Goal: Feedback & Contribution: Contribute content

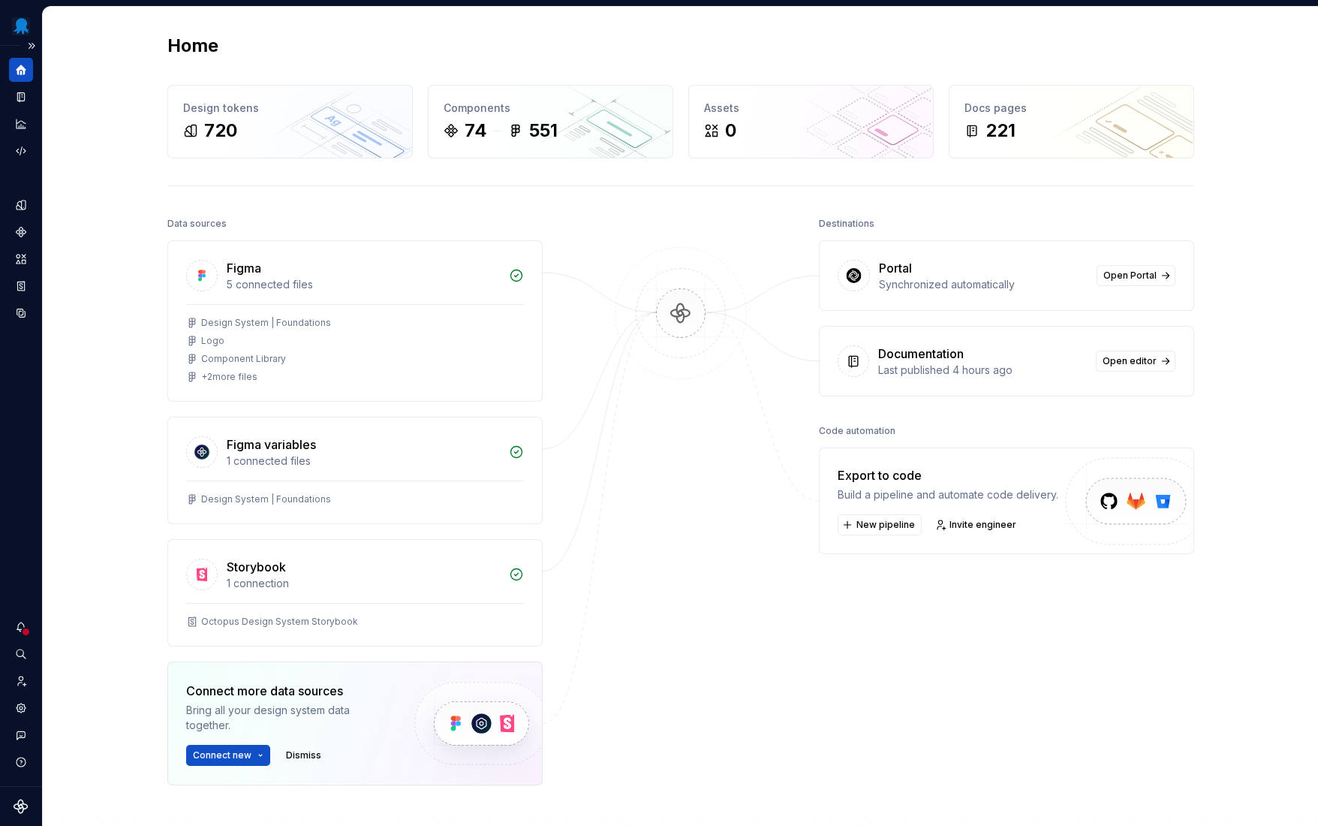
click at [23, 628] on div at bounding box center [26, 632] width 10 height 10
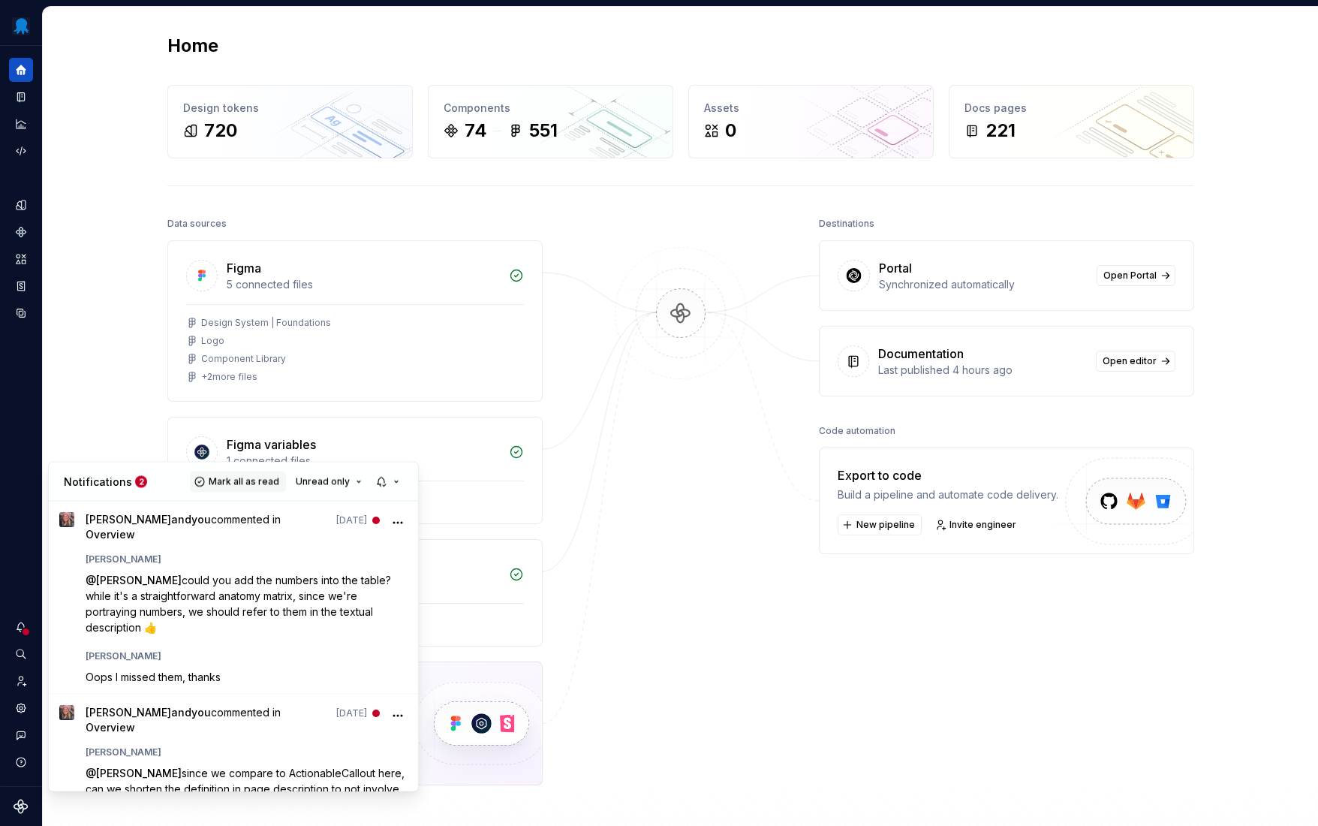
click at [257, 481] on span "Mark all as read" at bounding box center [244, 481] width 71 height 12
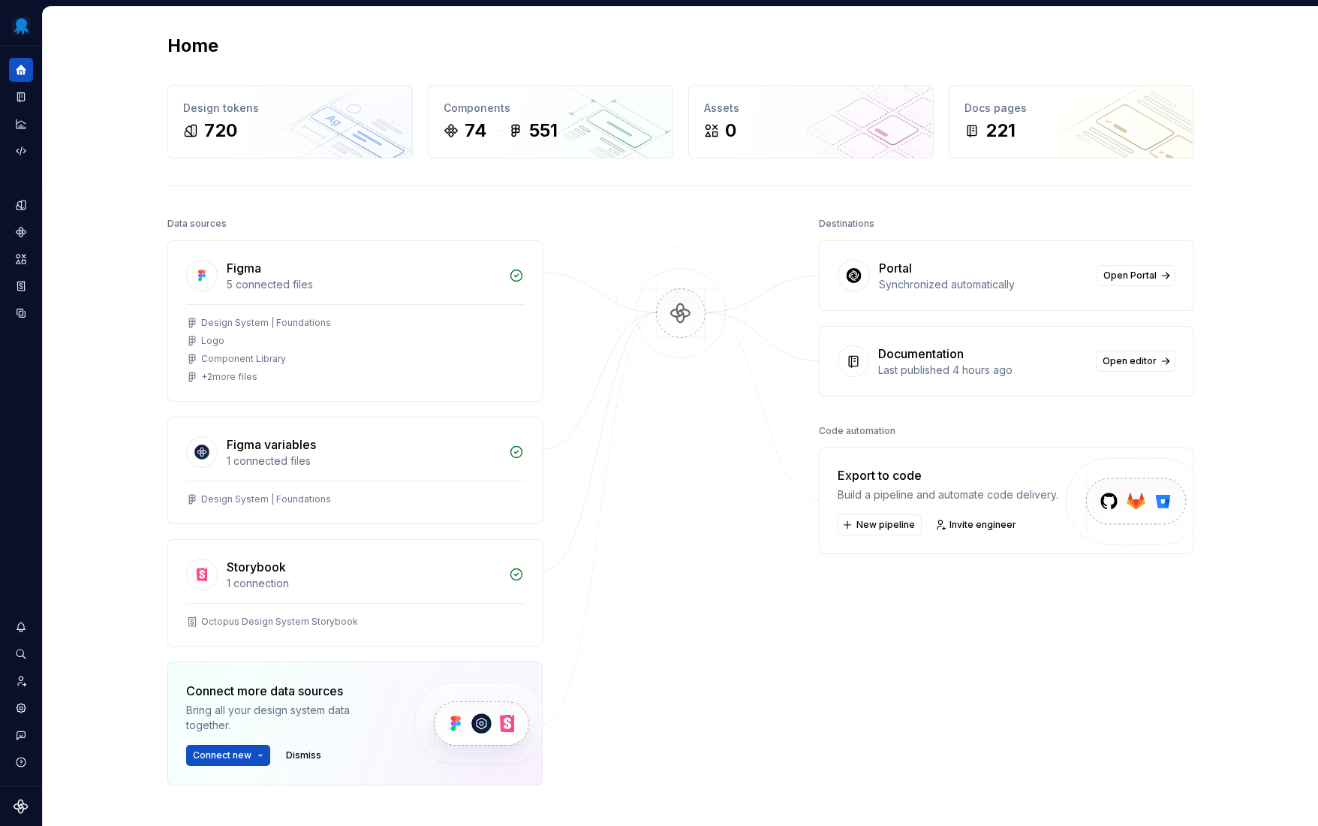
click at [661, 522] on html "Octopus Design System Design system data Home Design tokens 720 Components 74 5…" at bounding box center [659, 413] width 1318 height 826
click at [22, 103] on icon "Documentation" at bounding box center [21, 97] width 14 height 14
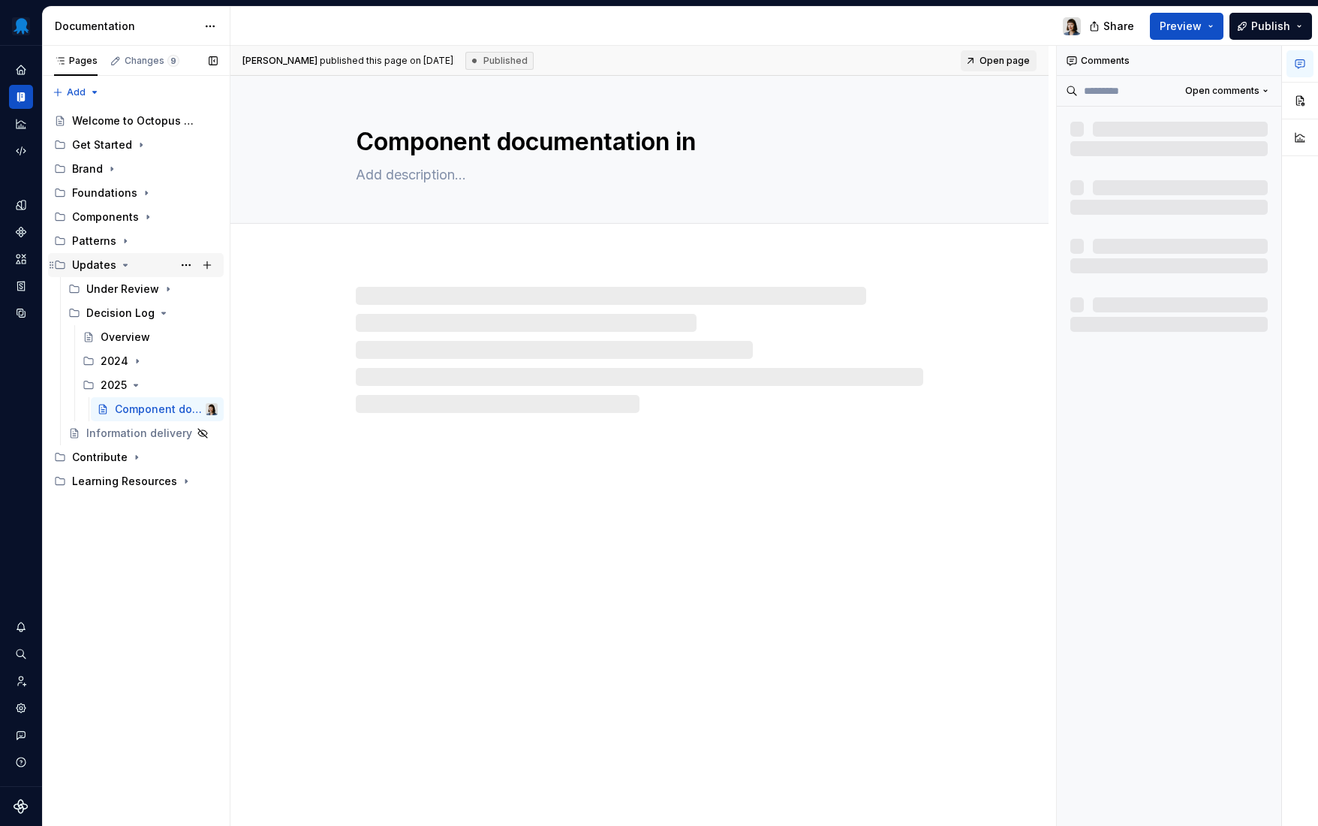
click at [116, 263] on div "Updates" at bounding box center [145, 264] width 146 height 21
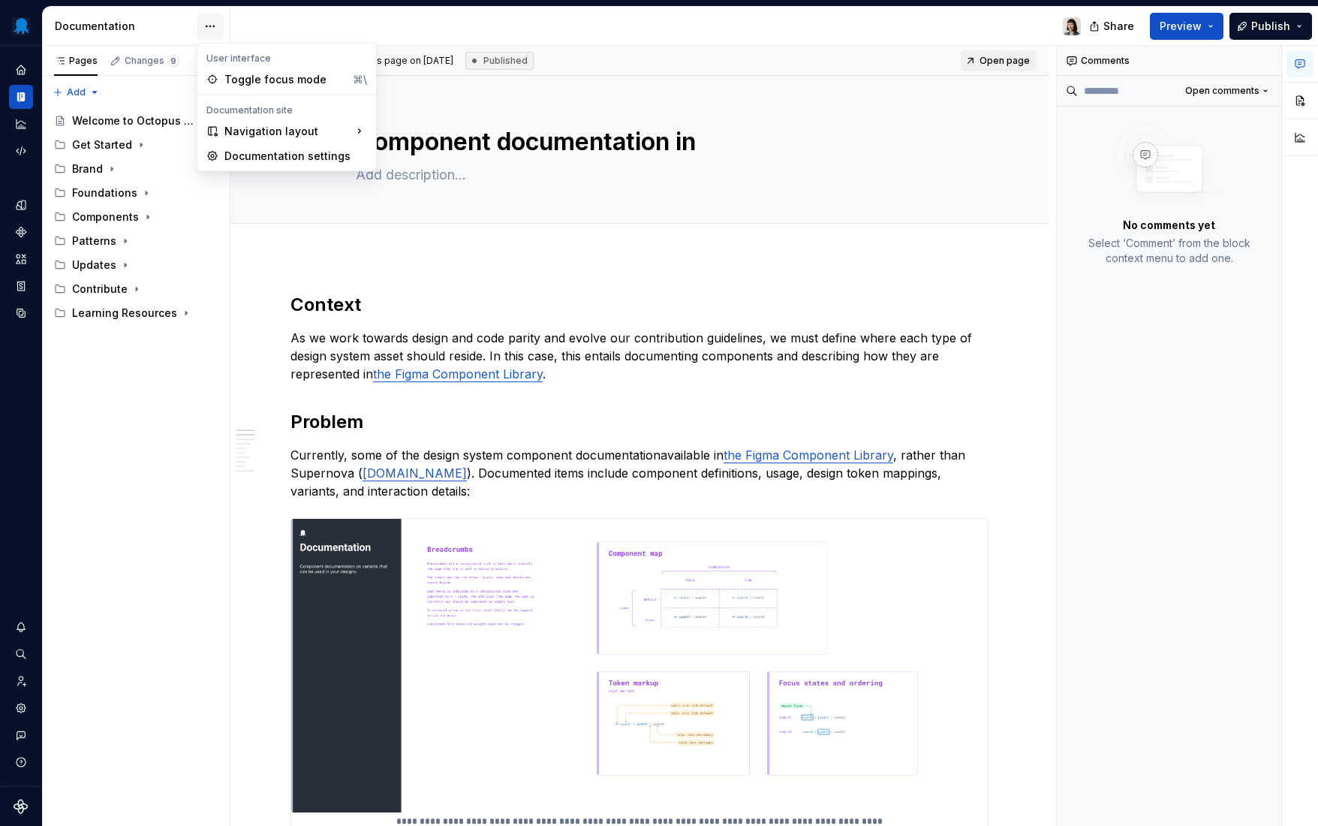
click at [218, 23] on html "Octopus Design System Design system data Documentation Share Preview Publish Pa…" at bounding box center [659, 413] width 1318 height 826
click at [177, 26] on html "Octopus Design System Design system data Documentation Share Preview Publish Pa…" at bounding box center [659, 413] width 1318 height 826
type textarea "*"
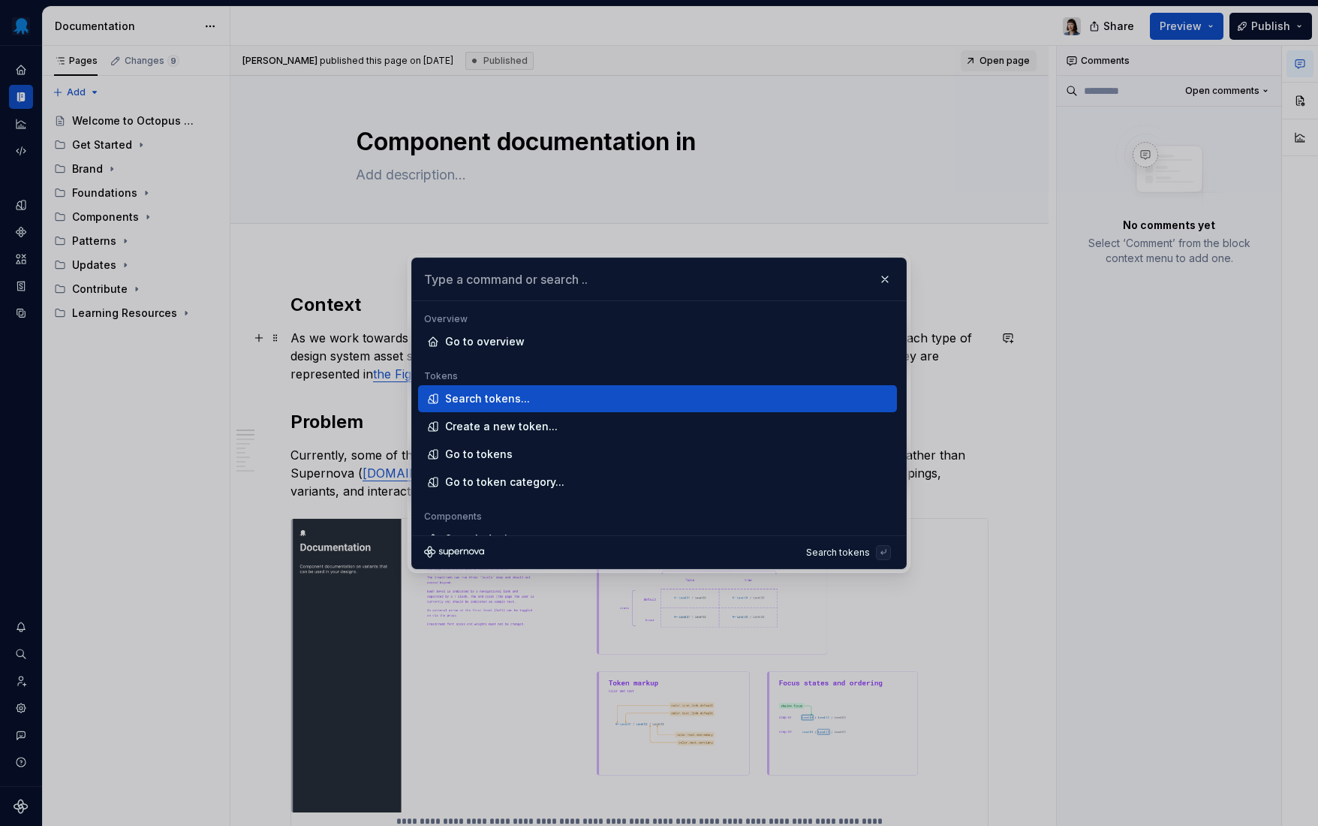
type textarea "*"
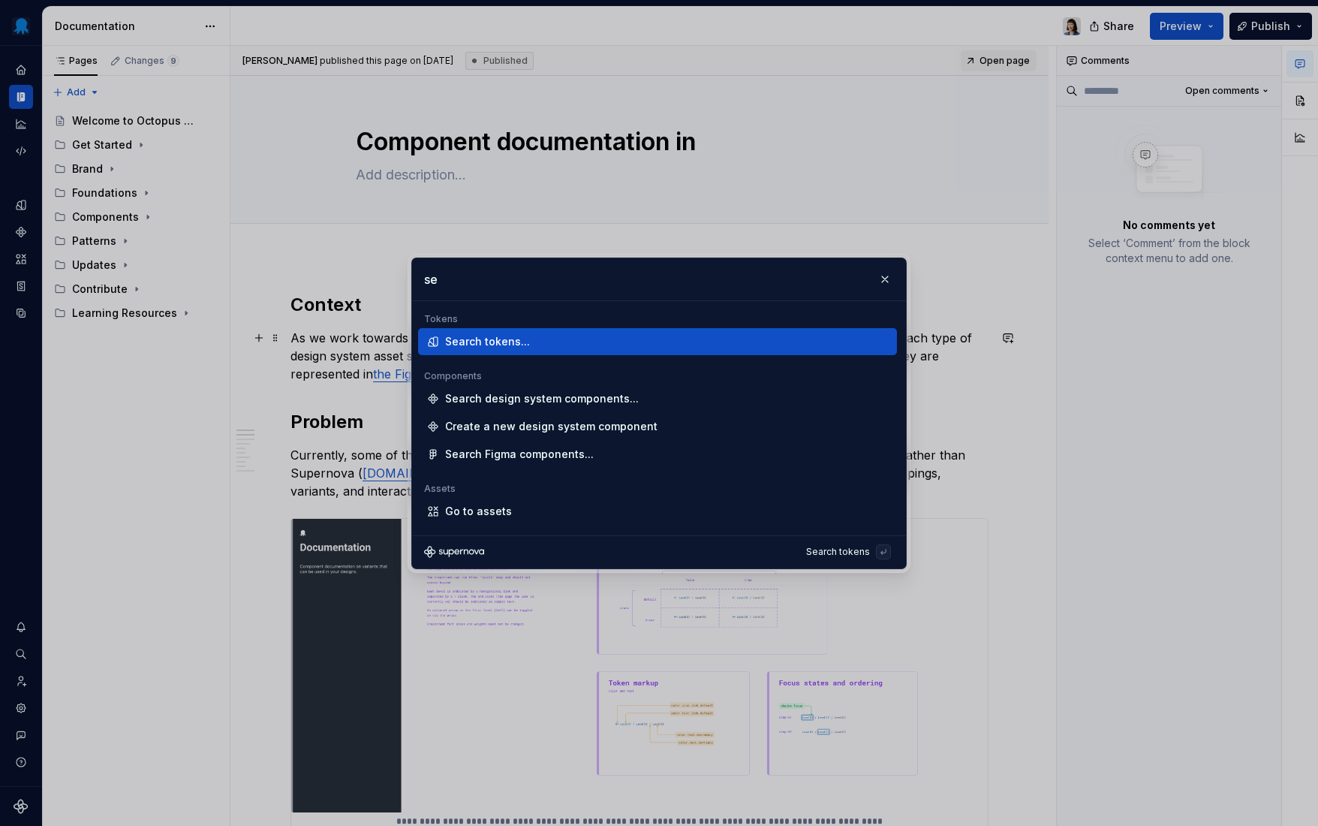
type input "s"
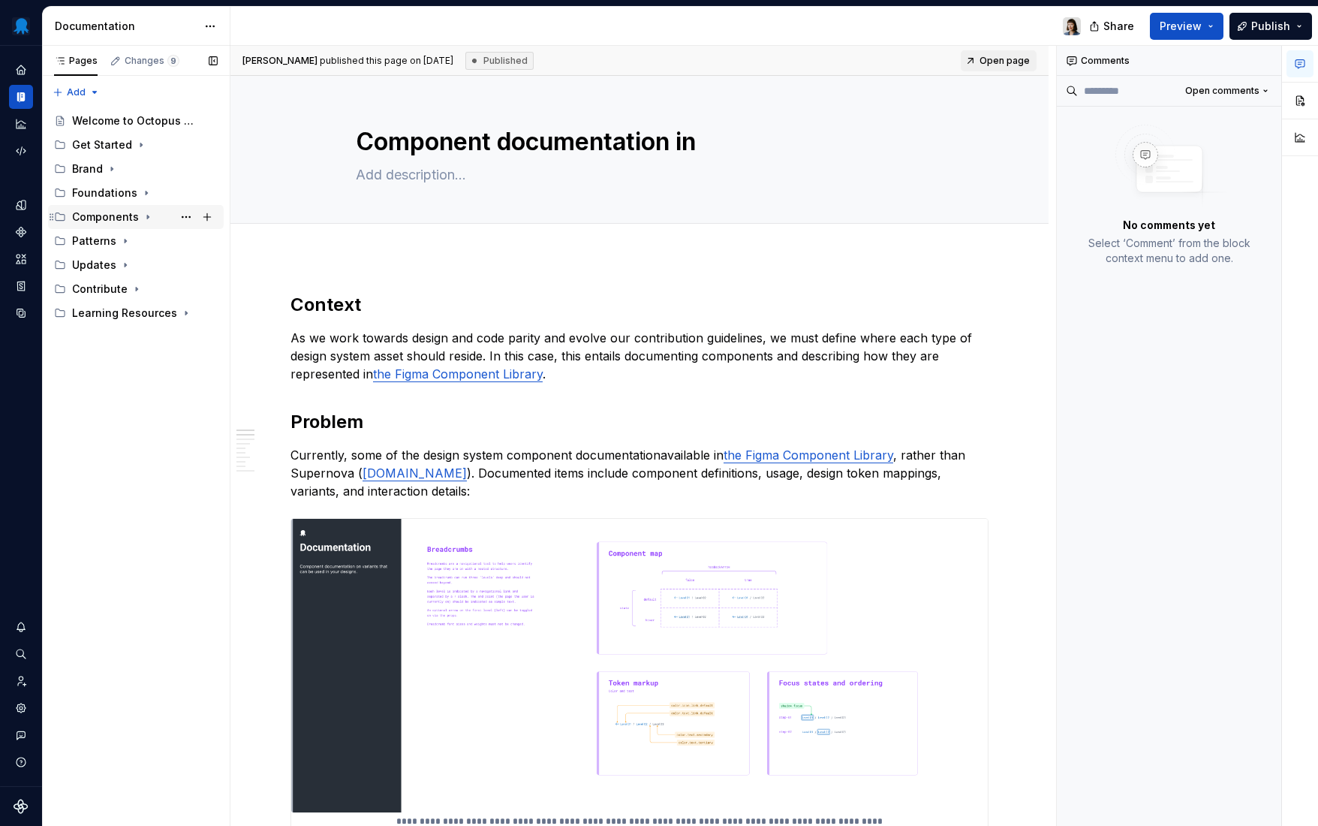
click at [123, 216] on div "Components" at bounding box center [105, 216] width 67 height 15
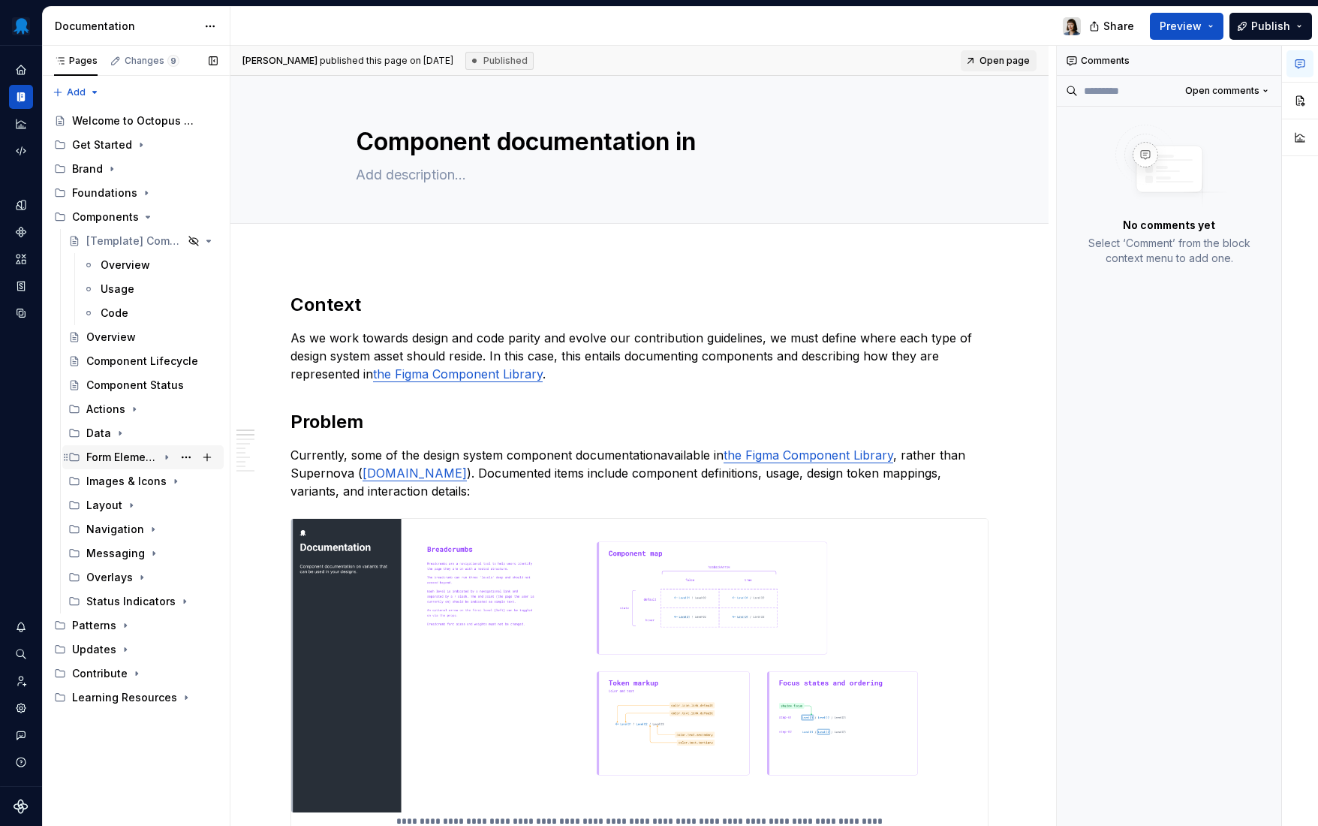
click at [142, 462] on div "Form Elements" at bounding box center [121, 457] width 71 height 15
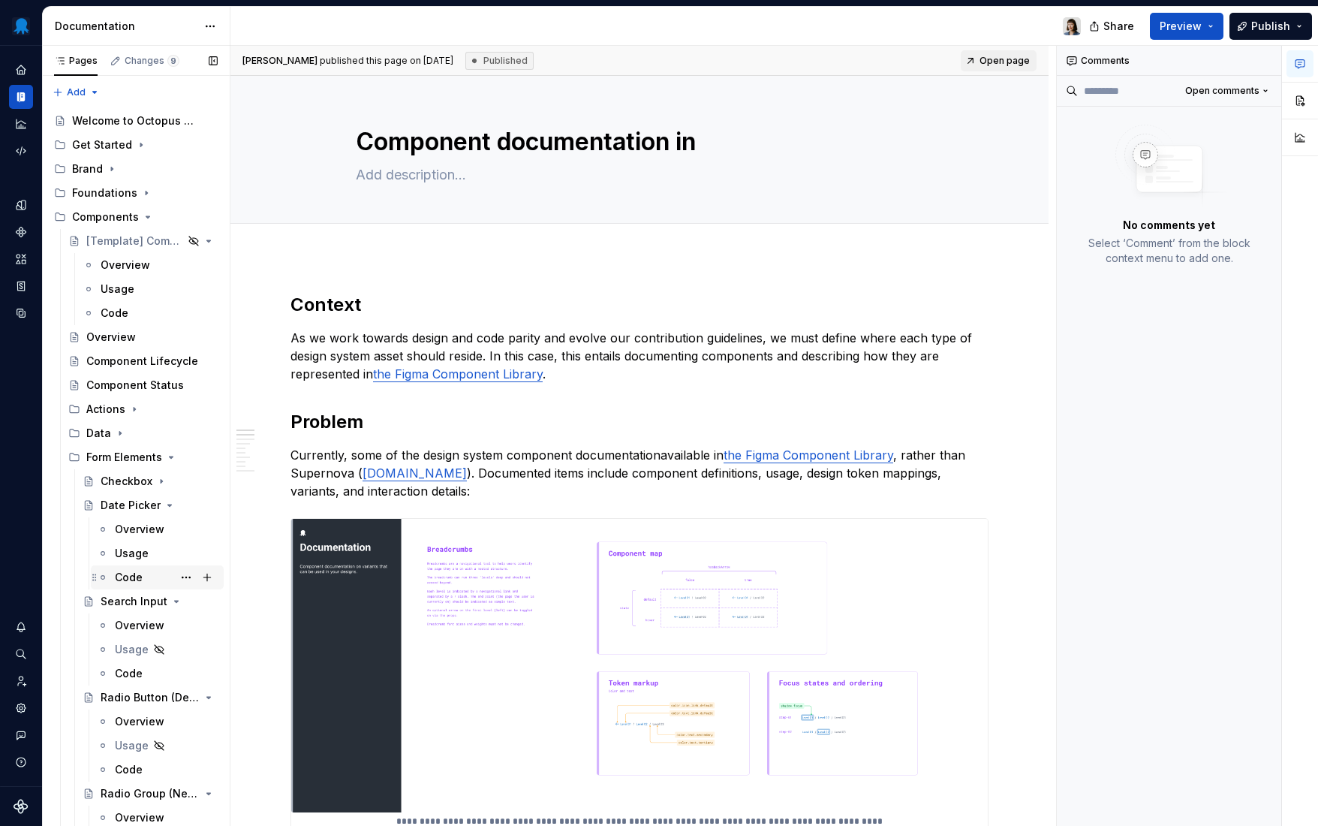
scroll to position [17, 0]
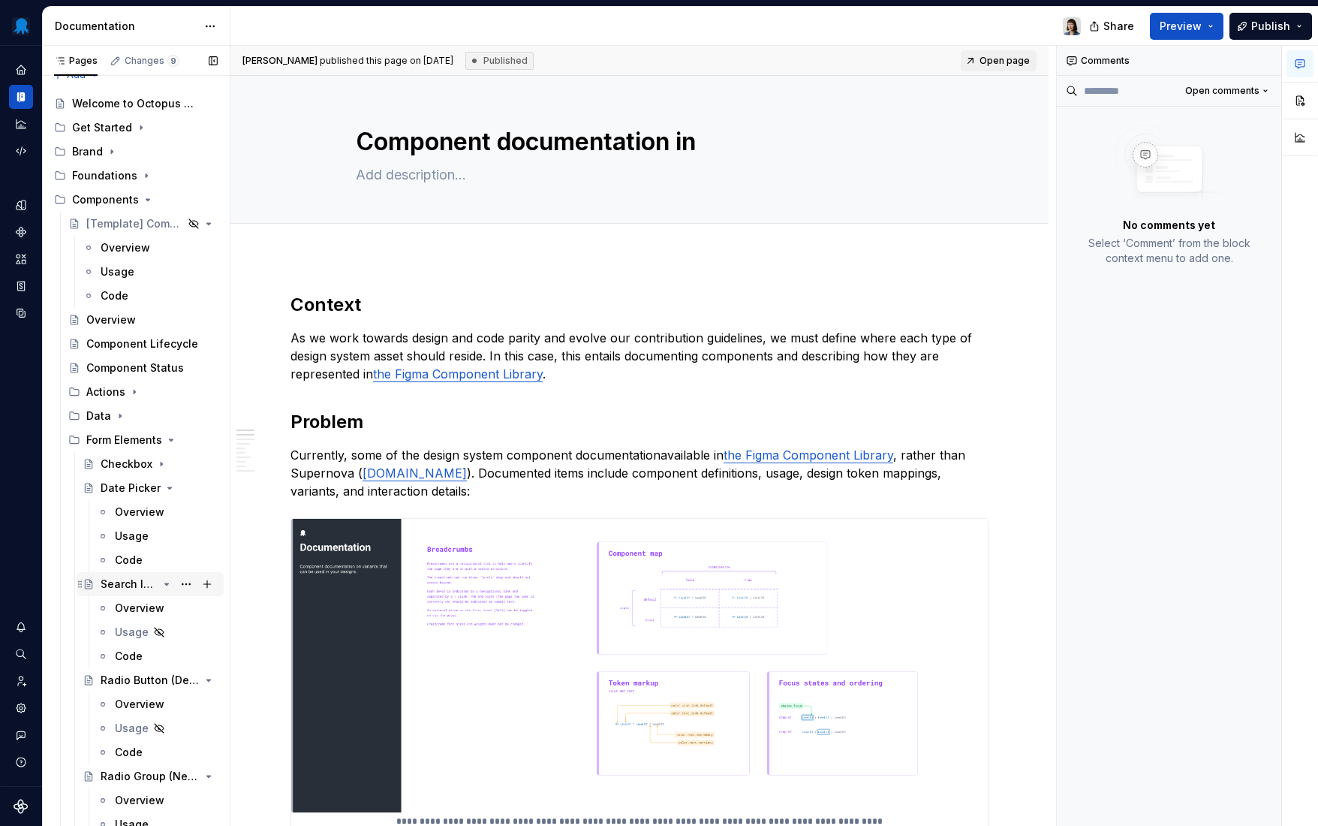
click at [136, 584] on div "Search Input" at bounding box center [129, 584] width 57 height 15
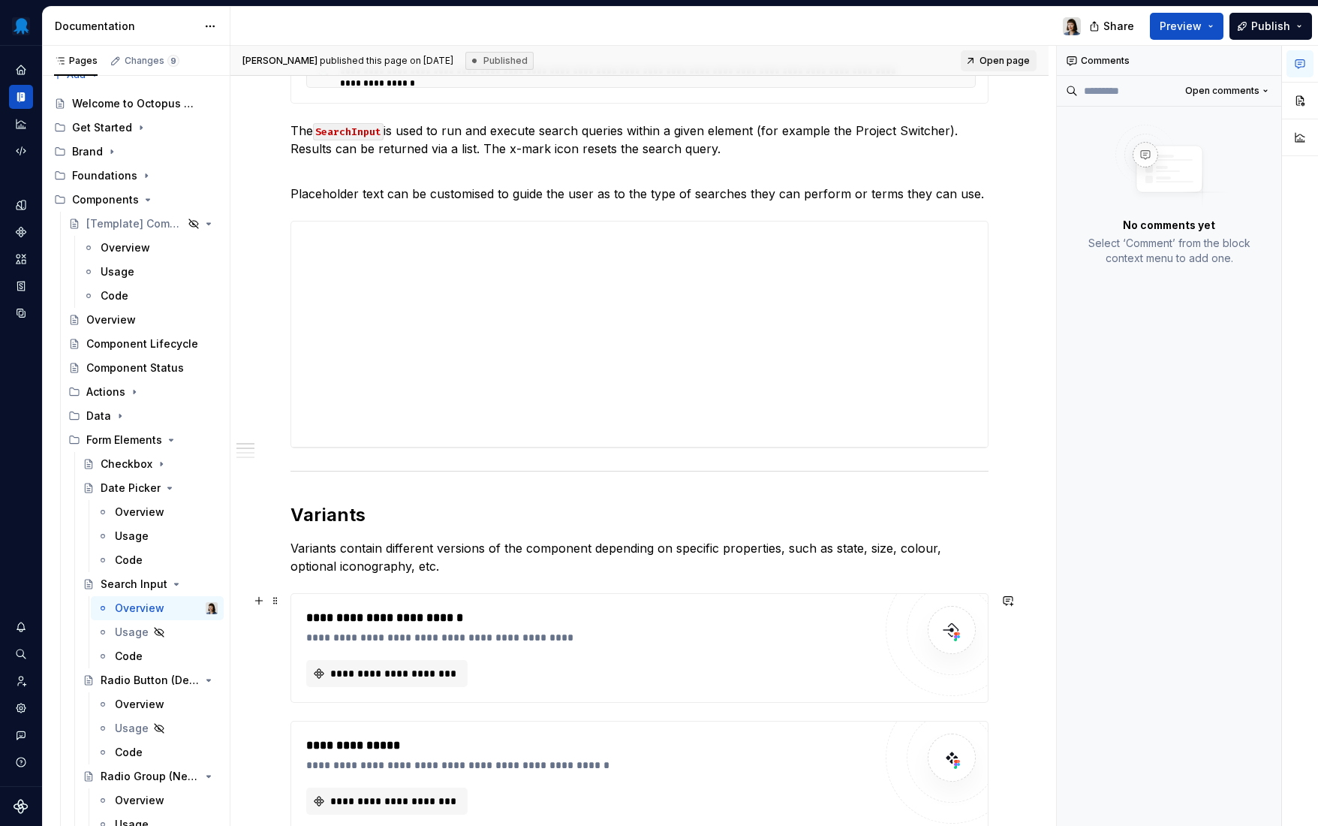
scroll to position [702, 0]
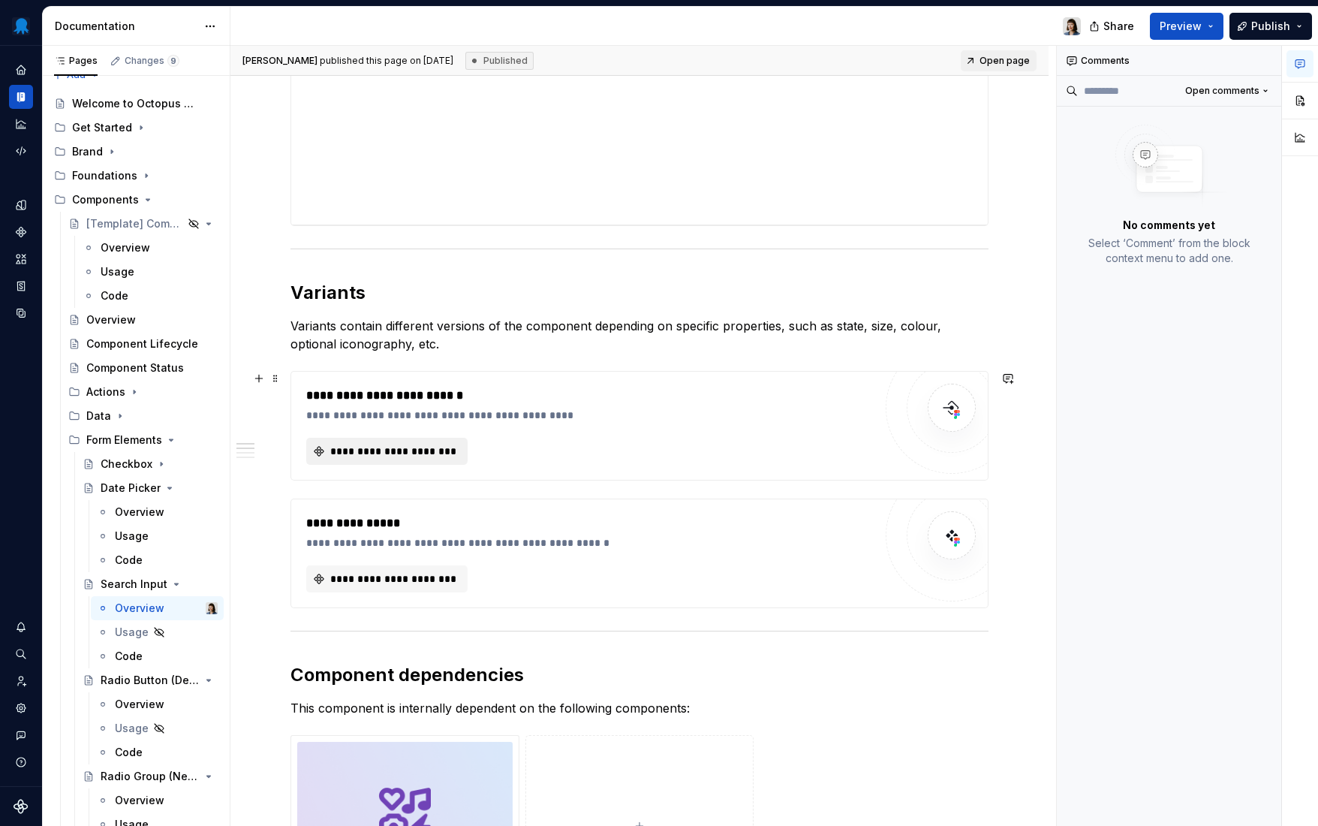
click at [420, 456] on span "**********" at bounding box center [393, 451] width 130 height 15
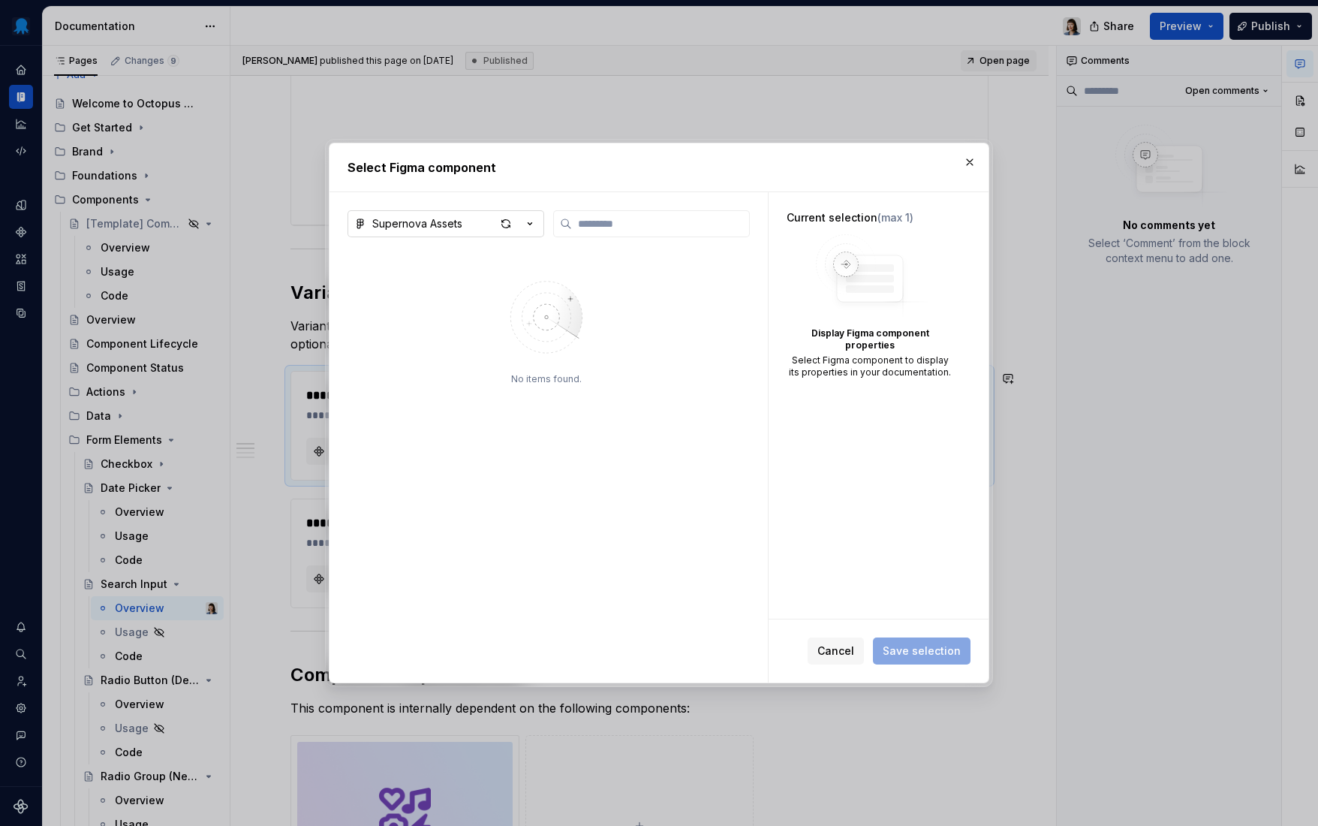
click at [439, 225] on div "Supernova Assets" at bounding box center [417, 223] width 90 height 15
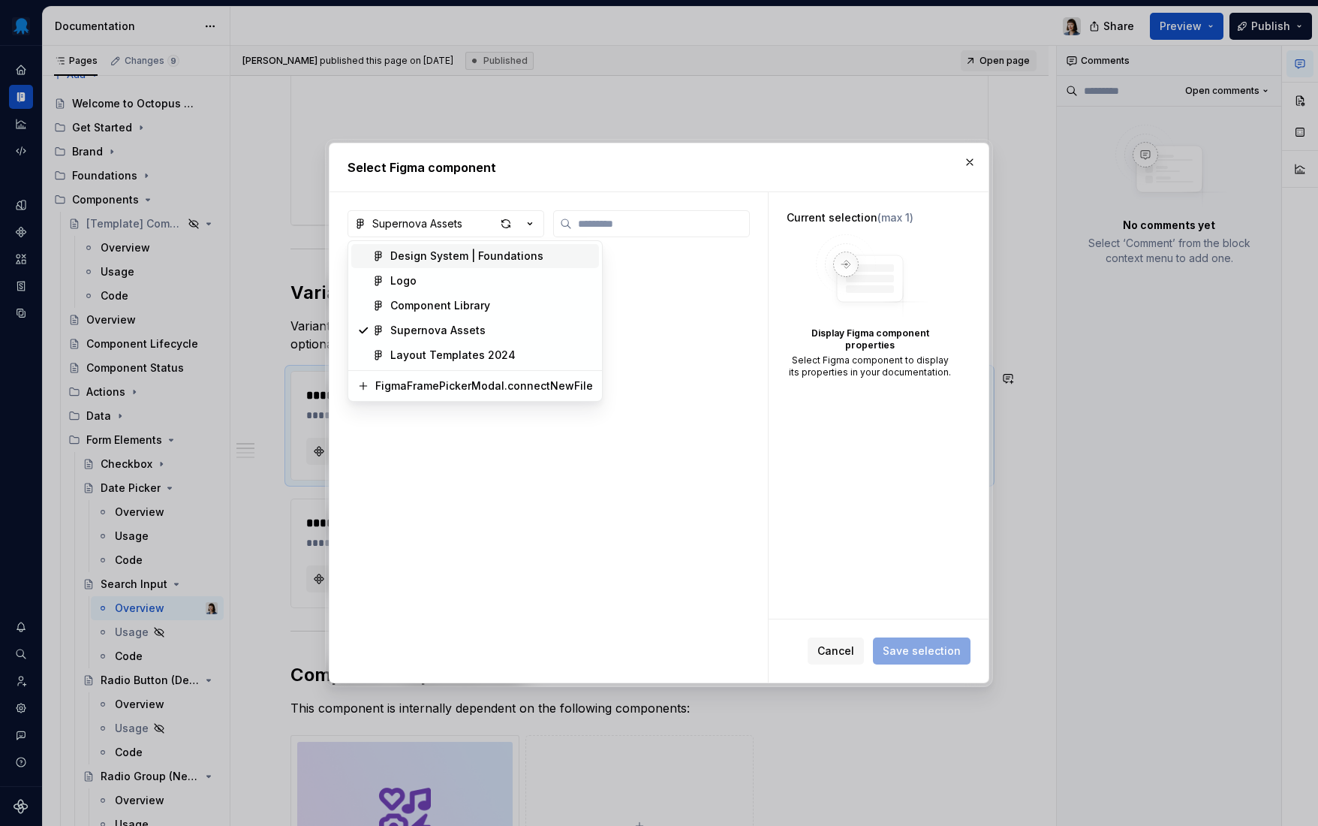
type textarea "*"
click at [442, 309] on div "Component Library" at bounding box center [440, 305] width 100 height 15
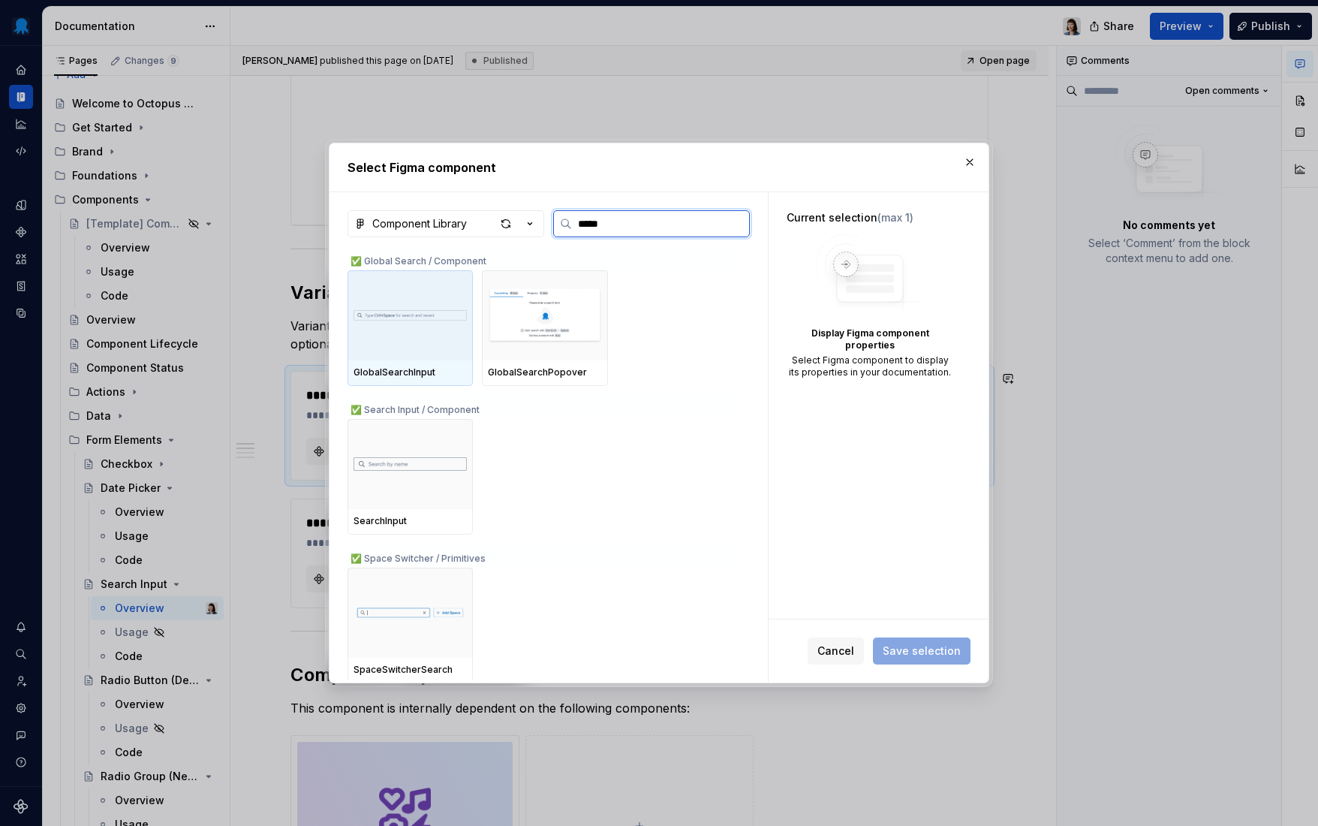
type input "******"
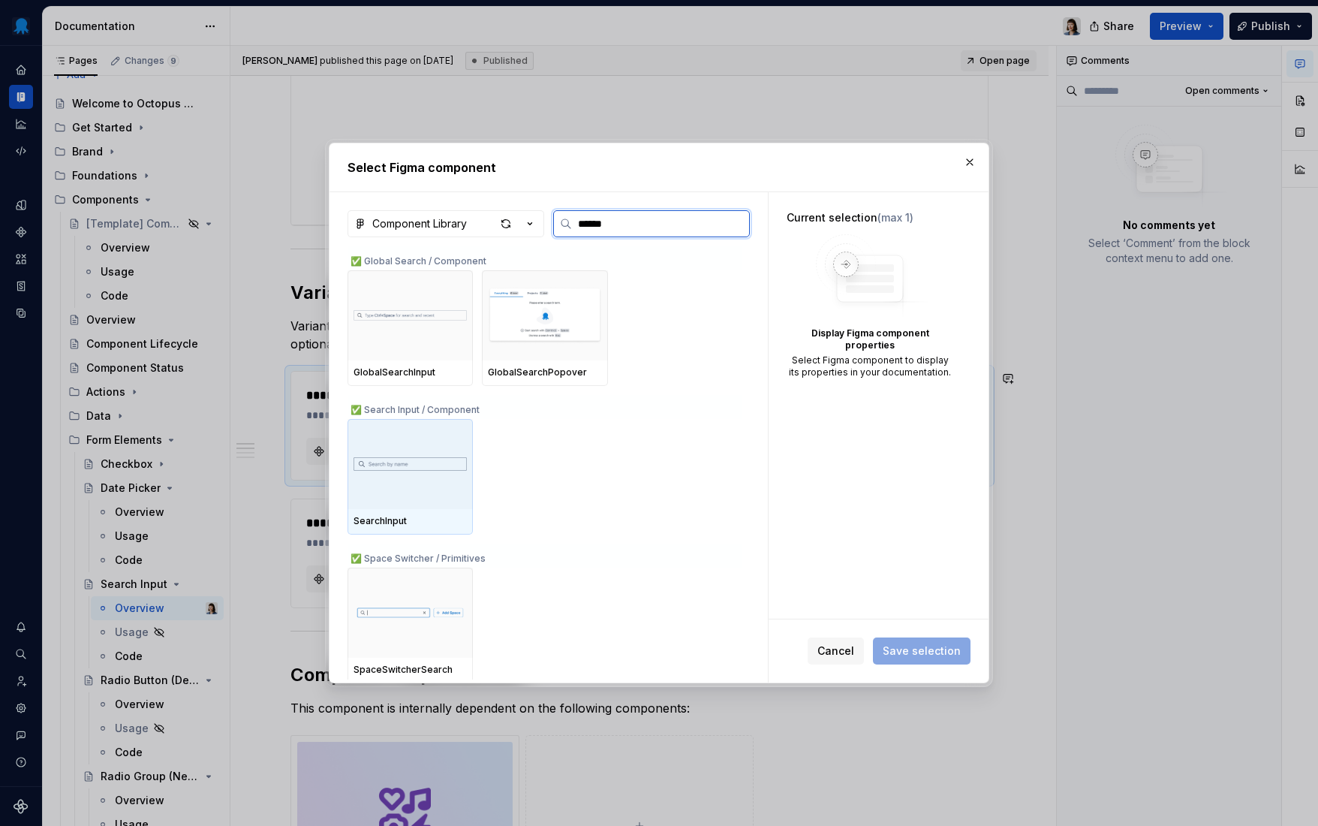
click at [432, 458] on img at bounding box center [410, 463] width 113 height 27
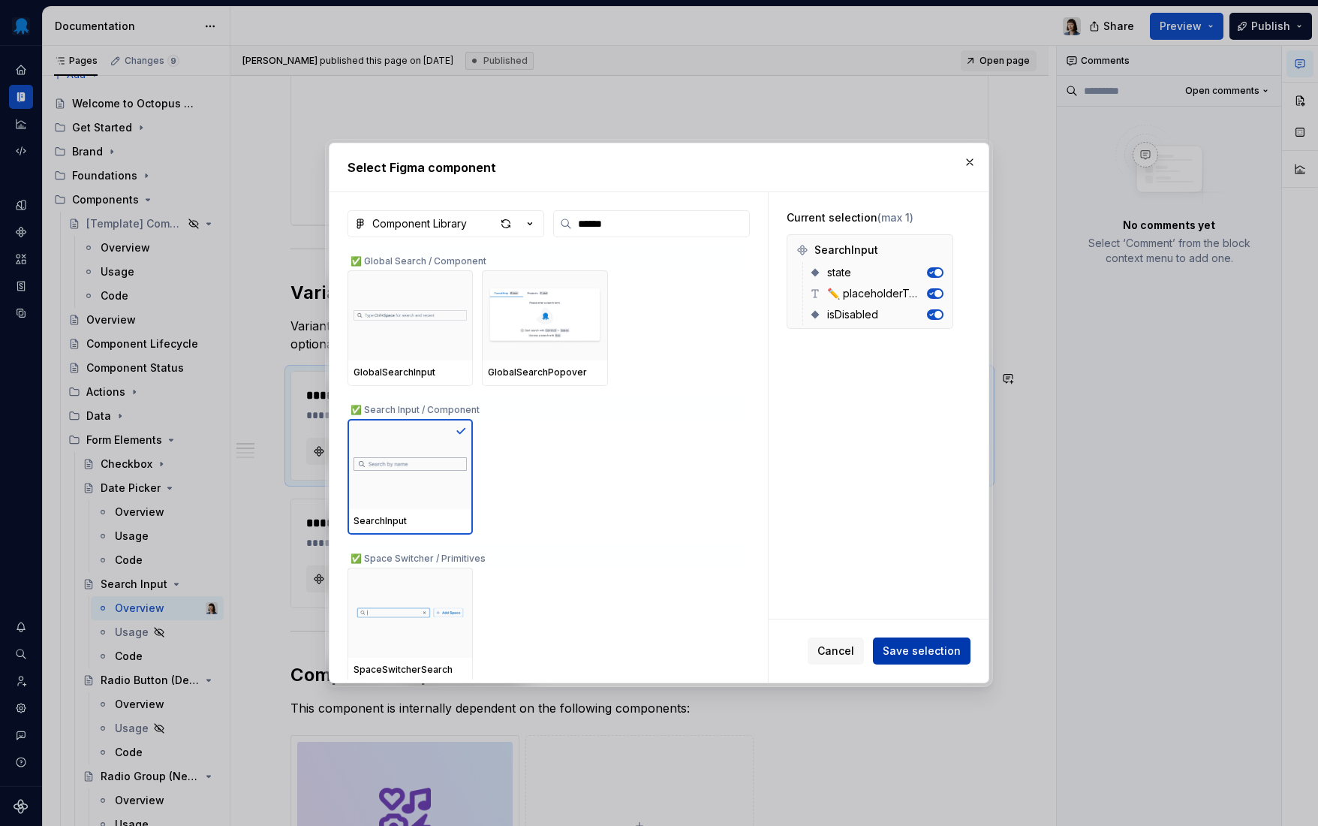
click at [913, 647] on span "Save selection" at bounding box center [922, 650] width 78 height 15
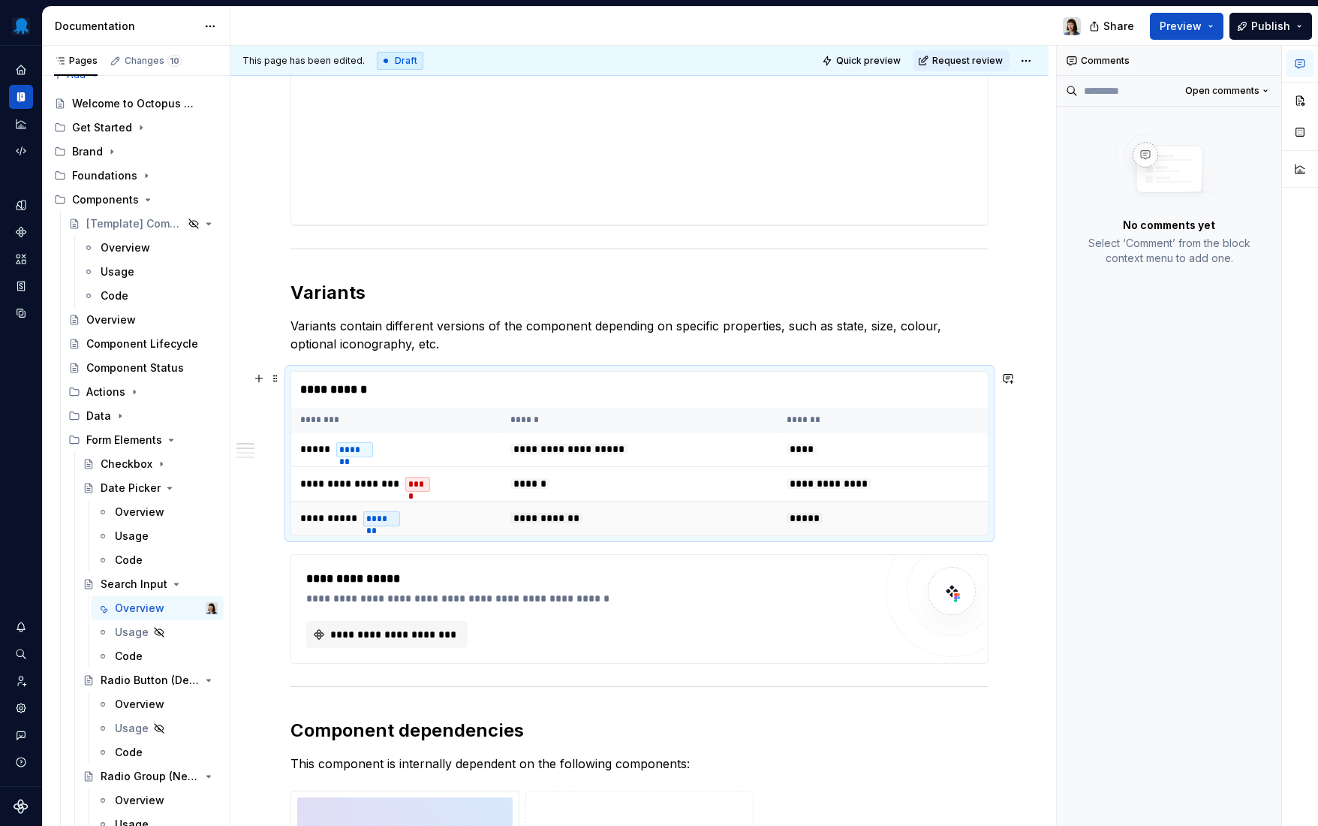
type textarea "*"
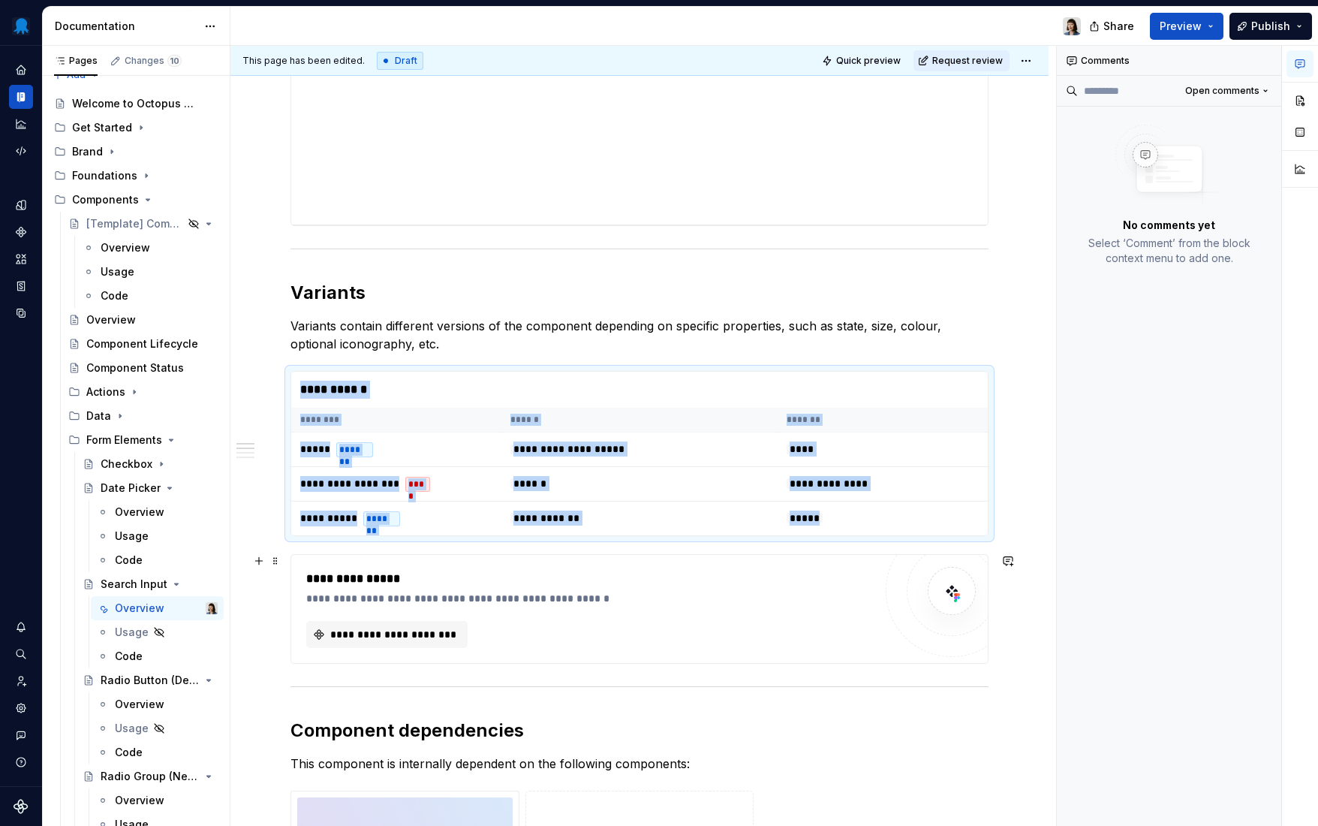
click at [674, 593] on div "**********" at bounding box center [589, 598] width 567 height 15
click at [400, 631] on span "**********" at bounding box center [393, 634] width 130 height 15
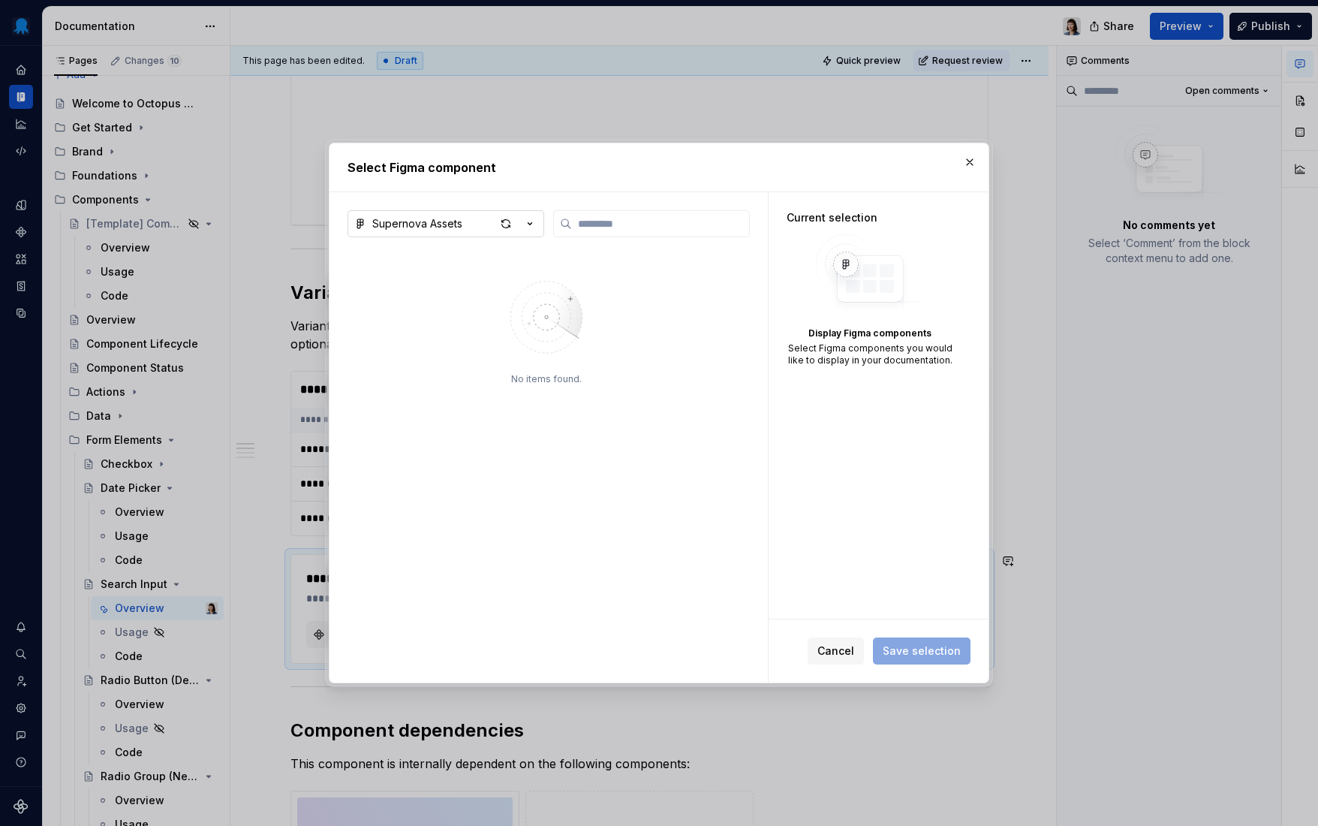
click at [425, 231] on button "Supernova Assets" at bounding box center [446, 223] width 197 height 27
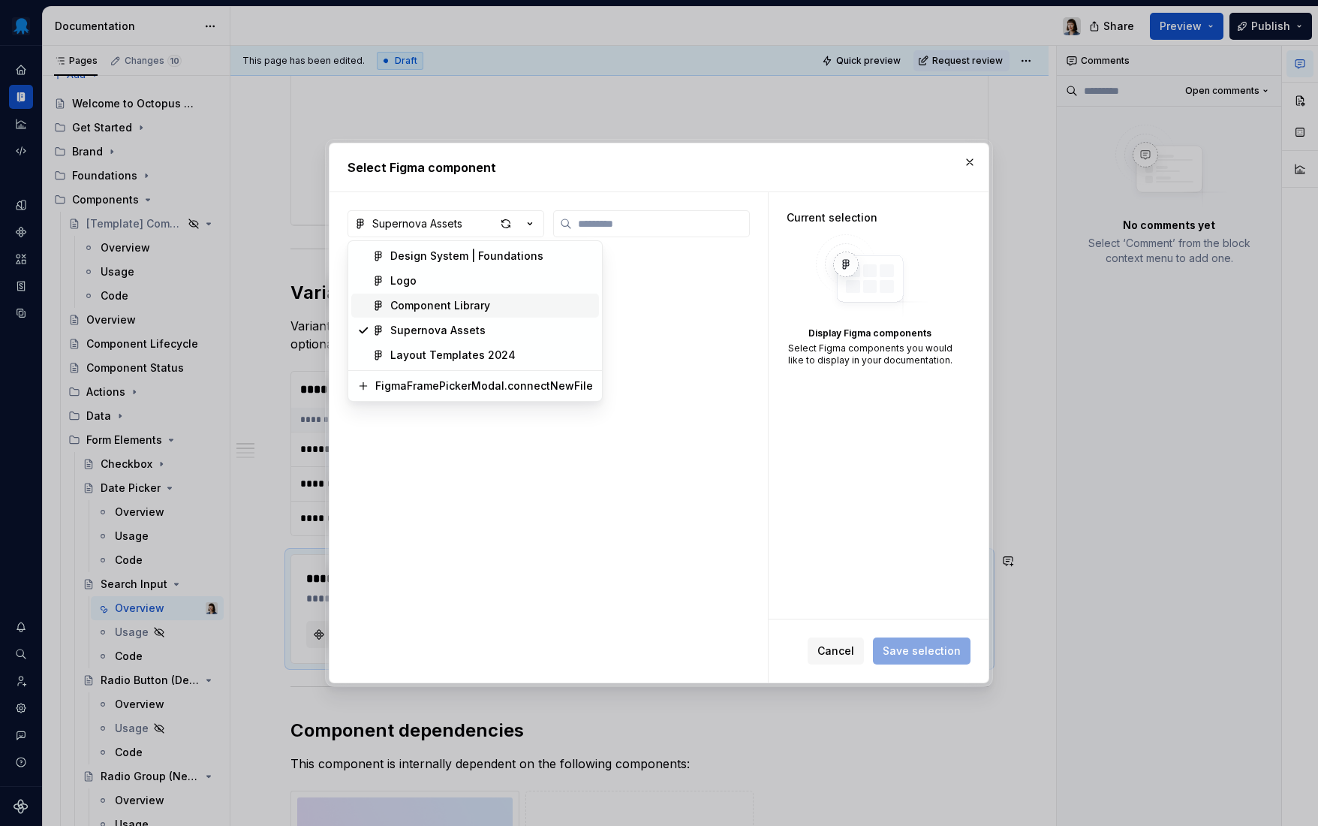
click at [448, 309] on div "Component Library" at bounding box center [440, 305] width 100 height 15
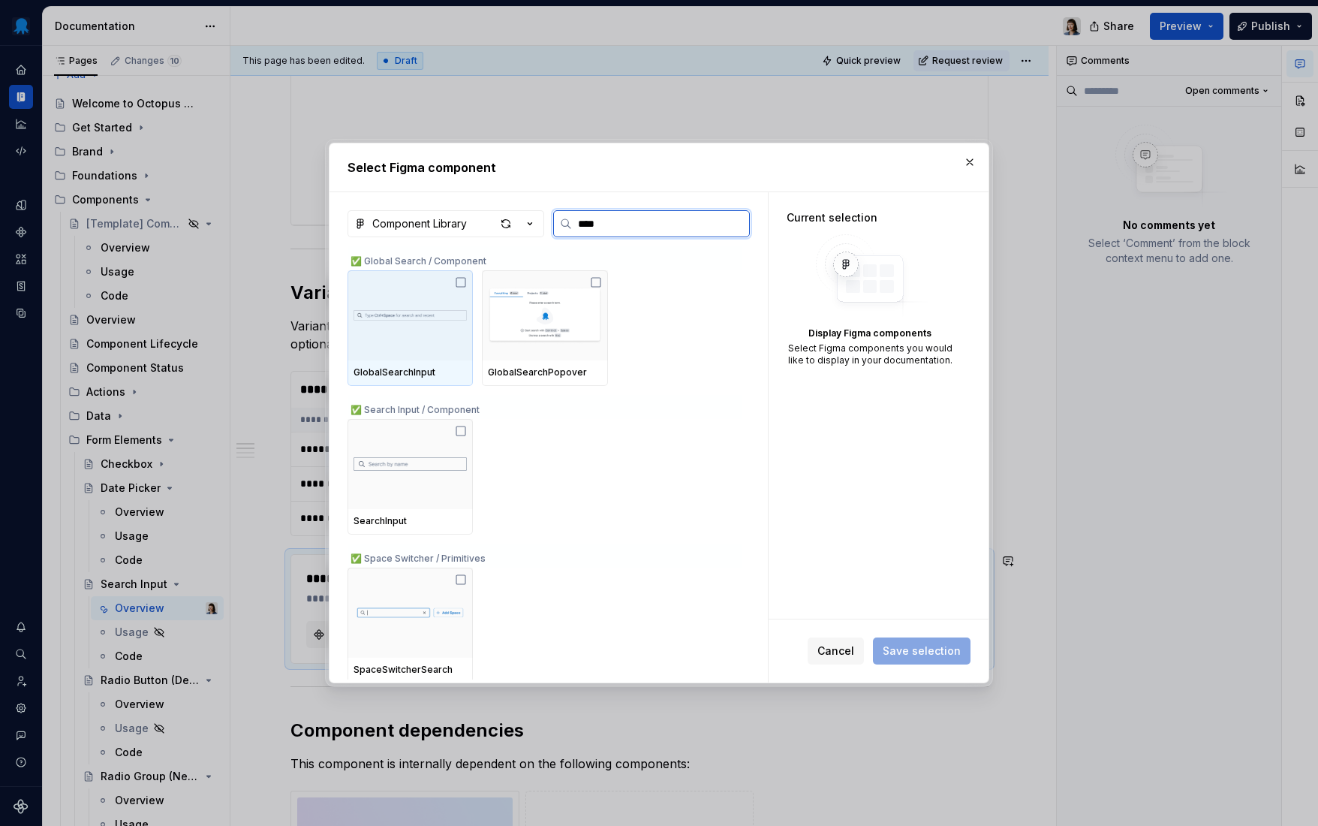
type input "*****"
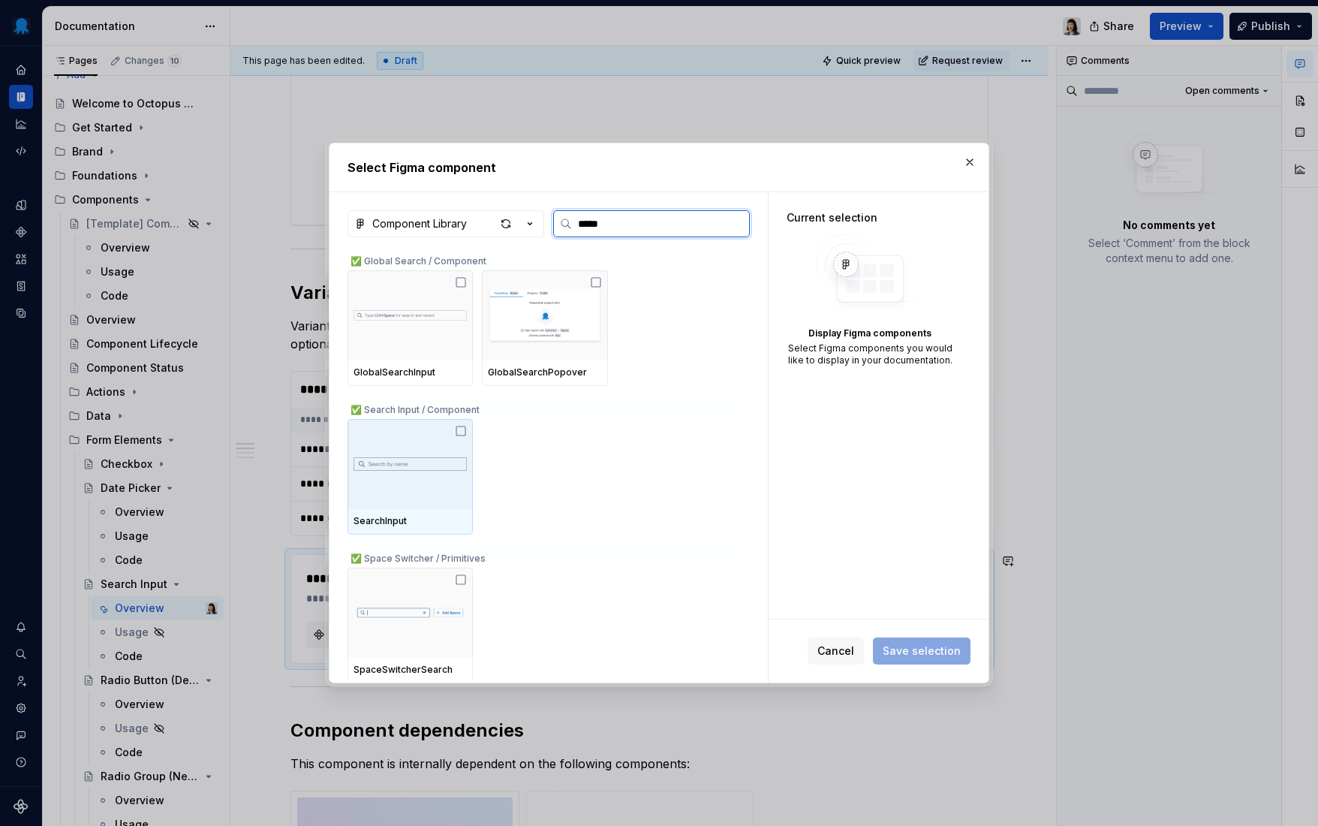
click at [396, 484] on div at bounding box center [410, 464] width 125 height 90
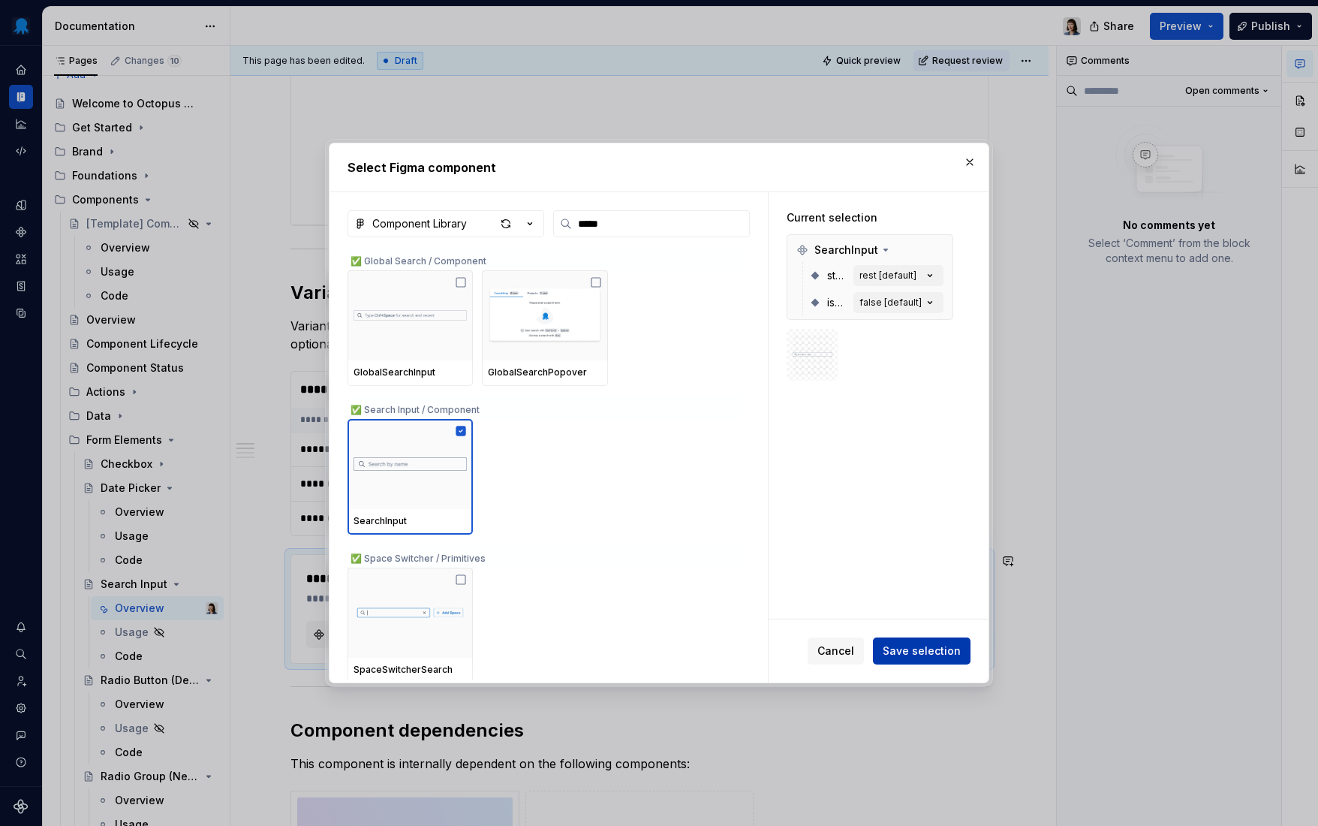
click at [944, 658] on span "Save selection" at bounding box center [922, 650] width 78 height 15
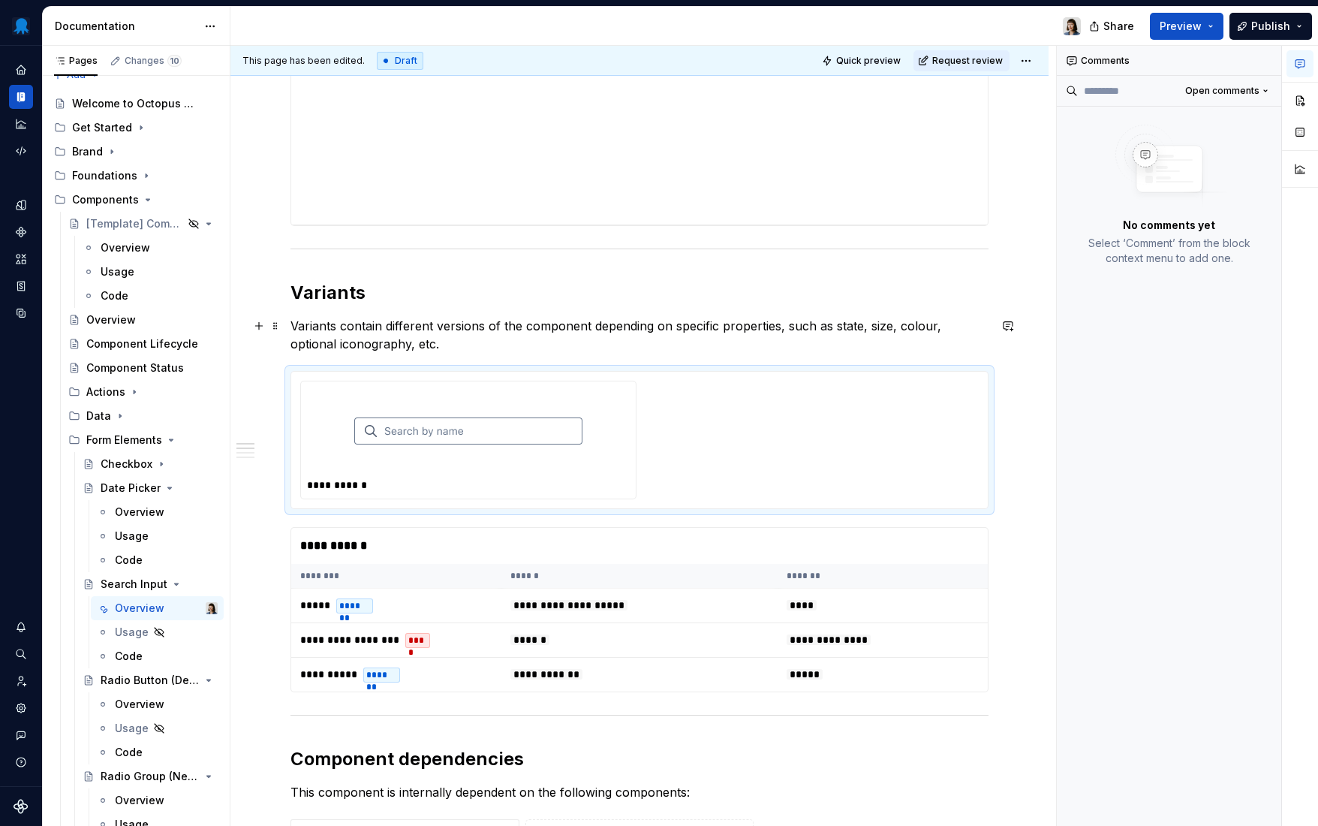
click at [468, 351] on p "Variants contain different versions of the component depending on specific prop…" at bounding box center [640, 335] width 698 height 36
click at [494, 450] on img at bounding box center [468, 430] width 228 height 75
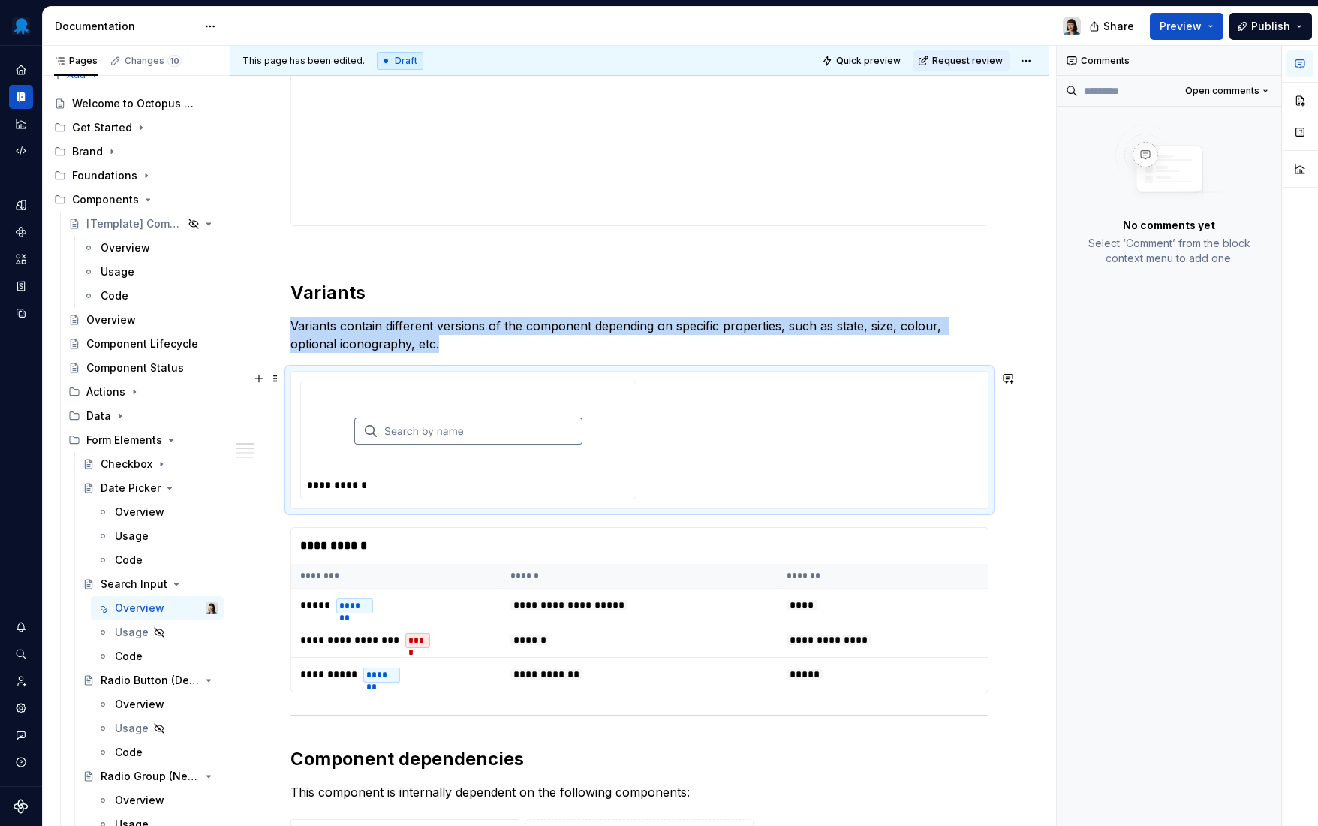
click at [605, 407] on div at bounding box center [468, 430] width 323 height 87
click at [1298, 97] on button "button" at bounding box center [1300, 100] width 27 height 27
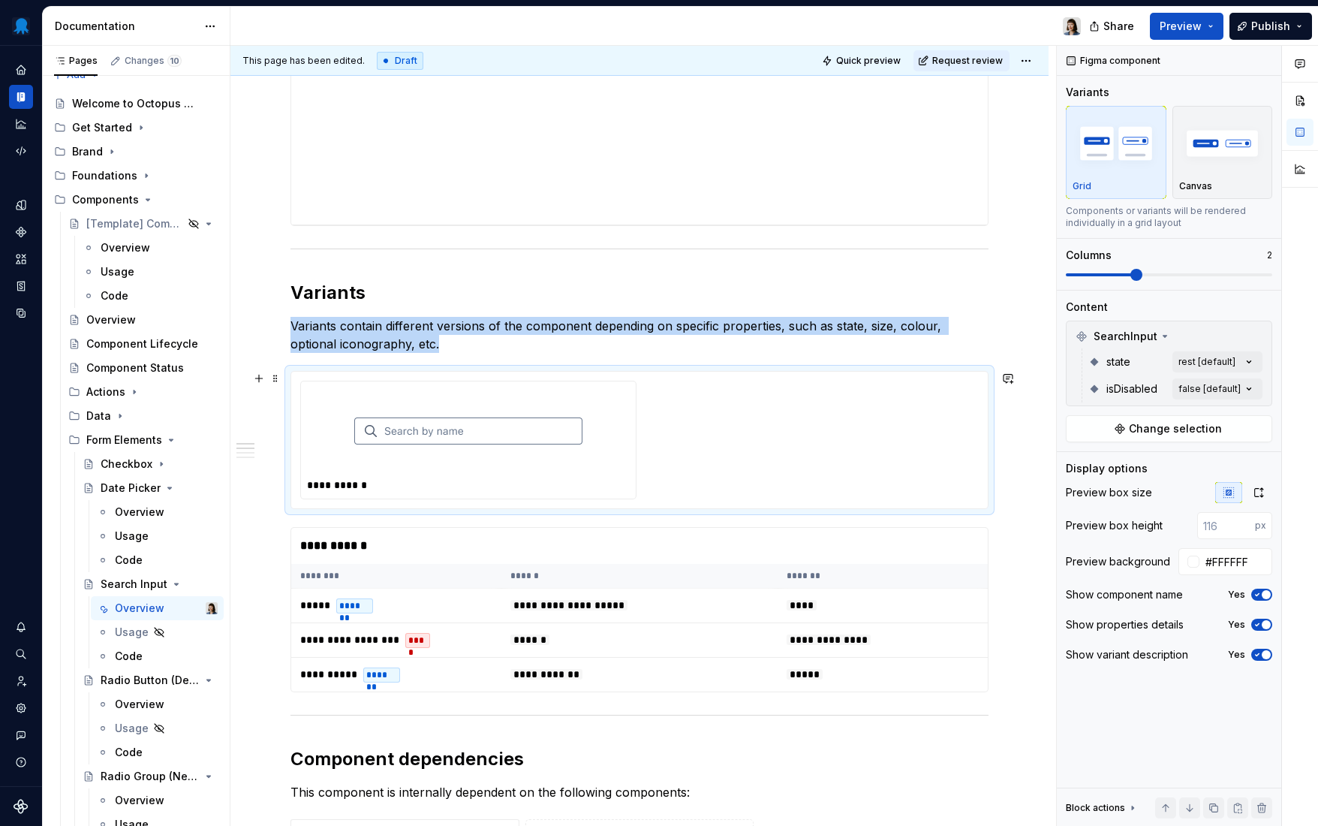
click at [700, 382] on div "**********" at bounding box center [639, 440] width 679 height 119
click at [1199, 421] on span "Change selection" at bounding box center [1175, 428] width 93 height 15
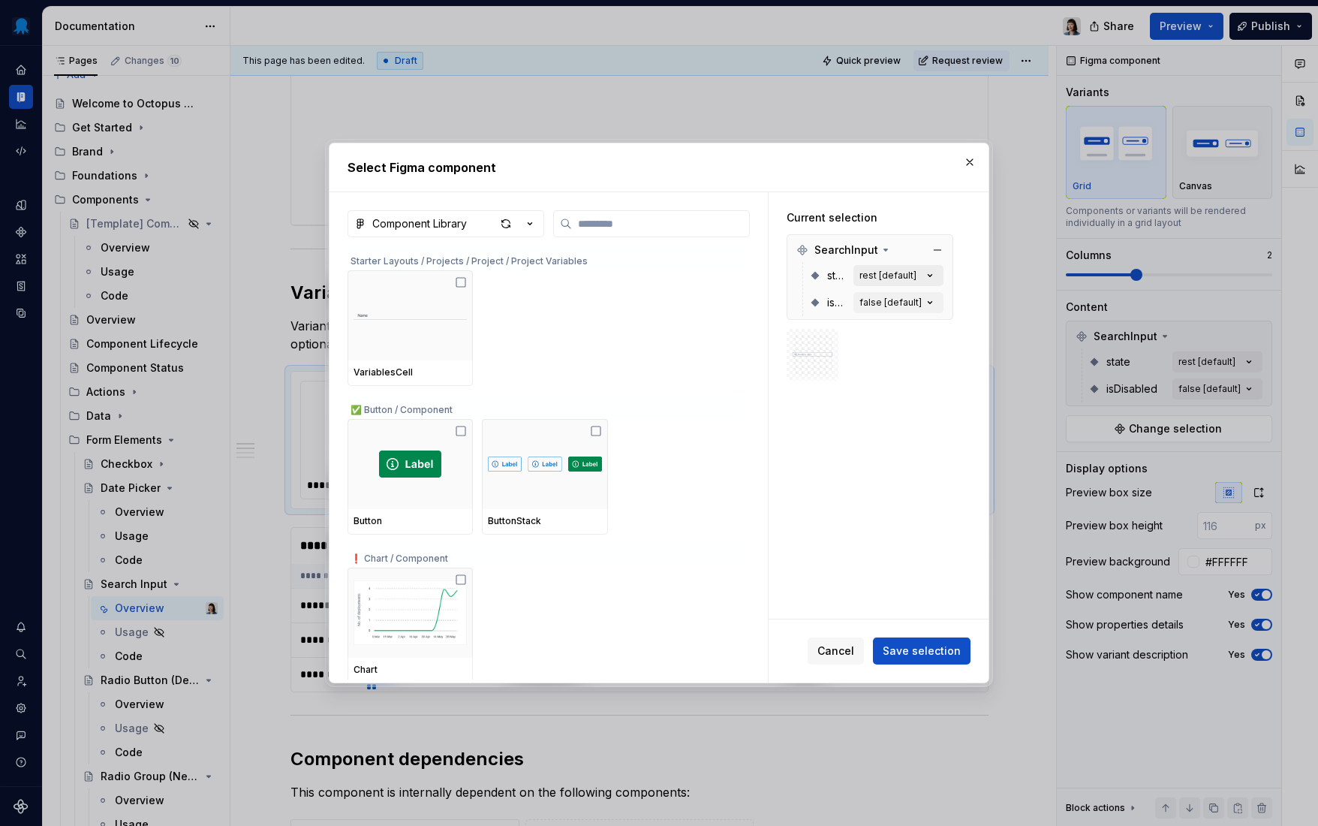
click at [906, 279] on div "rest [default]" at bounding box center [888, 275] width 57 height 12
click at [886, 303] on div "false [default]" at bounding box center [891, 303] width 62 height 12
click at [897, 306] on div "false [default]" at bounding box center [891, 303] width 62 height 12
click at [971, 160] on button "button" at bounding box center [969, 162] width 21 height 21
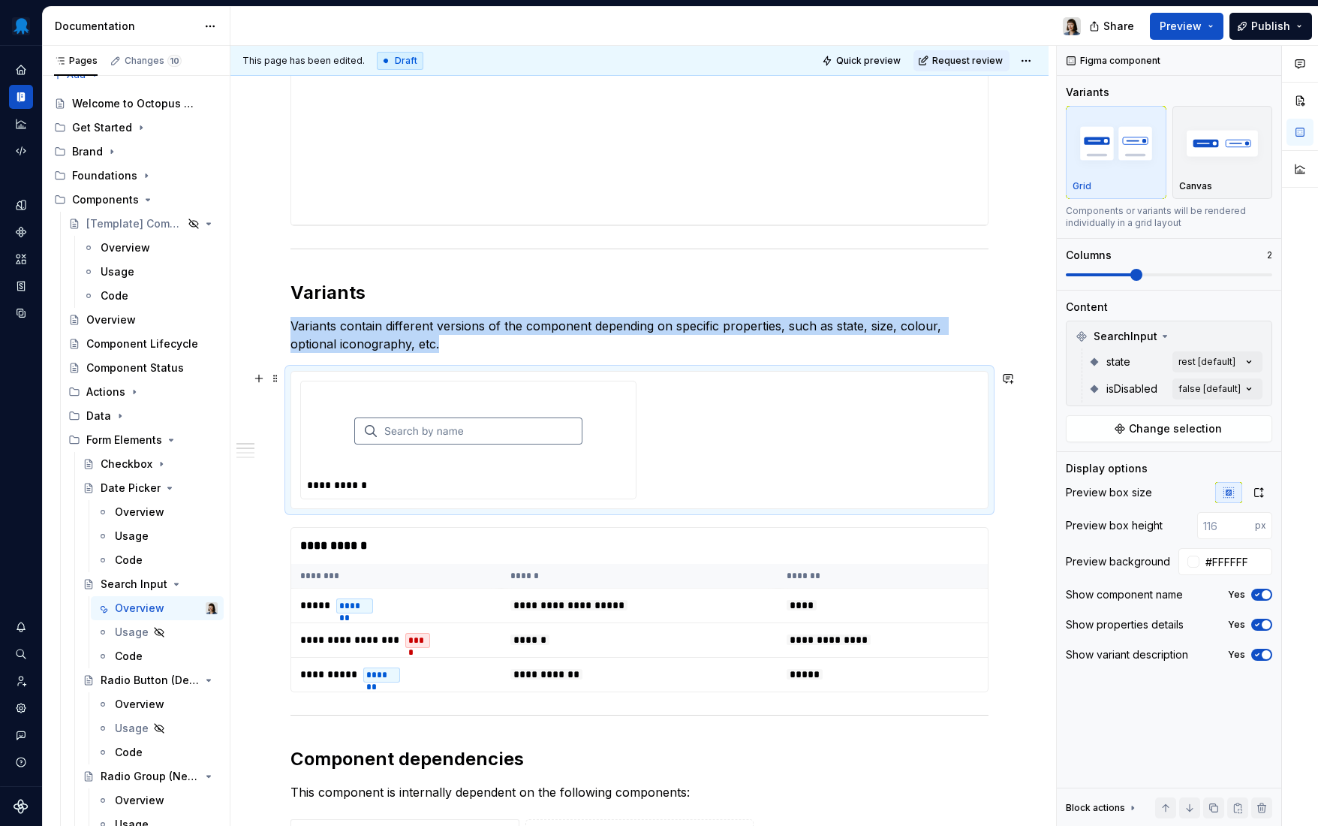
click at [580, 459] on img at bounding box center [468, 430] width 228 height 75
click at [543, 419] on img at bounding box center [468, 430] width 228 height 75
click at [504, 456] on img at bounding box center [468, 430] width 228 height 75
click at [1260, 623] on icon "button" at bounding box center [1257, 624] width 12 height 9
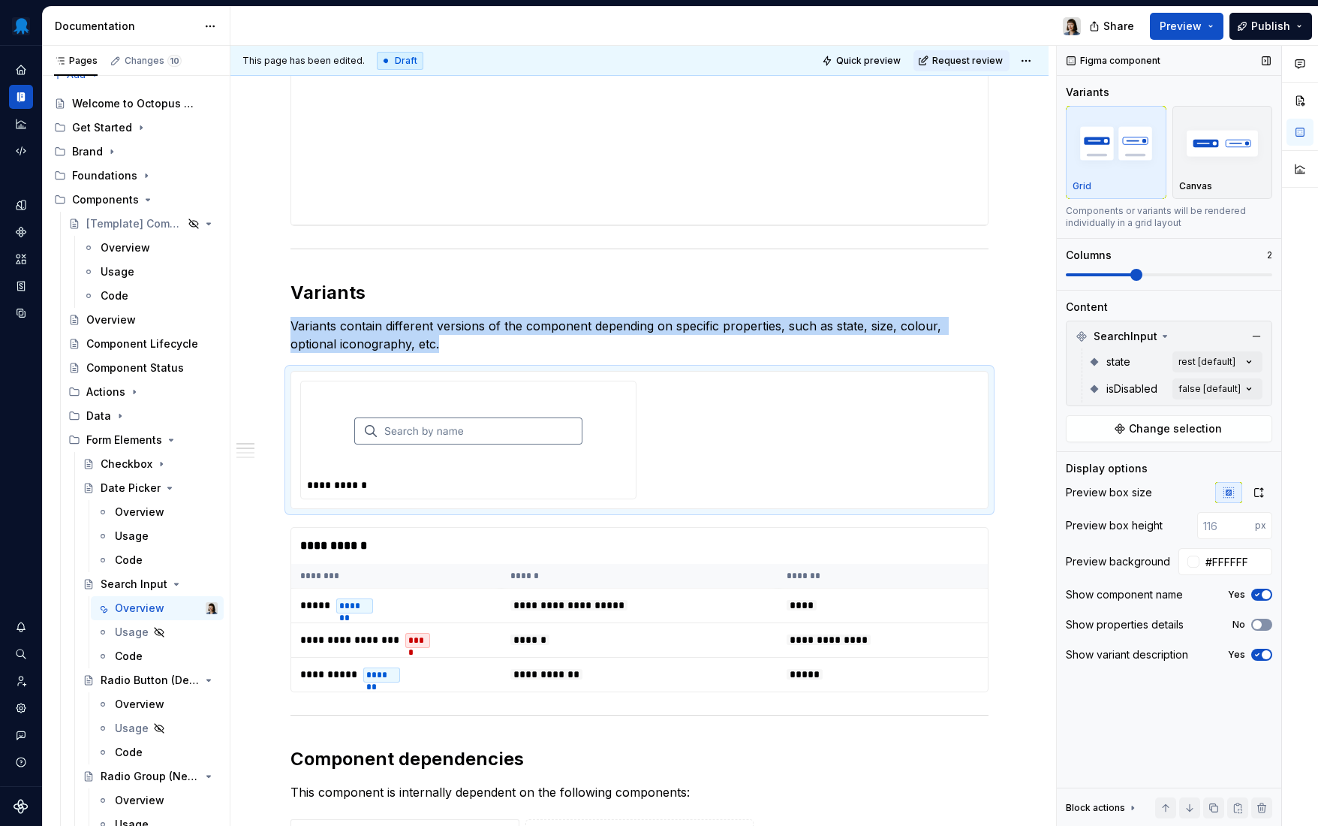
click at [1267, 624] on button "No" at bounding box center [1261, 625] width 21 height 12
click at [1239, 389] on div "Comments Open comments No comments yet Select ‘Comment’ from the block context …" at bounding box center [1187, 436] width 261 height 781
click at [1240, 413] on span "button" at bounding box center [1237, 415] width 9 height 9
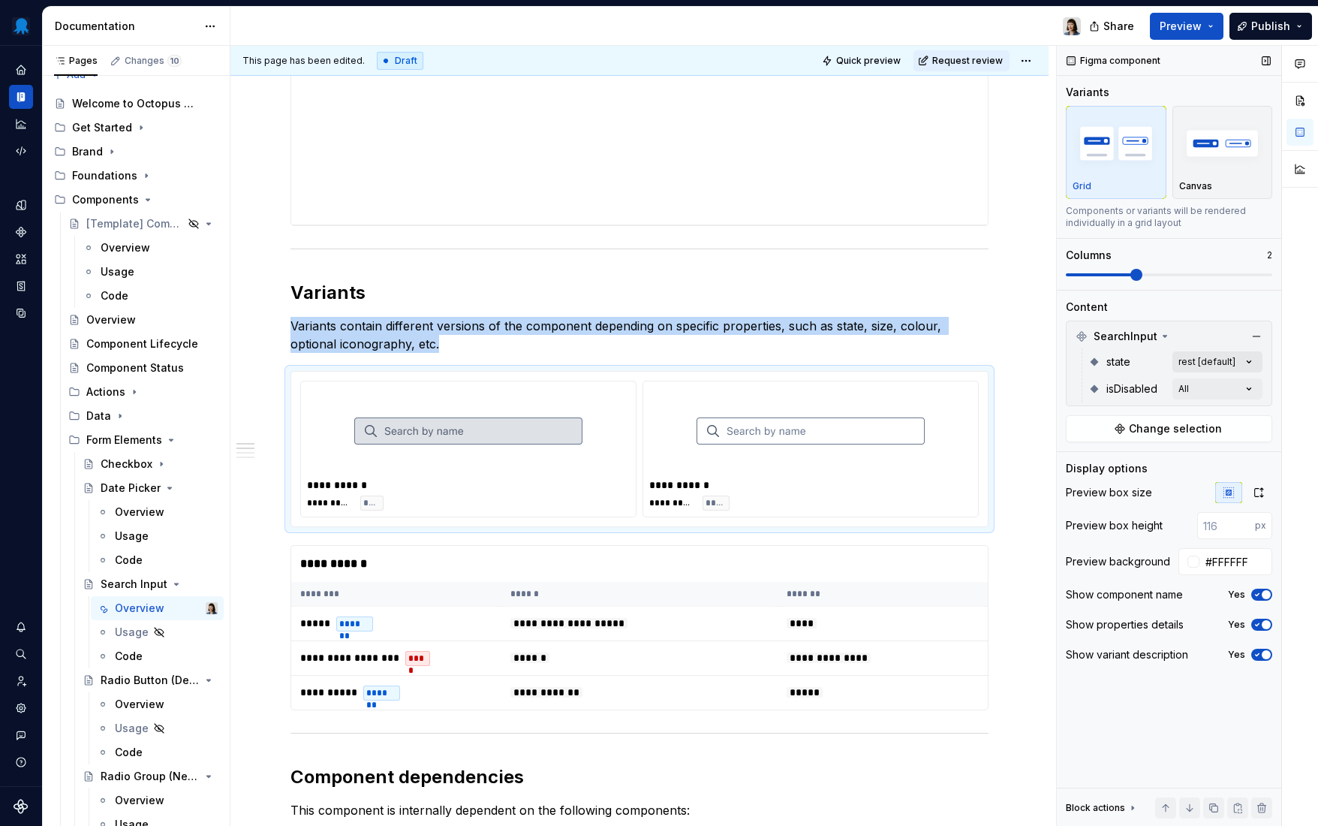
click at [1251, 360] on div "Comments Open comments No comments yet Select ‘Comment’ from the block context …" at bounding box center [1187, 436] width 261 height 781
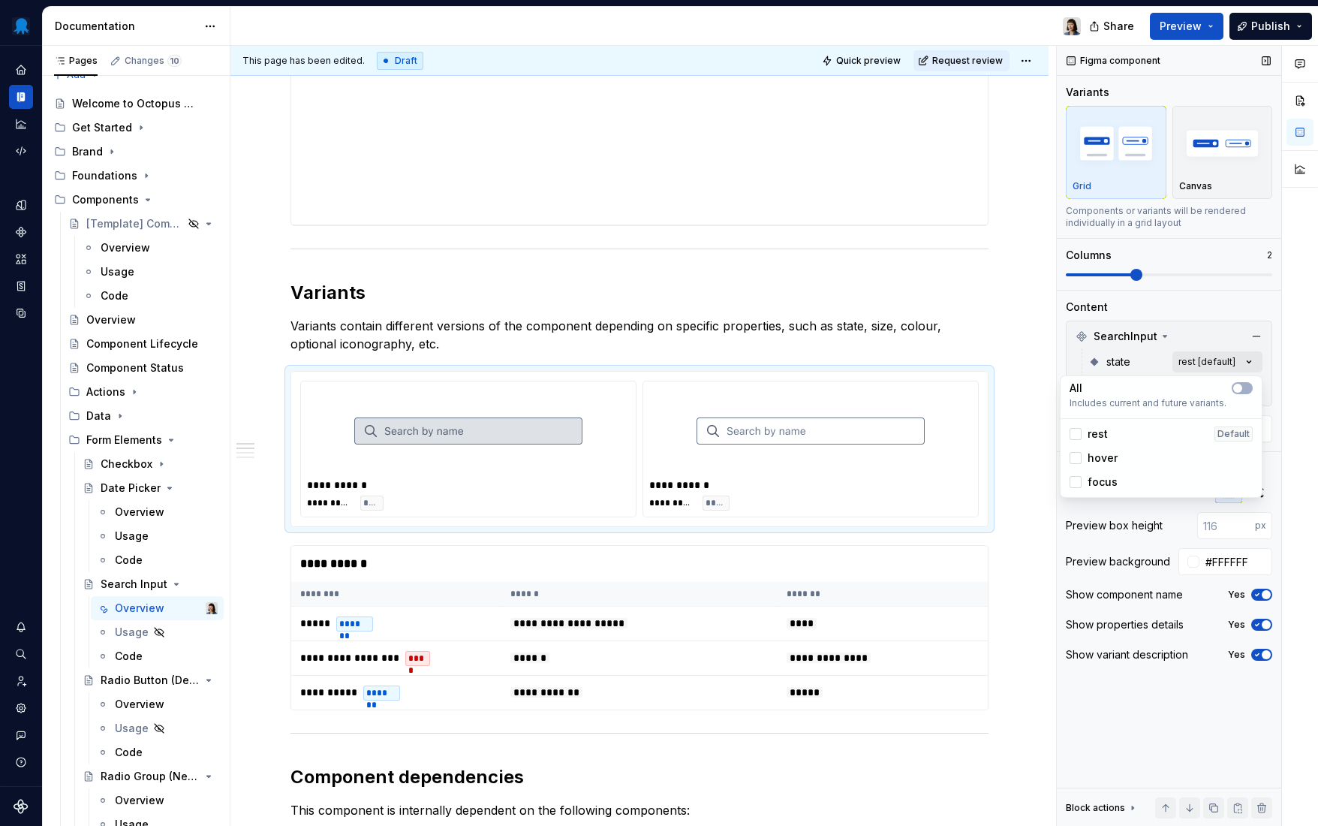
click at [1250, 360] on div "Comments Open comments No comments yet Select ‘Comment’ from the block context …" at bounding box center [1187, 436] width 261 height 781
click at [1248, 390] on button "button" at bounding box center [1242, 388] width 21 height 12
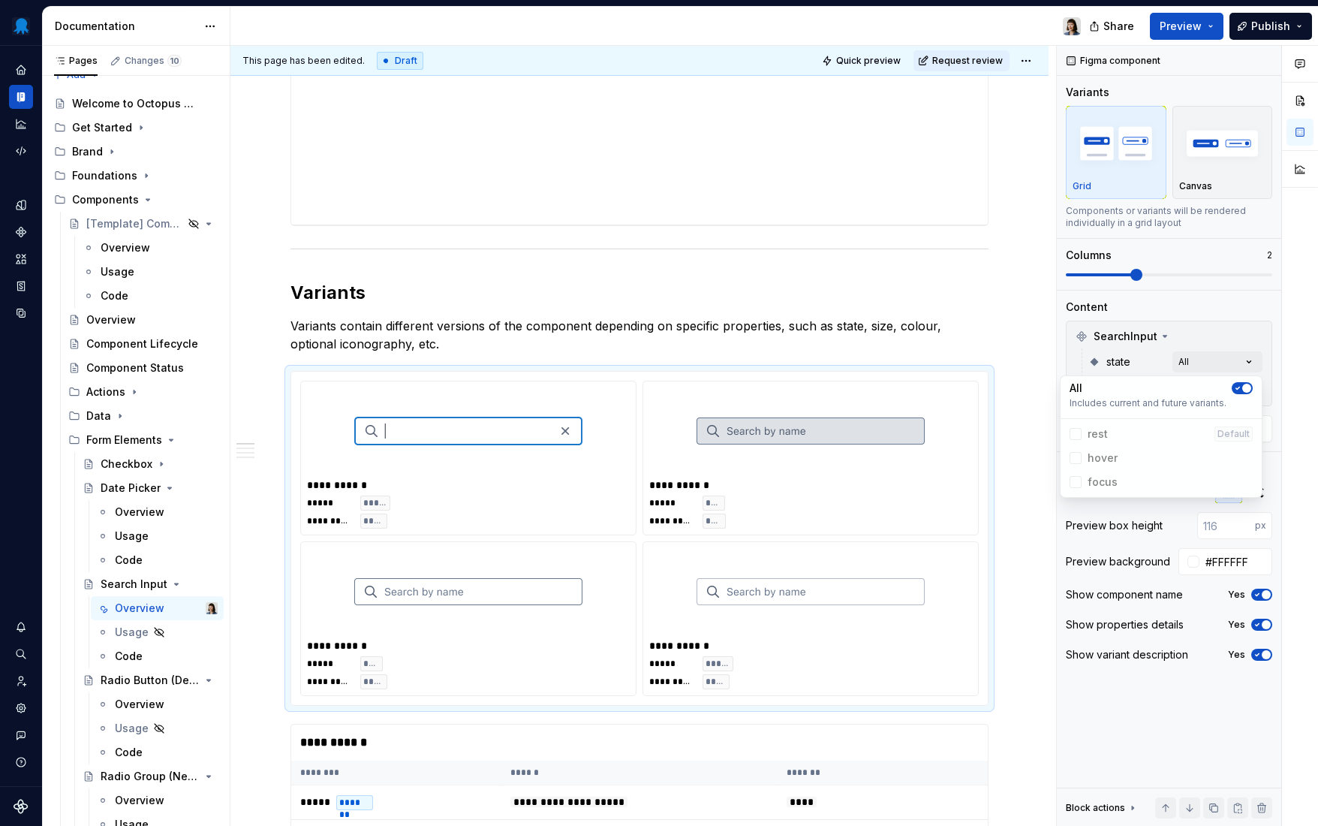
click at [691, 294] on html "Octopus Design System Design system data Documentation Share Preview Publish Pa…" at bounding box center [659, 413] width 1318 height 826
type textarea "*"
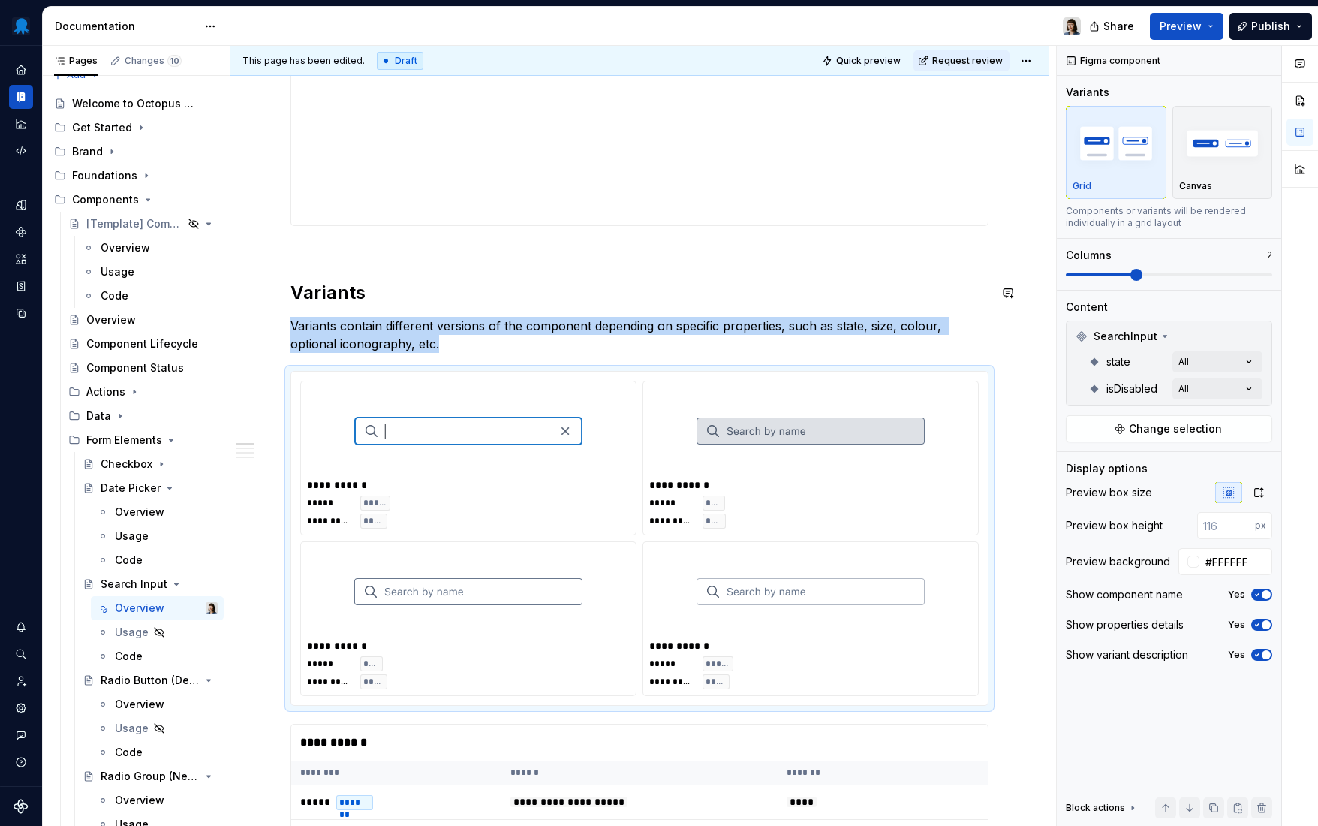
click at [748, 305] on div "**********" at bounding box center [640, 536] width 698 height 1882
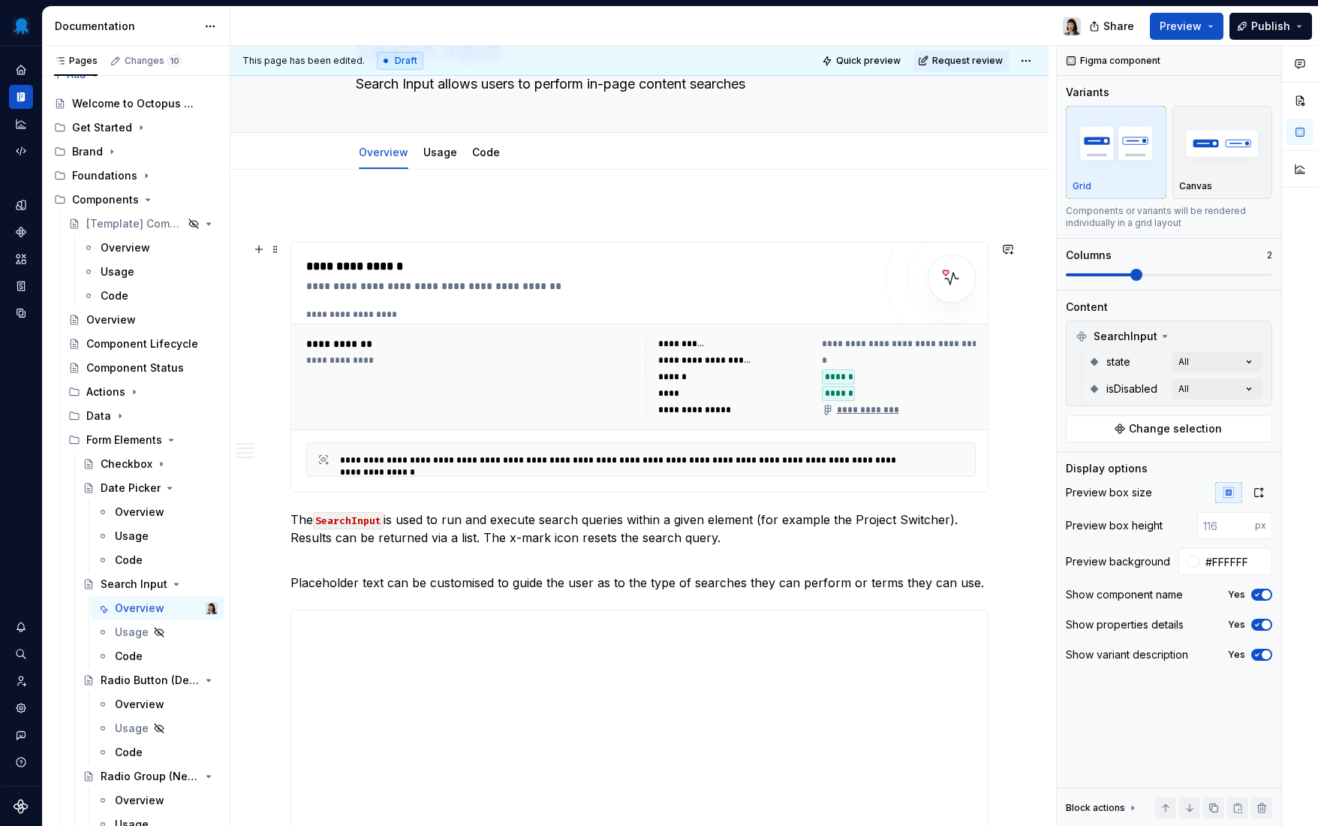
scroll to position [144, 0]
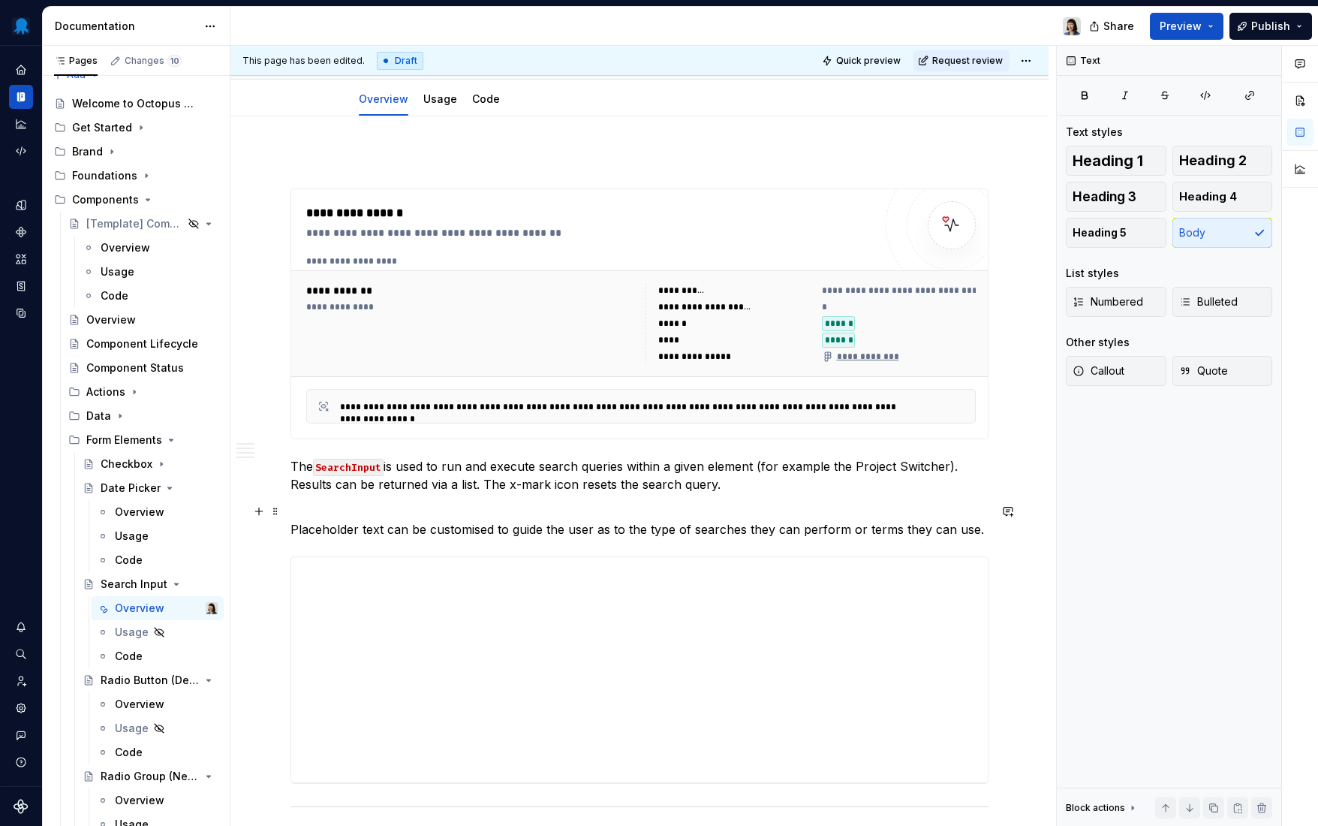
click at [453, 529] on p "Placeholder text can be customised to guide the user as to the type of searches…" at bounding box center [640, 520] width 698 height 36
click at [479, 530] on p "Placeholder text can be customised to guide the user as to the type of searches…" at bounding box center [640, 520] width 698 height 36
click at [643, 475] on p "The SearchInput is used to run and execute search queries within a given elemen…" at bounding box center [640, 475] width 698 height 36
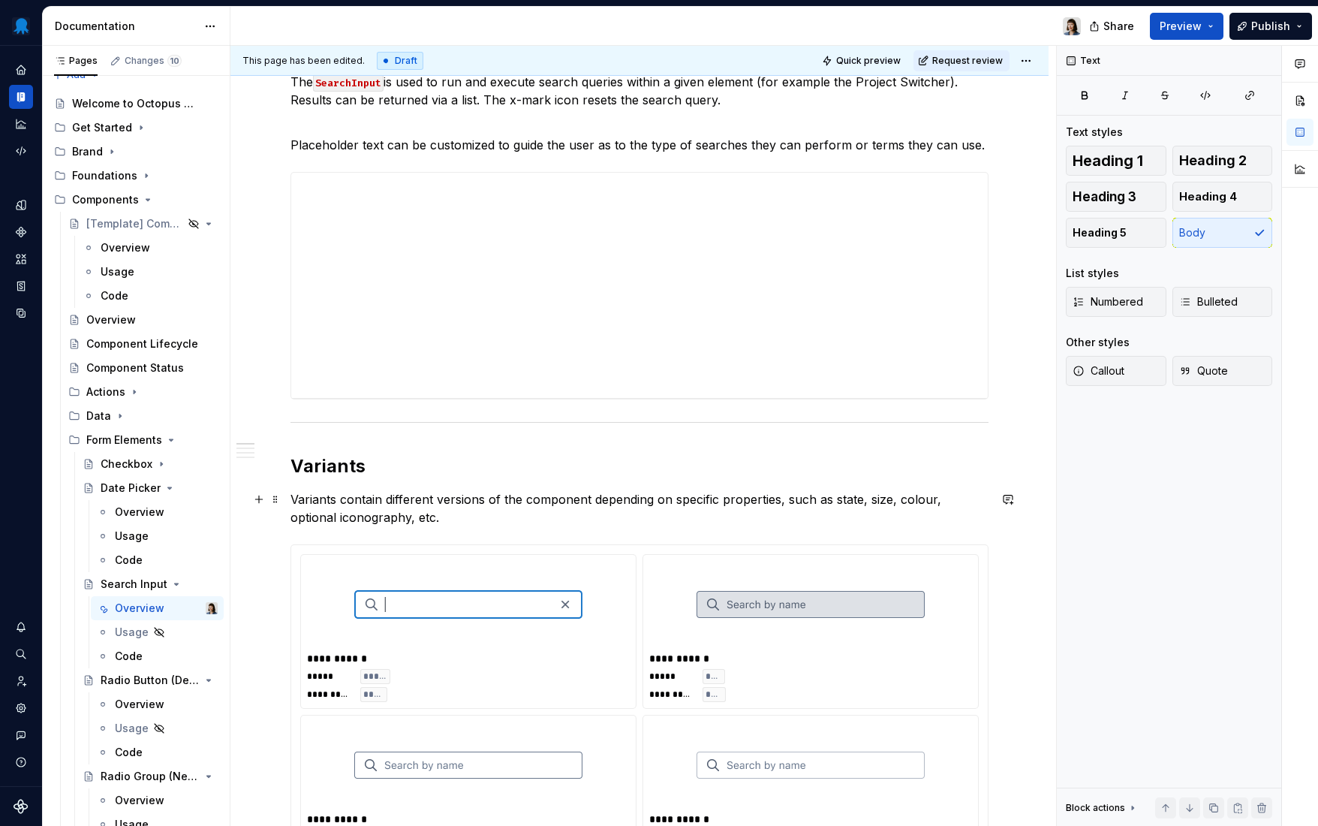
click at [909, 499] on p "Variants contain different versions of the component depending on specific prop…" at bounding box center [640, 508] width 698 height 36
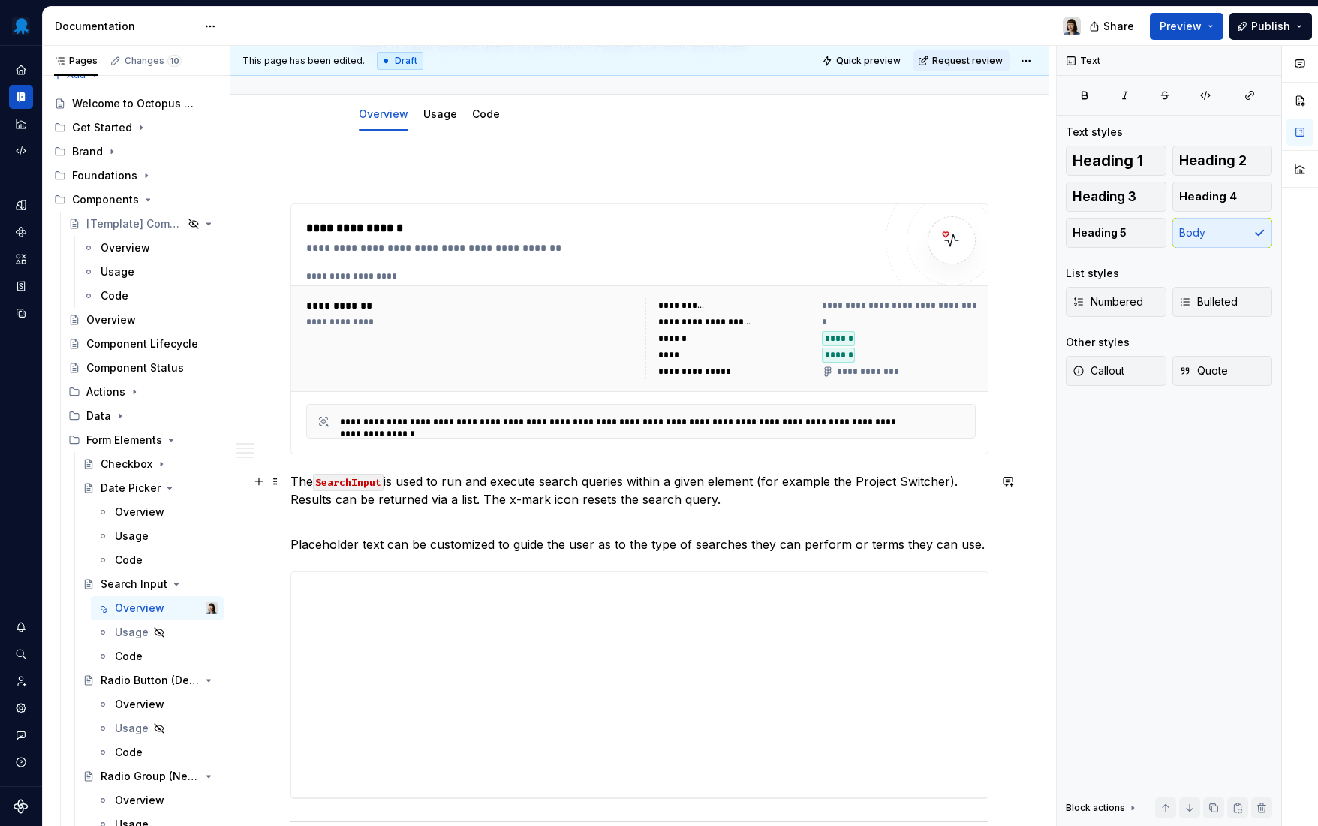
scroll to position [0, 0]
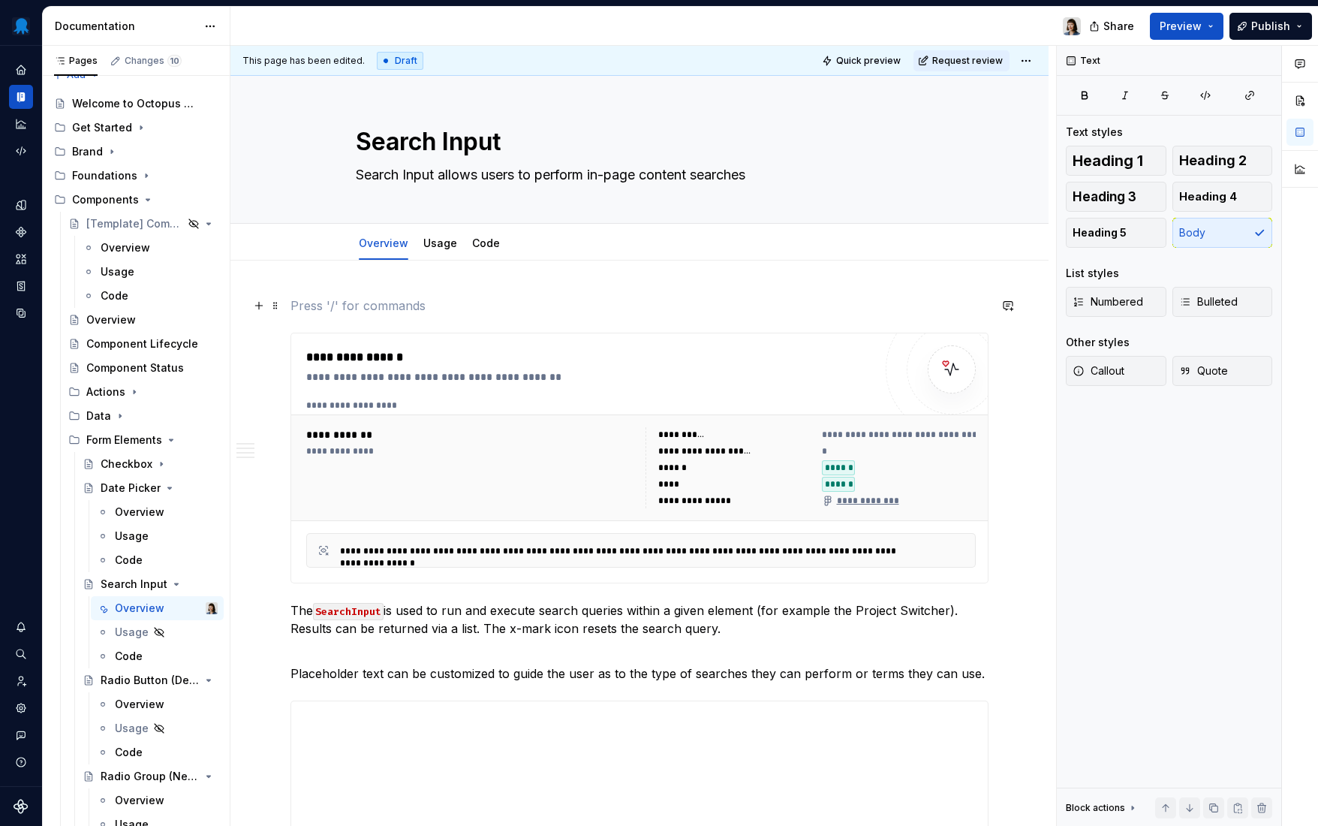
click at [363, 303] on p at bounding box center [640, 306] width 698 height 18
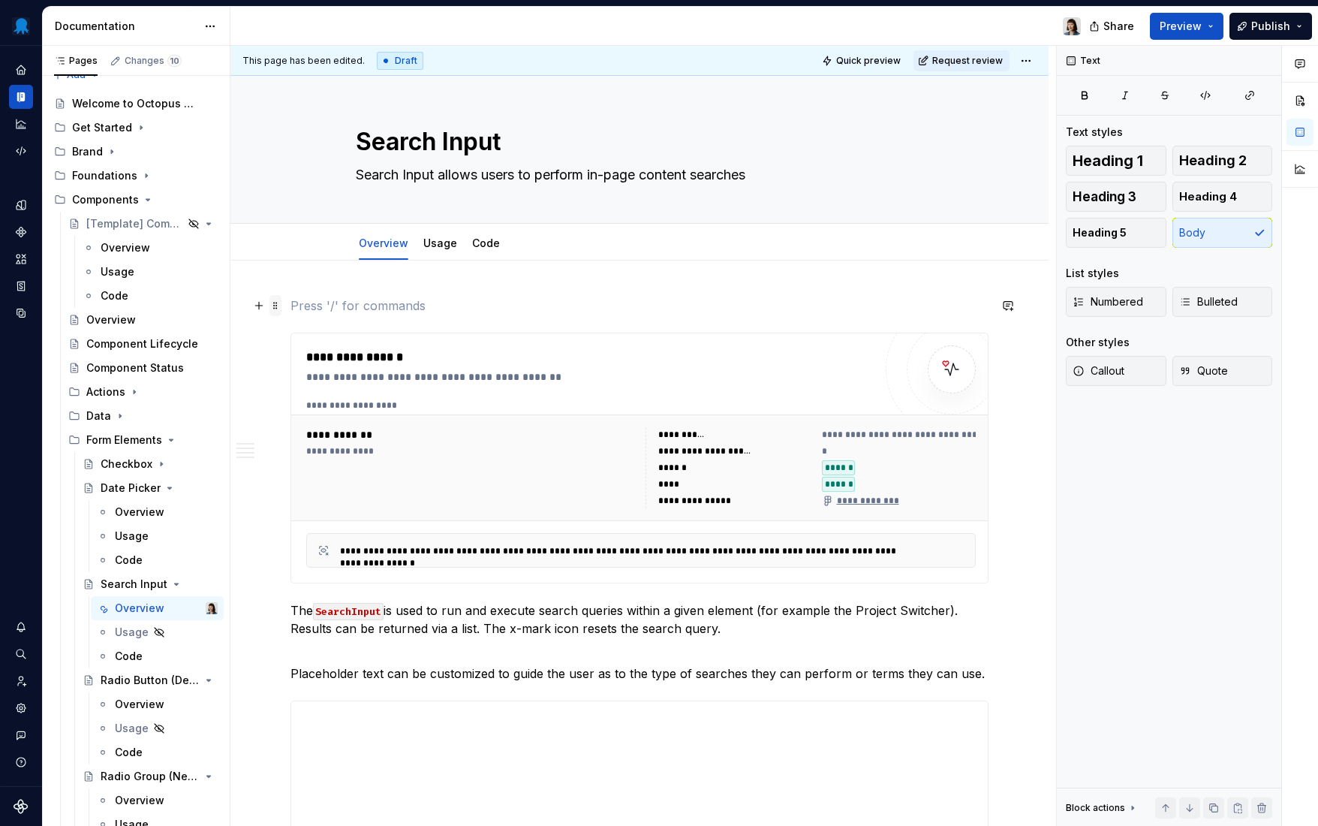
click at [275, 306] on span at bounding box center [275, 305] width 12 height 21
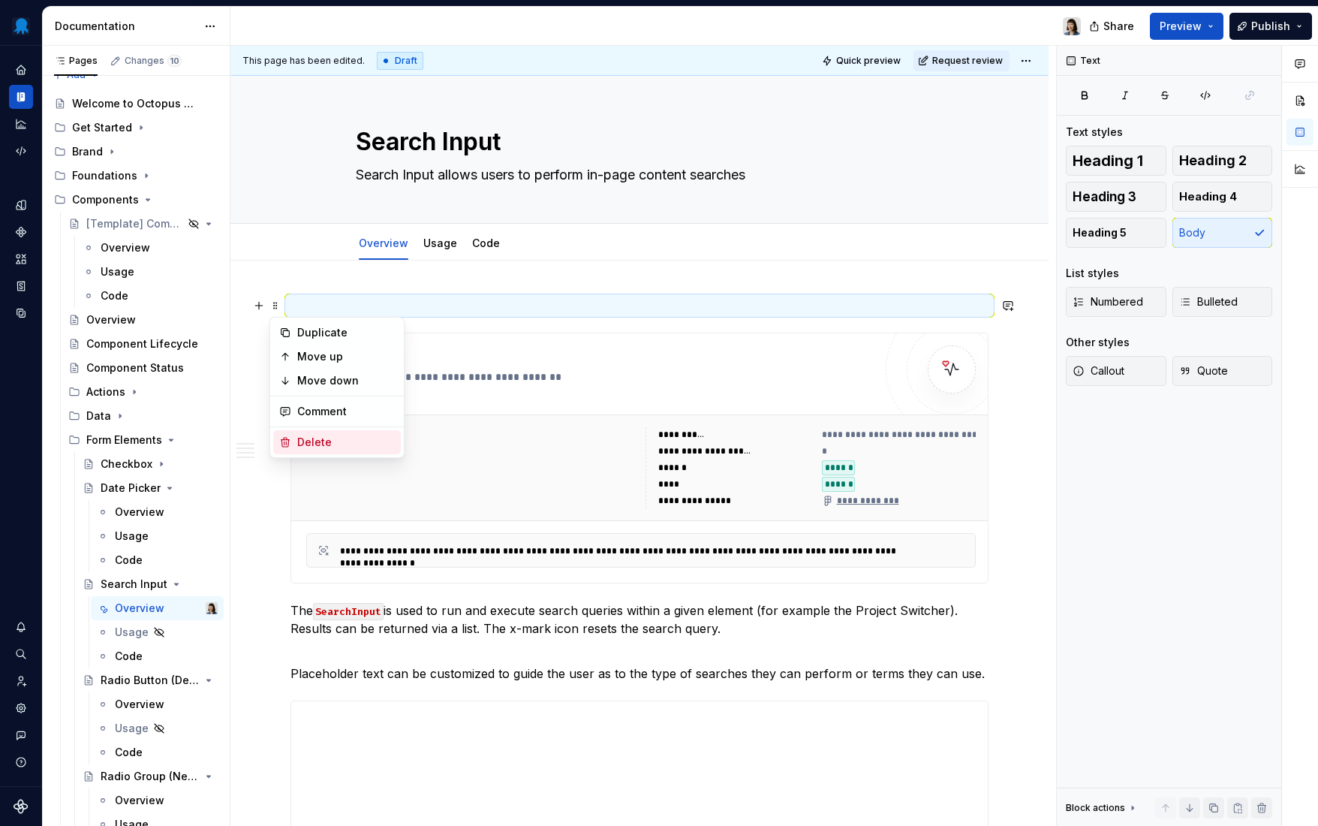
click at [324, 444] on div "Delete" at bounding box center [346, 442] width 98 height 15
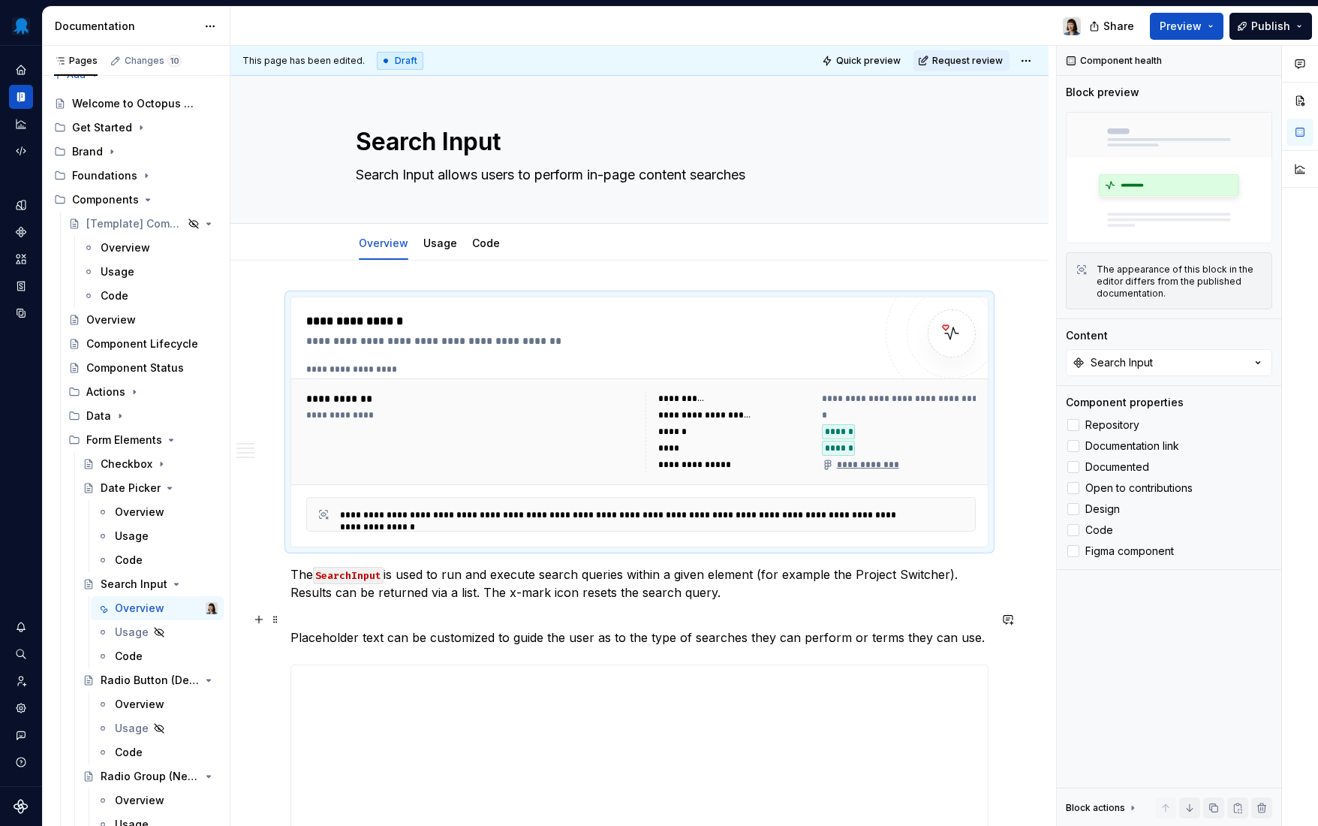
click at [613, 616] on p "Placeholder text can be customized to guide the user as to the type of searches…" at bounding box center [640, 628] width 698 height 36
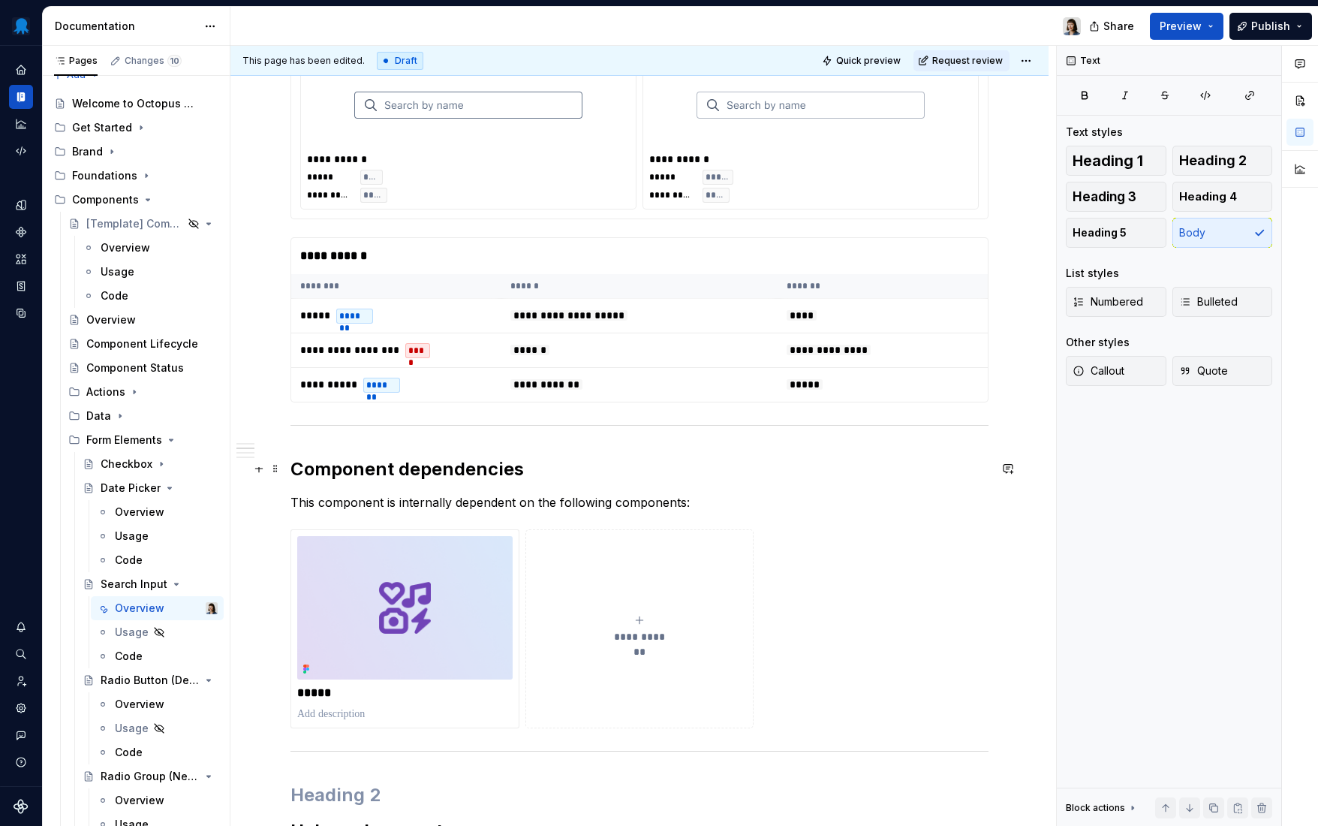
scroll to position [1115, 0]
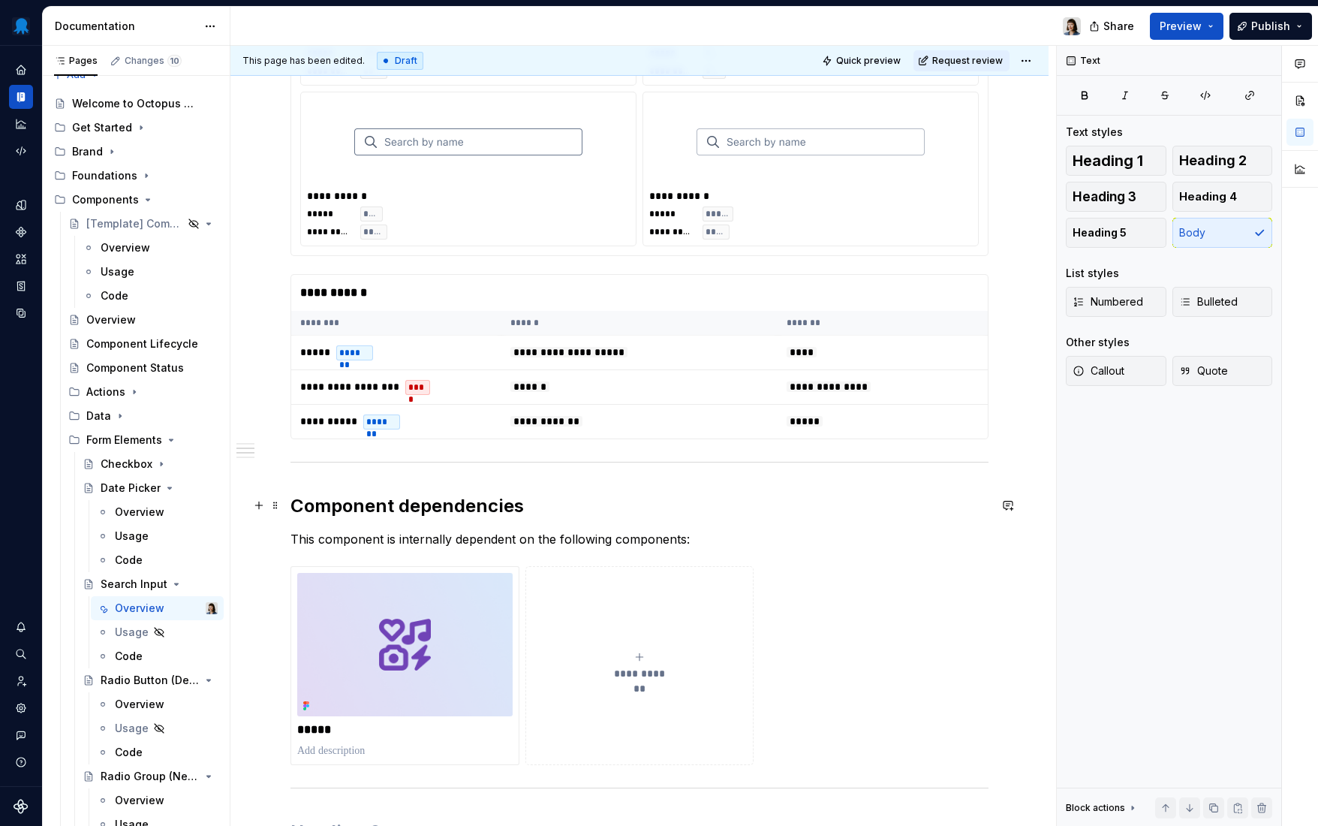
click at [291, 506] on h2 "Component dependencies" at bounding box center [640, 506] width 698 height 24
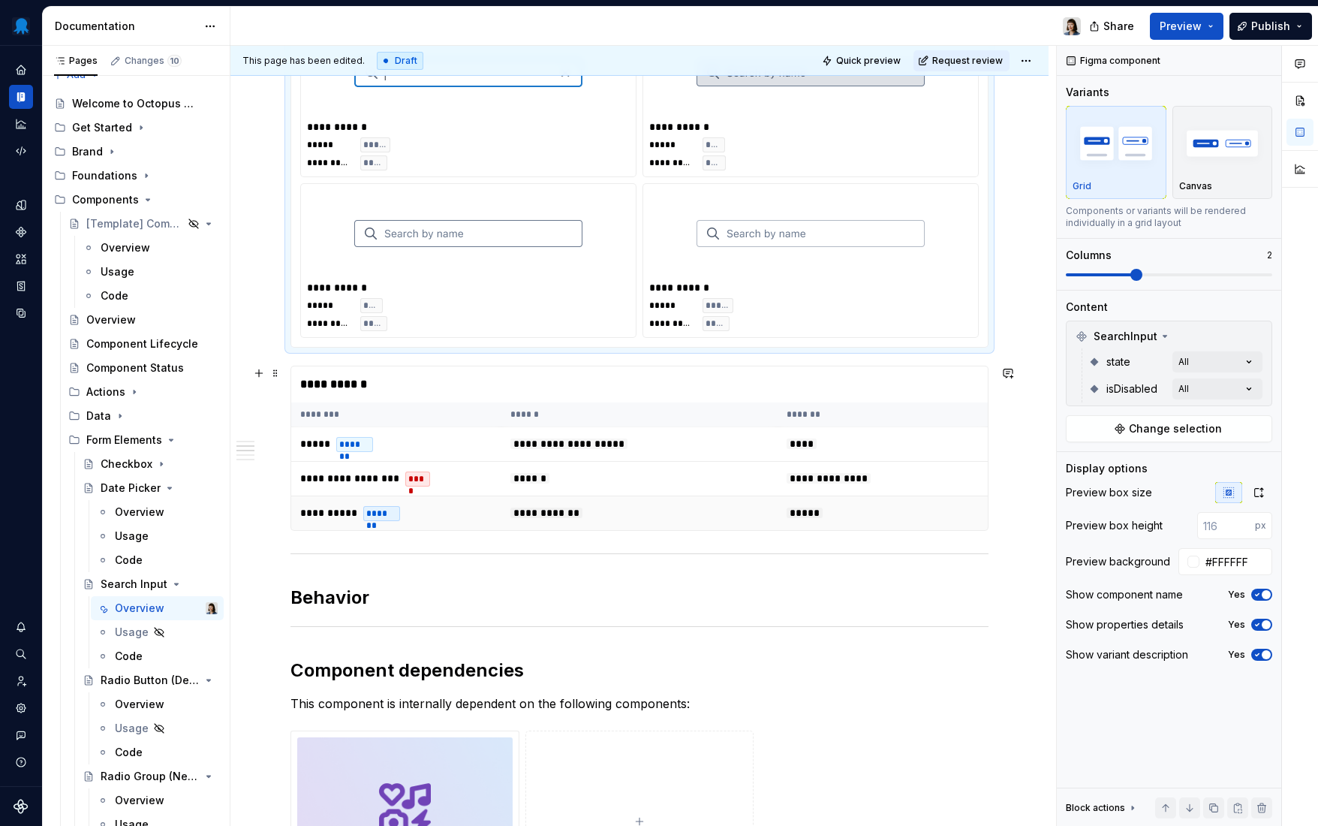
scroll to position [1001, 0]
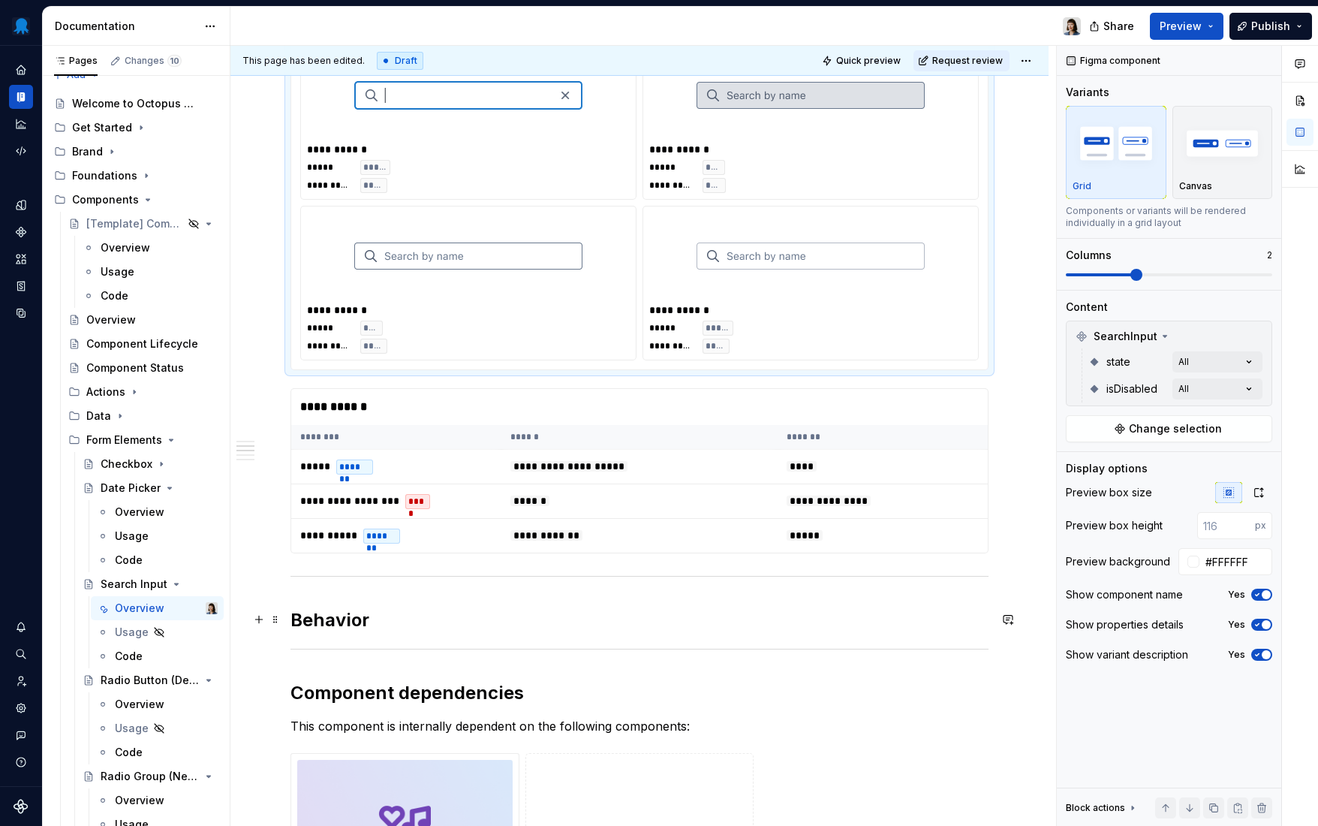
click at [396, 621] on h2 "Behavior" at bounding box center [640, 620] width 698 height 24
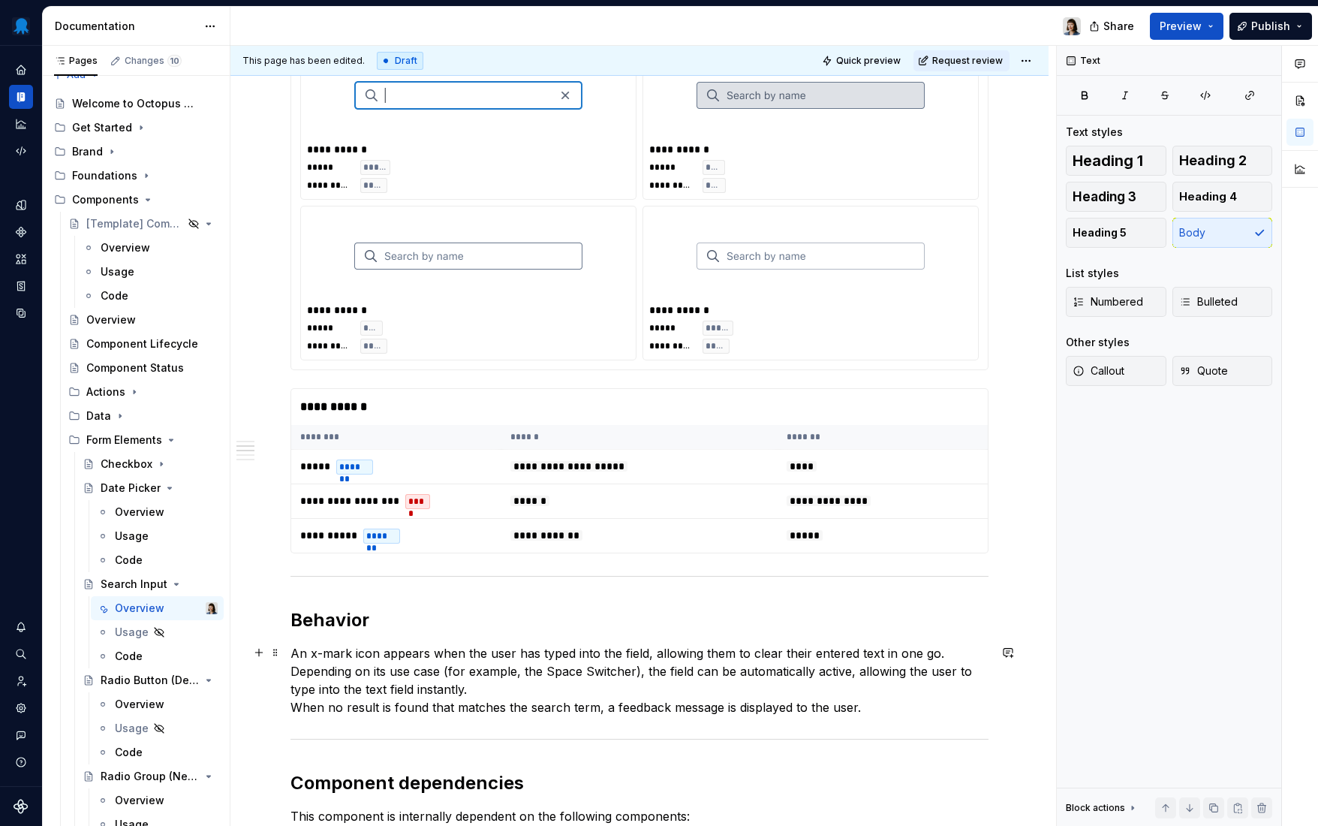
click at [494, 687] on p "An x-mark icon appears when the user has typed into the field, allowing them to…" at bounding box center [640, 680] width 698 height 72
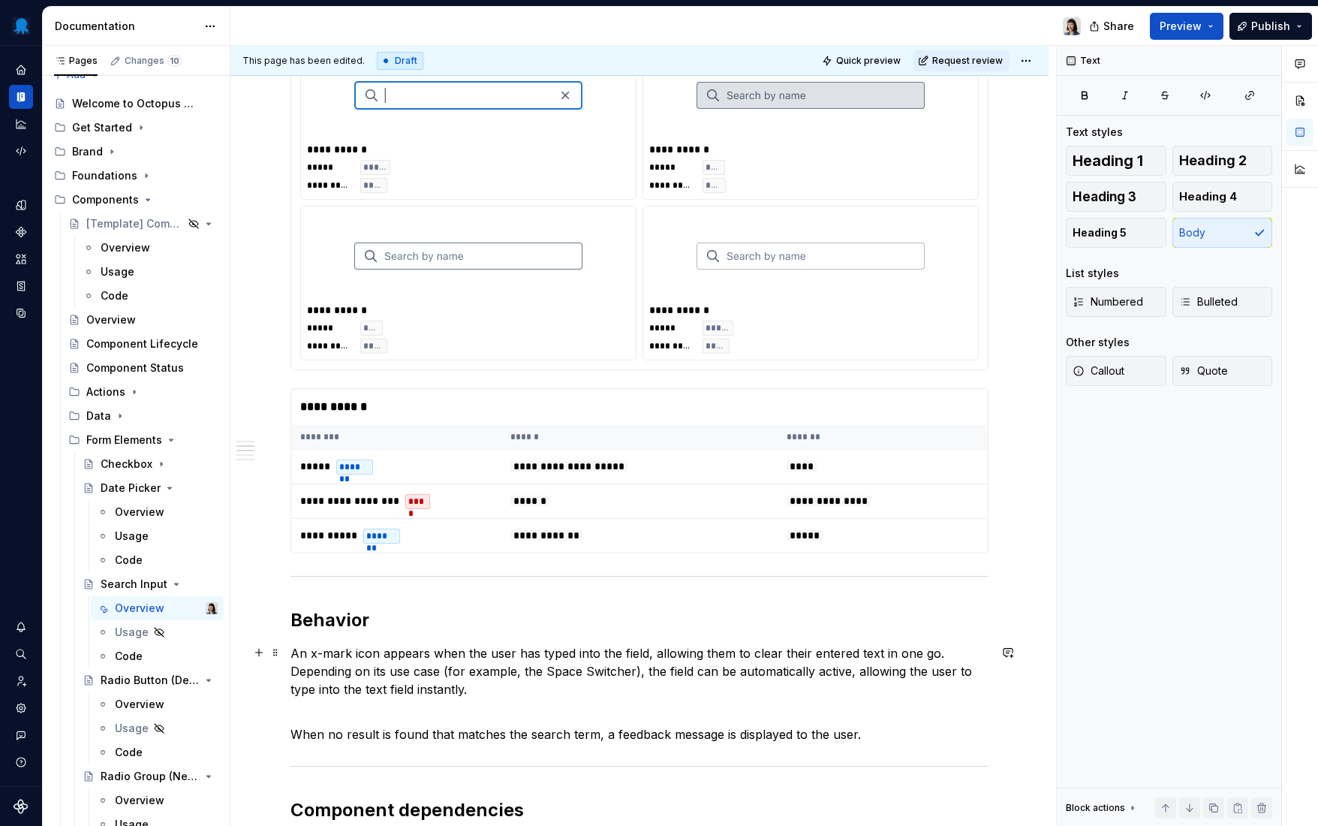
click at [375, 676] on p "An x-mark icon appears when the user has typed into the field, allowing them to…" at bounding box center [640, 671] width 698 height 54
click at [448, 733] on p "When no result is found that matches the search term, a feedback message is dis…" at bounding box center [640, 725] width 698 height 36
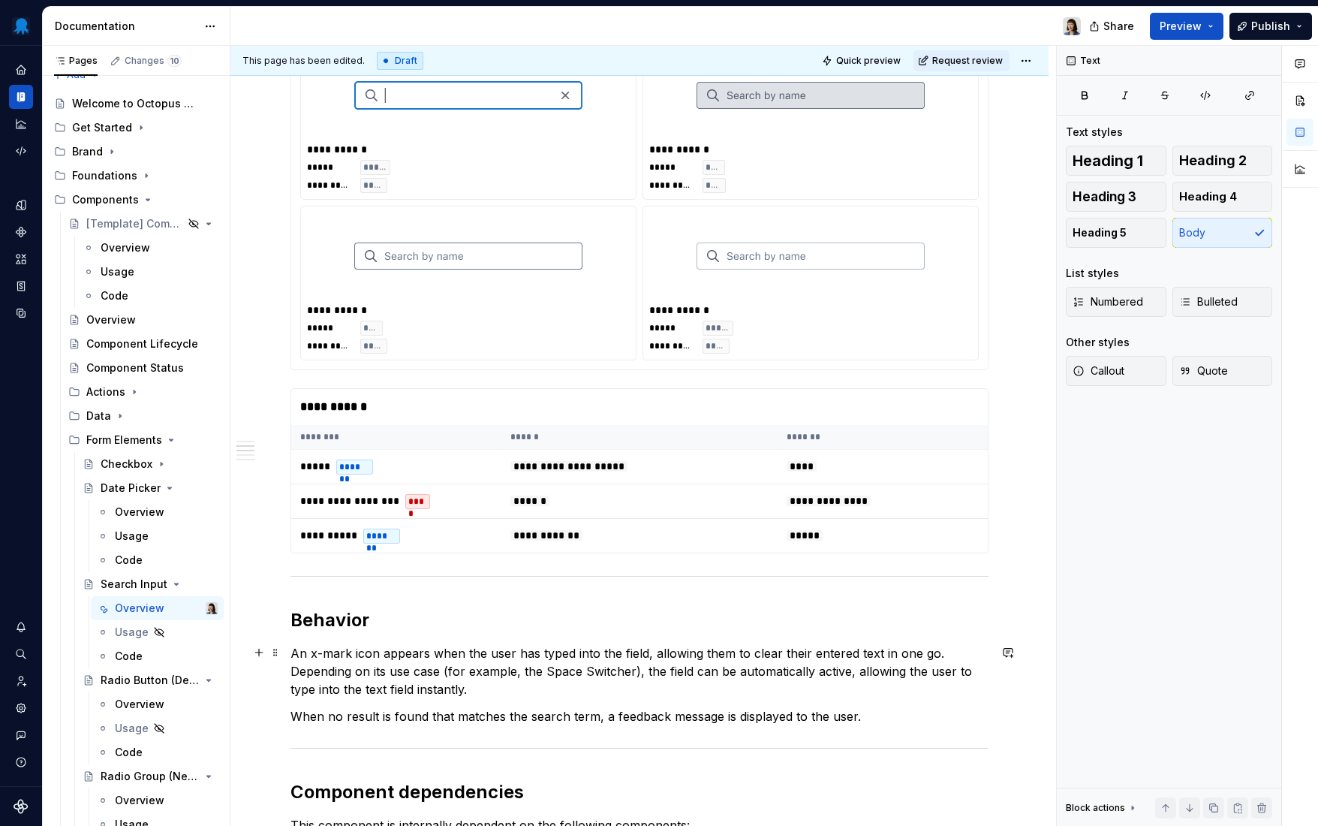
click at [290, 670] on div "**********" at bounding box center [639, 419] width 818 height 2320
click at [297, 671] on p "An x-mark icon appears when the user has typed into the field, allowing them to…" at bounding box center [640, 671] width 698 height 54
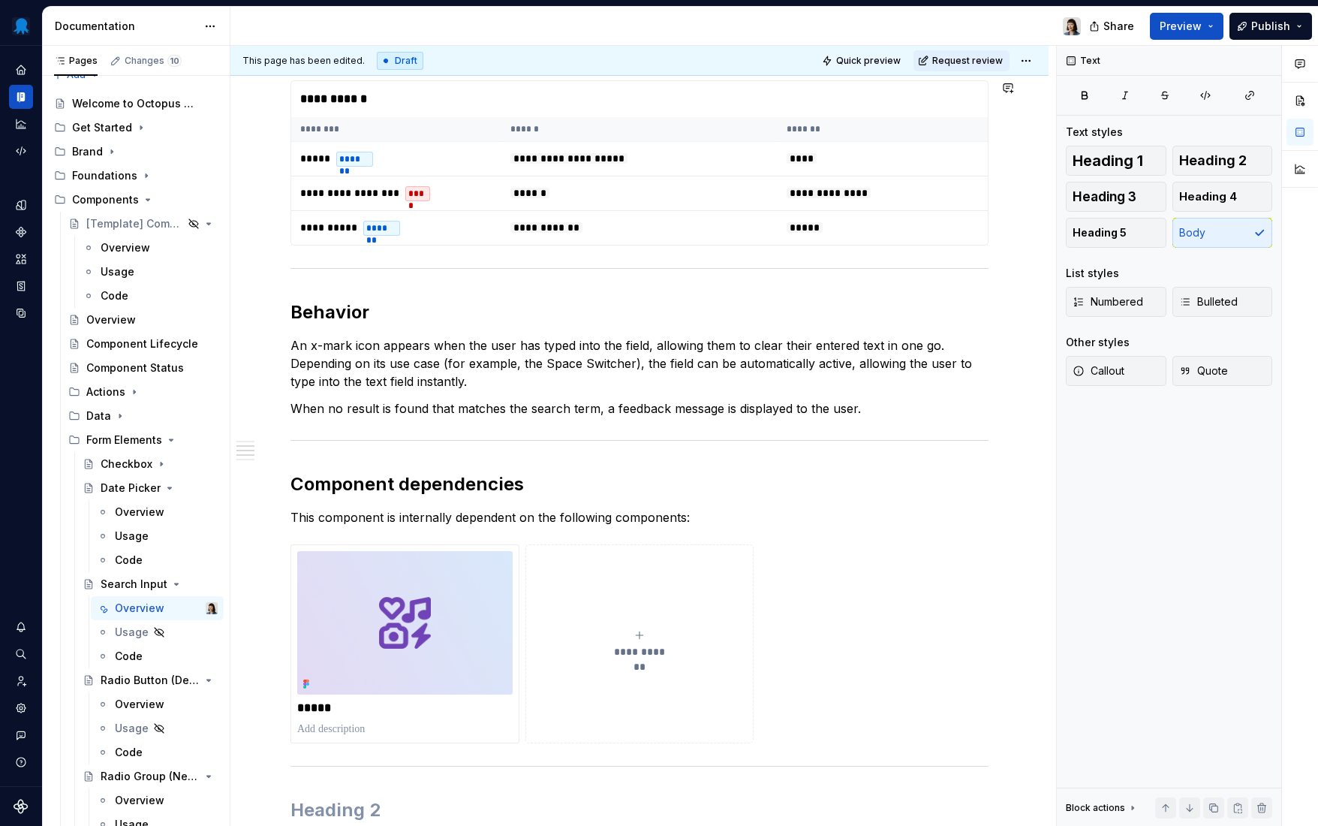
type textarea "*"
click at [1028, 62] on html "Octopus Design System Design system data Documentation Share Preview Publish Pa…" at bounding box center [659, 413] width 1318 height 826
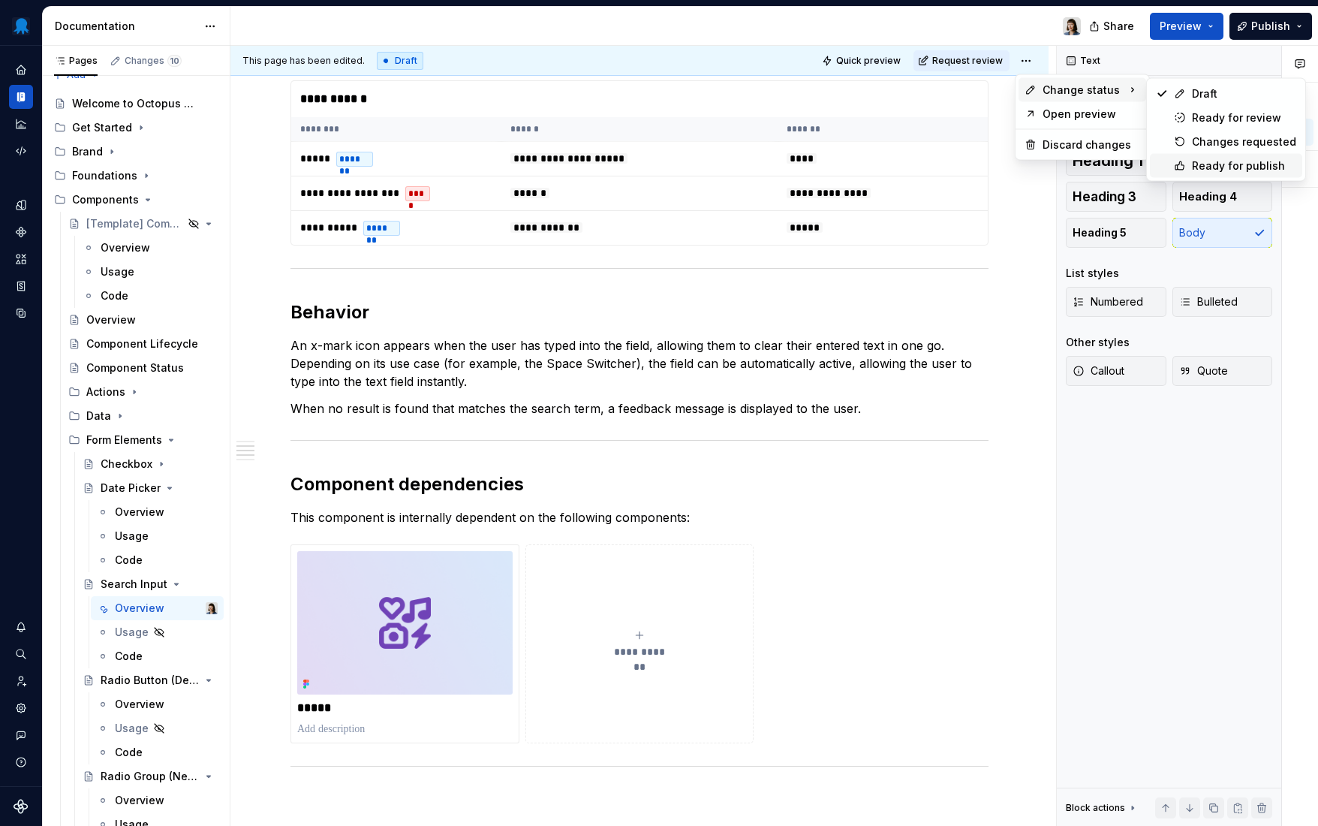
click at [1200, 164] on div "Ready for publish" at bounding box center [1244, 165] width 104 height 15
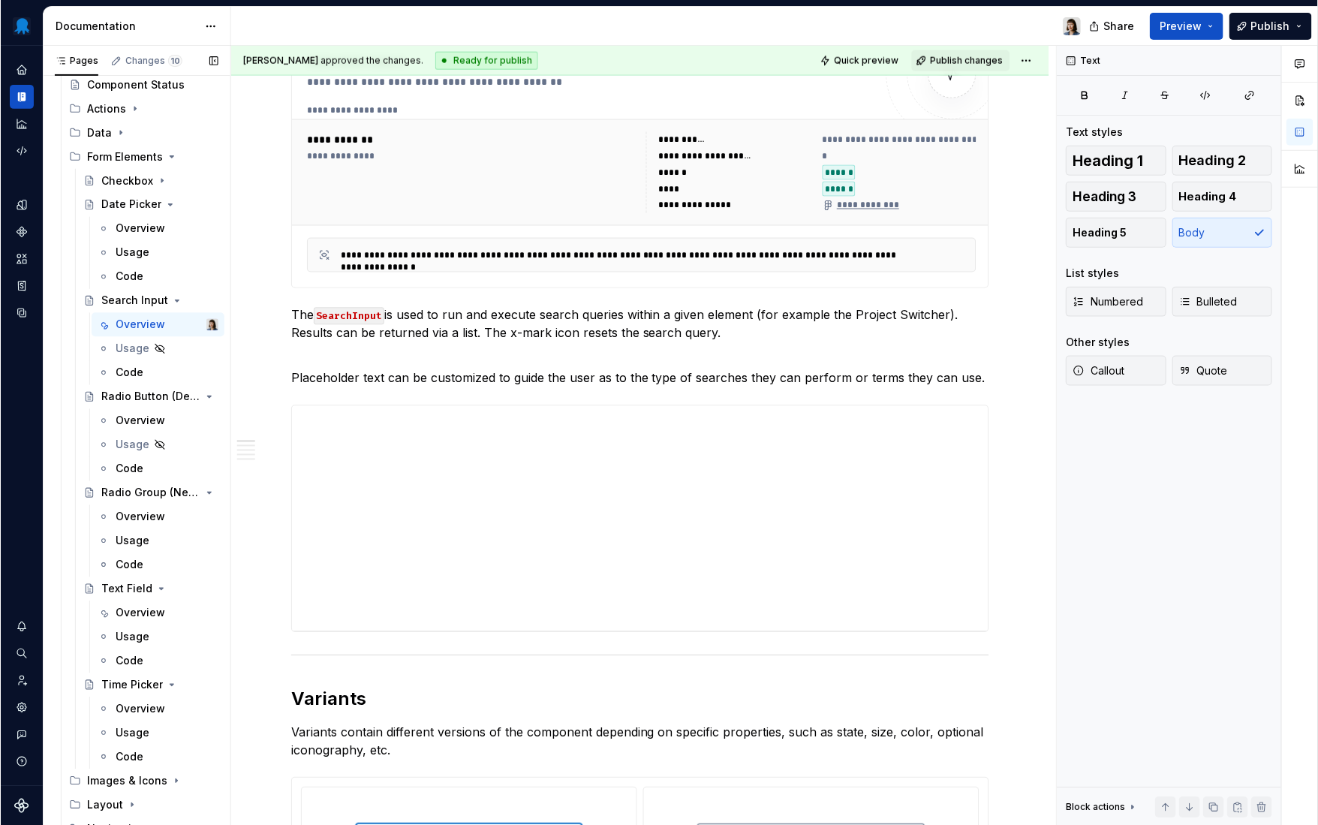
scroll to position [187, 0]
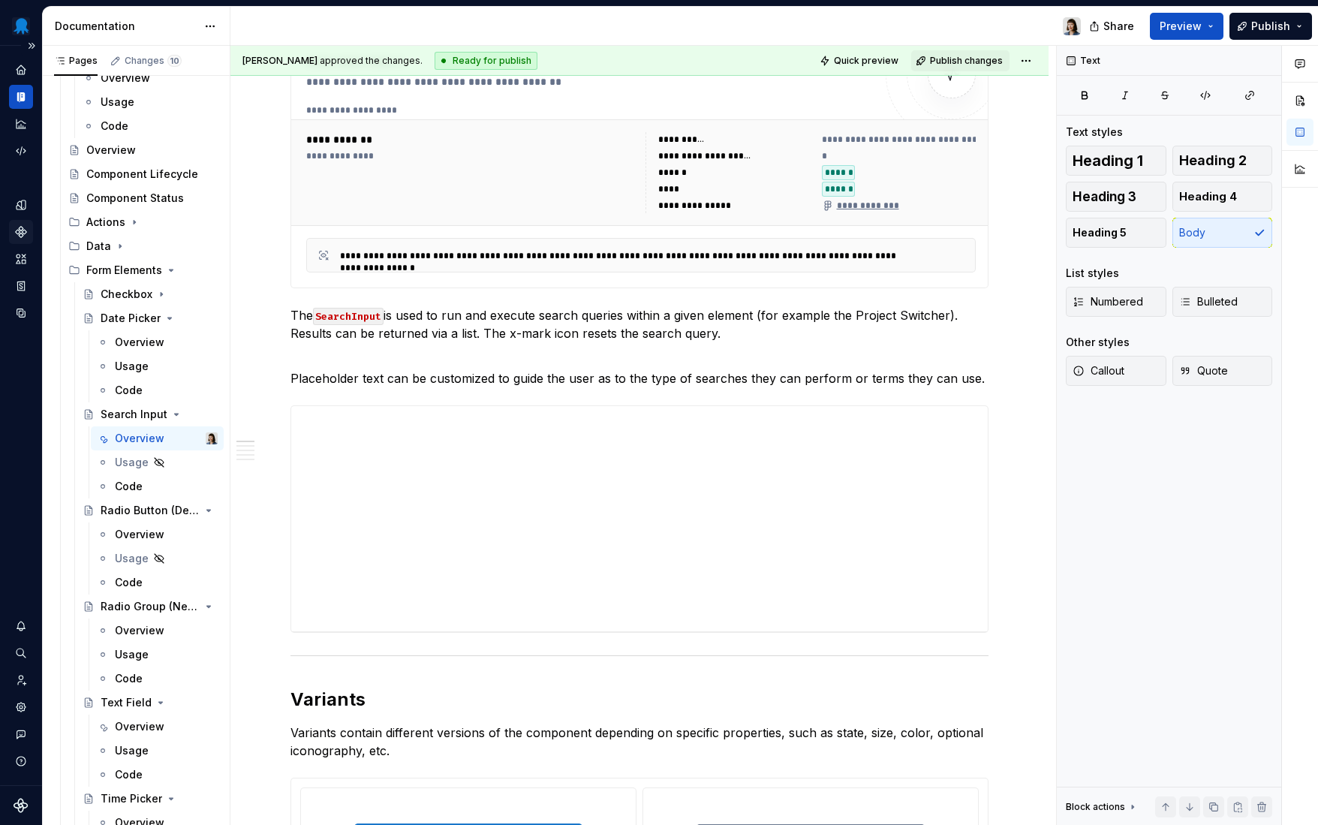
click at [23, 228] on icon "Components" at bounding box center [21, 232] width 10 height 10
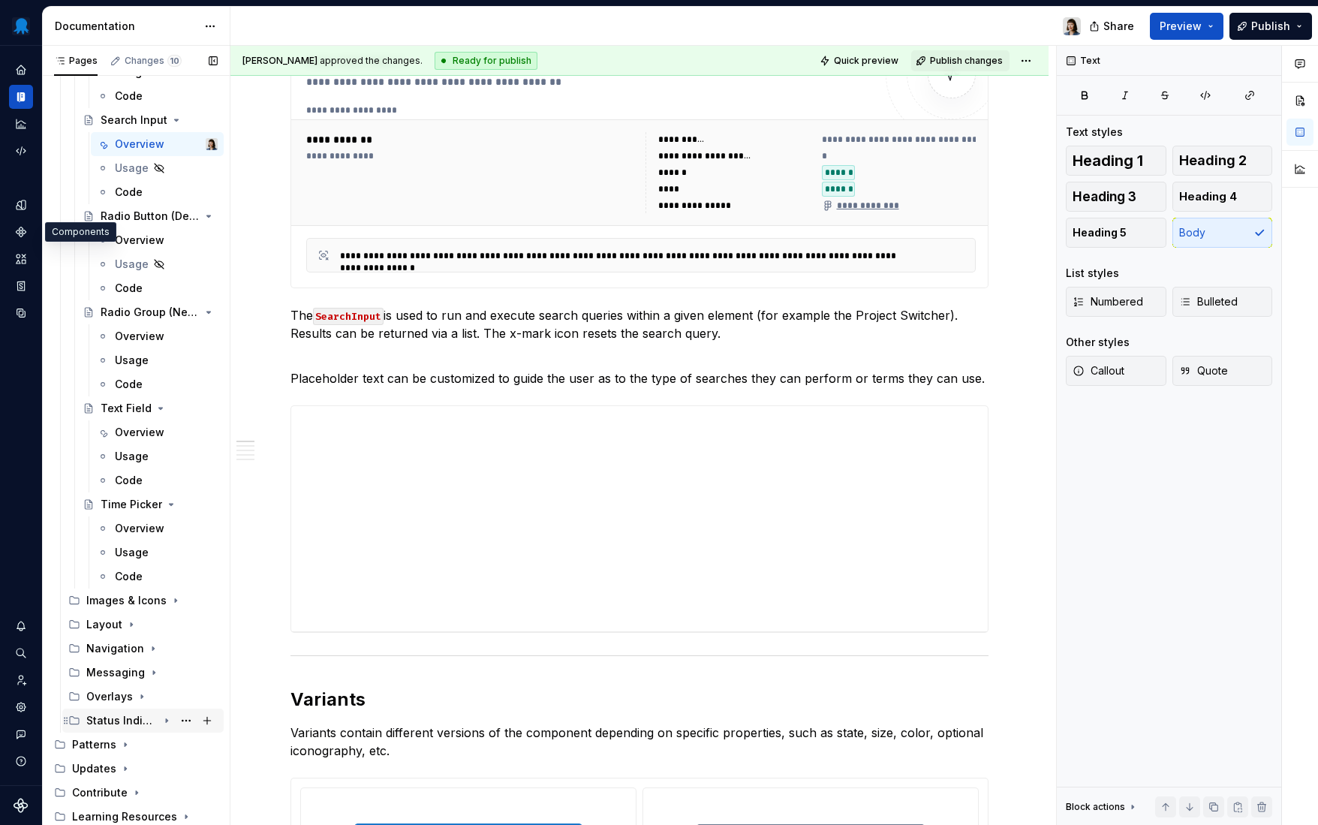
click at [134, 718] on div "Status Indicators" at bounding box center [121, 720] width 71 height 15
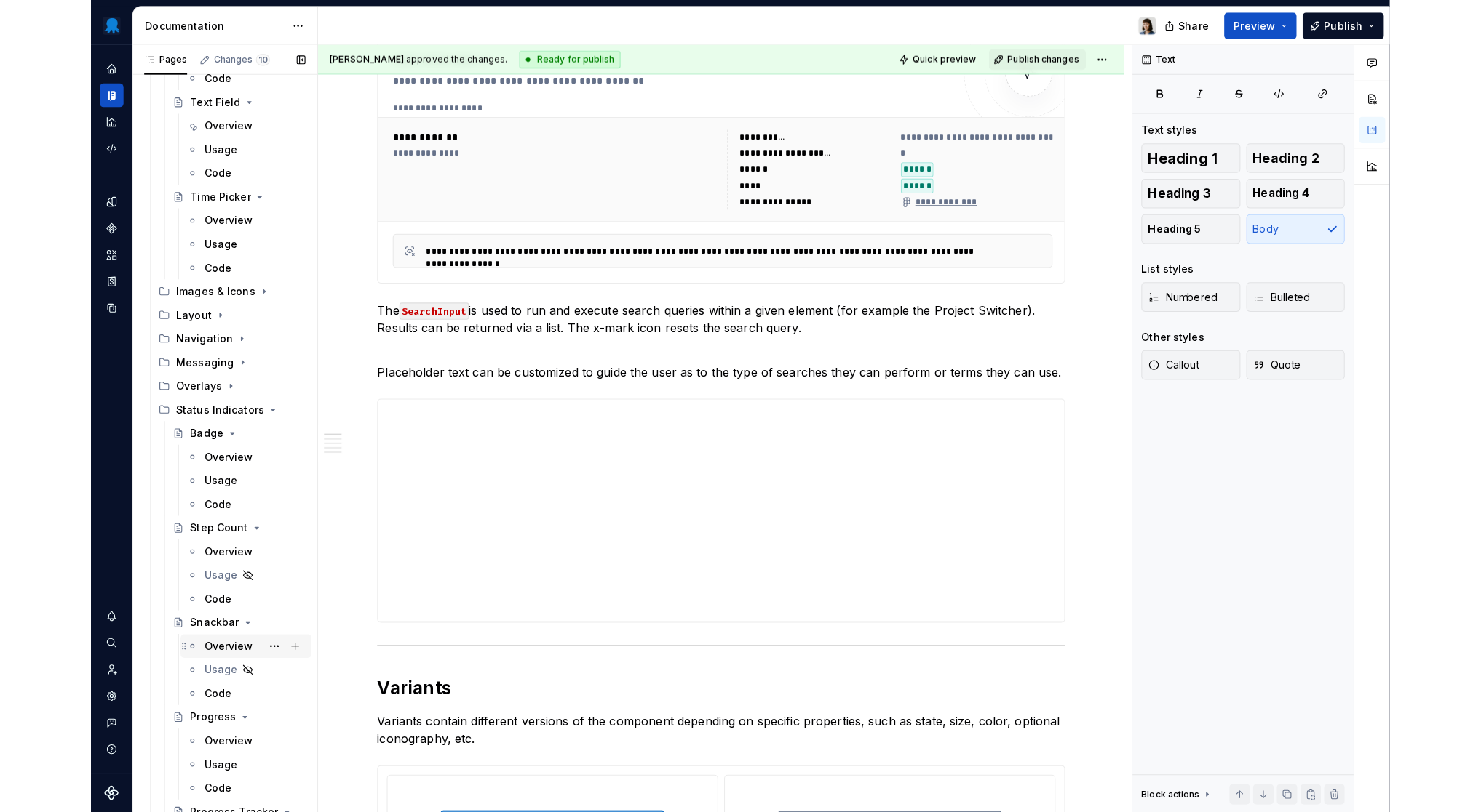
scroll to position [955, 0]
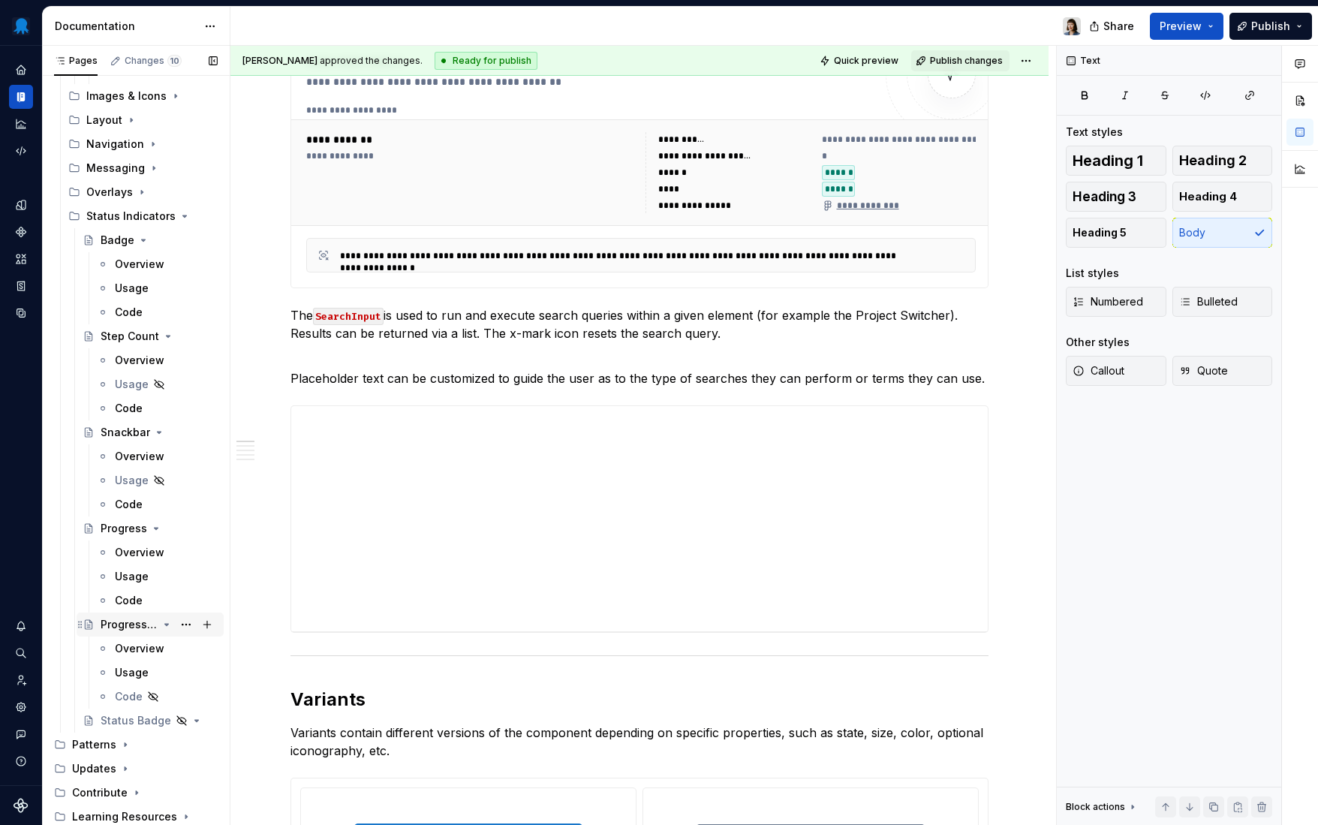
click at [129, 625] on div "Progress Tracker" at bounding box center [129, 624] width 57 height 15
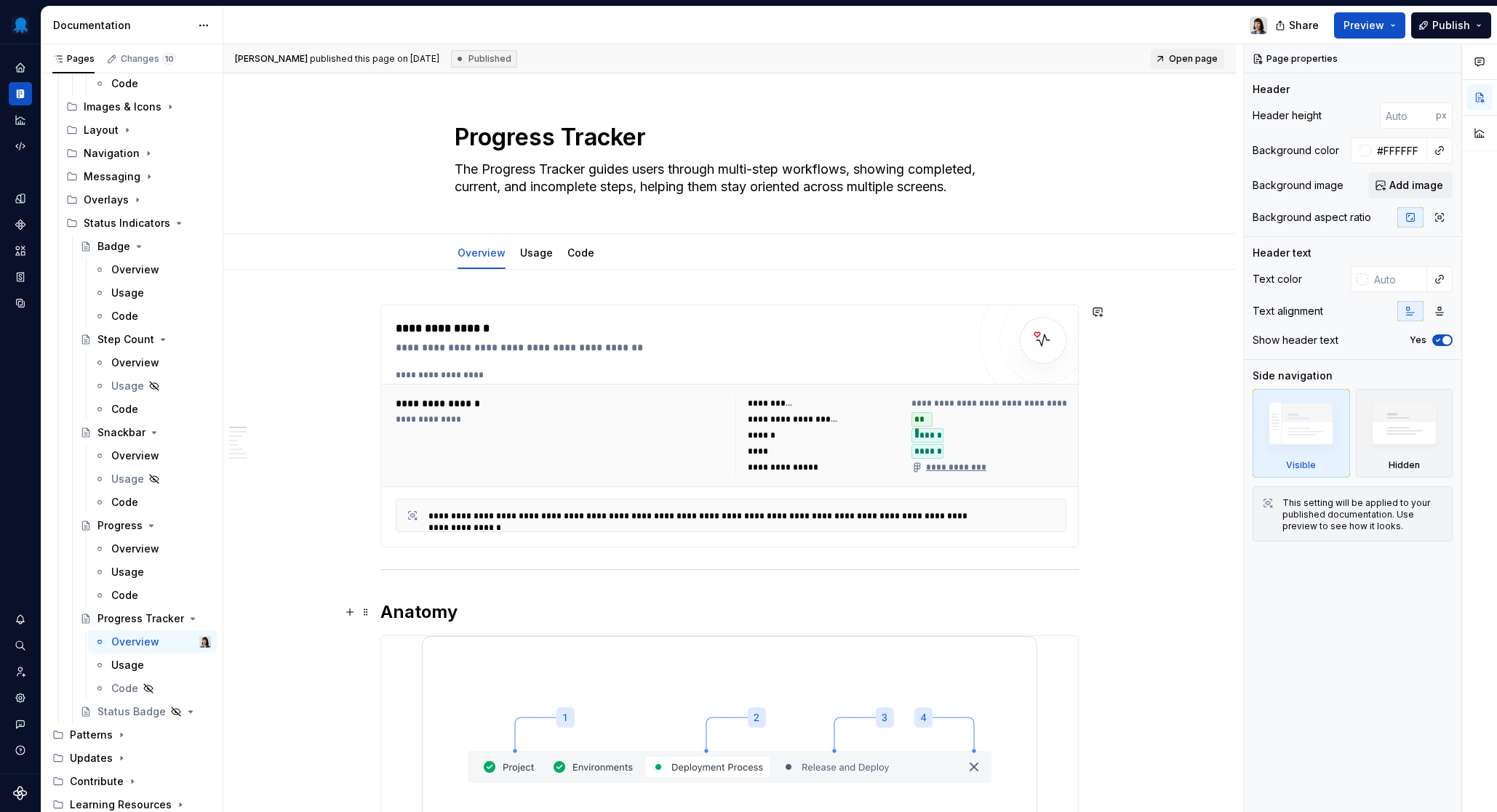
scroll to position [281, 0]
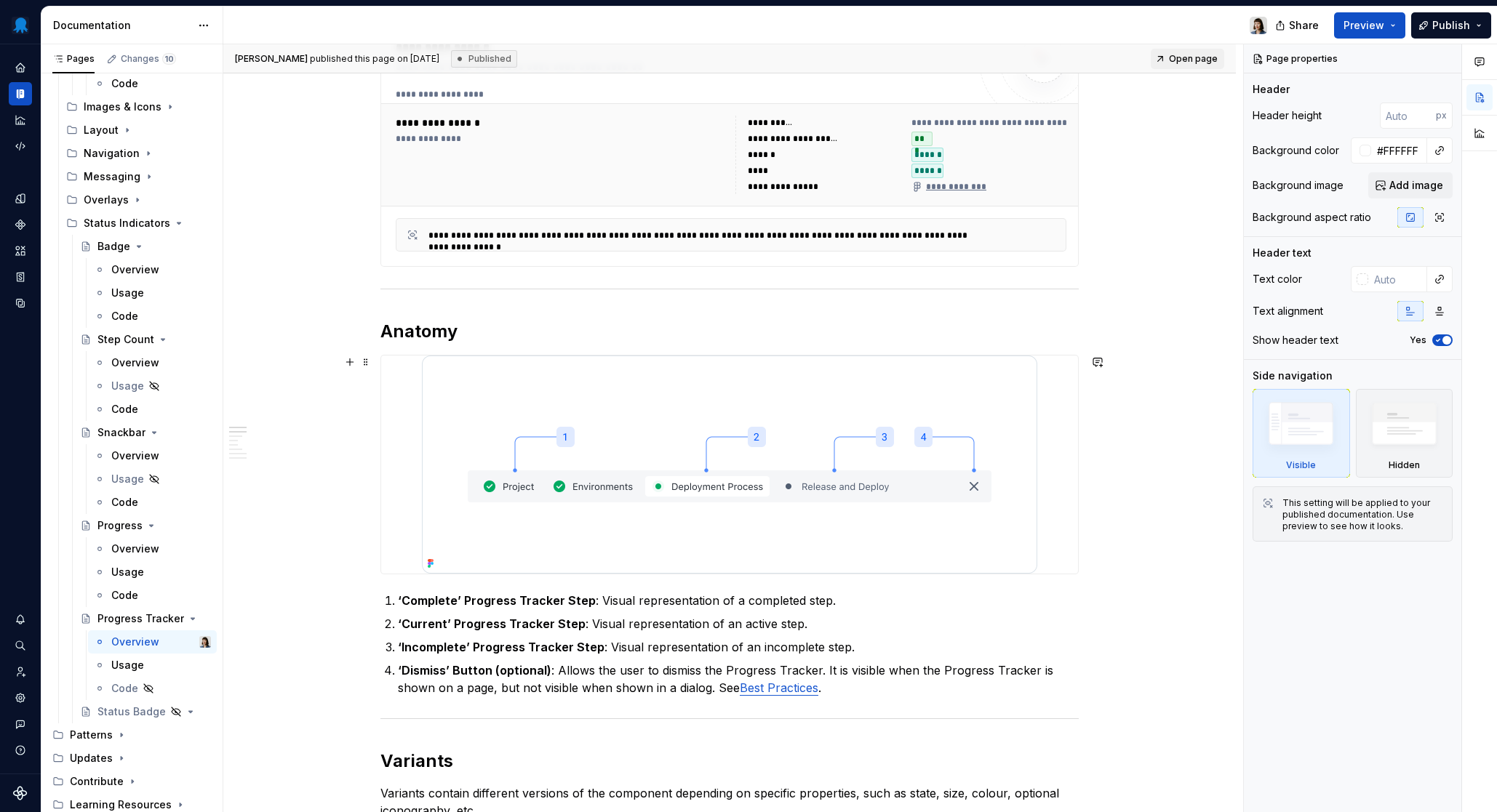
click at [541, 515] on img at bounding box center [729, 464] width 615 height 218
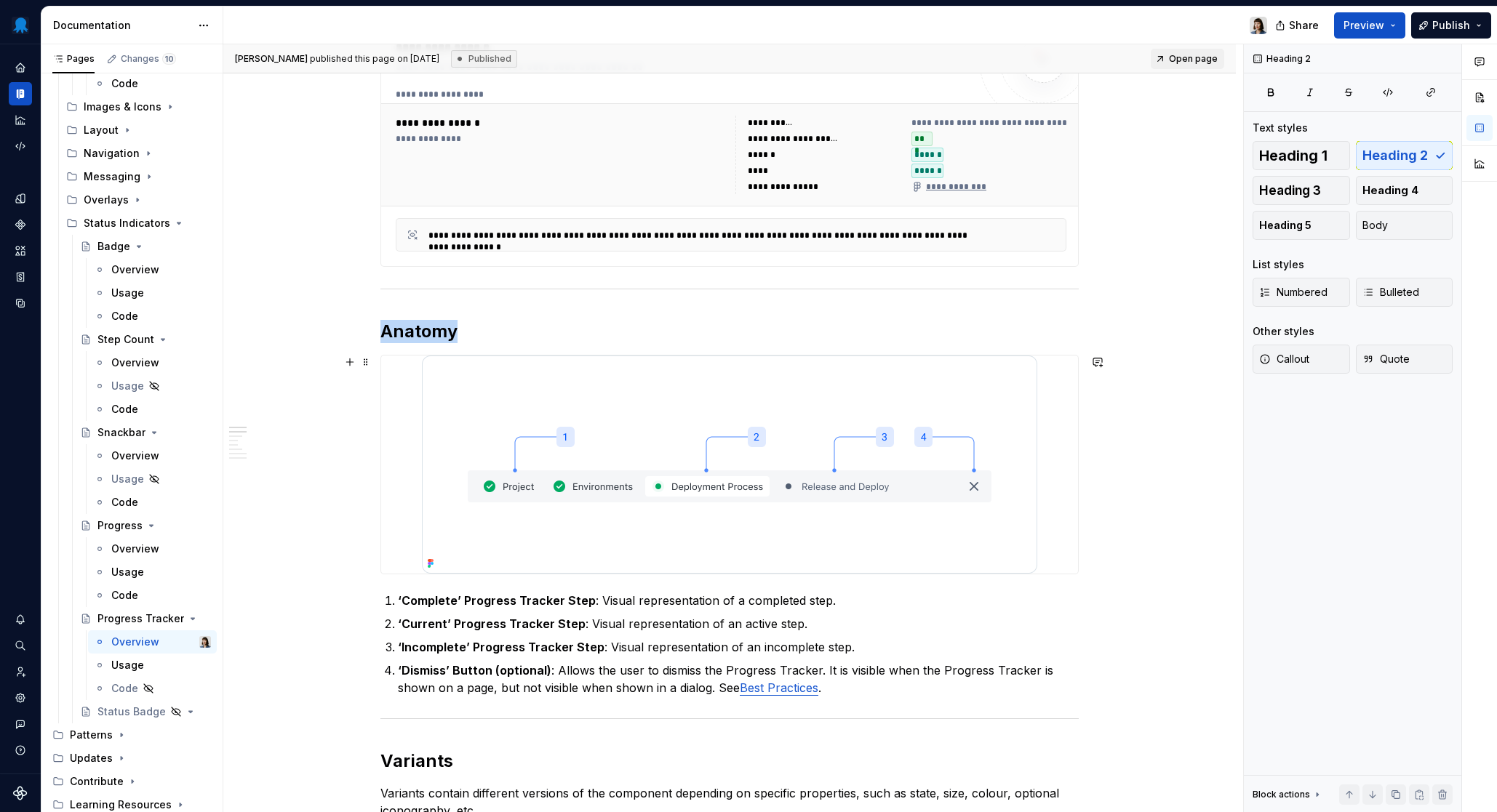
click at [625, 496] on img at bounding box center [729, 464] width 615 height 218
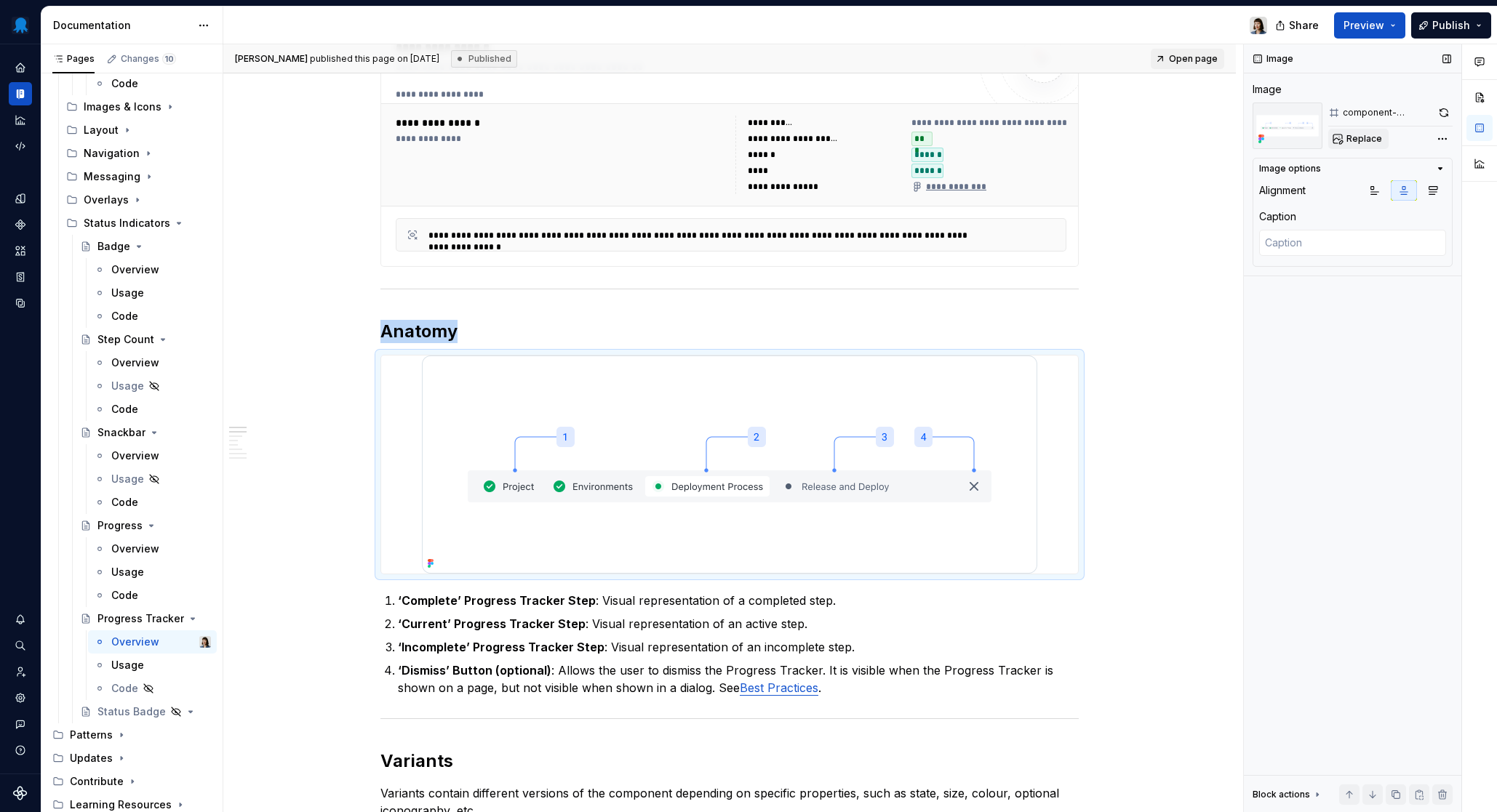
click at [1276, 134] on span "Replace" at bounding box center [1363, 139] width 36 height 12
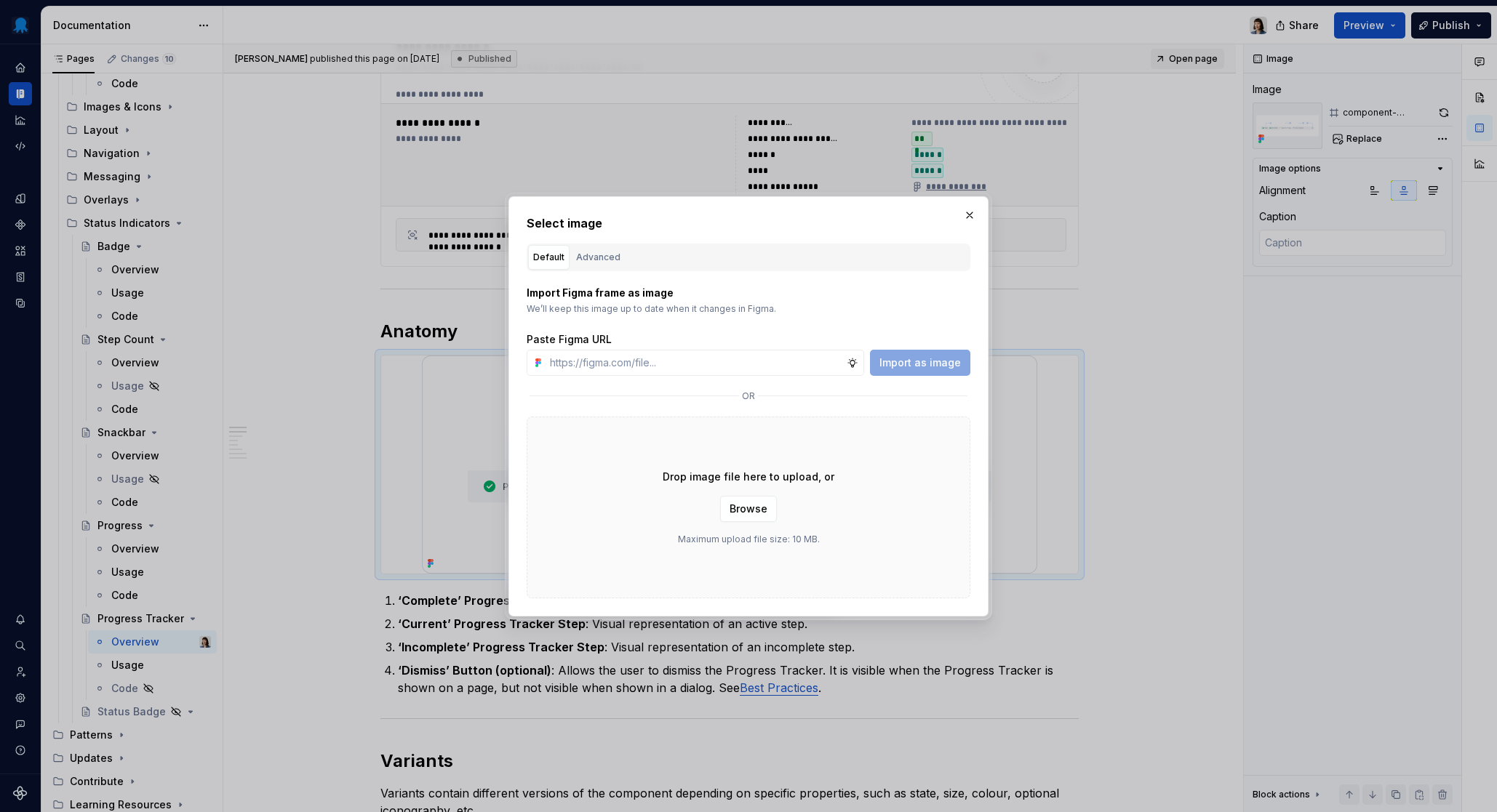
click at [585, 269] on div "Default Advanced" at bounding box center [748, 257] width 444 height 28
click at [597, 258] on div "Advanced" at bounding box center [599, 257] width 45 height 15
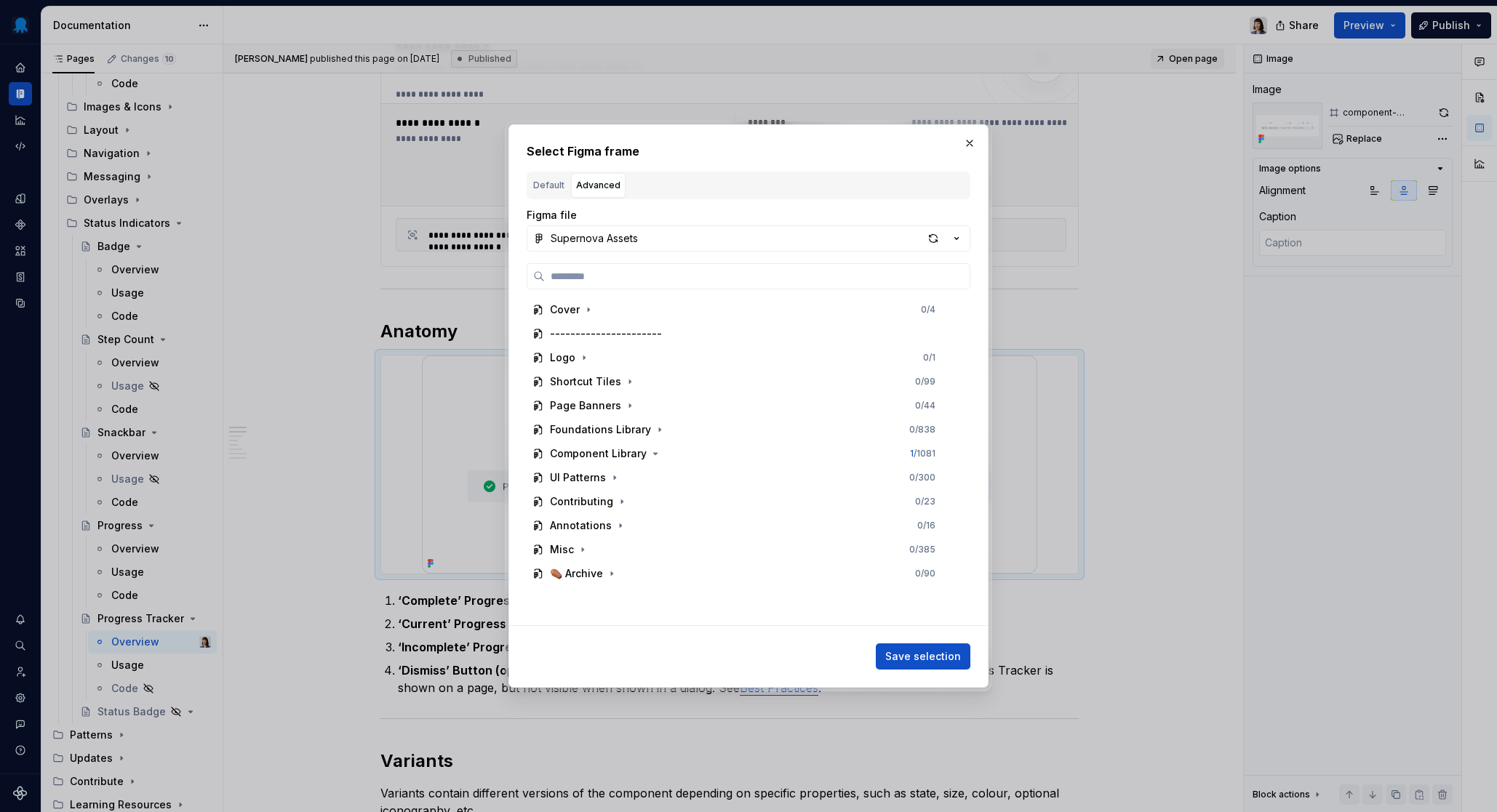
drag, startPoint x: 964, startPoint y: 145, endPoint x: 990, endPoint y: 143, distance: 26.1
click at [964, 145] on button "button" at bounding box center [969, 142] width 20 height 20
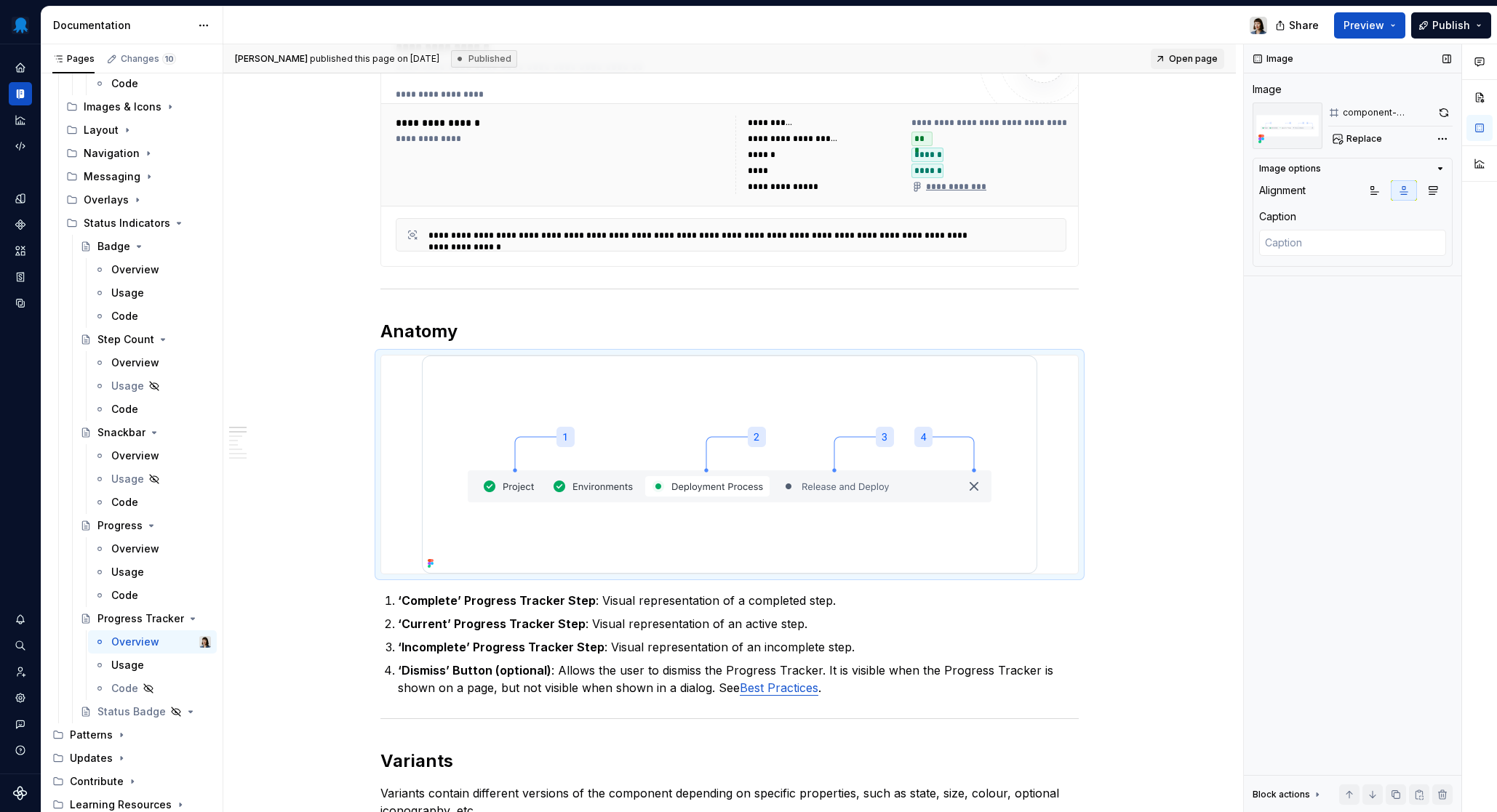
click at [1276, 133] on img at bounding box center [1288, 126] width 70 height 47
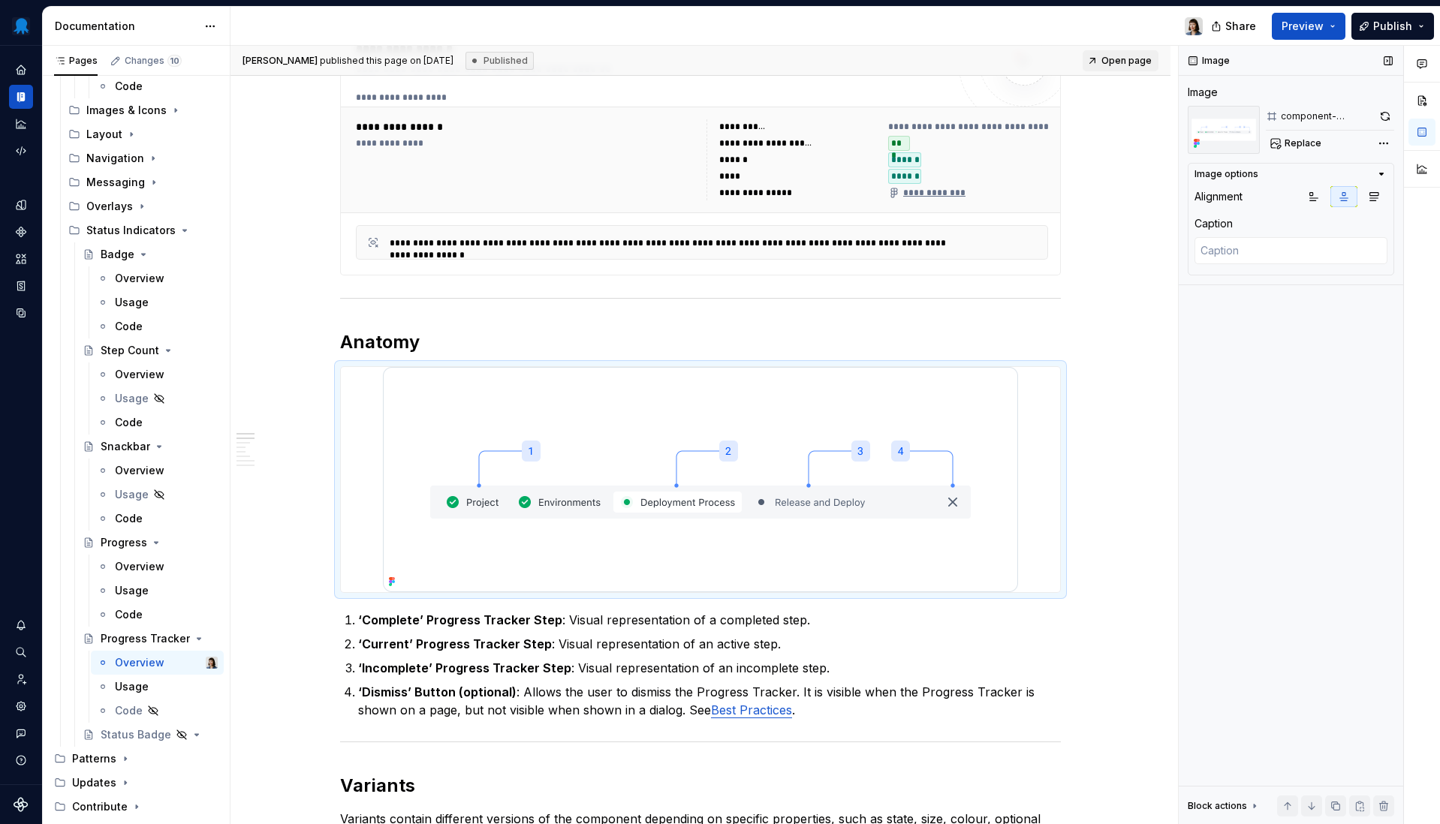
click at [1215, 138] on img at bounding box center [1224, 130] width 72 height 48
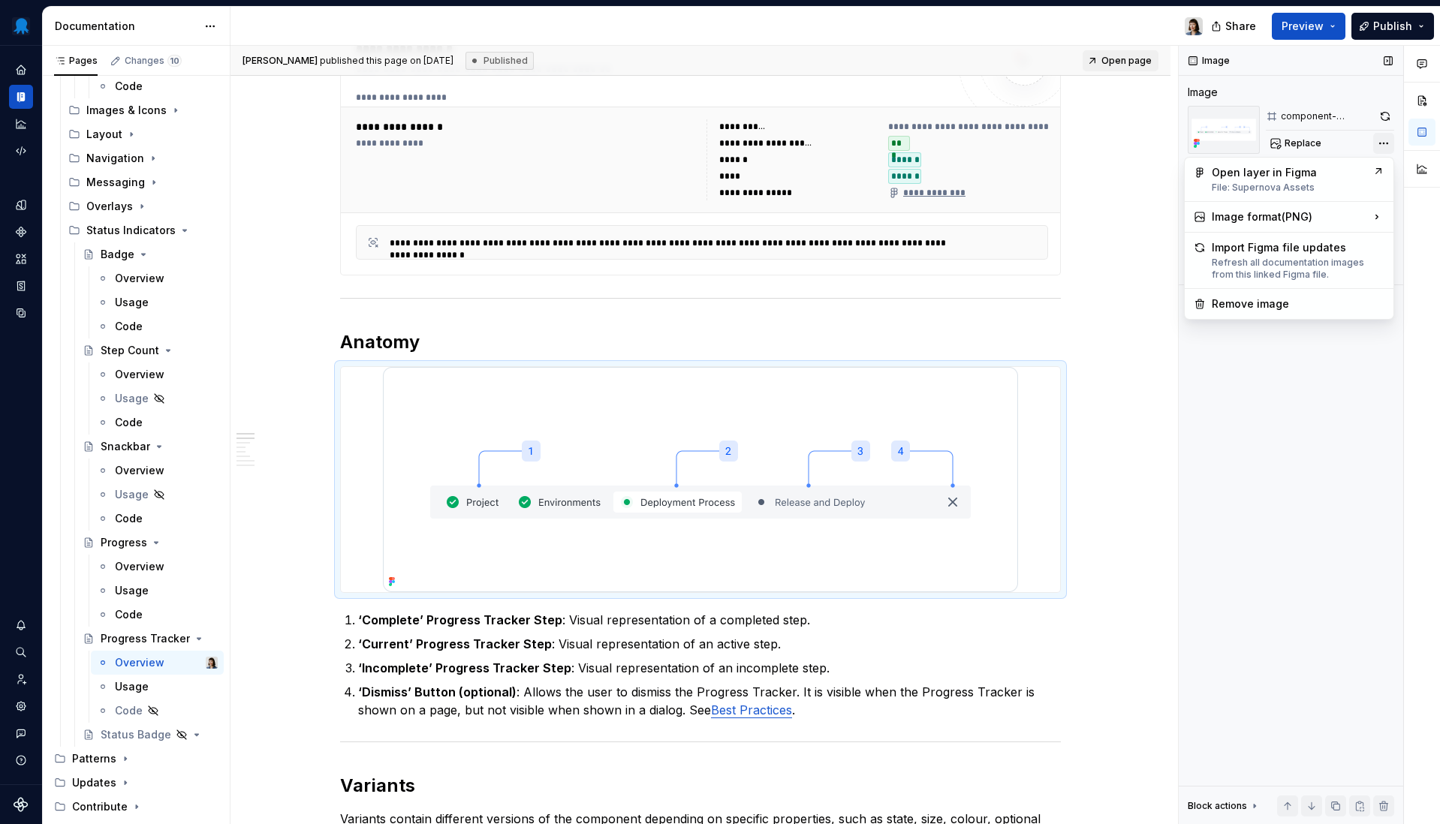
click at [1317, 145] on div "Comments Open comments No comments yet Select ‘Comment’ from the block context …" at bounding box center [1309, 435] width 261 height 779
type textarea "*"
click at [1283, 561] on div "Comments Open comments No comments yet Select ‘Comment’ from the block context …" at bounding box center [1309, 435] width 261 height 779
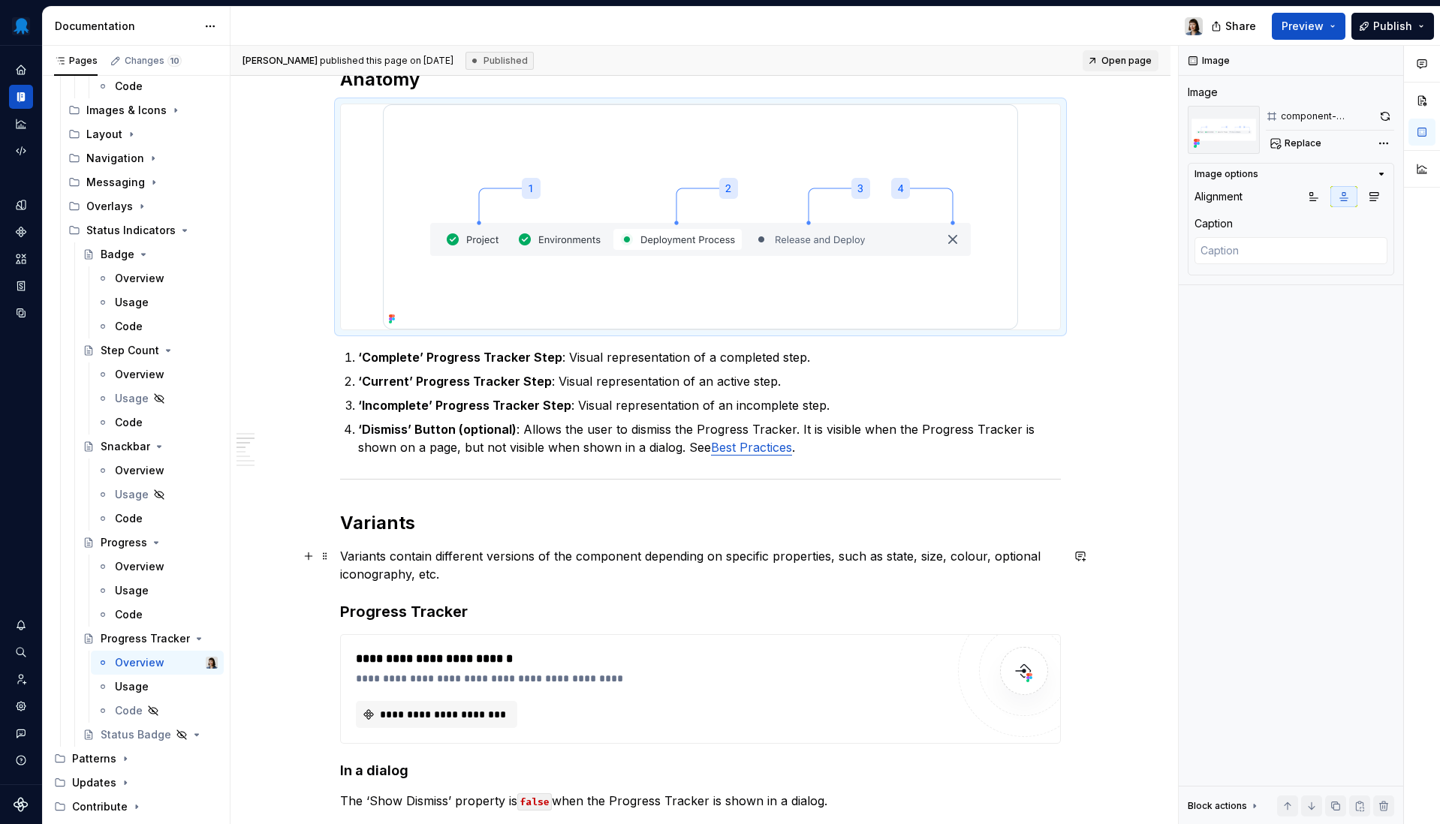
scroll to position [765, 0]
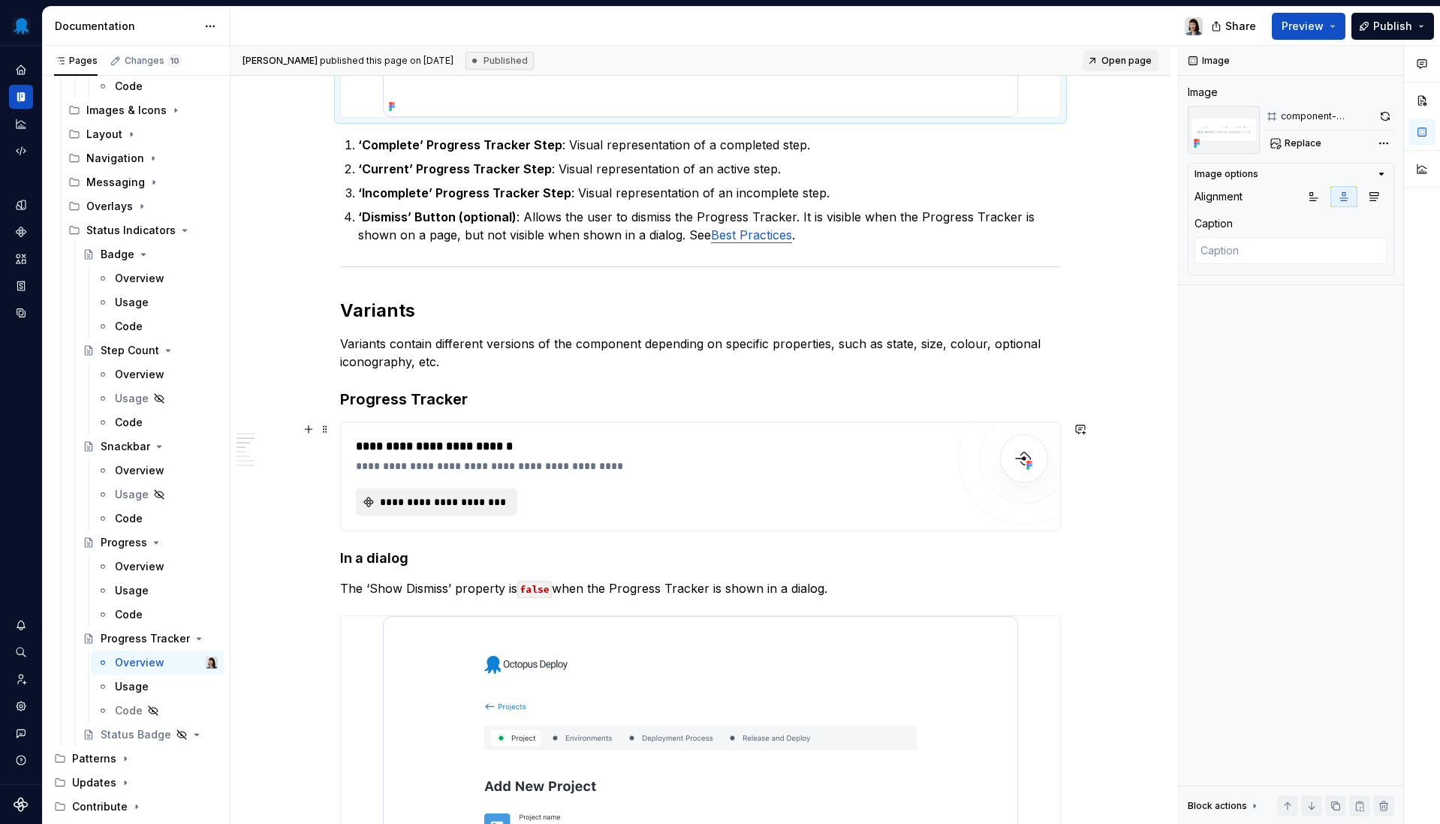
click at [423, 501] on span "**********" at bounding box center [443, 502] width 130 height 15
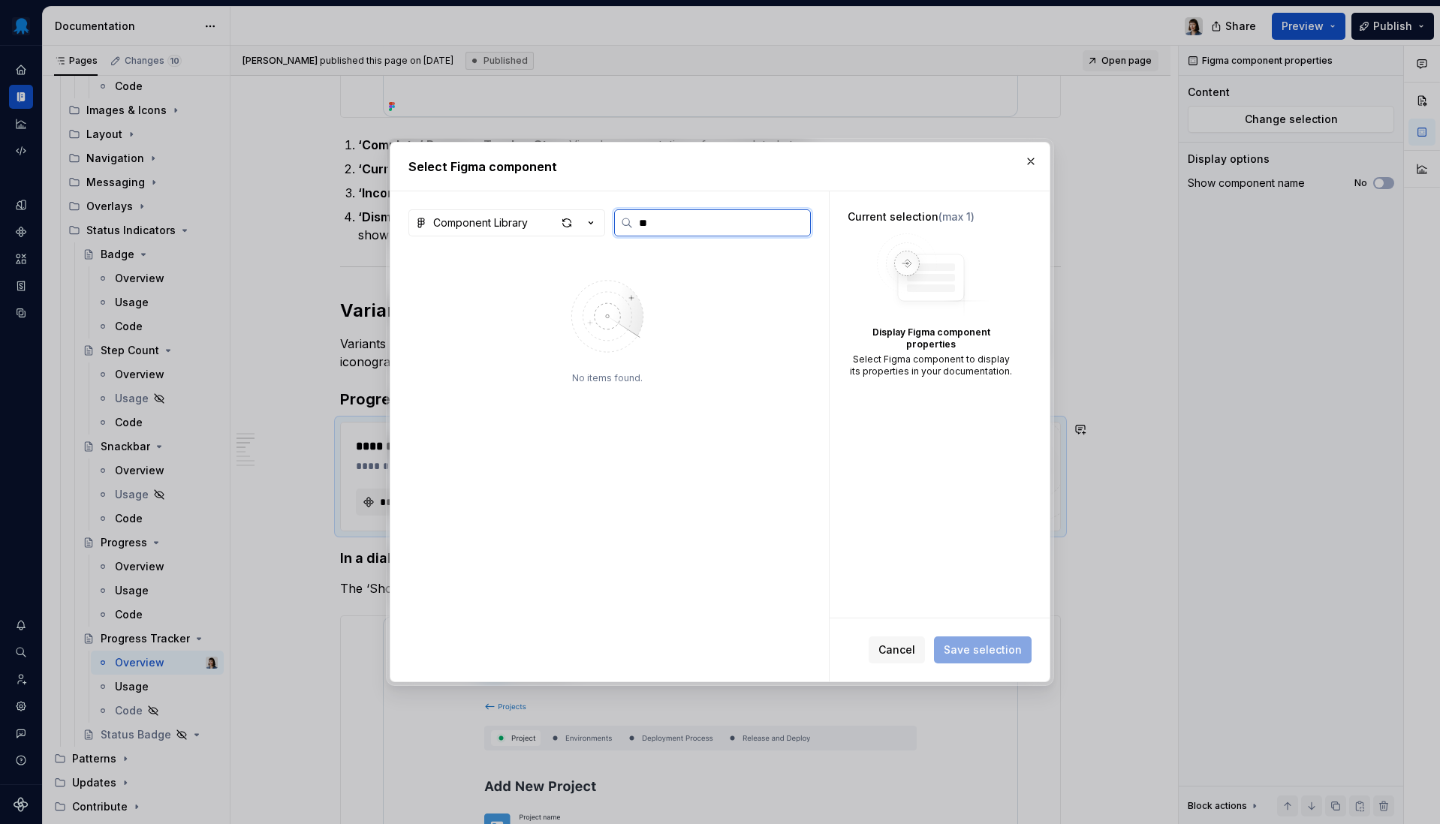
type input "*"
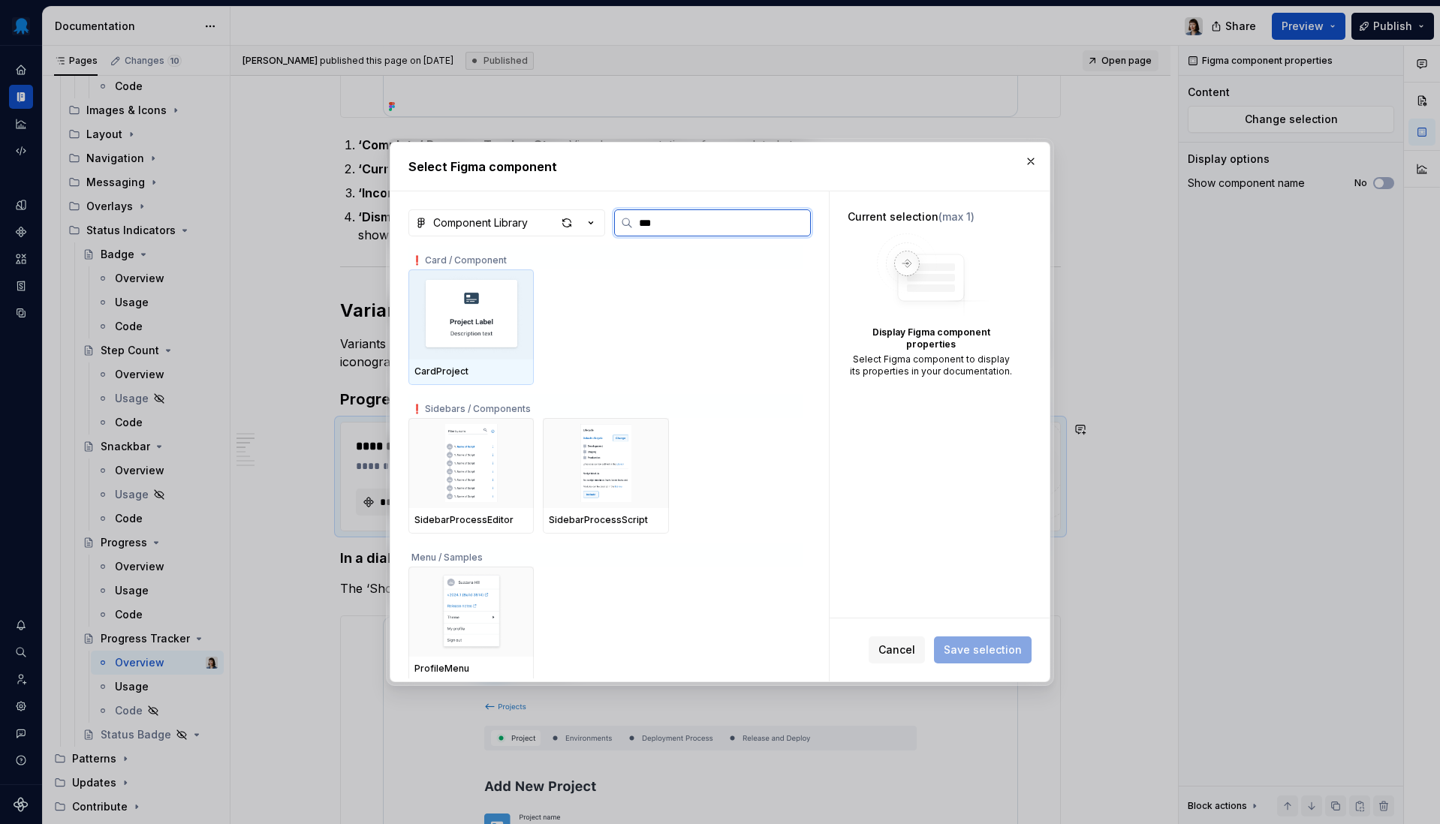
type input "****"
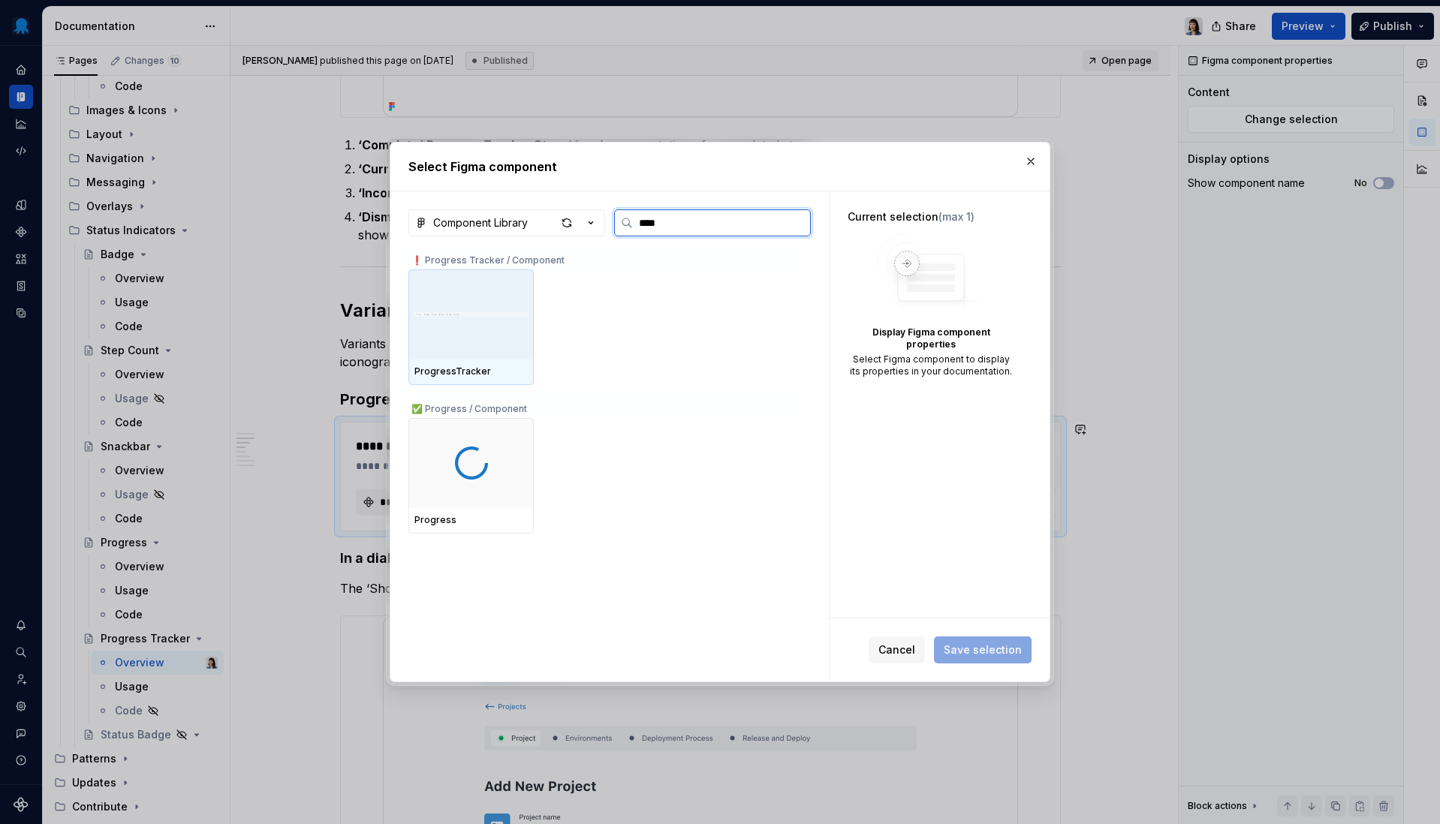
click at [446, 311] on img at bounding box center [470, 314] width 113 height 33
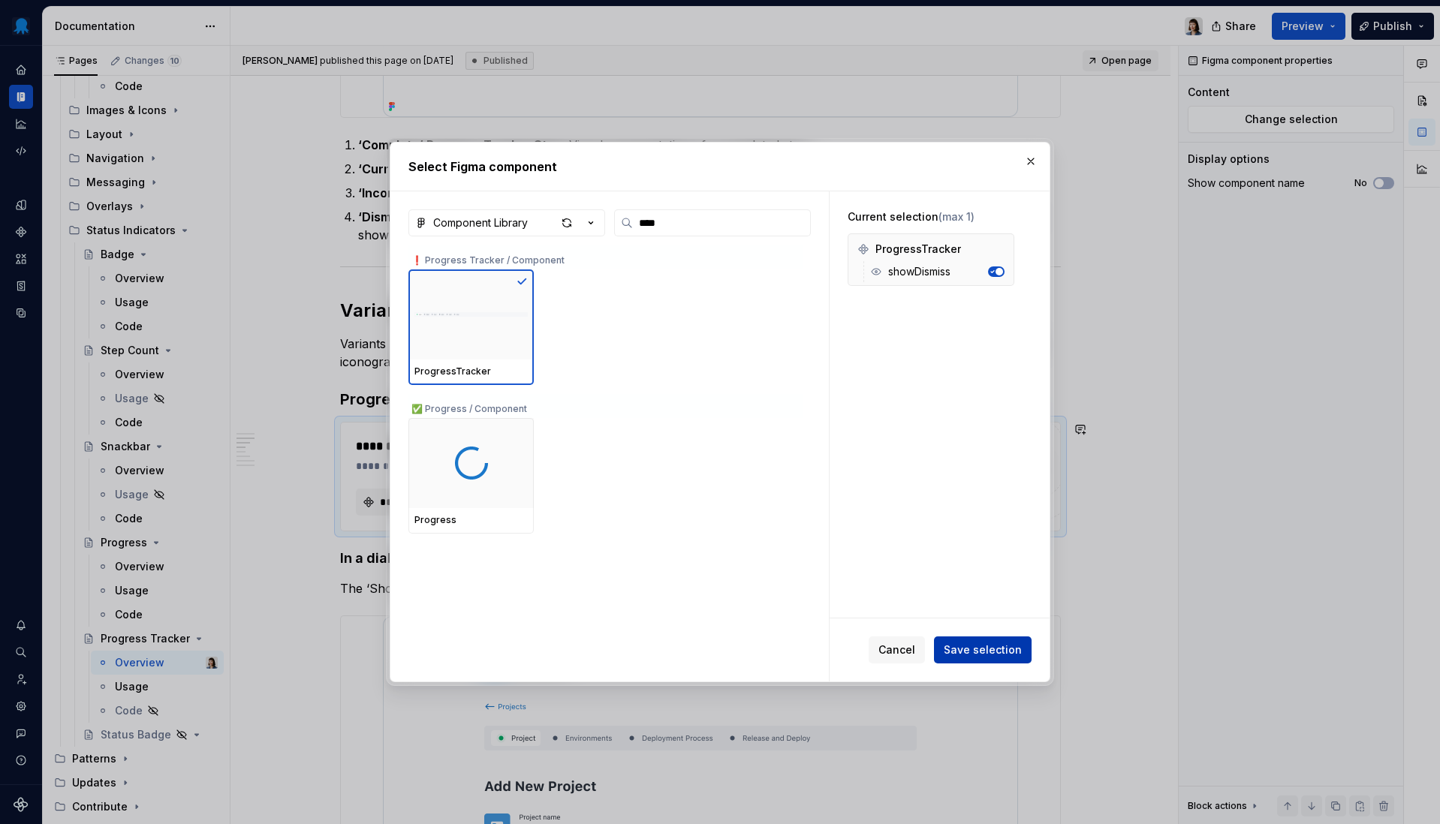
click at [962, 653] on span "Save selection" at bounding box center [983, 650] width 78 height 15
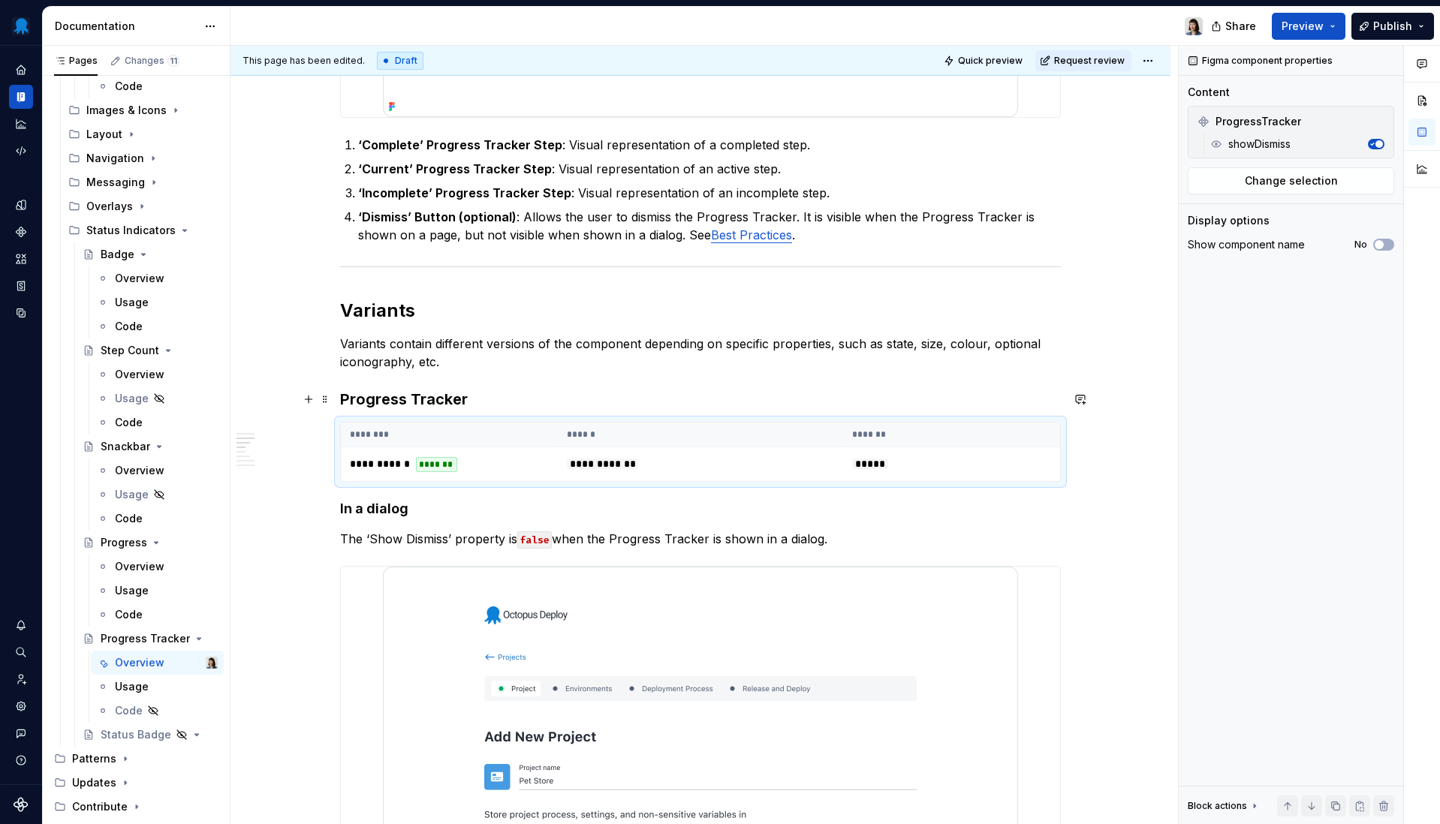
click at [646, 405] on h3 "Progress Tracker" at bounding box center [700, 399] width 721 height 21
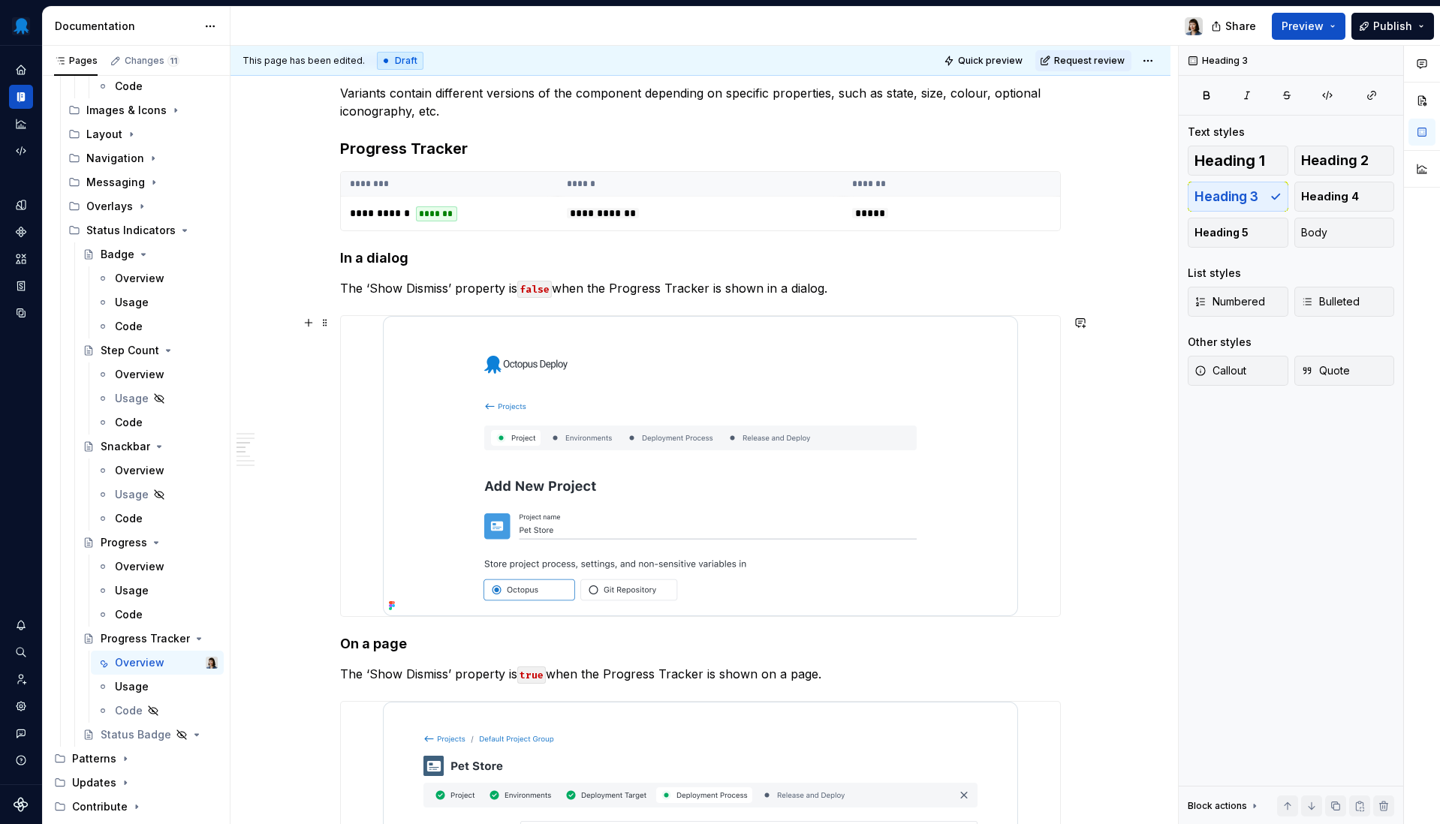
scroll to position [1063, 0]
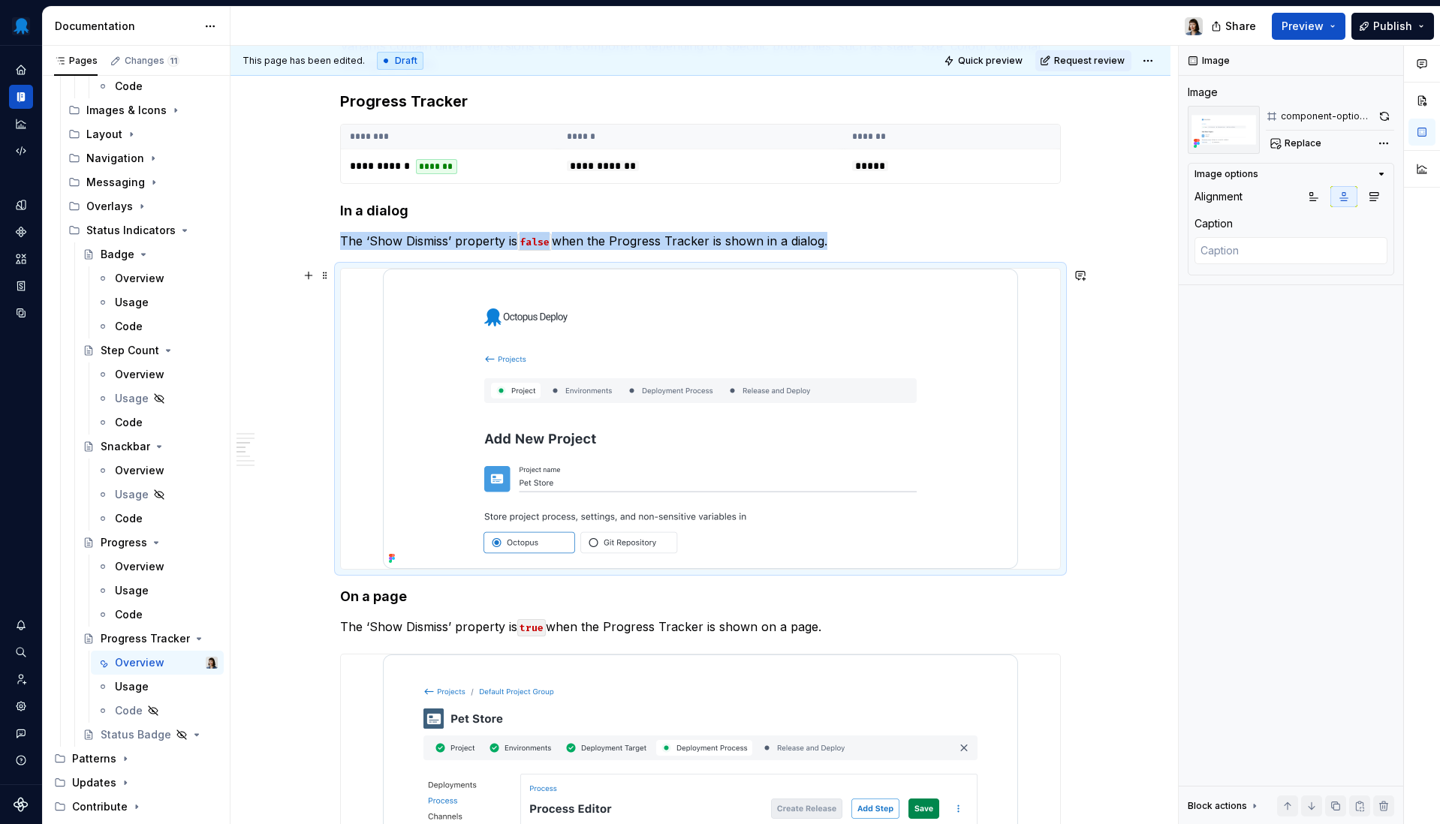
click at [839, 400] on img at bounding box center [700, 419] width 635 height 300
click at [1211, 135] on img at bounding box center [1224, 130] width 72 height 48
click at [1311, 119] on div "component-option-01" at bounding box center [1326, 116] width 91 height 12
click at [1228, 121] on img at bounding box center [1224, 130] width 72 height 48
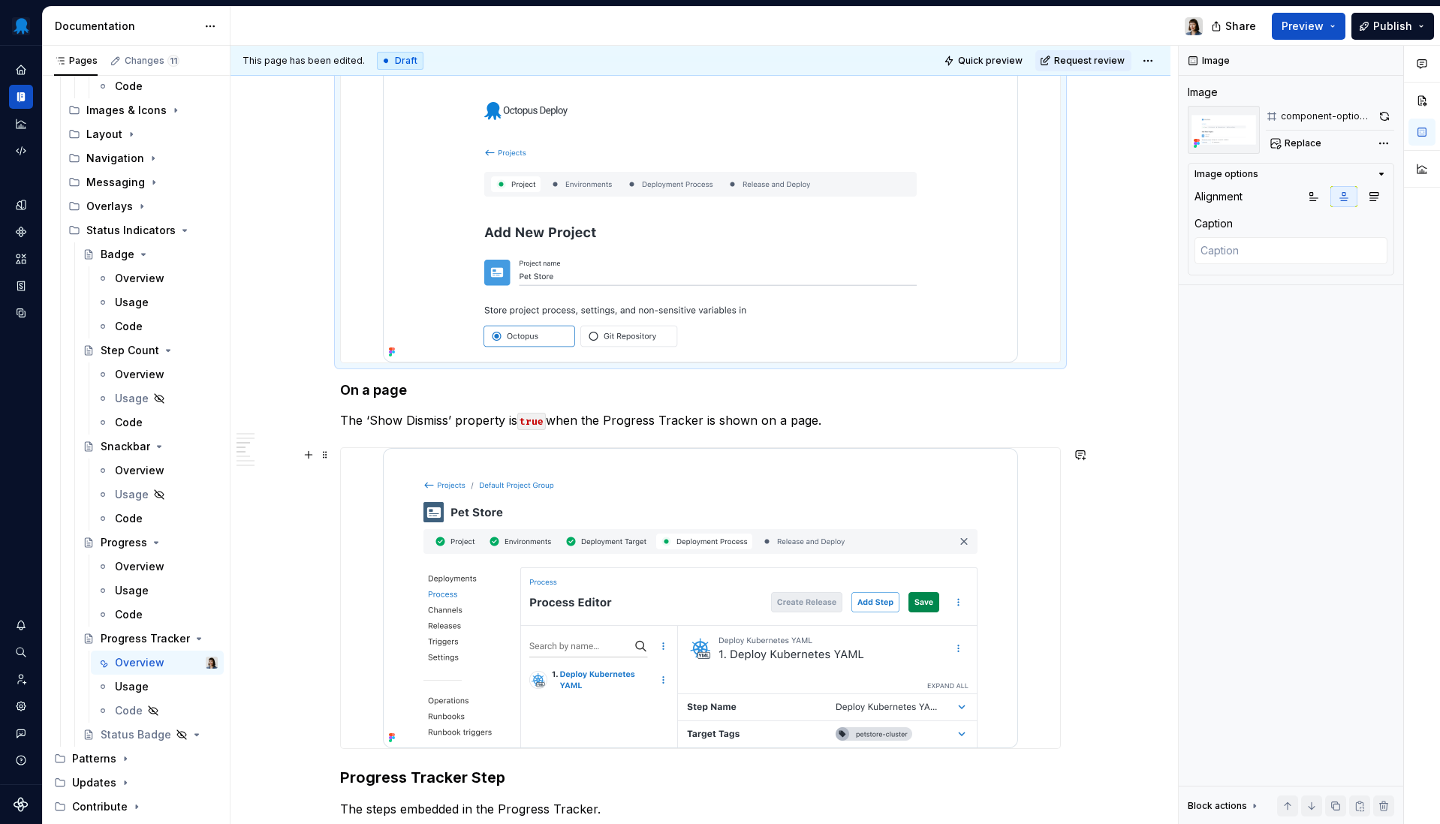
scroll to position [1281, 0]
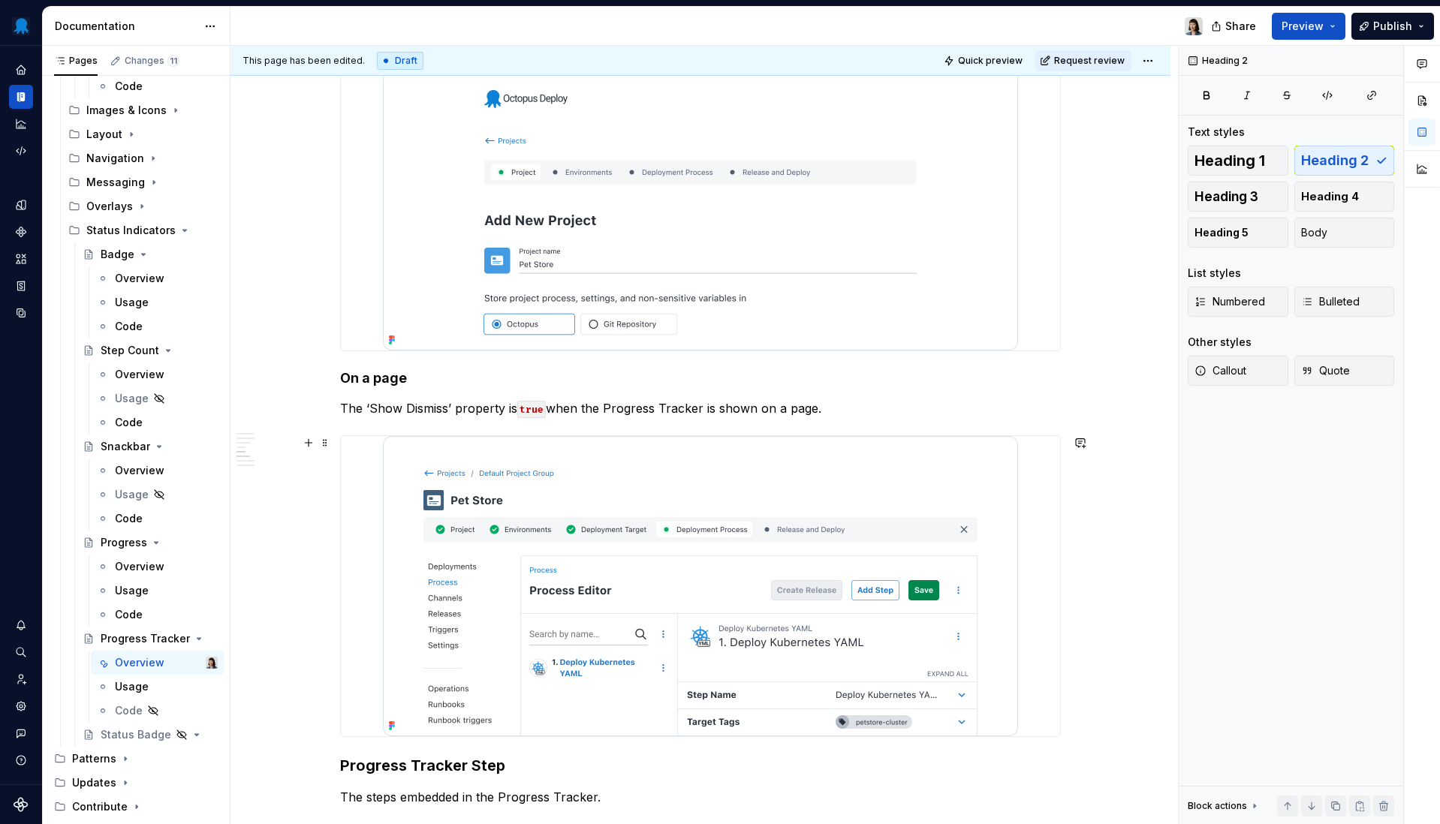
click at [619, 596] on img at bounding box center [700, 586] width 635 height 300
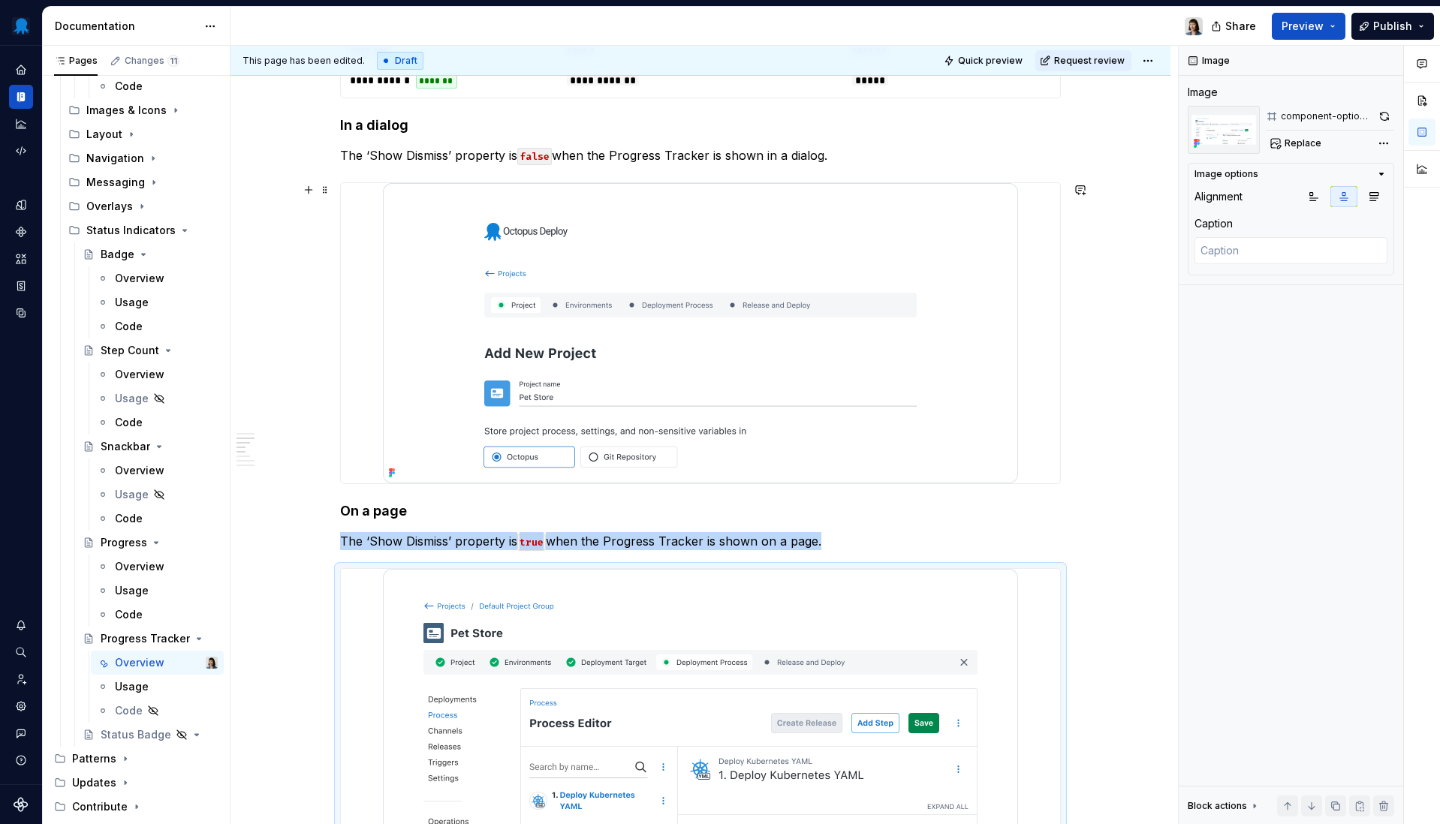
scroll to position [823, 0]
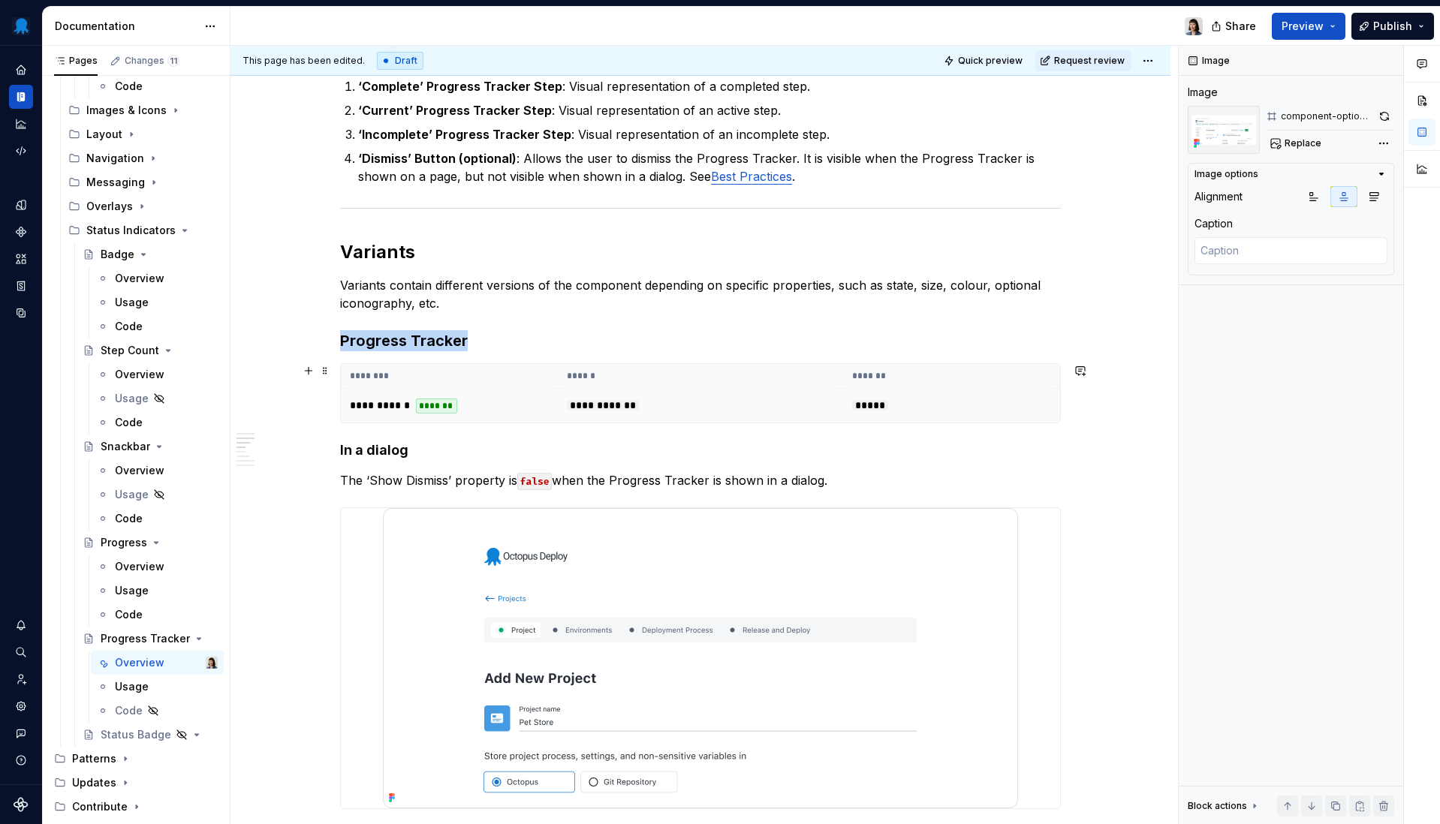
click at [586, 395] on td "**********" at bounding box center [701, 406] width 286 height 35
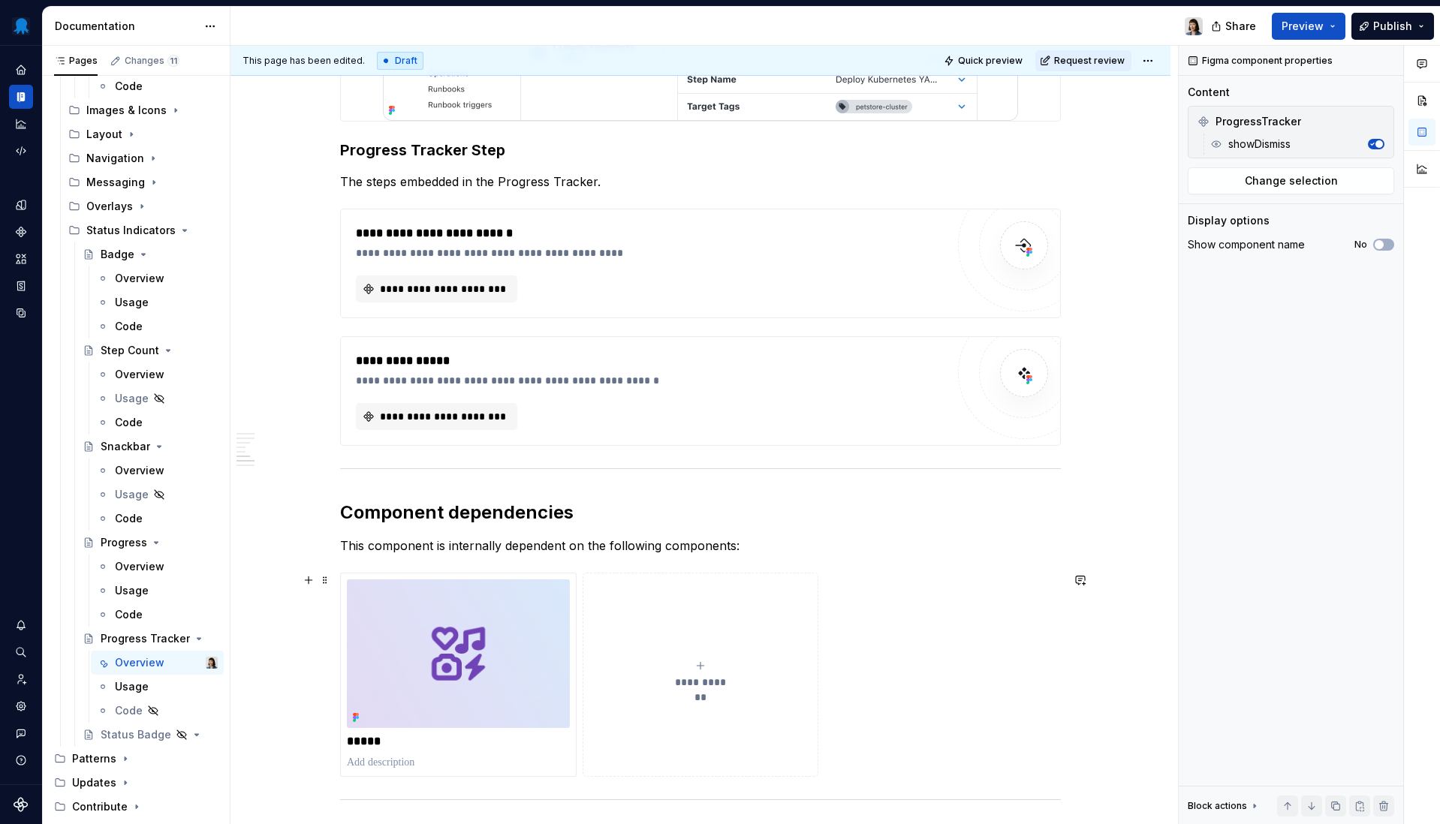
scroll to position [1898, 0]
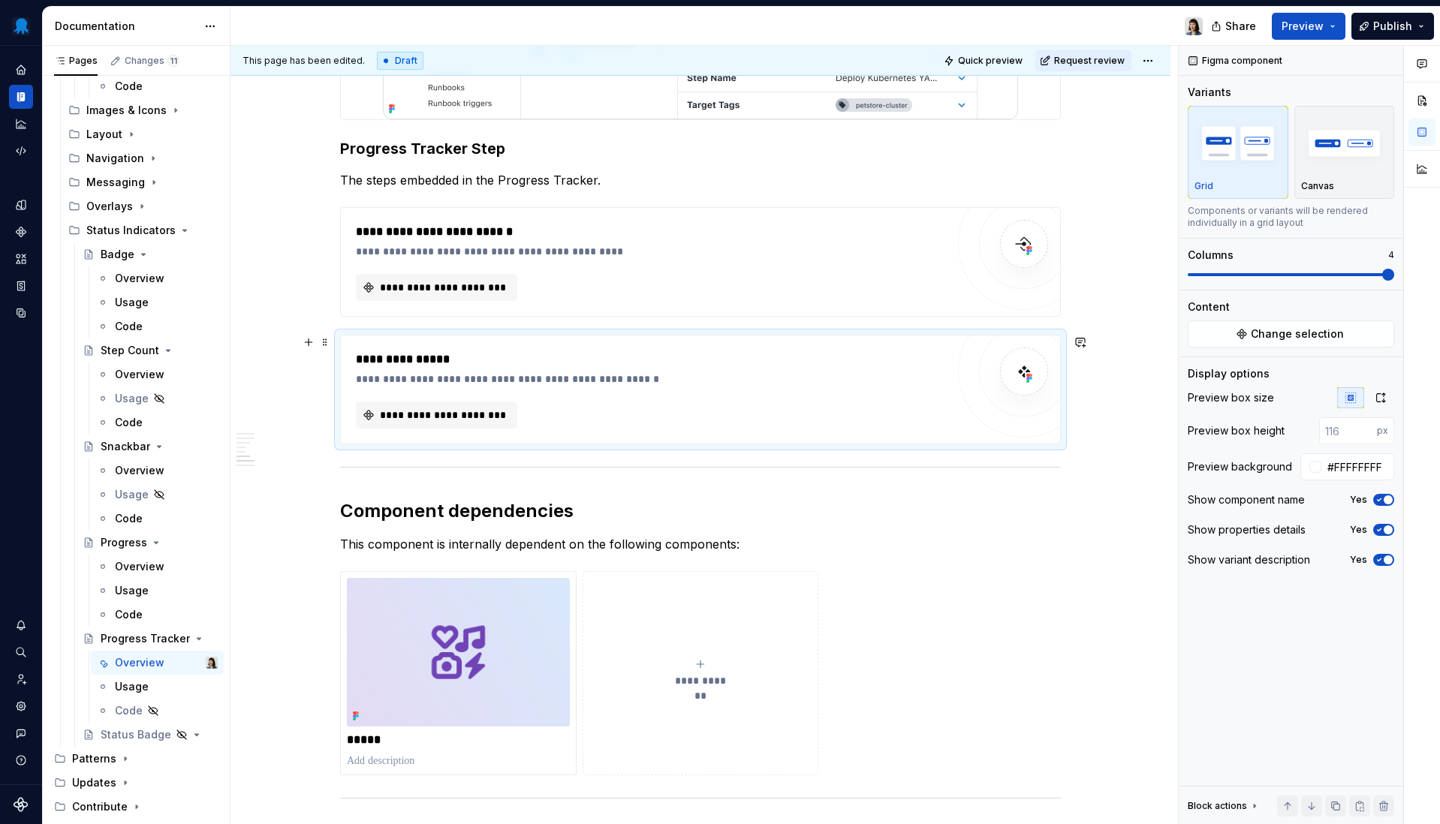
click at [559, 363] on div "**********" at bounding box center [651, 360] width 590 height 18
click at [601, 222] on div "**********" at bounding box center [700, 262] width 719 height 108
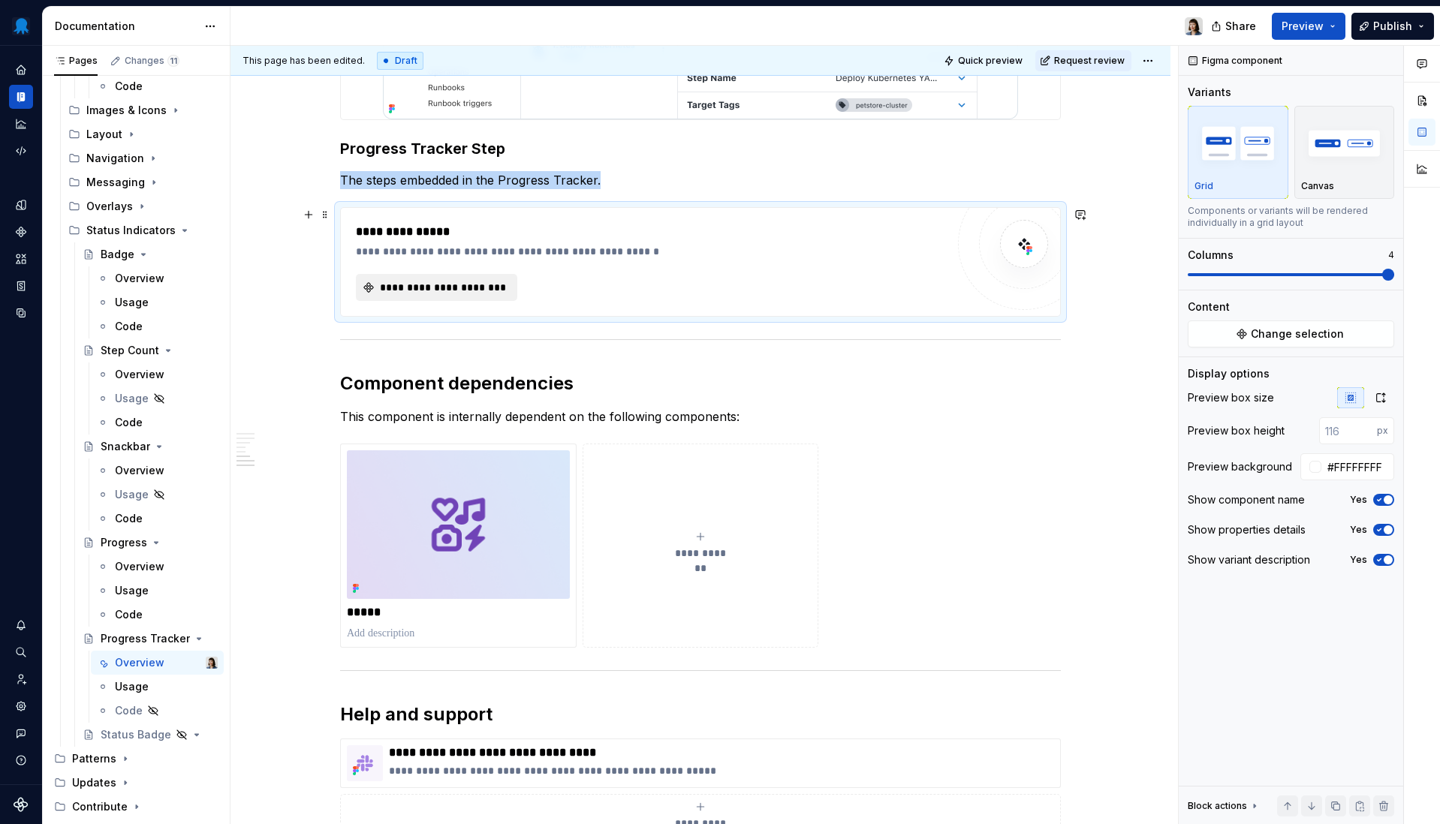
click at [467, 288] on span "**********" at bounding box center [443, 287] width 130 height 15
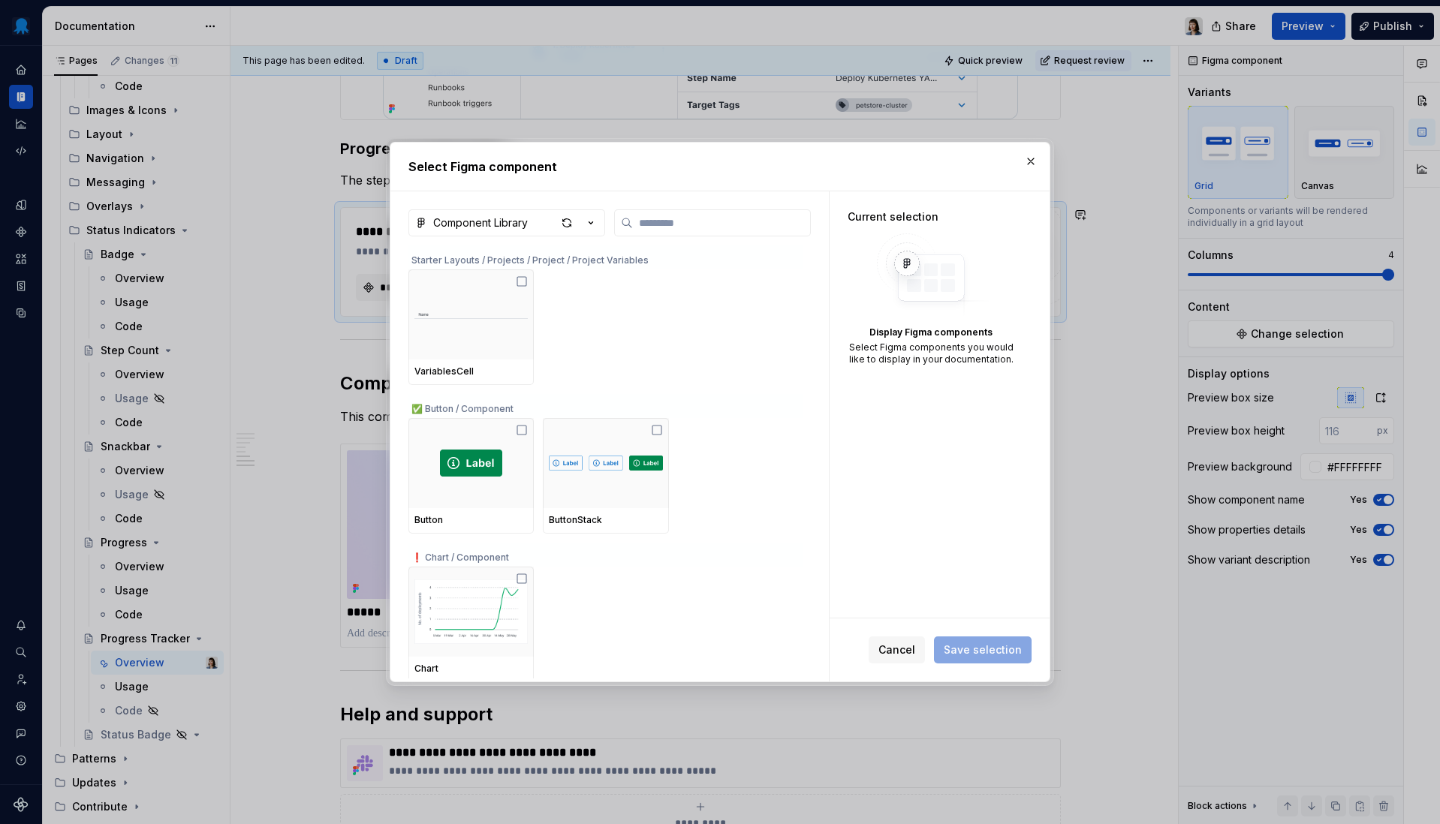
type textarea "*"
type input "*"
type textarea "*"
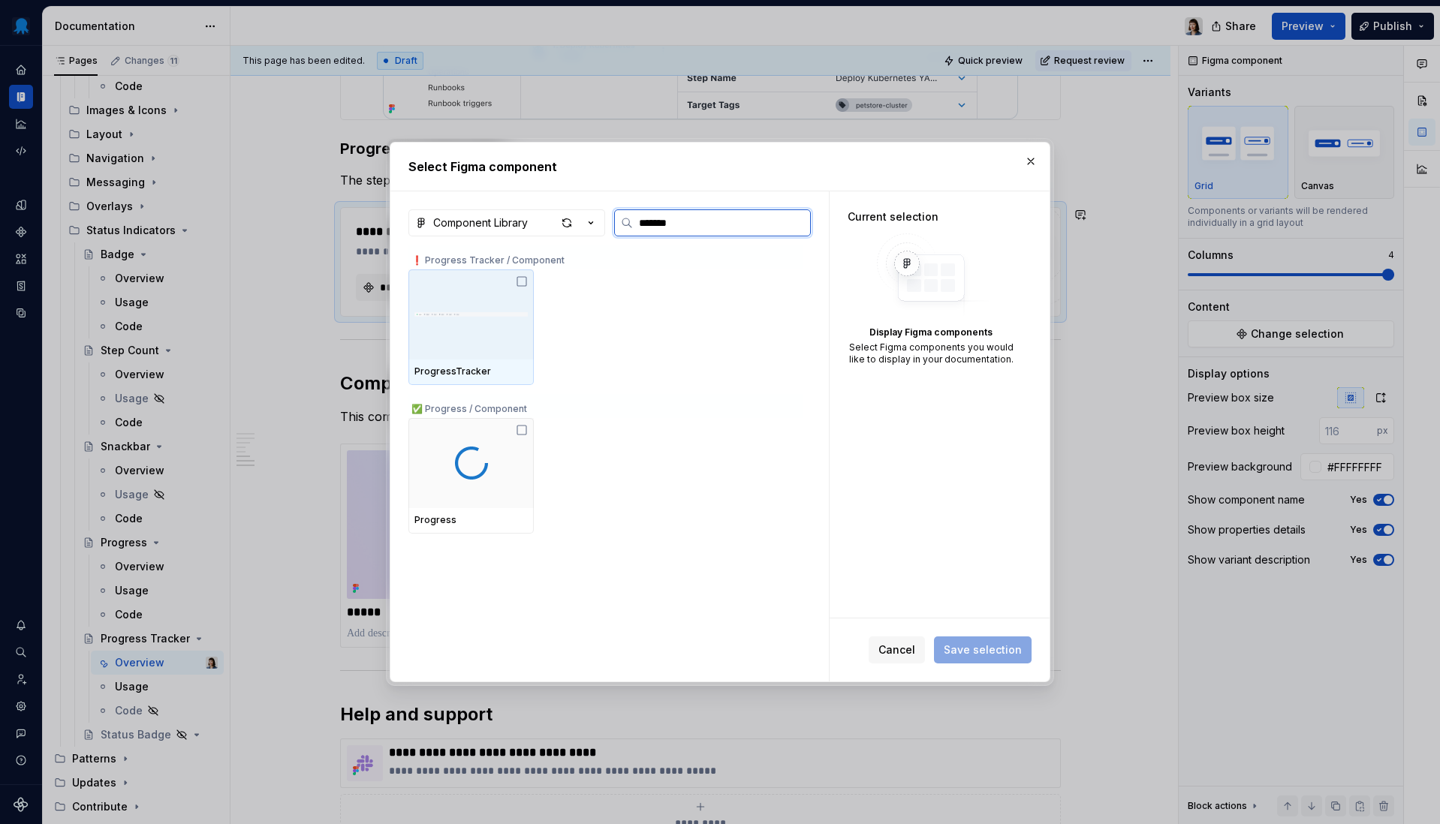
type input "********"
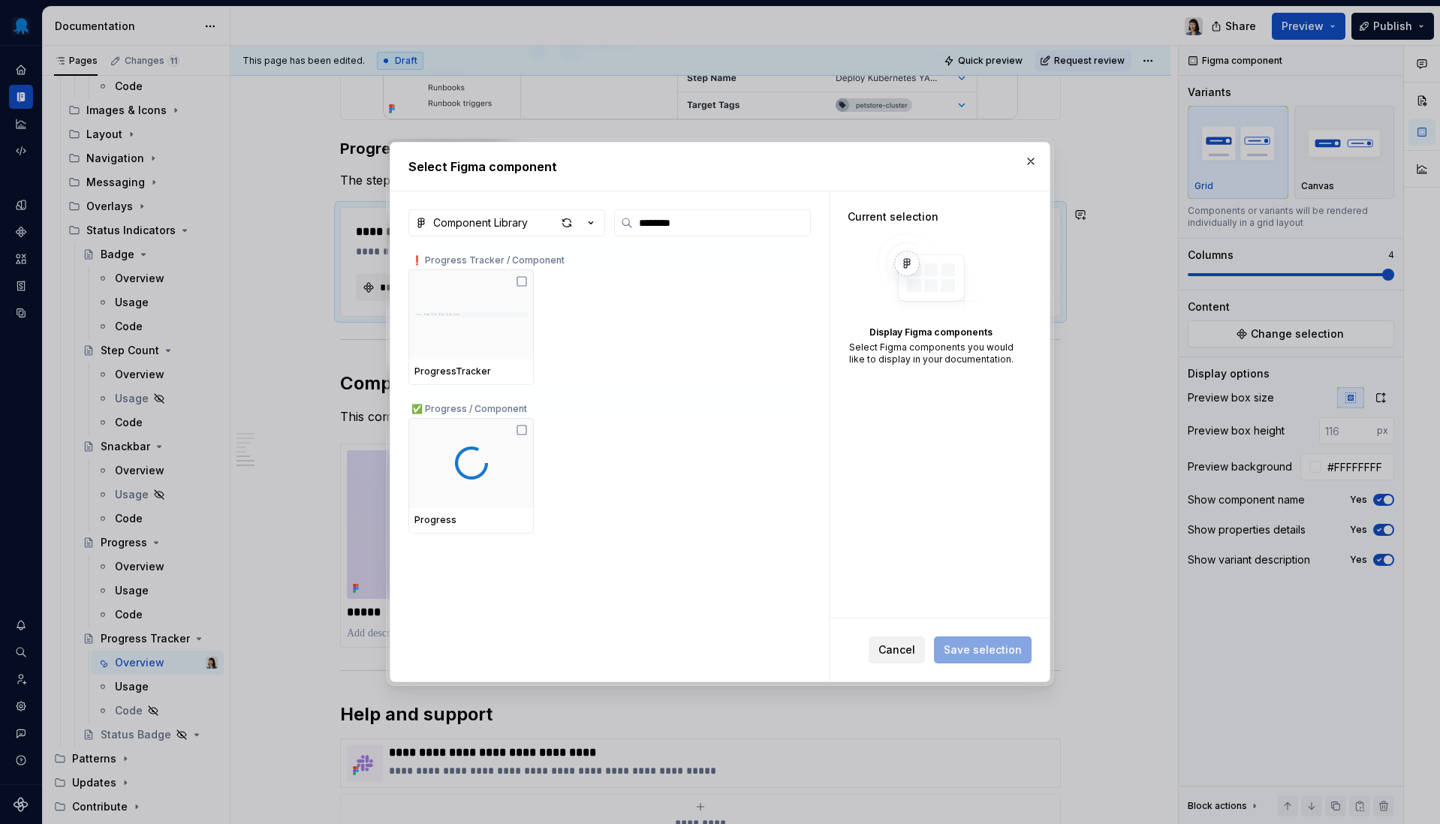
click at [915, 656] on span "Cancel" at bounding box center [896, 650] width 37 height 15
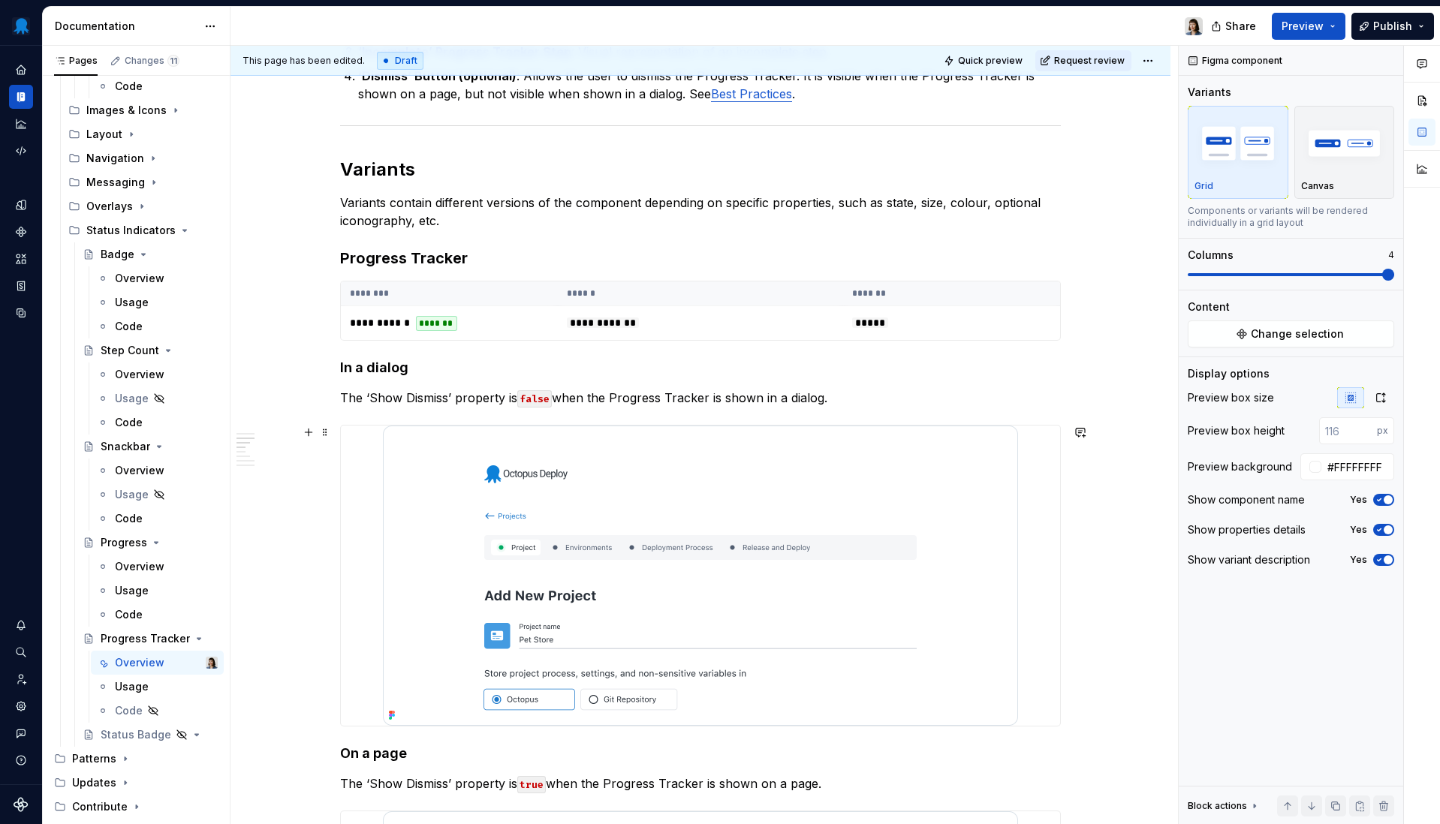
scroll to position [771, 0]
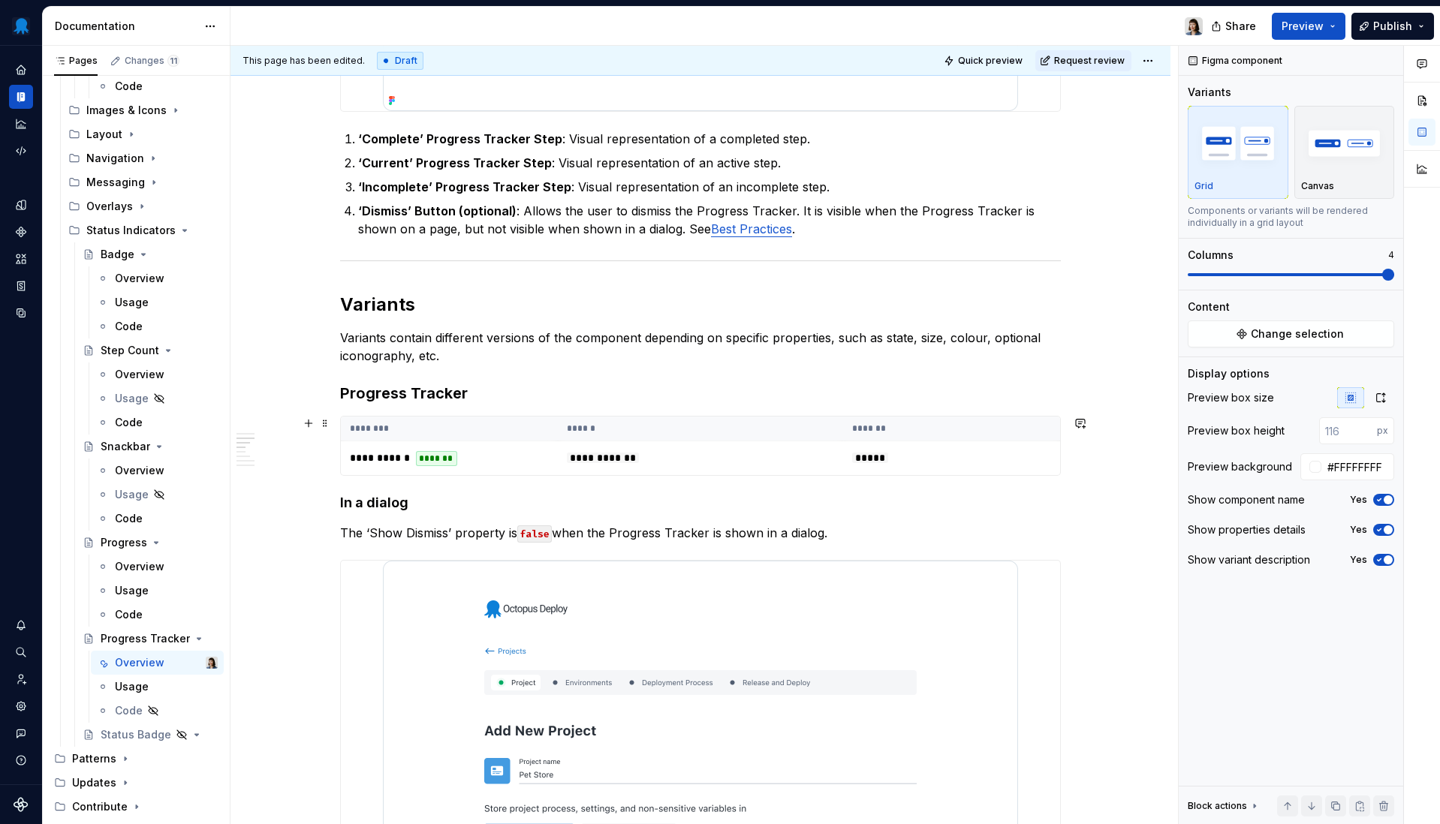
click at [525, 435] on th "********" at bounding box center [449, 429] width 217 height 25
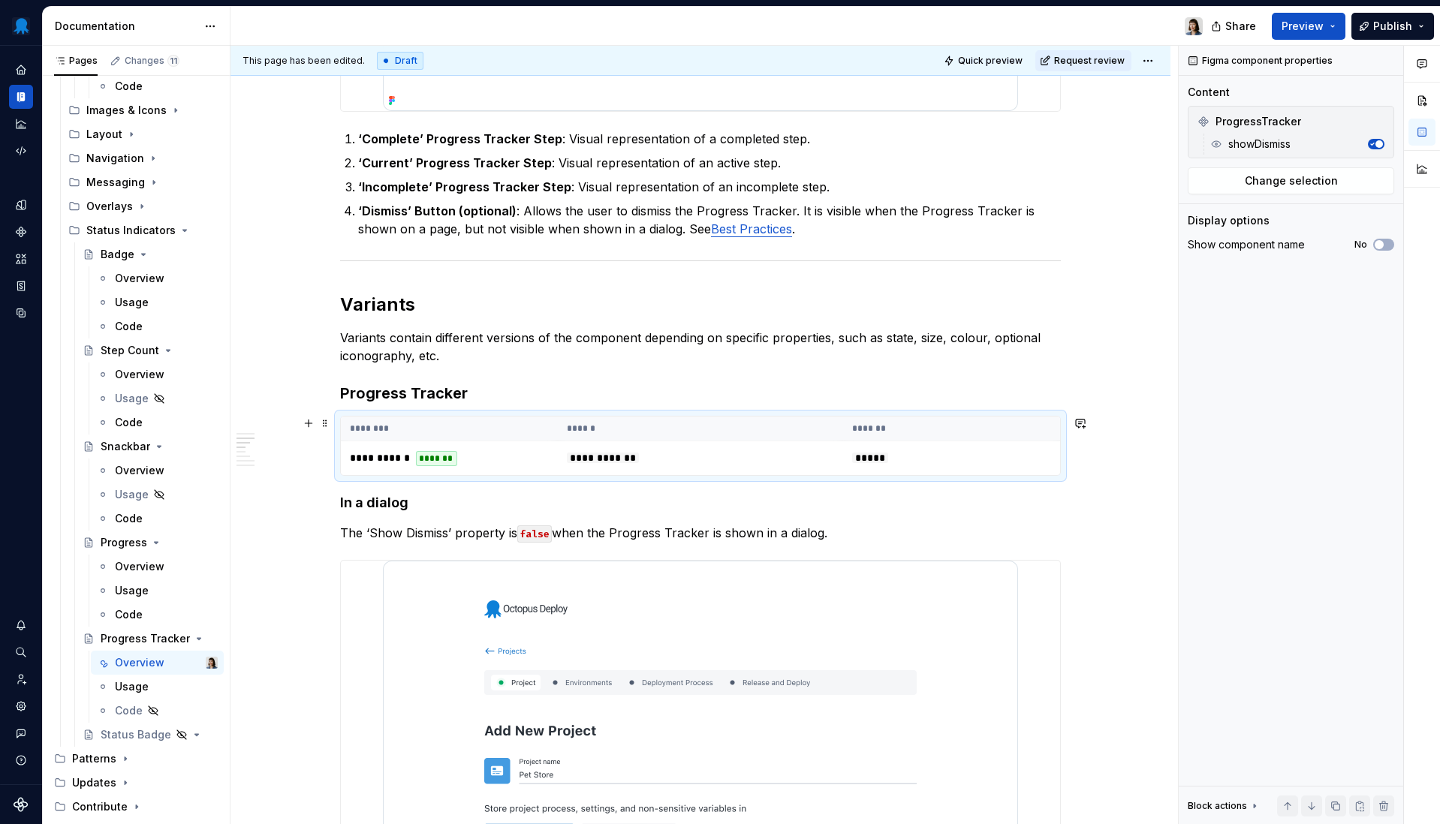
type textarea "*"
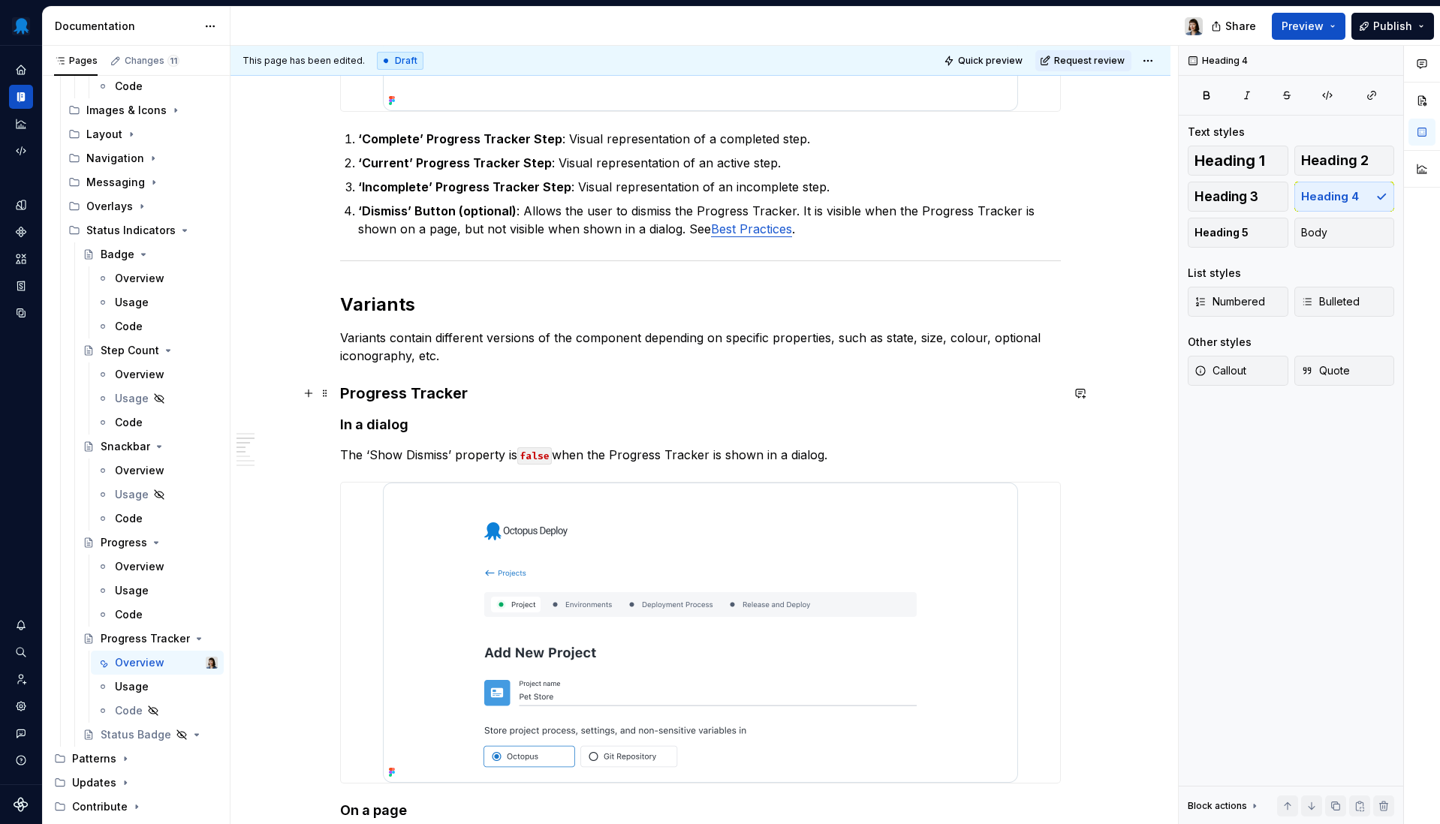
click at [487, 397] on h3 "Progress Tracker" at bounding box center [700, 393] width 721 height 21
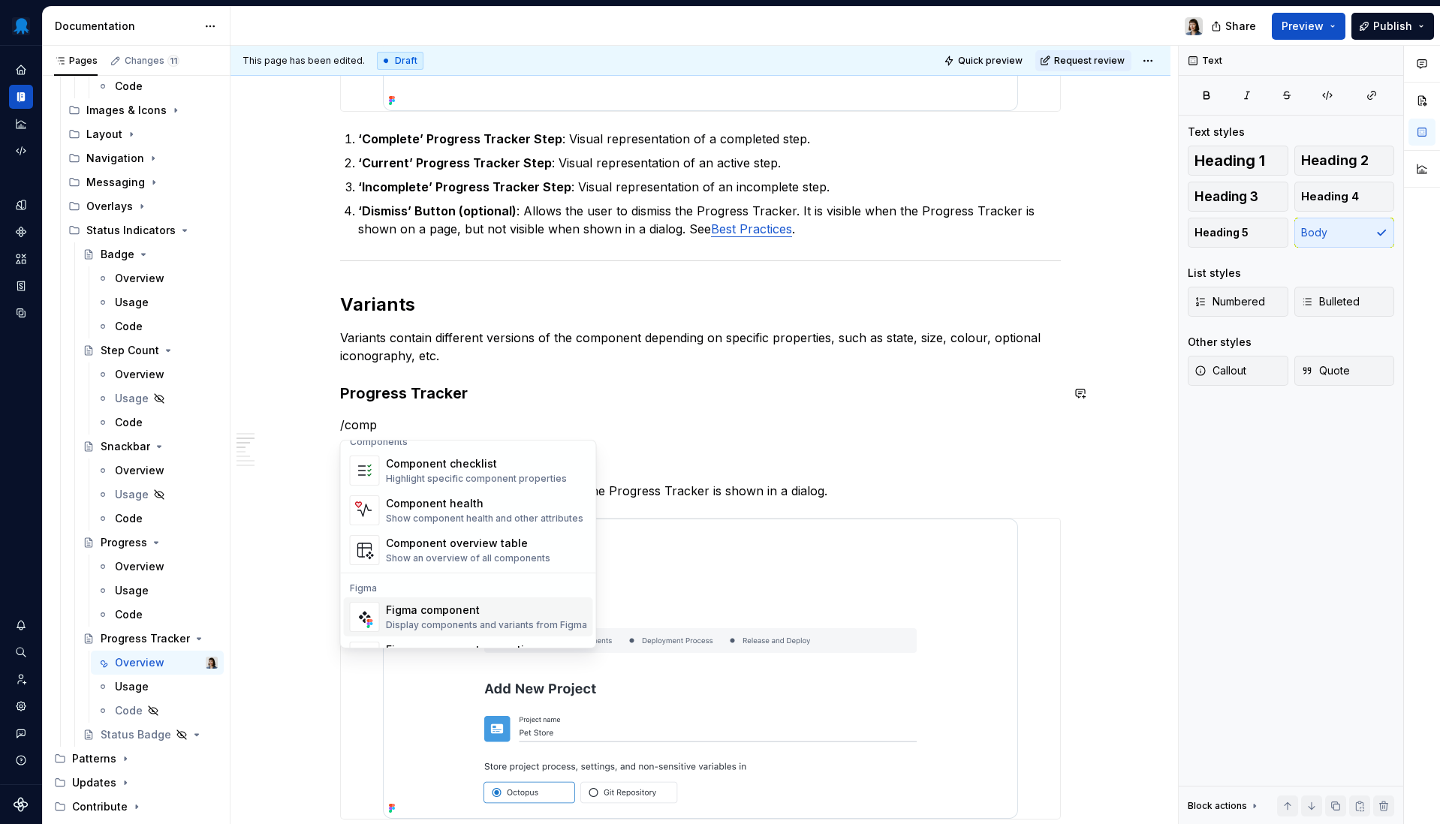
scroll to position [14, 0]
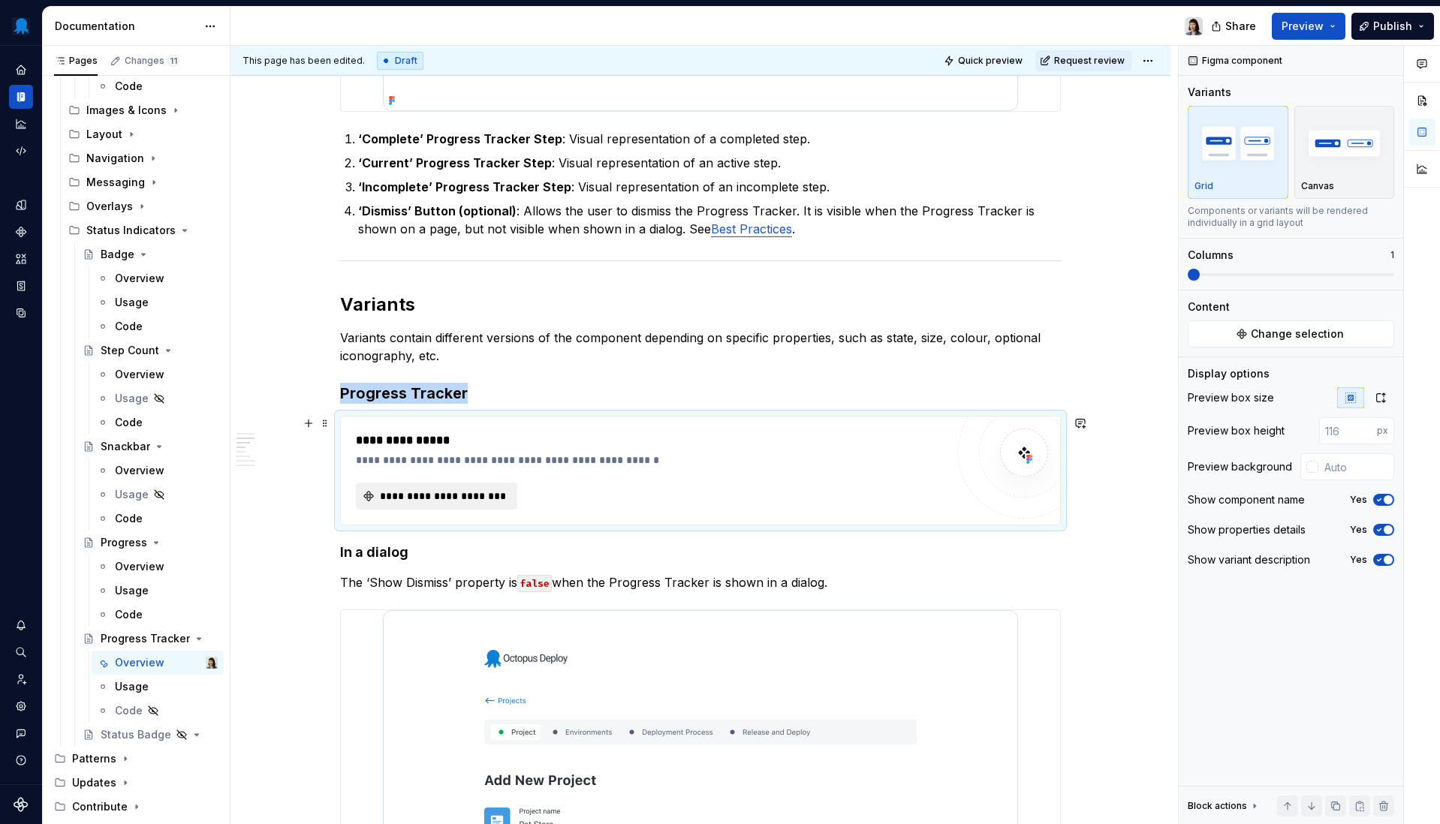
click at [454, 490] on span "**********" at bounding box center [443, 496] width 130 height 15
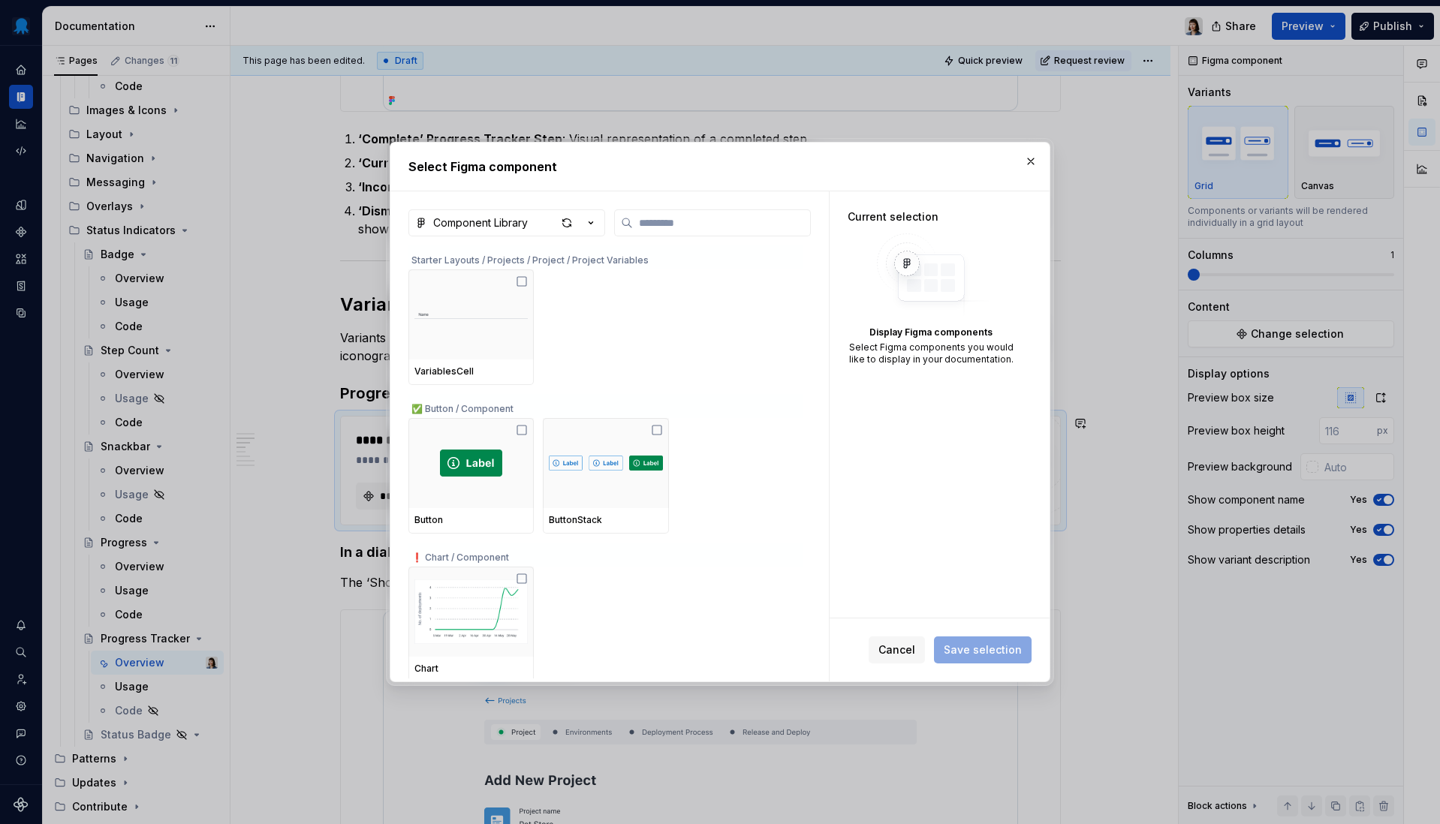
scroll to position [771, 0]
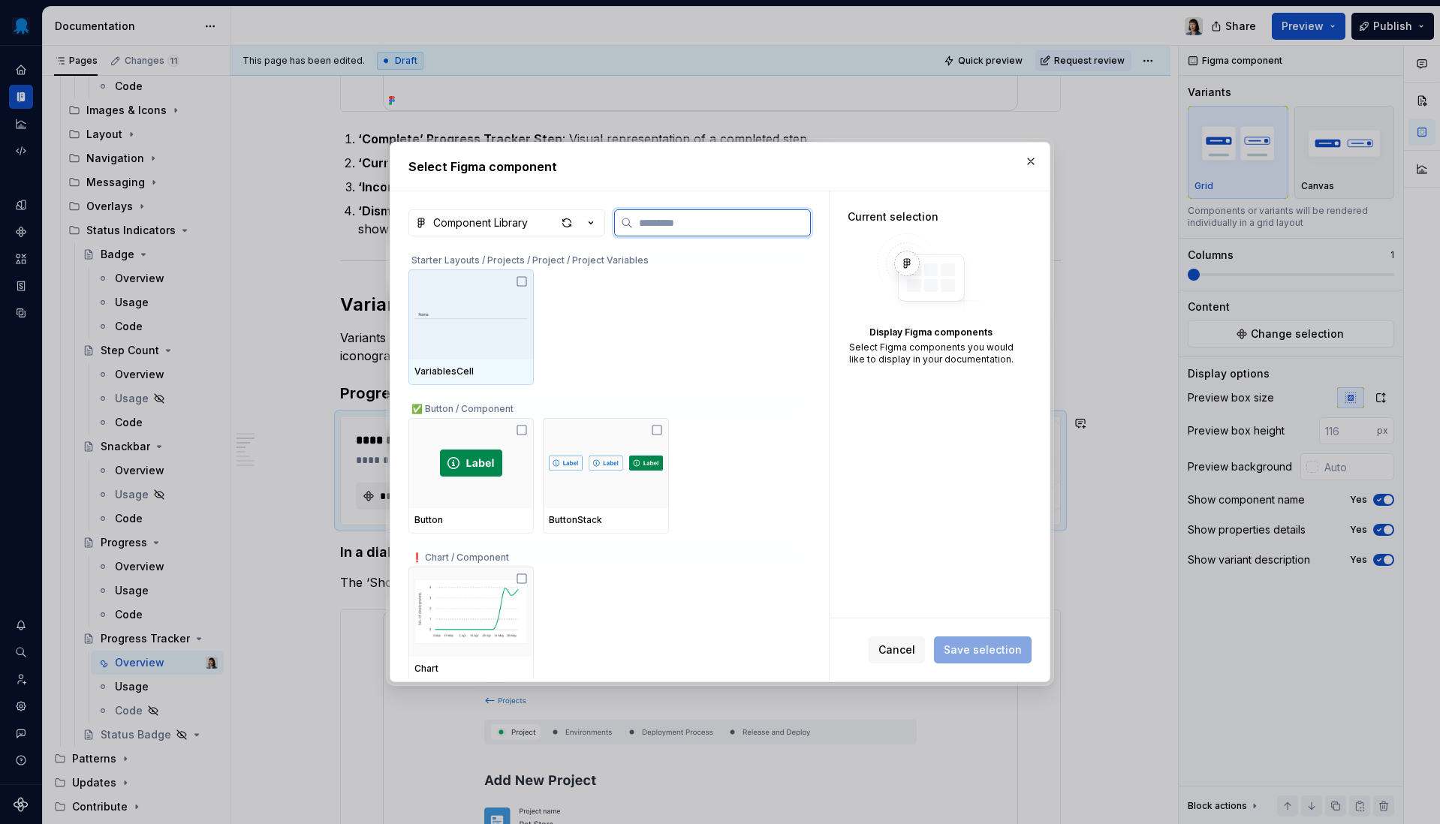
type textarea "*"
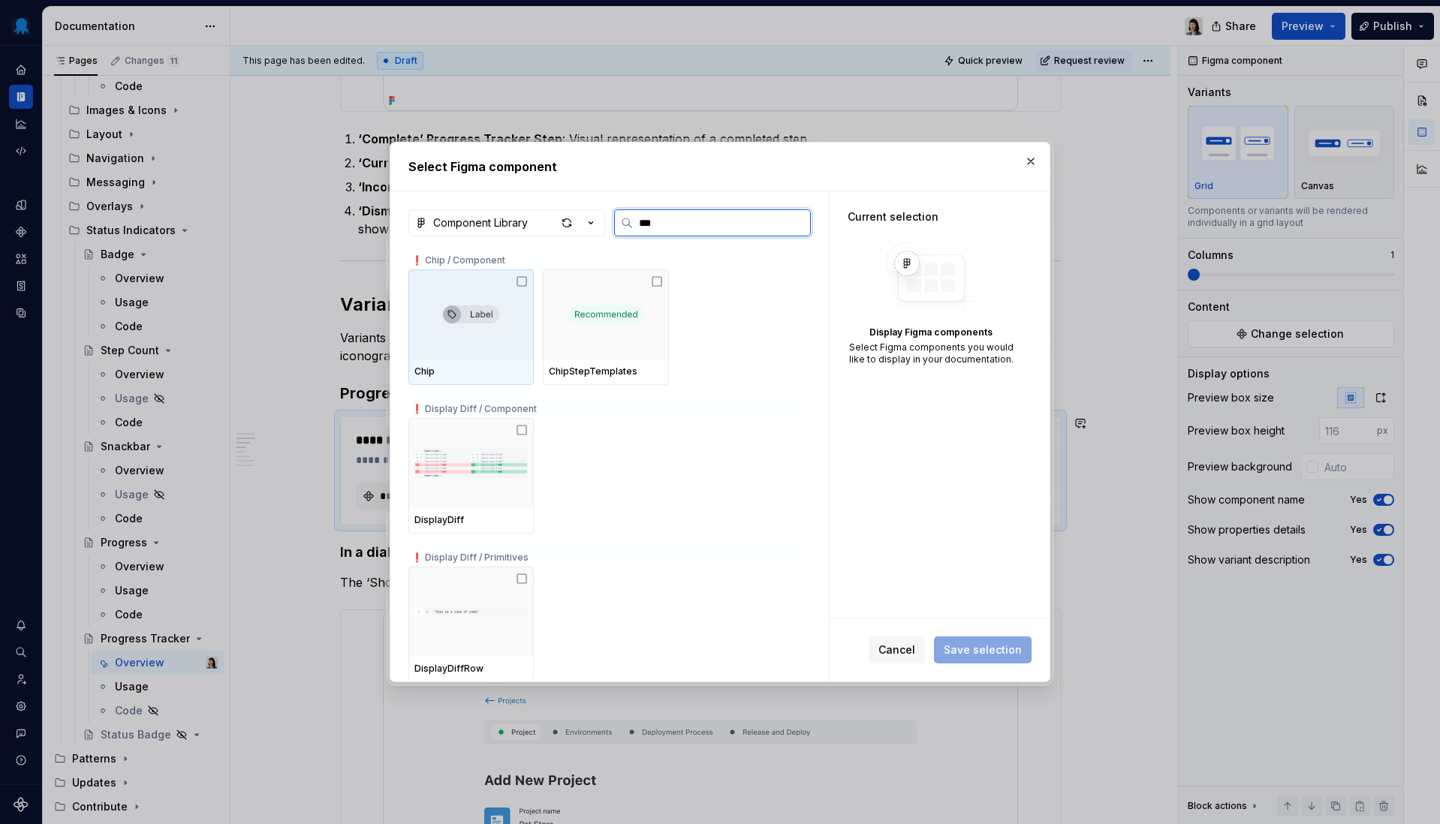
type input "****"
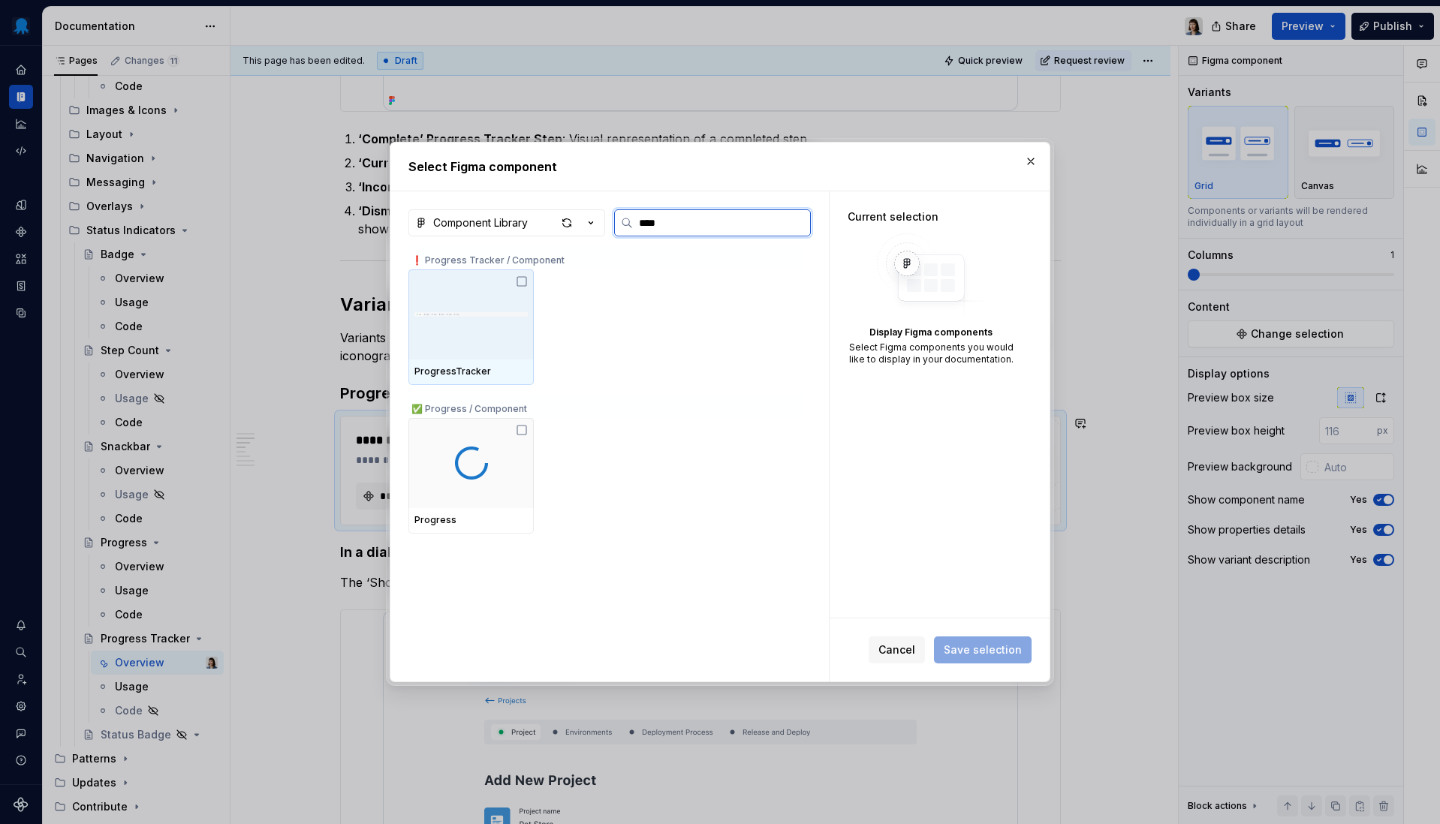
click at [485, 334] on div at bounding box center [470, 314] width 125 height 90
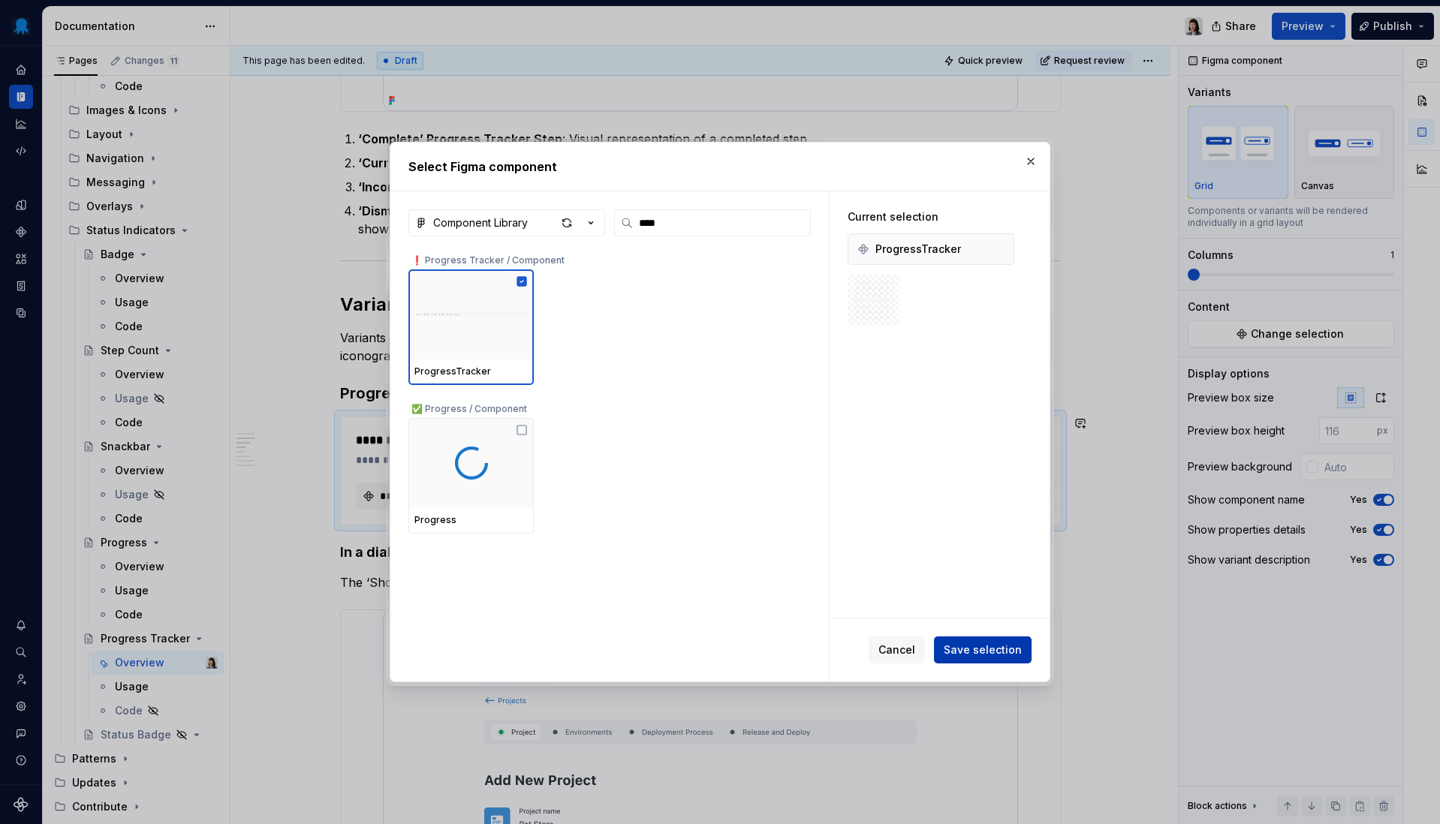
click at [1013, 649] on span "Save selection" at bounding box center [983, 650] width 78 height 15
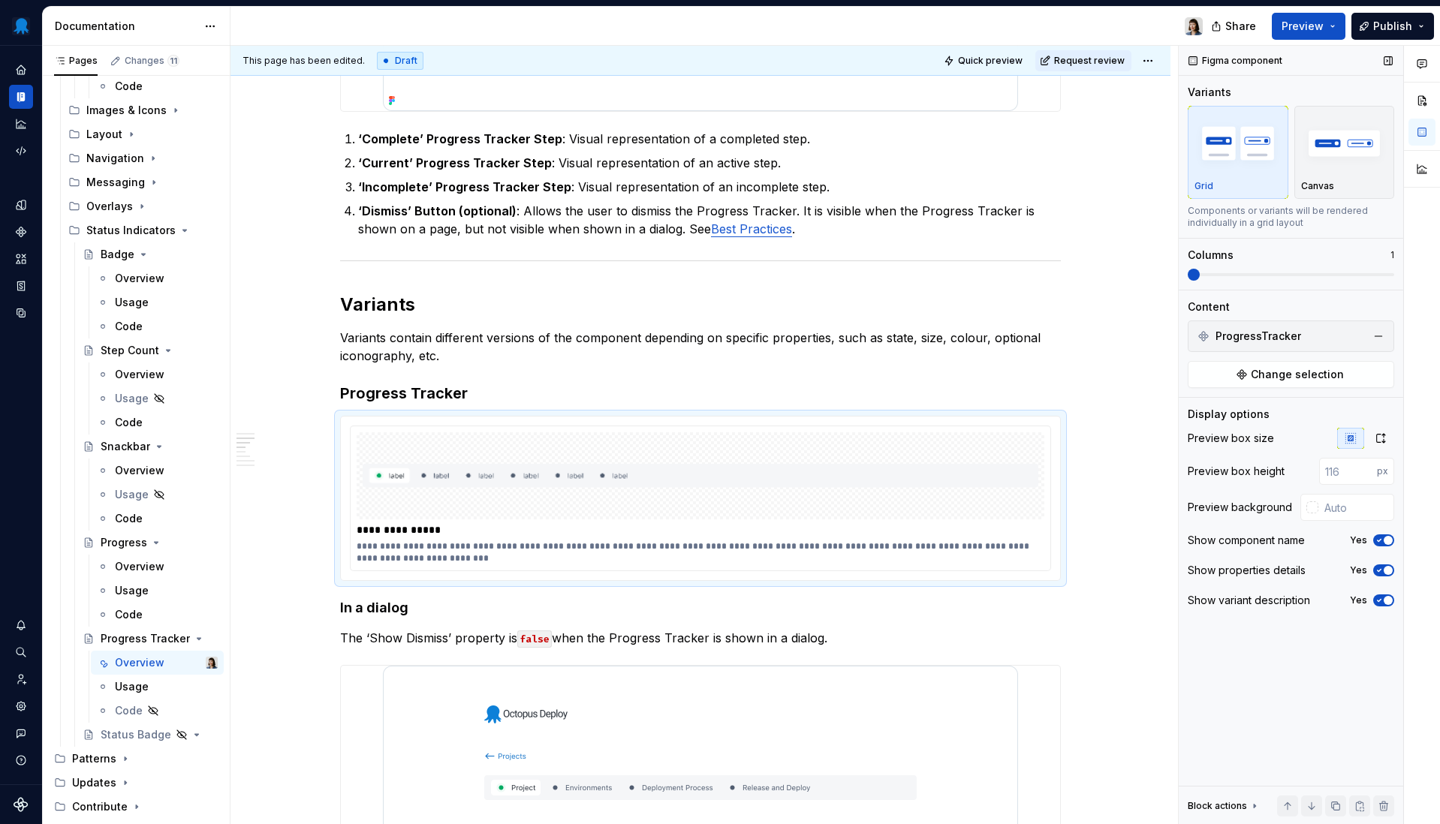
click at [1317, 333] on div "ProgressTracker" at bounding box center [1290, 336] width 199 height 24
click at [1305, 371] on span "Change selection" at bounding box center [1297, 374] width 93 height 15
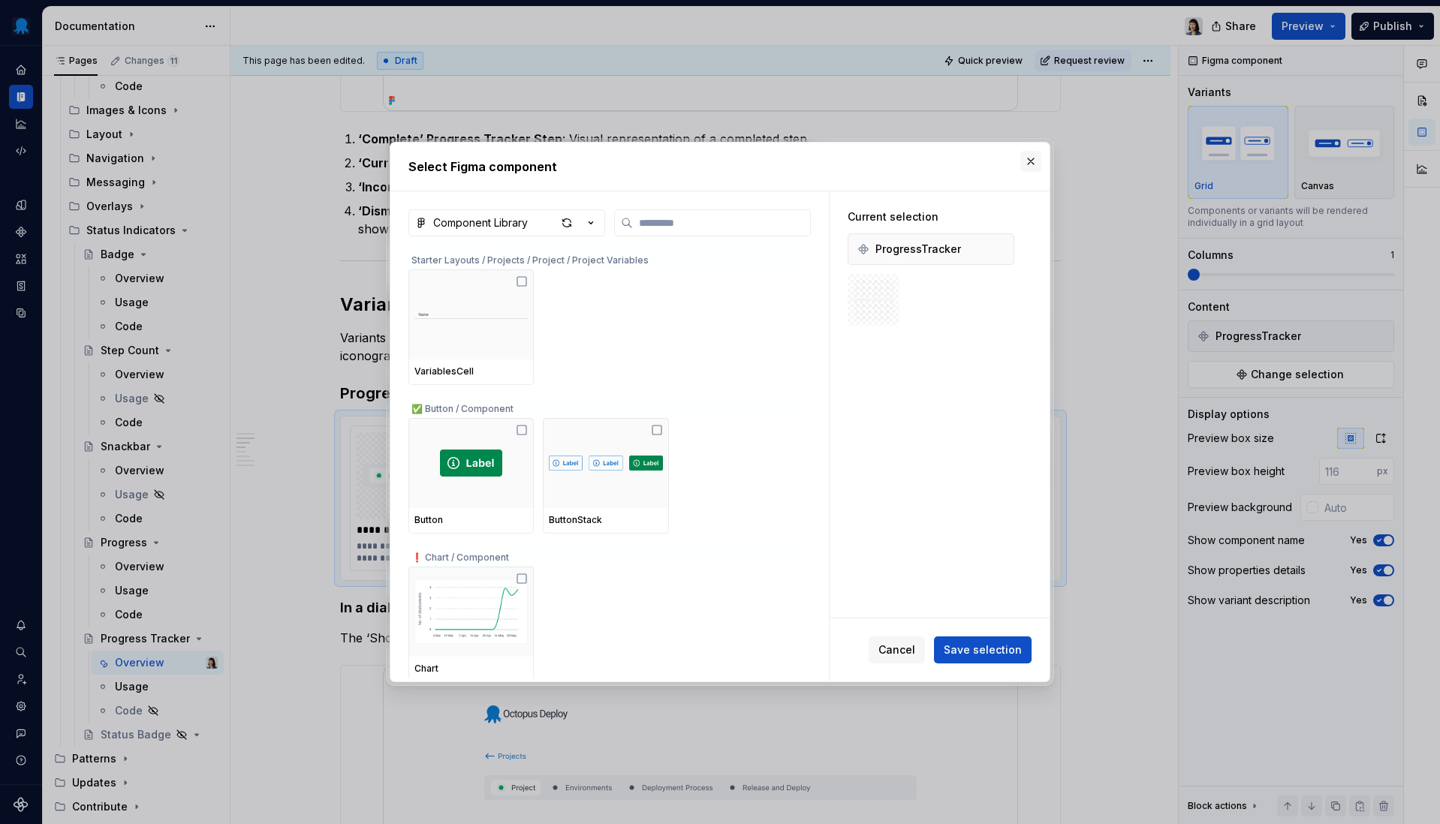
click at [1031, 161] on button "button" at bounding box center [1030, 161] width 21 height 21
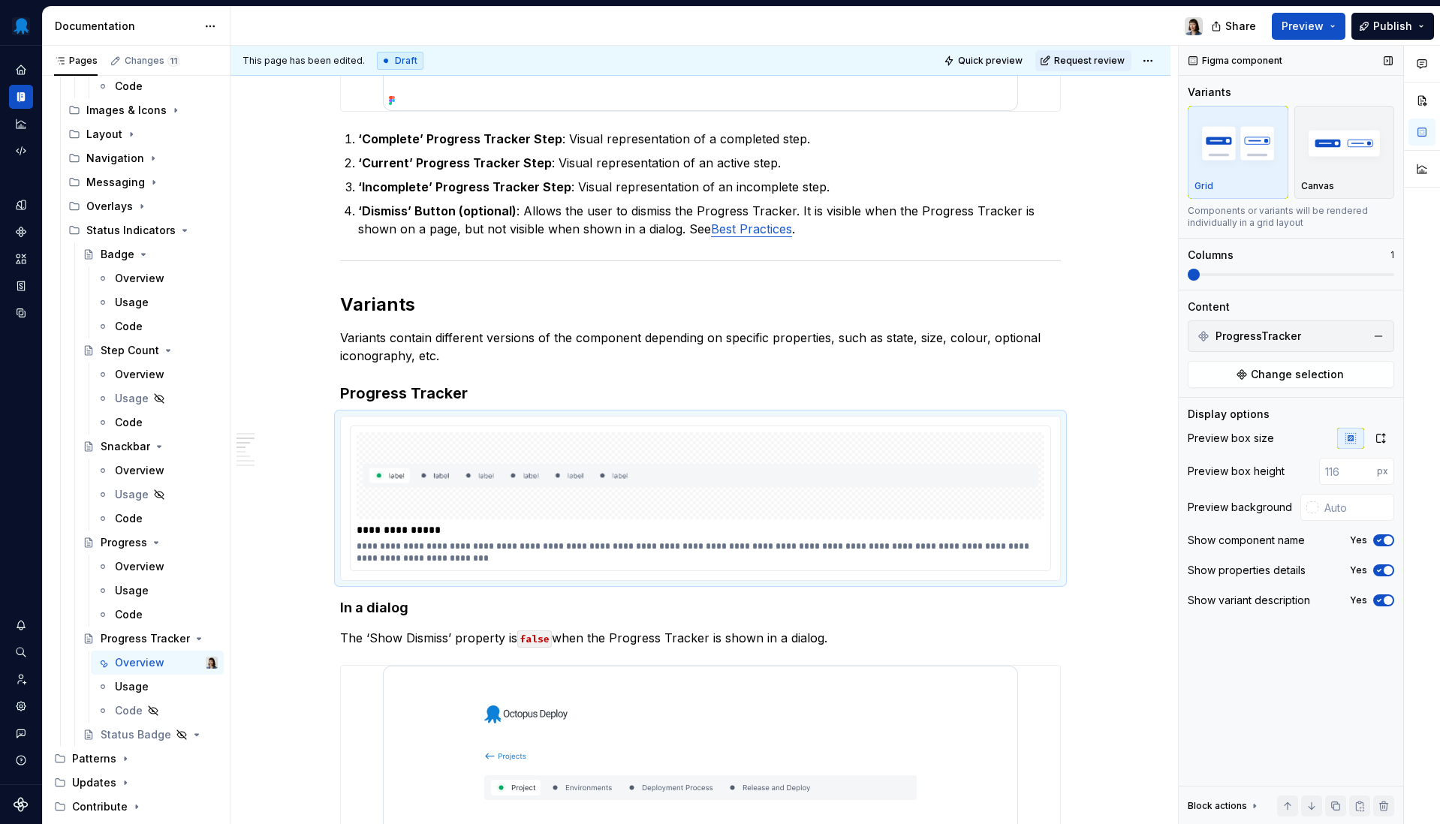
click at [1317, 573] on span "button" at bounding box center [1387, 570] width 9 height 9
click at [1317, 520] on input "text" at bounding box center [1356, 507] width 76 height 27
click at [1317, 515] on input "text" at bounding box center [1356, 507] width 76 height 27
type input "#FFFFFF"
click at [1317, 604] on span "button" at bounding box center [1387, 600] width 9 height 9
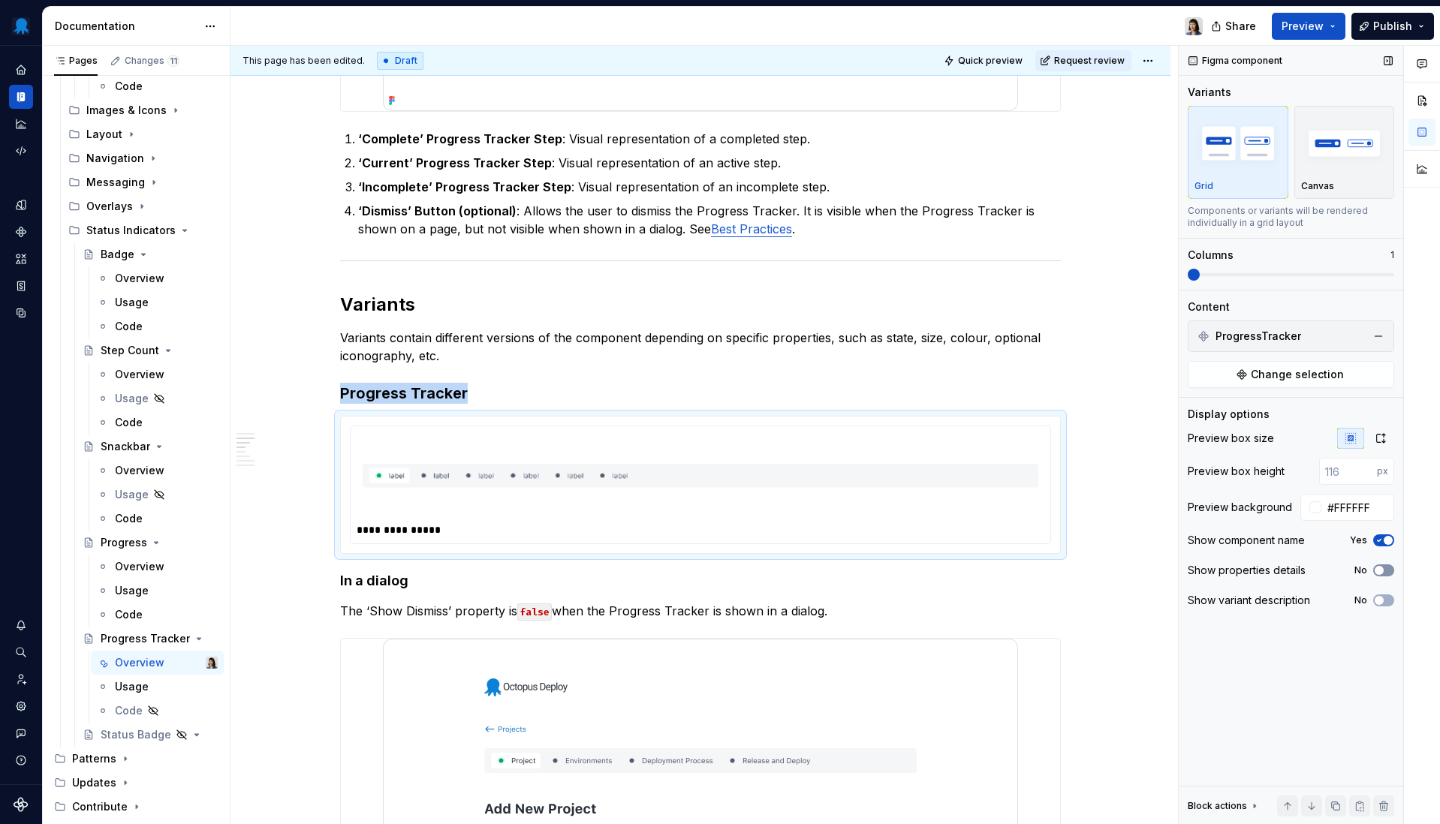
click at [1317, 570] on span "button" at bounding box center [1378, 570] width 9 height 9
click at [576, 356] on p "Variants contain different versions of the component depending on specific prop…" at bounding box center [700, 347] width 721 height 36
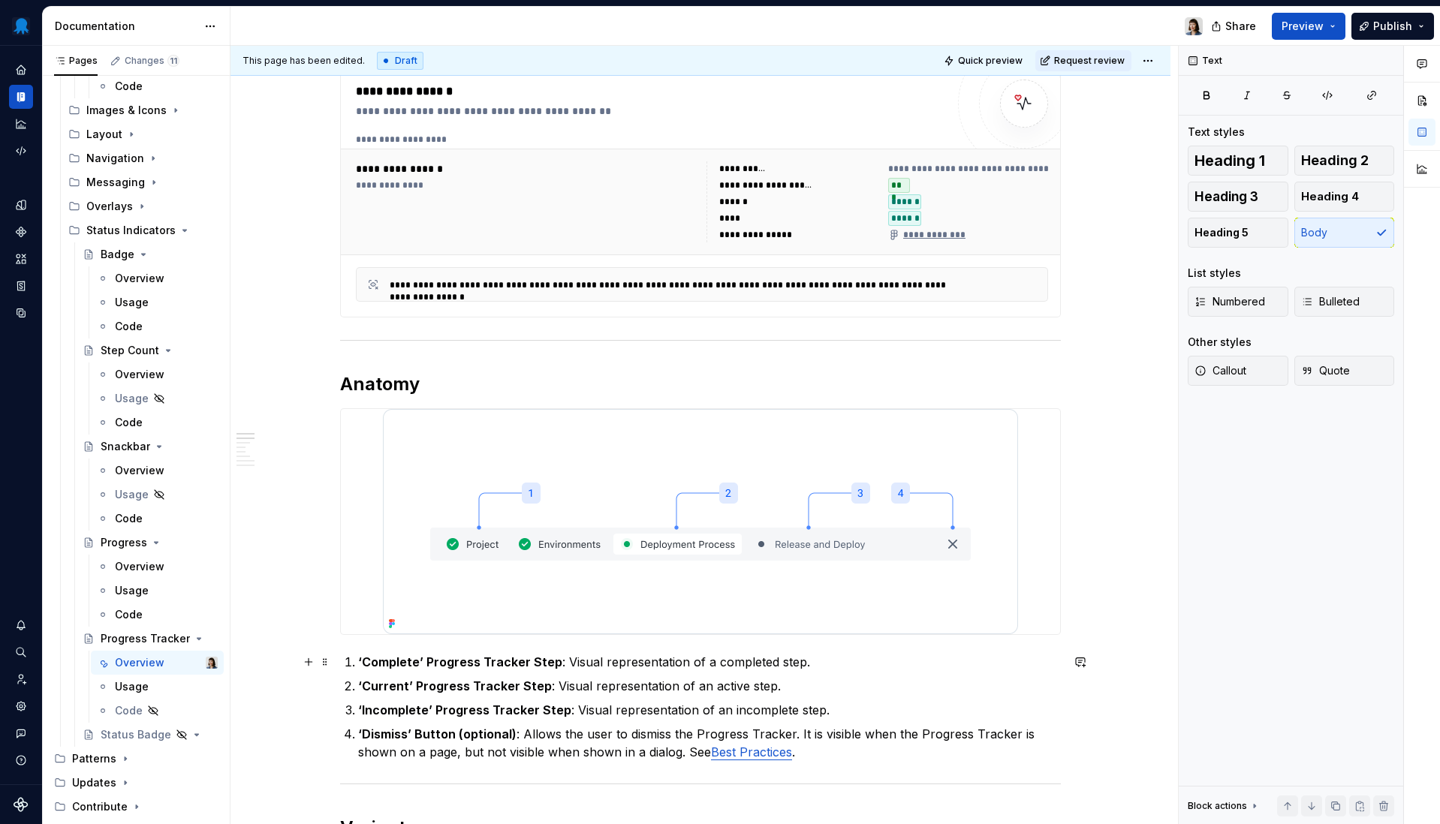
scroll to position [0, 0]
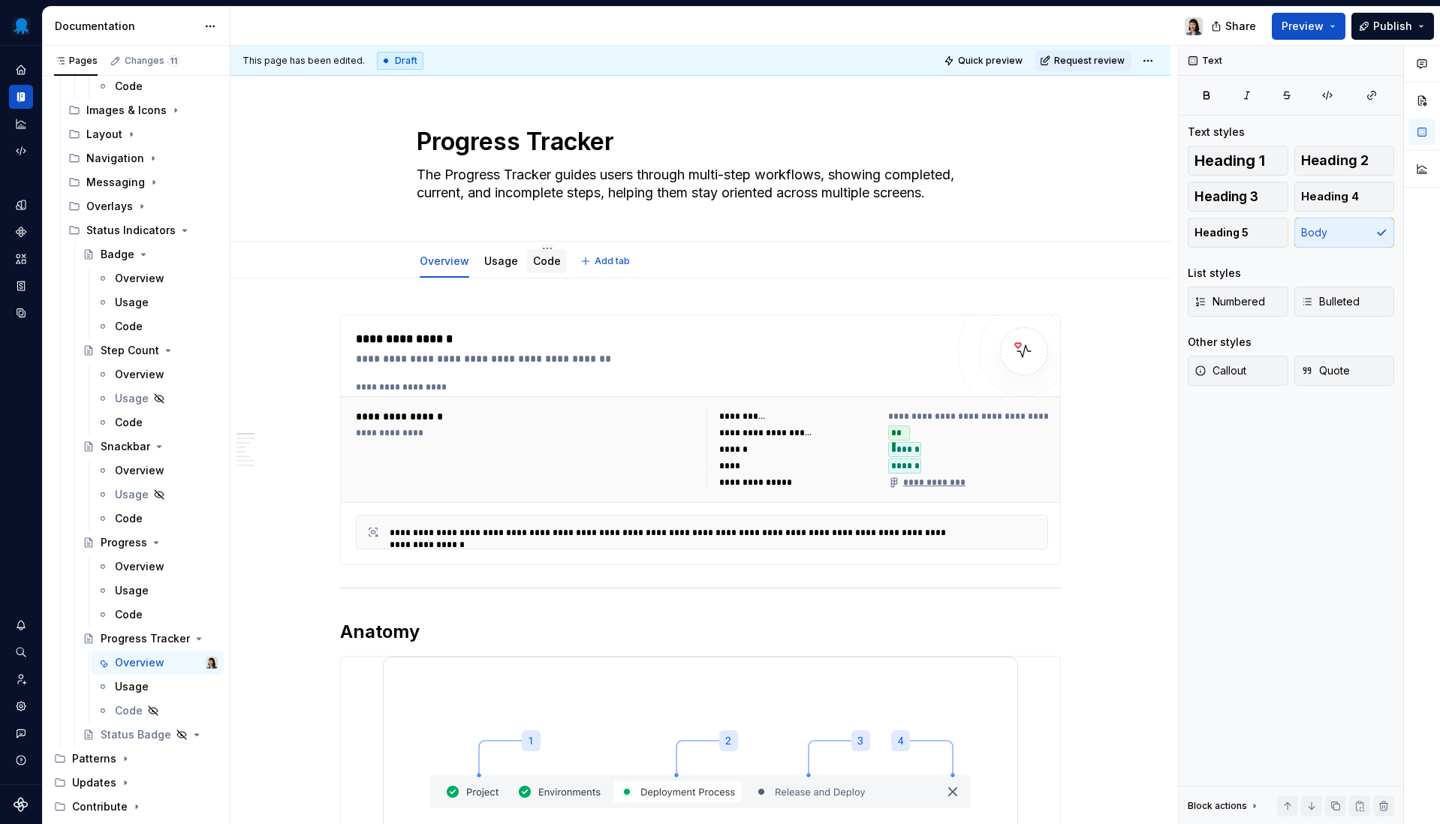
click at [542, 266] on link "Code" at bounding box center [547, 260] width 28 height 13
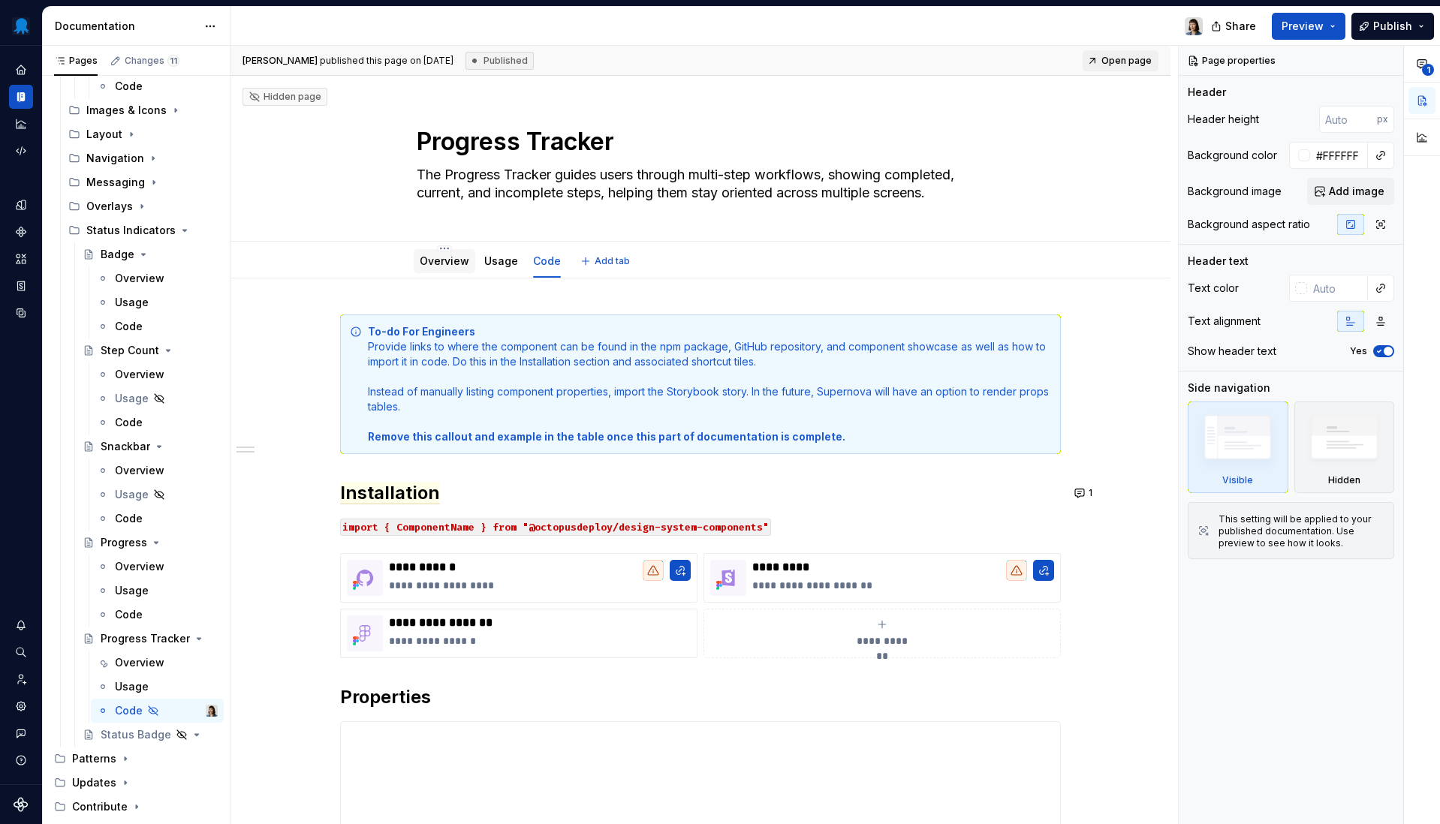
click at [439, 269] on div "Overview" at bounding box center [445, 261] width 50 height 15
click at [438, 263] on link "Overview" at bounding box center [445, 260] width 50 height 13
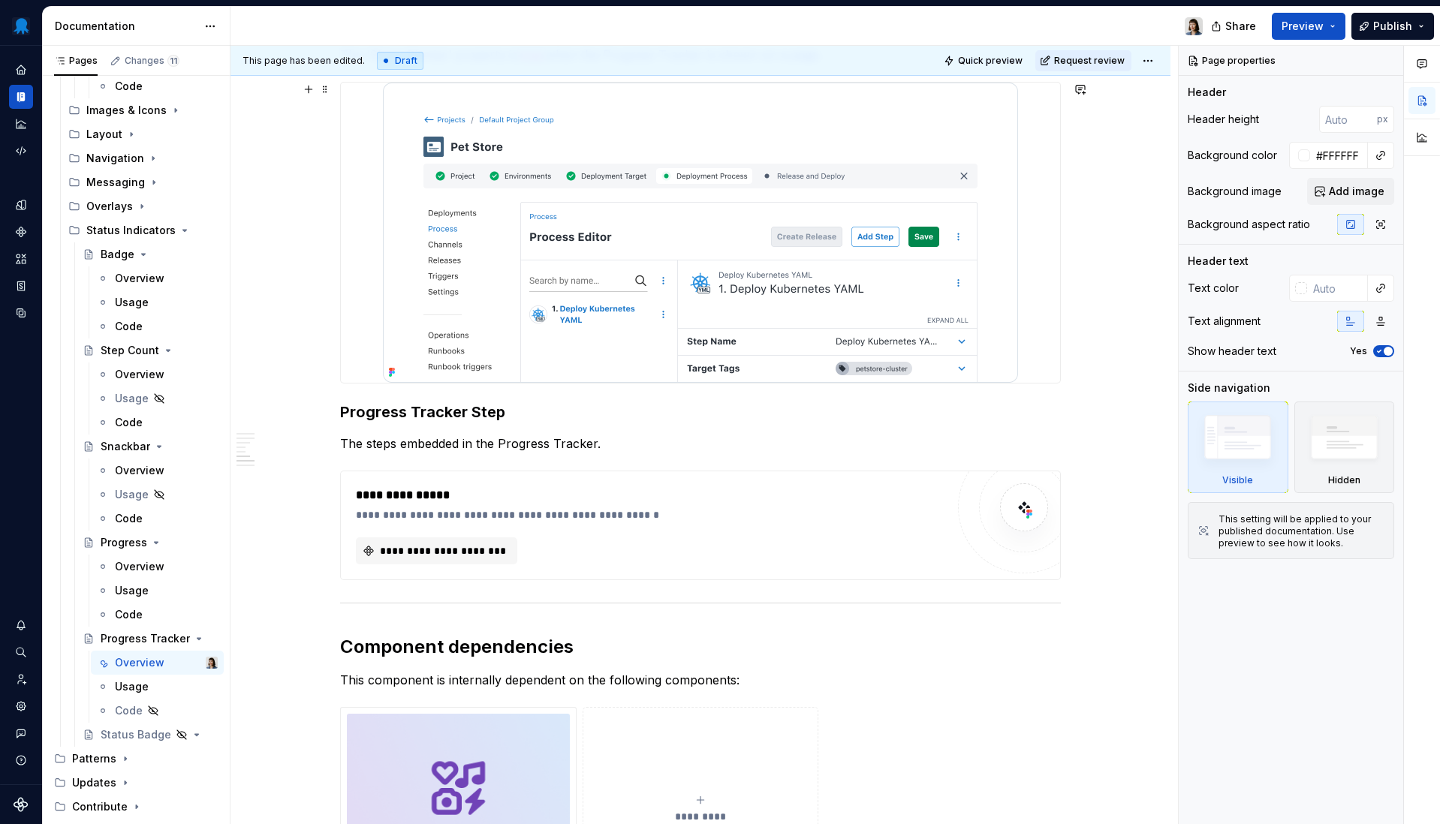
scroll to position [1749, 0]
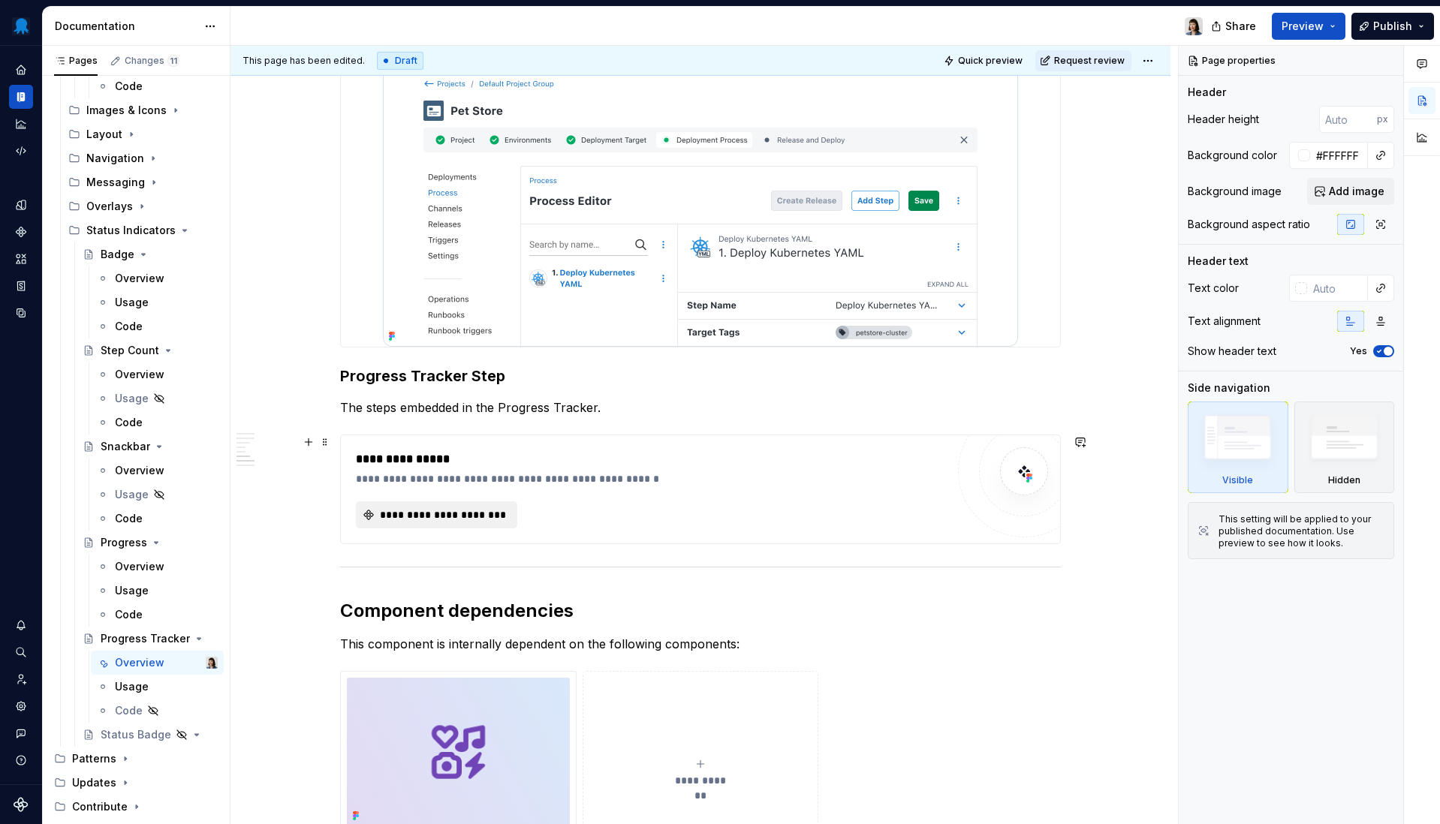
click at [429, 519] on span "**********" at bounding box center [443, 514] width 130 height 15
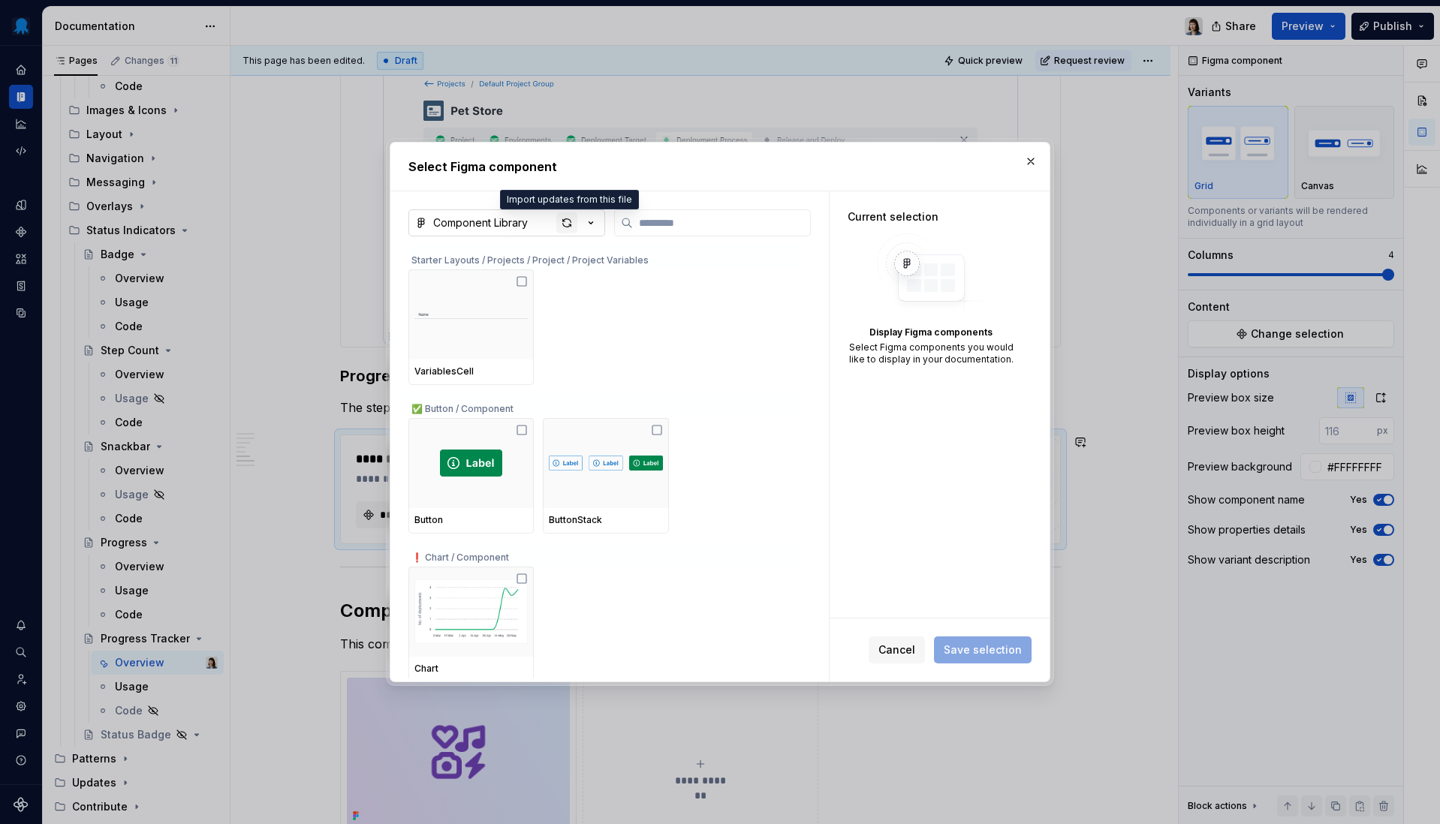
click at [571, 218] on div "button" at bounding box center [566, 222] width 21 height 21
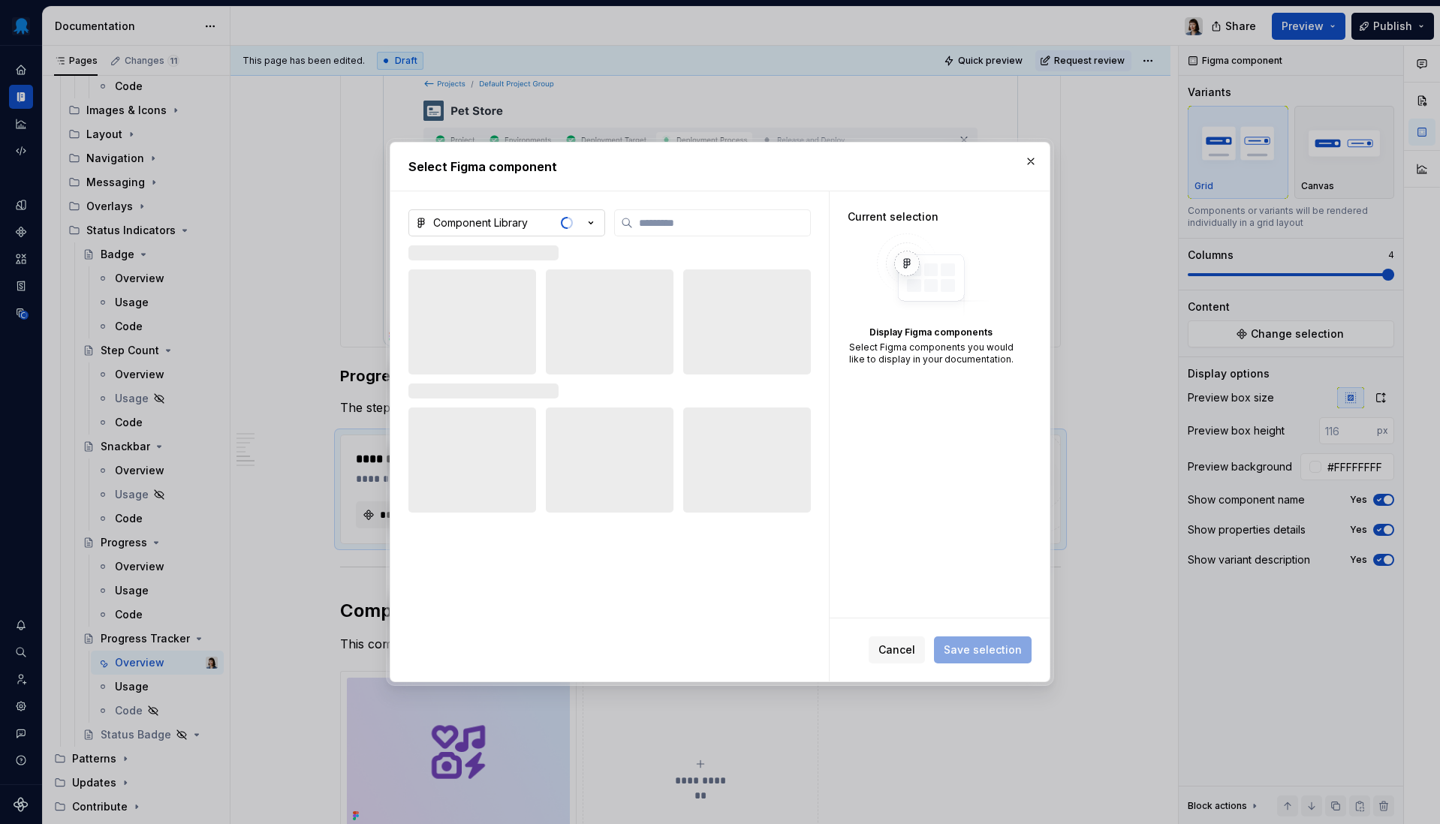
type textarea "*"
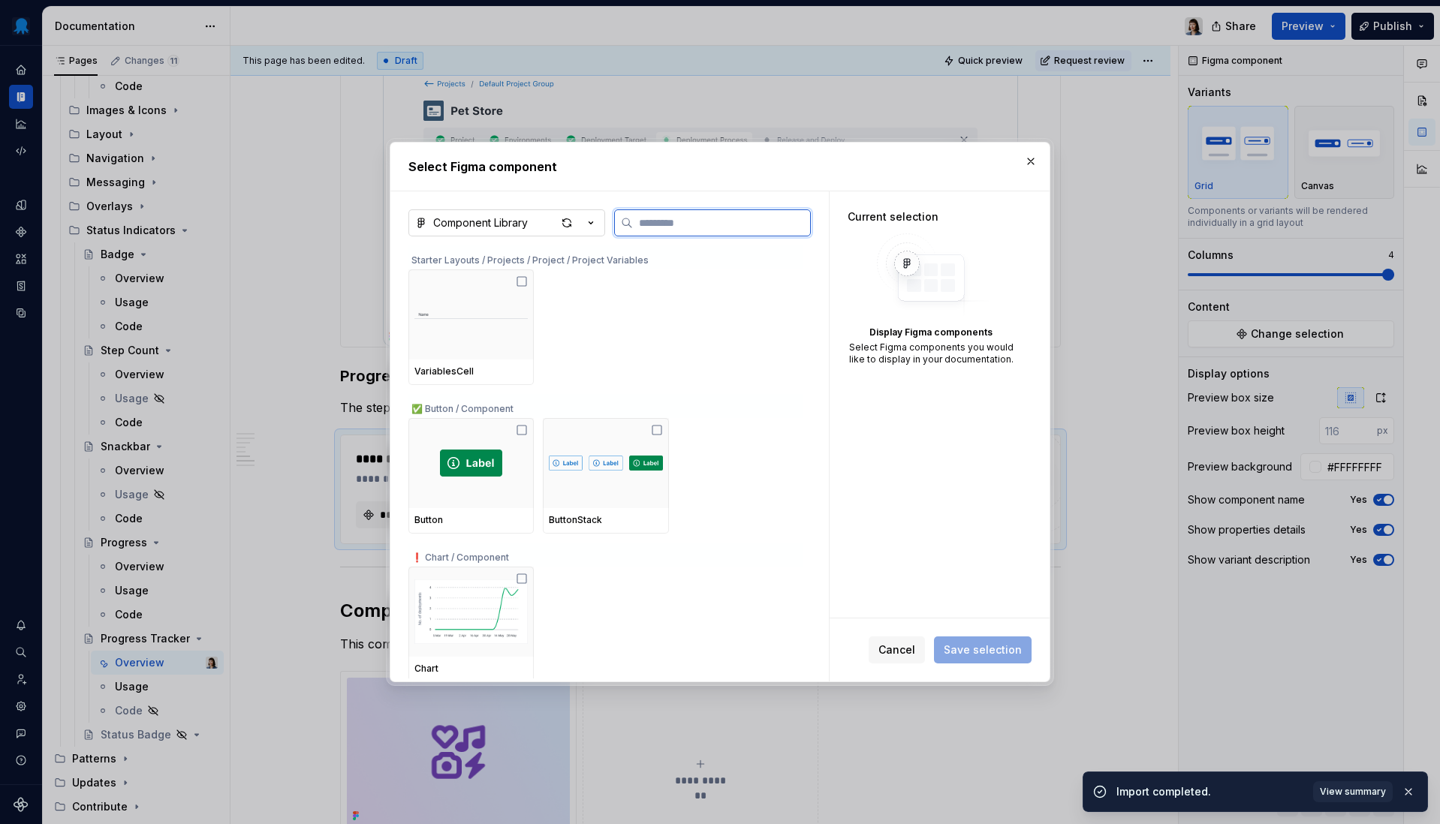
click at [676, 227] on input "search" at bounding box center [721, 222] width 177 height 15
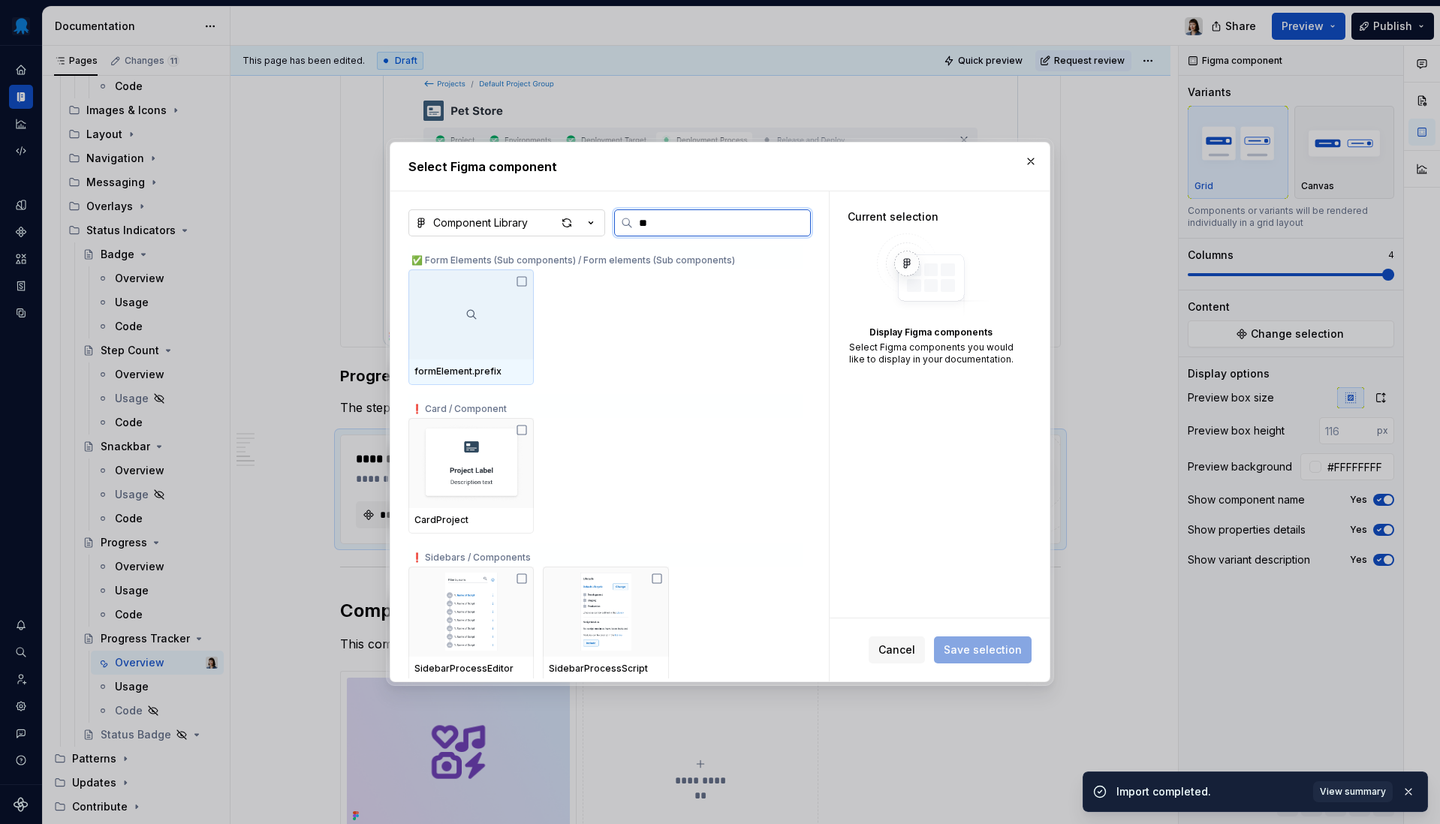
type input "***"
type textarea "*"
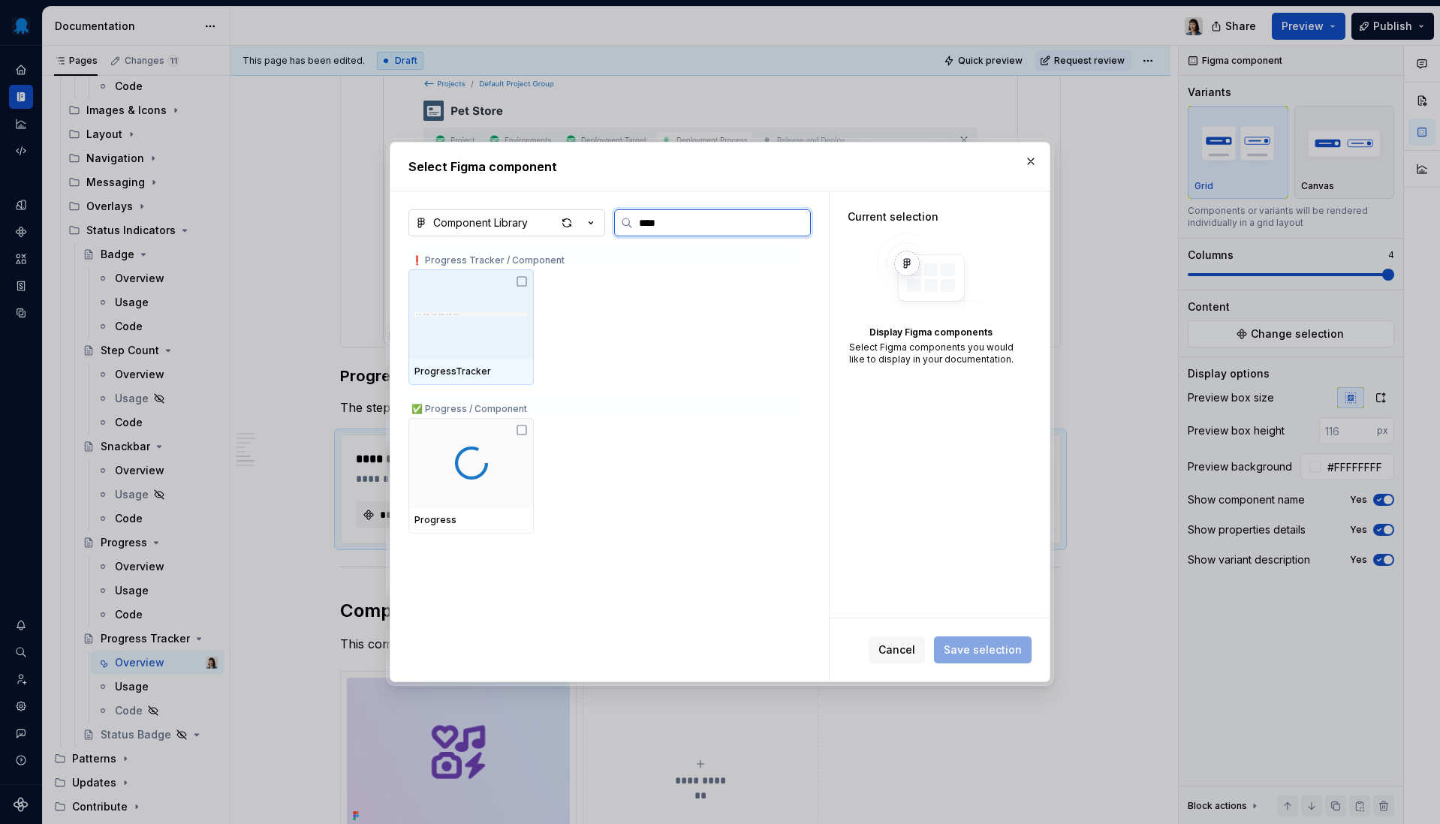
type input "*****"
type textarea "*"
type input "********"
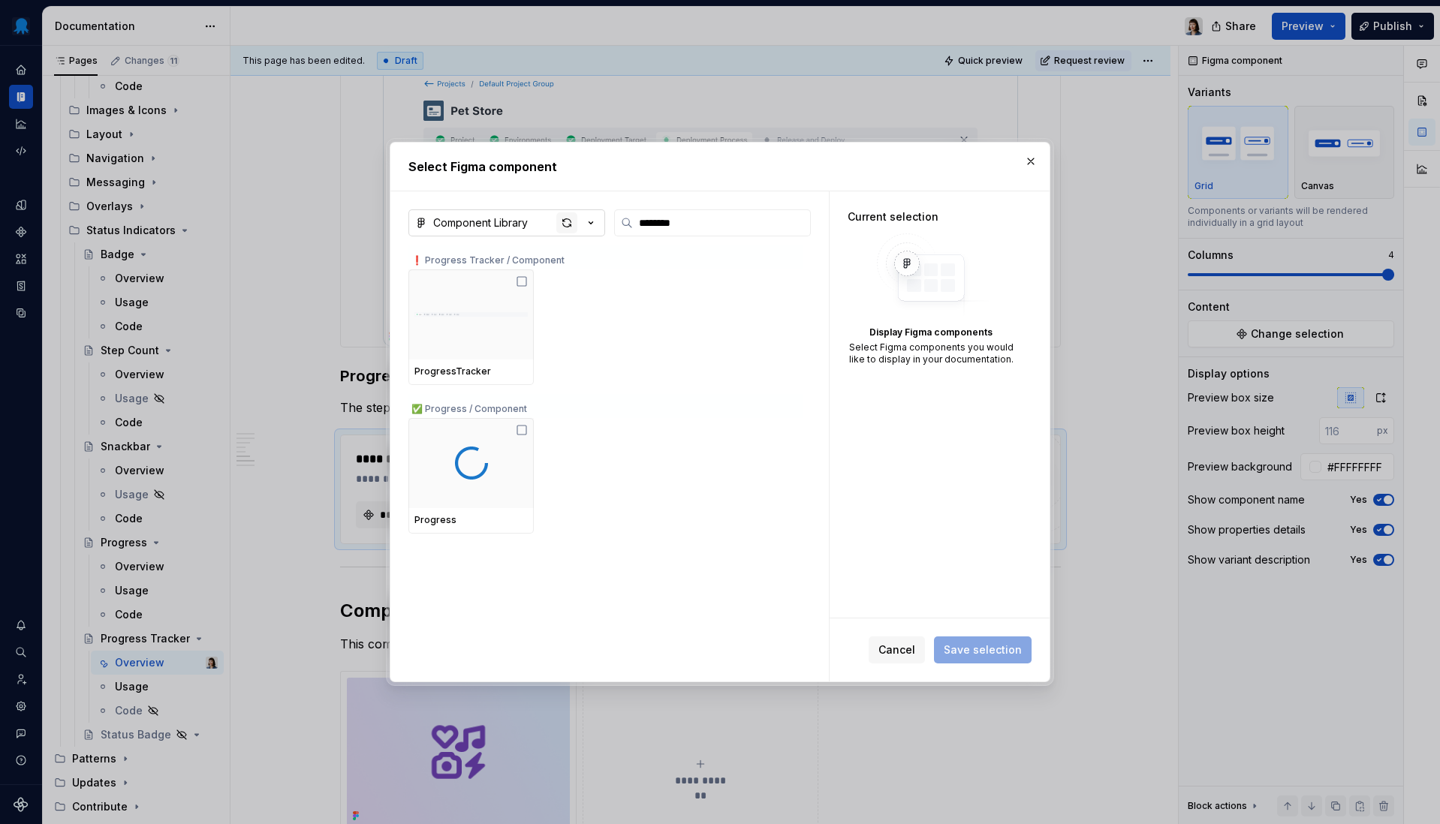
click at [562, 224] on div "button" at bounding box center [566, 222] width 21 height 21
type textarea "*"
click at [648, 224] on input "********" at bounding box center [721, 222] width 177 height 15
paste input "**********"
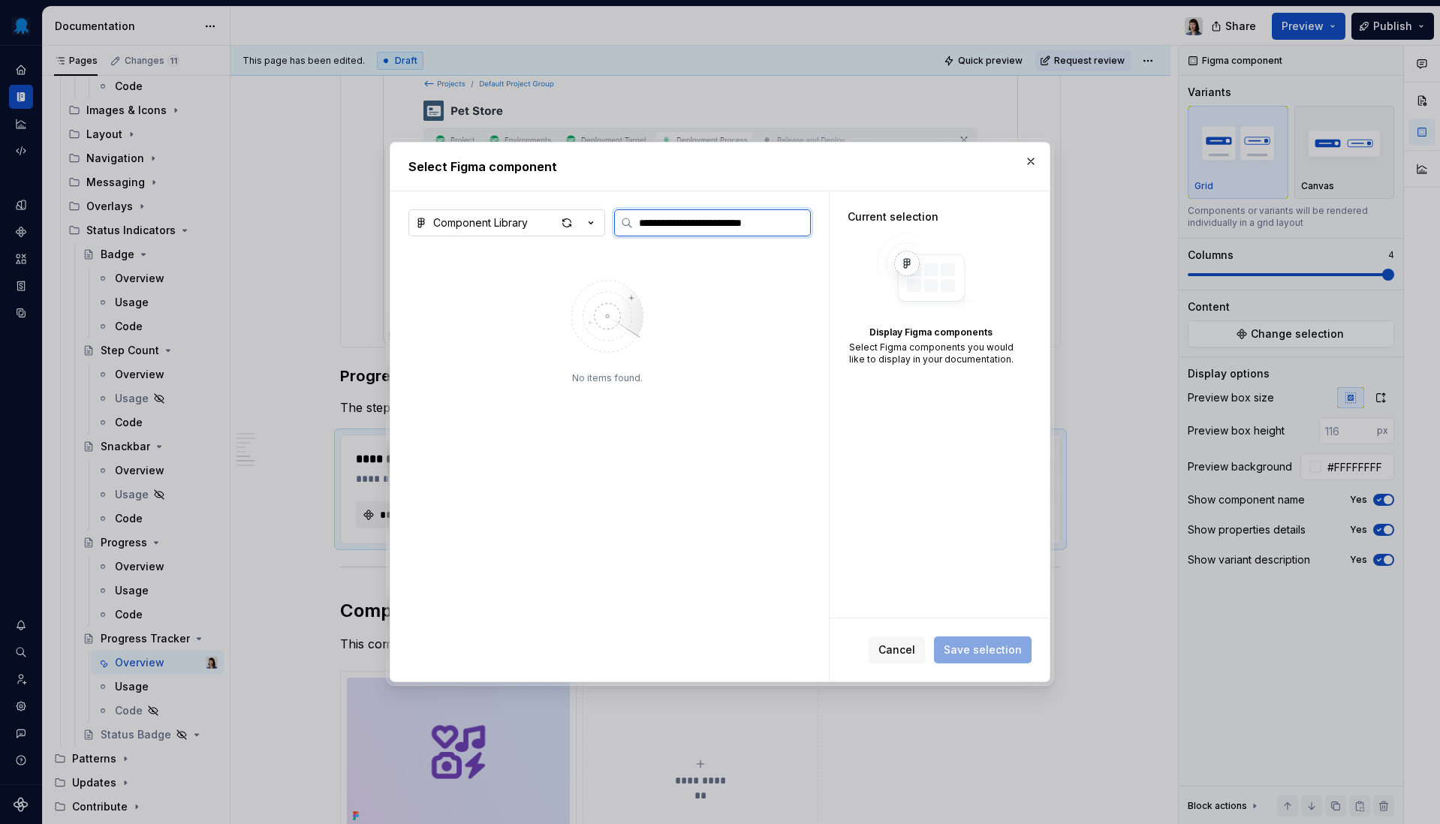
paste input "search"
type input "**********"
click at [1029, 158] on button "button" at bounding box center [1030, 161] width 21 height 21
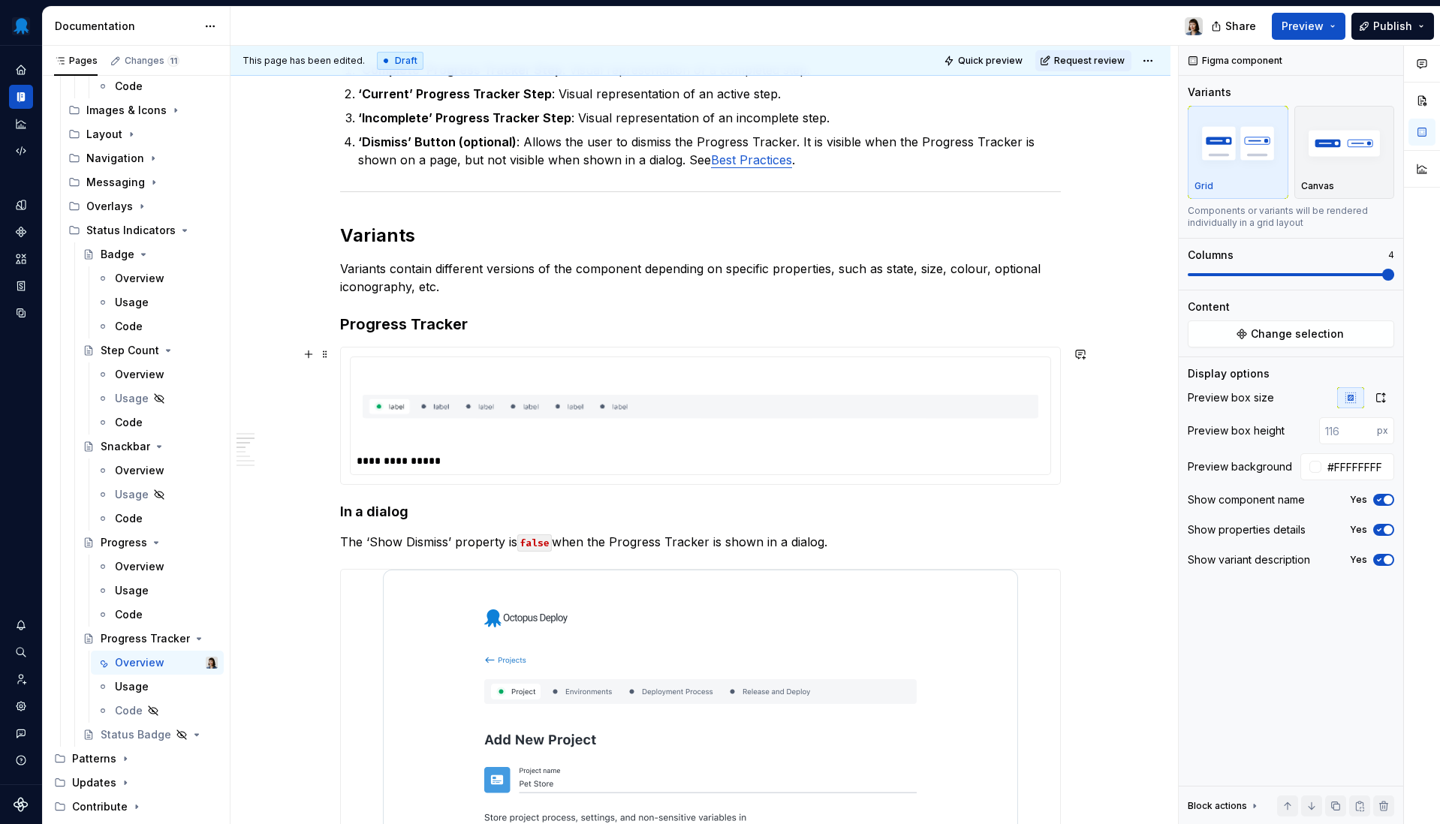
scroll to position [838, 0]
type input "#FFFFFF"
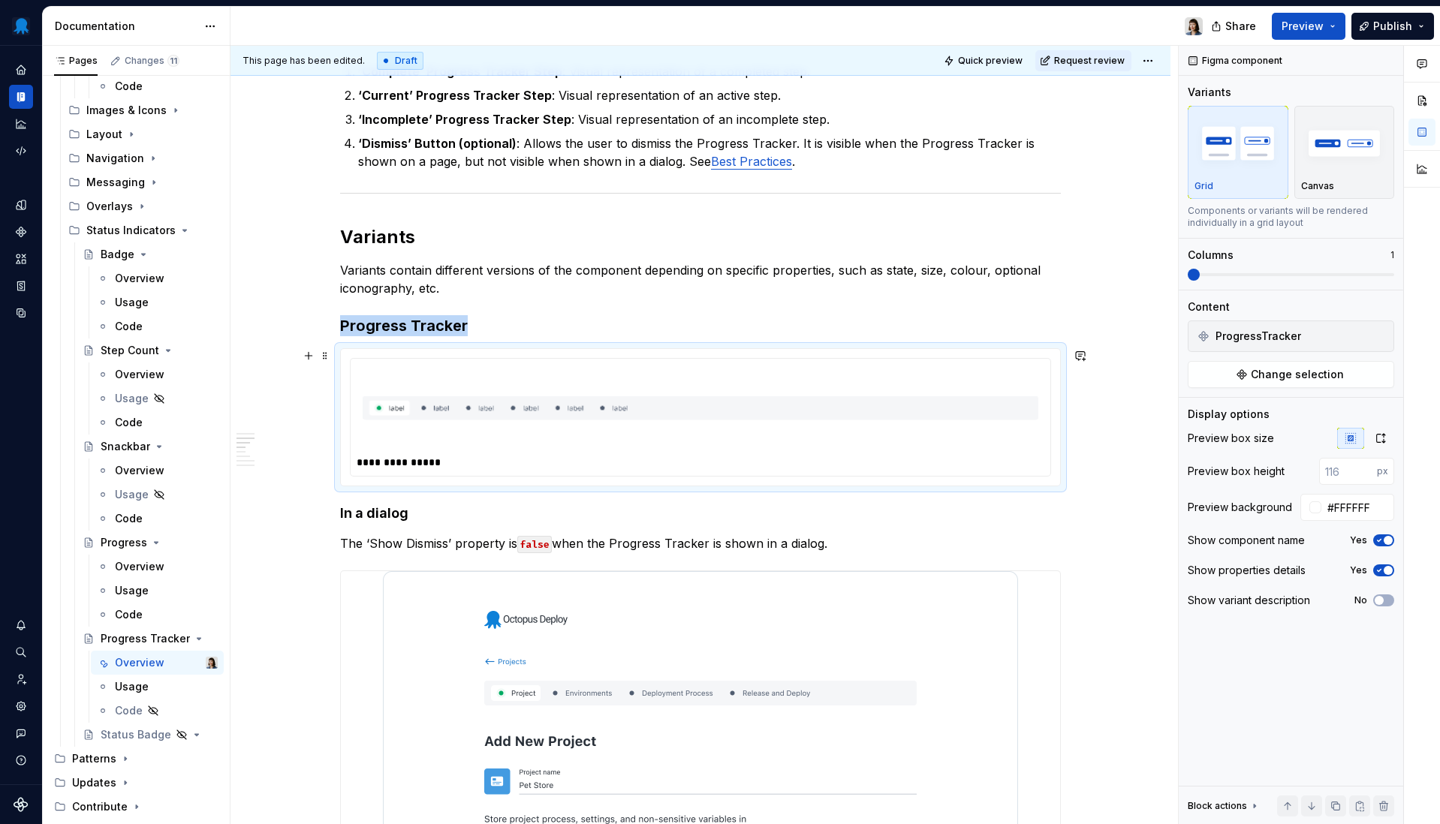
click at [665, 431] on img at bounding box center [701, 408] width 676 height 75
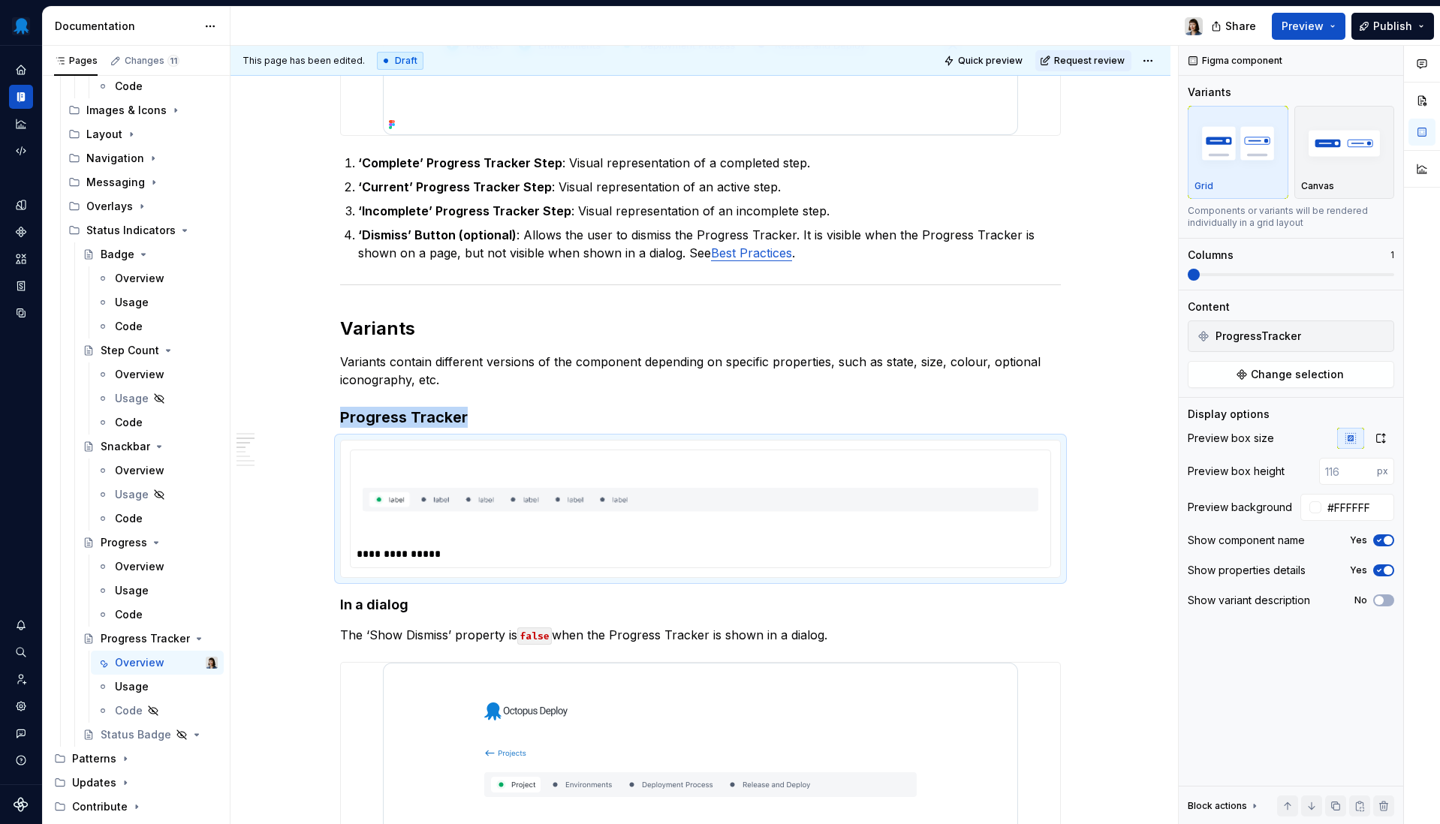
scroll to position [247, 0]
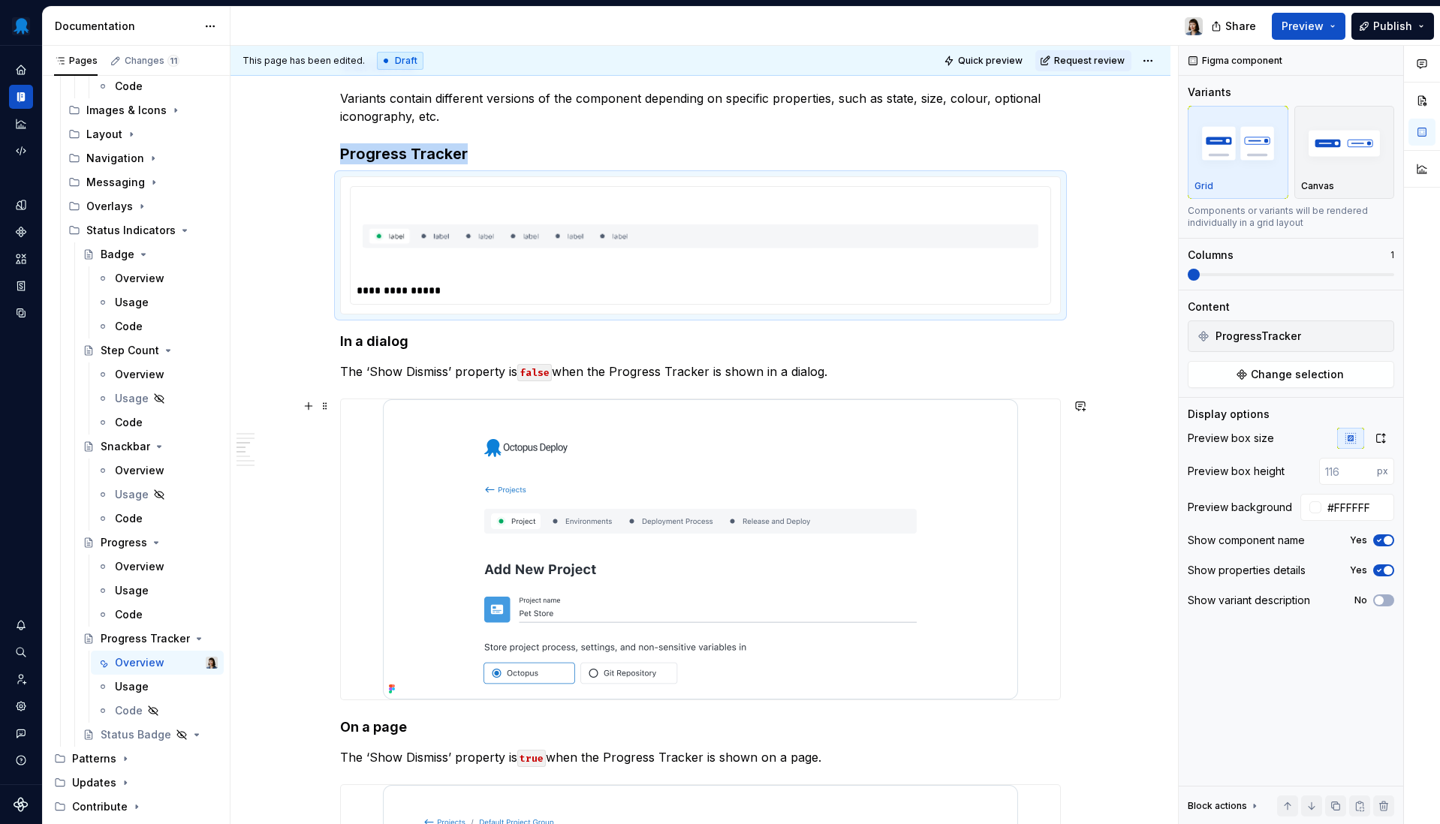
scroll to position [1100, 0]
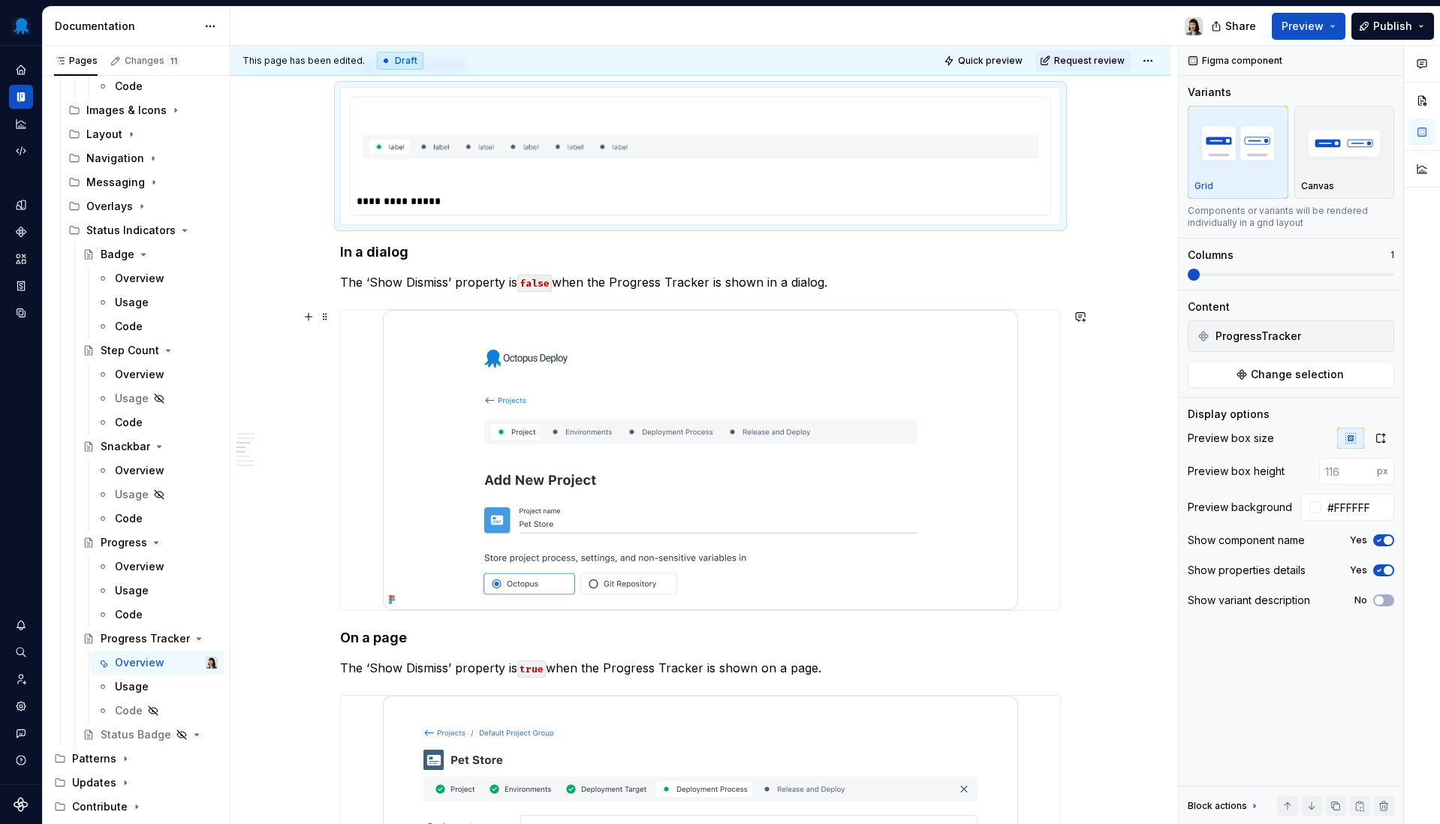
click at [1096, 406] on div "**********" at bounding box center [700, 597] width 940 height 2837
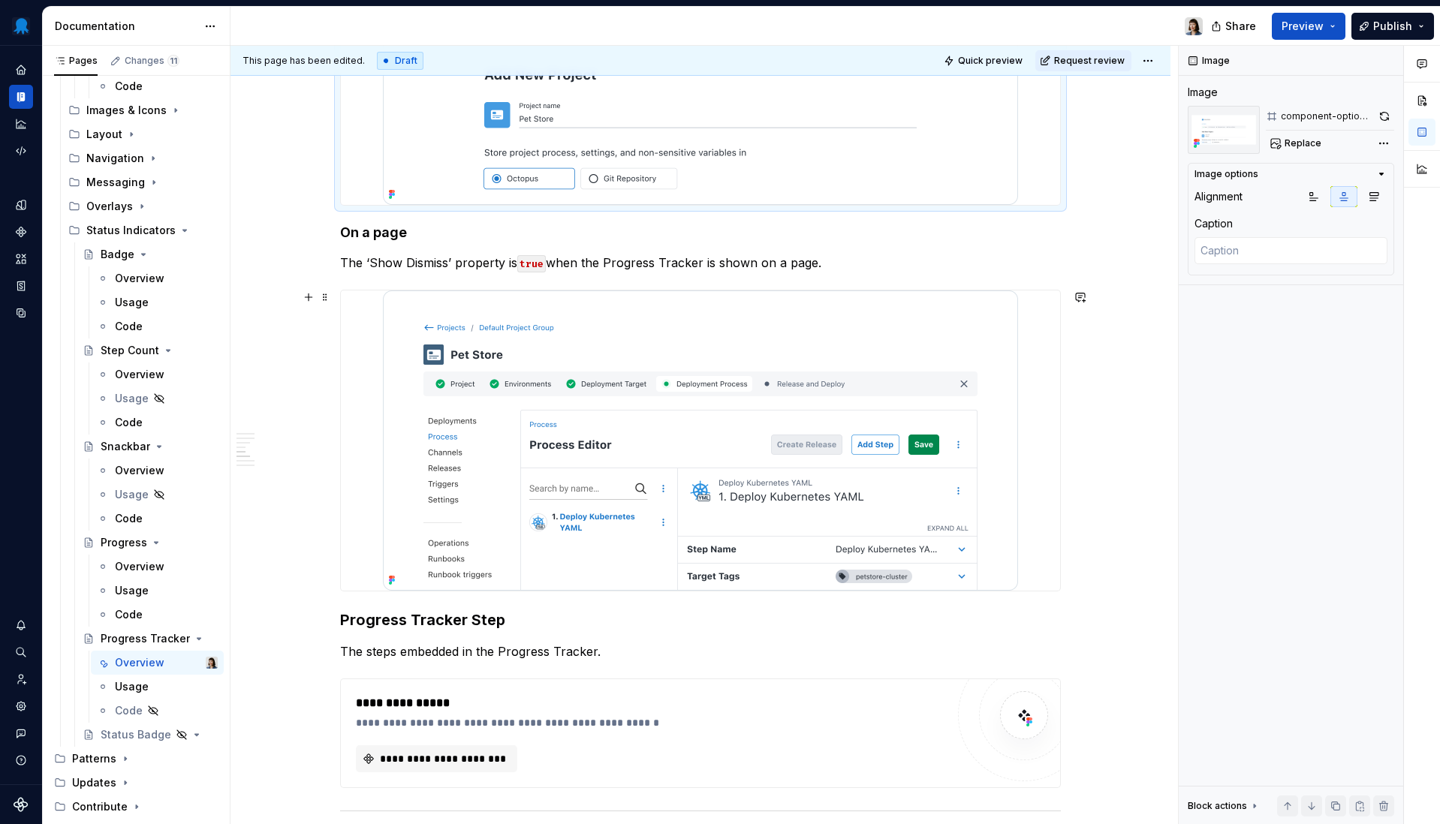
scroll to position [1555, 0]
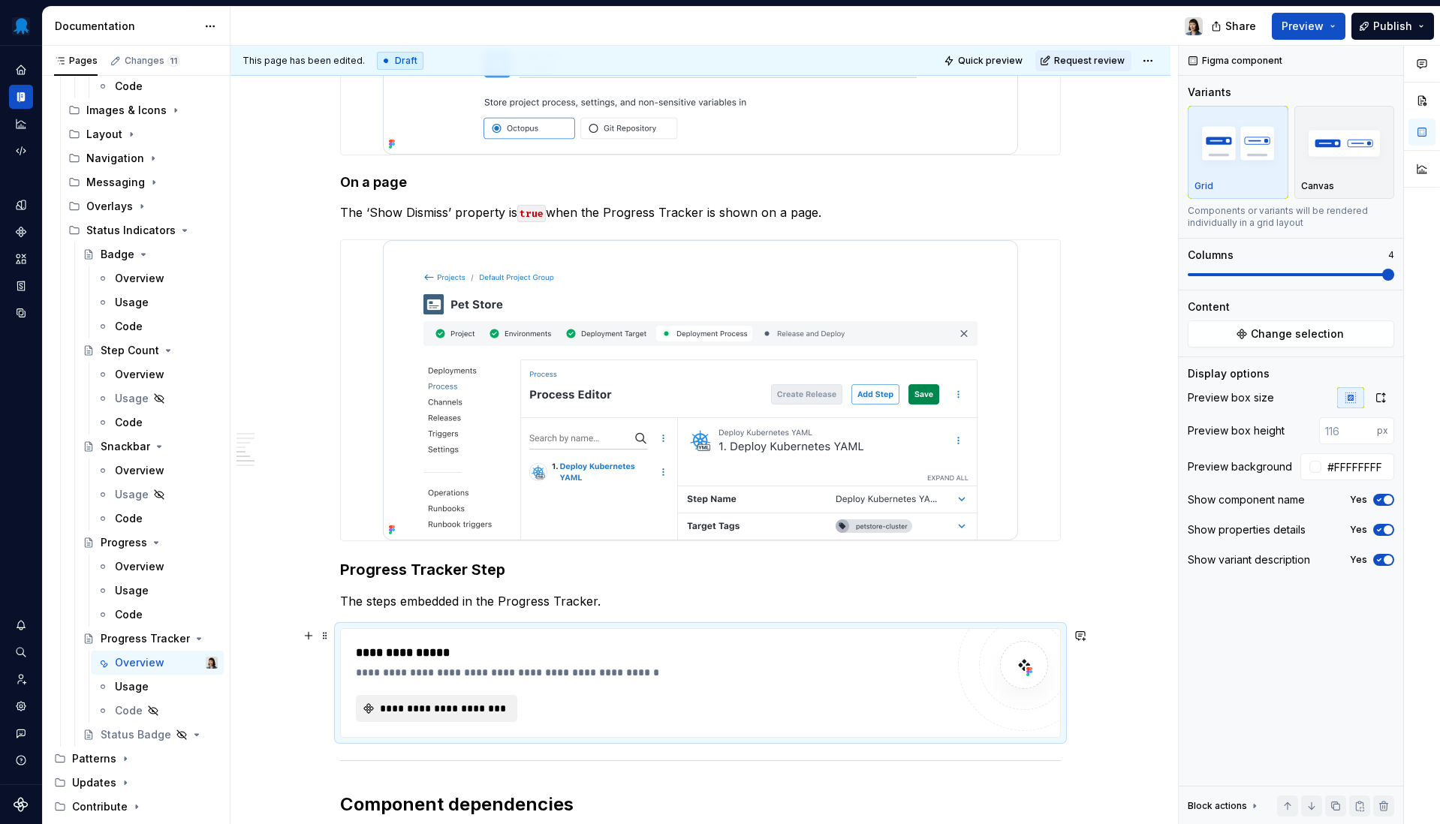
click at [484, 712] on span "**********" at bounding box center [443, 708] width 130 height 15
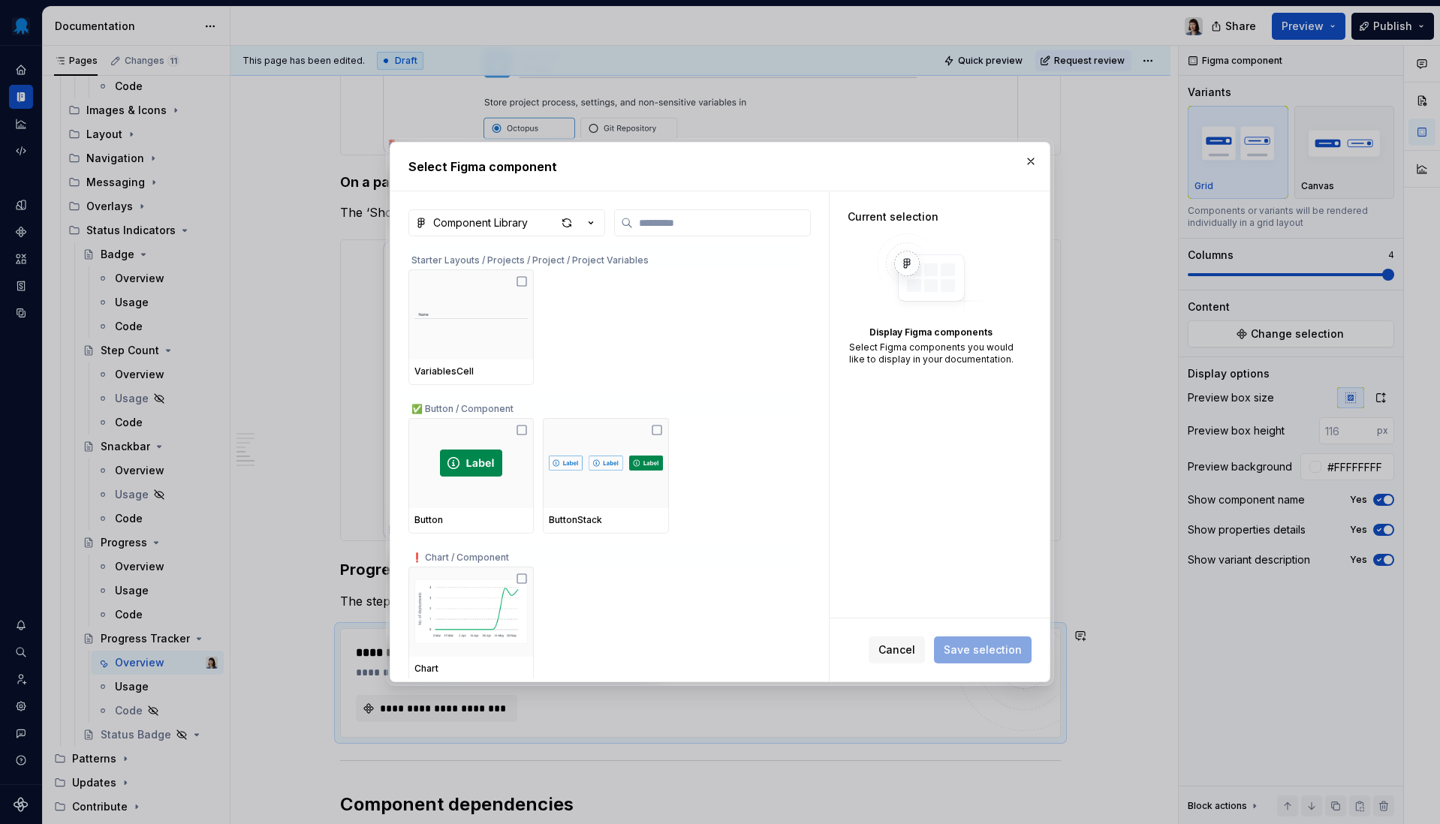
type textarea "*"
type input "**********"
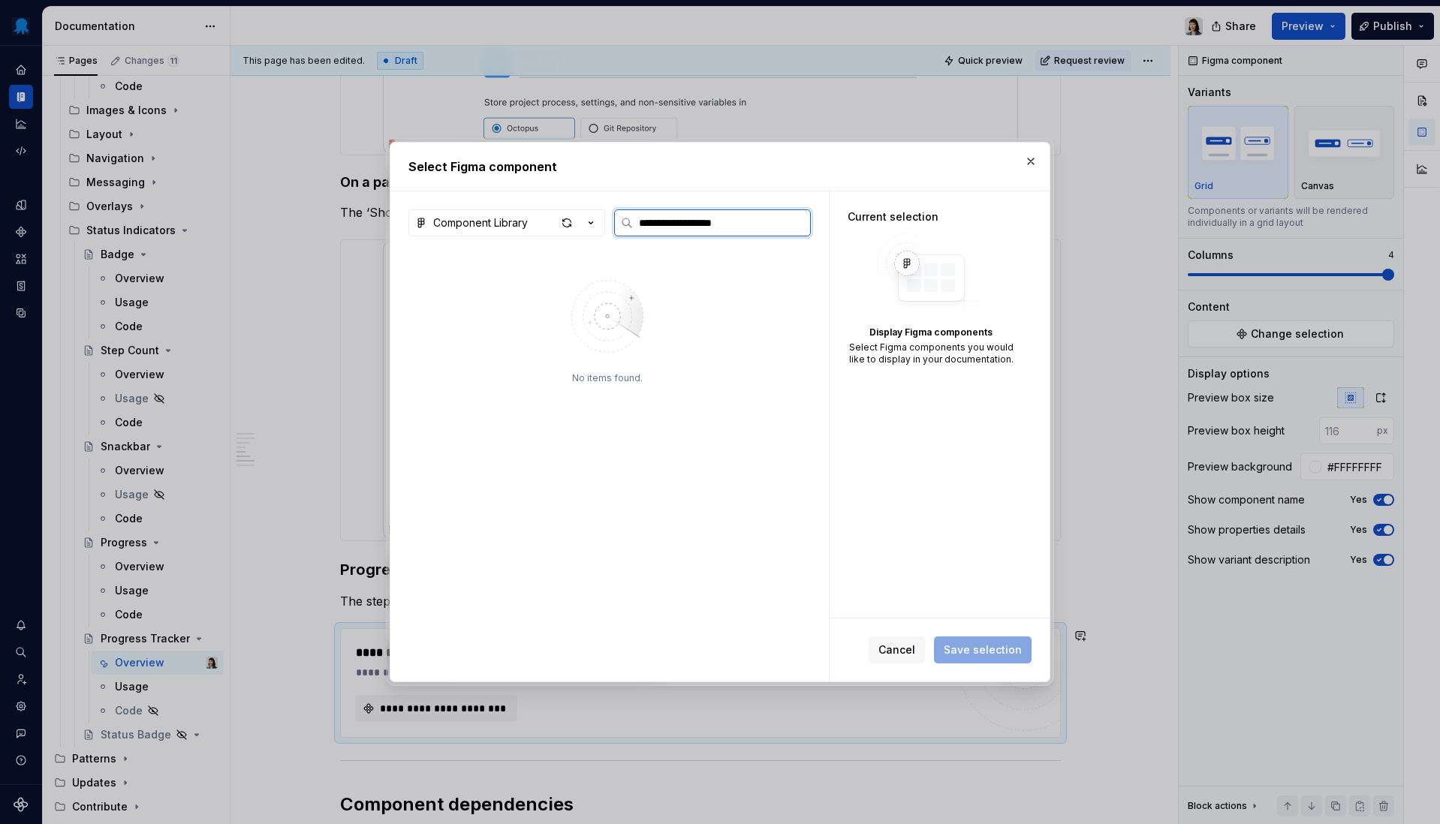
type textarea "*"
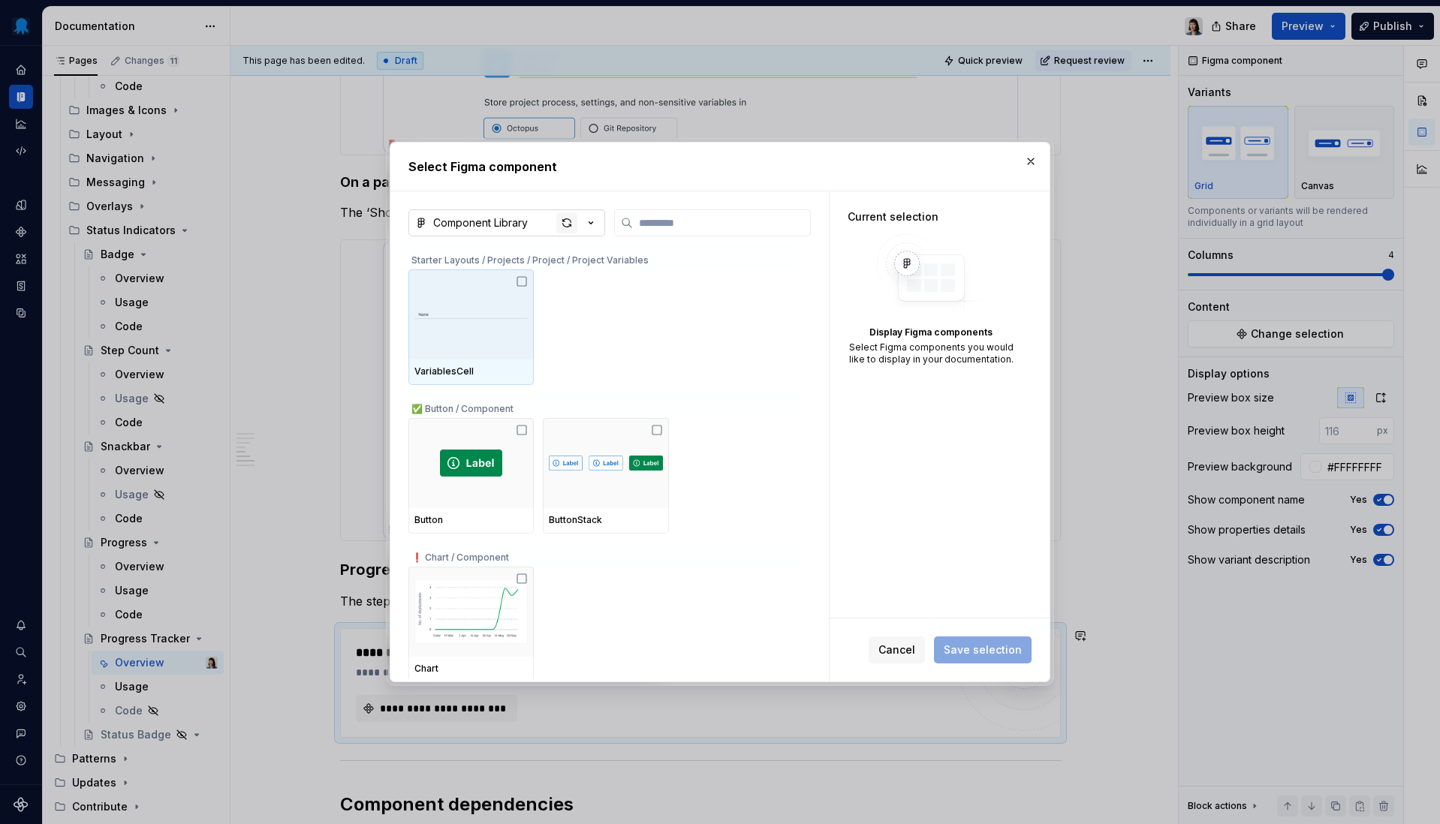
click at [565, 225] on div "button" at bounding box center [566, 222] width 21 height 21
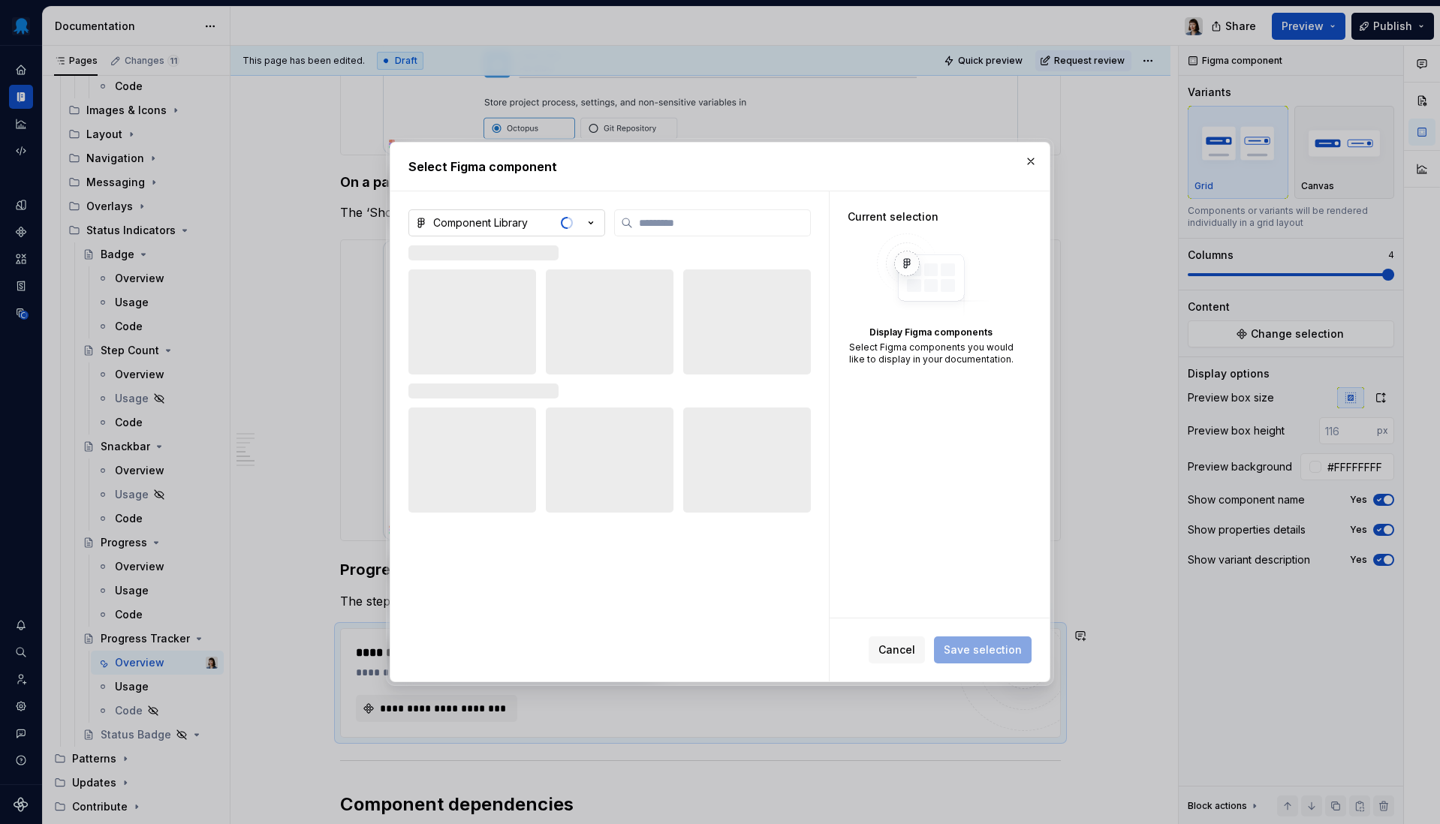
type textarea "*"
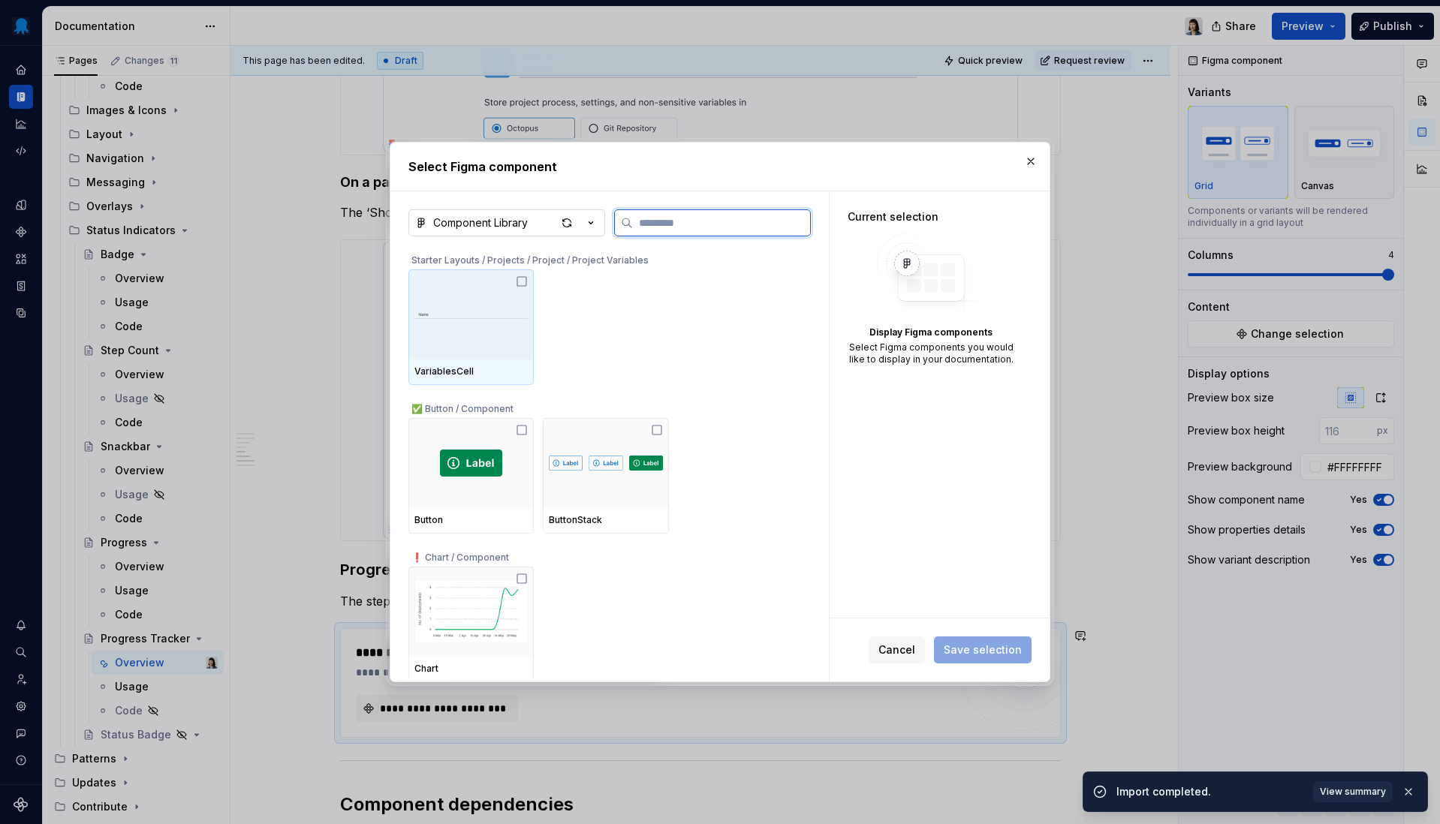
click at [649, 224] on input "search" at bounding box center [721, 222] width 177 height 15
paste input "**********"
type input "**********"
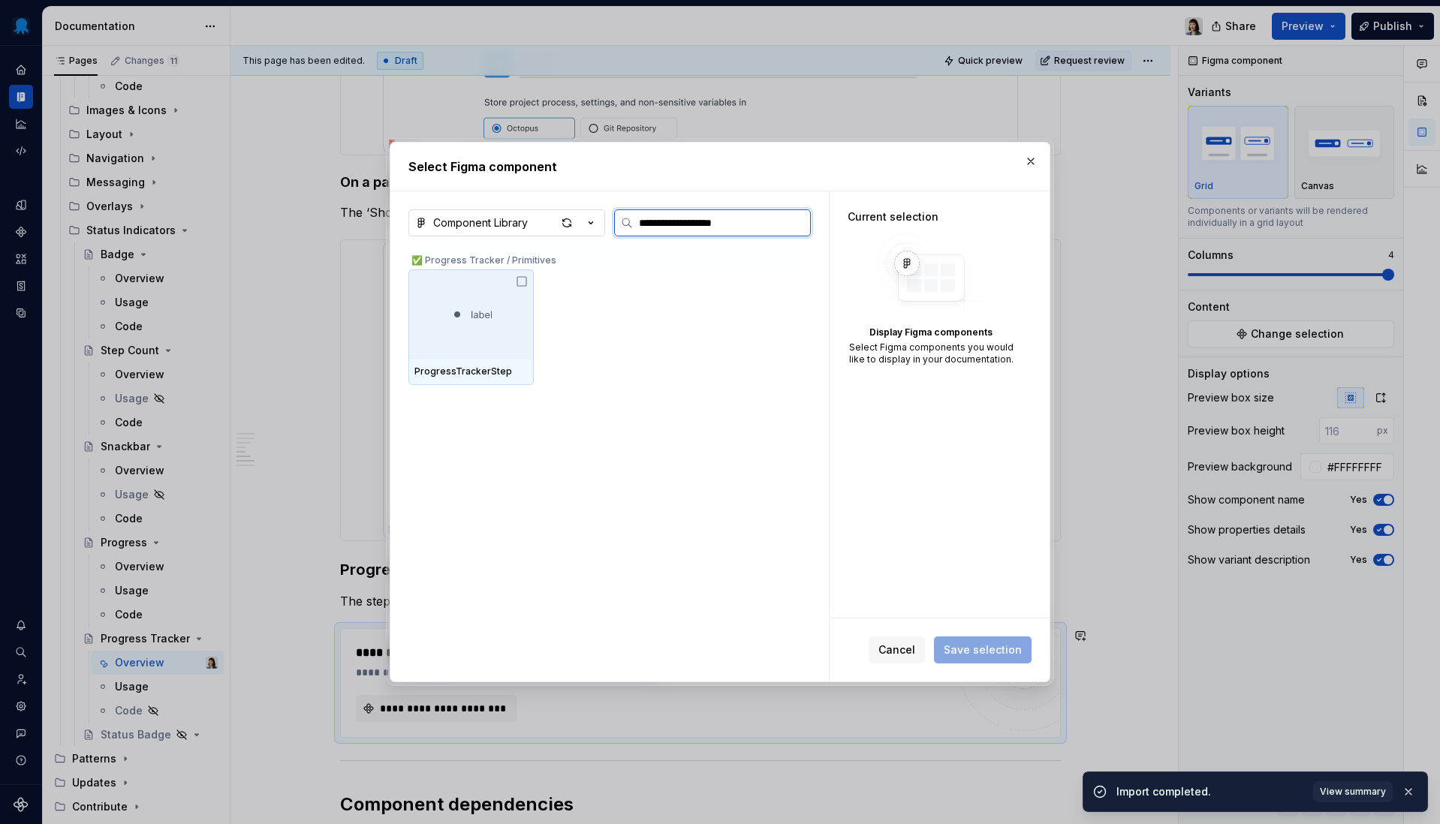
click at [478, 317] on img at bounding box center [472, 314] width 56 height 21
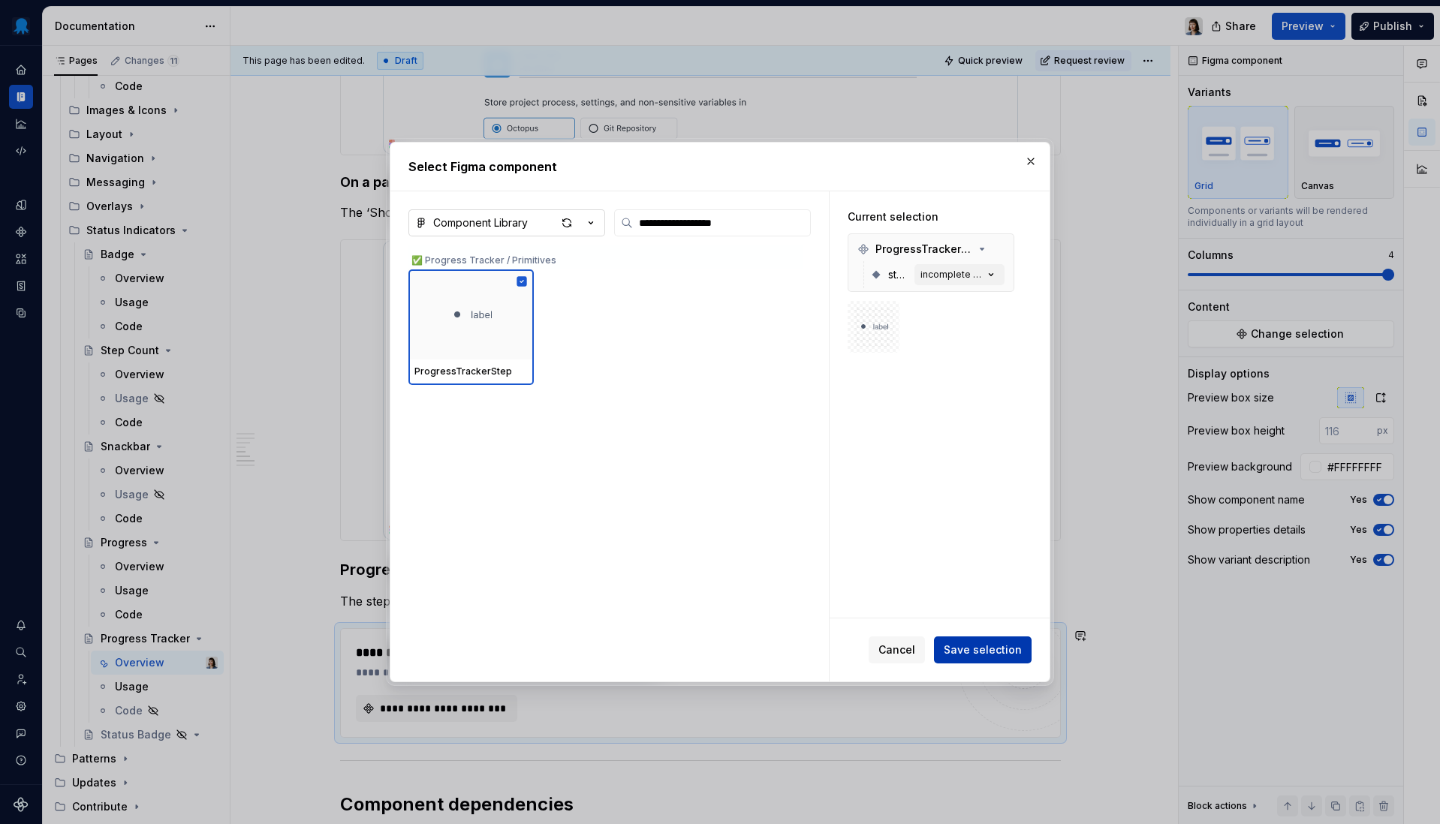
click at [974, 648] on span "Save selection" at bounding box center [983, 650] width 78 height 15
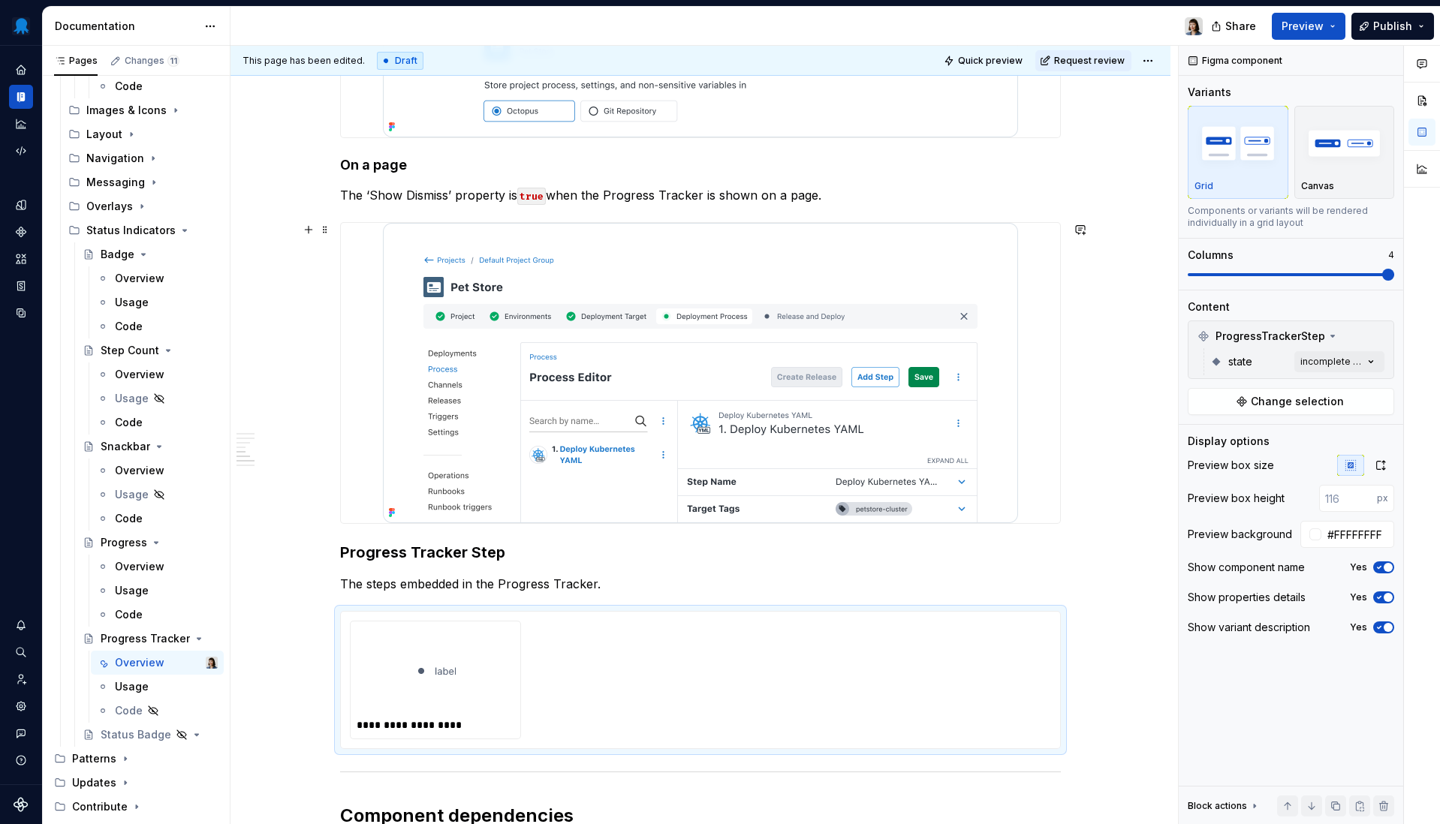
scroll to position [1573, 0]
click at [1317, 395] on button "Change selection" at bounding box center [1291, 401] width 206 height 27
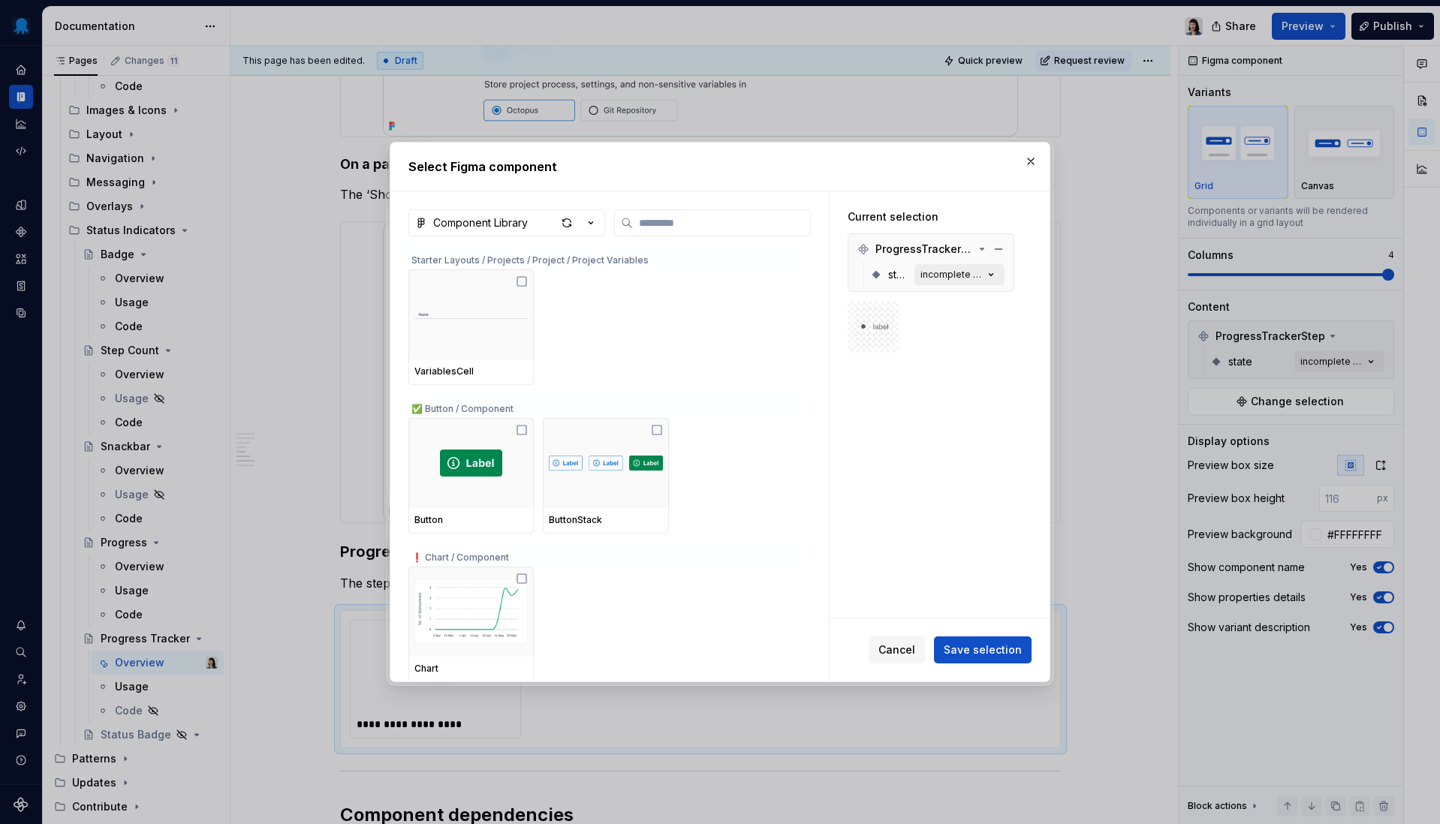
click at [944, 275] on div "incomplete [default]" at bounding box center [951, 275] width 63 height 12
click at [991, 273] on icon "button" at bounding box center [990, 274] width 15 height 15
click at [973, 251] on span "ProgressTrackerStep" at bounding box center [924, 249] width 99 height 15
click at [1033, 159] on button "button" at bounding box center [1030, 161] width 21 height 21
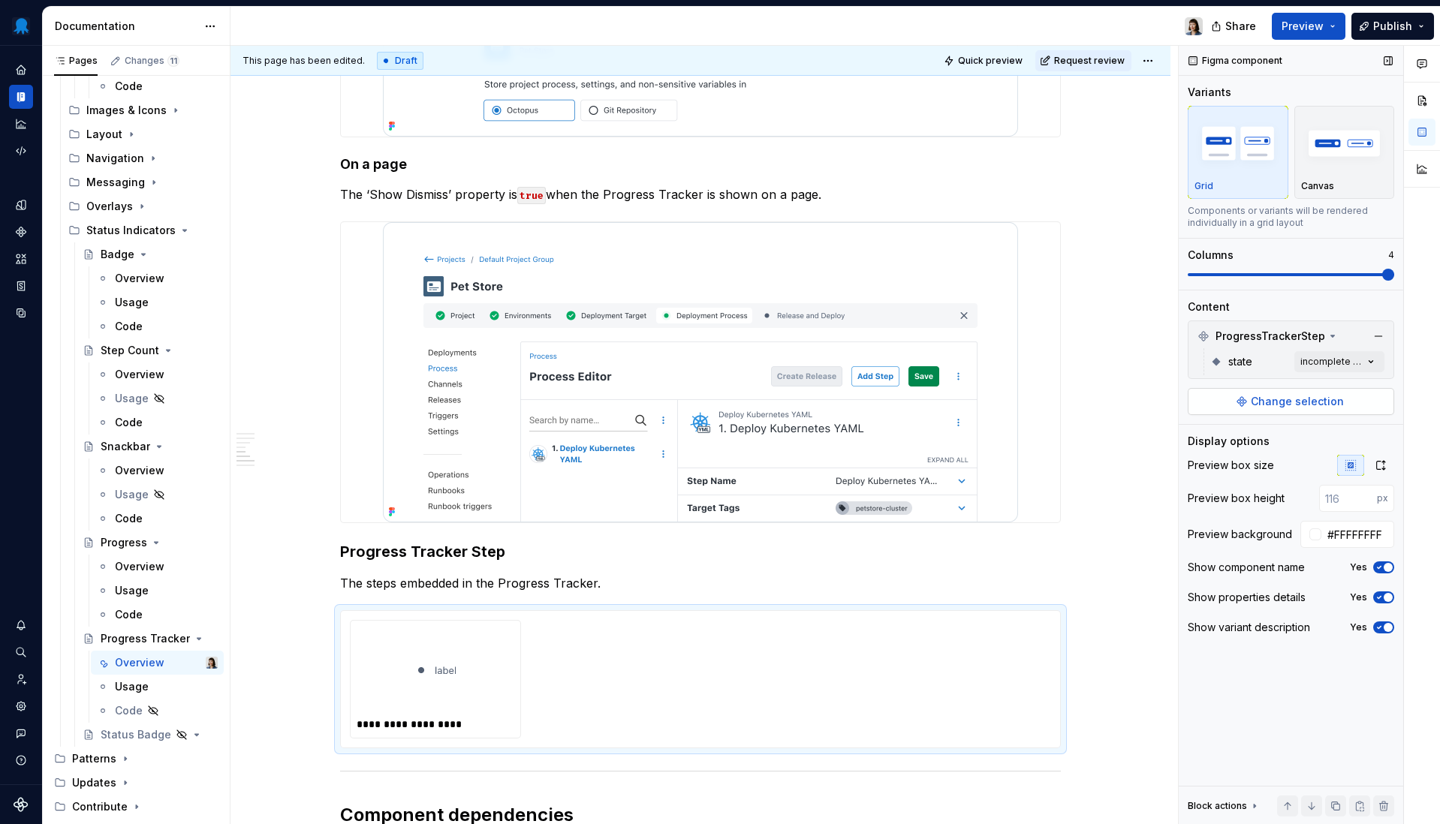
click at [1317, 396] on span "Change selection" at bounding box center [1297, 401] width 93 height 15
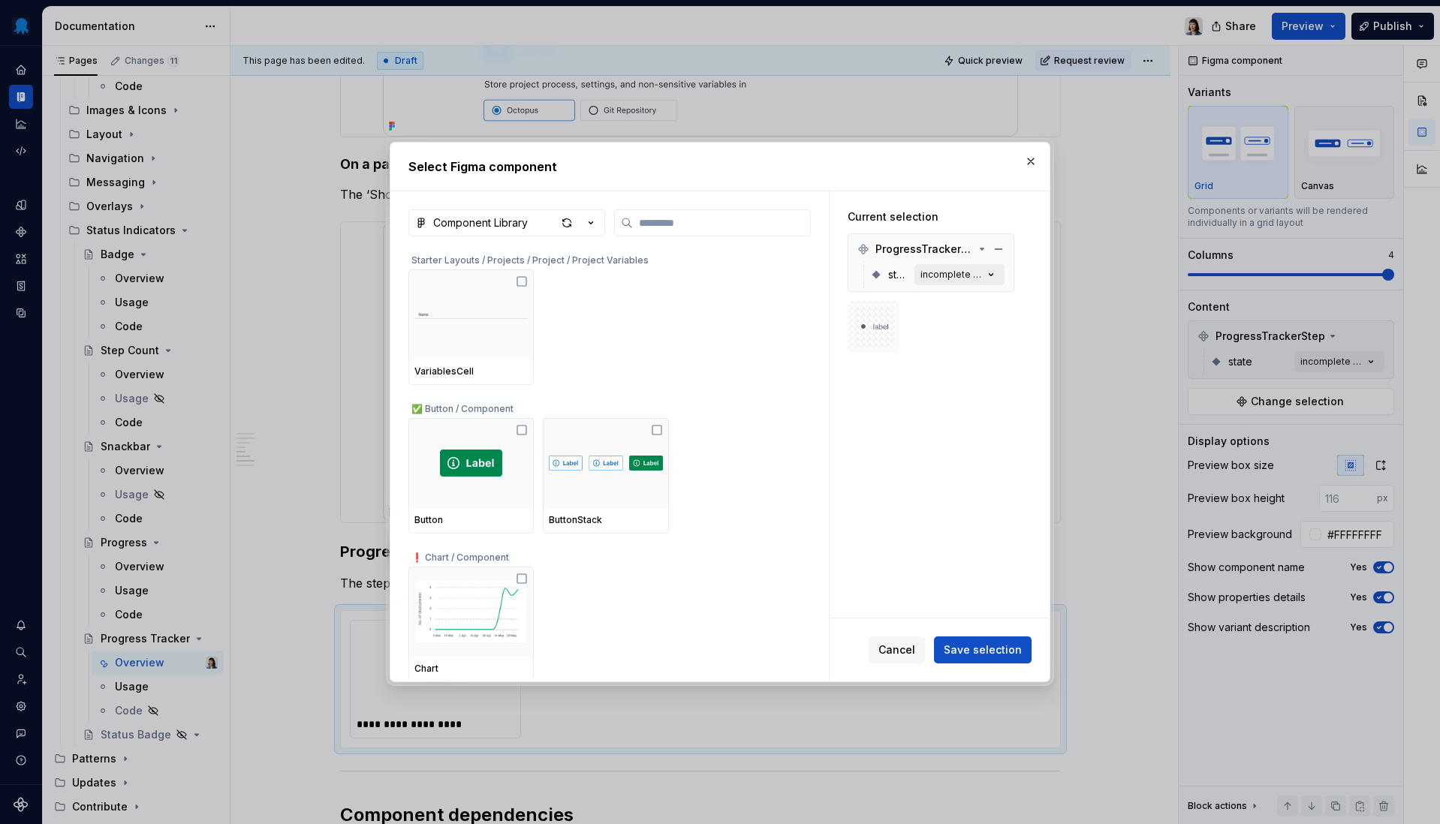
click at [942, 278] on div "incomplete [default]" at bounding box center [951, 275] width 63 height 12
click at [878, 312] on div at bounding box center [874, 327] width 40 height 40
click at [951, 275] on div "incomplete [default]" at bounding box center [951, 275] width 63 height 12
click at [1027, 162] on button "button" at bounding box center [1030, 161] width 21 height 21
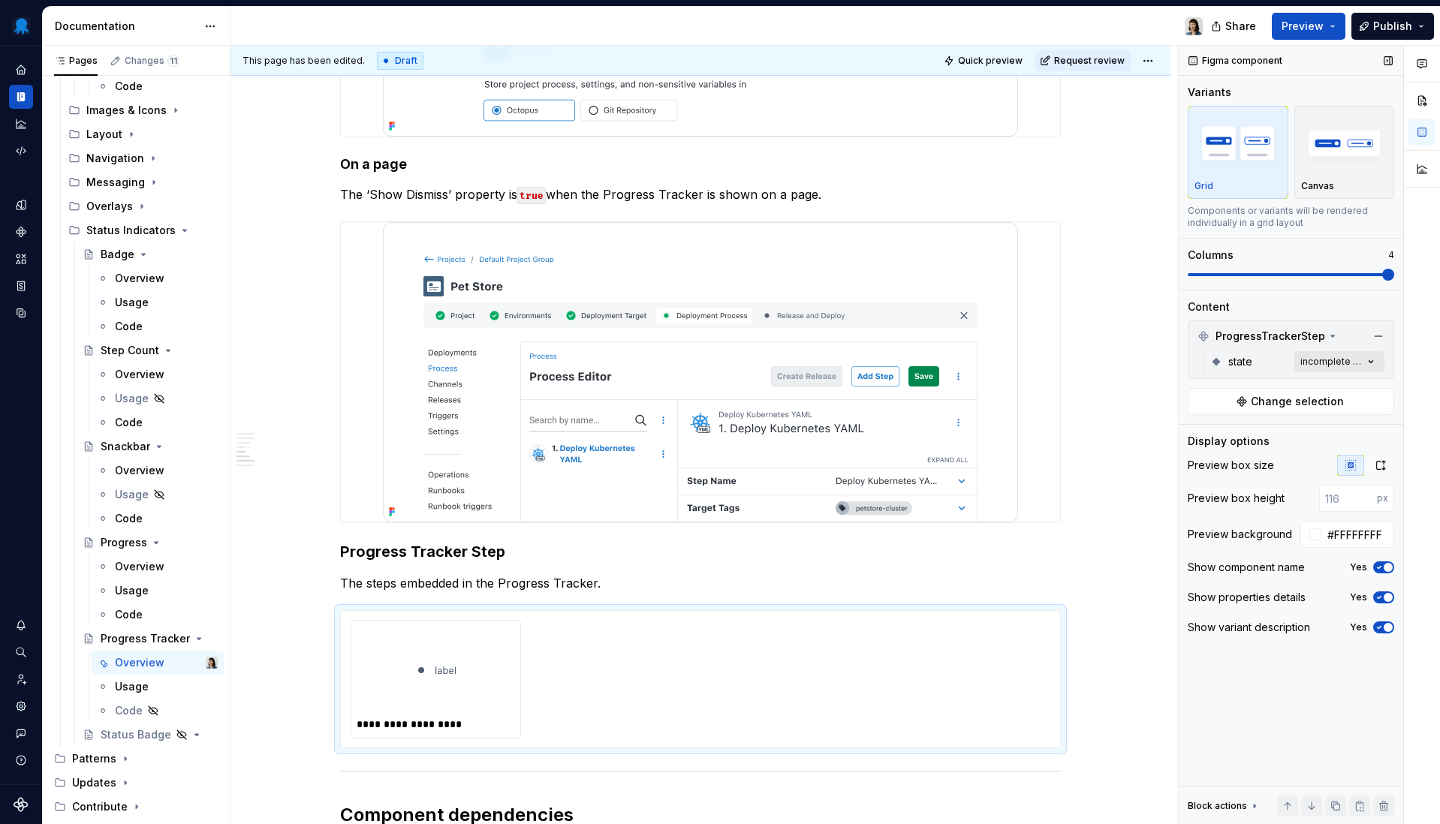
click at [1317, 363] on div "Comments Open comments No comments yet Select ‘Comment’ from the block context …" at bounding box center [1309, 435] width 261 height 779
click at [1317, 389] on div "All Includes current and future variants." at bounding box center [1282, 397] width 195 height 36
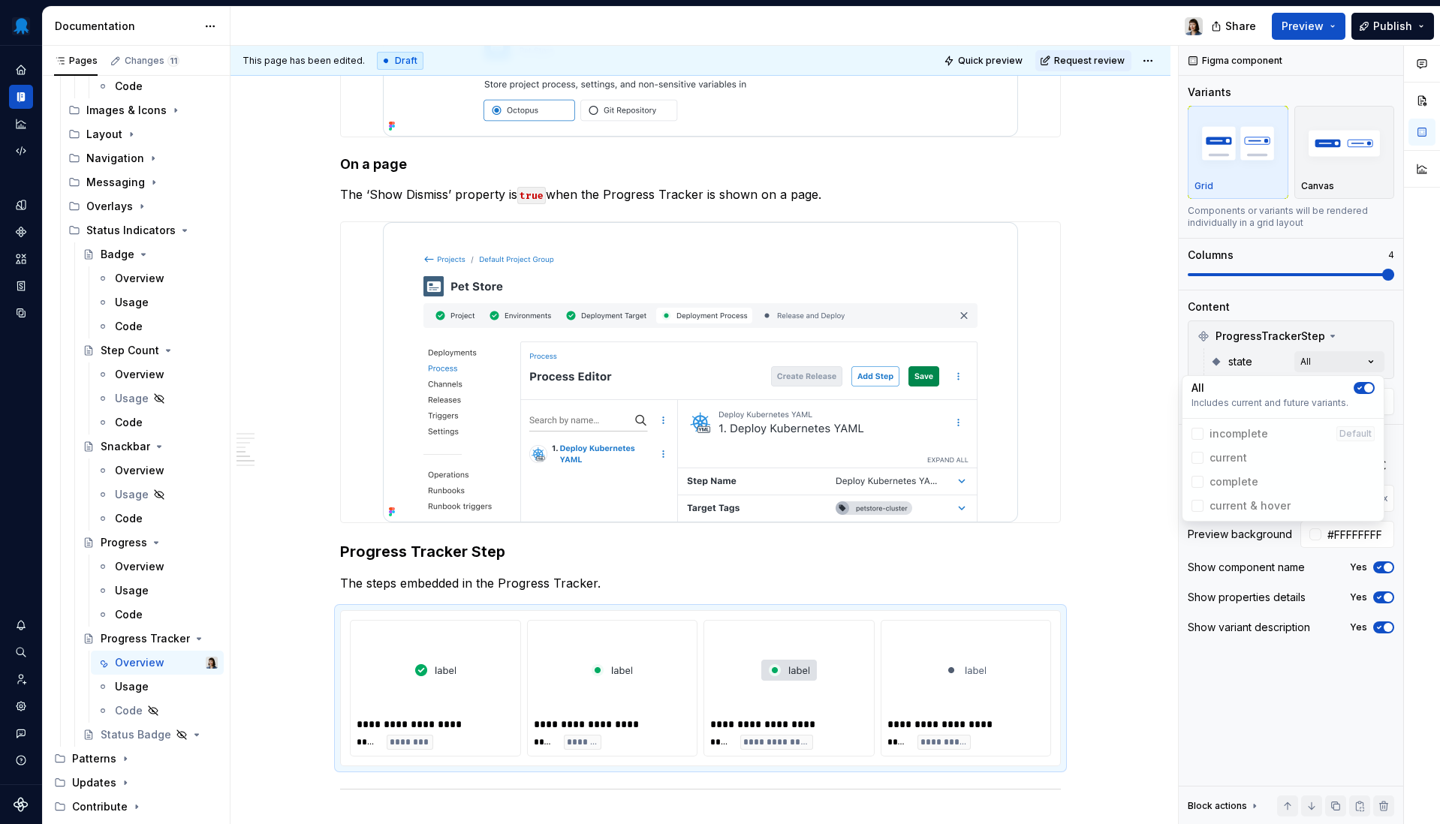
click at [1086, 471] on html "Octopus Design System Design system data Documentation Share Preview Publish Pa…" at bounding box center [720, 412] width 1440 height 824
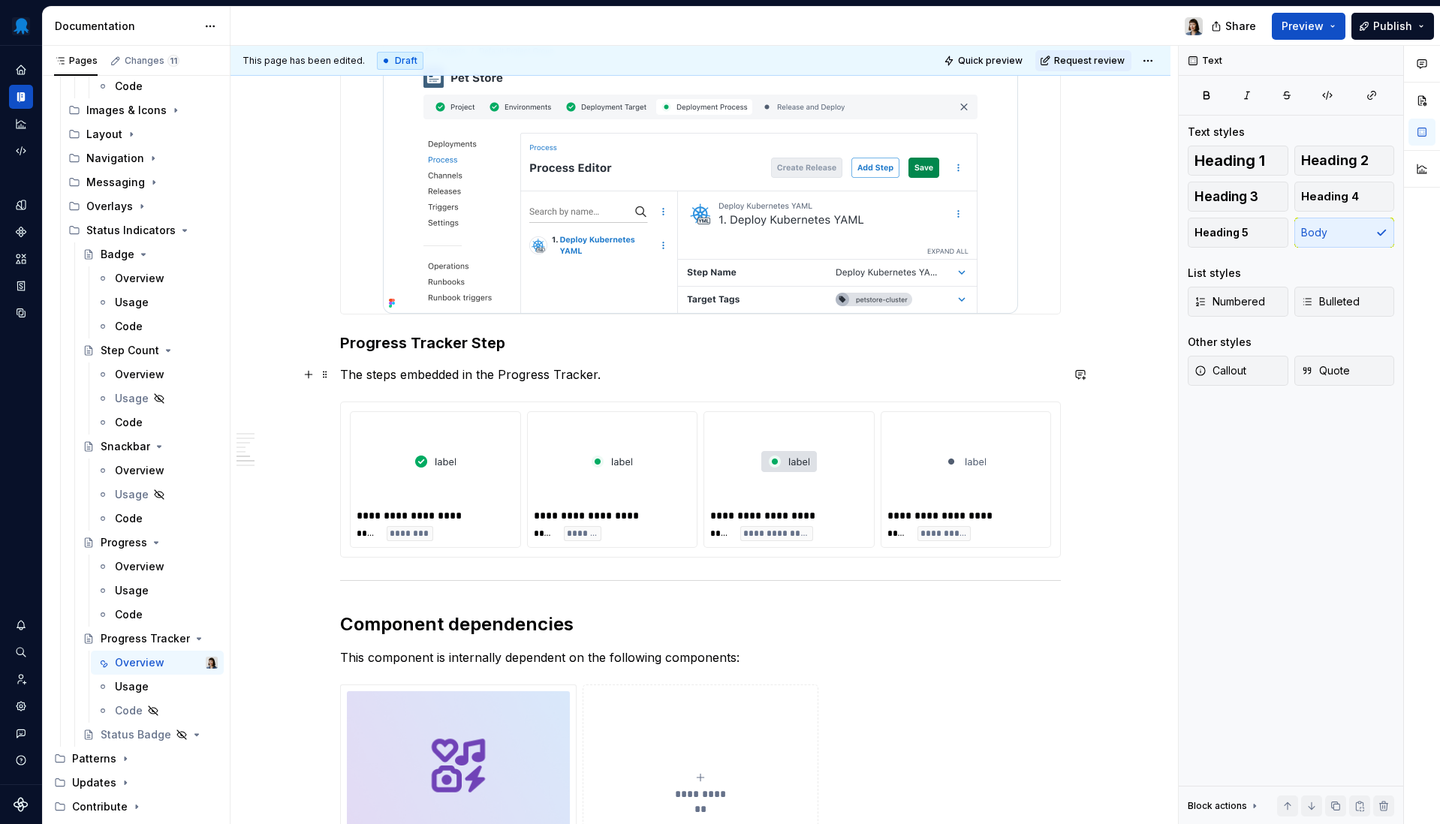
click at [619, 382] on p "The steps embedded in the Progress Tracker." at bounding box center [700, 375] width 721 height 18
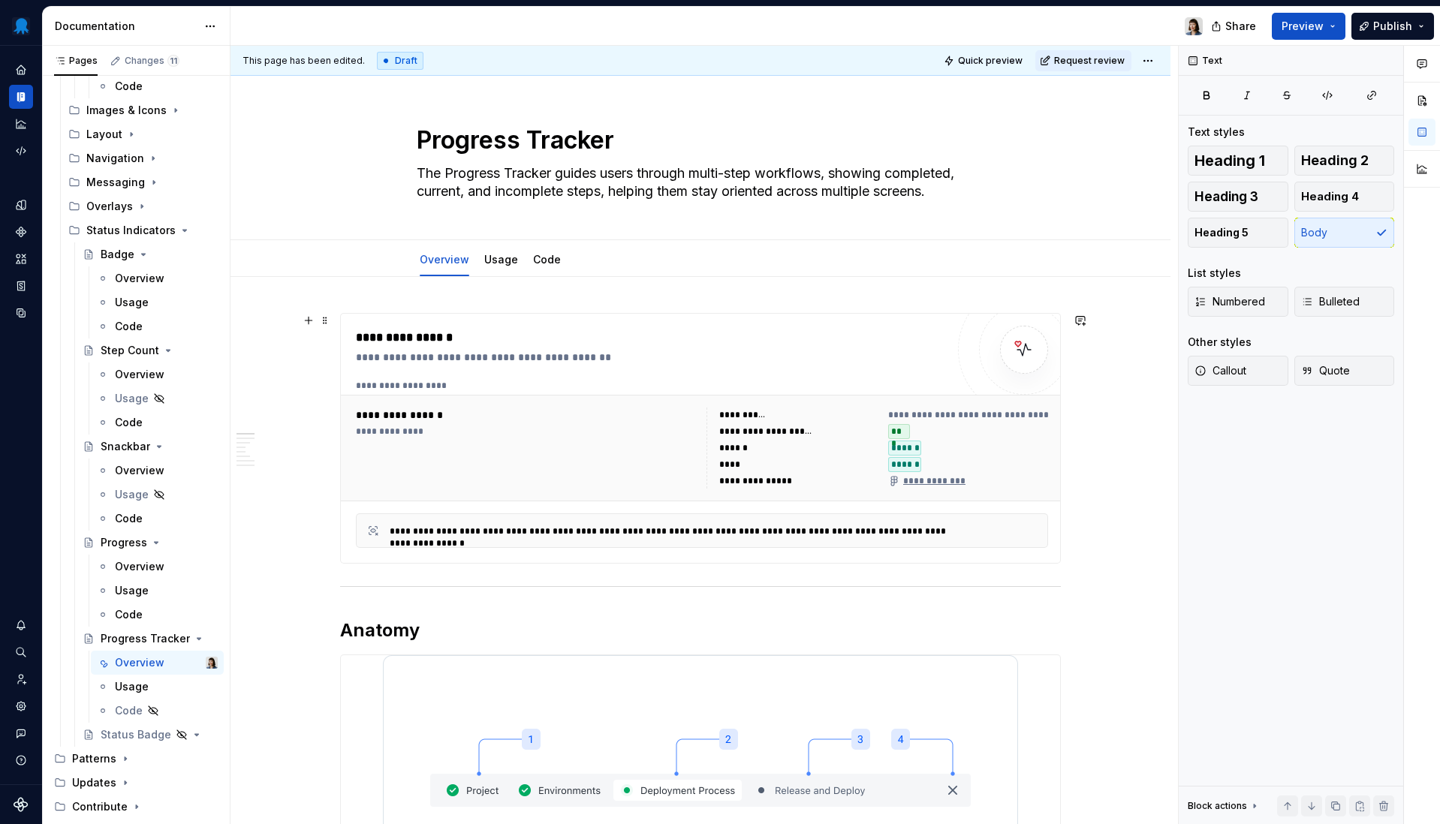
scroll to position [0, 0]
click at [555, 269] on div "Code" at bounding box center [547, 261] width 28 height 18
click at [549, 266] on link "Code" at bounding box center [547, 260] width 28 height 13
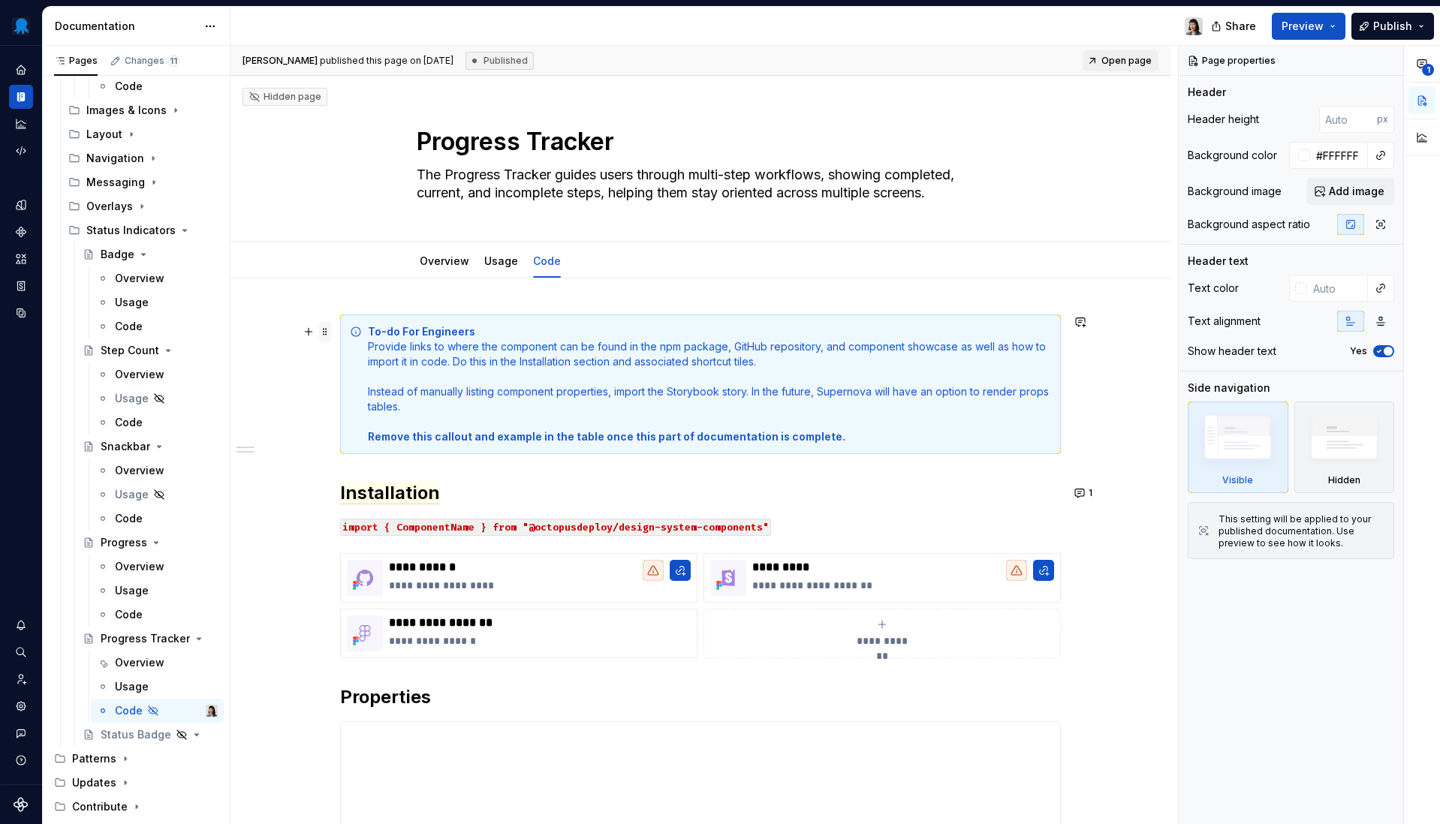
click at [328, 333] on span at bounding box center [325, 331] width 12 height 21
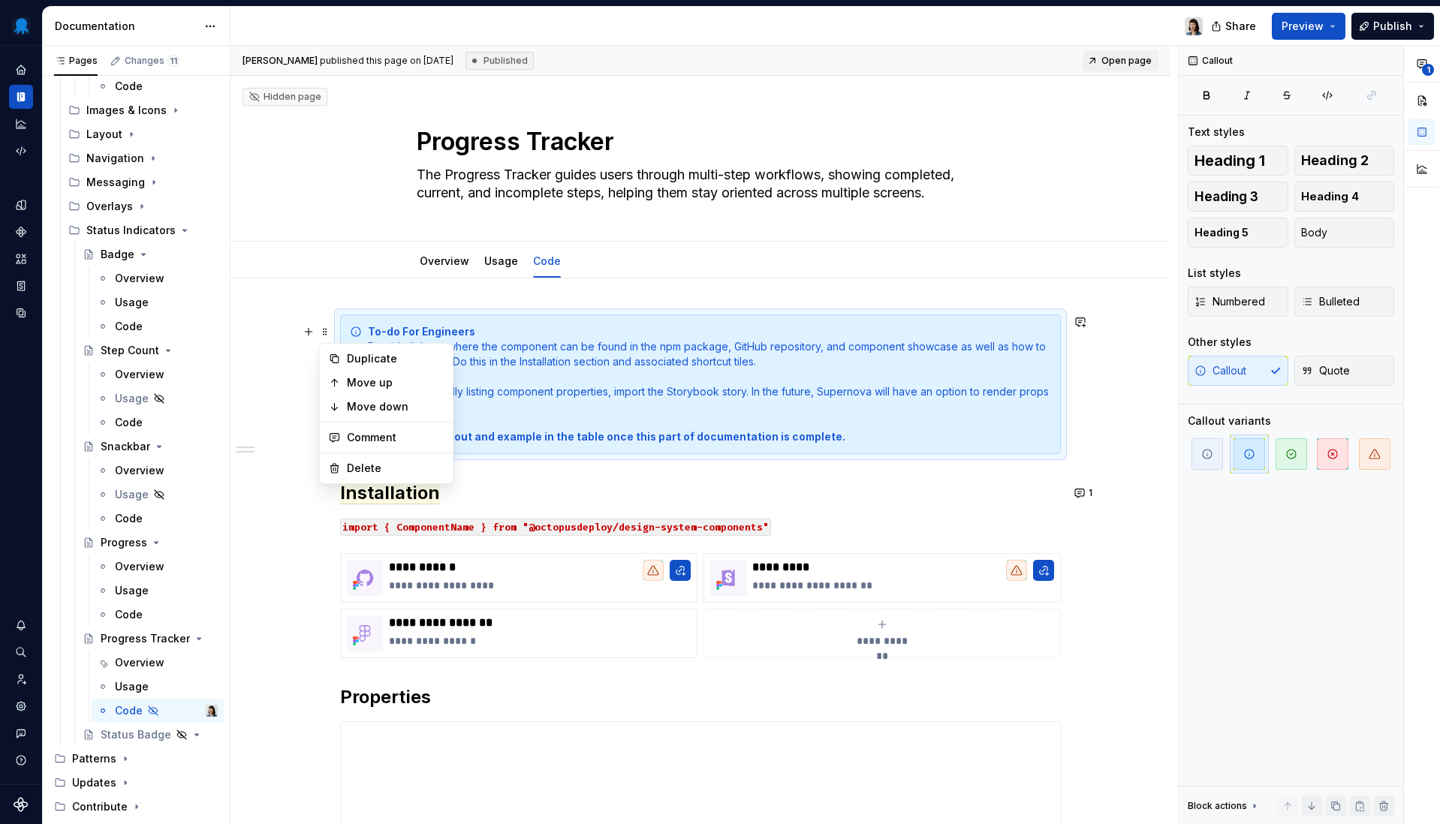
type textarea "*"
click at [412, 457] on div "Delete" at bounding box center [387, 468] width 128 height 24
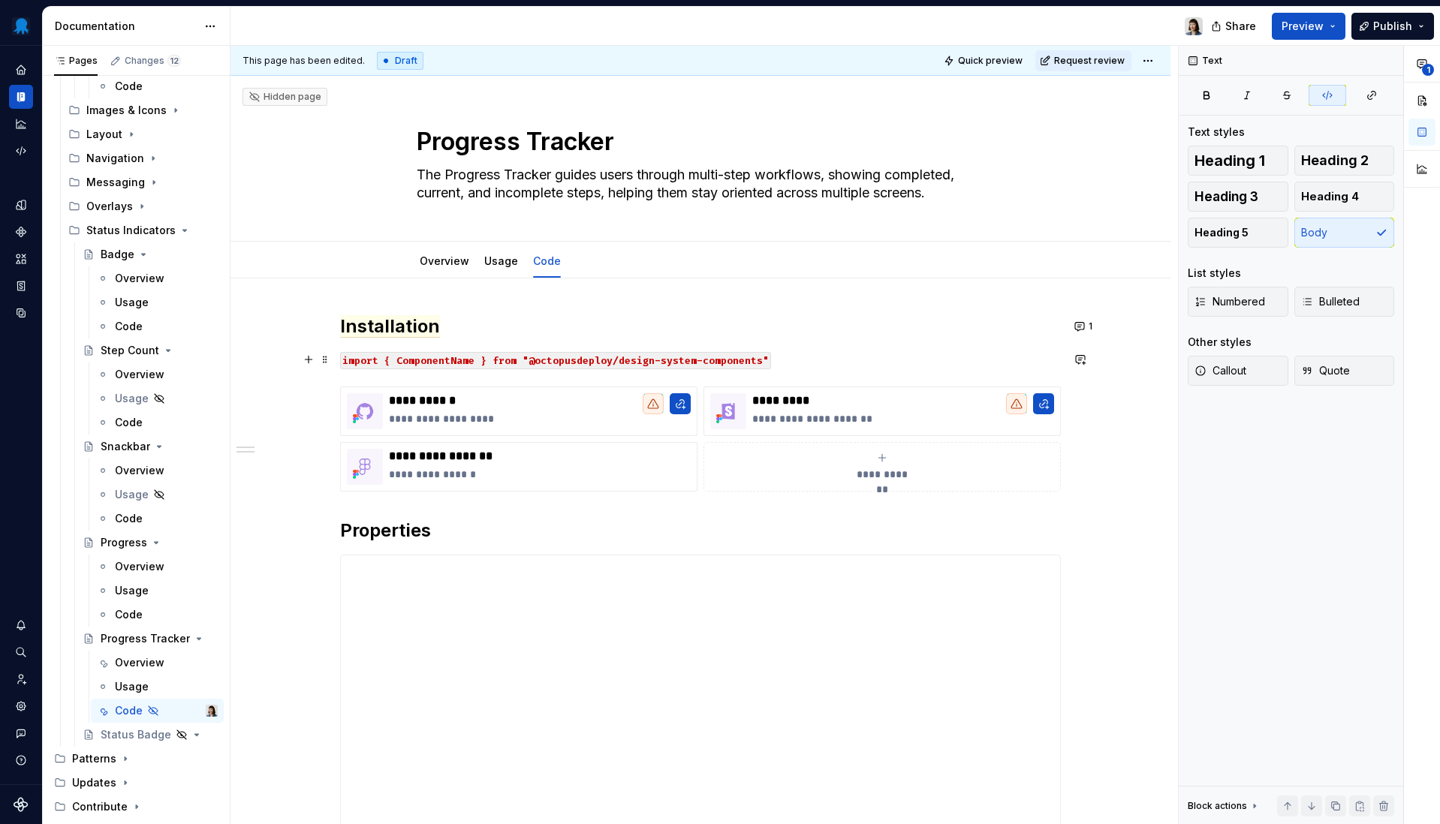
click at [454, 365] on code "import { ComponentName } from "@octopusdeploy/design-system-components"" at bounding box center [555, 360] width 431 height 17
click at [1090, 328] on span "1" at bounding box center [1090, 327] width 4 height 12
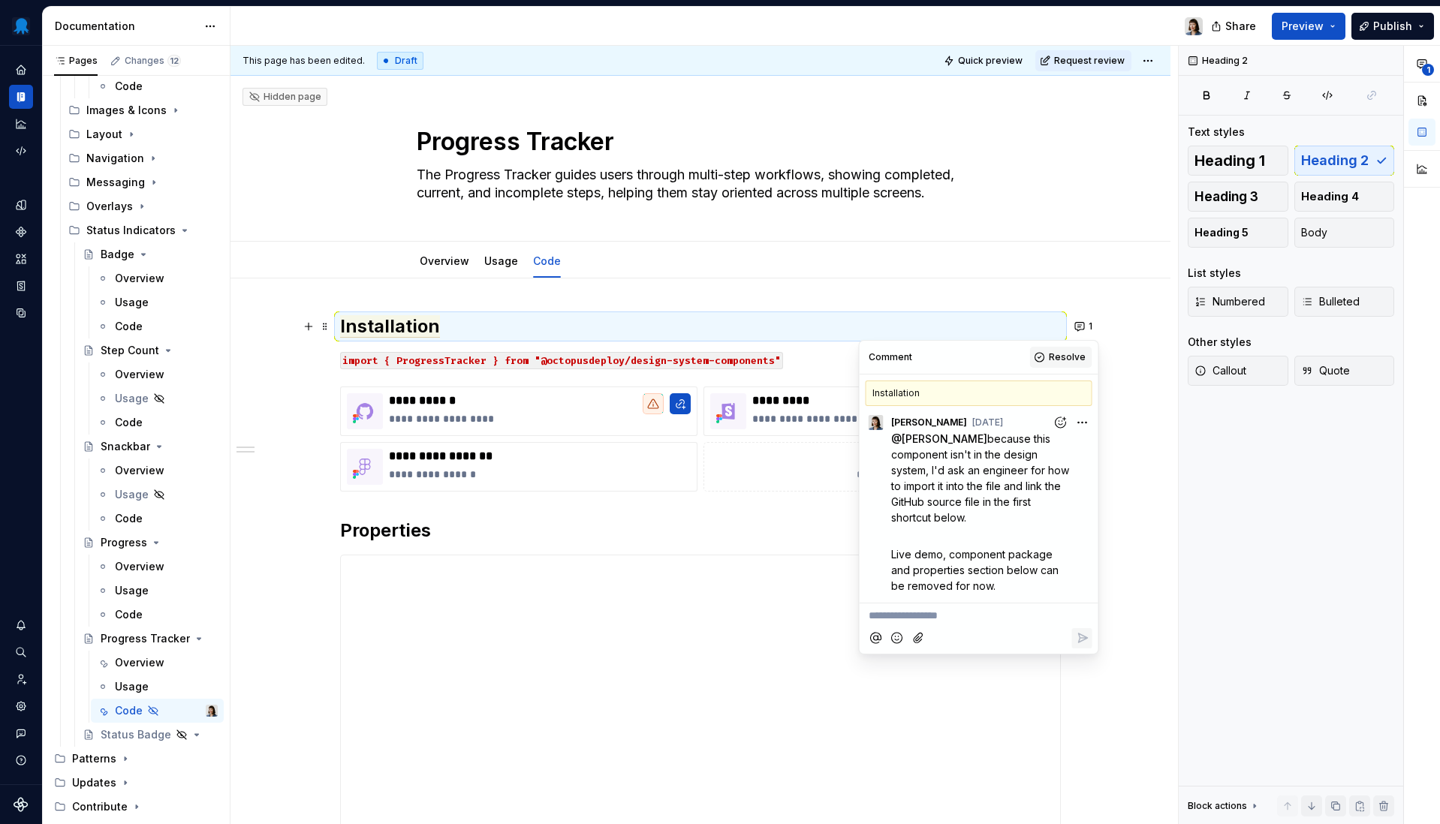
click at [1055, 358] on span "Resolve" at bounding box center [1067, 357] width 37 height 12
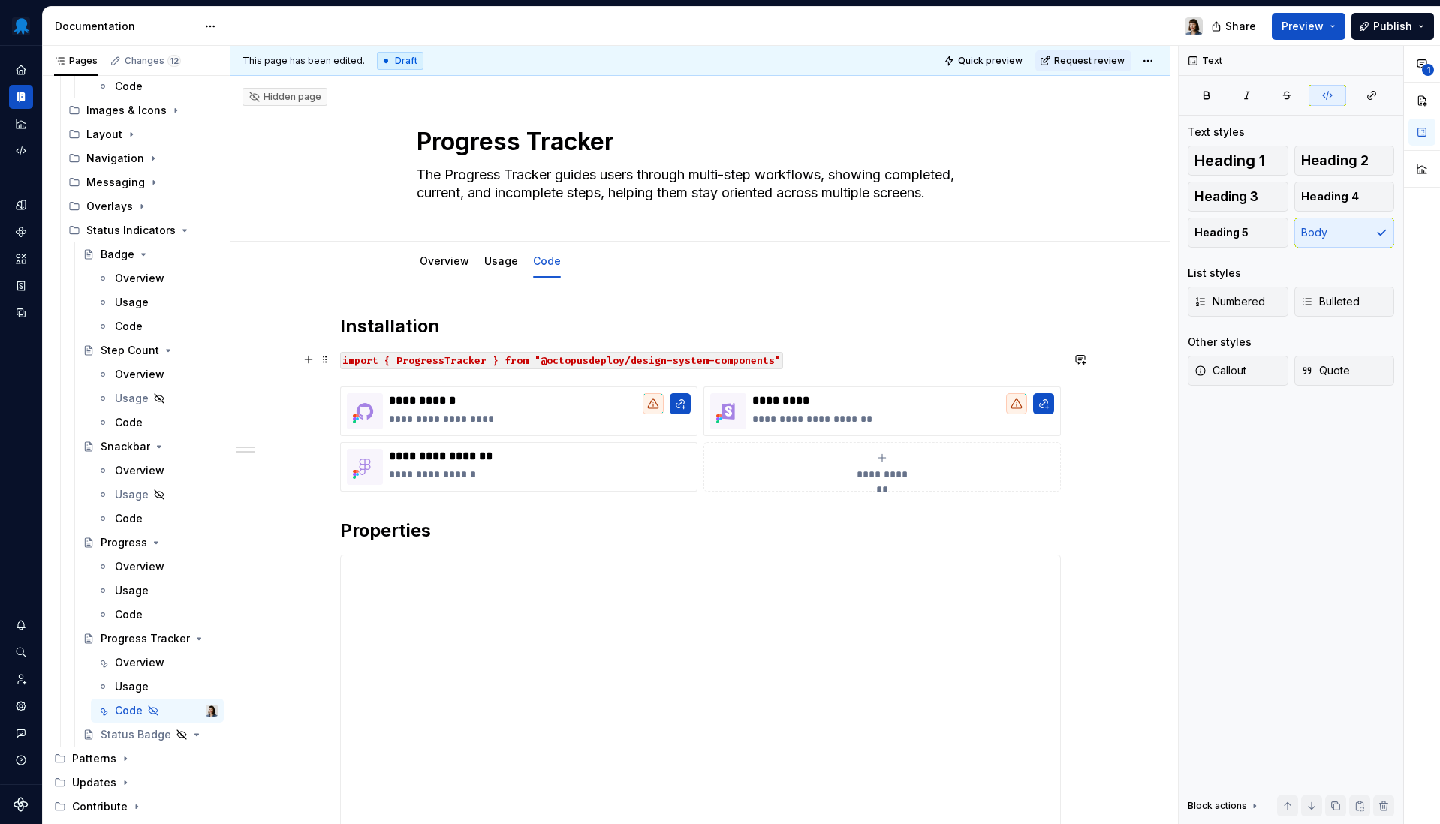
click at [822, 368] on p "import { ProgressTracker } from "@octopusdeploy/design-system-components"" at bounding box center [700, 360] width 721 height 18
click at [813, 418] on p "**********" at bounding box center [903, 418] width 302 height 15
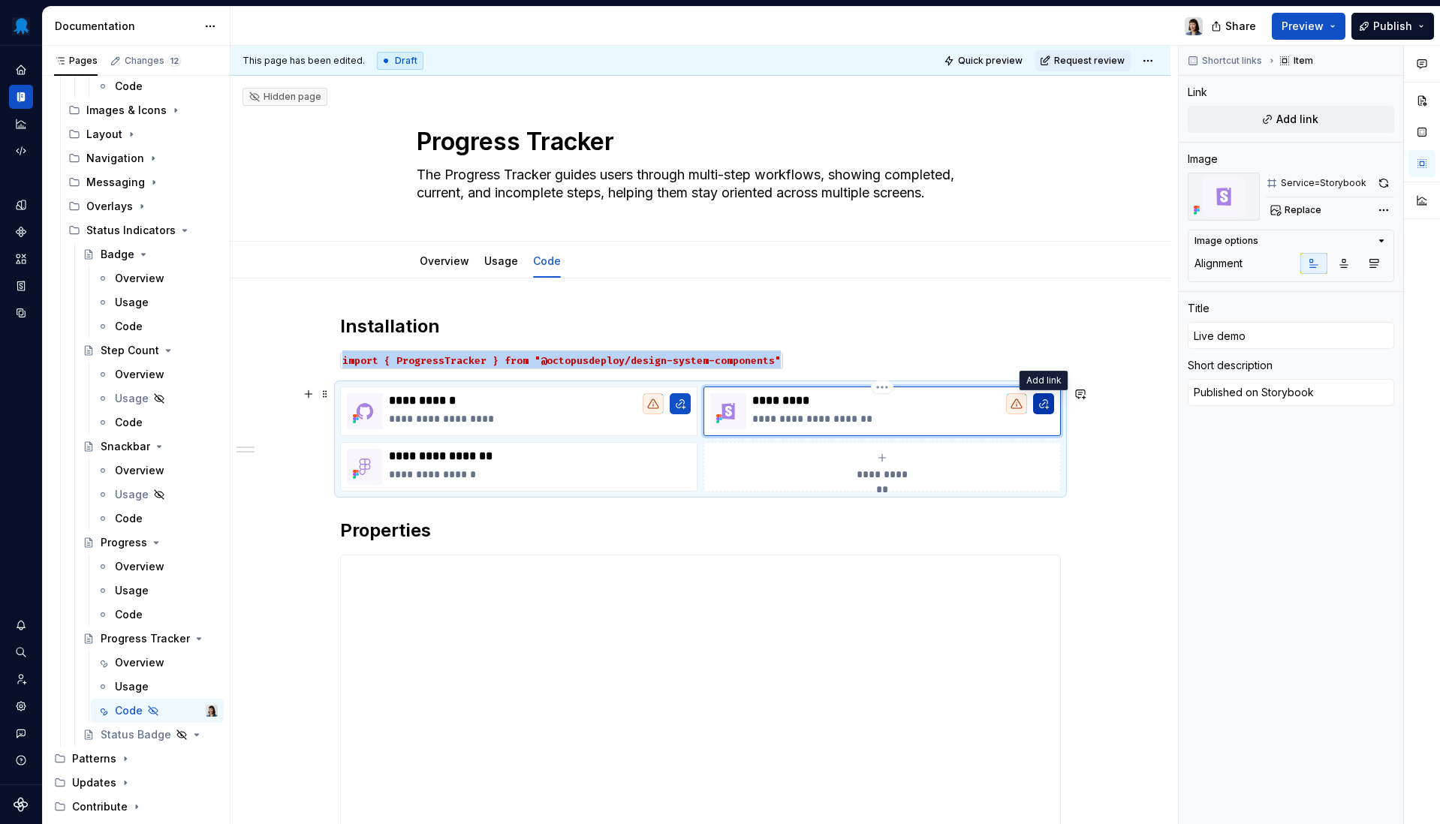
click at [1040, 406] on button "button" at bounding box center [1043, 403] width 21 height 21
type textarea "*"
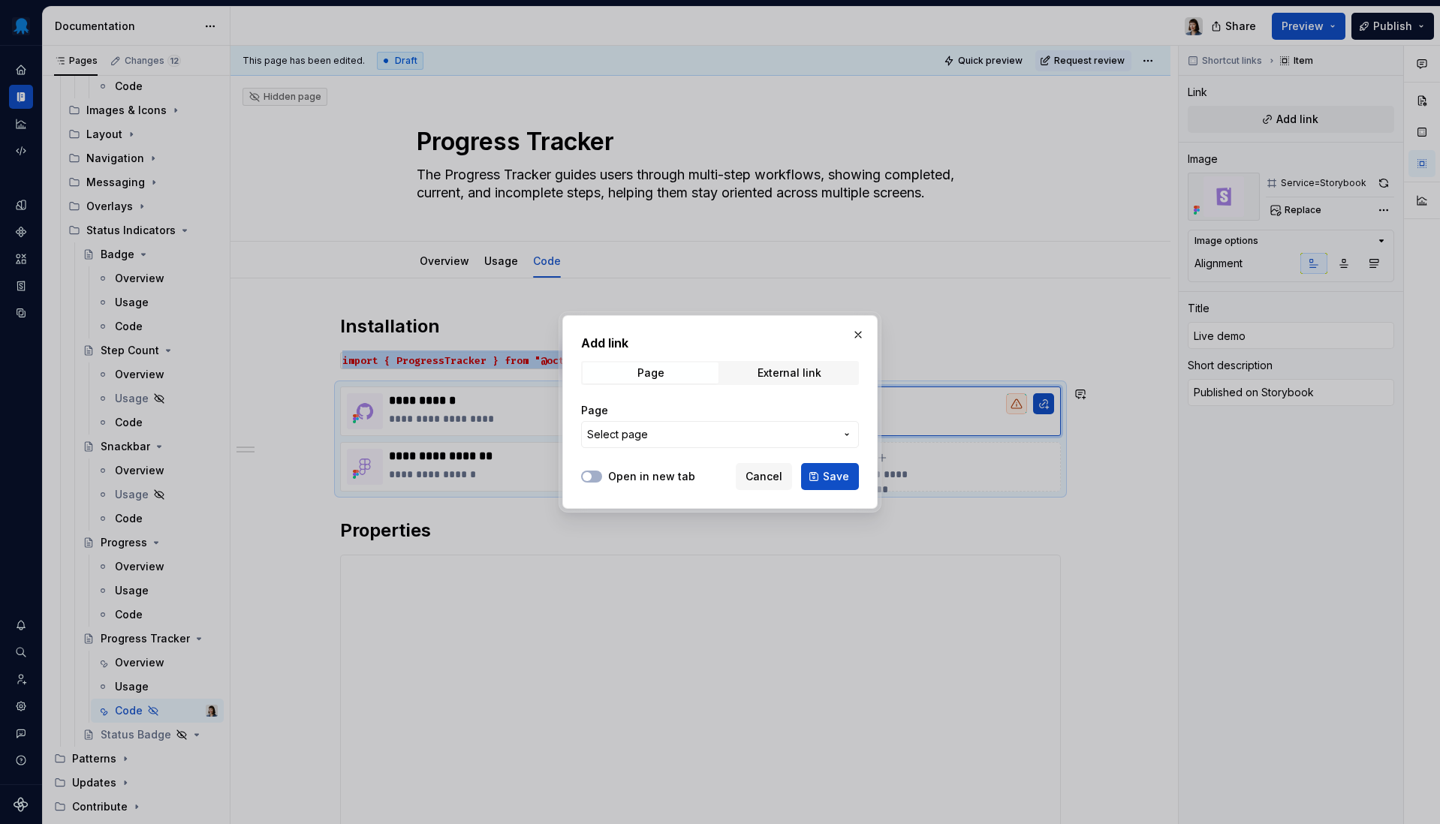
scroll to position [971, 0]
click at [793, 370] on div "External link" at bounding box center [789, 373] width 64 height 12
click at [739, 443] on input "URL" at bounding box center [720, 434] width 278 height 27
paste input "[URL][DOMAIN_NAME]"
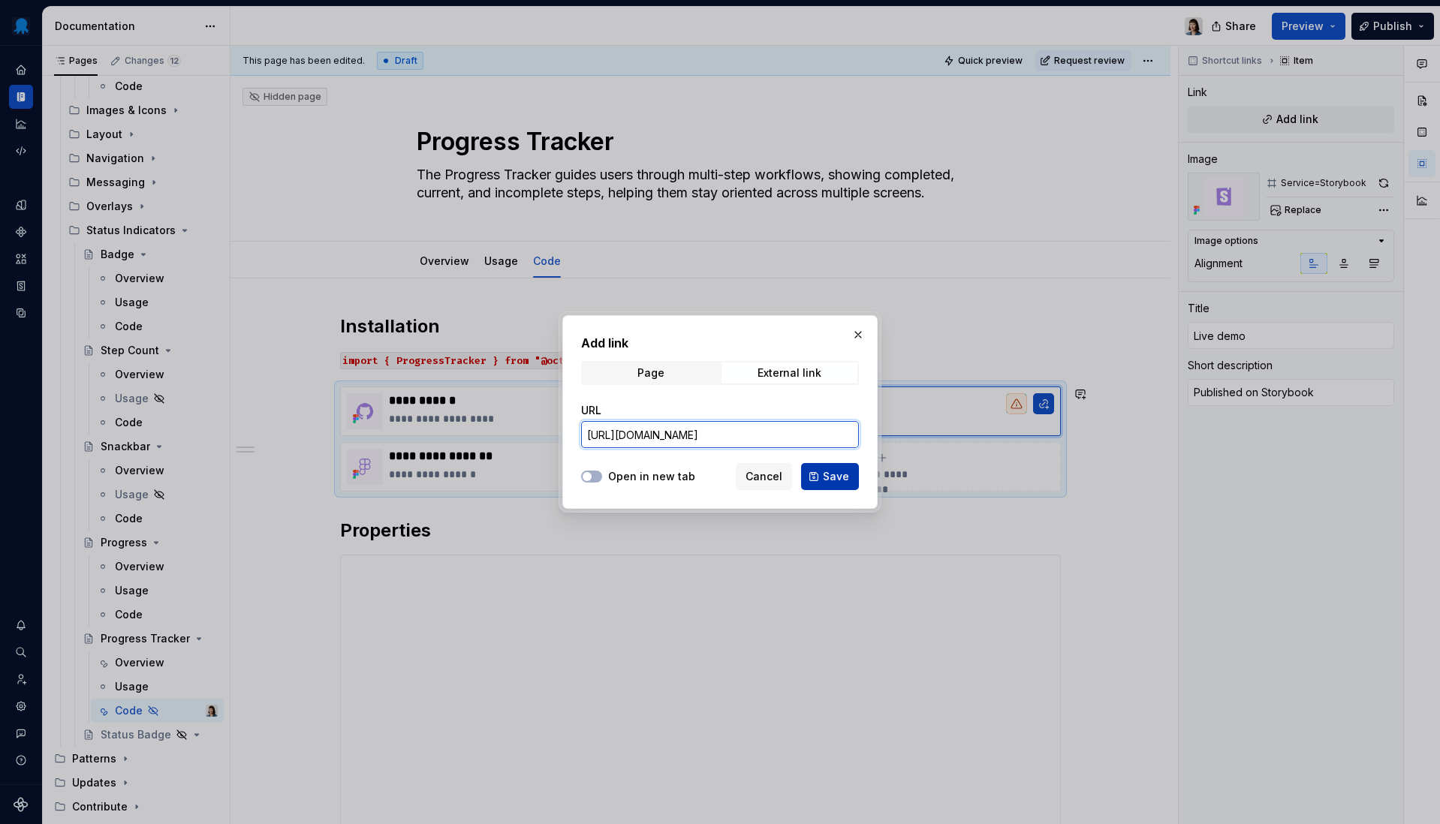
type input "[URL][DOMAIN_NAME]"
drag, startPoint x: 836, startPoint y: 478, endPoint x: 805, endPoint y: 472, distance: 32.1
click at [835, 478] on span "Save" at bounding box center [836, 476] width 26 height 15
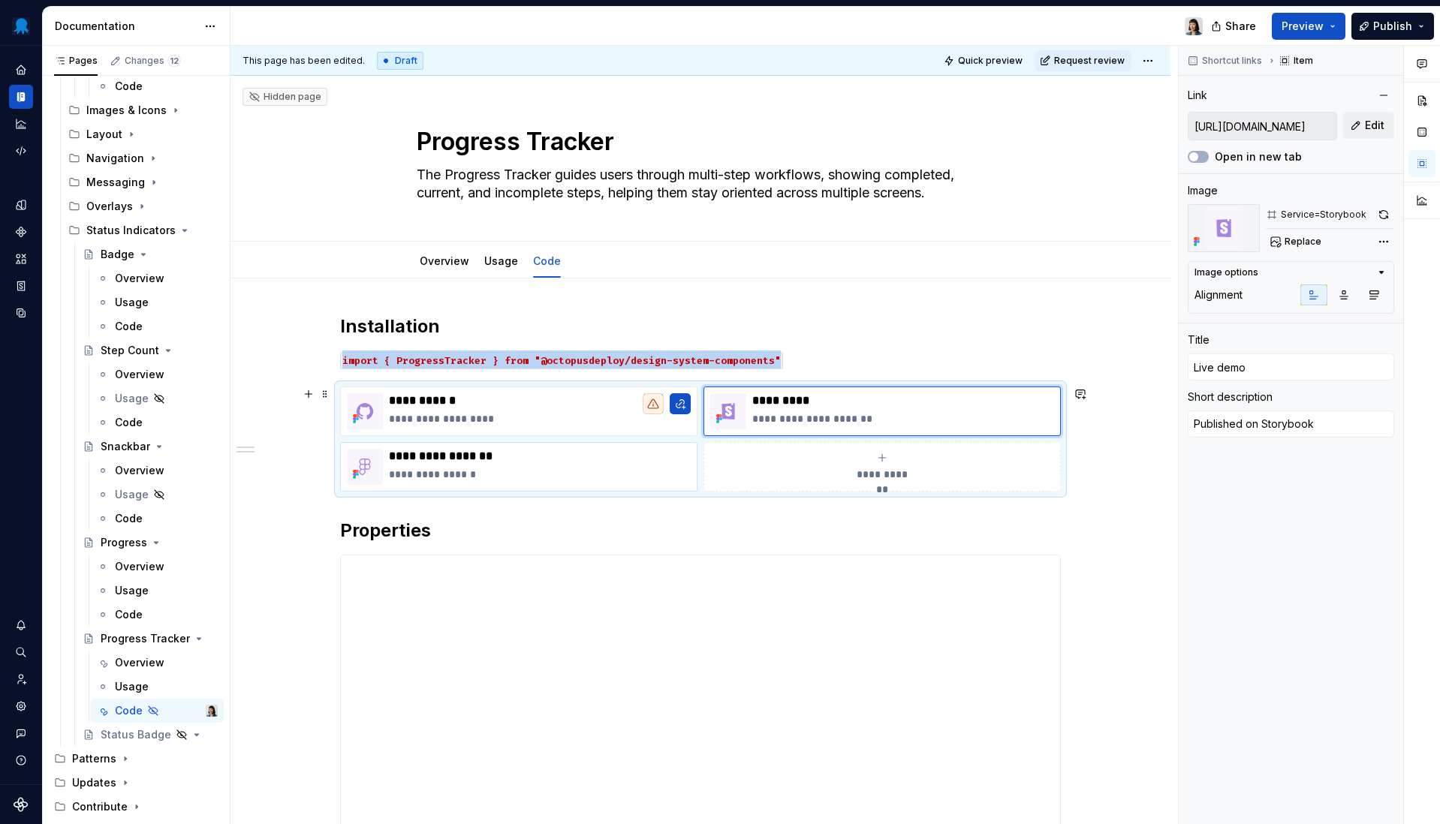
scroll to position [971, 0]
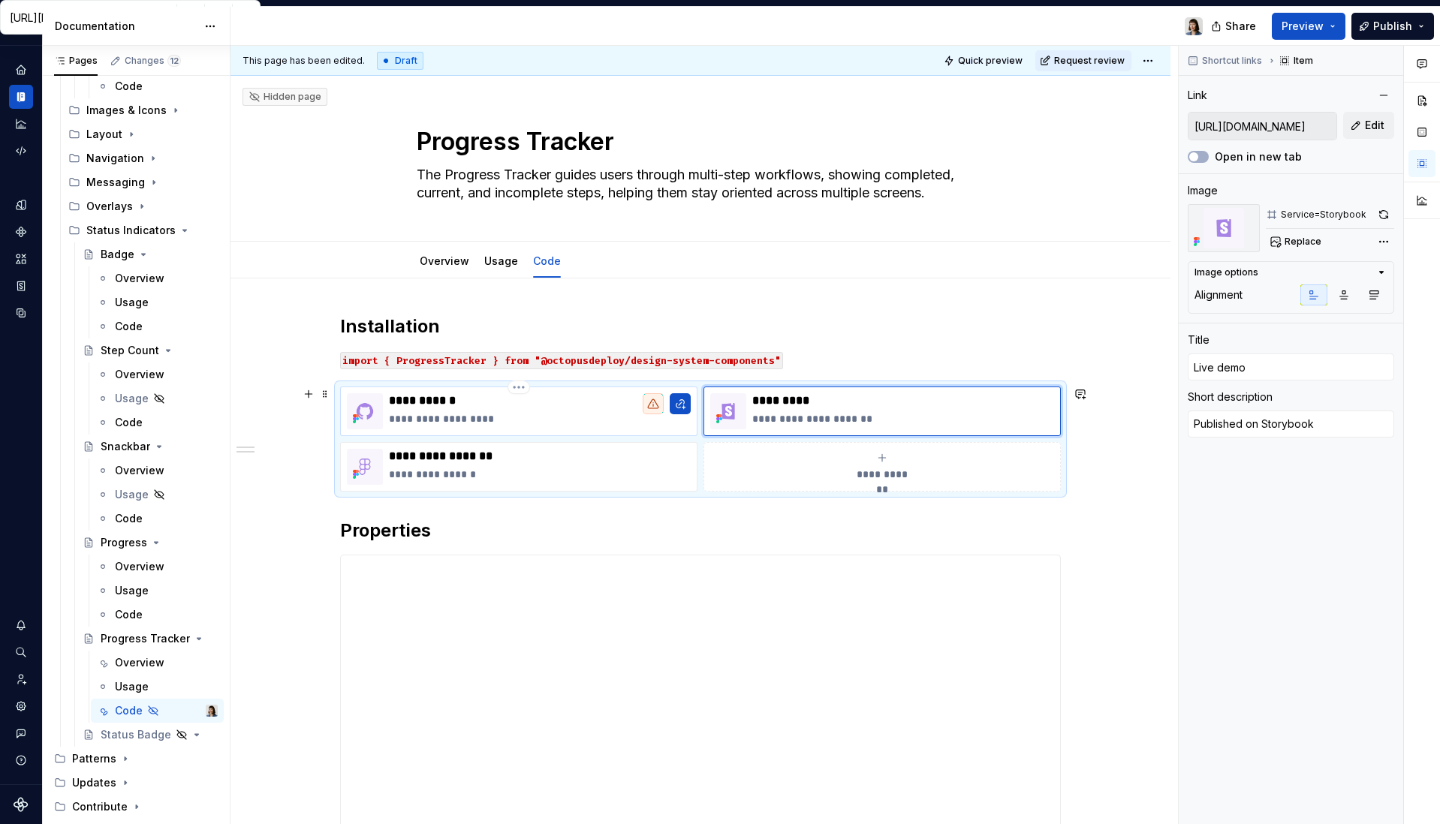
click at [540, 425] on p "**********" at bounding box center [540, 418] width 302 height 15
type textarea "*"
type input "Source code"
type textarea "Published on GitHub"
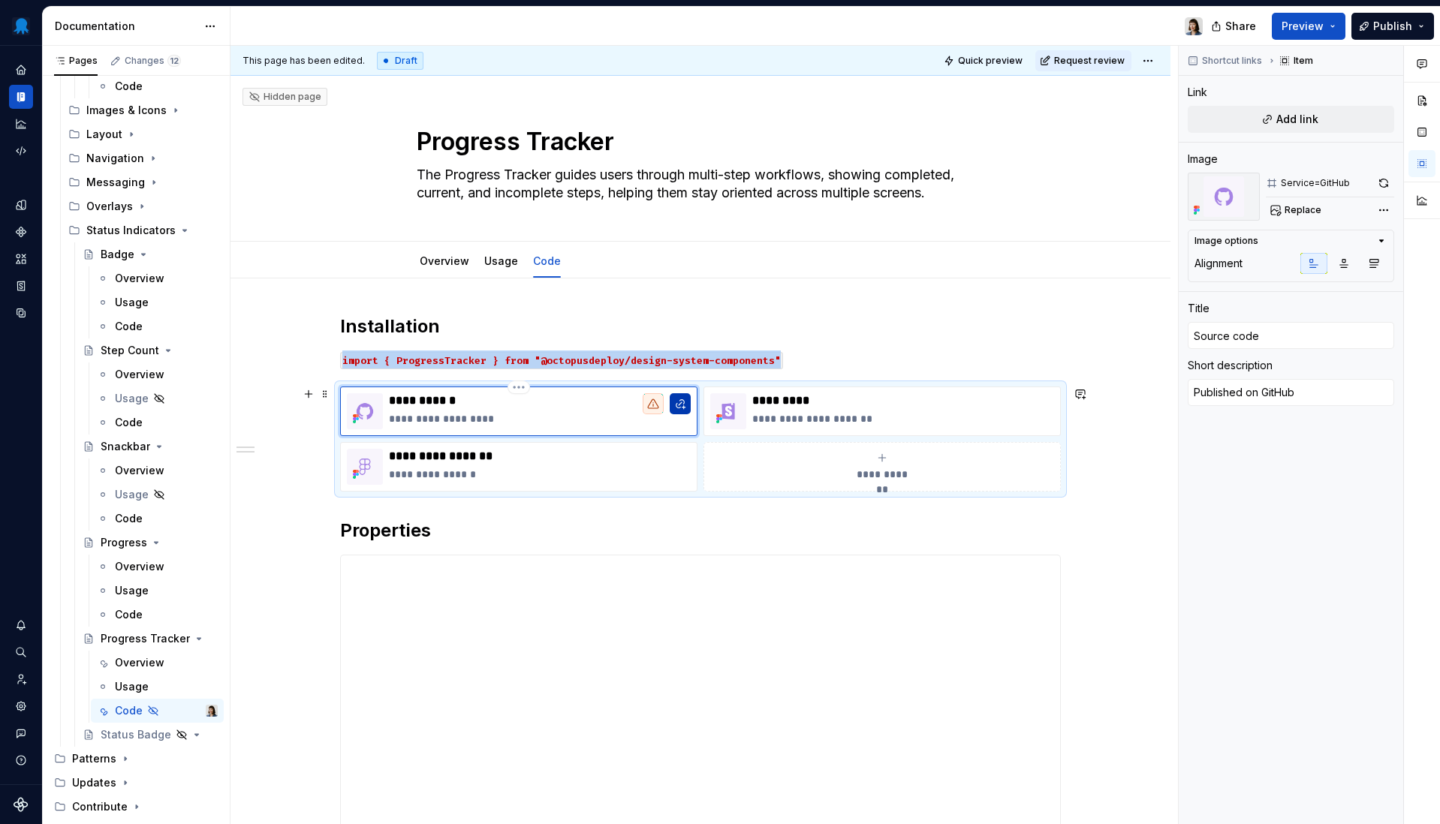
click at [686, 407] on button "button" at bounding box center [680, 403] width 21 height 21
type textarea "*"
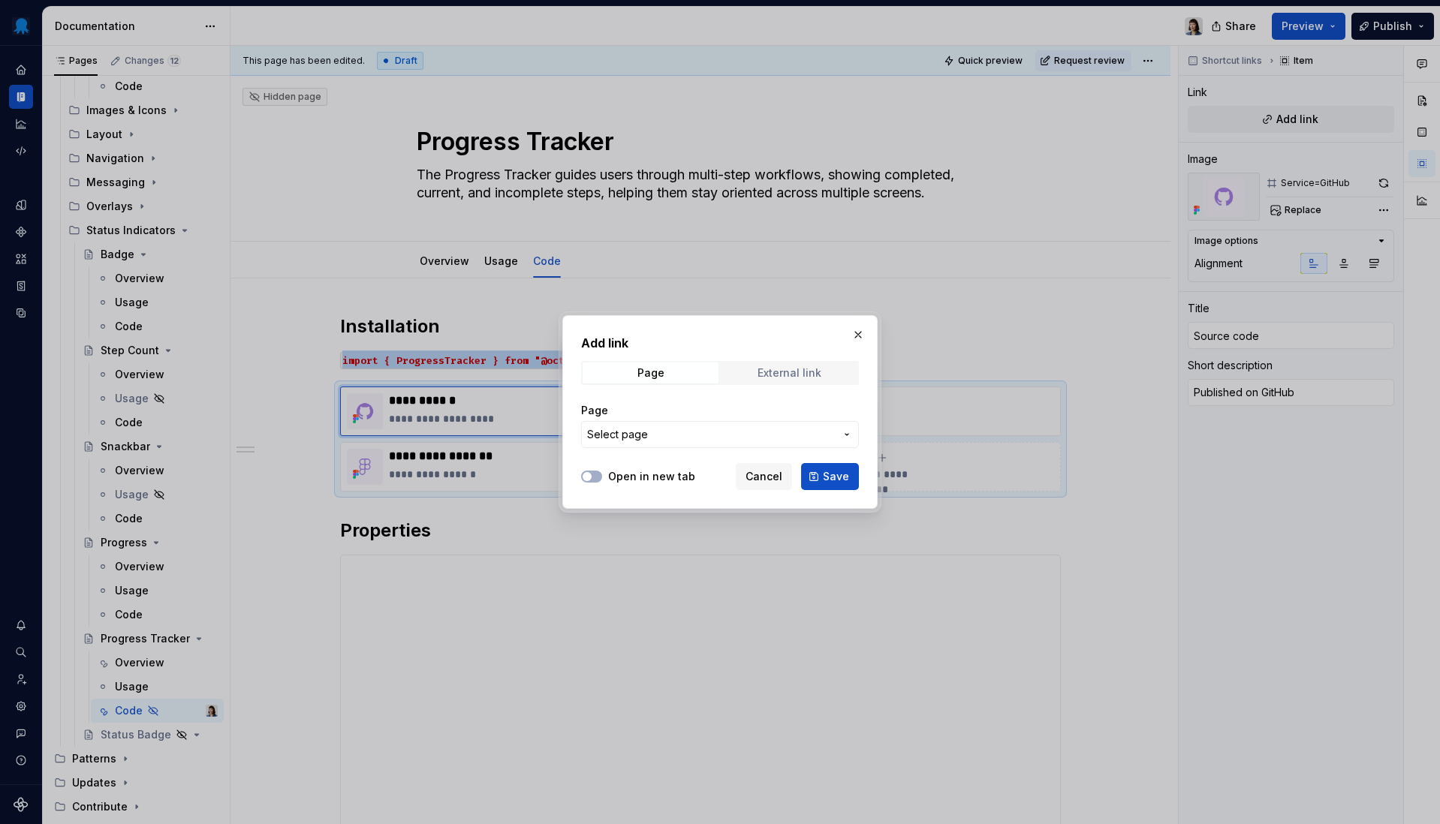
click at [799, 365] on span "External link" at bounding box center [789, 373] width 136 height 21
click at [739, 432] on input "URL" at bounding box center [720, 434] width 278 height 27
paste input "[URL][DOMAIN_NAME]"
type input "[URL][DOMAIN_NAME]"
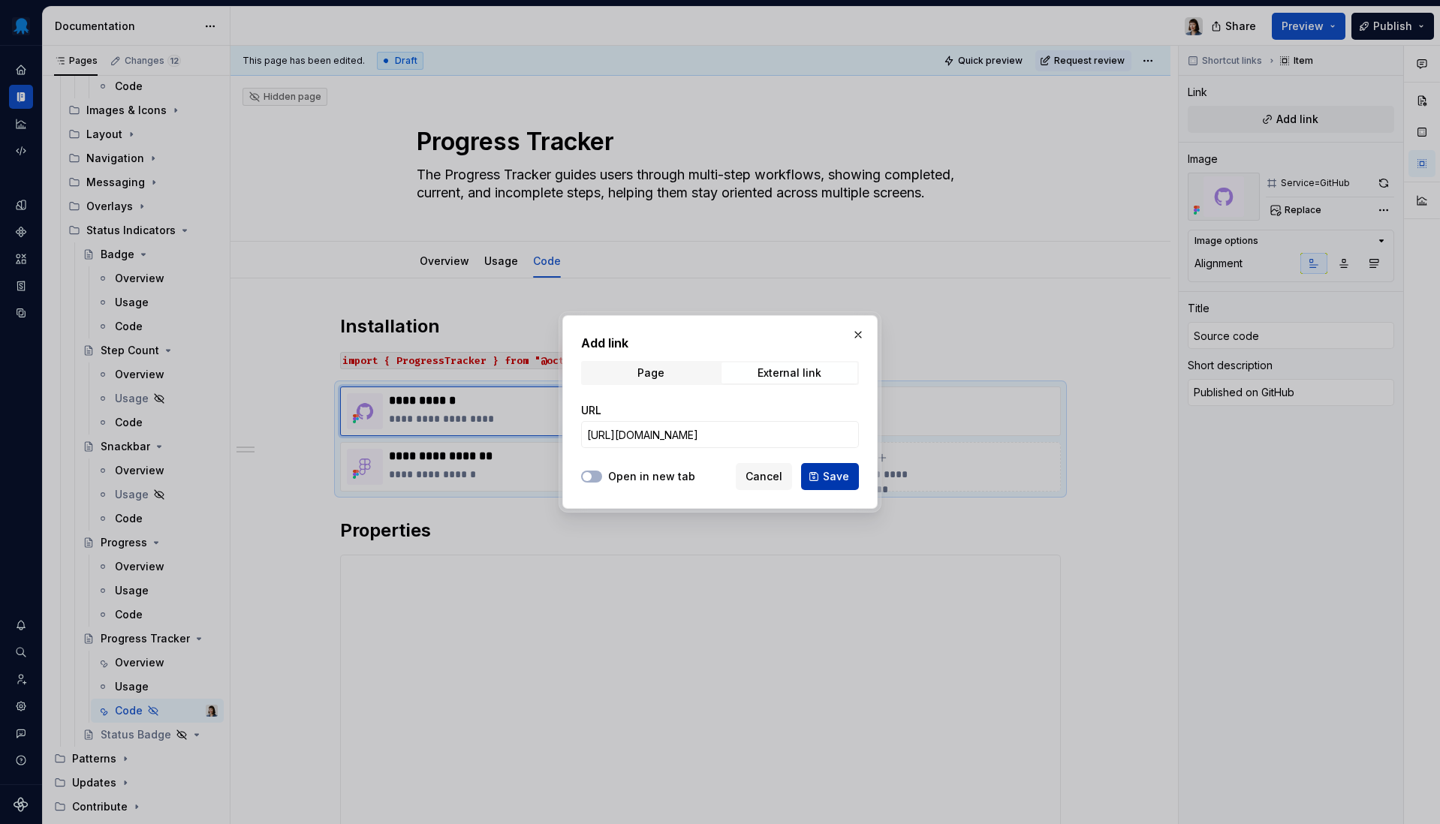
click at [823, 471] on button "Save" at bounding box center [830, 476] width 58 height 27
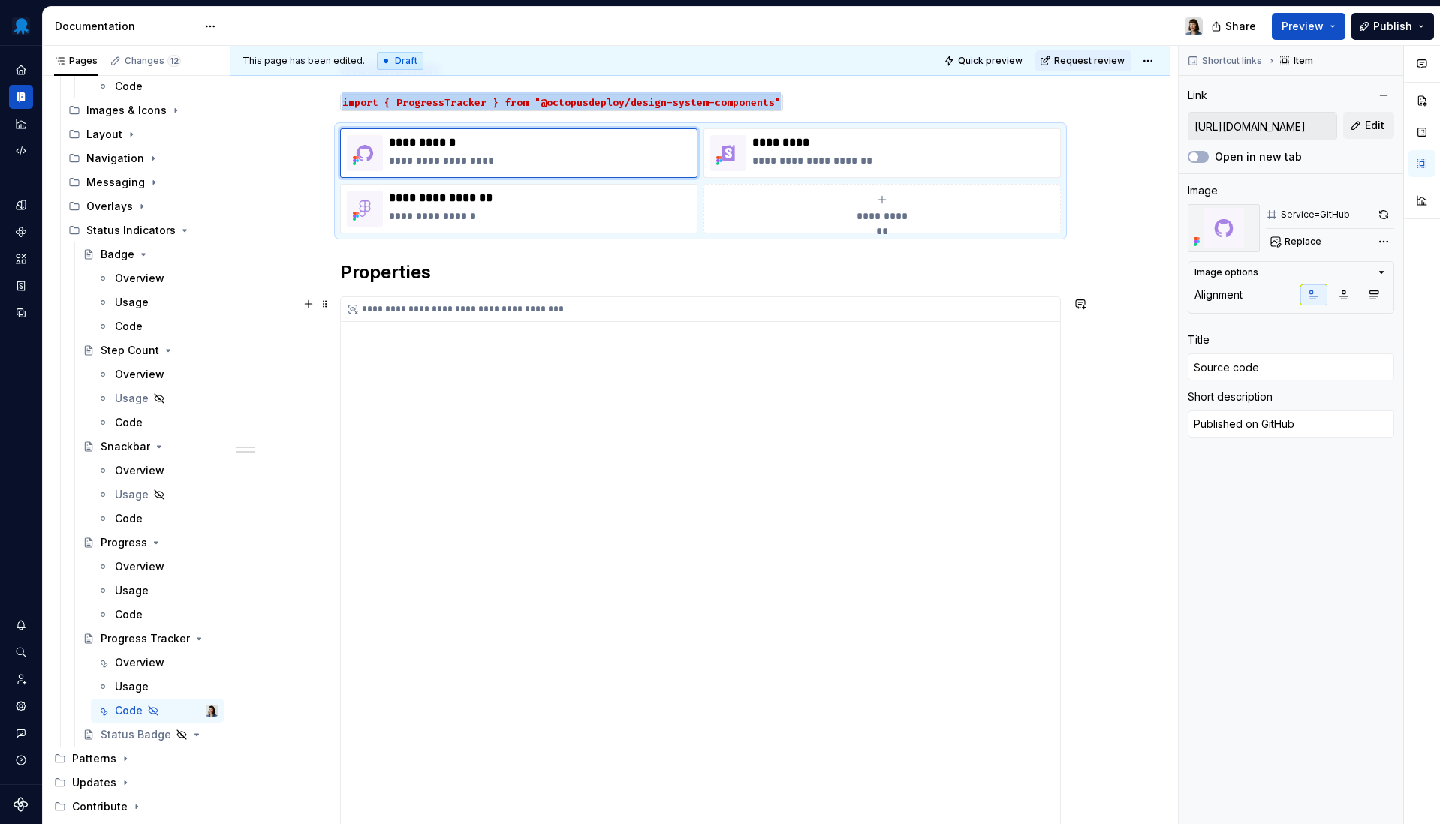
scroll to position [234, 0]
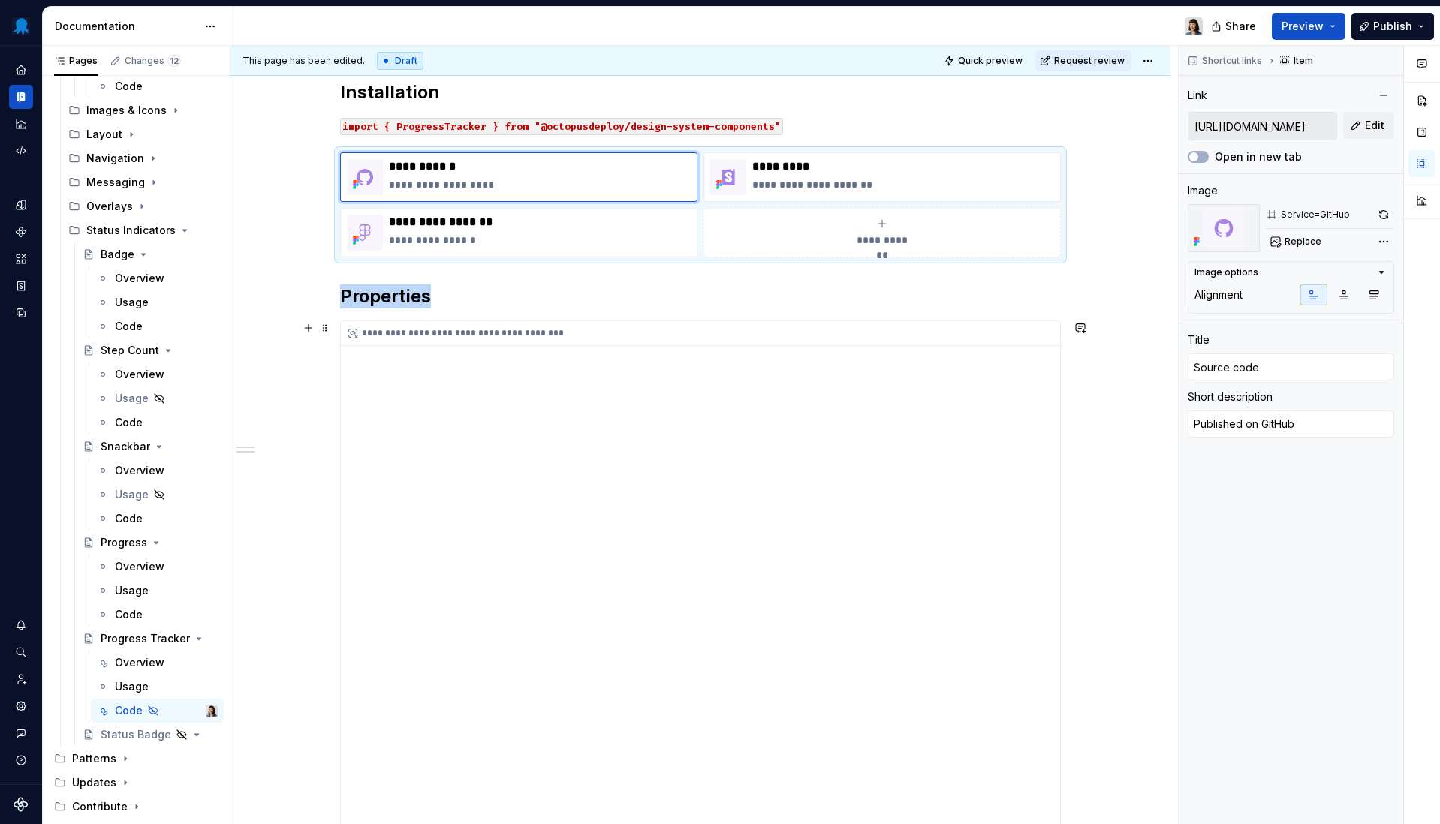
click at [561, 384] on div "**********" at bounding box center [700, 647] width 719 height 653
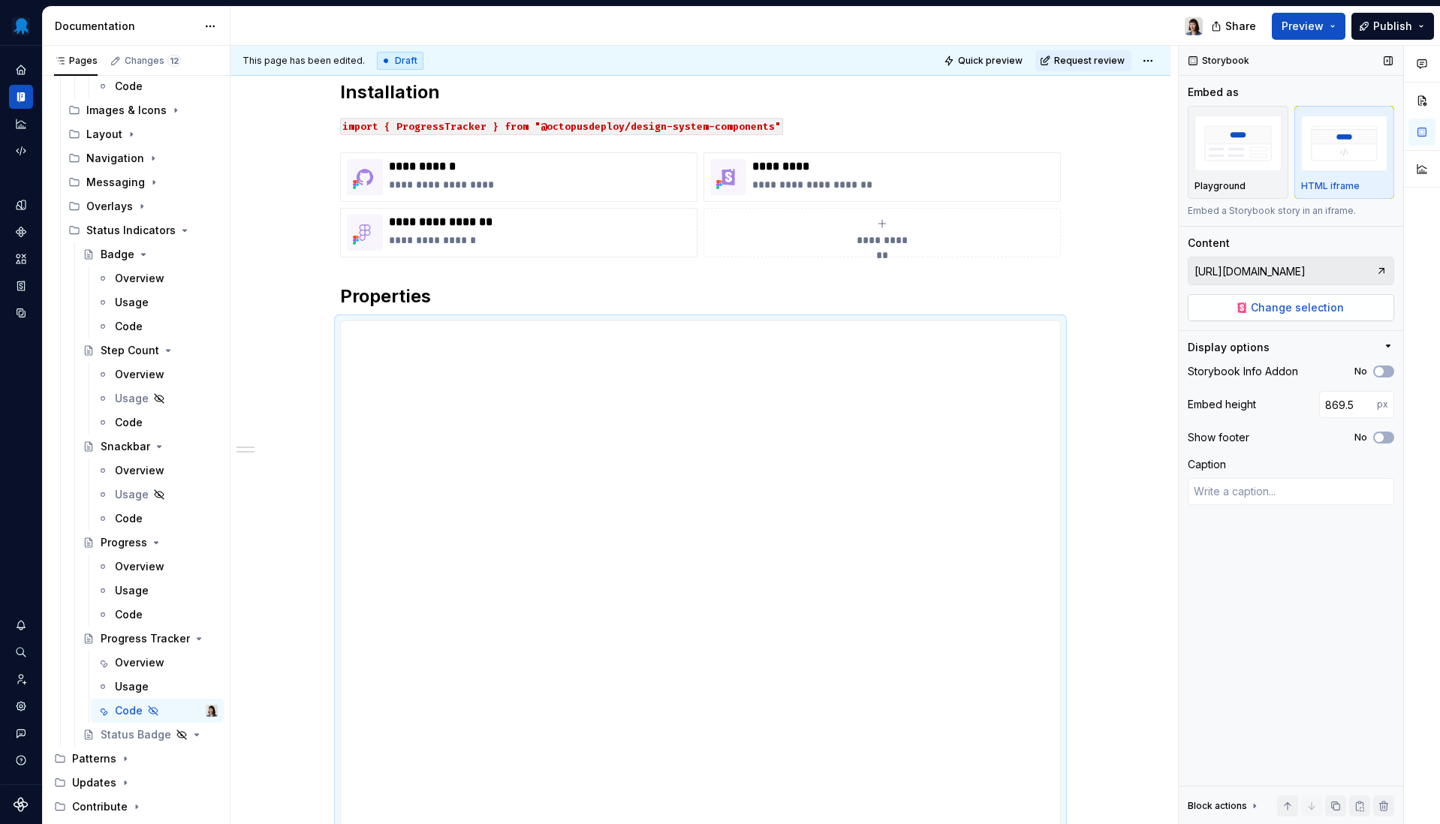
click at [1317, 301] on span "Change selection" at bounding box center [1297, 307] width 93 height 15
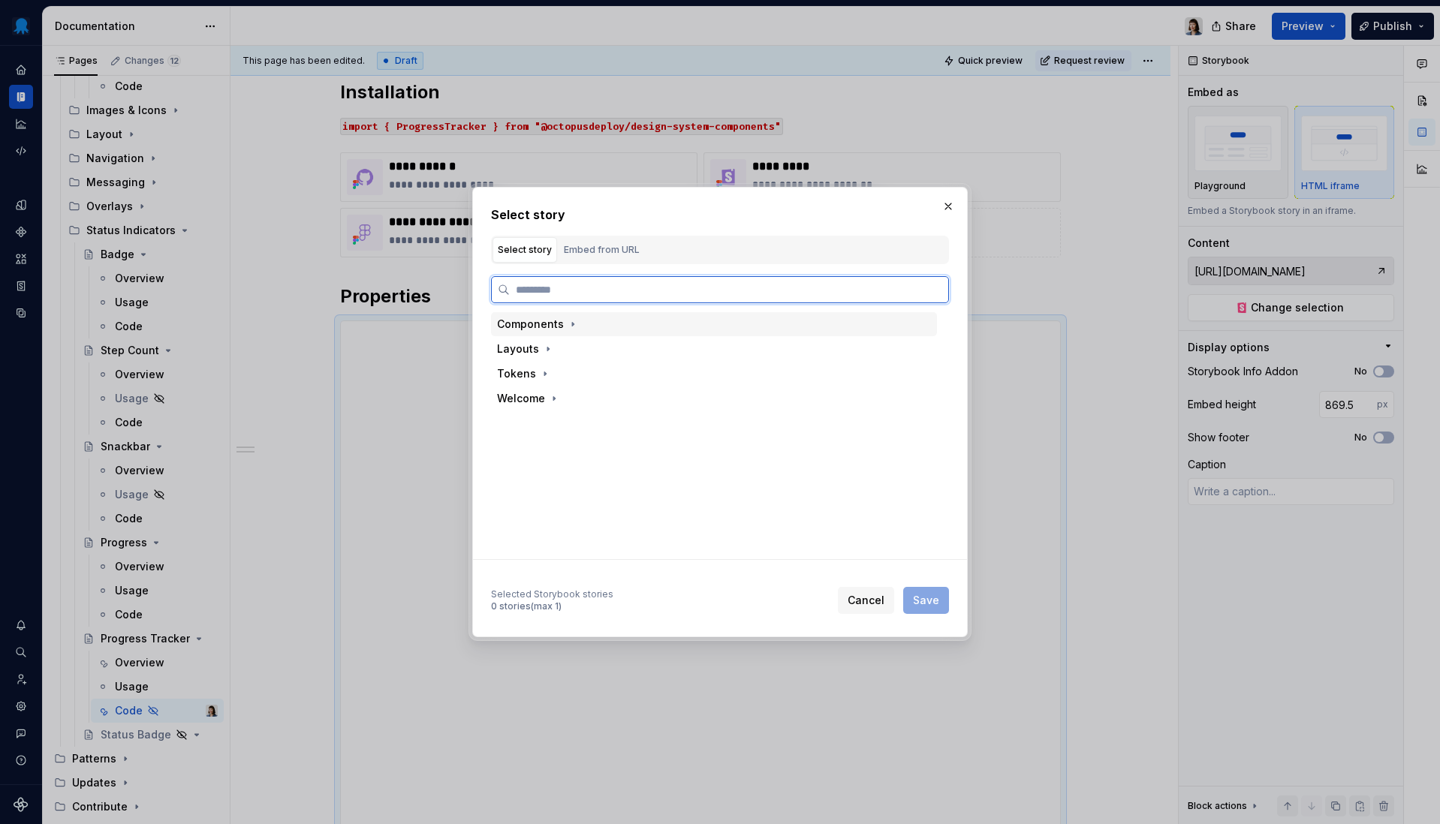
type textarea "*"
type input "**********"
click at [647, 348] on div "ProgressTr [PERSON_NAME]" at bounding box center [721, 349] width 432 height 24
click at [597, 347] on div "ProgressTr [PERSON_NAME]" at bounding box center [600, 349] width 142 height 15
click at [574, 374] on div "Docs" at bounding box center [727, 374] width 417 height 24
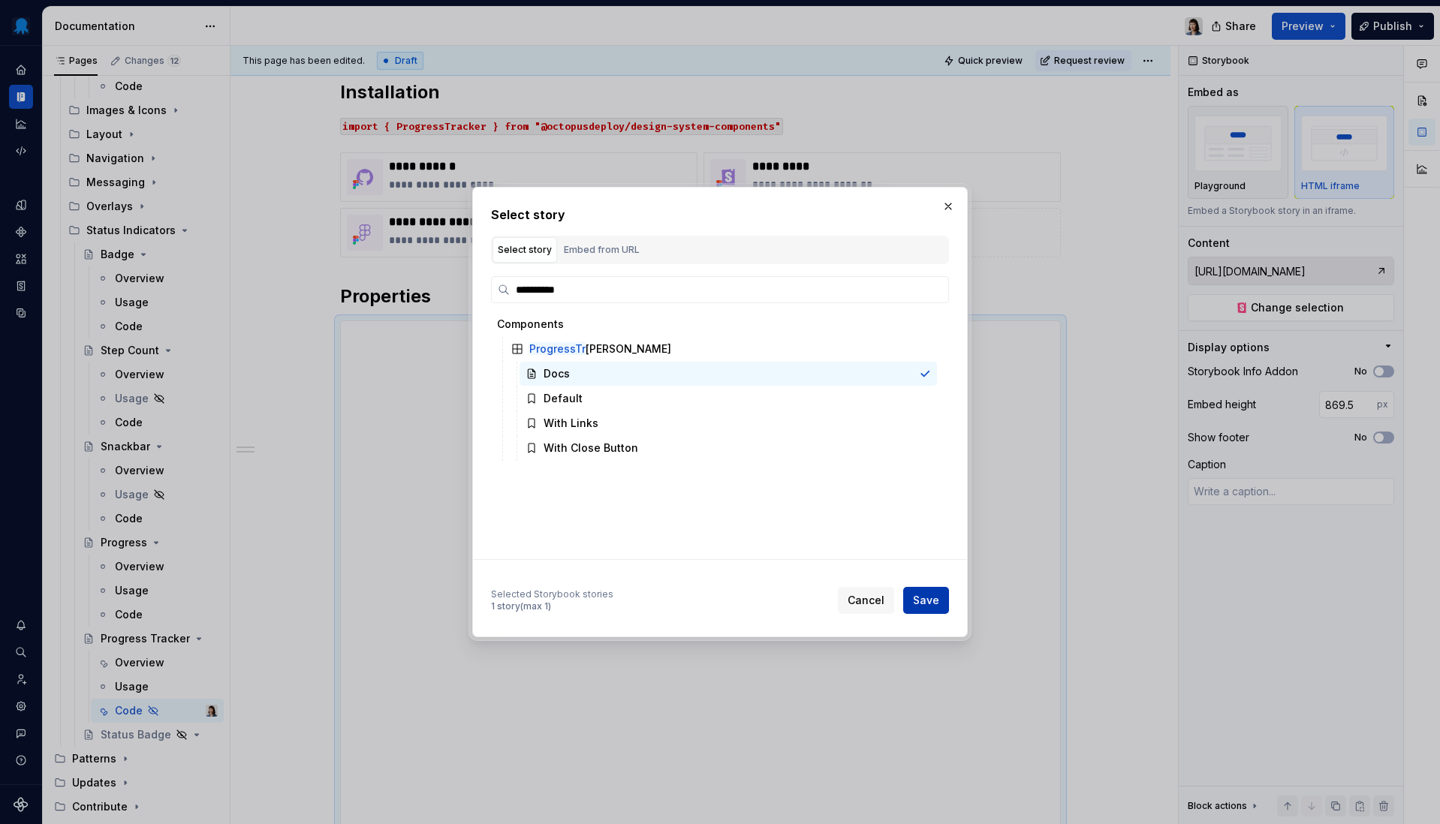
click at [937, 605] on span "Save" at bounding box center [926, 600] width 26 height 15
type textarea "*"
type input "Components / ProgressTracker / Docs"
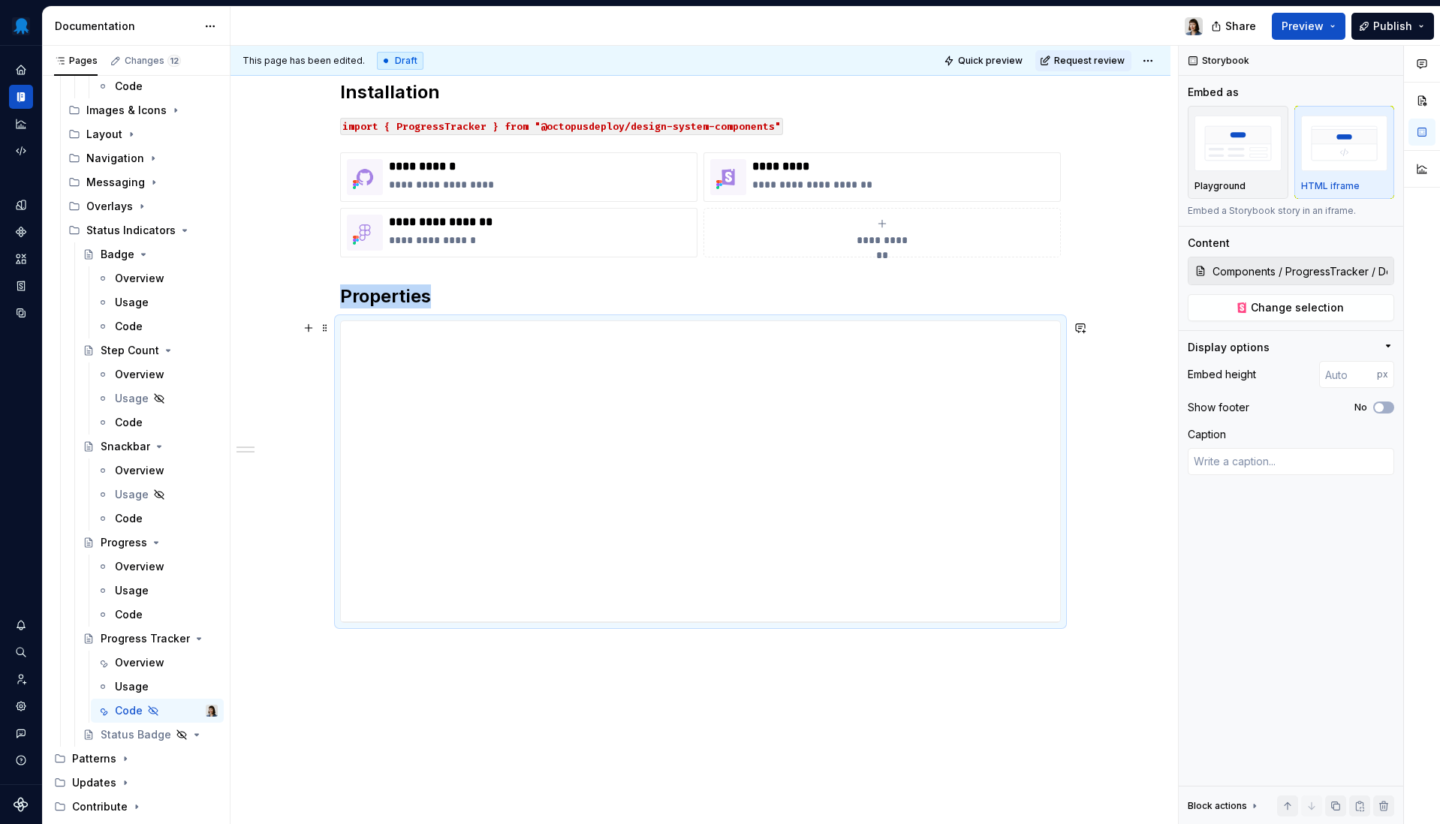
click at [984, 623] on div "**********" at bounding box center [700, 472] width 721 height 303
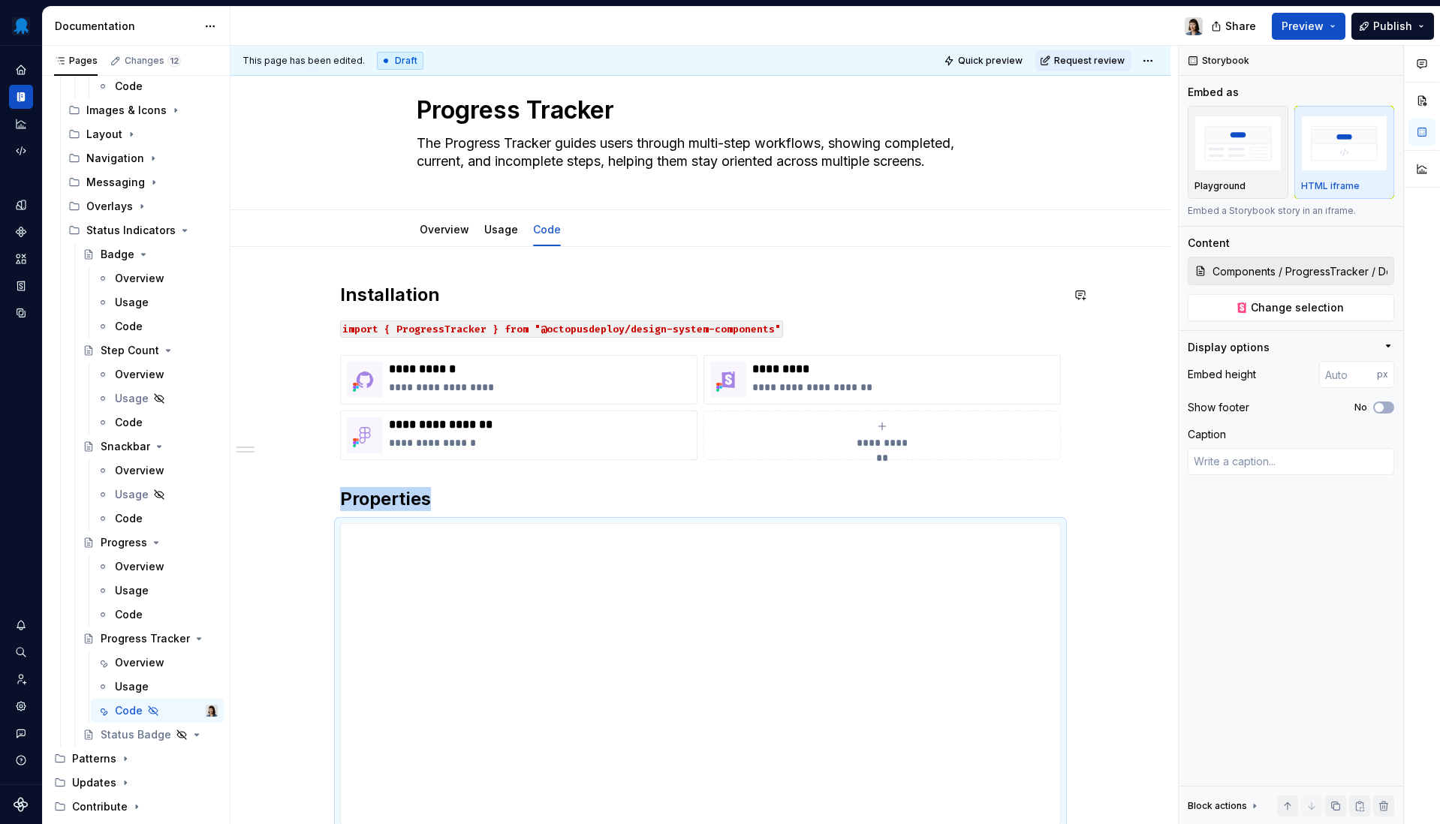
scroll to position [0, 0]
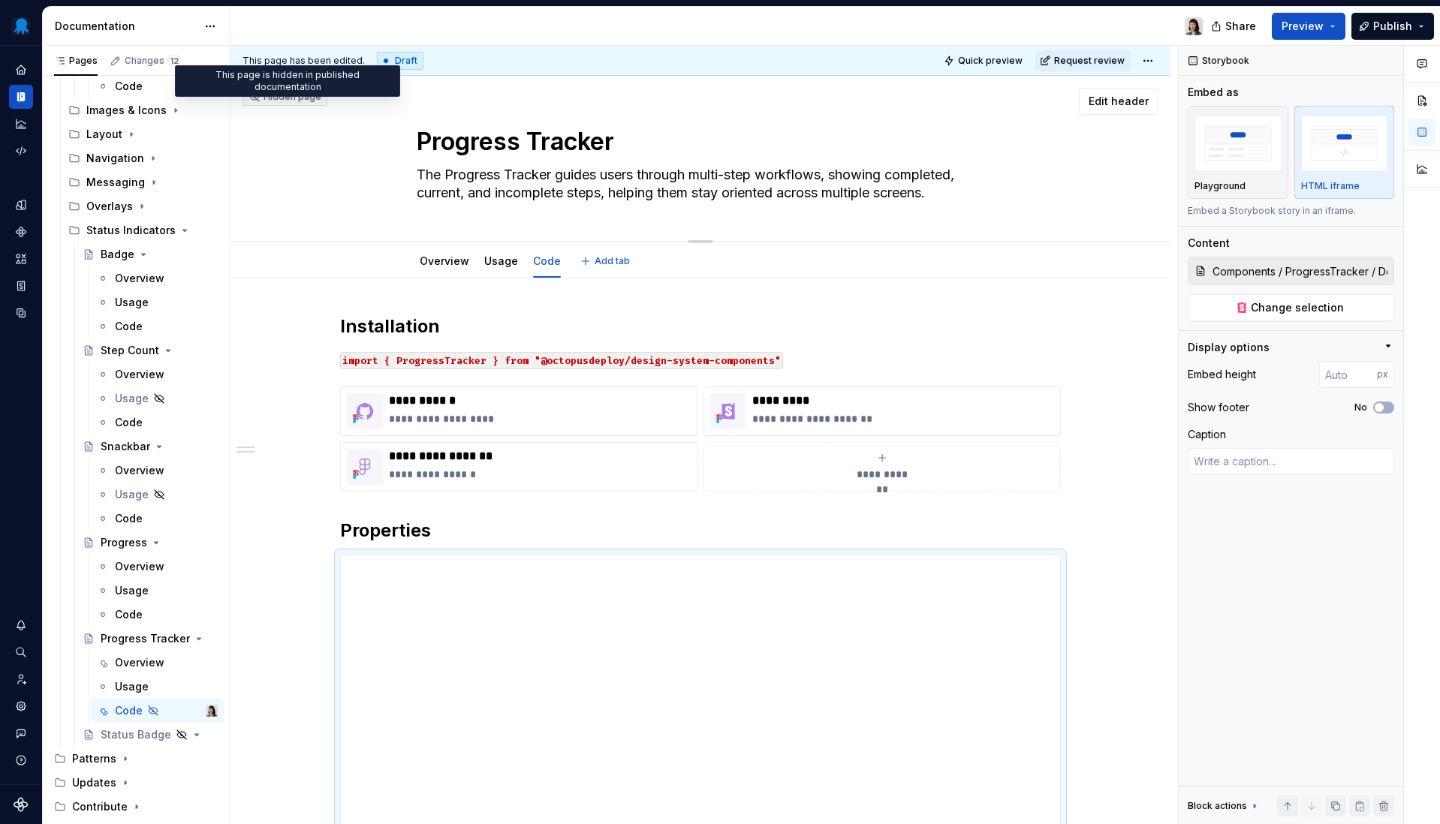
click at [292, 99] on div "Hidden page" at bounding box center [284, 97] width 73 height 12
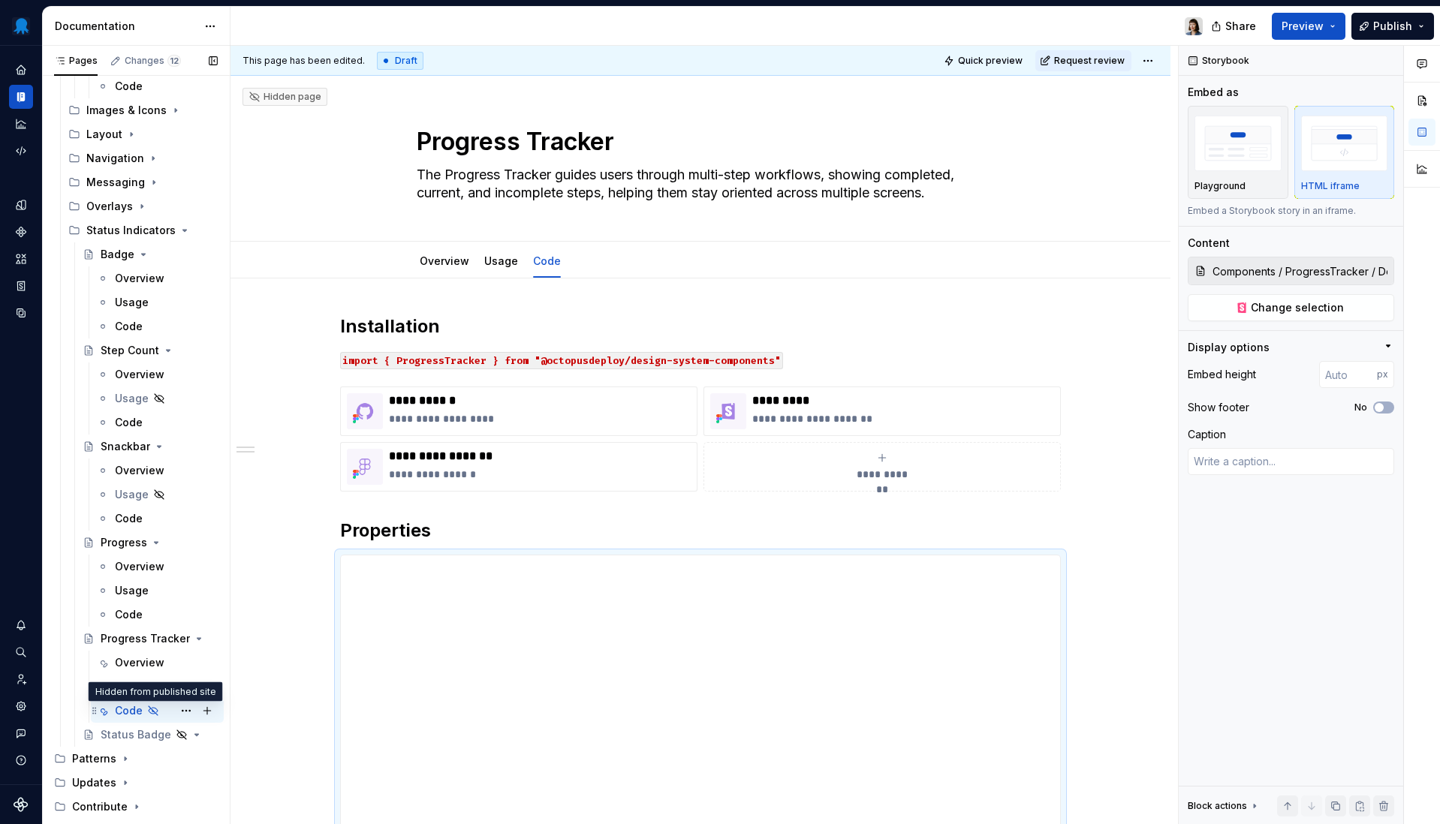
click at [151, 709] on icon "Page tree" at bounding box center [153, 710] width 9 height 9
click at [176, 711] on button "Page tree" at bounding box center [186, 710] width 21 height 21
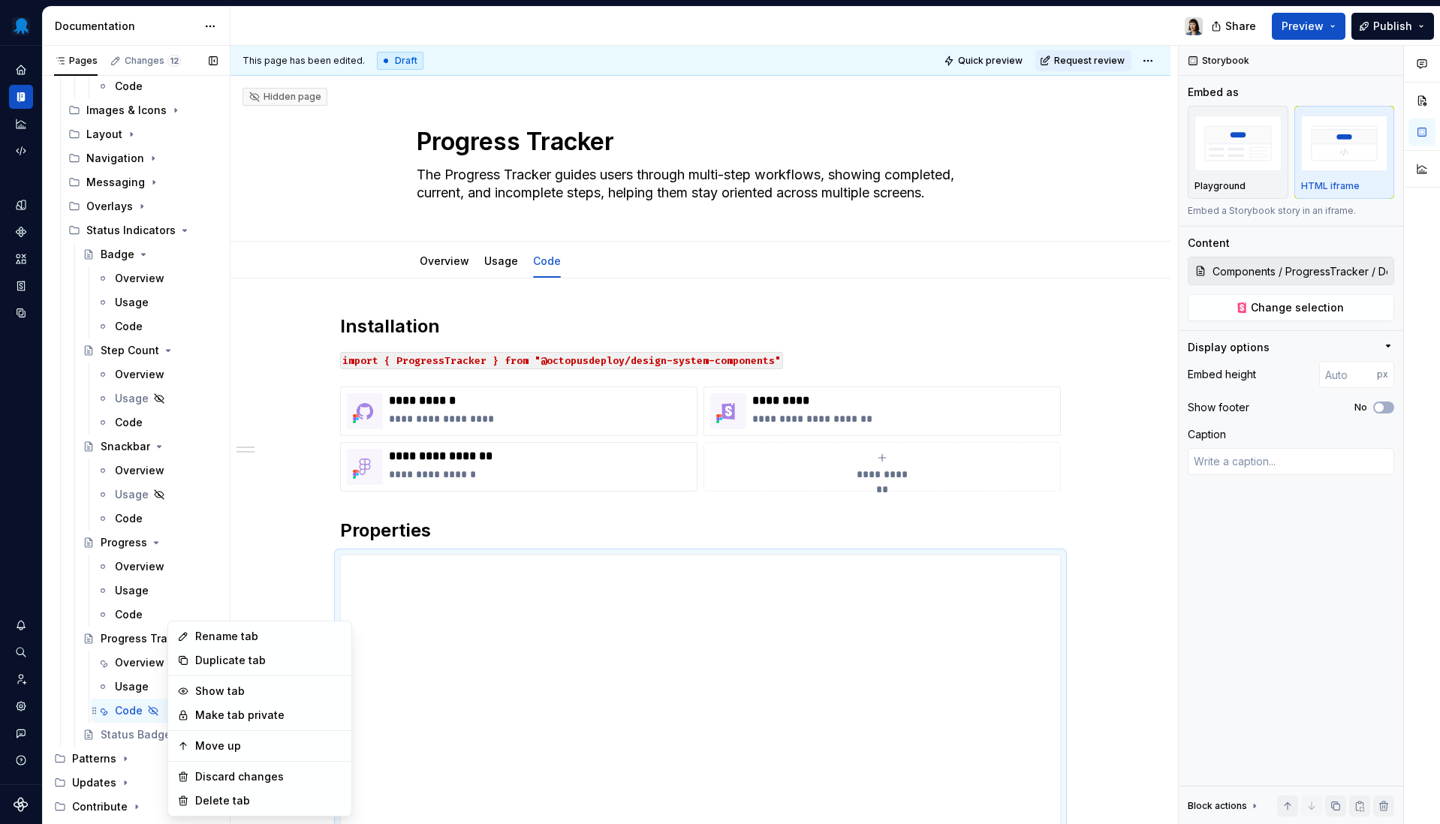
scroll to position [971, 0]
click at [236, 694] on div "Show tab" at bounding box center [268, 691] width 147 height 15
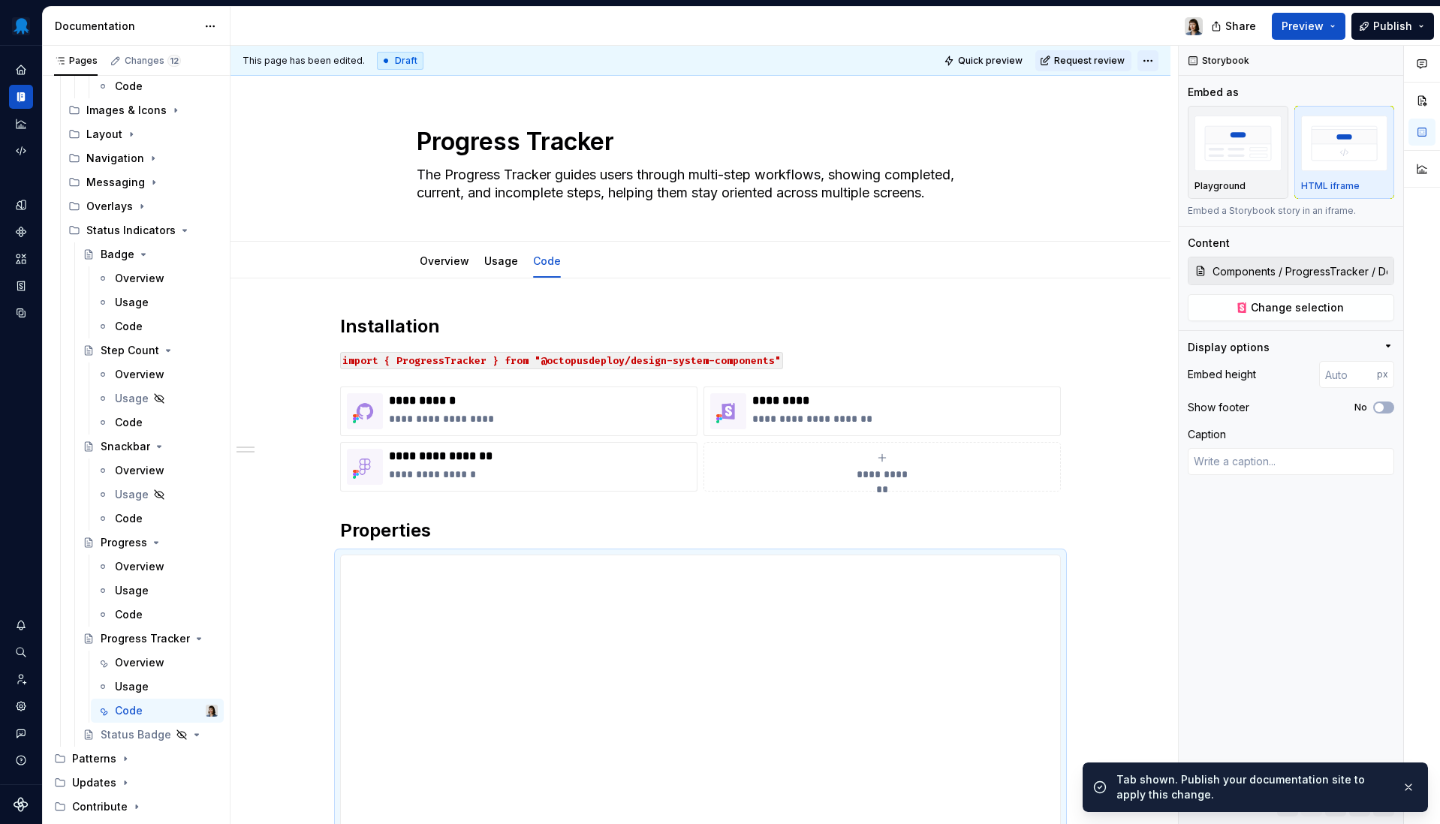
click at [1144, 62] on html "Octopus Design System Design system data Documentation Share Preview Publish Pa…" at bounding box center [720, 412] width 1440 height 824
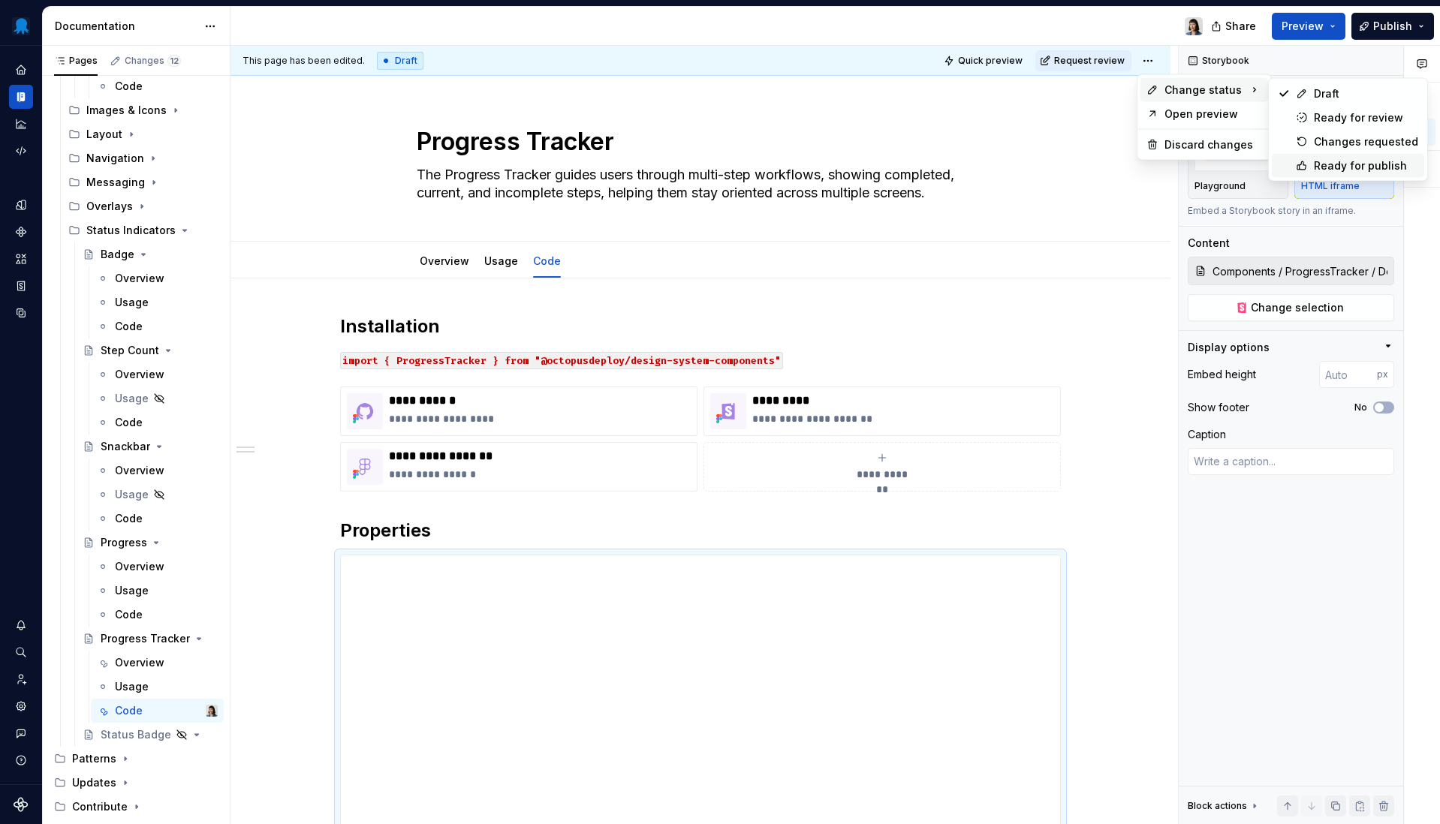
click at [1307, 167] on icon at bounding box center [1302, 166] width 12 height 12
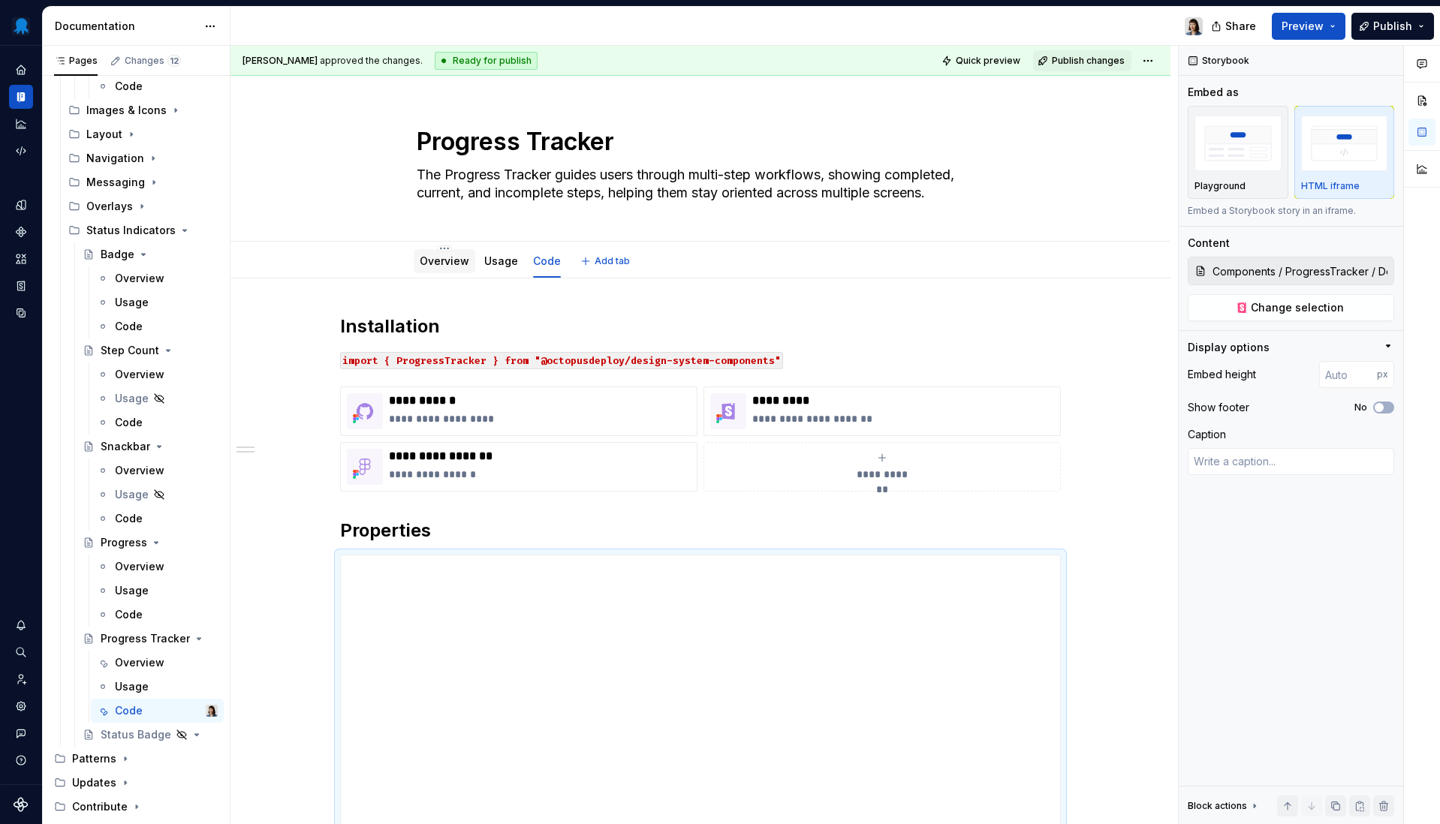
click at [441, 266] on link "Overview" at bounding box center [445, 260] width 50 height 13
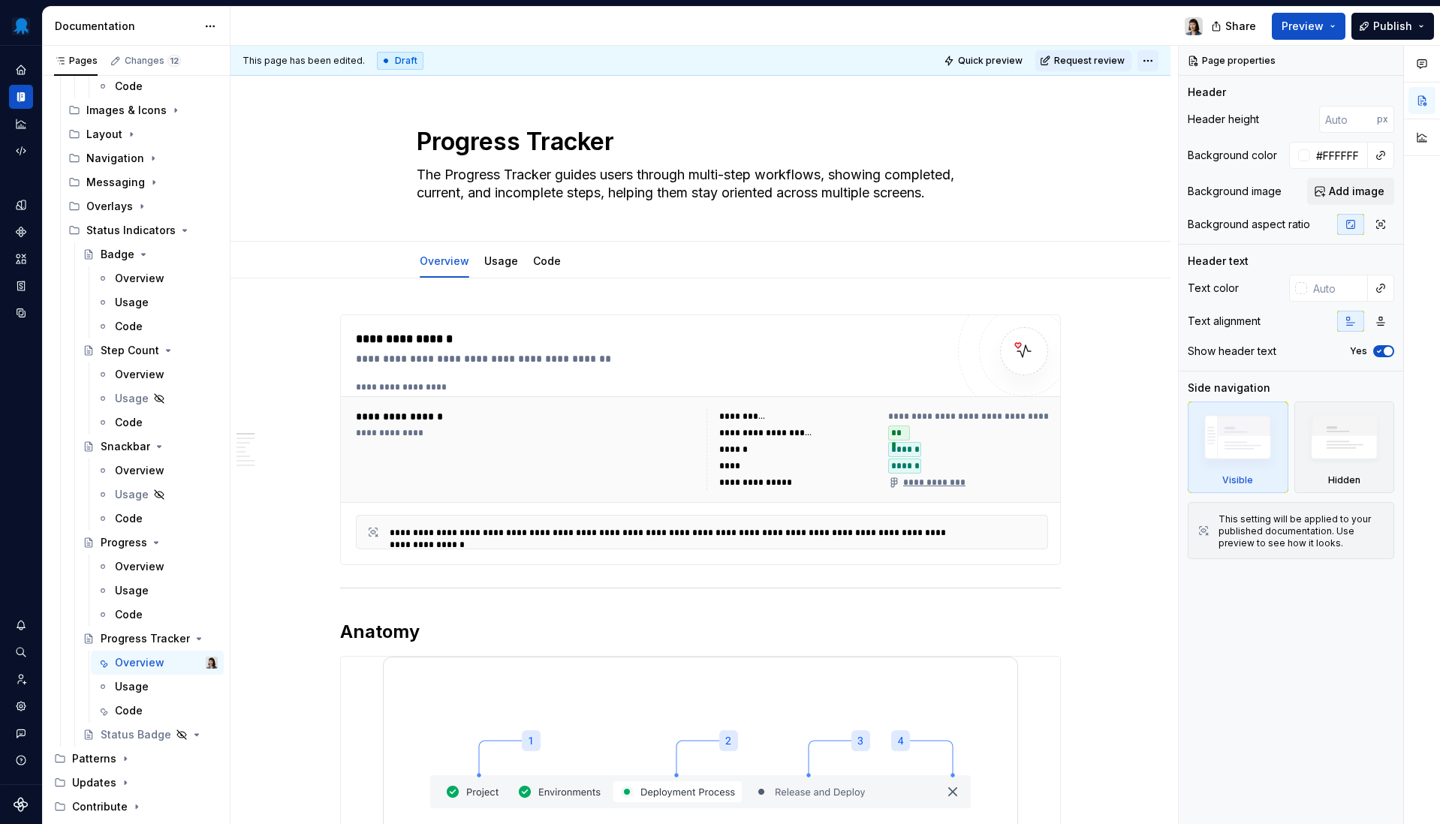
click at [1151, 59] on html "Octopus Design System Design system data Documentation Share Preview Publish Pa…" at bounding box center [720, 412] width 1440 height 824
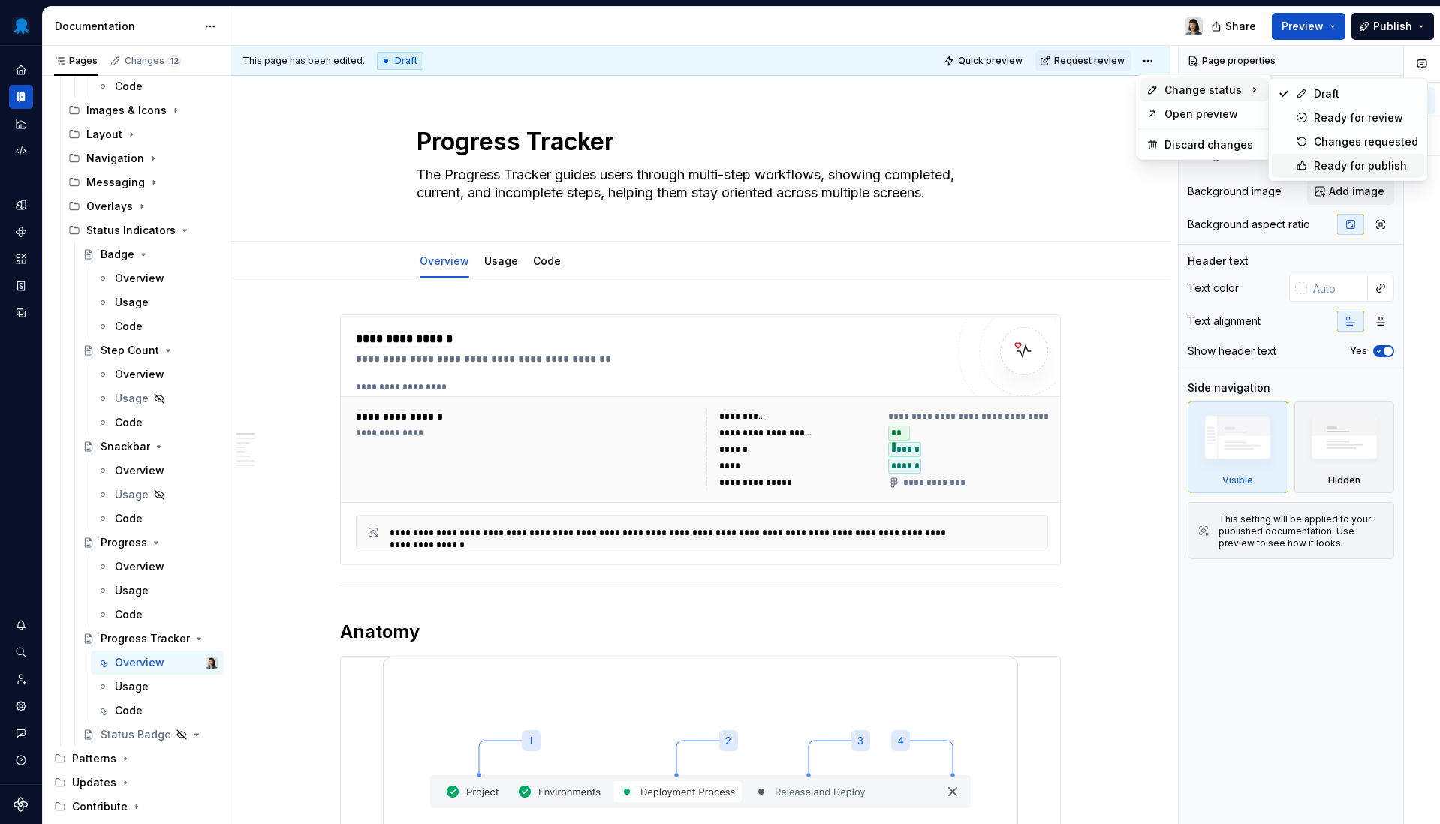
click at [1317, 165] on div "Ready for publish" at bounding box center [1366, 165] width 104 height 15
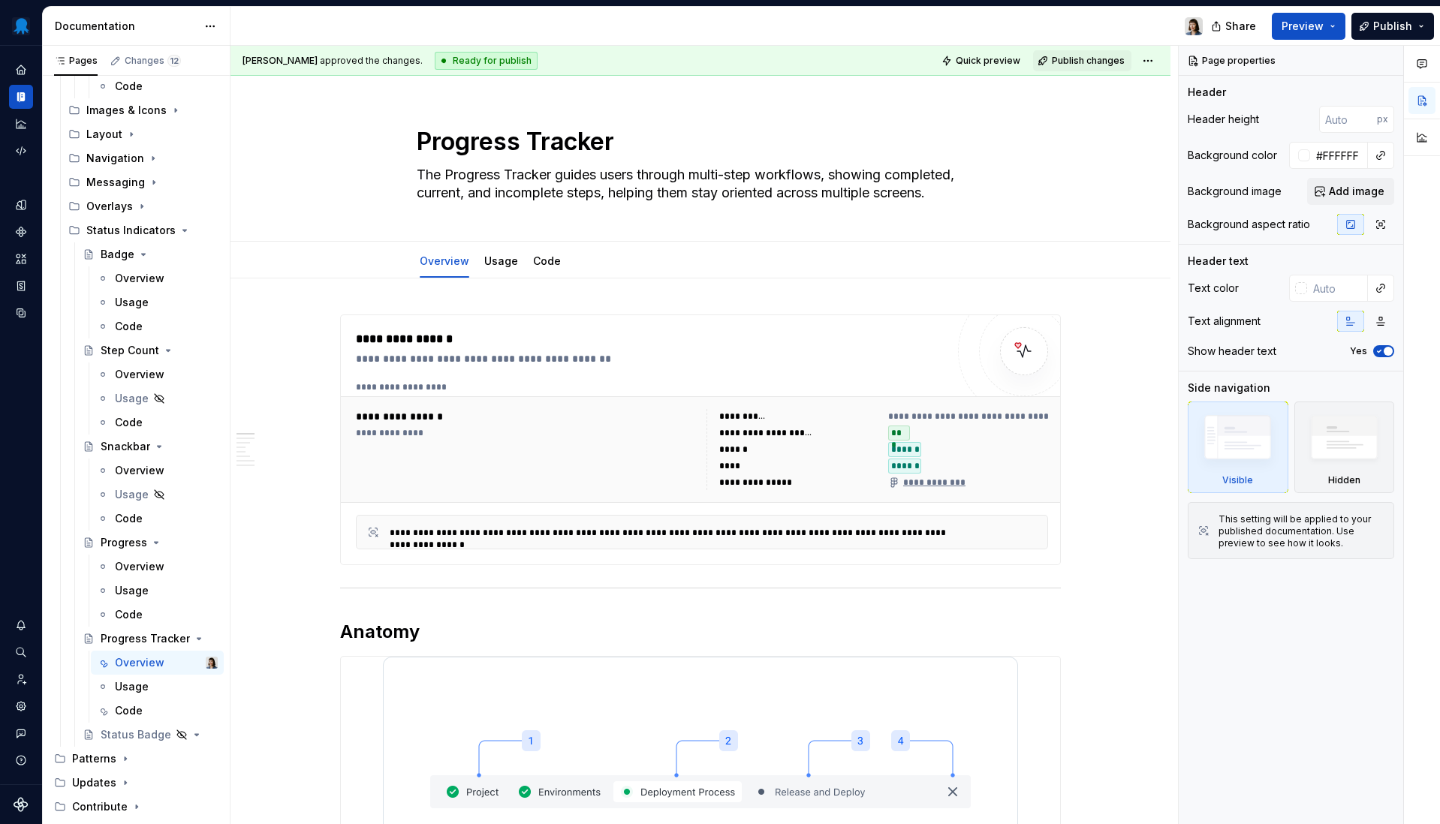
type textarea "*"
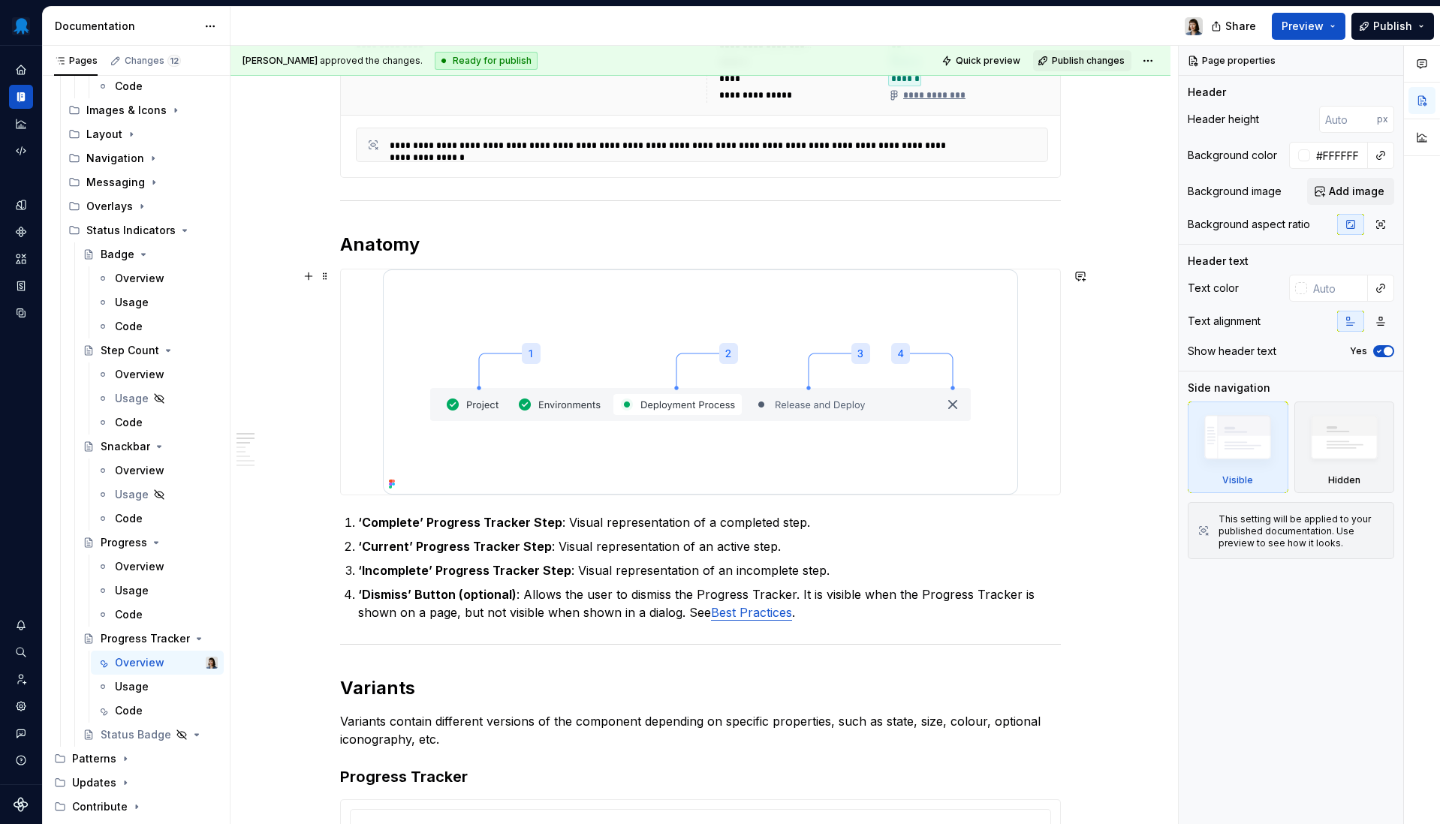
scroll to position [790, 0]
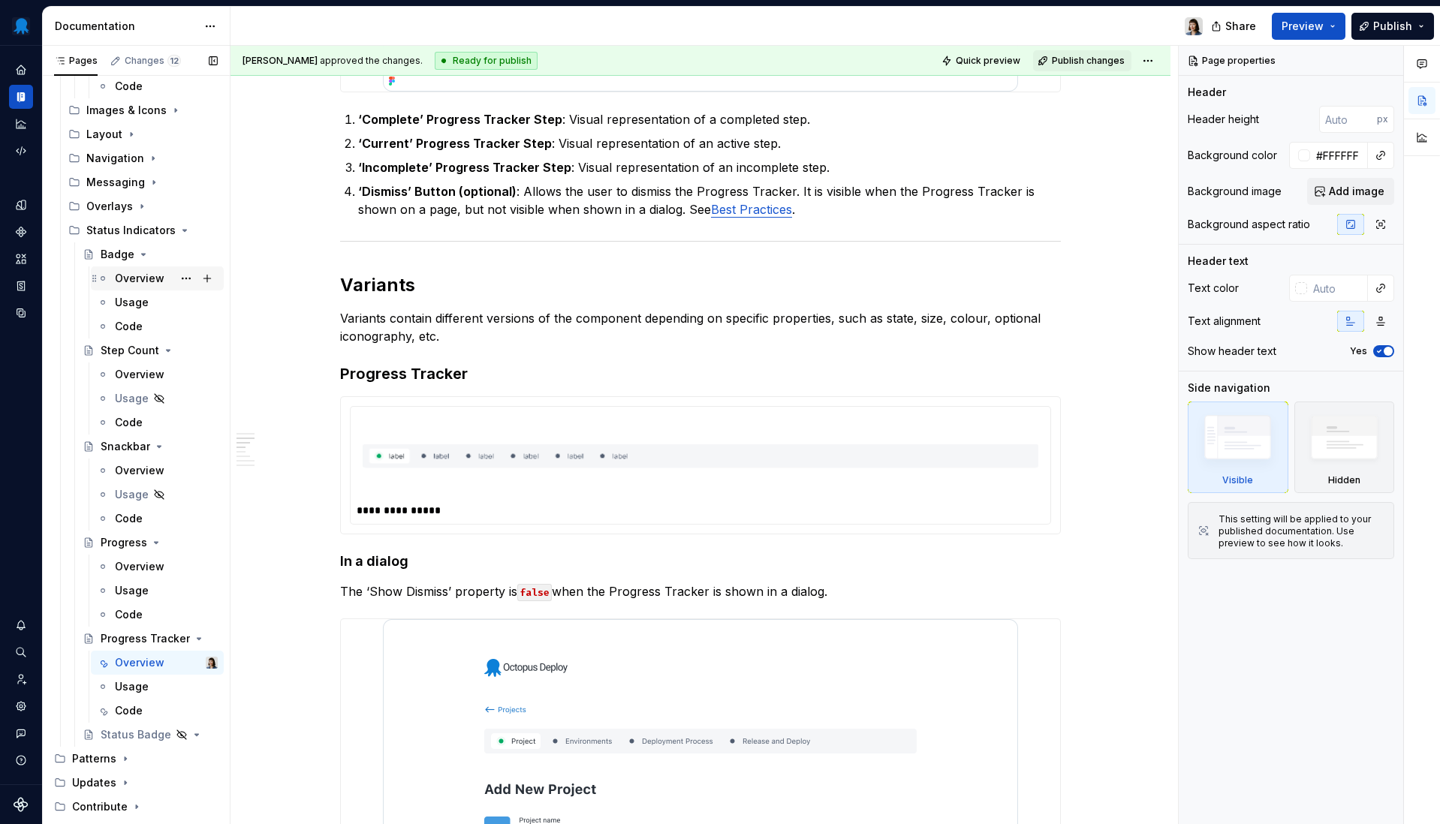
click at [149, 277] on div "Overview" at bounding box center [140, 278] width 50 height 15
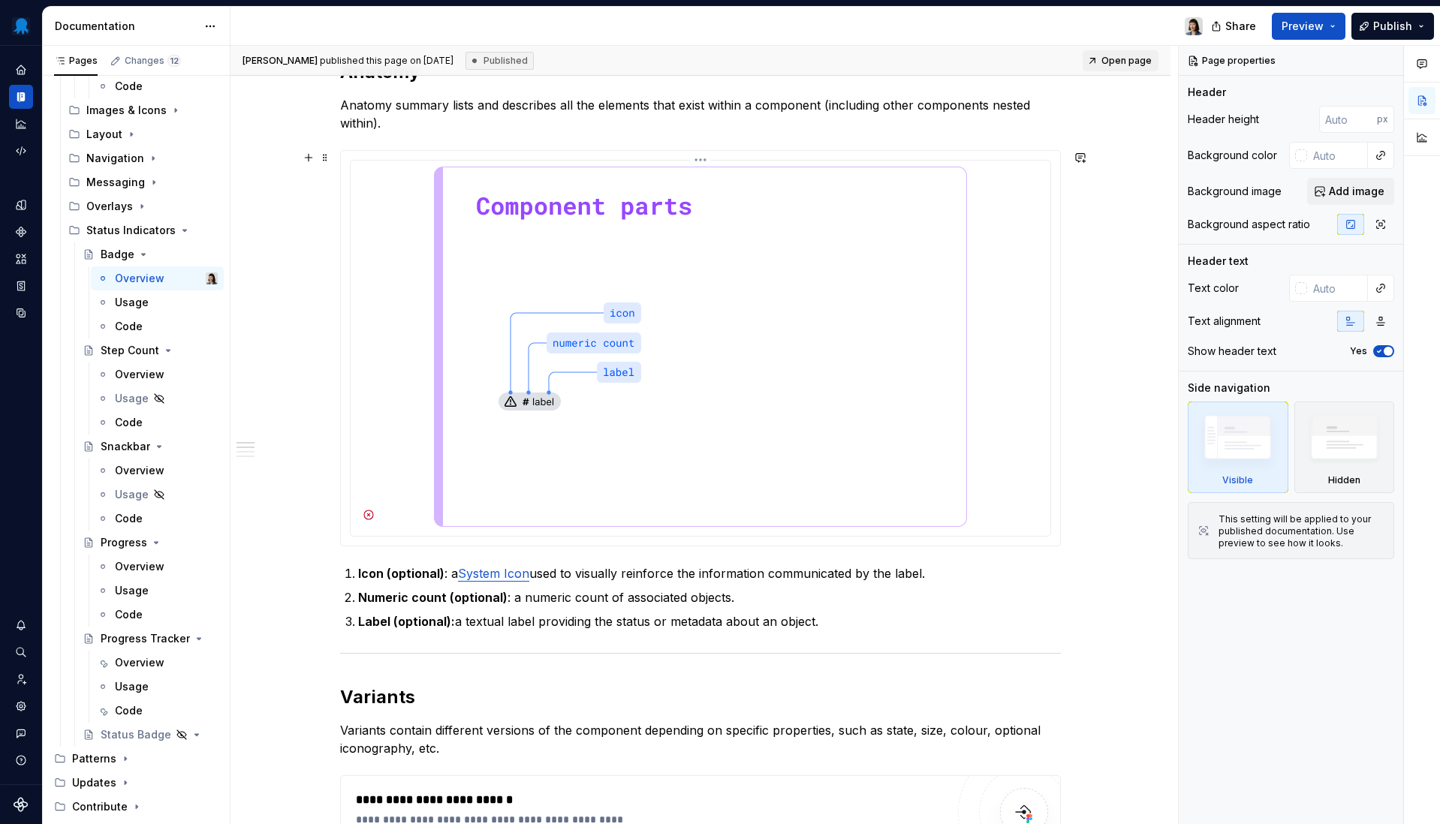
scroll to position [825, 0]
click at [736, 398] on img at bounding box center [700, 345] width 533 height 360
type textarea "*"
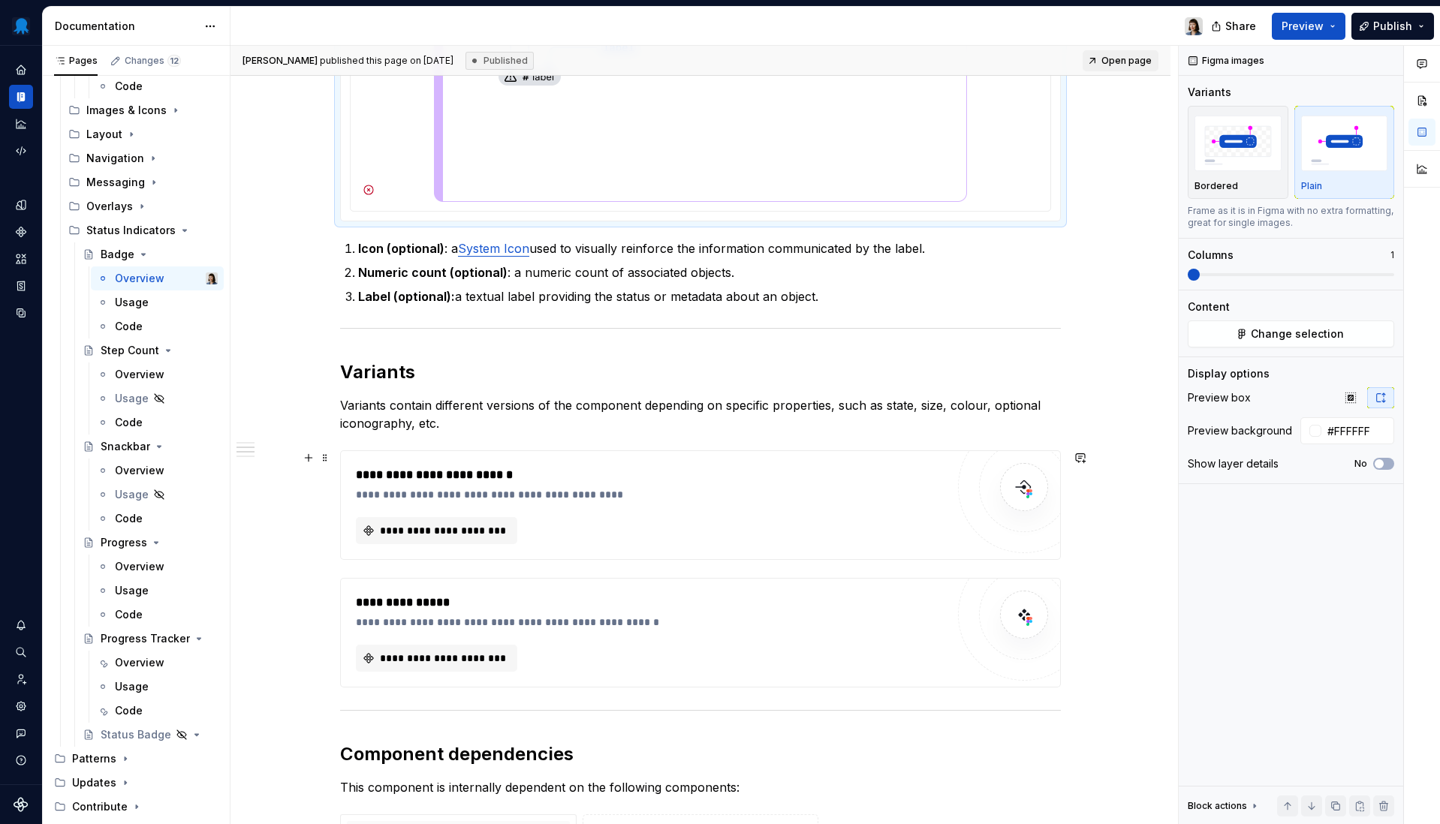
scroll to position [1239, 0]
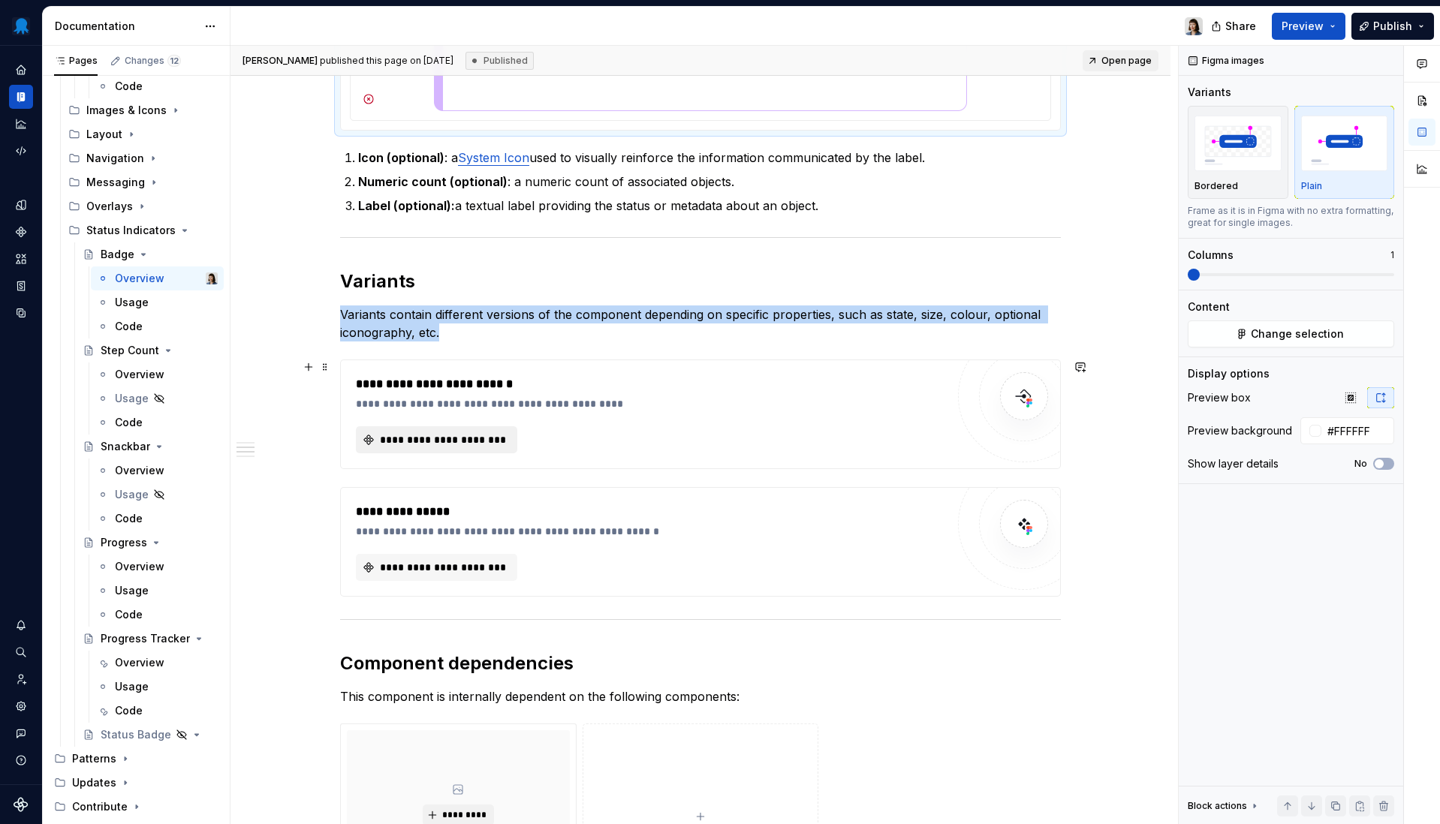
click at [461, 440] on span "**********" at bounding box center [443, 439] width 130 height 15
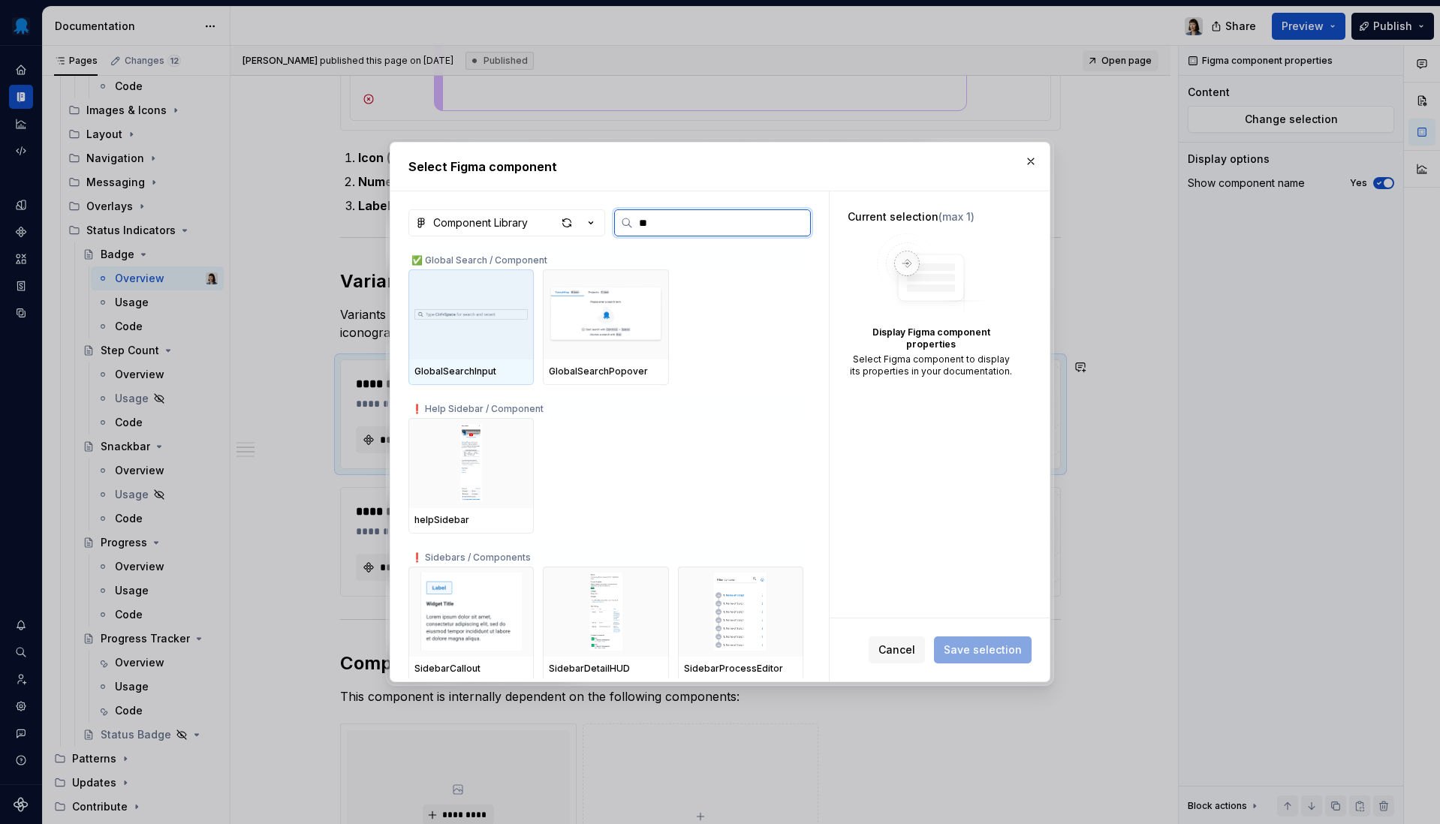
type input "***"
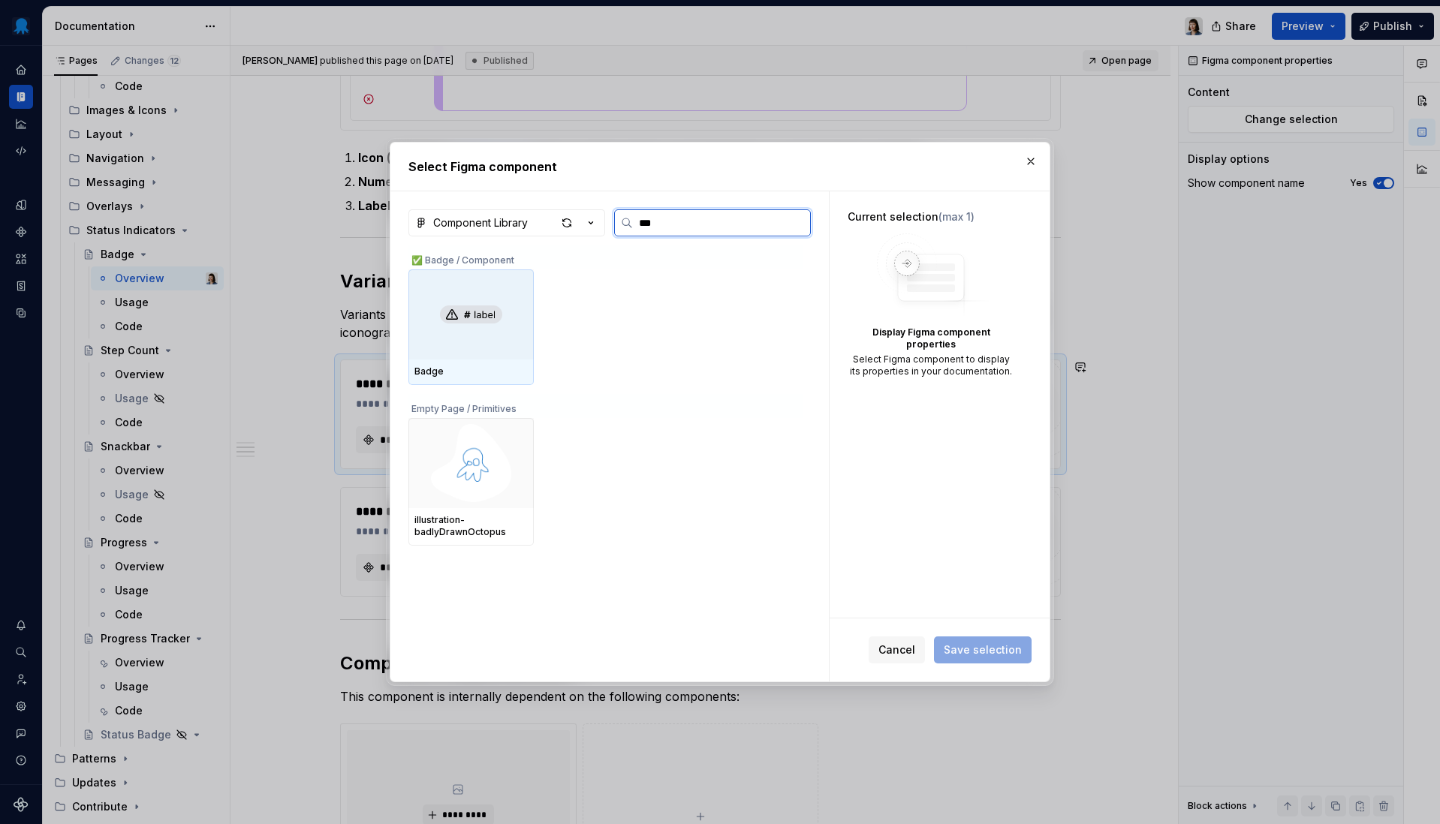
type textarea "*"
type input "****"
click at [461, 336] on div at bounding box center [470, 314] width 125 height 90
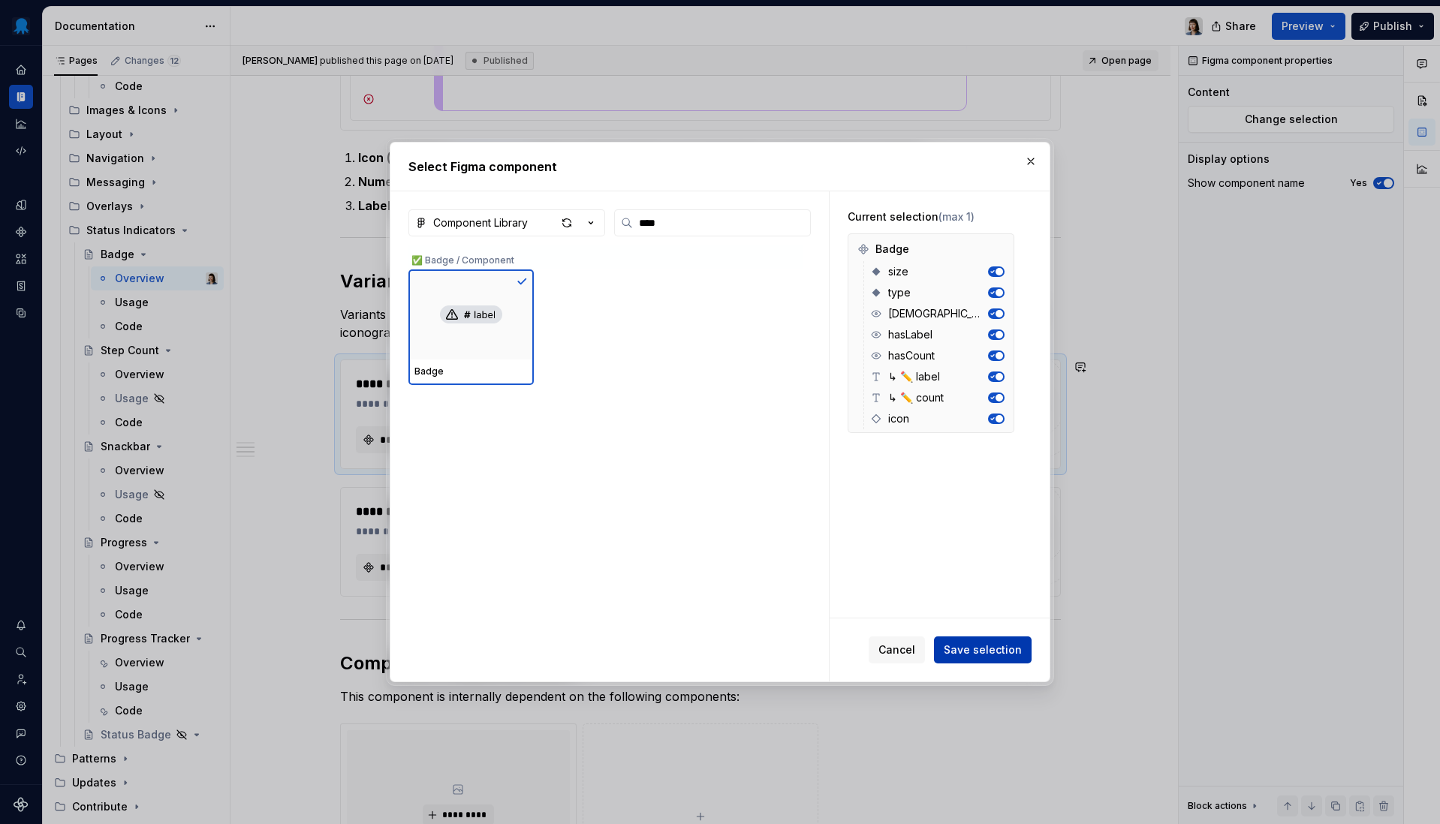
click at [988, 661] on button "Save selection" at bounding box center [983, 650] width 98 height 27
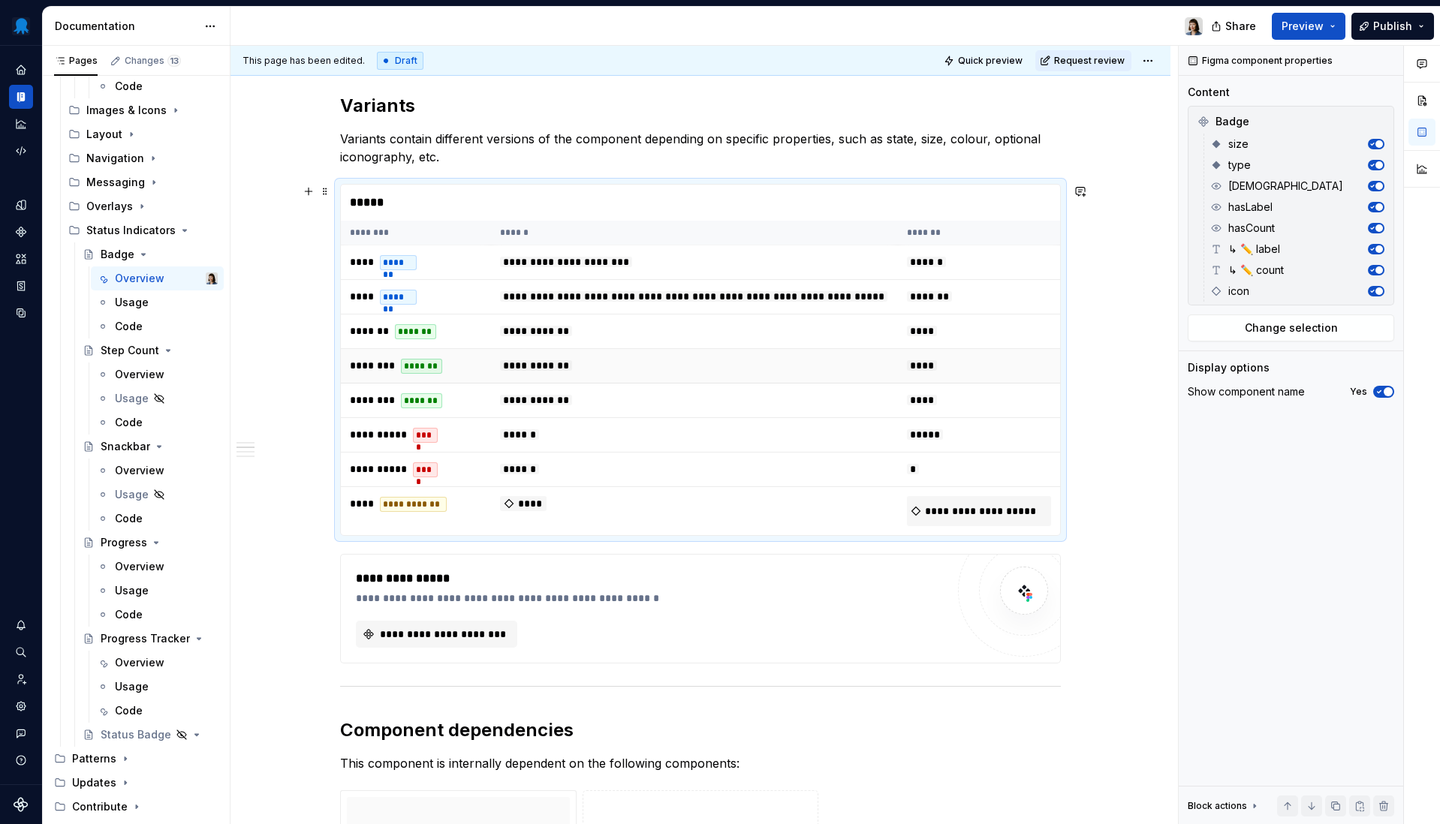
scroll to position [1445, 0]
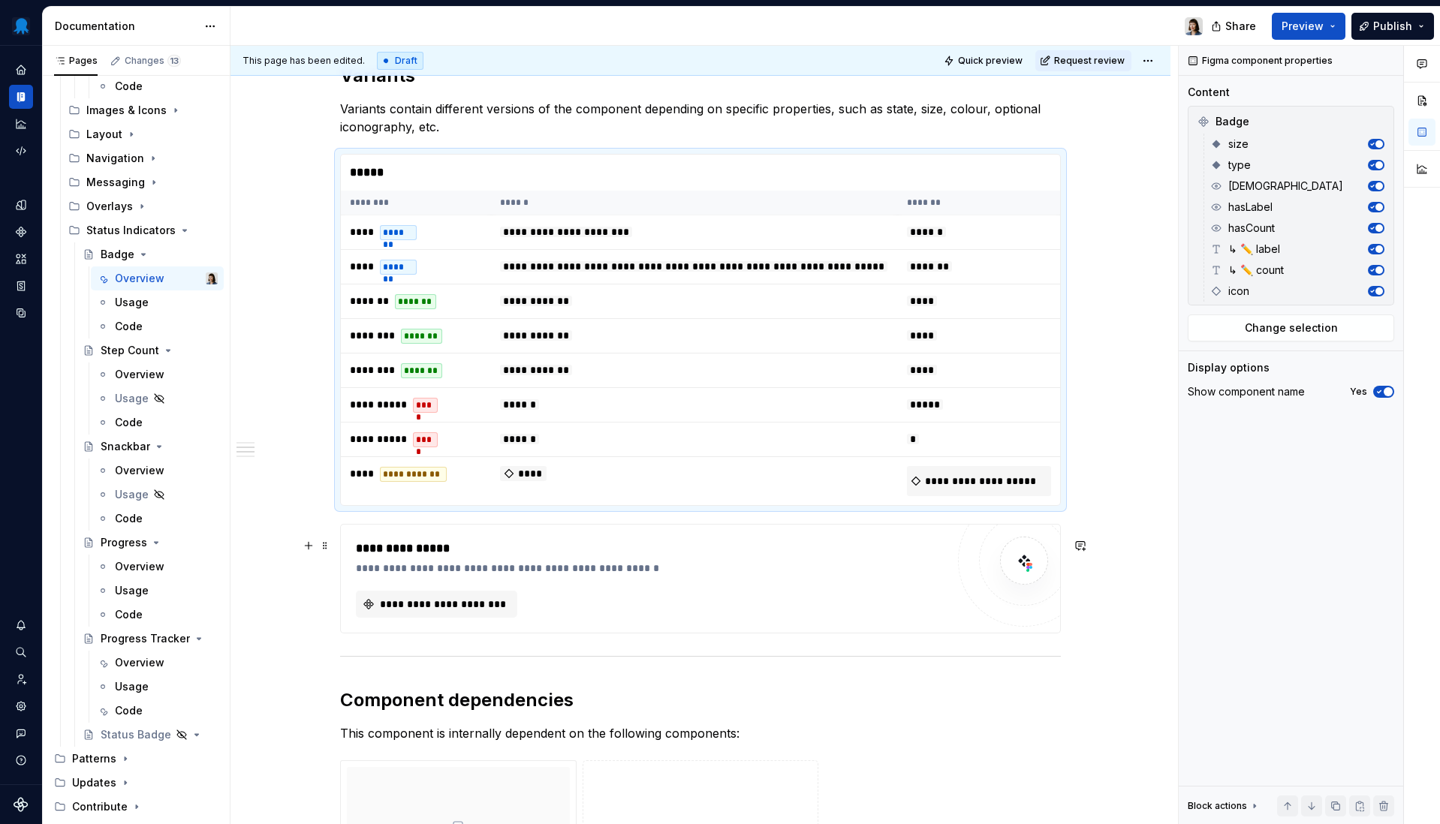
type textarea "*"
click at [501, 558] on div "**********" at bounding box center [651, 549] width 590 height 18
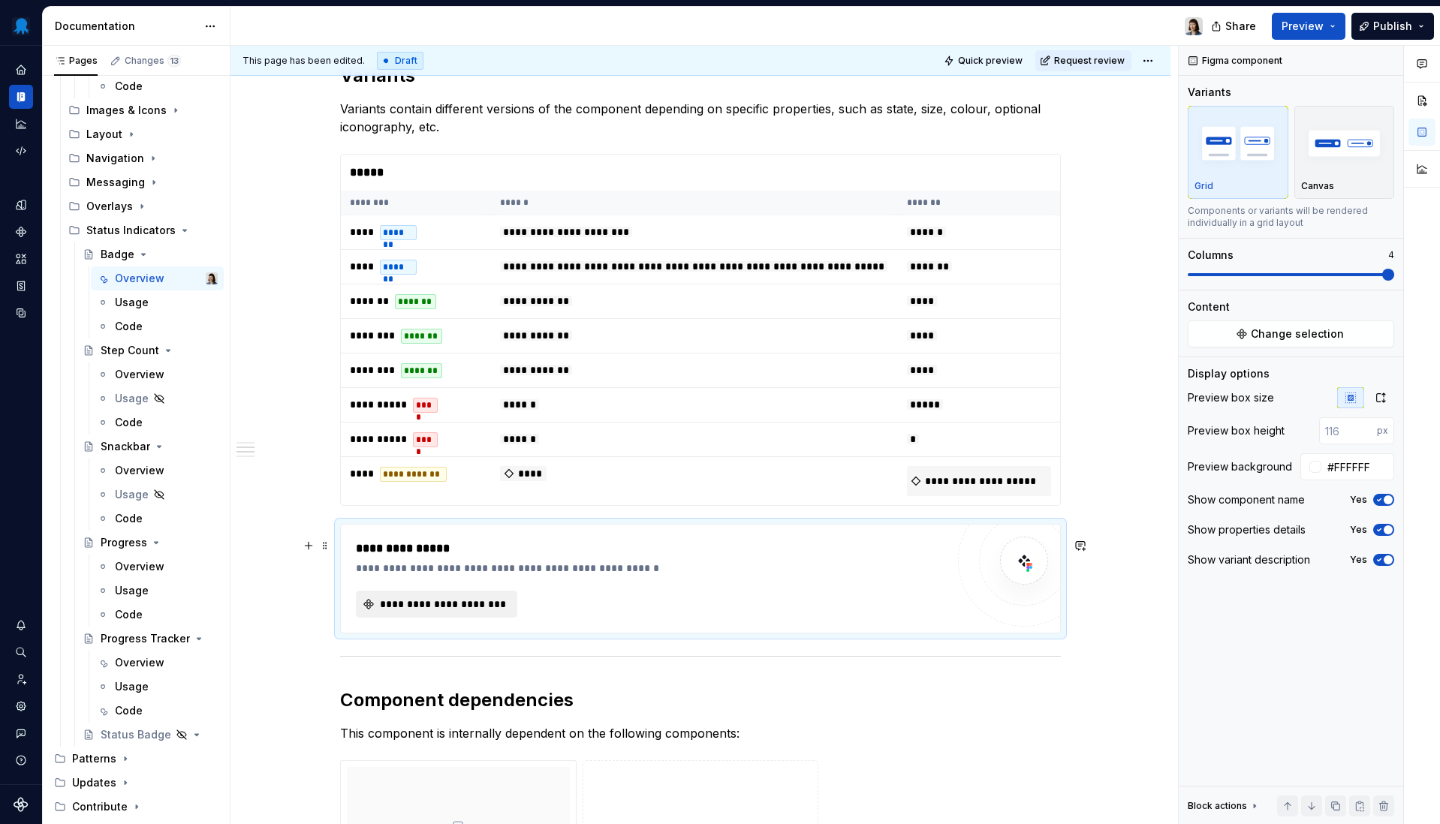
click at [434, 612] on span "**********" at bounding box center [443, 604] width 130 height 15
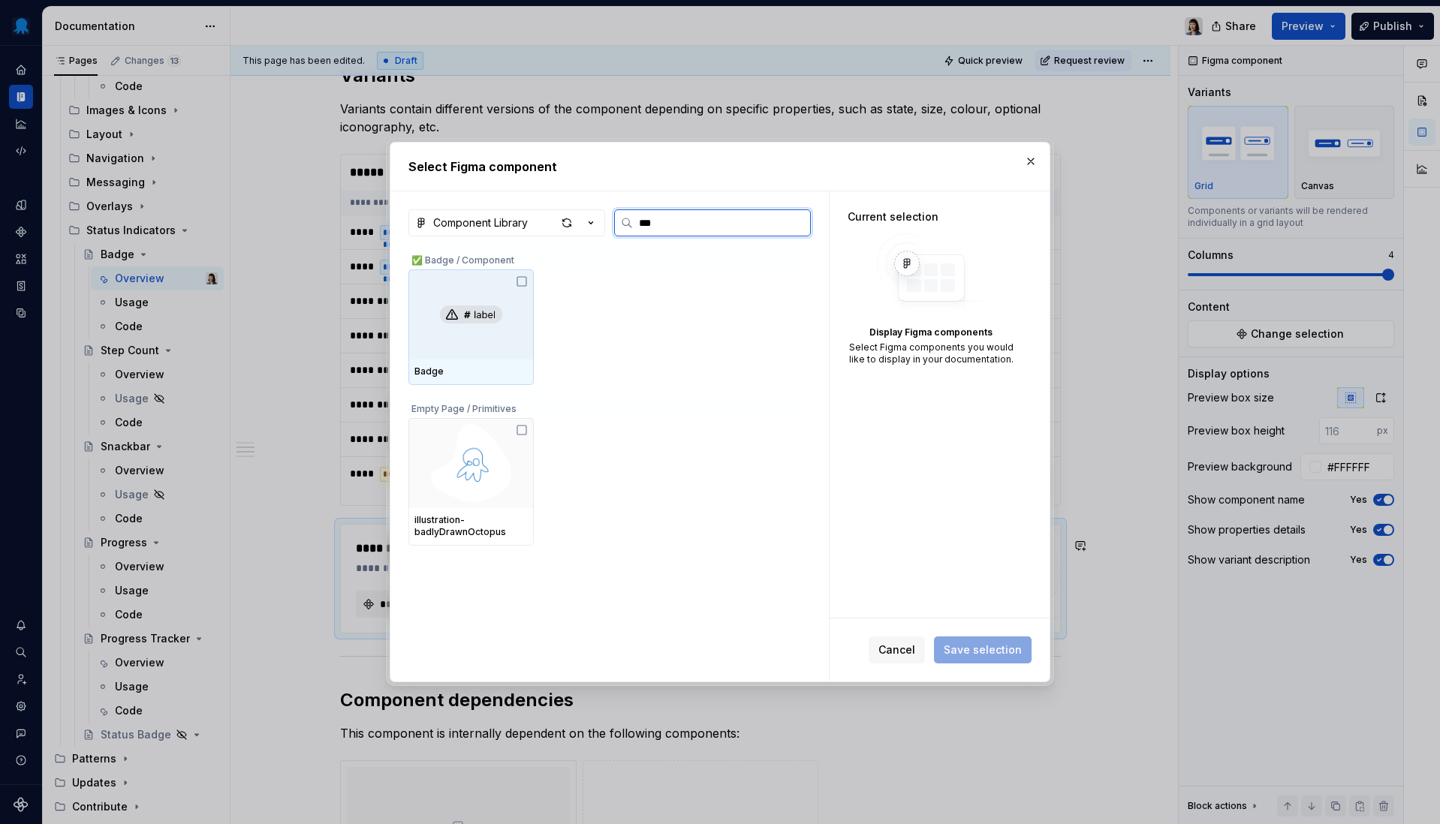
type input "****"
click at [495, 322] on img at bounding box center [471, 315] width 62 height 18
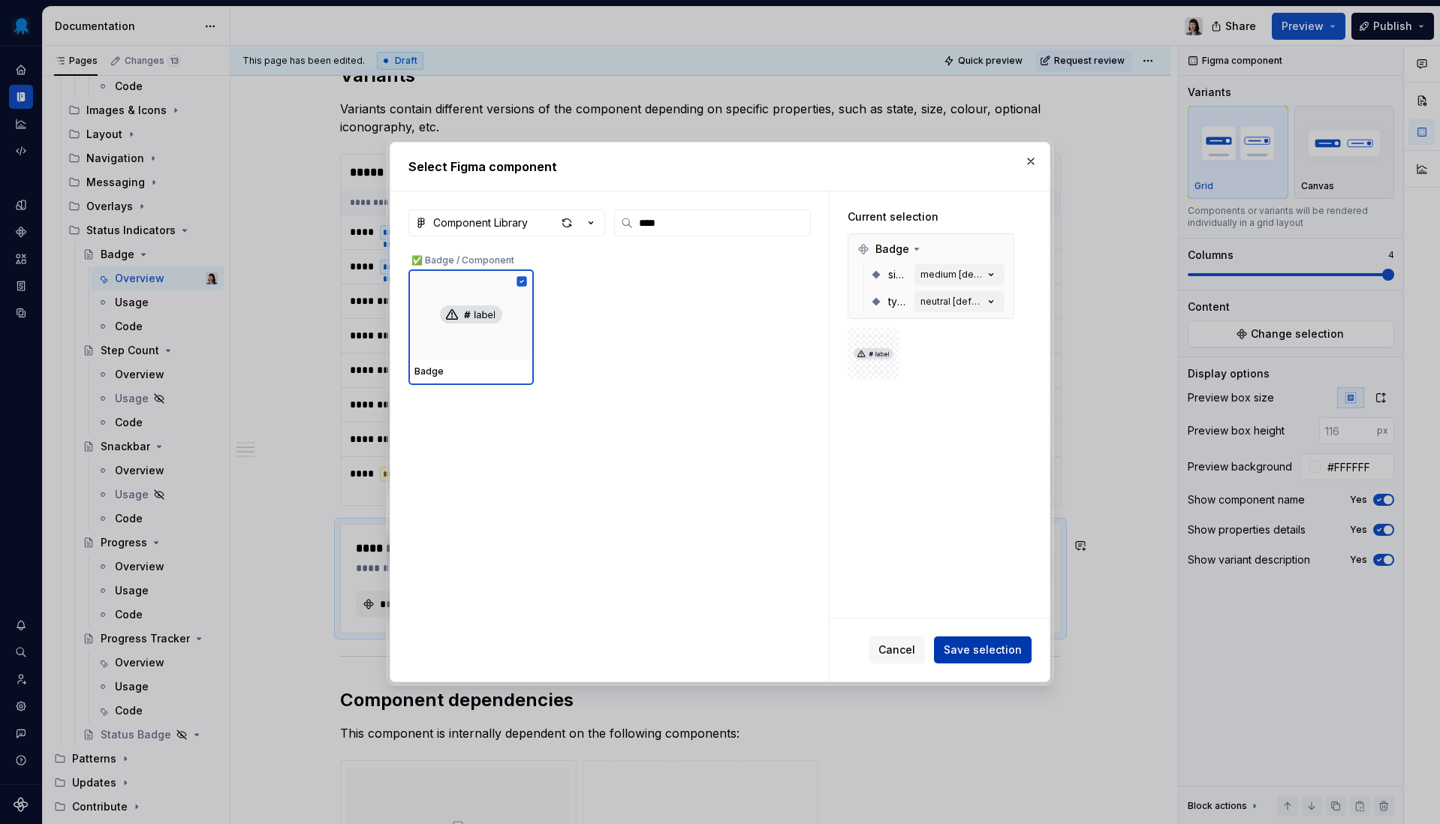
click at [979, 647] on span "Save selection" at bounding box center [983, 650] width 78 height 15
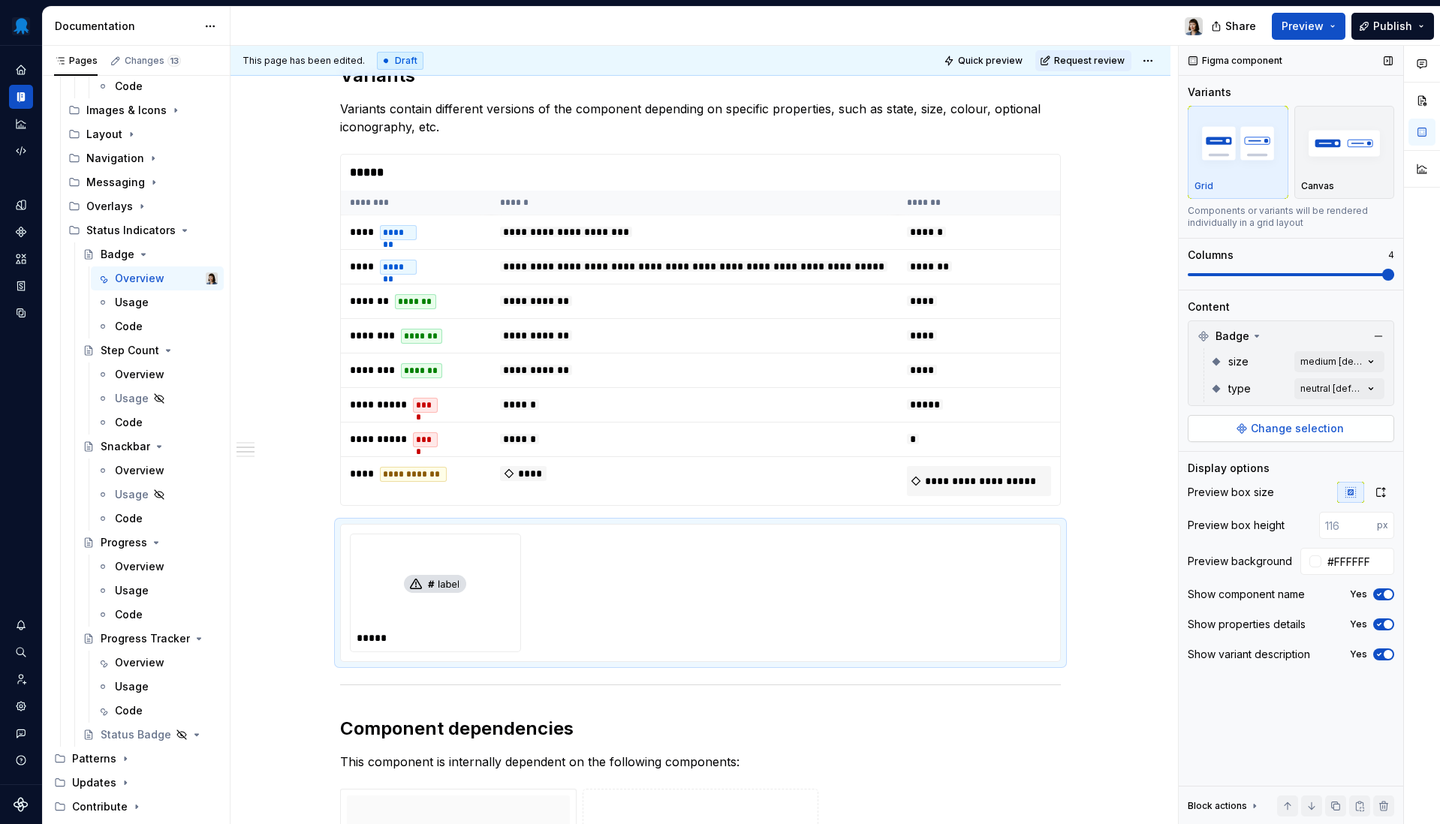
click at [1308, 435] on span "Change selection" at bounding box center [1297, 428] width 93 height 15
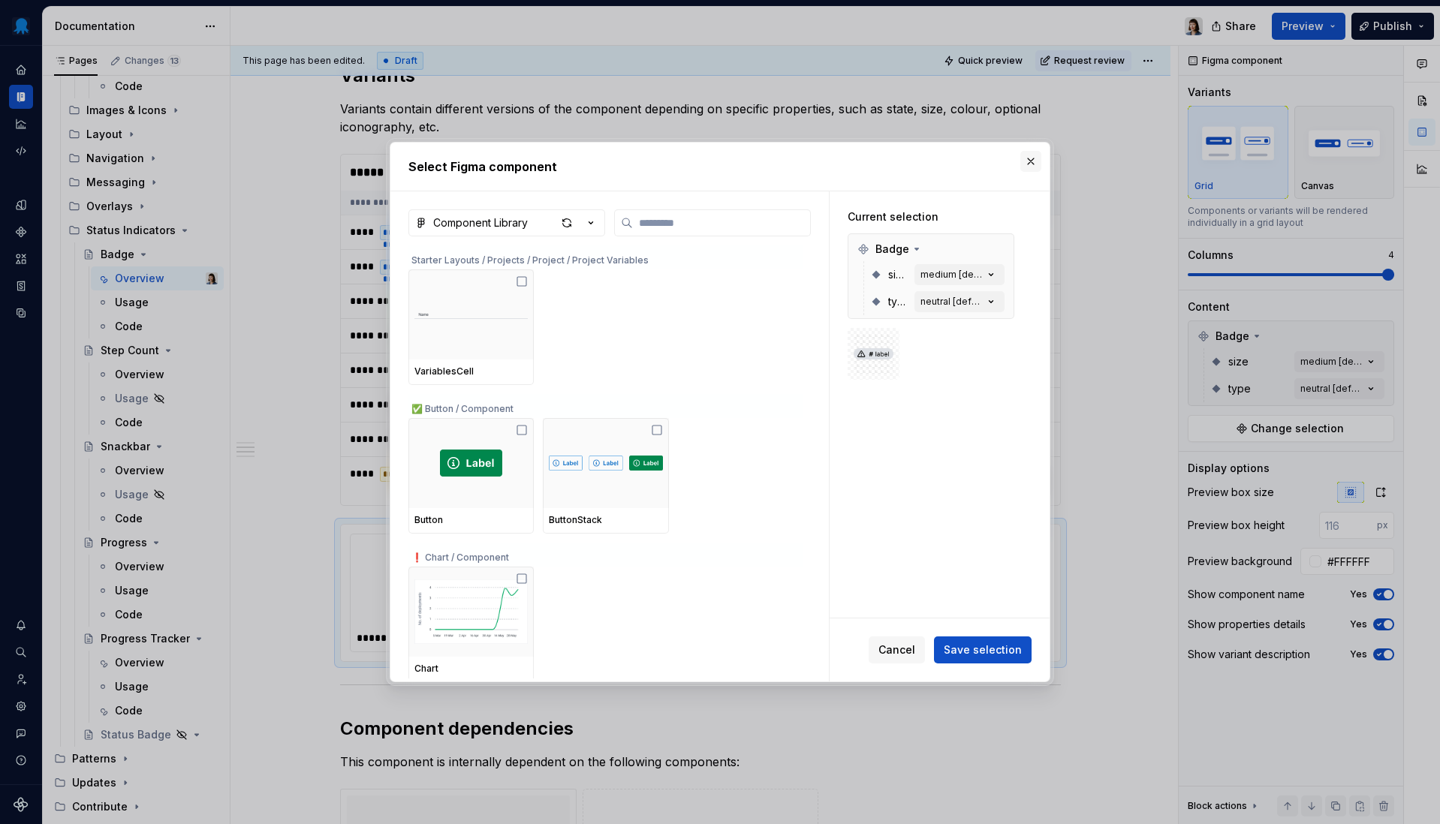
click at [1032, 166] on button "button" at bounding box center [1030, 161] width 21 height 21
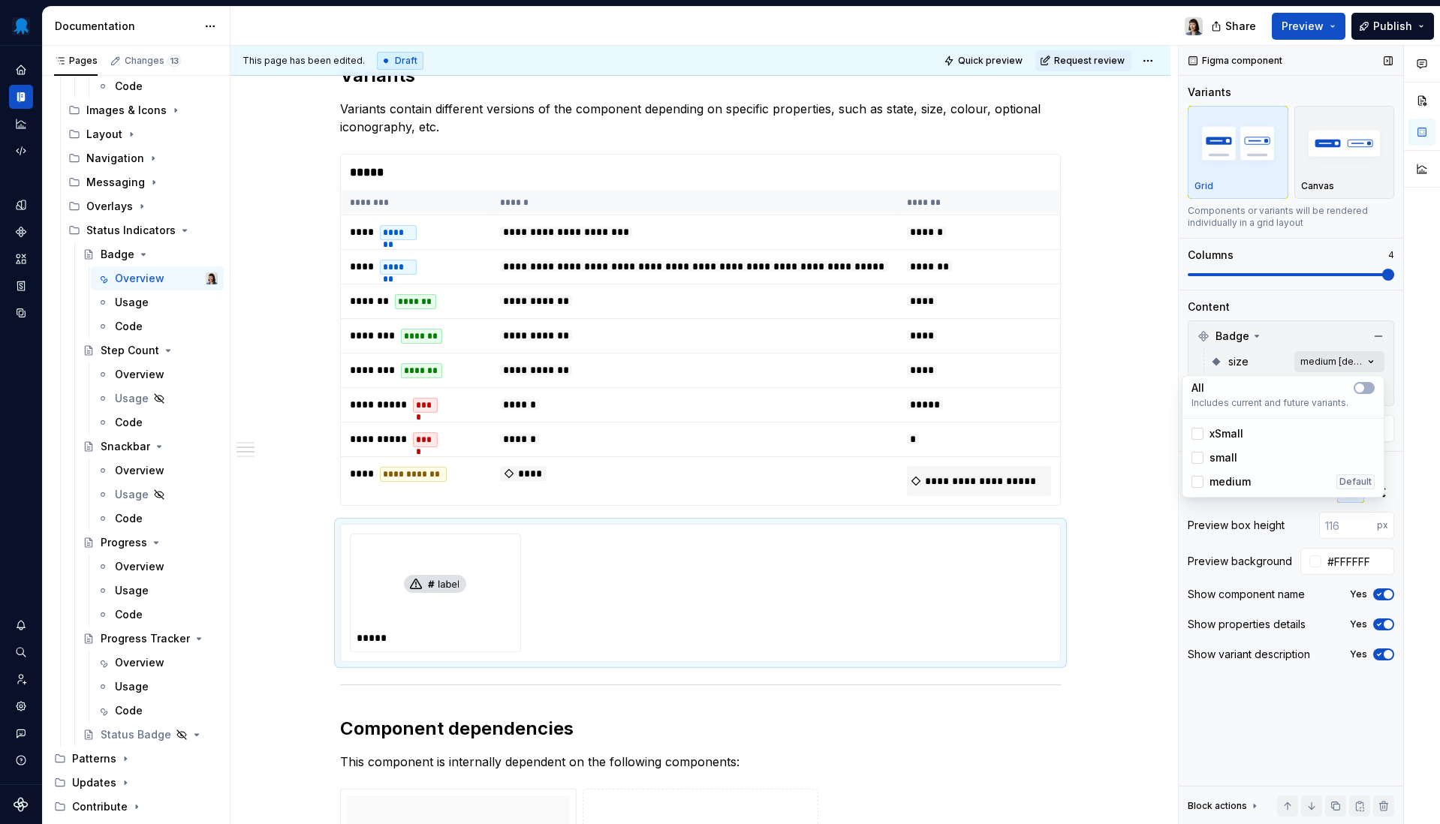
click at [1317, 357] on div "Comments Open comments No comments yet Select ‘Comment’ from the block context …" at bounding box center [1309, 435] width 261 height 779
click at [1317, 392] on button "button" at bounding box center [1363, 388] width 21 height 12
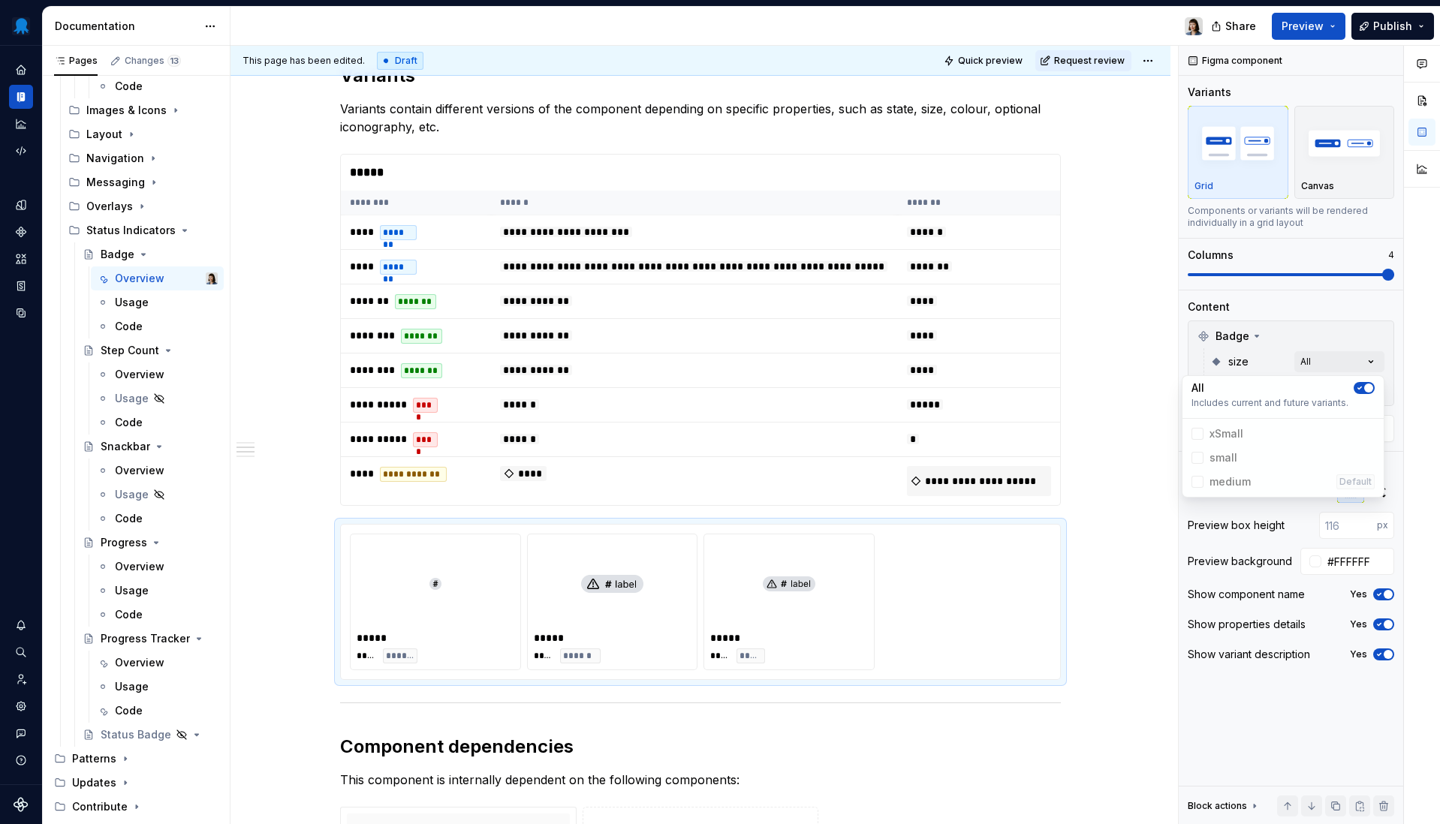
click at [1259, 357] on div "Comments Open comments No comments yet Select ‘Comment’ from the block context …" at bounding box center [1309, 435] width 261 height 779
click at [1317, 395] on div "Comments Open comments No comments yet Select ‘Comment’ from the block context …" at bounding box center [1309, 435] width 261 height 779
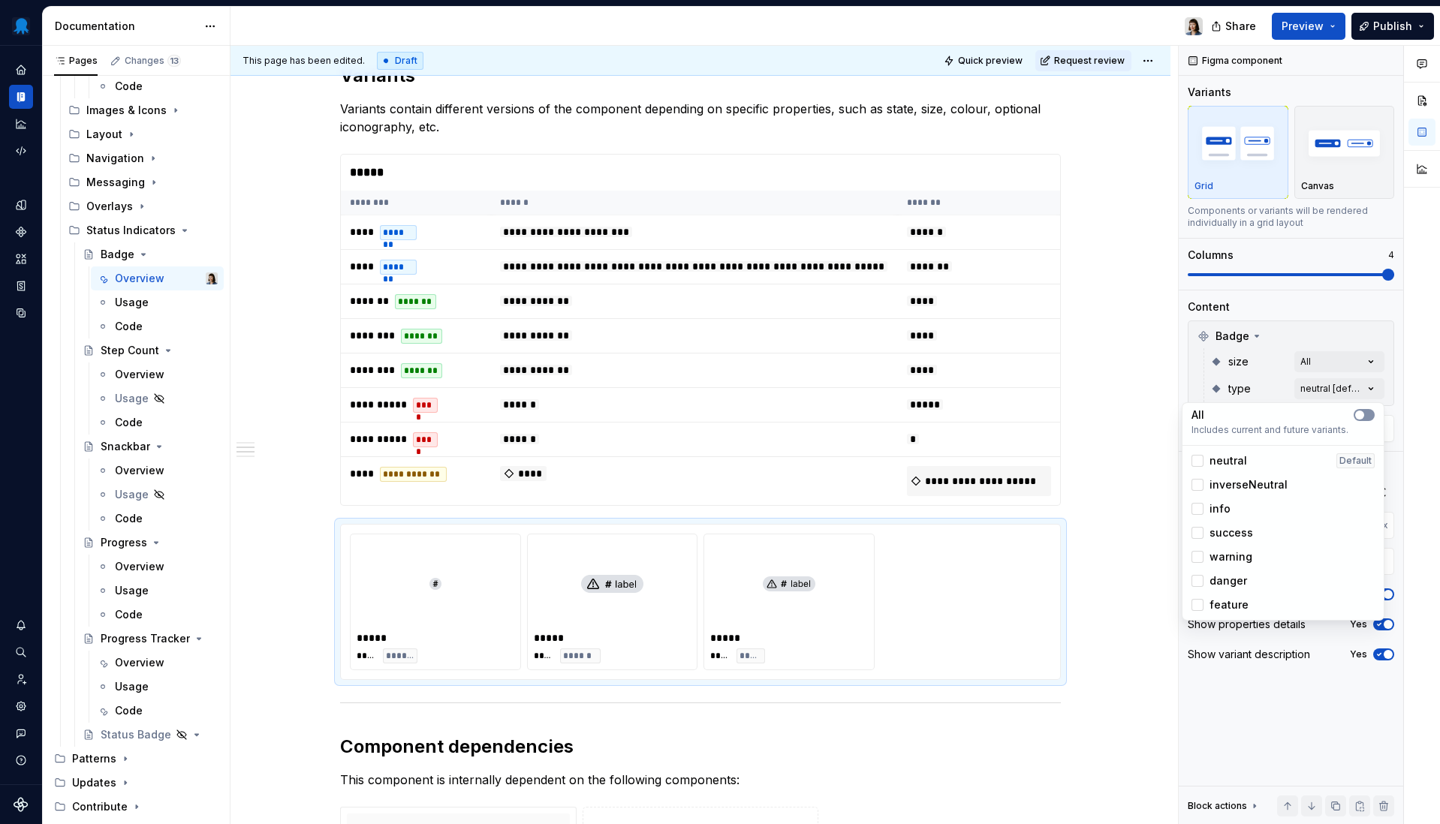
click at [1317, 410] on button "button" at bounding box center [1363, 415] width 21 height 12
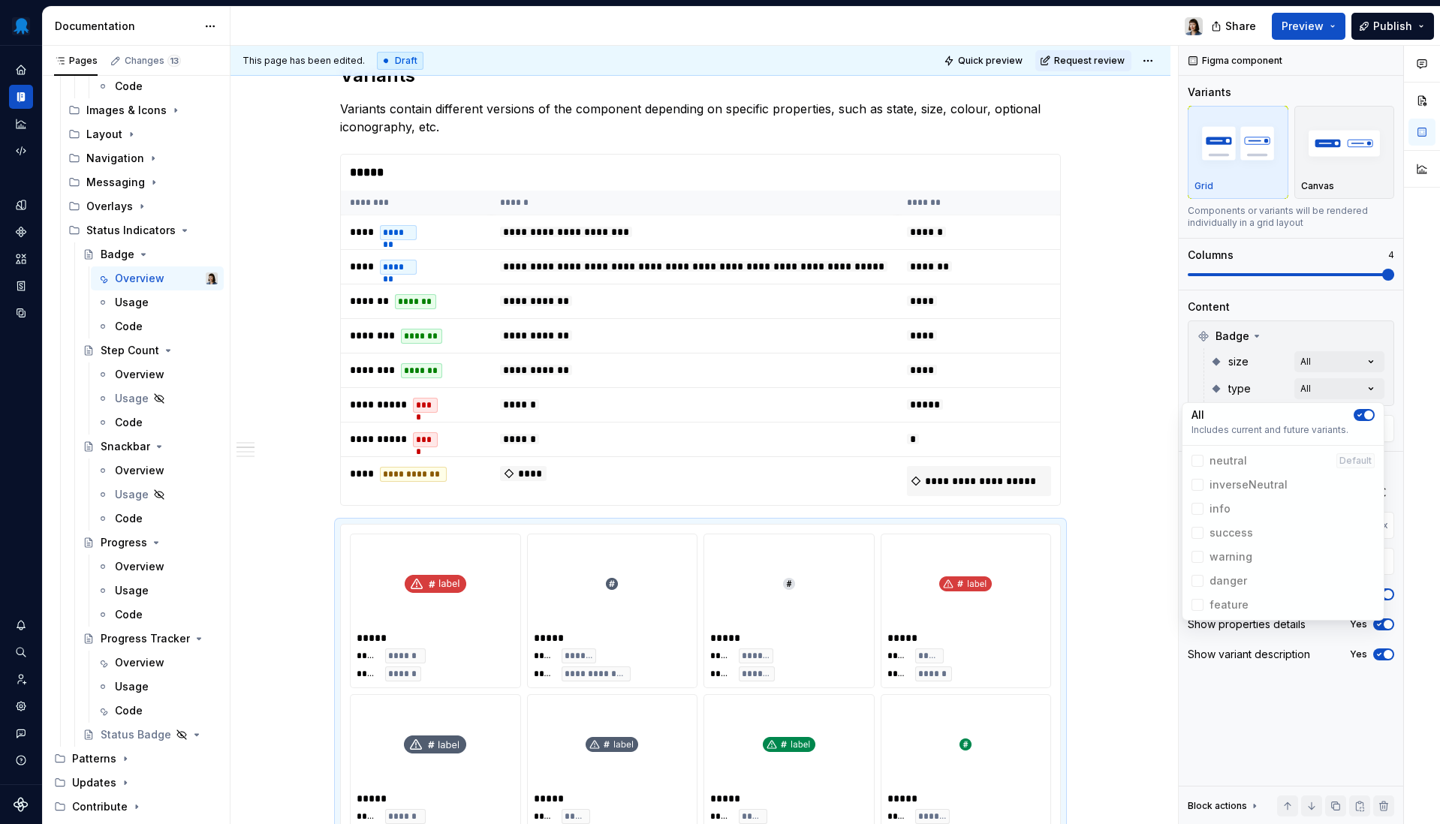
click at [1260, 359] on div "Comments Open comments No comments yet Select ‘Comment’ from the block context …" at bounding box center [1309, 435] width 261 height 779
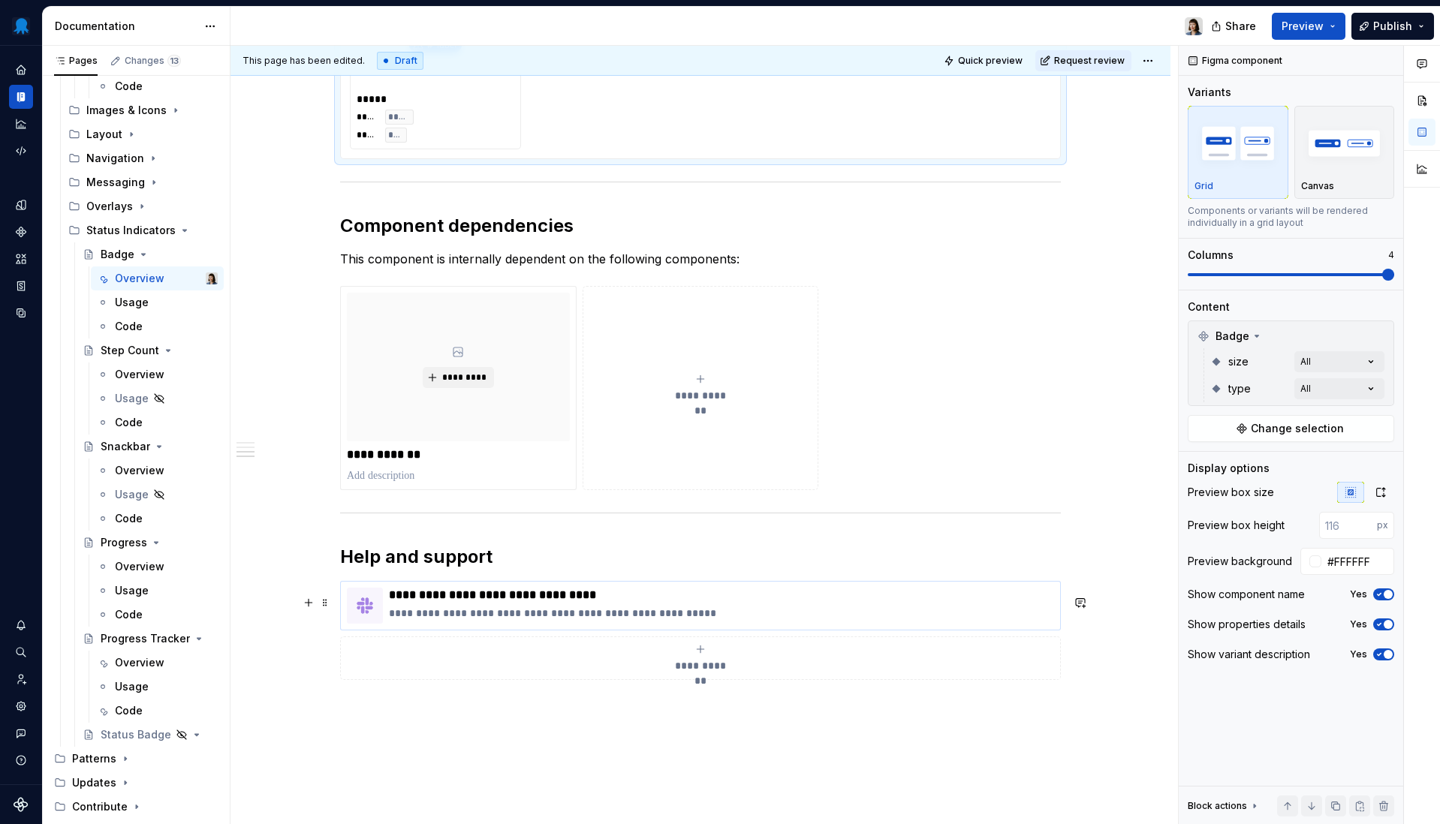
scroll to position [2907, 0]
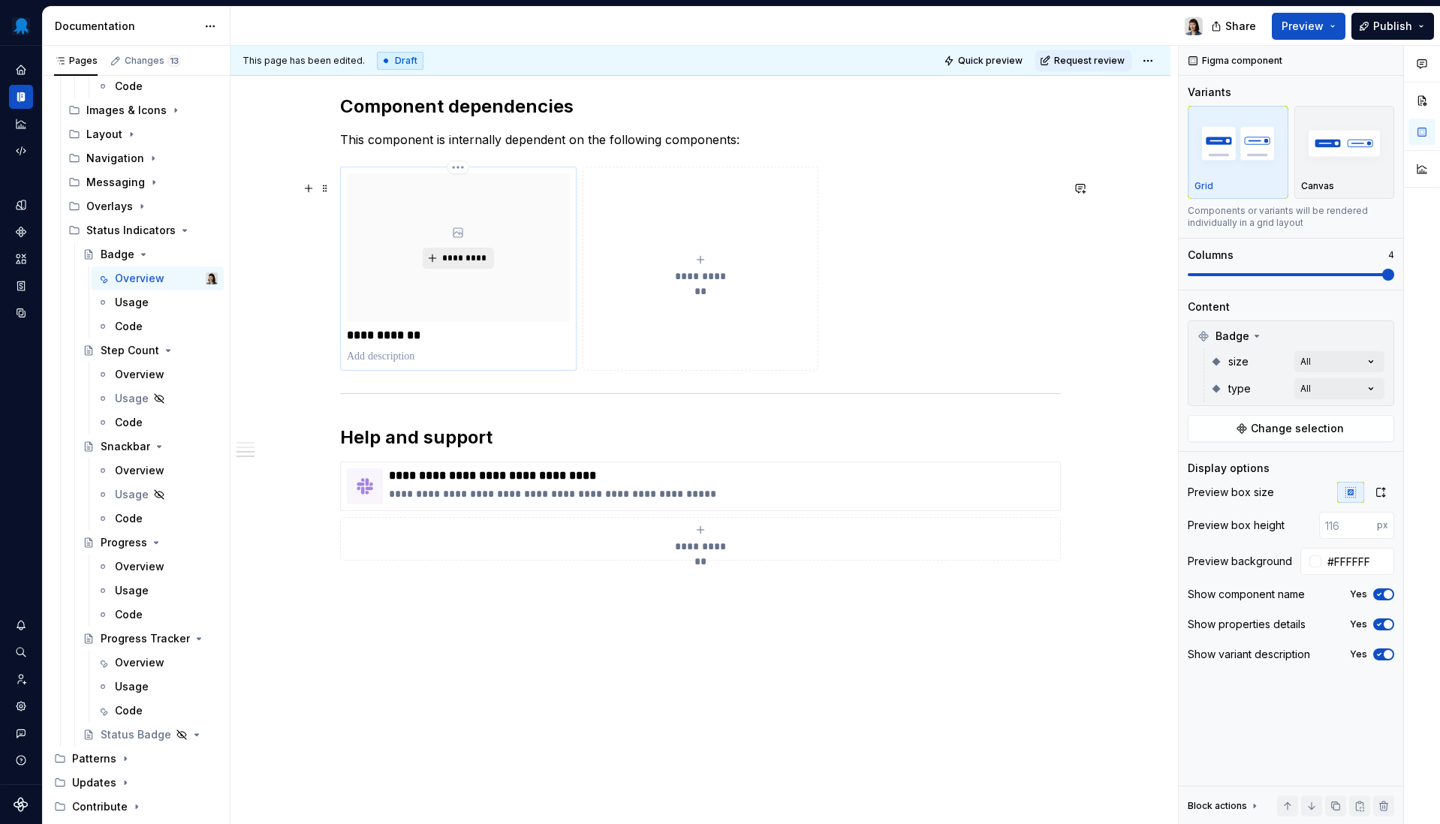
click at [450, 264] on span "*********" at bounding box center [464, 258] width 46 height 12
type textarea "*"
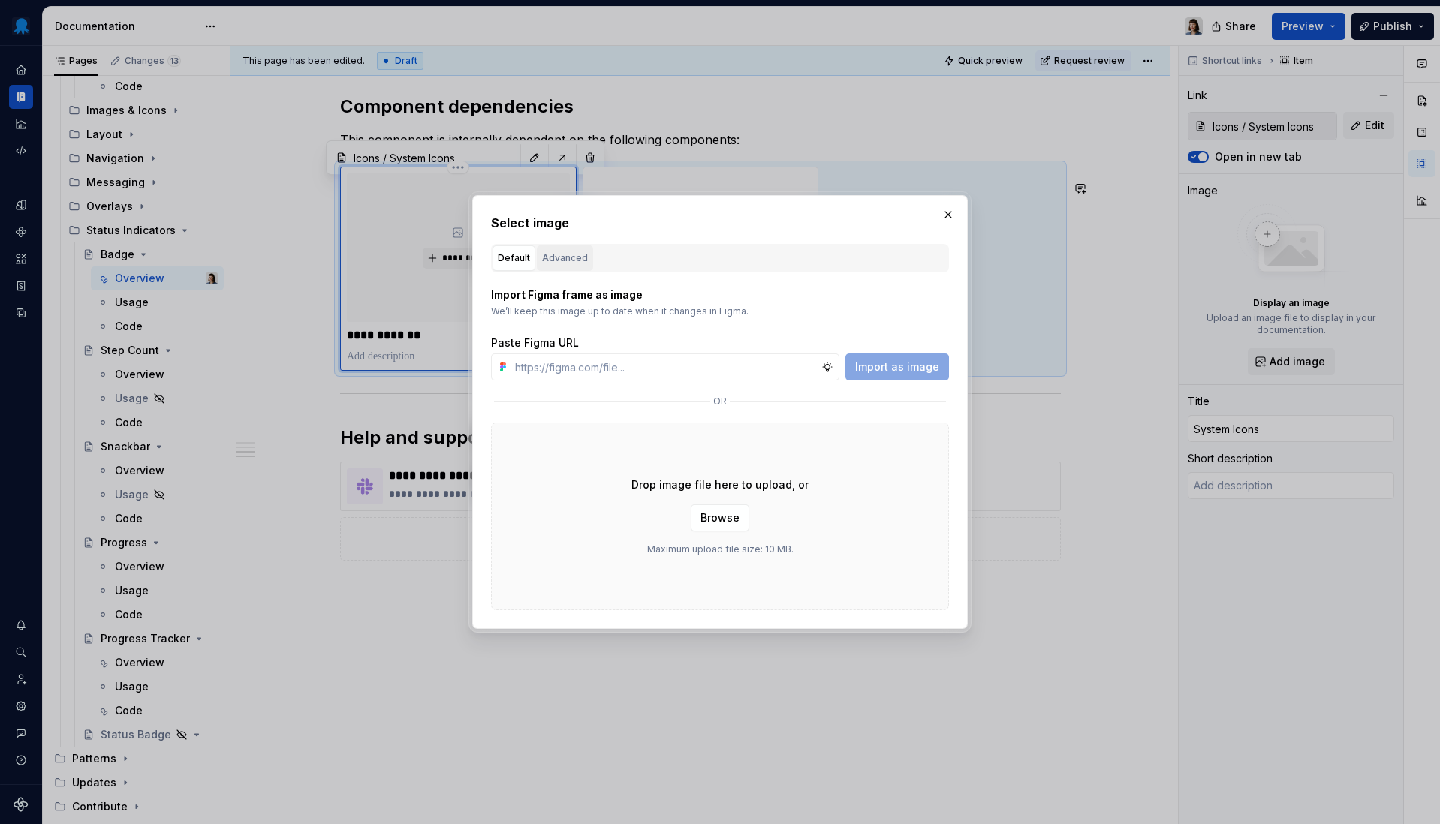
click at [571, 258] on div "Advanced" at bounding box center [565, 258] width 46 height 15
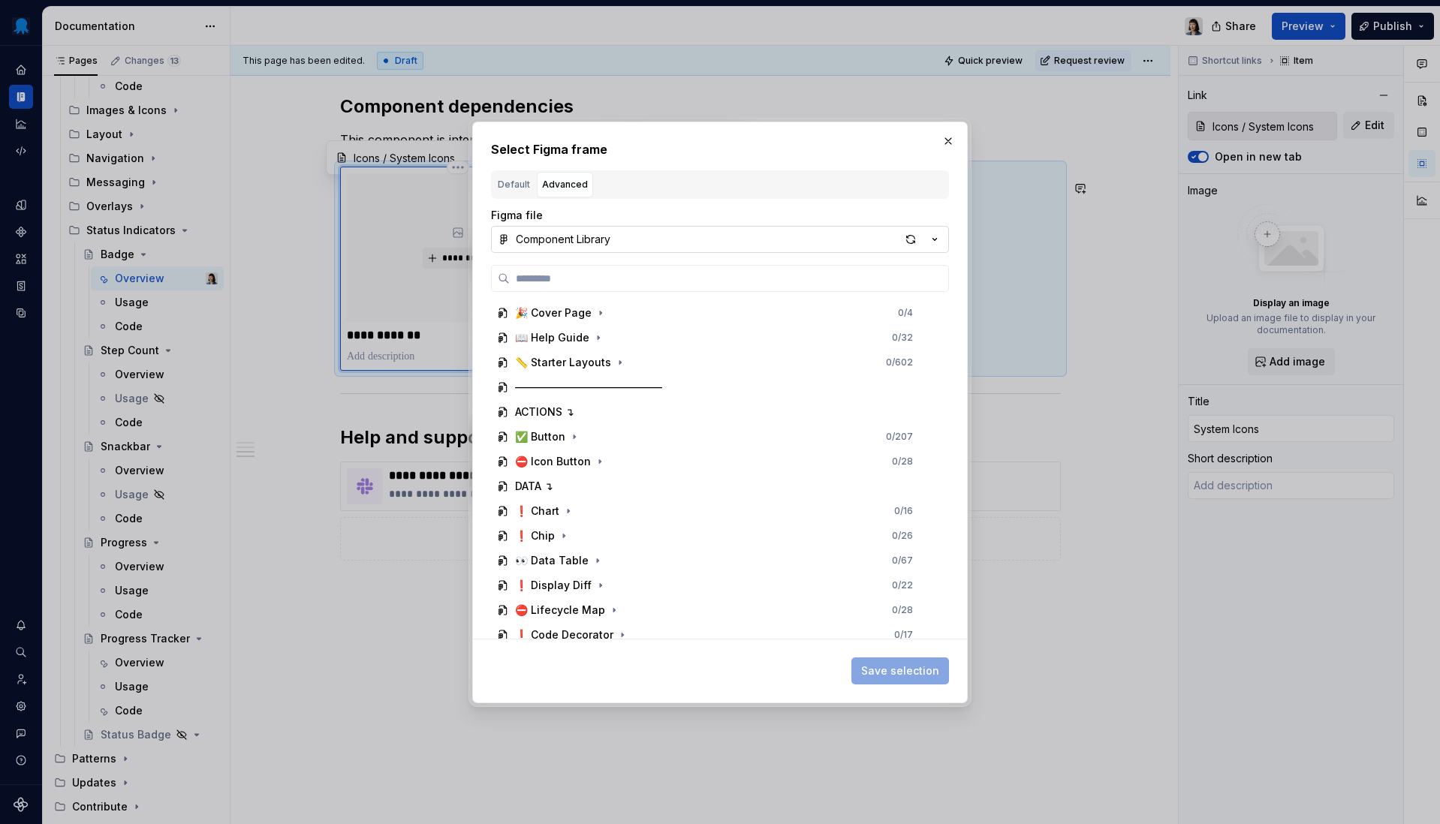
click at [594, 248] on button "Component Library" at bounding box center [720, 239] width 458 height 27
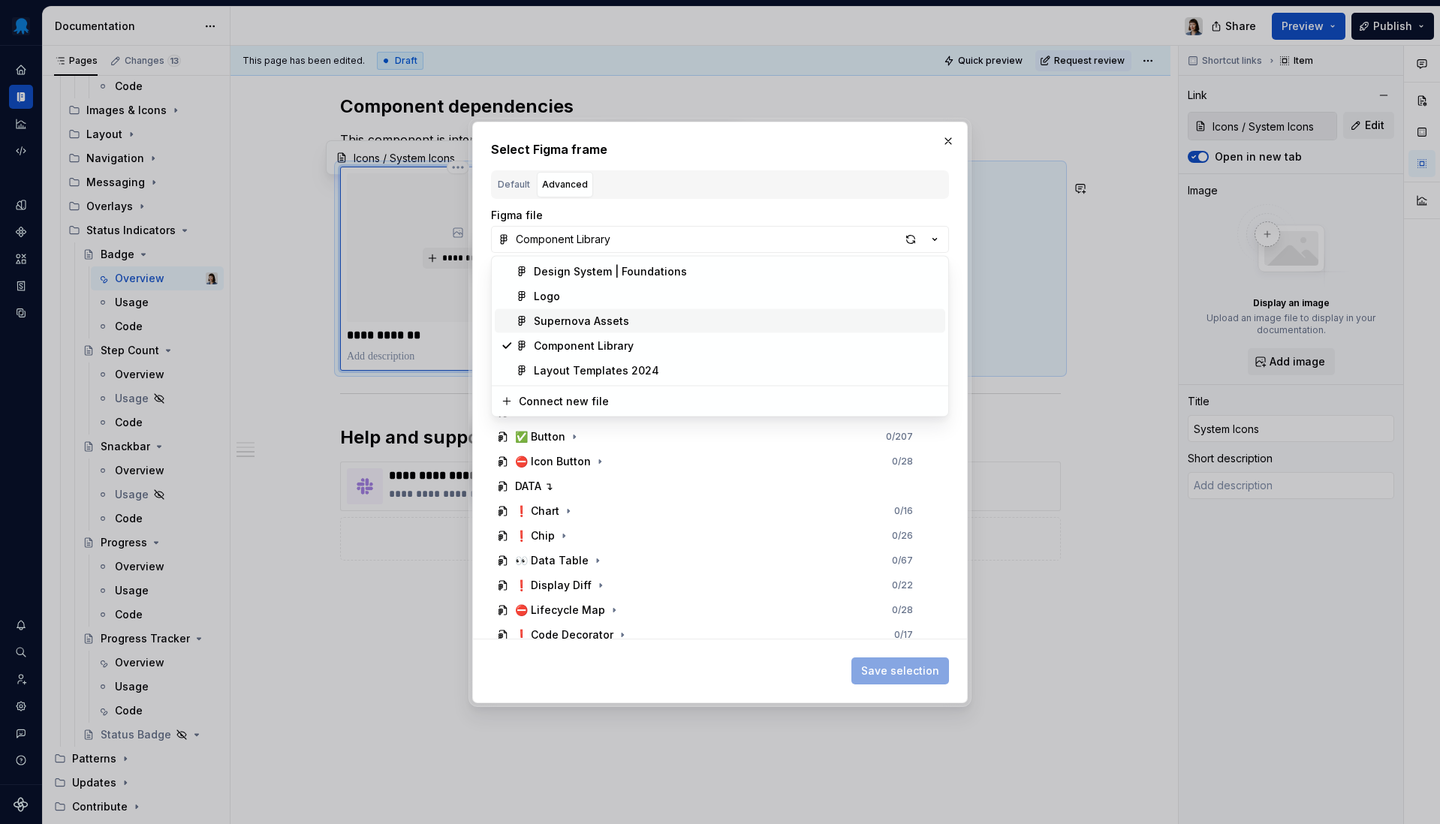
click at [588, 326] on div "Supernova Assets" at bounding box center [581, 321] width 95 height 15
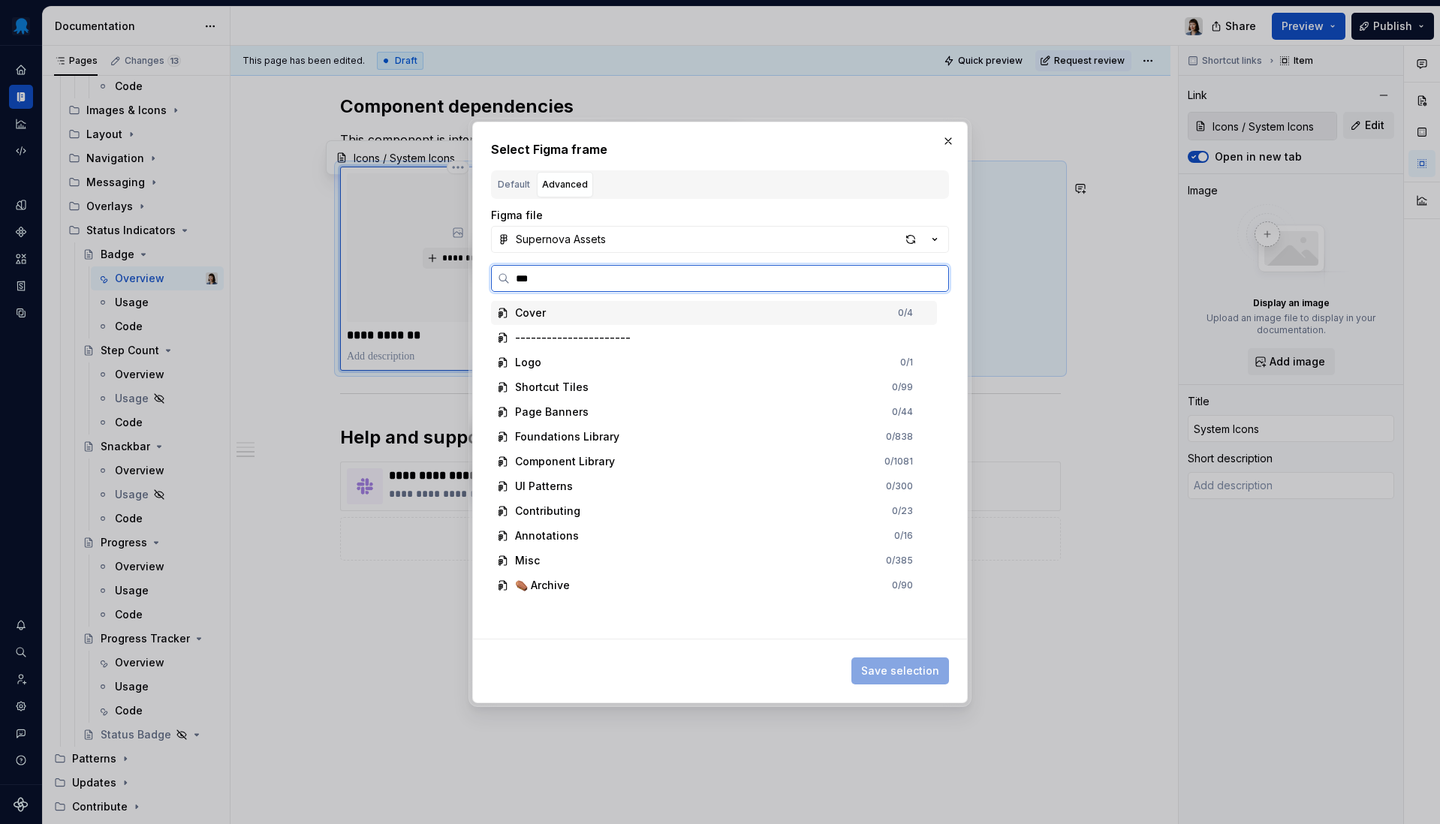
type input "****"
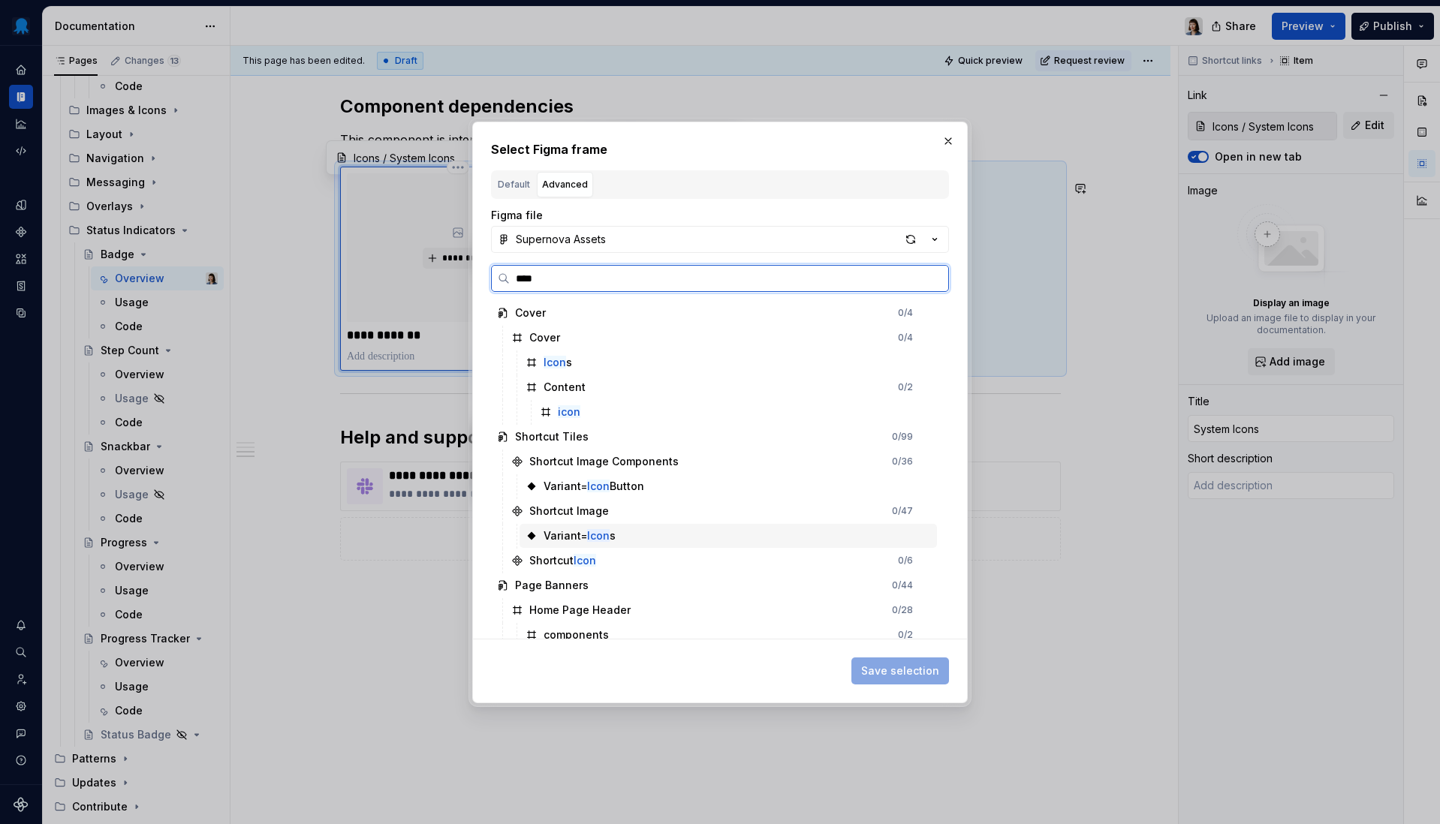
click at [616, 524] on div "Variant= Icon s" at bounding box center [727, 536] width 417 height 24
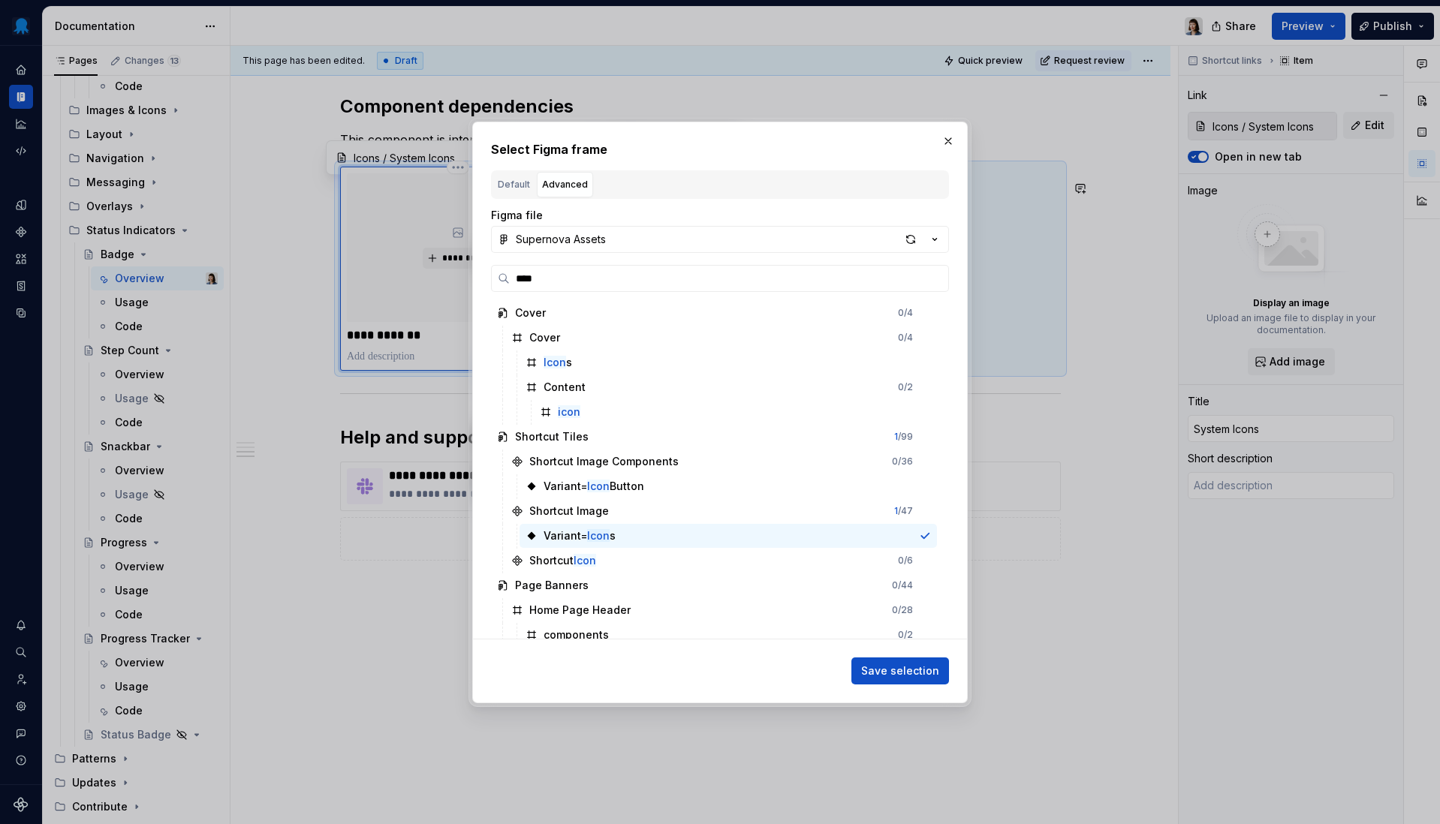
click at [911, 667] on span "Save selection" at bounding box center [900, 671] width 78 height 15
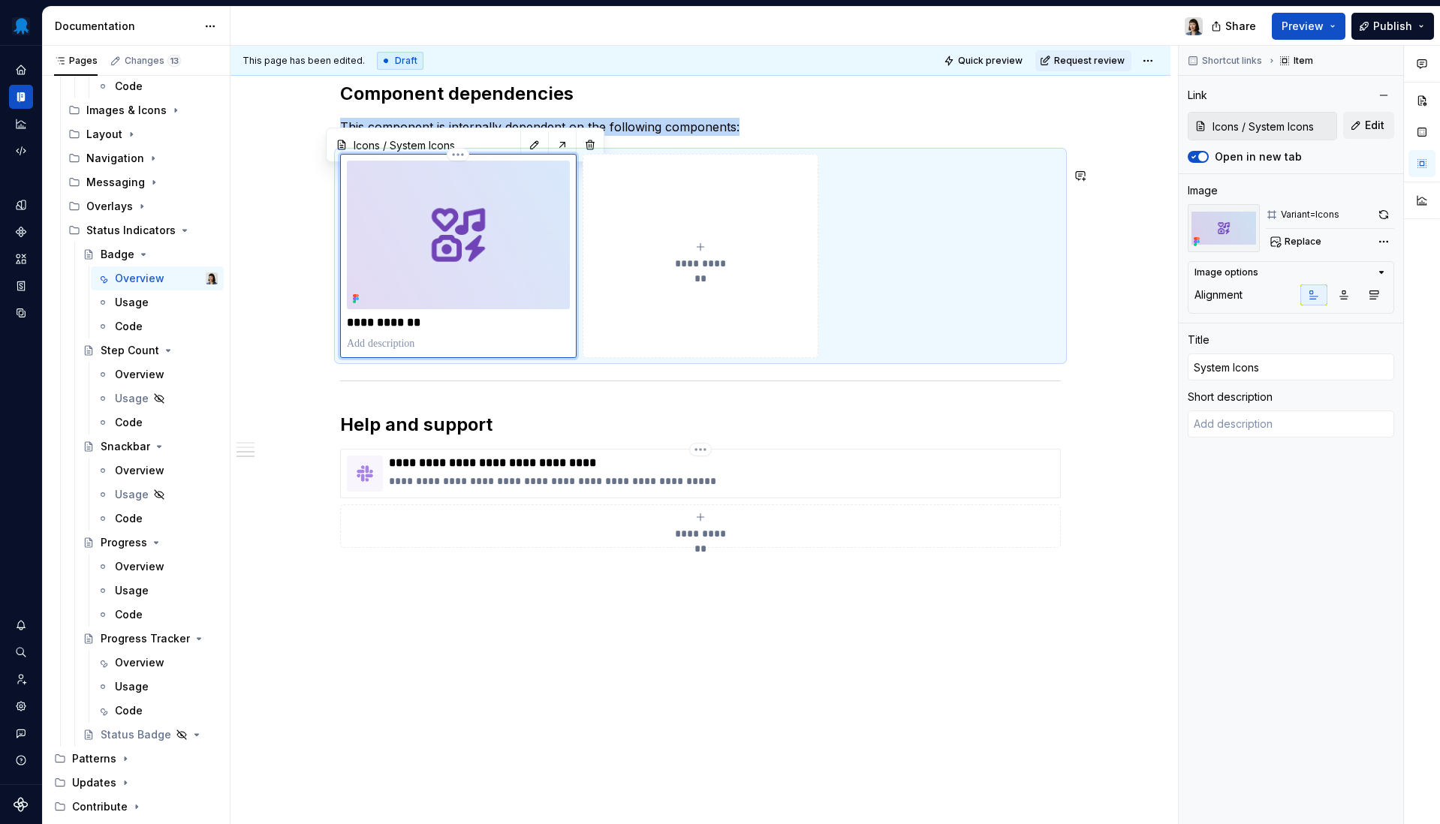
scroll to position [2958, 0]
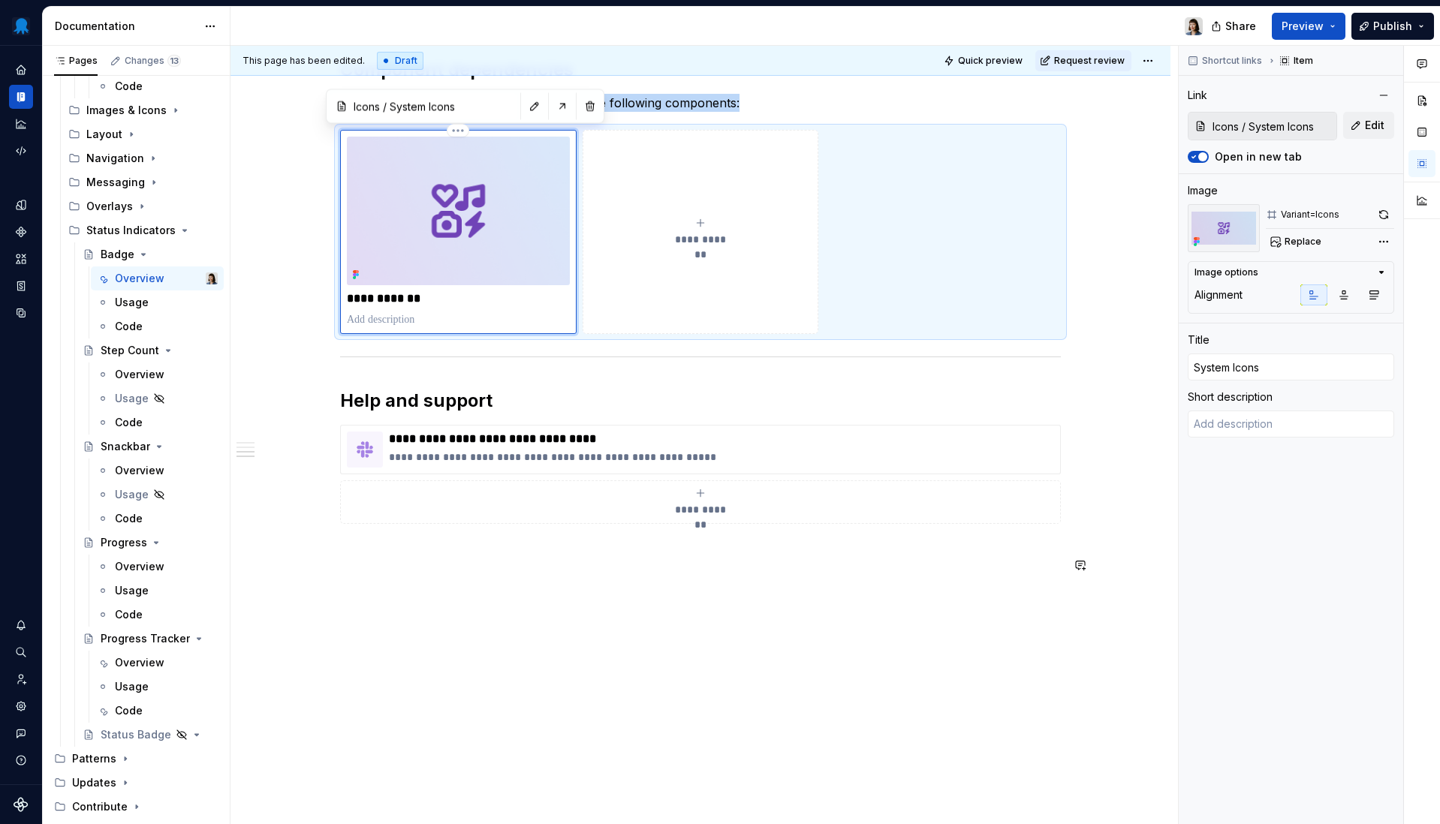
click at [793, 655] on div "**********" at bounding box center [703, 435] width 947 height 779
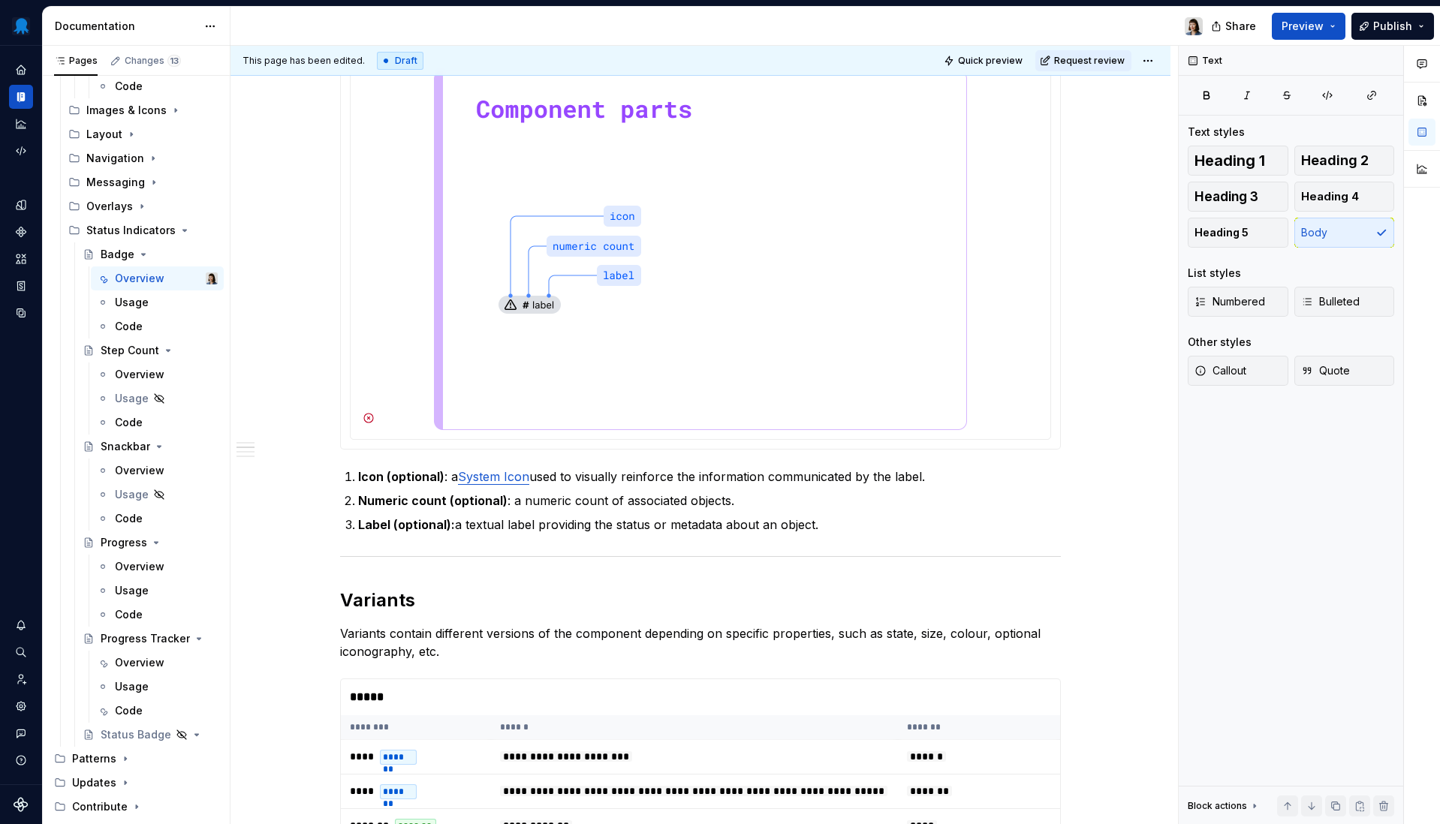
scroll to position [920, 0]
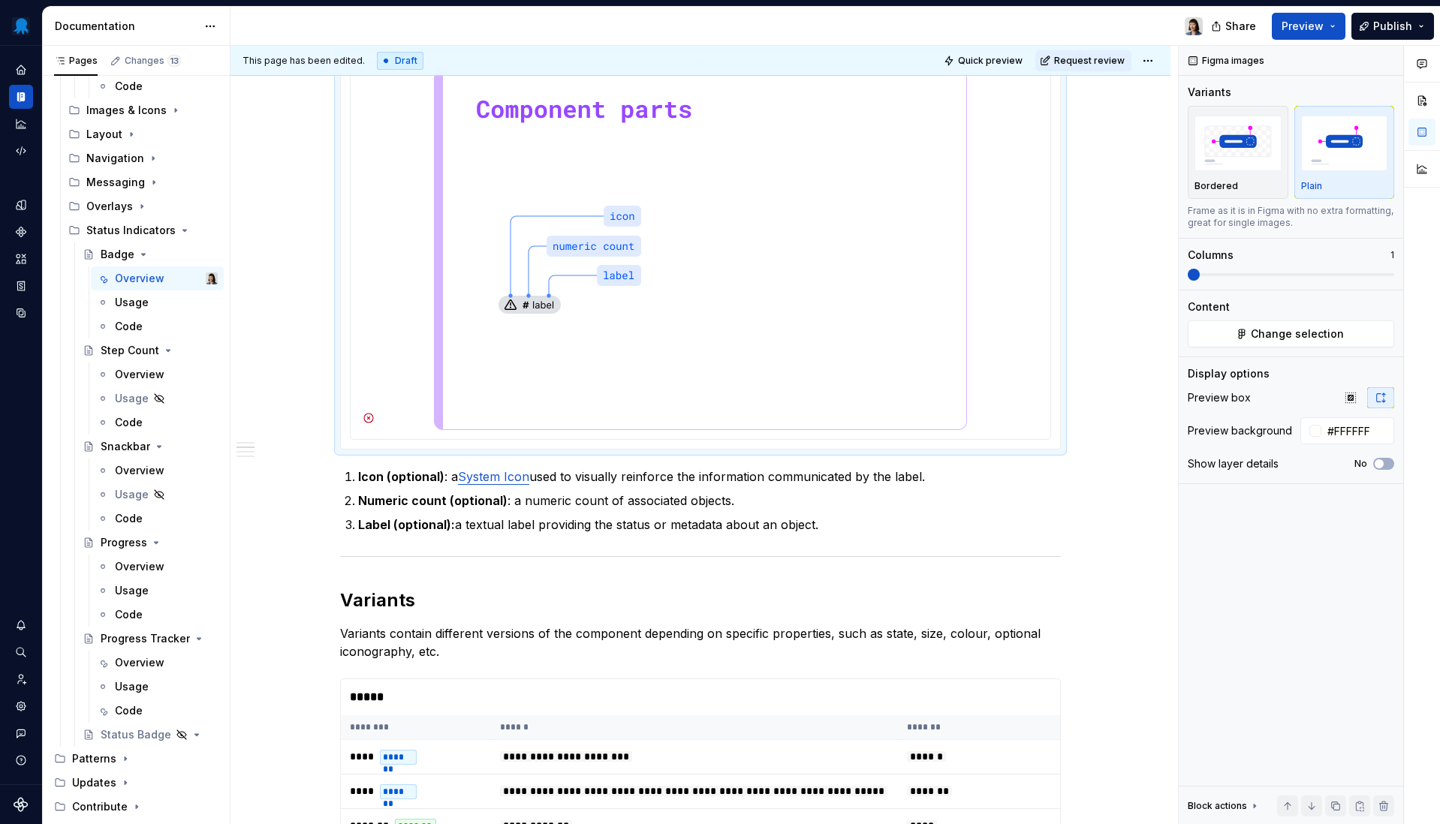
click at [572, 308] on img at bounding box center [700, 250] width 533 height 360
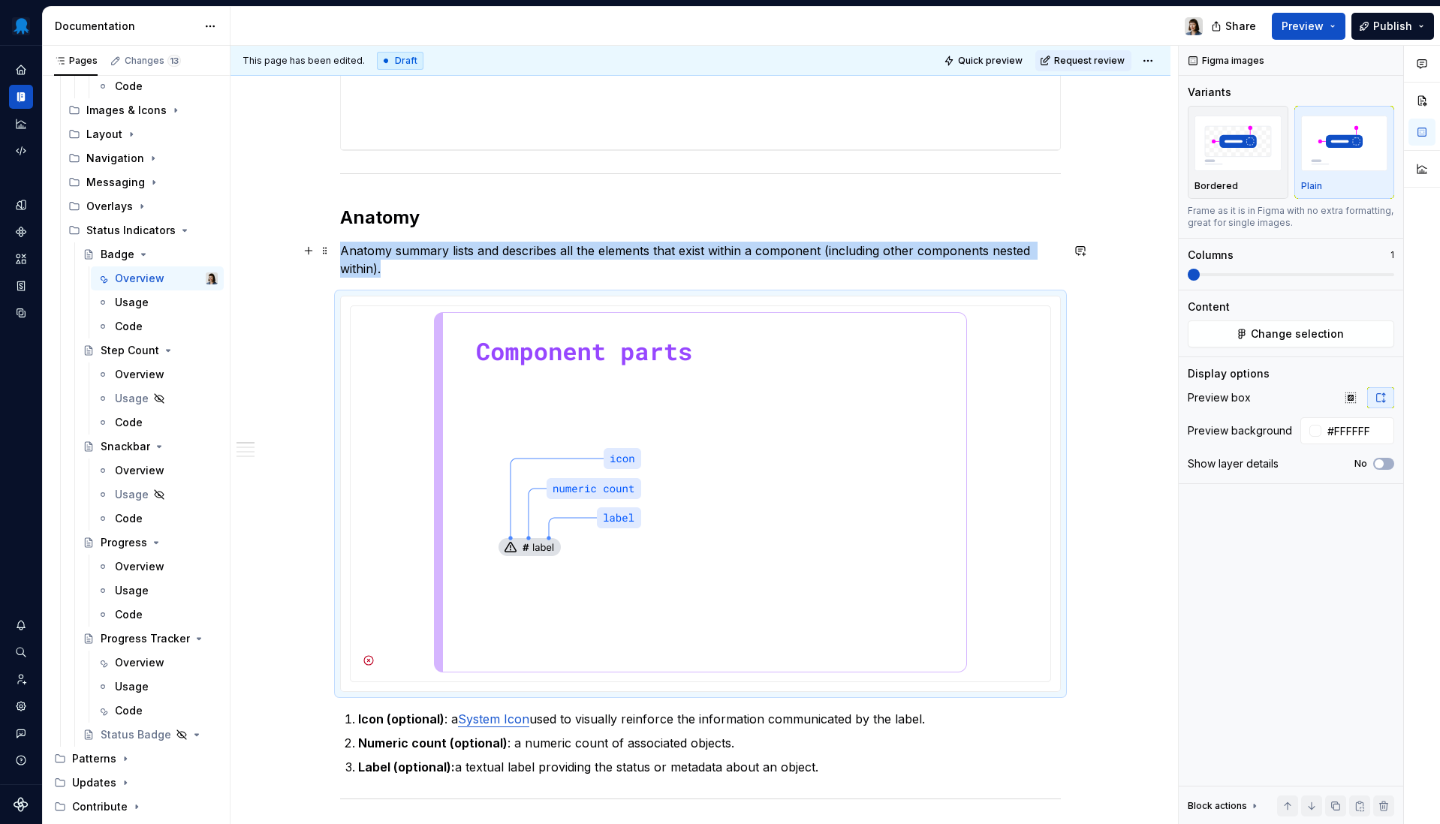
scroll to position [613, 0]
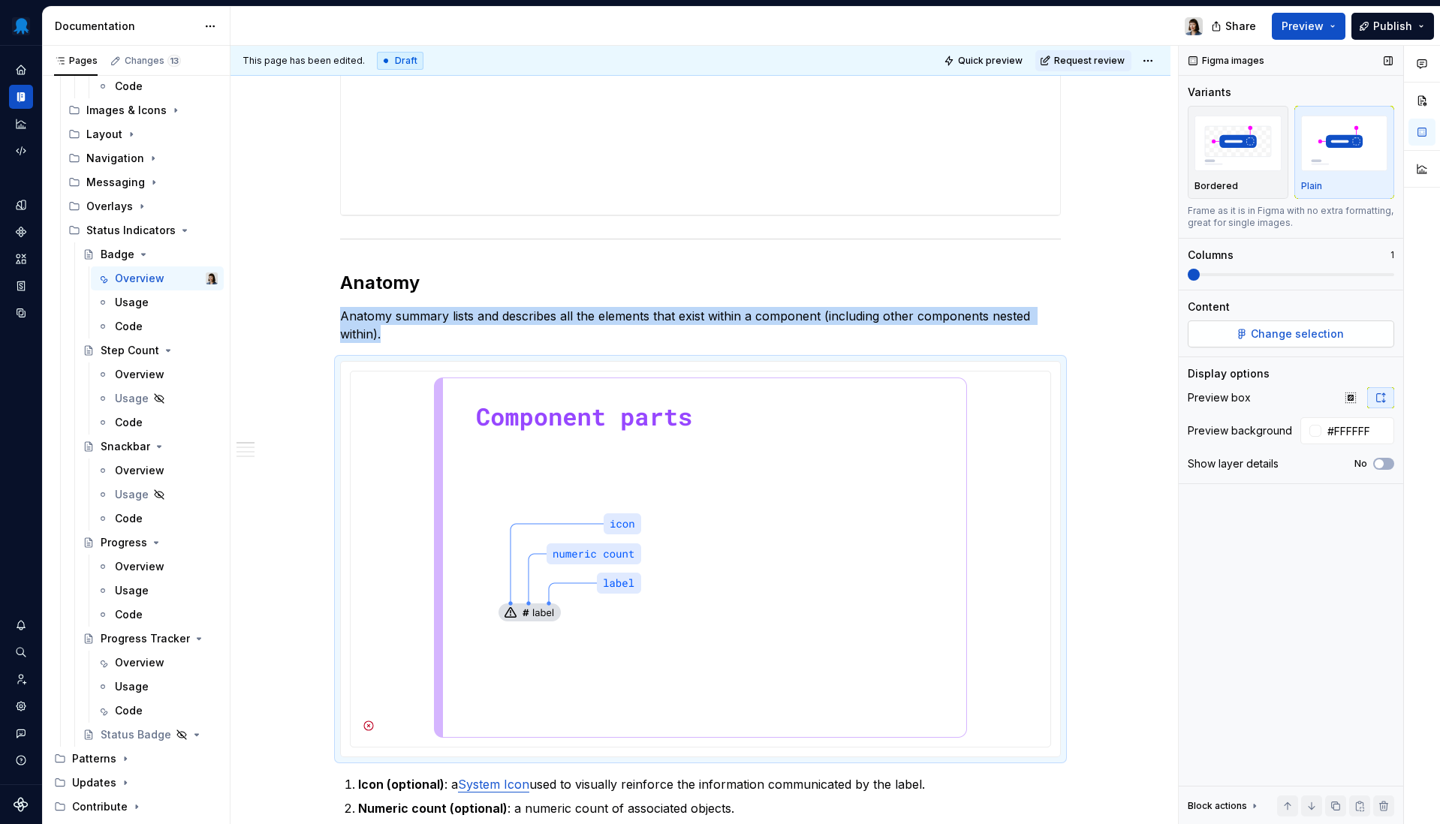
click at [1271, 332] on span "Change selection" at bounding box center [1297, 334] width 93 height 15
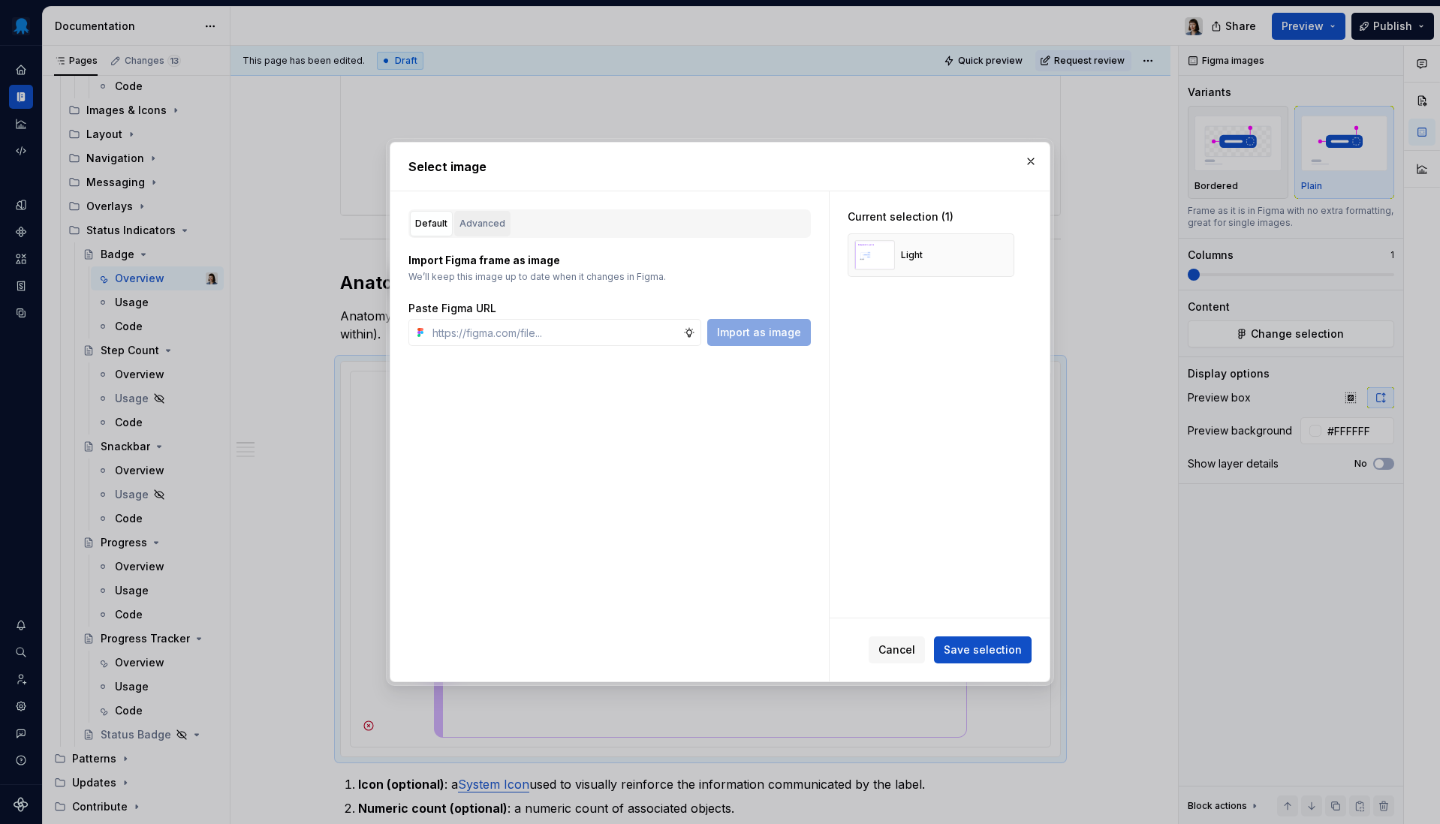
click at [479, 224] on div "Advanced" at bounding box center [482, 223] width 46 height 15
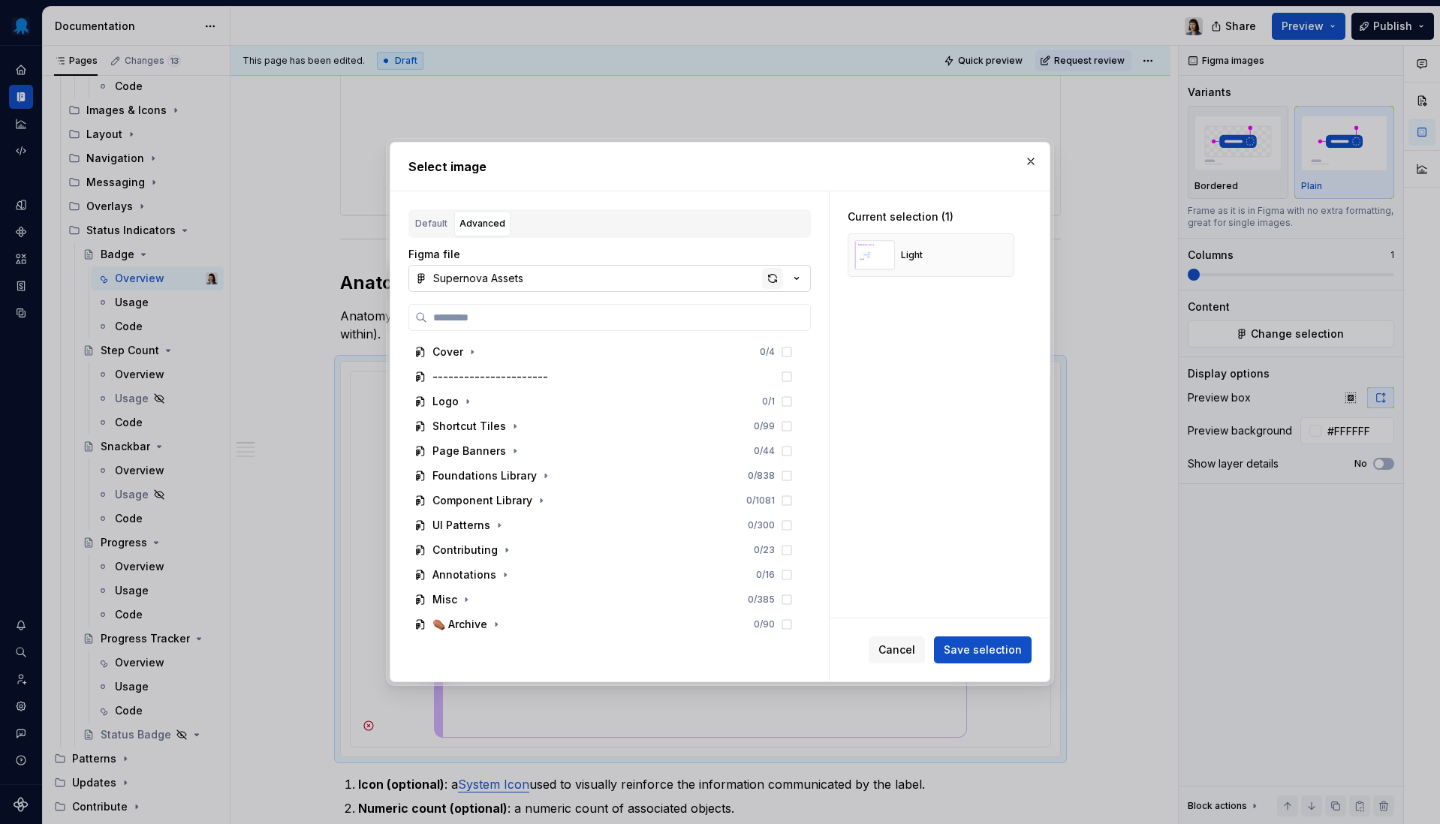
click at [775, 270] on div "button" at bounding box center [772, 278] width 21 height 21
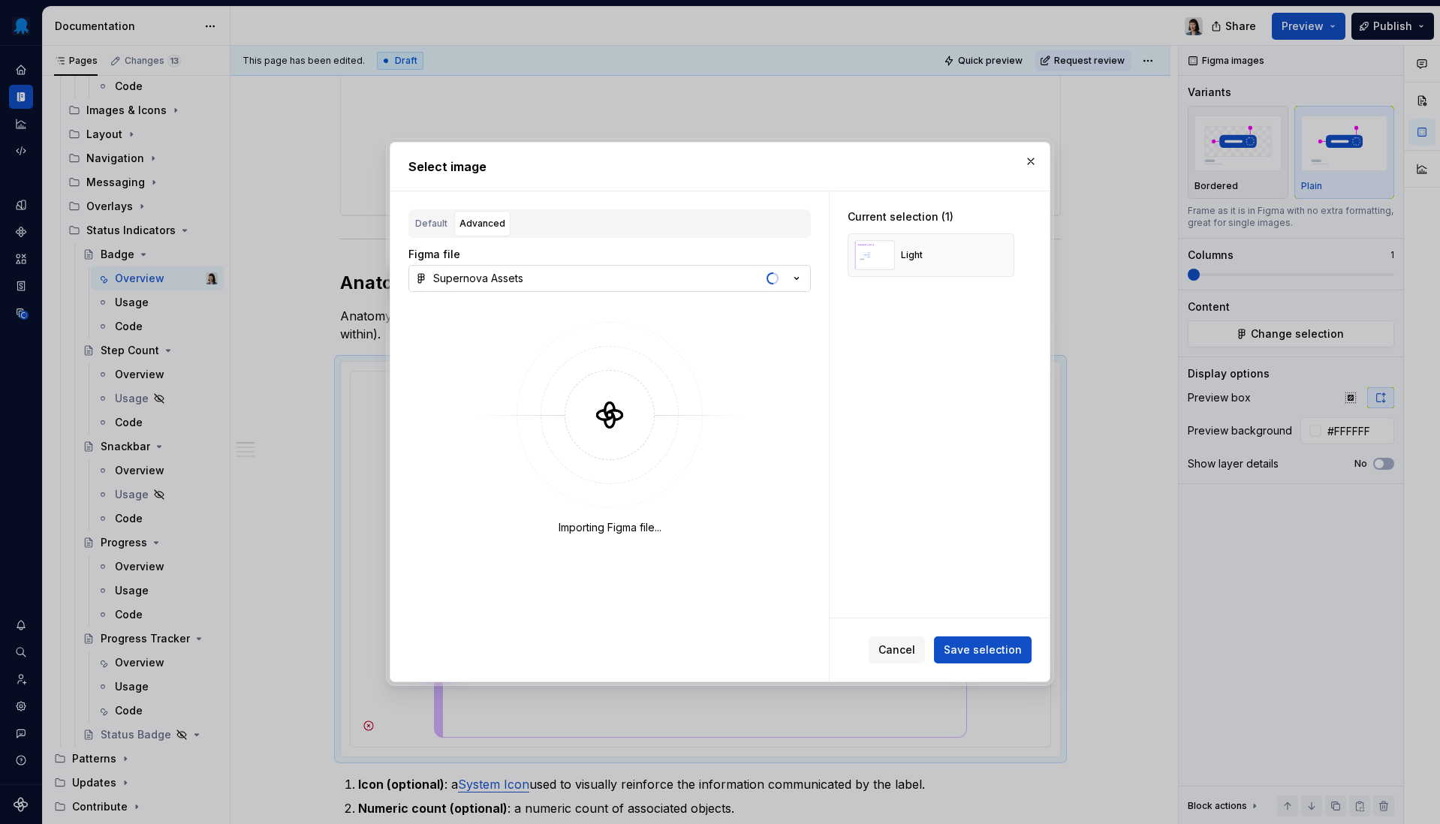
type textarea "*"
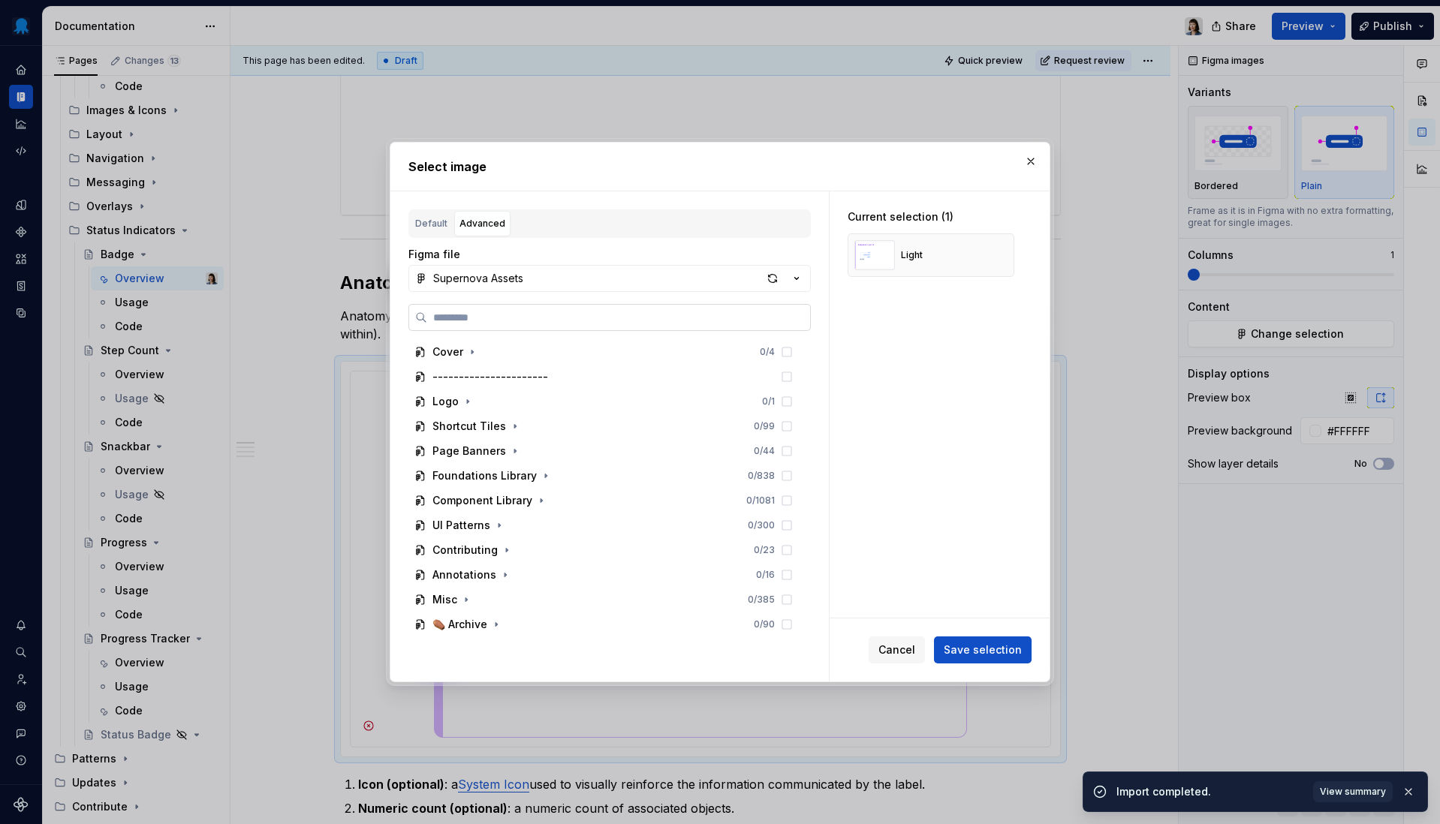
click at [674, 309] on label at bounding box center [609, 317] width 402 height 27
click at [674, 310] on input "search" at bounding box center [618, 317] width 383 height 15
type input "*****"
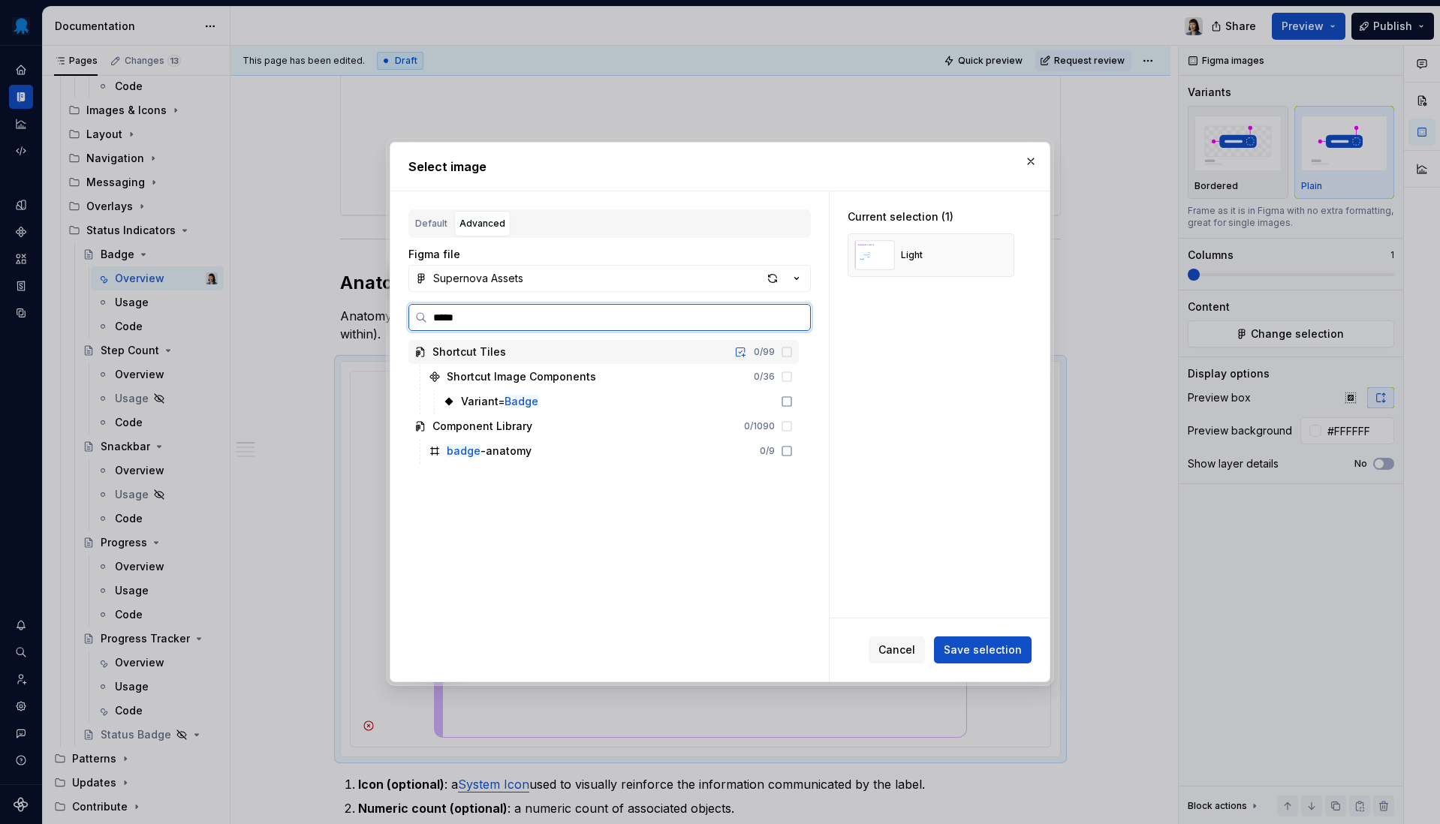
type textarea "*"
click at [606, 456] on div "badge -anatomy 0 / 9" at bounding box center [611, 451] width 376 height 24
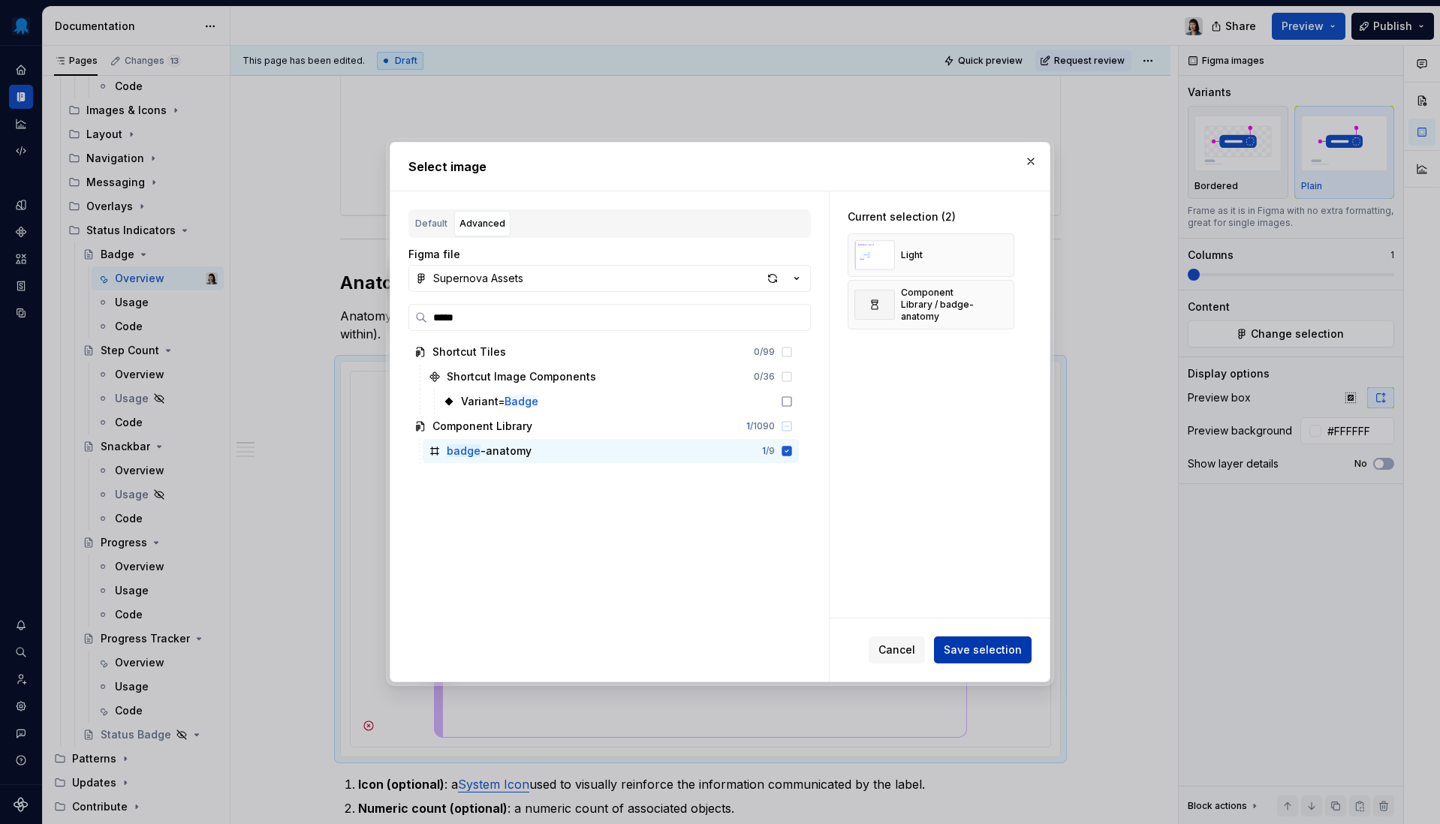
click at [992, 661] on button "Save selection" at bounding box center [983, 650] width 98 height 27
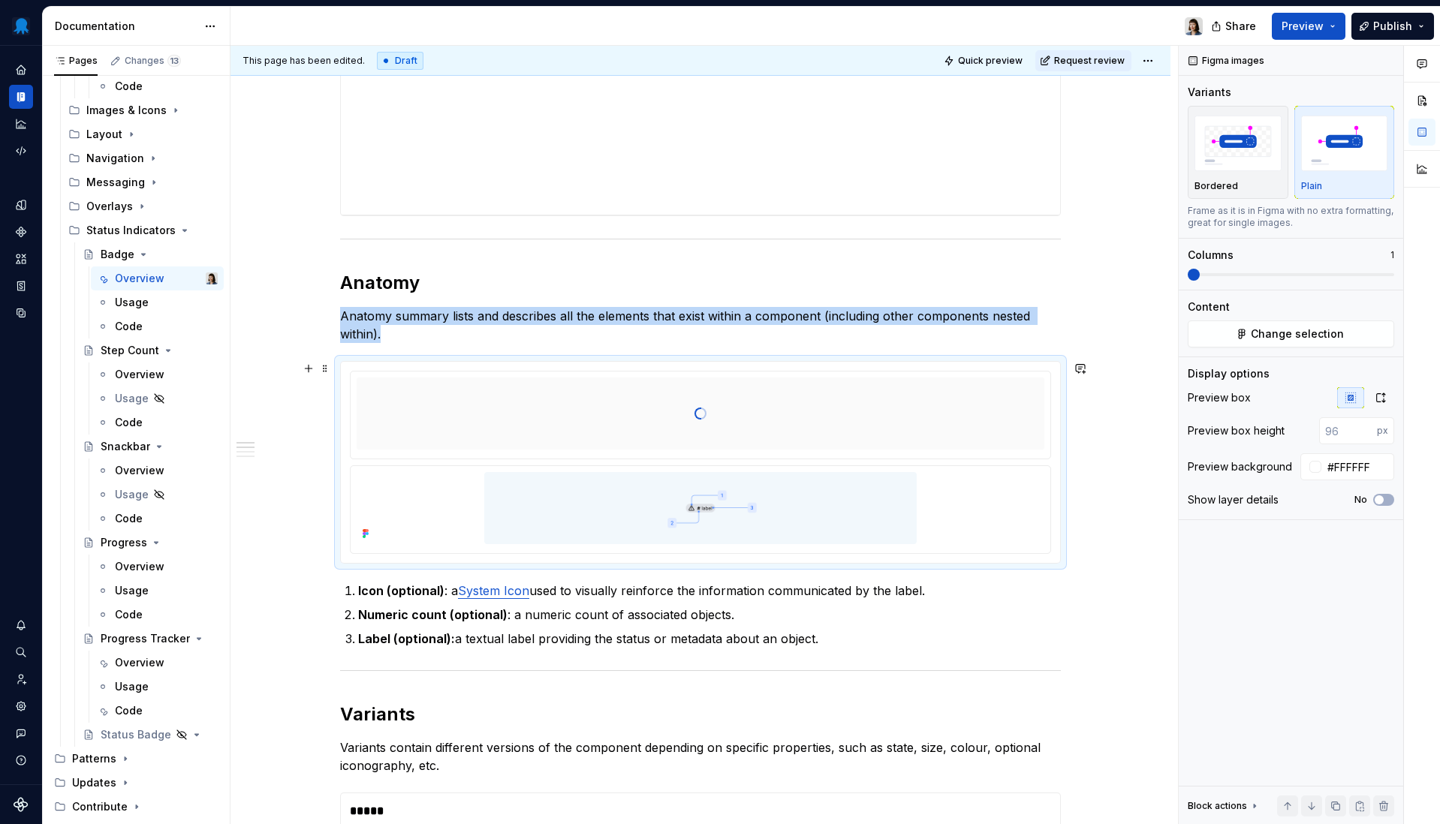
click at [425, 417] on div at bounding box center [701, 414] width 688 height 150
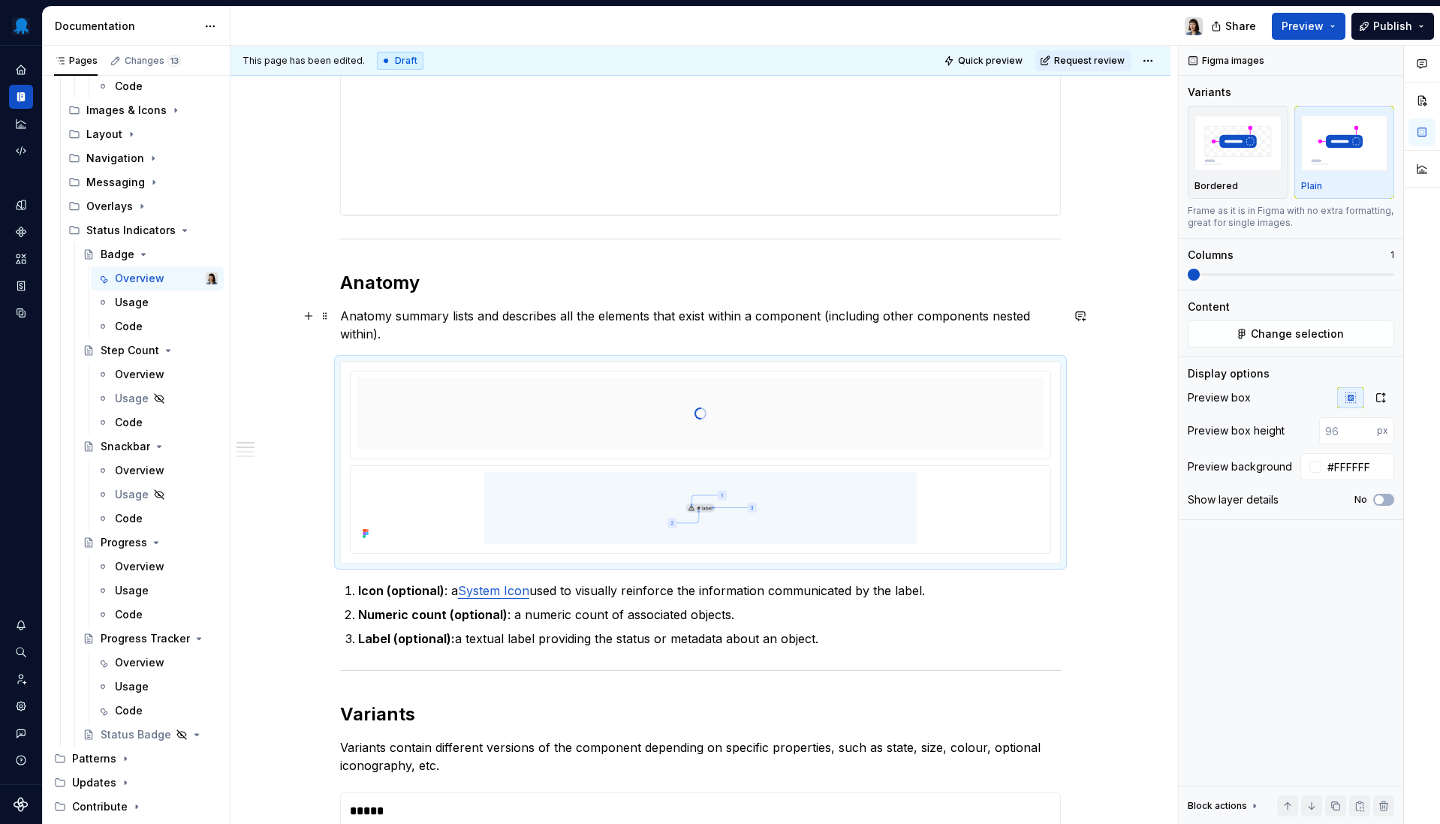
click at [477, 339] on p "Anatomy summary lists and describes all the elements that exist within a compon…" at bounding box center [700, 325] width 721 height 36
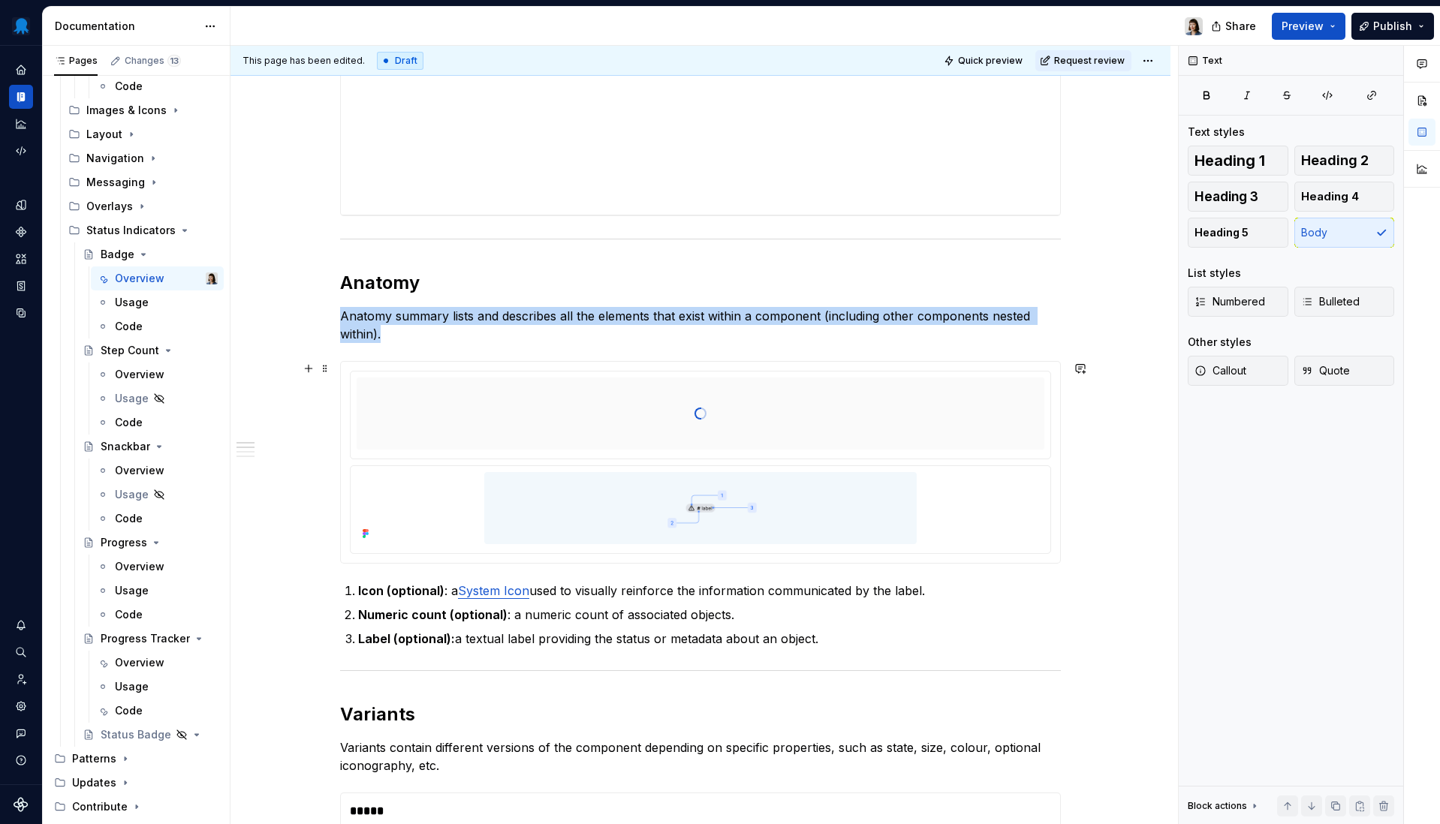
click at [490, 393] on div at bounding box center [701, 414] width 688 height 150
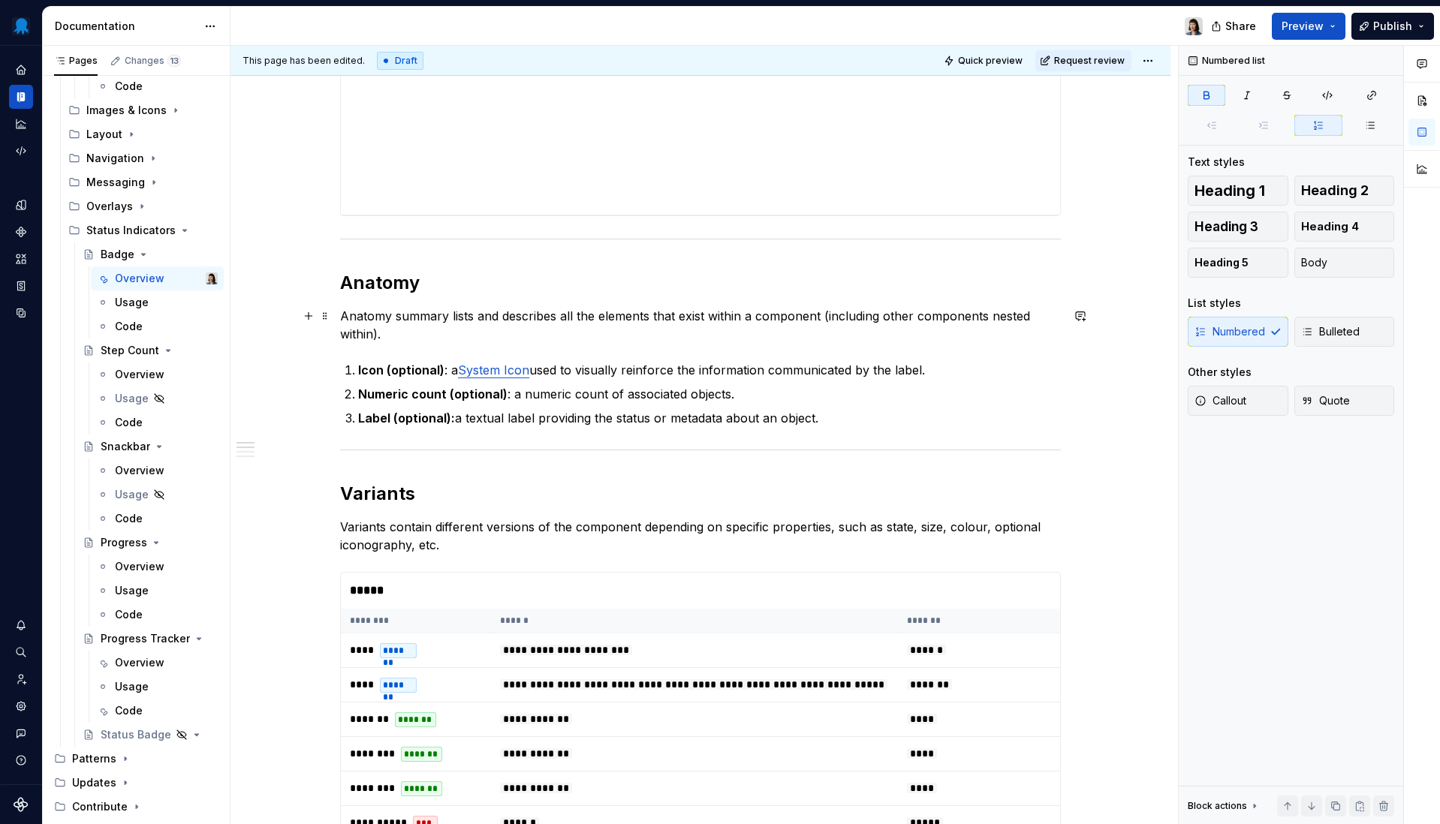
click at [452, 332] on p "Anatomy summary lists and describes all the elements that exist within a compon…" at bounding box center [700, 325] width 721 height 36
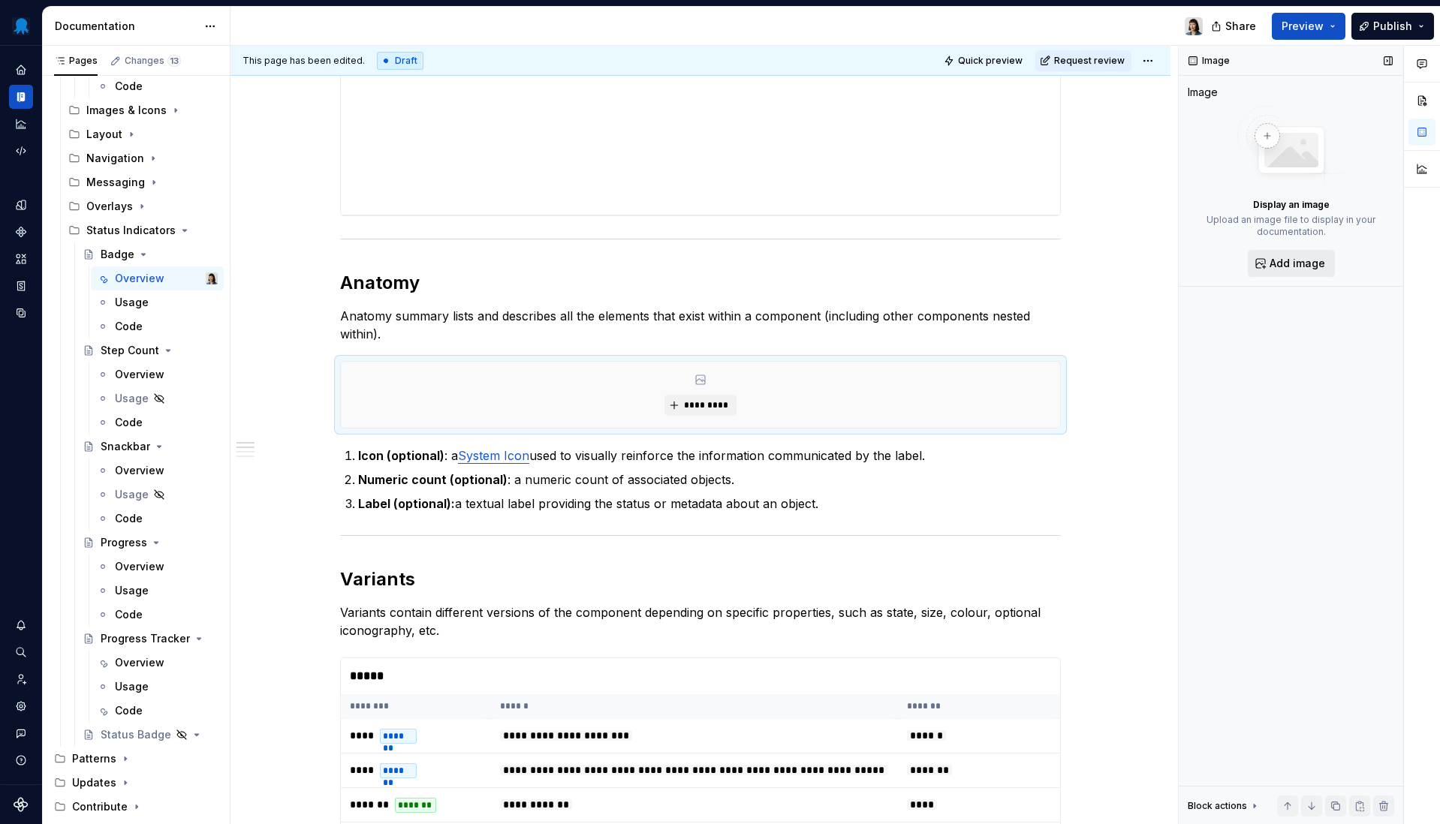
type textarea "*"
click at [1281, 260] on span "Add image" at bounding box center [1297, 263] width 56 height 15
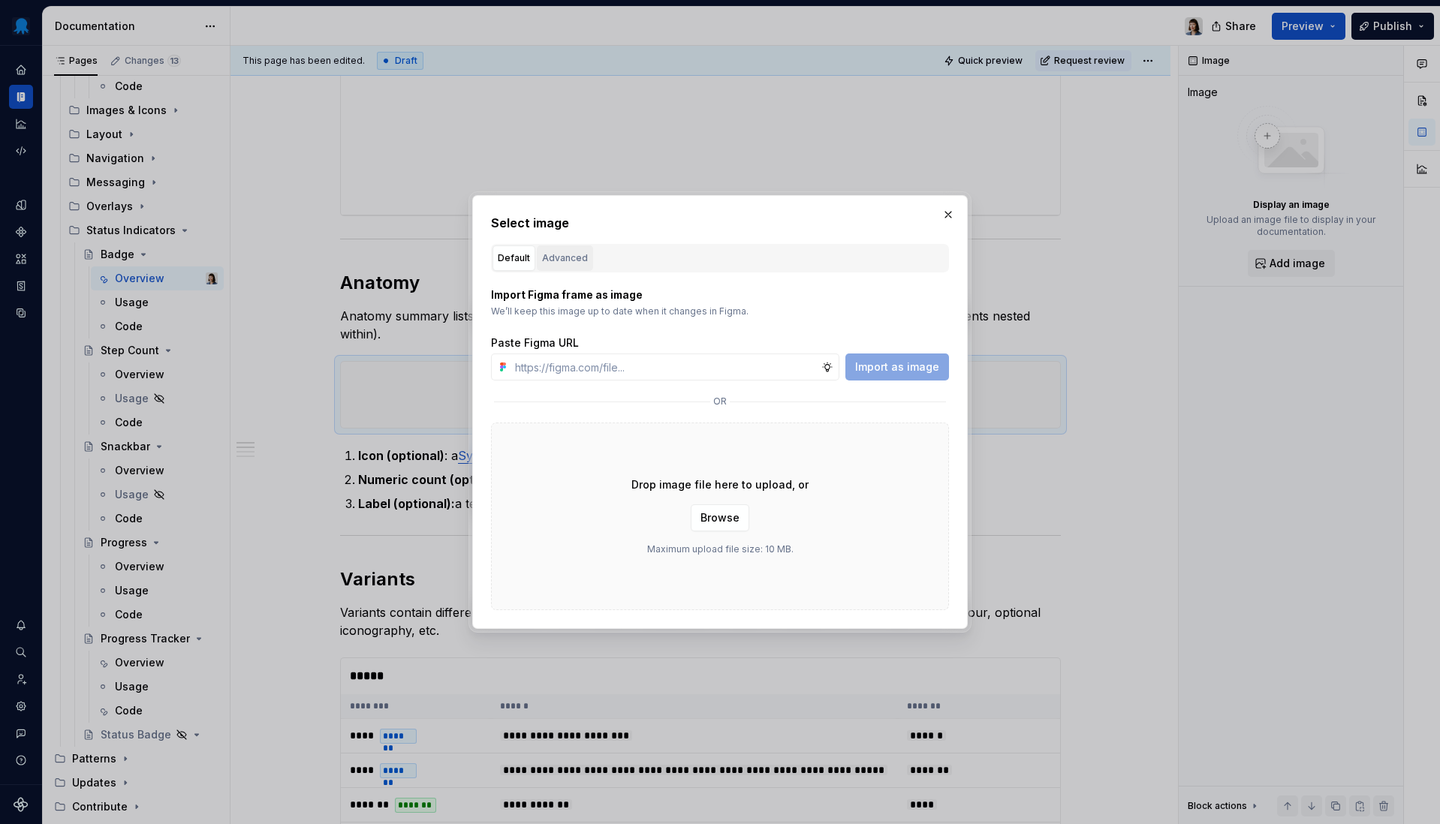
click at [542, 258] on div "Advanced" at bounding box center [565, 258] width 46 height 15
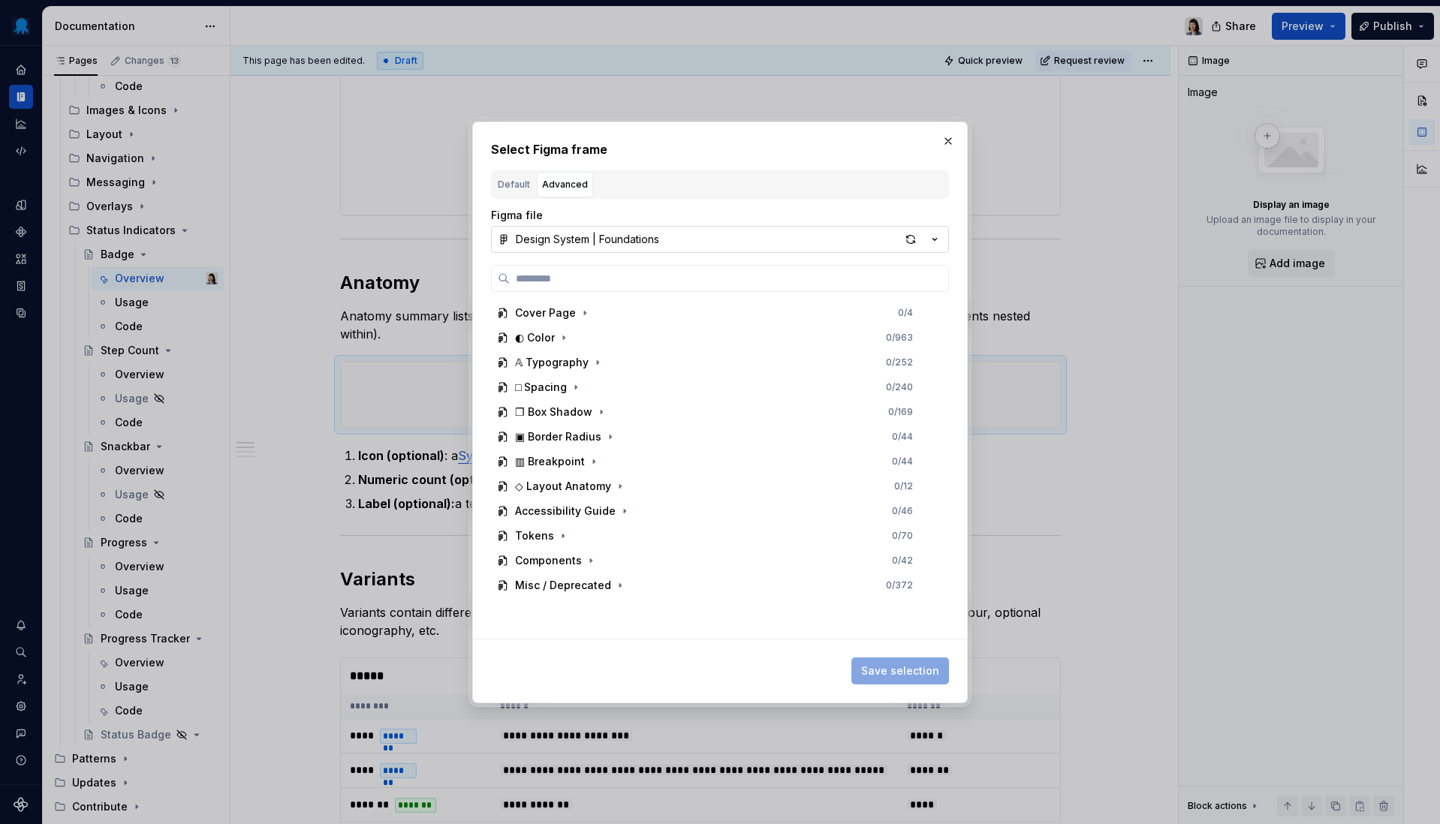
click at [673, 245] on button "Design System | Foundations" at bounding box center [720, 239] width 458 height 27
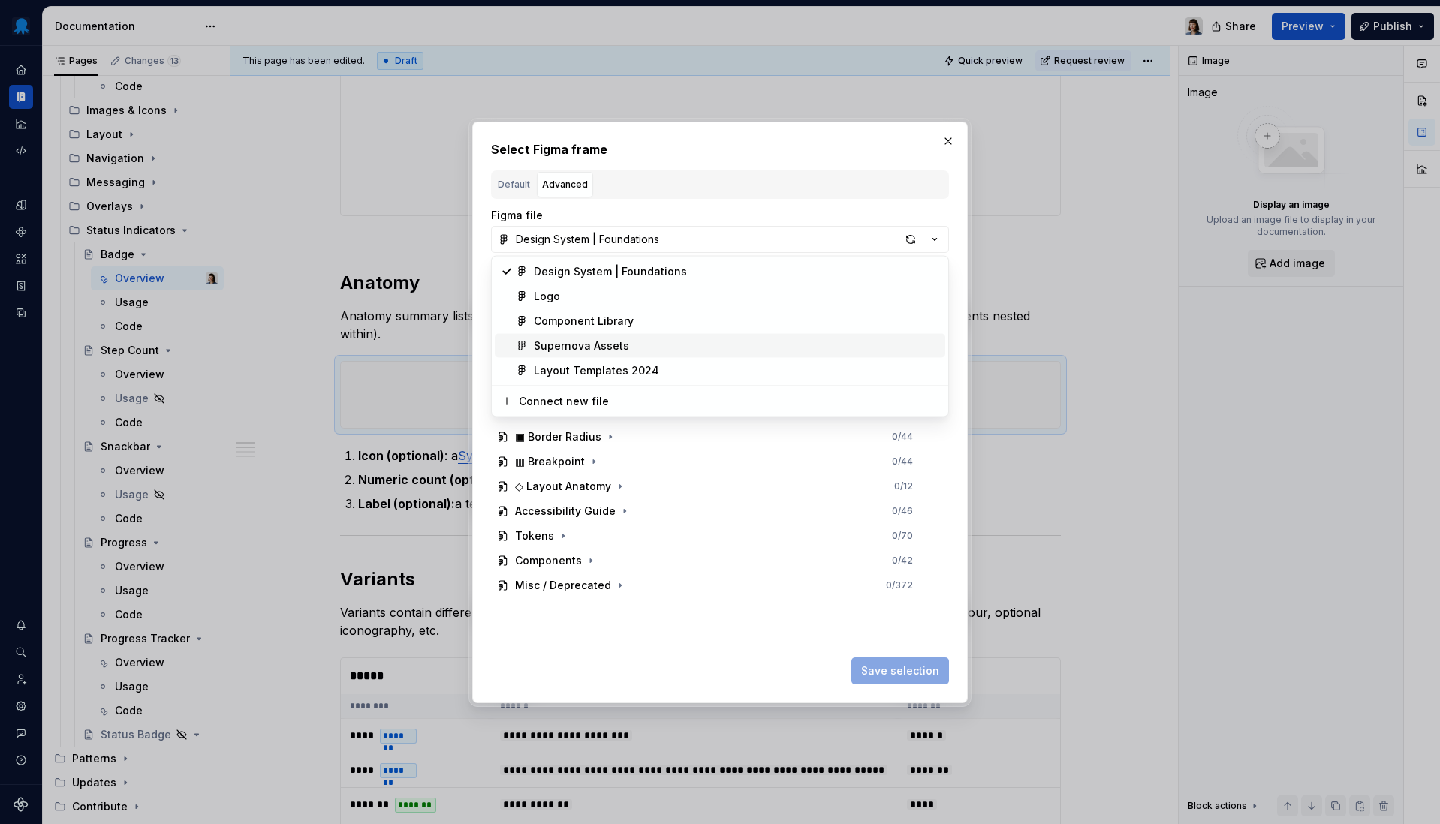
click at [625, 349] on div "Supernova Assets" at bounding box center [581, 346] width 95 height 15
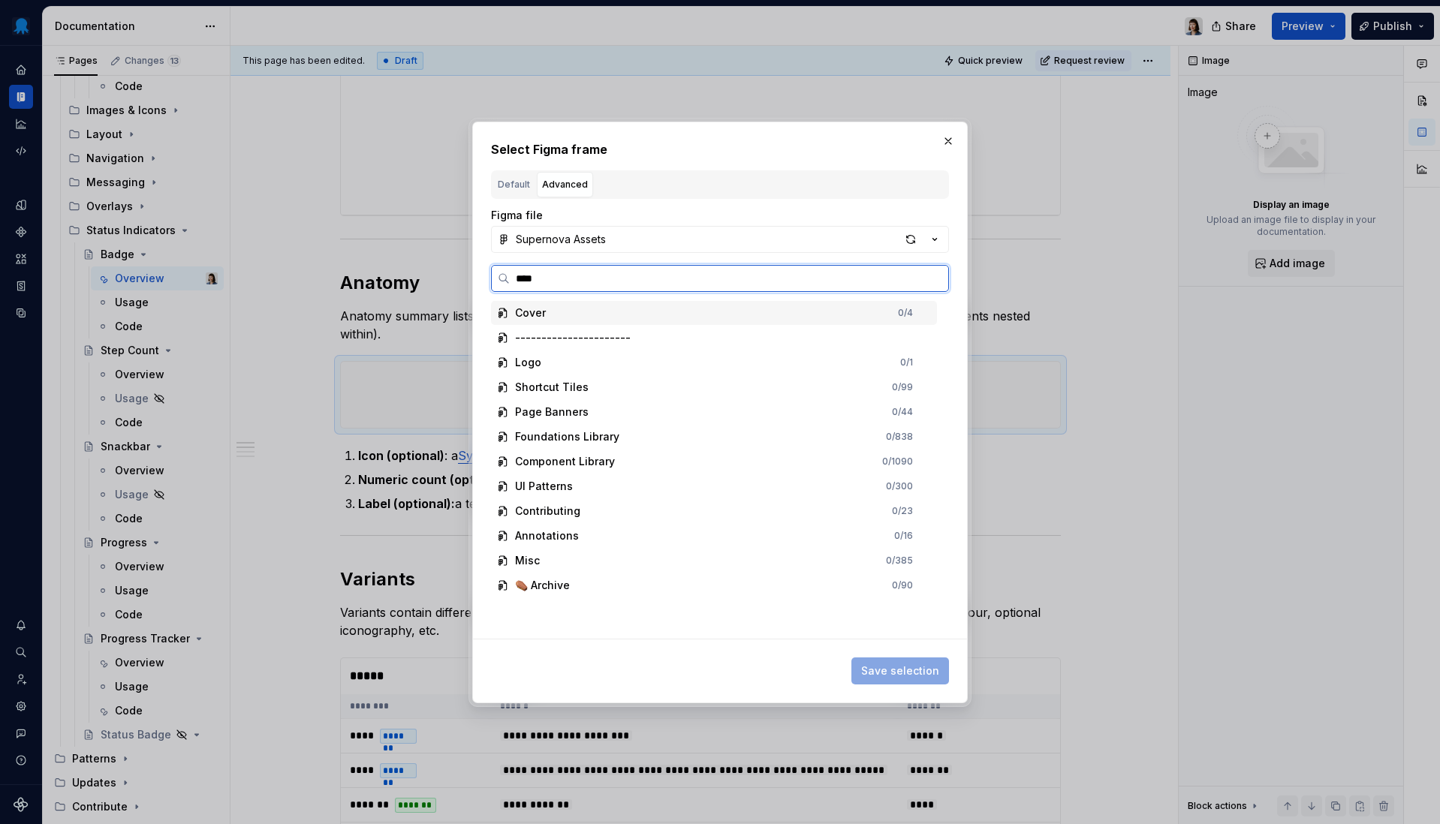
type input "*****"
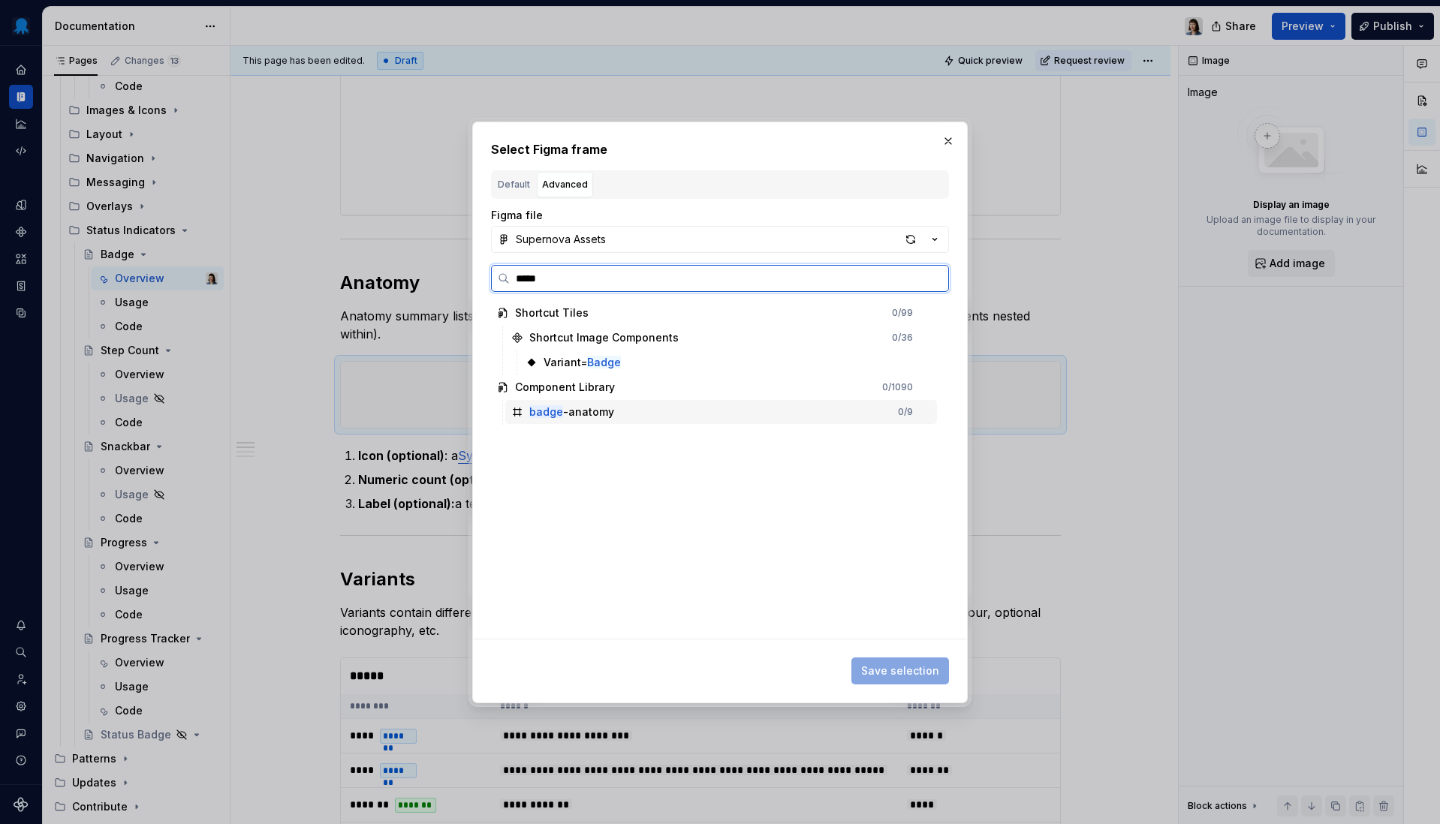
drag, startPoint x: 605, startPoint y: 405, endPoint x: 665, endPoint y: 433, distance: 66.2
click at [605, 405] on div "badge -anatomy" at bounding box center [571, 412] width 85 height 15
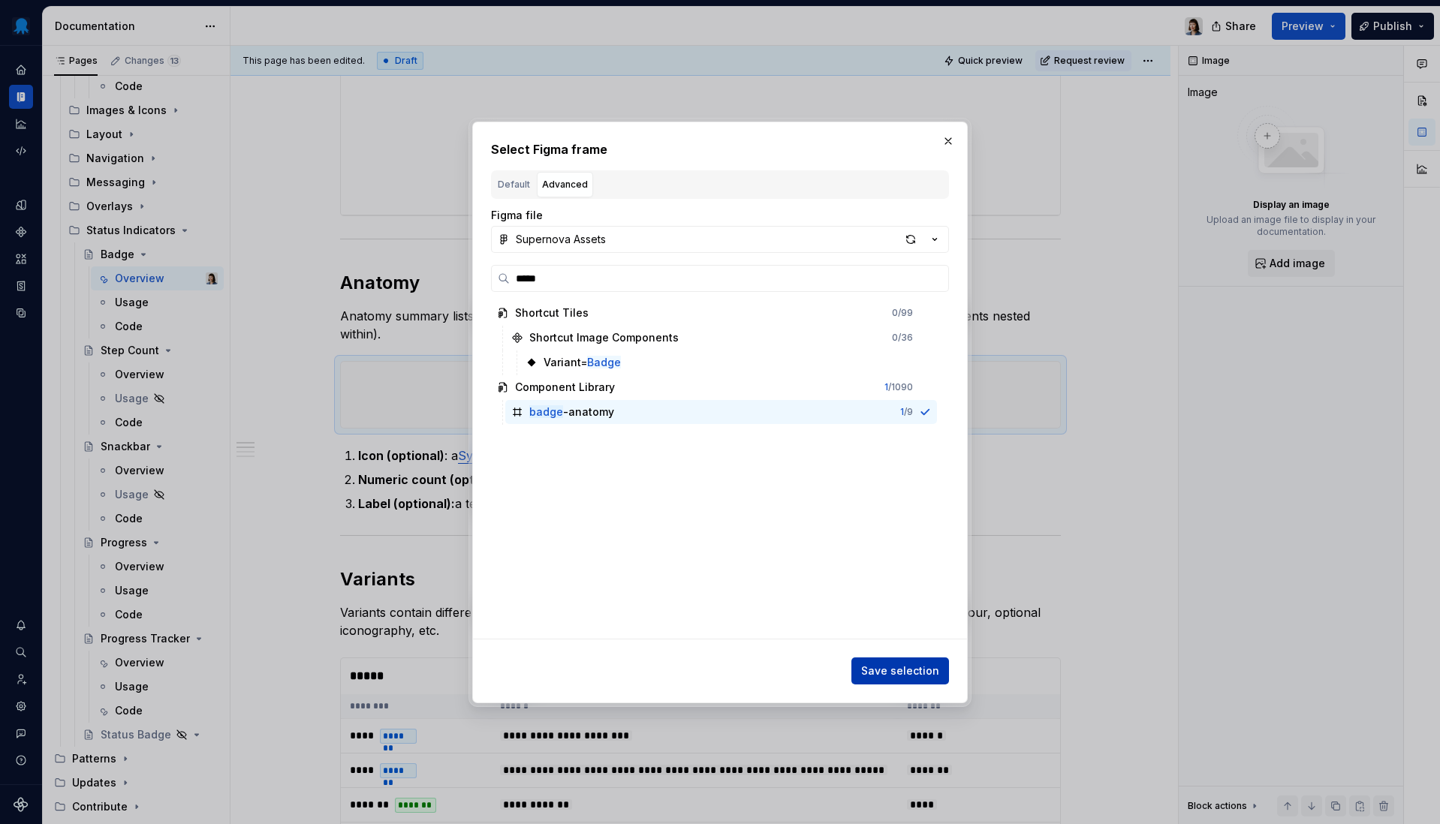
click at [905, 672] on span "Save selection" at bounding box center [900, 671] width 78 height 15
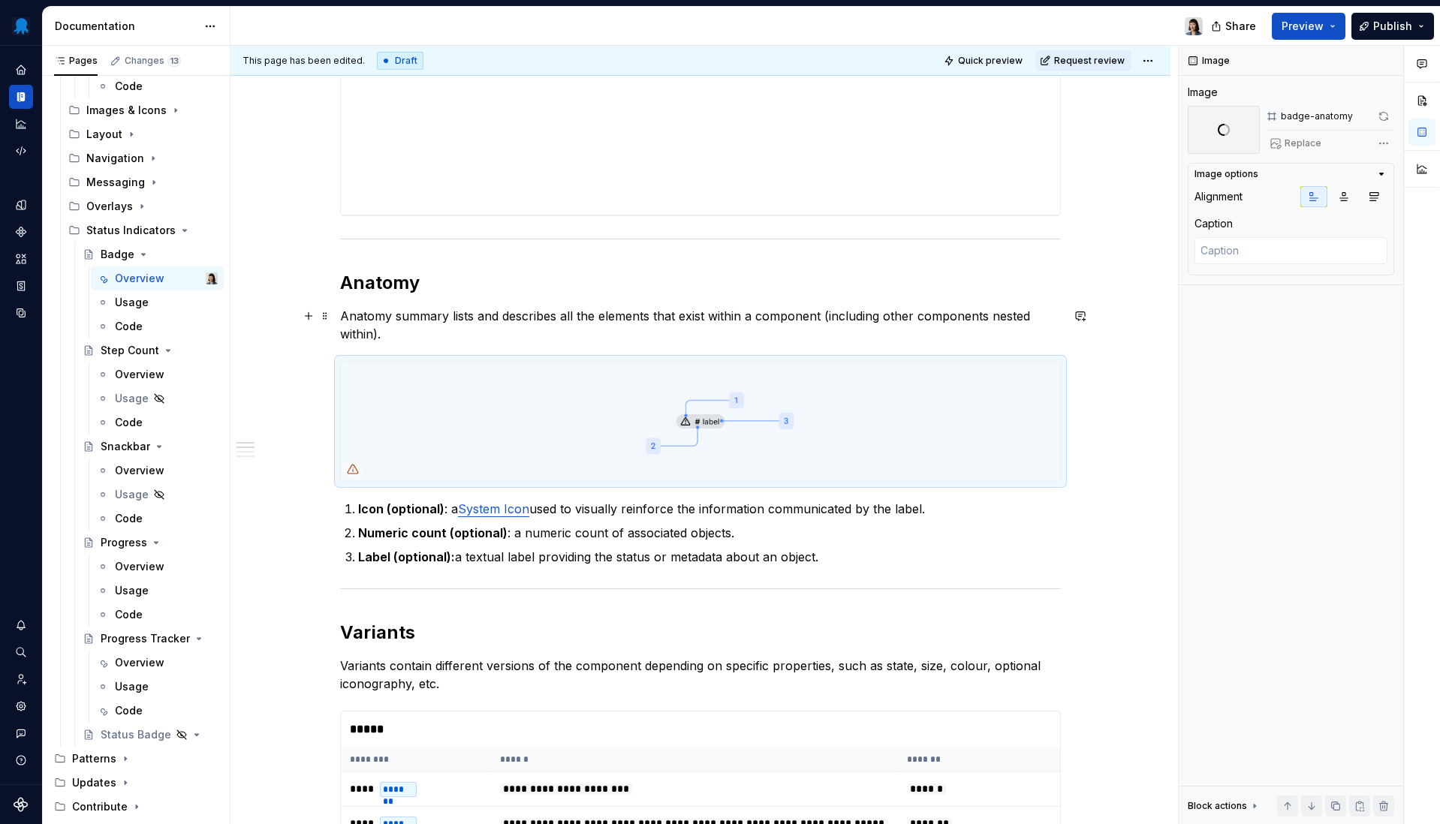
click at [527, 330] on p "Anatomy summary lists and describes all the elements that exist within a compon…" at bounding box center [700, 325] width 721 height 36
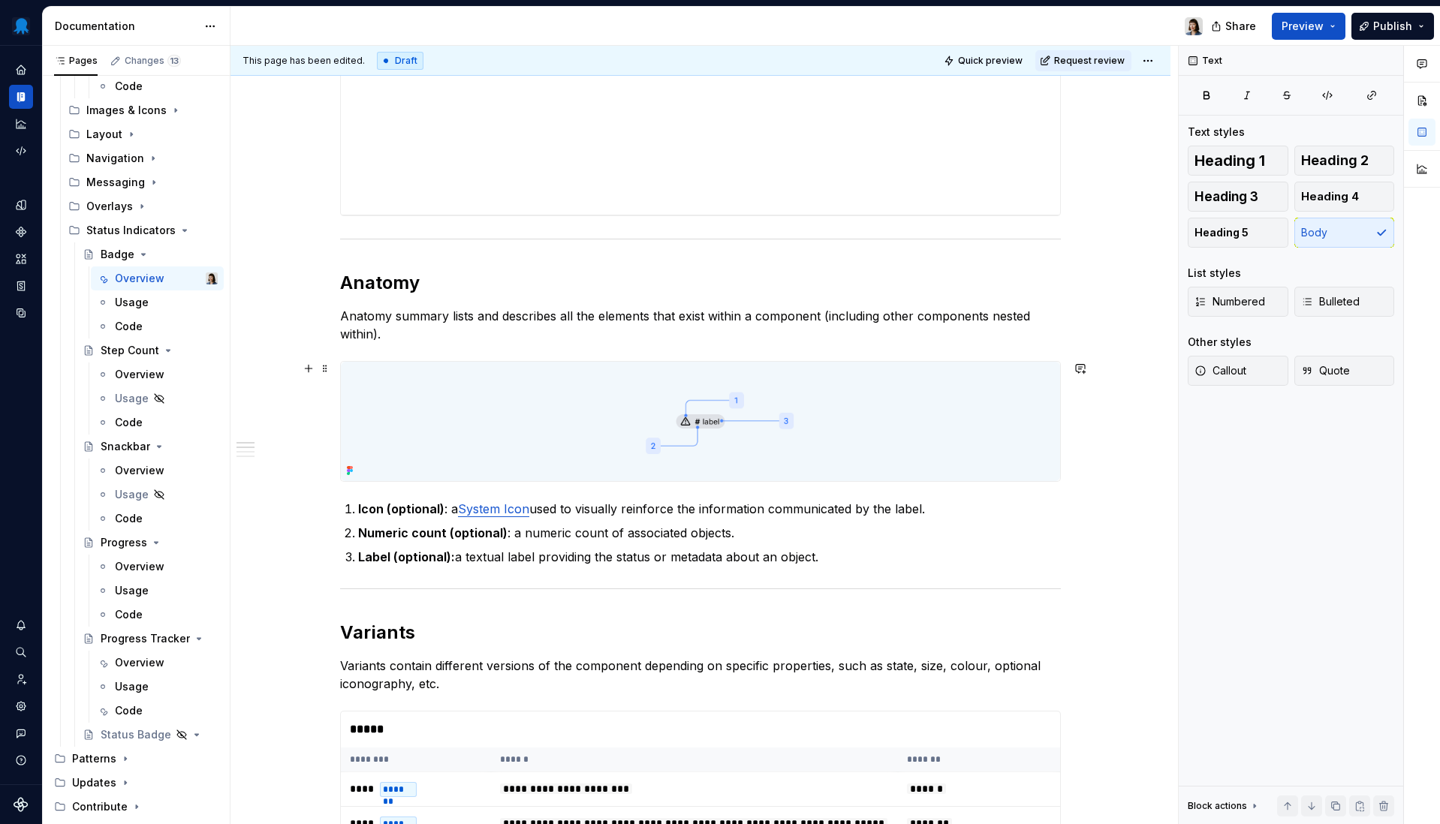
click at [537, 422] on img at bounding box center [700, 421] width 719 height 119
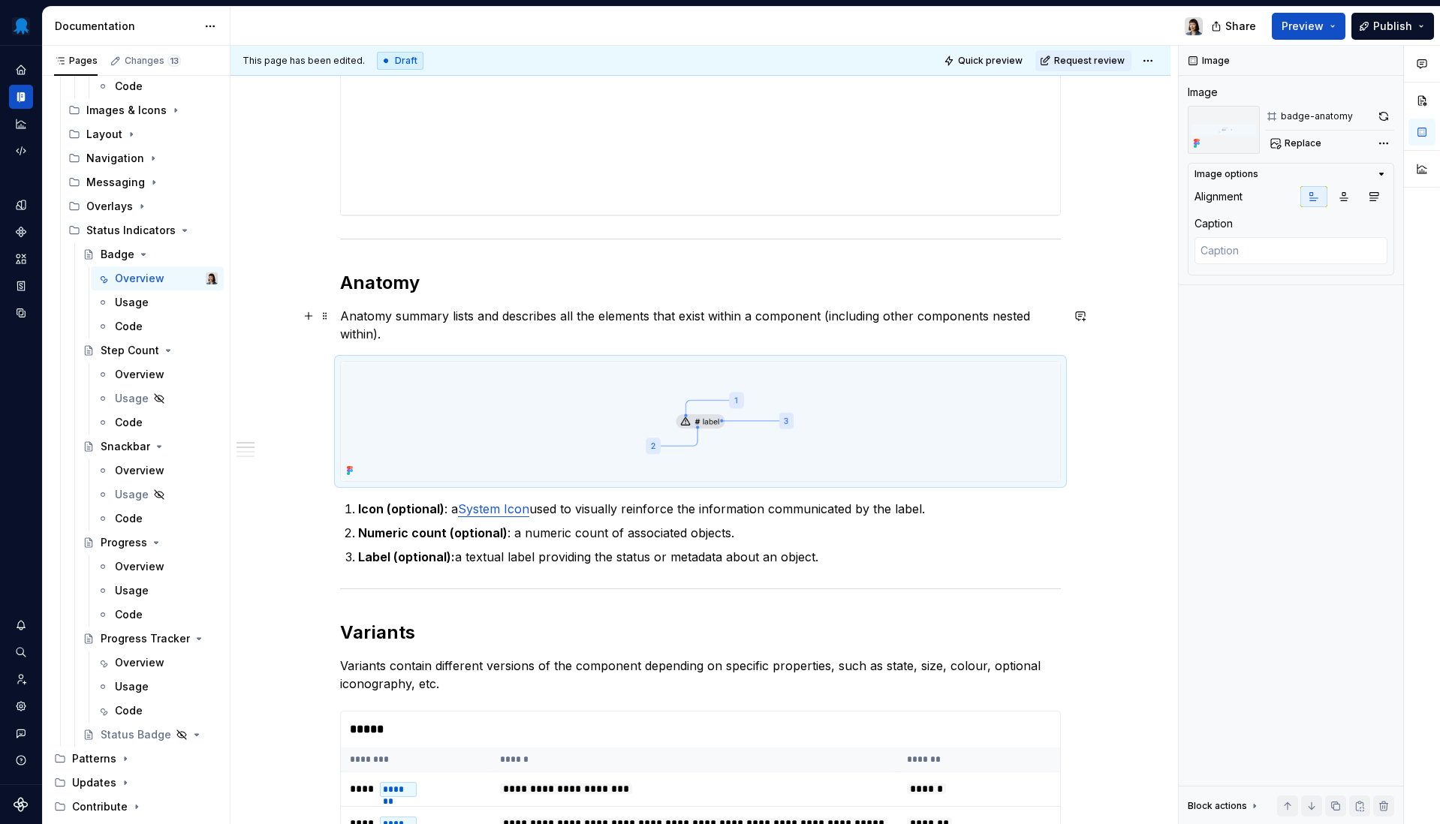
click at [531, 333] on p "Anatomy summary lists and describes all the elements that exist within a compon…" at bounding box center [700, 325] width 721 height 36
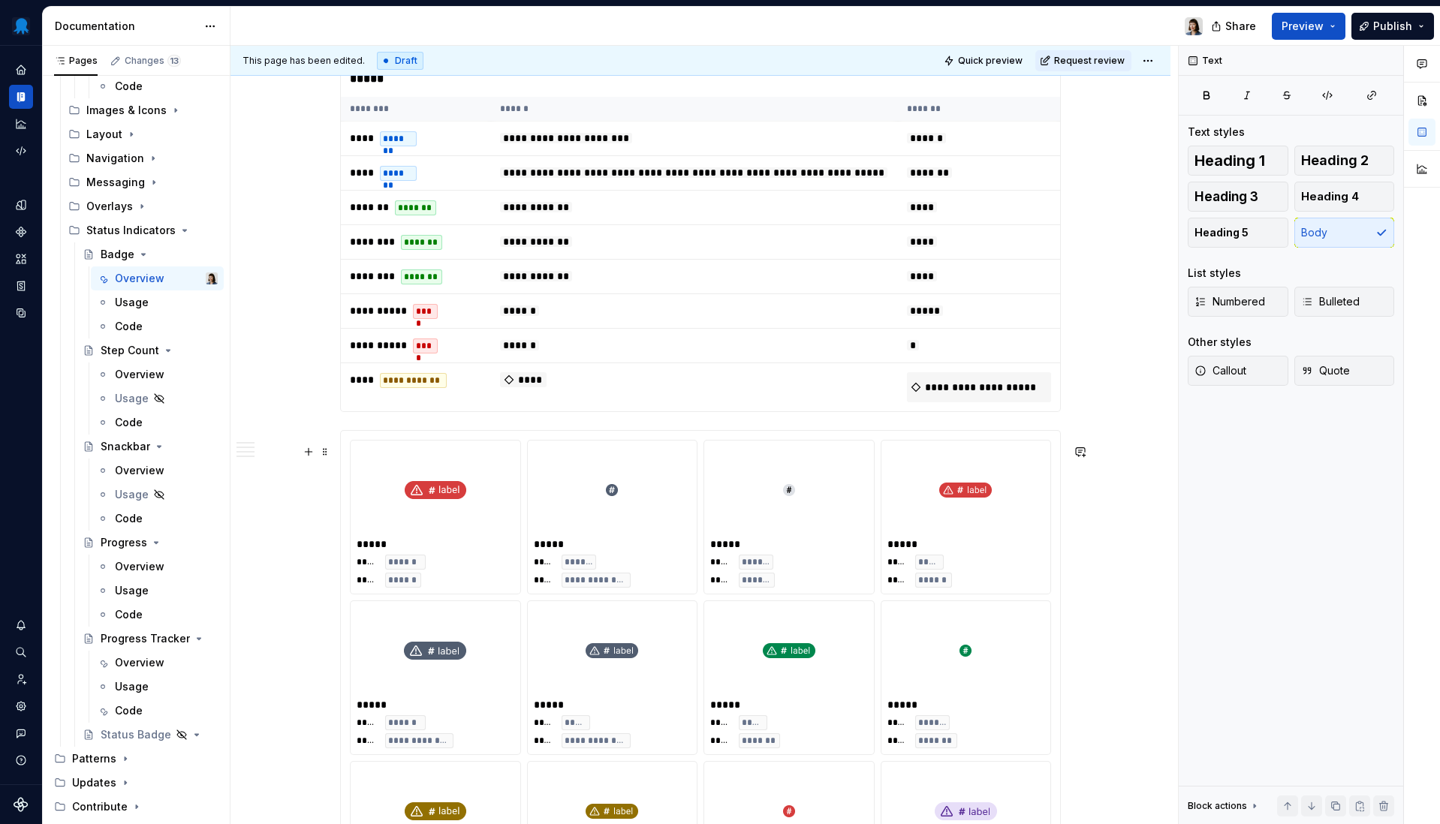
scroll to position [1383, 0]
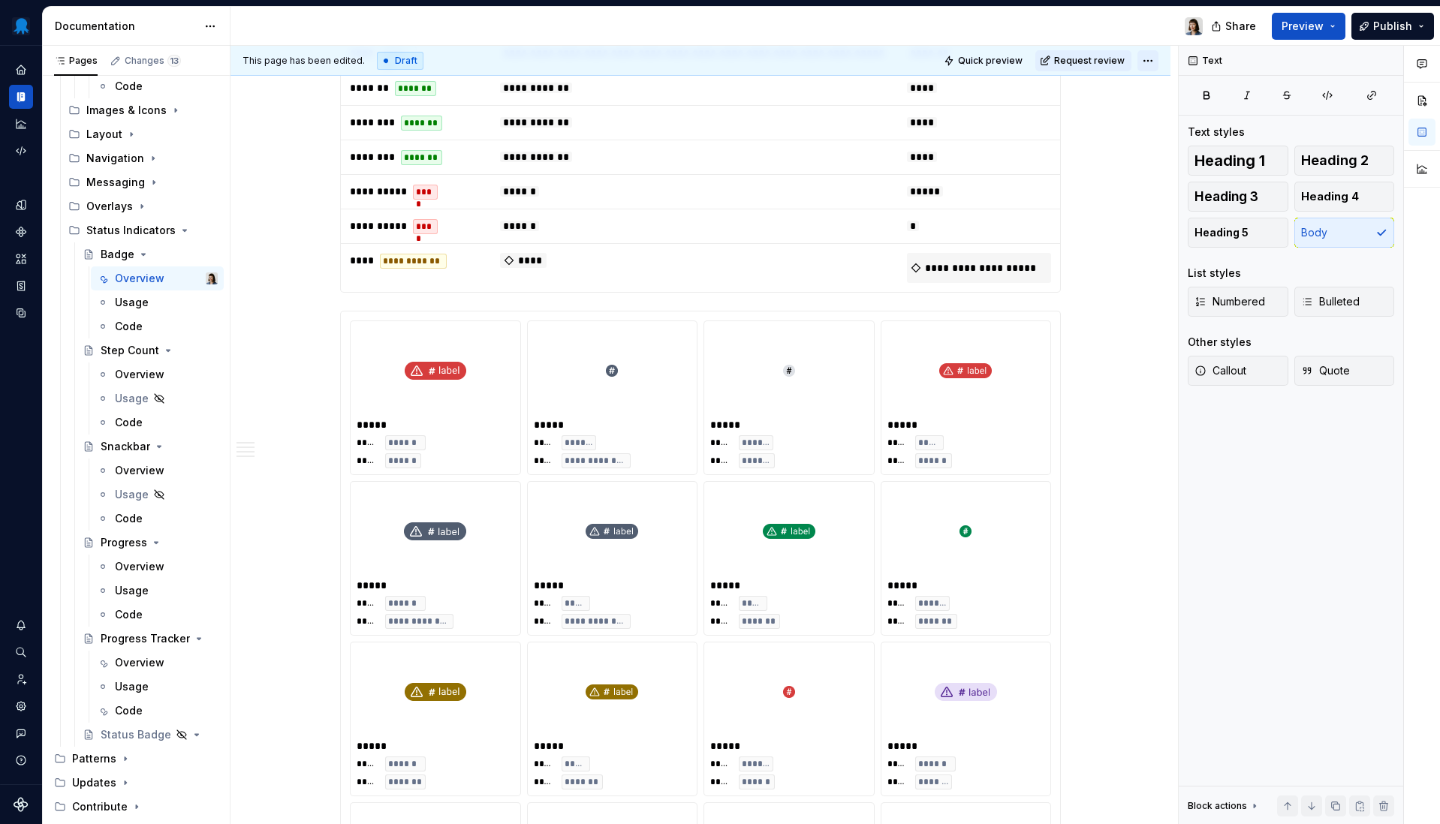
click at [1152, 64] on html "Octopus Design System Design system data Documentation Share Preview Publish Pa…" at bounding box center [720, 412] width 1440 height 824
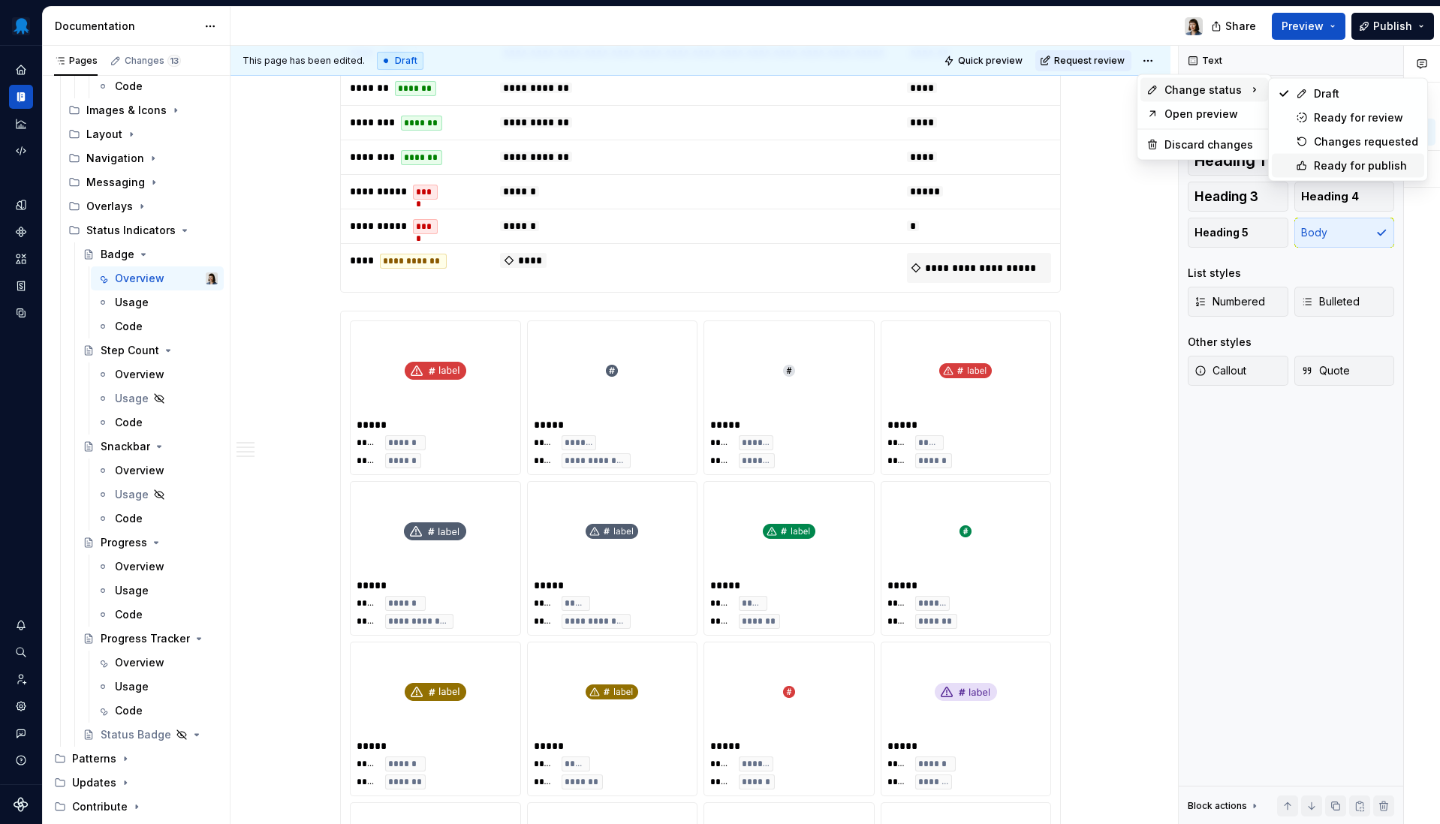
click at [1317, 169] on div "Ready for publish" at bounding box center [1366, 165] width 104 height 15
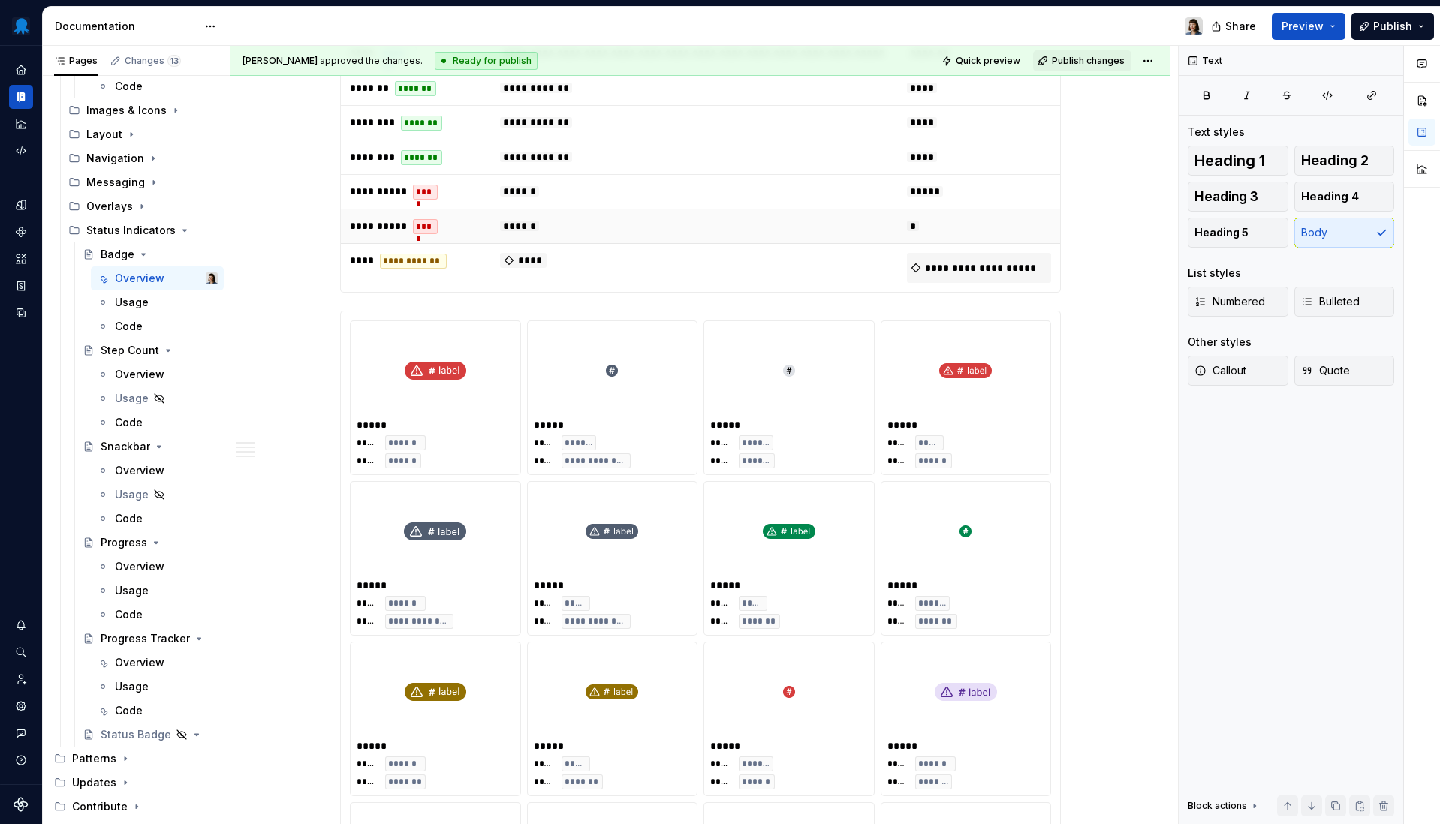
type textarea "*"
click at [122, 157] on div "Navigation" at bounding box center [115, 158] width 58 height 15
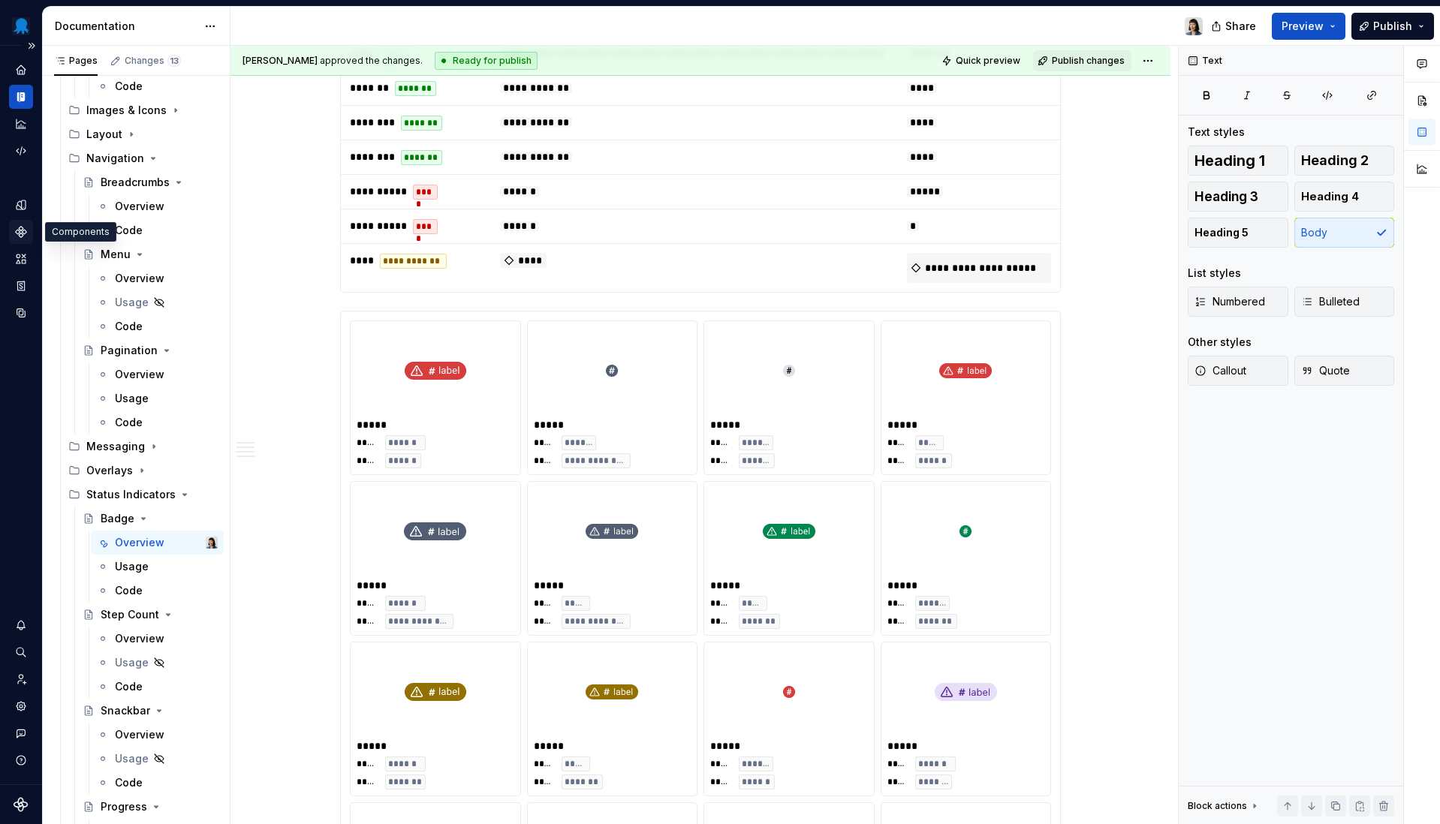
type textarea "*"
click at [25, 230] on icon "Components" at bounding box center [21, 232] width 11 height 11
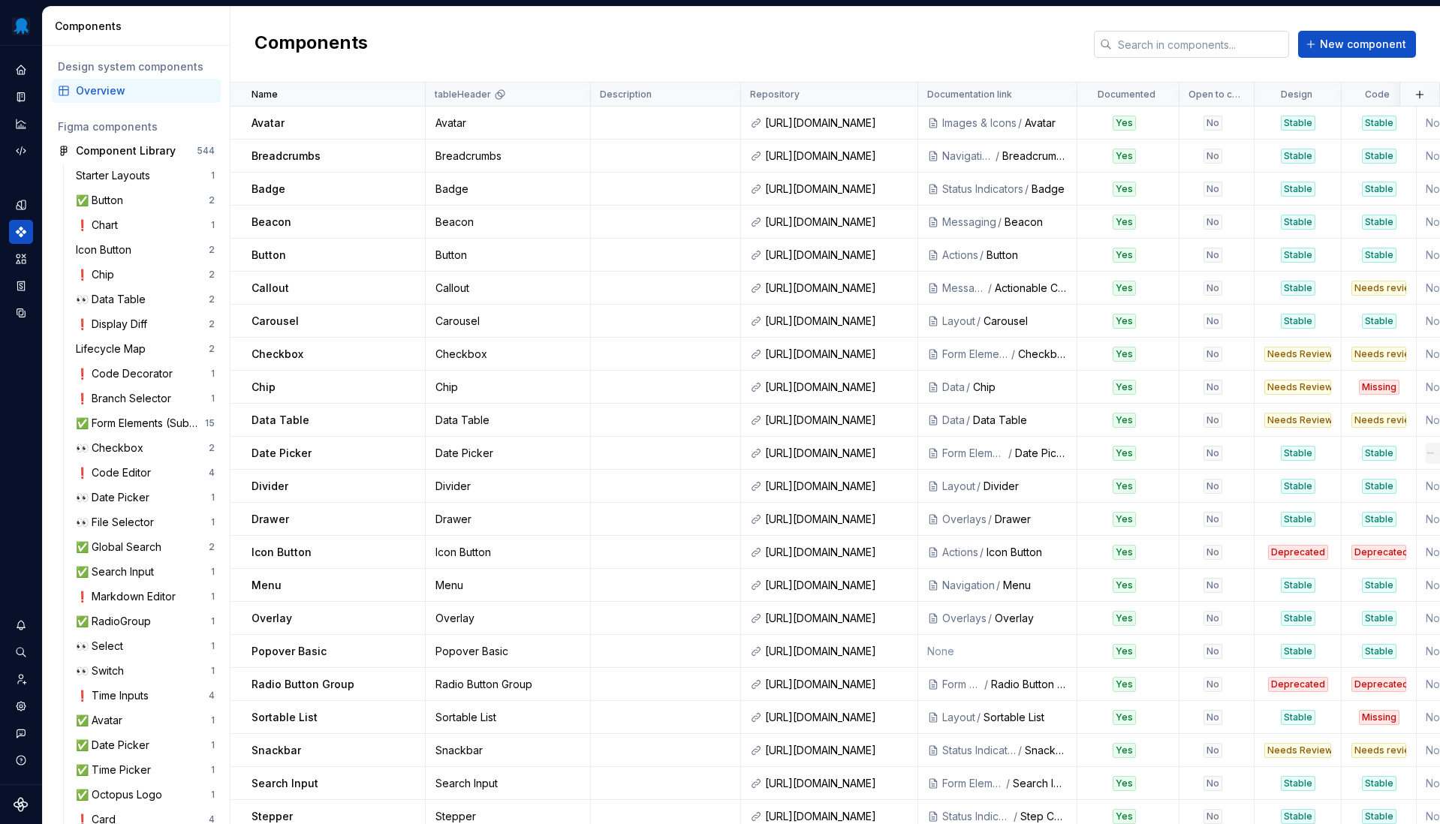
click at [1182, 44] on input "text" at bounding box center [1200, 44] width 177 height 27
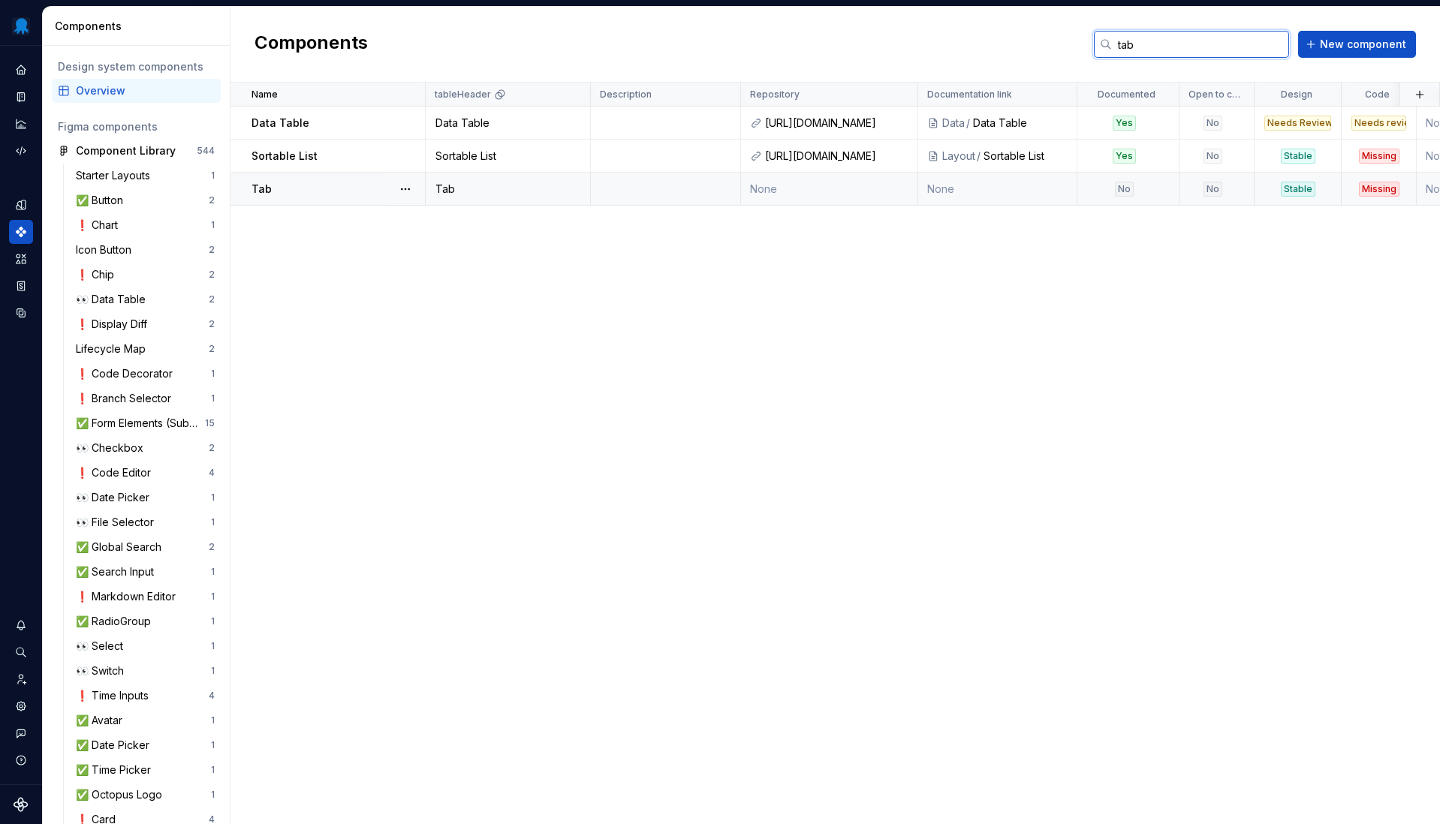
type input "tab"
click at [516, 194] on div "Tab" at bounding box center [507, 189] width 163 height 15
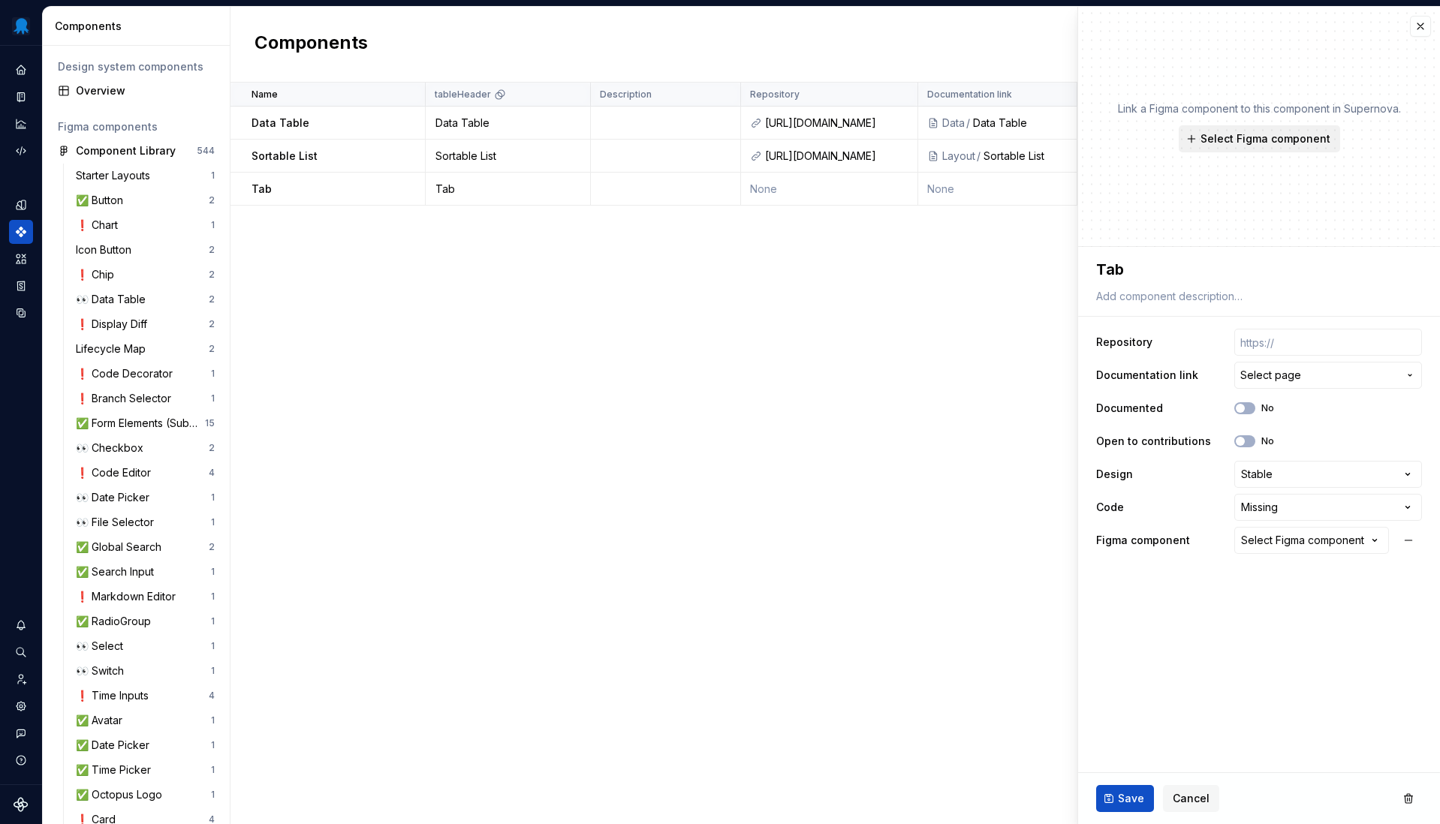
click at [1251, 146] on span "Select Figma component" at bounding box center [1265, 138] width 130 height 15
type textarea "*"
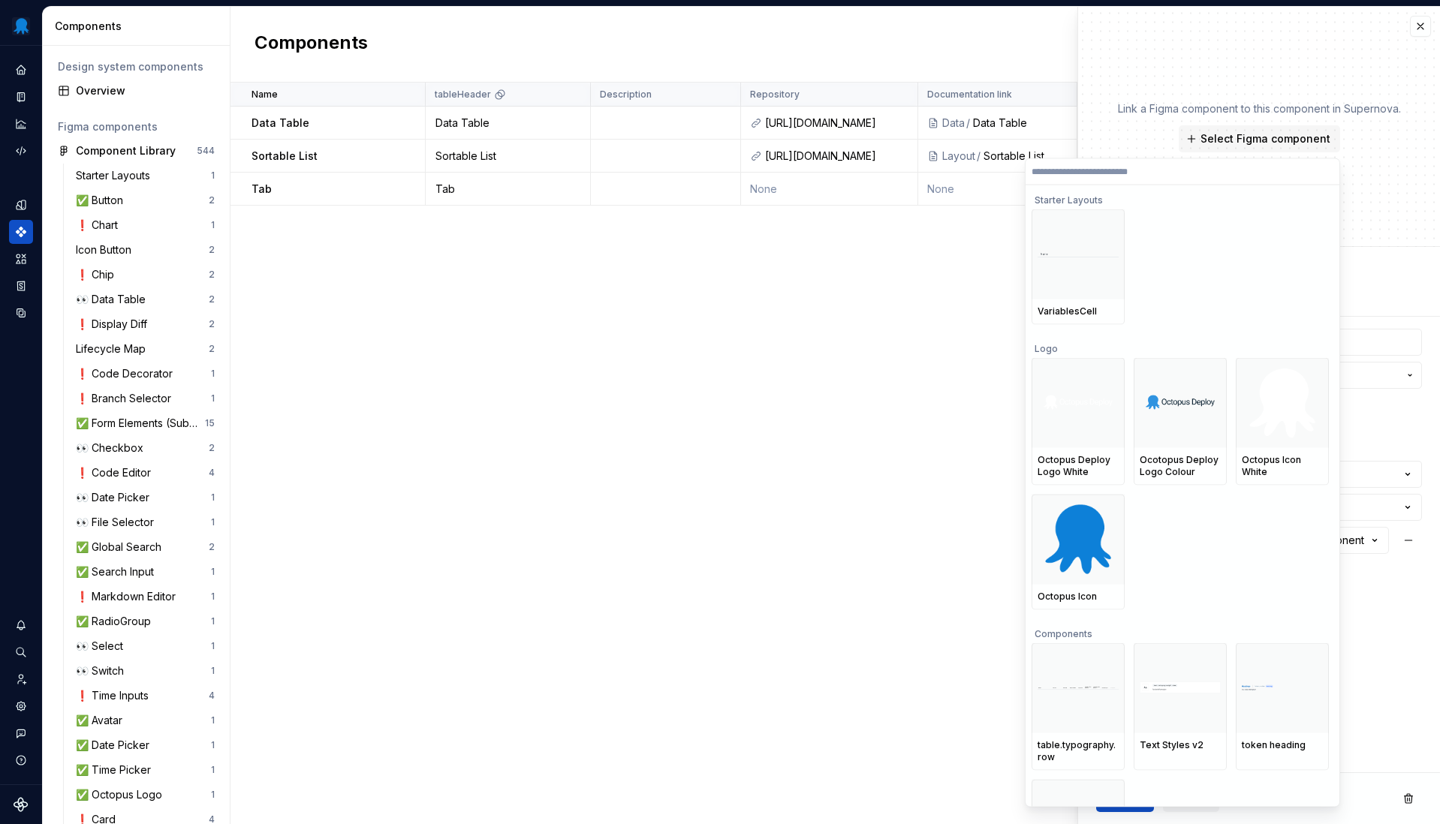
click at [1127, 186] on div "Starter Layouts" at bounding box center [1179, 197] width 297 height 24
click at [1130, 174] on input "search" at bounding box center [1182, 171] width 314 height 12
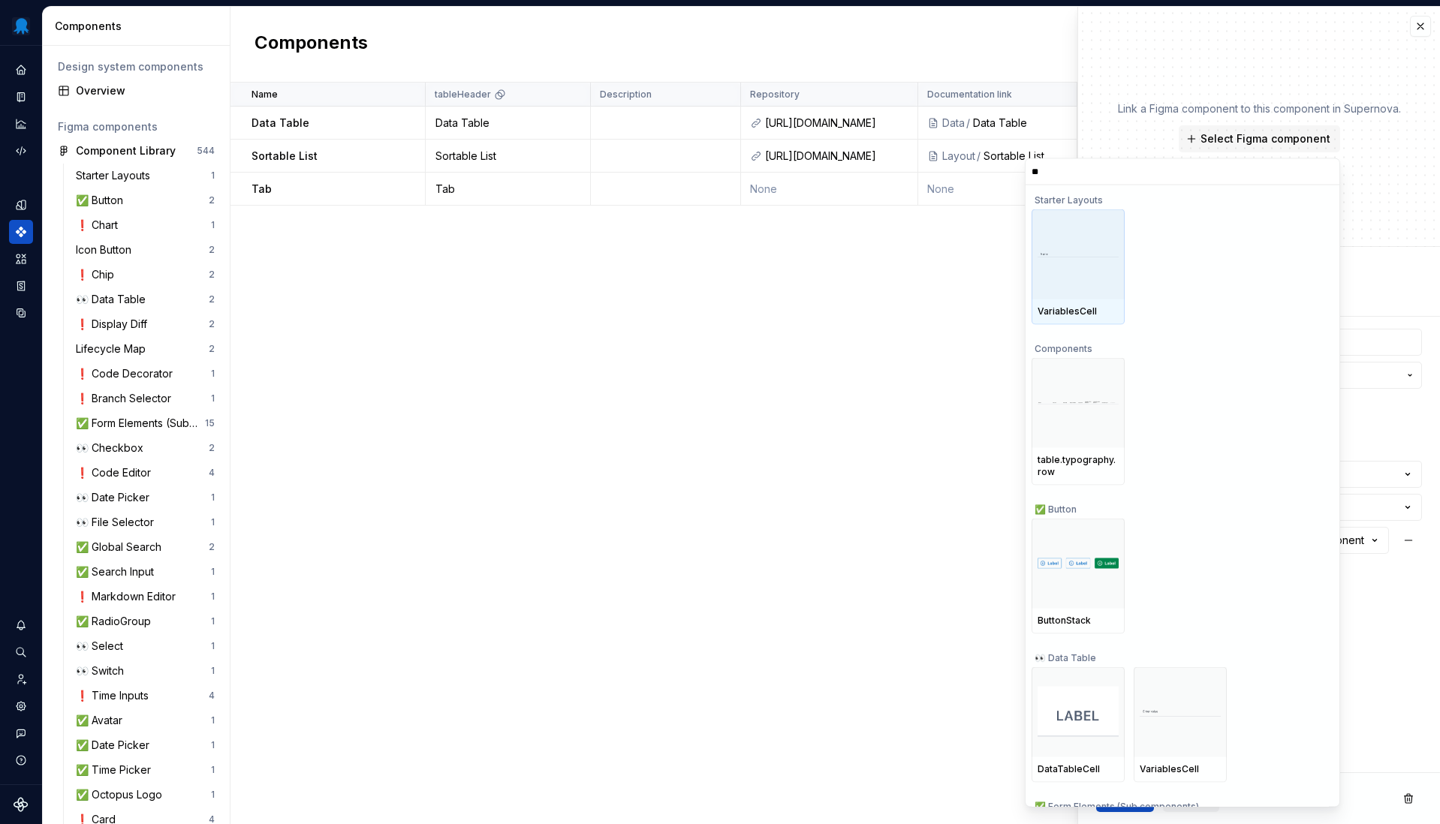
type input "***"
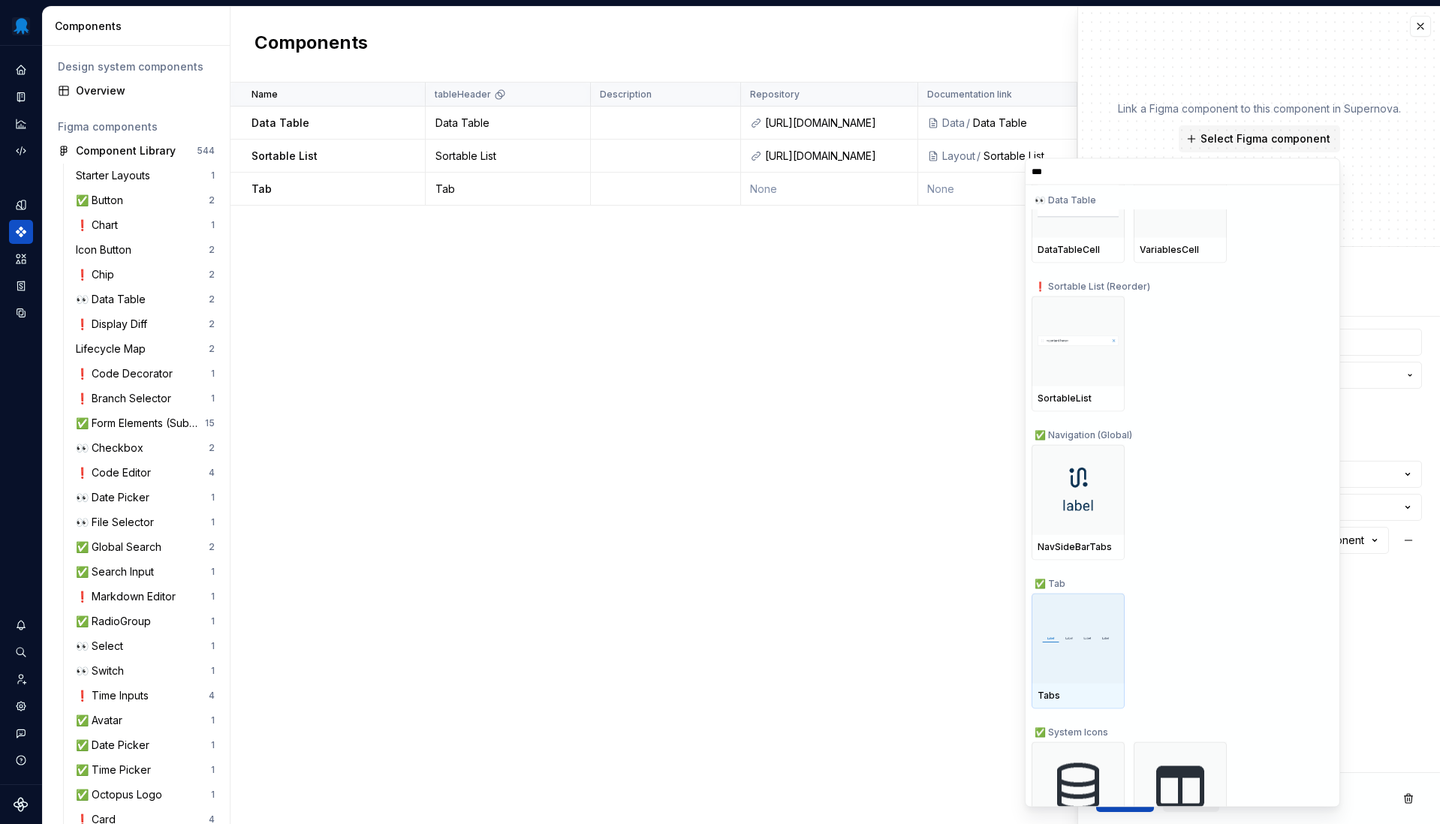
scroll to position [215, 0]
click at [1095, 626] on div at bounding box center [1077, 637] width 93 height 90
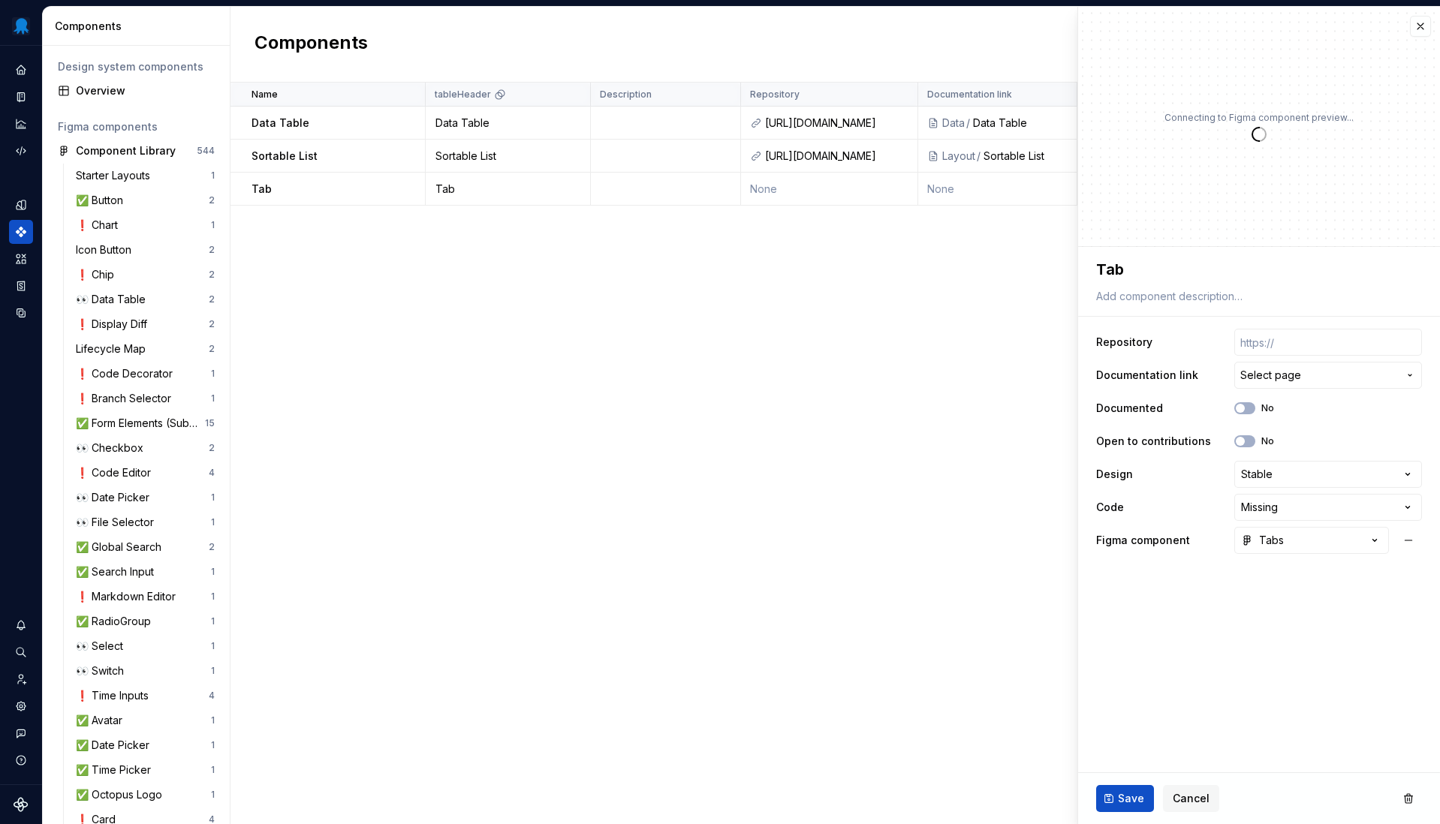
type textarea "*"
click at [1288, 510] on html "Octopus Design System Design system data Components Design system components Ov…" at bounding box center [720, 412] width 1440 height 824
select select "**********"
type textarea "*"
click at [1270, 347] on input "text" at bounding box center [1328, 342] width 188 height 27
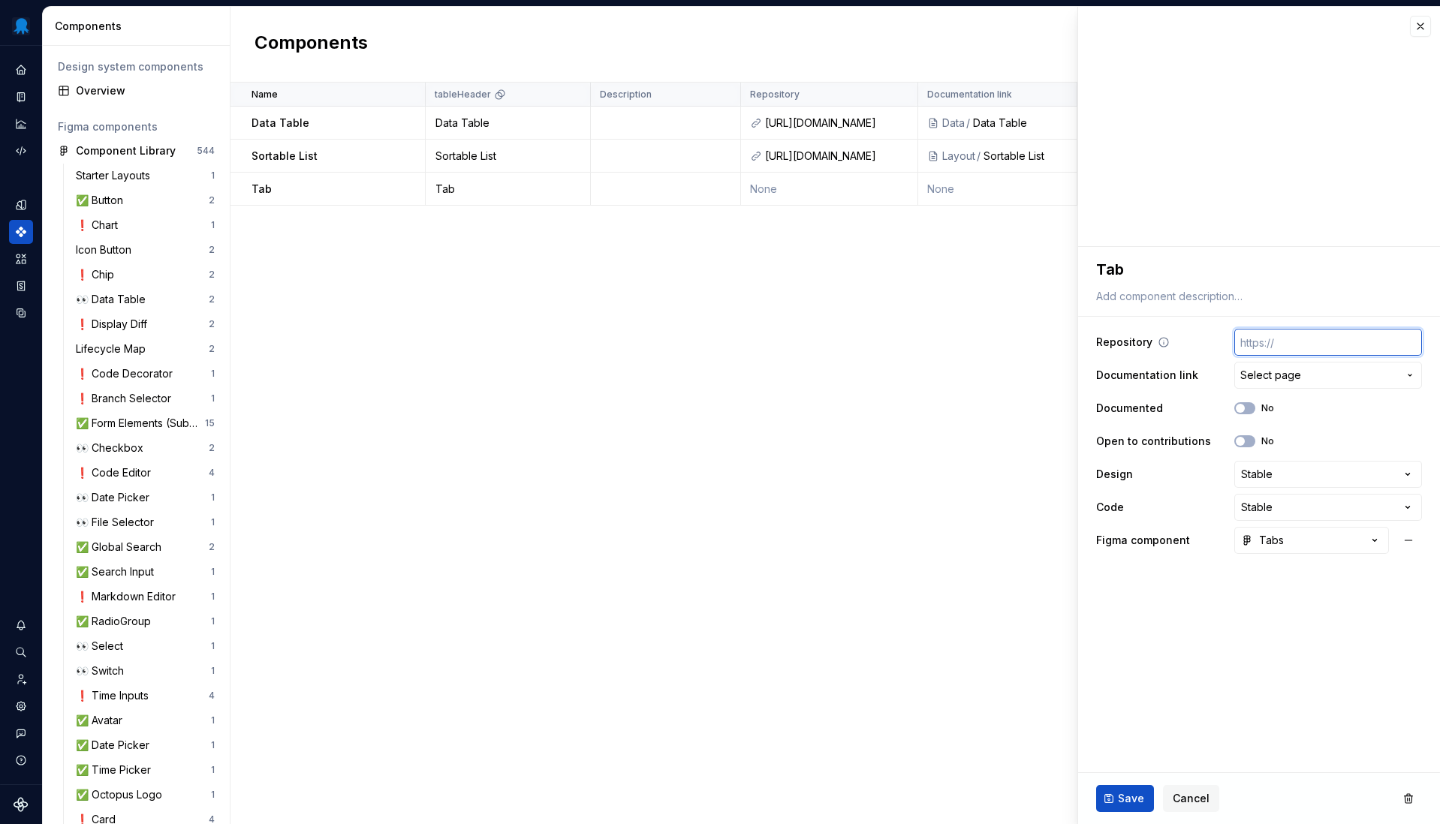
paste input "[URL][DOMAIN_NAME]"
type textarea "*"
type input "[URL][DOMAIN_NAME]"
click at [1142, 810] on button "Save" at bounding box center [1125, 798] width 58 height 27
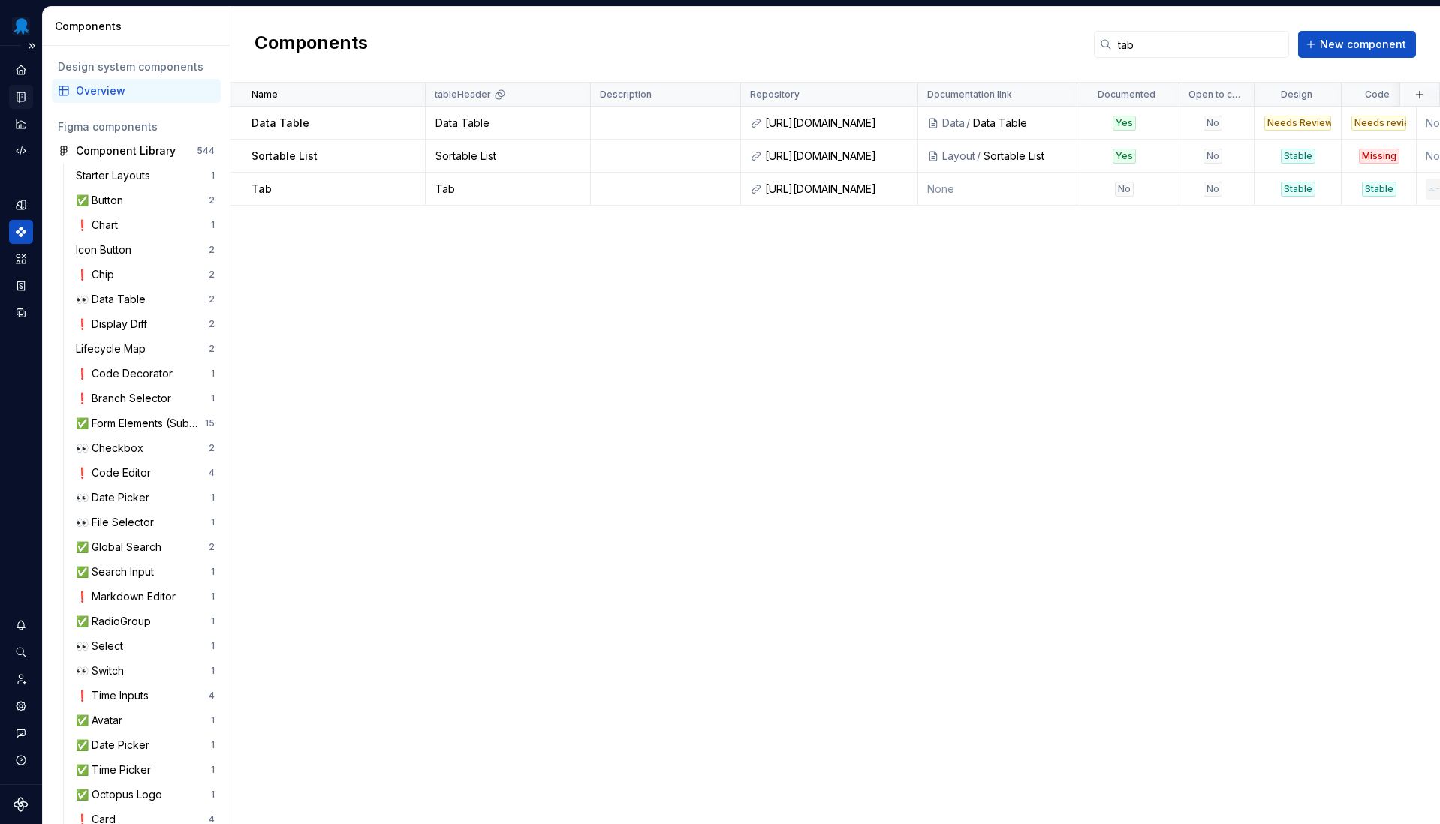
click at [23, 90] on div "Documentation" at bounding box center [21, 97] width 24 height 24
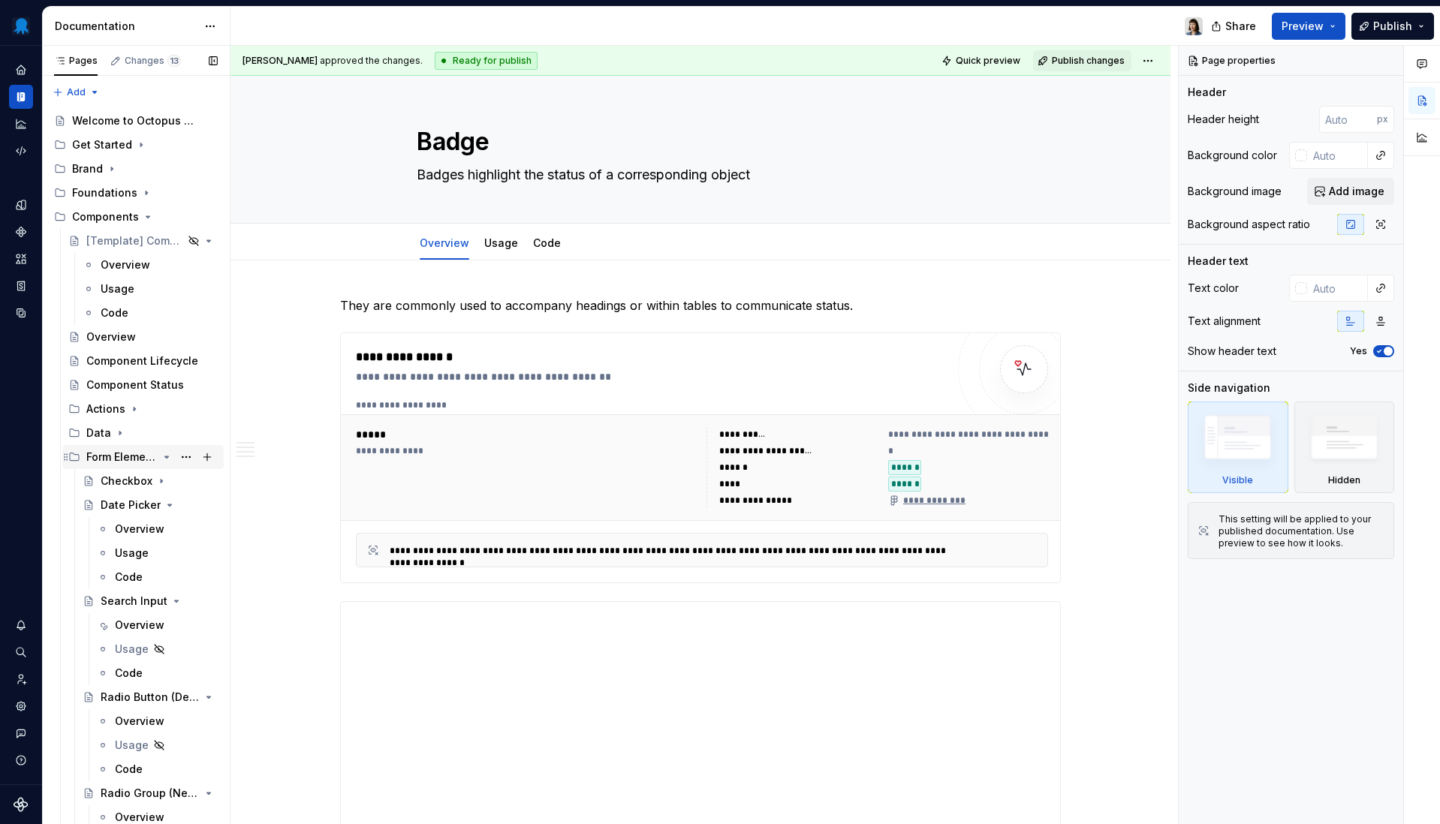
click at [161, 456] on icon "Page tree" at bounding box center [167, 457] width 12 height 12
click at [179, 243] on button "Page tree" at bounding box center [186, 240] width 21 height 21
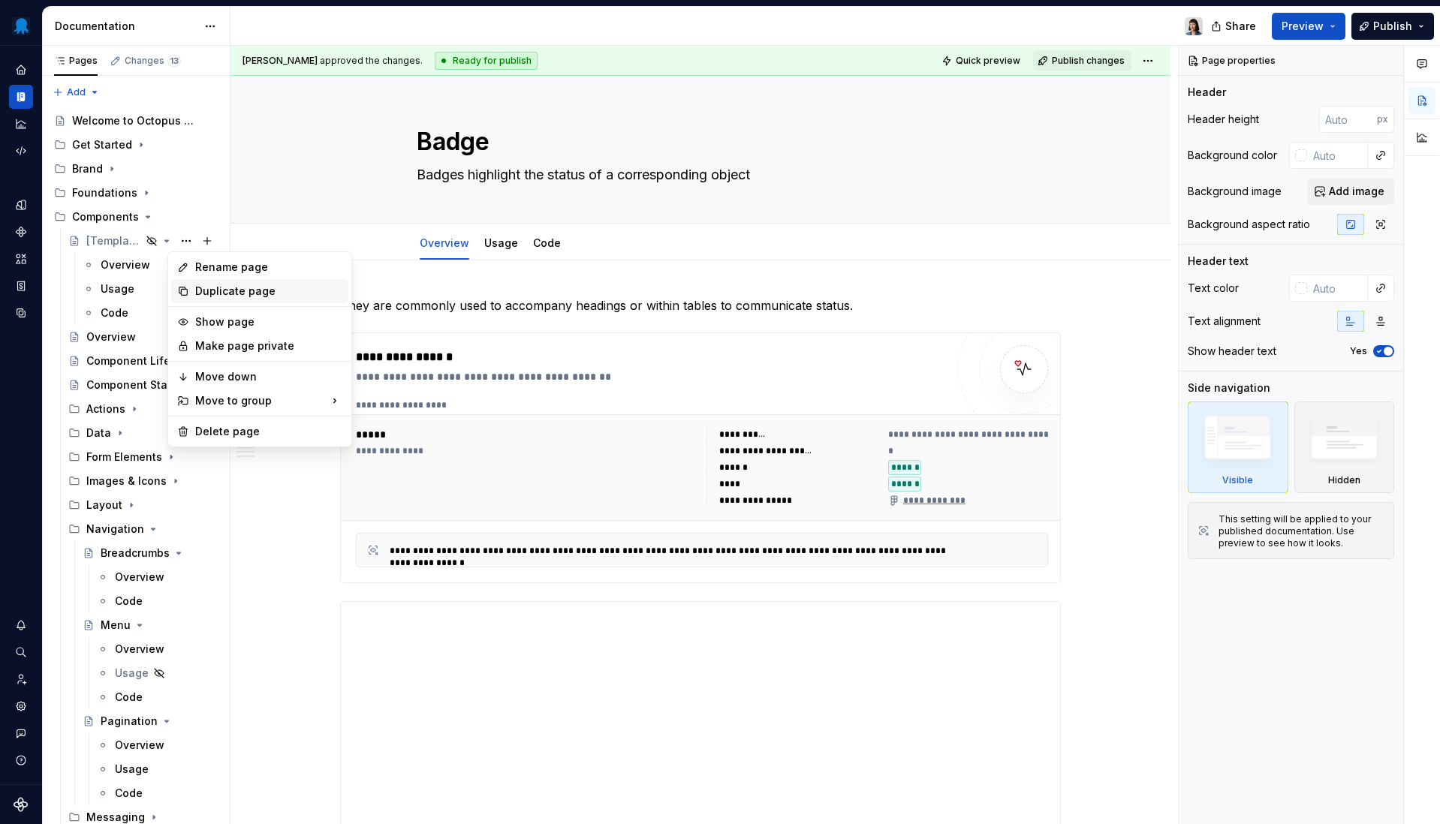
click at [196, 290] on div "Duplicate page" at bounding box center [268, 291] width 147 height 15
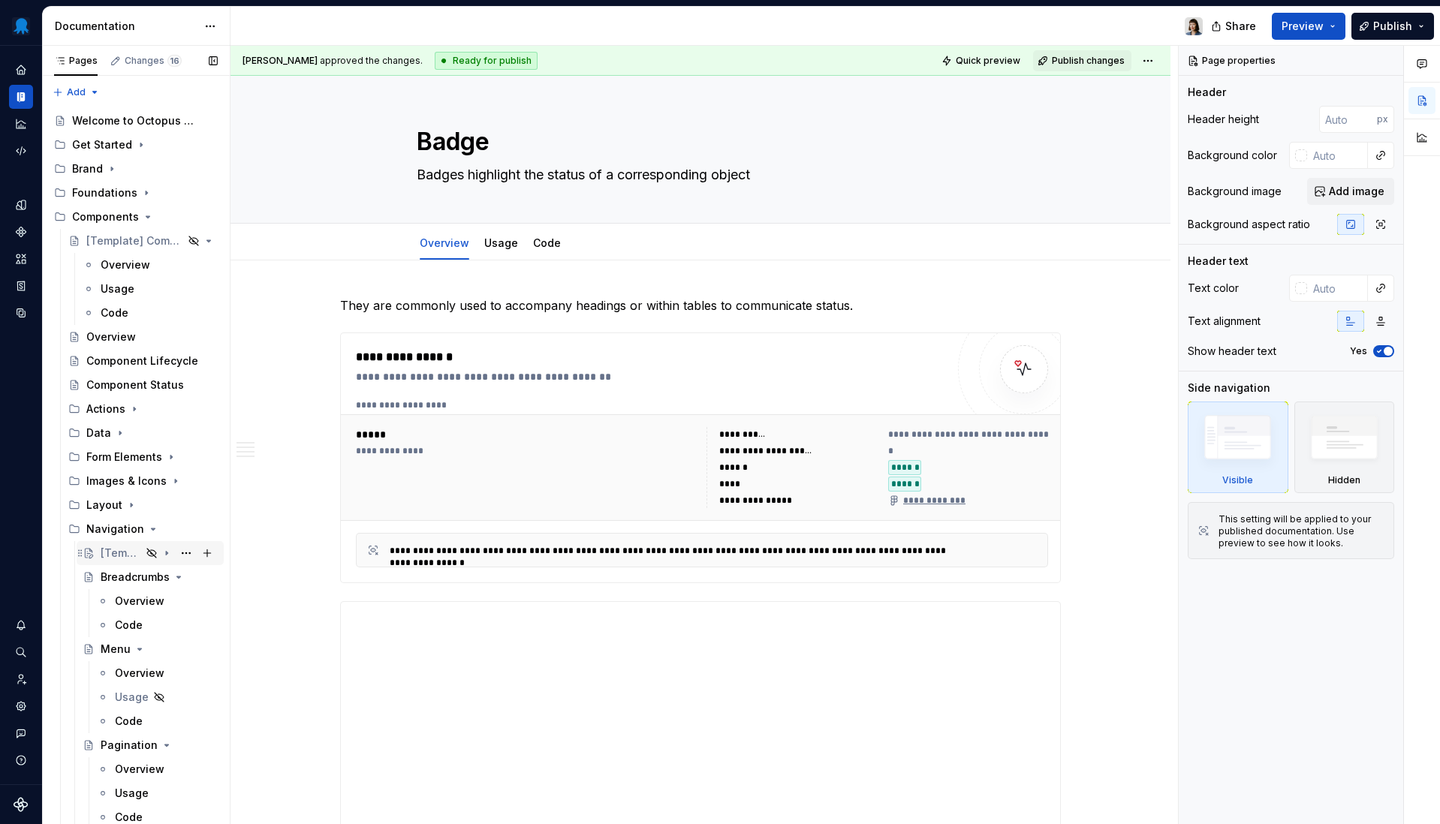
click at [109, 555] on div "[Template] Component" at bounding box center [121, 553] width 41 height 15
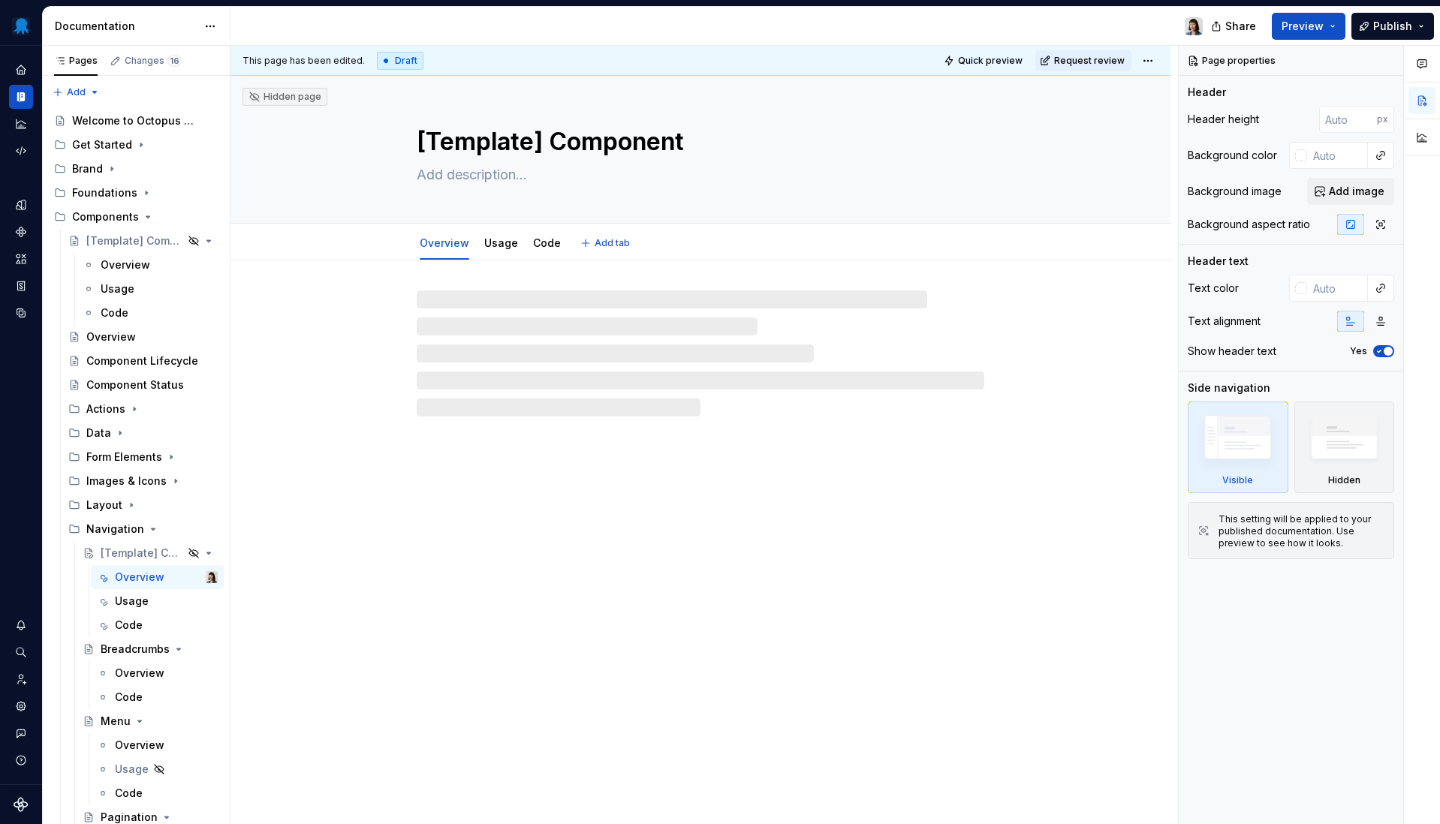
click at [646, 121] on div "[Template] Component" at bounding box center [701, 149] width 568 height 147
click at [639, 150] on textarea "[Template] Component" at bounding box center [698, 142] width 568 height 36
click at [679, 154] on textarea "[Template] Component" at bounding box center [698, 142] width 568 height 36
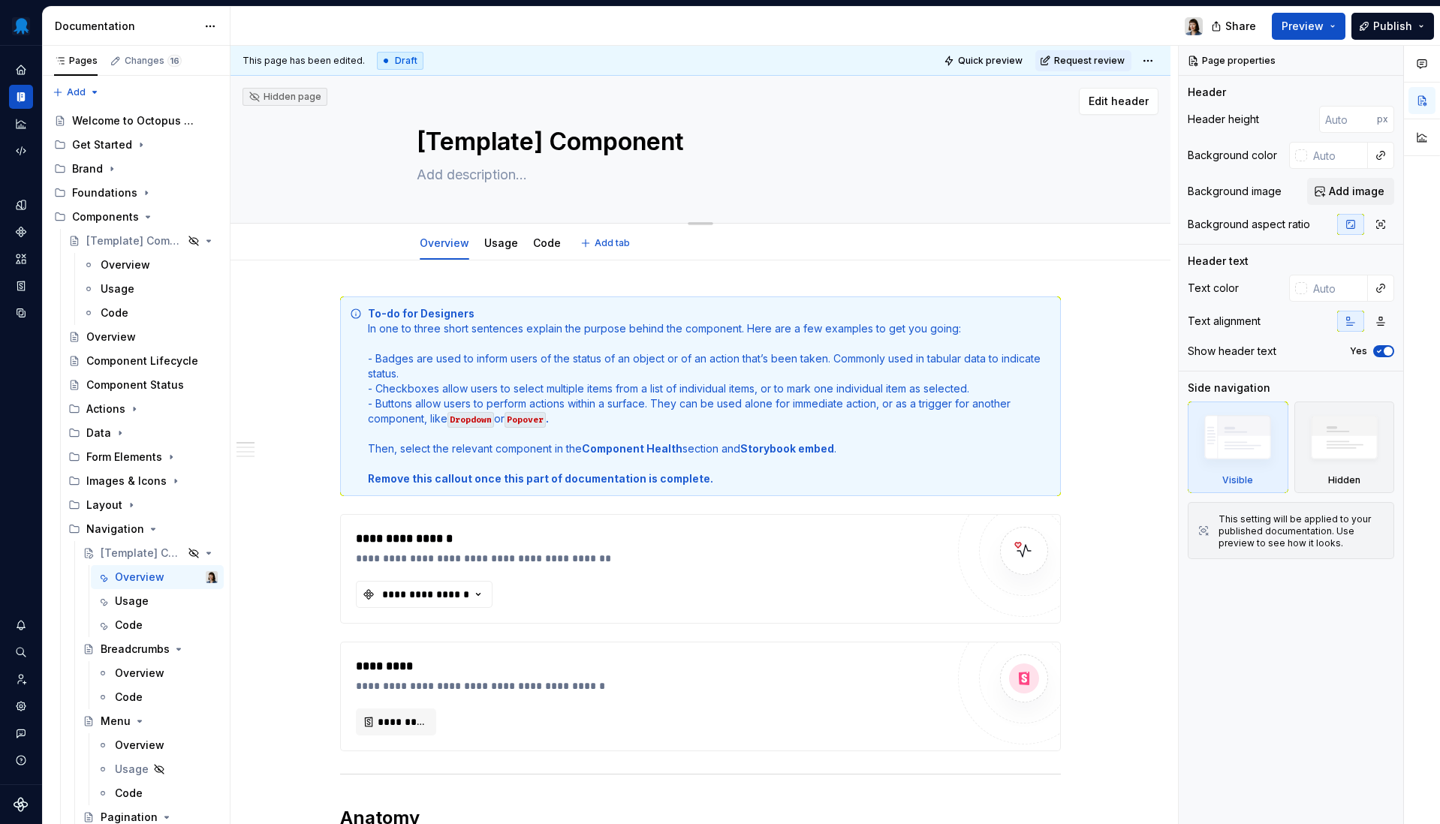
drag, startPoint x: 703, startPoint y: 149, endPoint x: 366, endPoint y: 152, distance: 337.1
click at [414, 152] on textarea "[Template] Component" at bounding box center [698, 142] width 568 height 36
type textarea "*"
type textarea "Y"
type textarea "*"
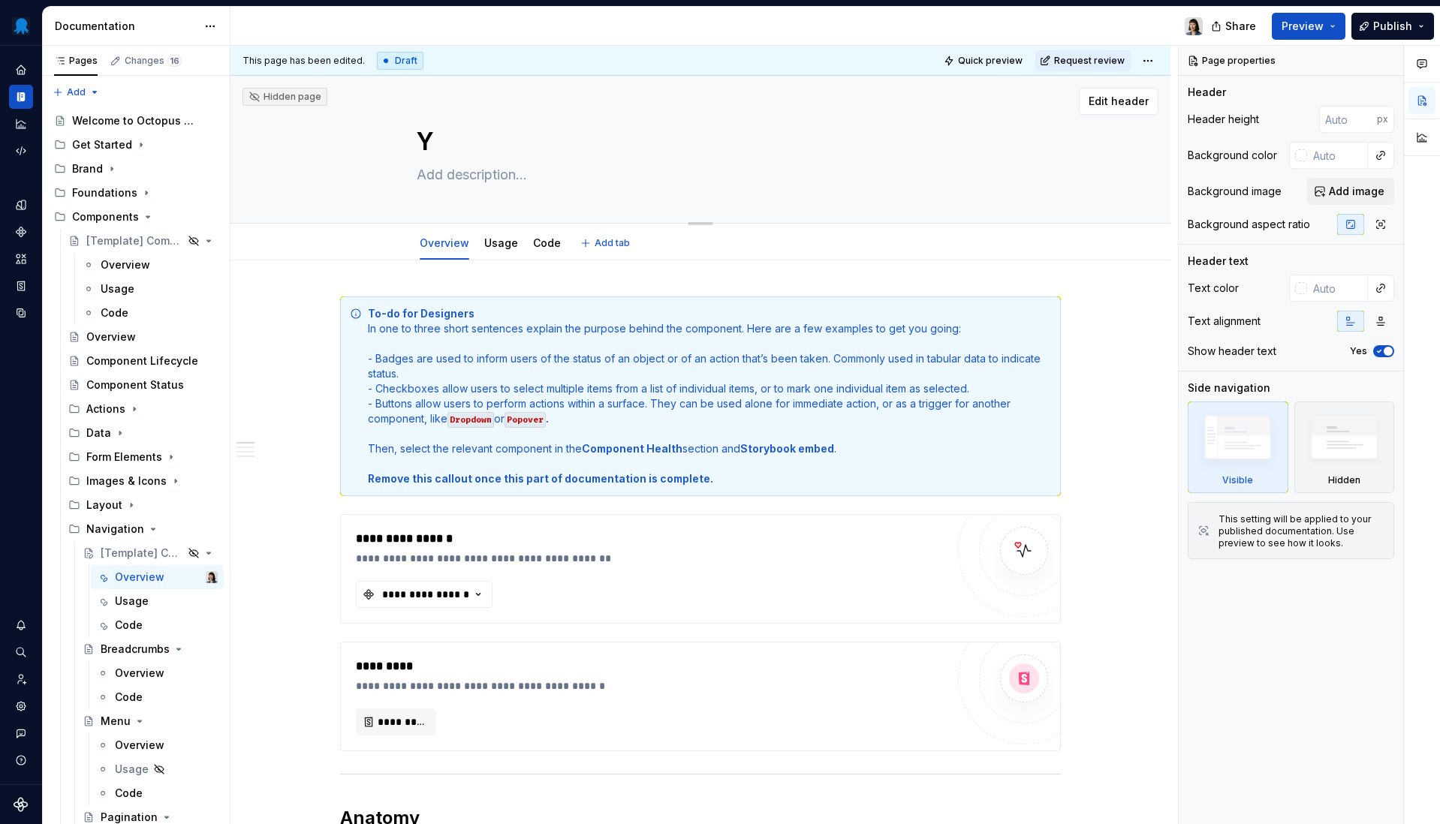
type textarea "Ya"
type textarea "*"
type textarea "Y"
type textarea "*"
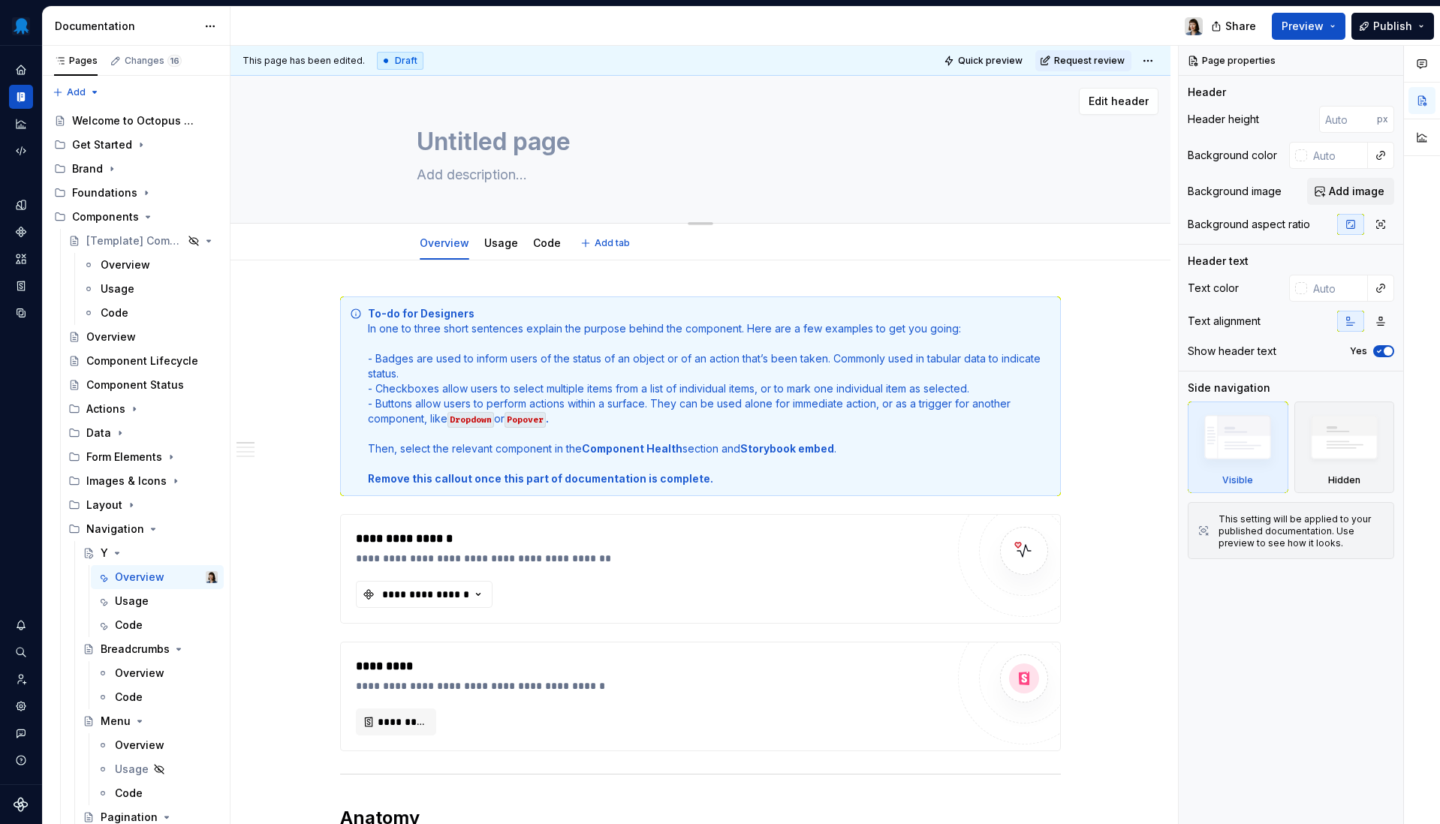
type textarea "Untitled group"
type textarea "*"
type textarea "Untitled groupT"
type textarea "*"
type textarea "Untitled groupTa"
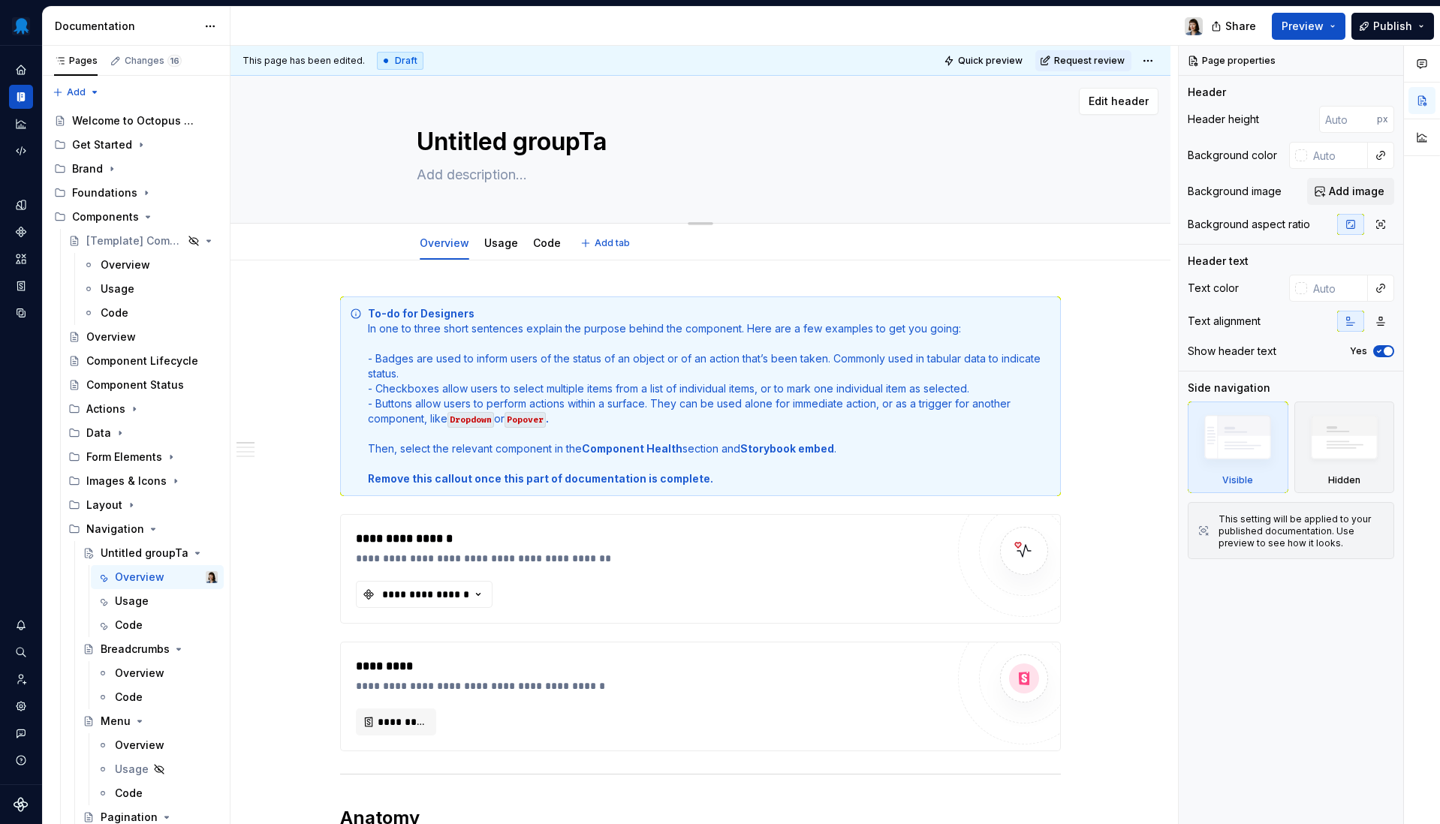
type textarea "*"
type textarea "T"
type textarea "*"
type textarea "Ta"
type textarea "*"
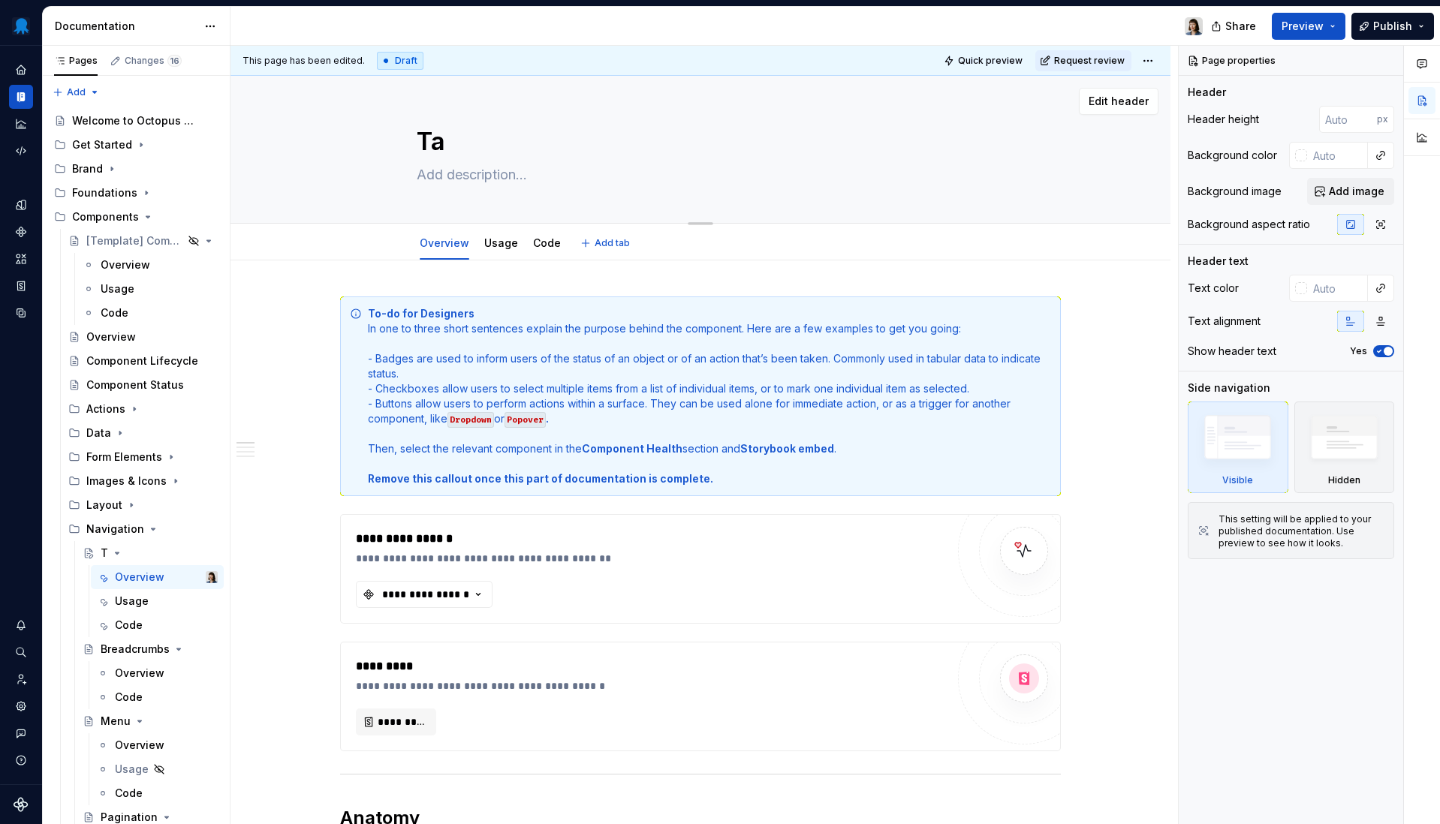
type textarea "Tab"
type textarea "*"
type textarea "Tab"
click at [423, 592] on div "**********" at bounding box center [426, 594] width 90 height 15
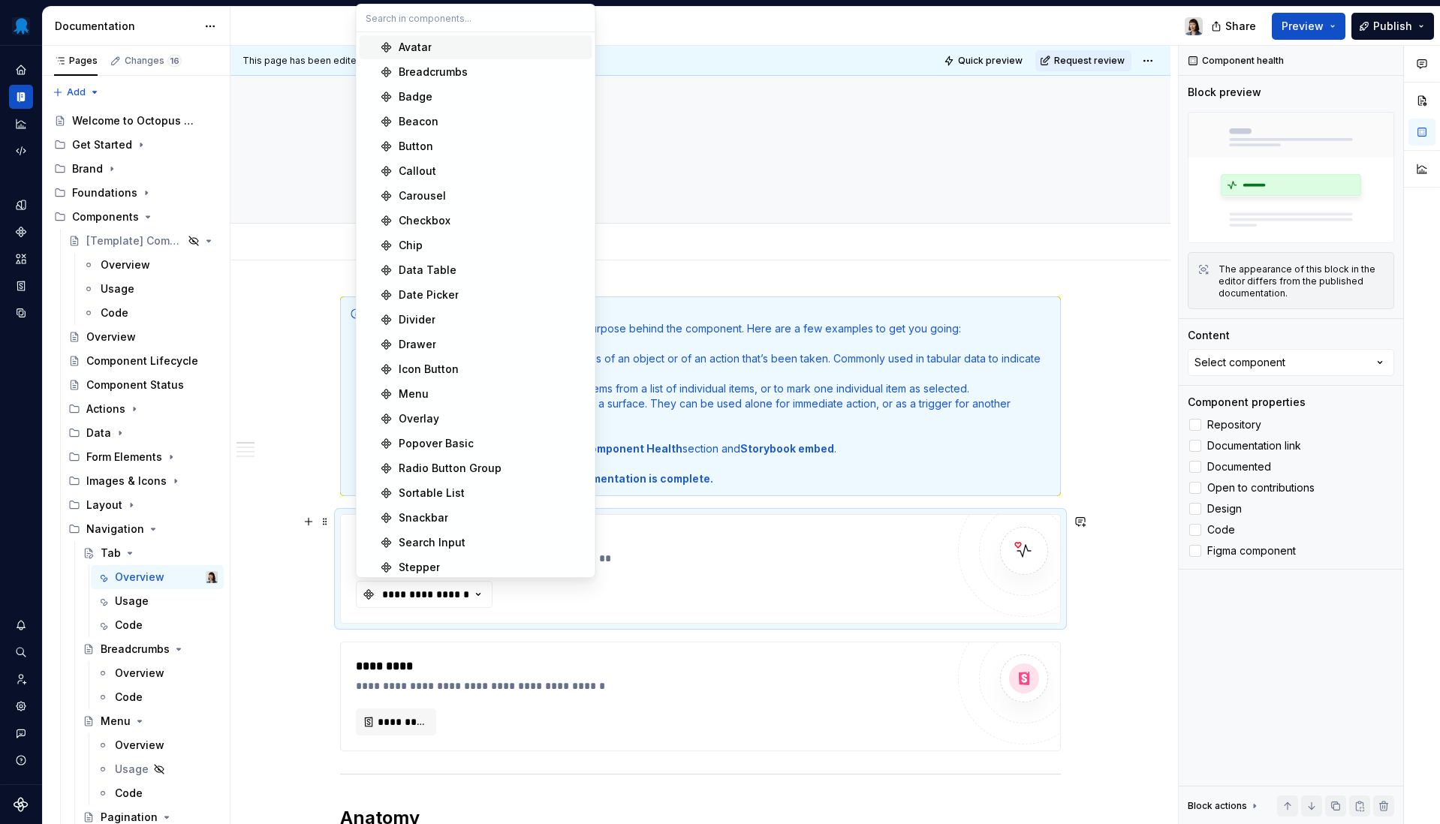
type textarea "*"
type input "ta"
type textarea "*"
type input "tab"
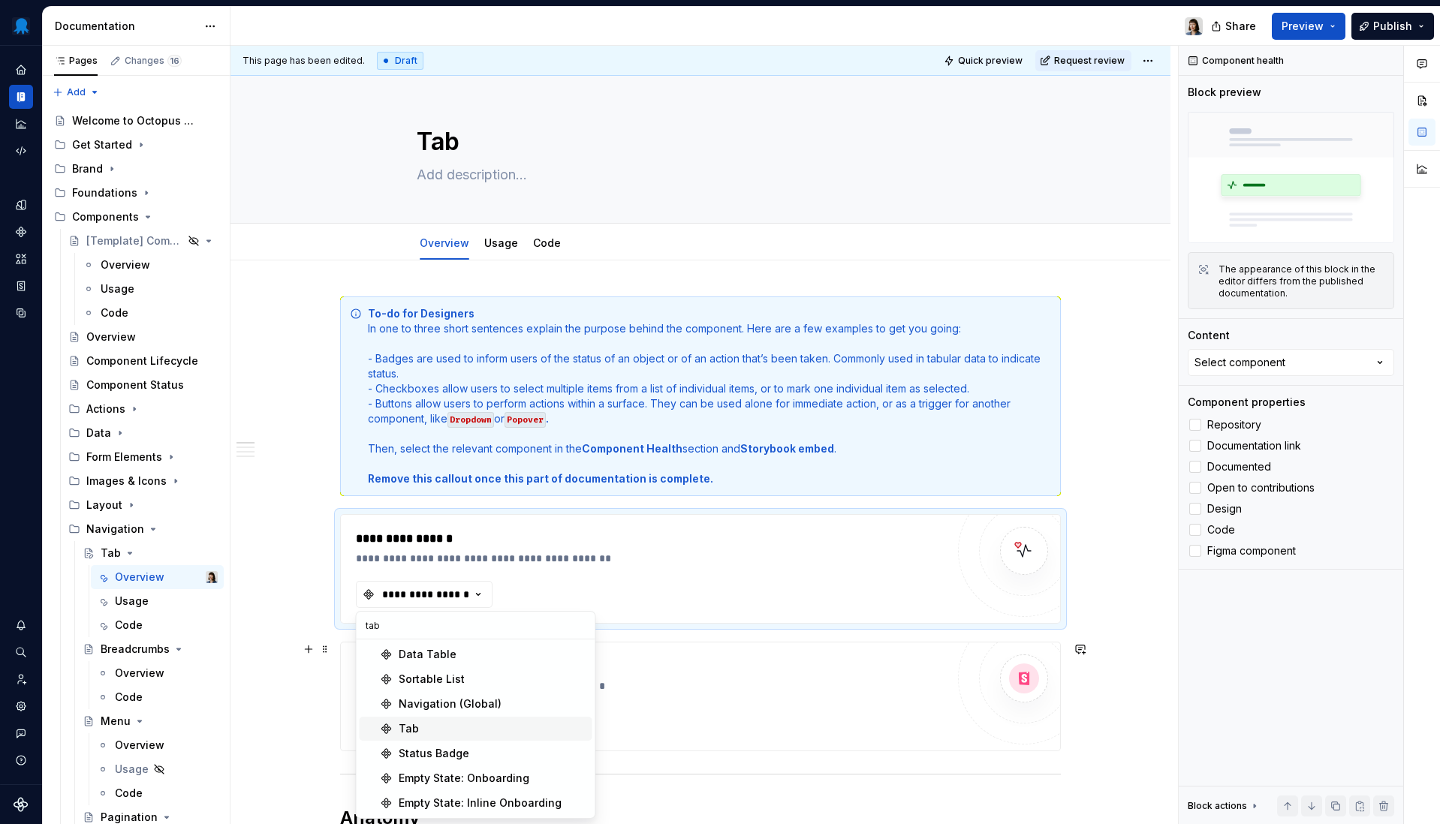
click at [423, 728] on div "Tab" at bounding box center [493, 728] width 188 height 15
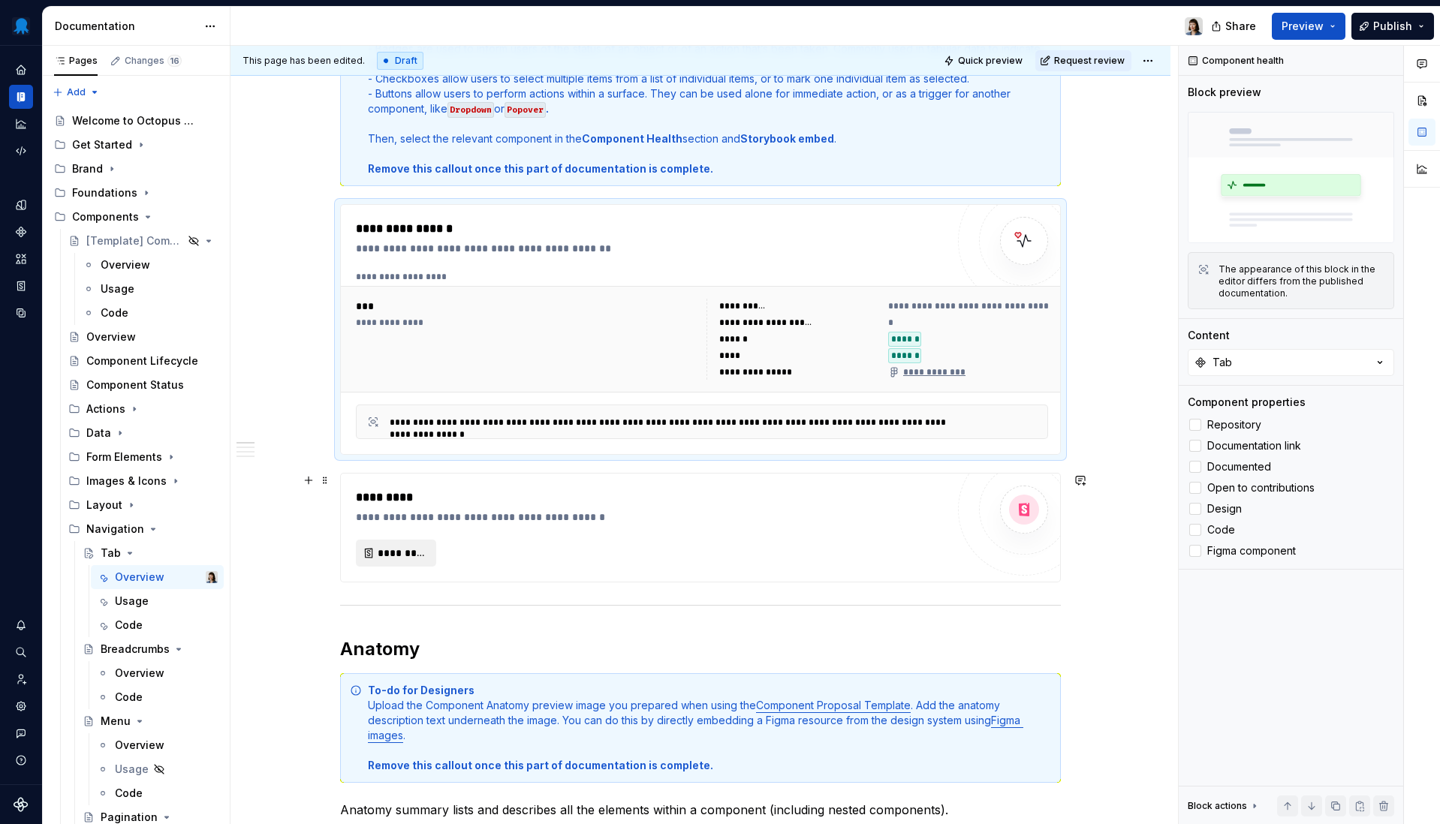
click at [413, 551] on span "*********" at bounding box center [402, 553] width 49 height 15
type textarea "*"
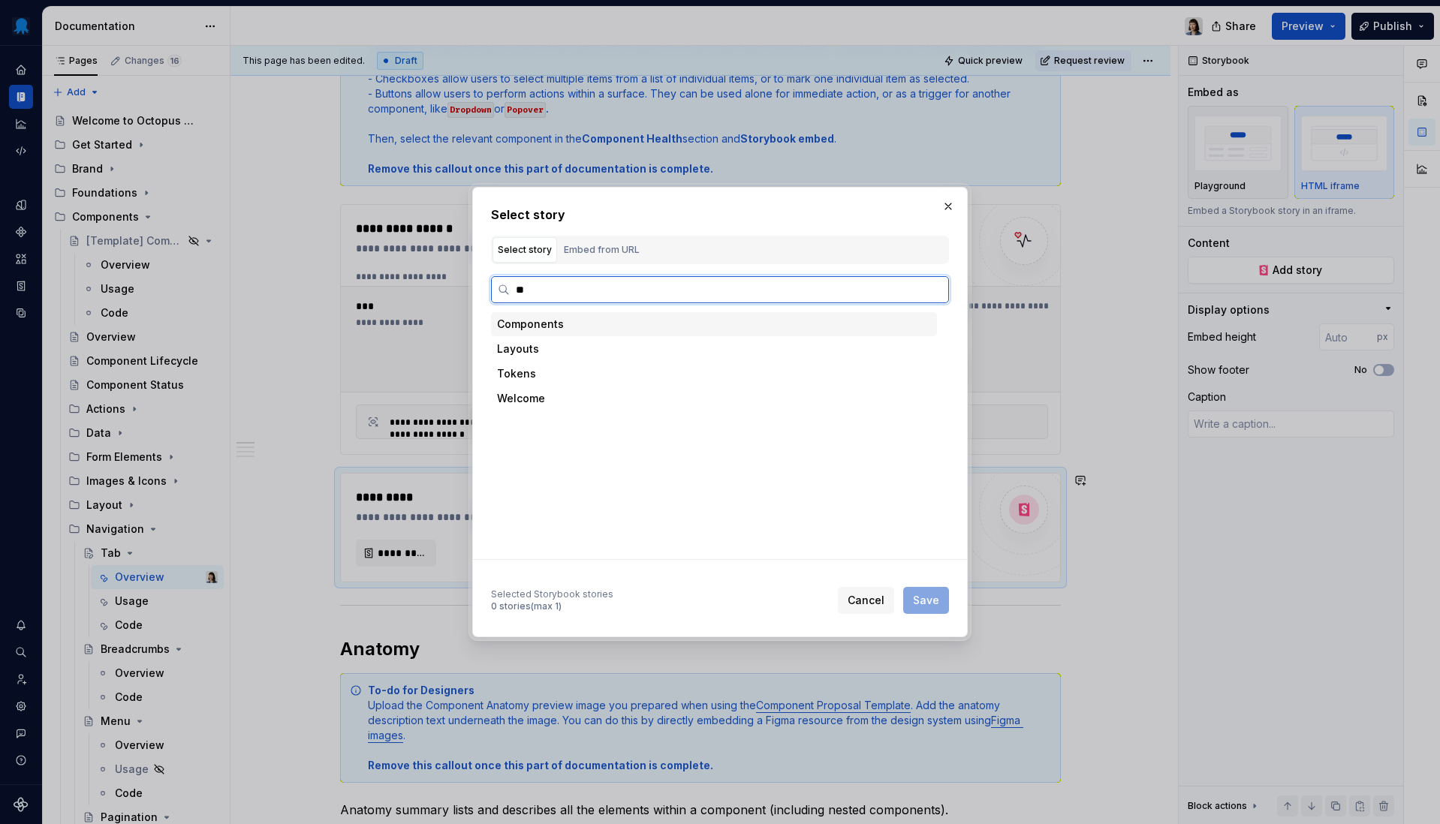
type input "***"
click at [581, 501] on div "Tab s" at bounding box center [721, 498] width 432 height 24
click at [575, 528] on div "Docs" at bounding box center [727, 522] width 417 height 24
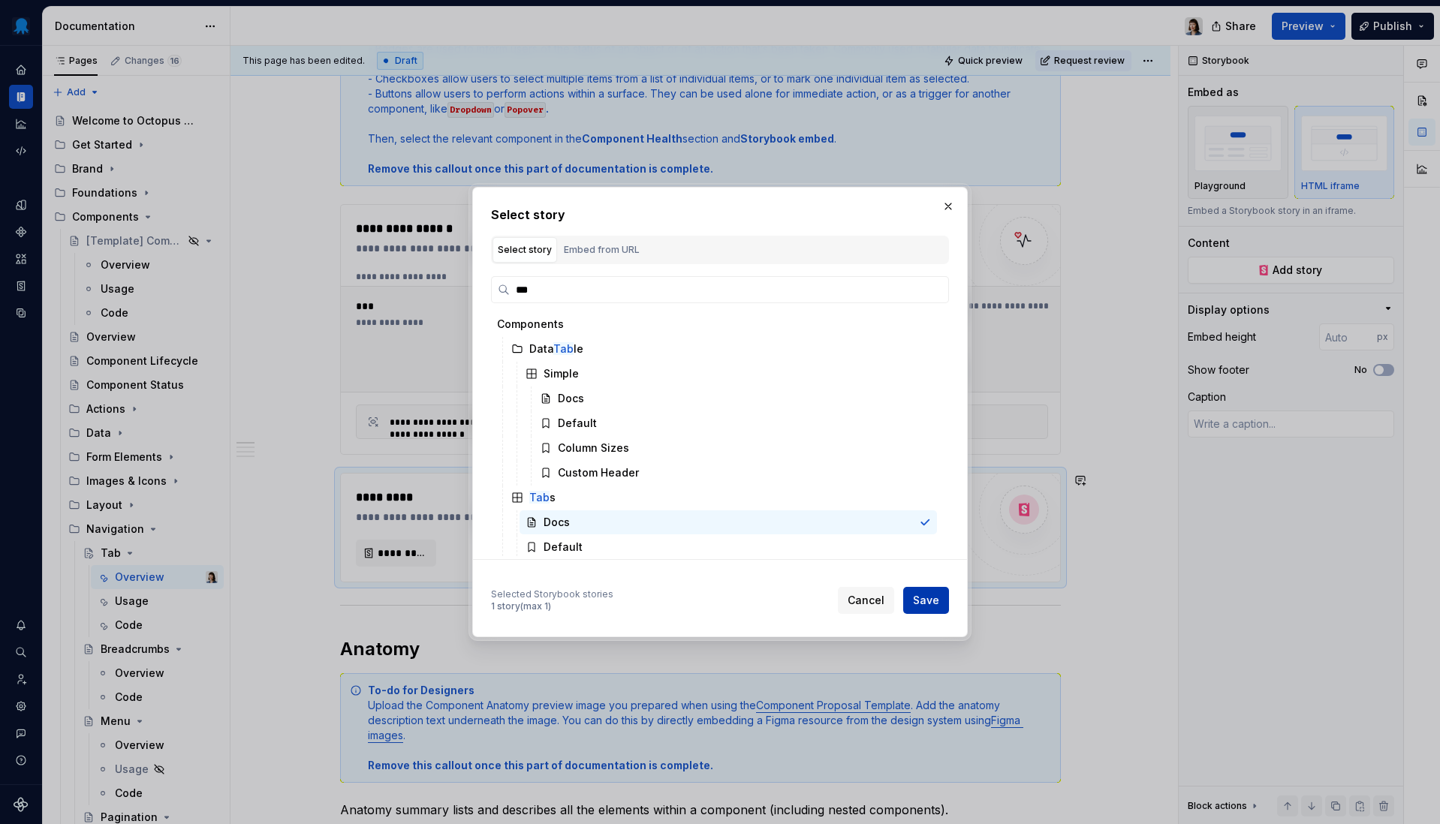
click at [916, 602] on span "Save" at bounding box center [926, 600] width 26 height 15
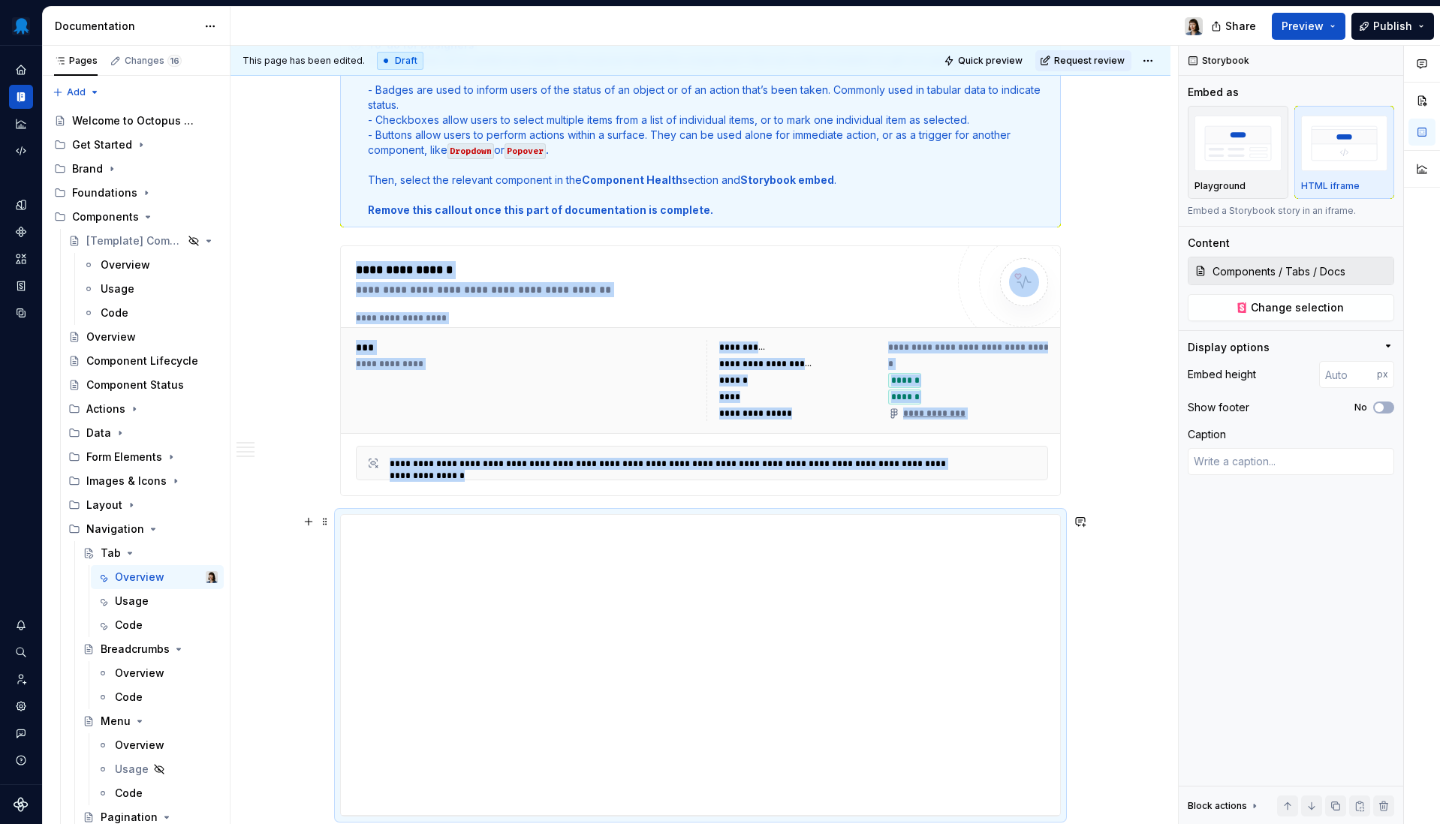
scroll to position [0, 0]
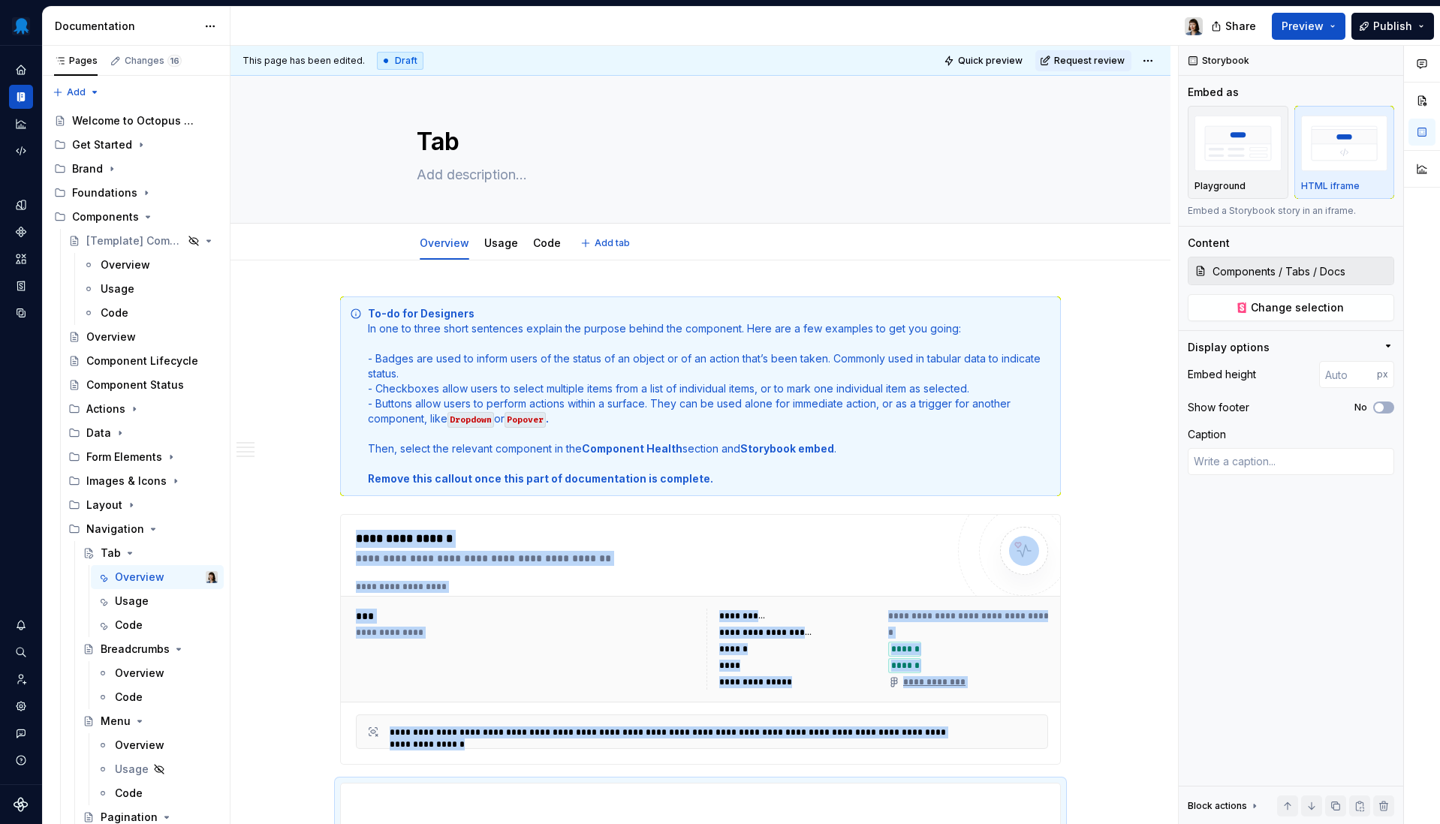
type textarea "*"
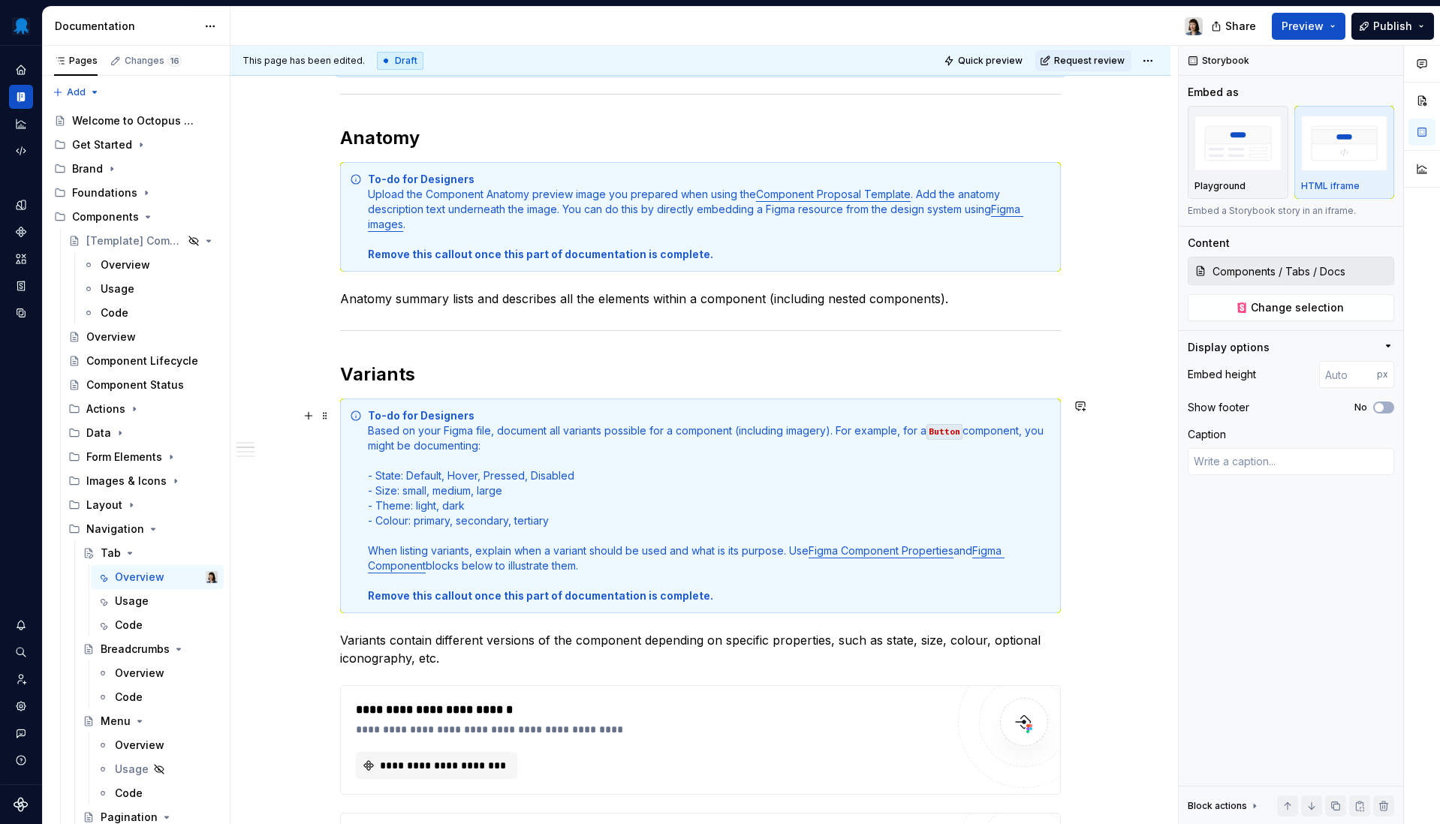
scroll to position [1252, 0]
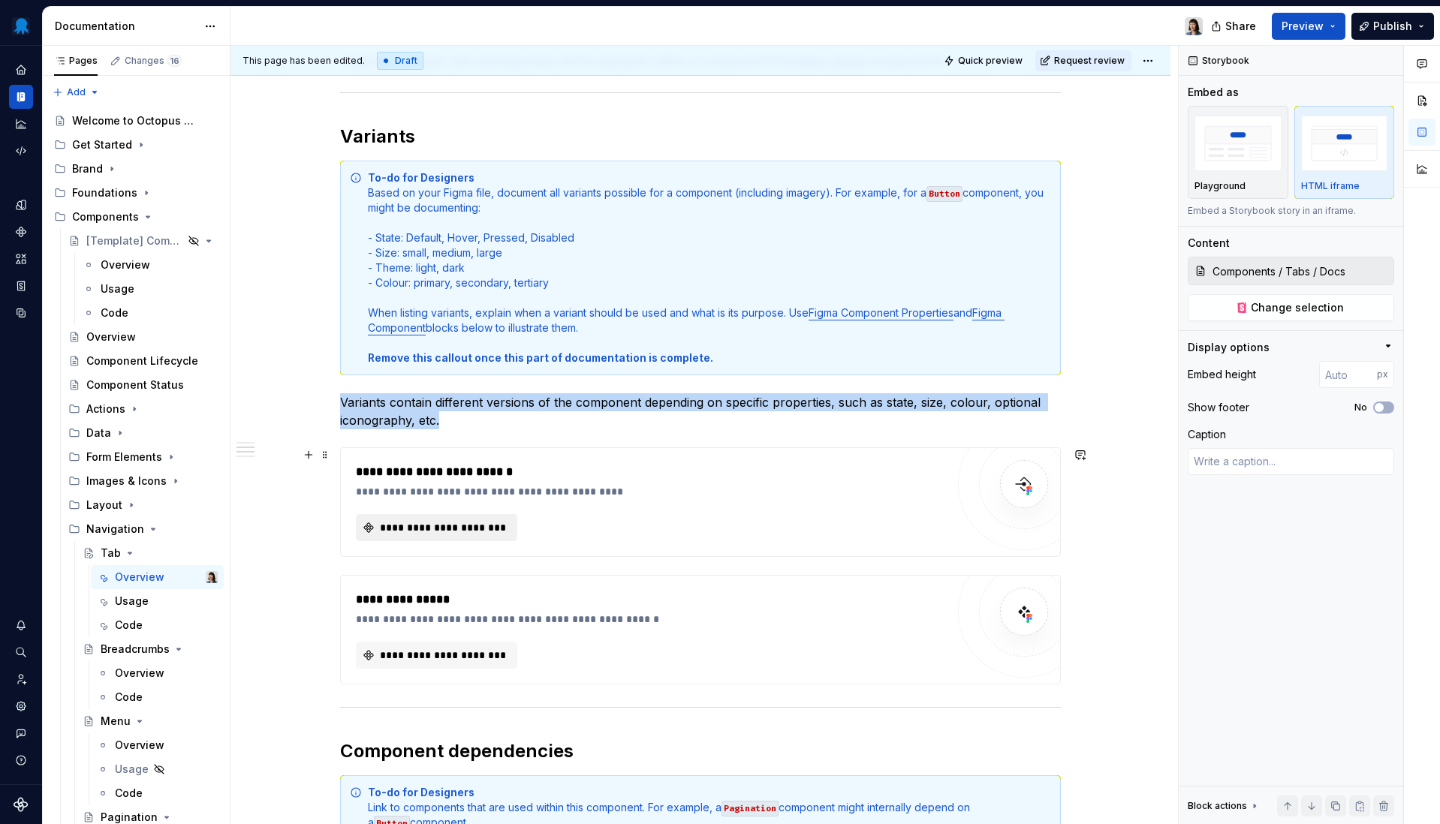
click at [472, 532] on span "**********" at bounding box center [443, 527] width 130 height 15
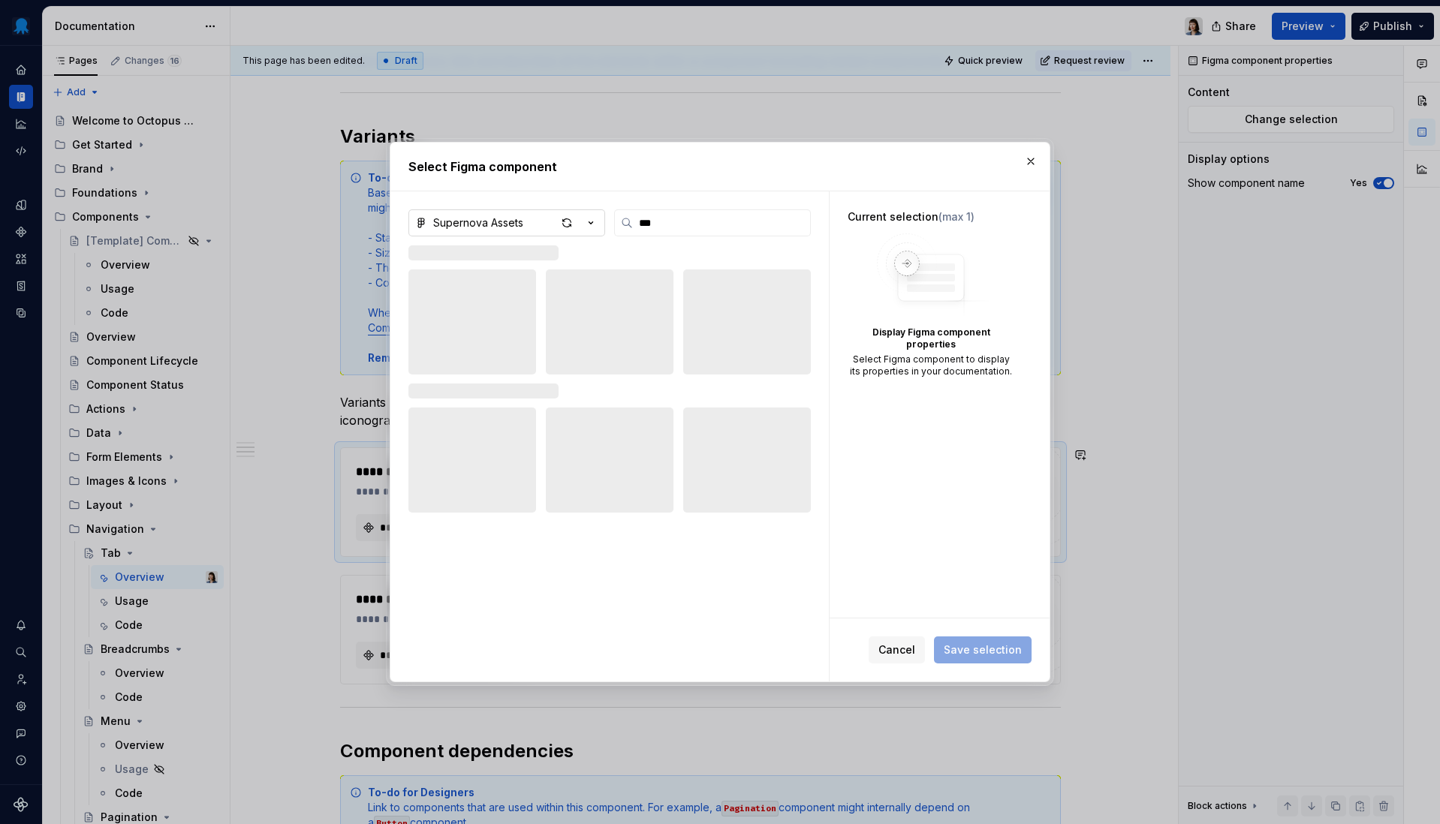
click at [528, 218] on button "Supernova Assets" at bounding box center [506, 222] width 197 height 27
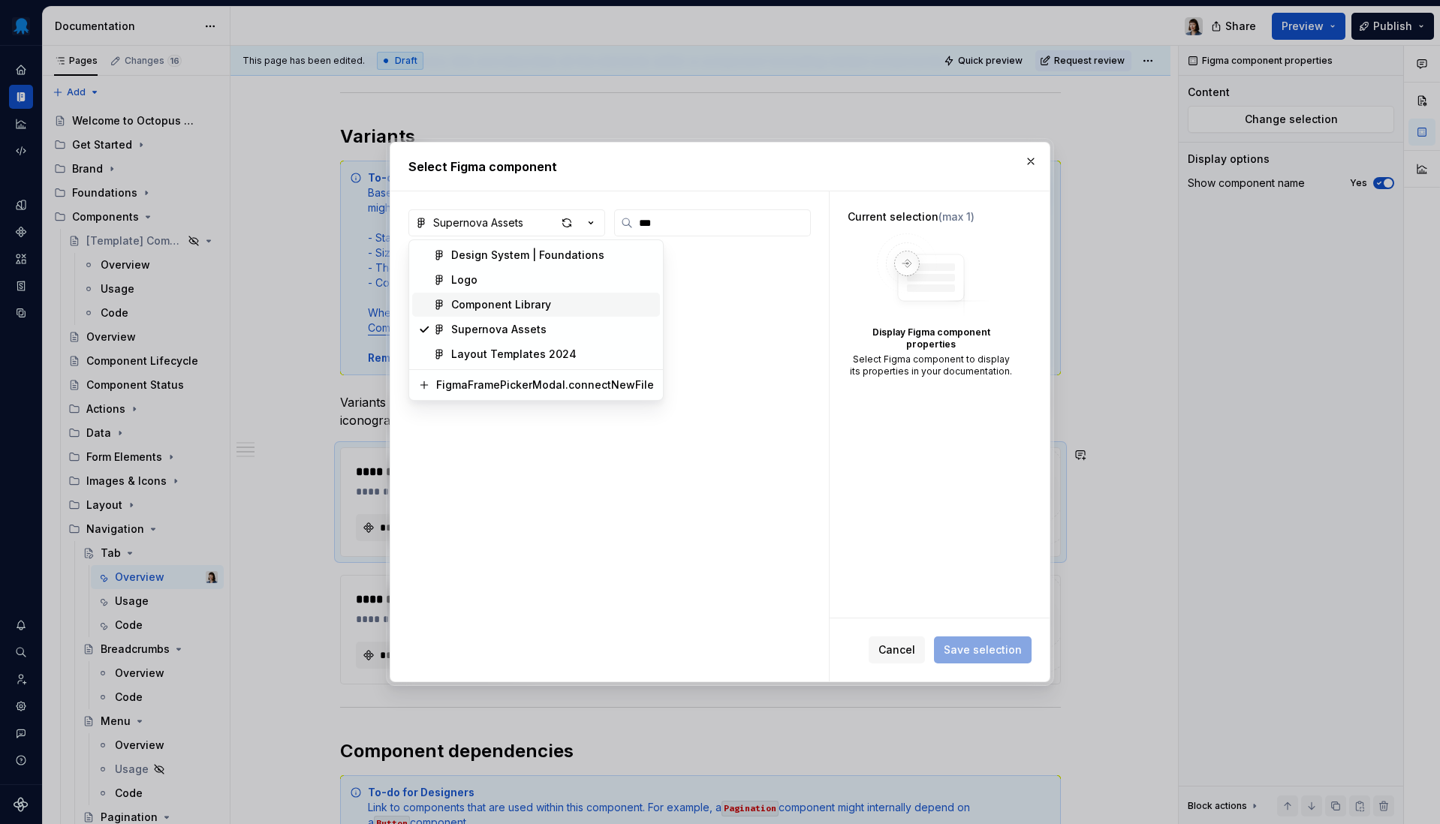
click at [525, 305] on div "Component Library" at bounding box center [501, 304] width 100 height 15
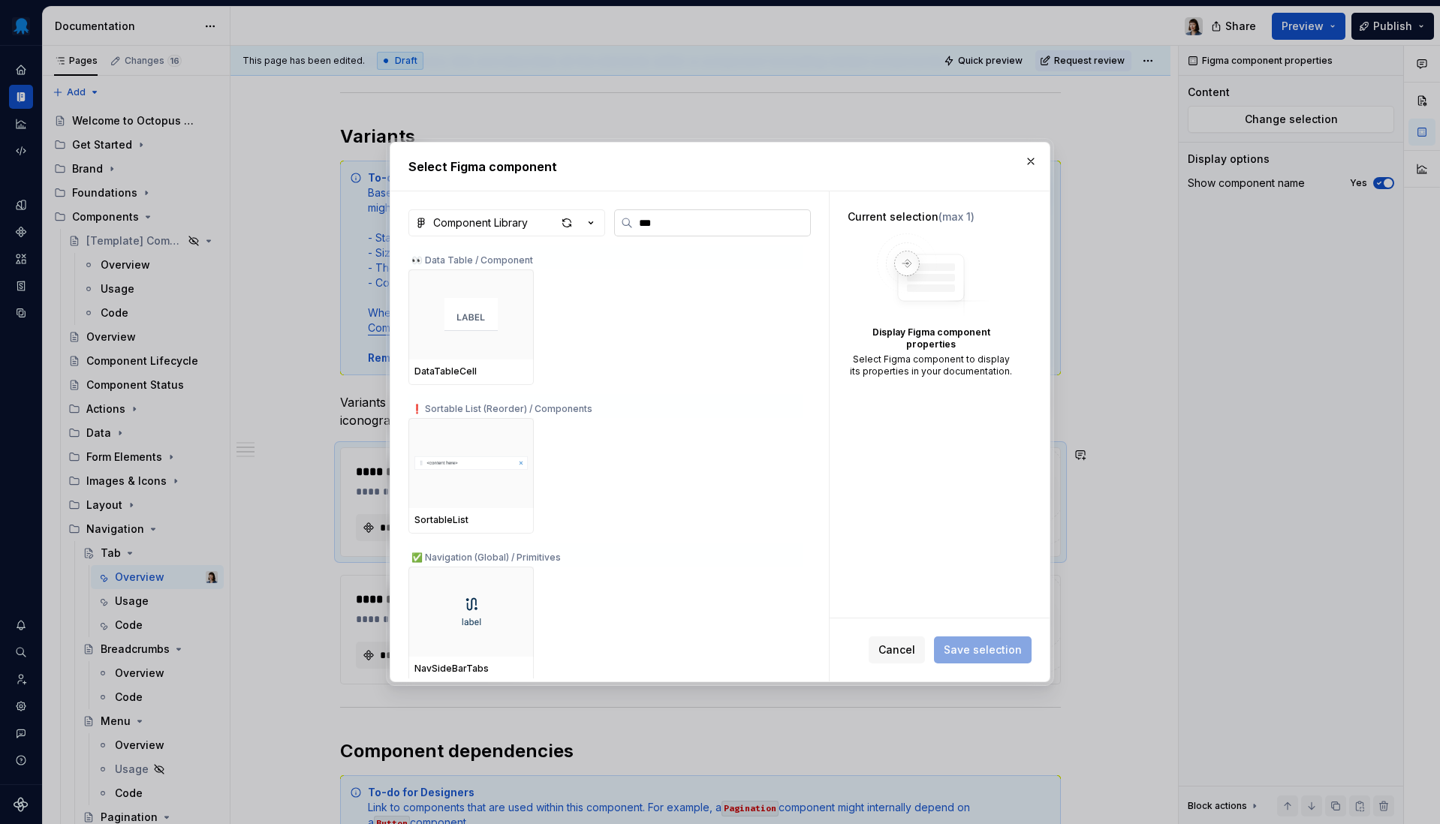
type input "****"
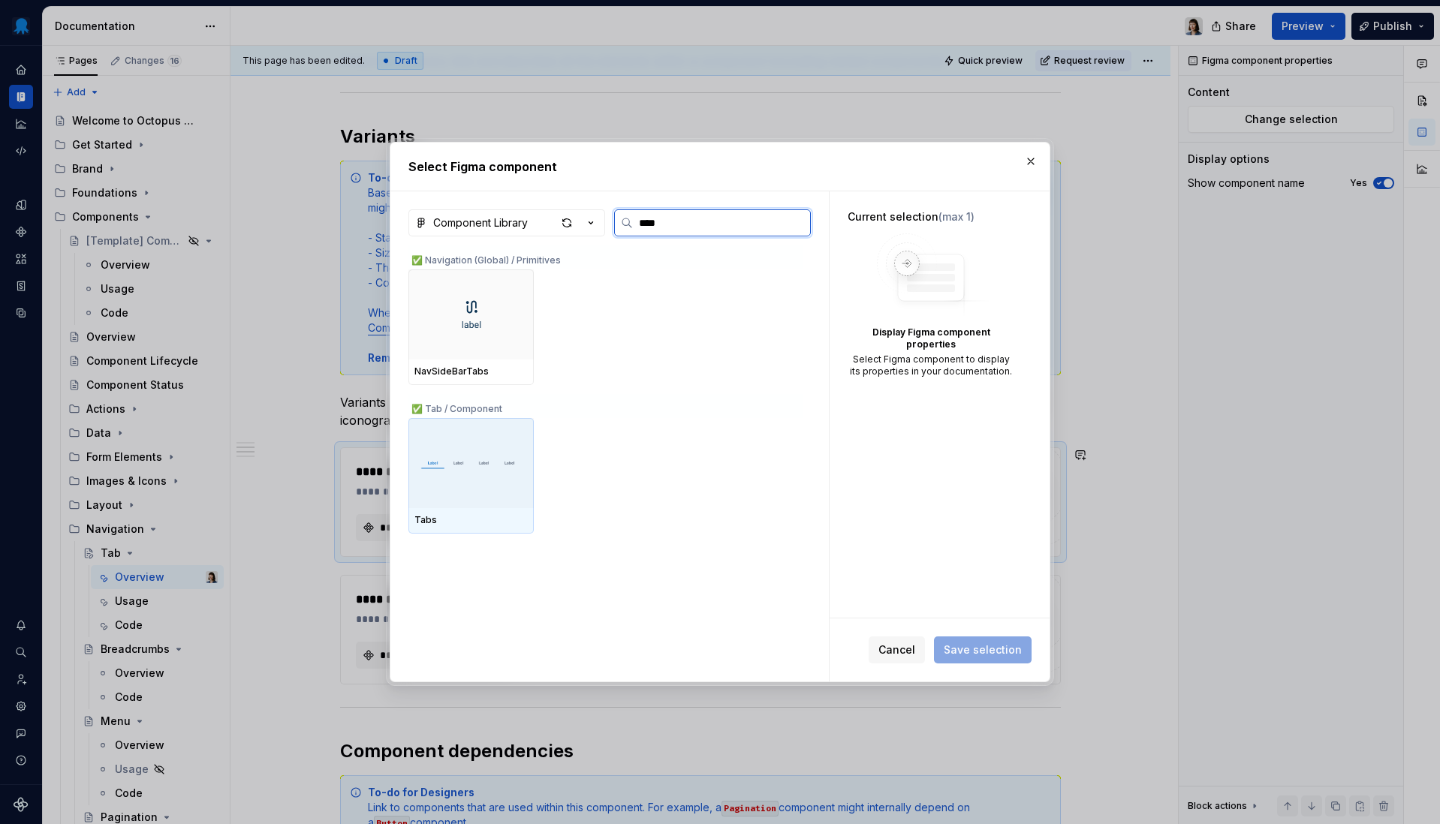
click at [486, 454] on img at bounding box center [470, 463] width 113 height 48
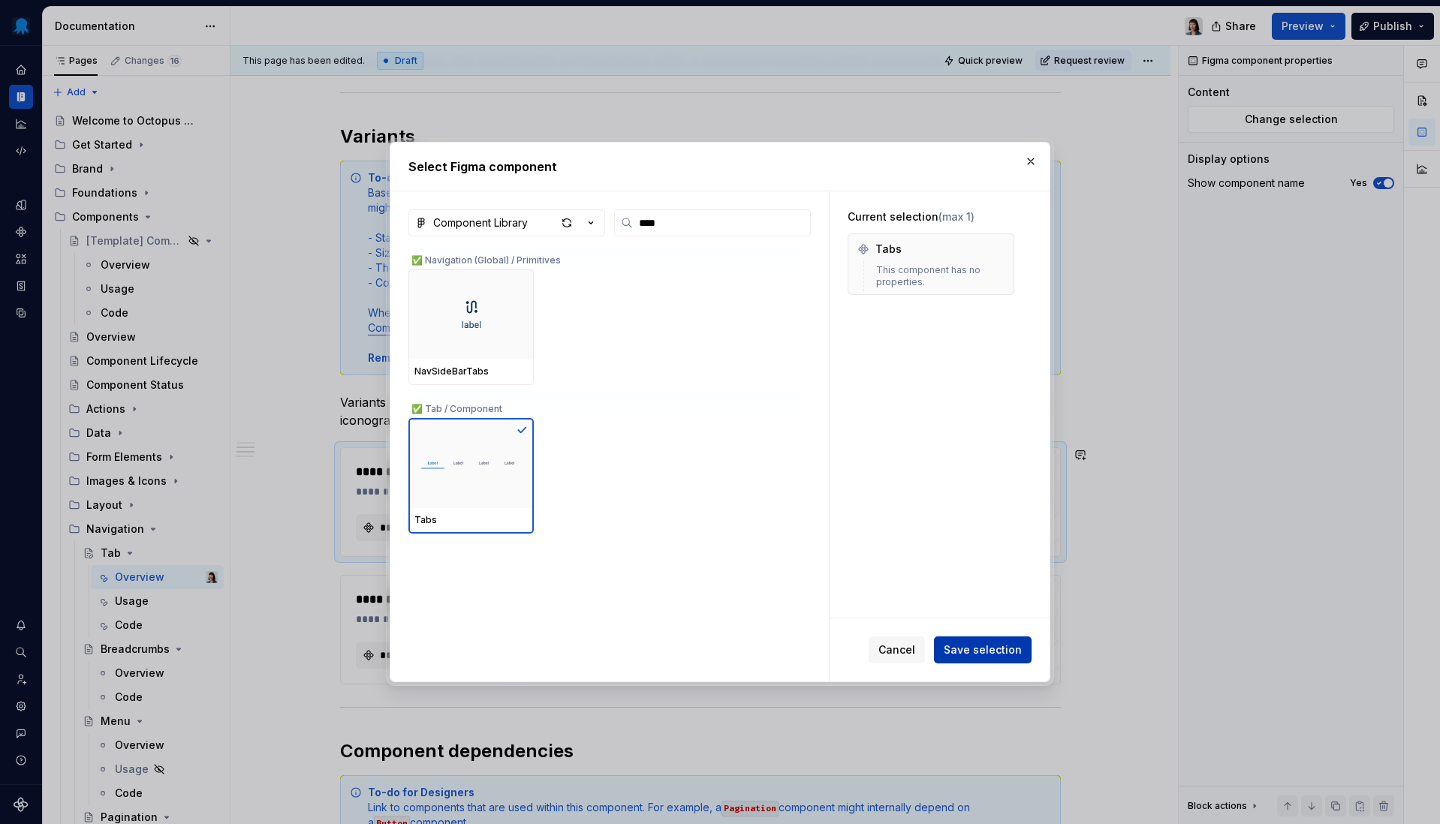
click at [980, 653] on span "Save selection" at bounding box center [983, 650] width 78 height 15
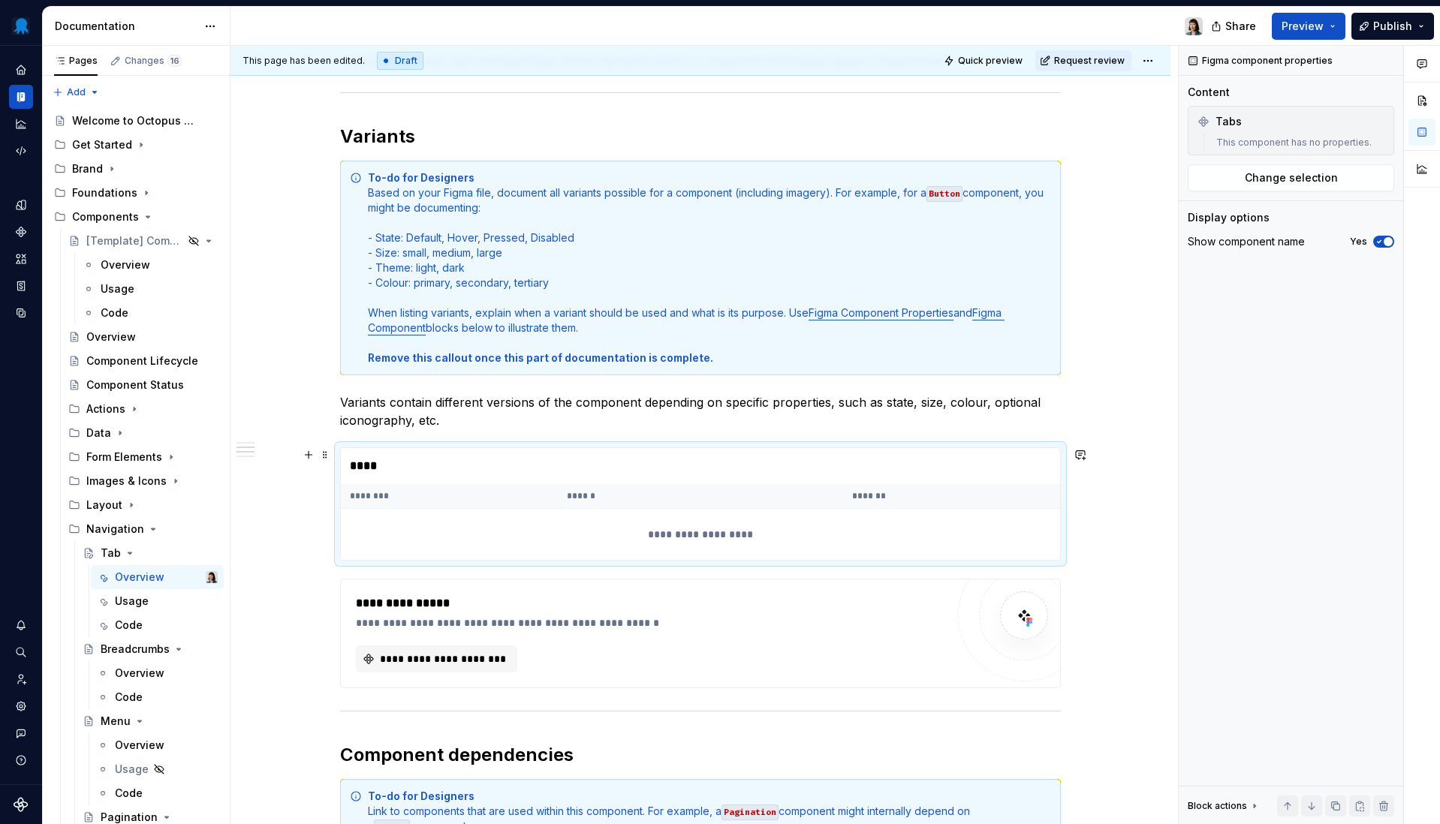
click at [439, 468] on div "****" at bounding box center [700, 466] width 719 height 36
click at [423, 665] on span "**********" at bounding box center [443, 659] width 130 height 15
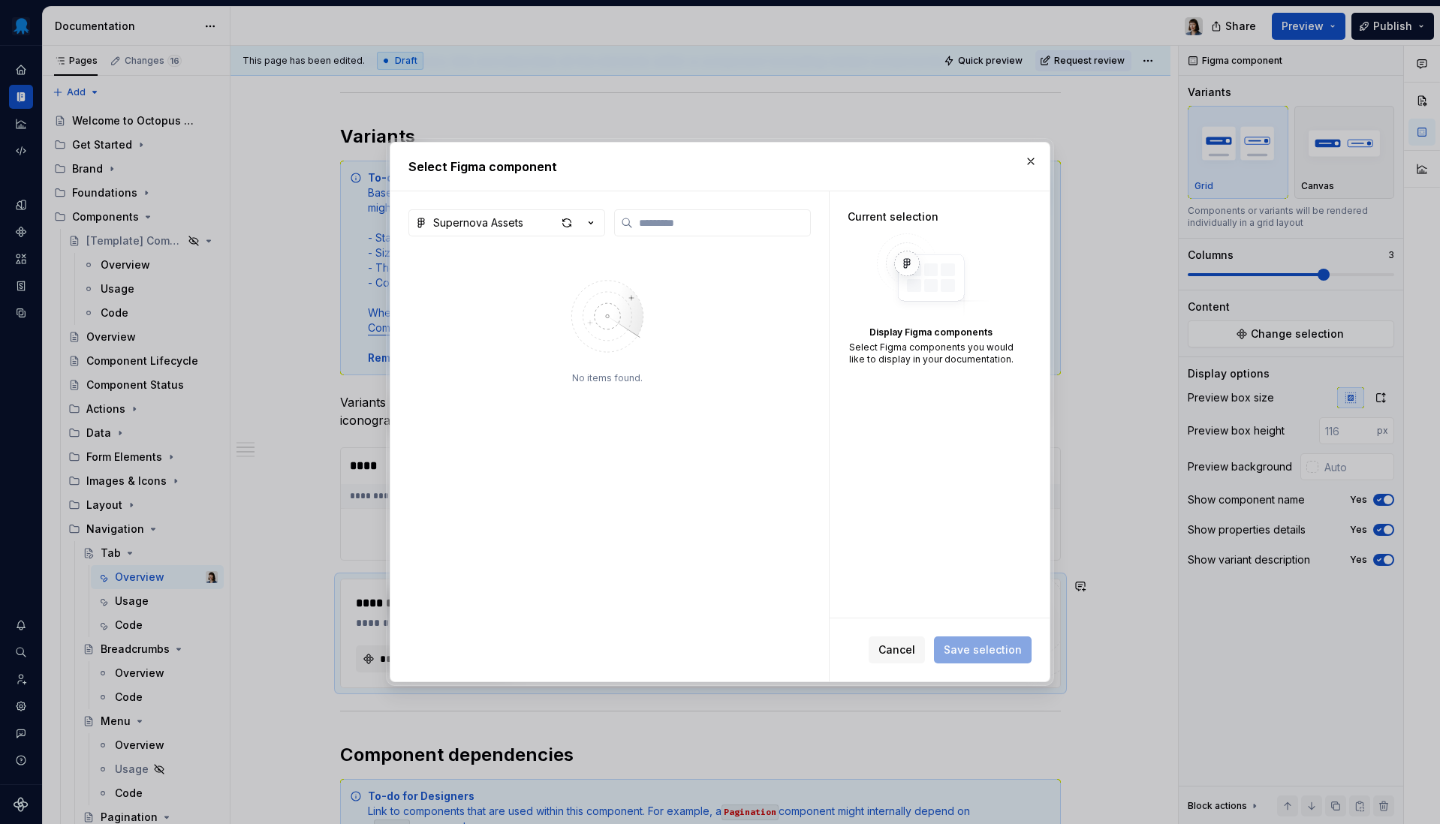
type textarea "*"
click at [521, 219] on div "Supernova Assets" at bounding box center [478, 222] width 90 height 15
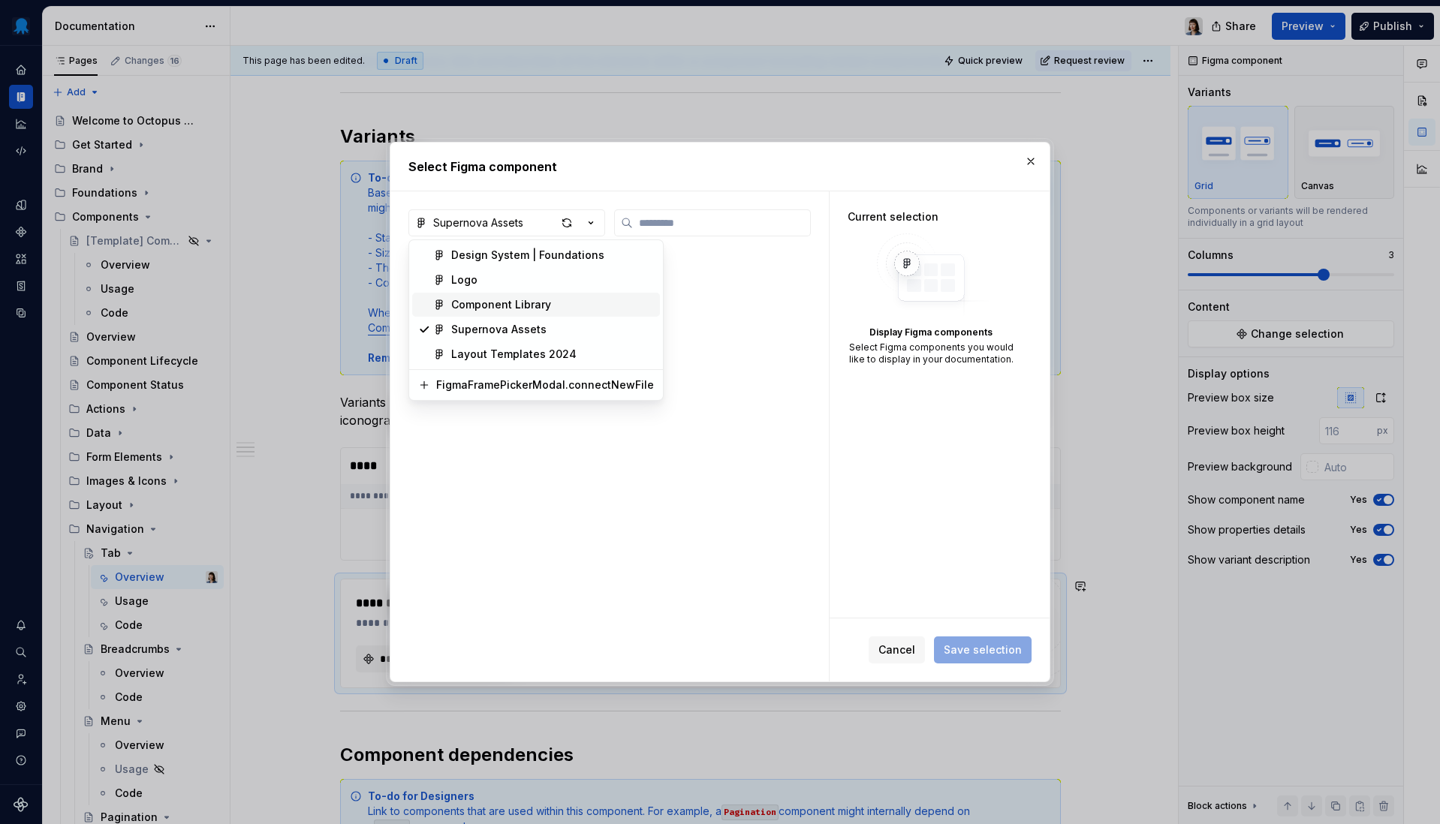
click at [513, 308] on div "Component Library" at bounding box center [501, 304] width 100 height 15
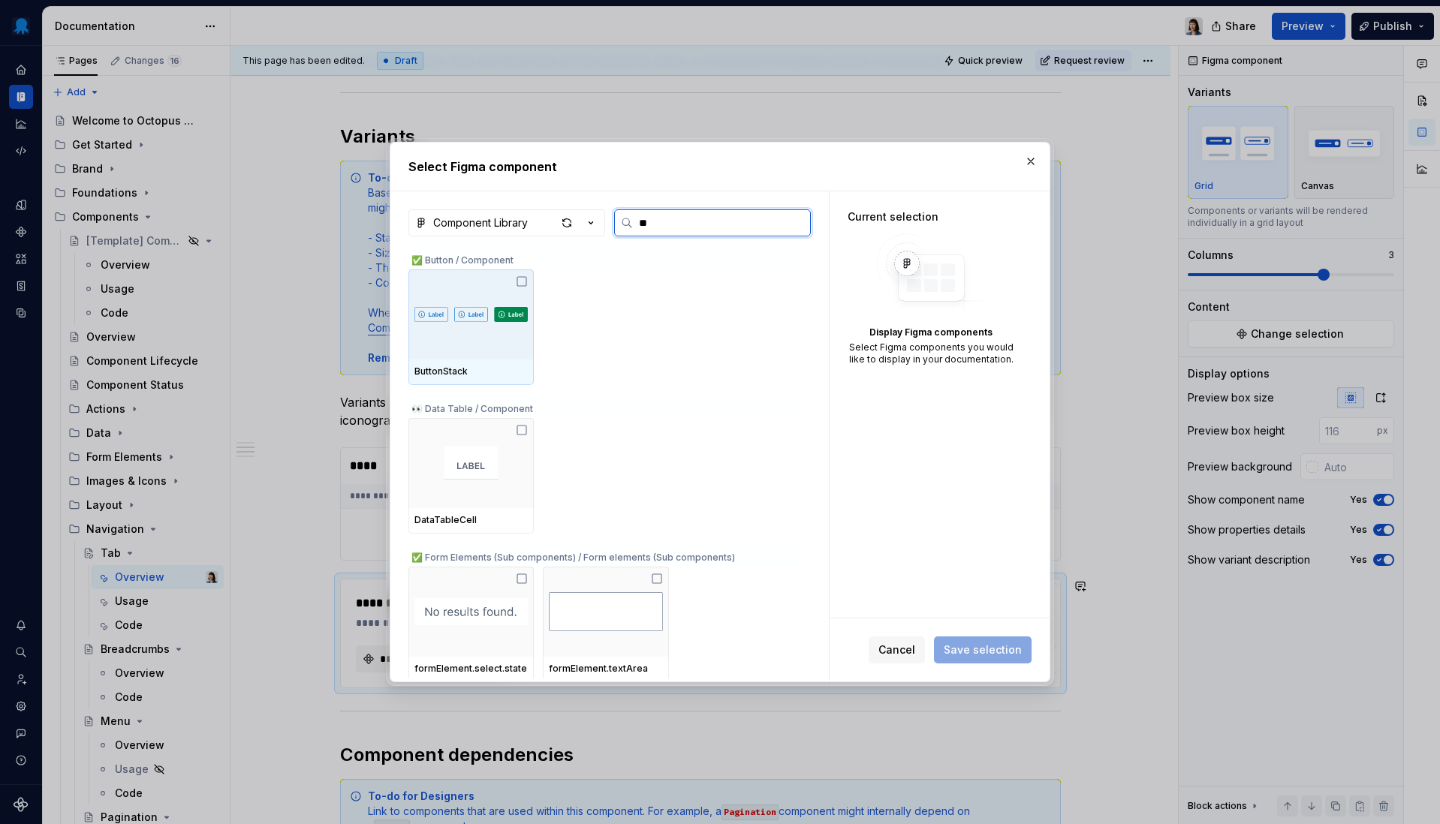
type input "***"
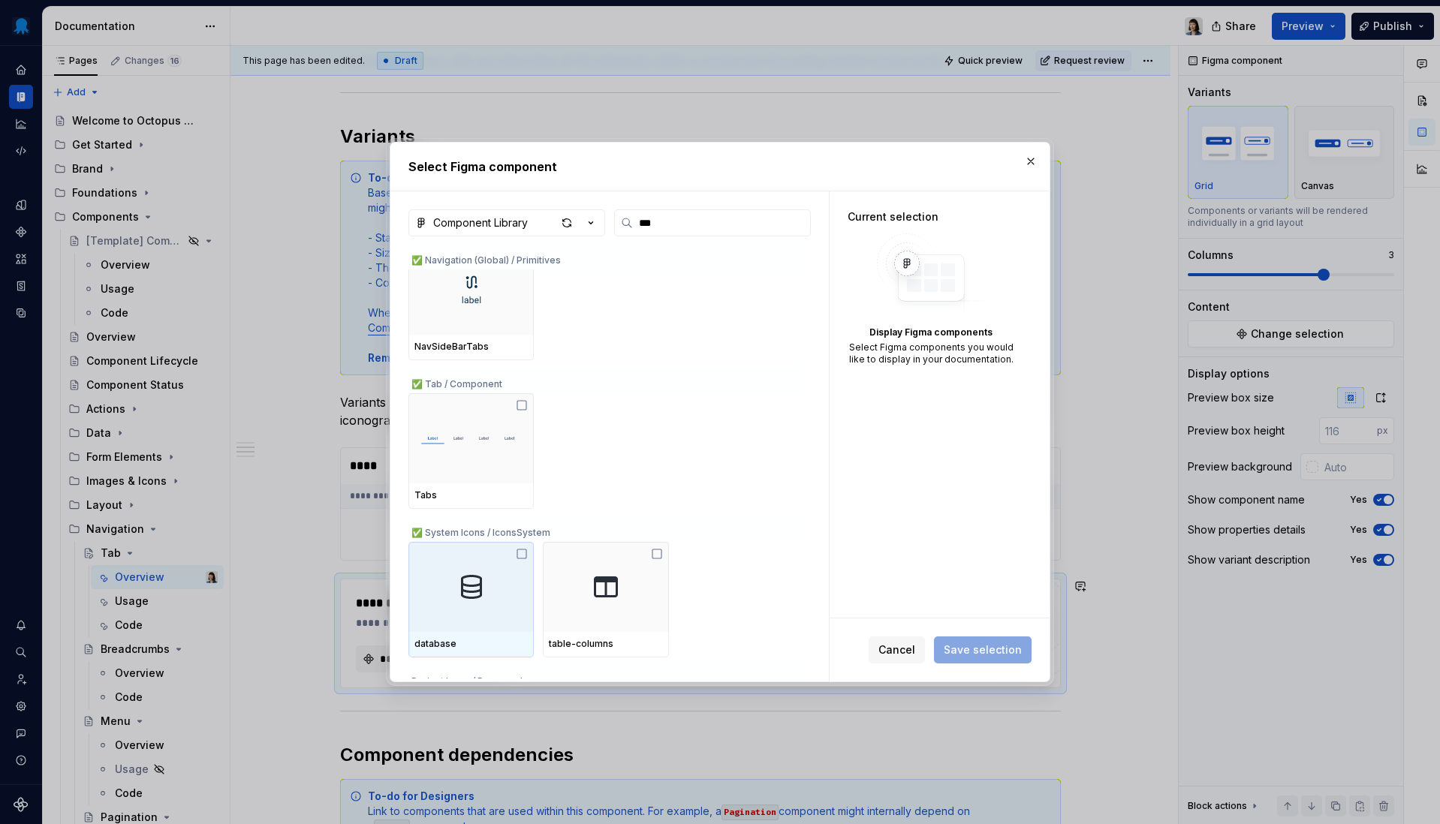
scroll to position [423, 0]
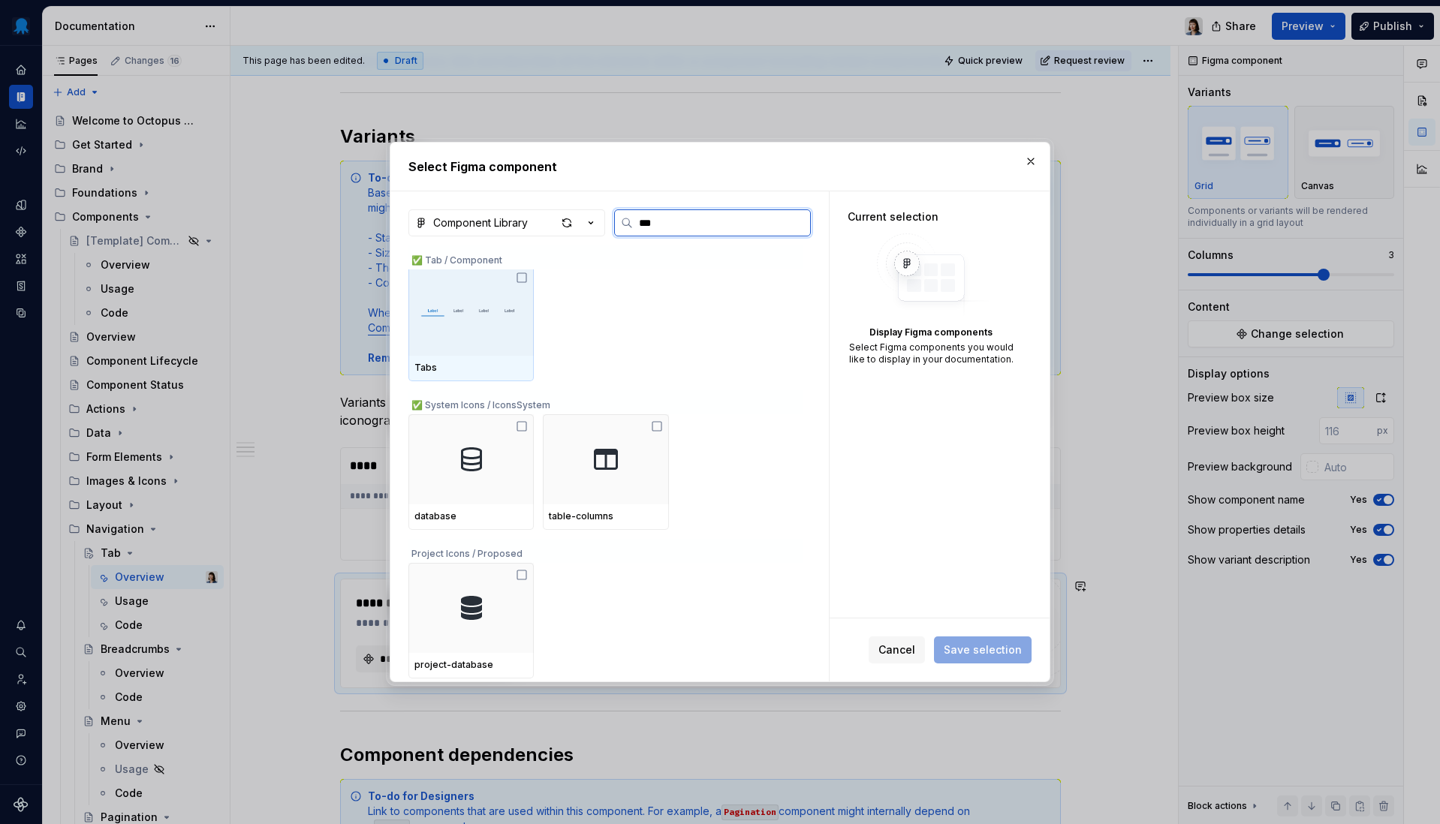
click at [503, 342] on div at bounding box center [470, 311] width 125 height 90
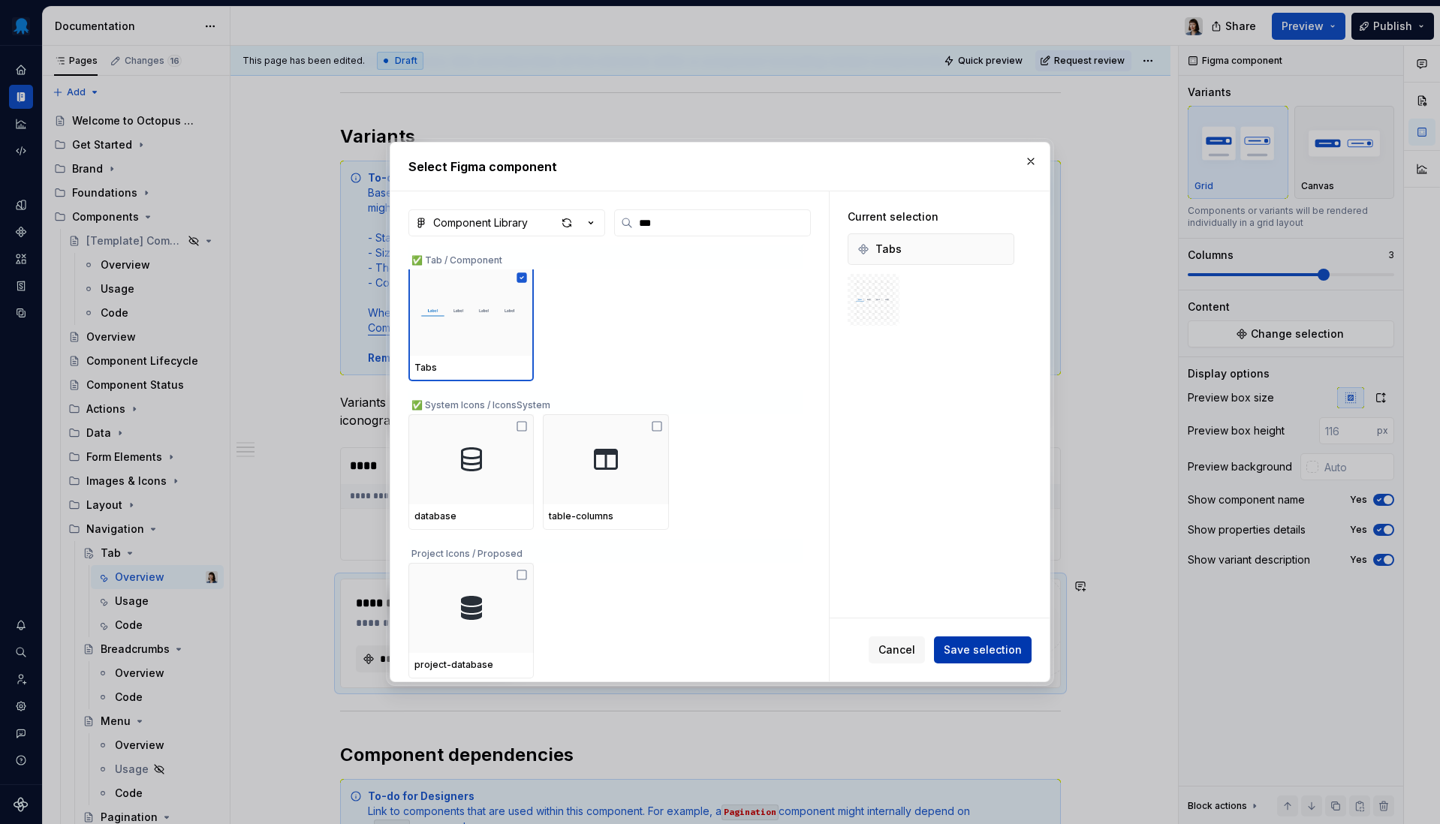
click at [978, 655] on span "Save selection" at bounding box center [983, 650] width 78 height 15
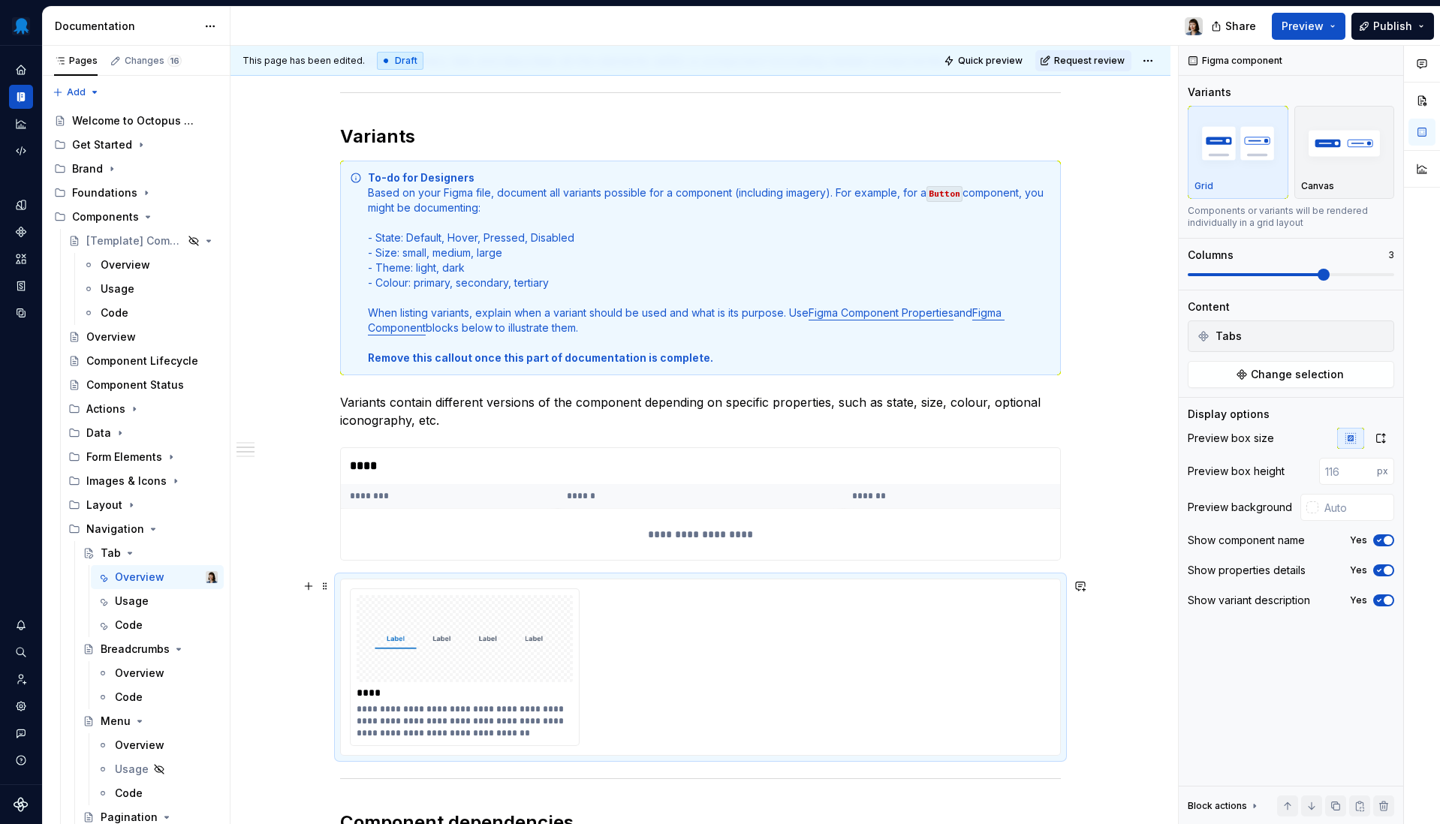
scroll to position [1252, 0]
click at [1317, 379] on button "Change selection" at bounding box center [1291, 374] width 206 height 27
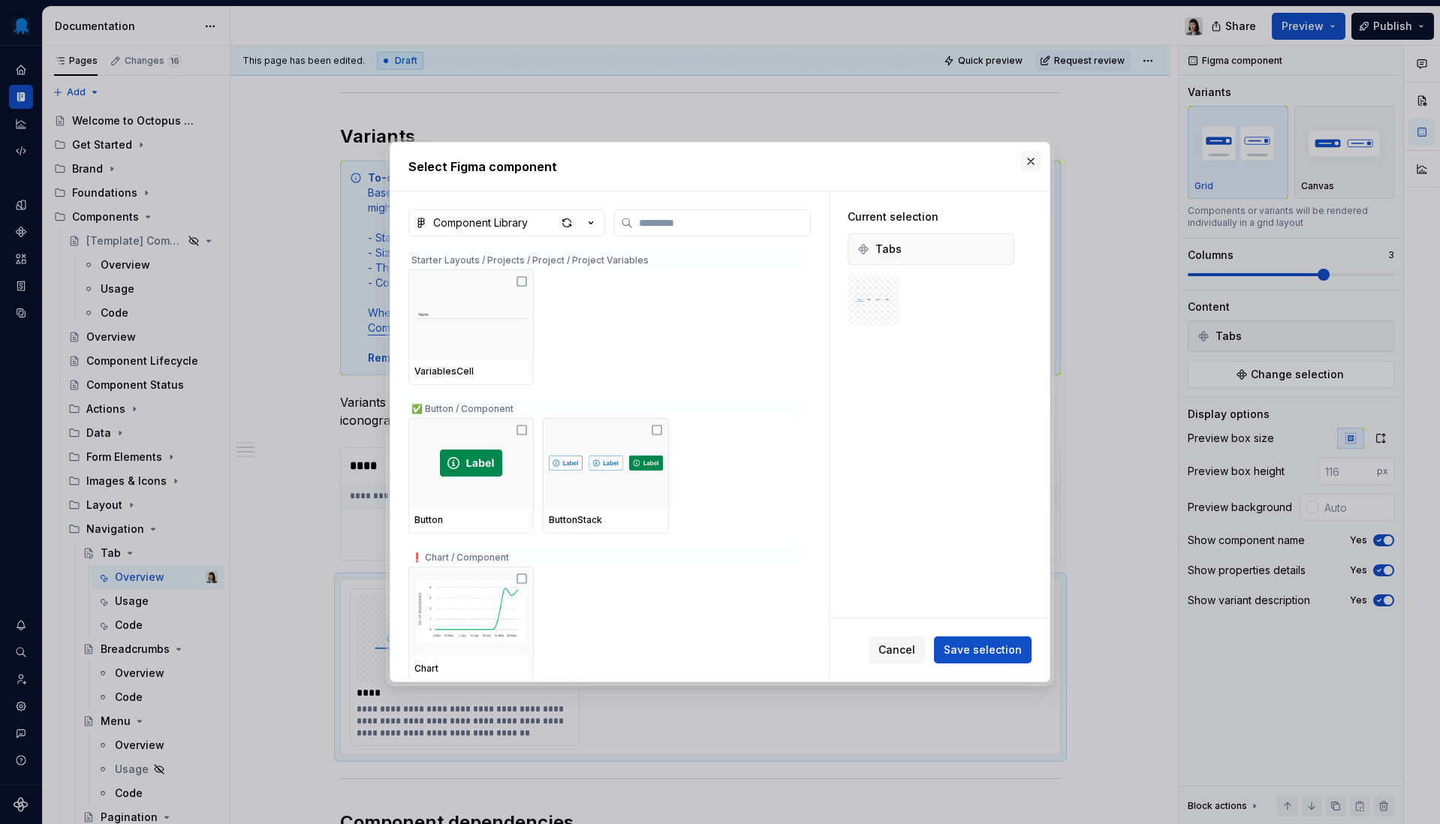
click at [1024, 165] on button "button" at bounding box center [1030, 161] width 21 height 21
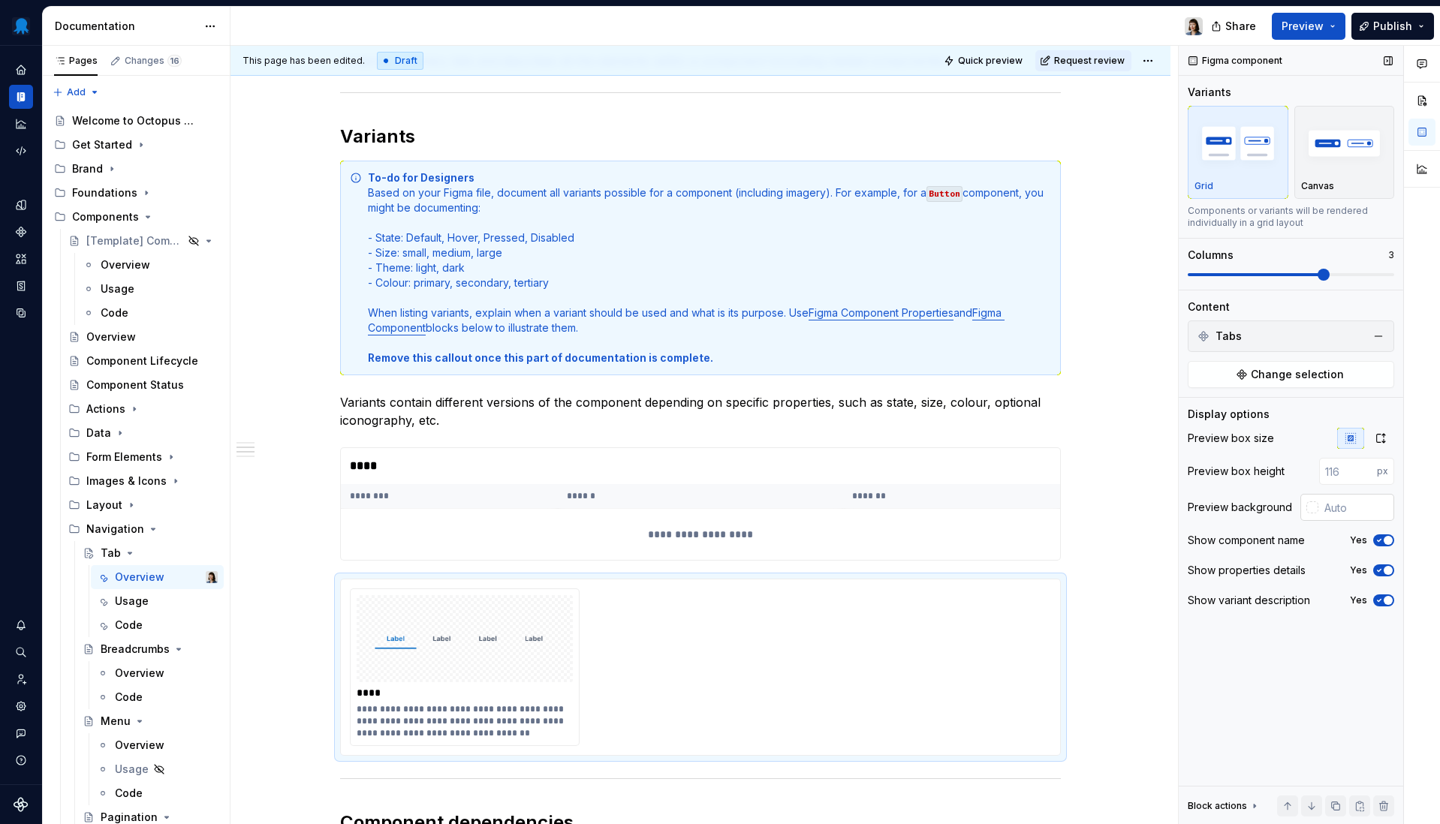
click at [1317, 513] on input "text" at bounding box center [1356, 507] width 76 height 27
type input "#FFFFFF"
click at [1242, 272] on span at bounding box center [1291, 275] width 206 height 12
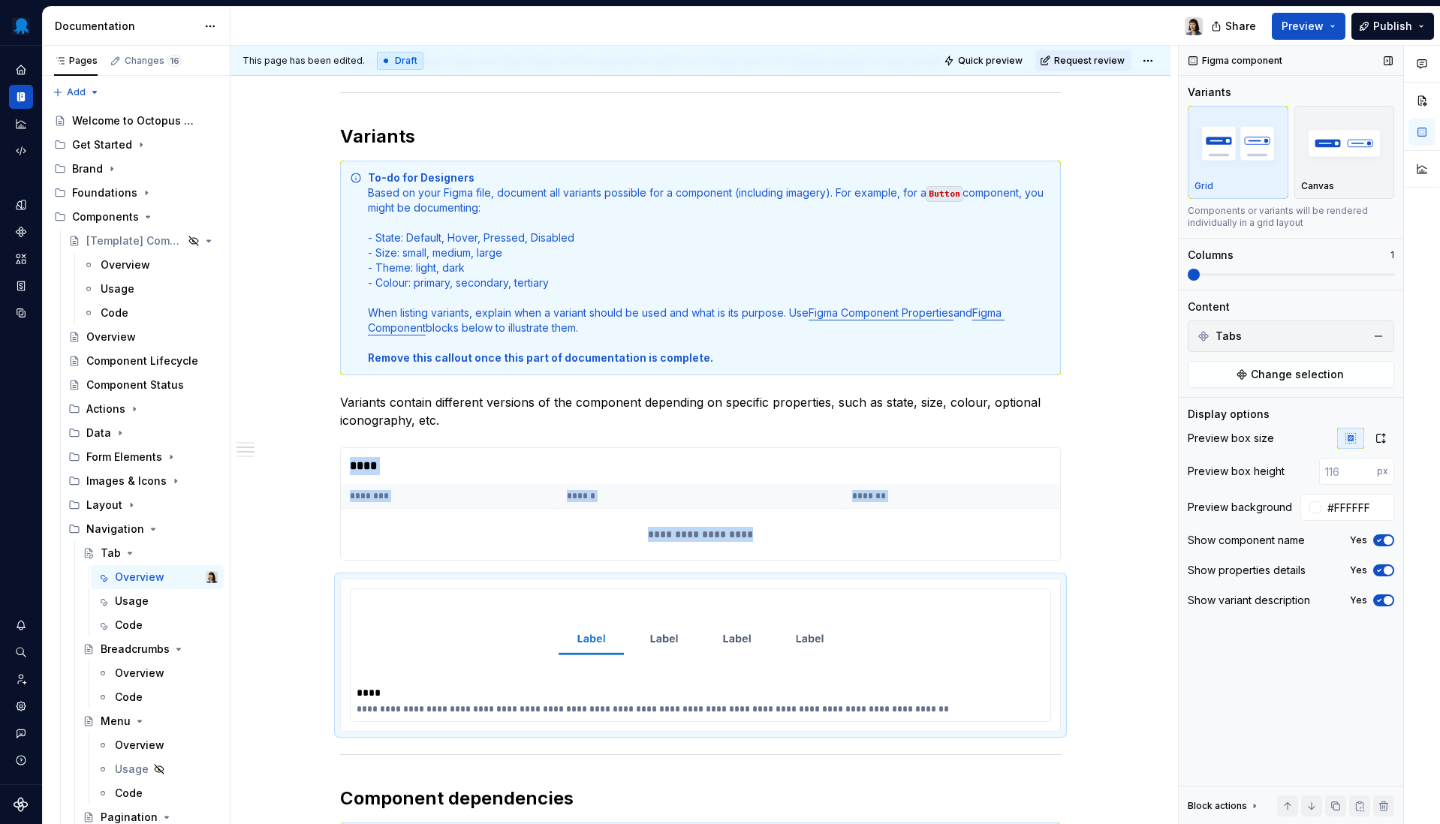
click at [1188, 275] on span at bounding box center [1188, 274] width 0 height 3
click at [1317, 558] on div "Preview box size Preview box height px Preview background #FFFFFF Show componen…" at bounding box center [1291, 524] width 206 height 192
click at [1317, 568] on span "button" at bounding box center [1387, 570] width 9 height 9
click at [1317, 573] on button "No" at bounding box center [1383, 571] width 21 height 12
click at [1317, 599] on span "button" at bounding box center [1387, 600] width 9 height 9
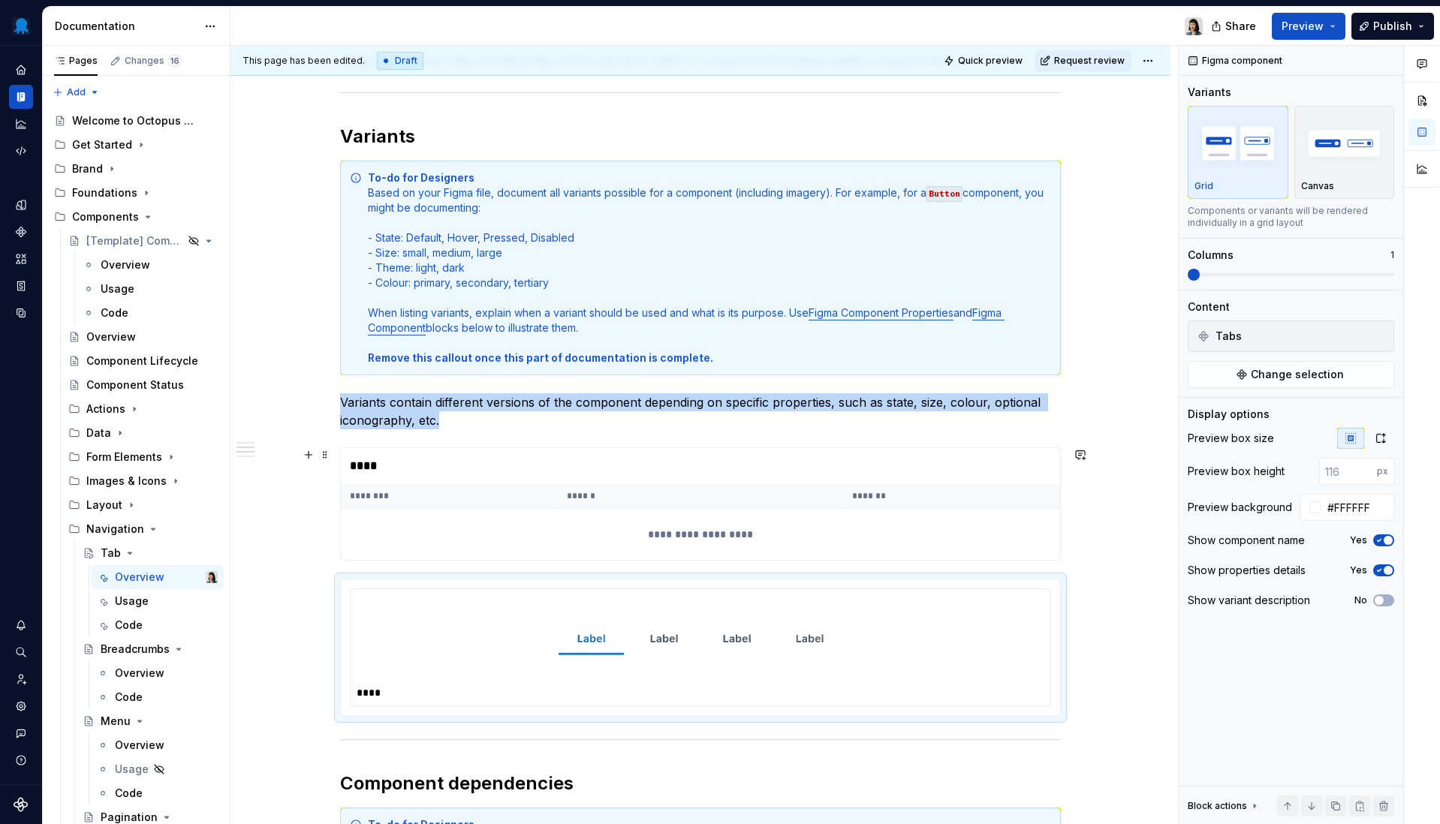
click at [522, 462] on div "****" at bounding box center [700, 466] width 719 height 36
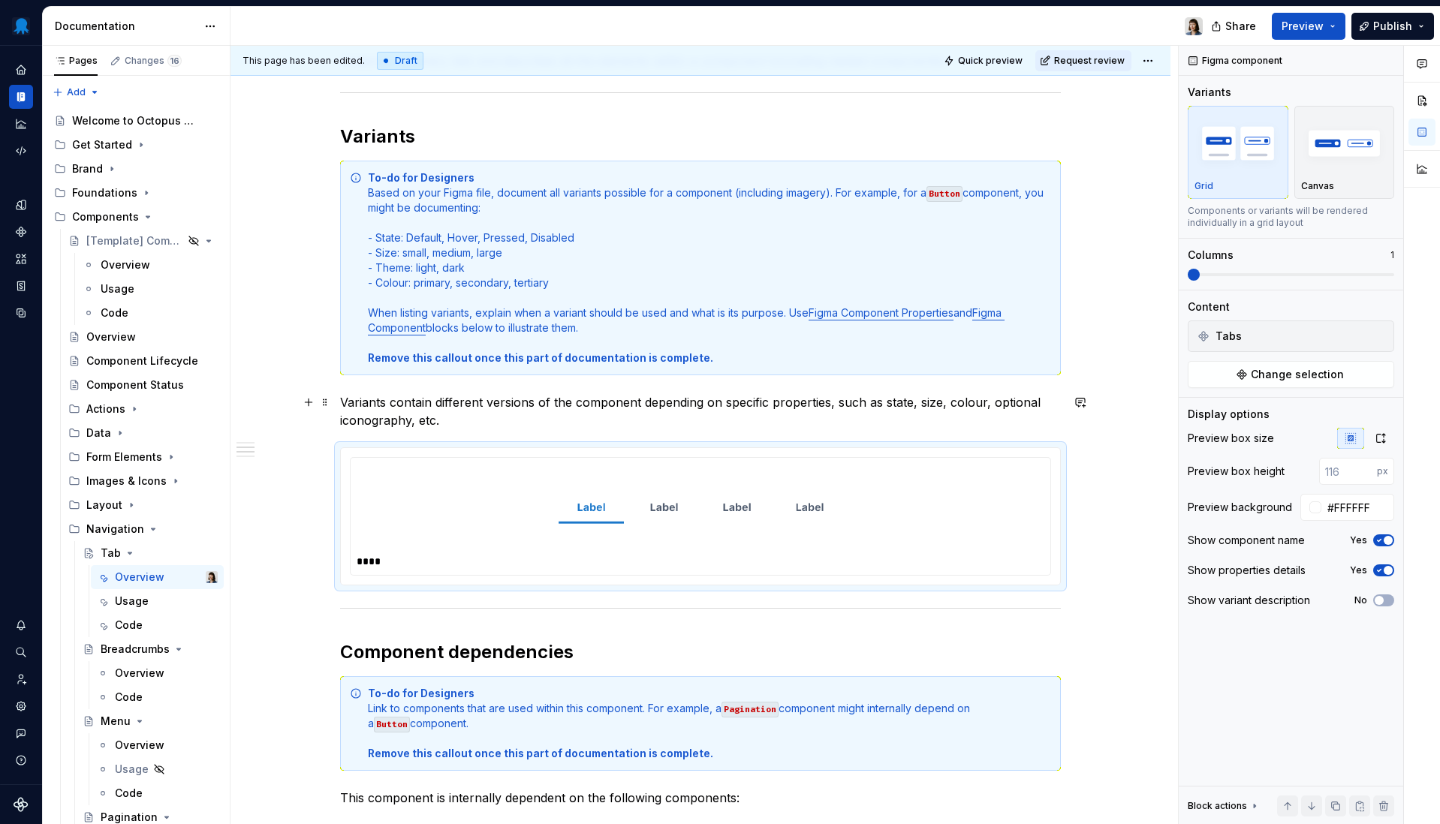
click at [535, 416] on p "Variants contain different versions of the component depending on specific prop…" at bounding box center [700, 411] width 721 height 36
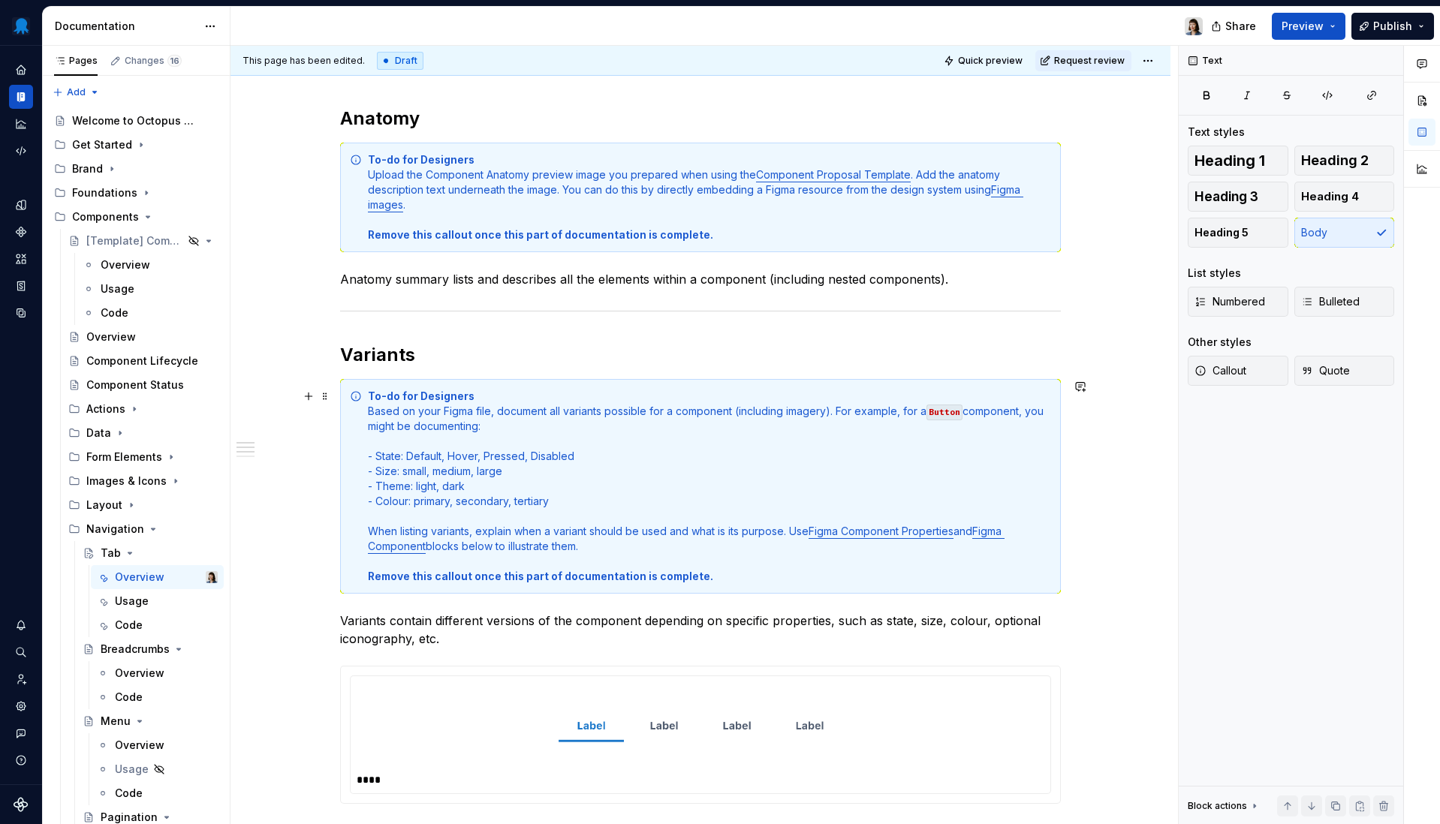
scroll to position [956, 0]
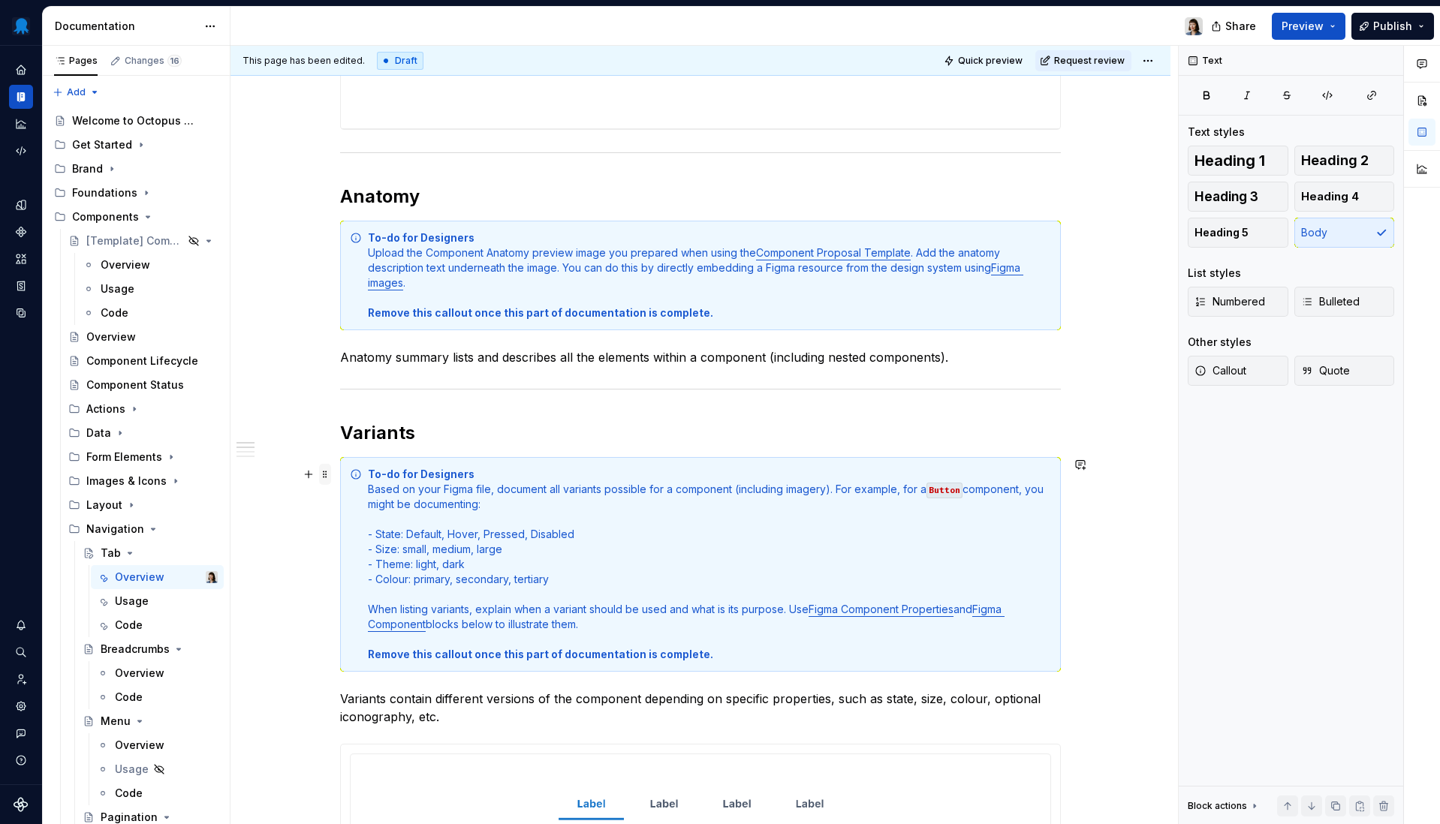
click at [323, 474] on span at bounding box center [325, 474] width 12 height 21
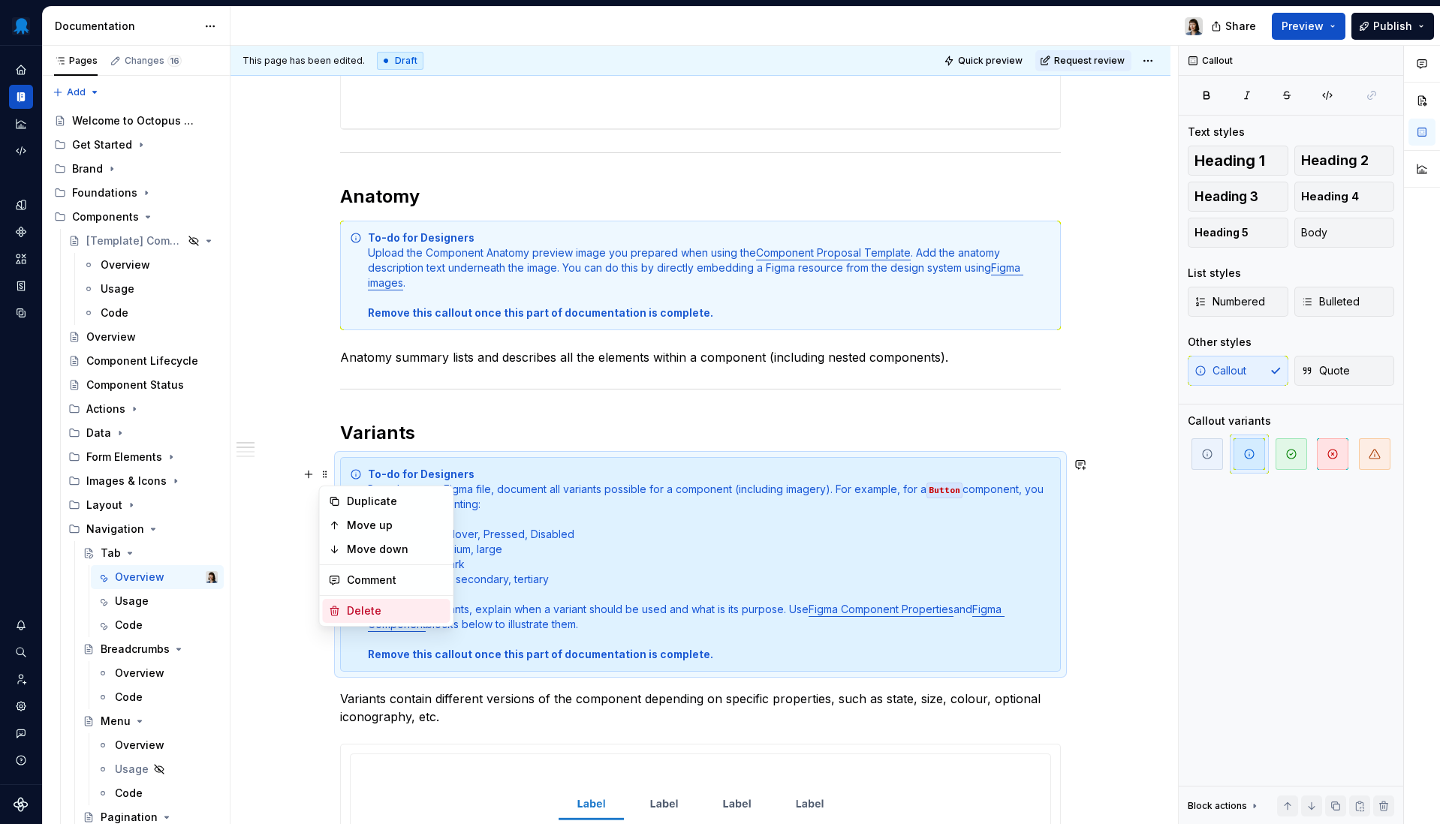
click at [381, 611] on div "Delete" at bounding box center [396, 611] width 98 height 15
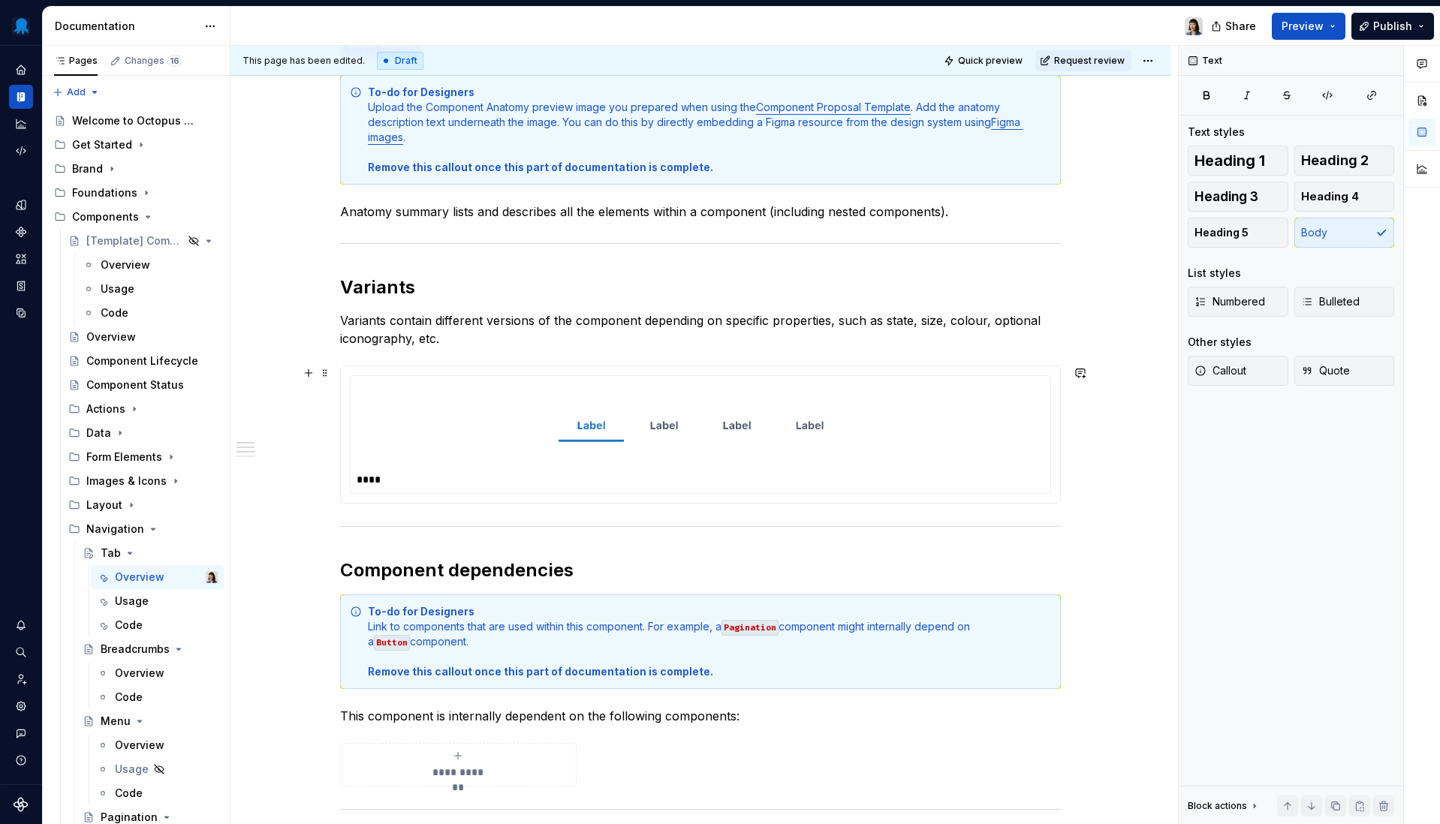
scroll to position [1179, 0]
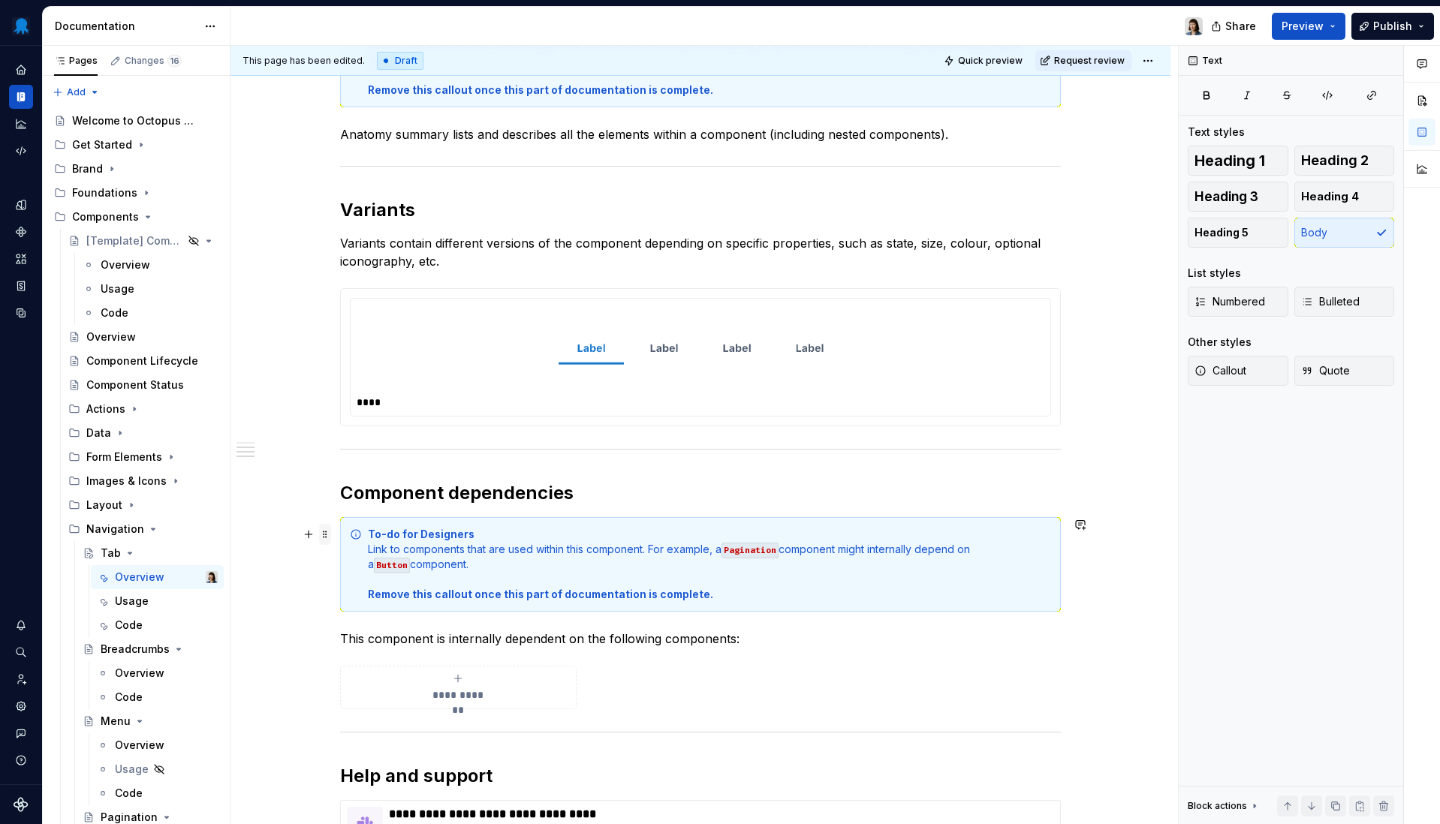
click at [326, 537] on span at bounding box center [325, 534] width 12 height 21
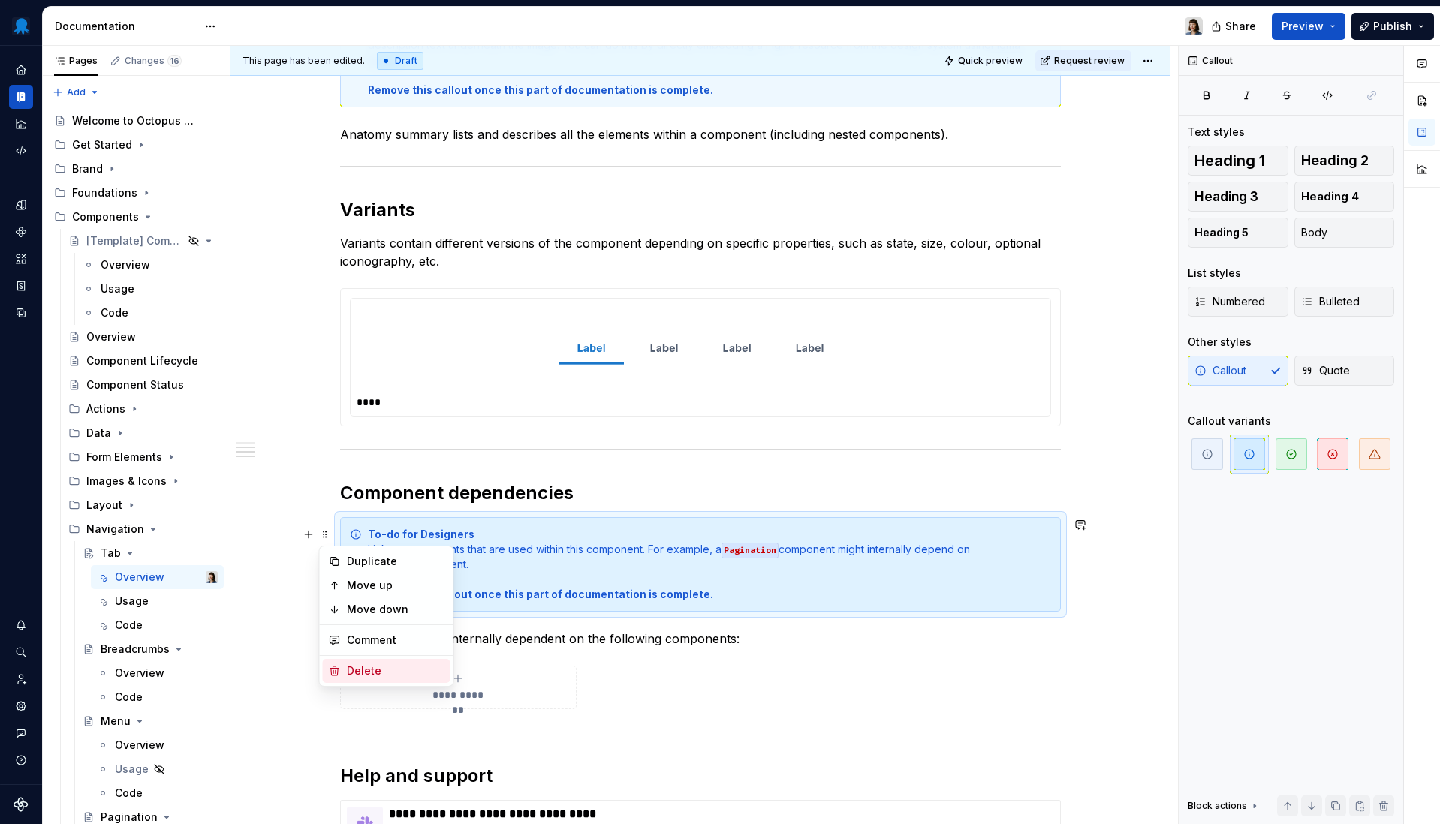
click at [387, 671] on div "Delete" at bounding box center [396, 671] width 98 height 15
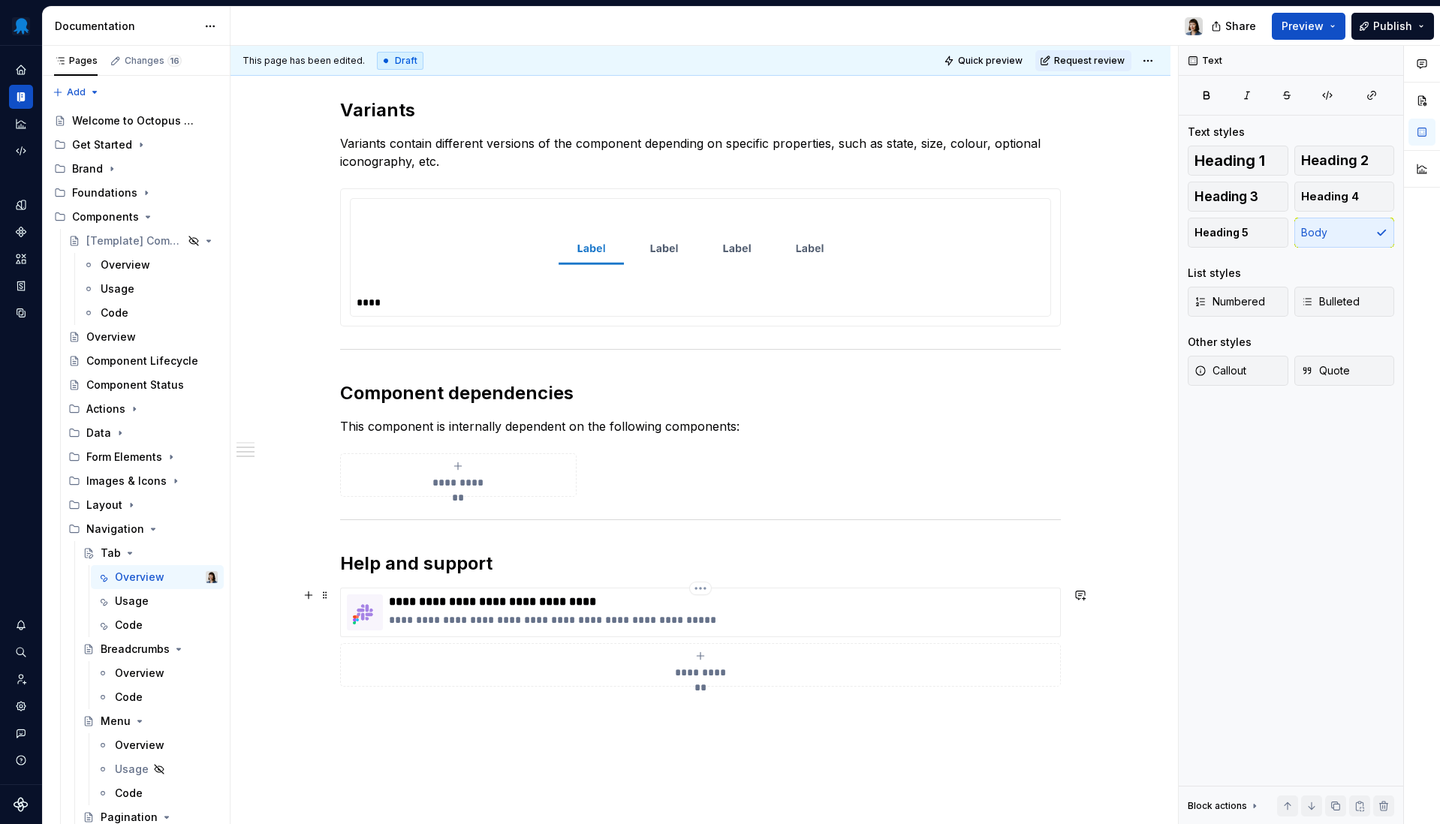
scroll to position [1220, 0]
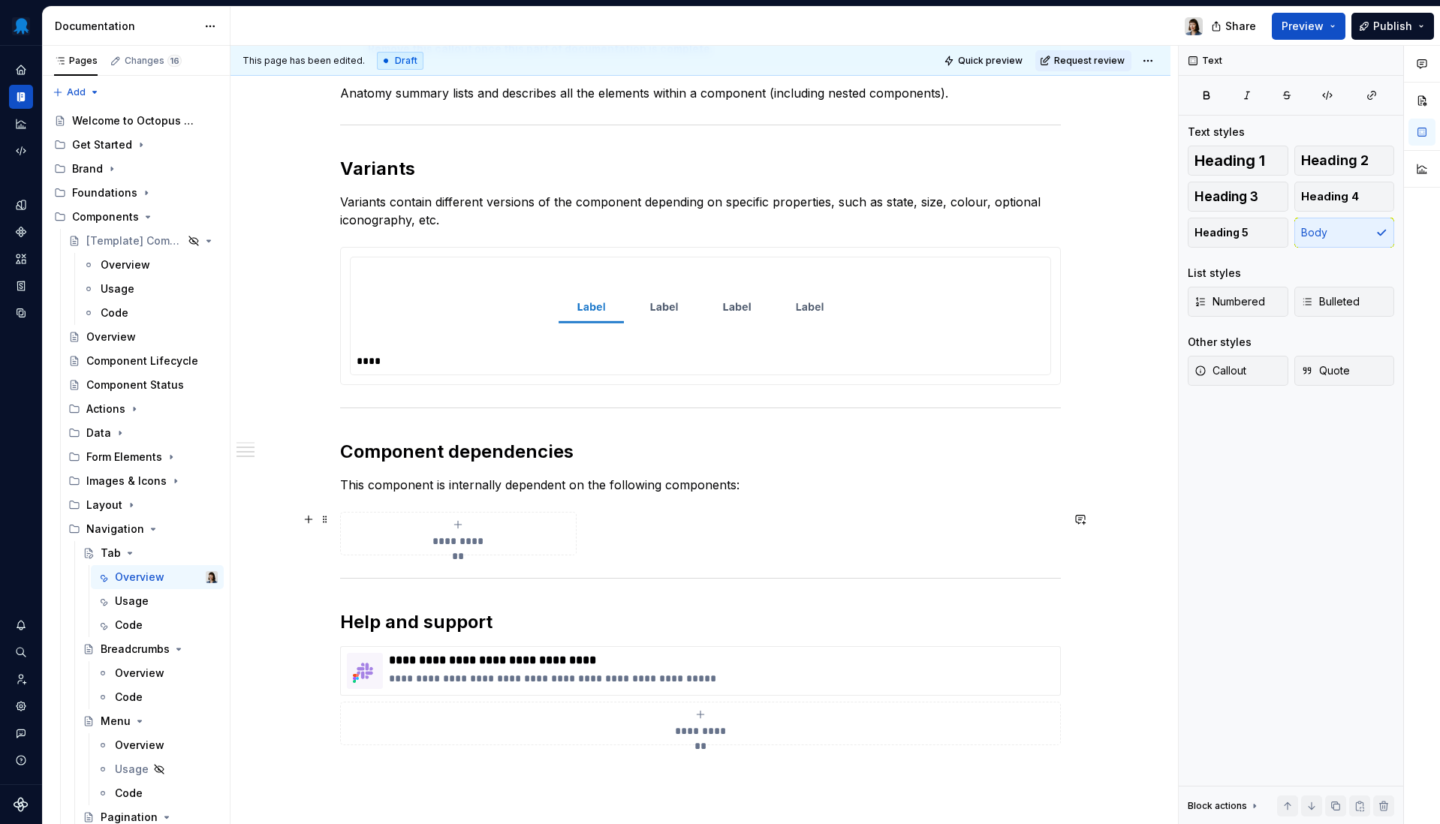
click at [622, 534] on div "**********" at bounding box center [700, 534] width 721 height 44
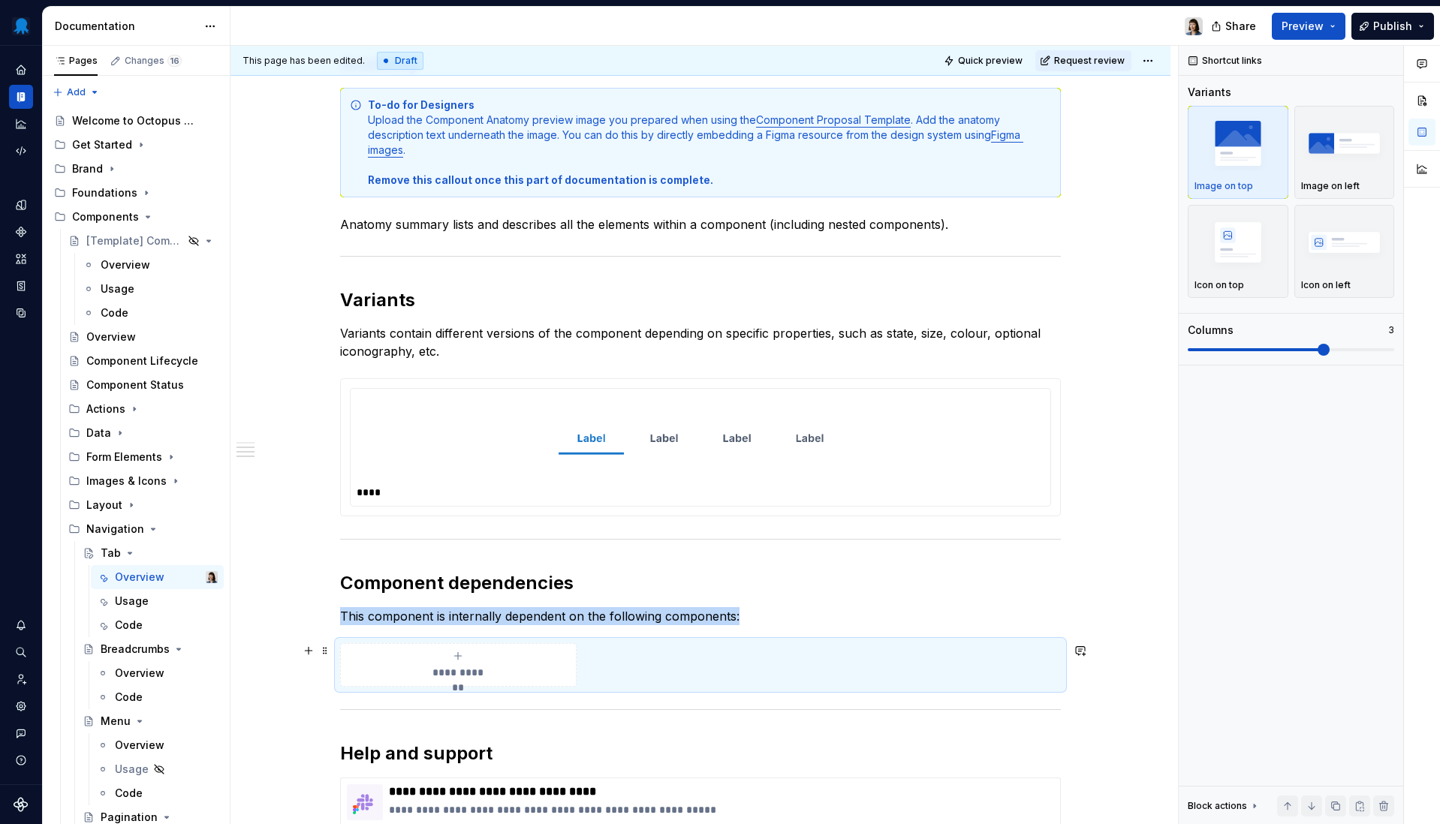
scroll to position [1331, 0]
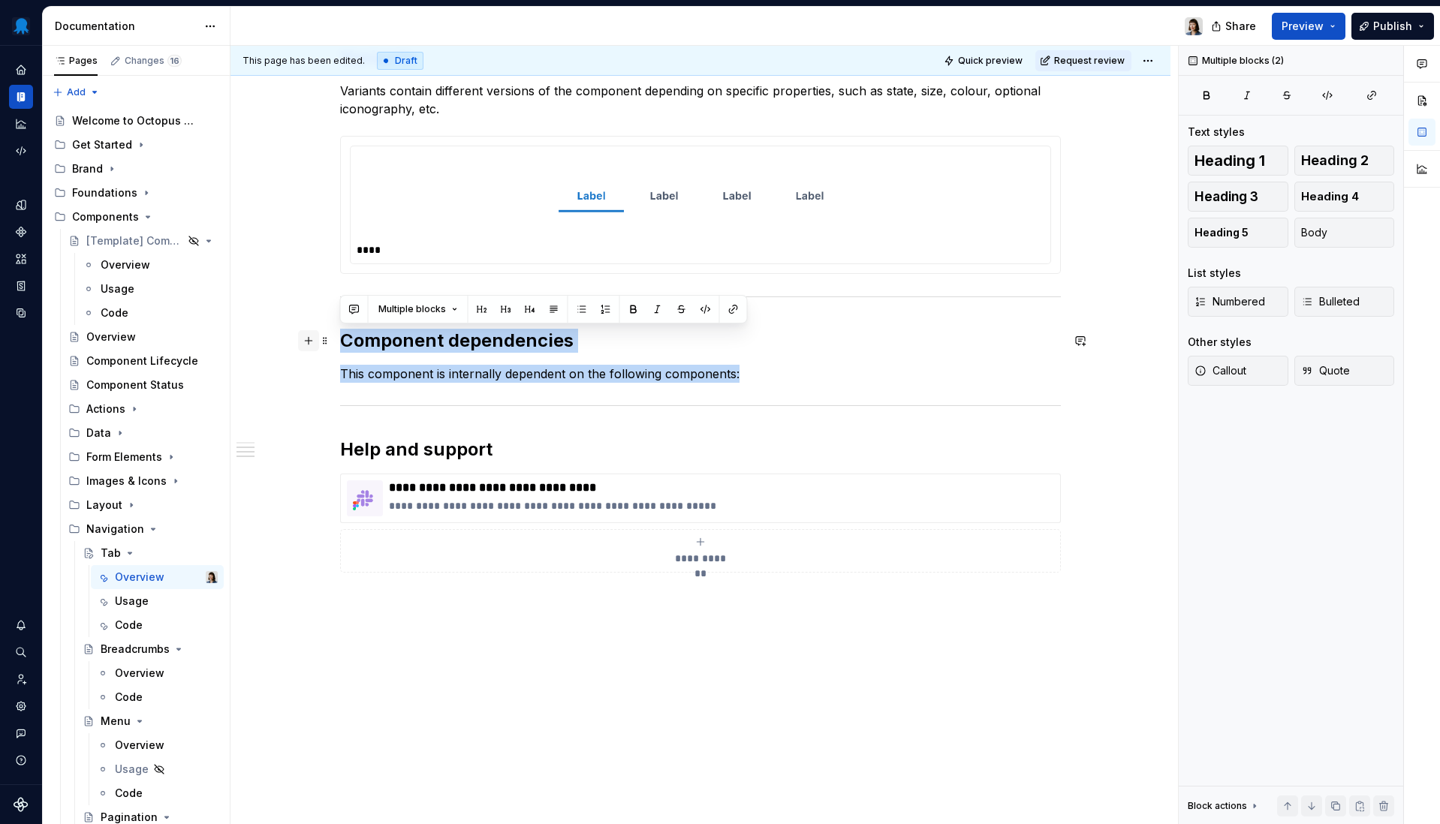
drag, startPoint x: 765, startPoint y: 378, endPoint x: 318, endPoint y: 336, distance: 449.4
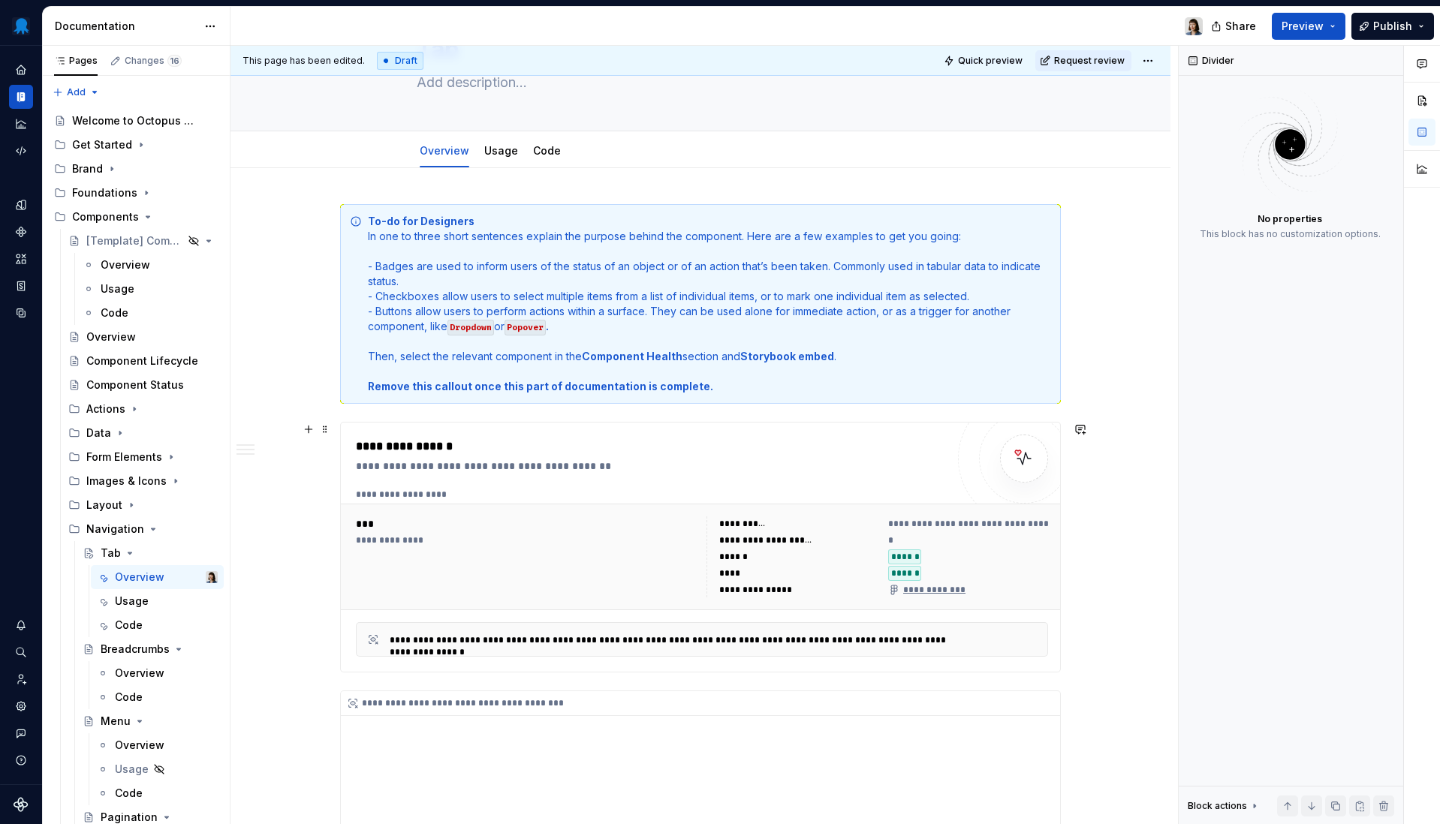
scroll to position [0, 0]
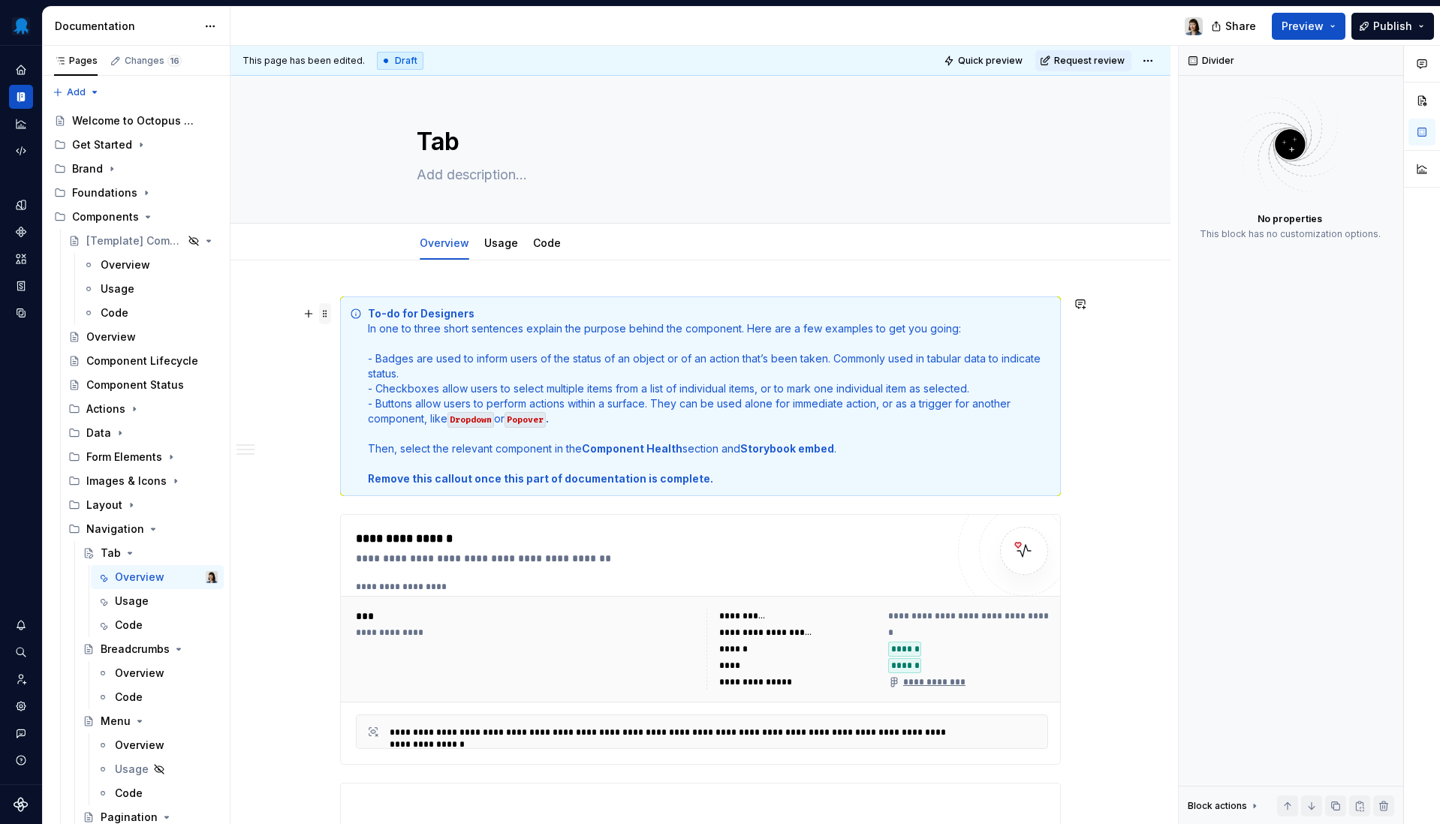
click at [327, 314] on span at bounding box center [325, 313] width 12 height 21
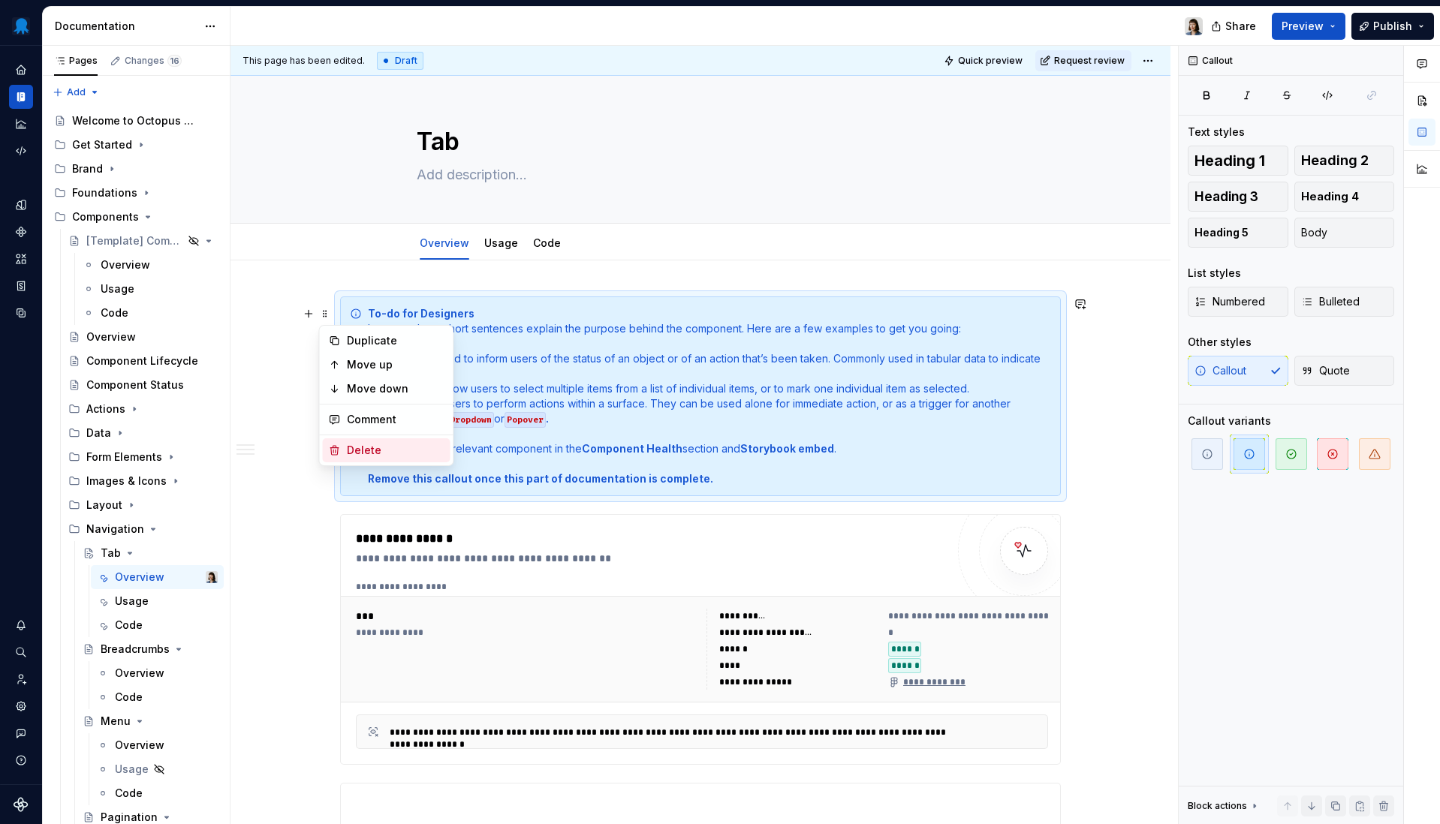
click at [396, 450] on div "Delete" at bounding box center [396, 450] width 98 height 15
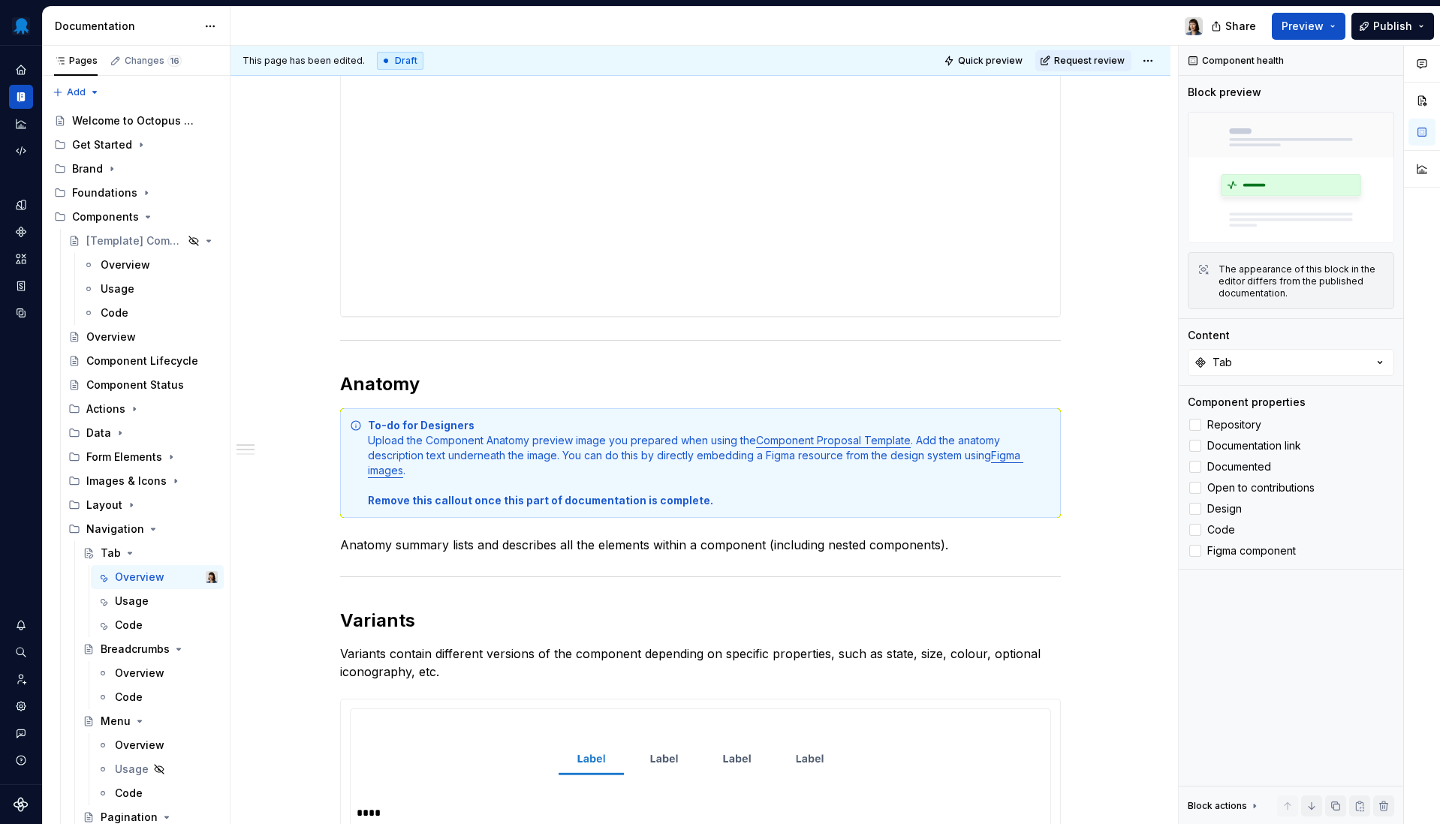
scroll to position [610, 0]
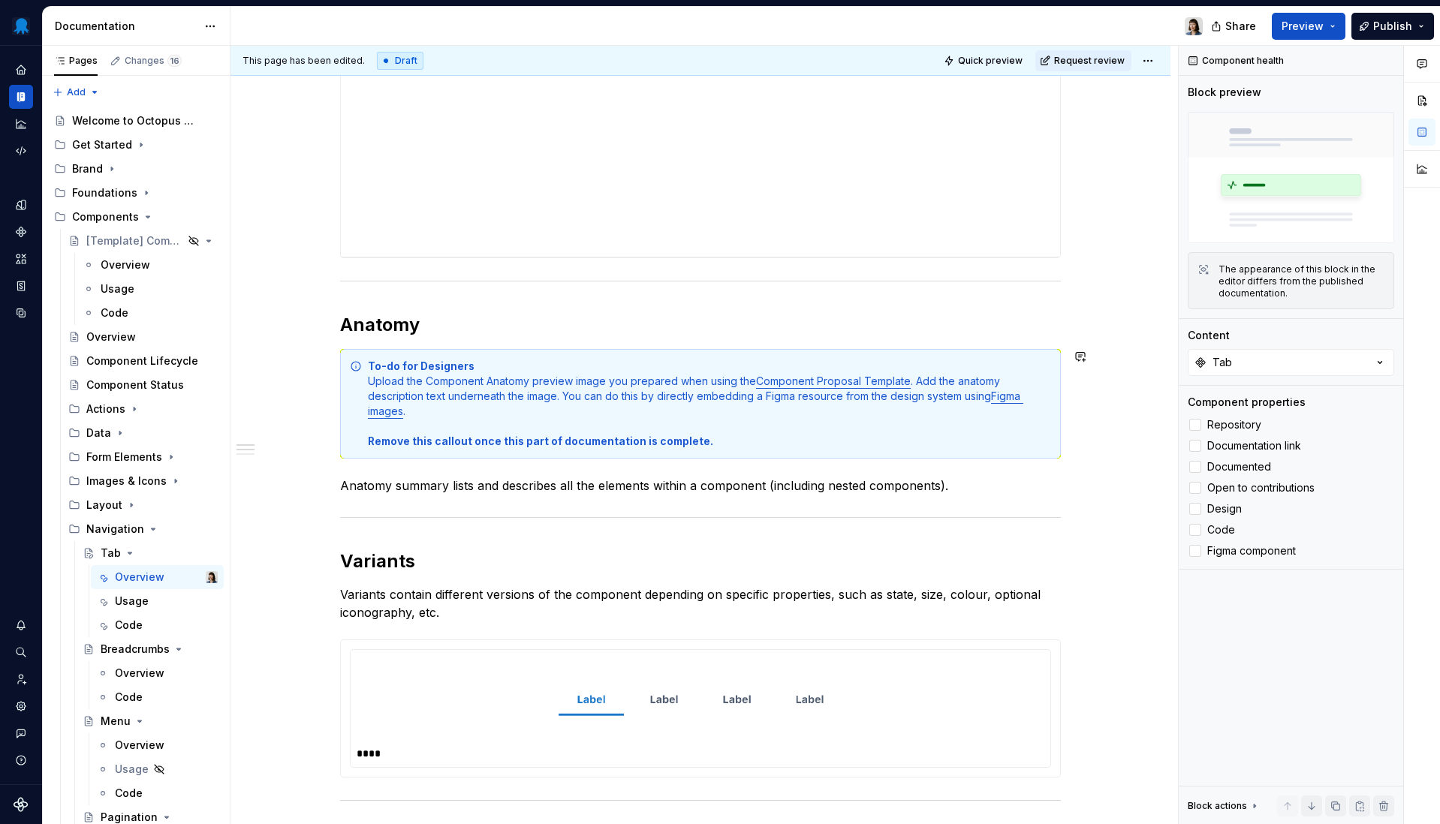
click at [630, 474] on div "**********" at bounding box center [700, 345] width 721 height 1317
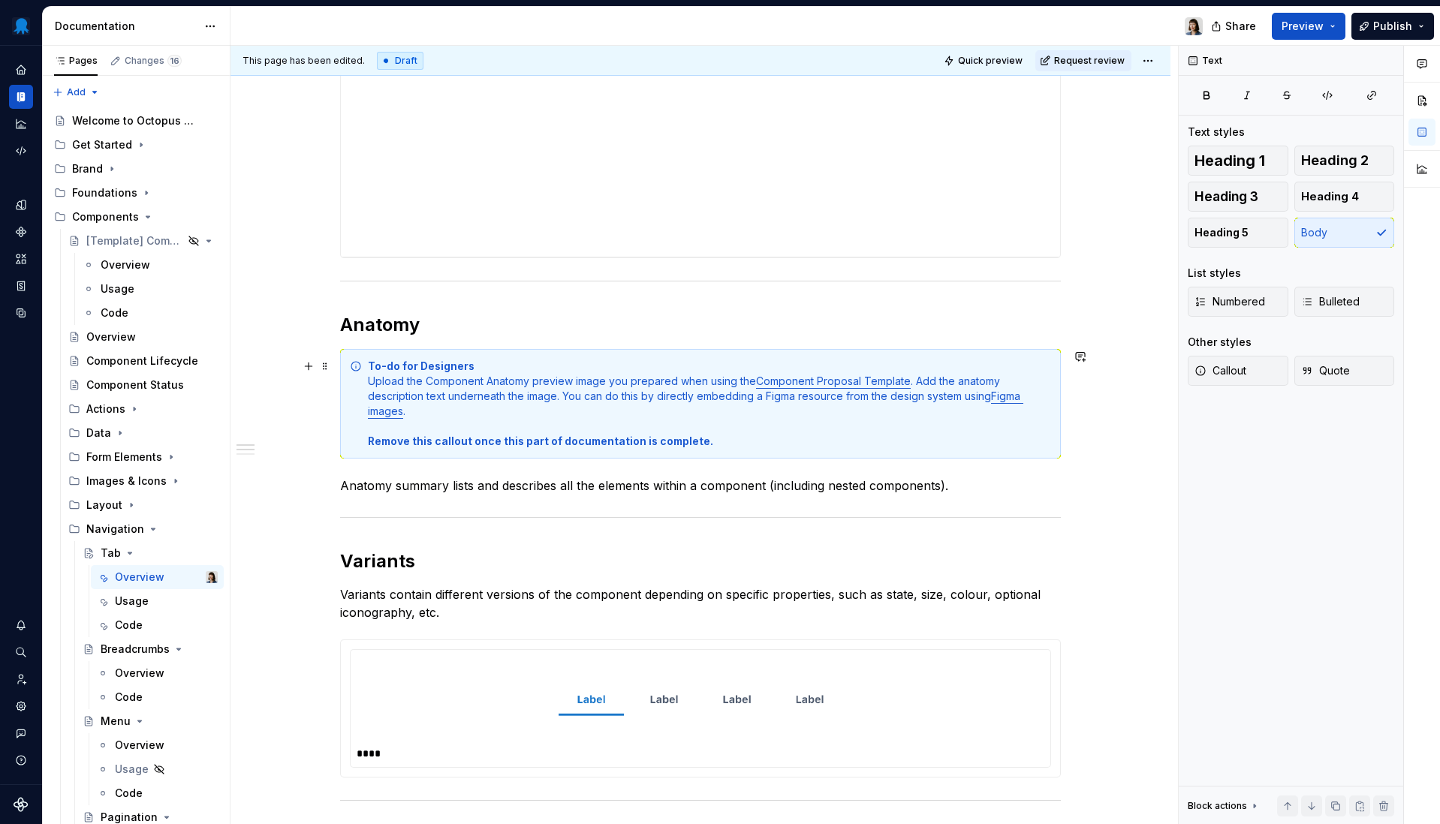
click at [1010, 450] on div "To-do for Designers Upload the Component Anatomy preview image you prepared whe…" at bounding box center [700, 404] width 721 height 110
click at [330, 363] on span at bounding box center [325, 366] width 12 height 21
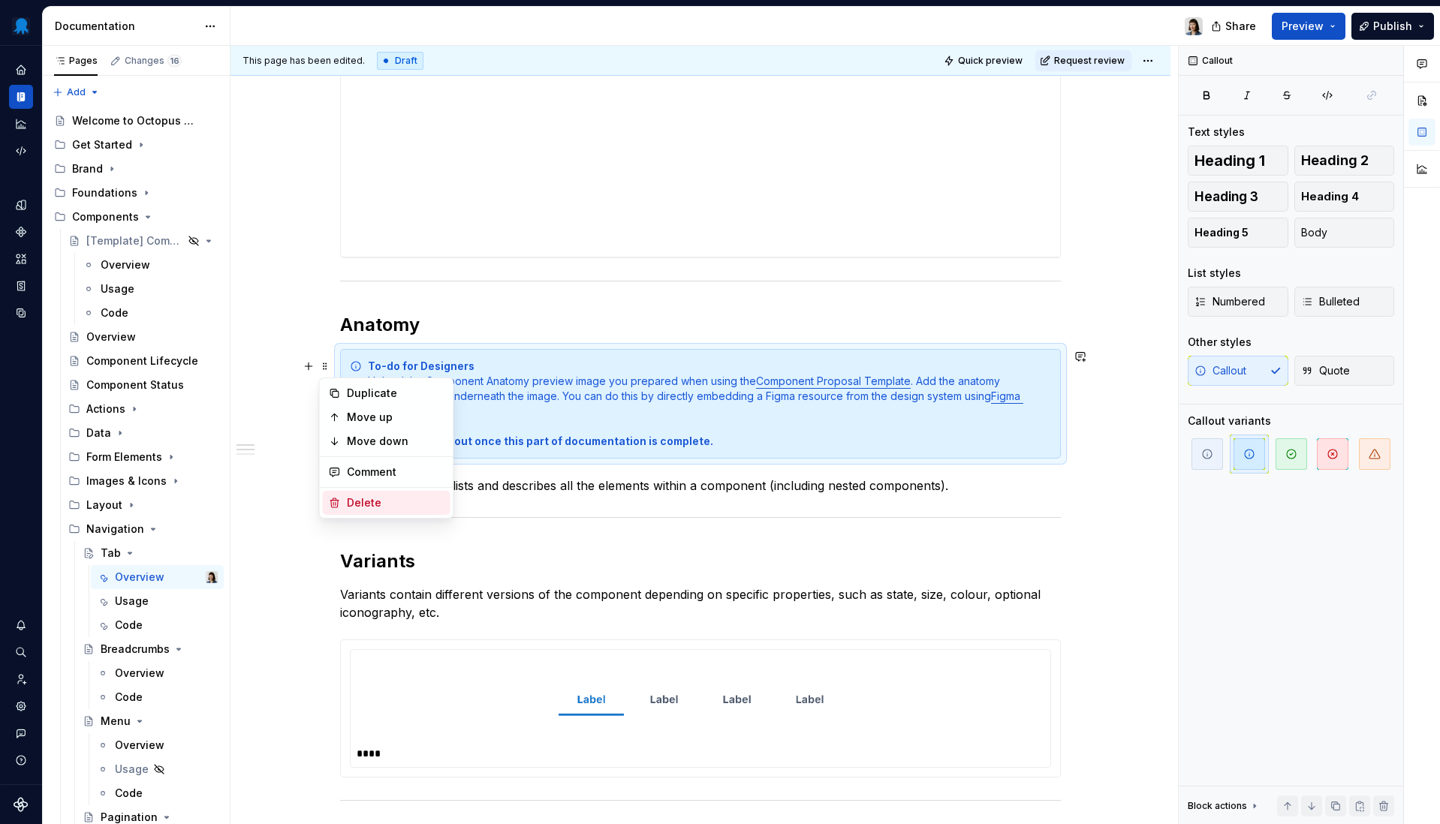
click at [391, 502] on div "Delete" at bounding box center [396, 502] width 98 height 15
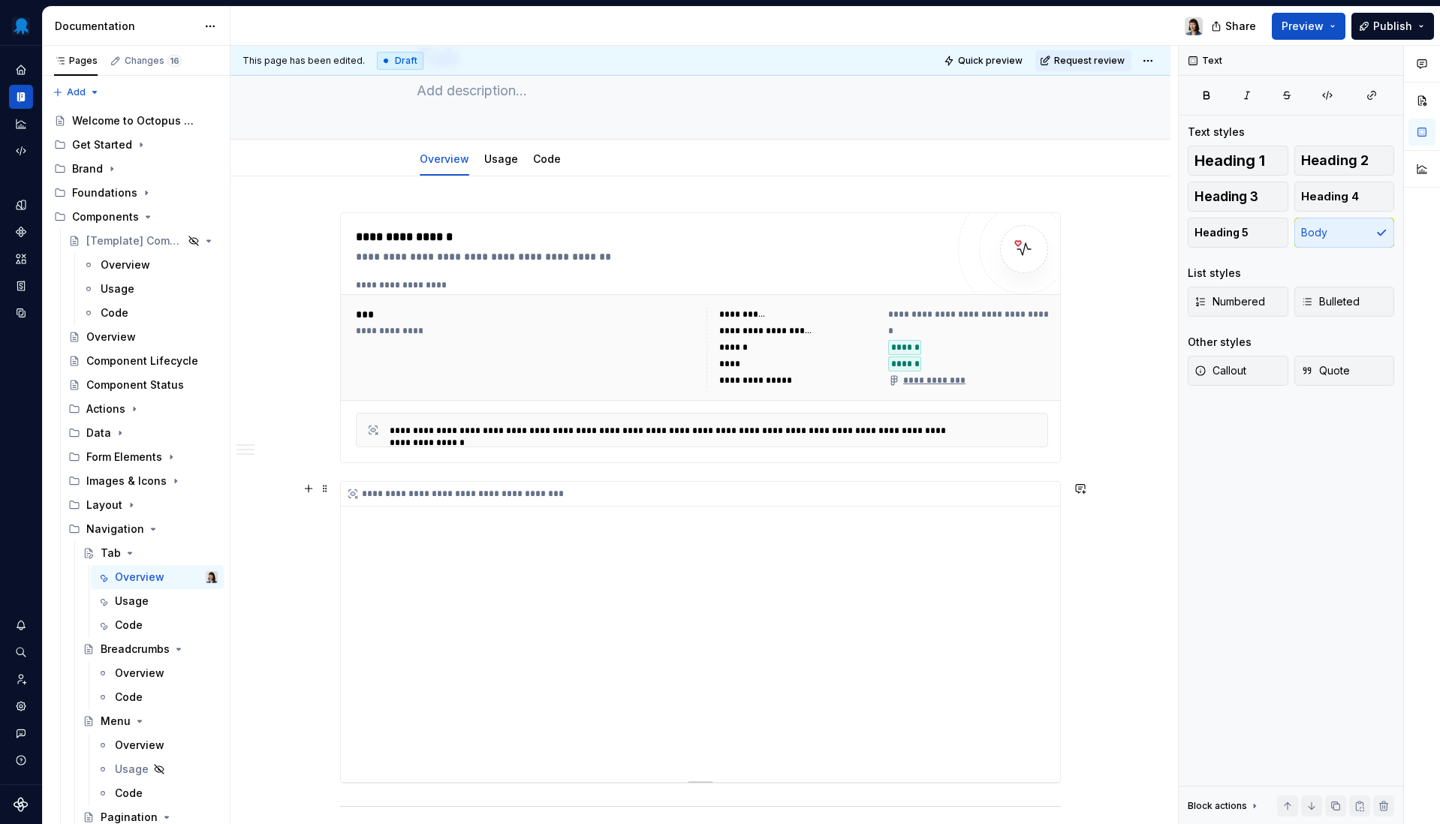
scroll to position [0, 0]
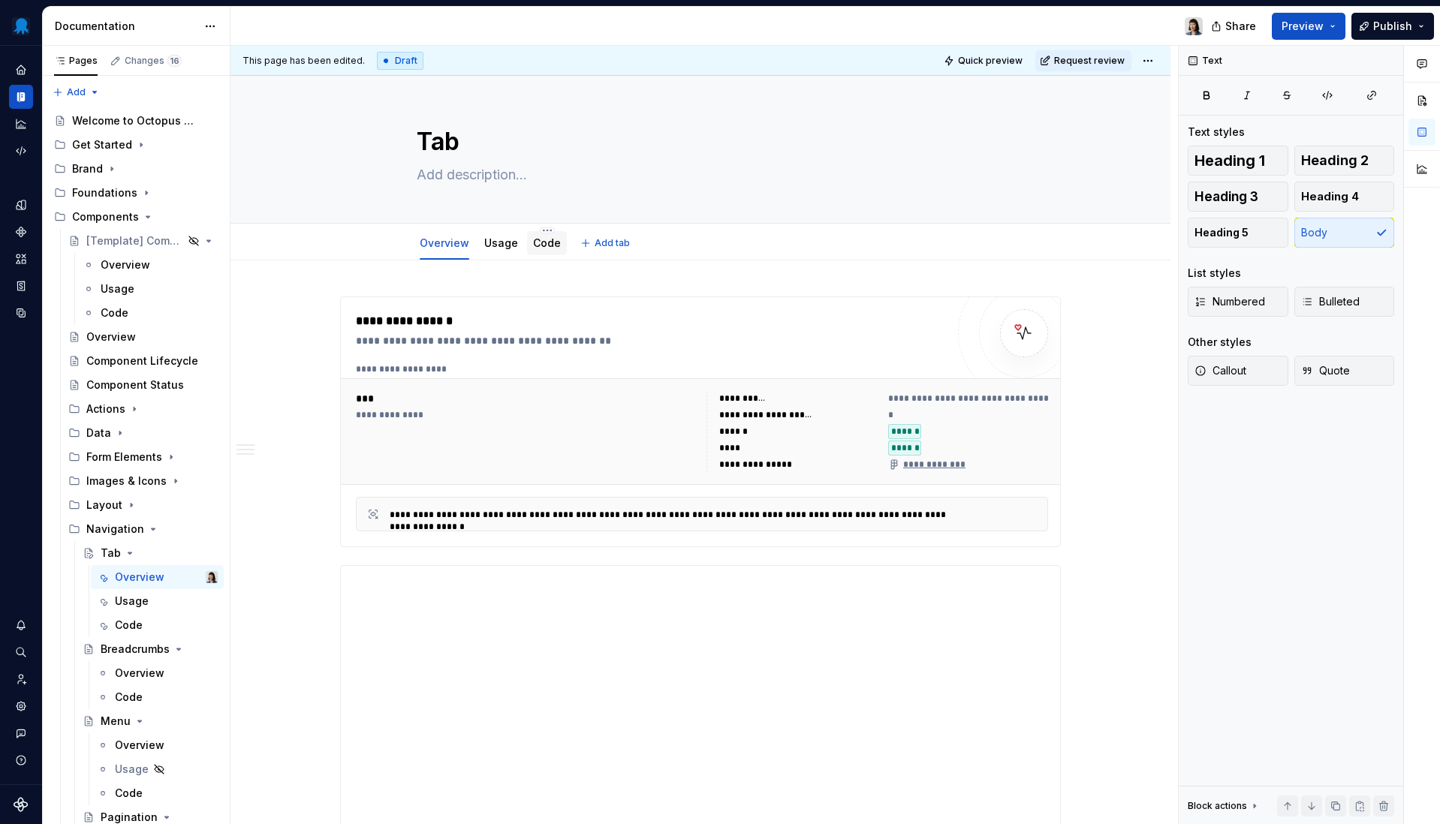
click at [540, 245] on link "Code" at bounding box center [547, 242] width 28 height 13
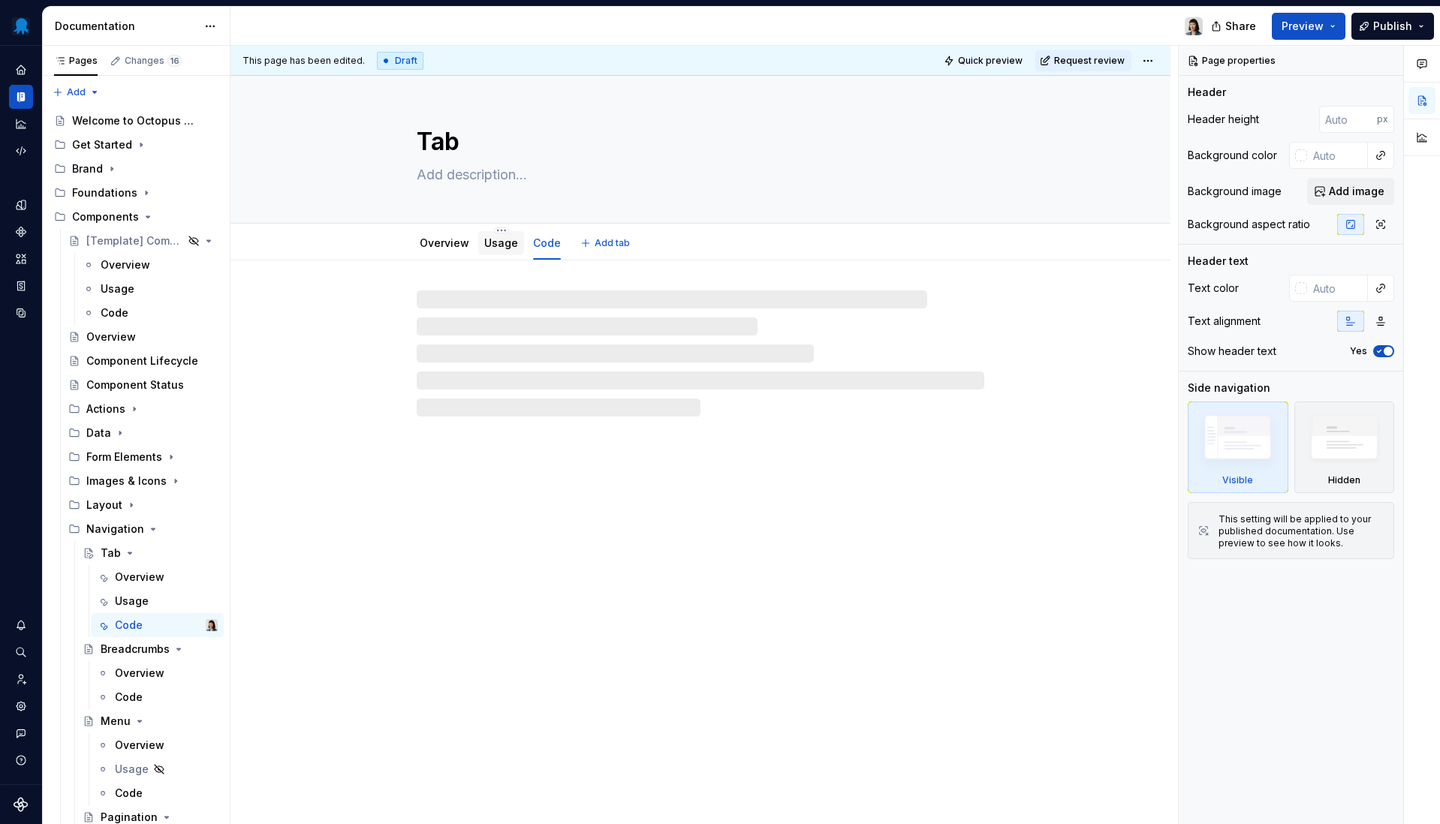
click at [499, 251] on div "Usage" at bounding box center [501, 243] width 34 height 18
click at [176, 602] on button "Page tree" at bounding box center [186, 601] width 21 height 21
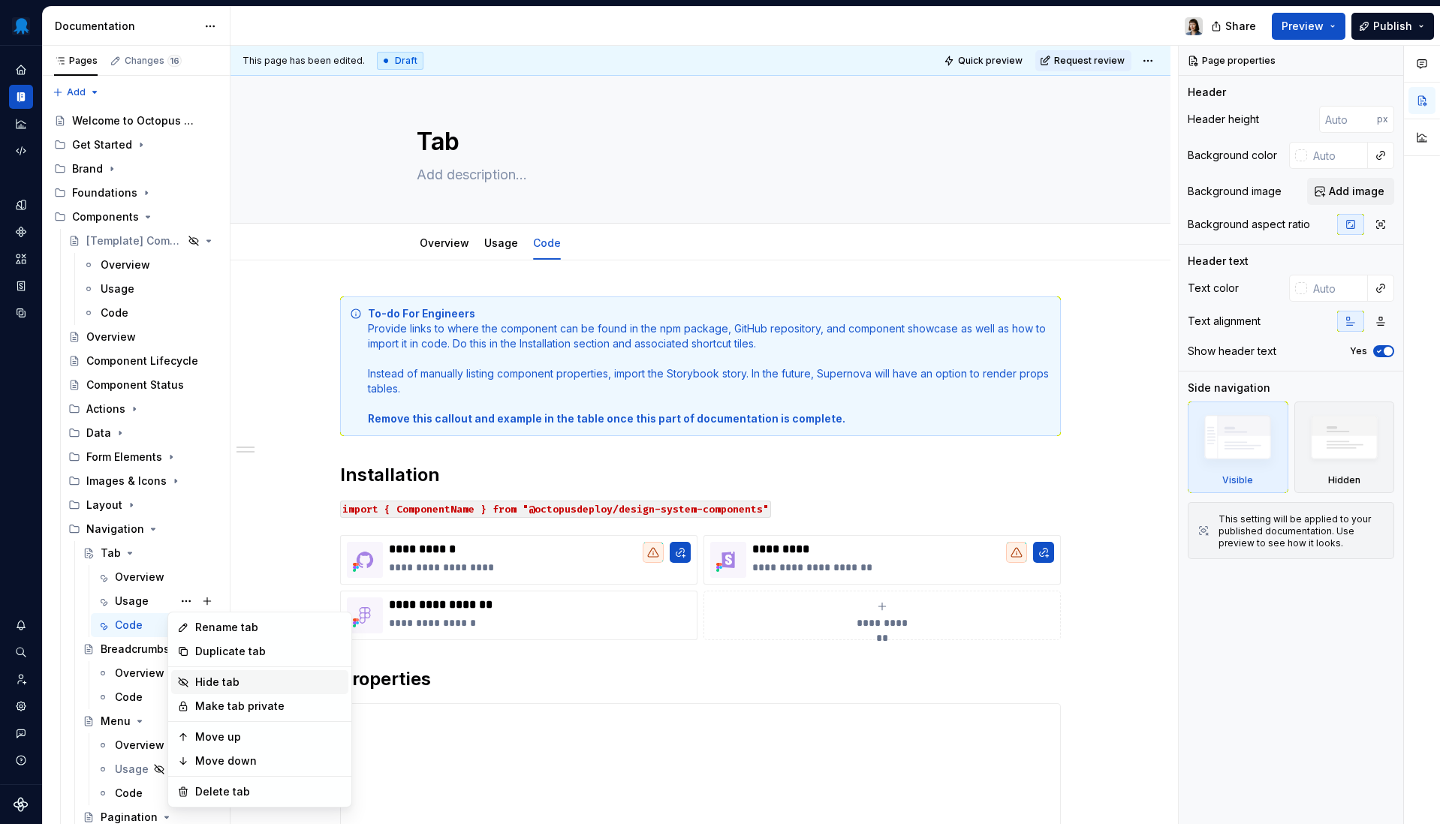
click at [242, 682] on div "Hide tab" at bounding box center [268, 682] width 147 height 15
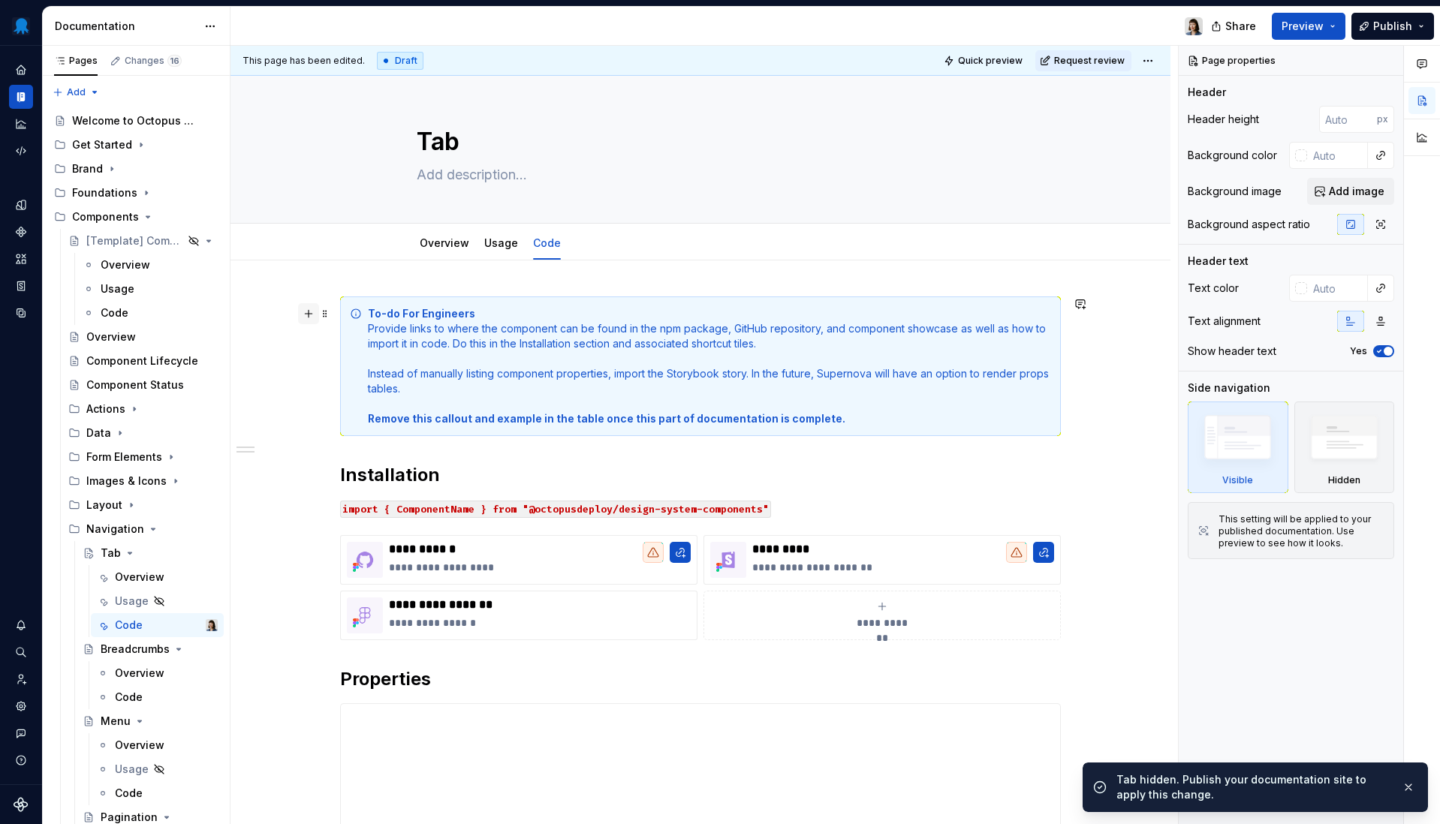
click at [317, 309] on button "button" at bounding box center [308, 313] width 21 height 21
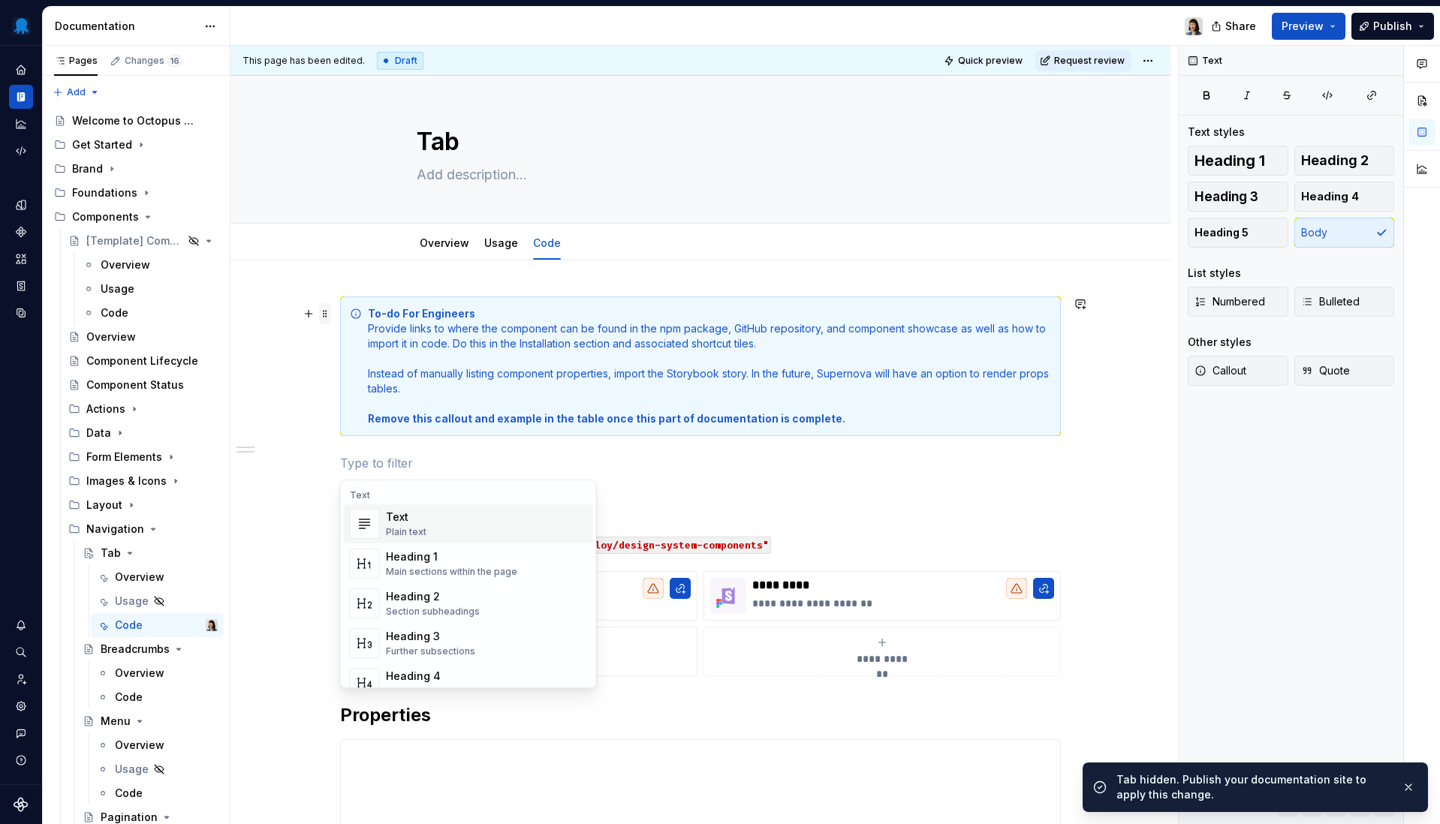
click at [329, 312] on span at bounding box center [325, 313] width 12 height 21
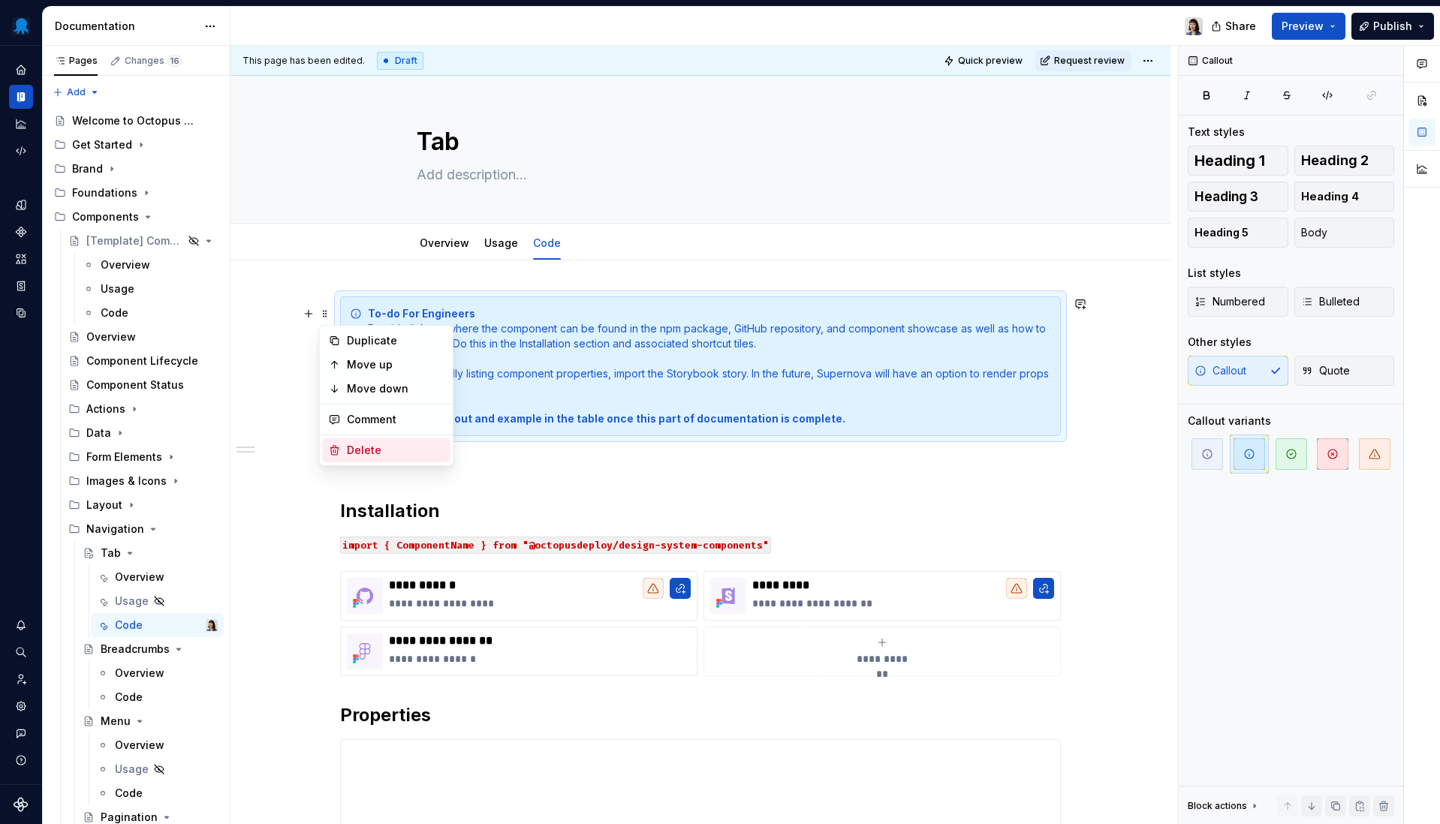
click at [363, 452] on div "Delete" at bounding box center [396, 450] width 98 height 15
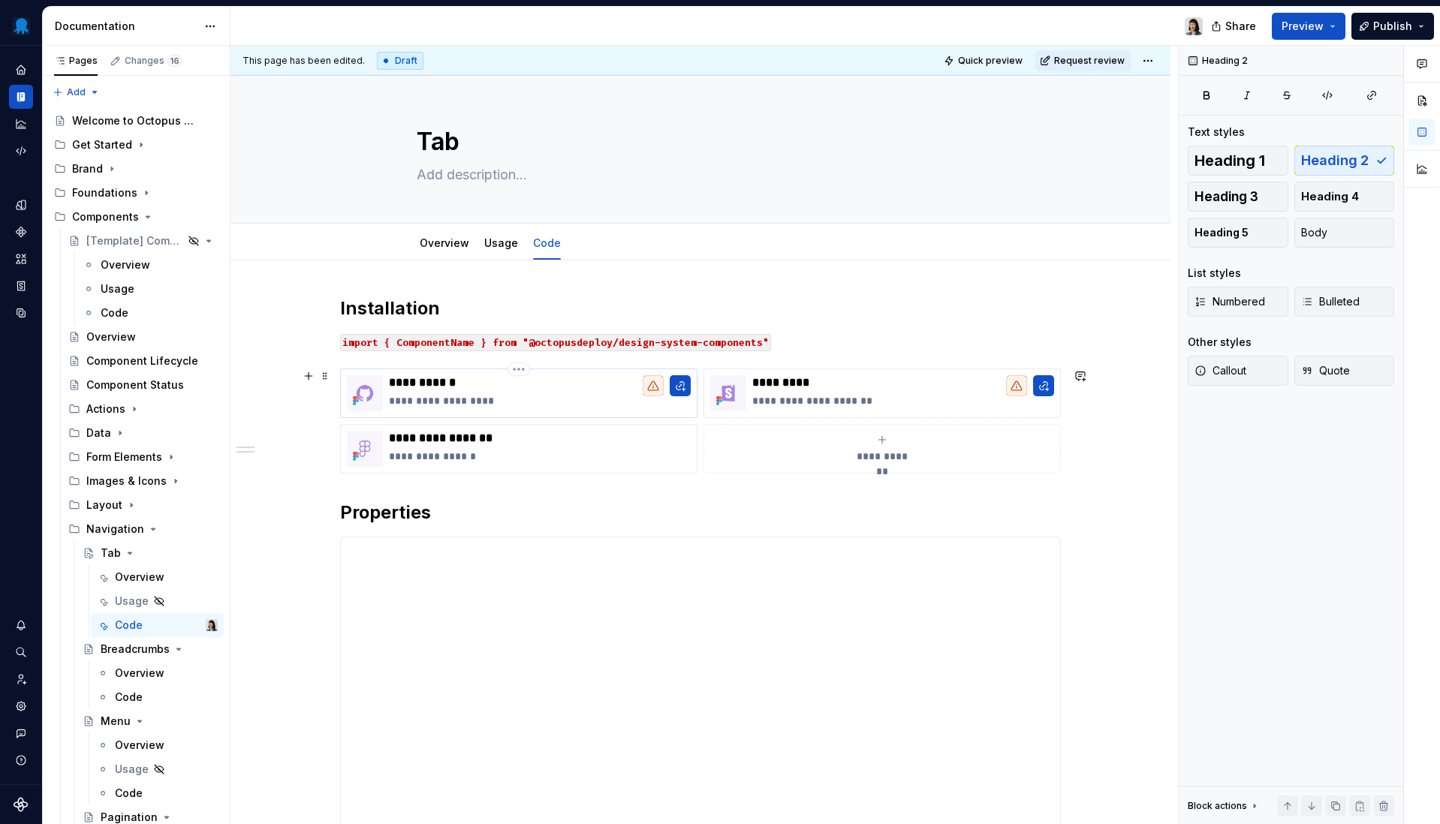
click at [572, 399] on p "**********" at bounding box center [540, 400] width 302 height 15
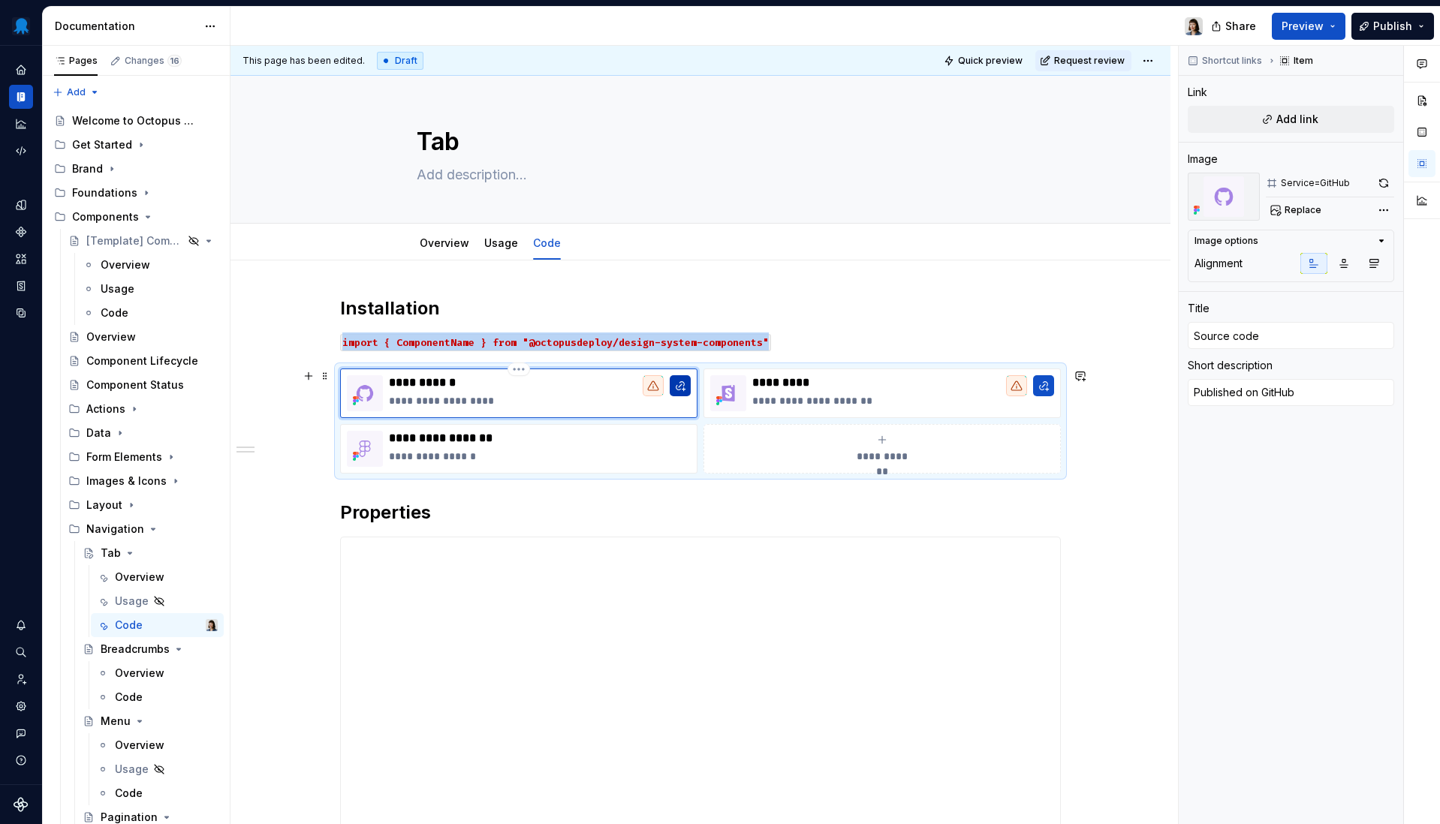
click at [680, 382] on button "button" at bounding box center [680, 385] width 21 height 21
type textarea "*"
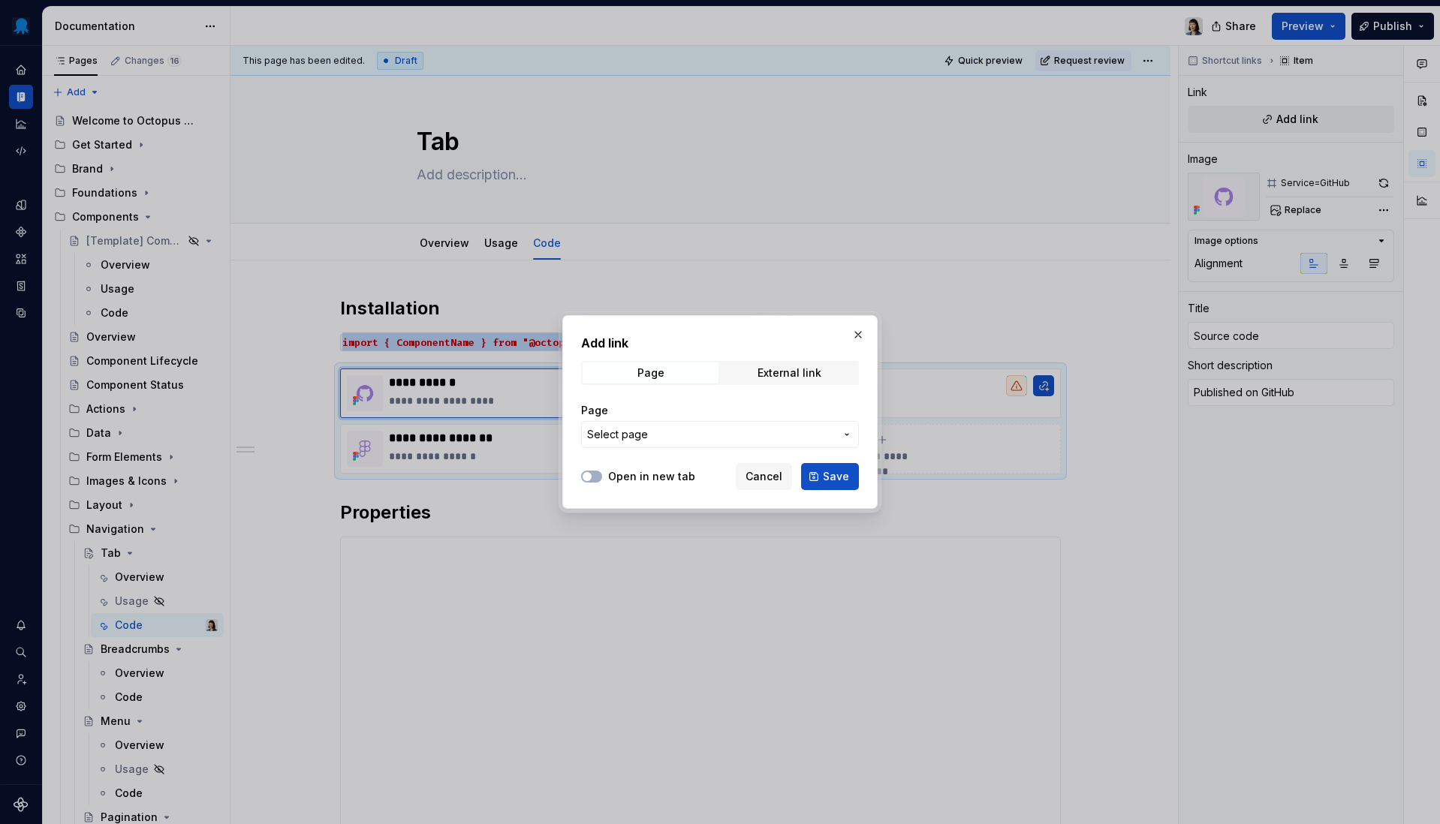
drag, startPoint x: 826, startPoint y: 373, endPoint x: 814, endPoint y: 389, distance: 20.3
click at [826, 373] on span "External link" at bounding box center [789, 373] width 136 height 21
click at [733, 441] on input "URL" at bounding box center [720, 434] width 278 height 27
paste input "[URL][DOMAIN_NAME]"
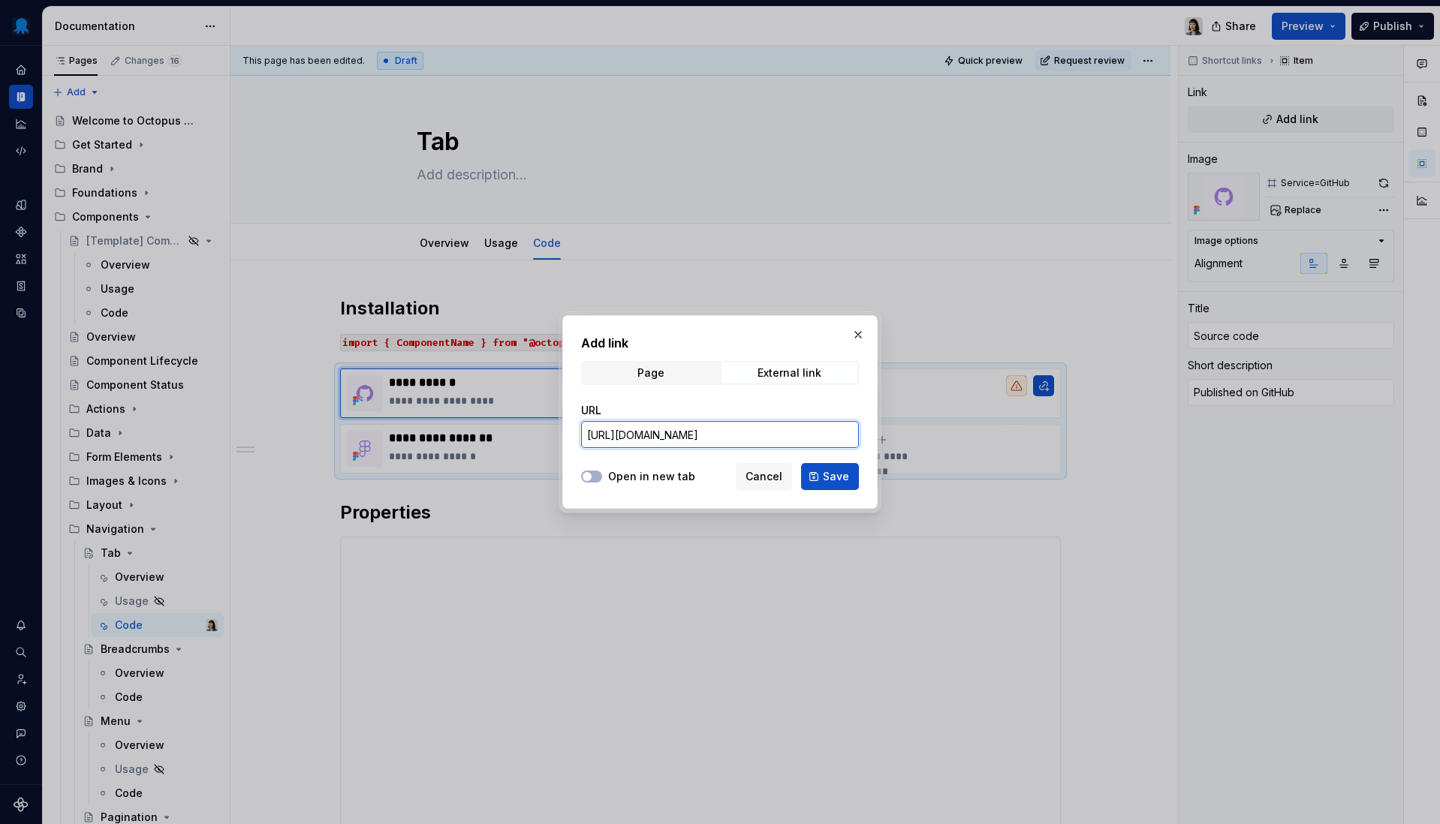
type input "[URL][DOMAIN_NAME]"
click at [823, 477] on button "Save" at bounding box center [830, 476] width 58 height 27
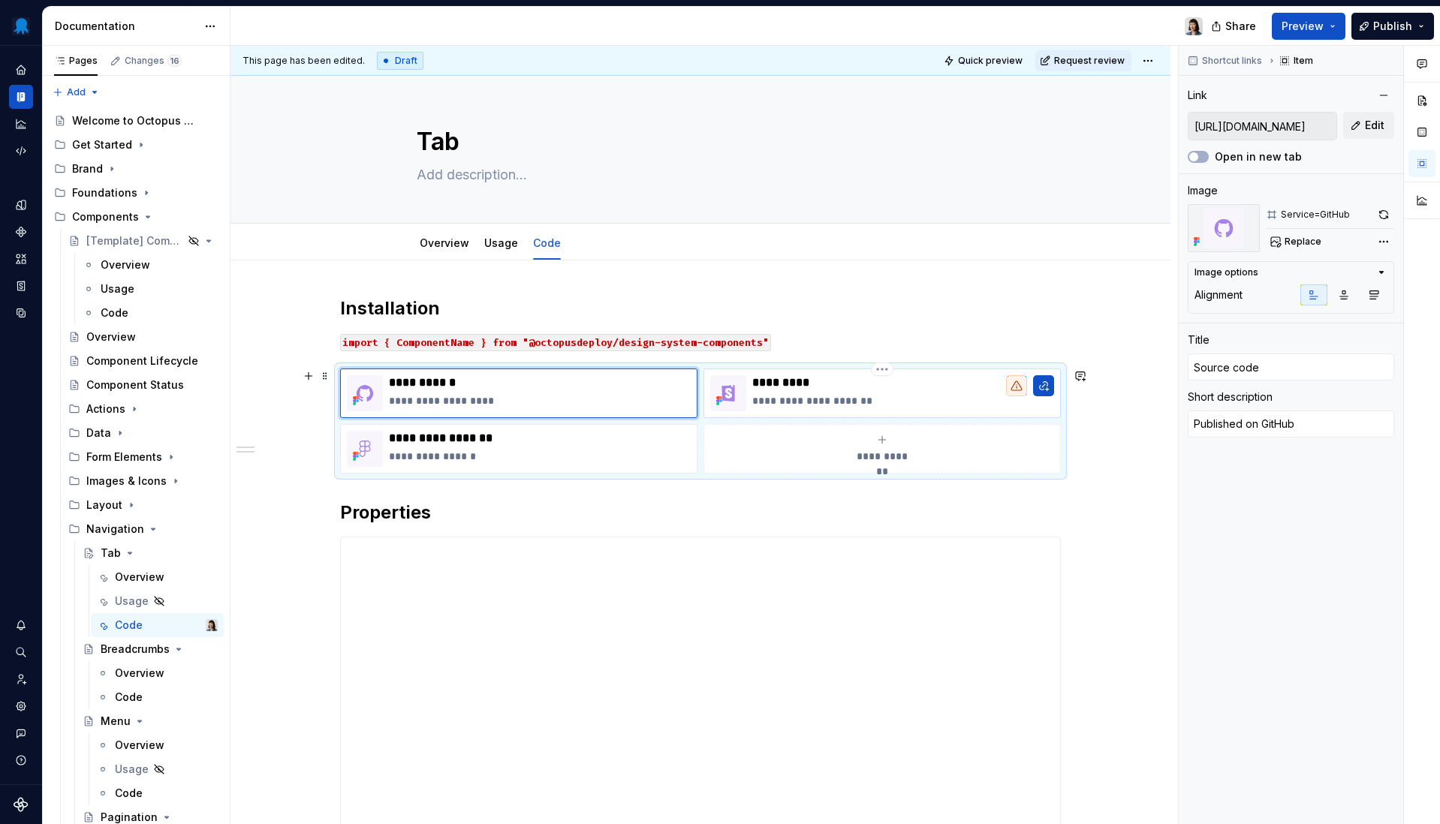
click at [890, 387] on p "*********" at bounding box center [903, 382] width 302 height 15
type textarea "*"
type input "Live demo"
type textarea "Published on Storybook"
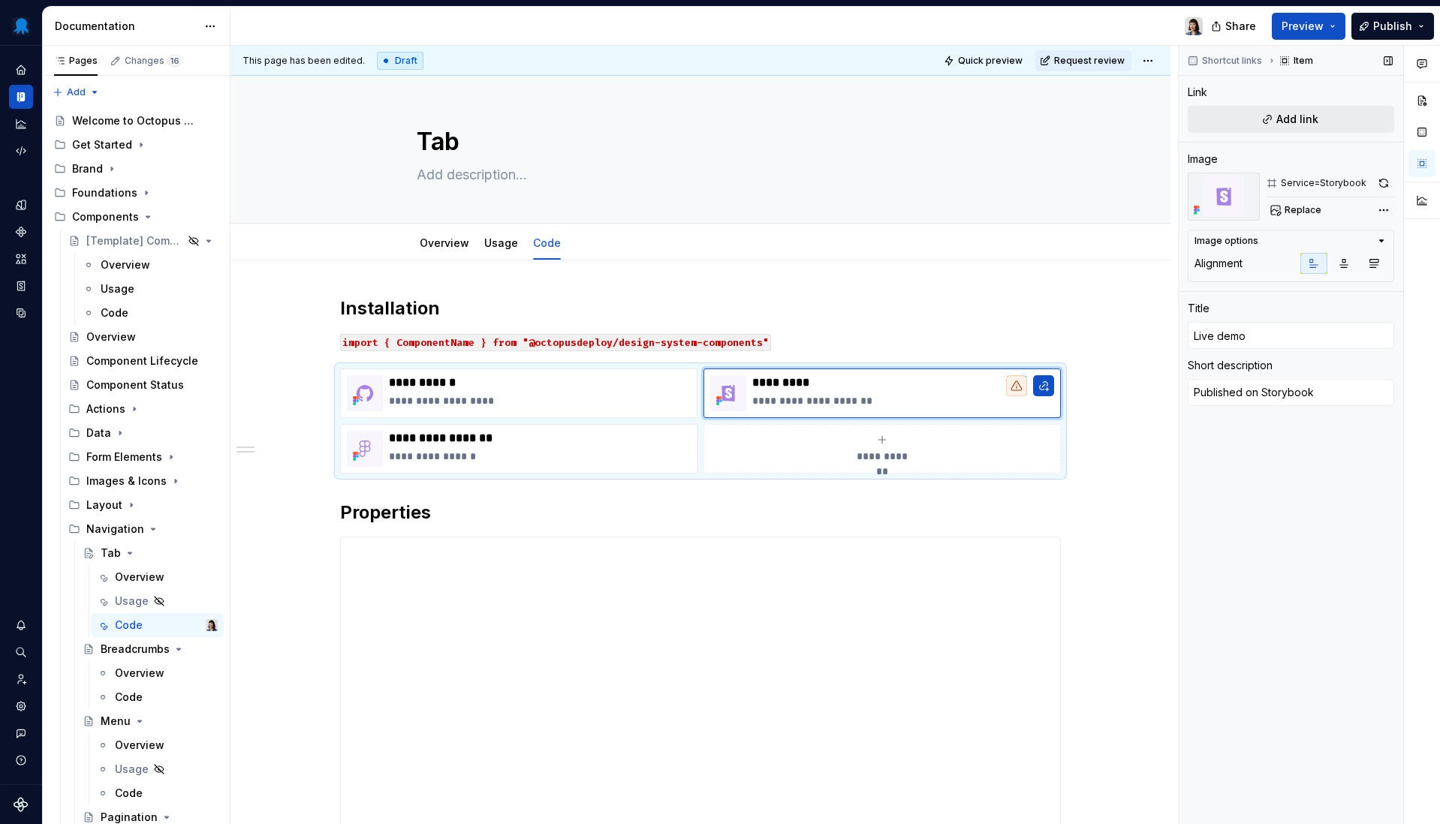
click at [1314, 109] on button "Add link" at bounding box center [1291, 119] width 206 height 27
type textarea "*"
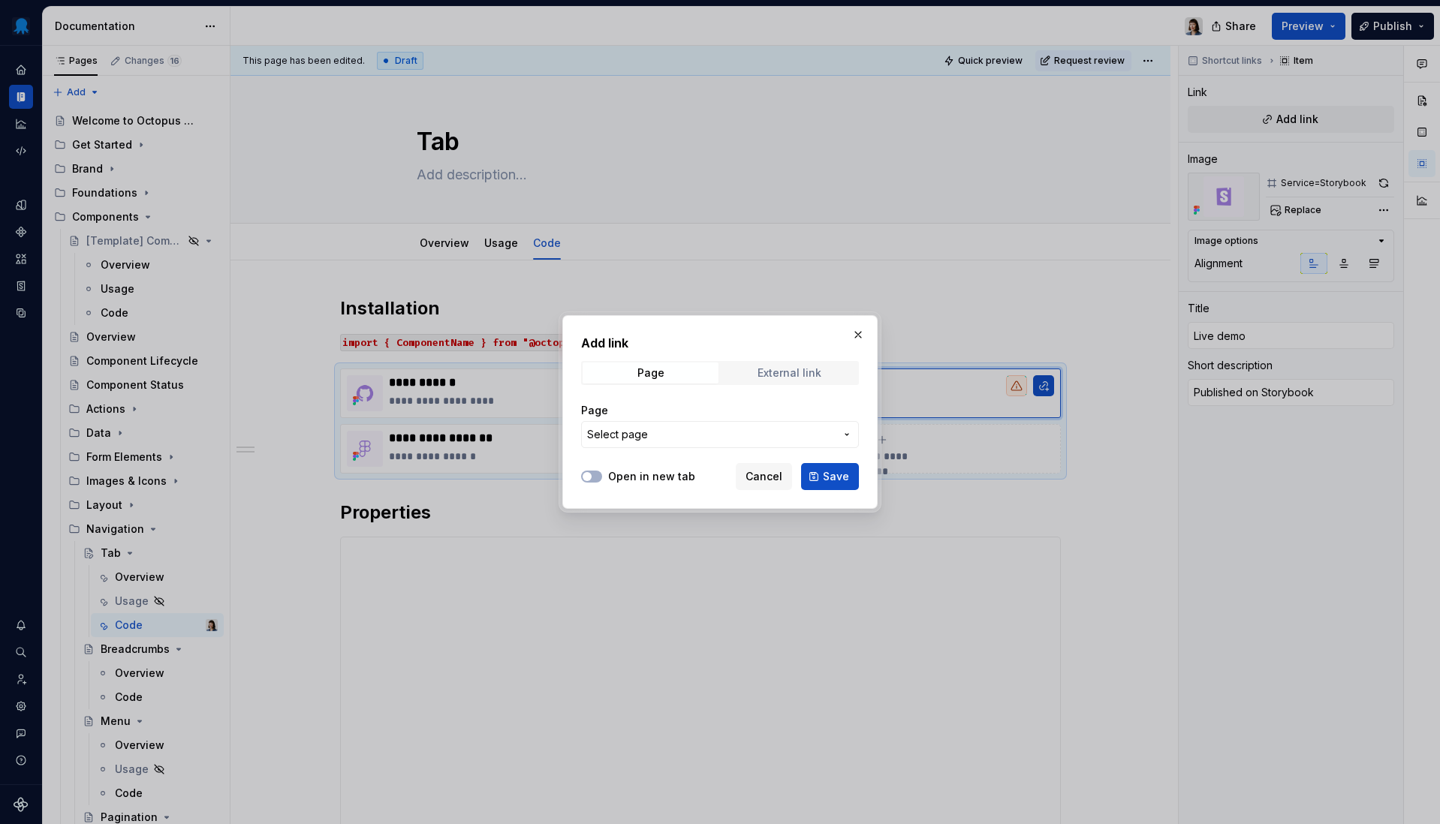
click at [806, 368] on div "External link" at bounding box center [789, 373] width 64 height 12
click at [769, 429] on input "URL" at bounding box center [720, 434] width 278 height 27
paste input "[URL][DOMAIN_NAME]"
type input "[URL][DOMAIN_NAME]"
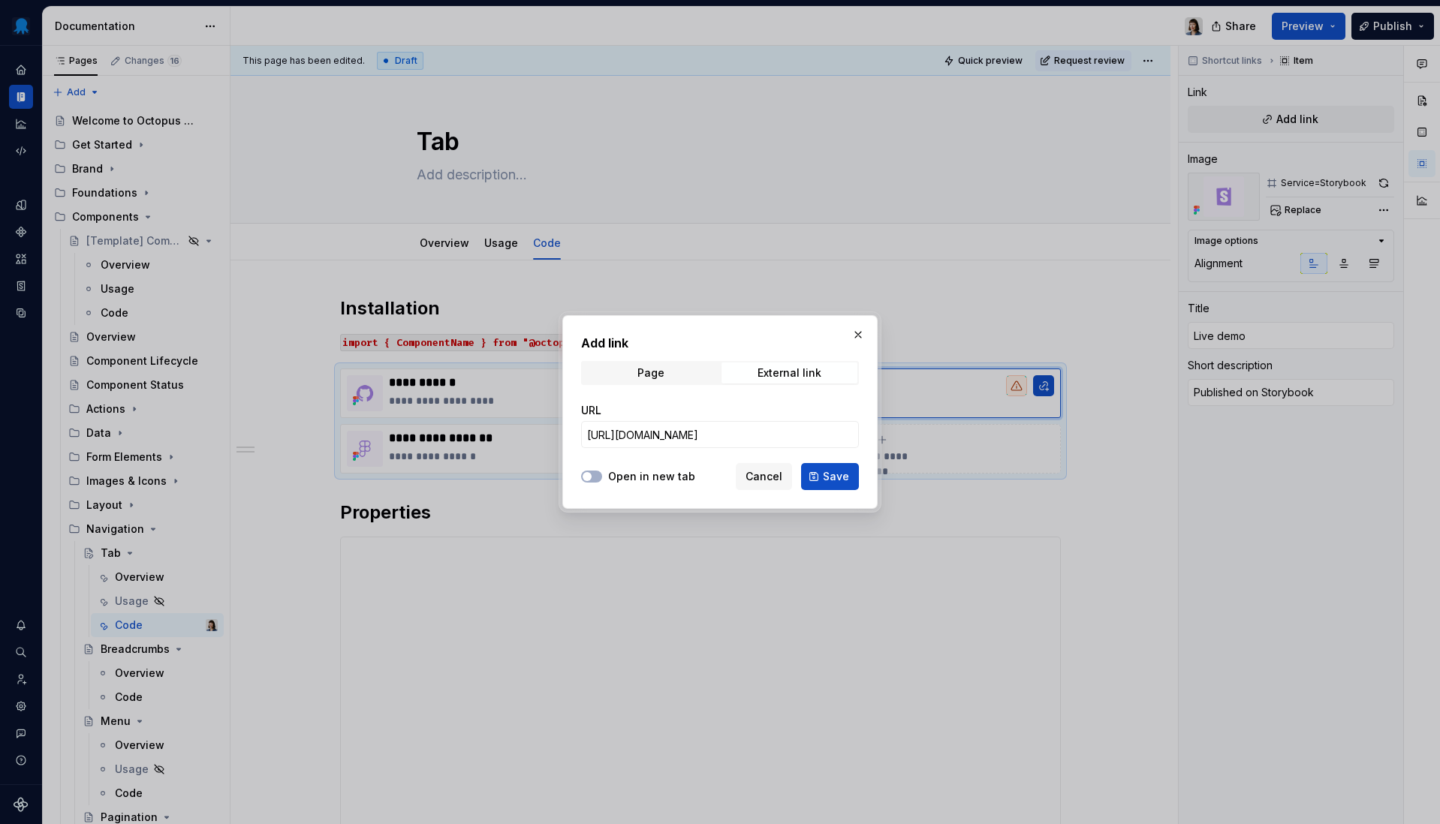
click at [811, 477] on button "Save" at bounding box center [830, 476] width 58 height 27
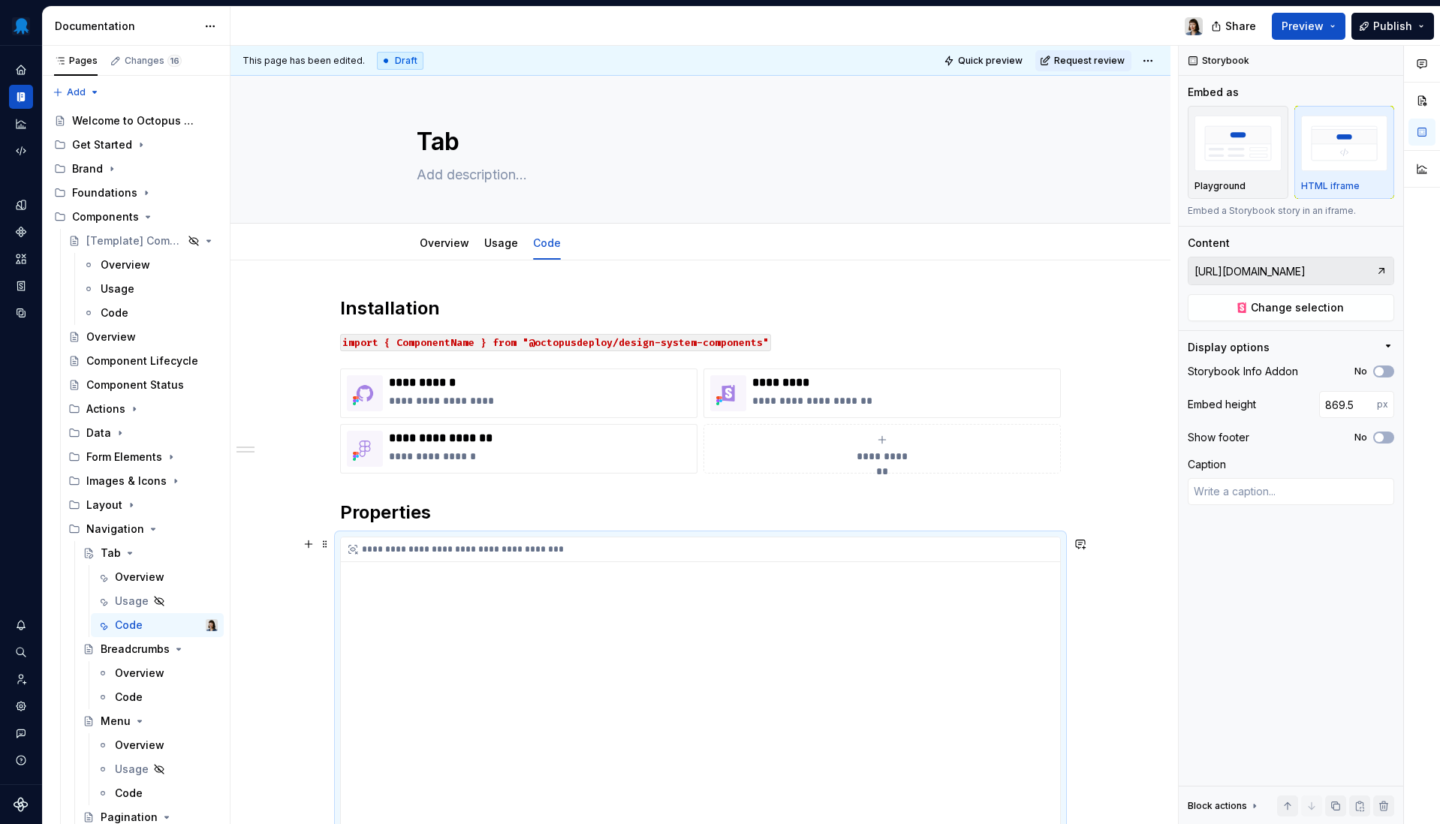
click at [501, 558] on div "**********" at bounding box center [700, 549] width 719 height 25
click at [1297, 305] on span "Change selection" at bounding box center [1297, 307] width 93 height 15
type textarea "*"
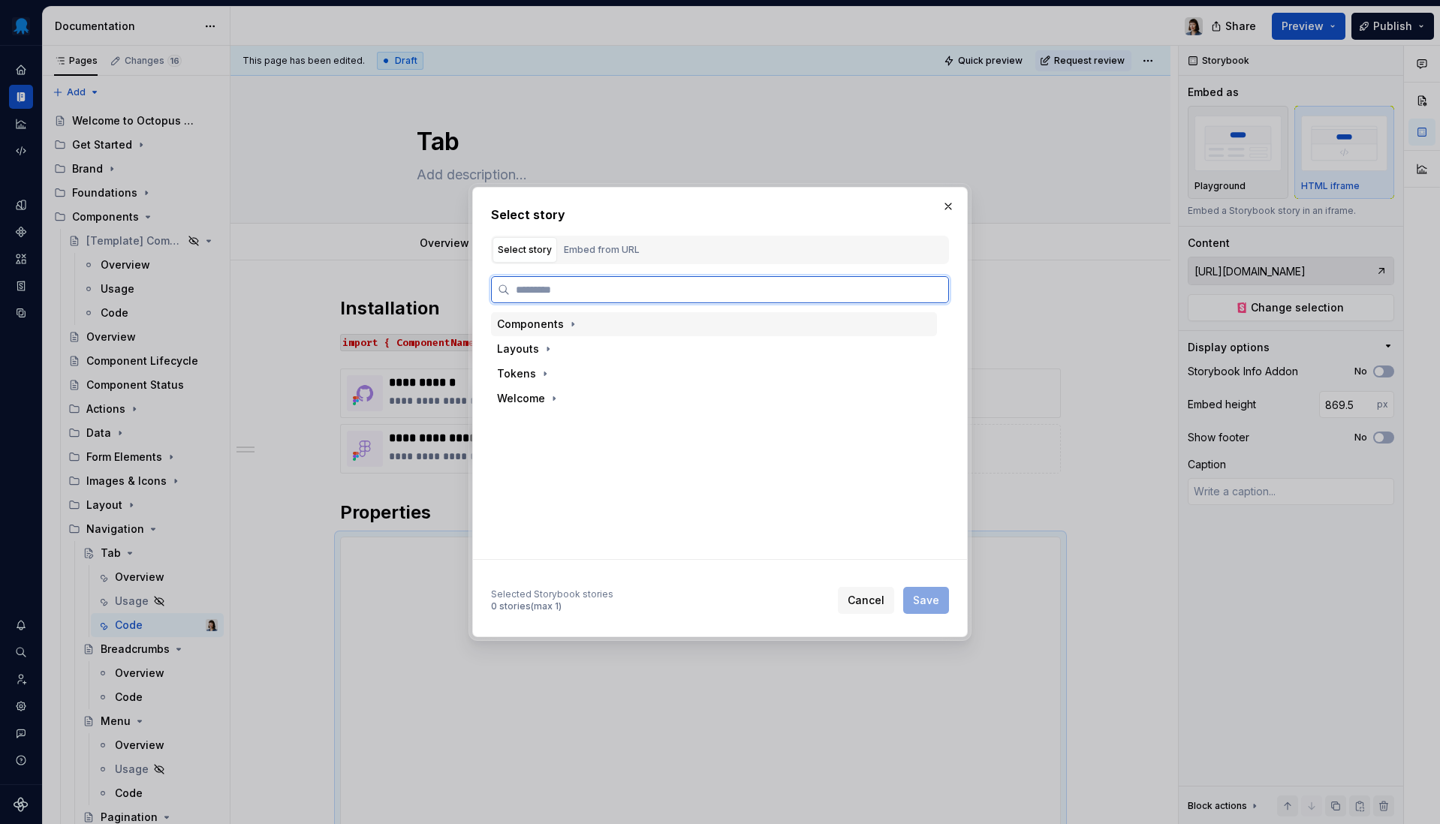
type input "*"
type textarea "*"
type input "****"
click at [604, 381] on div "Docs" at bounding box center [727, 374] width 417 height 24
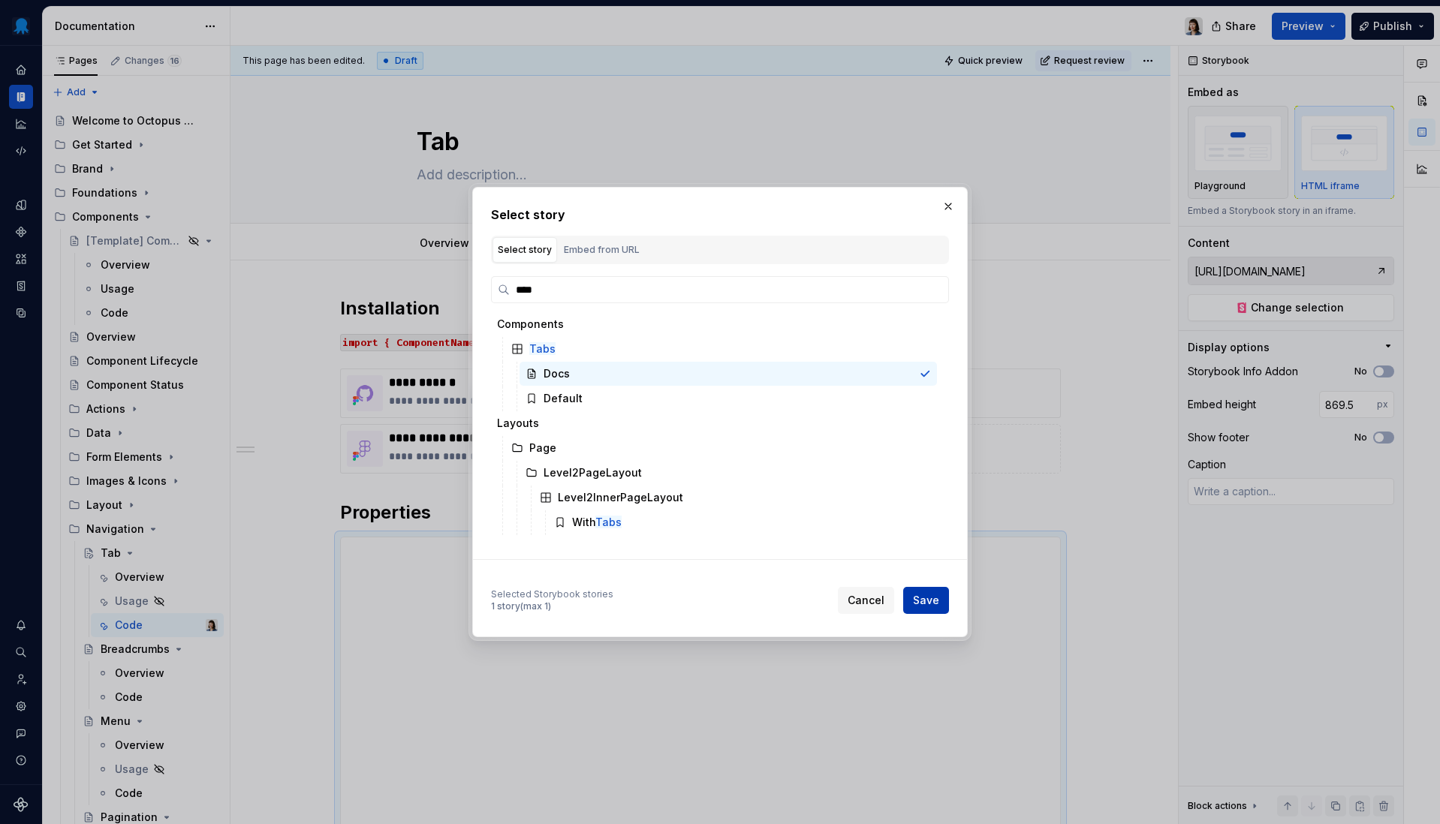
click at [914, 602] on button "Save" at bounding box center [926, 600] width 46 height 27
type textarea "*"
type input "Components / Tabs / Docs"
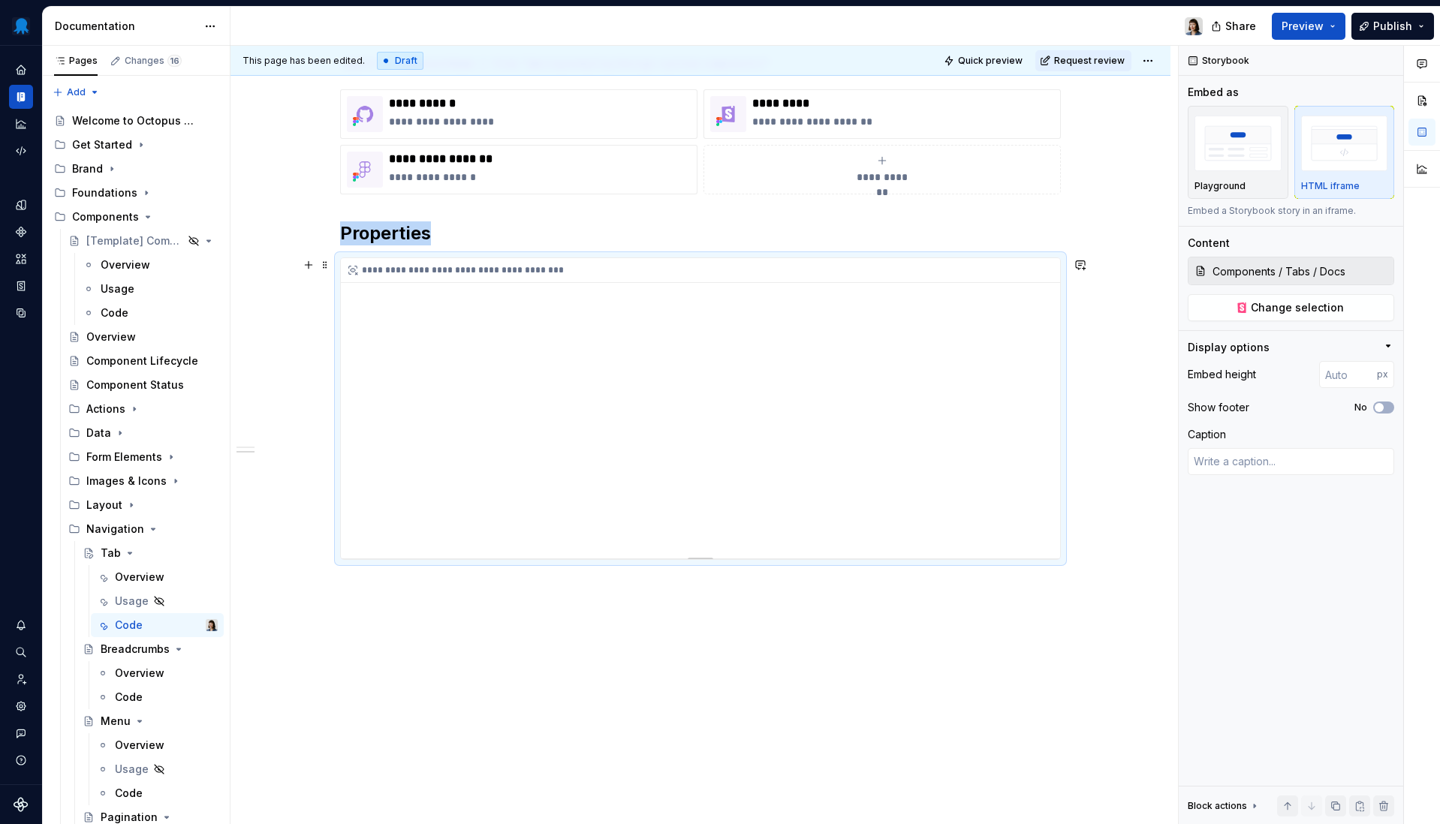
scroll to position [0, 0]
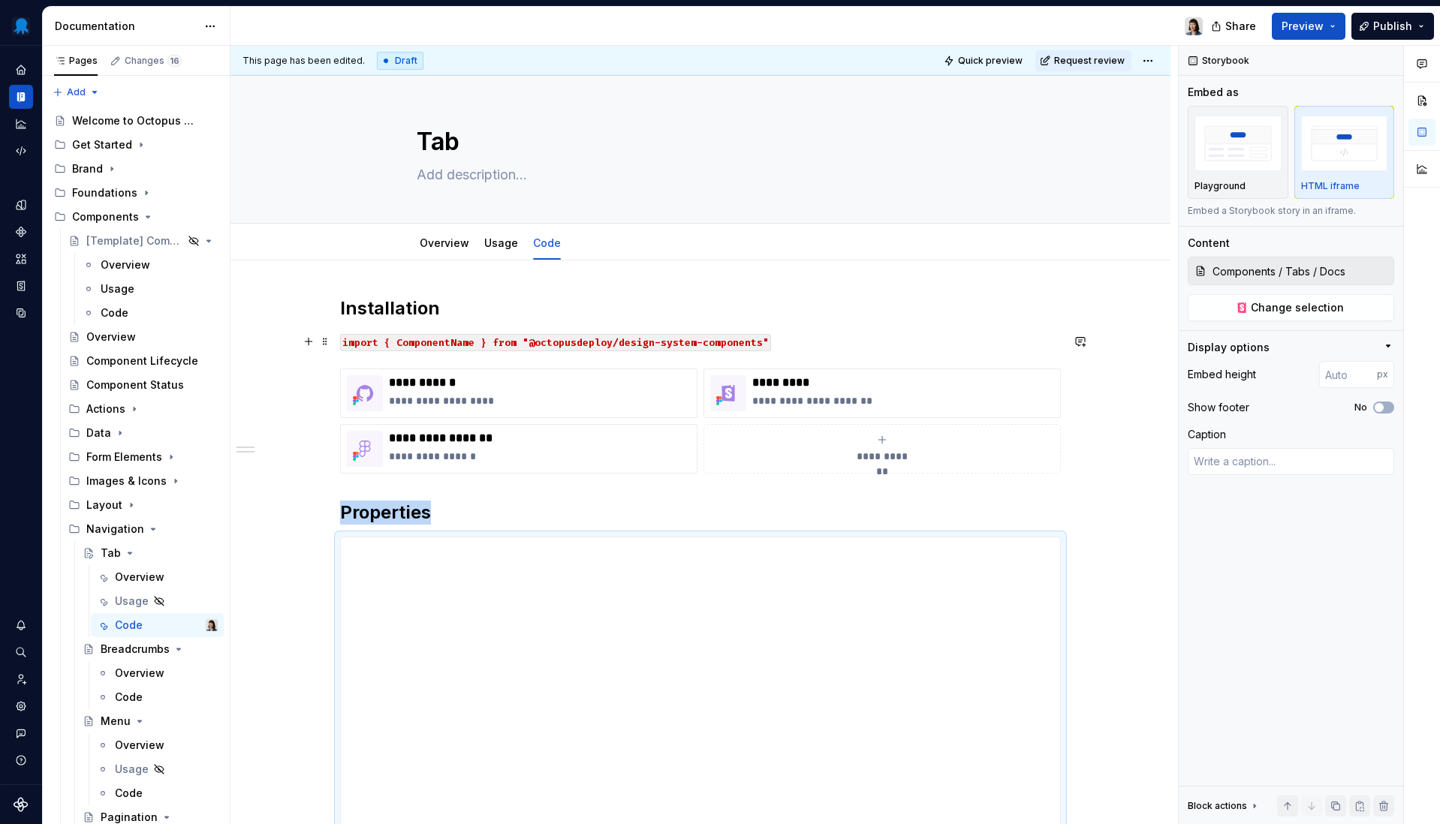
type textarea "*"
click at [442, 345] on code "import { ComponentName } from "@octopusdeploy/design-system-components"" at bounding box center [555, 342] width 431 height 17
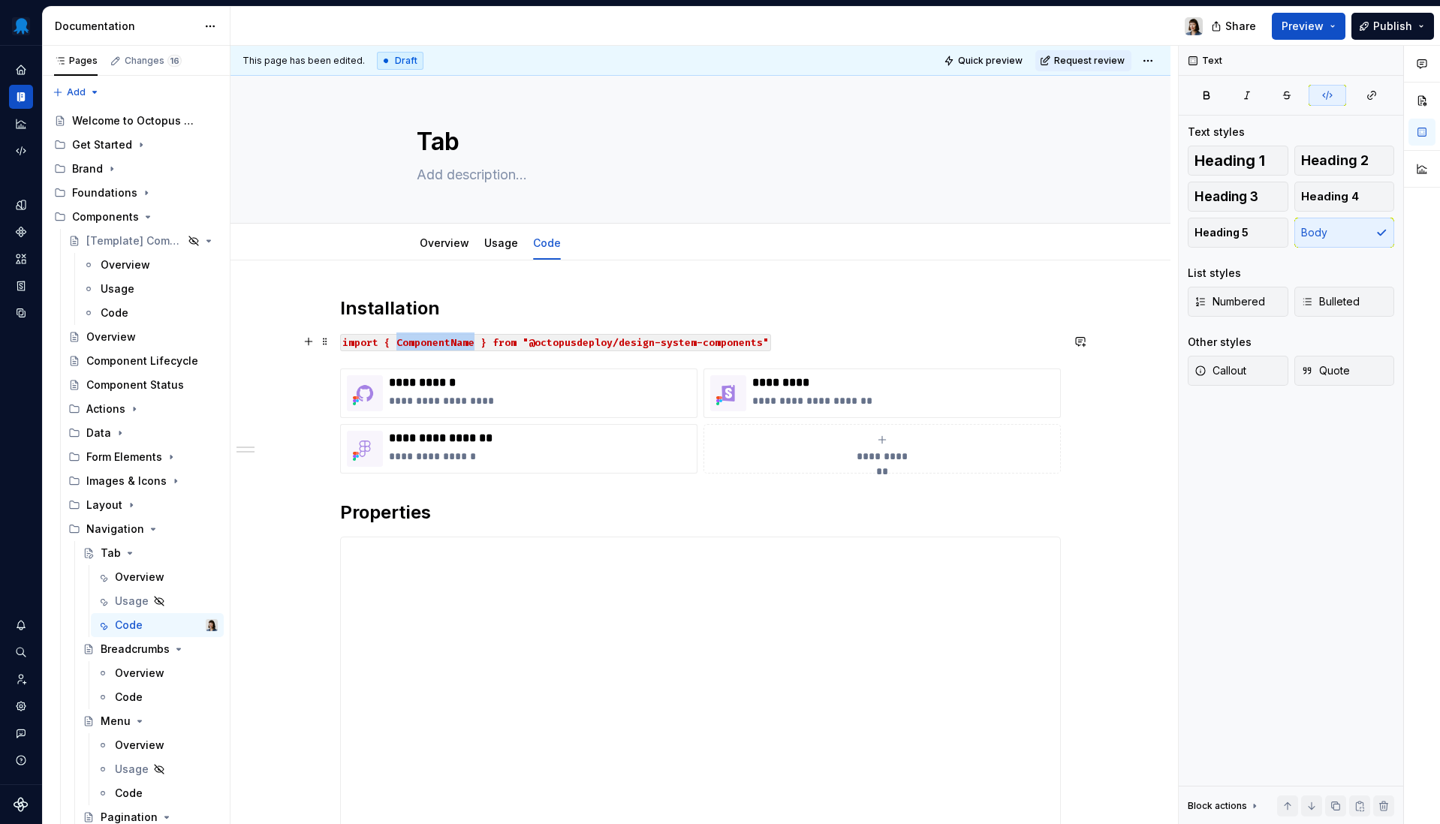
click at [442, 345] on code "import { ComponentName } from "@octopusdeploy/design-system-components"" at bounding box center [555, 342] width 431 height 17
click at [1152, 61] on html "Octopus Design System Design system data Documentation Share Preview Publish Pa…" at bounding box center [720, 412] width 1440 height 824
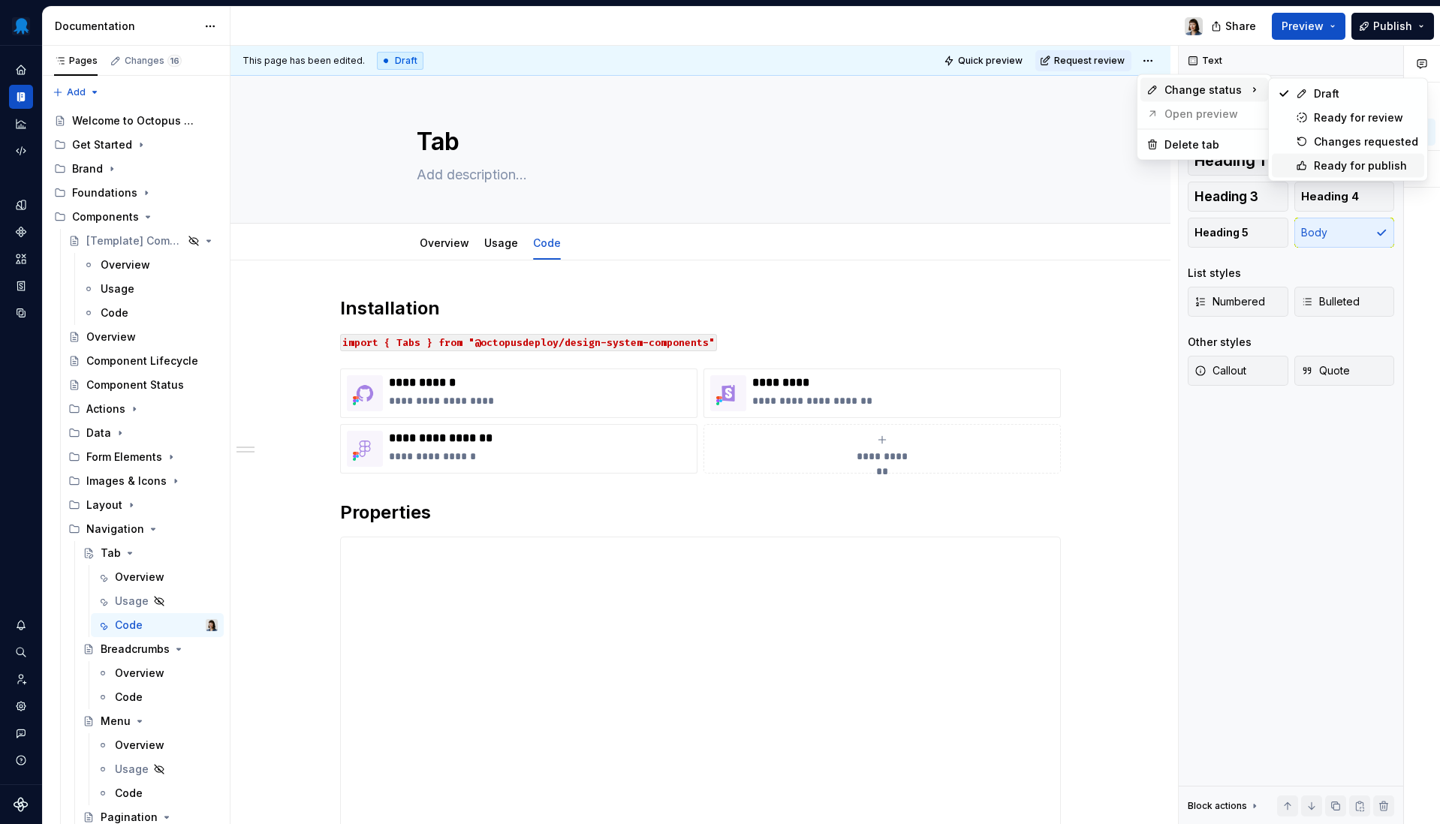
click at [1308, 167] on div "Ready for publish" at bounding box center [1348, 166] width 152 height 24
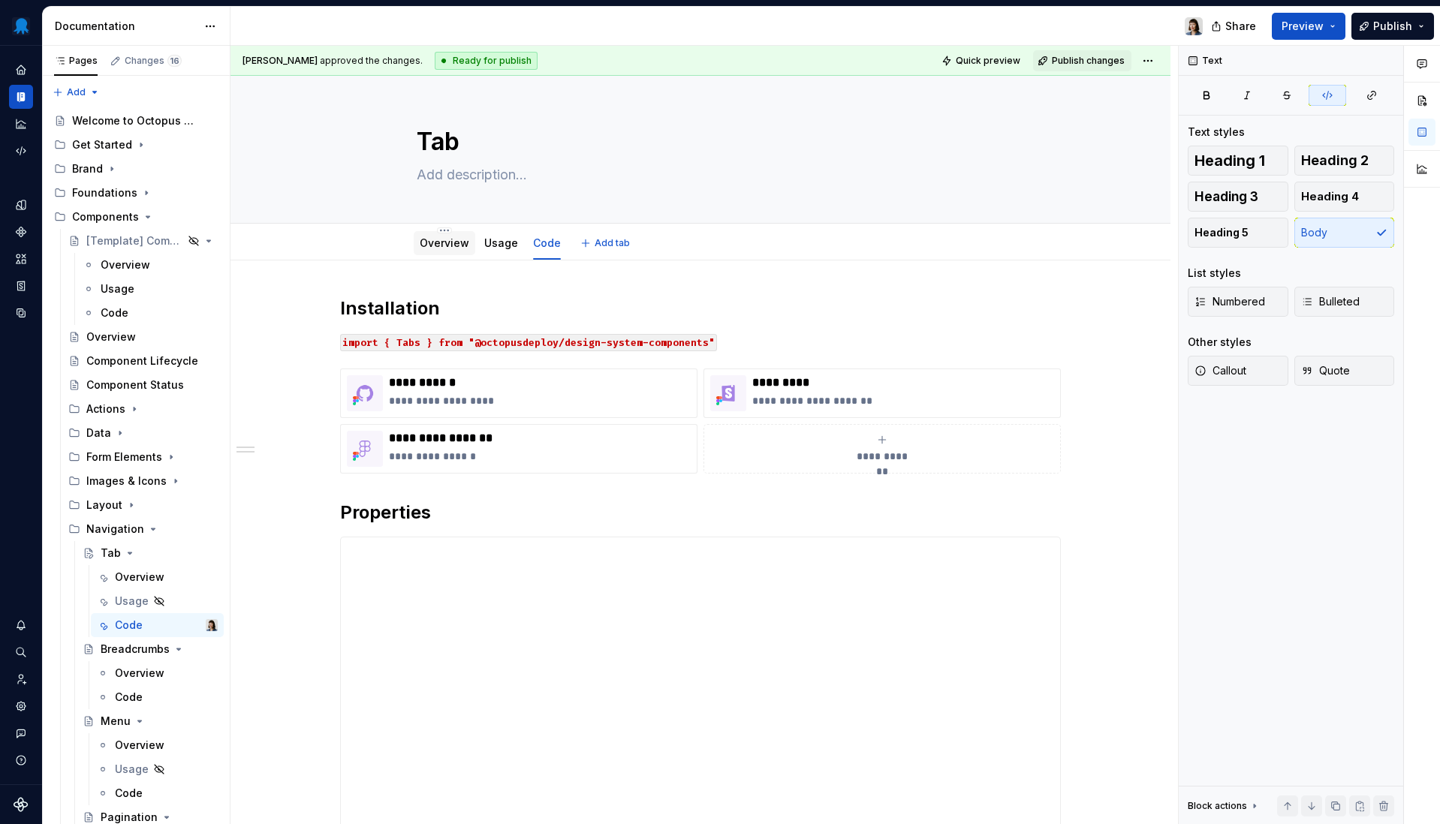
click at [421, 246] on link "Overview" at bounding box center [445, 242] width 50 height 13
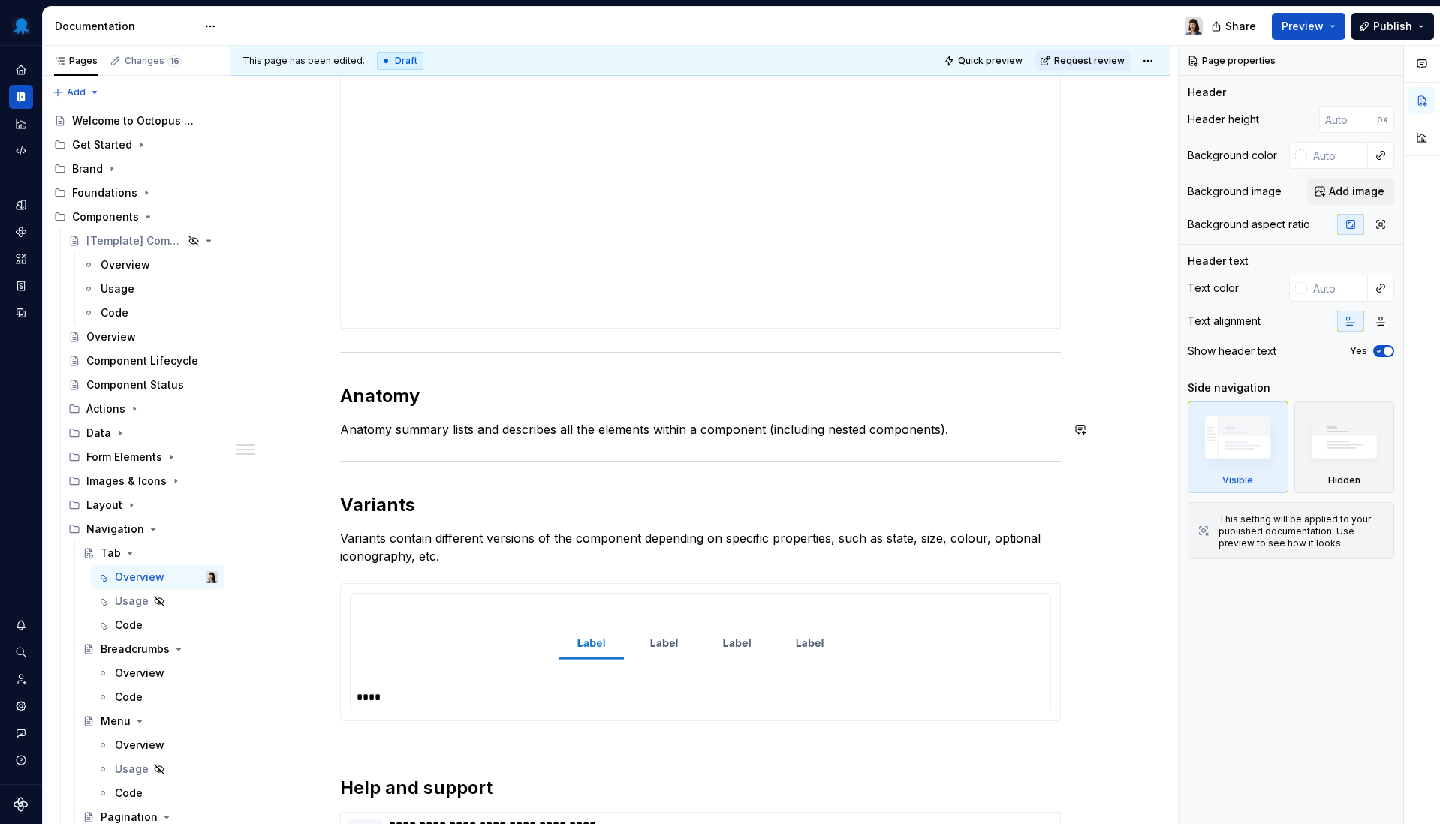
scroll to position [667, 0]
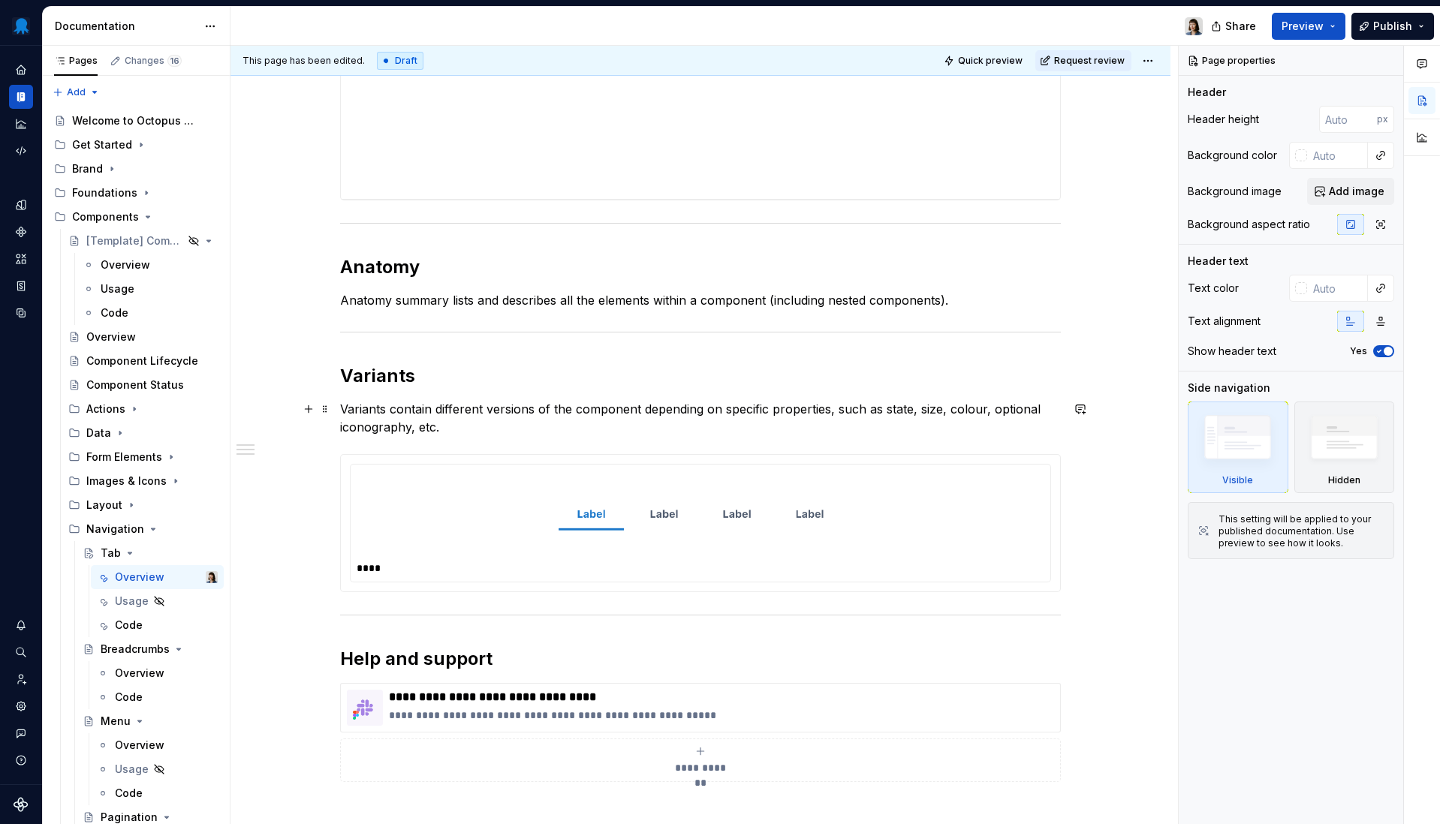
click at [571, 425] on p "Variants contain different versions of the component depending on specific prop…" at bounding box center [700, 418] width 721 height 36
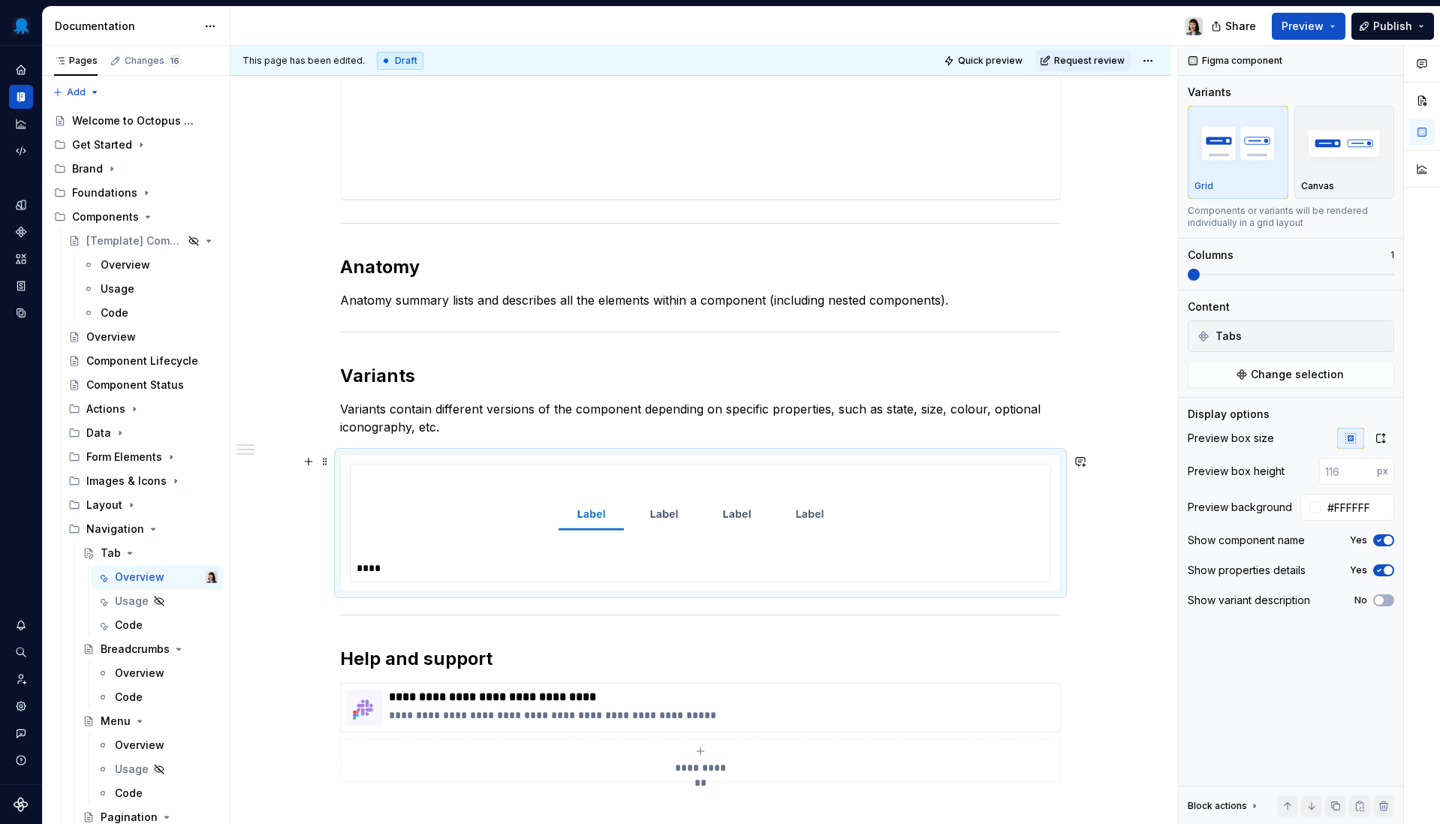
click at [486, 506] on div at bounding box center [701, 514] width 688 height 87
click at [1248, 379] on button "Change selection" at bounding box center [1291, 374] width 206 height 27
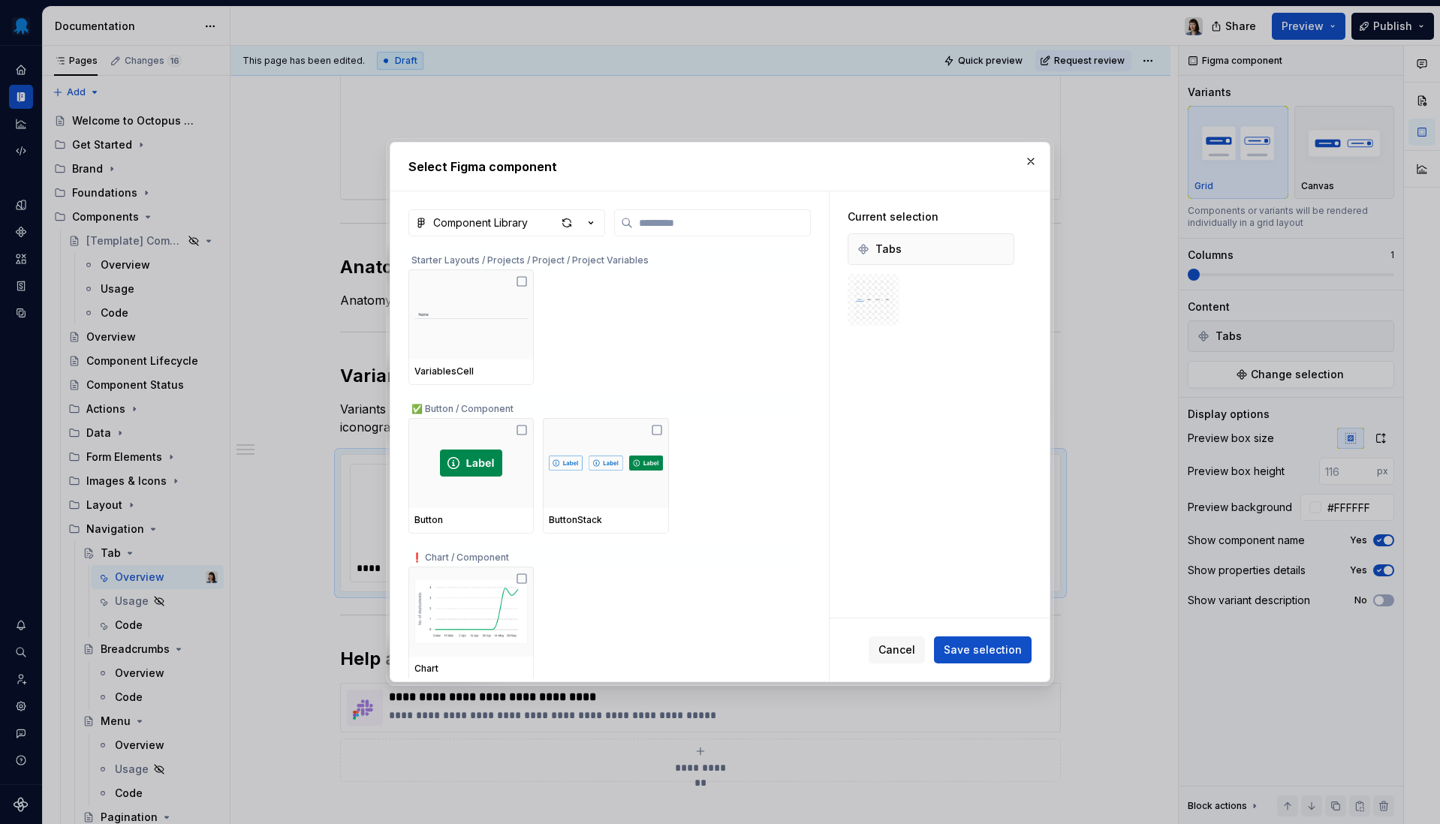
type textarea "*"
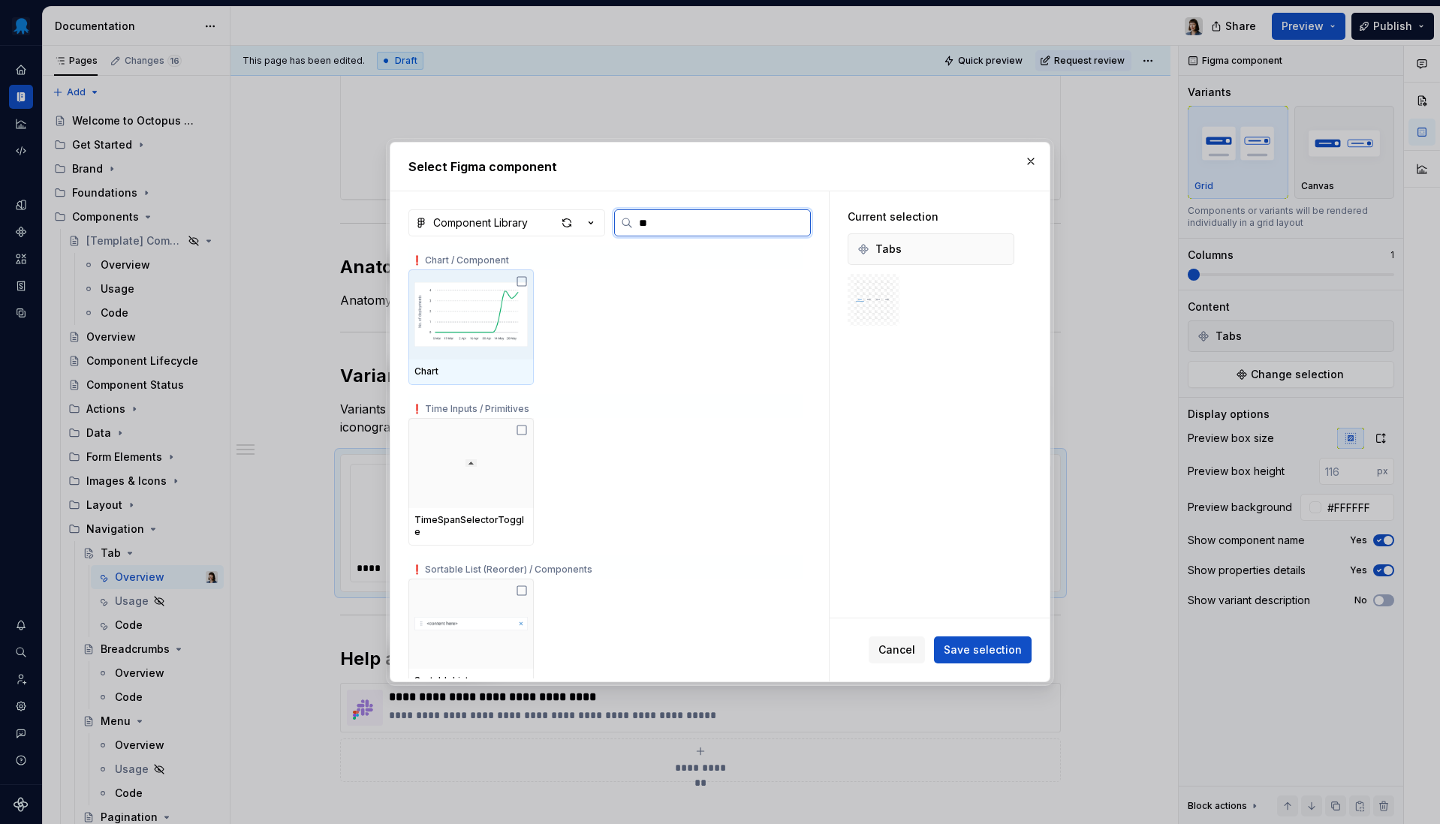
type input "*"
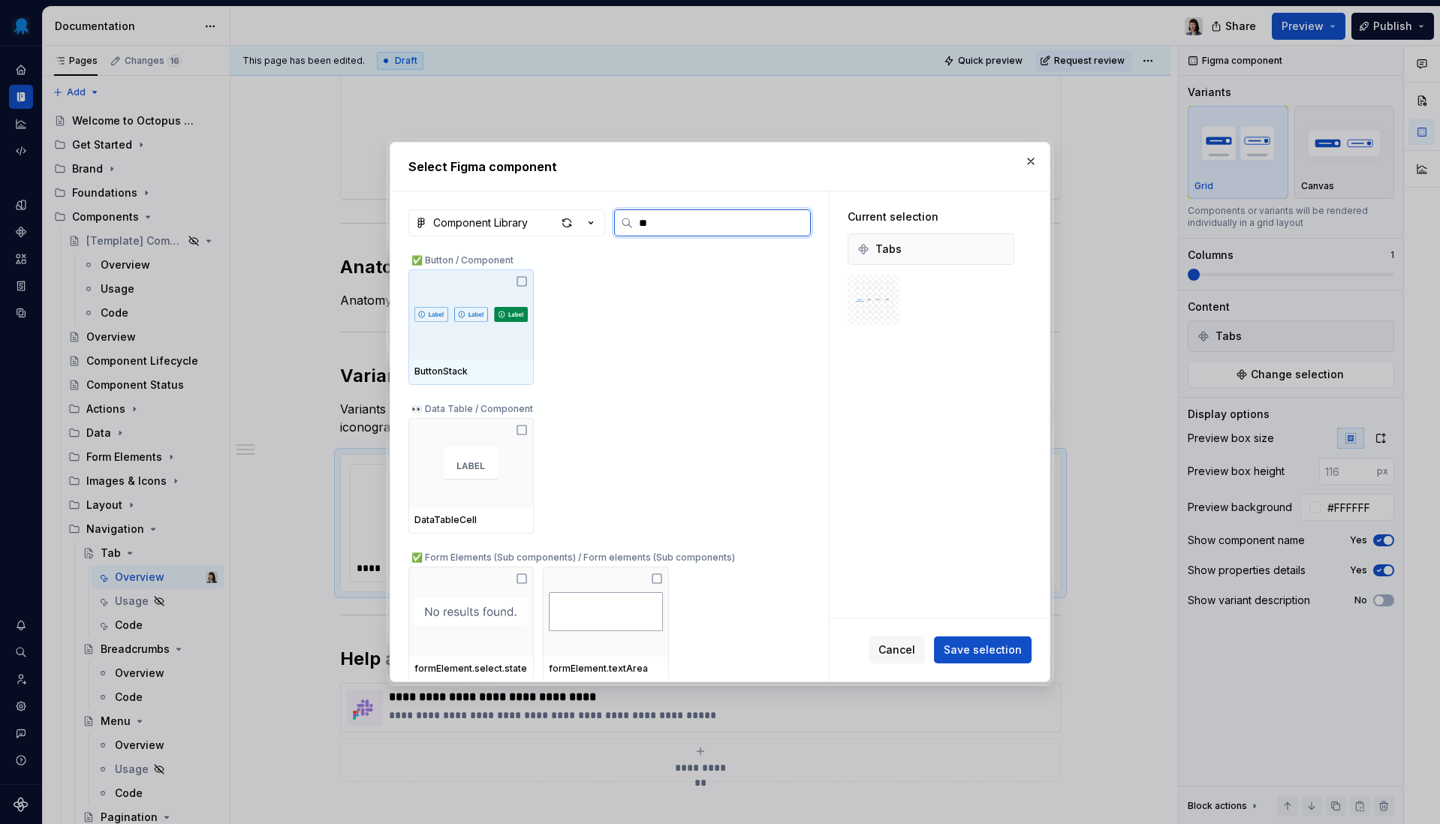
type input "***"
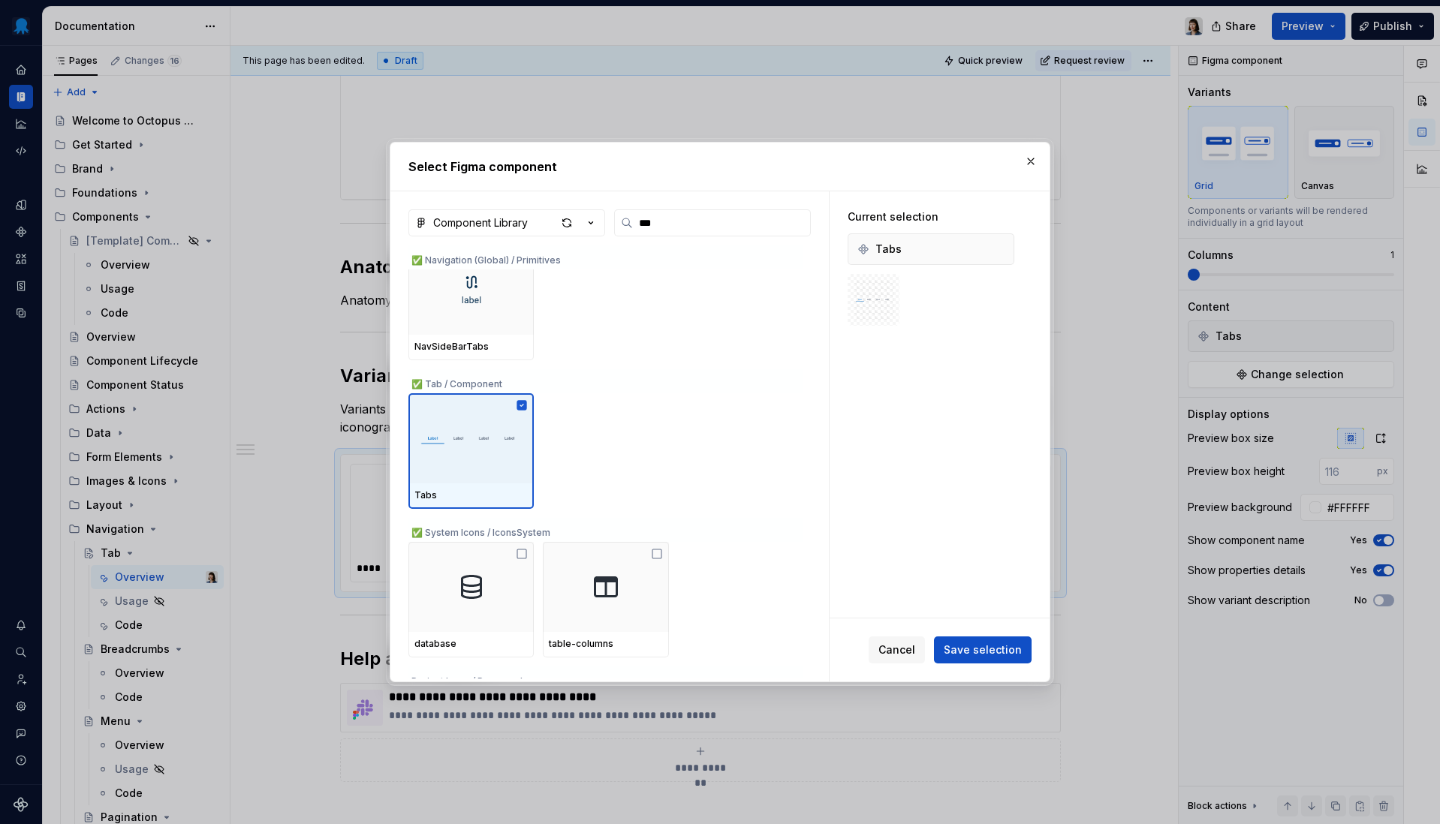
scroll to position [423, 0]
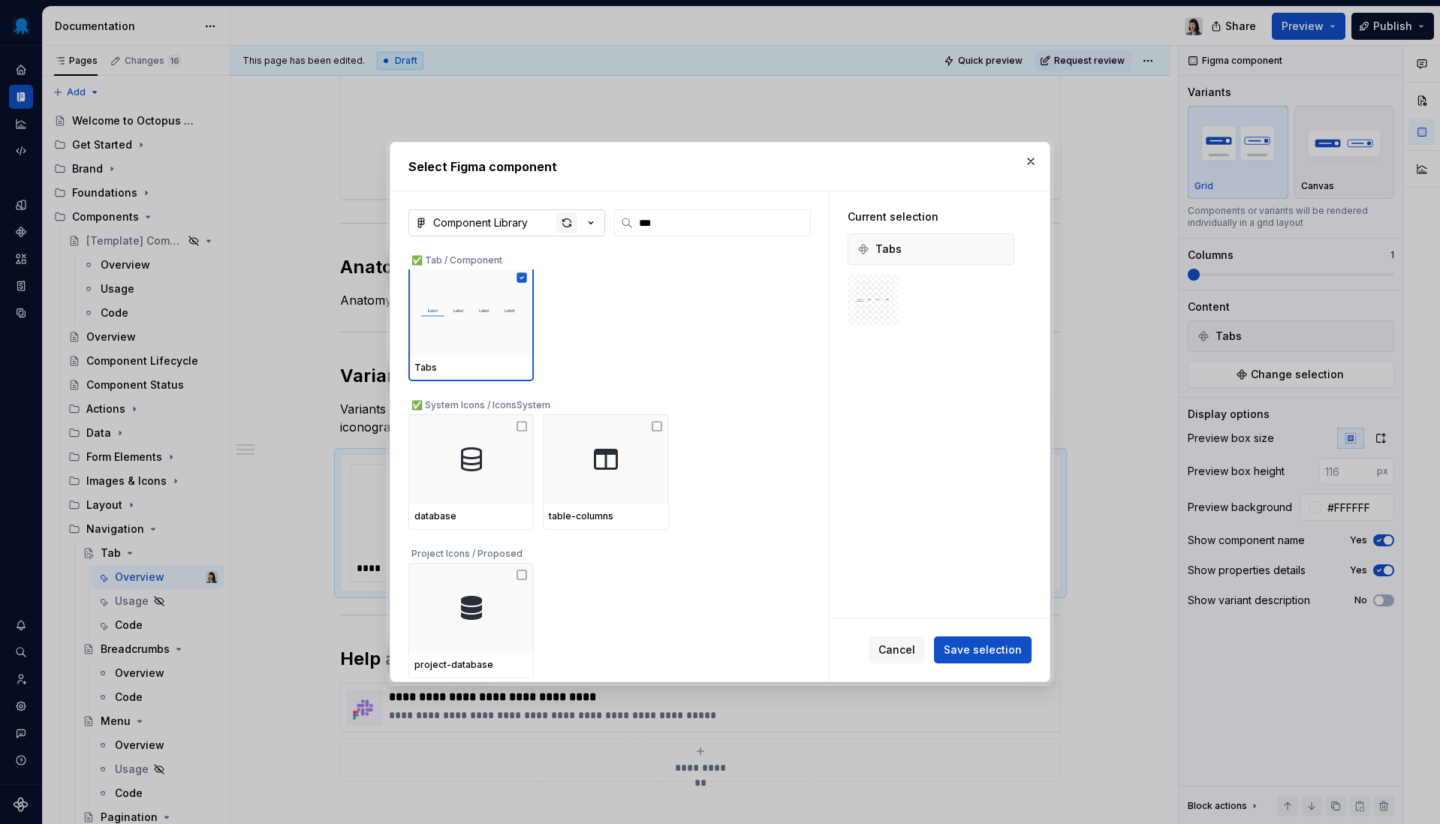
click at [568, 220] on div "button" at bounding box center [566, 222] width 21 height 21
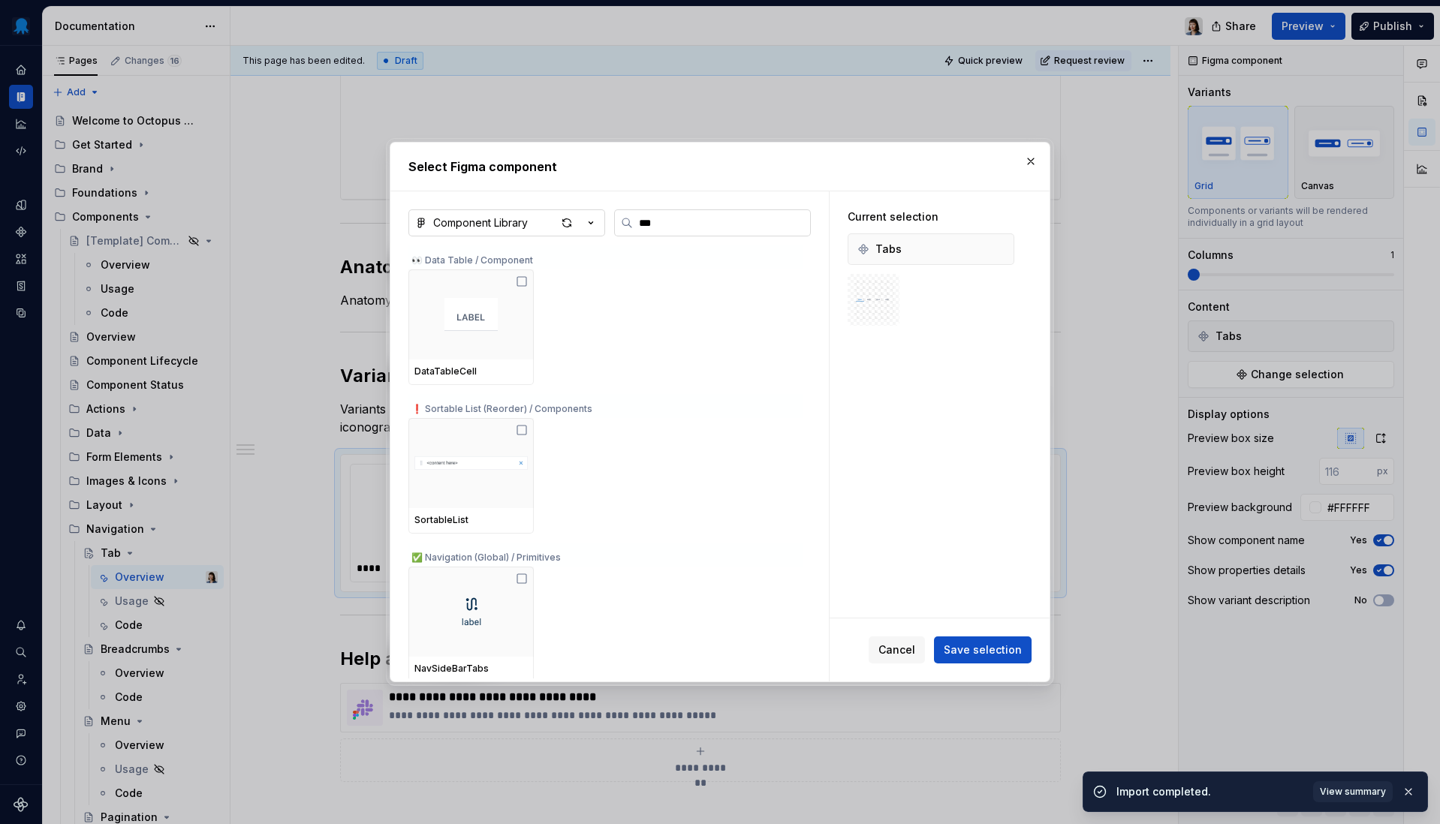
click at [707, 215] on label "***" at bounding box center [712, 222] width 197 height 27
click at [707, 215] on input "***" at bounding box center [721, 222] width 177 height 15
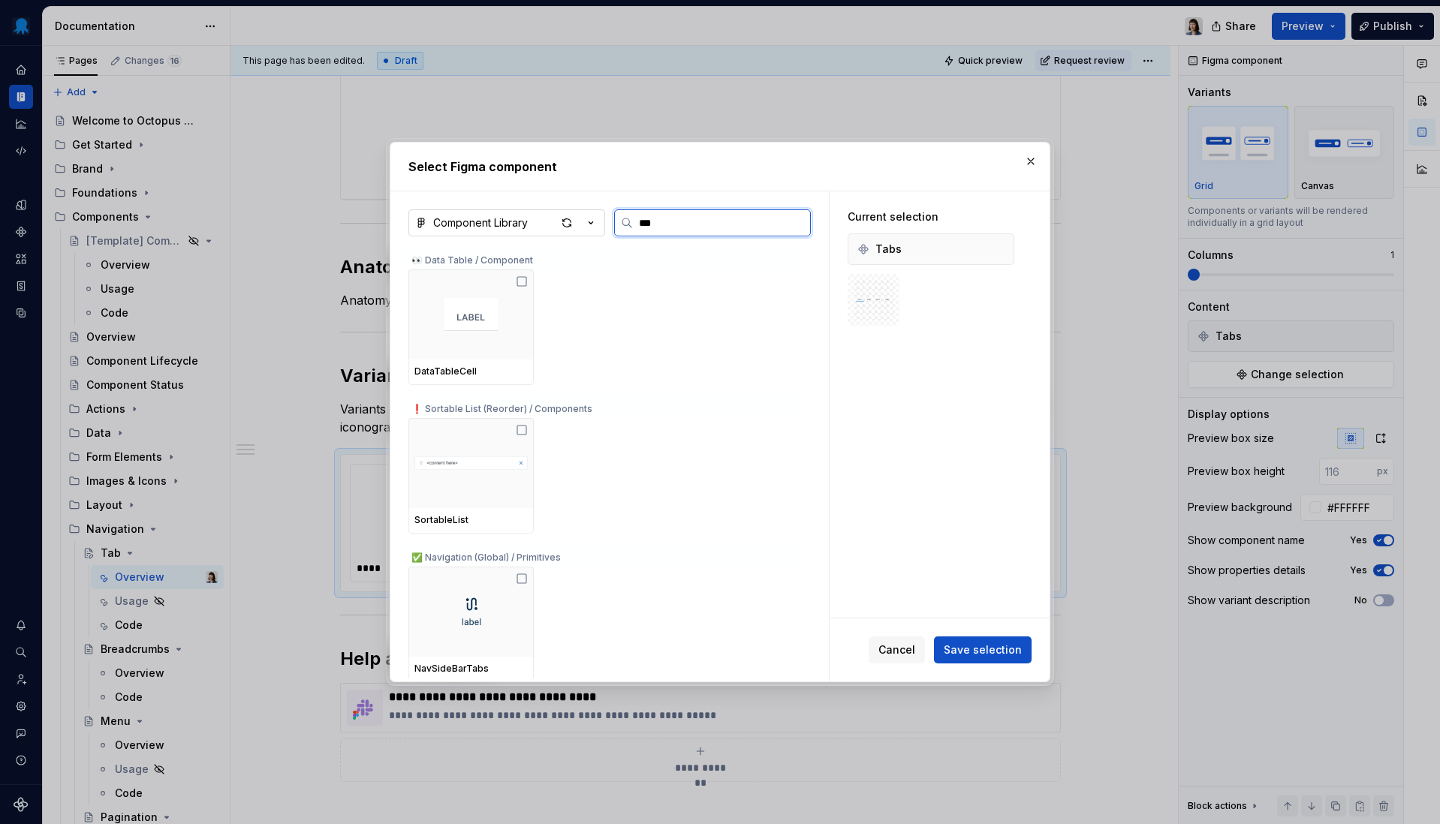
type textarea "*"
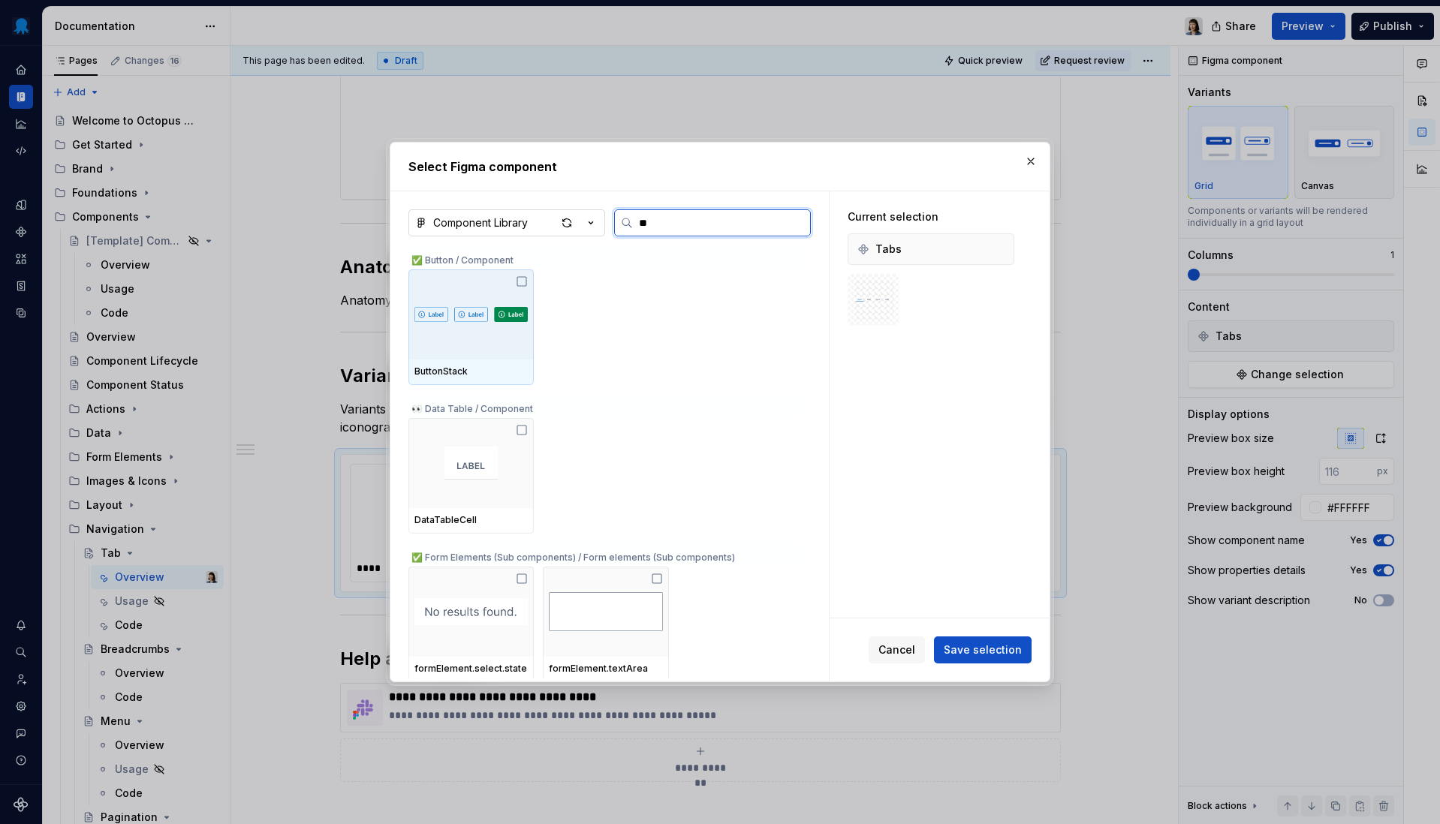
type input "***"
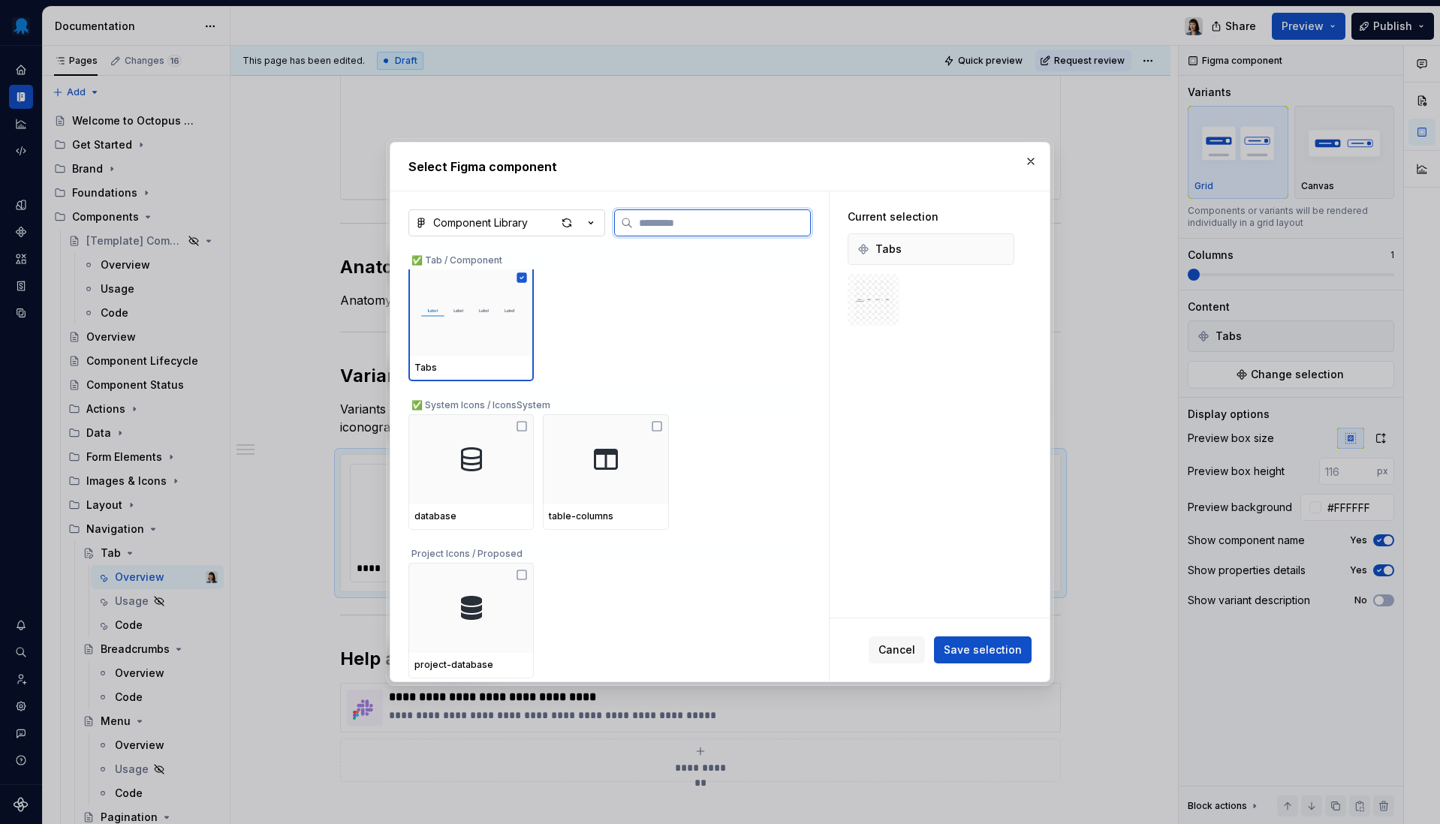
scroll to position [0, 0]
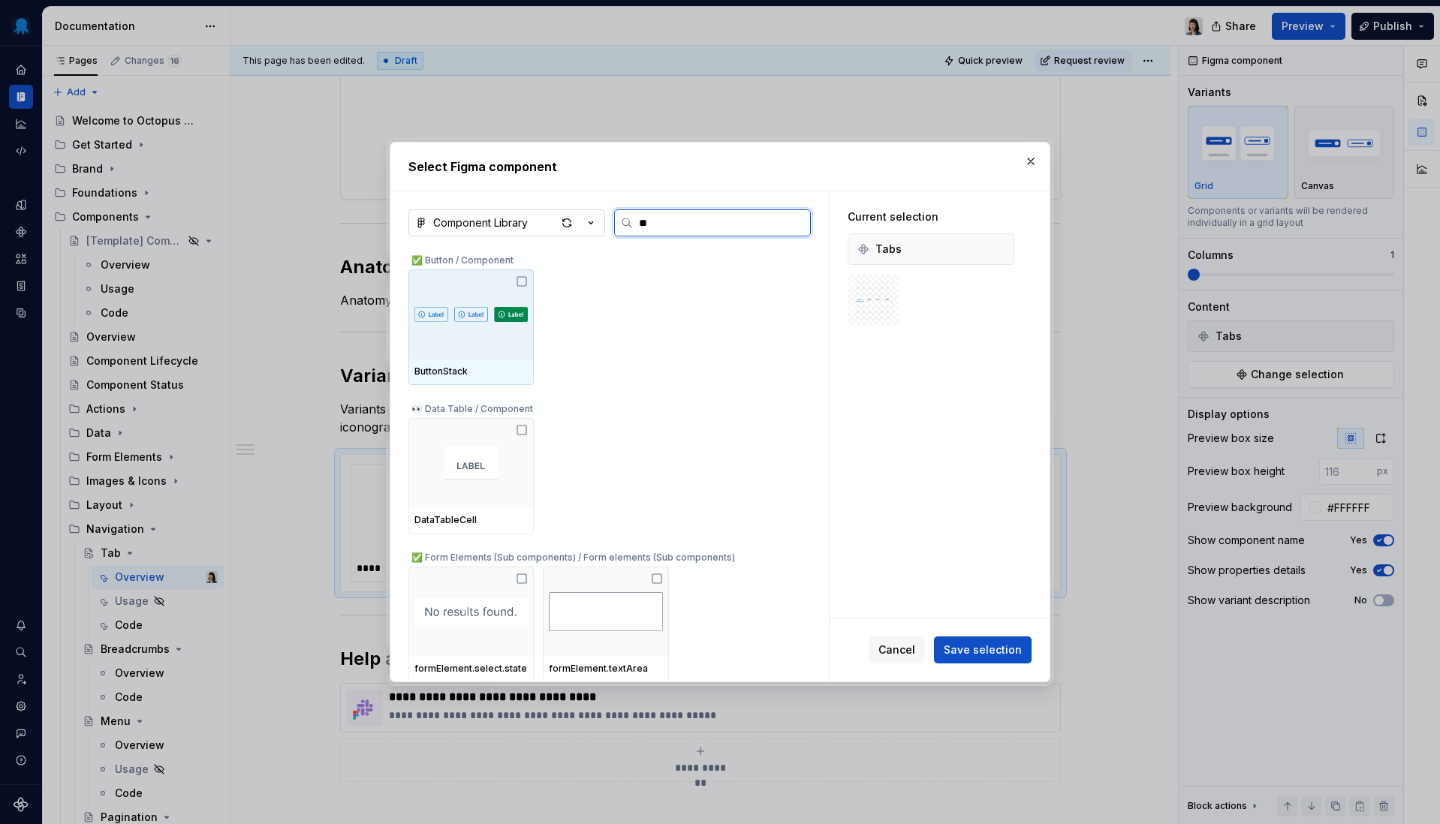
type input "***"
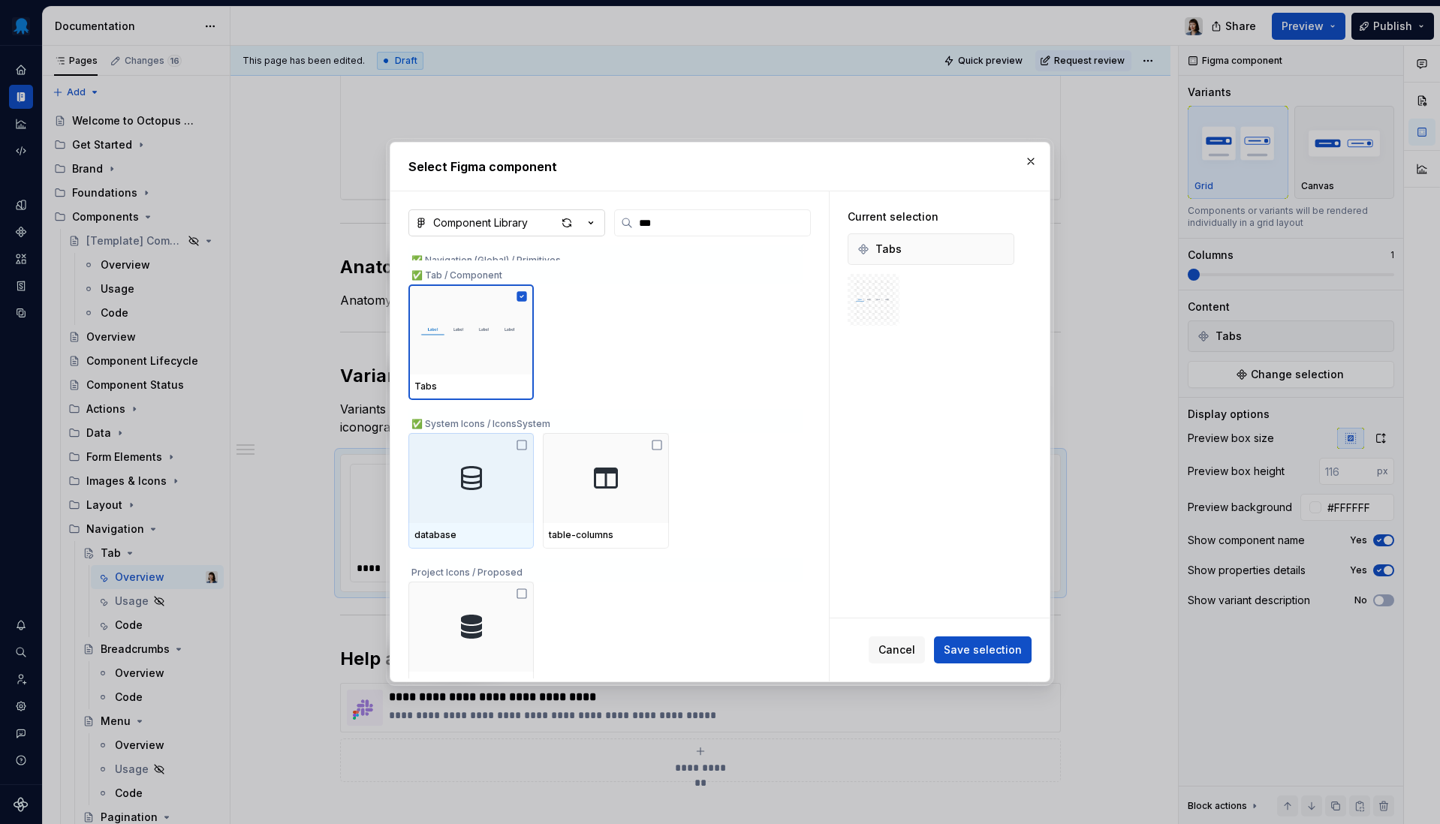
scroll to position [423, 0]
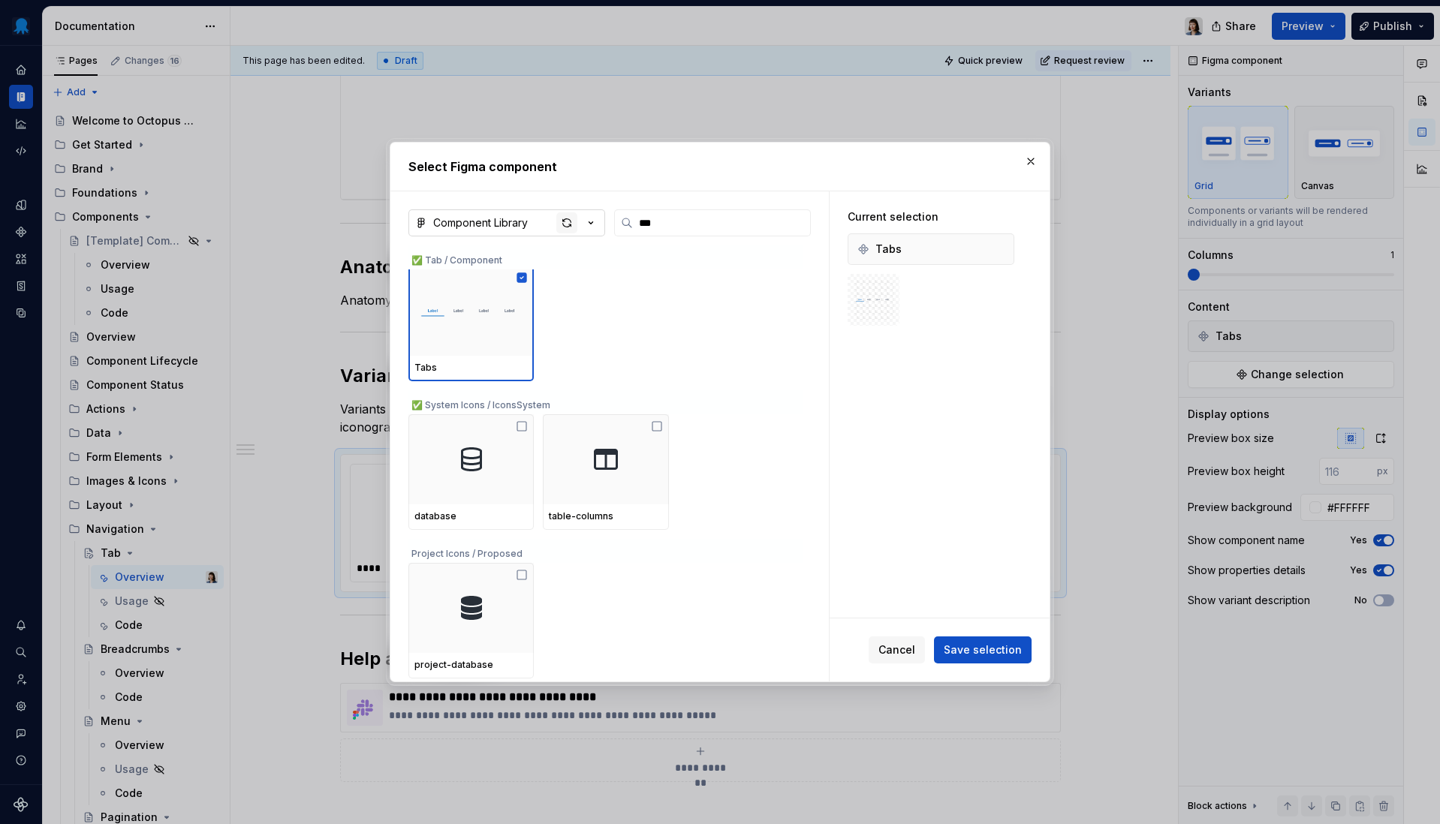
click at [566, 227] on div "button" at bounding box center [566, 222] width 21 height 21
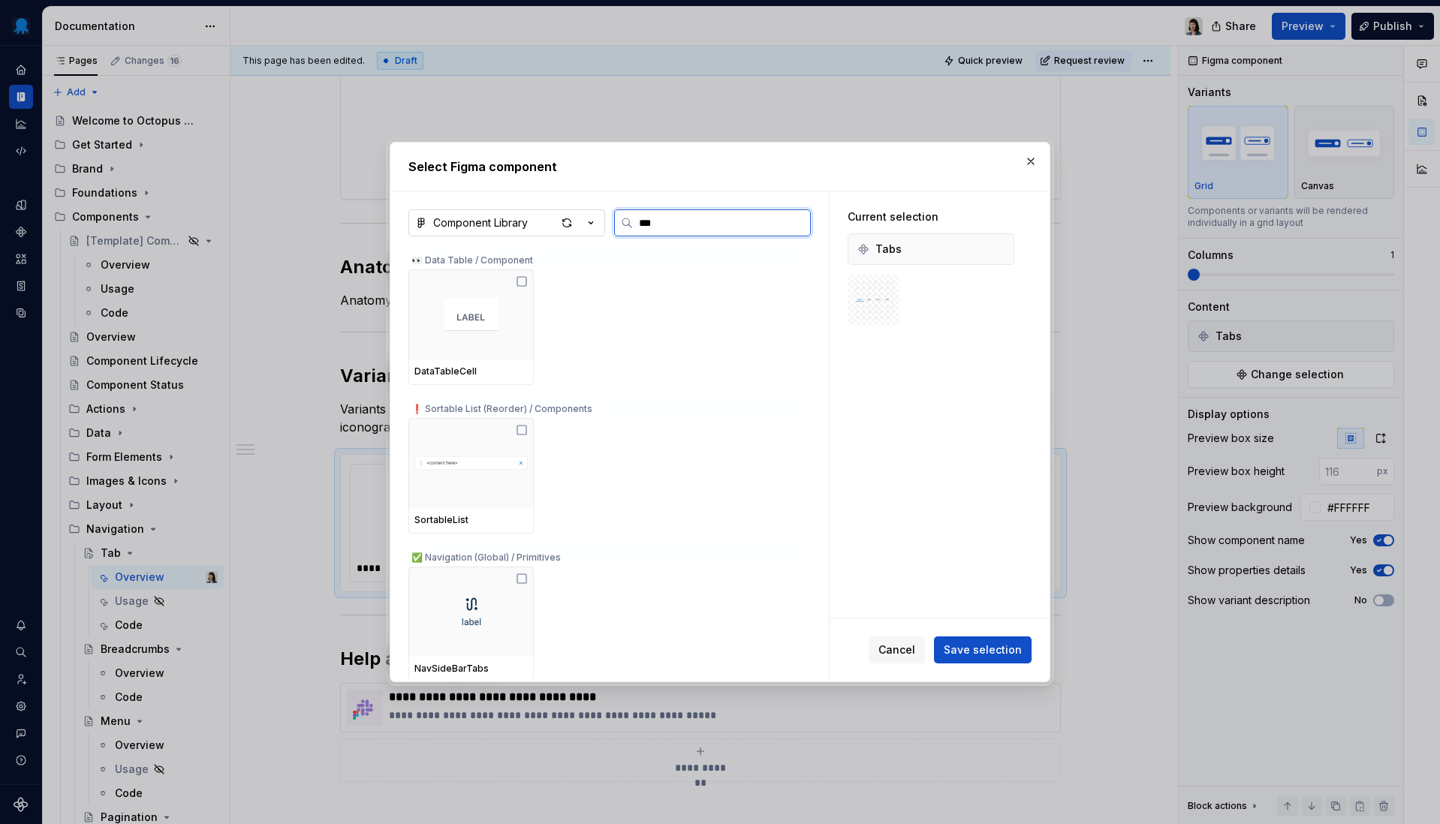
type textarea "*"
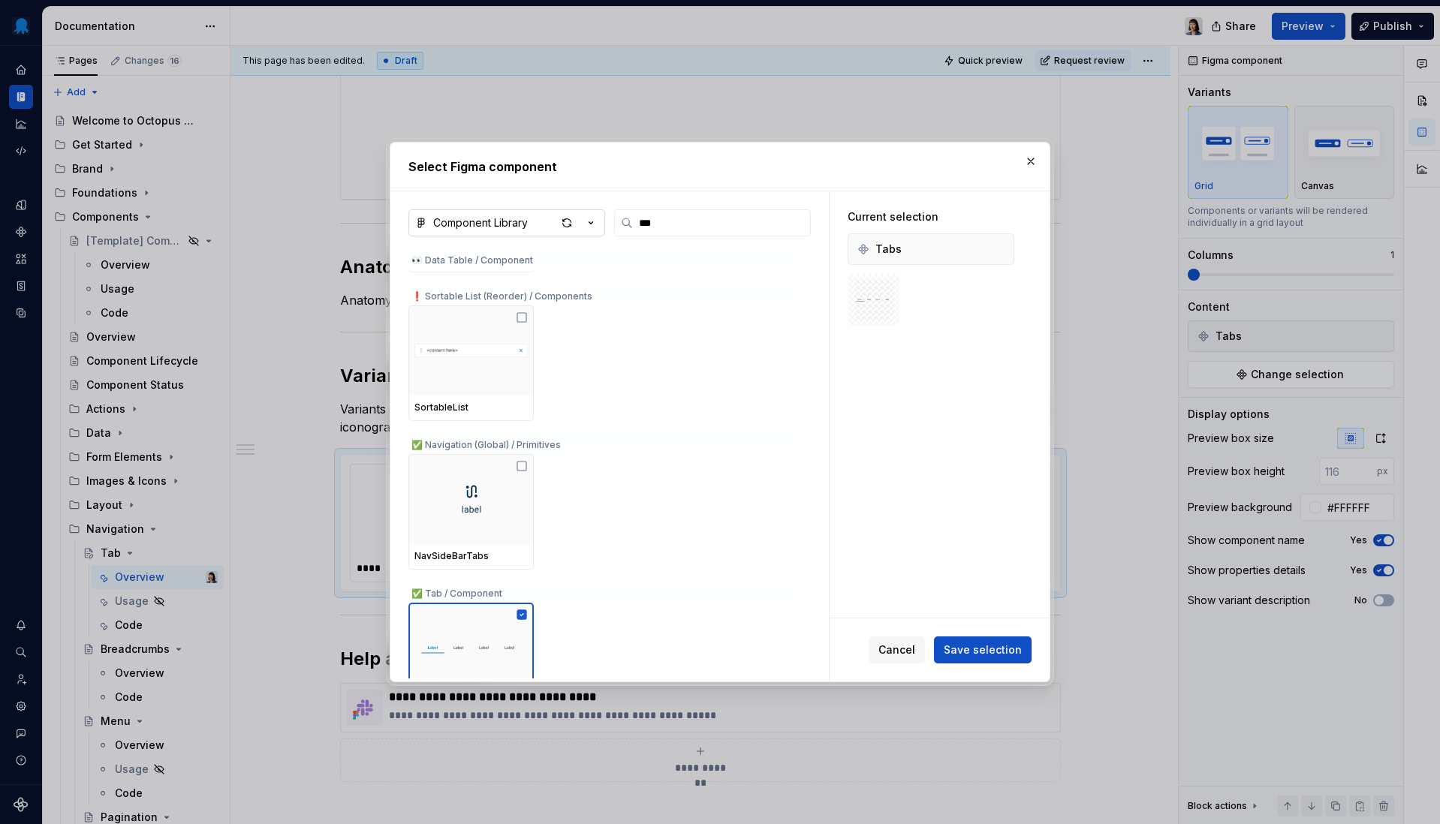
scroll to position [0, 0]
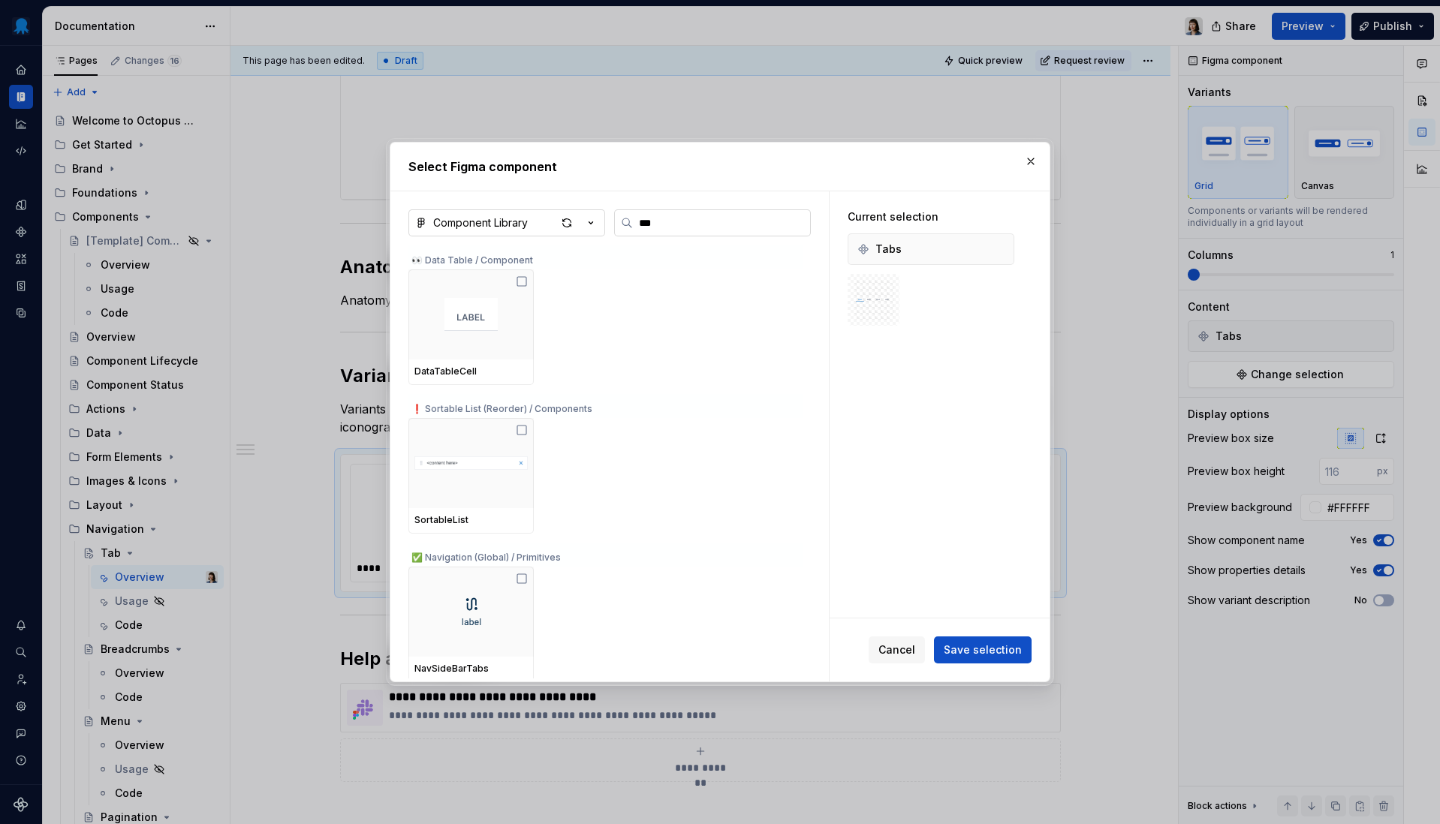
drag, startPoint x: 674, startPoint y: 226, endPoint x: 660, endPoint y: 227, distance: 14.3
click at [660, 227] on input "***" at bounding box center [721, 222] width 177 height 15
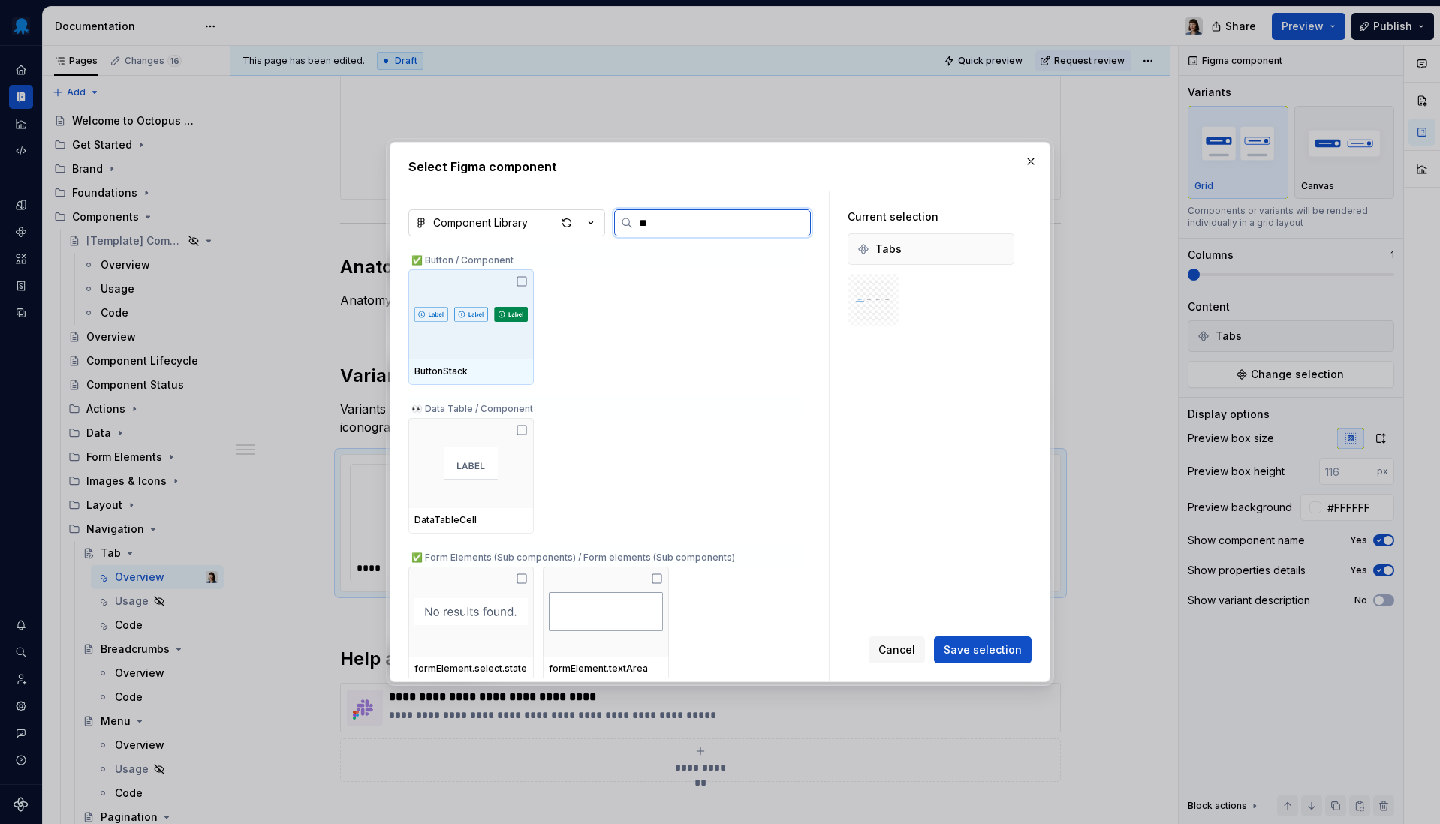
type input "*"
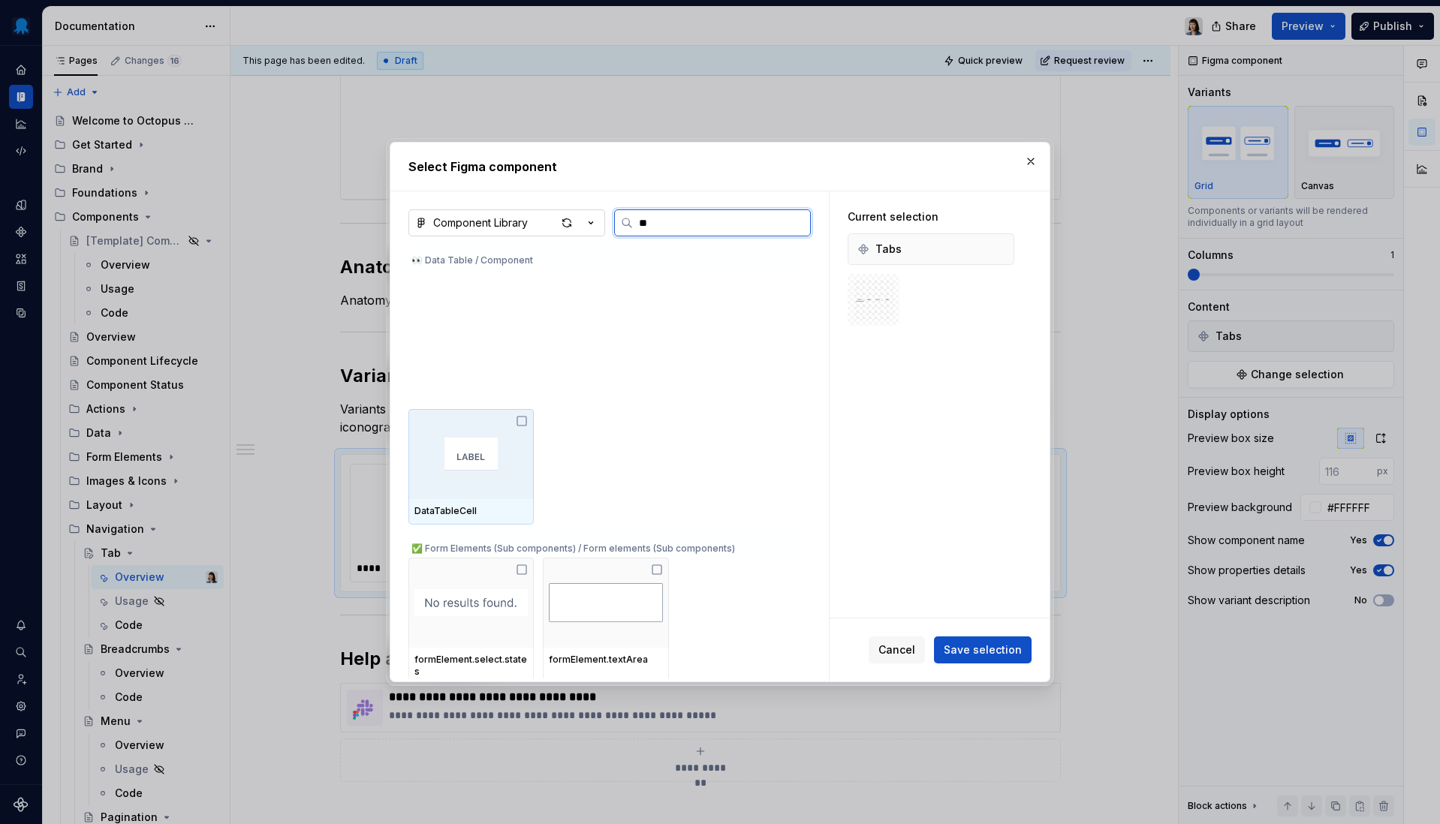
type input "*"
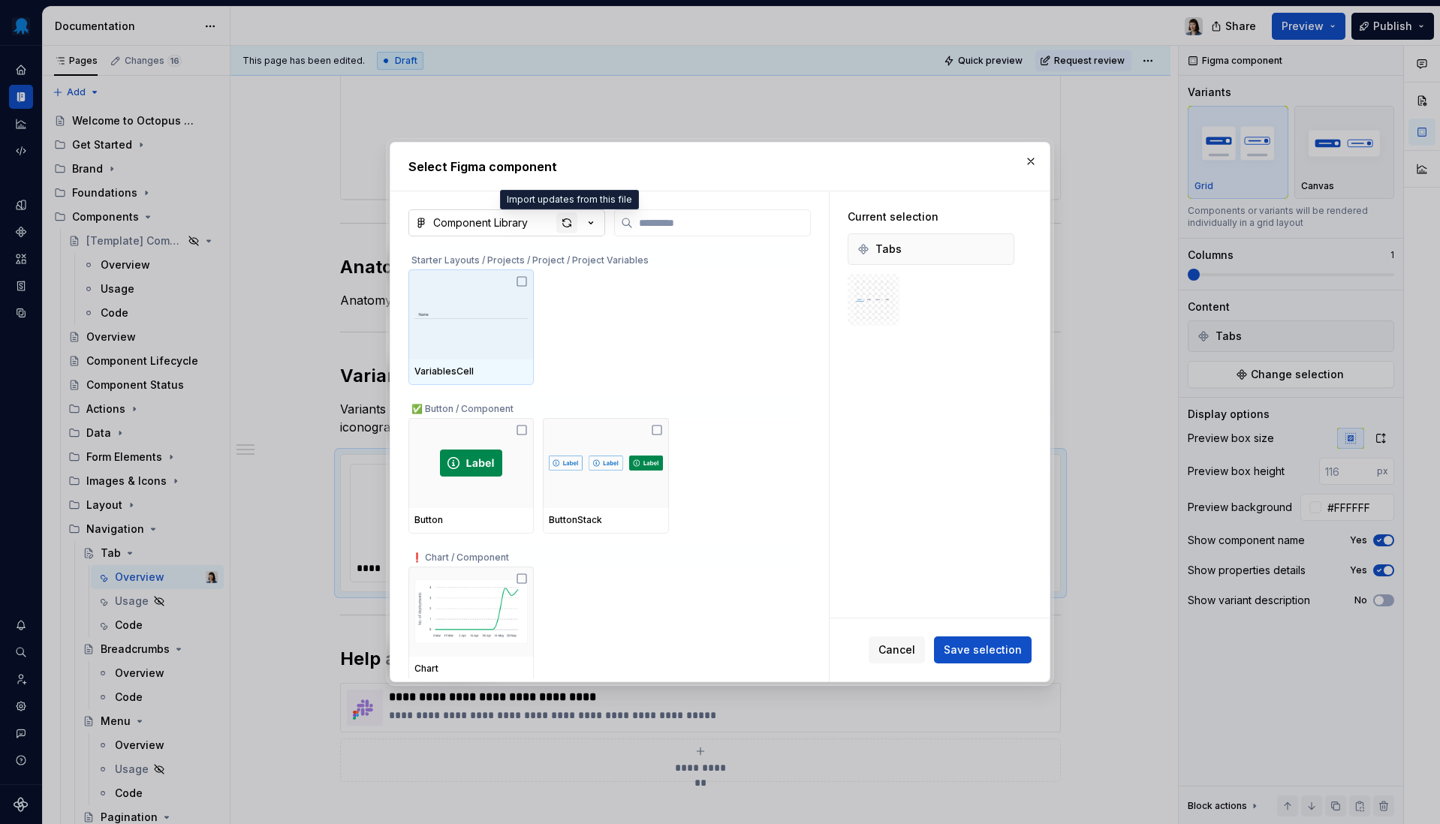
click at [562, 222] on div "button" at bounding box center [566, 222] width 21 height 21
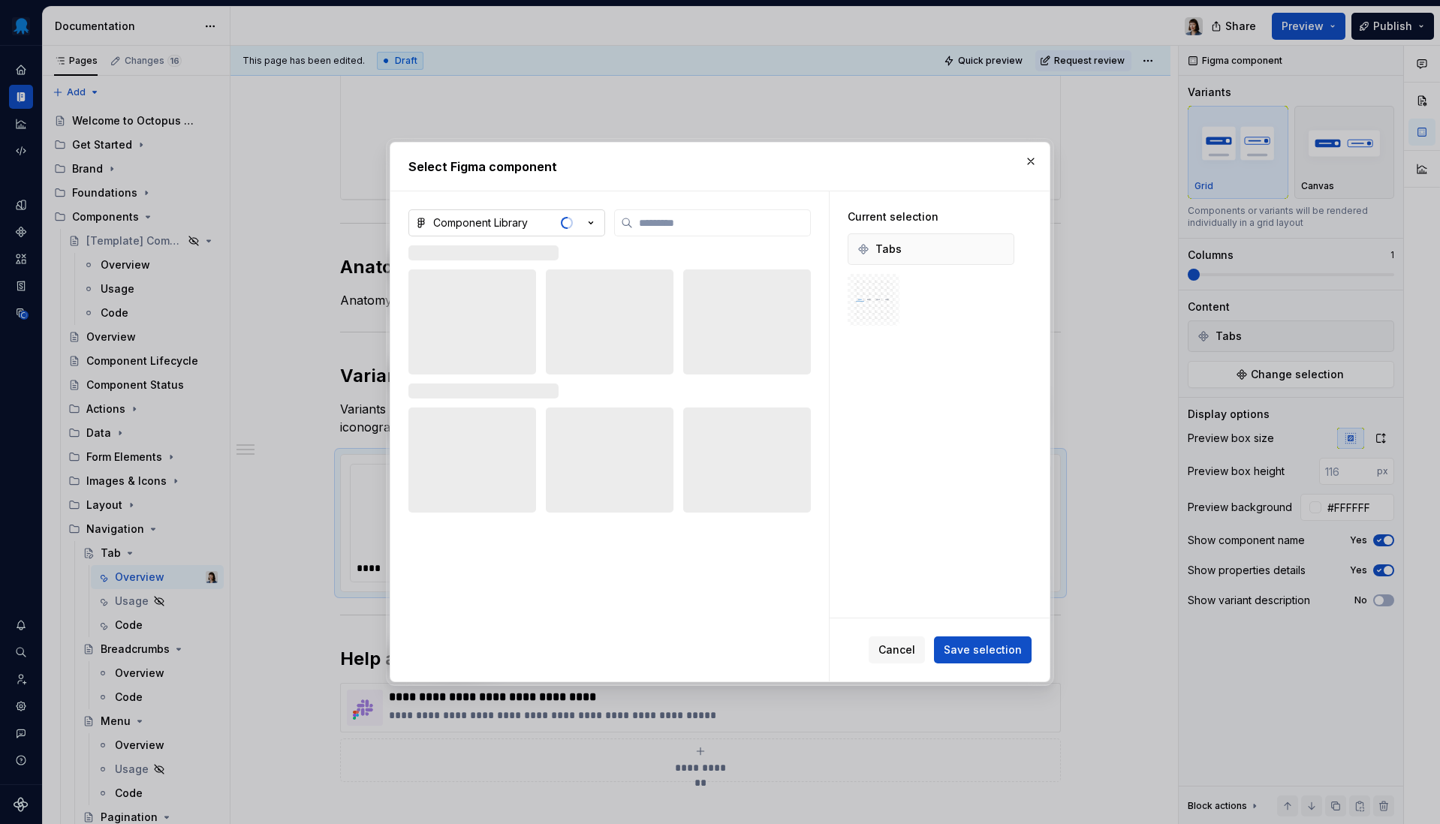
type textarea "*"
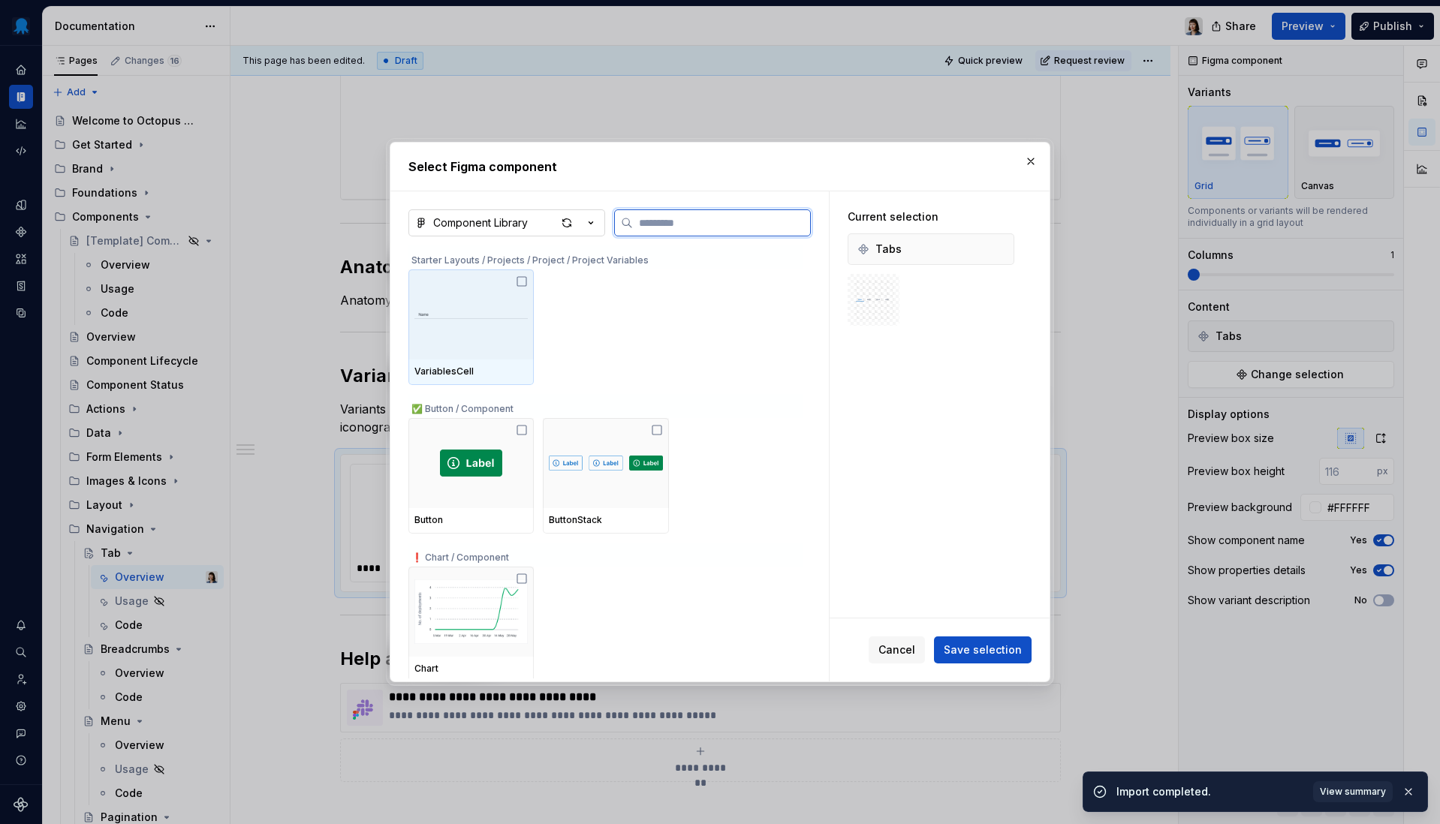
click at [730, 227] on input "search" at bounding box center [721, 222] width 177 height 15
type input "*"
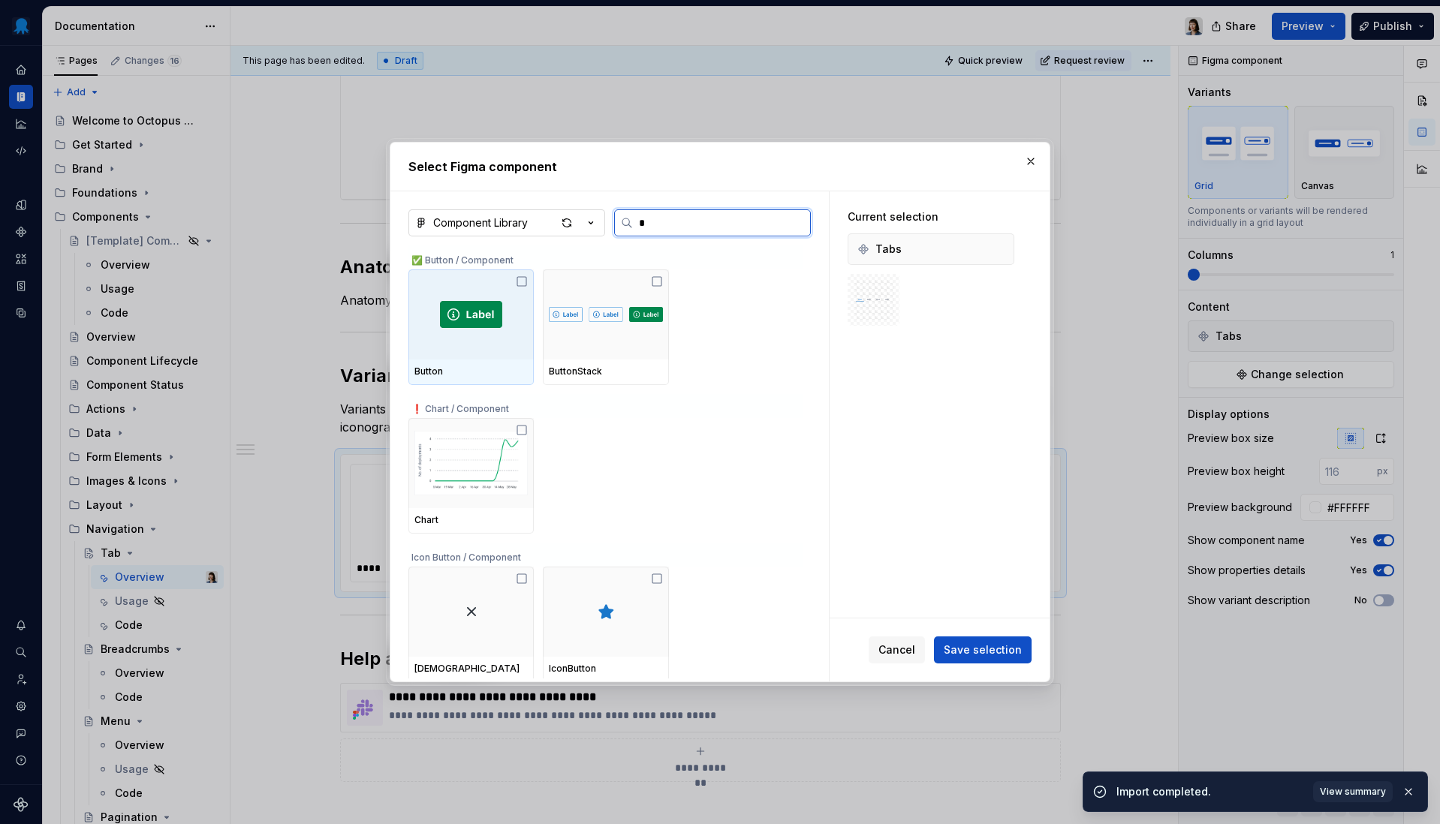
type textarea "*"
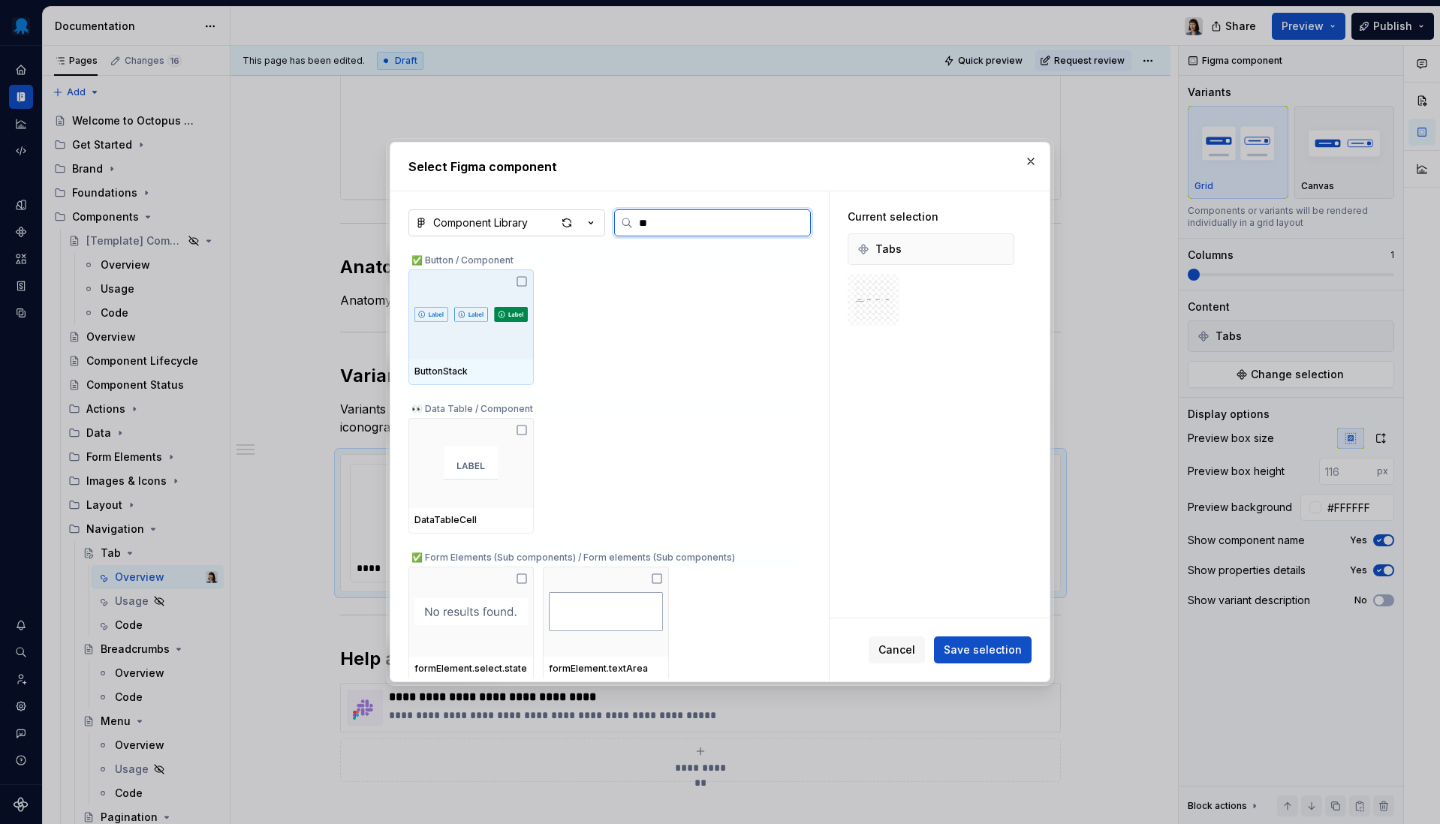
type input "***"
type textarea "*"
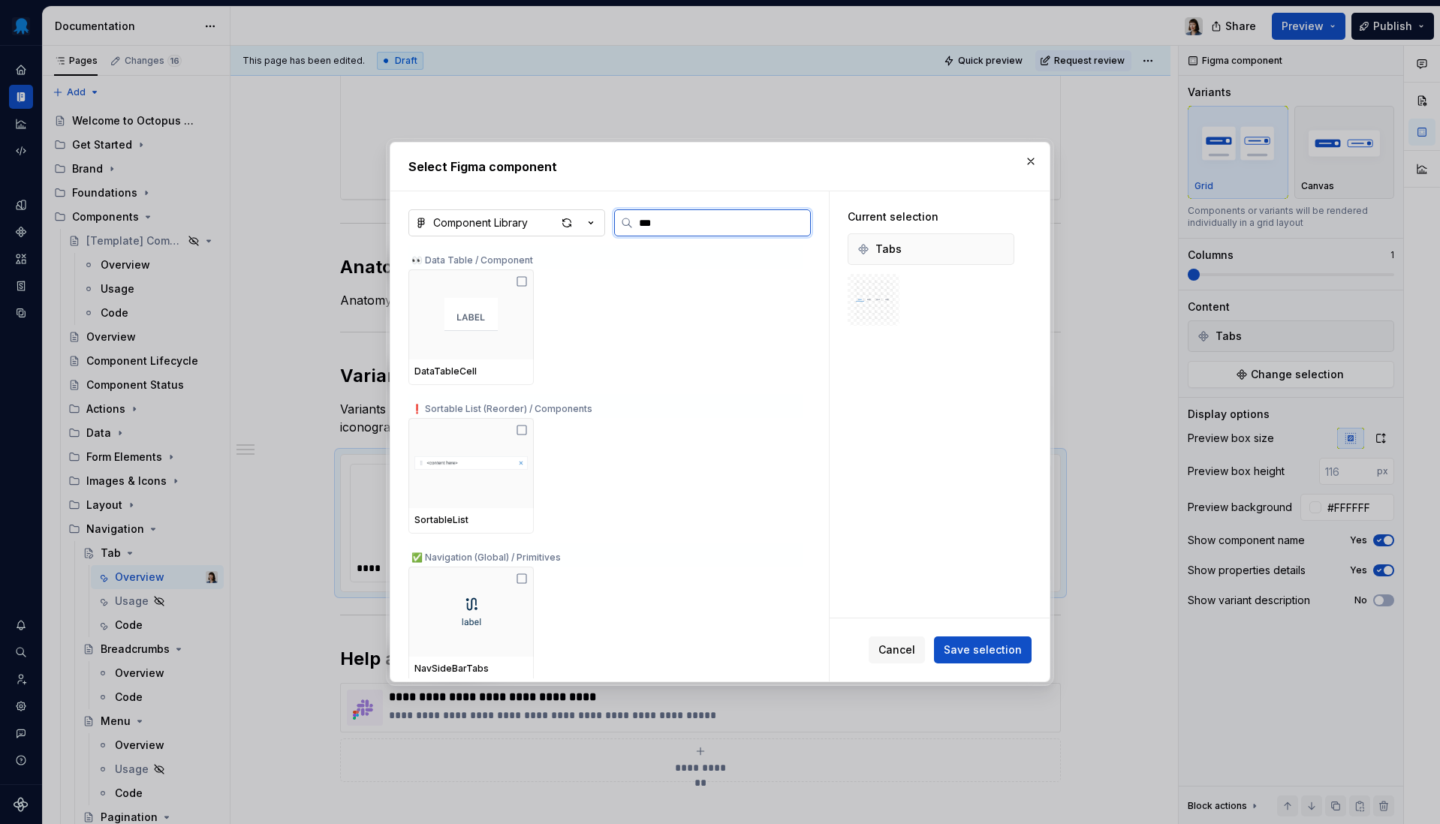
click at [721, 221] on input "***" at bounding box center [721, 222] width 177 height 15
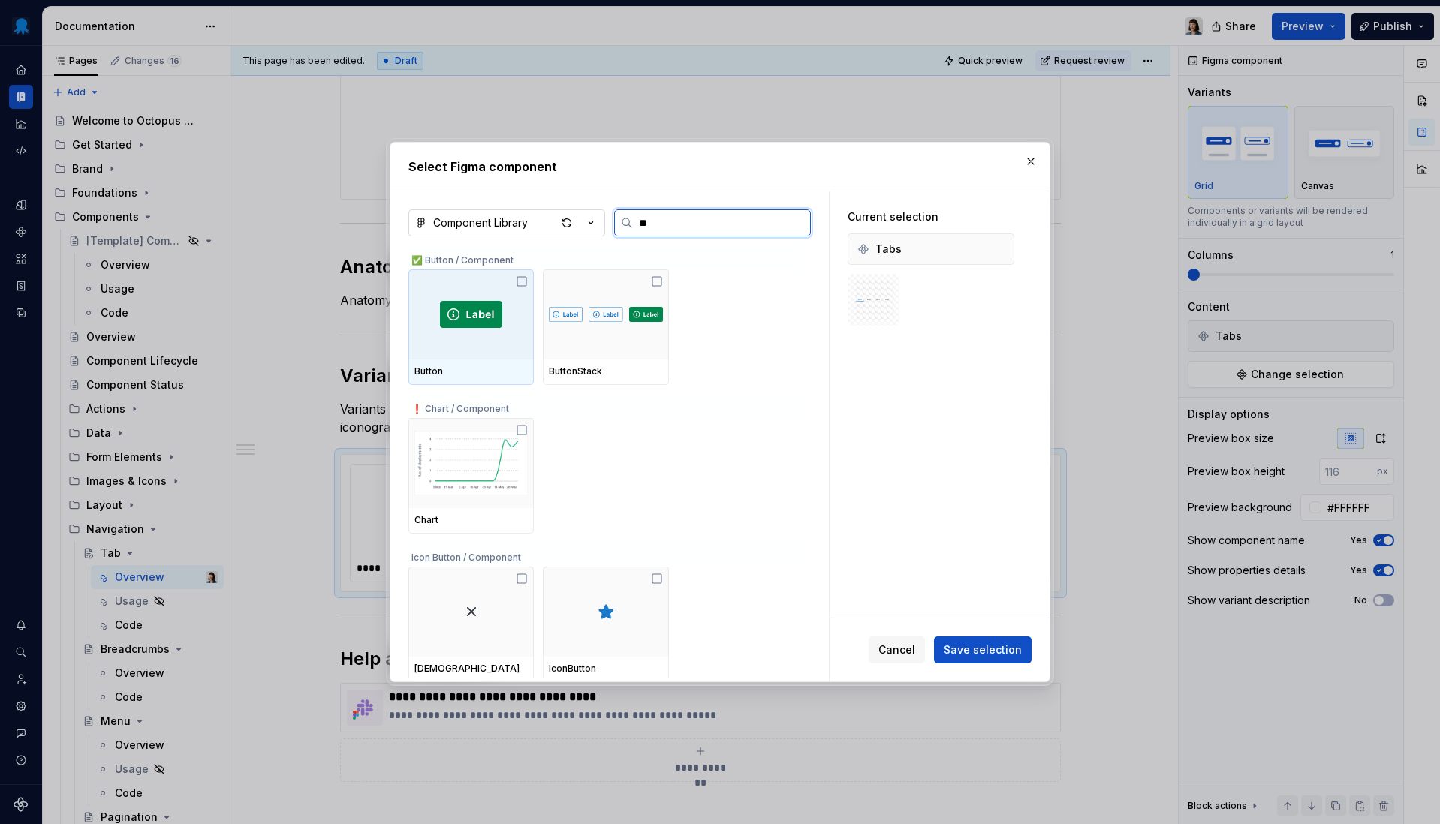
type input "***"
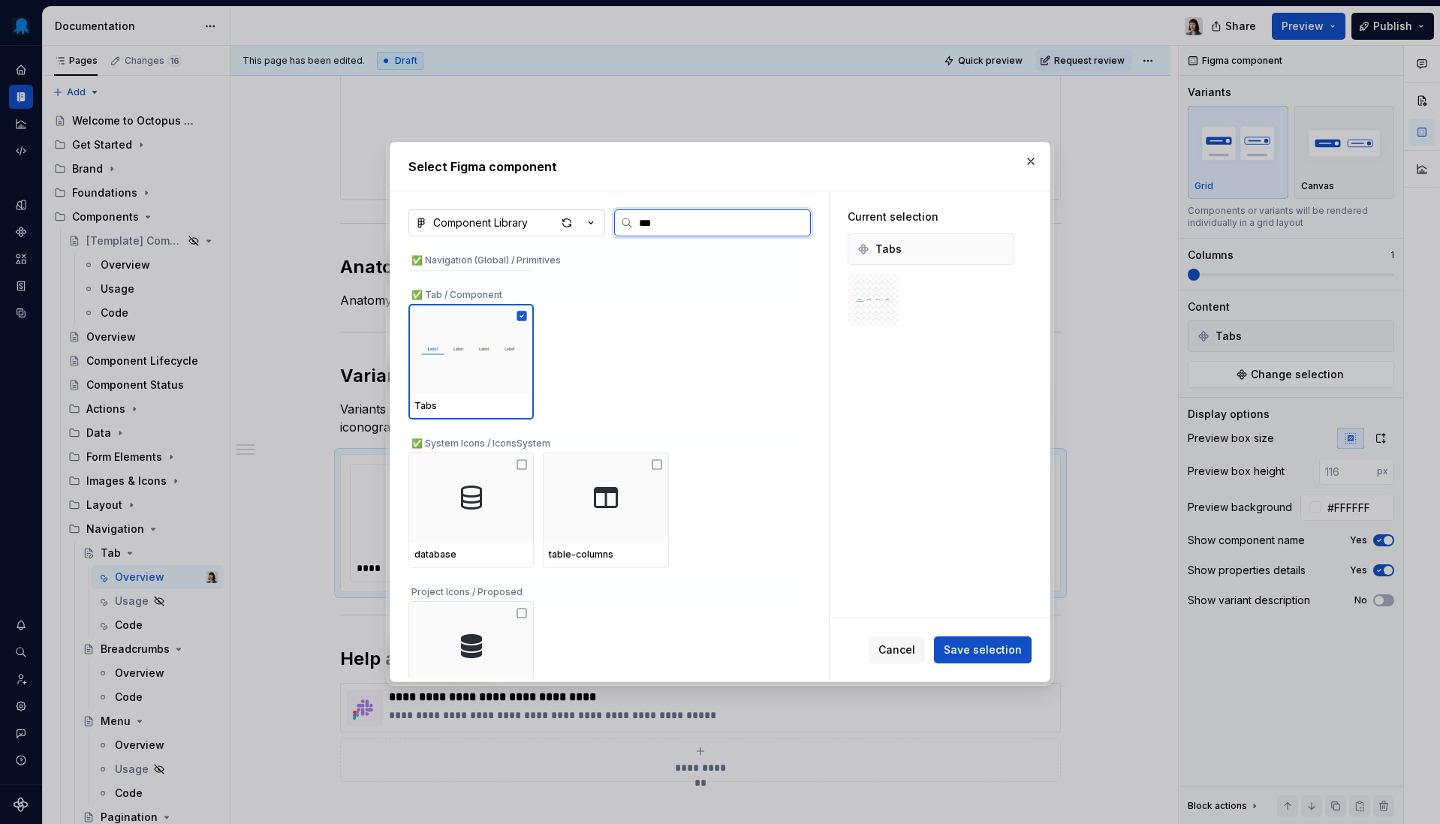
scroll to position [423, 0]
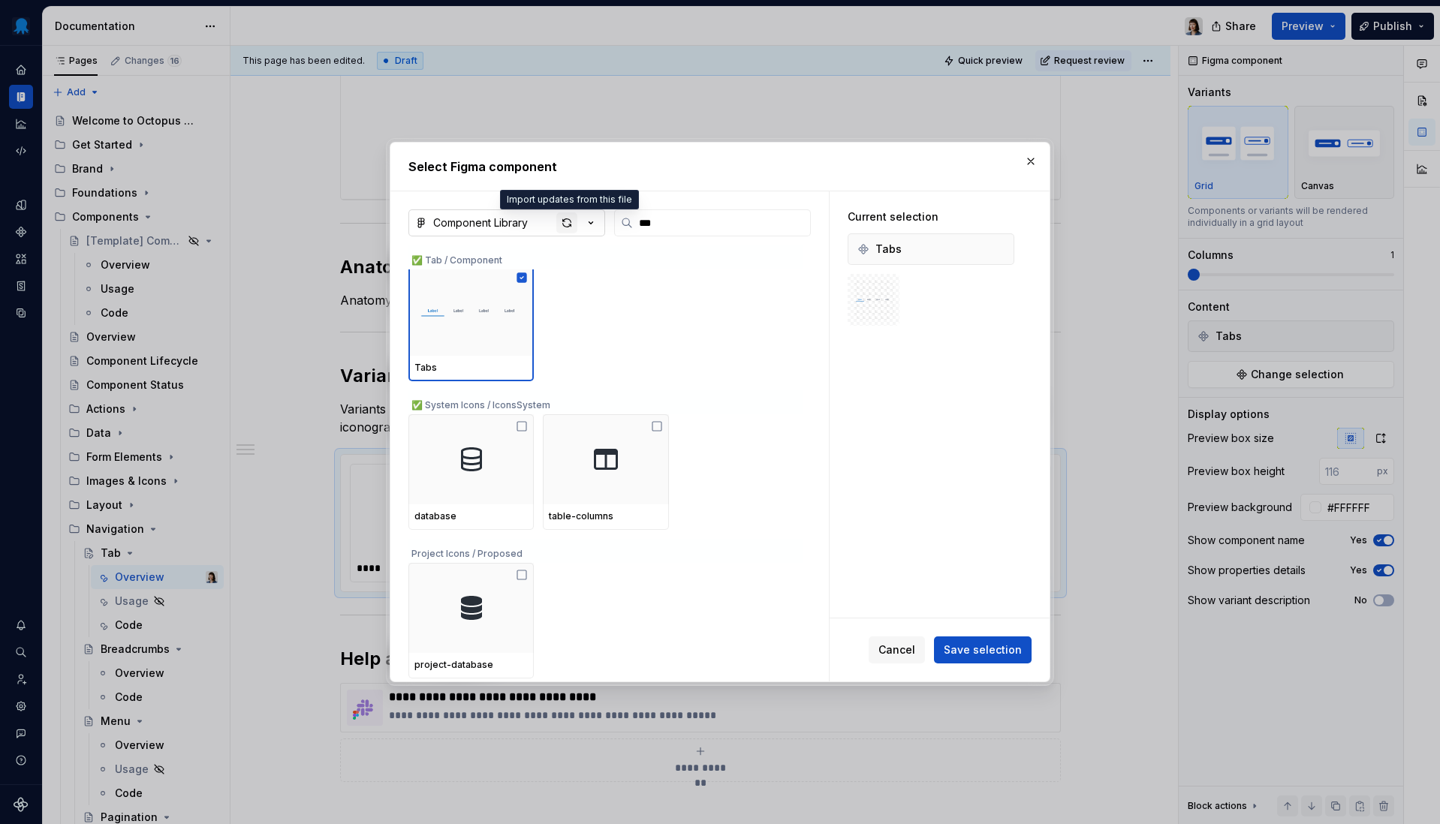
click at [570, 219] on div "button" at bounding box center [566, 222] width 21 height 21
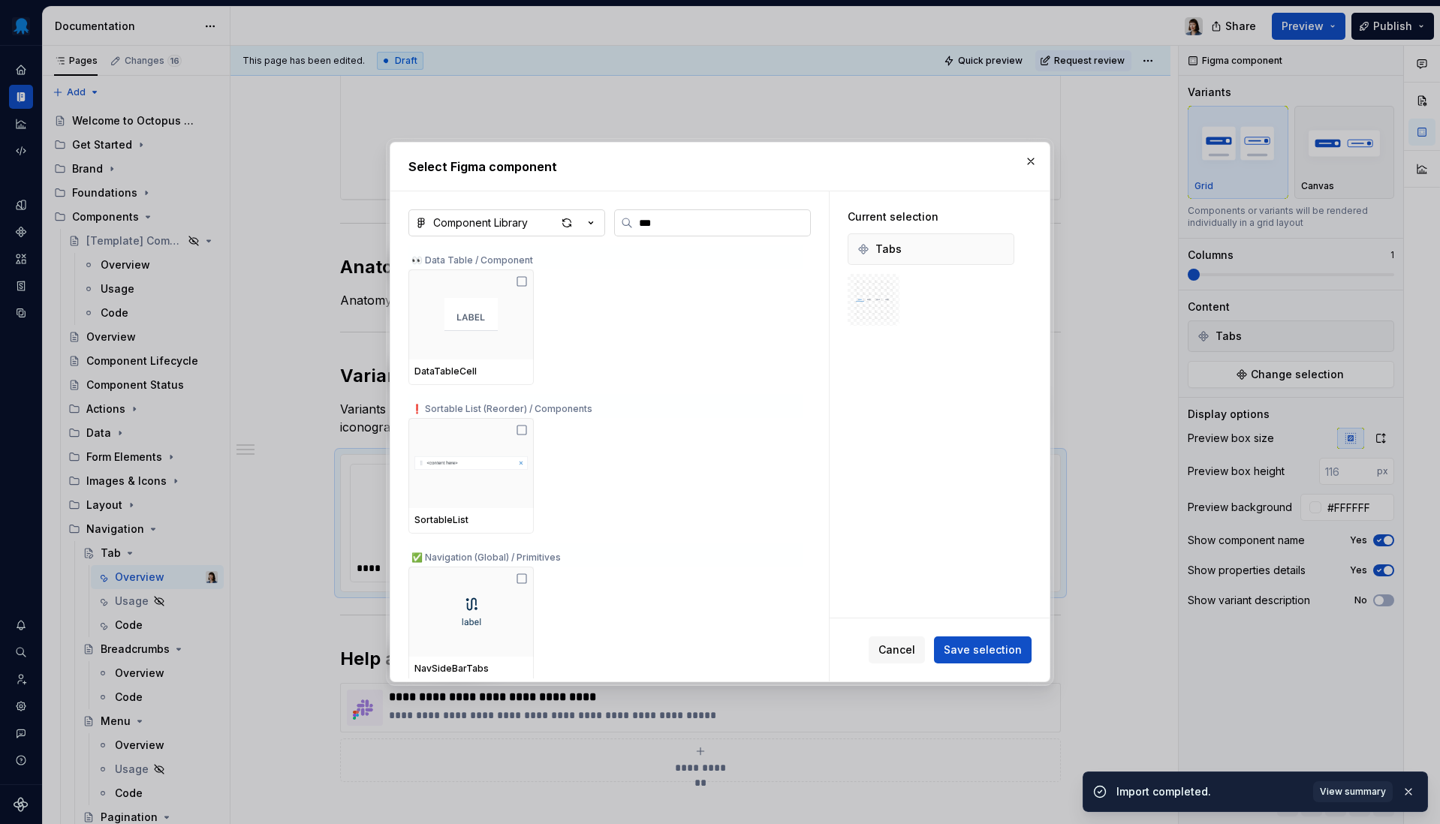
click at [751, 232] on label "***" at bounding box center [712, 222] width 197 height 27
click at [751, 230] on input "***" at bounding box center [721, 222] width 177 height 15
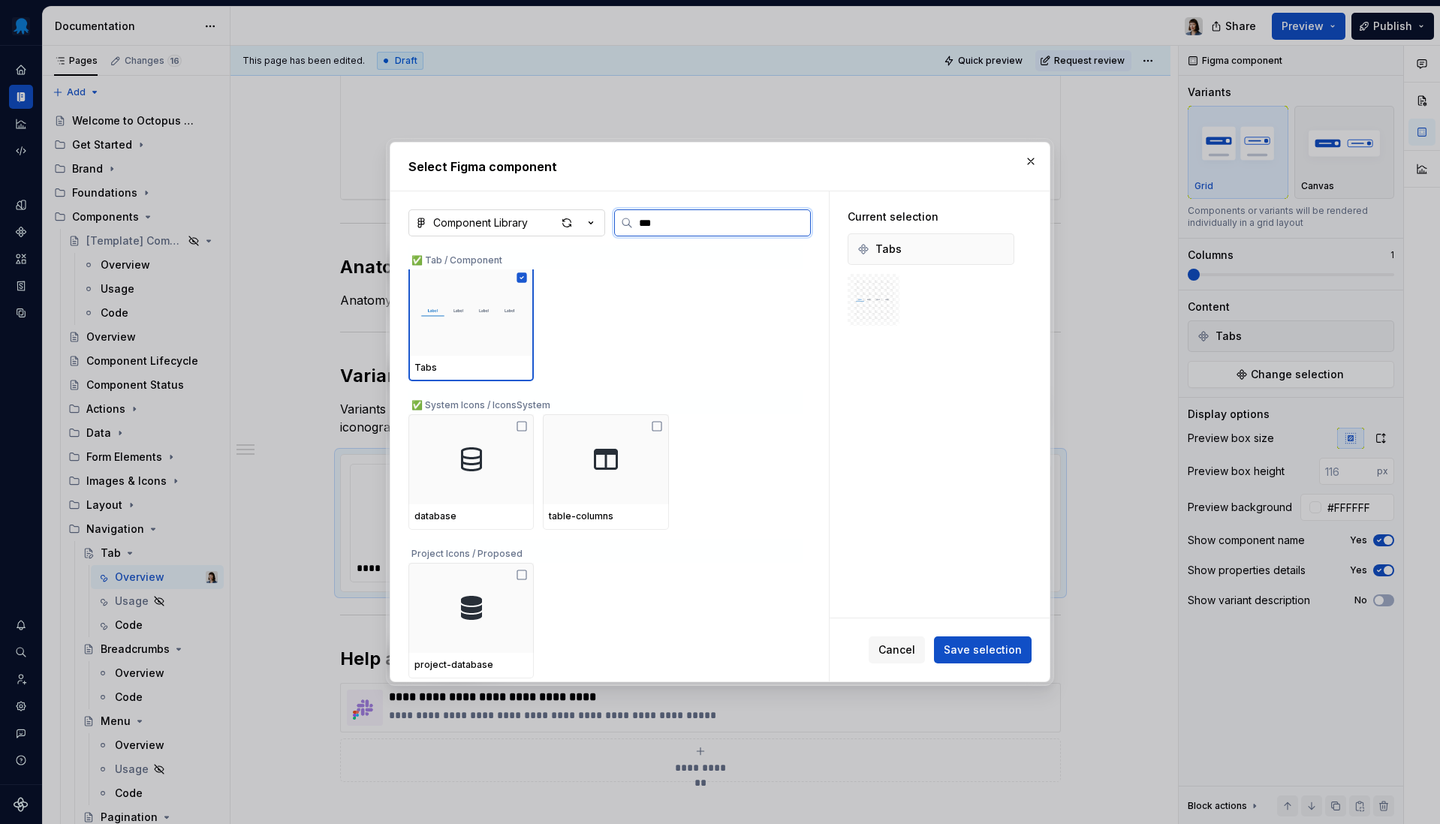
scroll to position [0, 0]
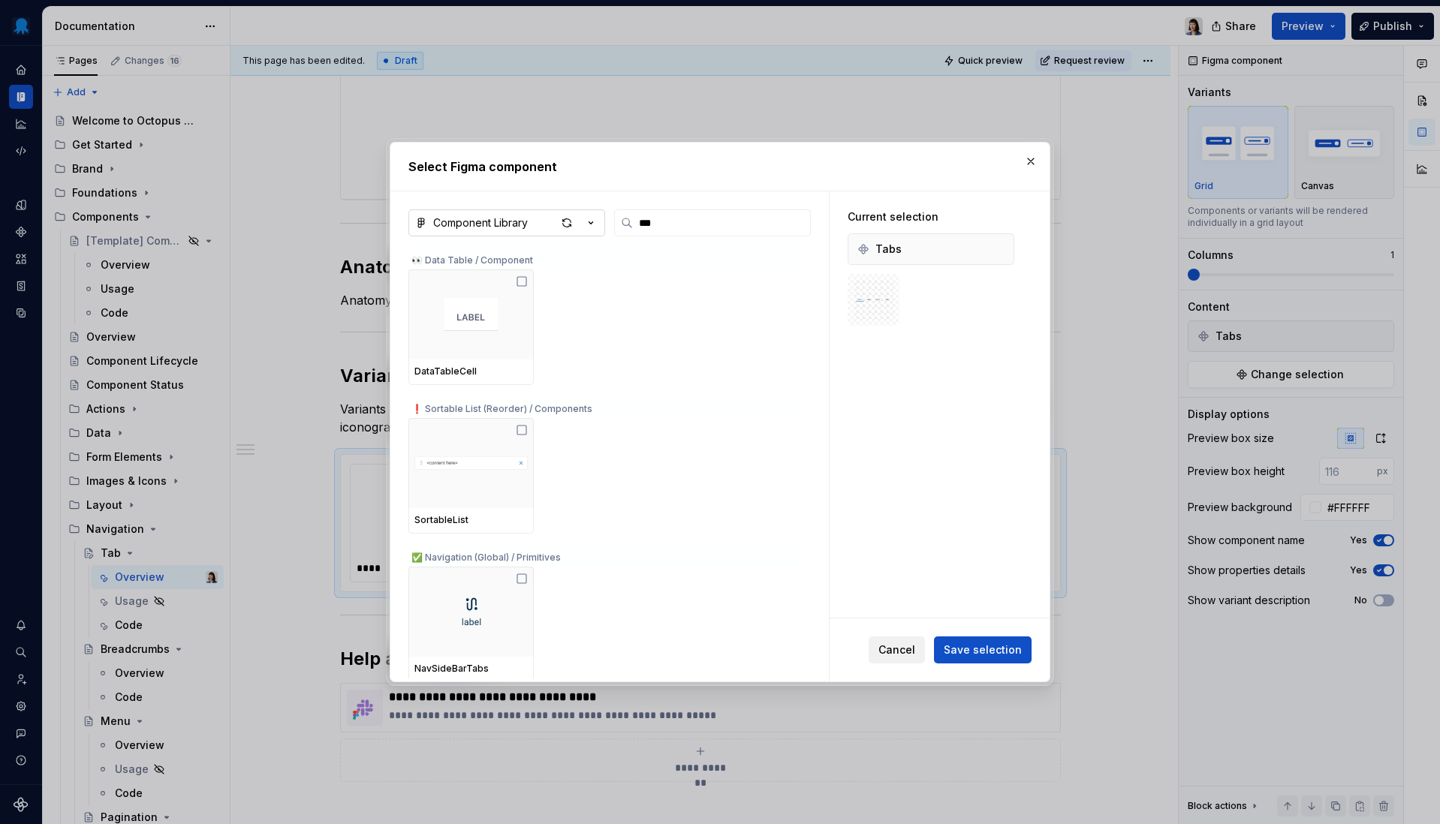
click at [901, 646] on span "Cancel" at bounding box center [896, 650] width 37 height 15
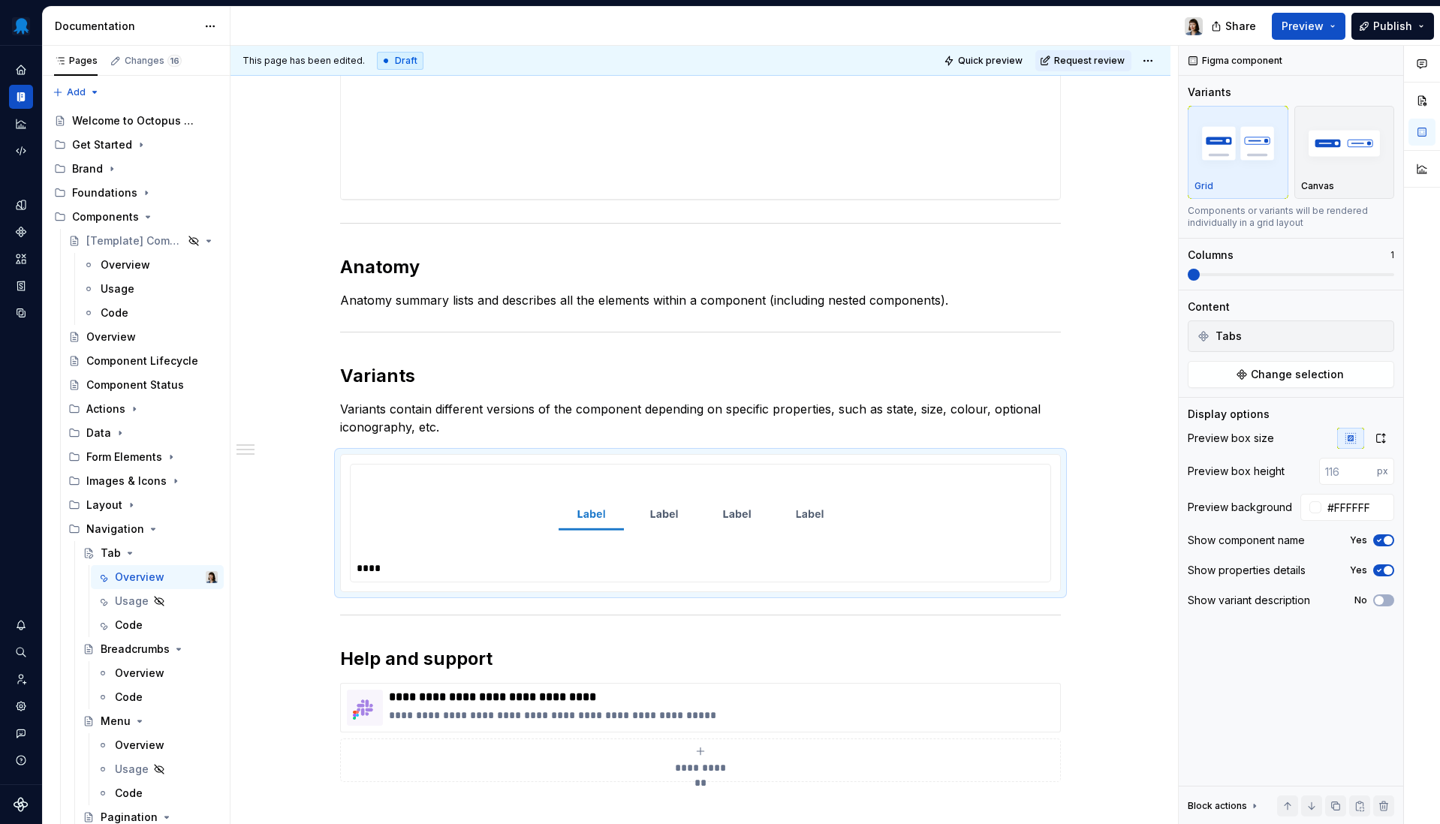
scroll to position [667, 0]
click at [1295, 381] on span "Change selection" at bounding box center [1297, 374] width 93 height 15
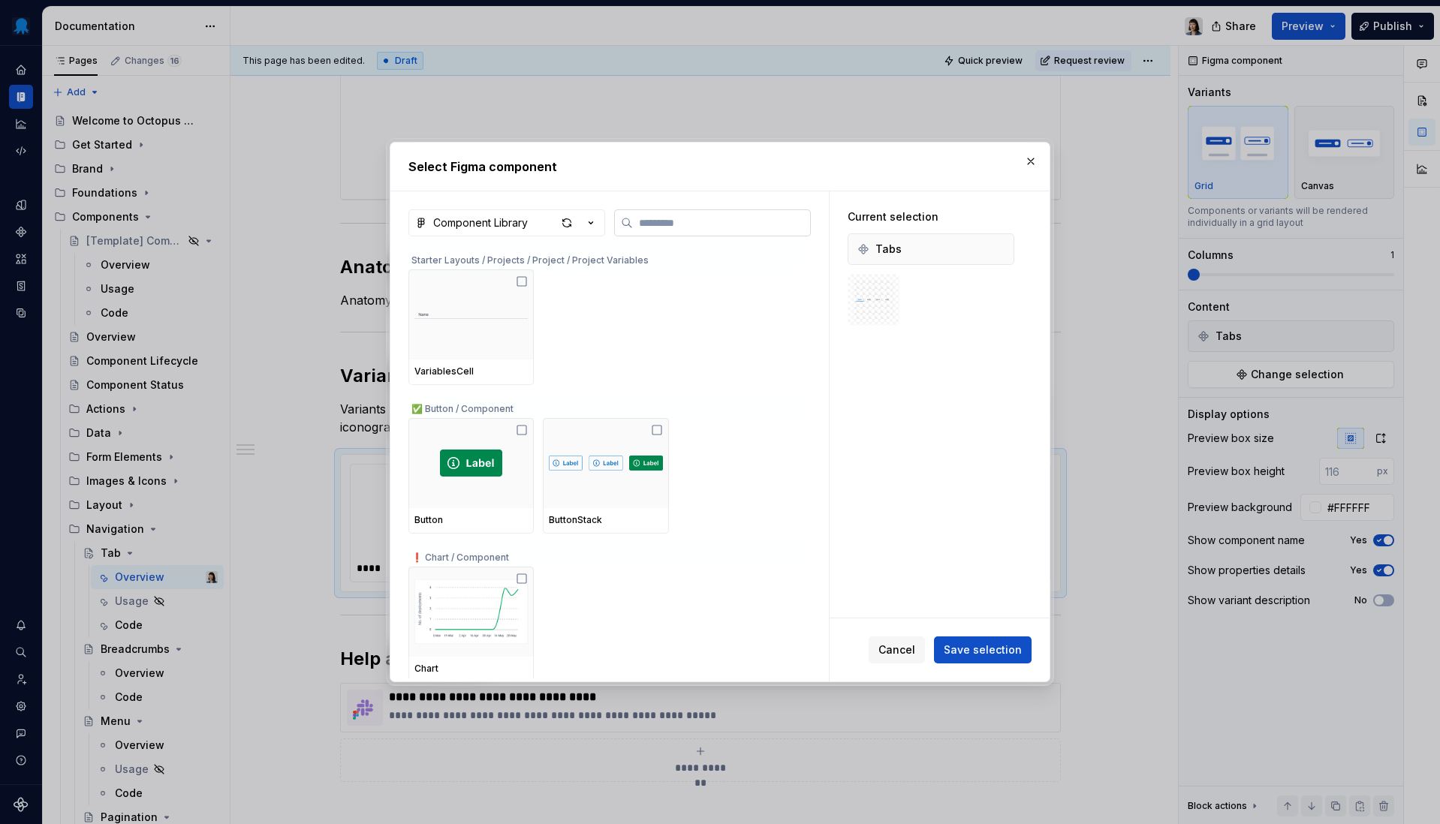
type textarea "*"
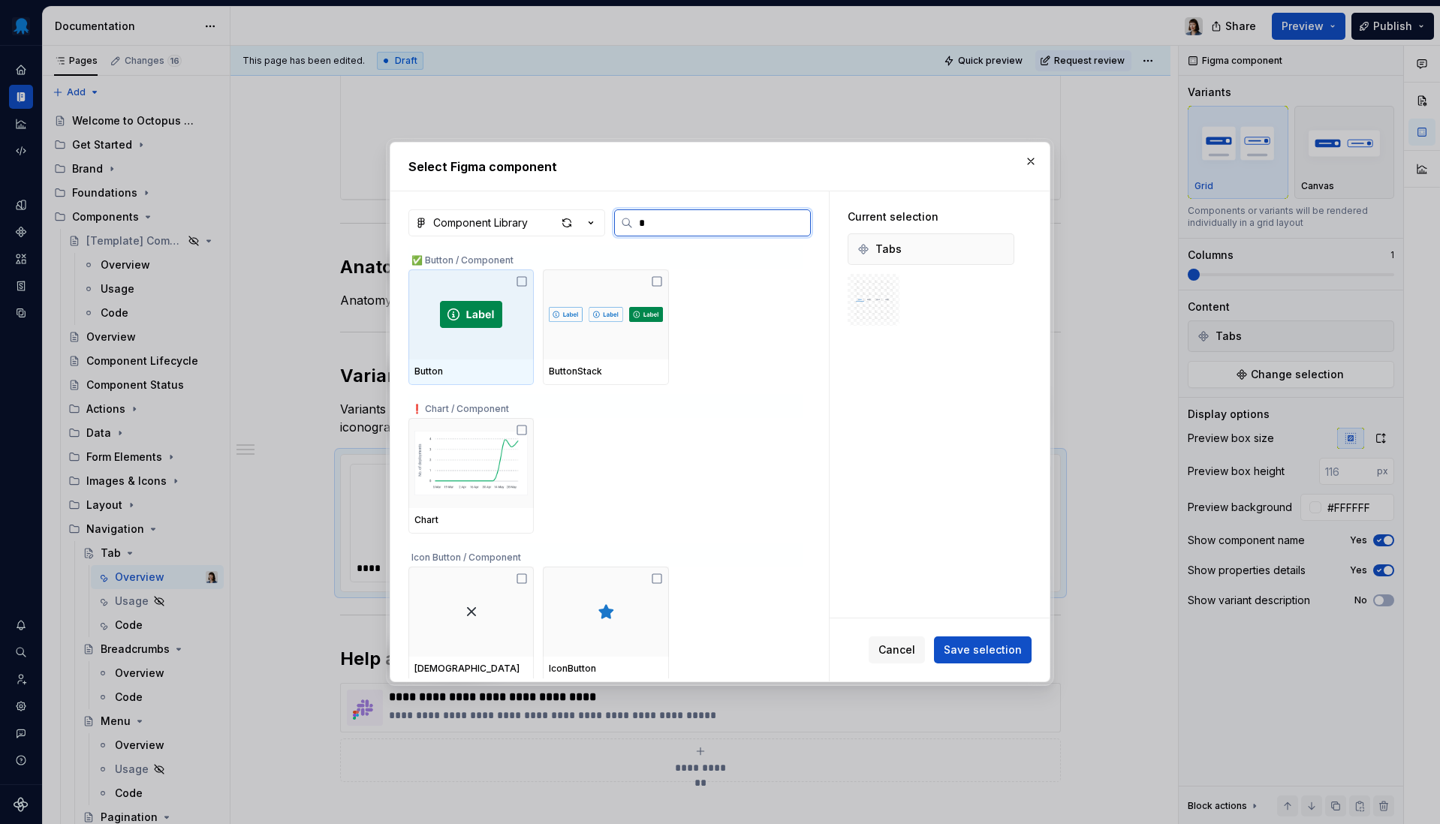
type input "**"
type textarea "*"
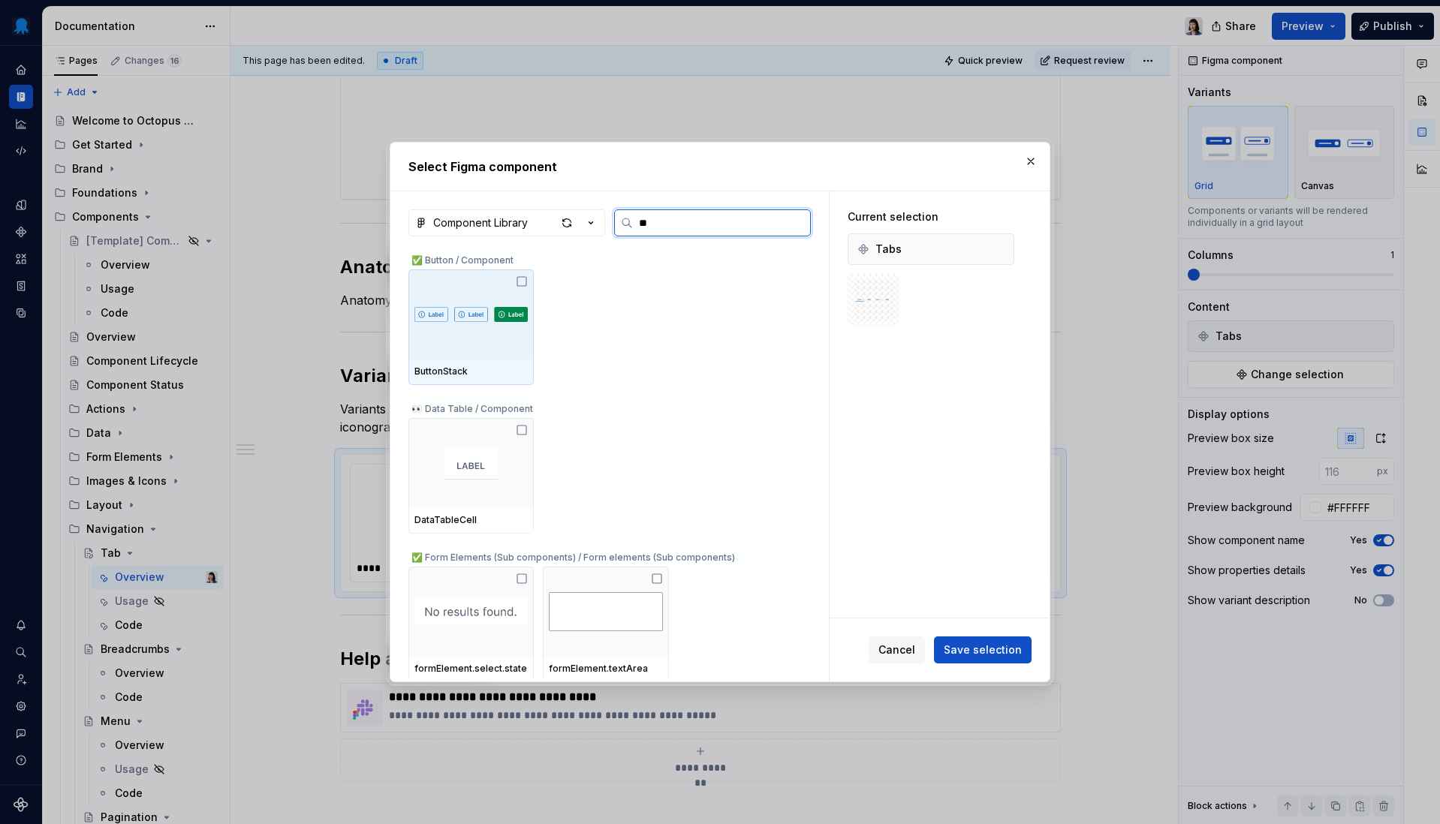
type input "***"
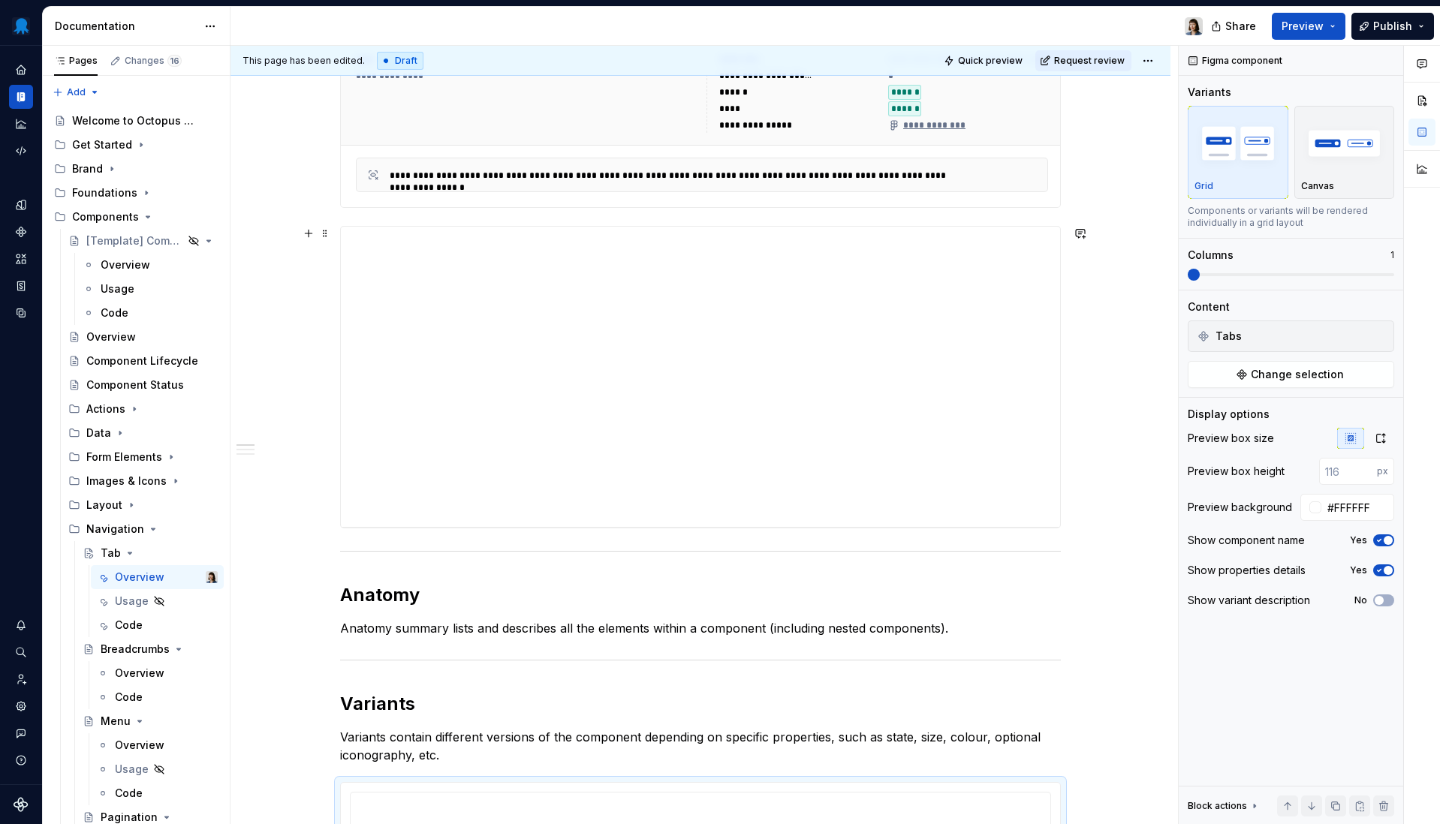
scroll to position [0, 0]
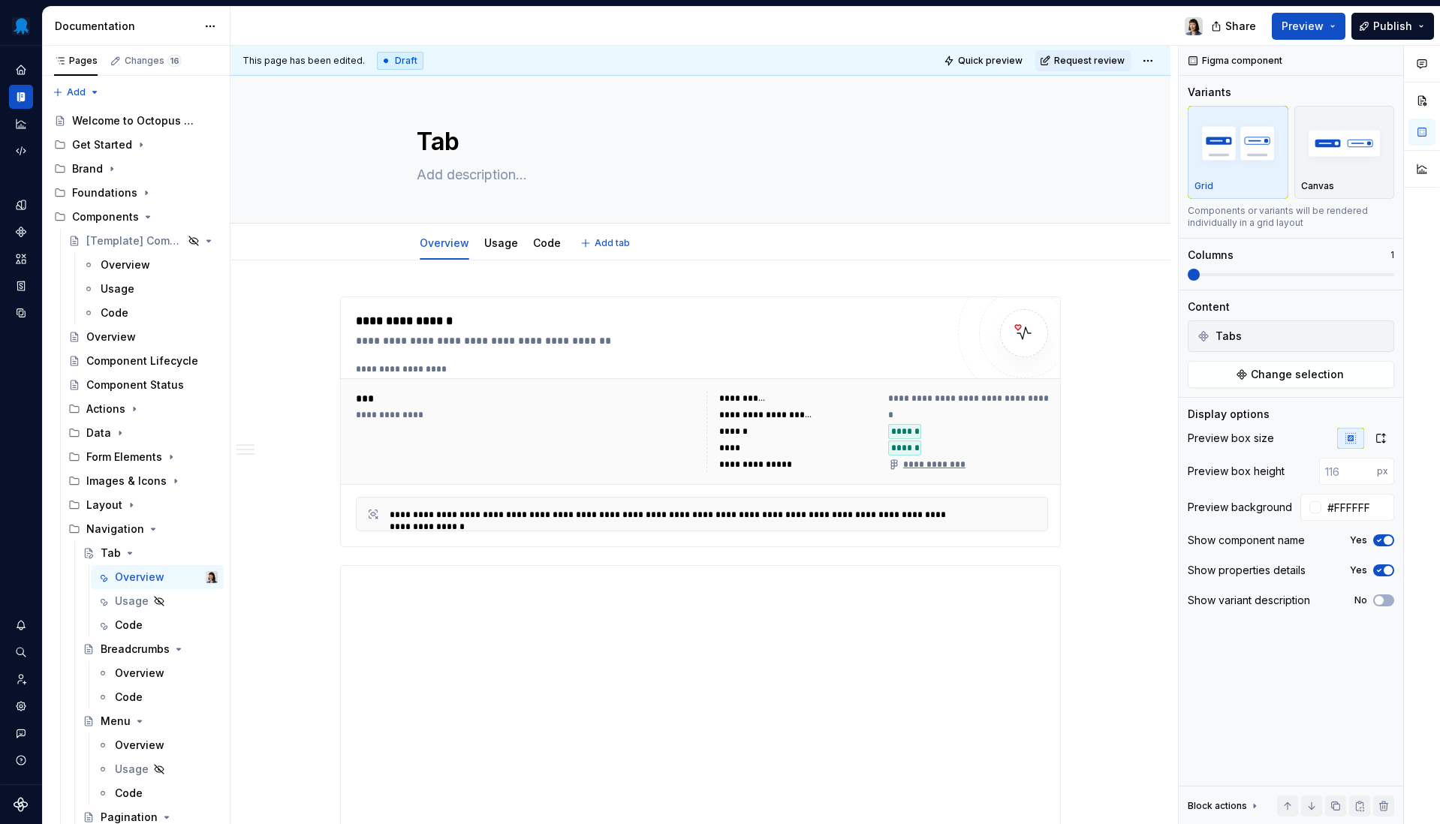
type textarea "*"
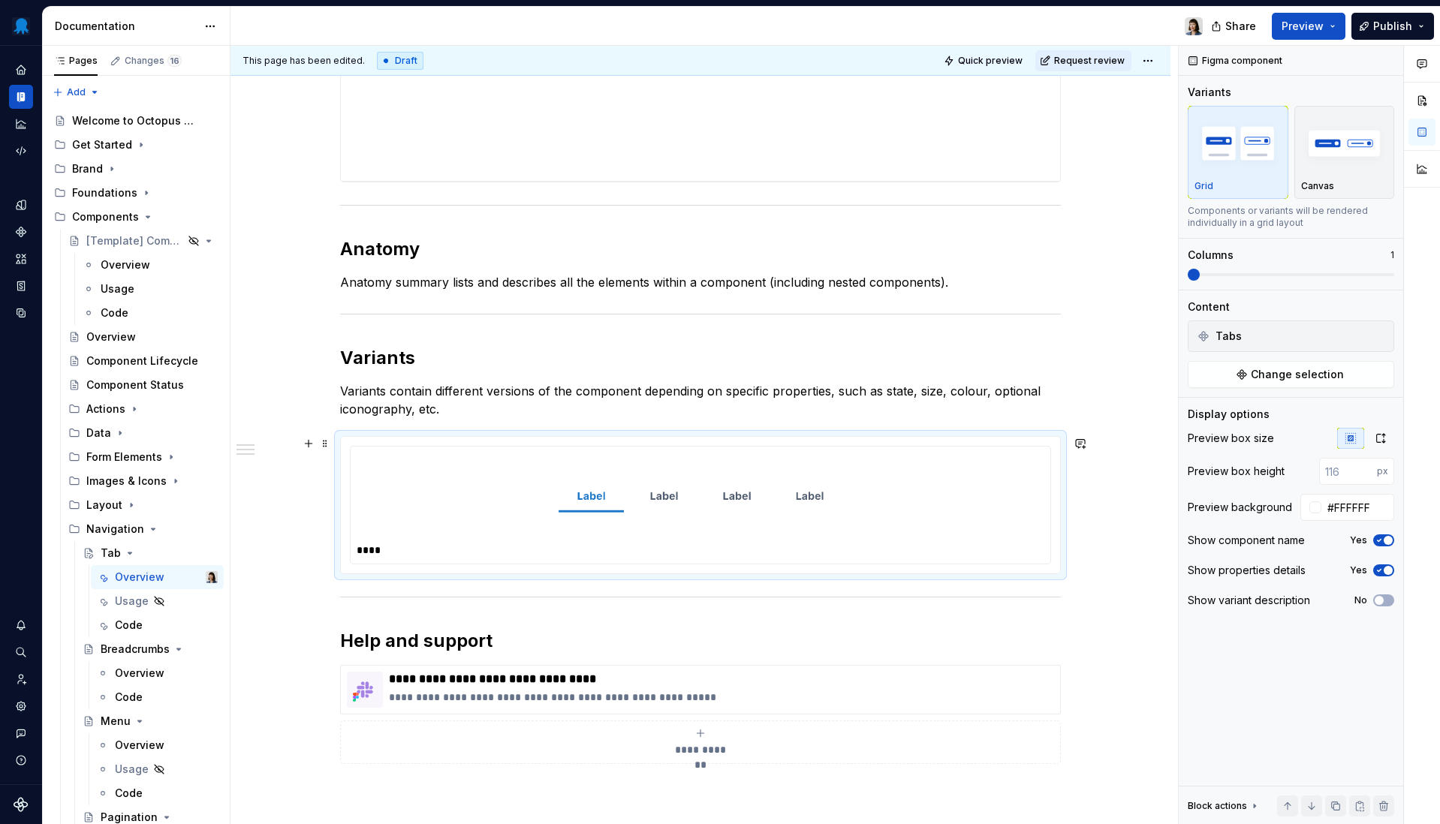
scroll to position [822, 0]
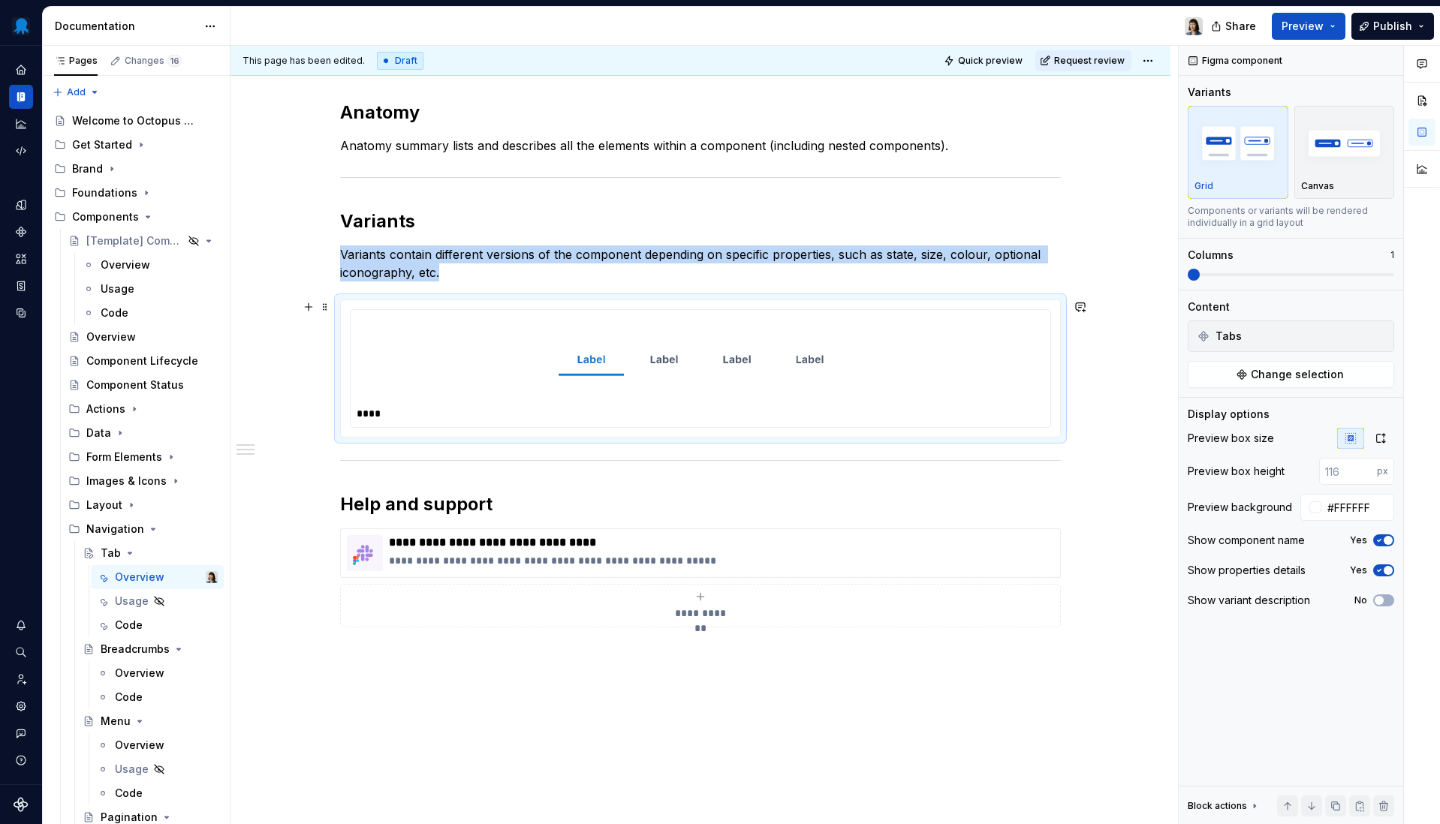
click at [673, 342] on img at bounding box center [700, 359] width 323 height 75
click at [1311, 378] on span "Change selection" at bounding box center [1297, 374] width 93 height 15
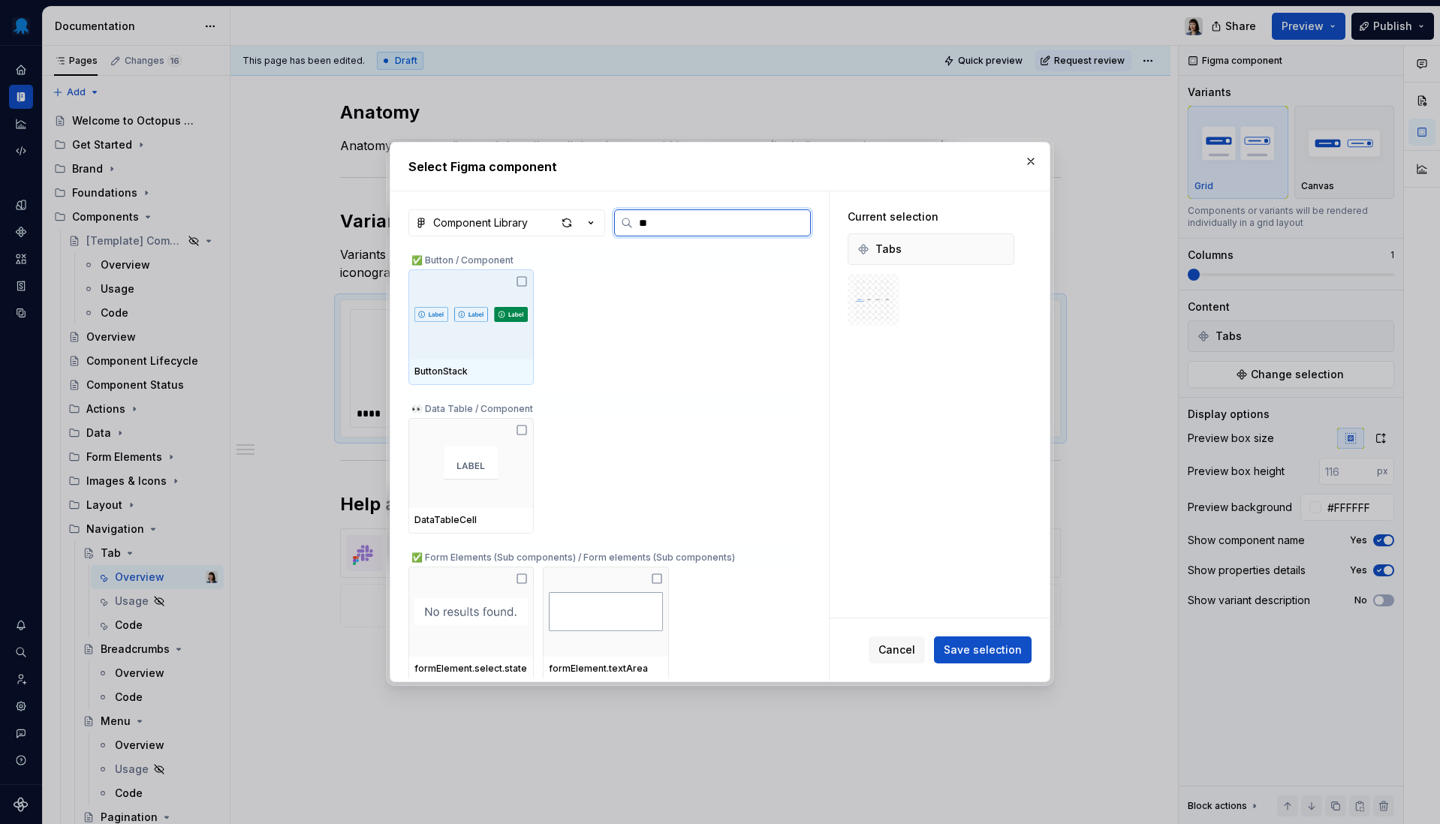
type input "***"
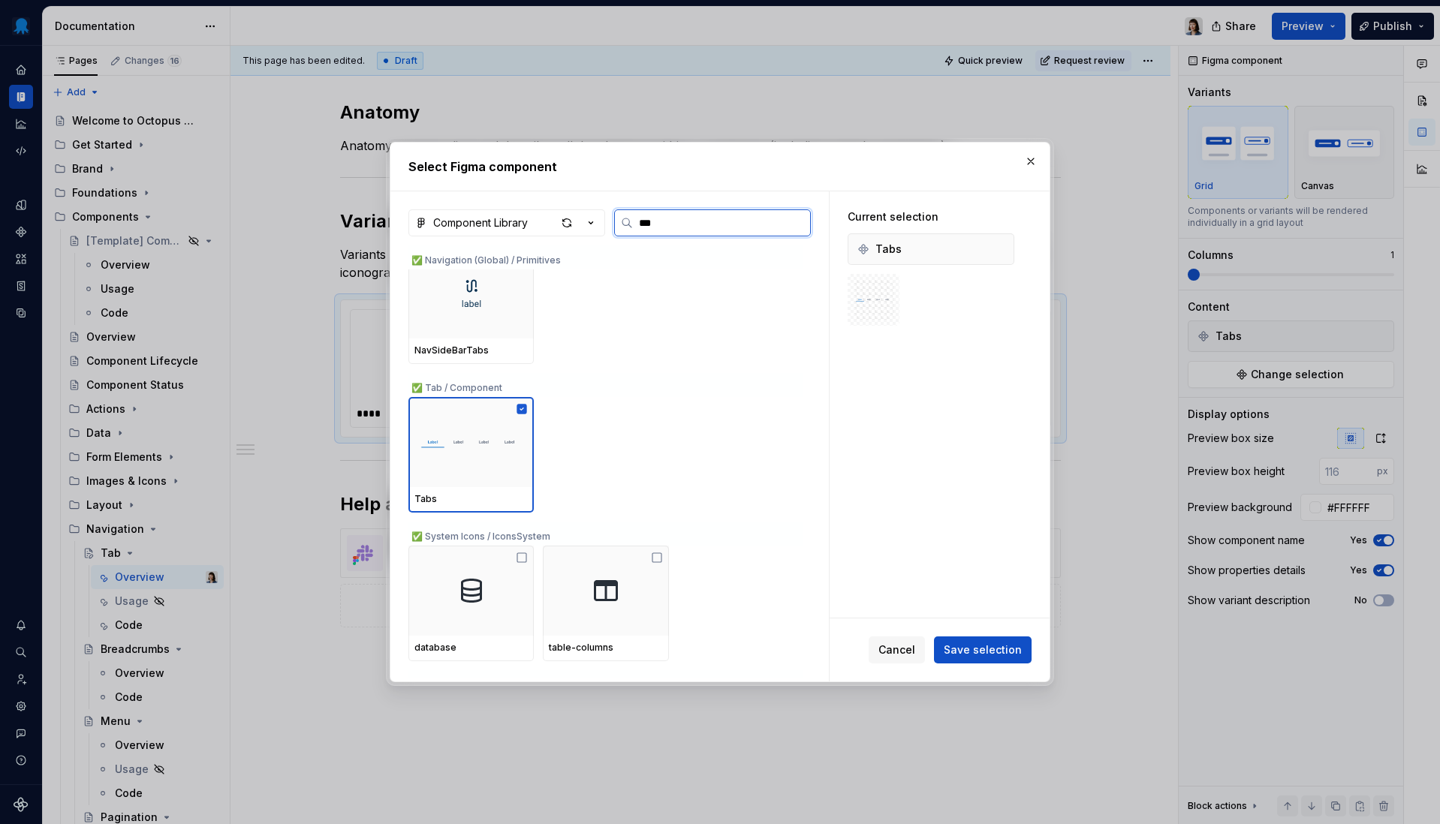
scroll to position [423, 0]
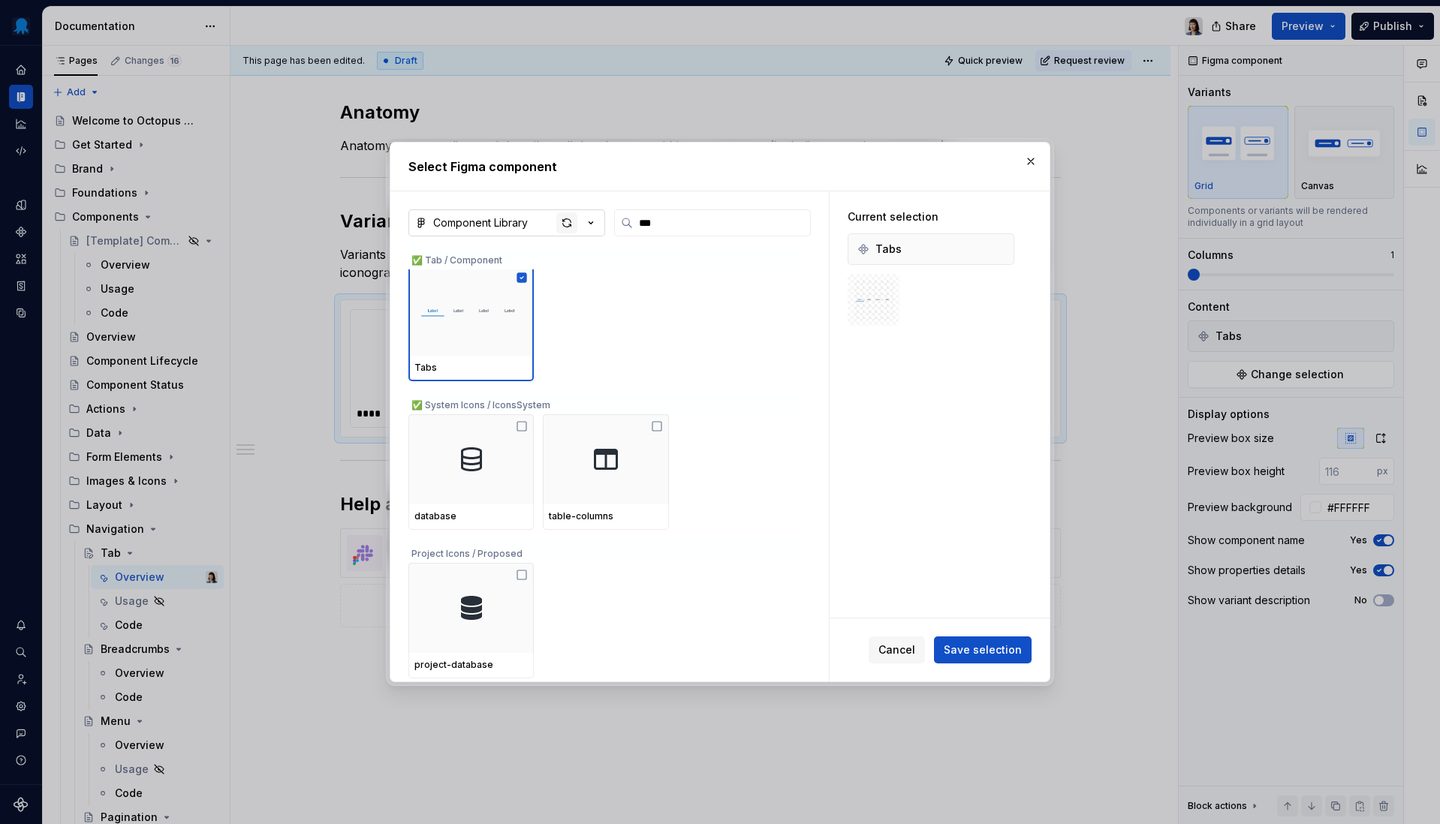
click at [568, 226] on div "button" at bounding box center [566, 222] width 21 height 21
click at [1031, 167] on button "button" at bounding box center [1030, 161] width 21 height 21
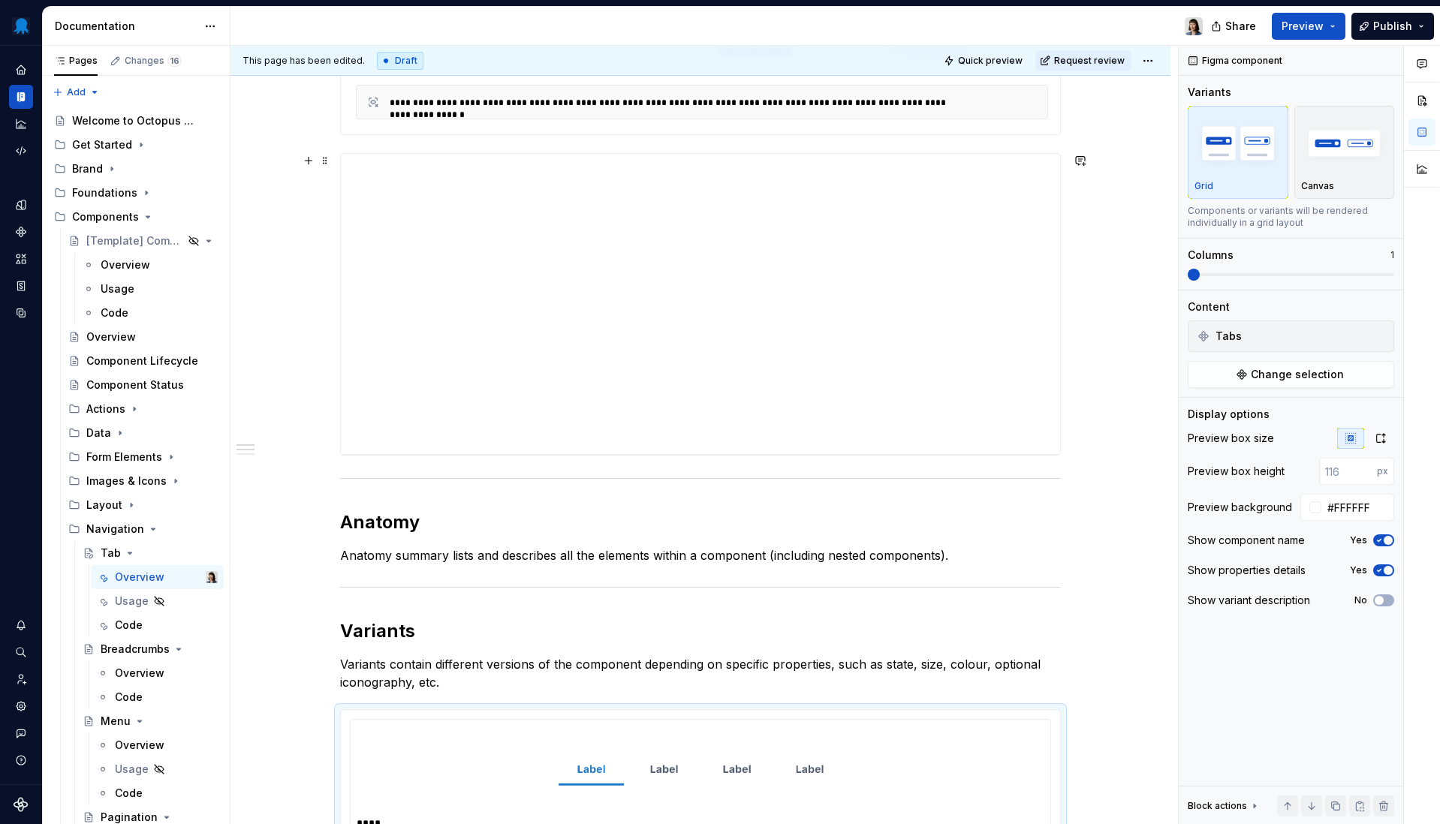
scroll to position [299, 0]
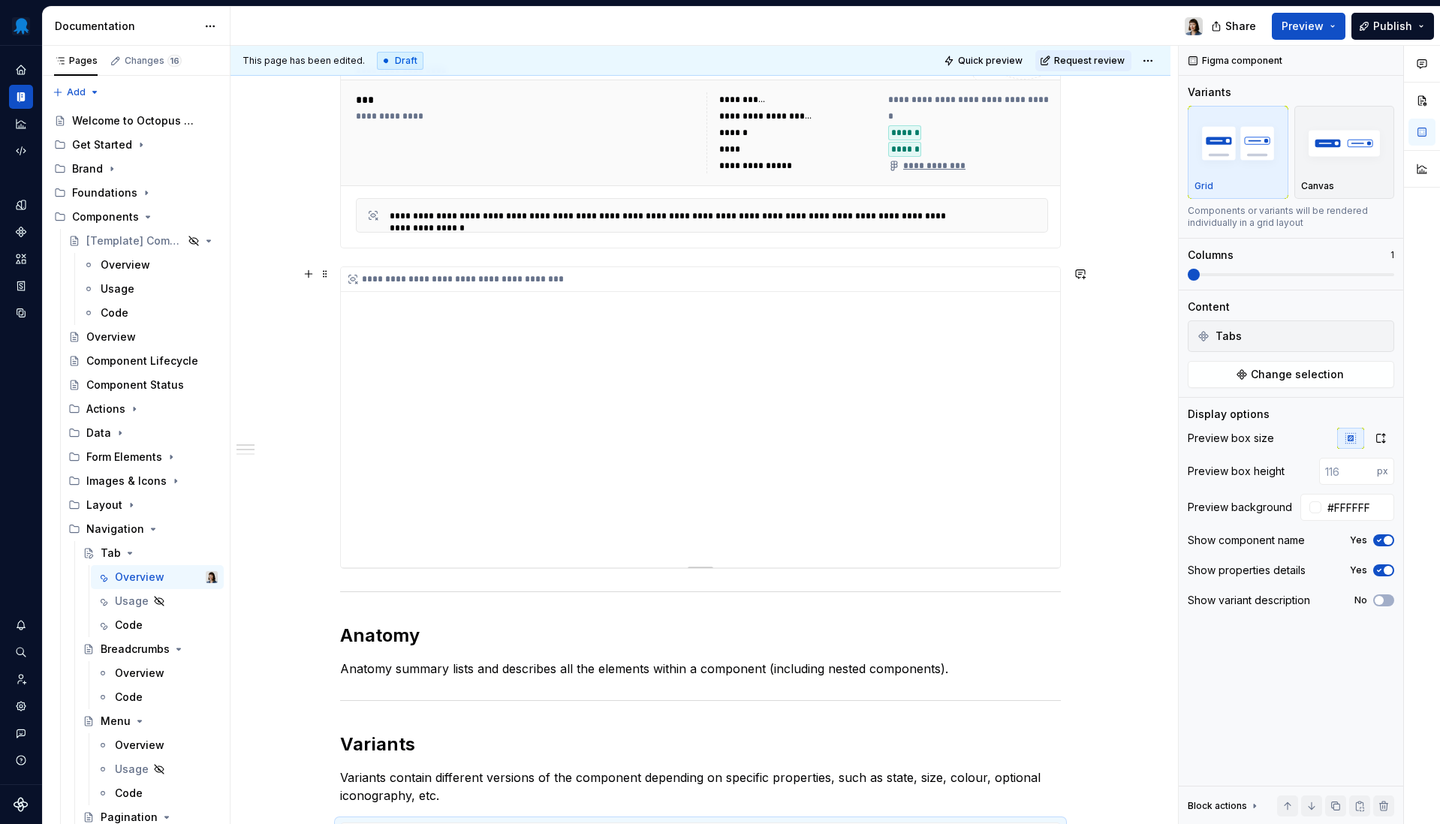
type textarea "*"
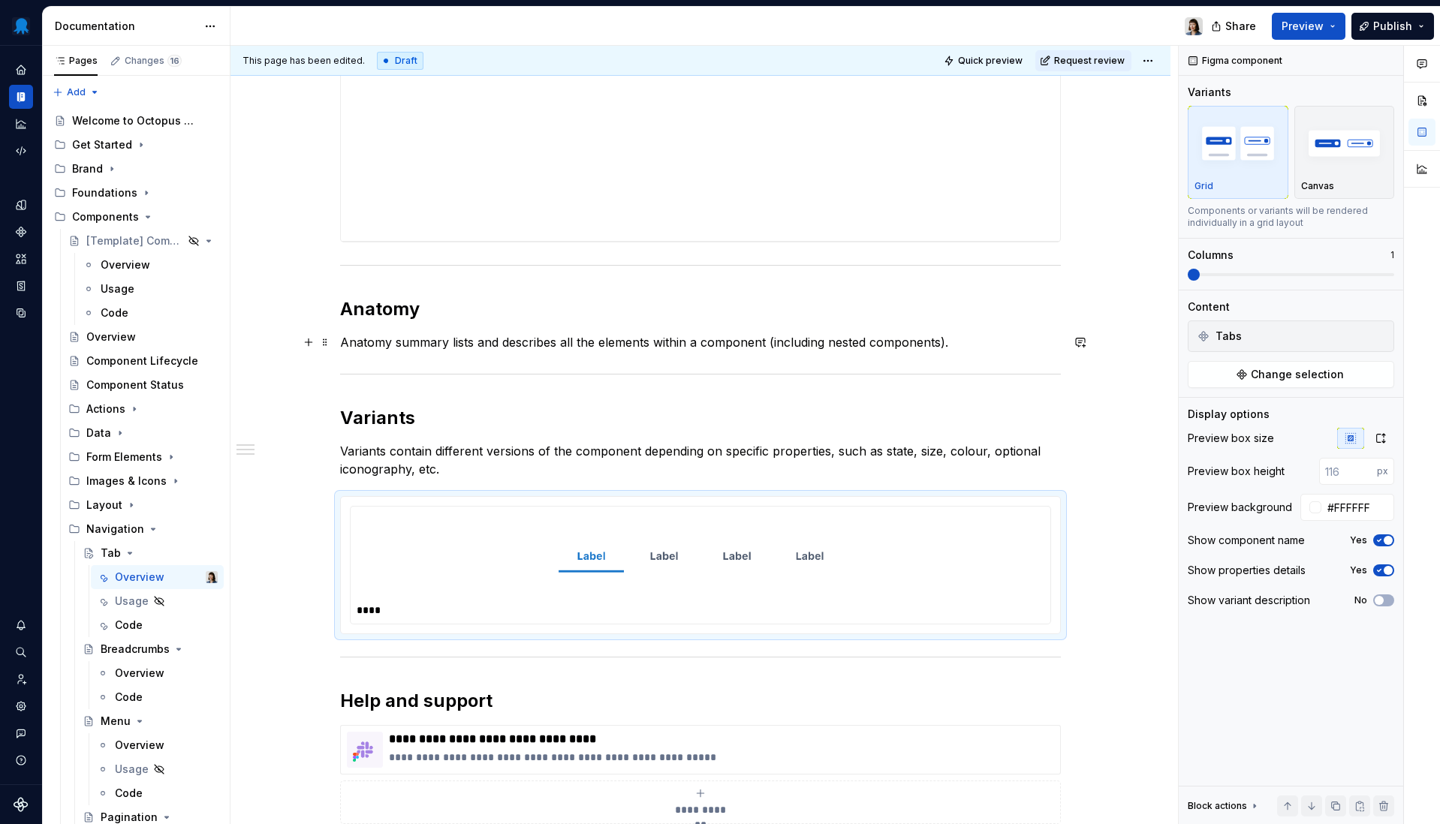
click at [972, 346] on p "Anatomy summary lists and describes all the elements within a component (includ…" at bounding box center [700, 342] width 721 height 18
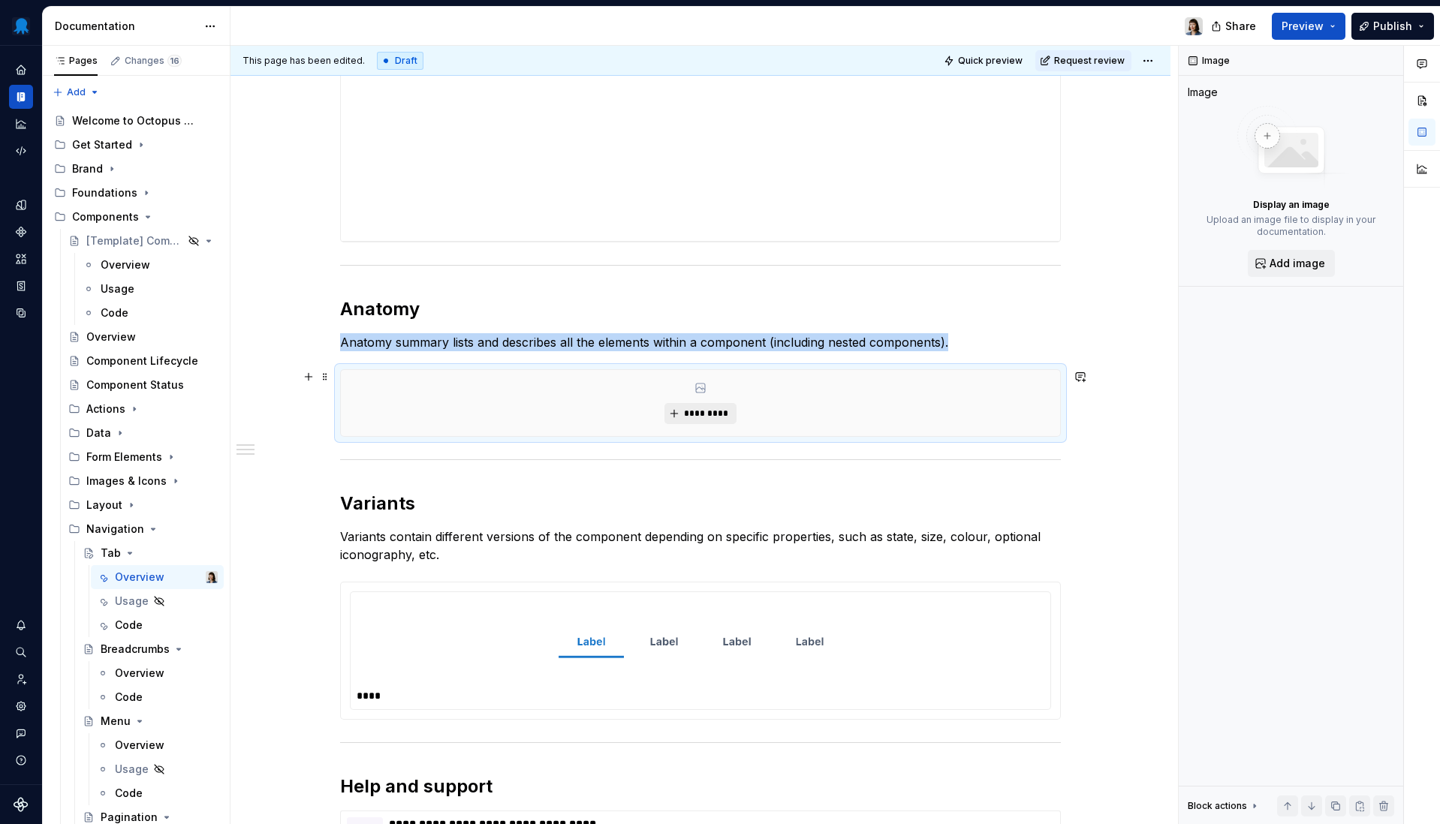
click at [699, 419] on span "*********" at bounding box center [706, 414] width 46 height 12
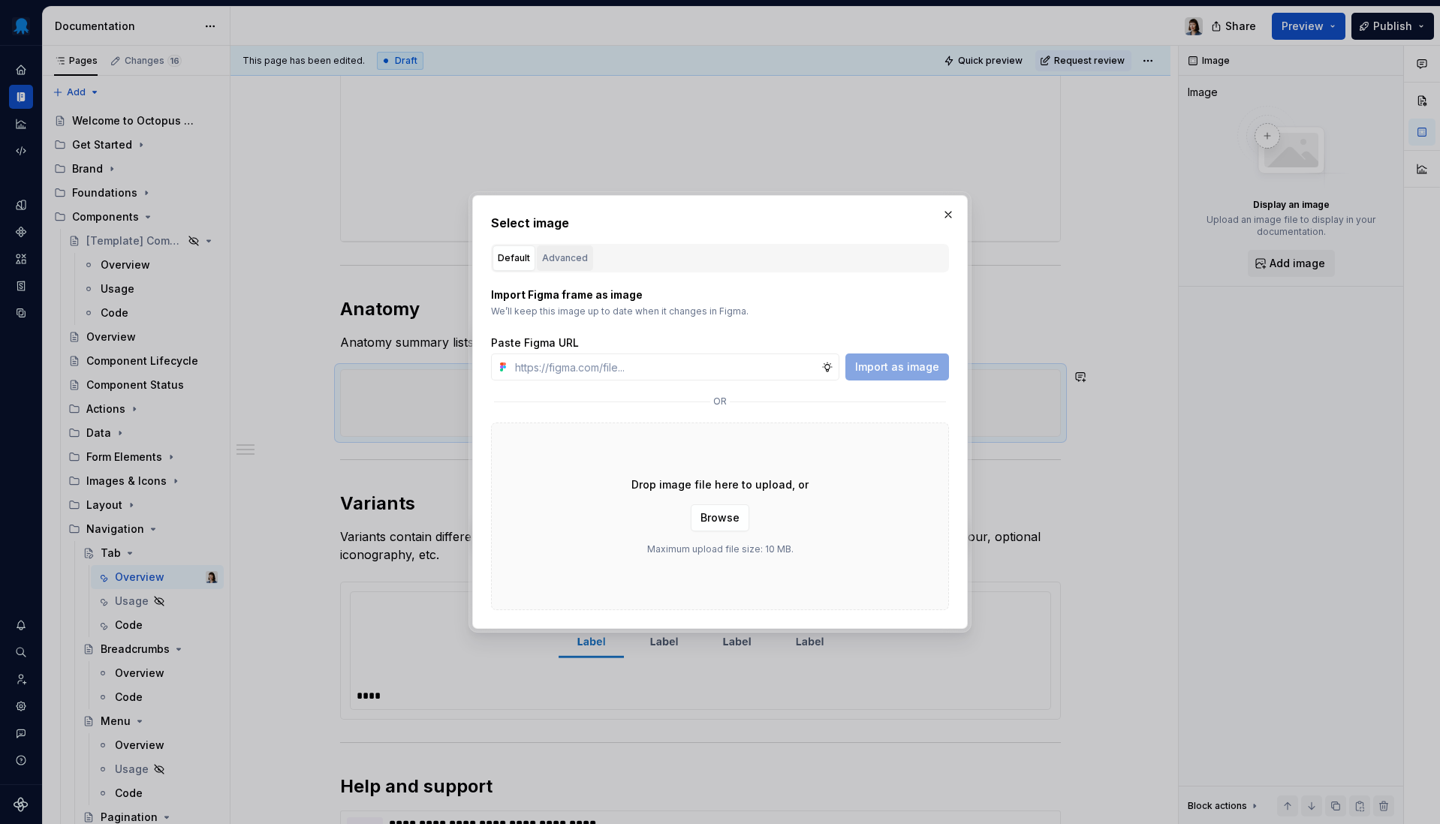
click at [574, 267] on button "Advanced" at bounding box center [565, 258] width 56 height 26
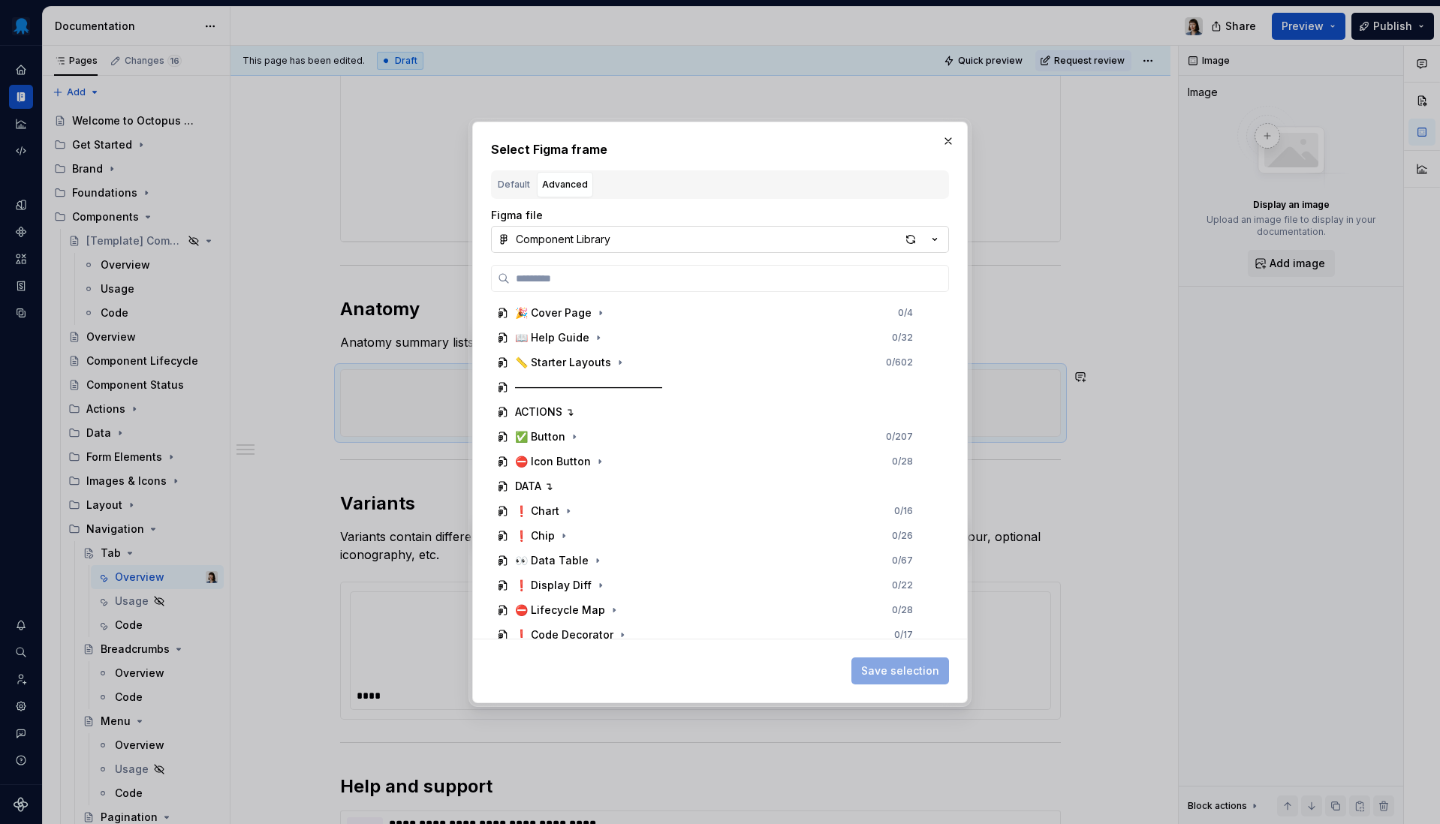
click at [814, 244] on button "Component Library" at bounding box center [720, 239] width 458 height 27
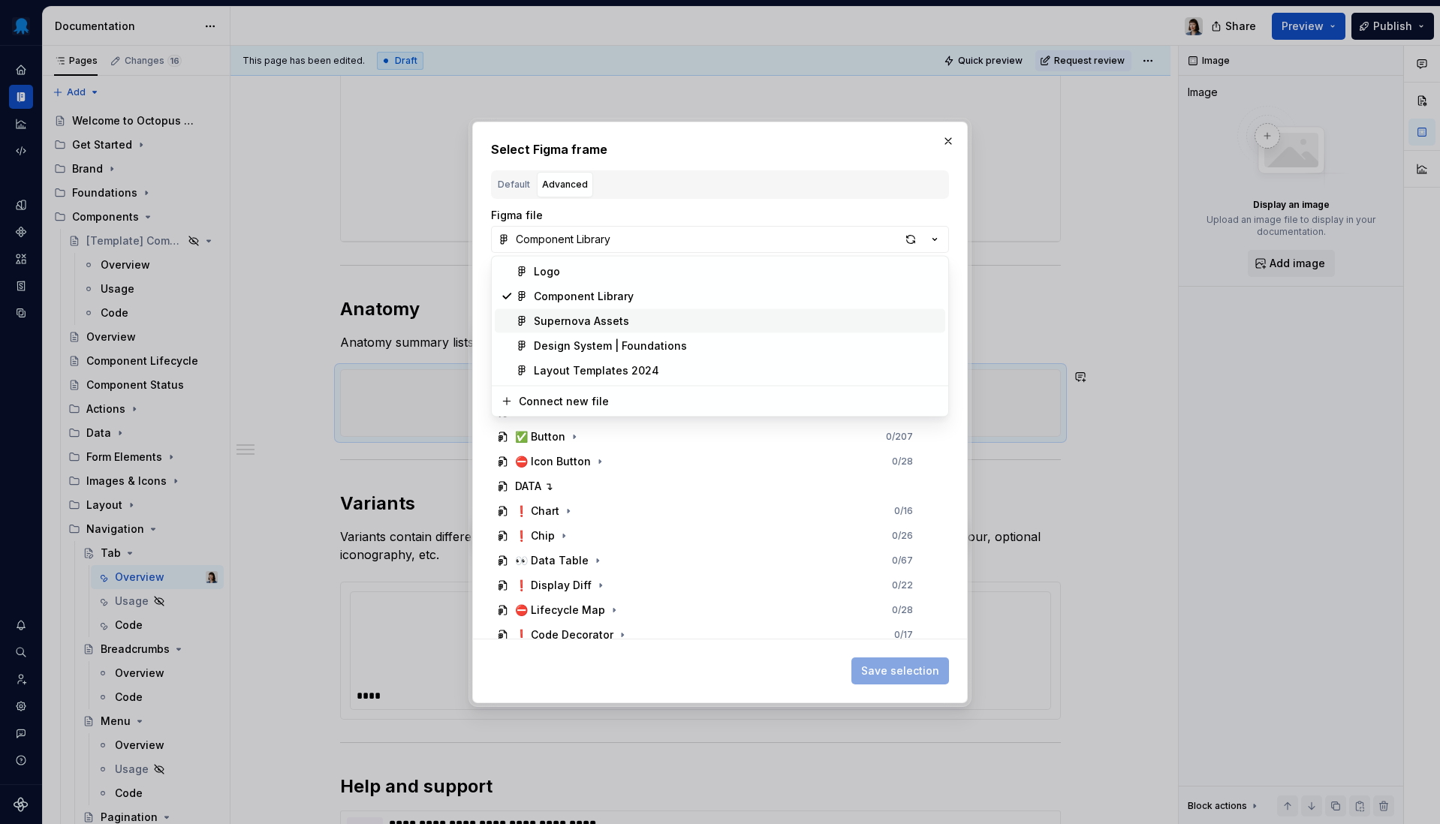
click at [608, 325] on div "Supernova Assets" at bounding box center [581, 321] width 95 height 15
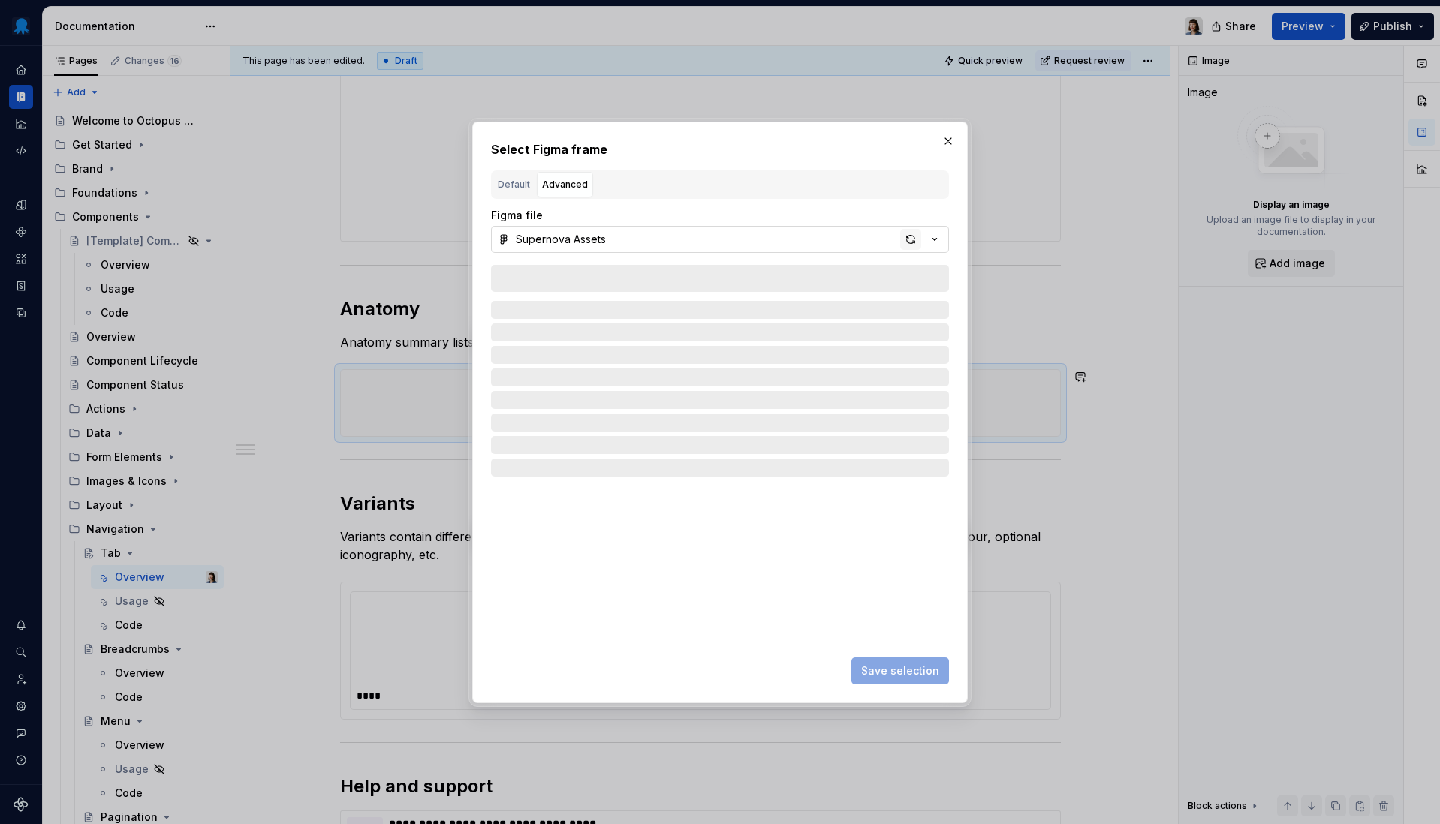
click at [911, 236] on div "button" at bounding box center [910, 239] width 21 height 21
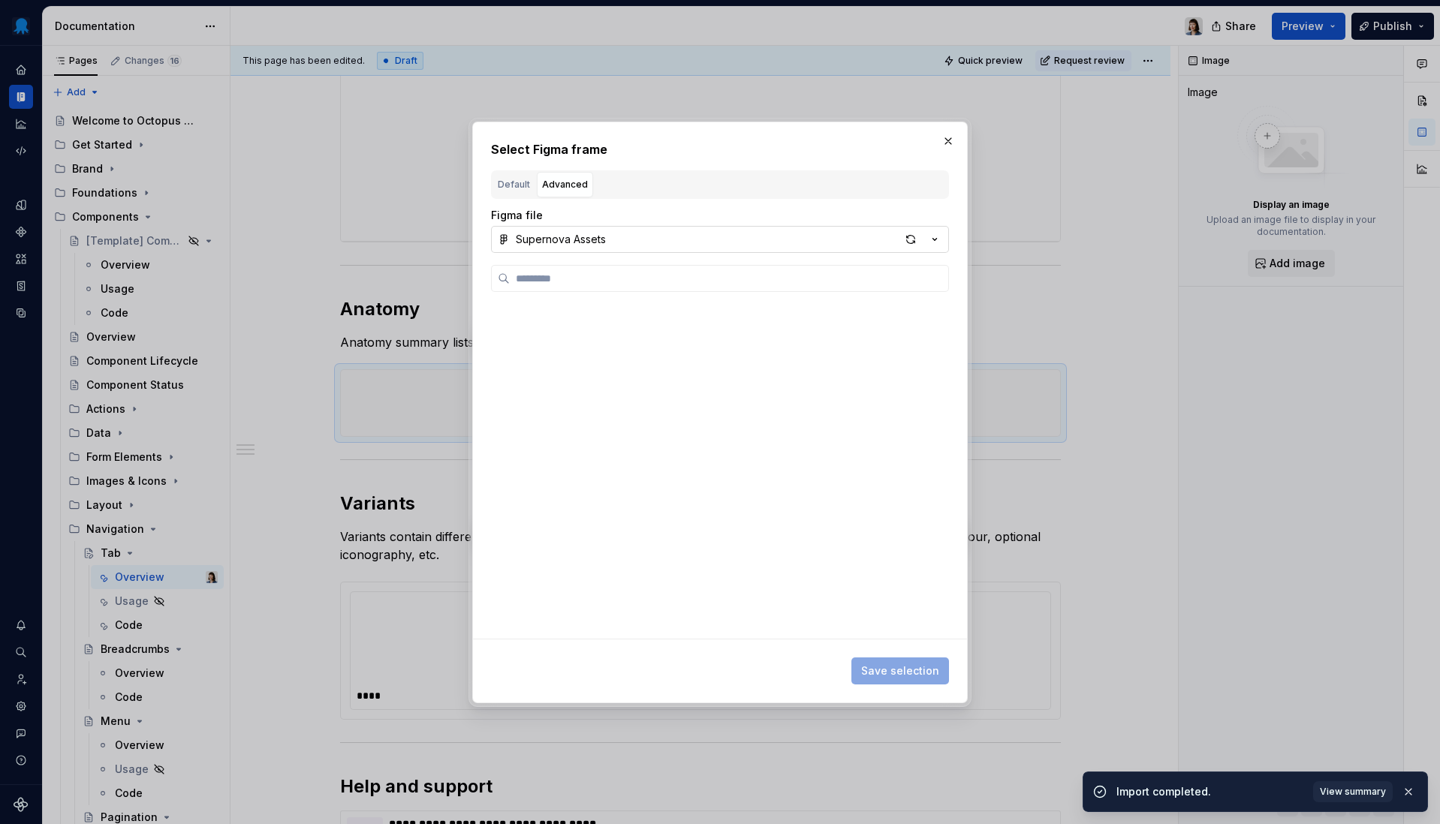
type textarea "*"
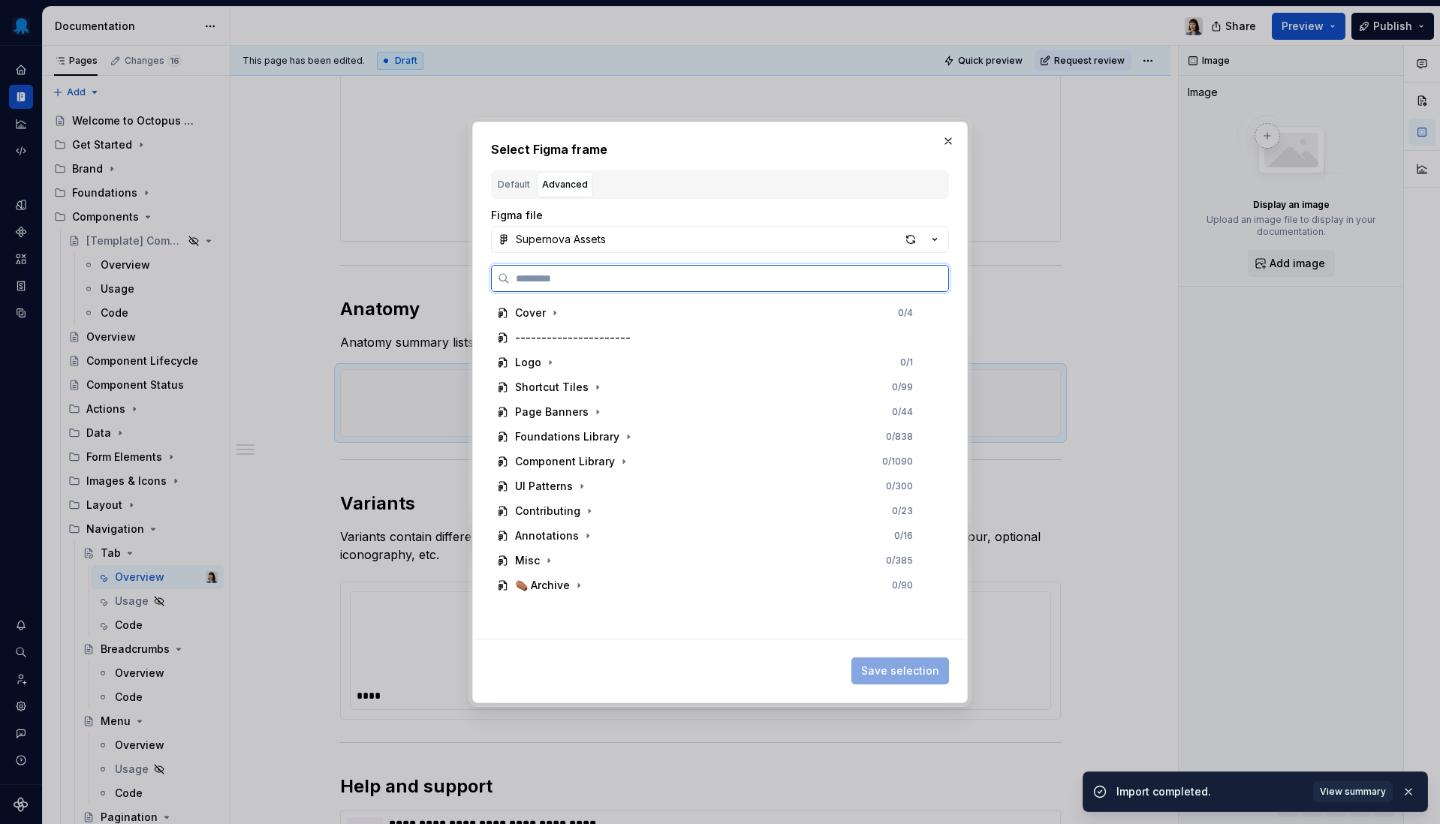
click at [688, 278] on input "search" at bounding box center [729, 278] width 438 height 15
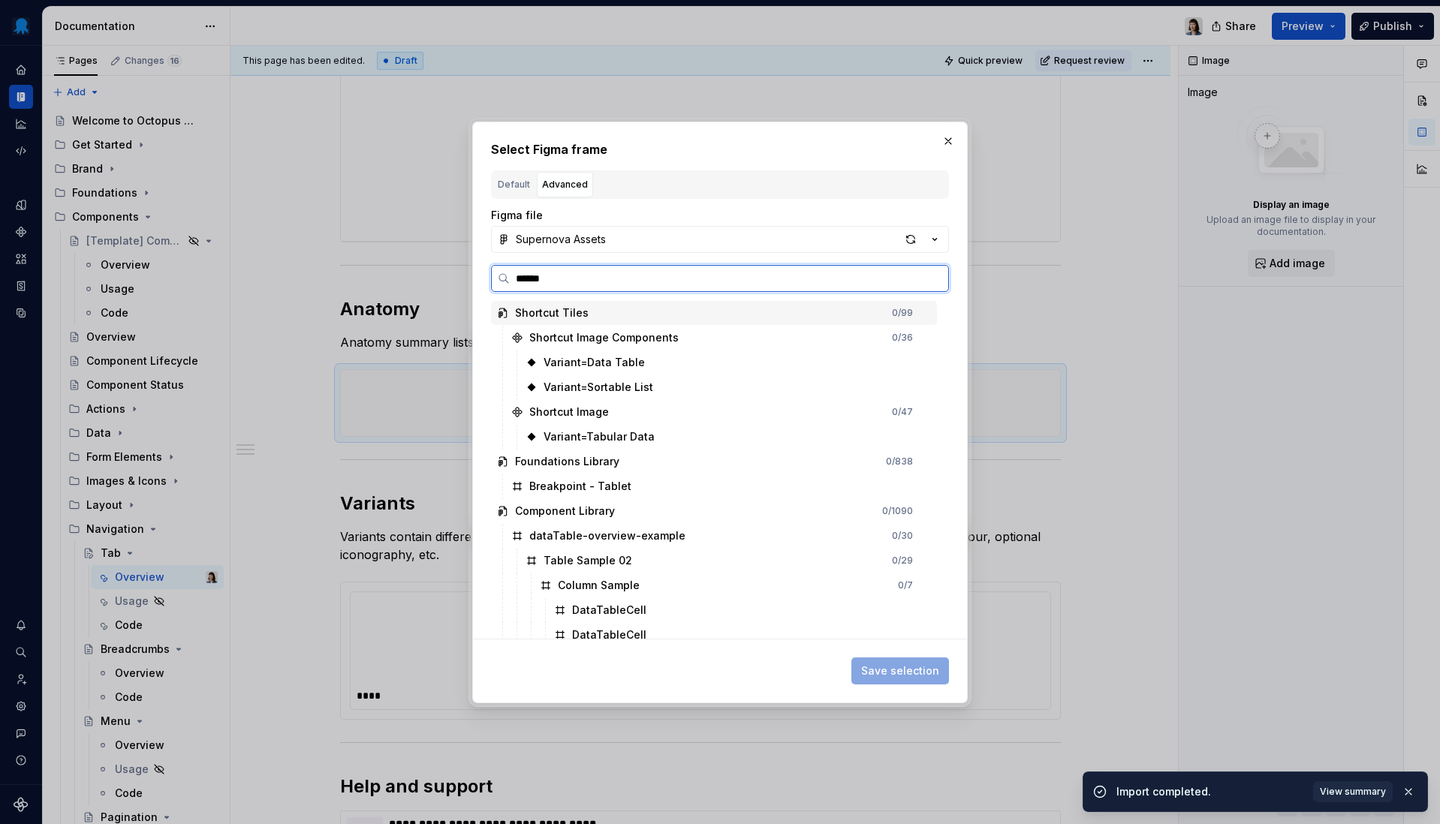
type input "*******"
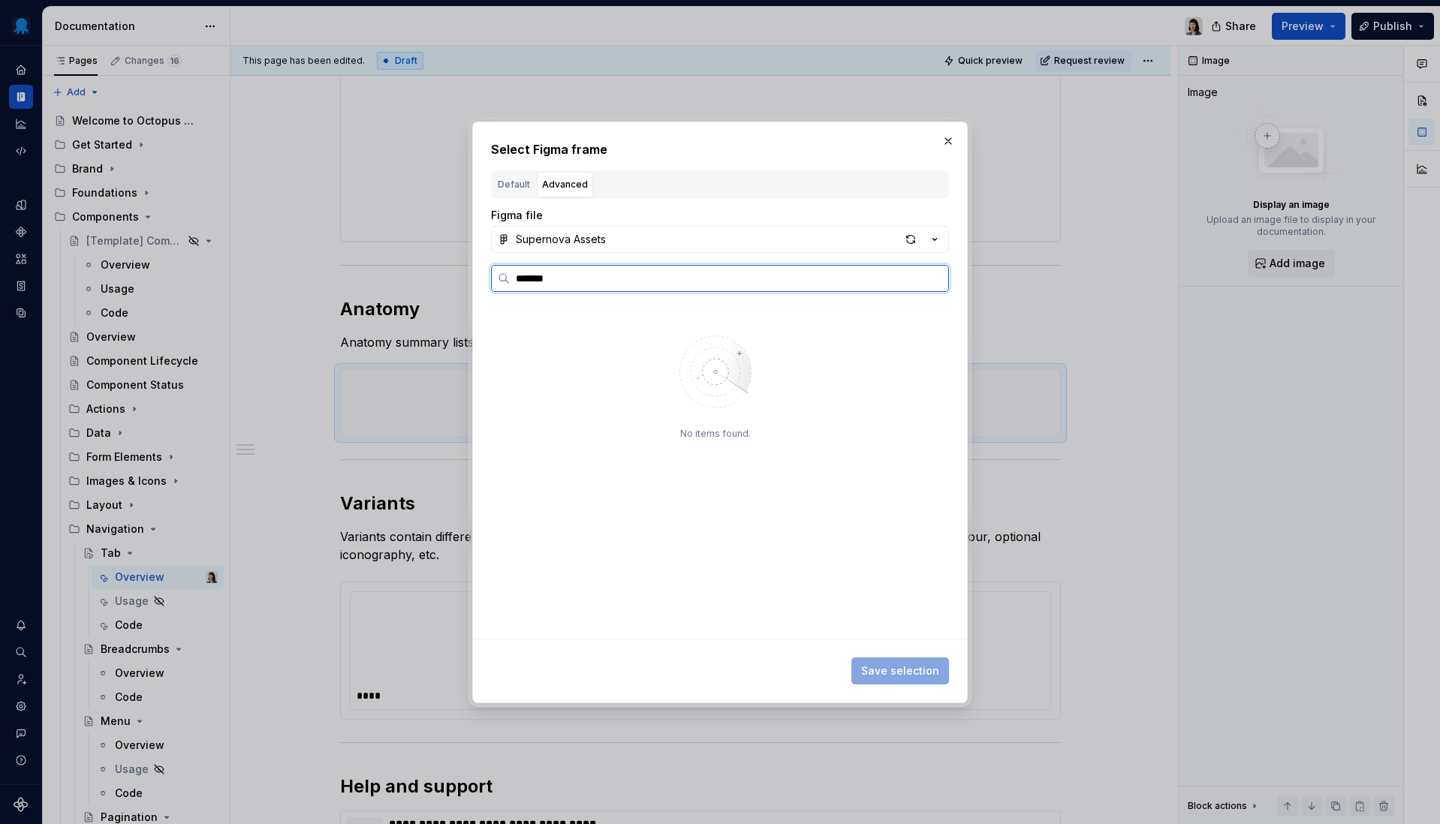
type textarea "*"
type input "****"
drag, startPoint x: 585, startPoint y: 344, endPoint x: 595, endPoint y: 347, distance: 10.9
click at [585, 344] on div "tabs -anatomy" at bounding box center [566, 337] width 74 height 15
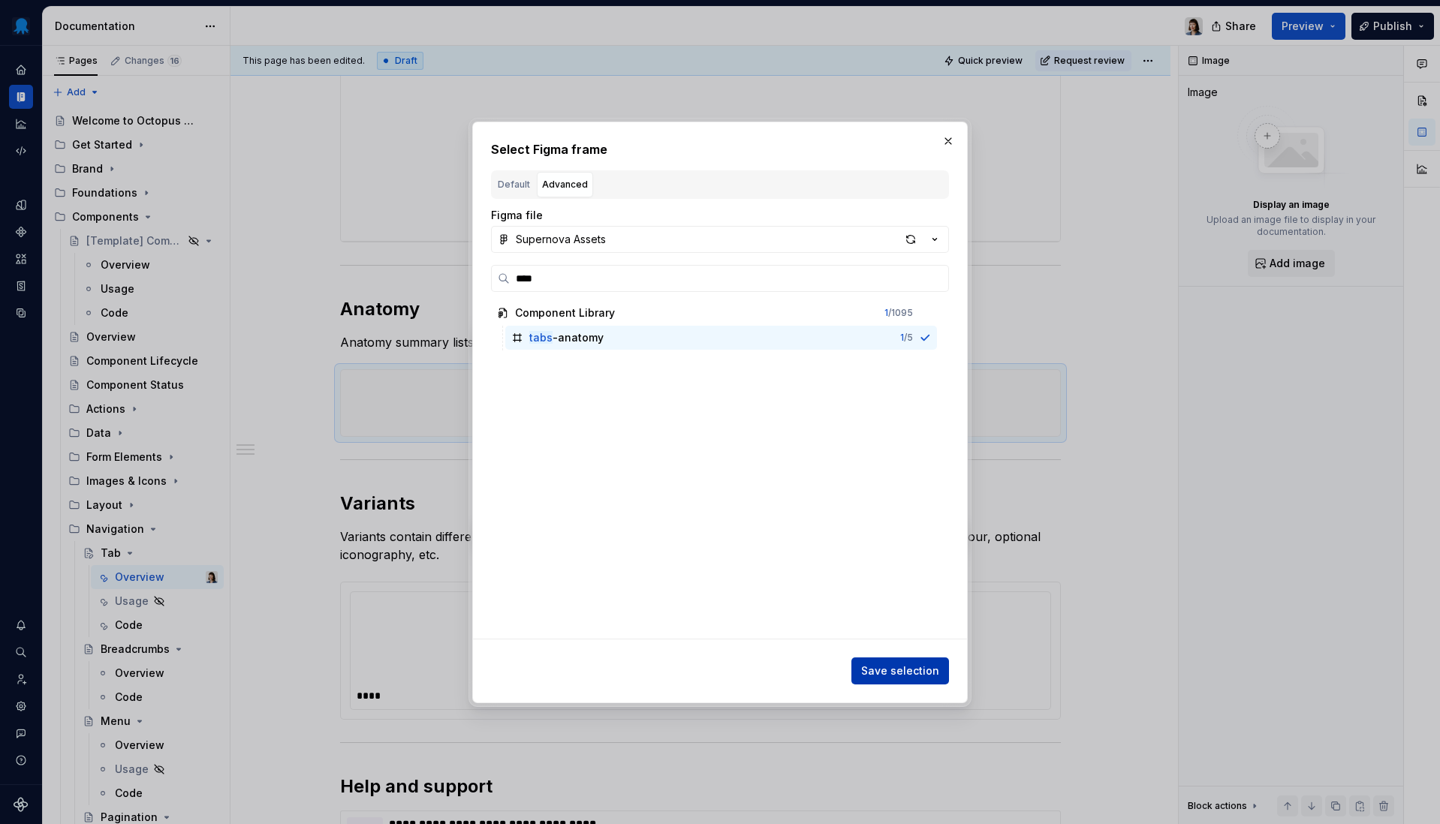
click at [905, 661] on button "Save selection" at bounding box center [900, 671] width 98 height 27
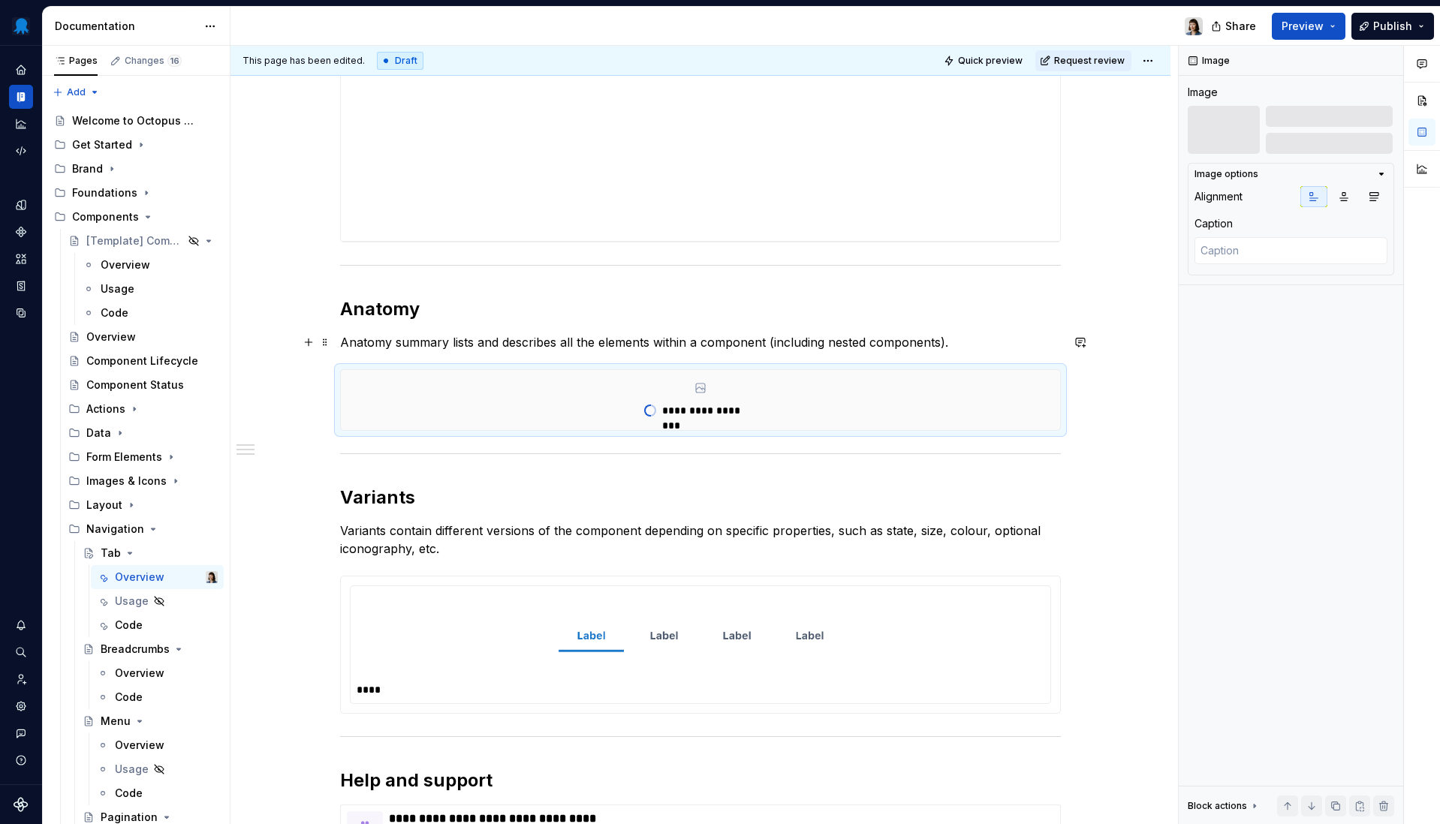
click at [966, 343] on p "Anatomy summary lists and describes all the elements within a component (includ…" at bounding box center [700, 342] width 721 height 18
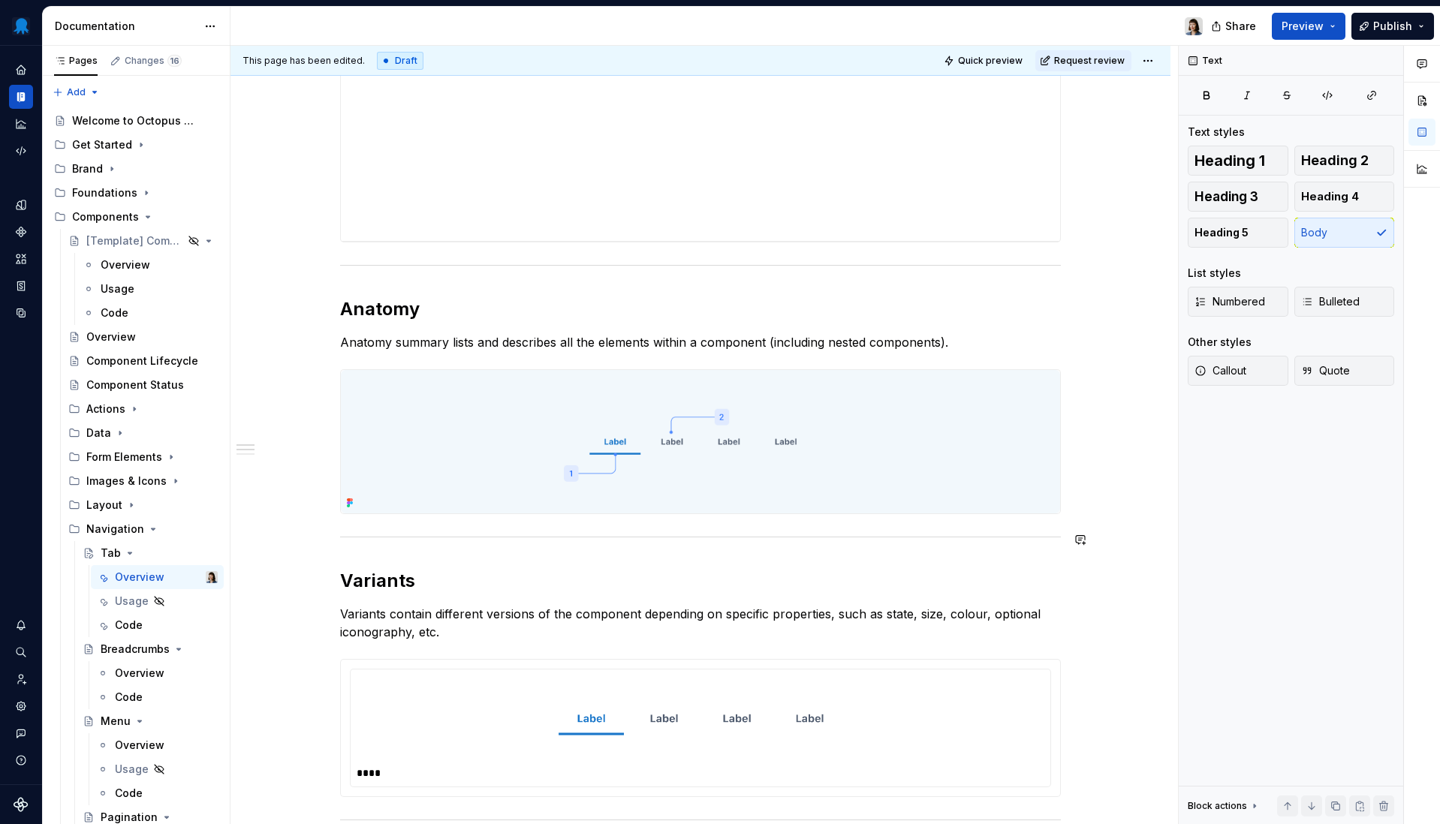
click at [509, 484] on img at bounding box center [700, 441] width 719 height 143
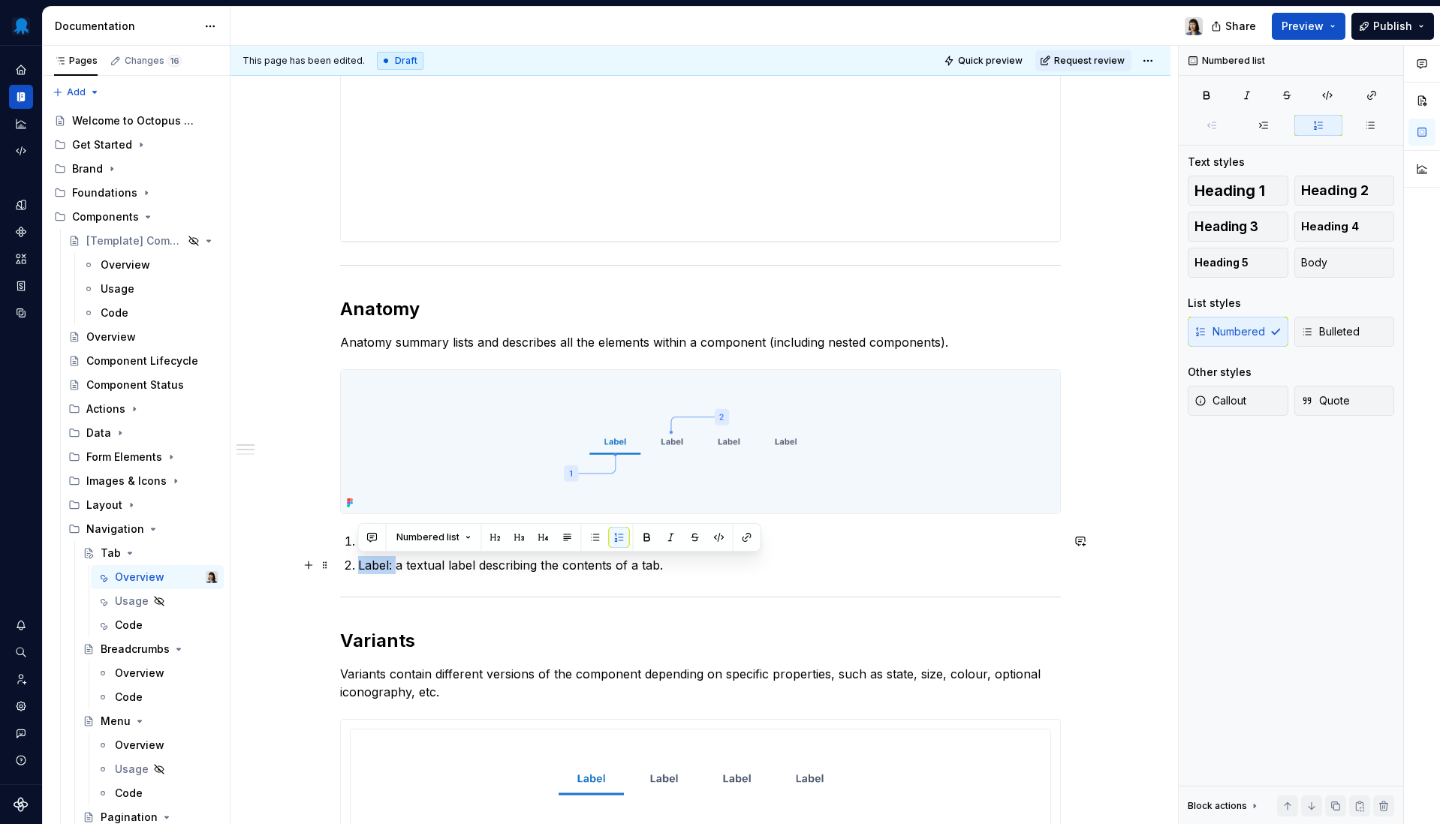
drag, startPoint x: 395, startPoint y: 566, endPoint x: 354, endPoint y: 566, distance: 40.5
click at [358, 566] on li "Label: a textual label describing the contents of a tab." at bounding box center [709, 565] width 703 height 18
drag, startPoint x: 429, startPoint y: 574, endPoint x: 396, endPoint y: 565, distance: 34.0
click at [429, 574] on p "Label: a textual label describing the contents of a tab." at bounding box center [709, 565] width 703 height 18
drag, startPoint x: 385, startPoint y: 543, endPoint x: 360, endPoint y: 543, distance: 24.8
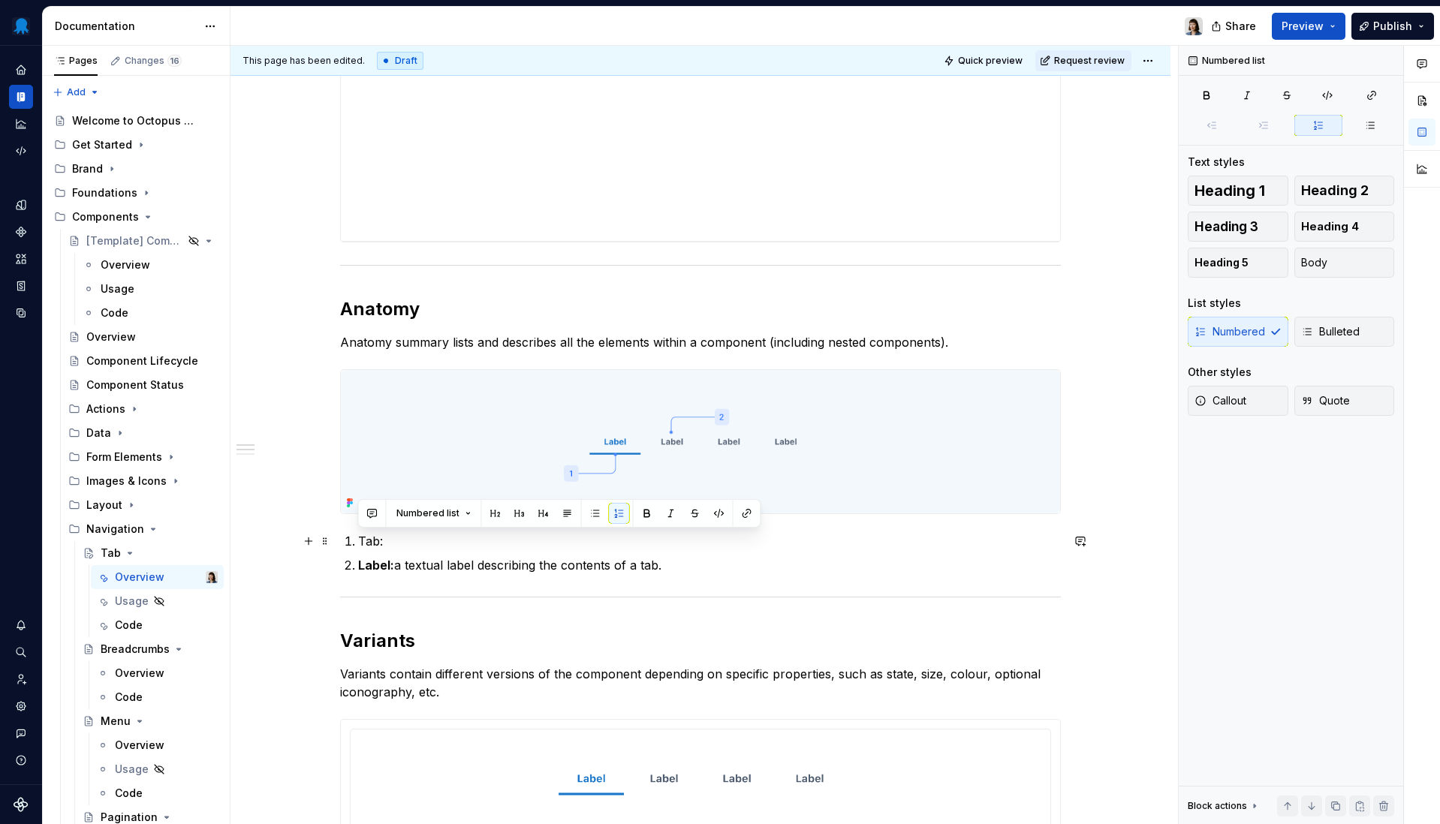
click at [360, 543] on p "Tab:" at bounding box center [709, 541] width 703 height 18
click at [392, 542] on p "Tab:" at bounding box center [709, 541] width 703 height 18
drag, startPoint x: 572, startPoint y: 540, endPoint x: 384, endPoint y: 541, distance: 187.7
click at [384, 541] on p "Tab: a singular tab containing a label" at bounding box center [709, 541] width 703 height 18
click at [627, 542] on p "Tab: a singular tab containing a label" at bounding box center [709, 541] width 703 height 18
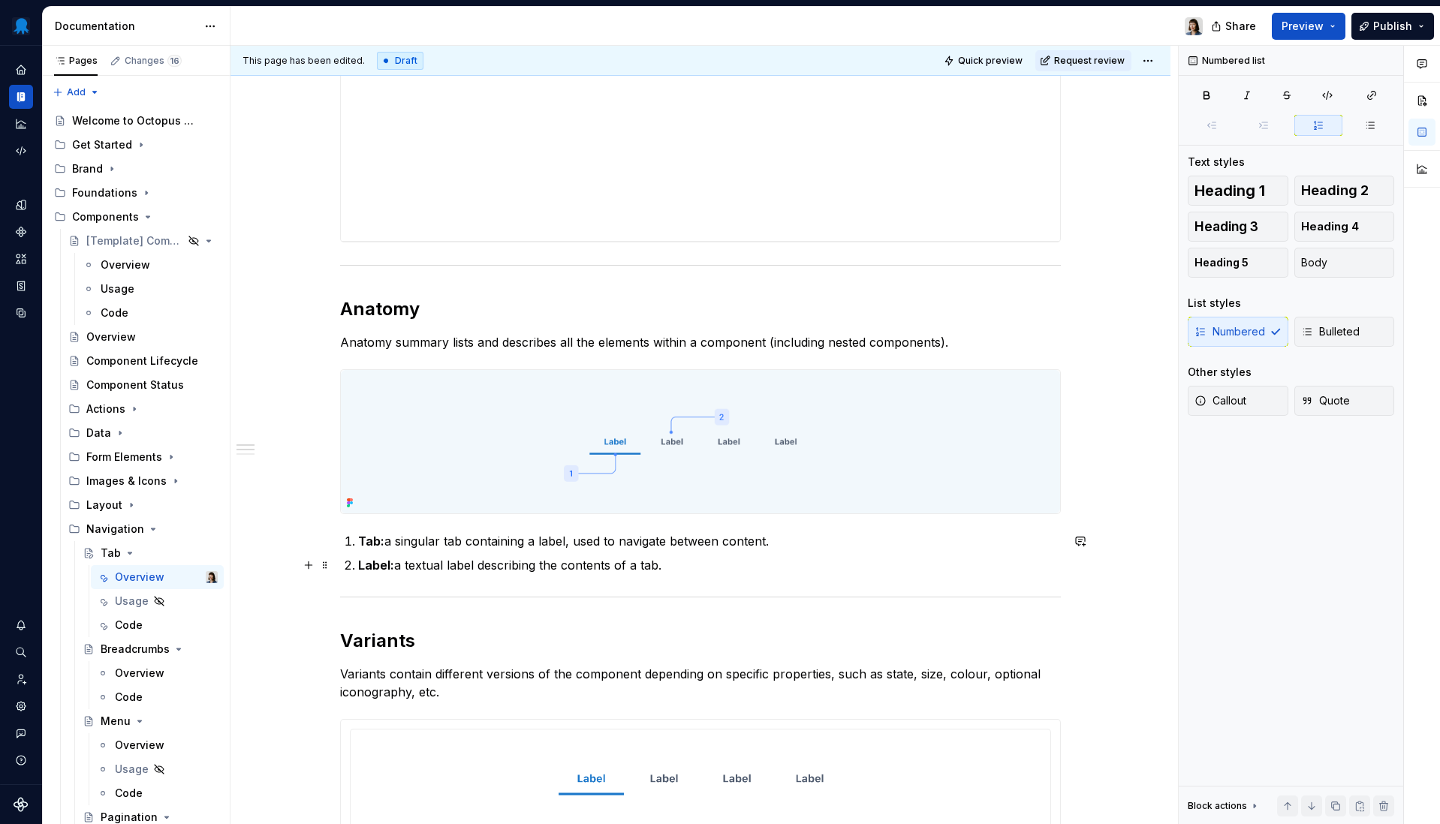
click at [751, 552] on ol "Tab: a singular tab containing a label, used to navigate between content. Label…" at bounding box center [709, 553] width 703 height 42
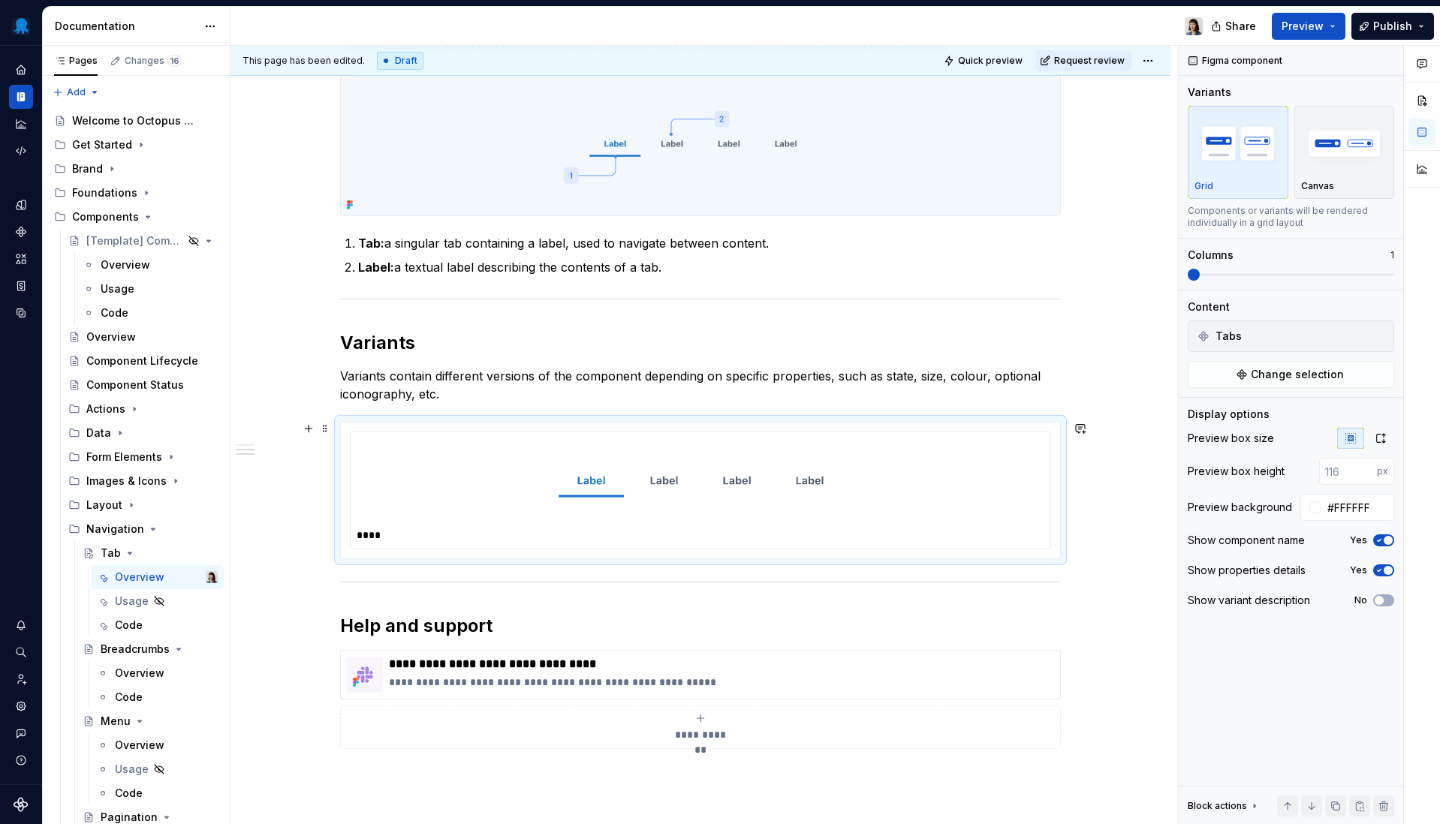
click at [757, 501] on img at bounding box center [700, 481] width 323 height 75
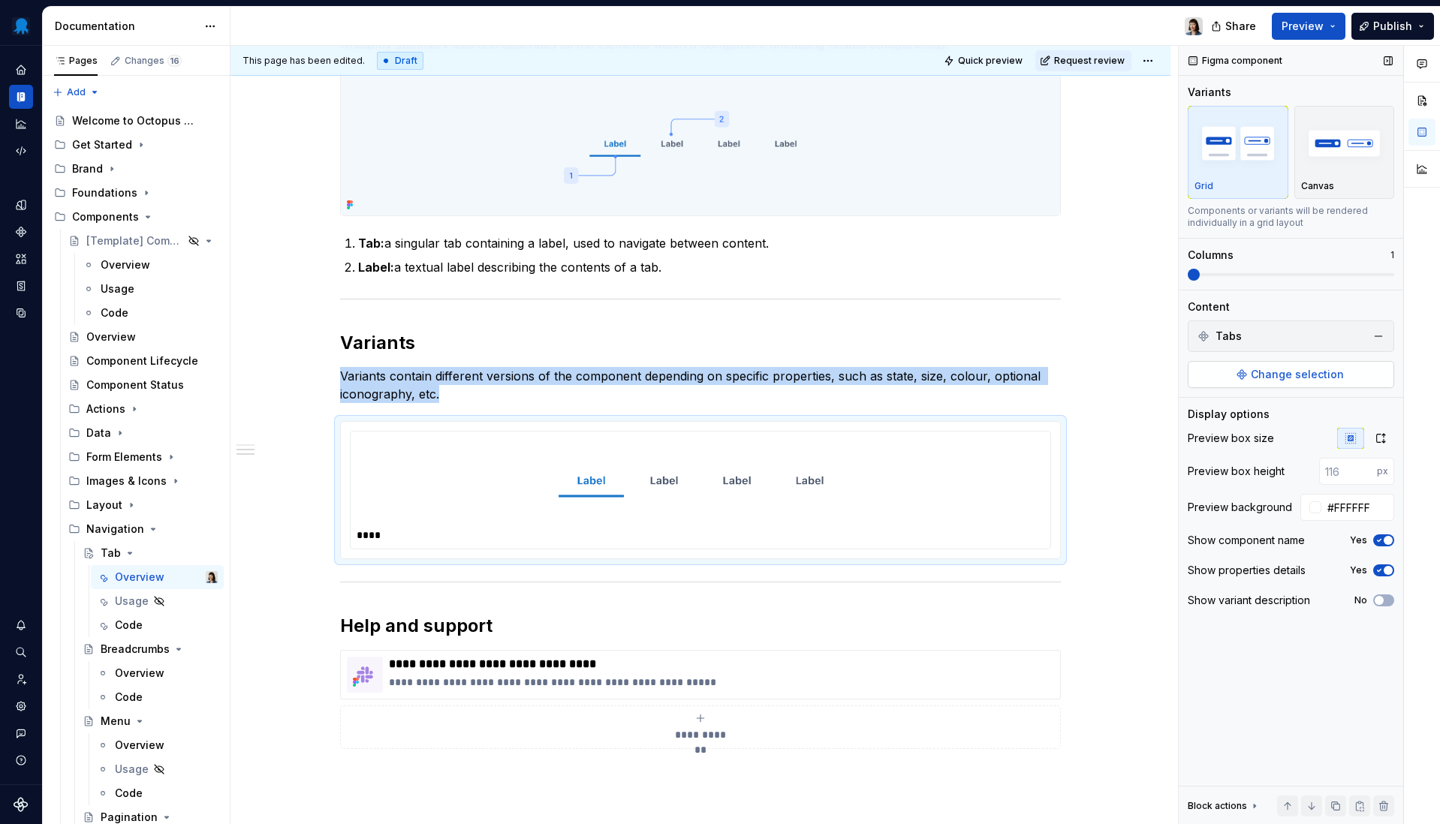
click at [1281, 379] on span "Change selection" at bounding box center [1297, 374] width 93 height 15
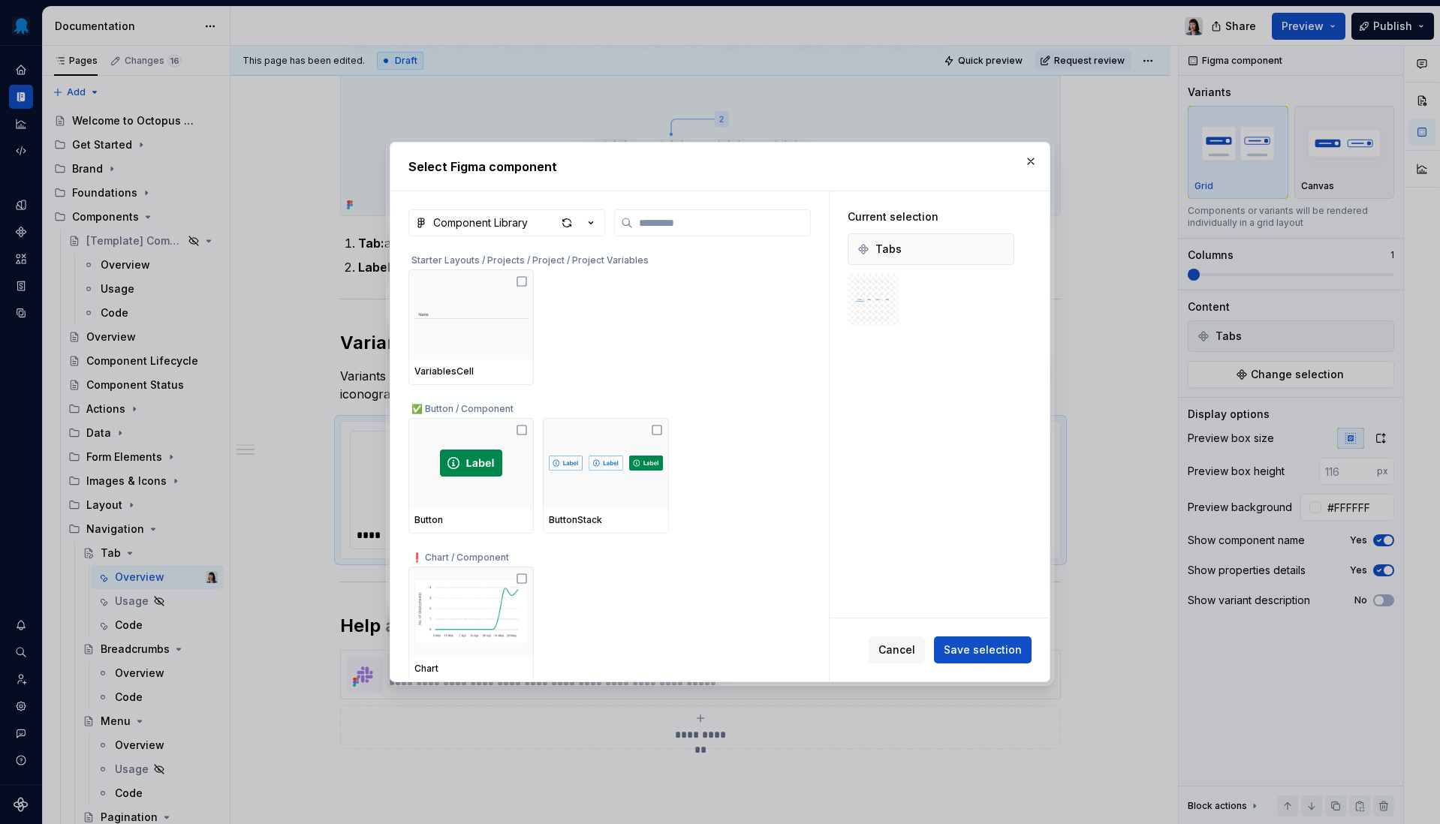
type textarea "*"
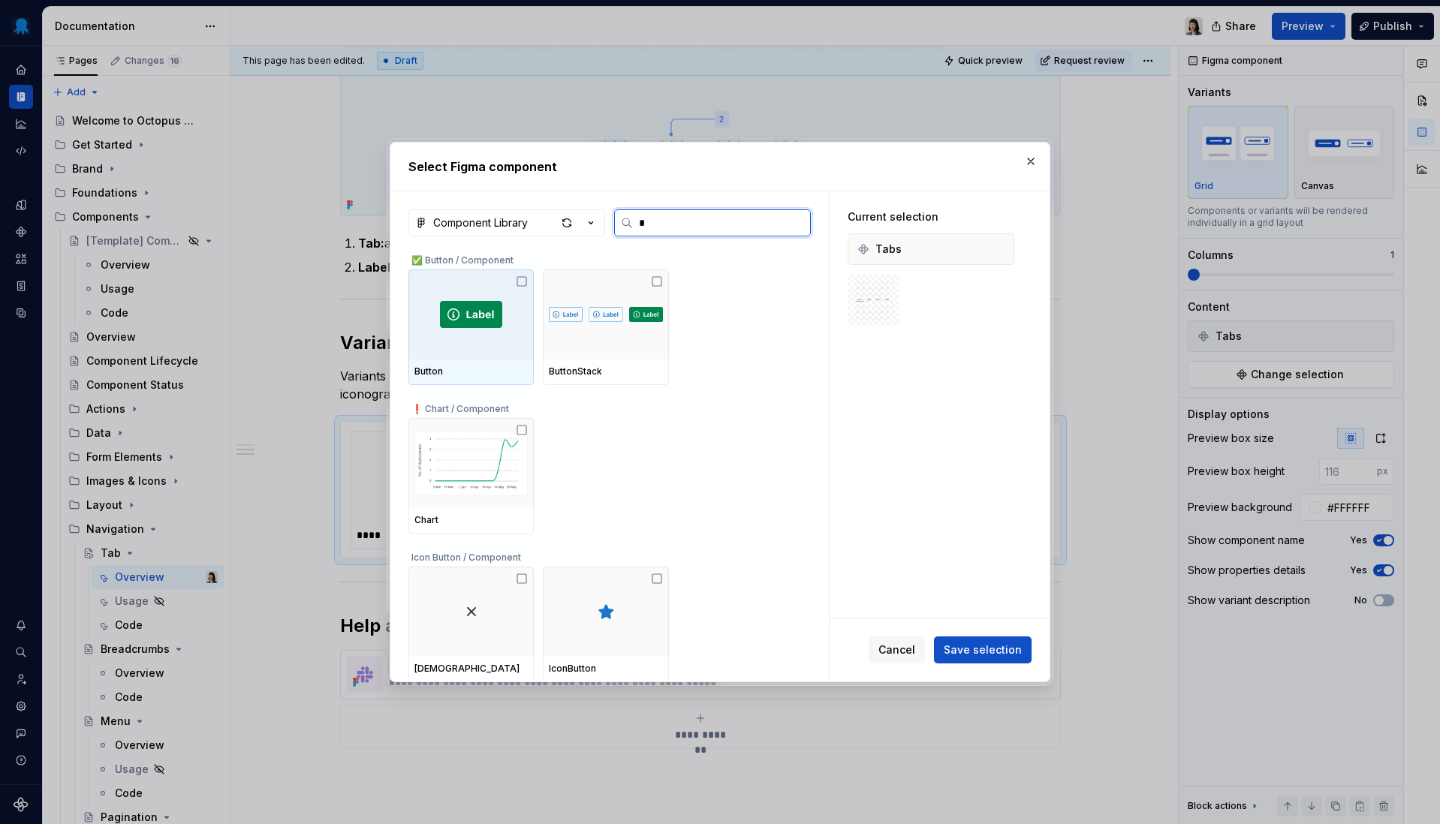
type input "**"
type textarea "*"
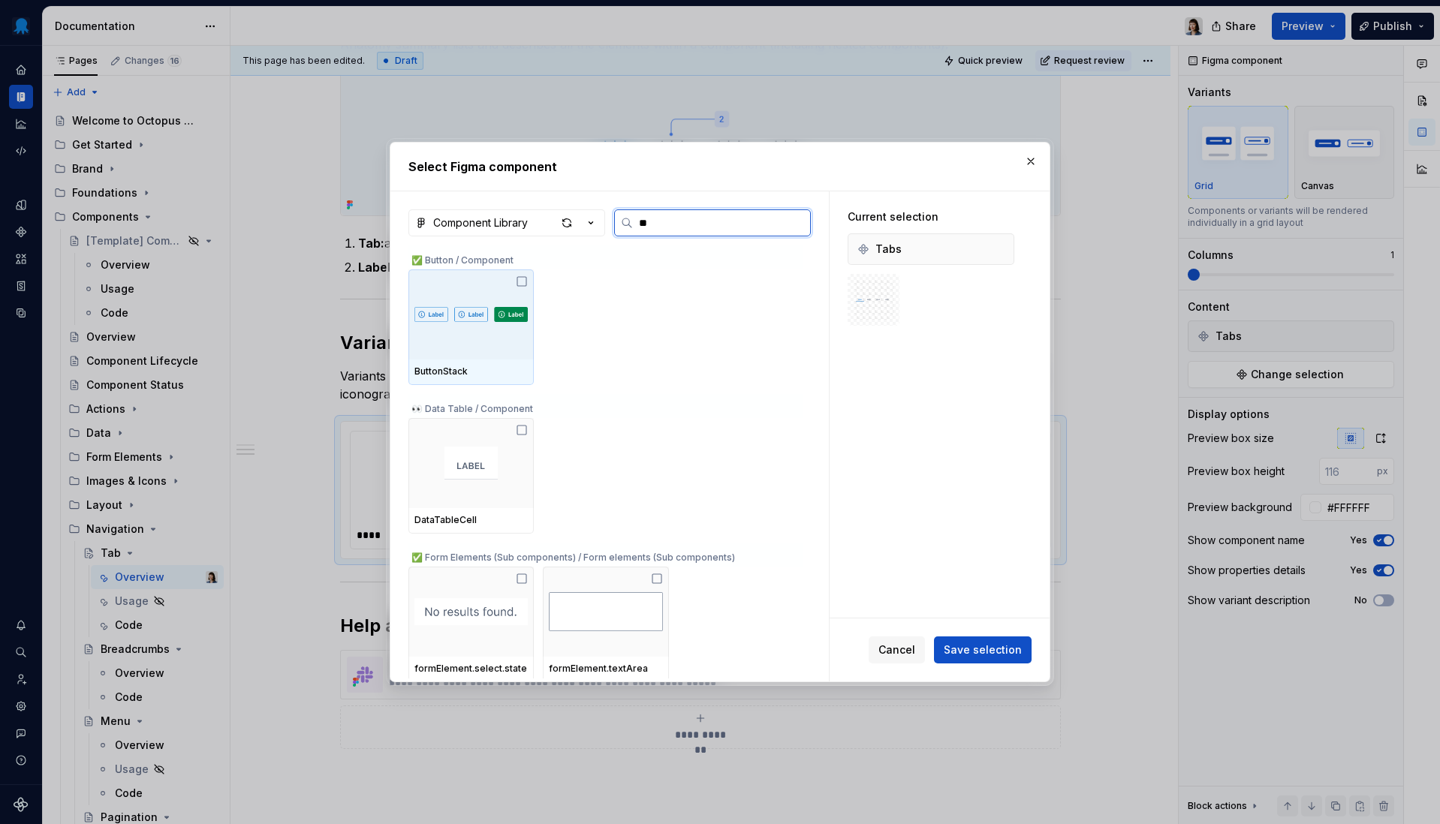
type input "***"
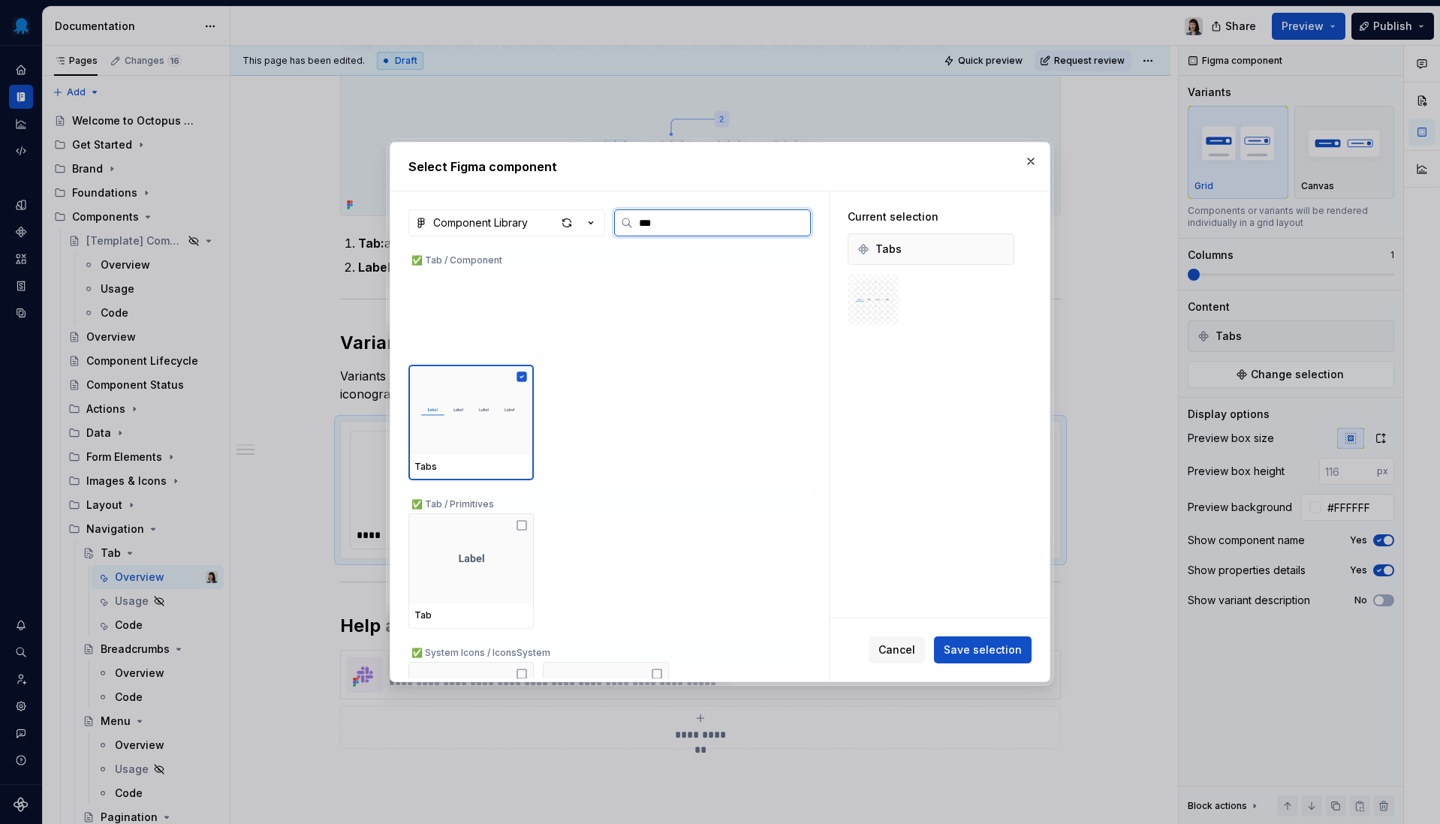
scroll to position [491, 0]
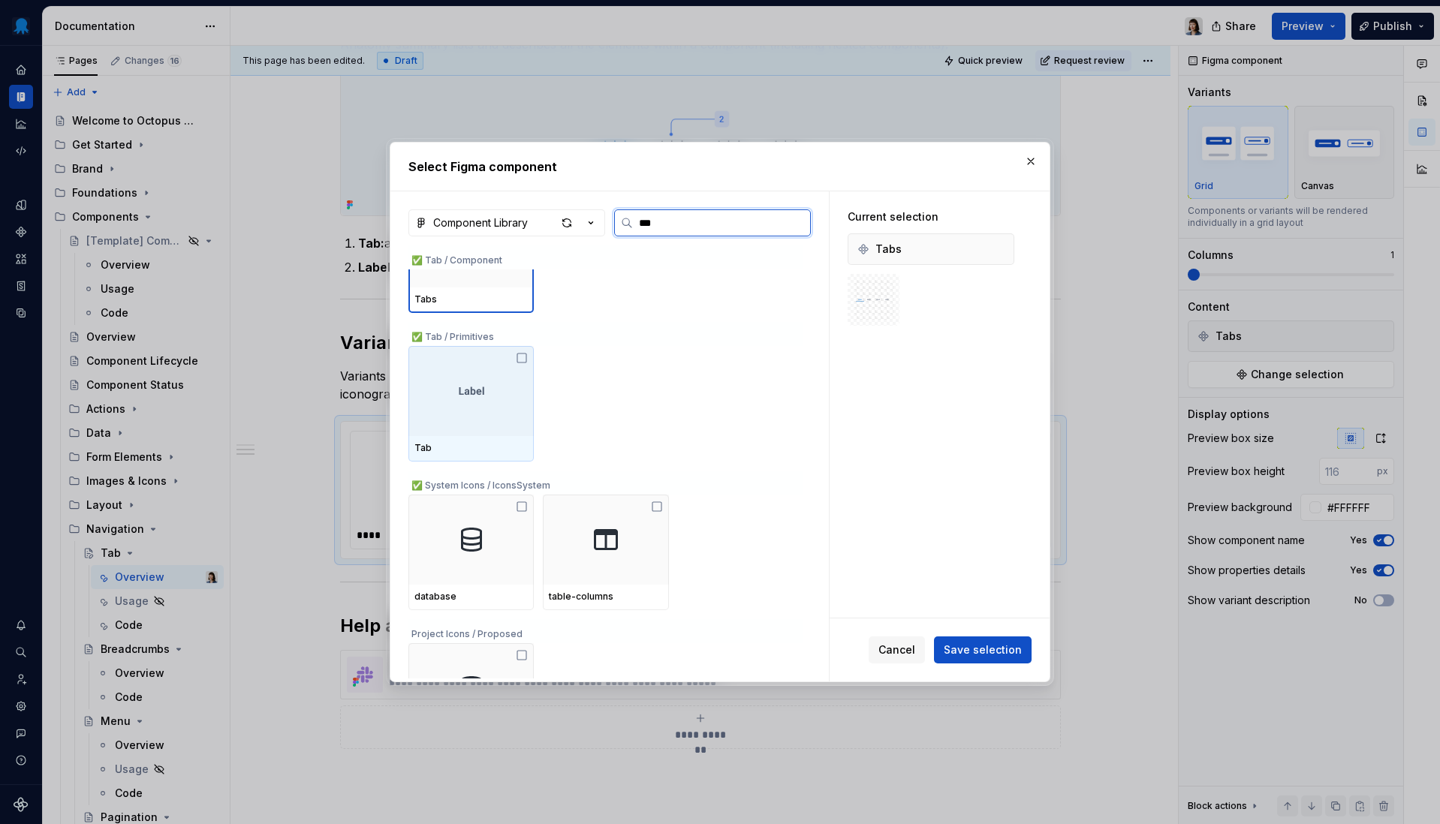
click at [477, 423] on div at bounding box center [470, 391] width 125 height 90
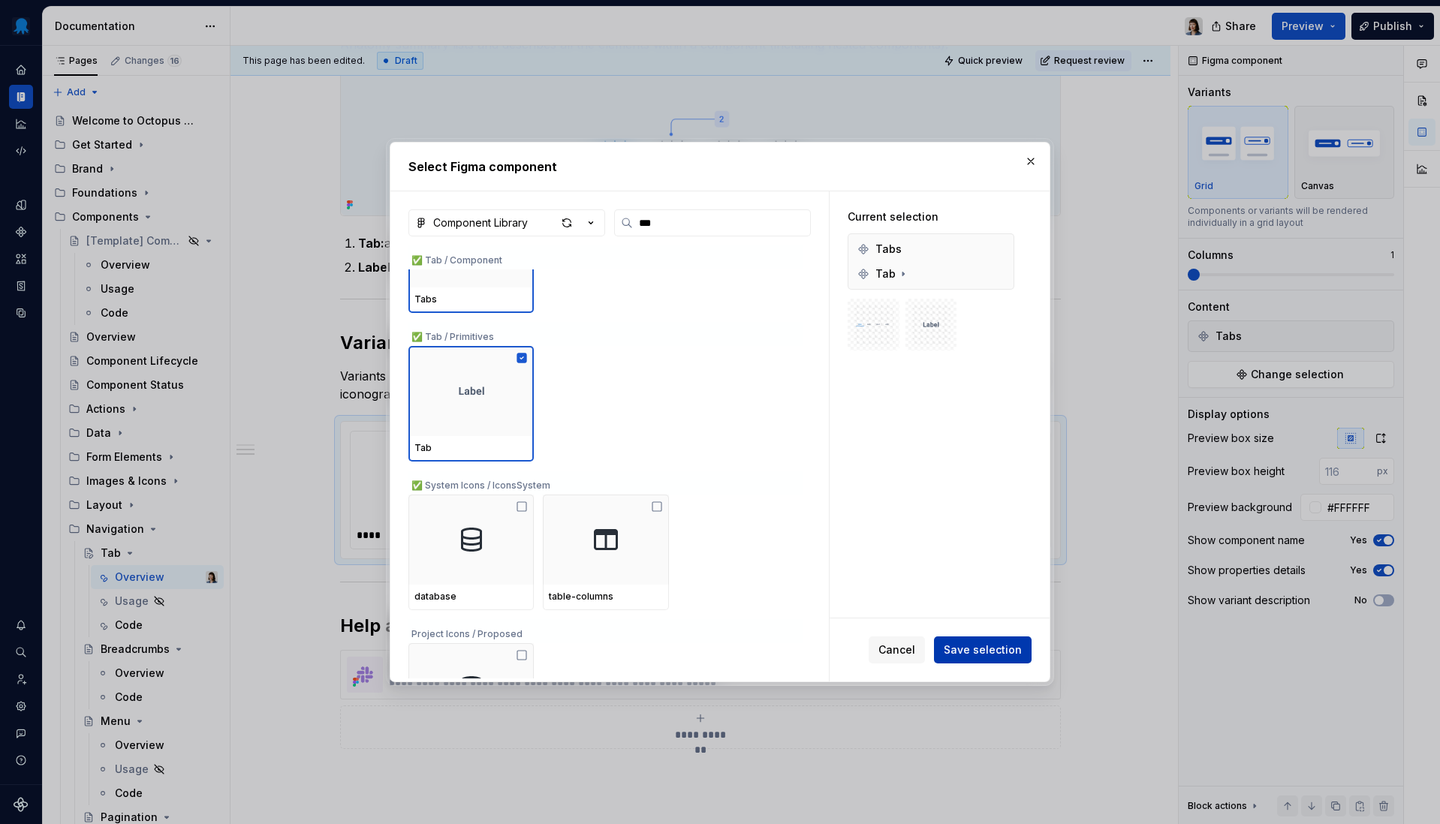
click at [981, 660] on button "Save selection" at bounding box center [983, 650] width 98 height 27
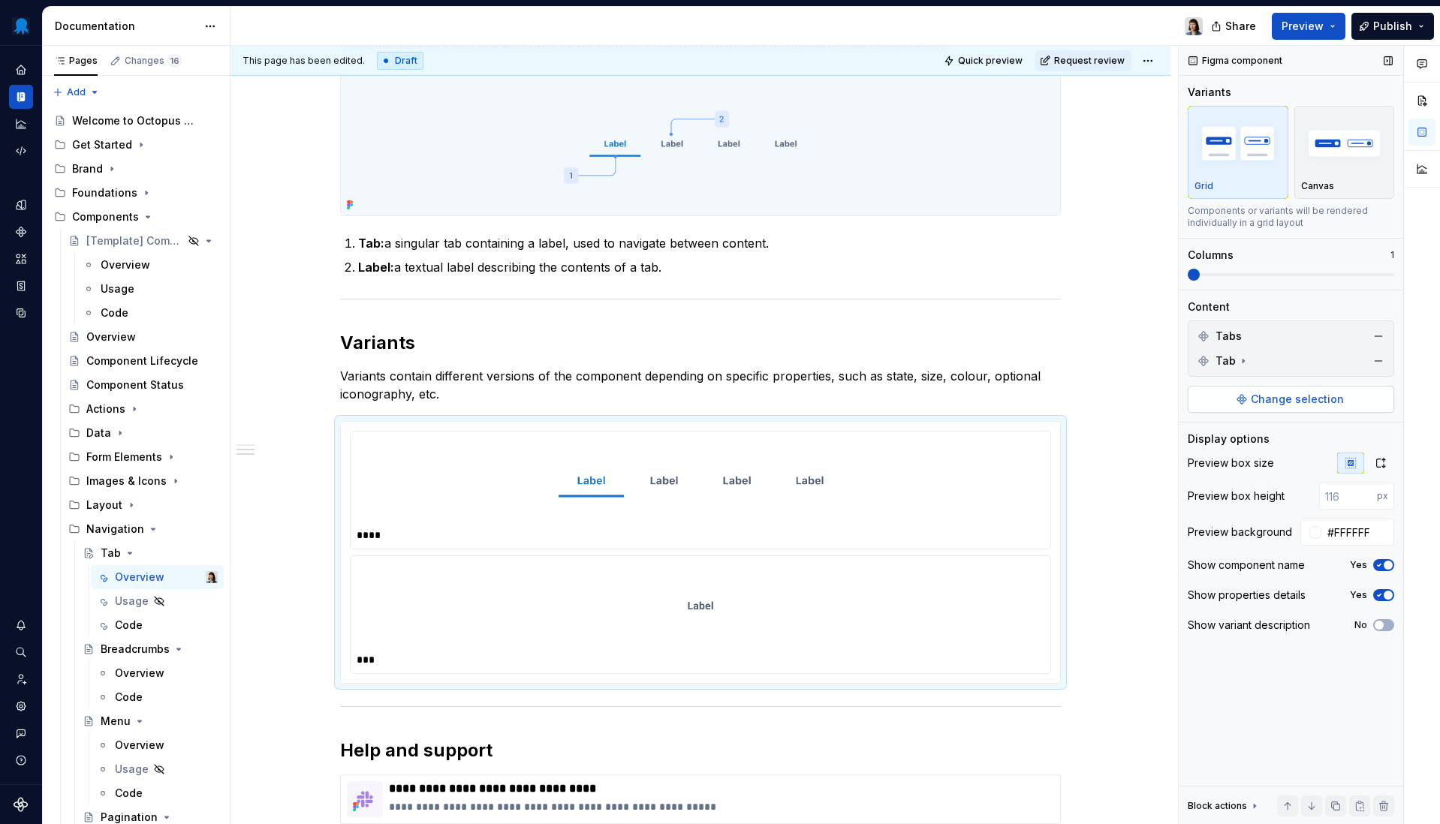
click at [1272, 396] on span "Change selection" at bounding box center [1297, 399] width 93 height 15
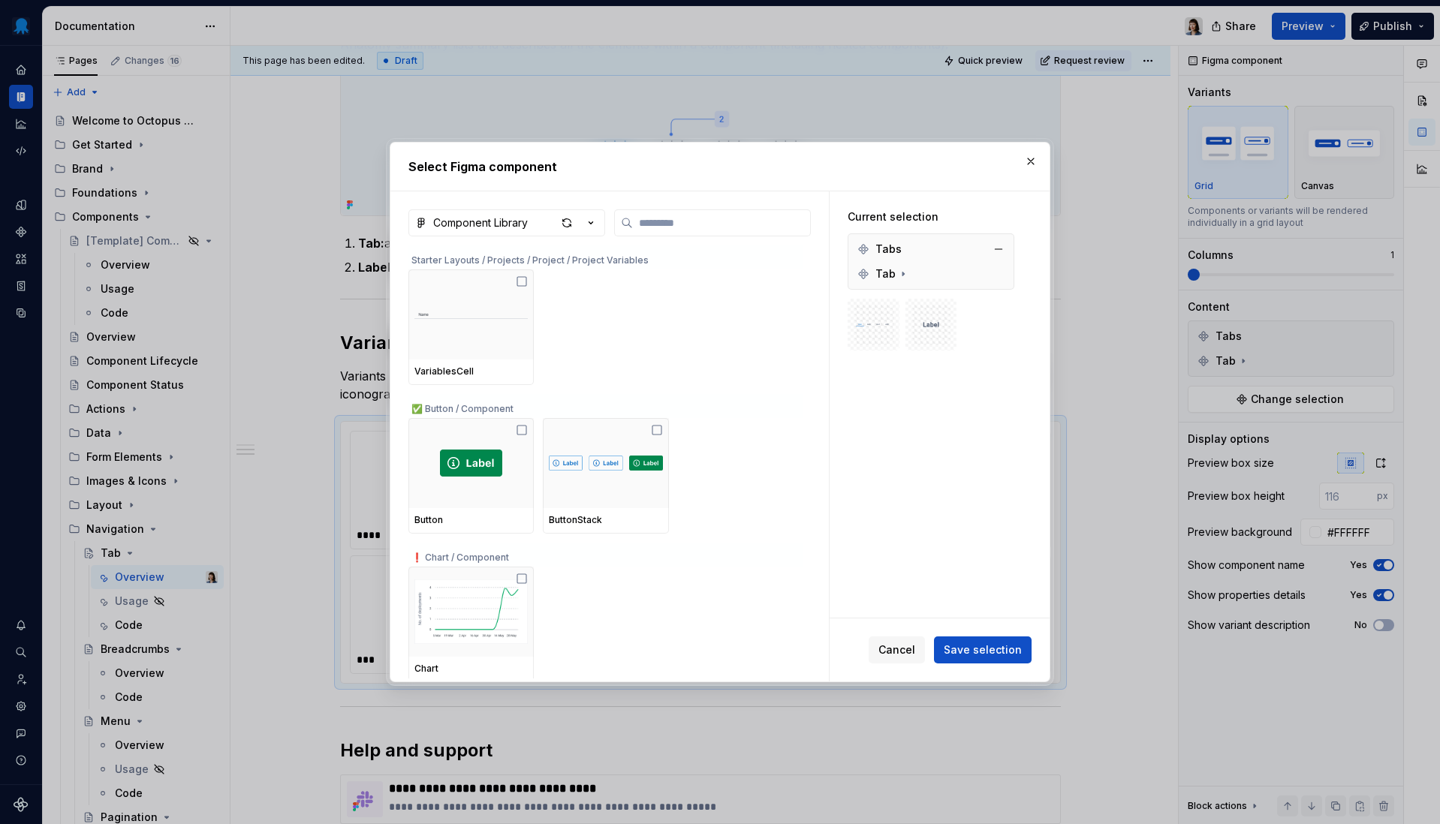
click at [873, 247] on div "Tabs" at bounding box center [879, 249] width 44 height 15
click at [995, 247] on button "button" at bounding box center [998, 249] width 21 height 21
click at [981, 655] on span "Save selection" at bounding box center [983, 650] width 78 height 15
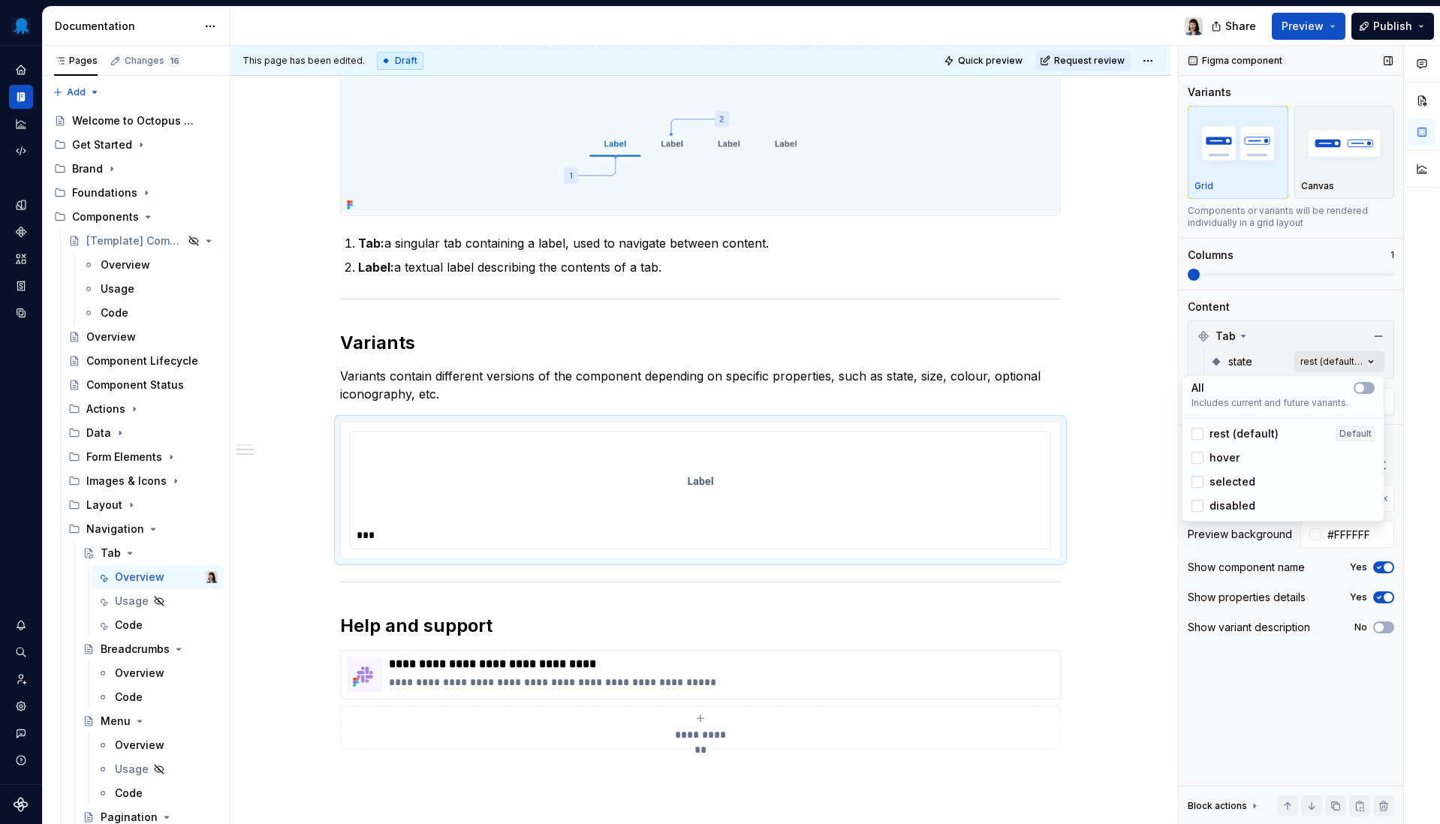
click at [1317, 364] on div "Comments Open comments No comments yet Select ‘Comment’ from the block context …" at bounding box center [1309, 435] width 261 height 779
click at [1317, 387] on span "button" at bounding box center [1359, 388] width 9 height 9
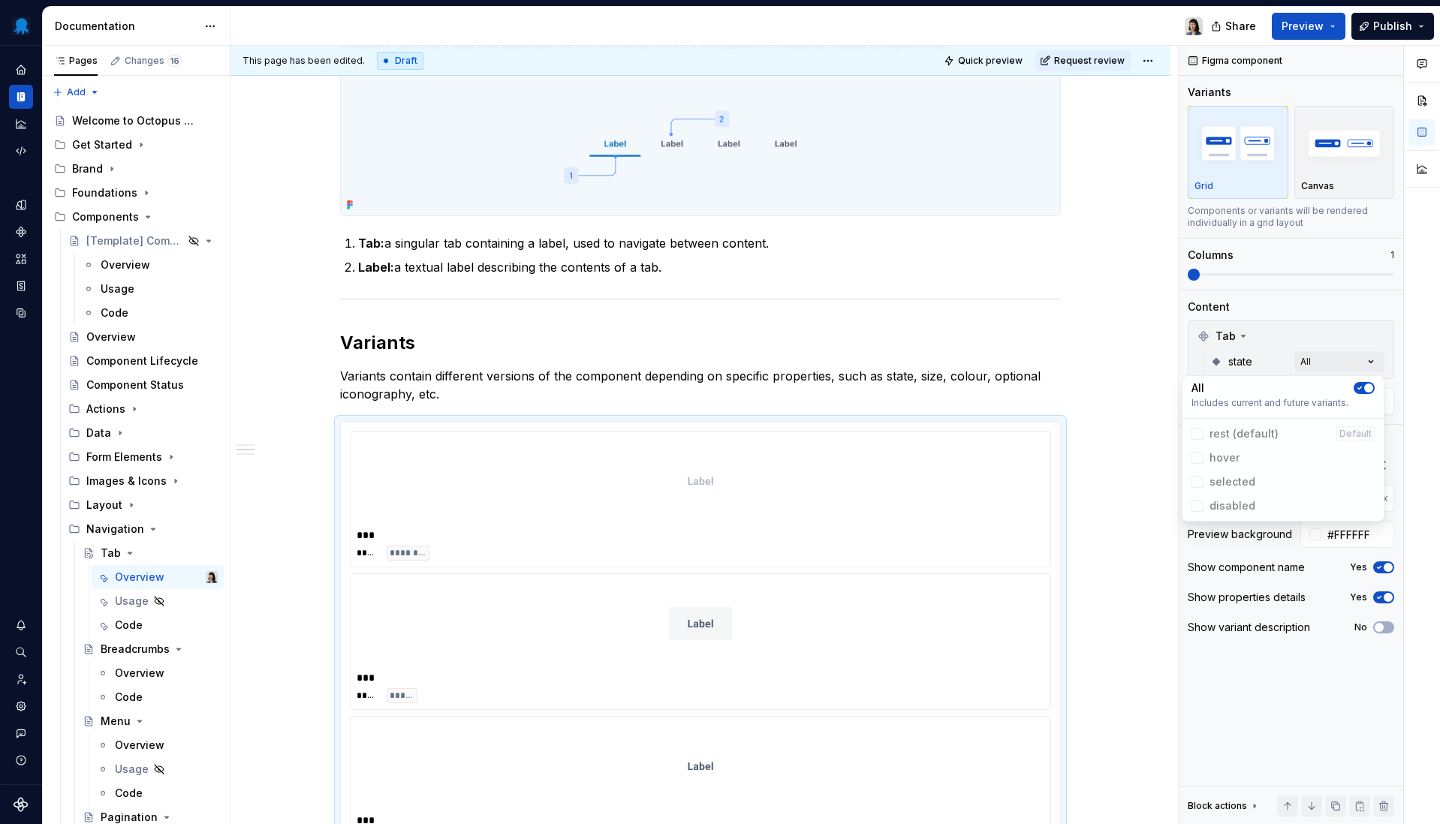
click at [1278, 278] on div "Comments Open comments No comments yet Select ‘Comment’ from the block context …" at bounding box center [1309, 435] width 261 height 779
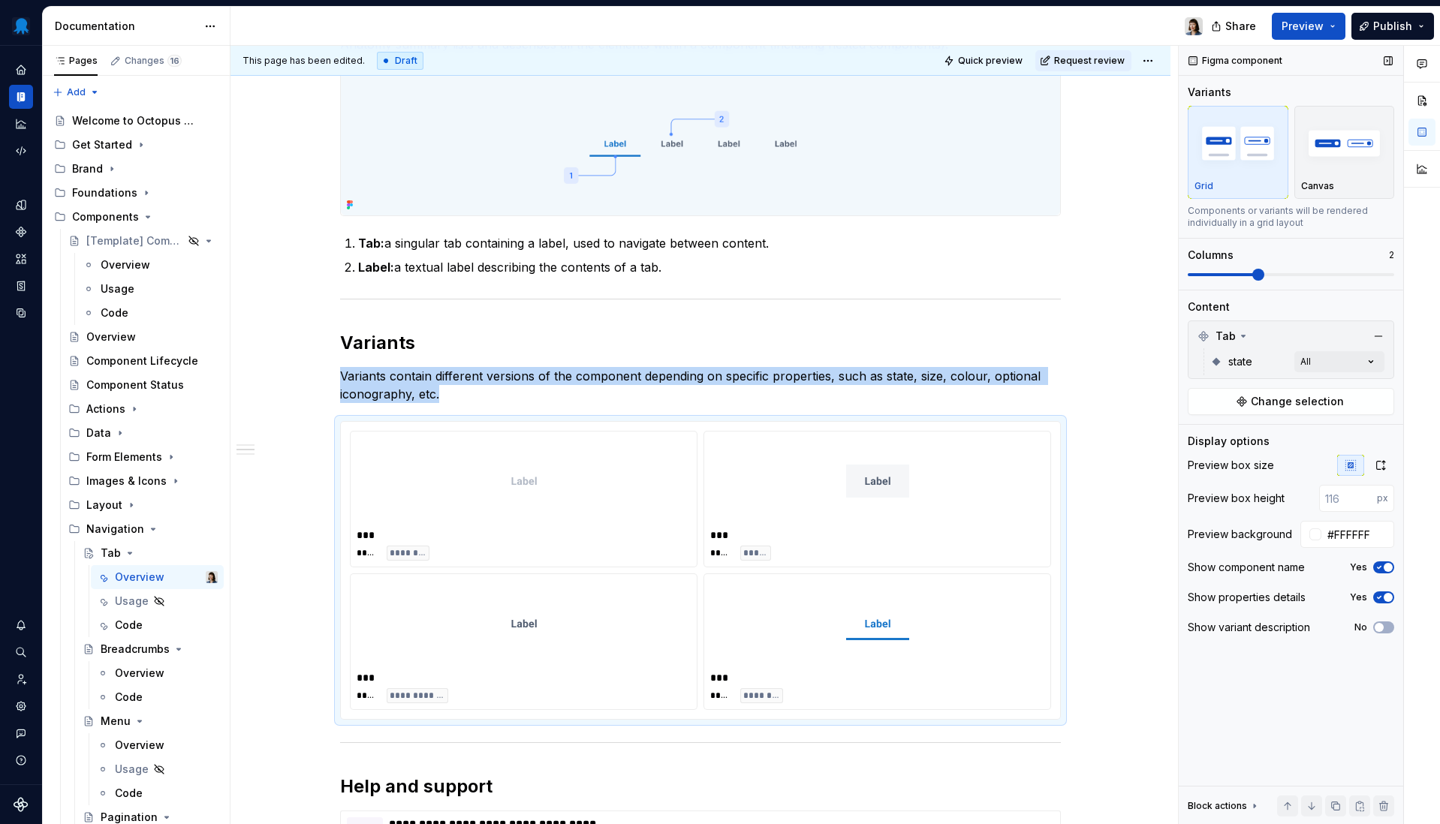
click at [1277, 272] on span at bounding box center [1291, 275] width 206 height 12
click at [826, 414] on div "**********" at bounding box center [700, 159] width 721 height 1573
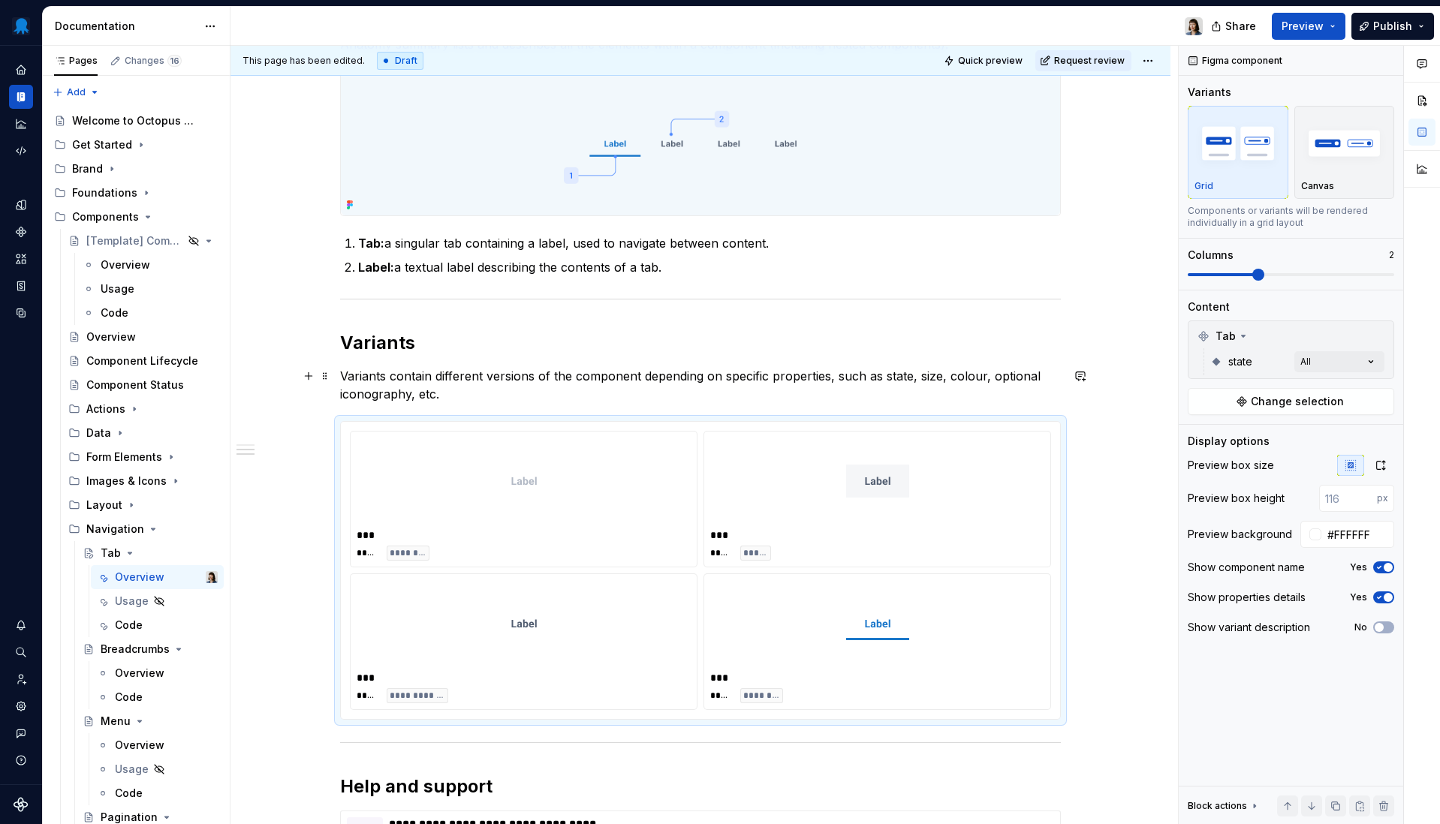
click at [962, 381] on p "Variants contain different versions of the component depending on specific prop…" at bounding box center [700, 385] width 721 height 36
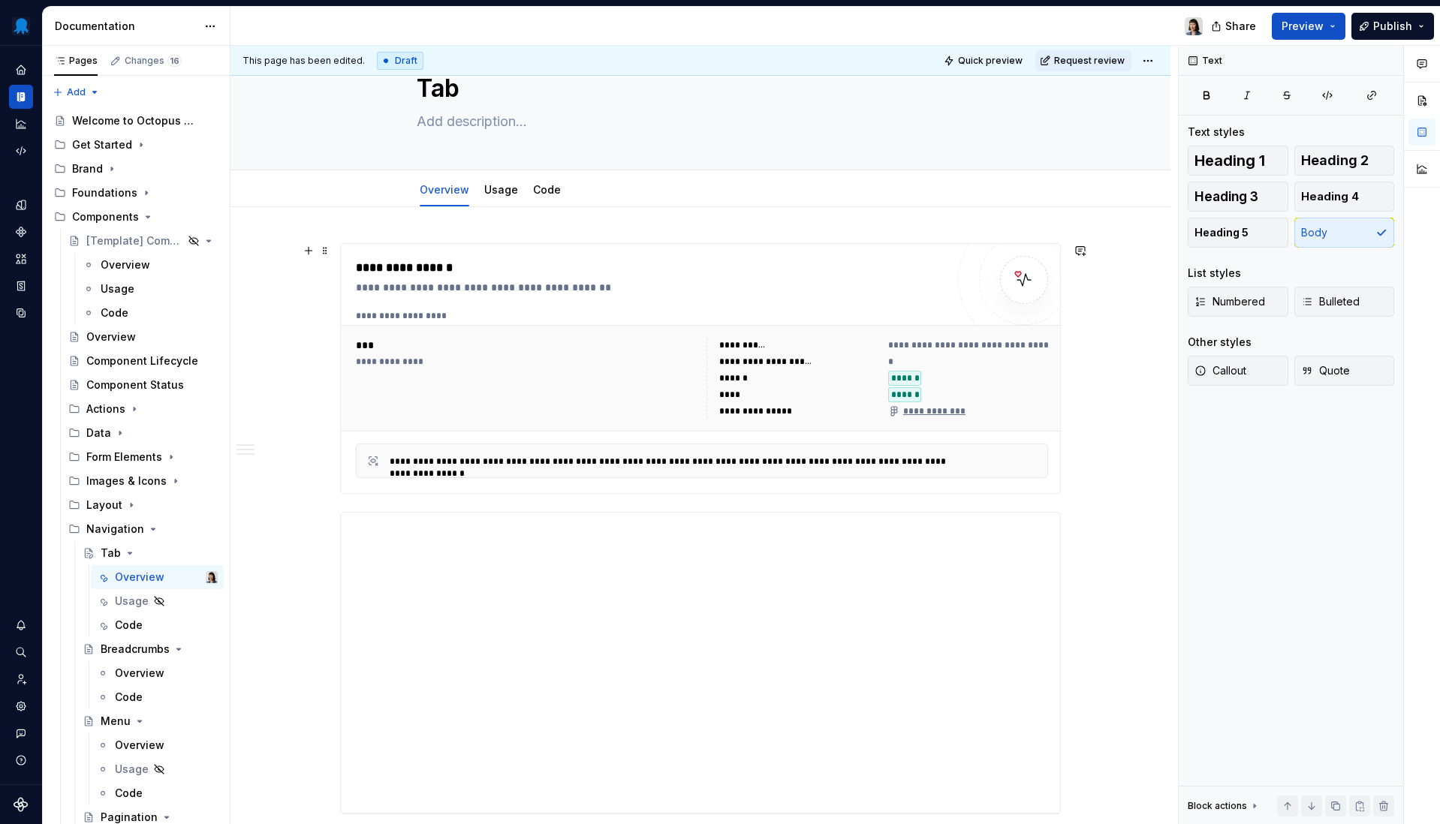
scroll to position [0, 0]
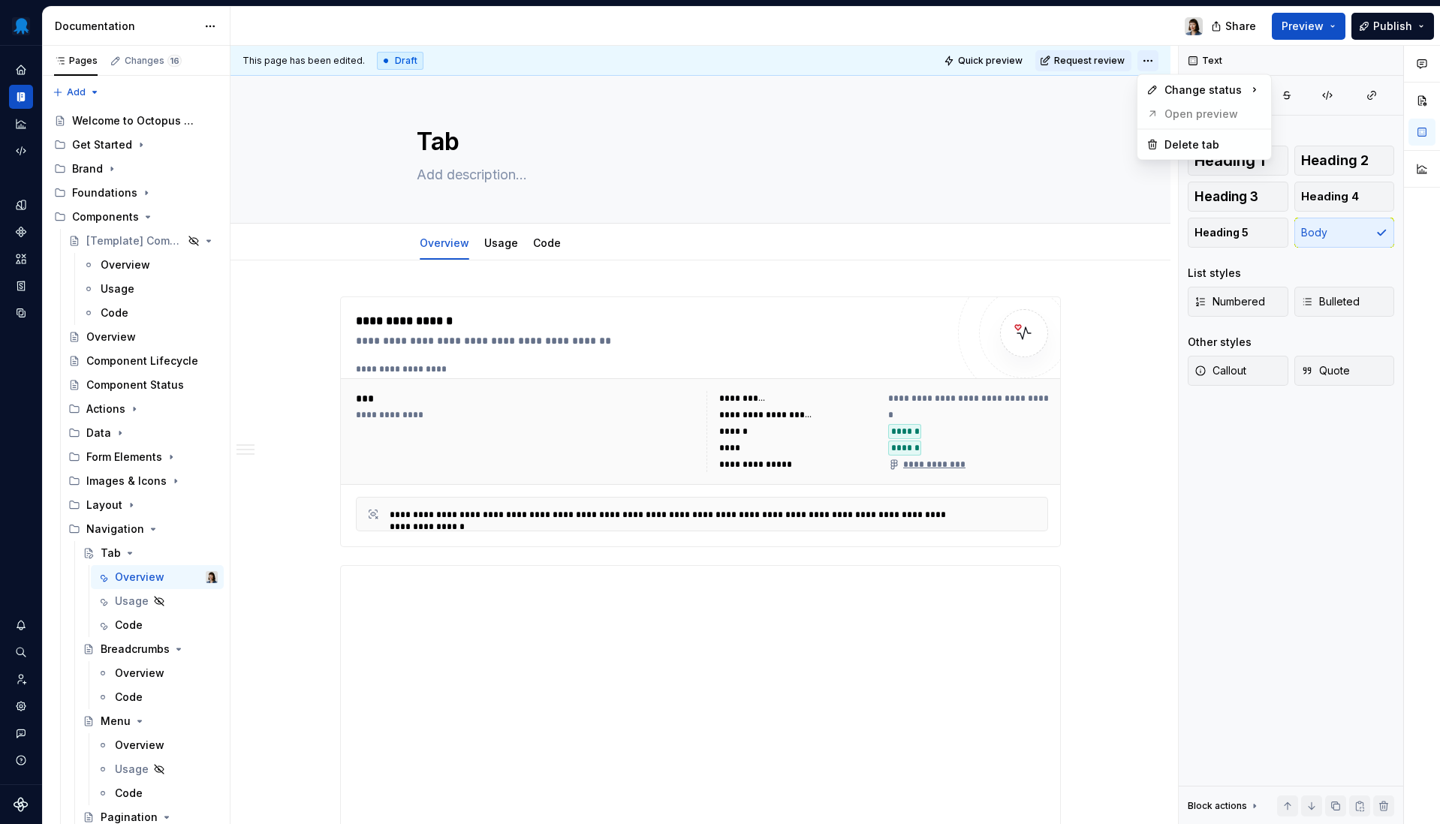
click at [1150, 59] on html "Octopus Design System Design system data Documentation Share Preview Publish Pa…" at bounding box center [720, 412] width 1440 height 824
click at [1290, 163] on div "Ready for publish" at bounding box center [1348, 166] width 152 height 24
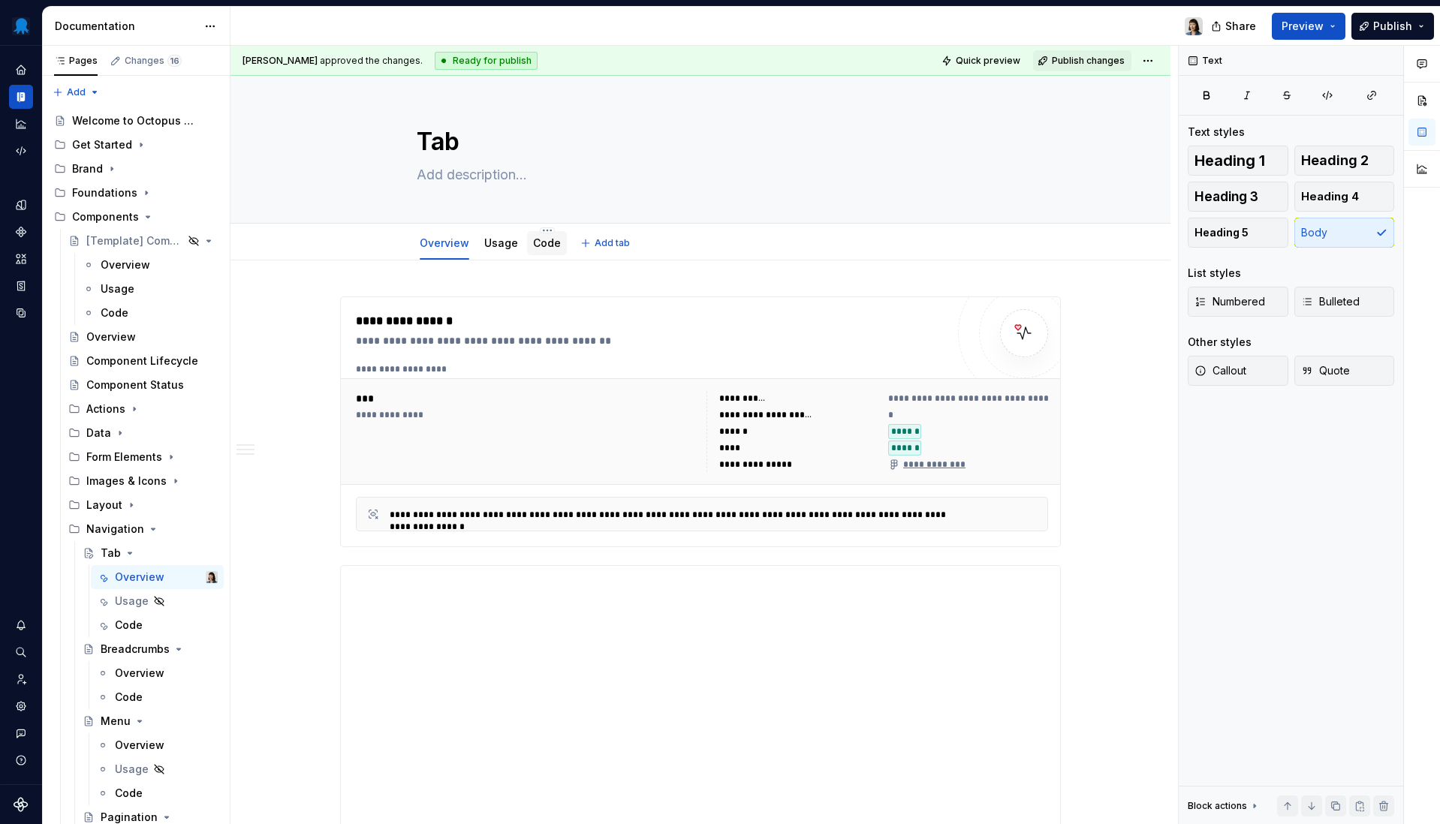
click at [545, 245] on link "Code" at bounding box center [547, 242] width 28 height 13
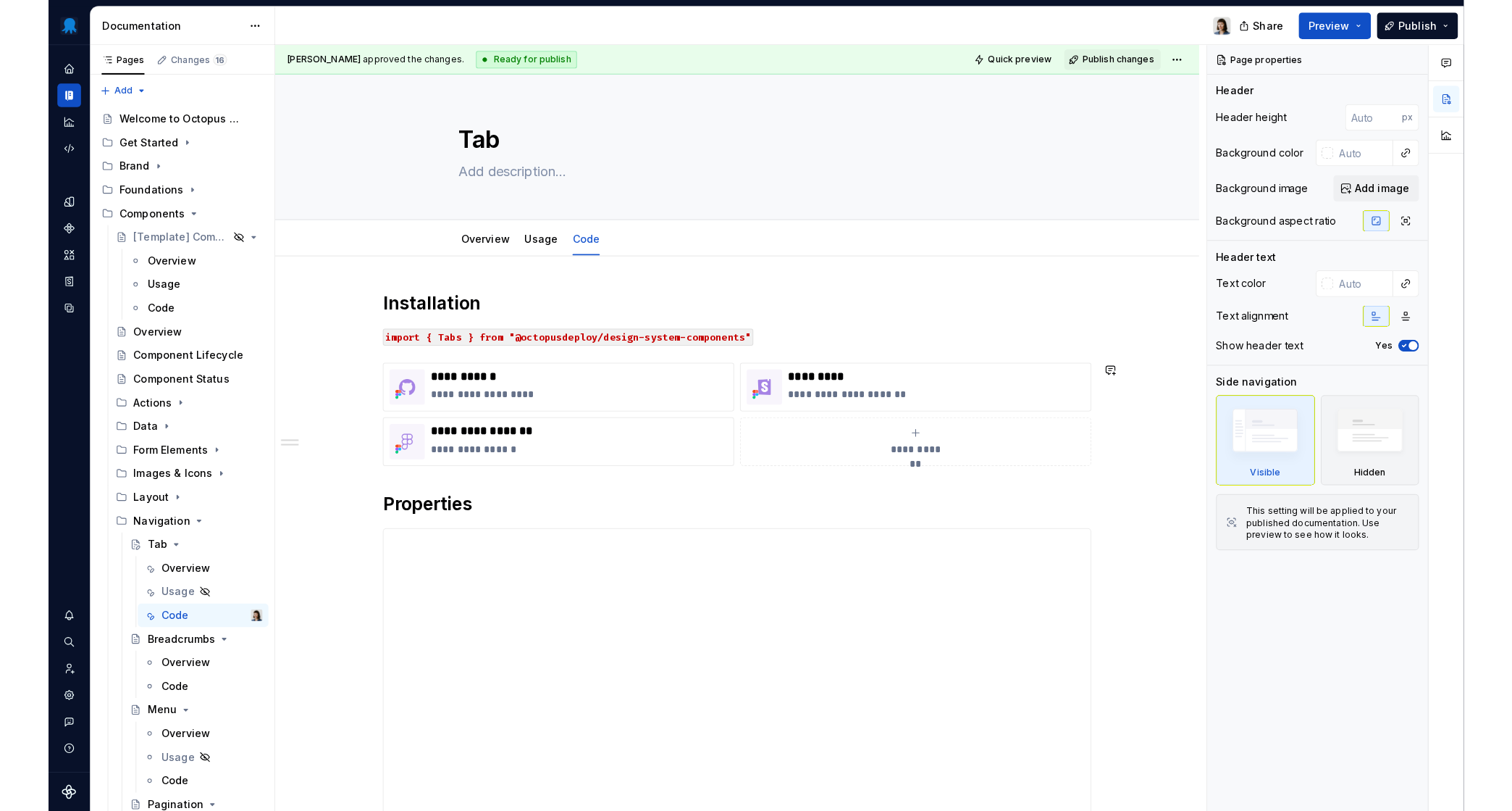
scroll to position [270, 0]
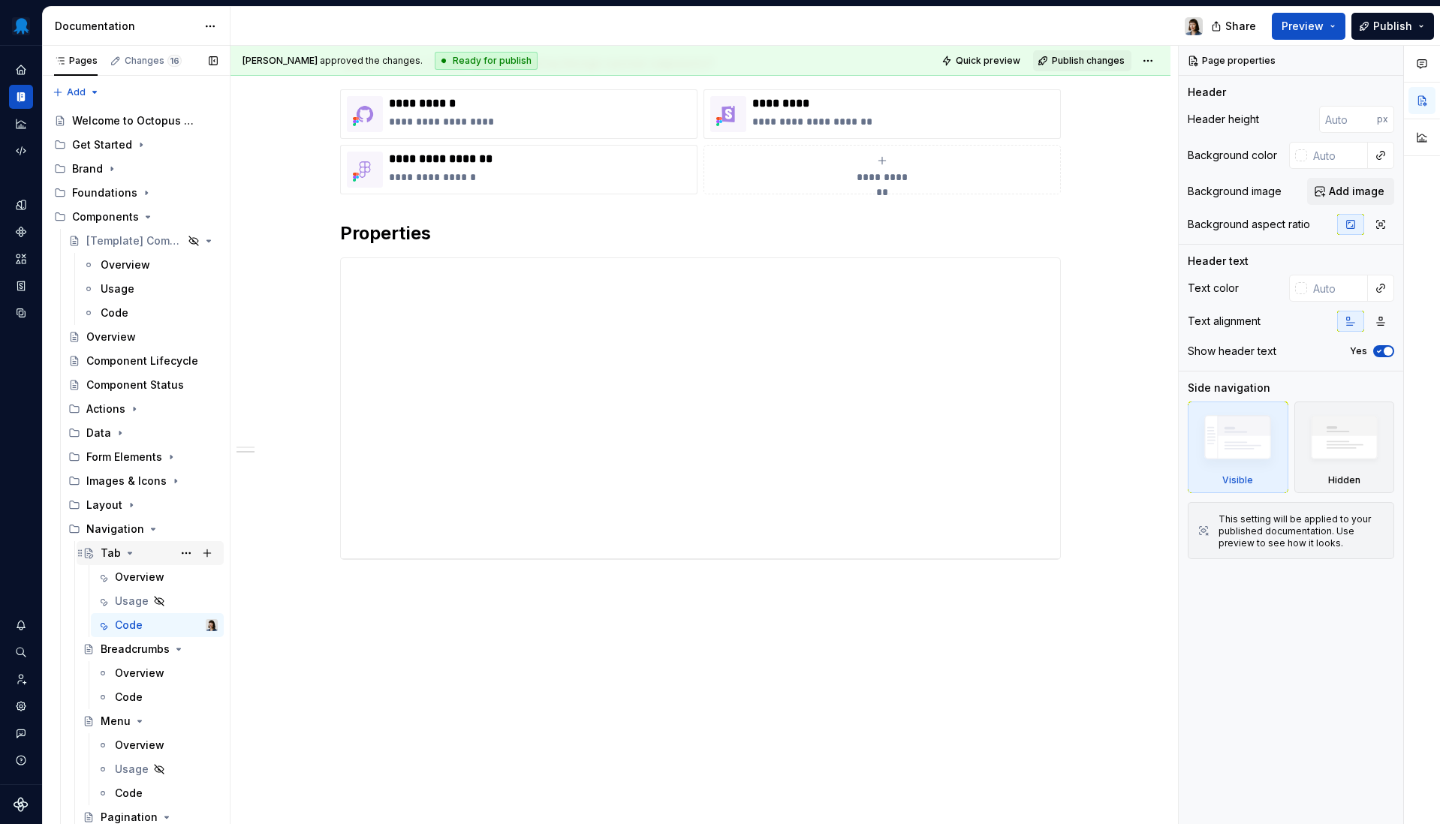
click at [125, 551] on icon "Page tree" at bounding box center [130, 553] width 12 height 12
click at [163, 577] on icon "Page tree" at bounding box center [167, 577] width 12 height 12
click at [141, 601] on icon "Page tree" at bounding box center [140, 601] width 12 height 12
click at [161, 626] on icon "Page tree" at bounding box center [167, 625] width 12 height 12
click at [643, 631] on div "**********" at bounding box center [700, 403] width 940 height 844
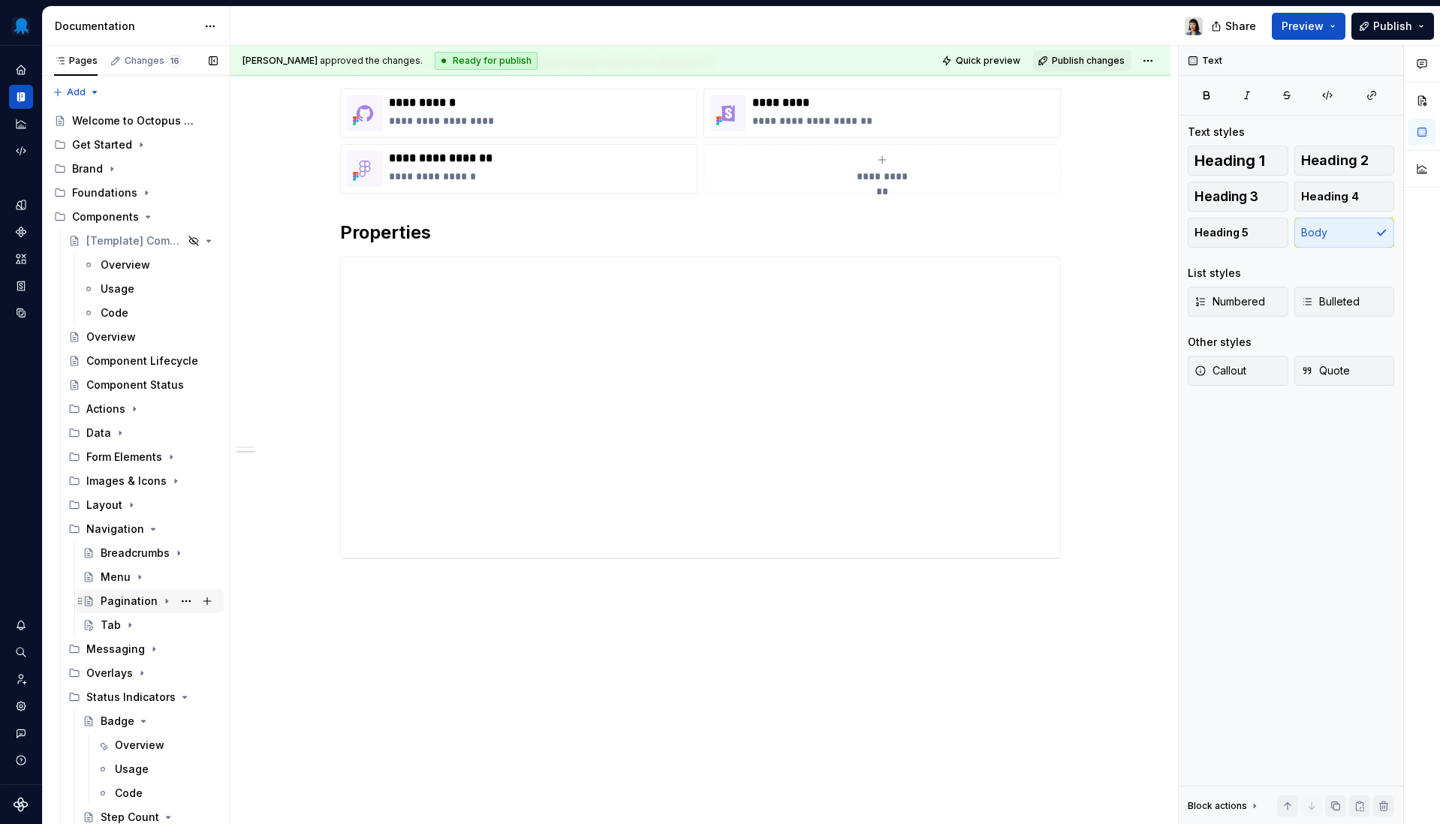
click at [135, 604] on div "Pagination" at bounding box center [129, 601] width 57 height 15
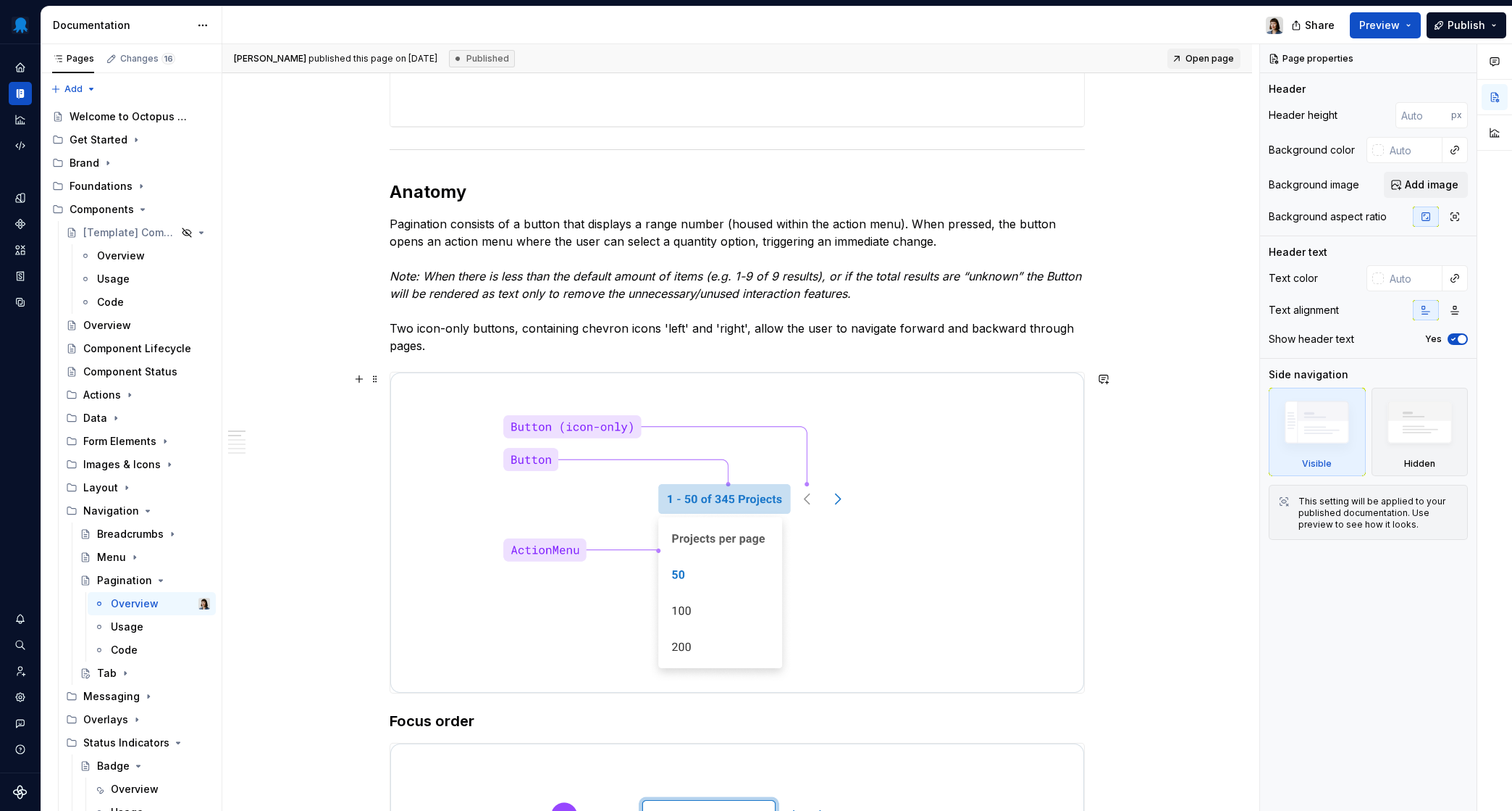
scroll to position [722, 0]
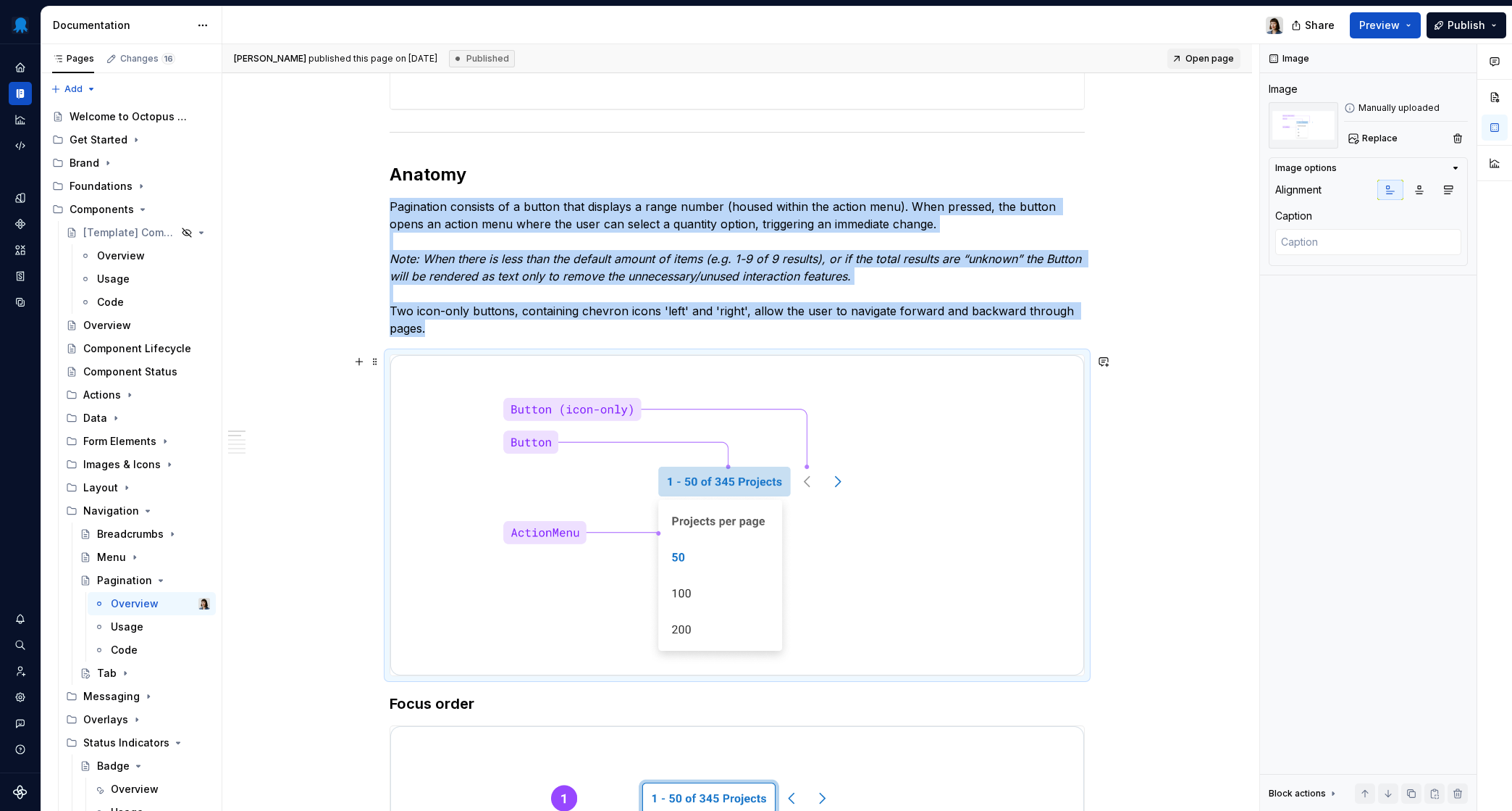
click at [587, 487] on img at bounding box center [737, 516] width 694 height 321
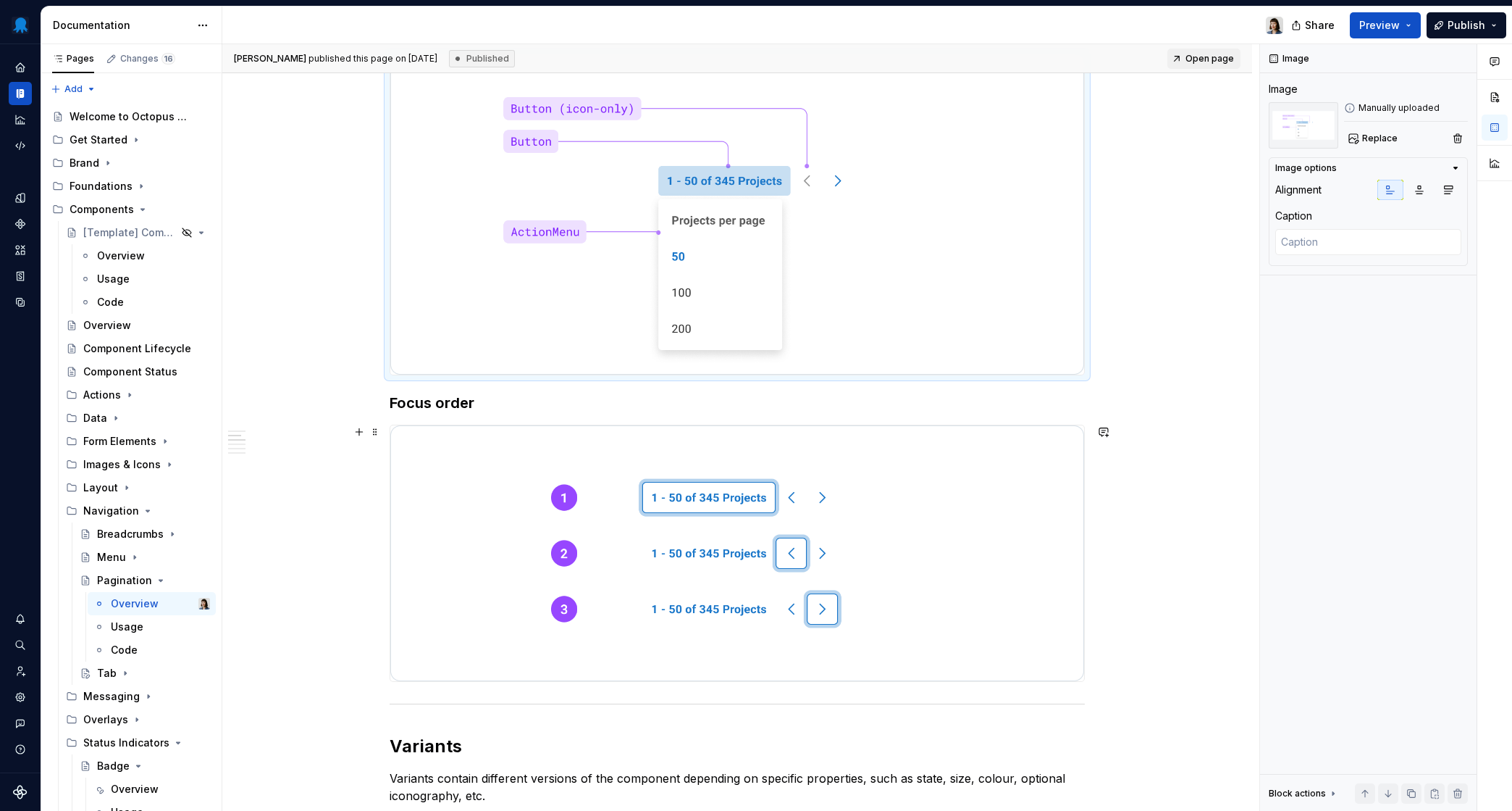
scroll to position [1309, 0]
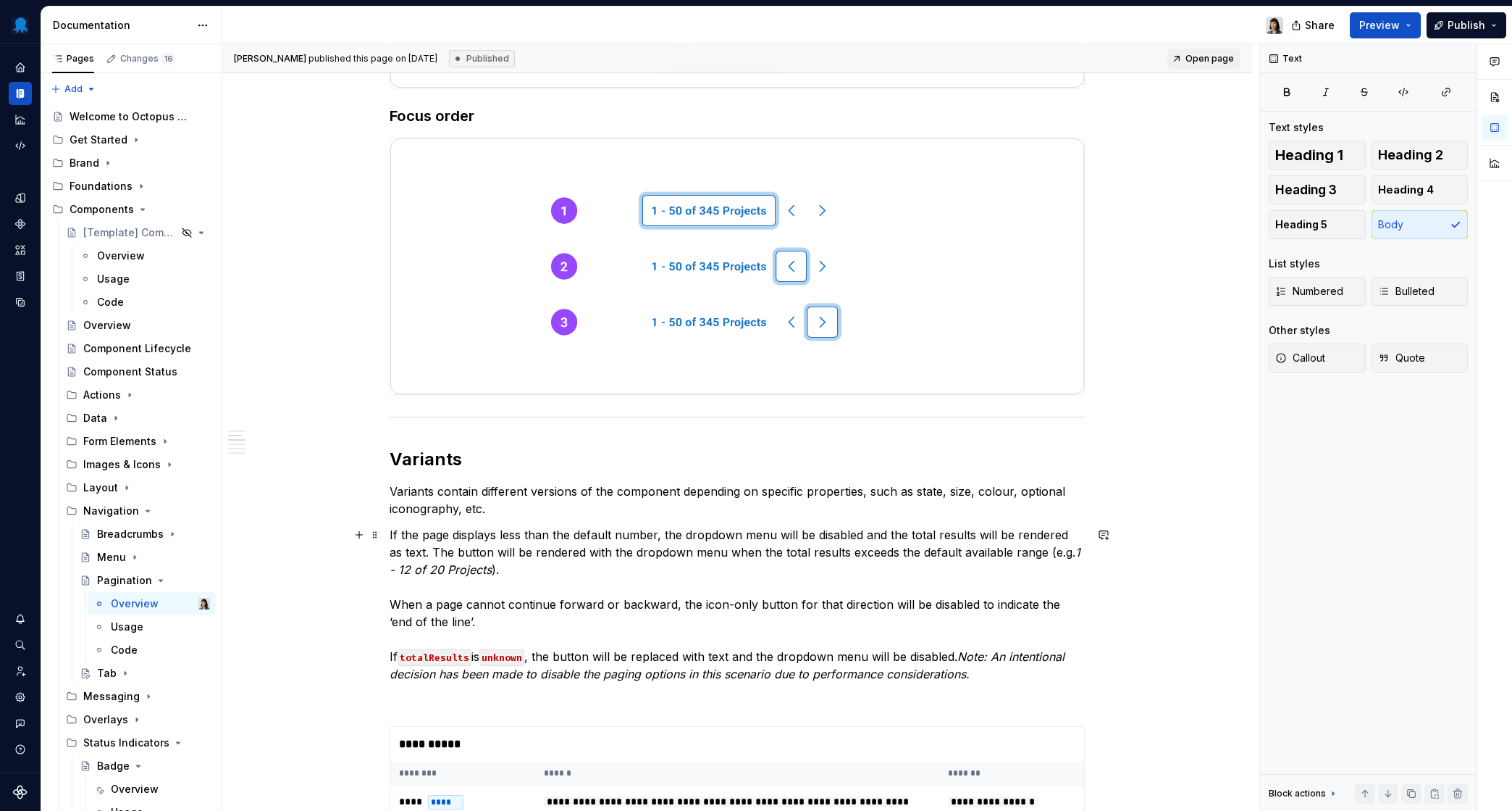
click at [581, 571] on p "If the page displays less than the default number, the dropdown menu will be di…" at bounding box center [737, 604] width 696 height 156
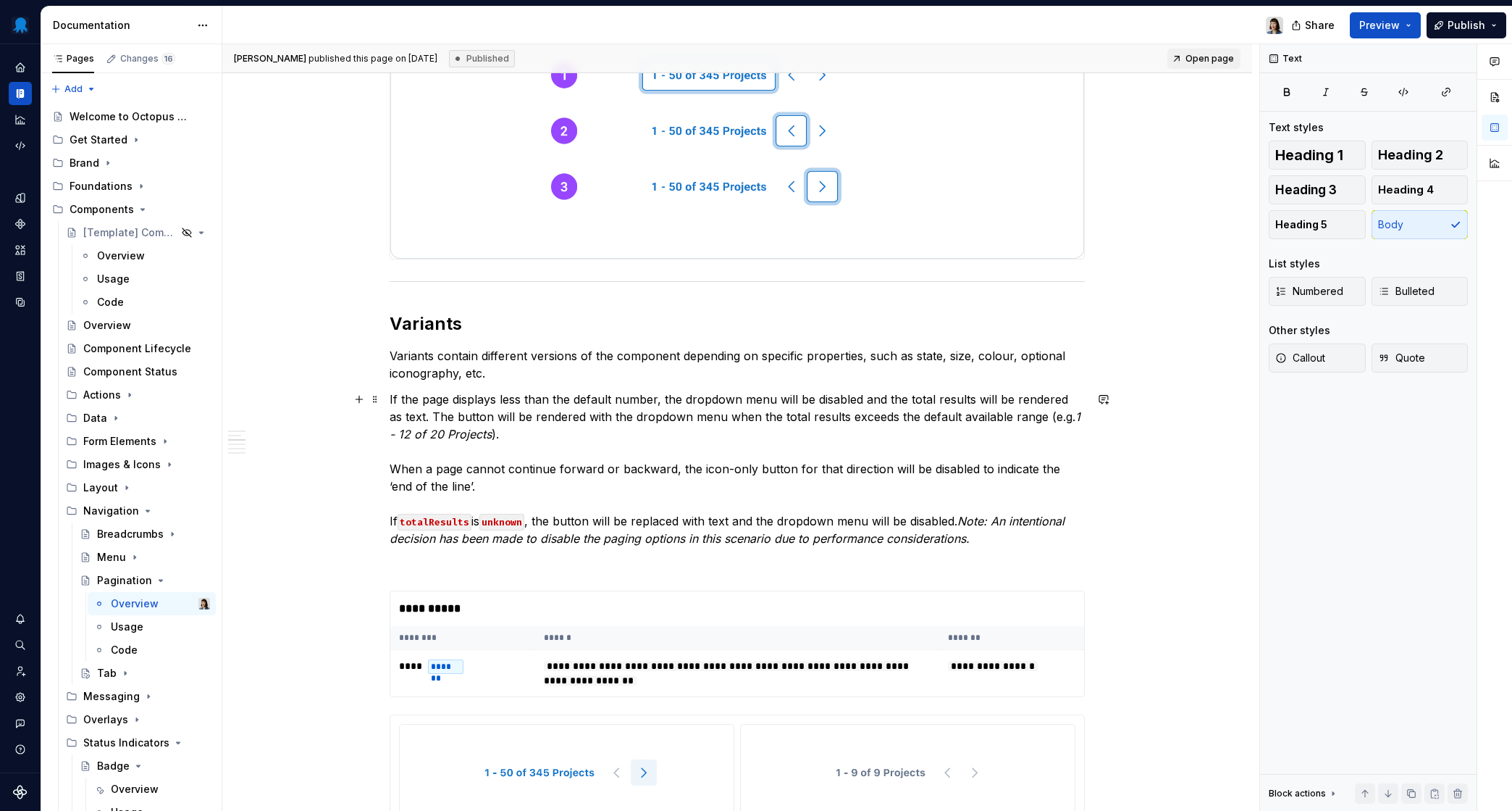
scroll to position [1496, 0]
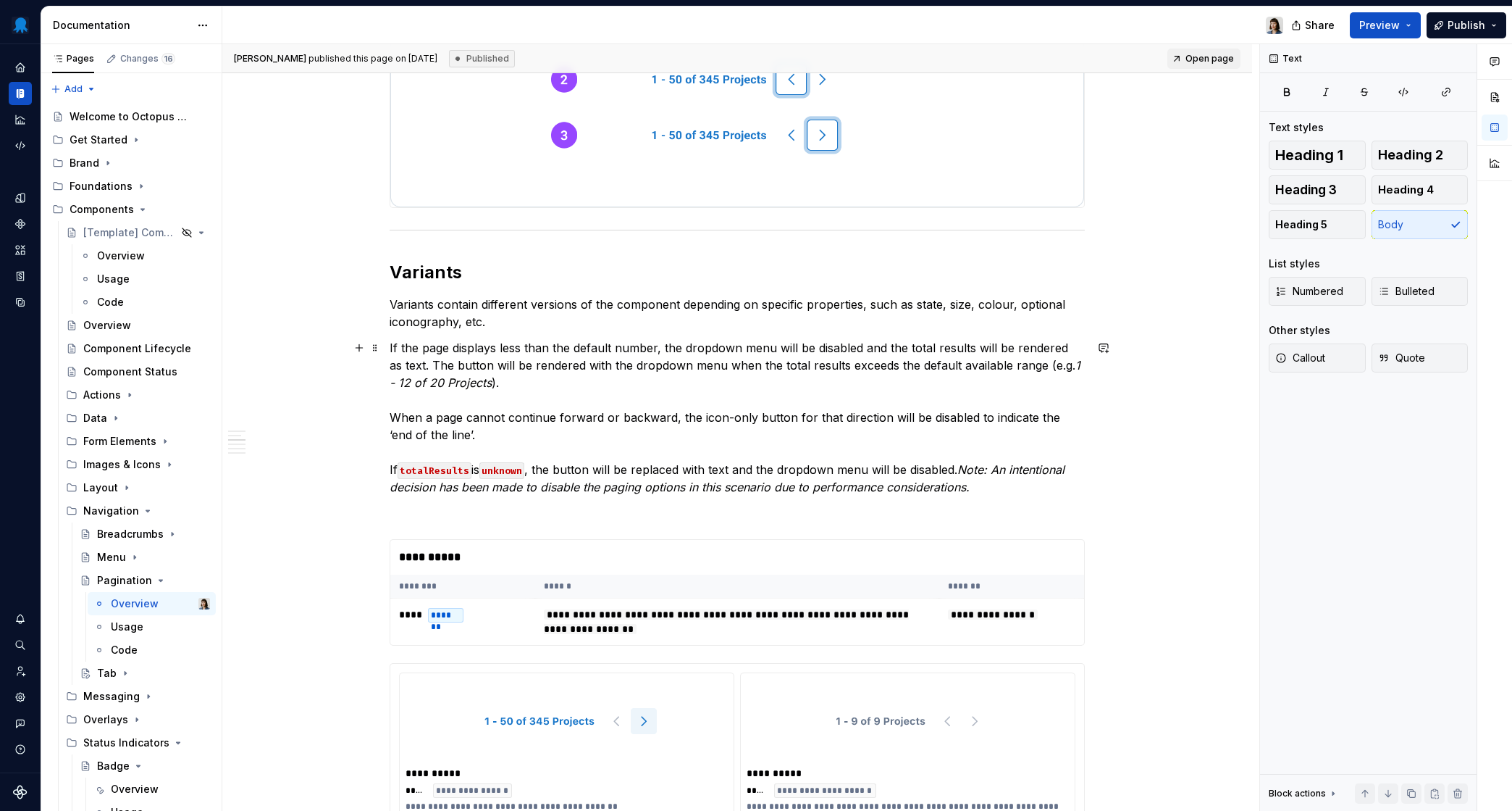
click at [969, 471] on em "Note: An intentional decision has been made to disable the paging options in th…" at bounding box center [729, 478] width 678 height 32
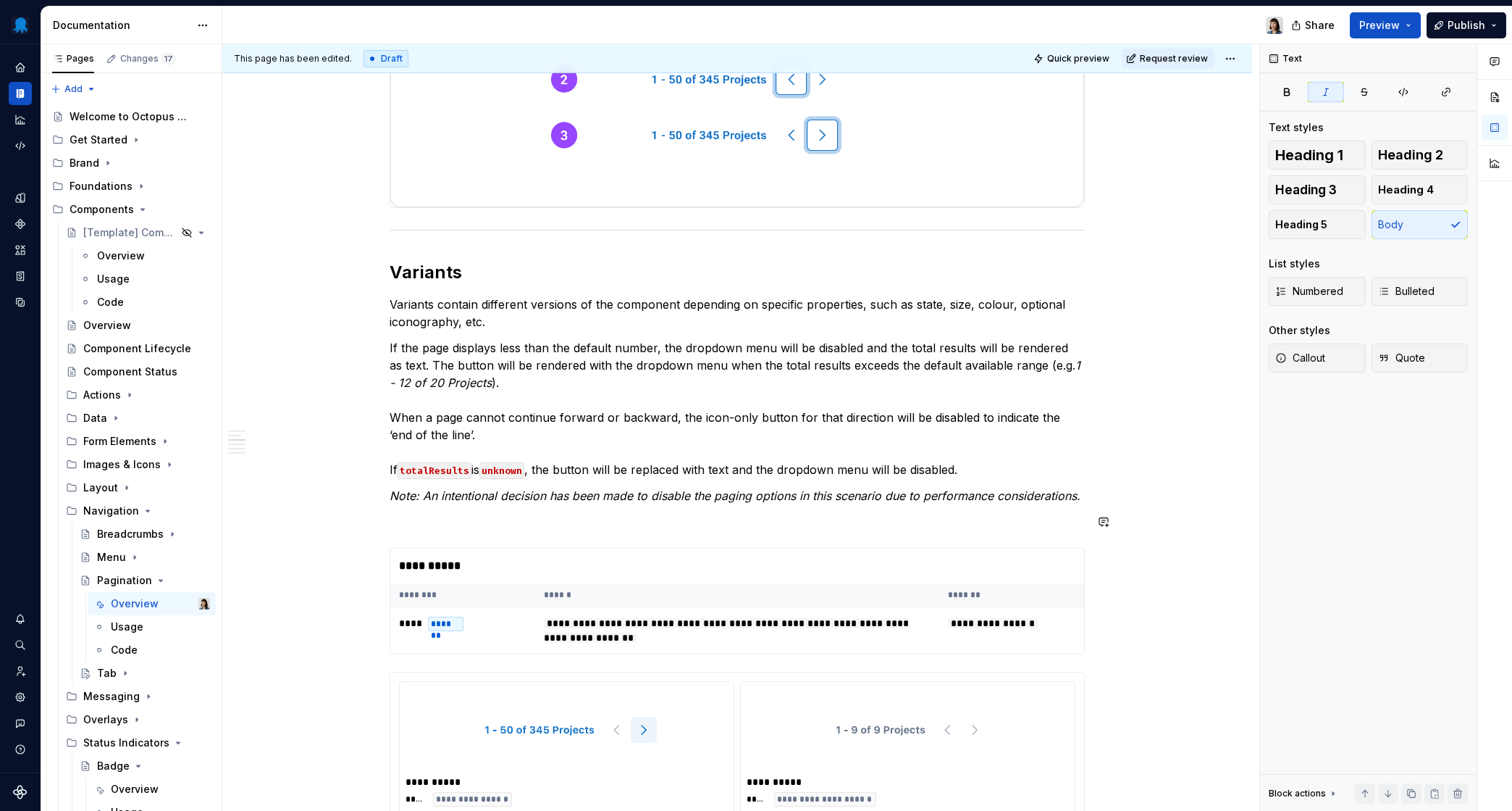
type textarea "*"
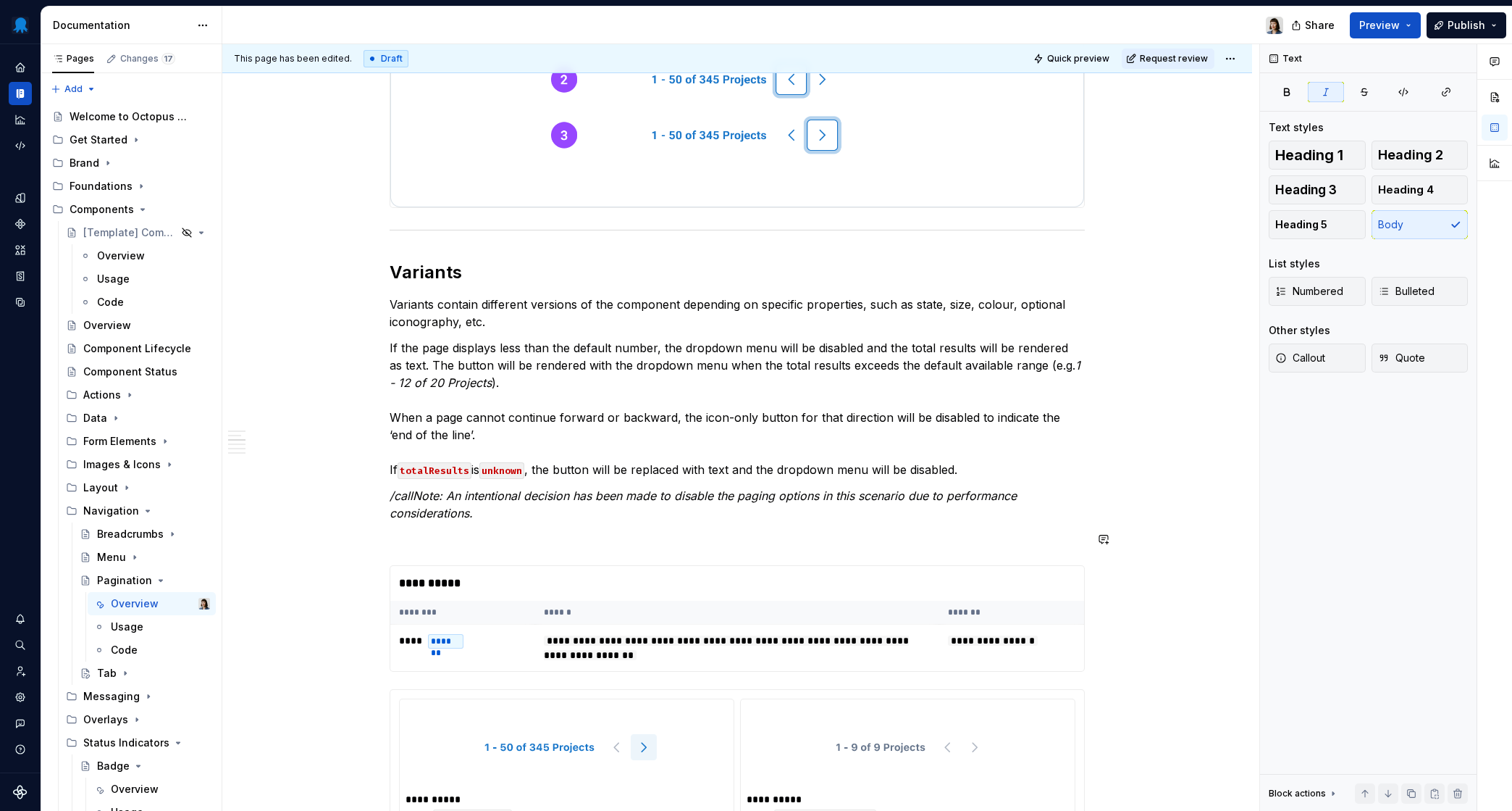
type textarea "*"
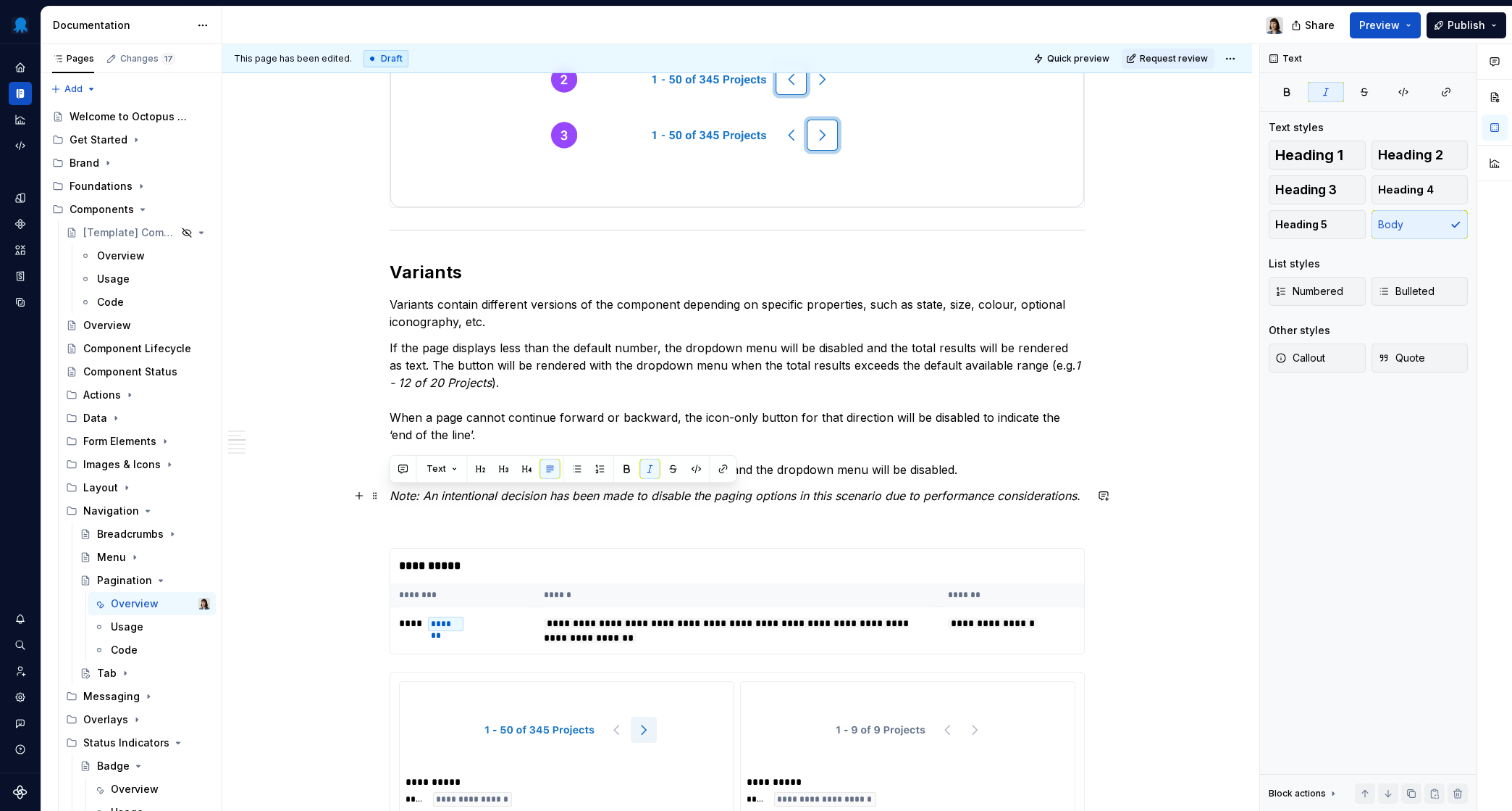
drag, startPoint x: 1078, startPoint y: 499, endPoint x: 392, endPoint y: 495, distance: 686.0
click at [392, 495] on em "Note: An intentional decision has been made to disable the paging options in th…" at bounding box center [735, 495] width 691 height 14
click at [1271, 351] on span "Callout" at bounding box center [1301, 357] width 50 height 14
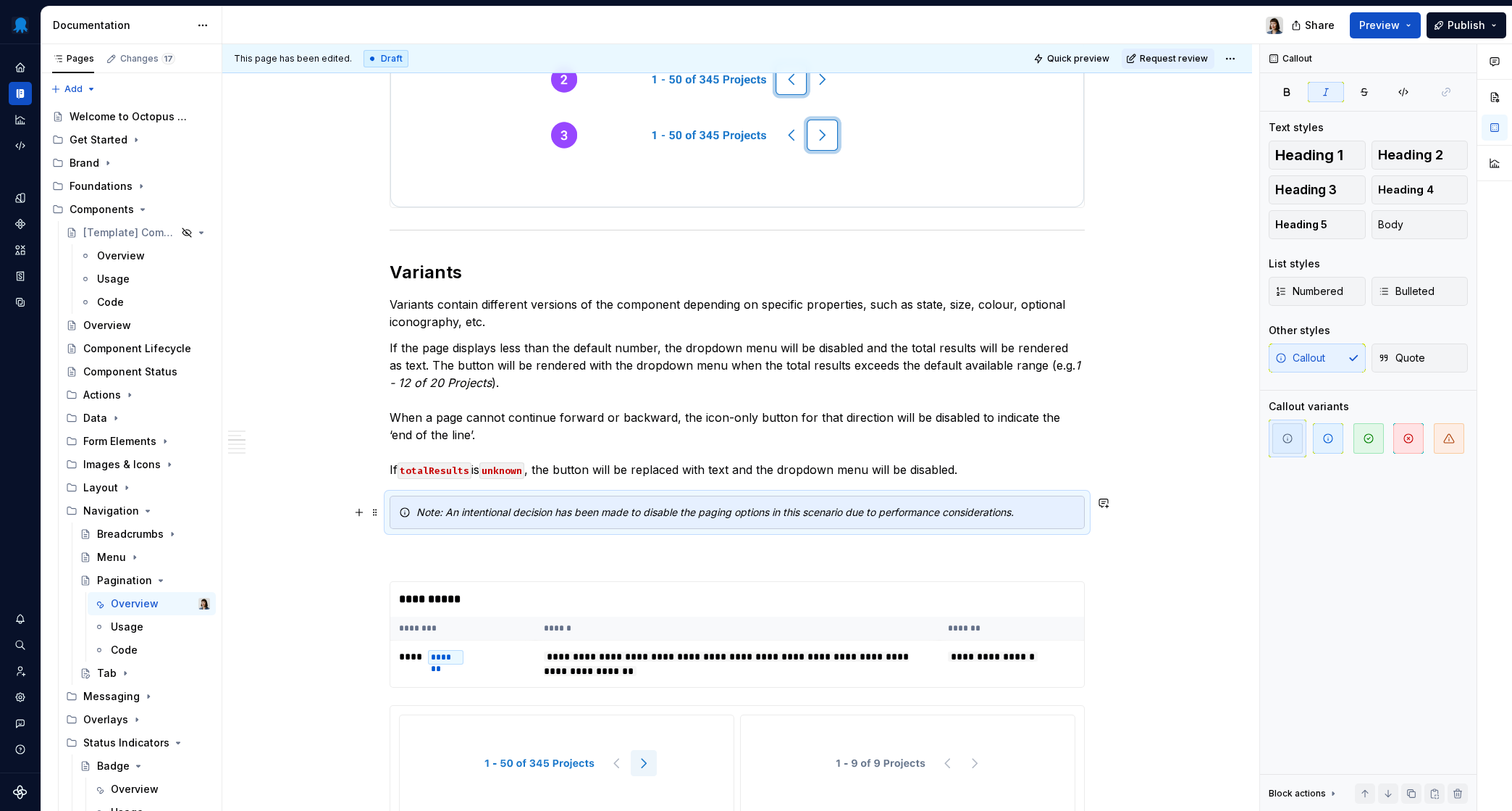
click at [623, 507] on em "Note: An intentional decision has been made to disable the paging options in th…" at bounding box center [715, 512] width 597 height 13
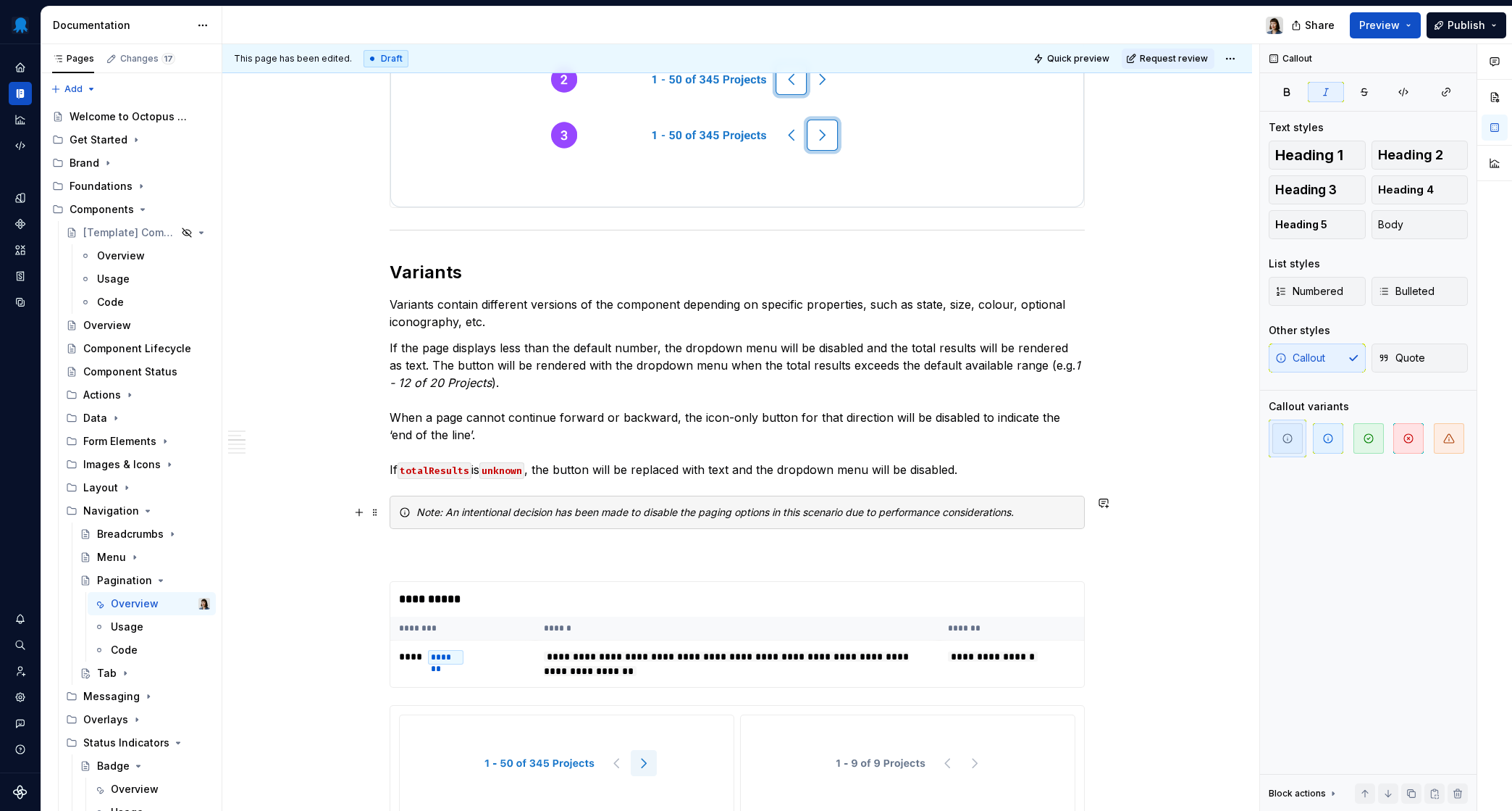
click at [691, 507] on em "Note: An intentional decision has been made to disable the paging options in th…" at bounding box center [715, 512] width 597 height 13
click at [484, 548] on p at bounding box center [737, 555] width 696 height 17
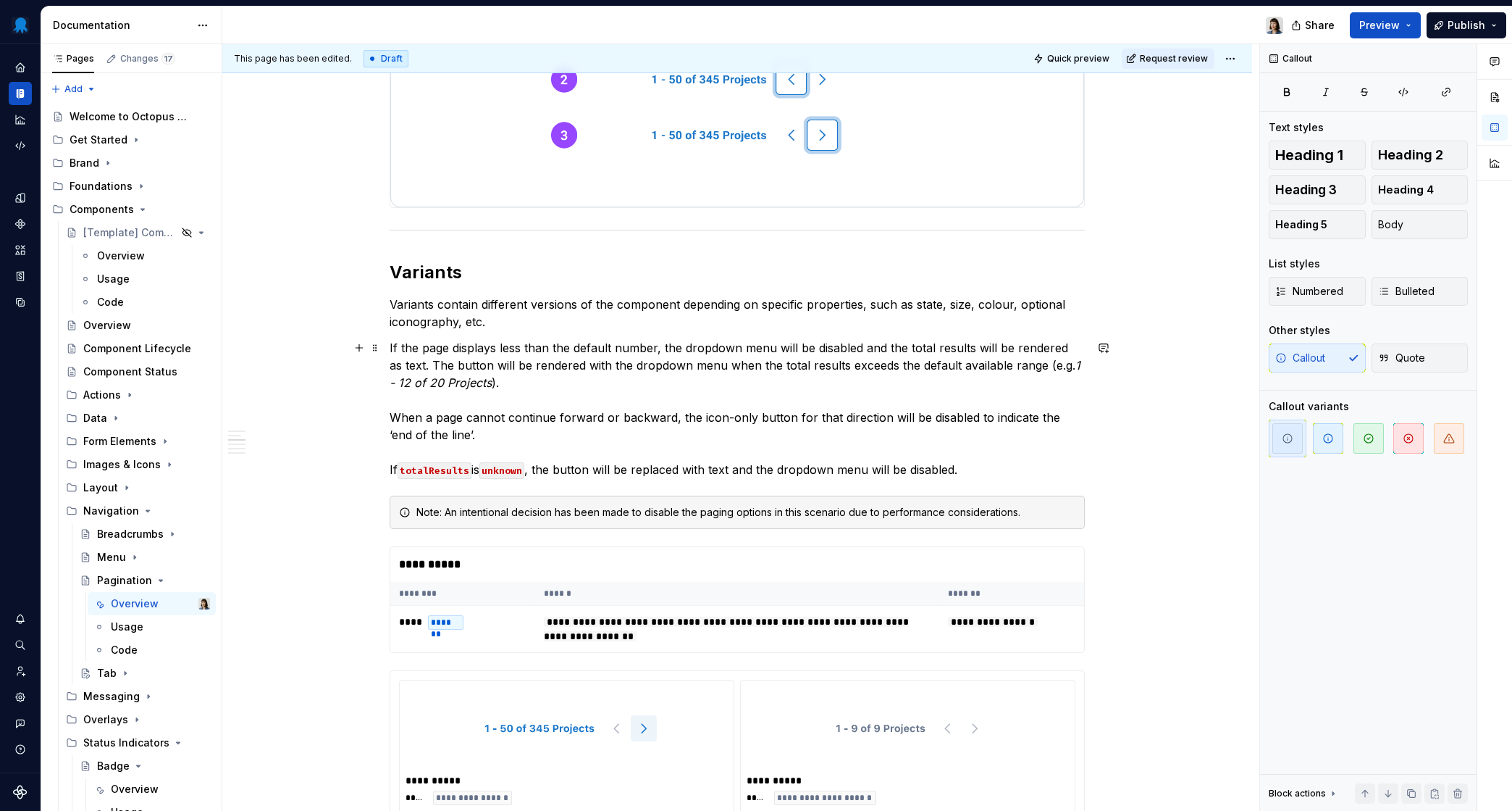
click at [774, 434] on p "If the page displays less than the default number, the dropdown menu will be di…" at bounding box center [737, 408] width 696 height 139
click at [794, 471] on p "If the page displays less than the default number, the dropdown menu will be di…" at bounding box center [737, 408] width 696 height 139
click at [671, 434] on p "If the page displays less than the default number, the dropdown menu will be di…" at bounding box center [737, 408] width 696 height 139
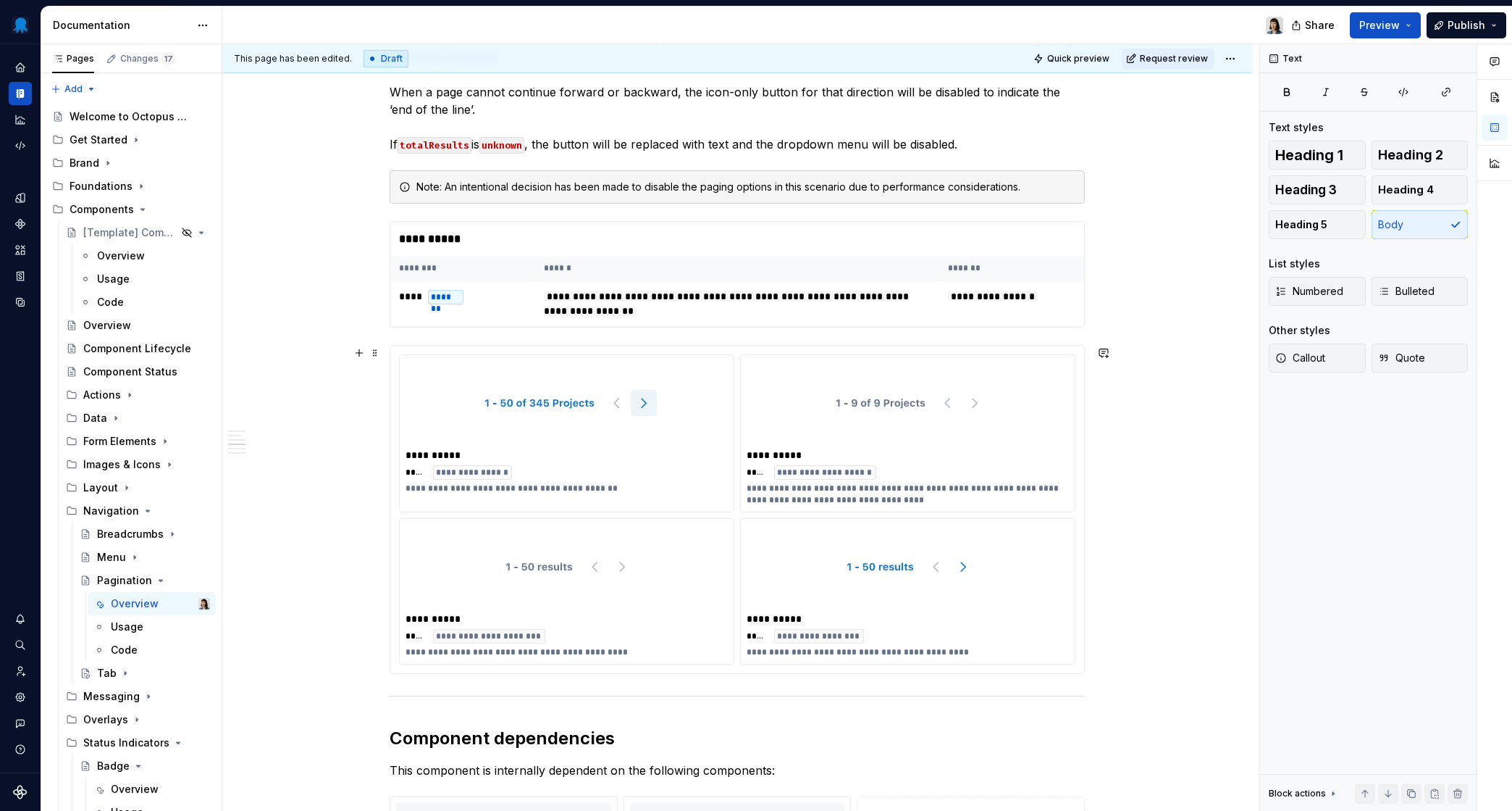
scroll to position [1751, 0]
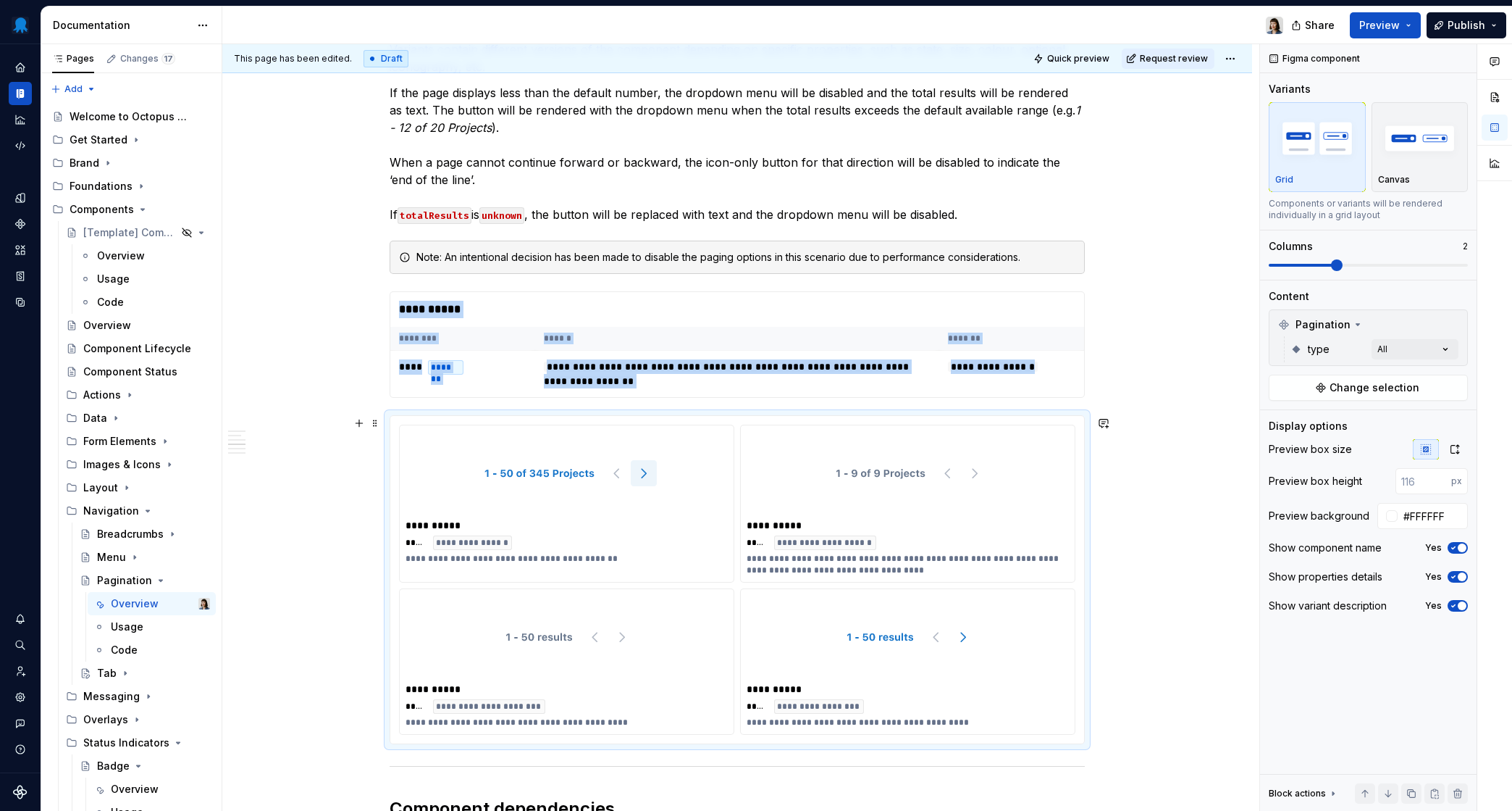
click at [732, 421] on div "**********" at bounding box center [737, 579] width 694 height 327
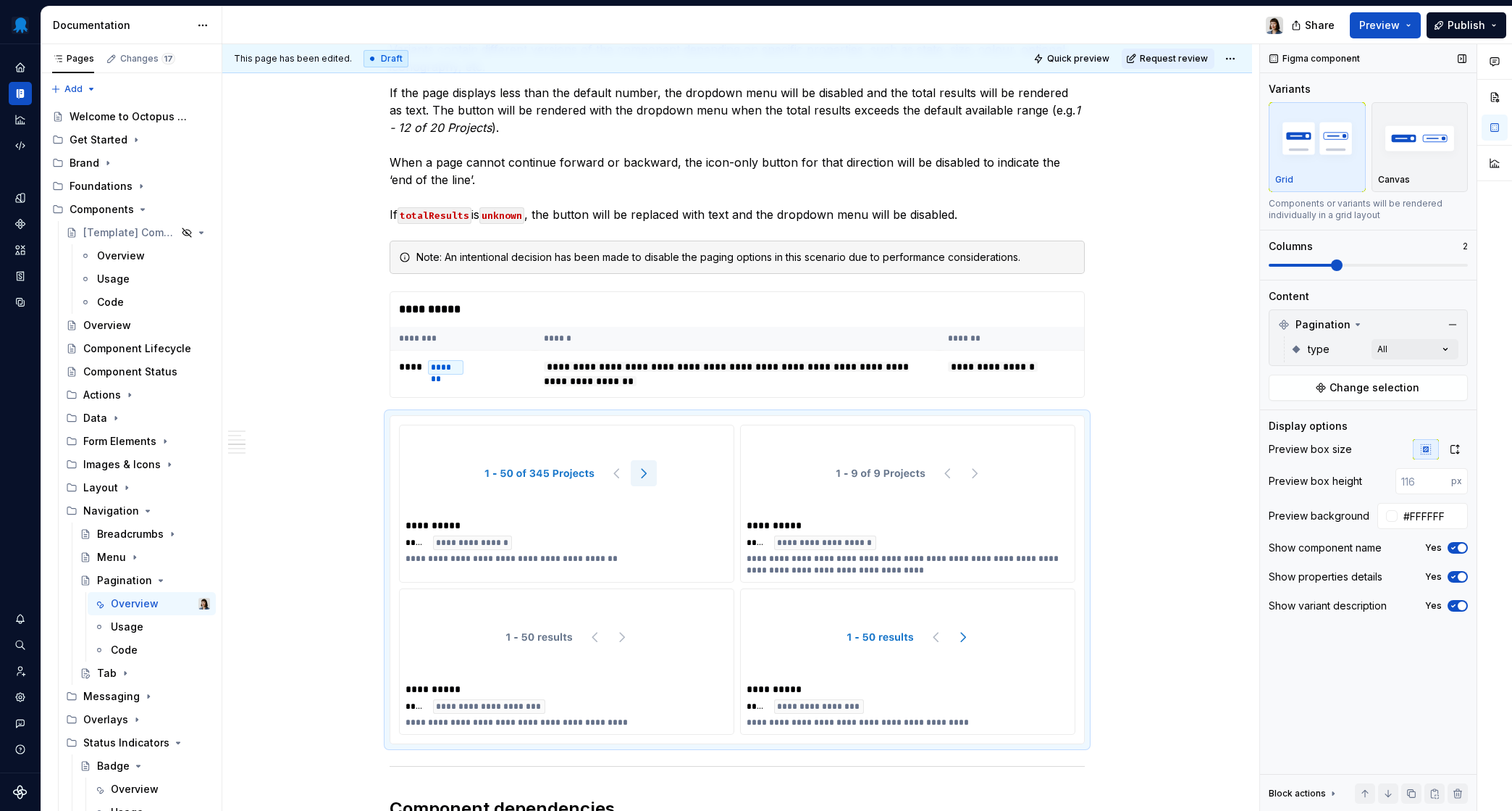
click at [1271, 339] on div "type All" at bounding box center [1375, 349] width 168 height 26
click at [1271, 348] on div "Comments Open comments No comments yet Select ‘Comment’ from the block context …" at bounding box center [1386, 428] width 252 height 768
click at [1104, 365] on html "Octopus Design System Design system data Documentation Share Preview Publish Pa…" at bounding box center [756, 406] width 1512 height 811
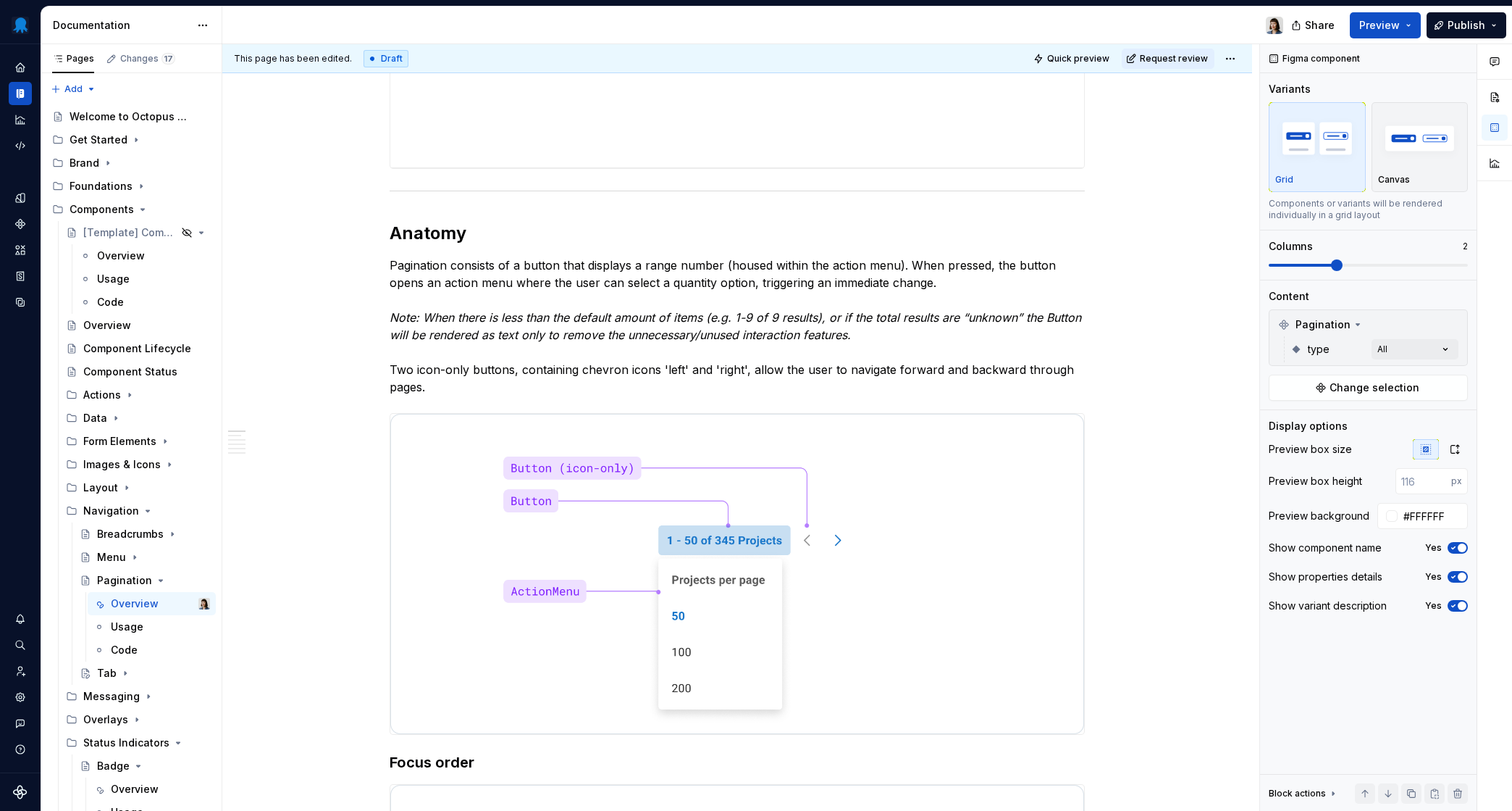
scroll to position [0, 0]
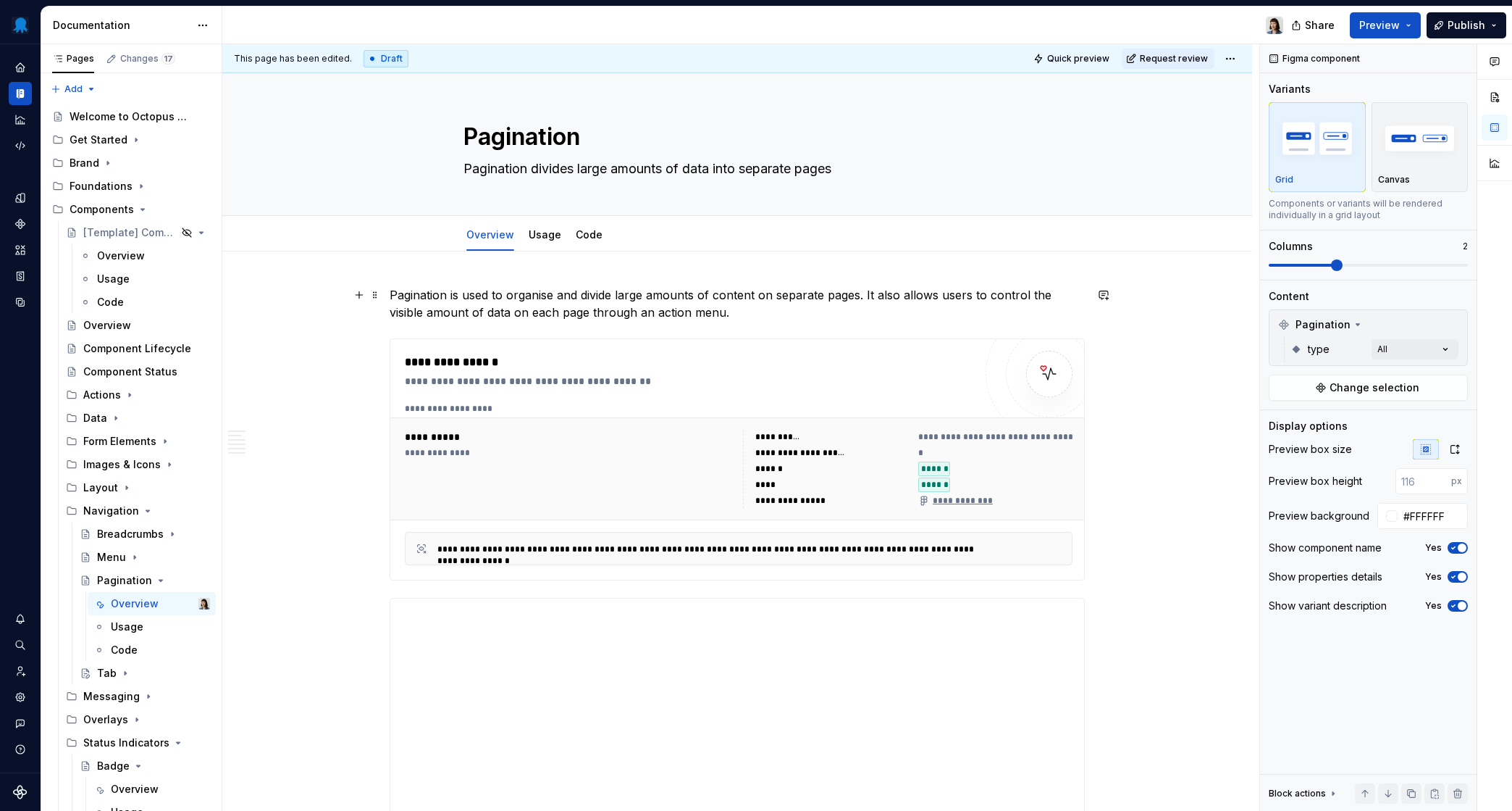
click at [521, 299] on p "Pagination is used to organise and divide large amounts of content on separate …" at bounding box center [737, 304] width 696 height 35
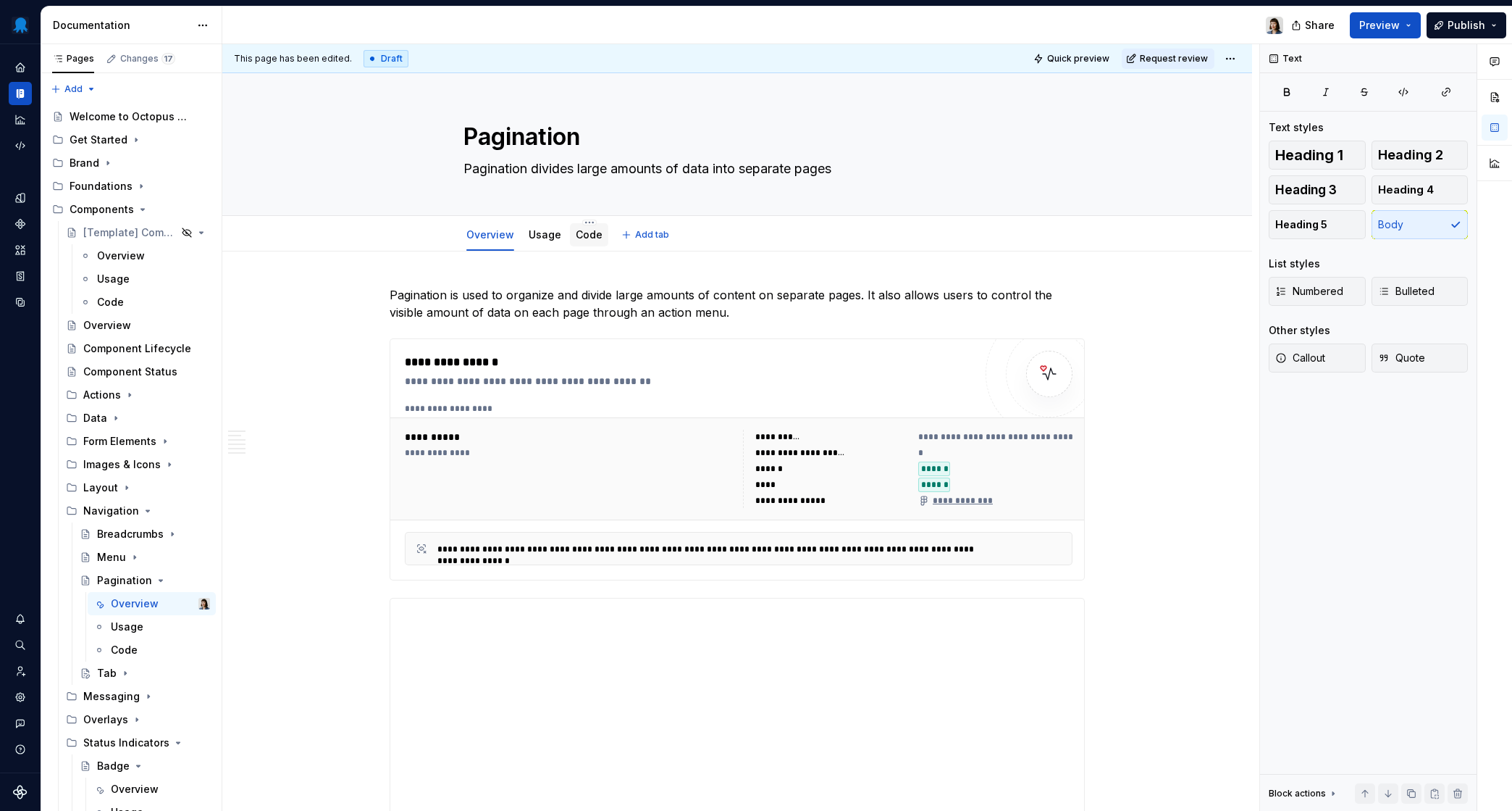
click at [589, 234] on link "Code" at bounding box center [590, 234] width 27 height 13
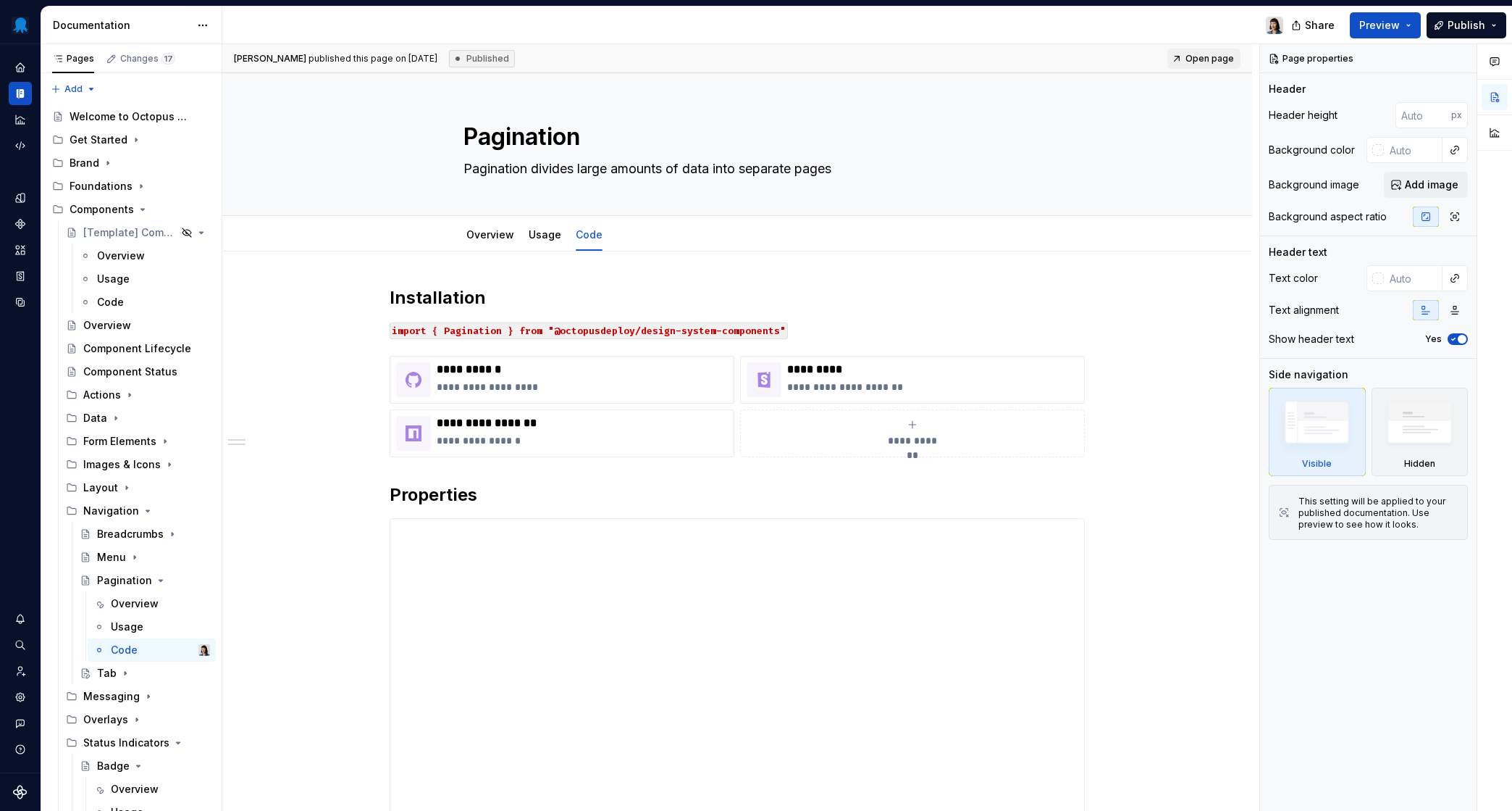
click at [495, 238] on link "Overview" at bounding box center [490, 234] width 48 height 13
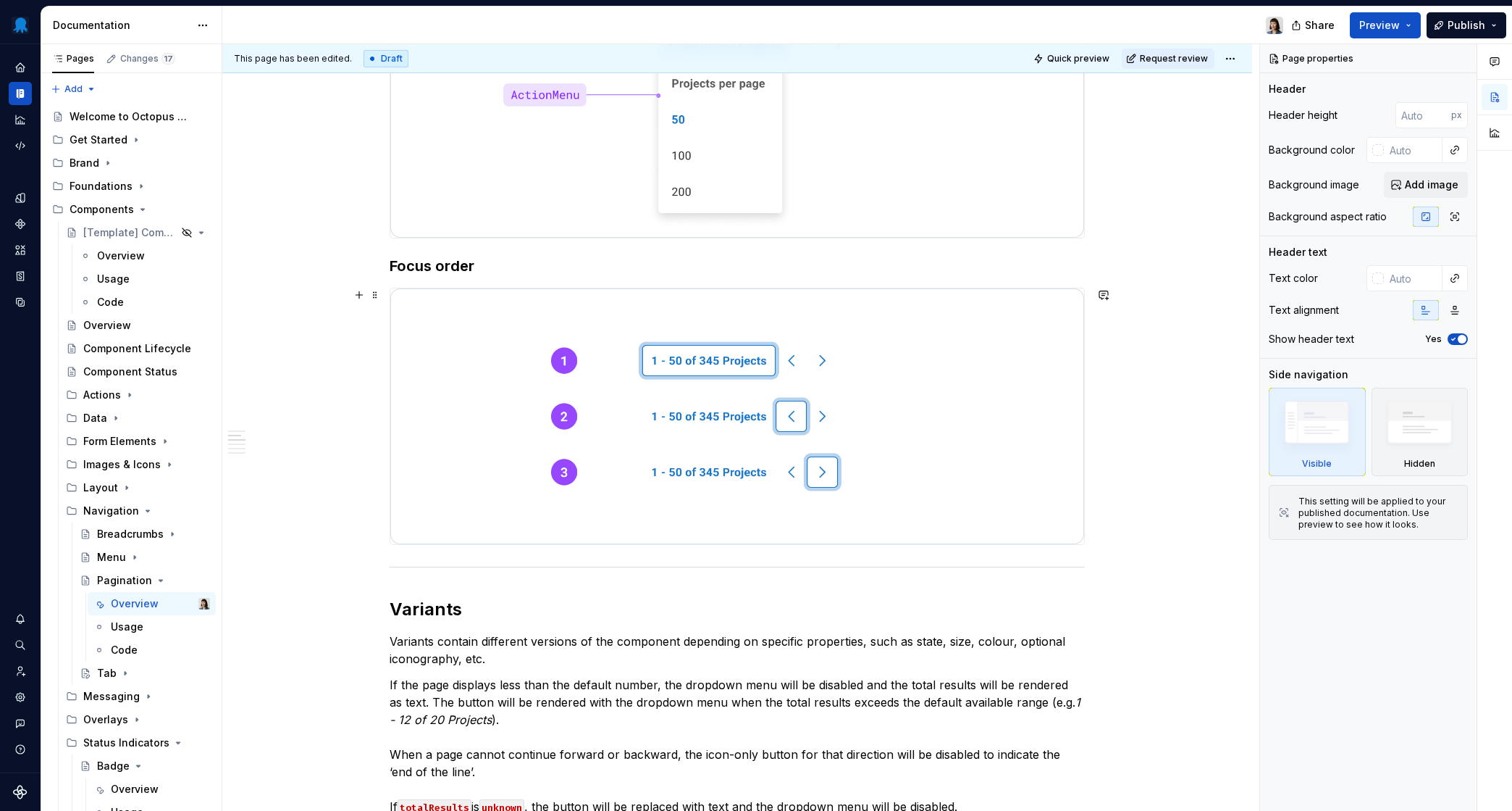
scroll to position [1370, 0]
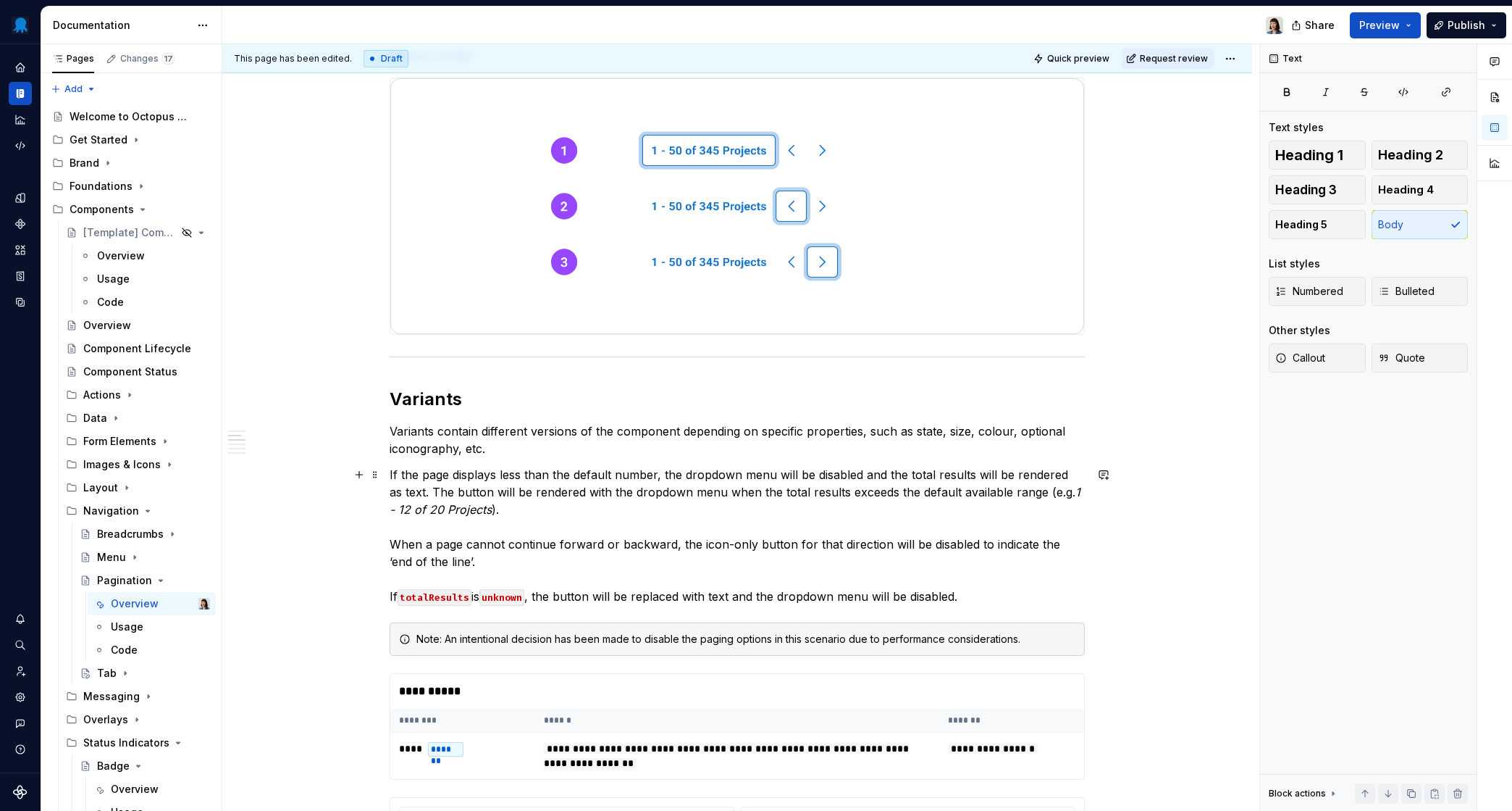
click at [581, 517] on p "If the page displays less than the default number, the dropdown menu will be di…" at bounding box center [737, 536] width 696 height 139
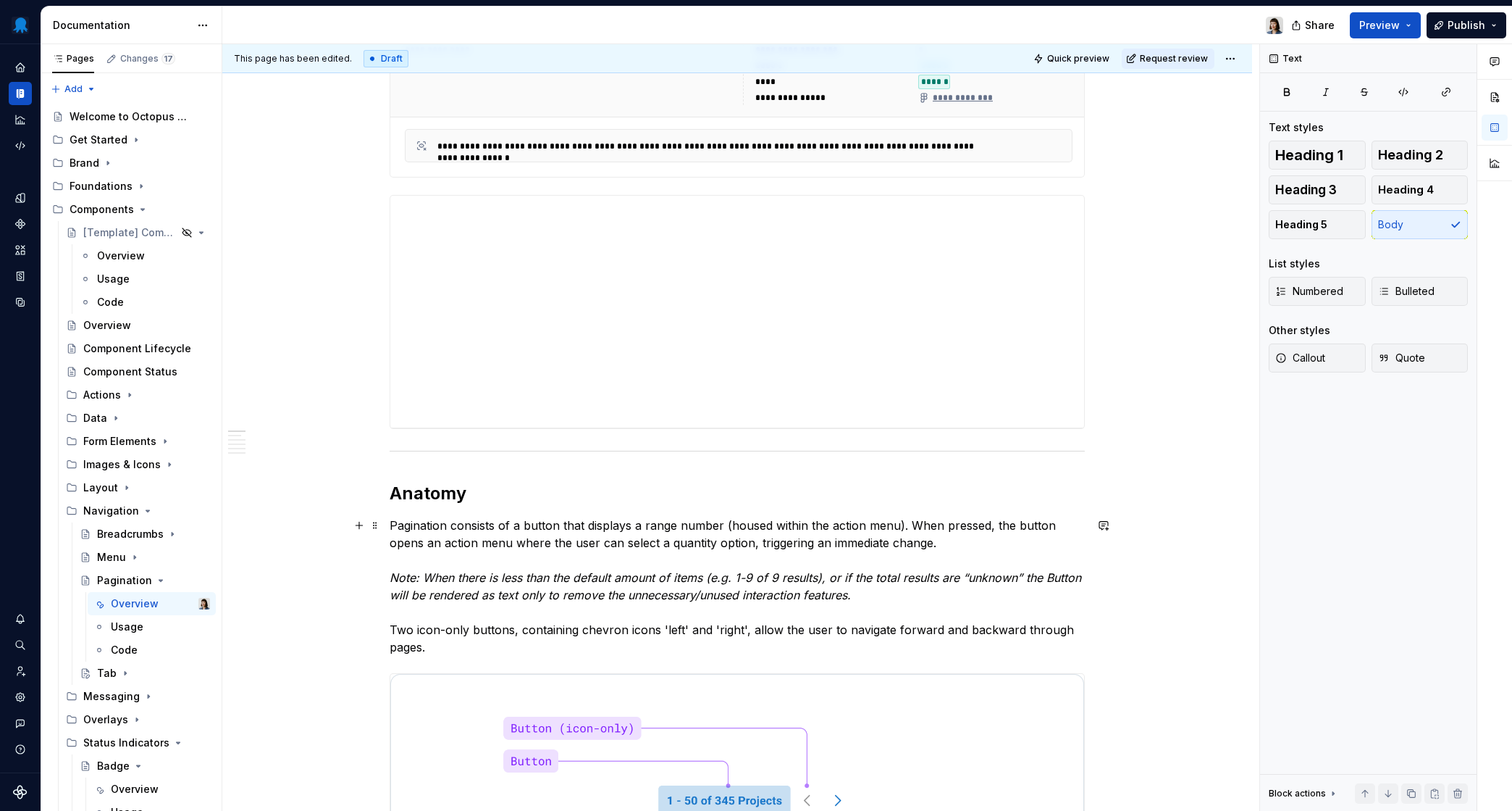
scroll to position [775, 0]
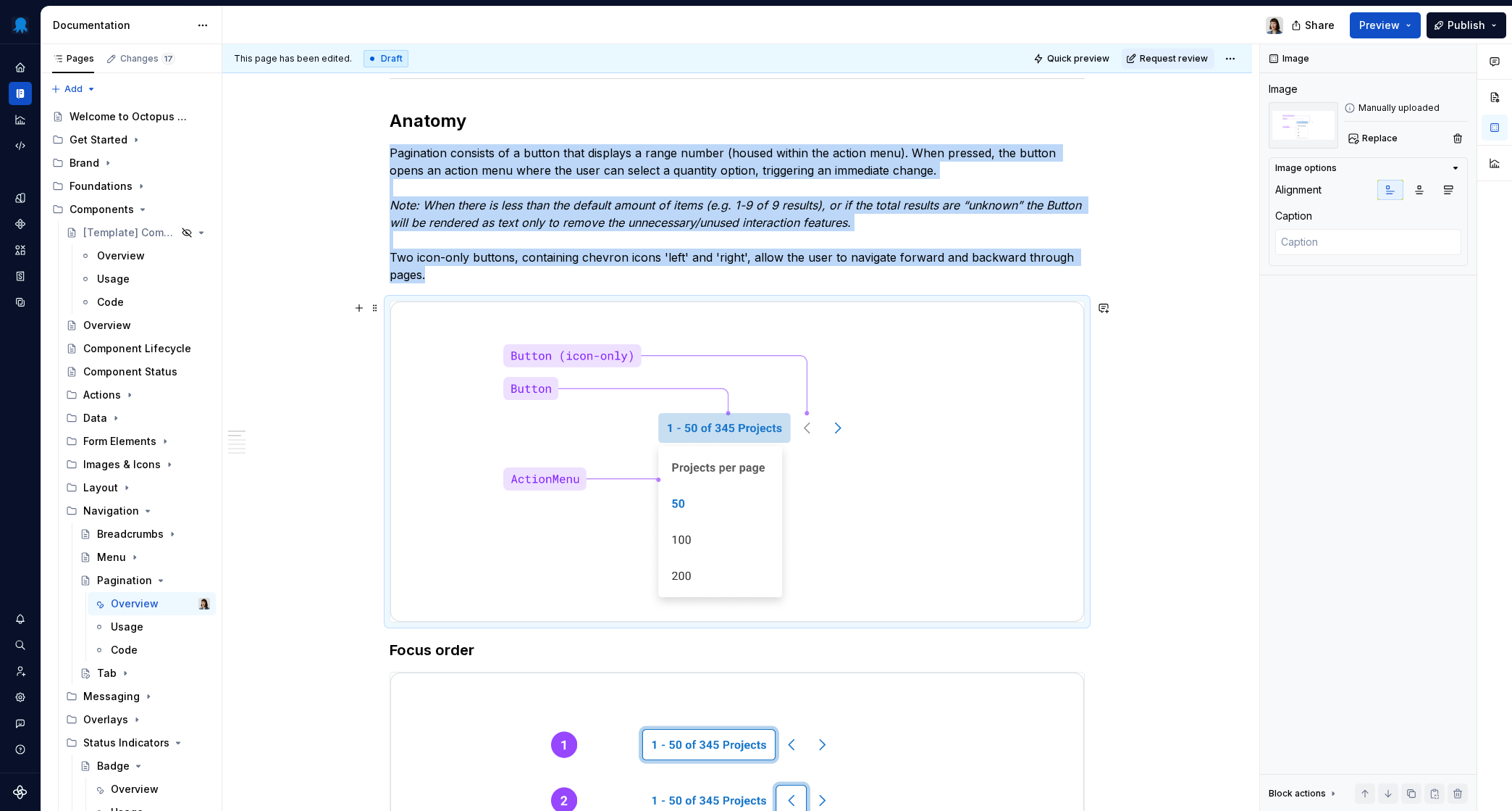
click at [620, 466] on img at bounding box center [737, 461] width 694 height 321
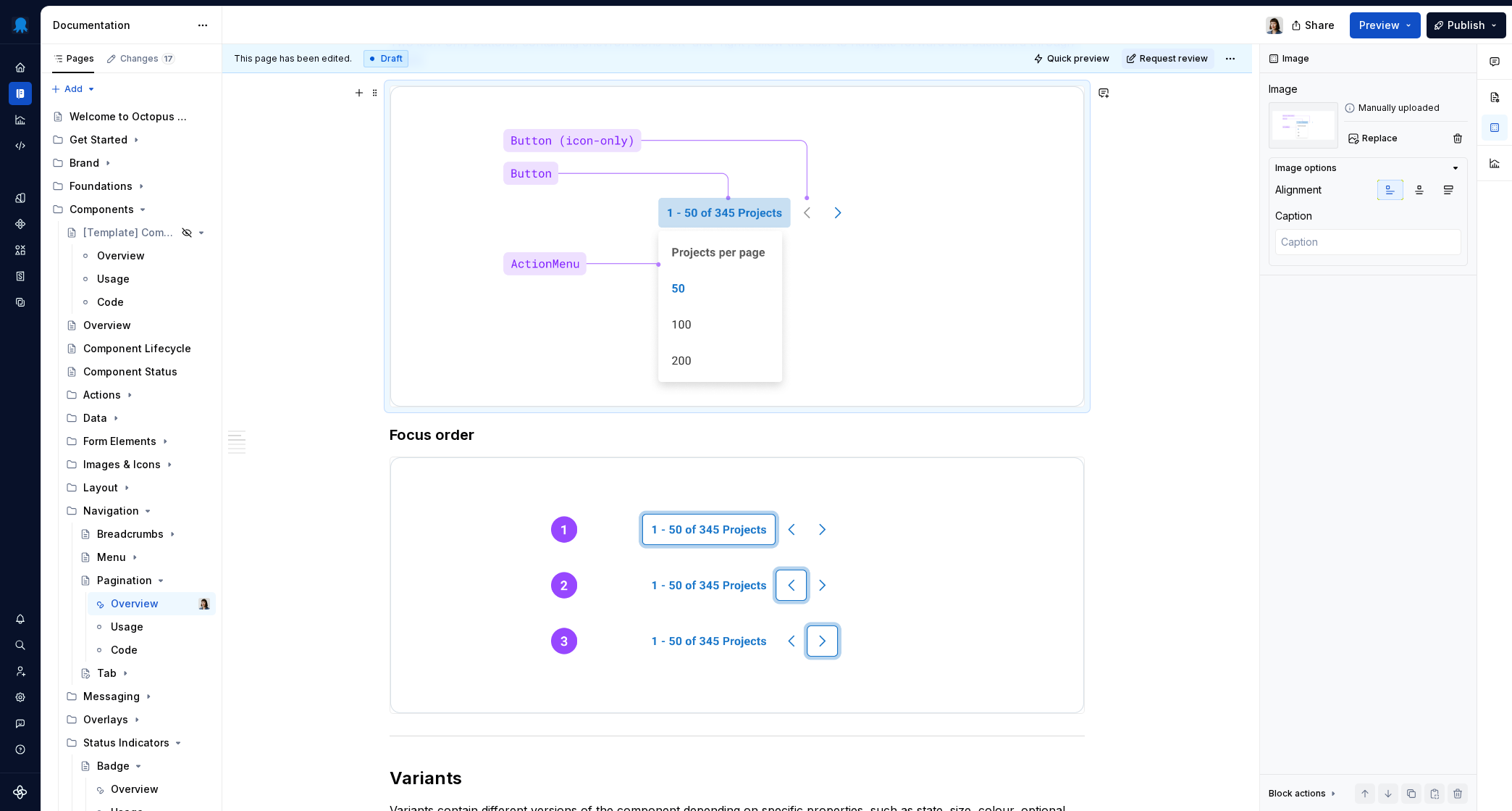
scroll to position [1014, 0]
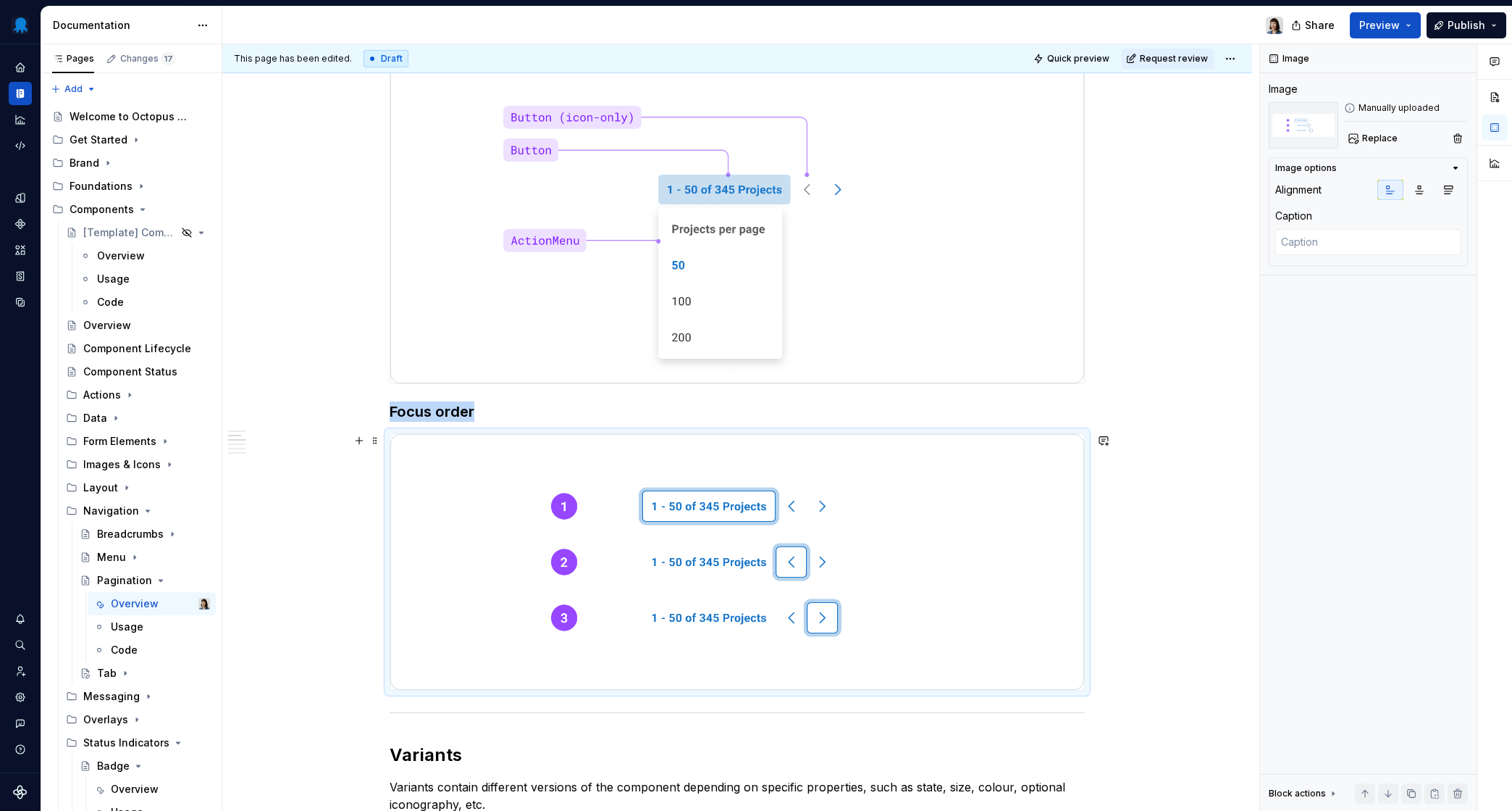
click at [658, 533] on img at bounding box center [737, 562] width 694 height 256
click at [896, 507] on img at bounding box center [737, 562] width 694 height 256
click at [1271, 132] on button "Replace" at bounding box center [1374, 138] width 60 height 20
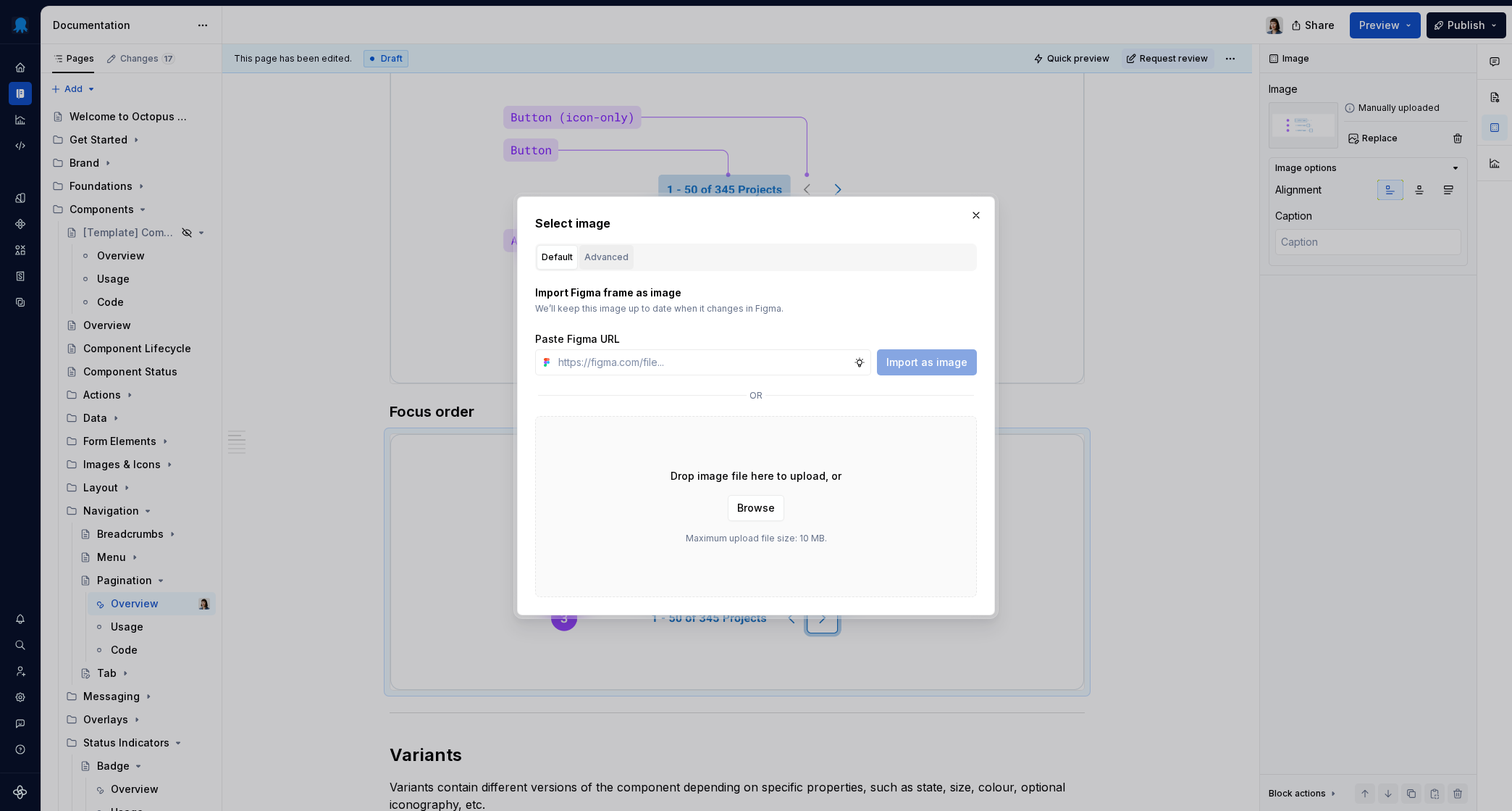
click at [610, 254] on div "Advanced" at bounding box center [607, 257] width 44 height 14
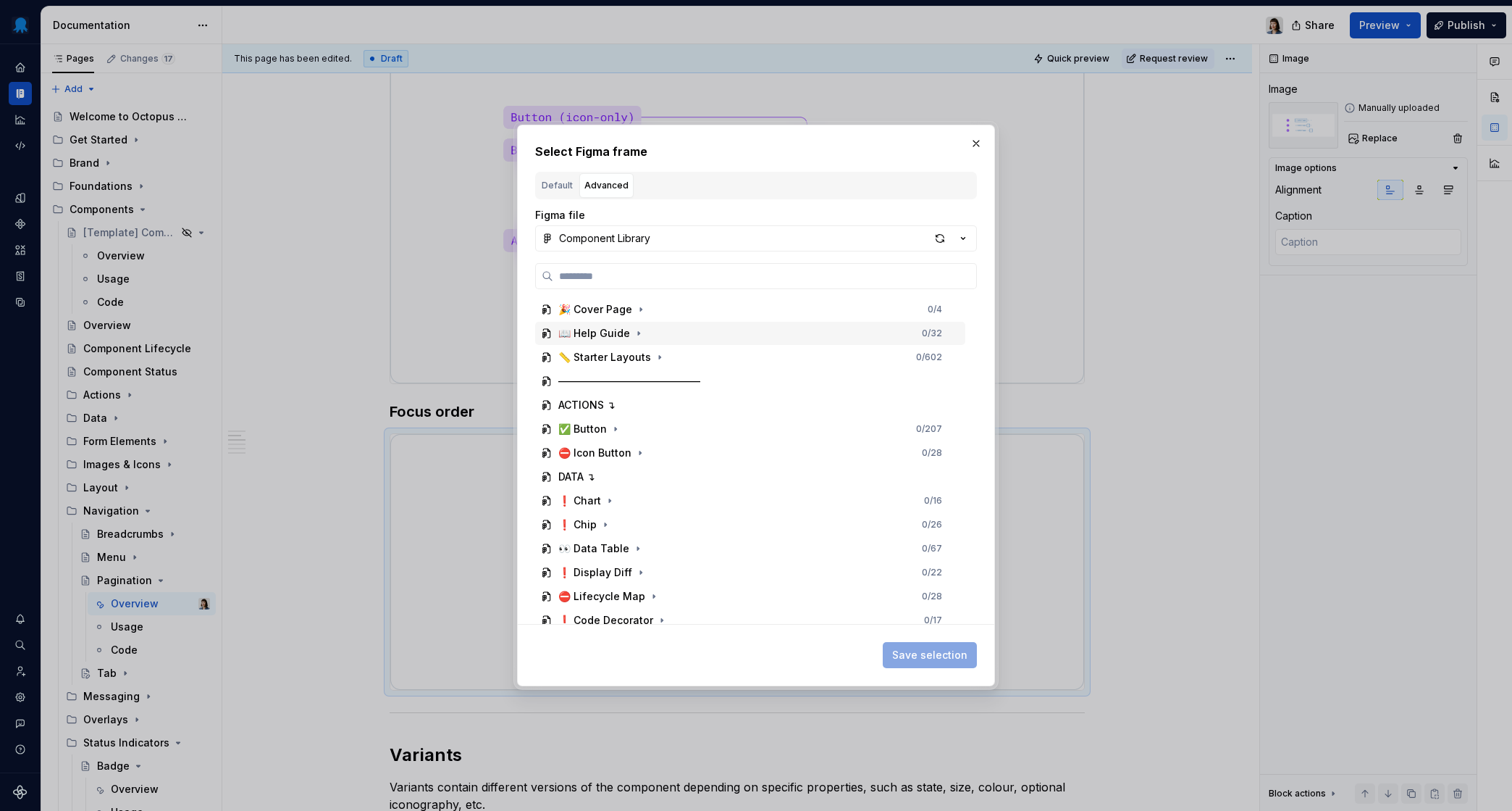
type textarea "*"
click at [638, 235] on div "Component Library" at bounding box center [605, 238] width 92 height 14
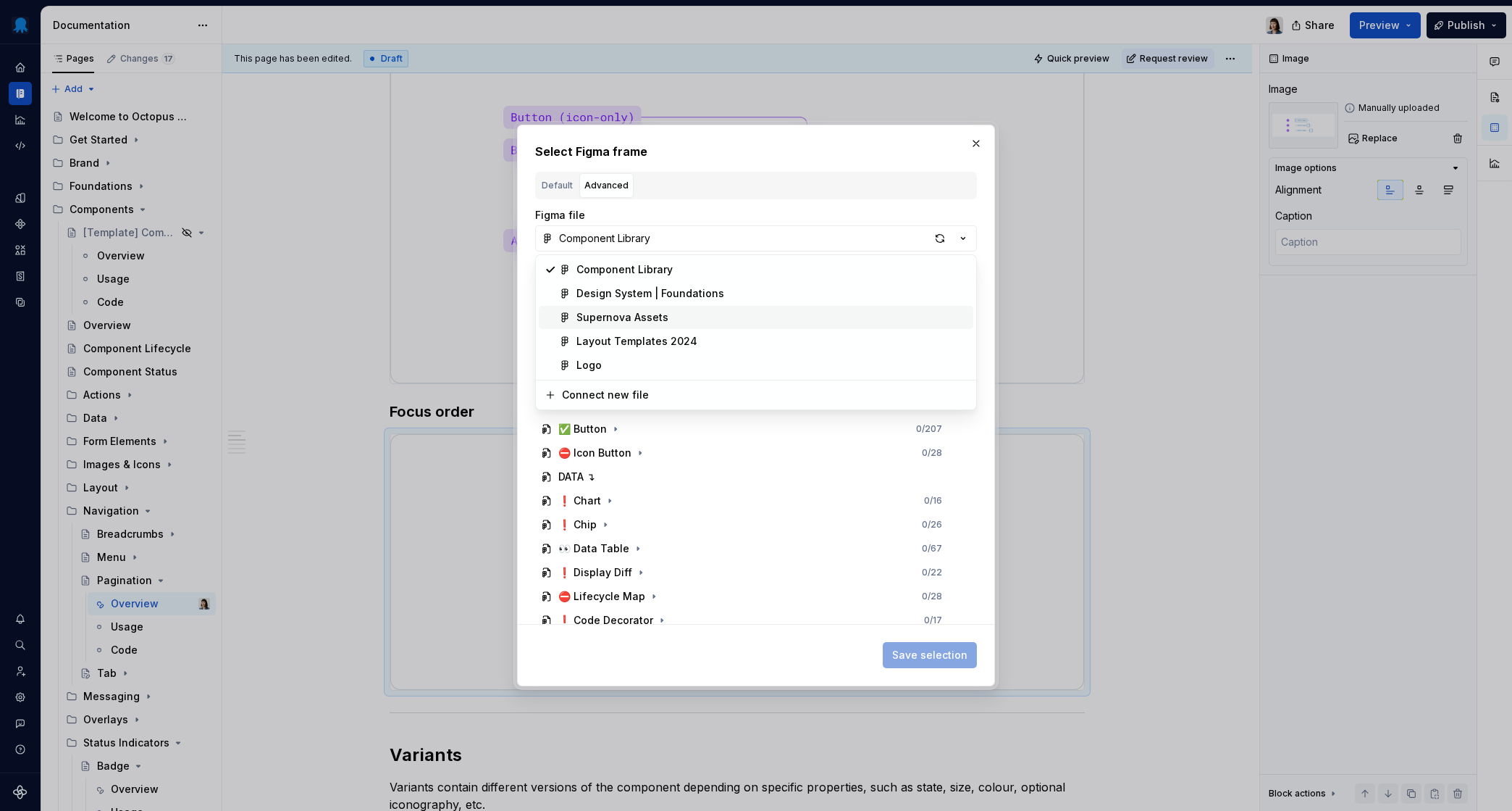
click at [632, 315] on div "Supernova Assets" at bounding box center [622, 317] width 92 height 14
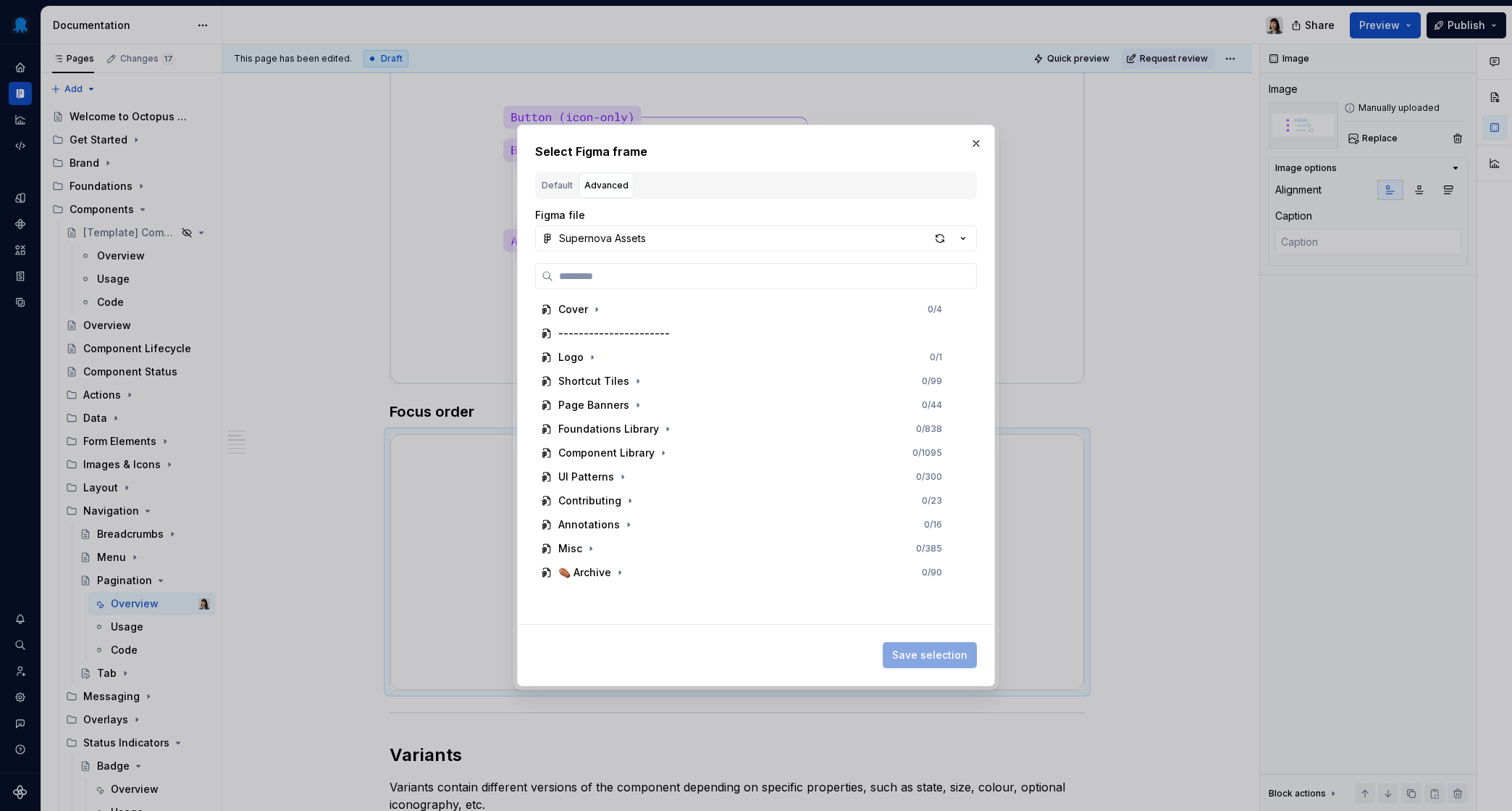
click at [645, 278] on input "search" at bounding box center [765, 275] width 423 height 14
type input "**********"
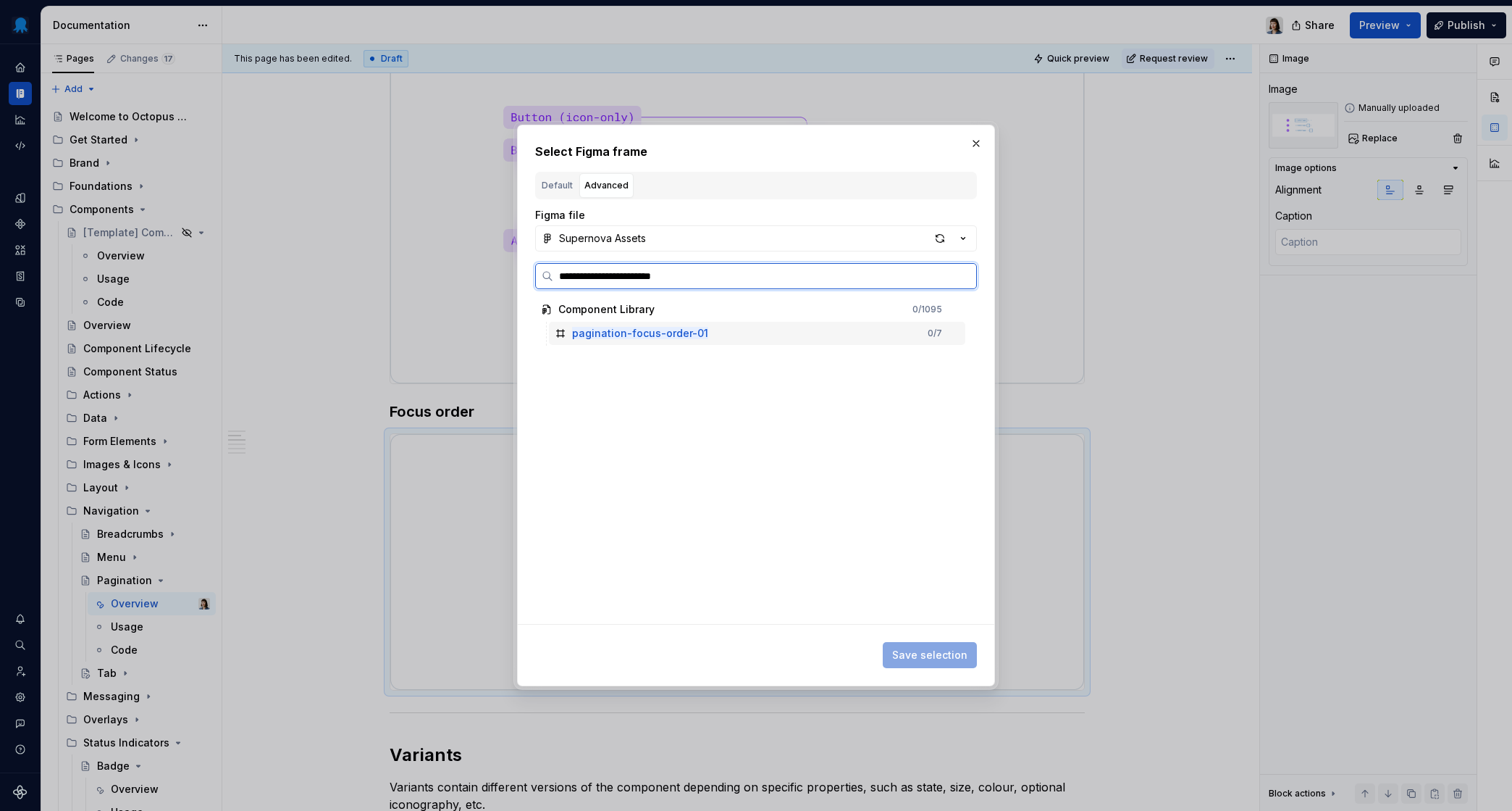
click at [729, 329] on div "pagination-focus-order-01 0 / 7" at bounding box center [757, 333] width 417 height 23
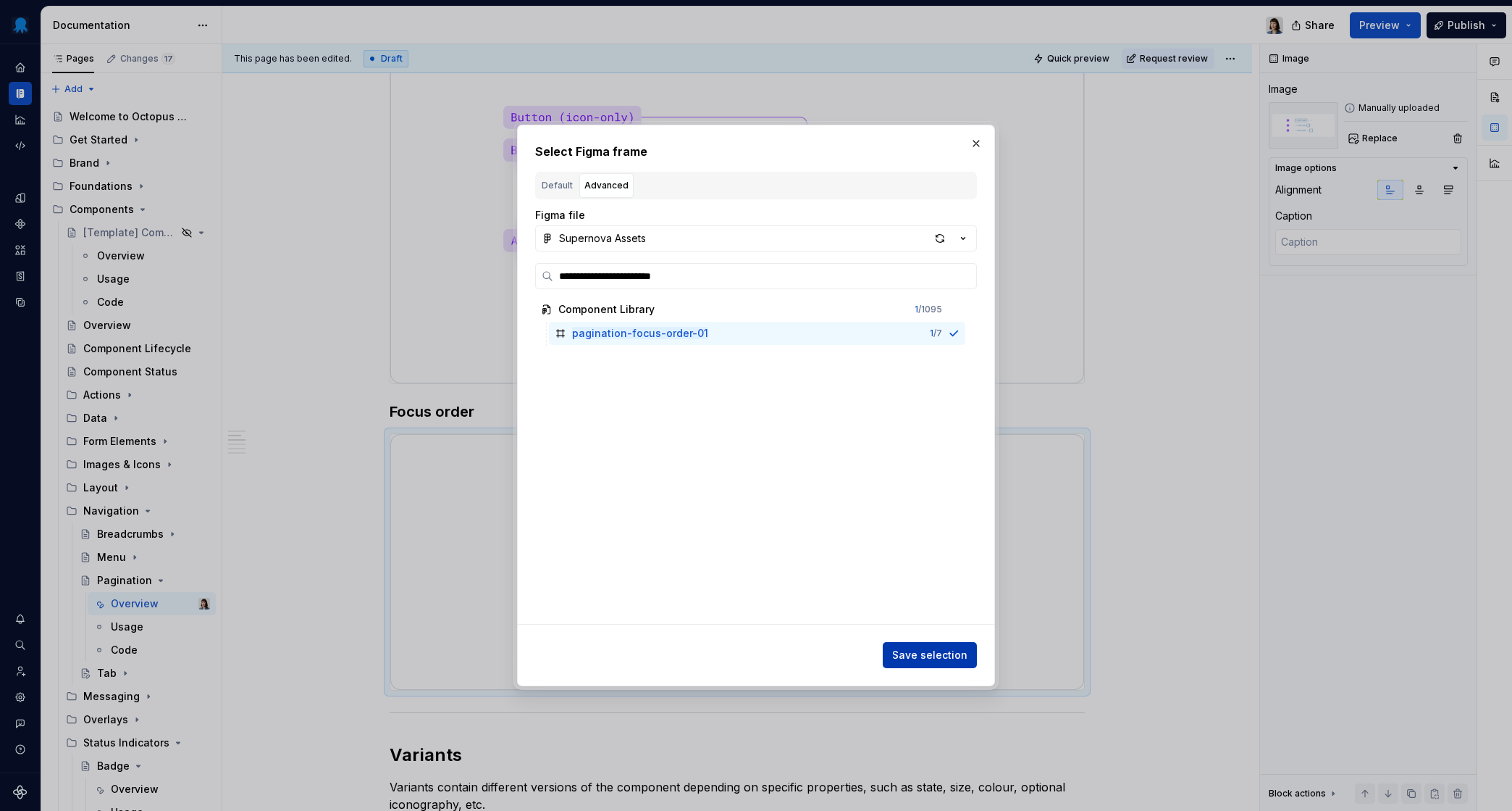
click at [912, 664] on button "Save selection" at bounding box center [930, 655] width 95 height 26
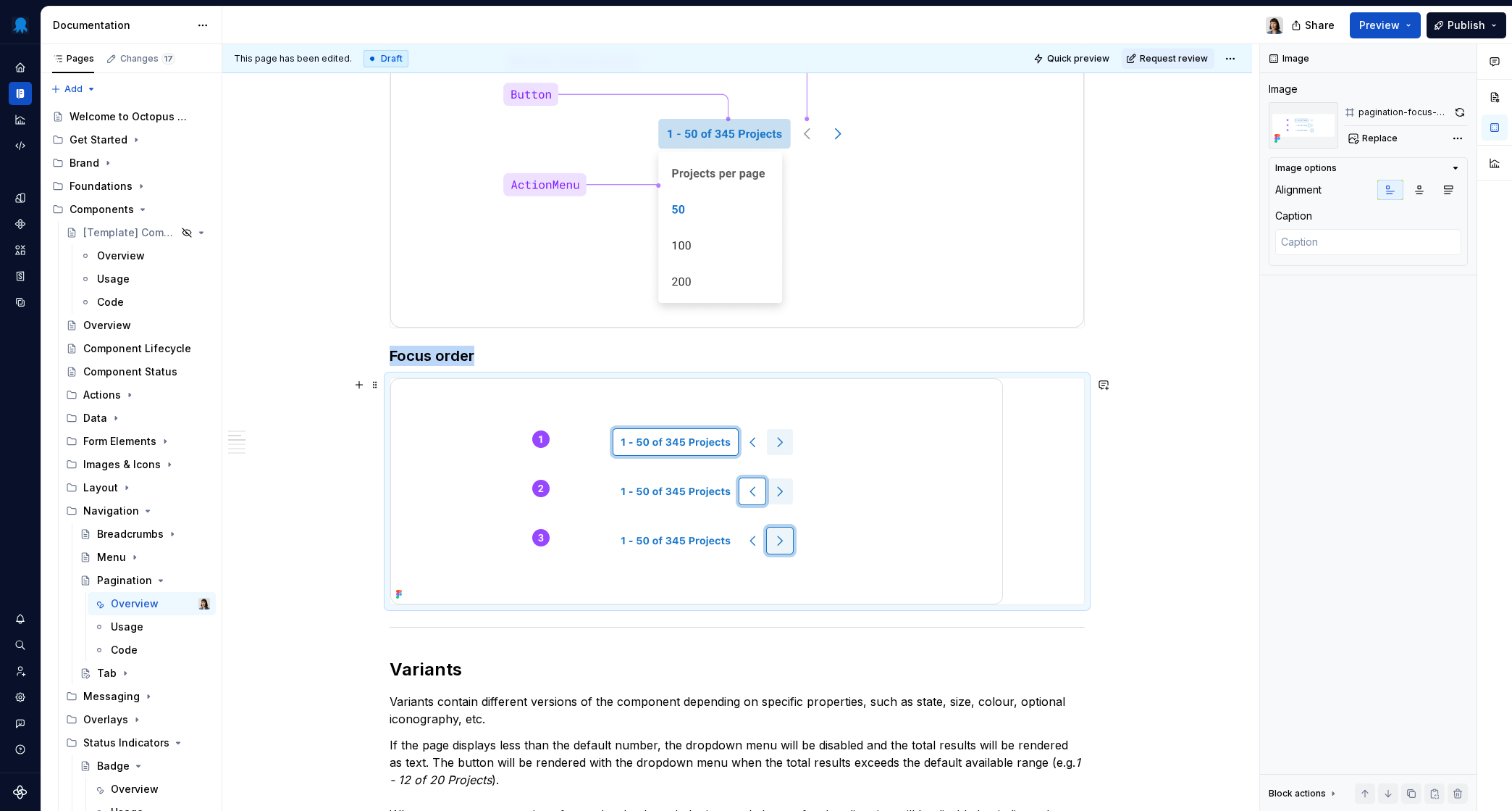
scroll to position [1075, 0]
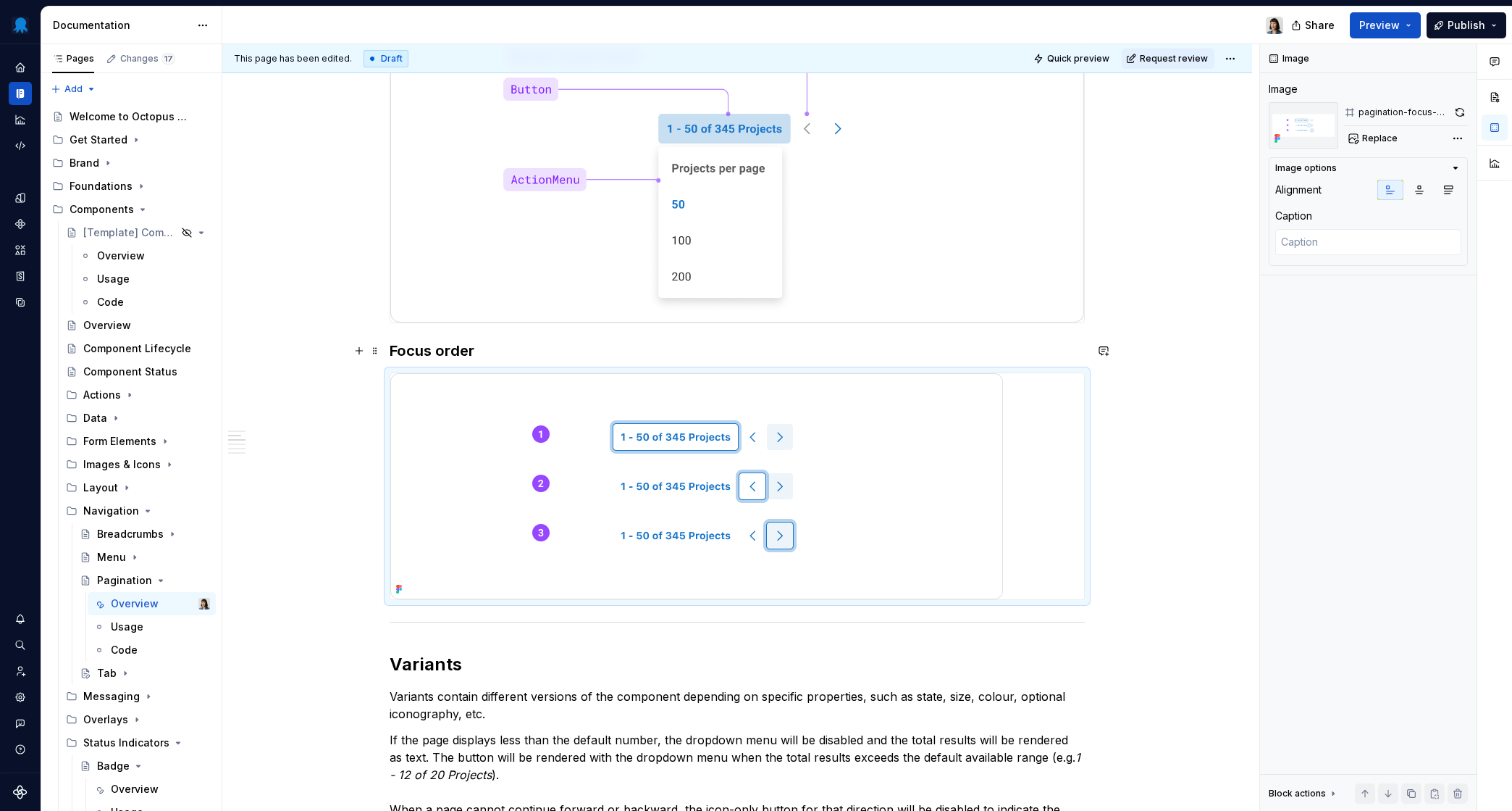
click at [626, 350] on h3 "Focus order" at bounding box center [737, 350] width 696 height 20
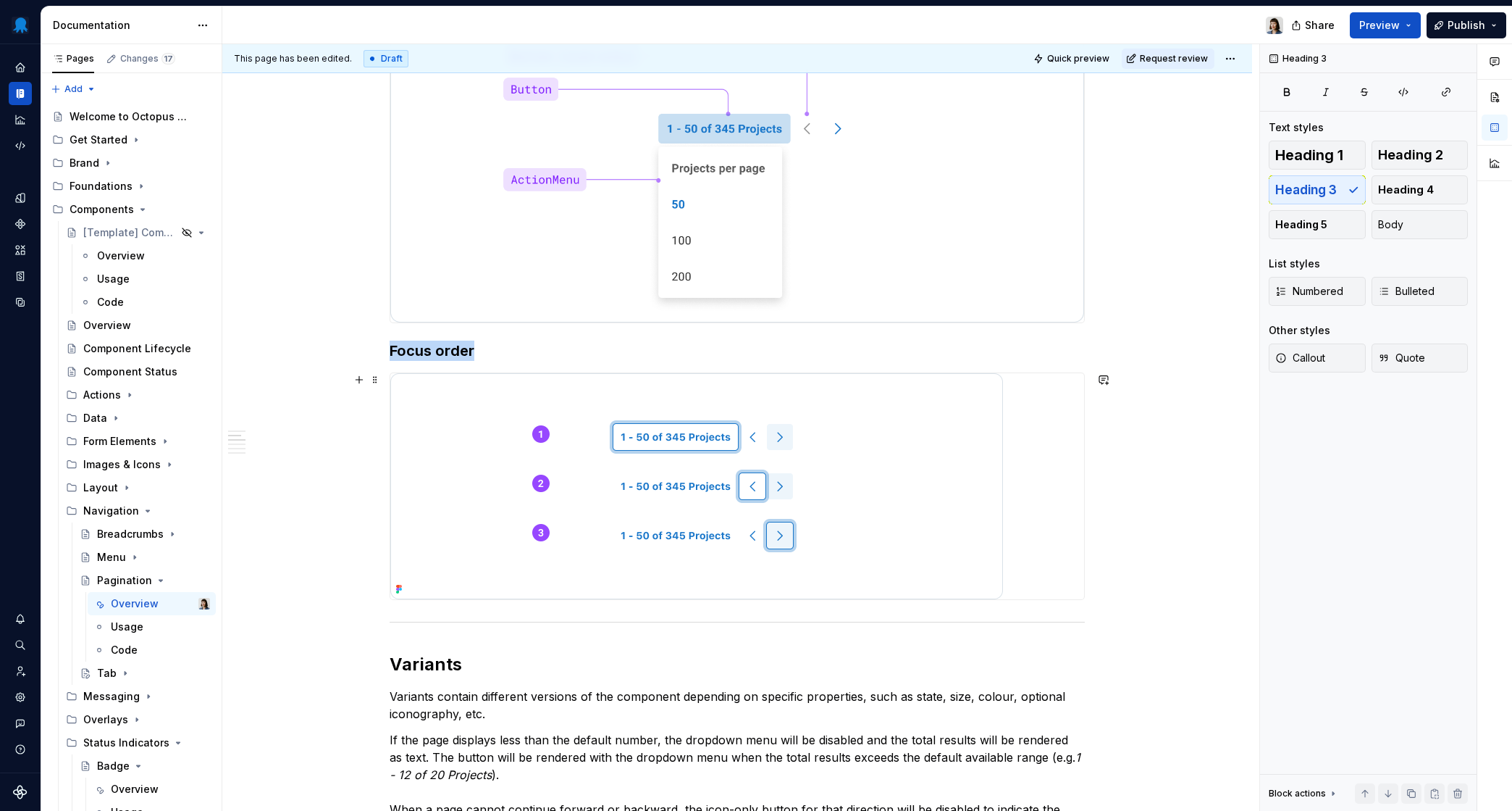
click at [1040, 495] on div at bounding box center [737, 487] width 694 height 226
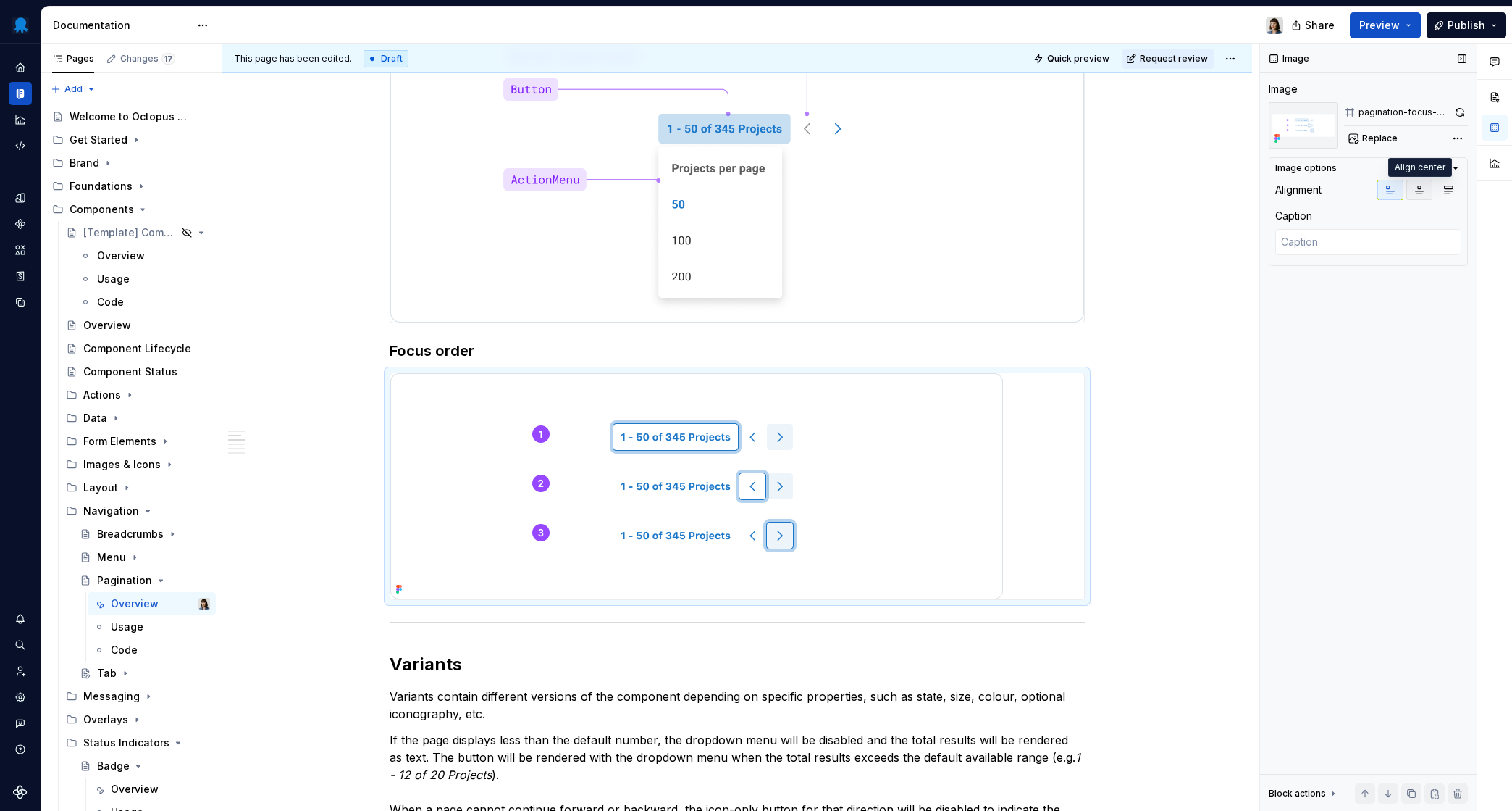
click at [1271, 190] on icon "button" at bounding box center [1419, 190] width 12 height 12
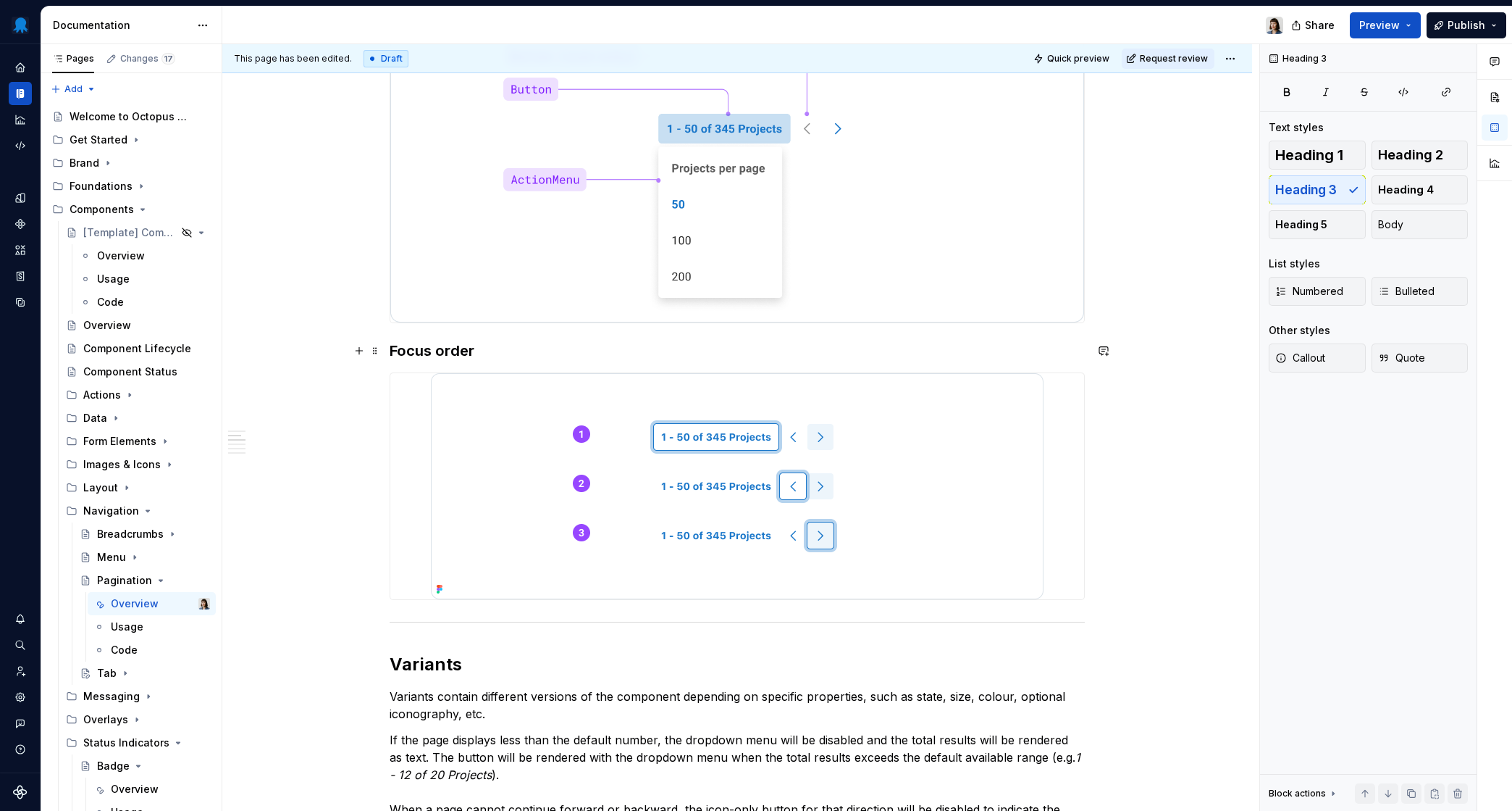
click at [623, 350] on h3 "Focus order" at bounding box center [737, 350] width 696 height 20
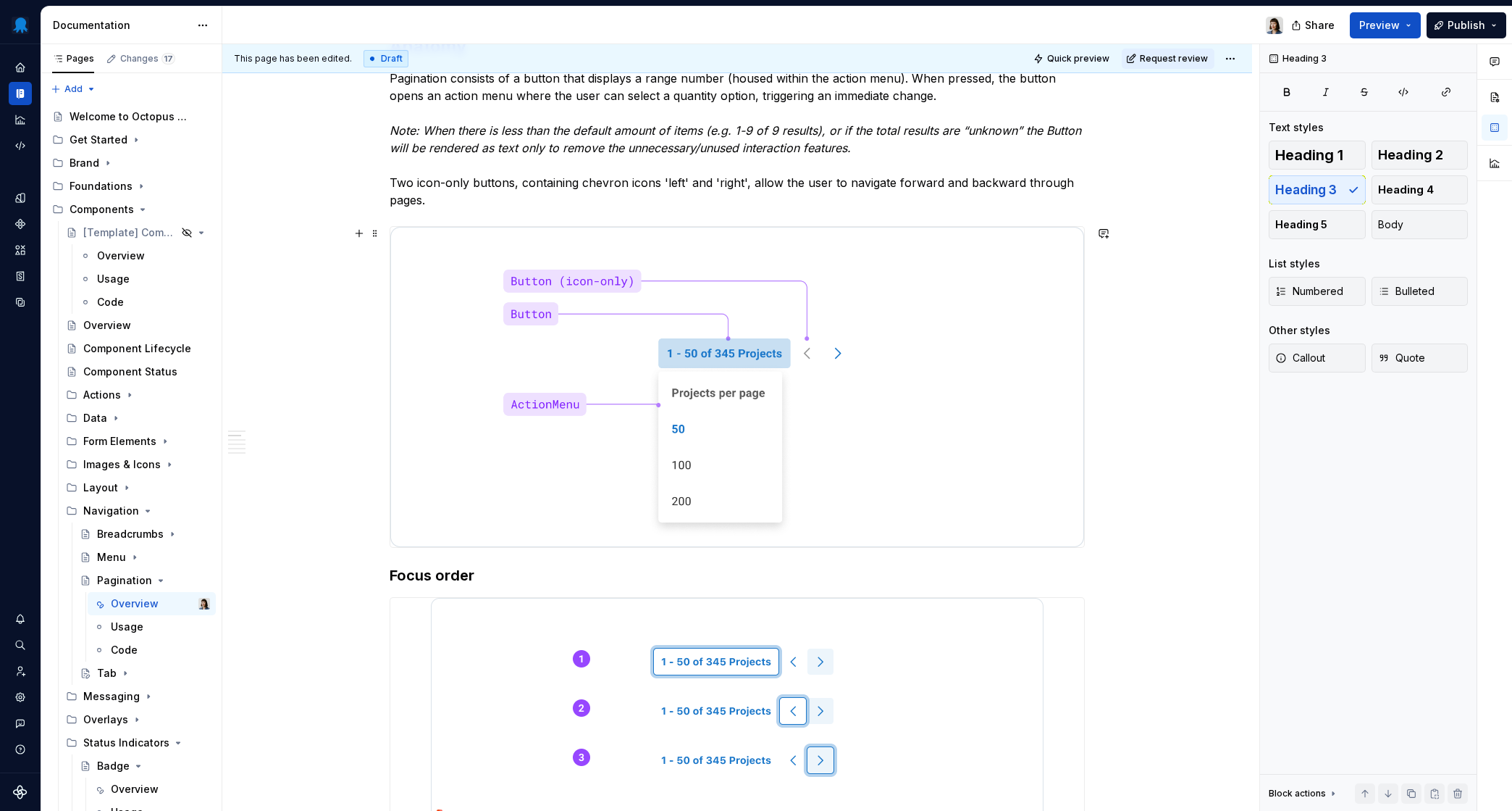
scroll to position [925, 0]
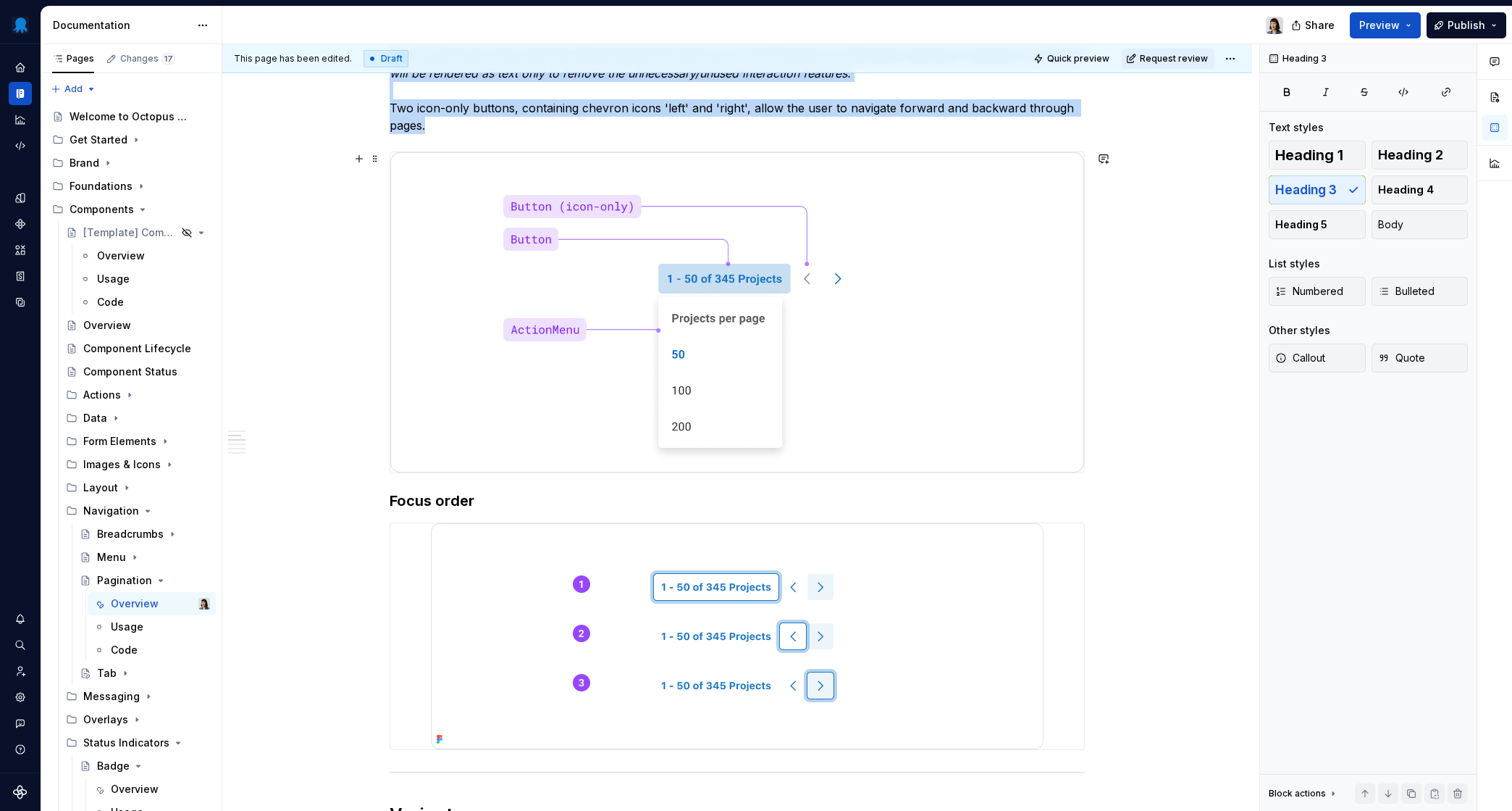
click at [565, 383] on img at bounding box center [737, 313] width 694 height 321
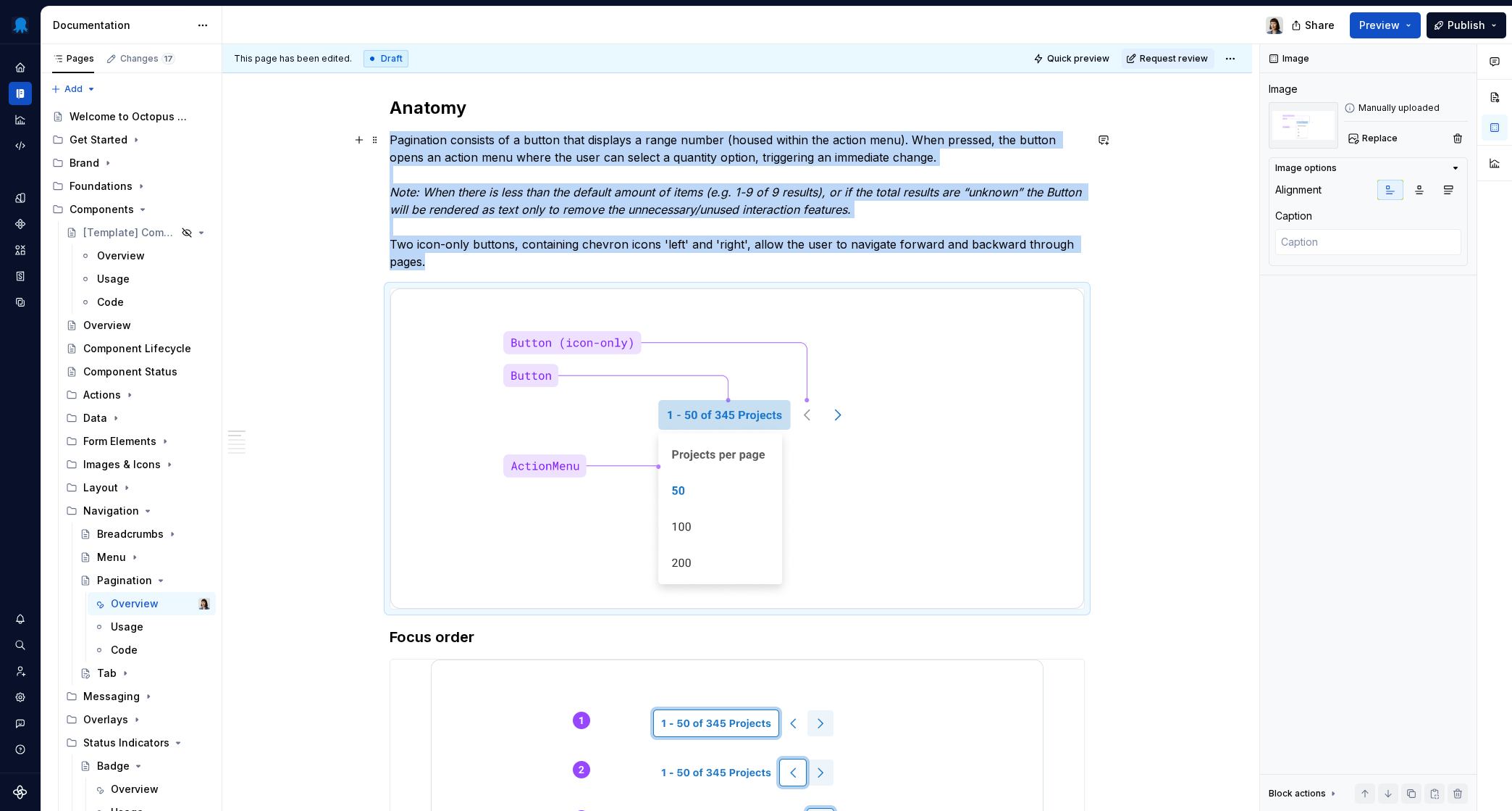
scroll to position [782, 0]
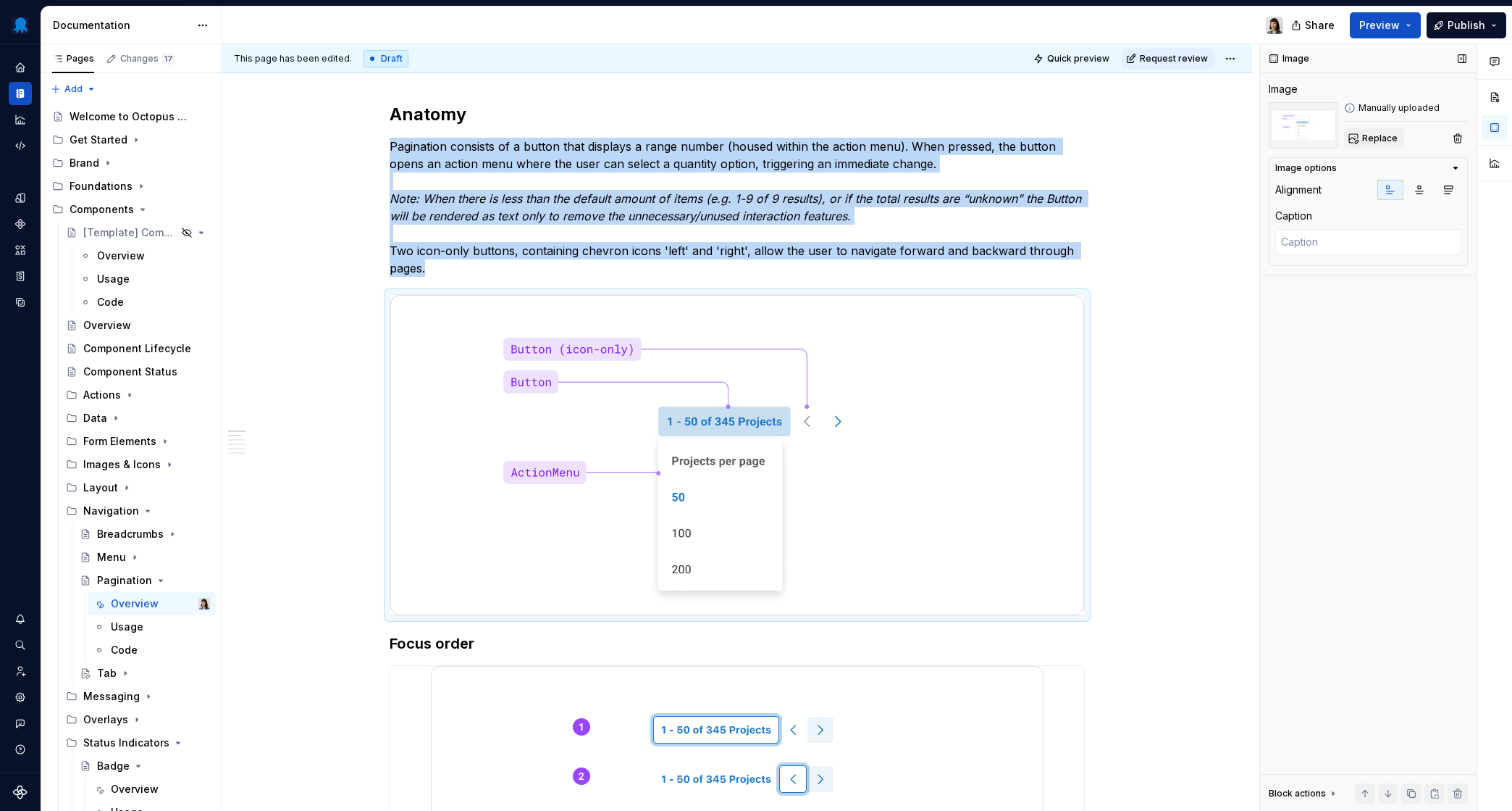
click at [1271, 136] on span "Replace" at bounding box center [1380, 138] width 36 height 12
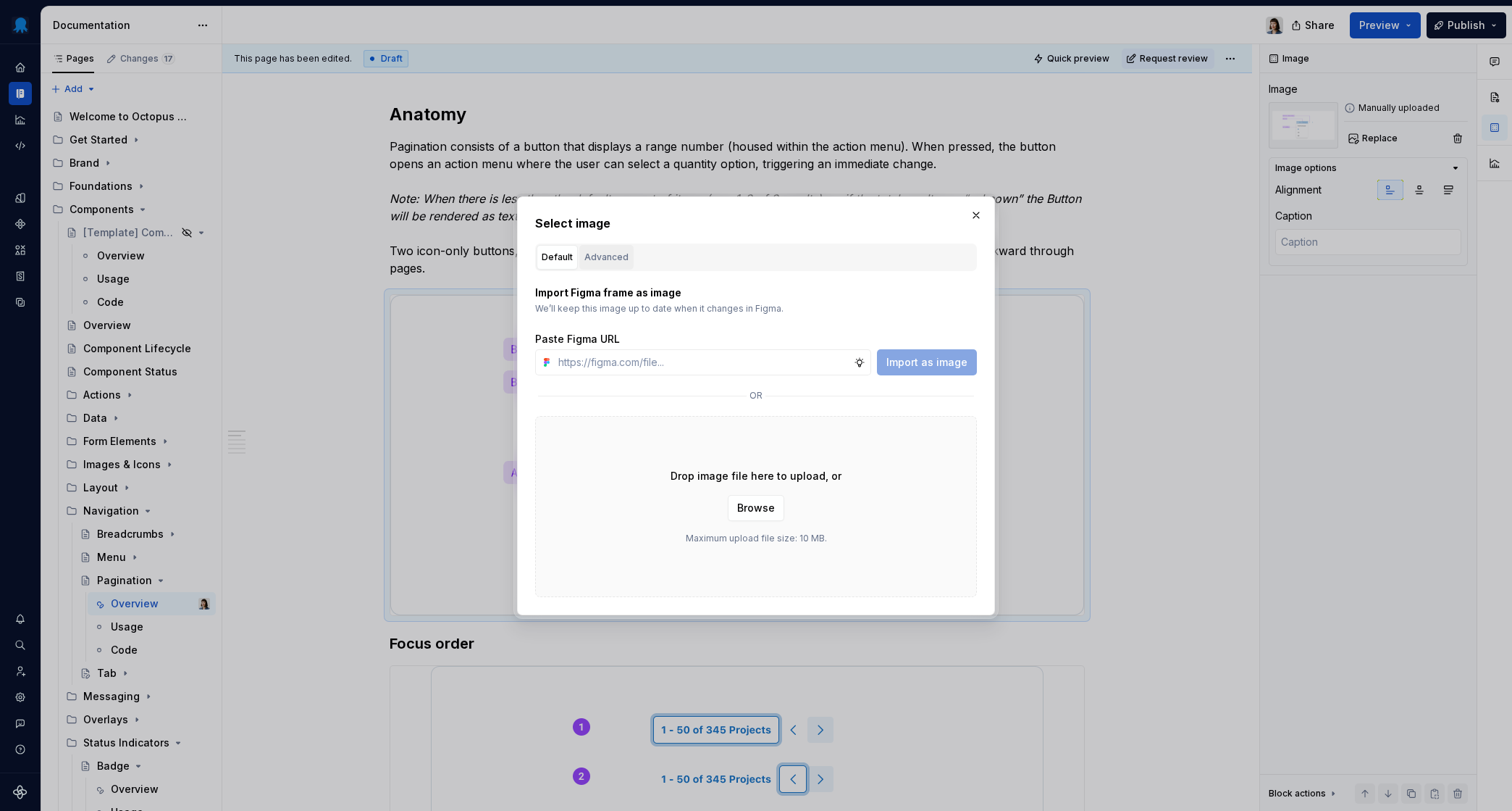
click at [623, 255] on div "Advanced" at bounding box center [607, 257] width 44 height 14
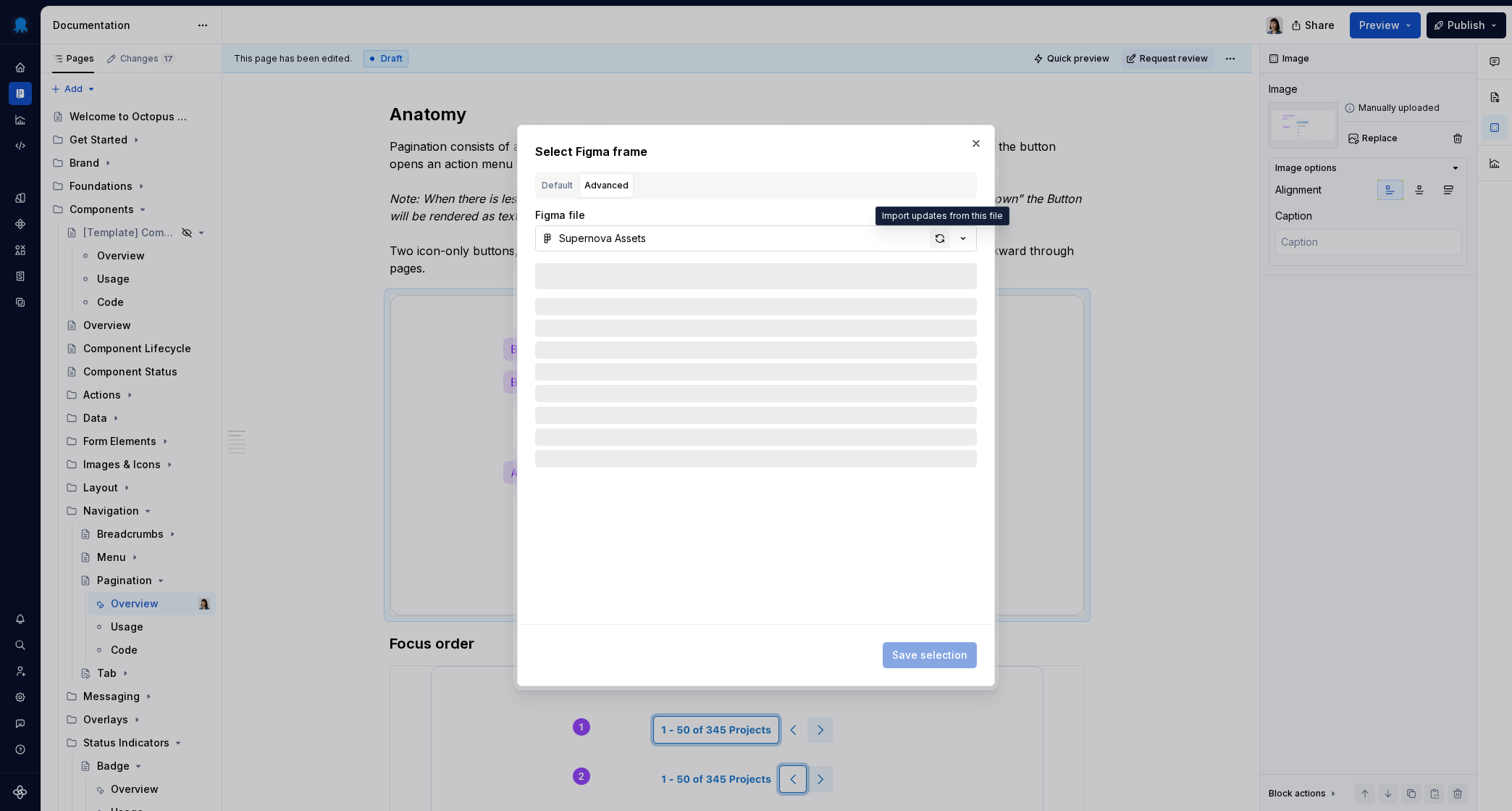
click at [942, 238] on div "button" at bounding box center [940, 238] width 20 height 20
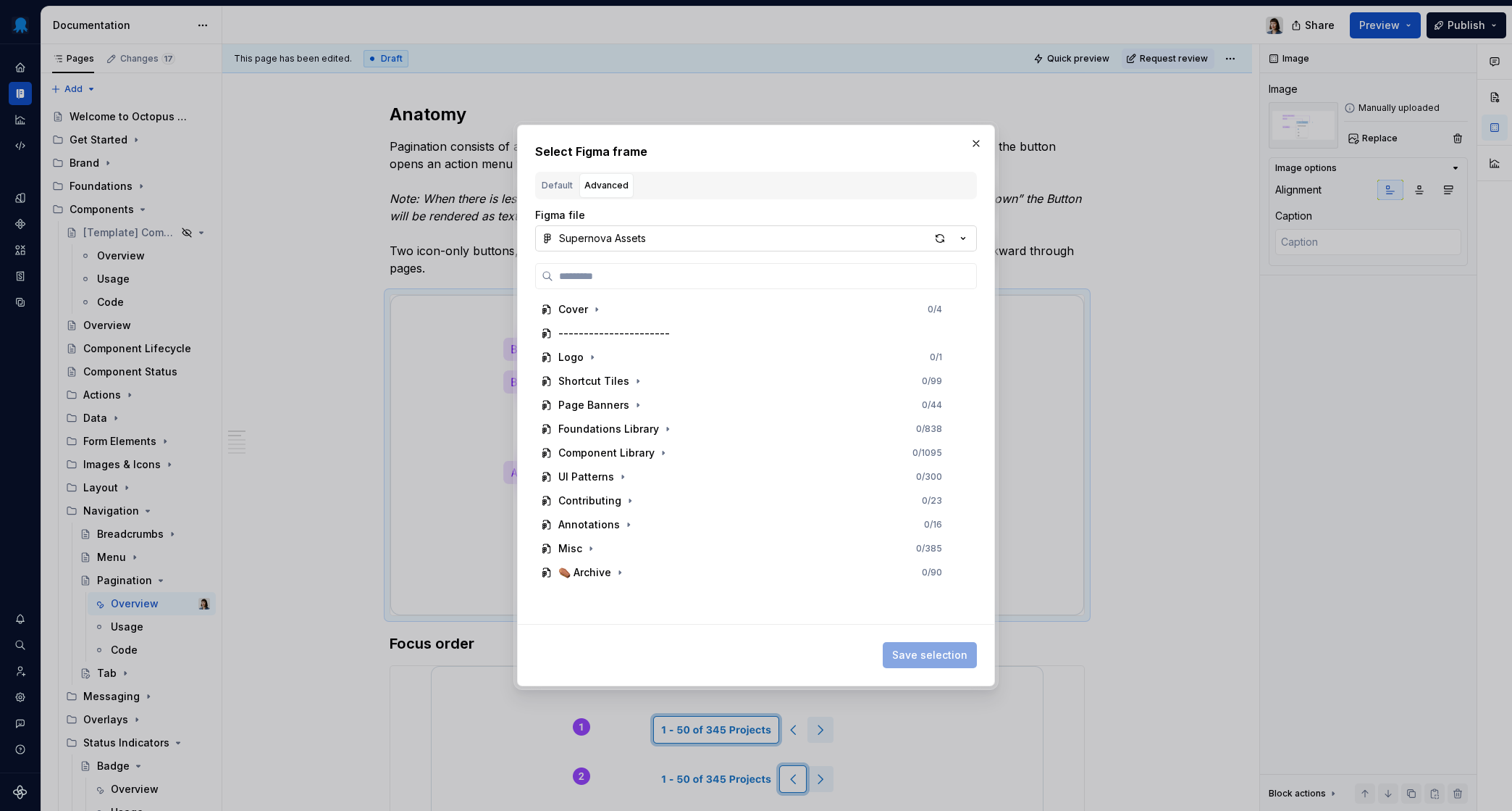
type textarea "*"
click at [699, 278] on input "search" at bounding box center [765, 275] width 423 height 14
paste input "**********"
type input "**********"
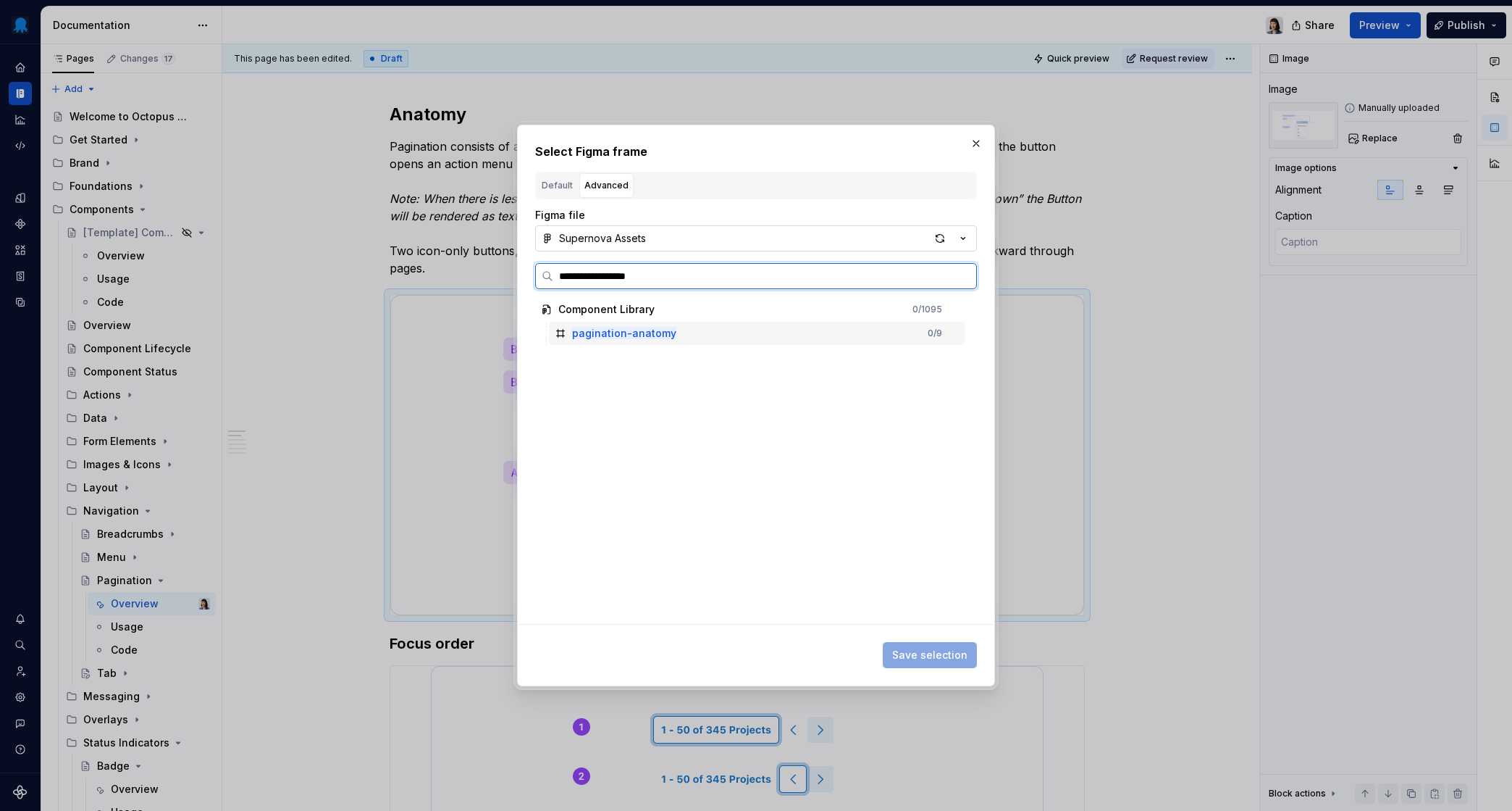
click at [719, 337] on div "pagination-anatomy 0 / 9" at bounding box center [757, 333] width 417 height 23
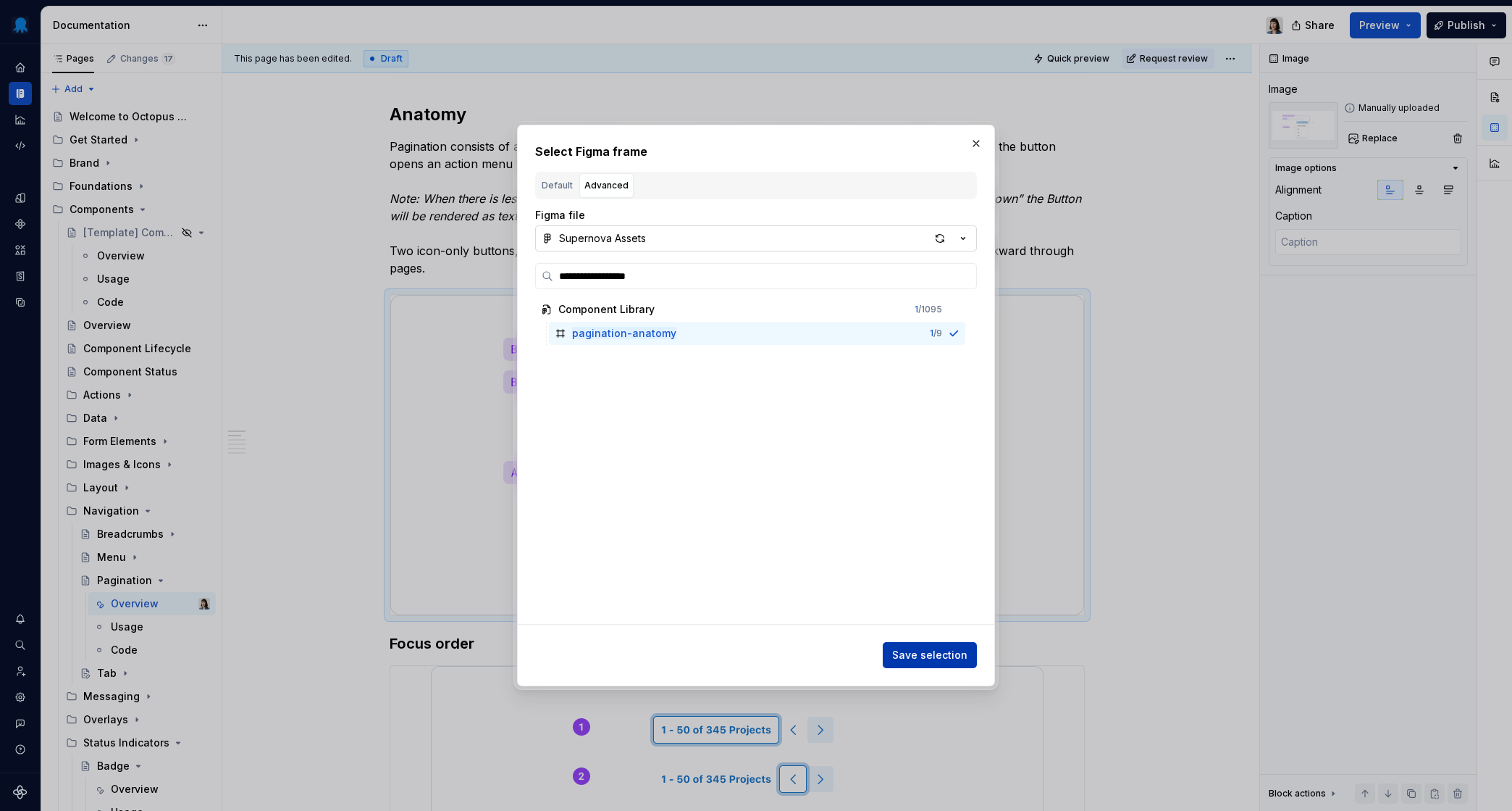
click at [925, 660] on span "Save selection" at bounding box center [930, 655] width 75 height 14
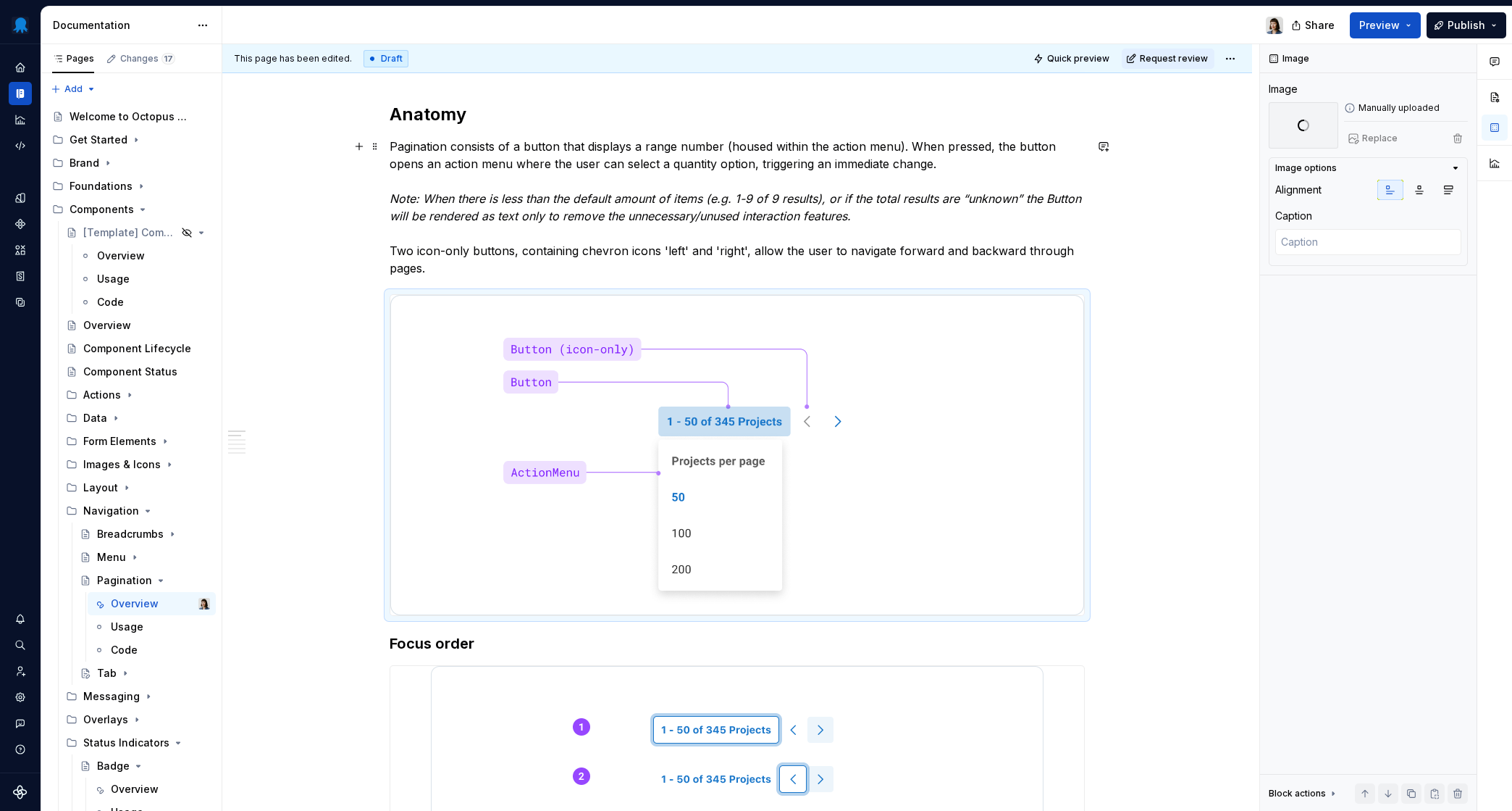
click at [742, 263] on p "Pagination consists of a button that displays a range number (housed within the…" at bounding box center [737, 208] width 696 height 139
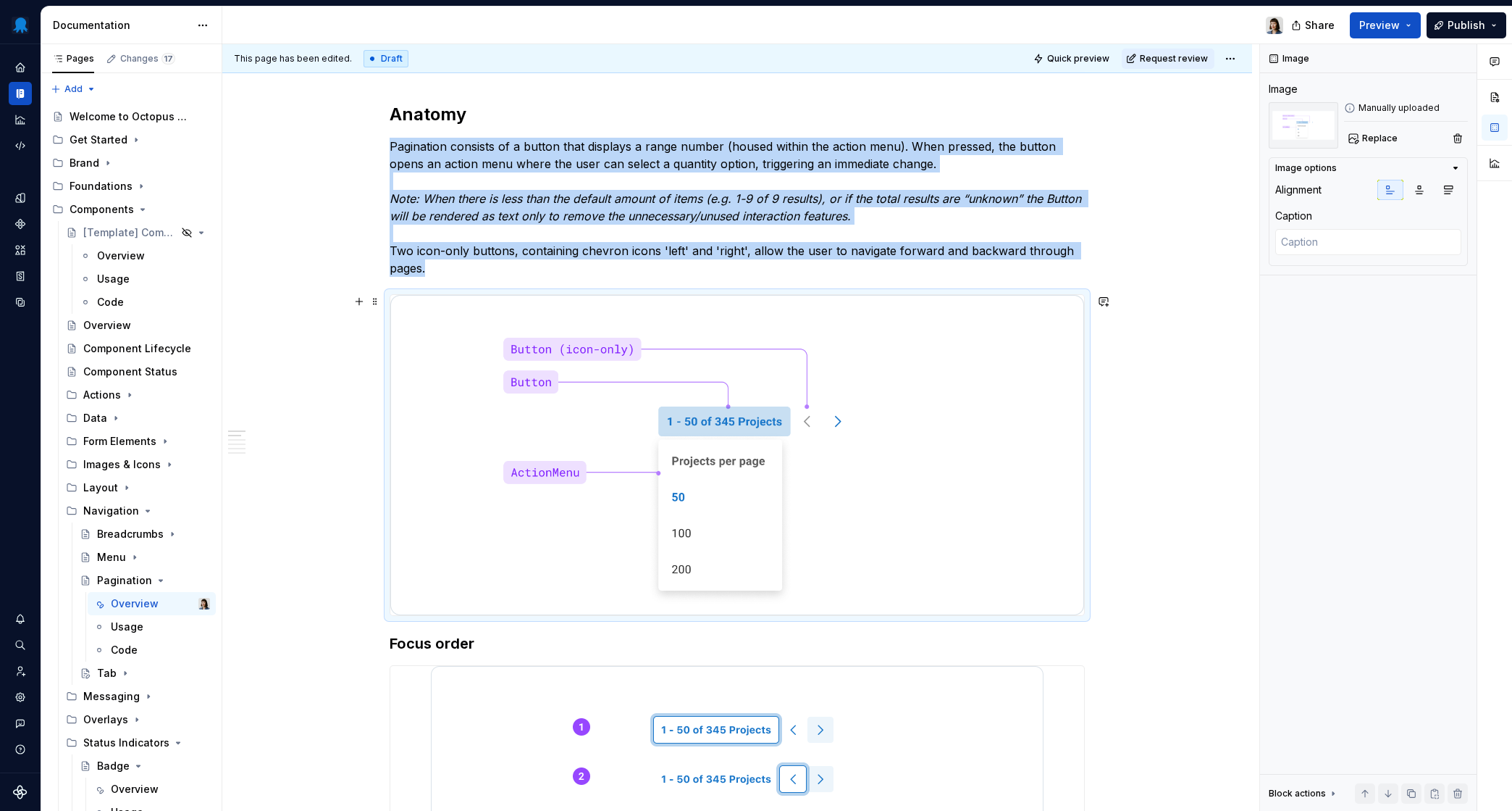
click at [563, 343] on img at bounding box center [737, 456] width 694 height 321
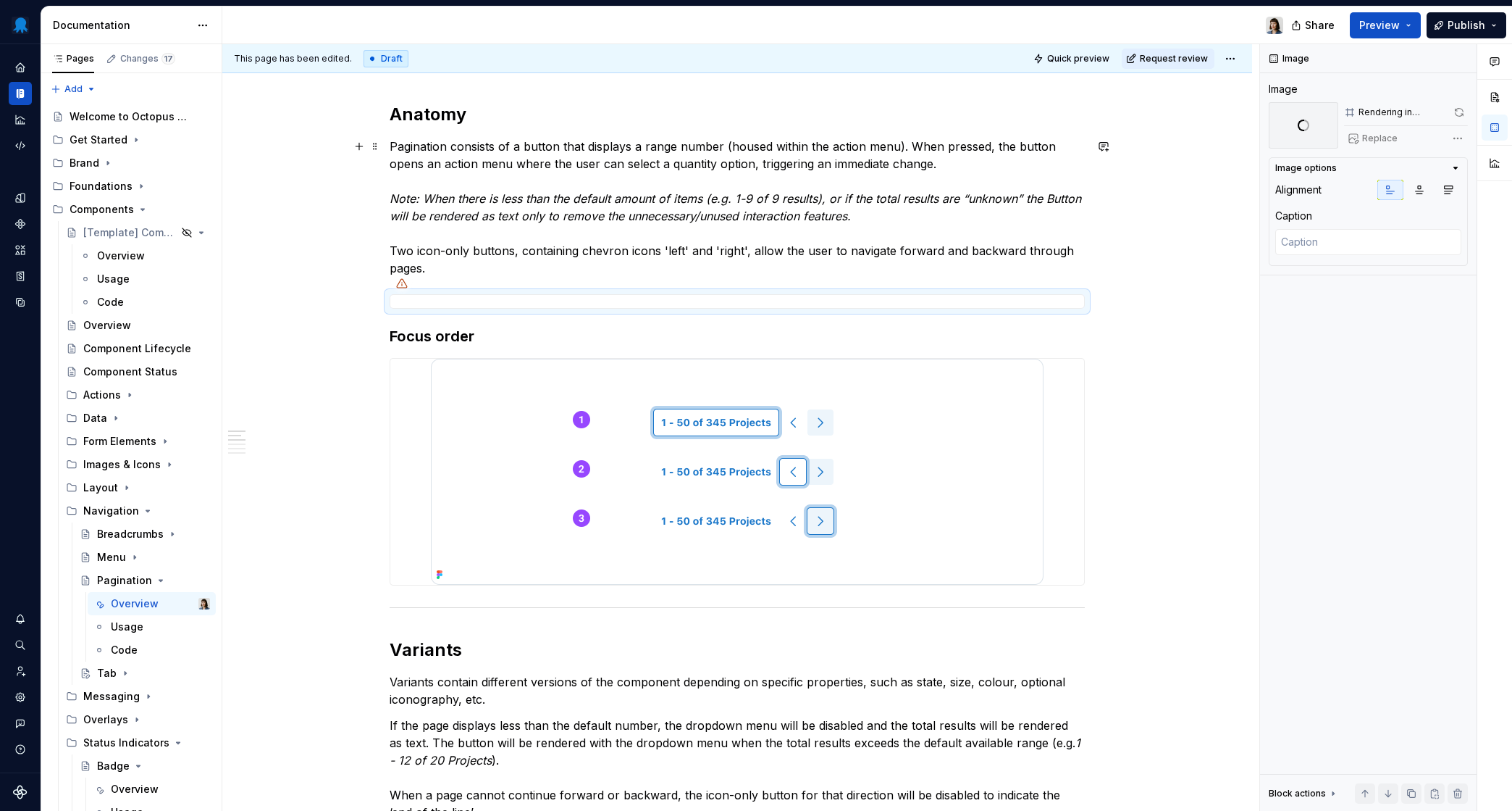
click at [544, 238] on p "Pagination consists of a button that displays a range number (housed within the…" at bounding box center [737, 208] width 696 height 139
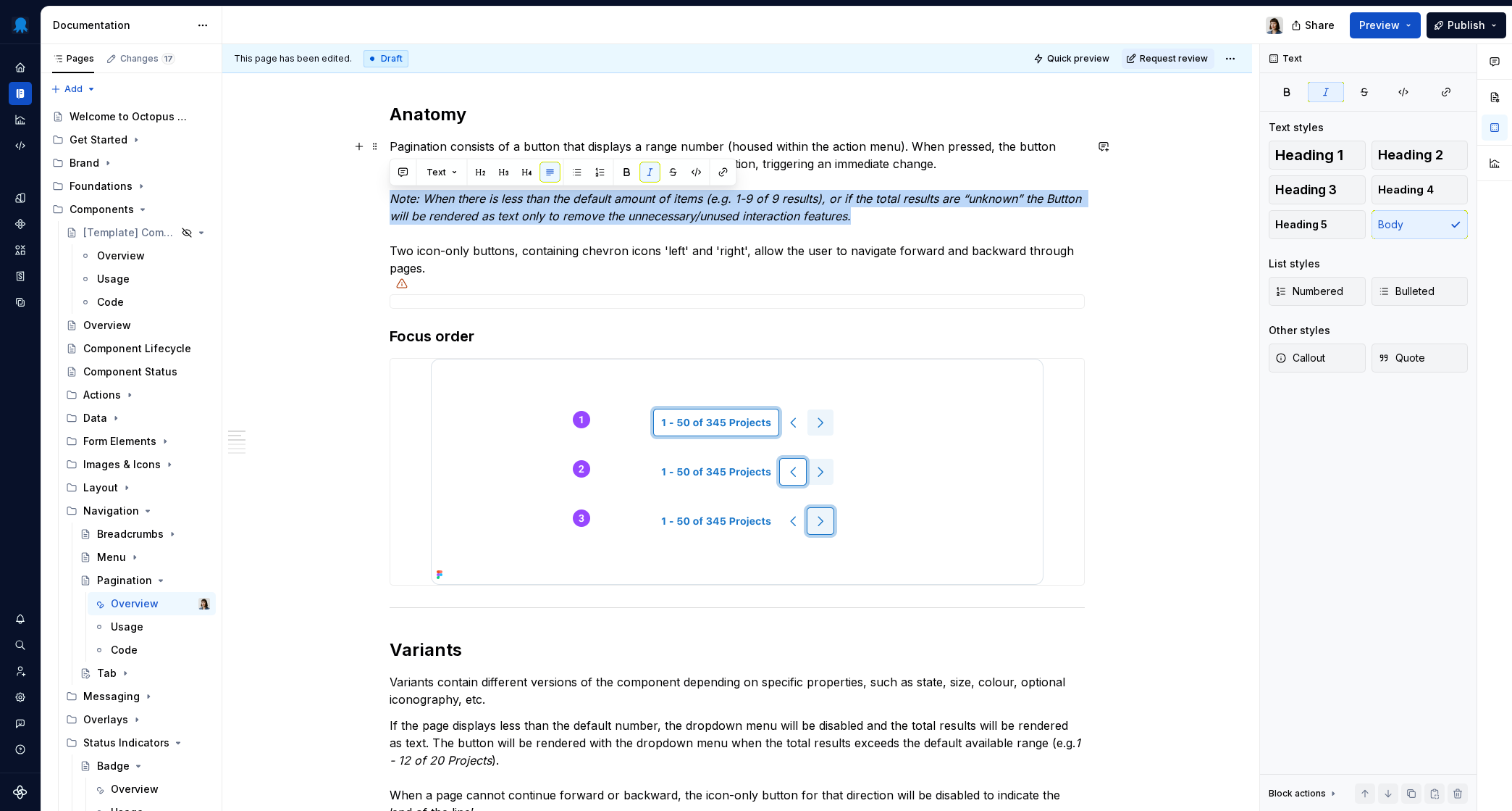
drag, startPoint x: 887, startPoint y: 220, endPoint x: 377, endPoint y: 194, distance: 510.7
click at [432, 172] on span "Text" at bounding box center [436, 173] width 19 height 12
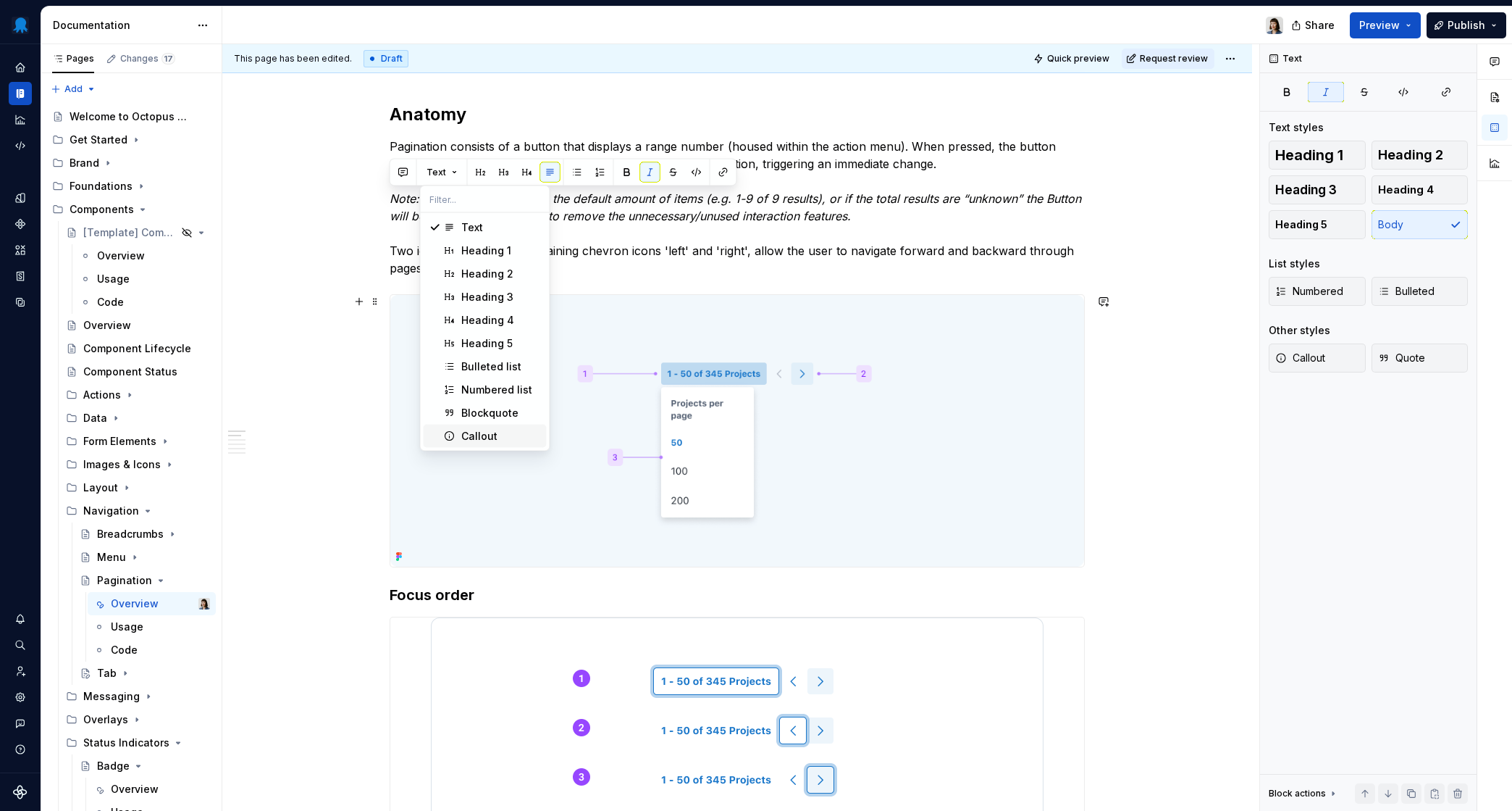
click at [484, 435] on div "Callout" at bounding box center [480, 435] width 37 height 14
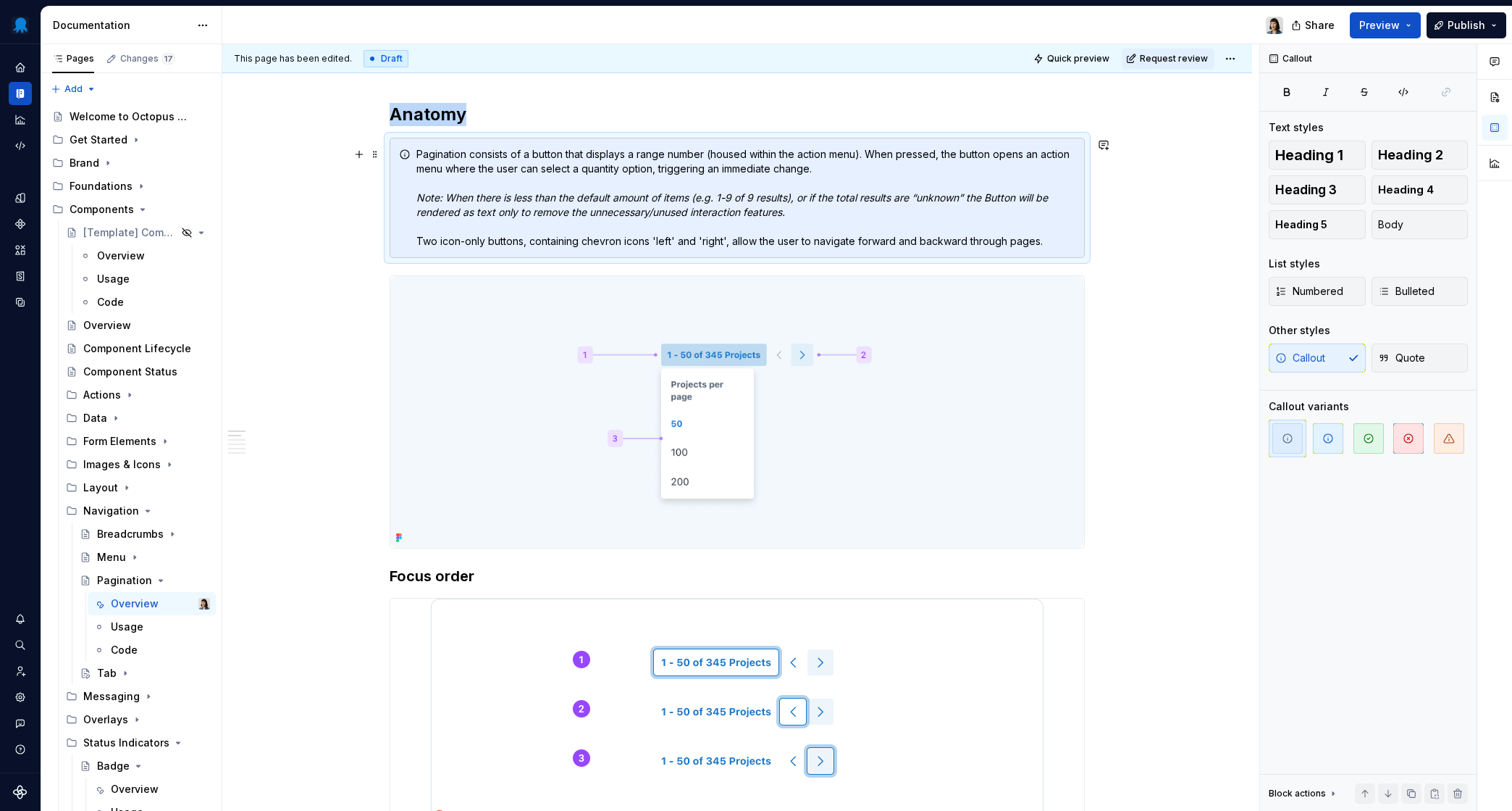
click at [642, 190] on div "Pagination consists of a button that displays a range number (housed within the…" at bounding box center [746, 197] width 659 height 101
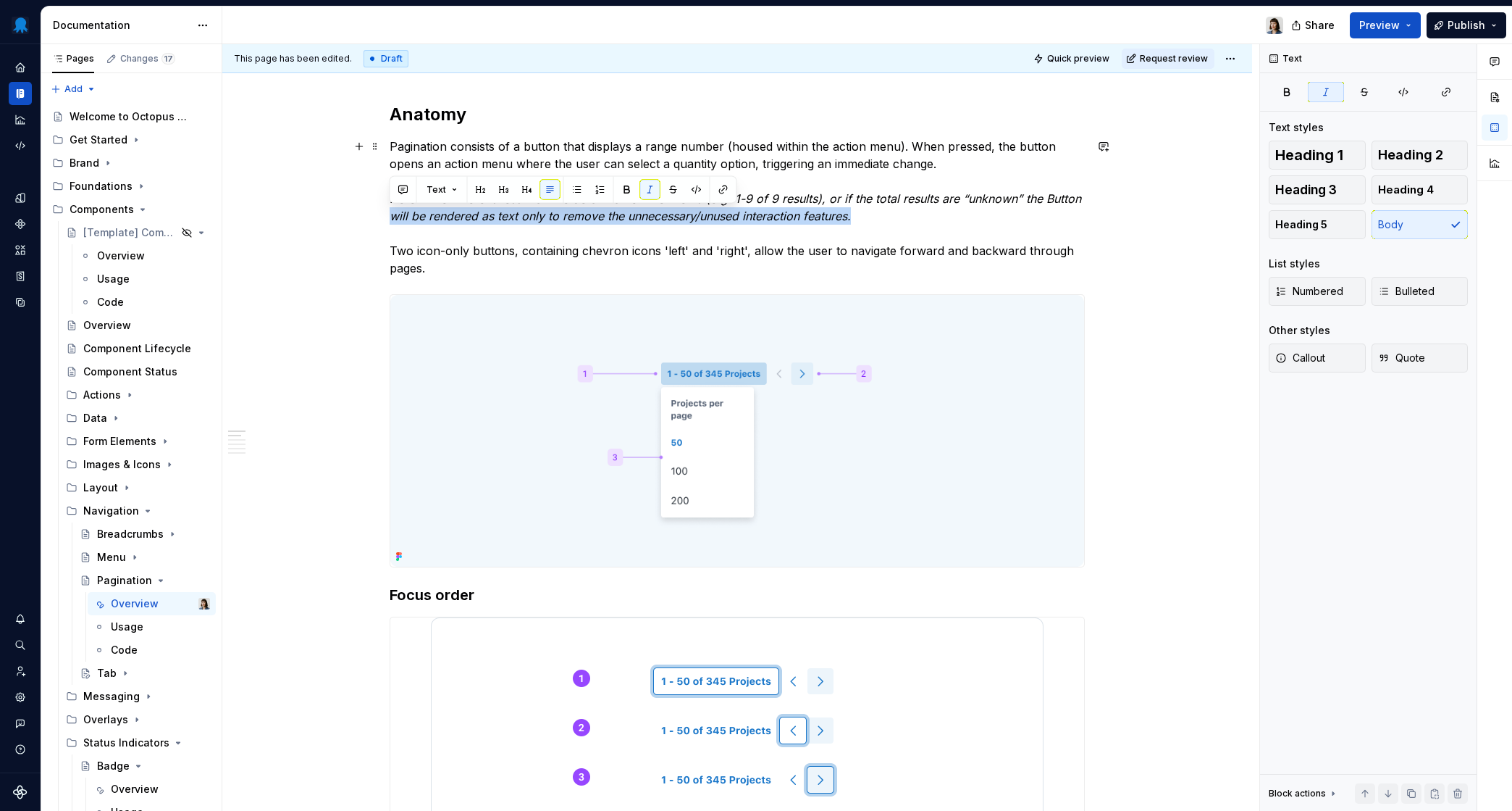
type textarea "*"
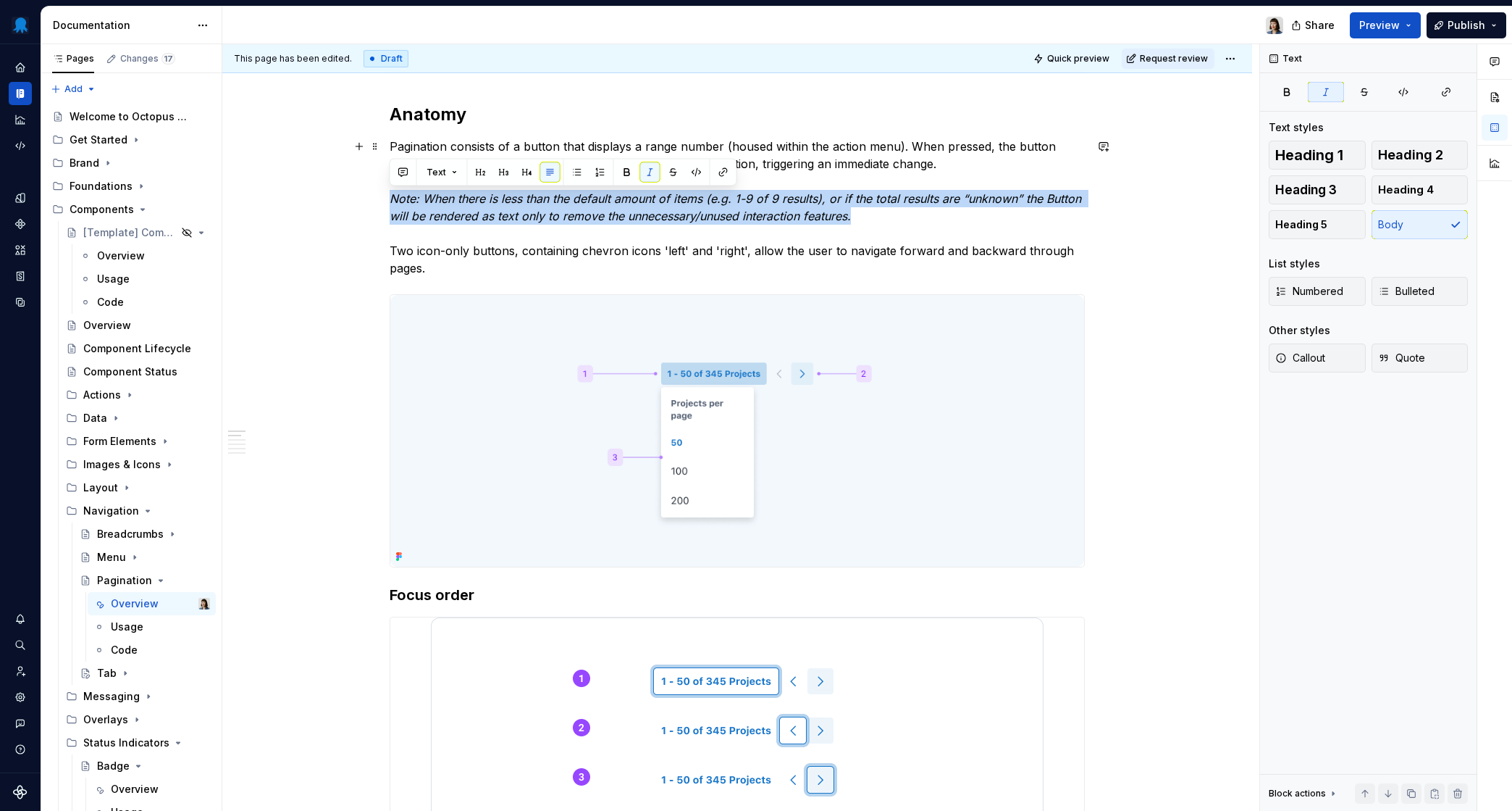
drag, startPoint x: 864, startPoint y: 217, endPoint x: 374, endPoint y: 201, distance: 490.3
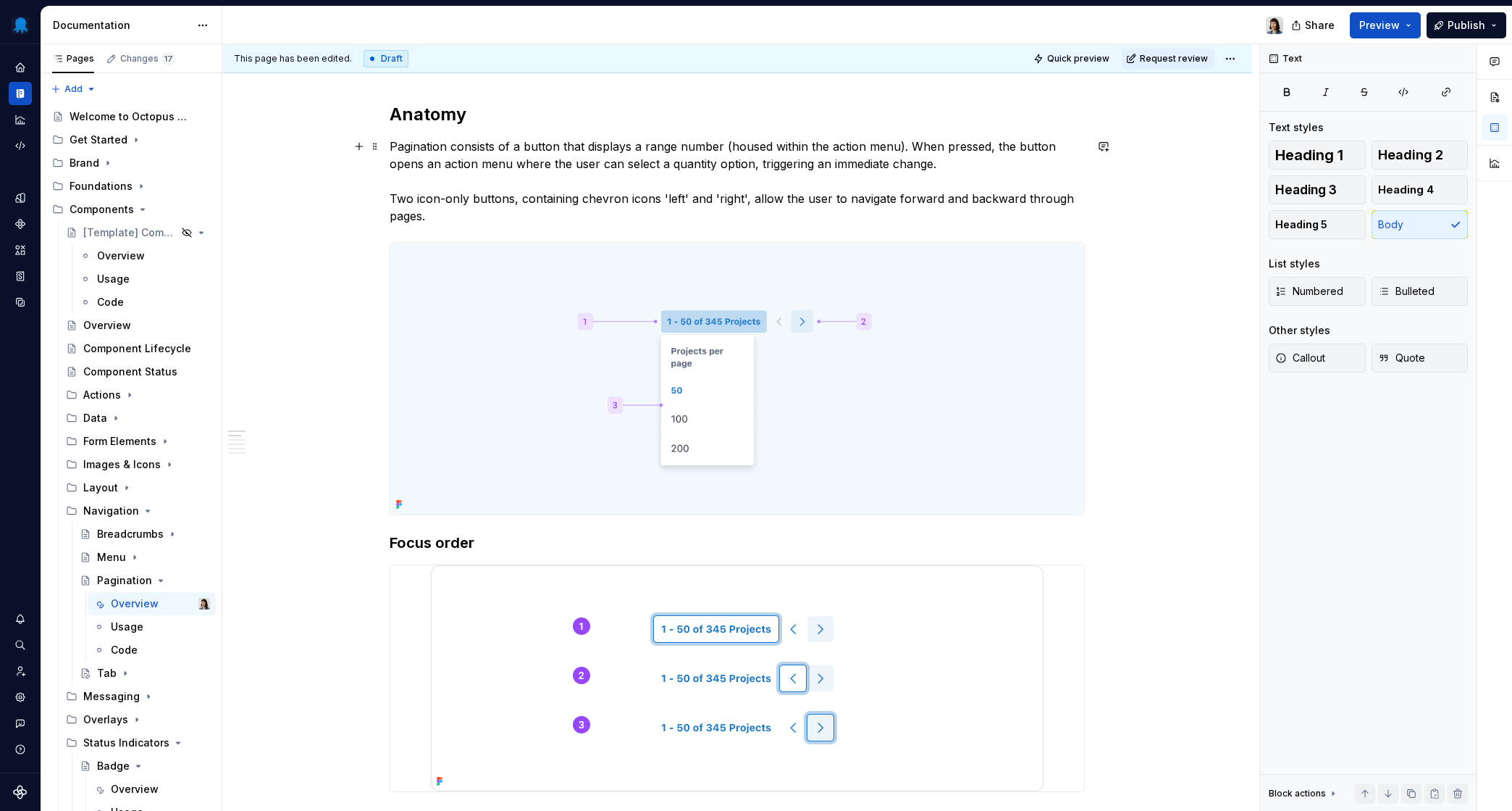
click at [480, 213] on p "Pagination consists of a button that displays a range number (housed within the…" at bounding box center [737, 182] width 696 height 87
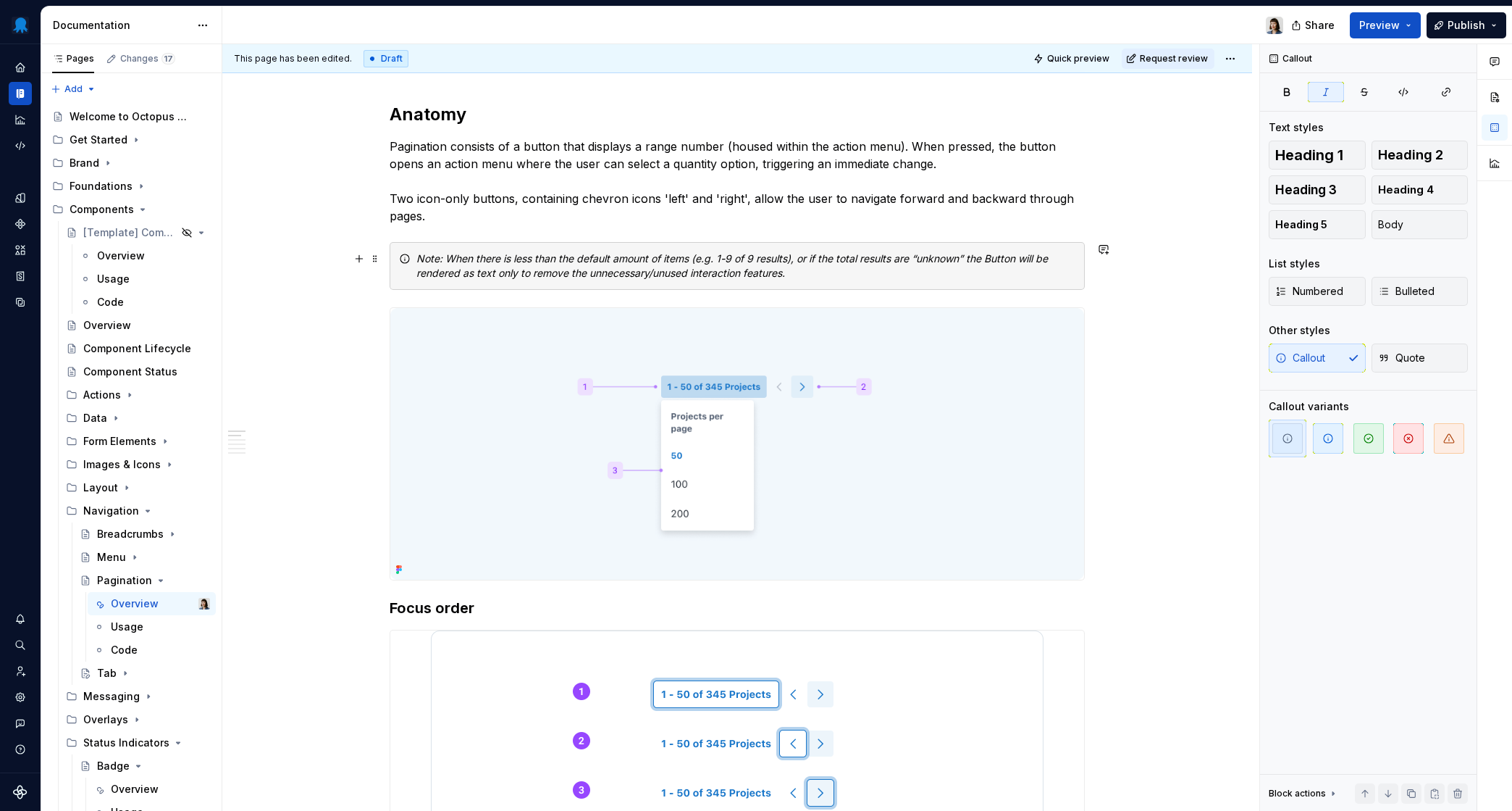
click at [538, 253] on em "Note: When there is less than the default amount of items (e.g. 1-9 of 9 result…" at bounding box center [734, 266] width 635 height 27
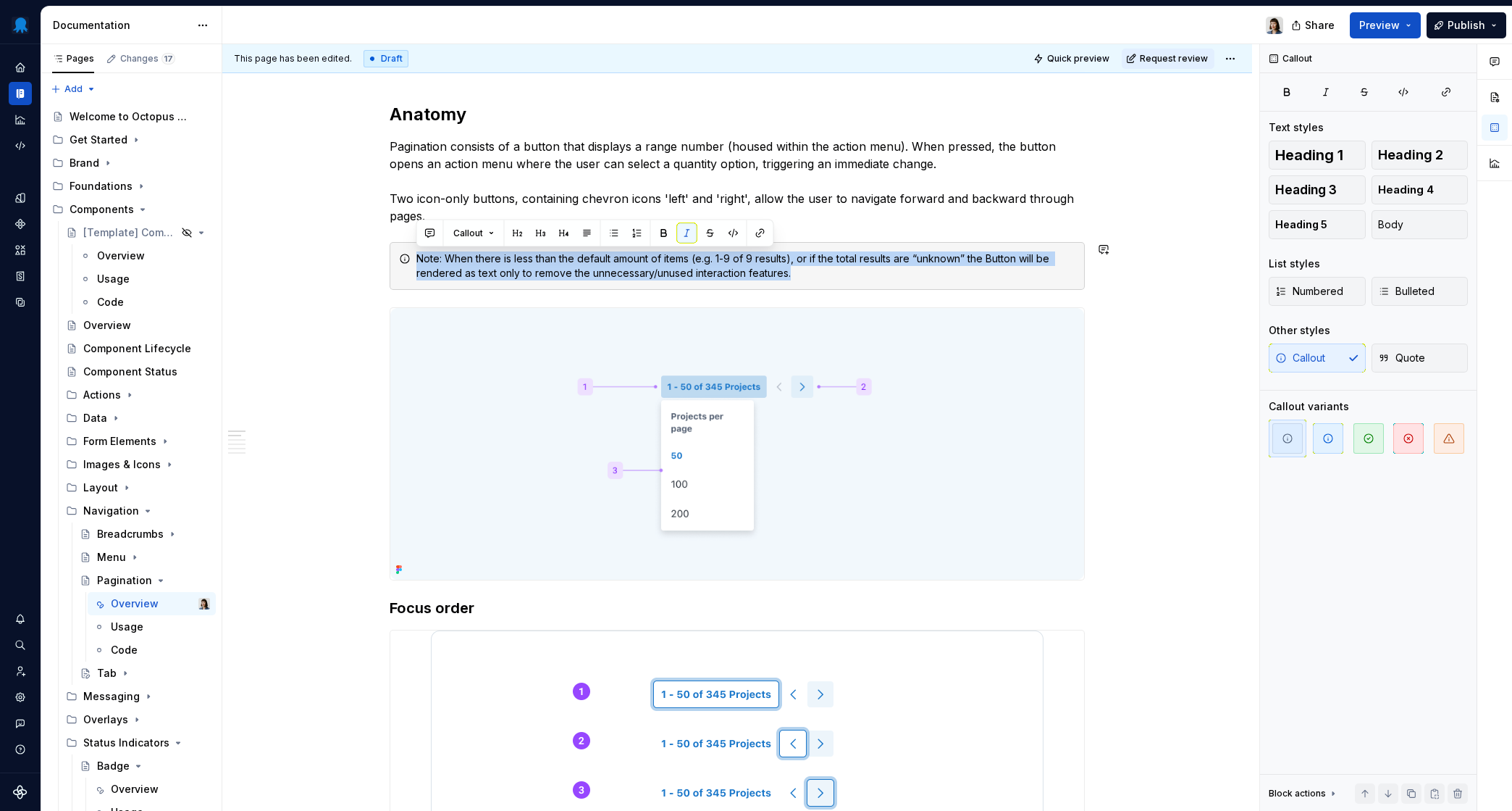
click at [538, 253] on div "Note: When there is less than the default amount of items (e.g. 1-9 of 9 result…" at bounding box center [746, 266] width 659 height 29
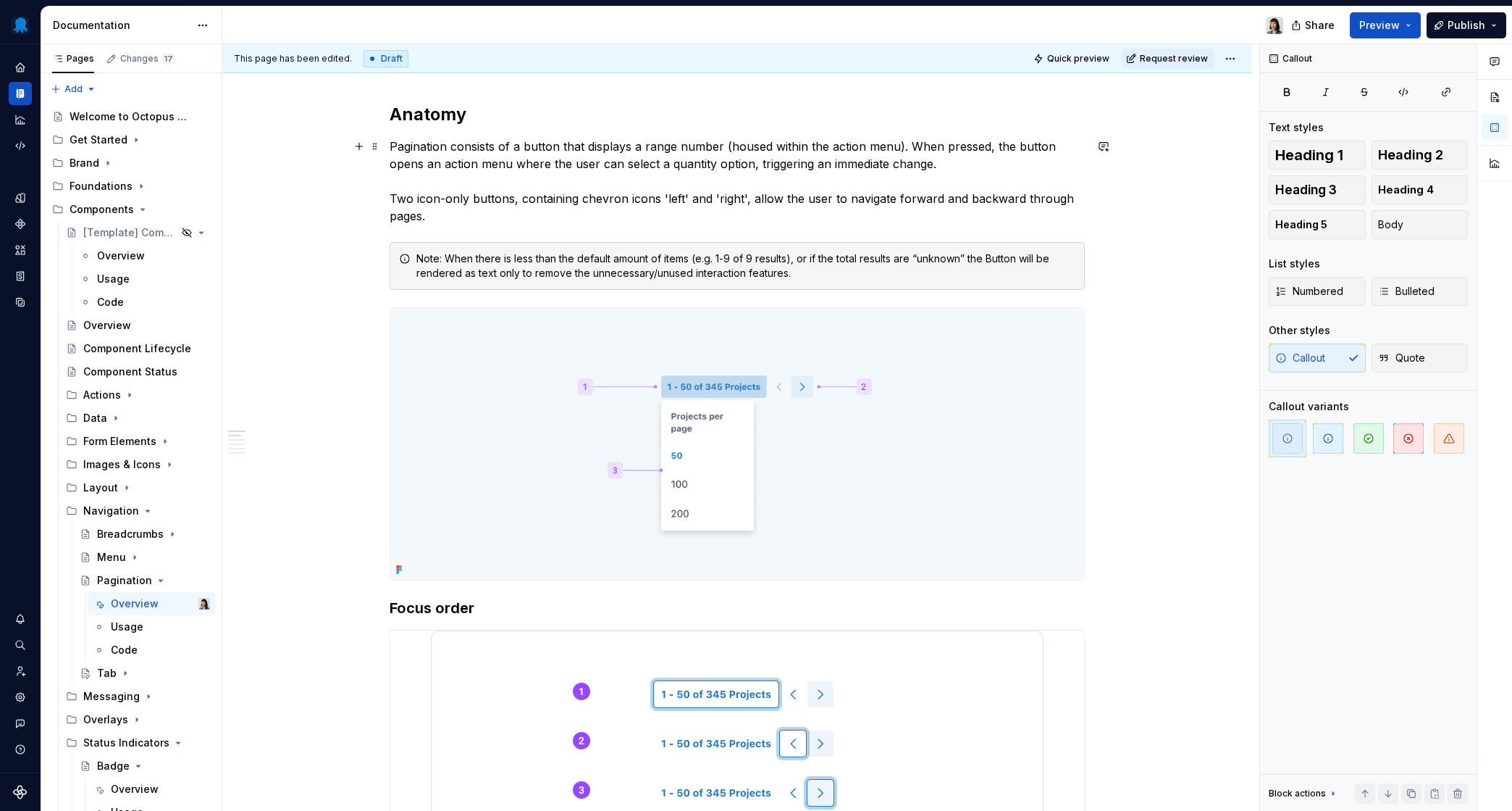
click at [543, 210] on p "Pagination consists of a button that displays a range number (housed within the…" at bounding box center [737, 182] width 696 height 87
click at [657, 173] on p "Pagination consists of a button that displays a range number (housed within the…" at bounding box center [737, 182] width 696 height 87
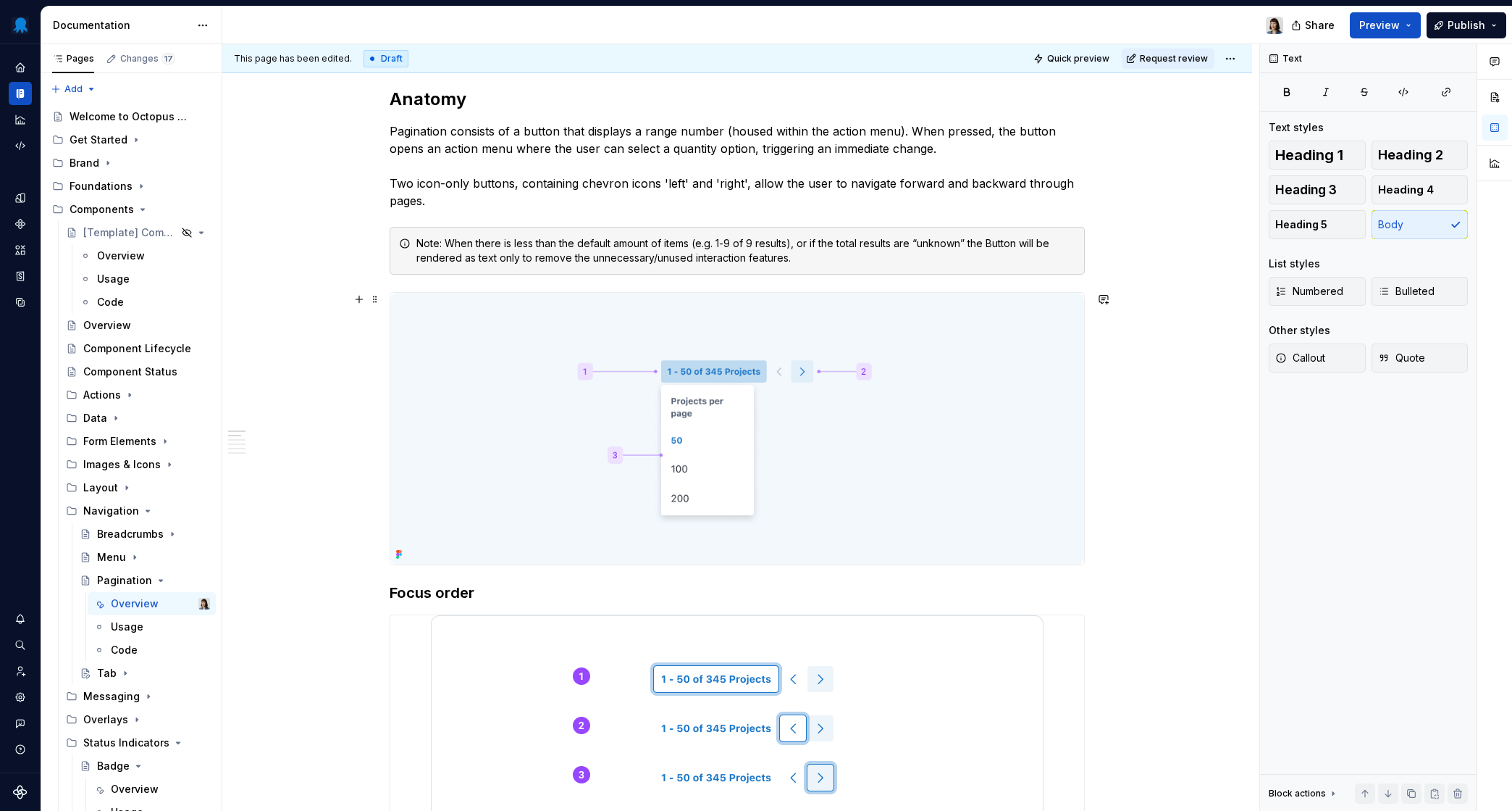
scroll to position [822, 0]
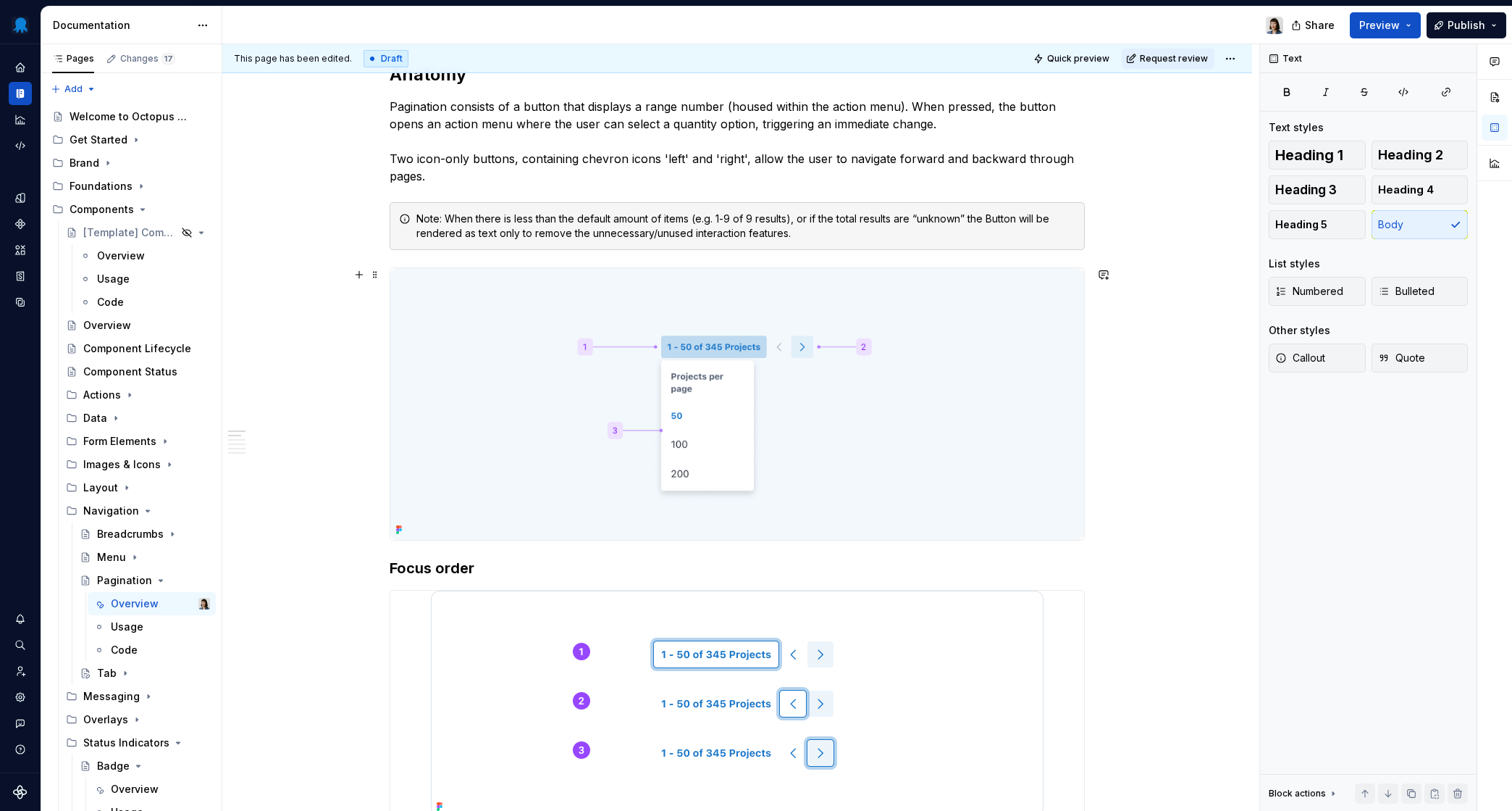
click at [565, 520] on img at bounding box center [737, 405] width 694 height 272
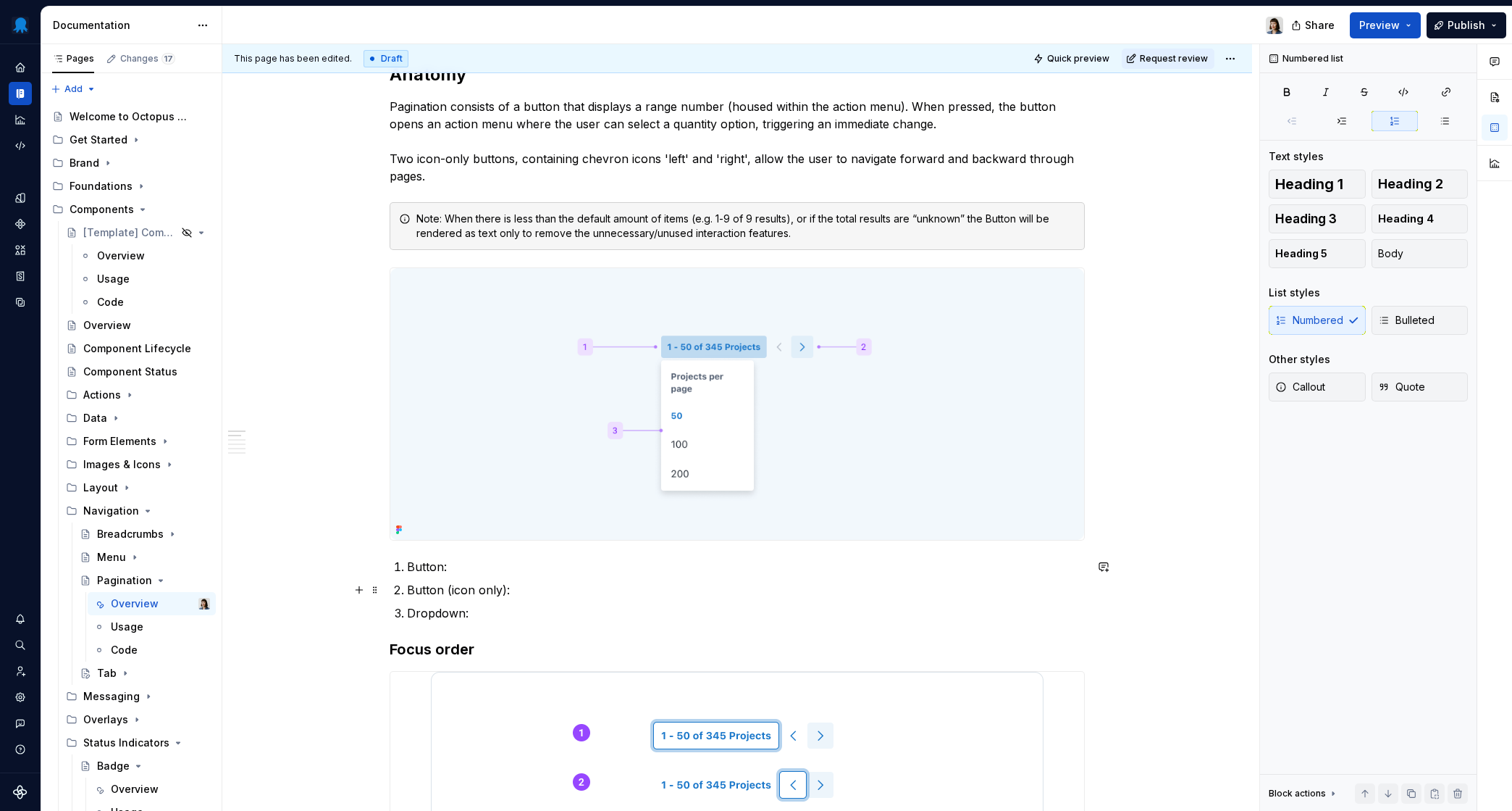
click at [529, 591] on p "Button (icon only):" at bounding box center [746, 590] width 678 height 17
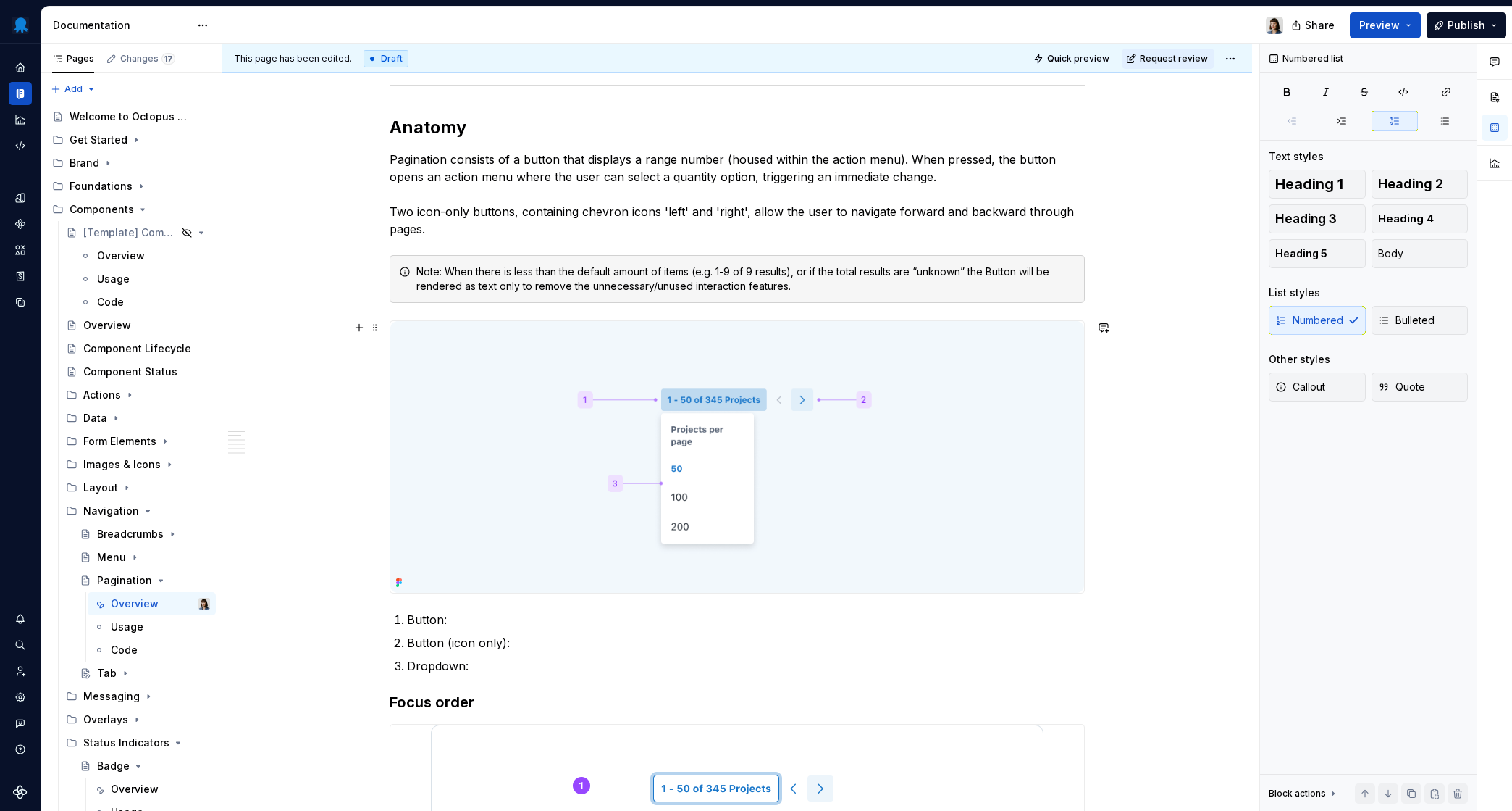
scroll to position [768, 0]
drag, startPoint x: 445, startPoint y: 621, endPoint x: 408, endPoint y: 625, distance: 37.2
click at [408, 625] on p "Button:" at bounding box center [746, 621] width 678 height 17
click at [509, 629] on p "Button:" at bounding box center [746, 621] width 678 height 17
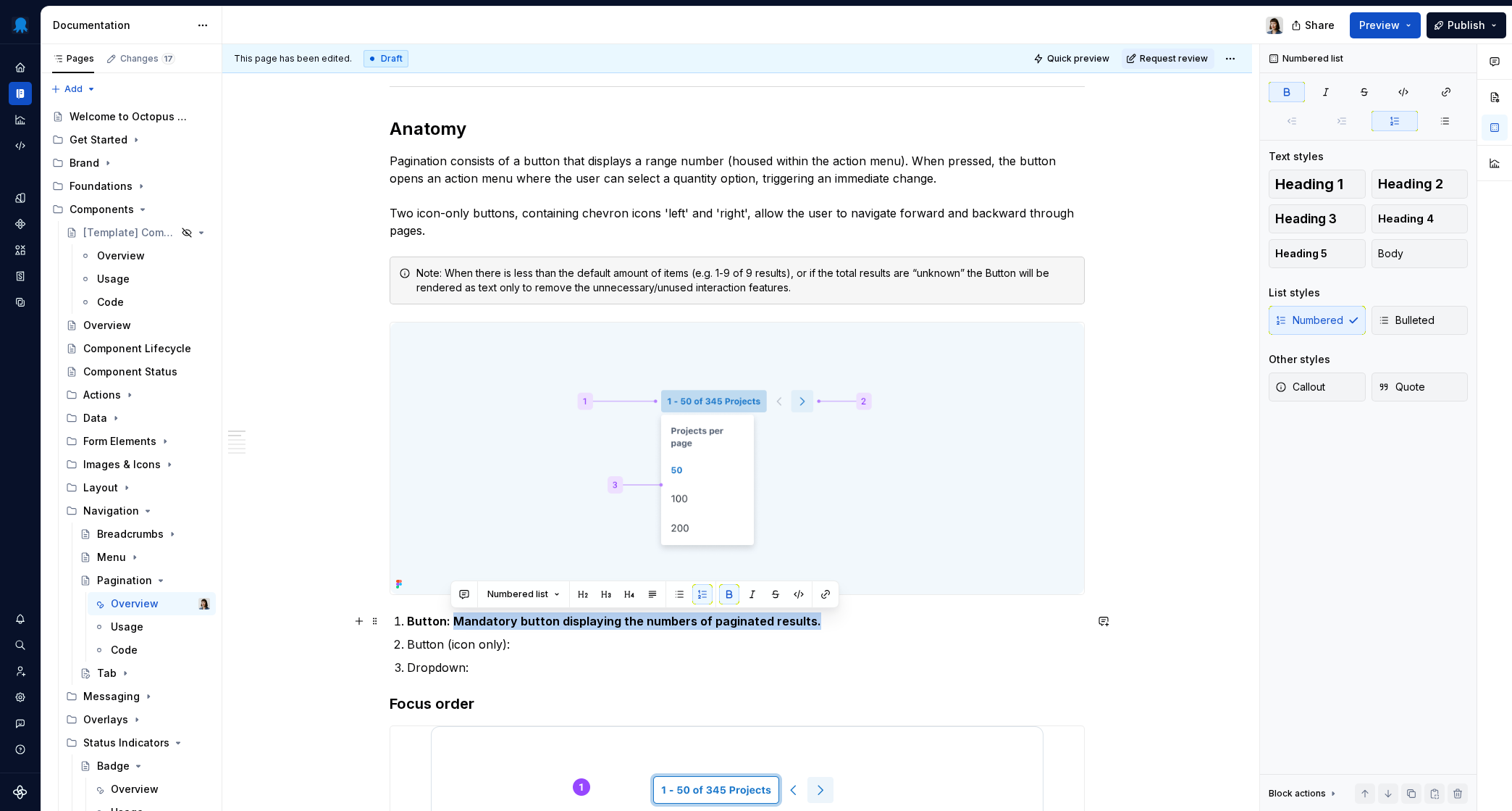
drag, startPoint x: 819, startPoint y: 627, endPoint x: 454, endPoint y: 625, distance: 365.0
click at [454, 625] on p "Button: Mandatory button displaying the numbers of paginated results." at bounding box center [746, 621] width 678 height 17
click at [866, 629] on ol "Button: Mandatory button displaying the numbers of paginated results. Button (i…" at bounding box center [746, 644] width 678 height 64
click at [579, 644] on p "Button (icon only):" at bounding box center [746, 644] width 678 height 17
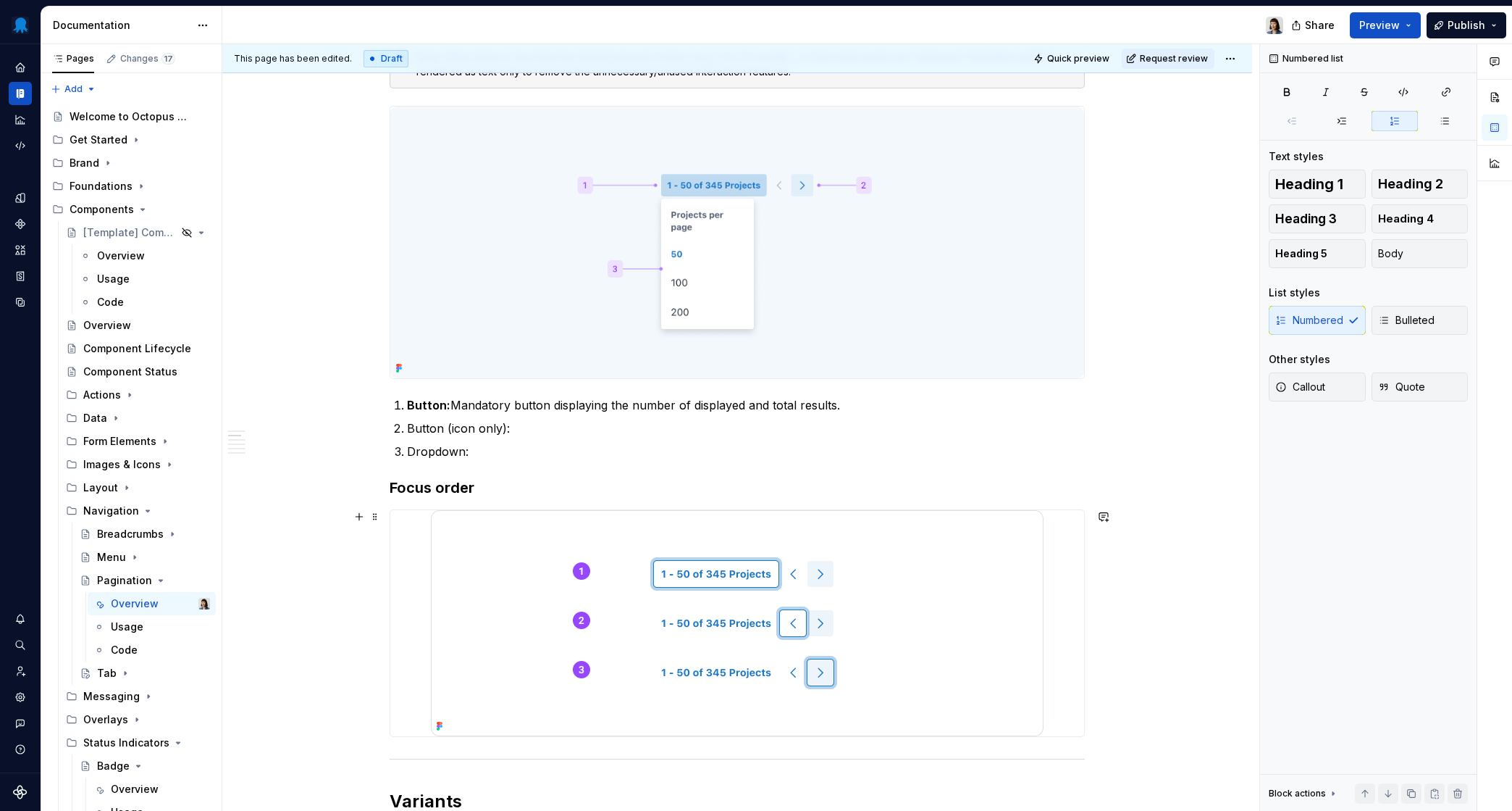
scroll to position [794, 0]
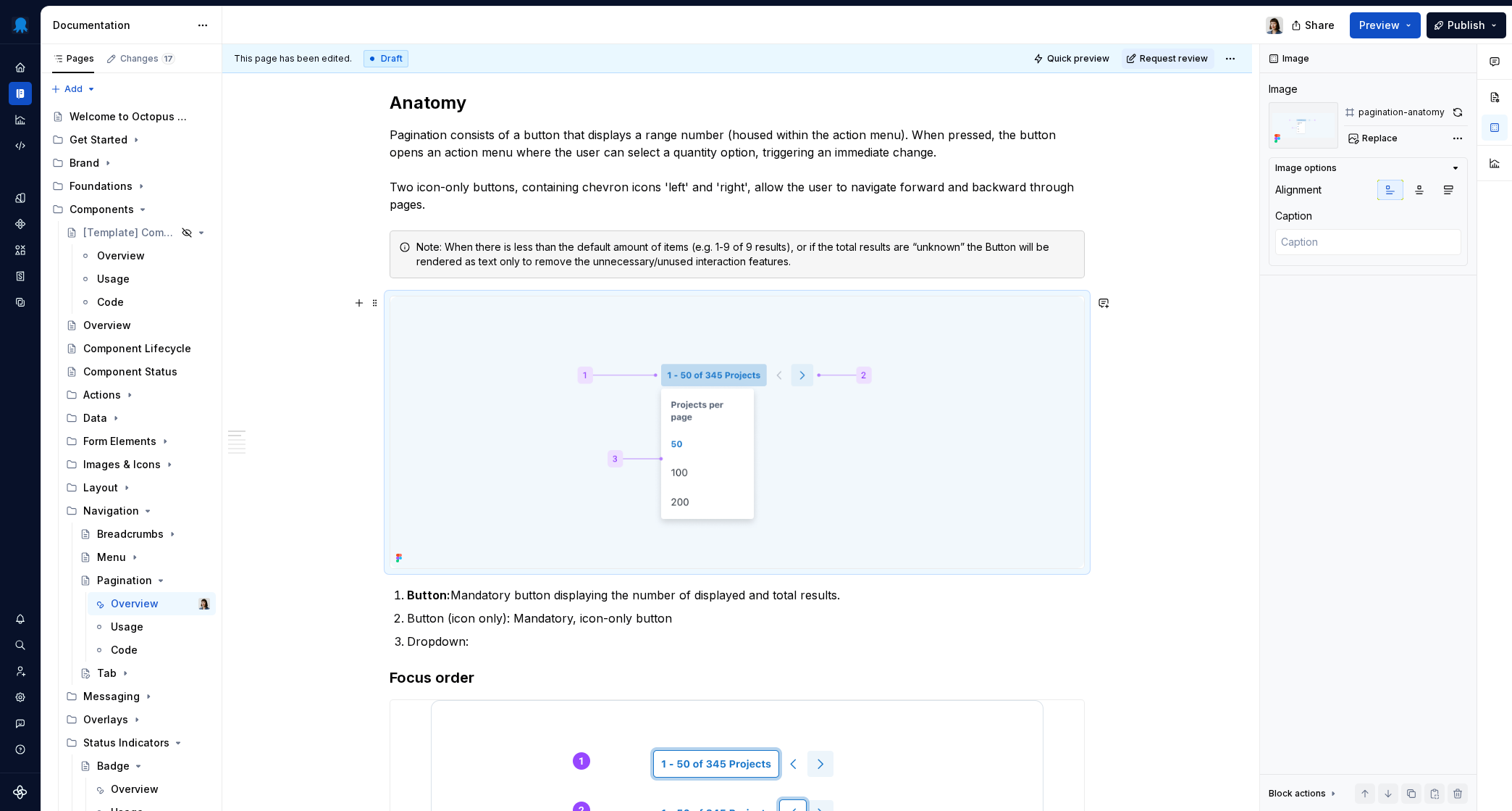
click at [826, 454] on img at bounding box center [737, 433] width 694 height 272
click at [721, 617] on p "Button (icon only): Mandatory, icon-only button" at bounding box center [746, 618] width 678 height 17
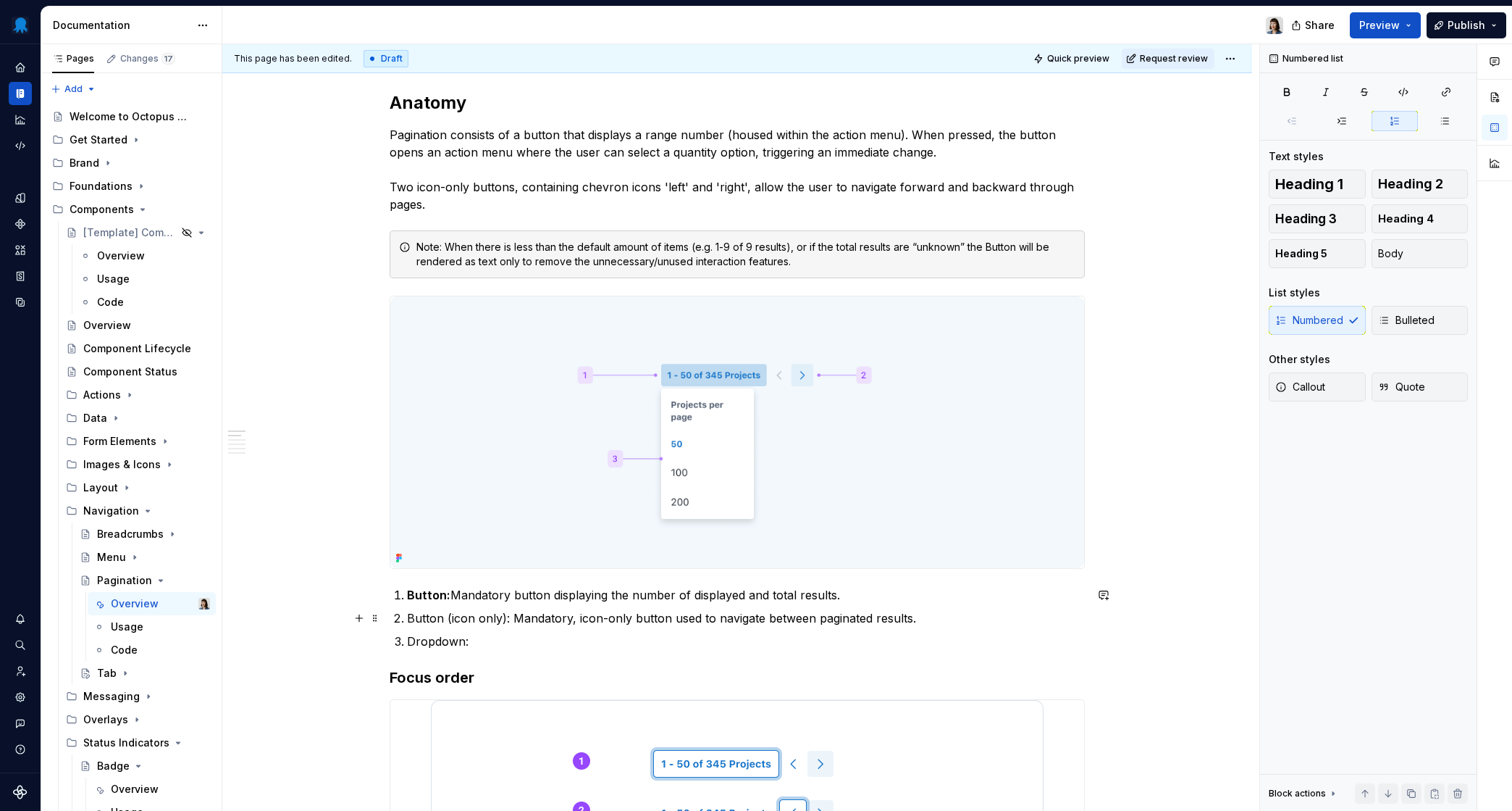
click at [665, 621] on p "Button (icon only): Mandatory, icon-only button used to navigate between pagina…" at bounding box center [746, 618] width 678 height 17
click at [954, 620] on p "Button (icon only): Mandatory, icon-only button used to navigate between pagina…" at bounding box center [746, 618] width 678 height 17
drag, startPoint x: 508, startPoint y: 618, endPoint x: 410, endPoint y: 621, distance: 98.0
click at [410, 621] on p "Button (icon only): Mandatory, icon-only button used to navigate between pagina…" at bounding box center [746, 618] width 678 height 17
click at [468, 647] on p "Dropdown:" at bounding box center [746, 641] width 678 height 17
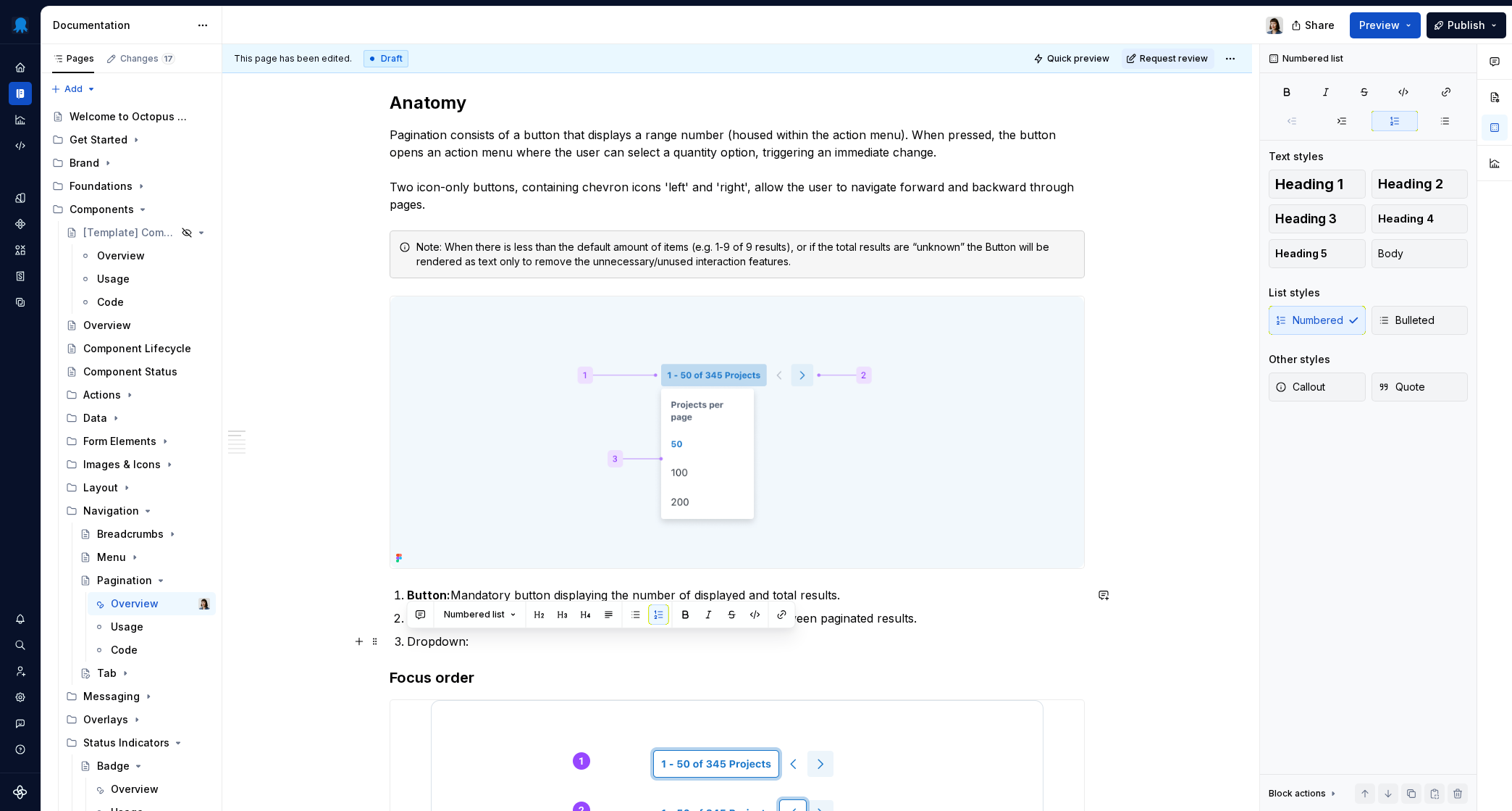
drag, startPoint x: 474, startPoint y: 643, endPoint x: 391, endPoint y: 646, distance: 83.1
drag, startPoint x: 507, startPoint y: 618, endPoint x: 449, endPoint y: 618, distance: 58.0
click at [449, 618] on strong "Button (icon only):" at bounding box center [460, 618] width 107 height 14
click at [608, 649] on p "Menu List:" at bounding box center [746, 641] width 678 height 17
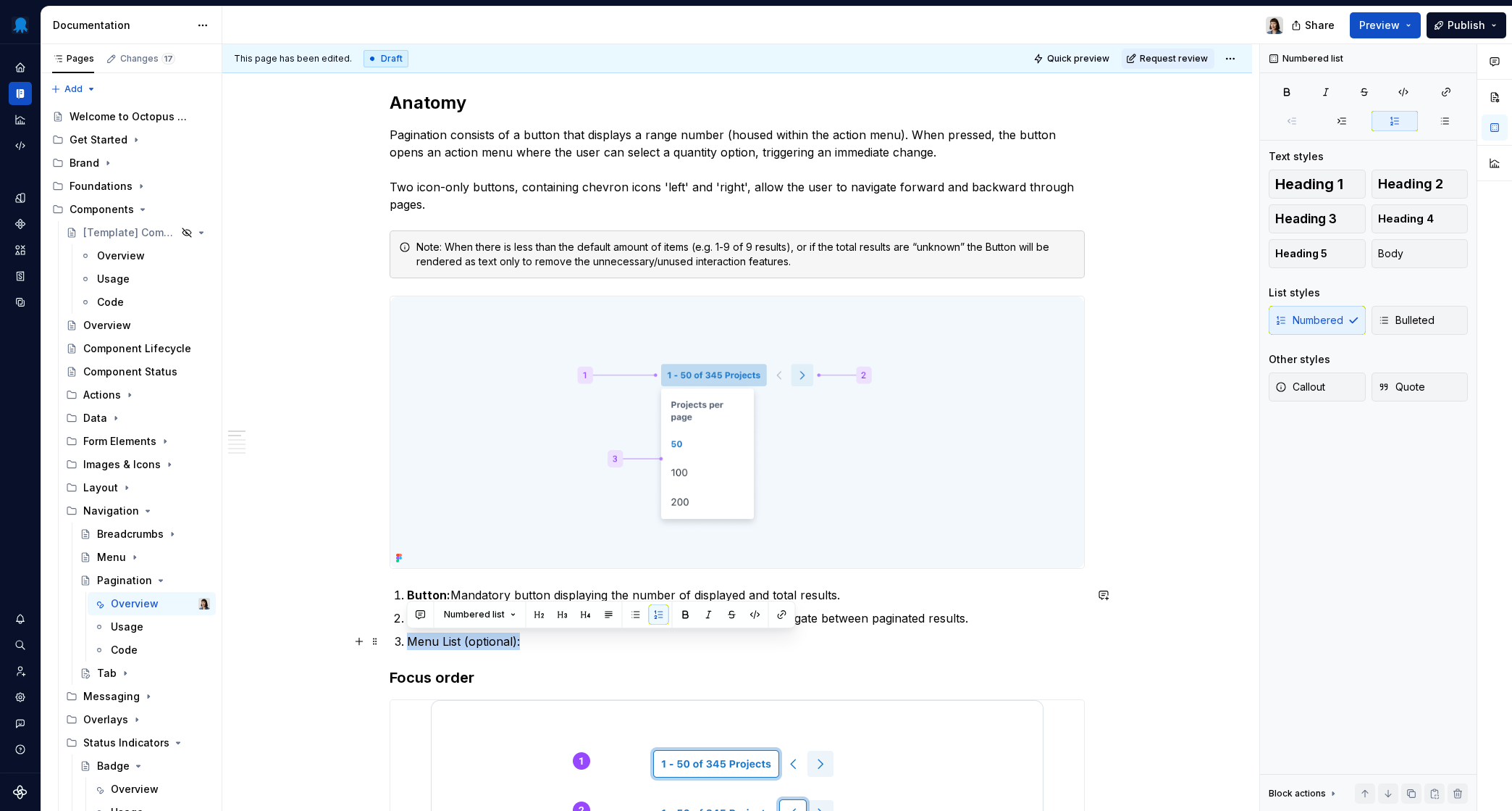
drag, startPoint x: 521, startPoint y: 644, endPoint x: 408, endPoint y: 638, distance: 113.2
click at [408, 638] on p "Menu List (optional):" at bounding box center [746, 641] width 678 height 17
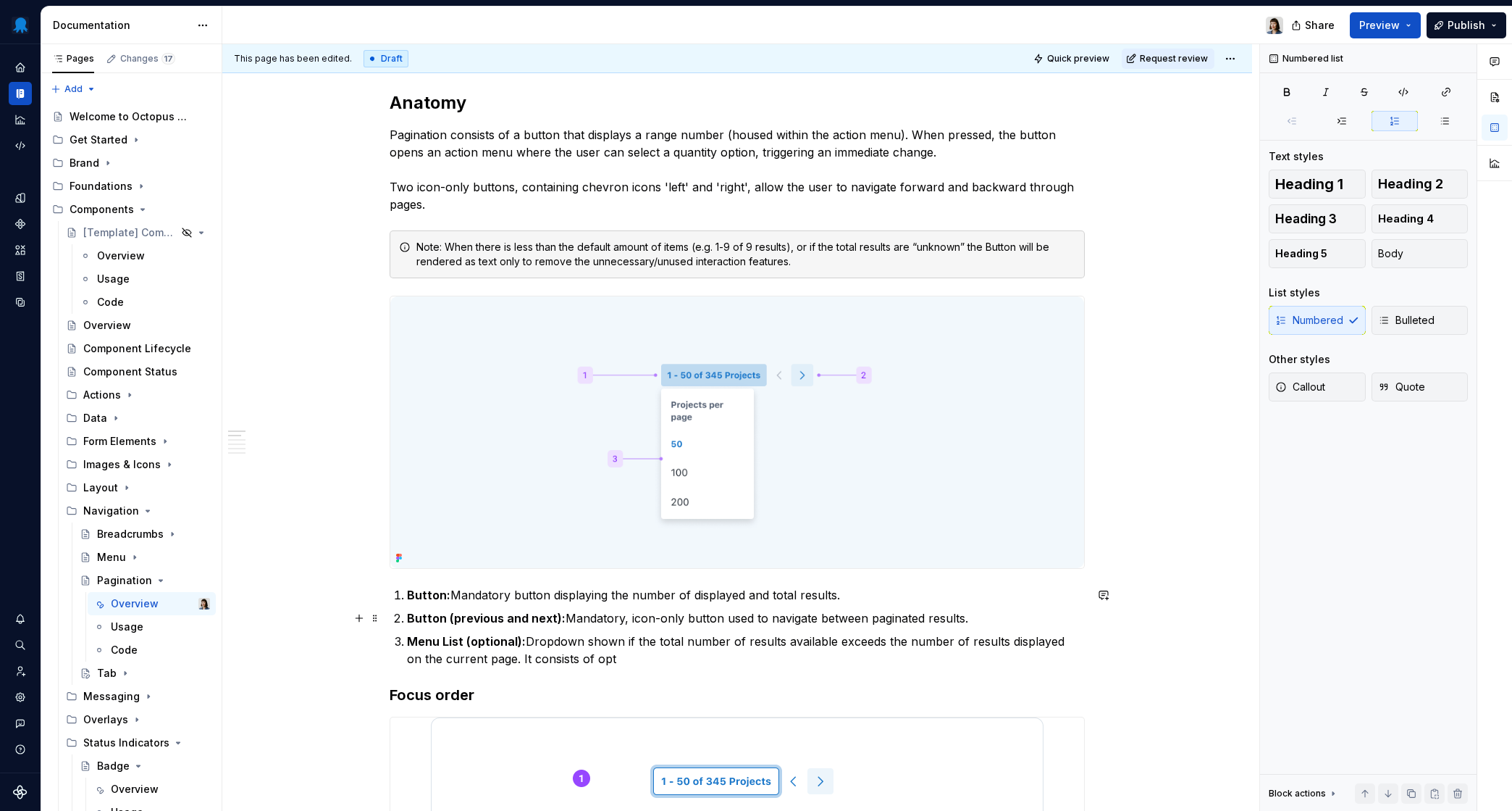
click at [580, 632] on ol "Button: Mandatory button displaying the number of displayed and total results. …" at bounding box center [746, 627] width 678 height 81
drag, startPoint x: 518, startPoint y: 641, endPoint x: 468, endPoint y: 644, distance: 50.1
click at [468, 644] on strong "Menu List (optional):" at bounding box center [466, 641] width 119 height 14
drag, startPoint x: 626, startPoint y: 659, endPoint x: 536, endPoint y: 639, distance: 92.2
click at [536, 639] on p "Menu List: Dropdown shown if the total number of results available exceeds the …" at bounding box center [746, 650] width 678 height 35
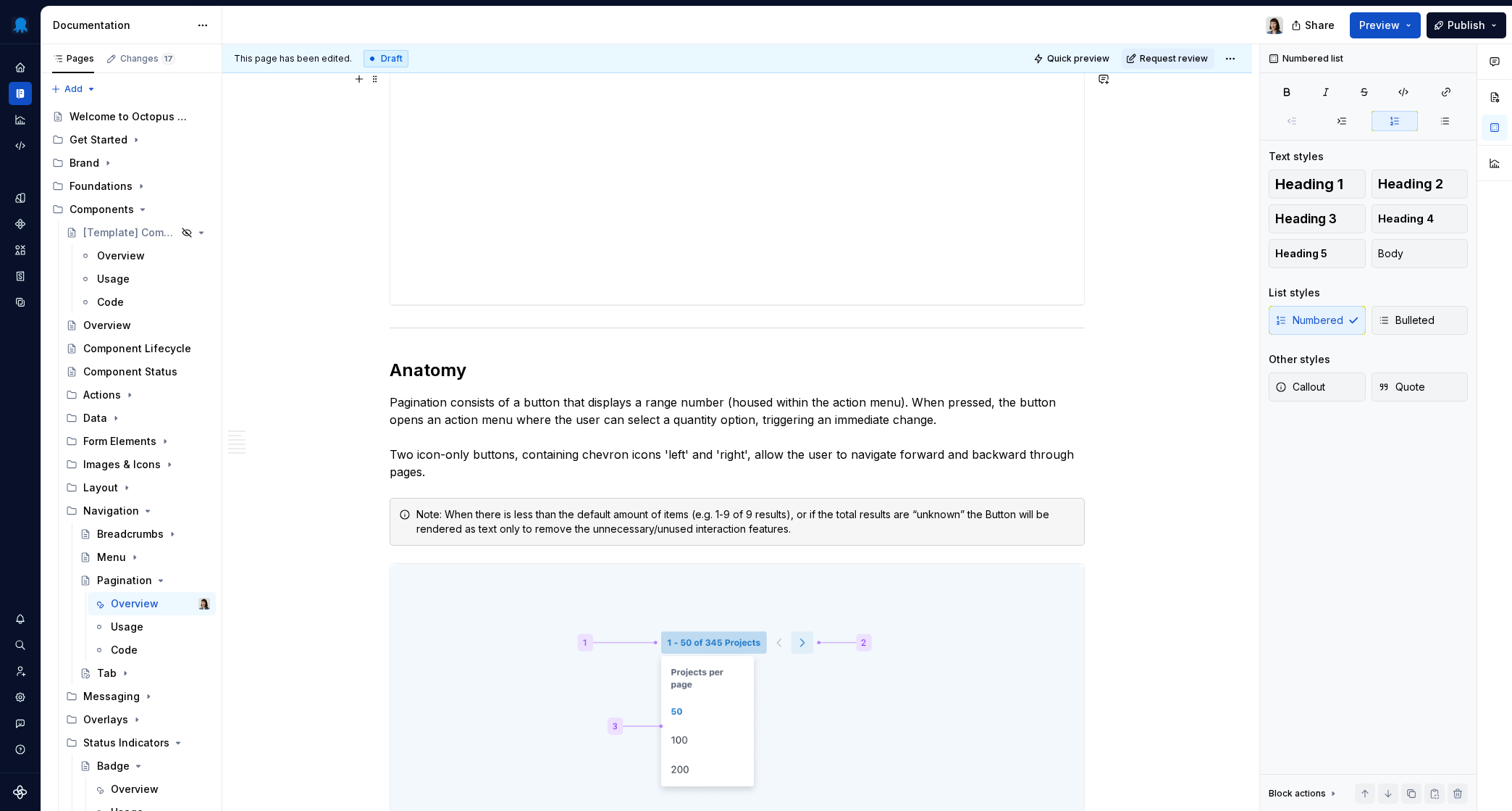
scroll to position [0, 0]
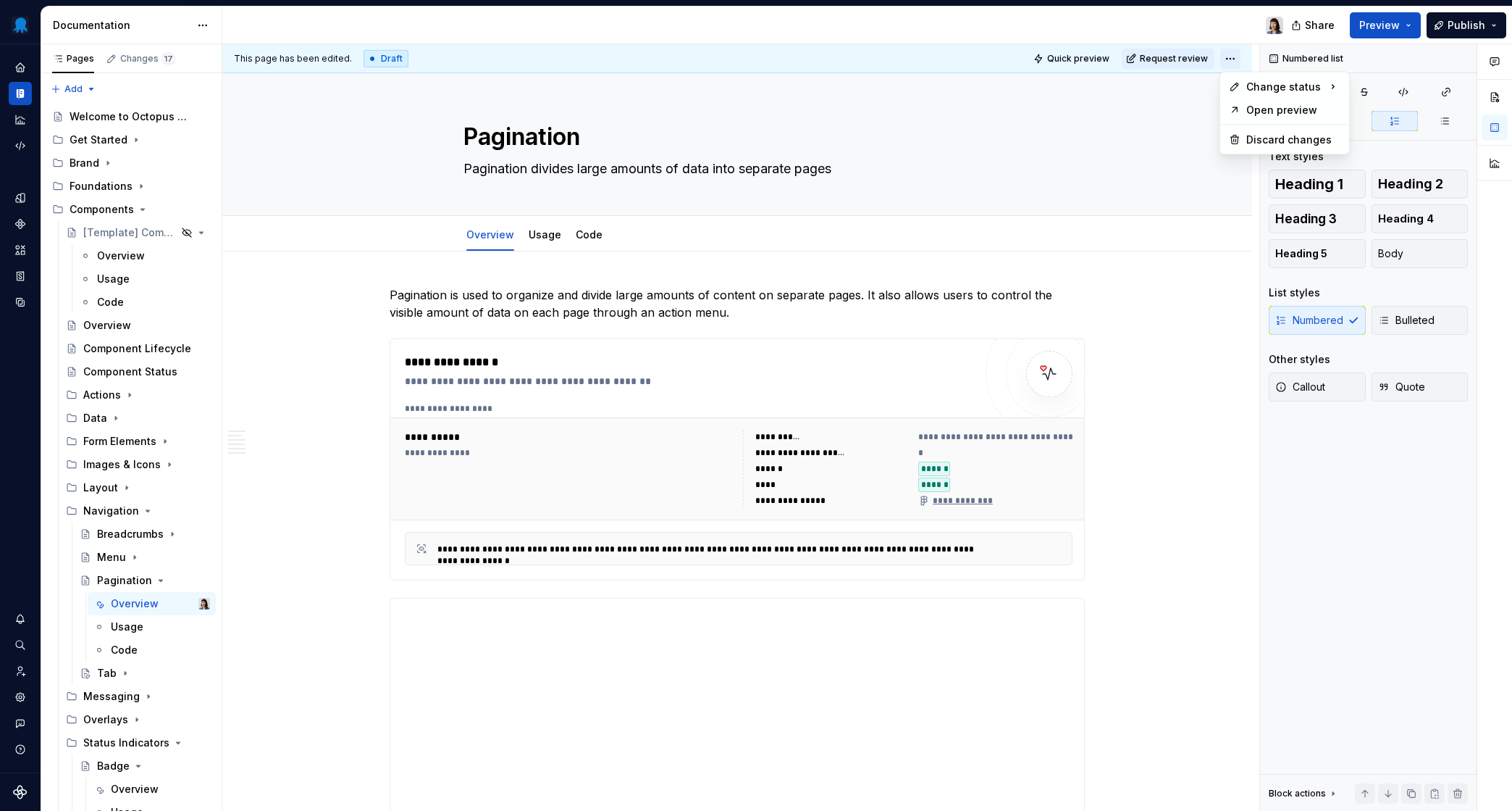
click at [1236, 64] on html "Octopus Design System Design system data Documentation Share Preview Publish Pa…" at bounding box center [756, 406] width 1512 height 811
click at [1271, 162] on div "Ready for publish" at bounding box center [1441, 159] width 100 height 14
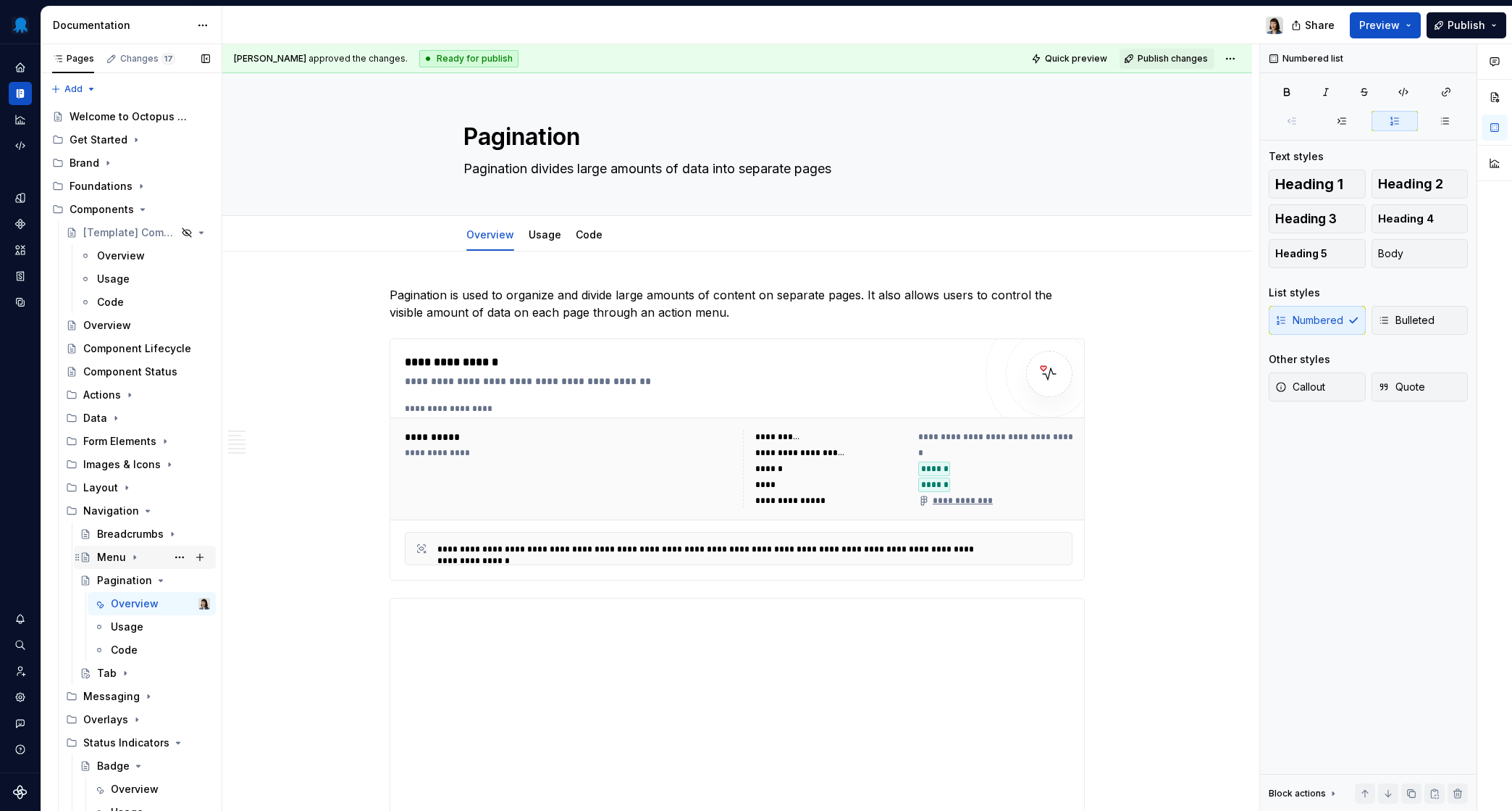
click at [119, 552] on div "Menu" at bounding box center [112, 557] width 29 height 14
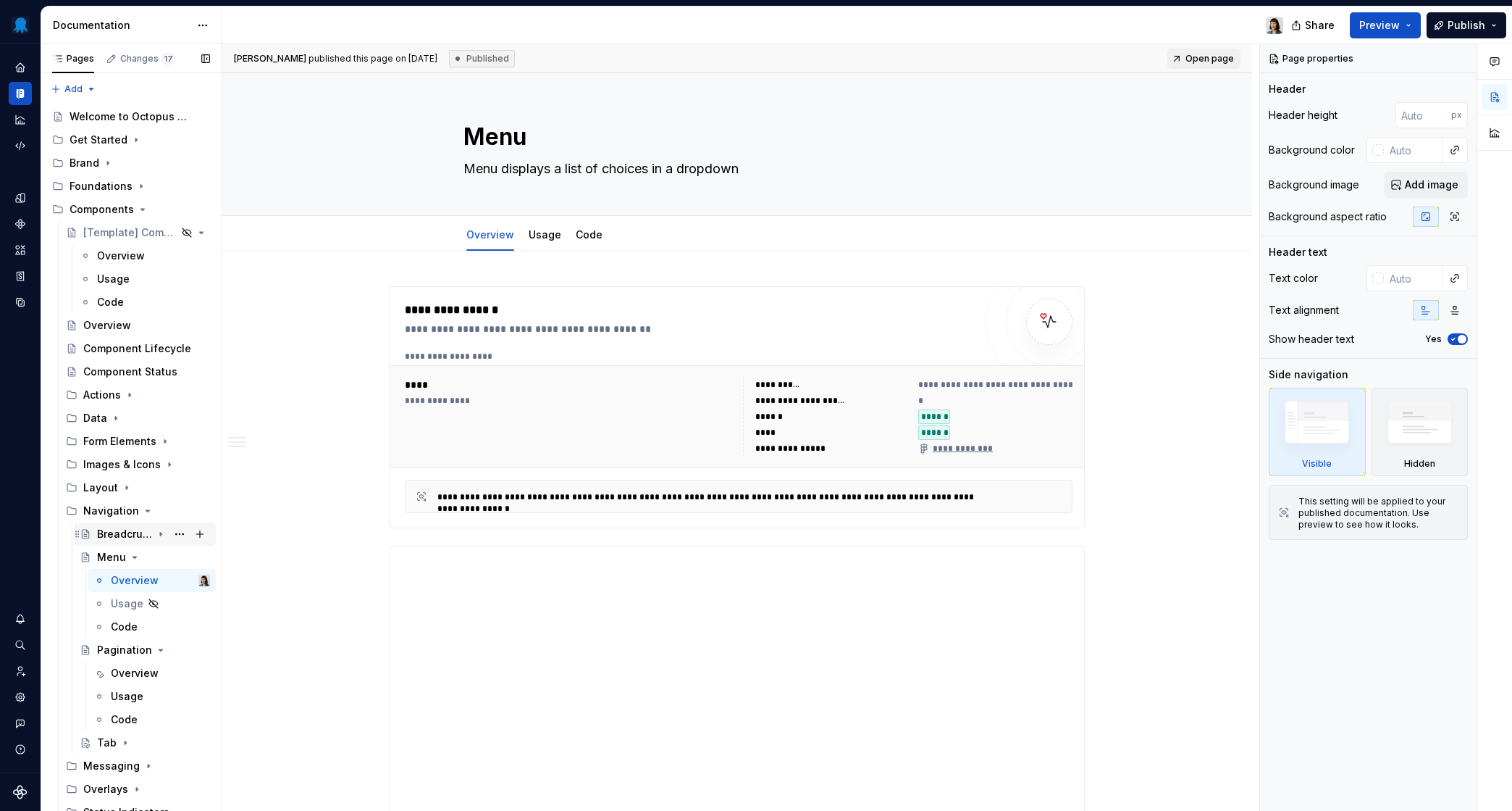
click at [128, 534] on div "Breadcrumbs" at bounding box center [124, 534] width 55 height 14
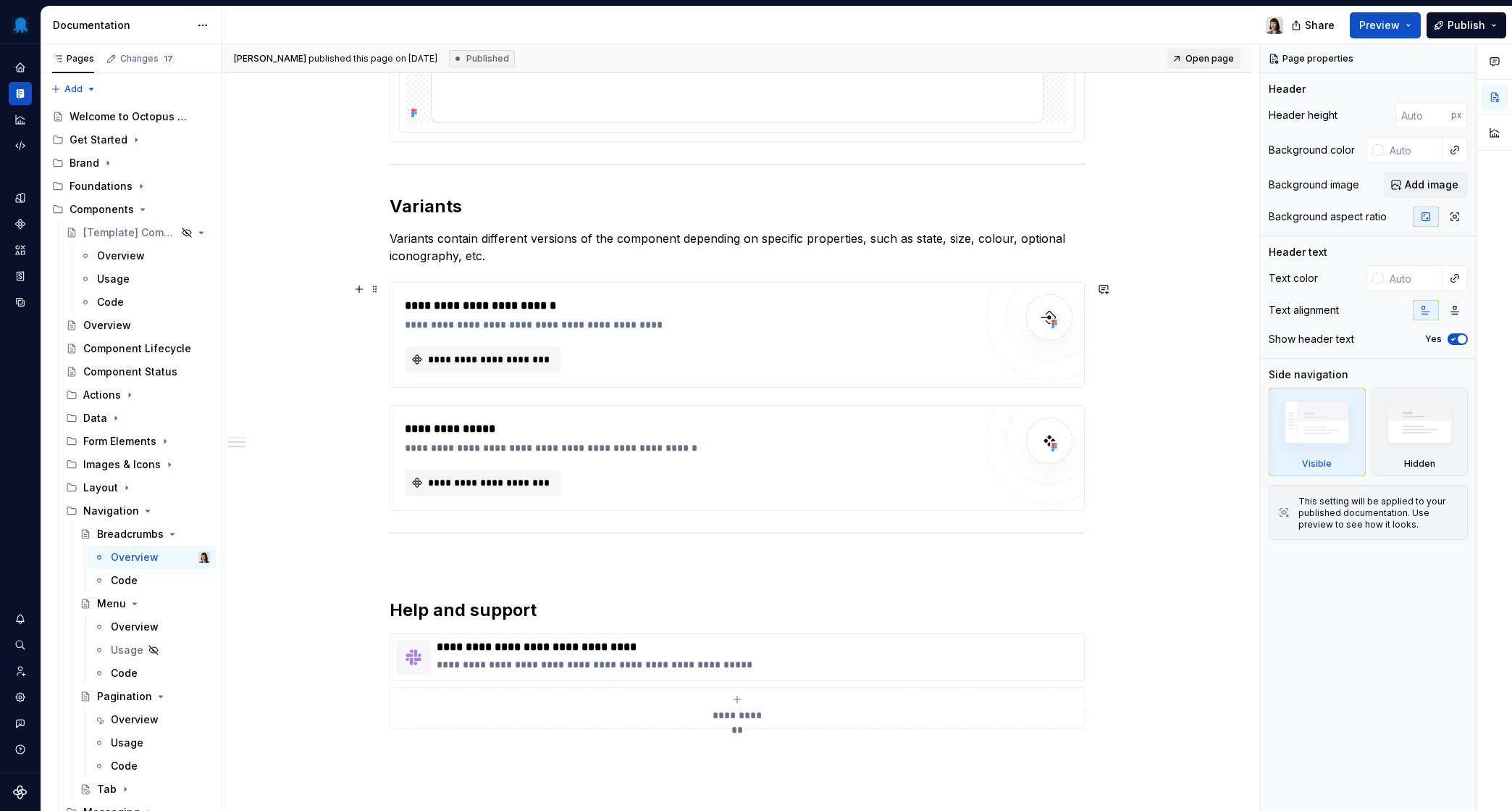
scroll to position [1261, 0]
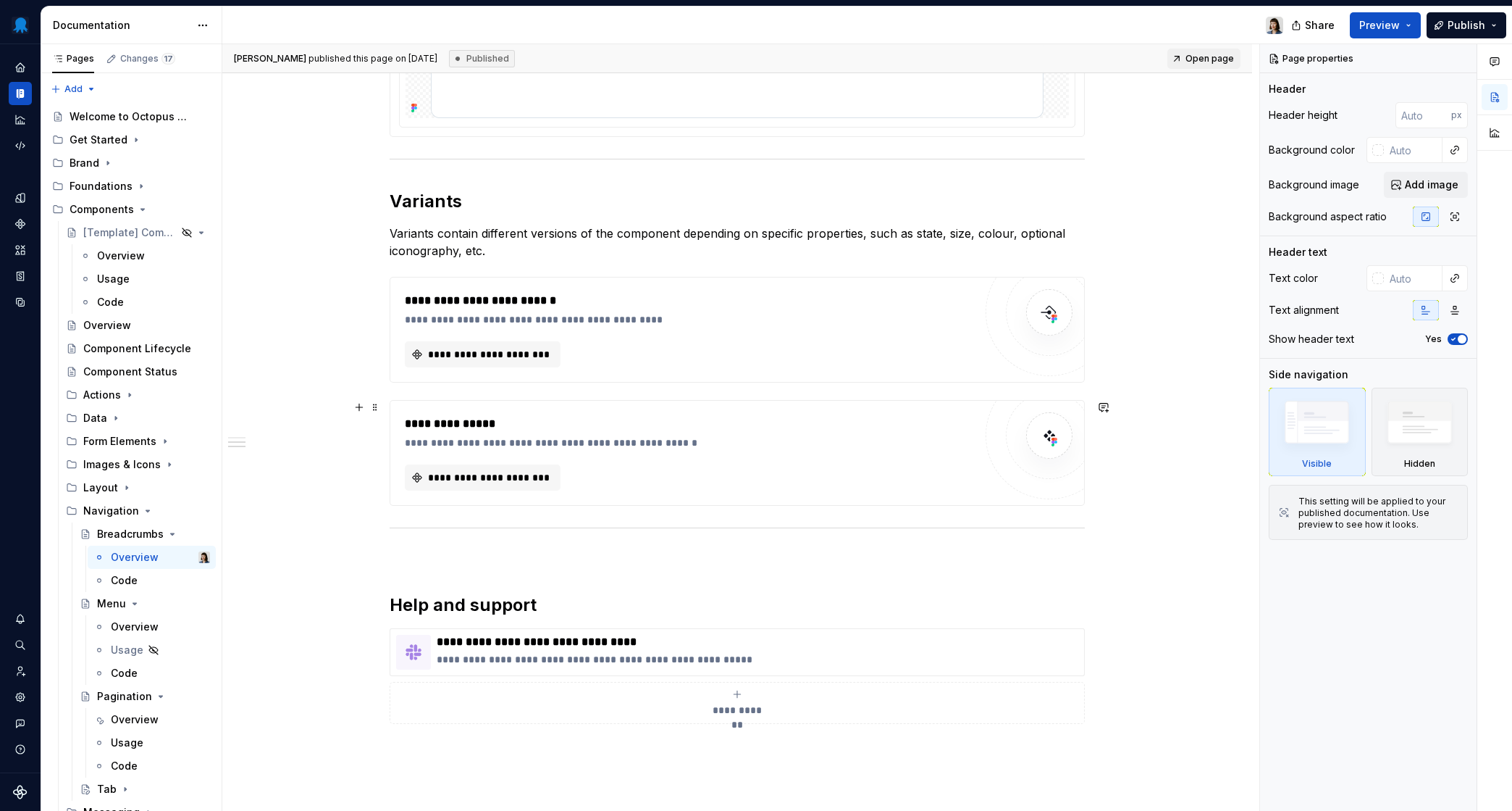
type textarea "*"
click at [609, 458] on div "**********" at bounding box center [690, 453] width 569 height 75
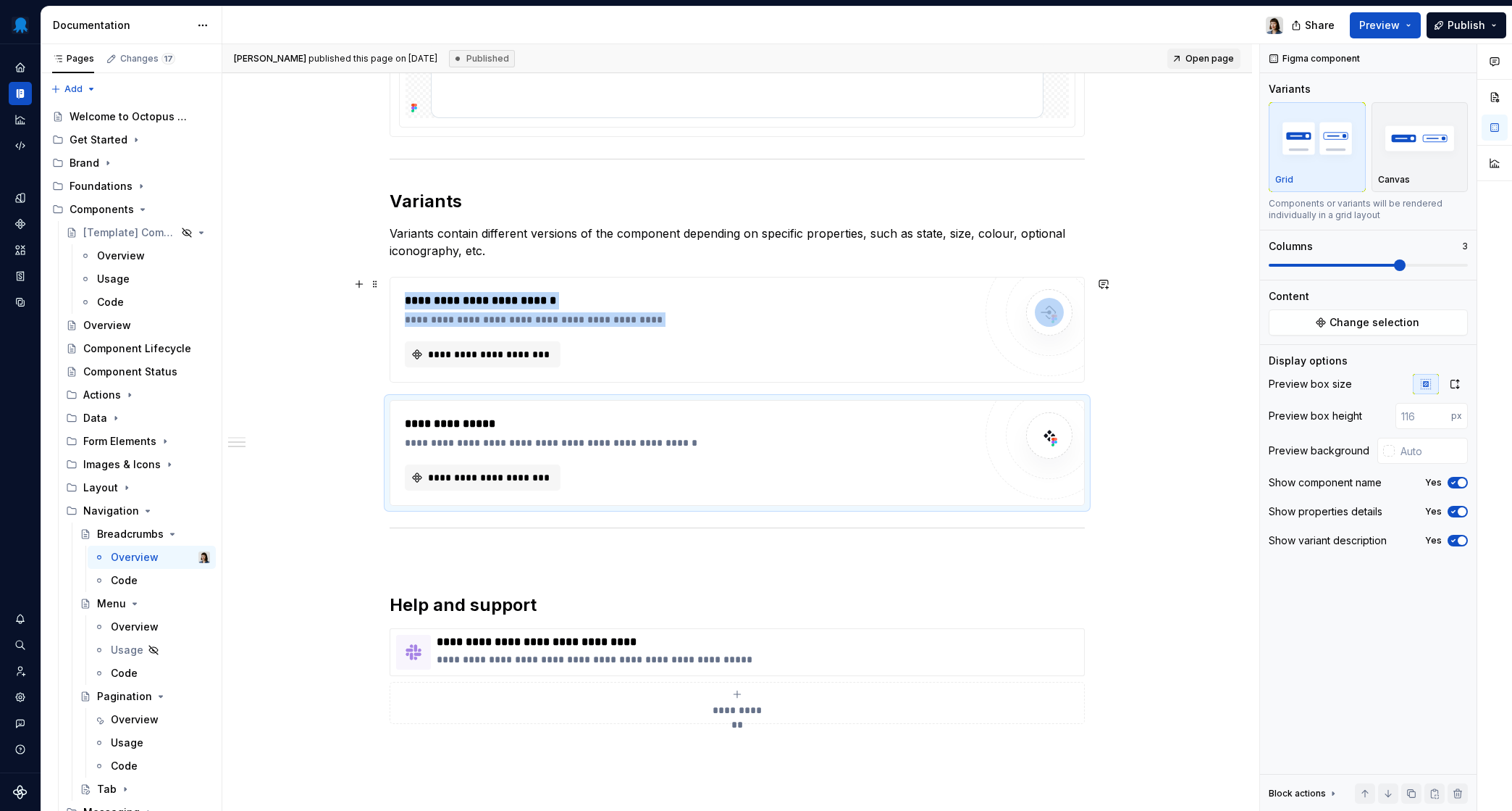
click at [660, 334] on div "**********" at bounding box center [690, 330] width 569 height 75
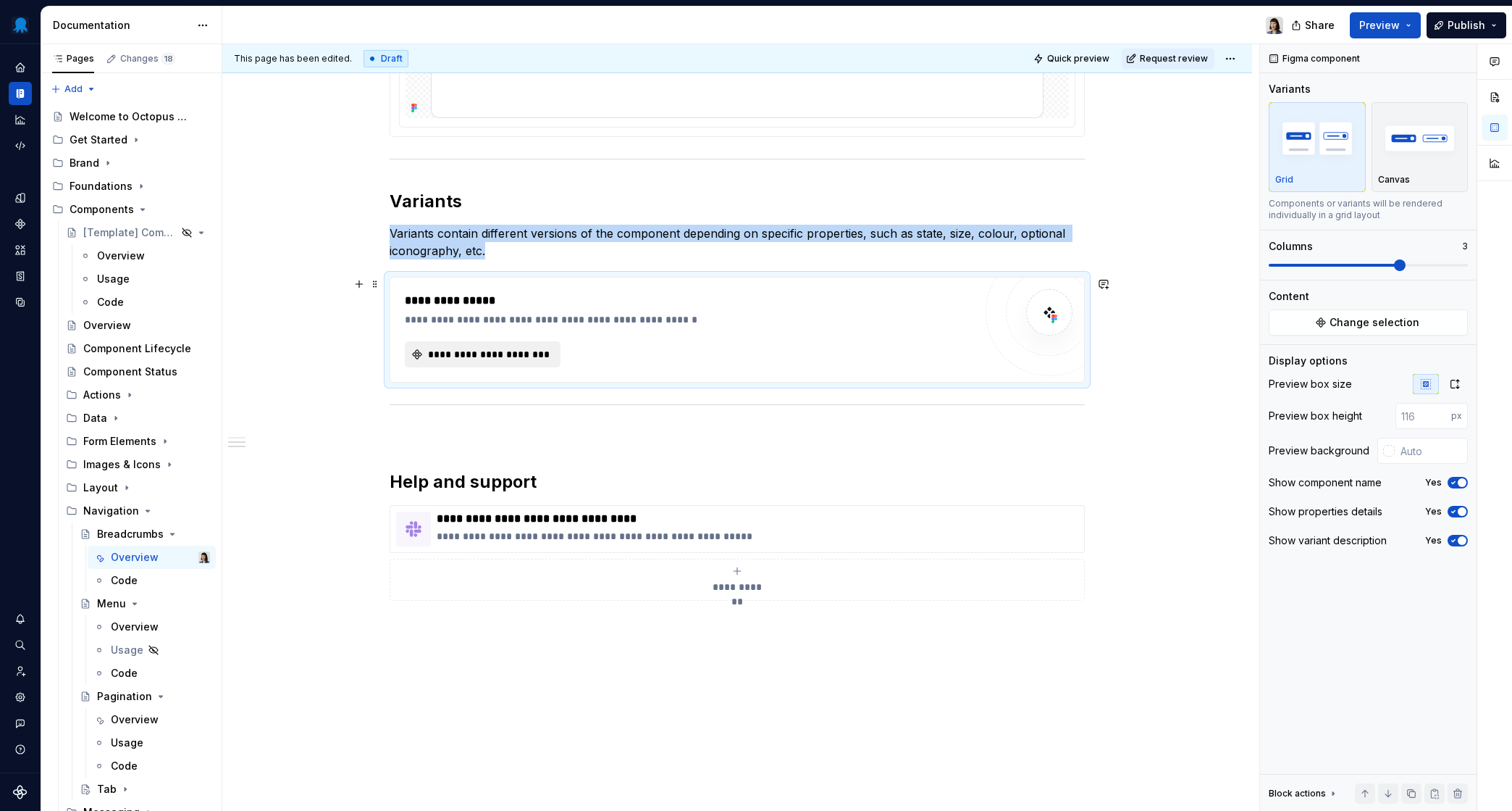
click at [509, 358] on span "**********" at bounding box center [488, 354] width 125 height 14
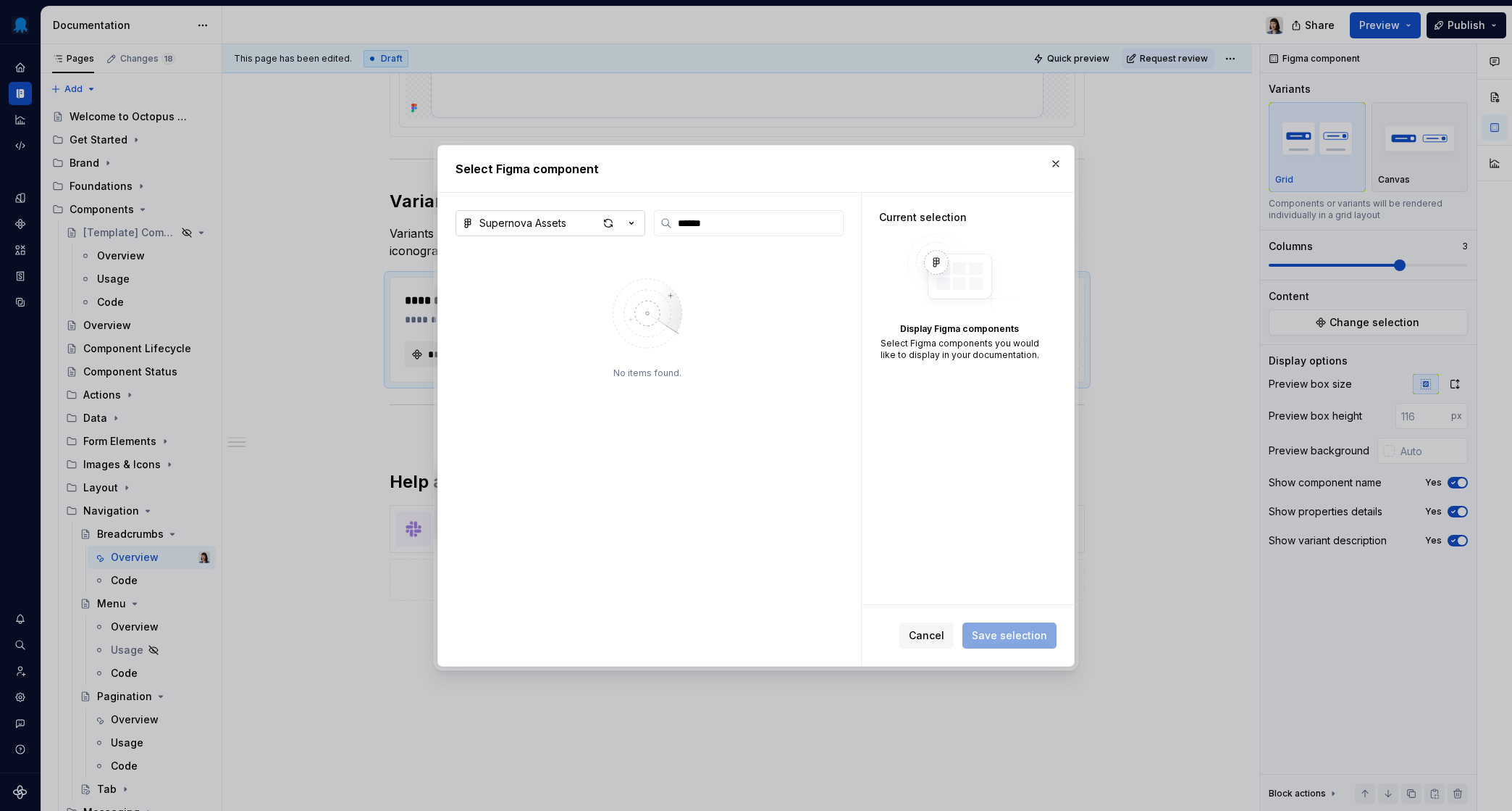
type input "******"
click at [542, 222] on div "Supernova Assets" at bounding box center [523, 223] width 87 height 14
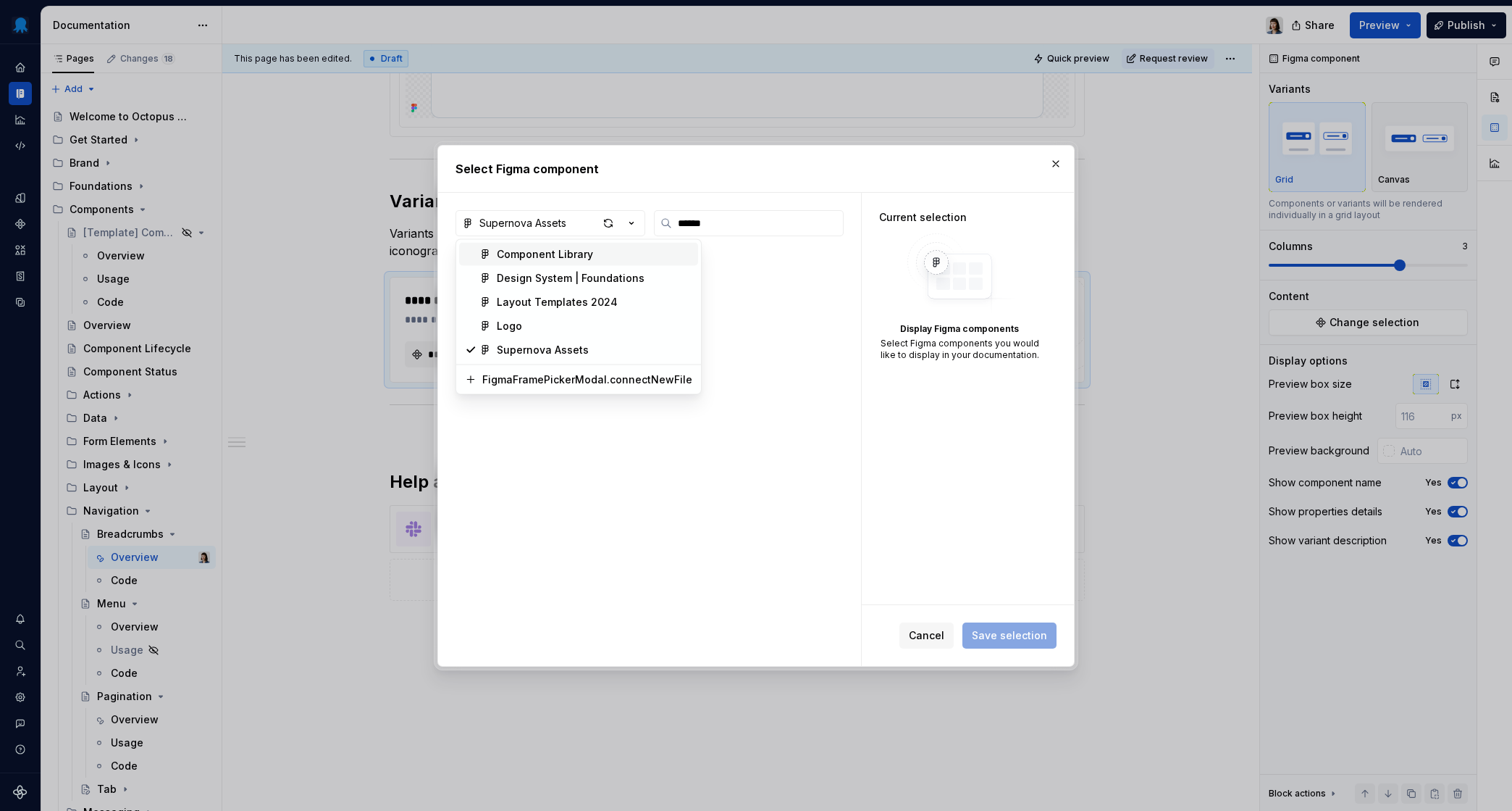
click at [569, 257] on div "Component Library" at bounding box center [545, 254] width 96 height 14
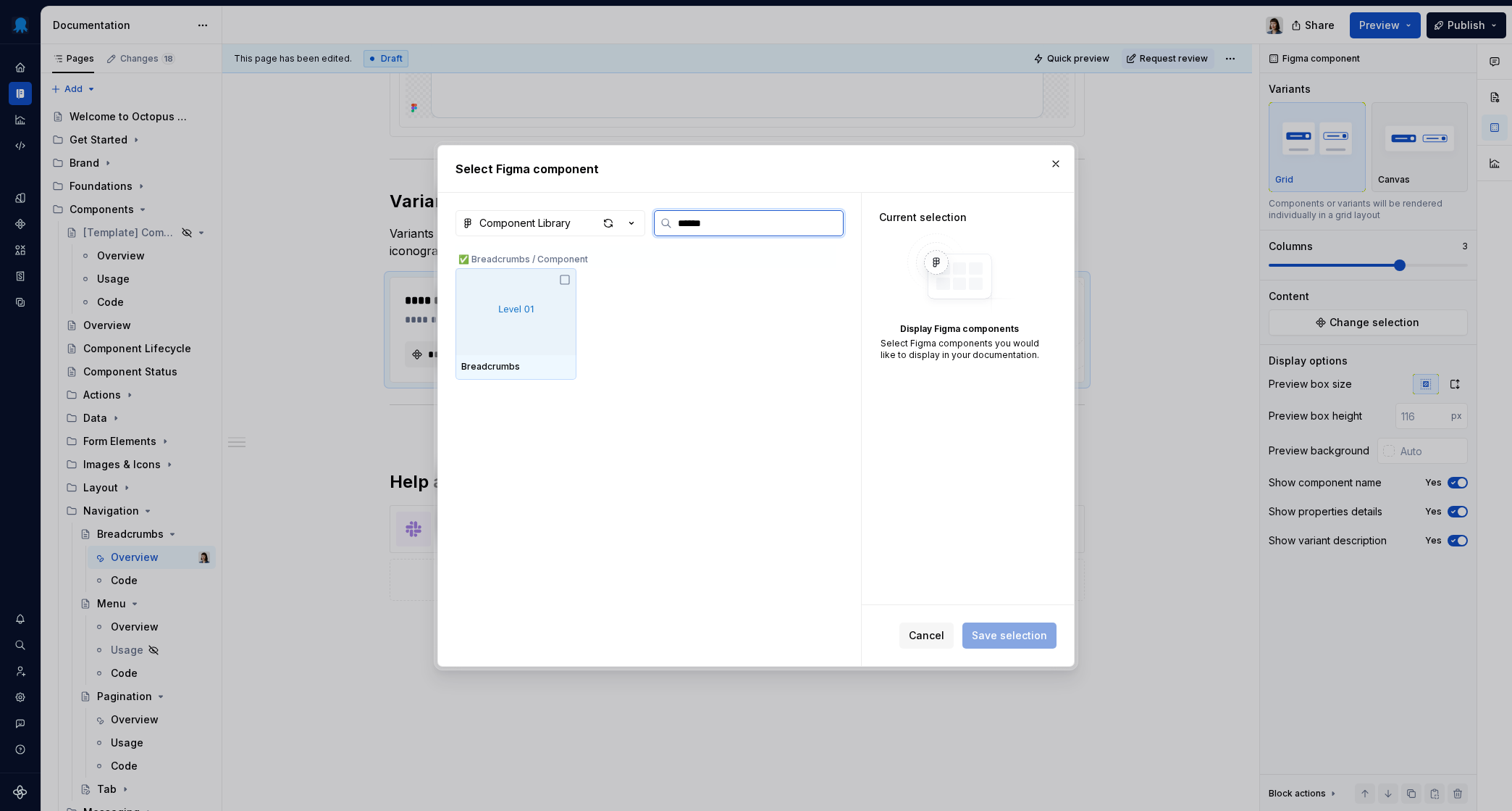
click at [518, 302] on img at bounding box center [516, 311] width 37 height 20
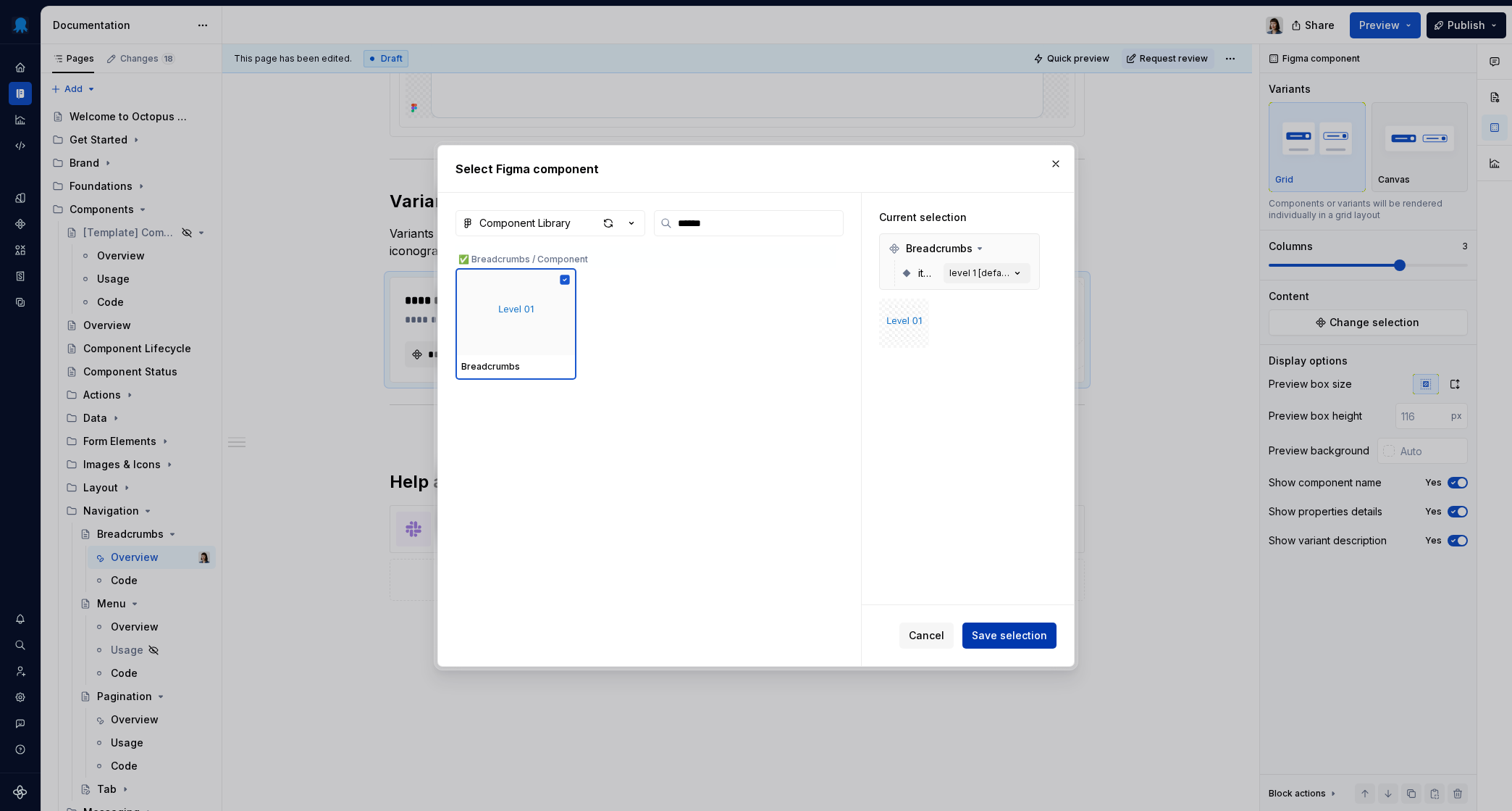
click at [1031, 636] on span "Save selection" at bounding box center [1009, 635] width 75 height 14
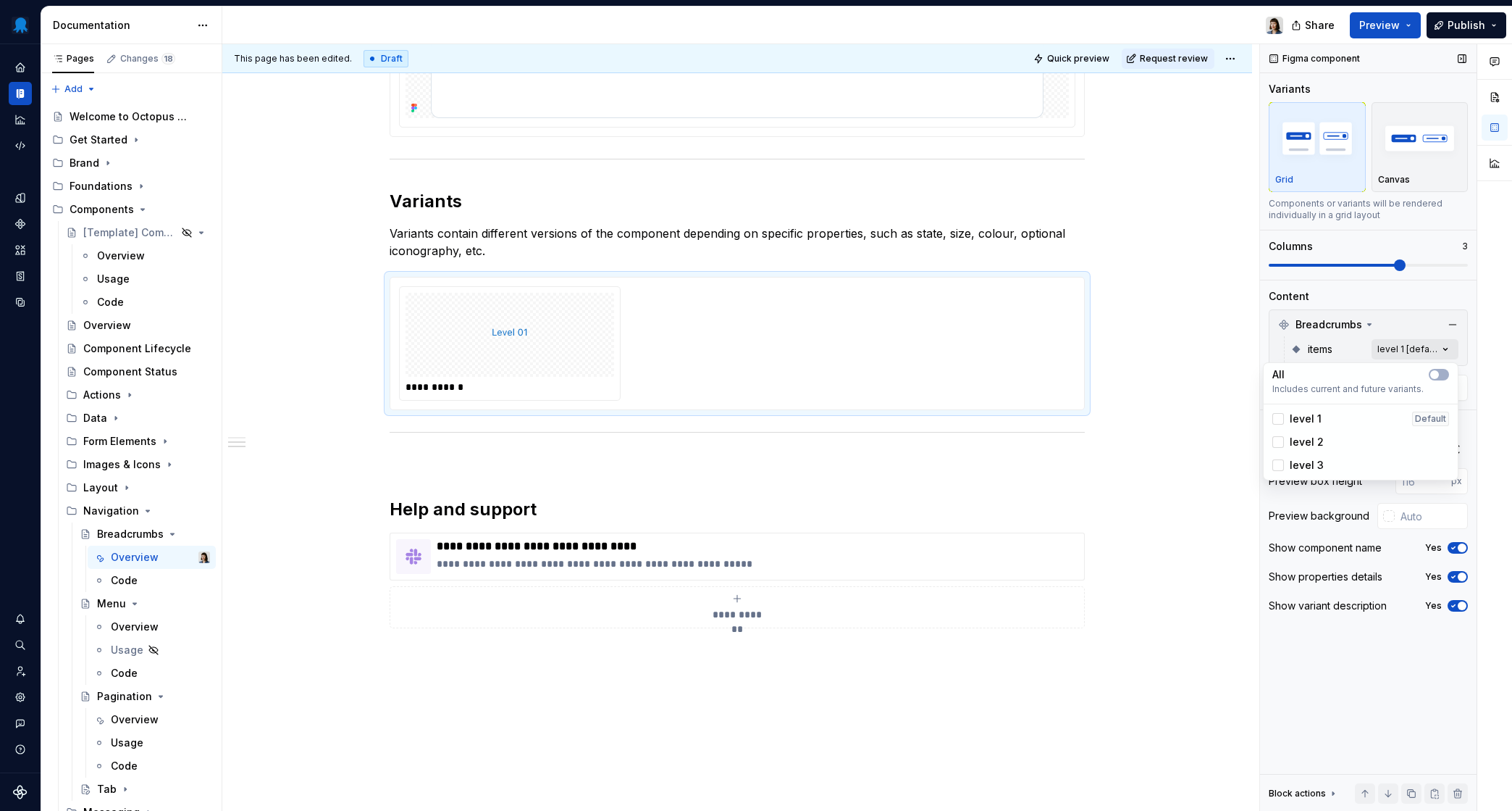
click at [1271, 352] on div "Comments Open comments No comments yet Select ‘Comment’ from the block context …" at bounding box center [1386, 428] width 252 height 768
click at [1271, 376] on span "button" at bounding box center [1435, 375] width 9 height 9
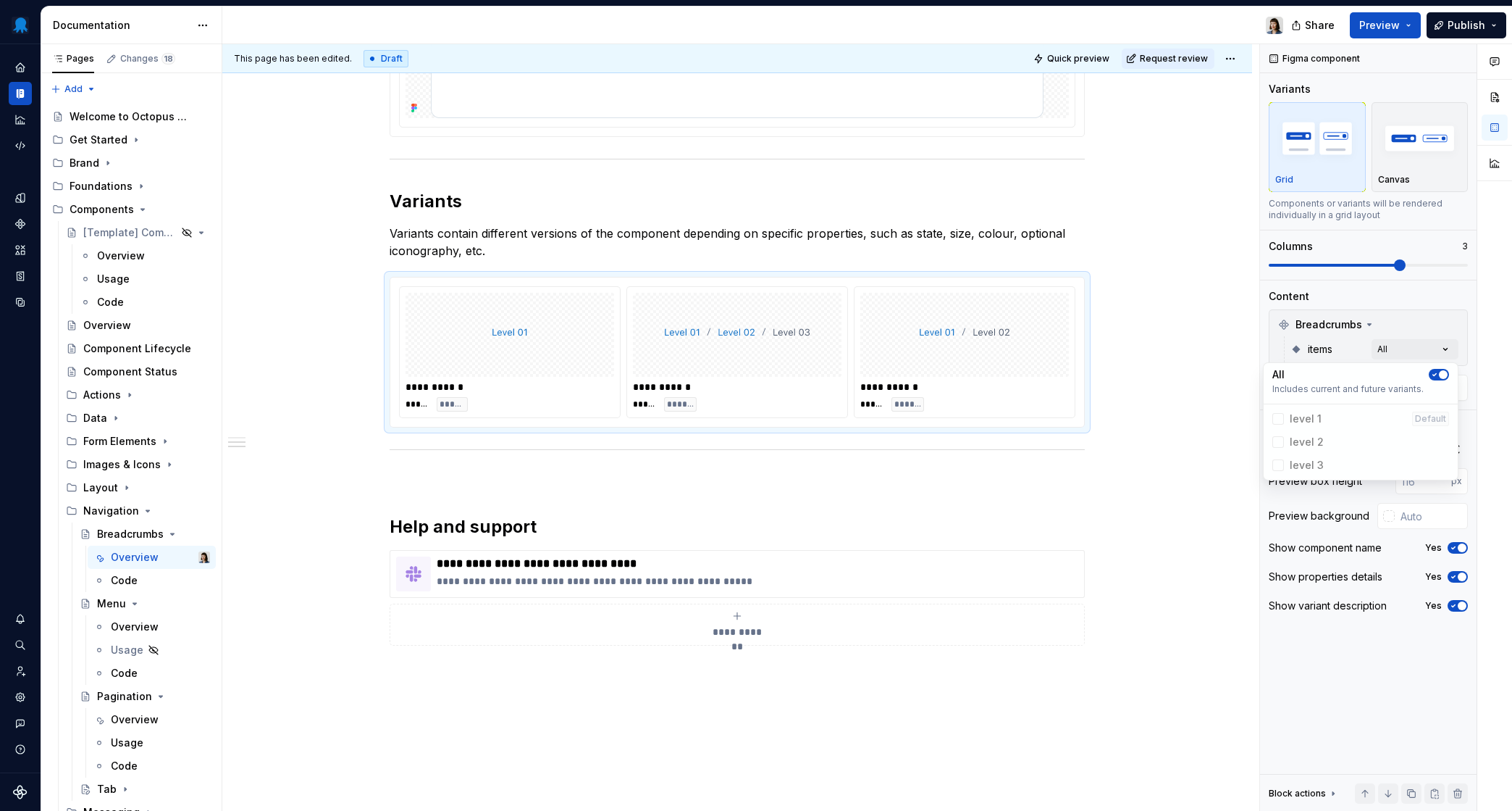
click at [1271, 345] on div "Comments Open comments No comments yet Select ‘Comment’ from the block context …" at bounding box center [1386, 428] width 252 height 768
click at [1271, 515] on input "text" at bounding box center [1432, 516] width 73 height 26
type input "#FFFFFF"
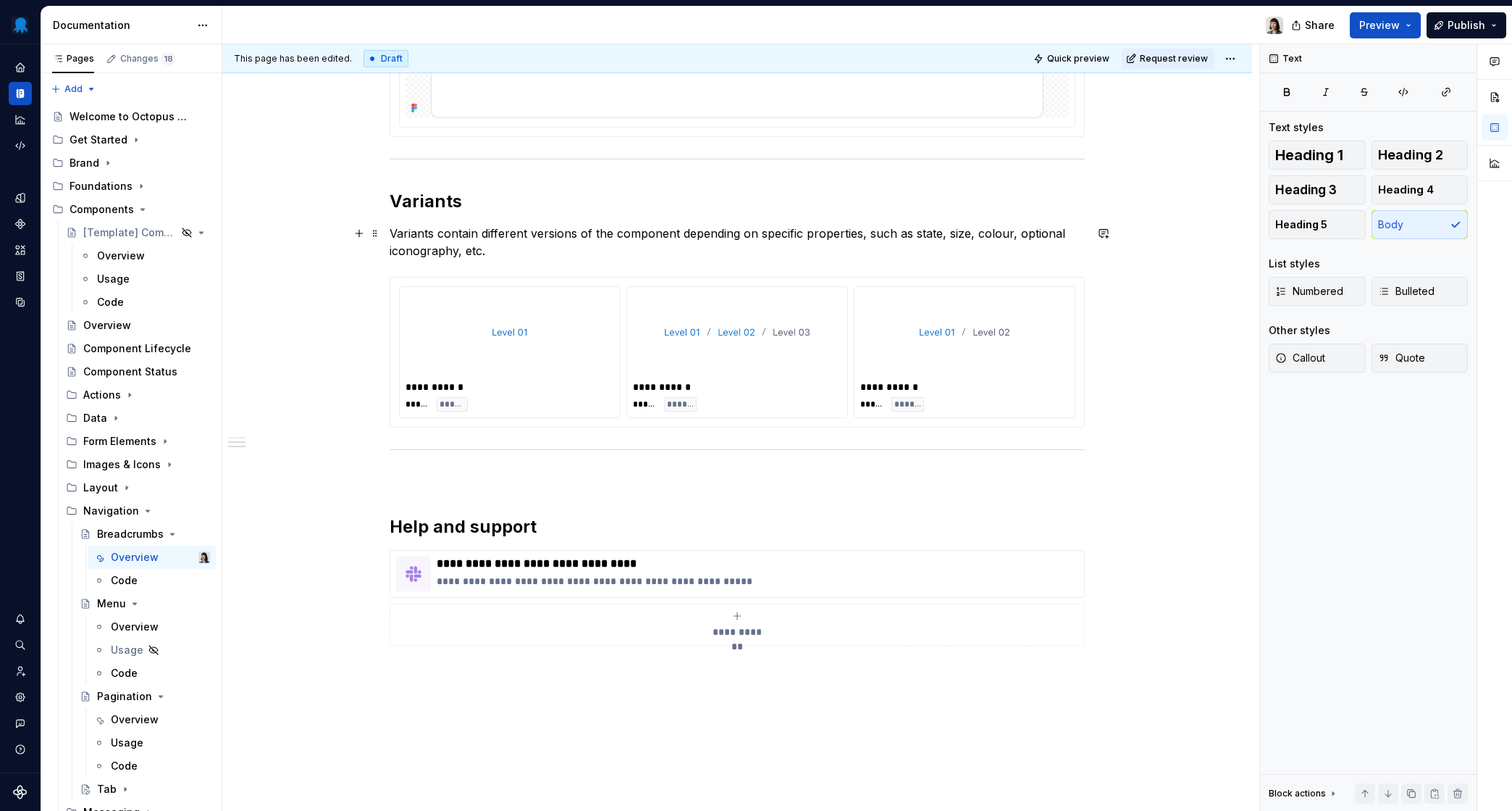
click at [727, 249] on p "Variants contain different versions of the component depending on specific prop…" at bounding box center [737, 242] width 696 height 35
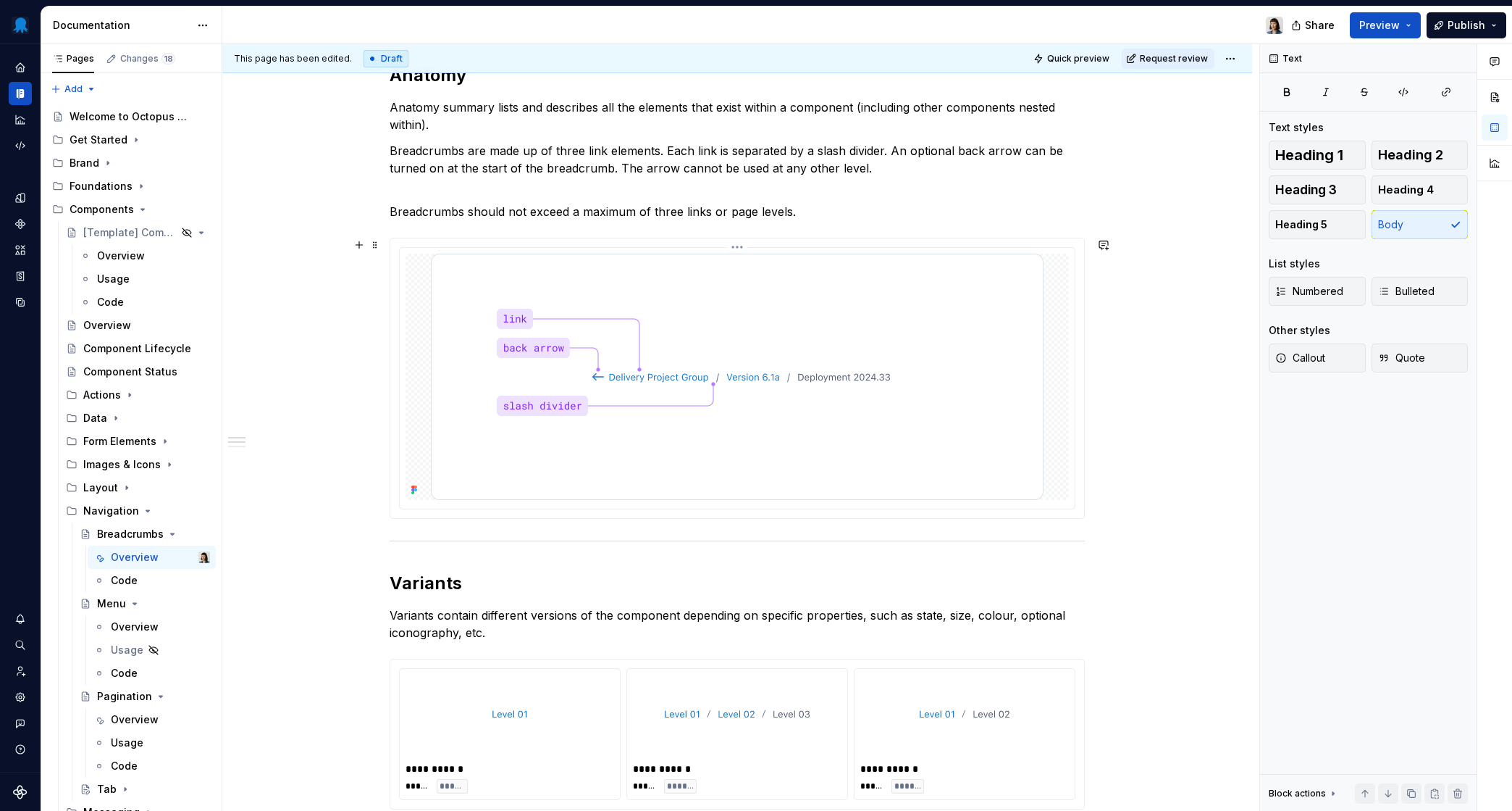
scroll to position [1279, 0]
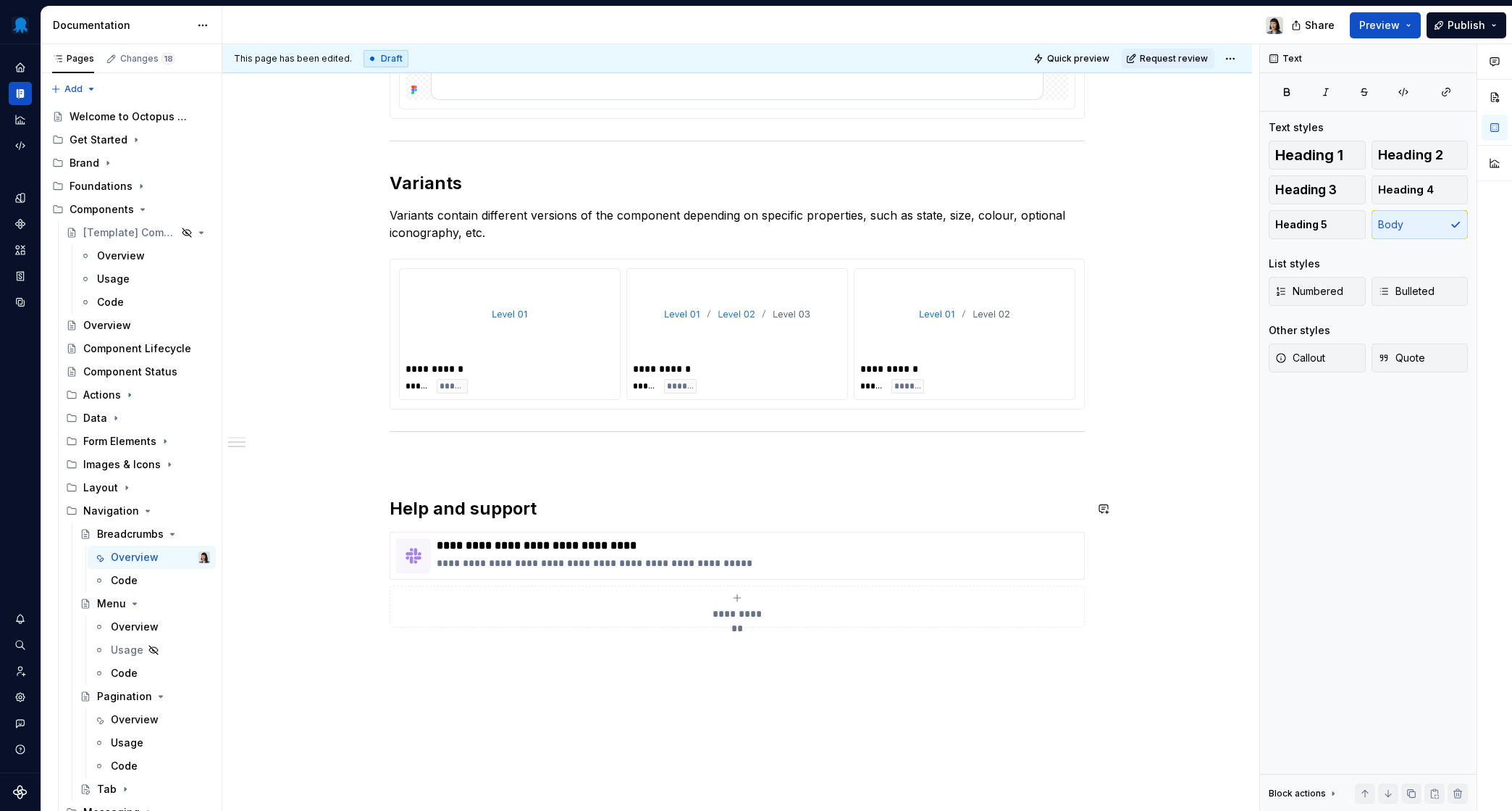
click at [395, 504] on h2 "Help and support" at bounding box center [737, 509] width 696 height 23
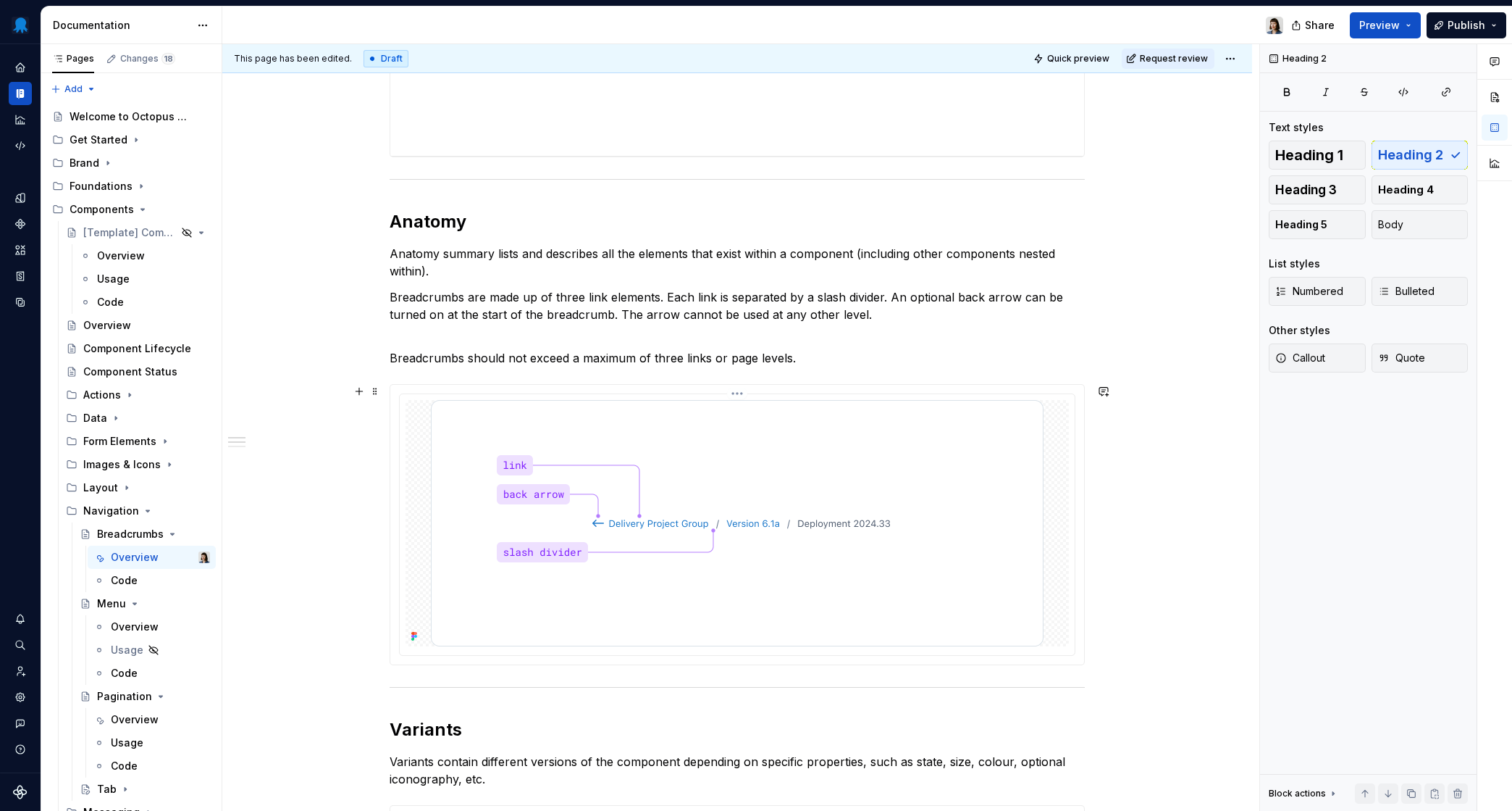
scroll to position [718, 0]
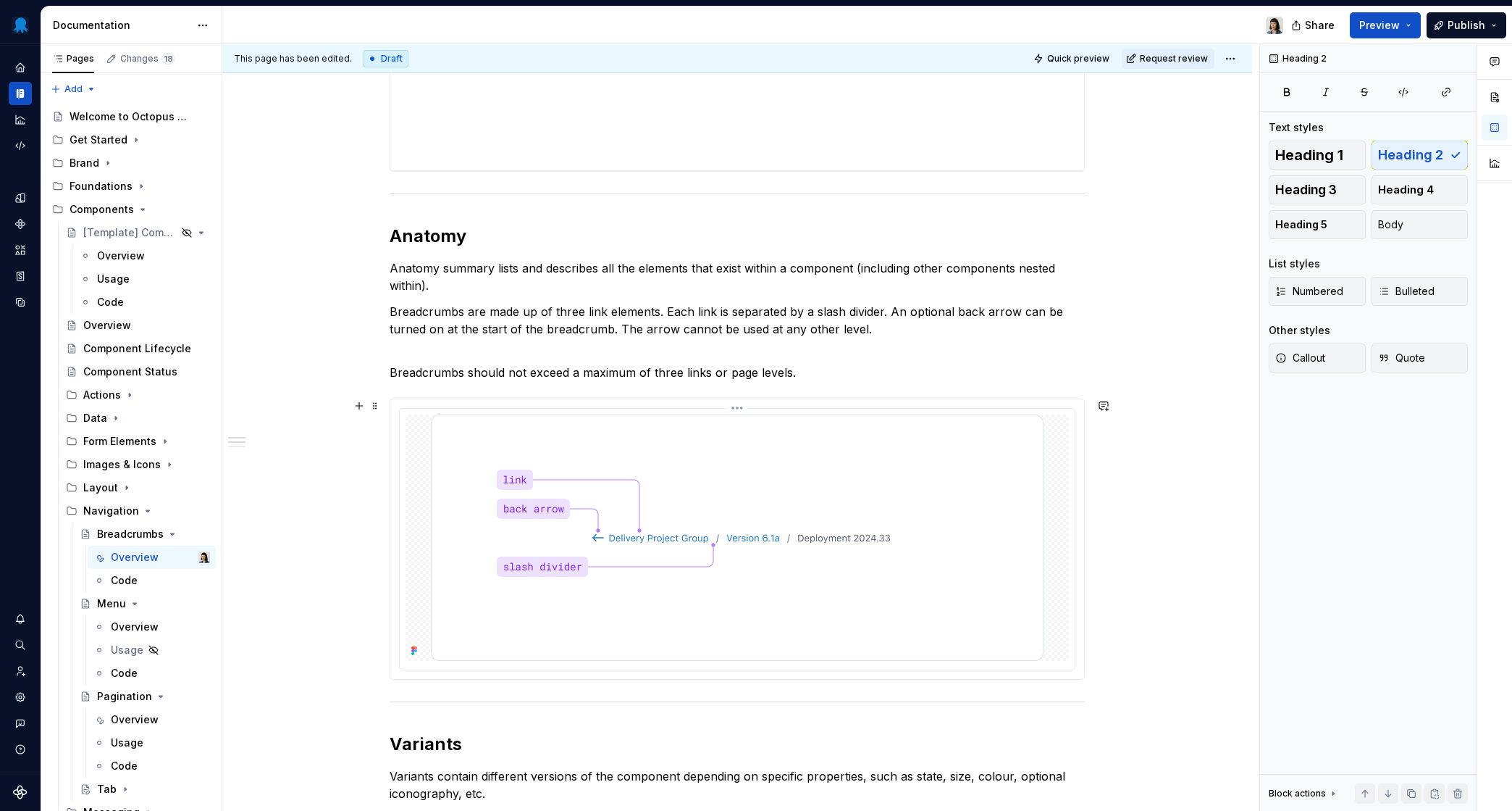
click at [744, 543] on img at bounding box center [737, 537] width 613 height 246
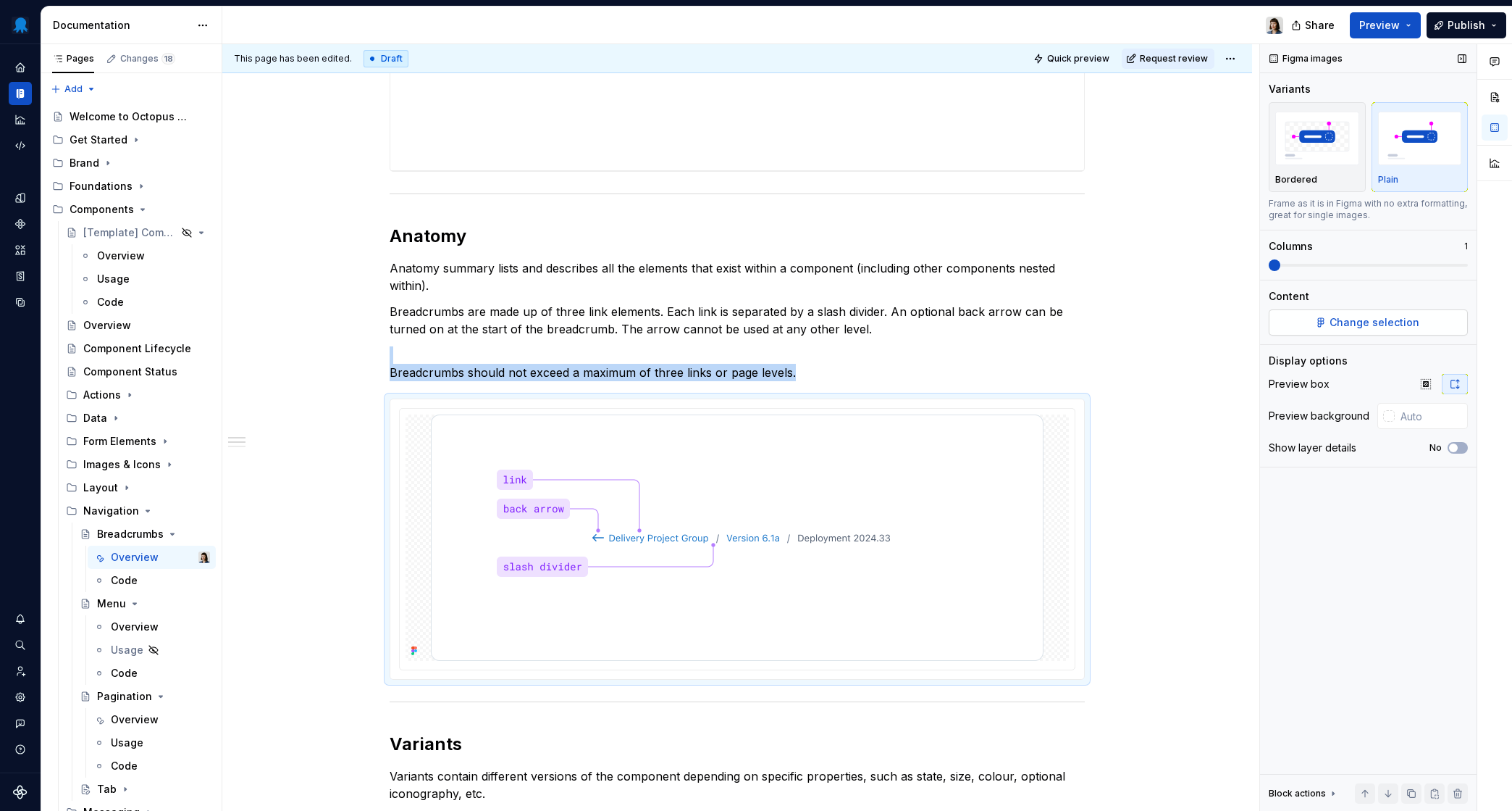
click at [1271, 313] on button "Change selection" at bounding box center [1368, 322] width 199 height 26
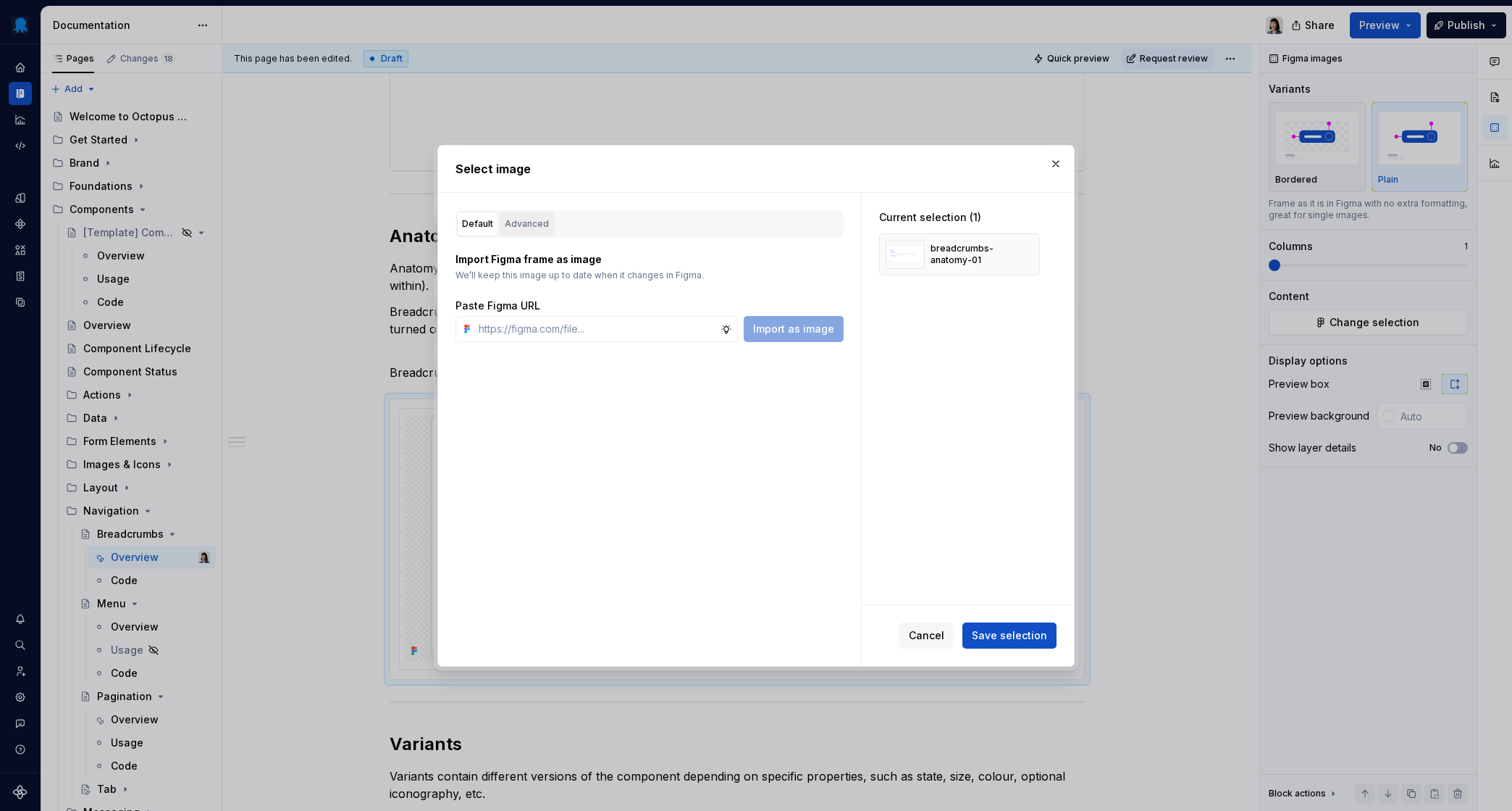
click at [500, 228] on button "Advanced" at bounding box center [527, 224] width 54 height 25
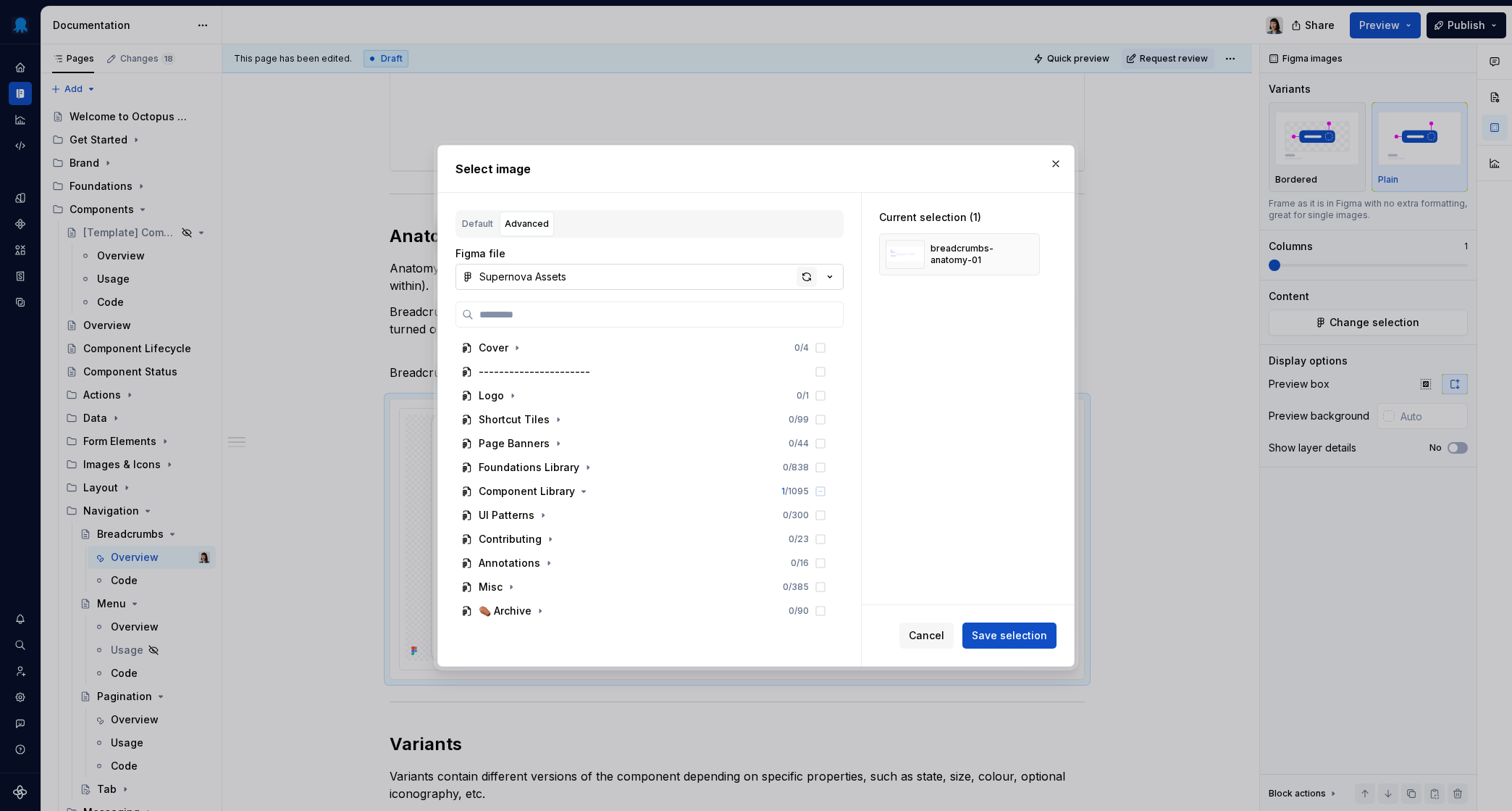
click at [807, 276] on div "button" at bounding box center [807, 276] width 20 height 20
type textarea "*"
paste input "**********"
type input "**********"
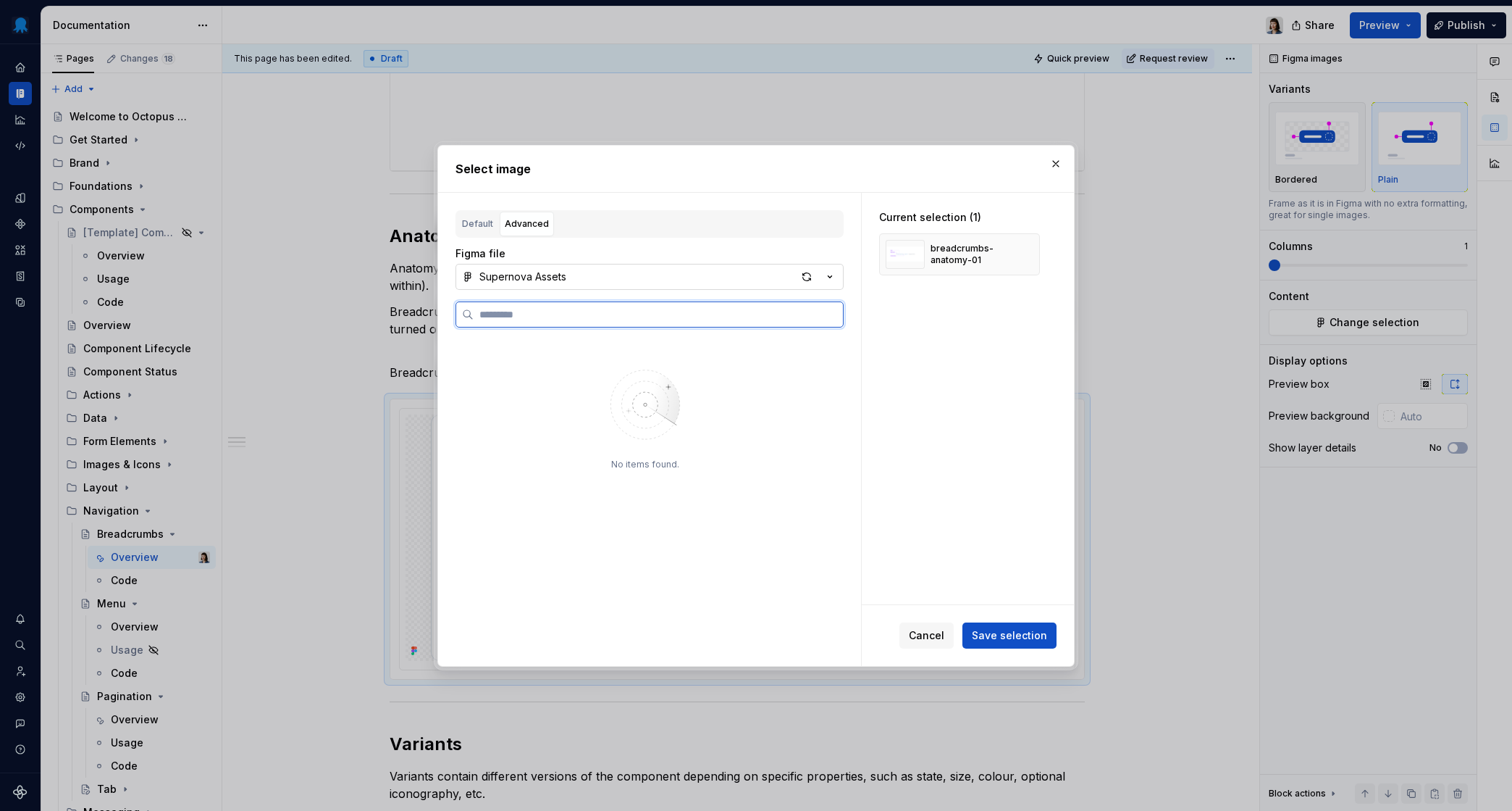
scroll to position [0, 0]
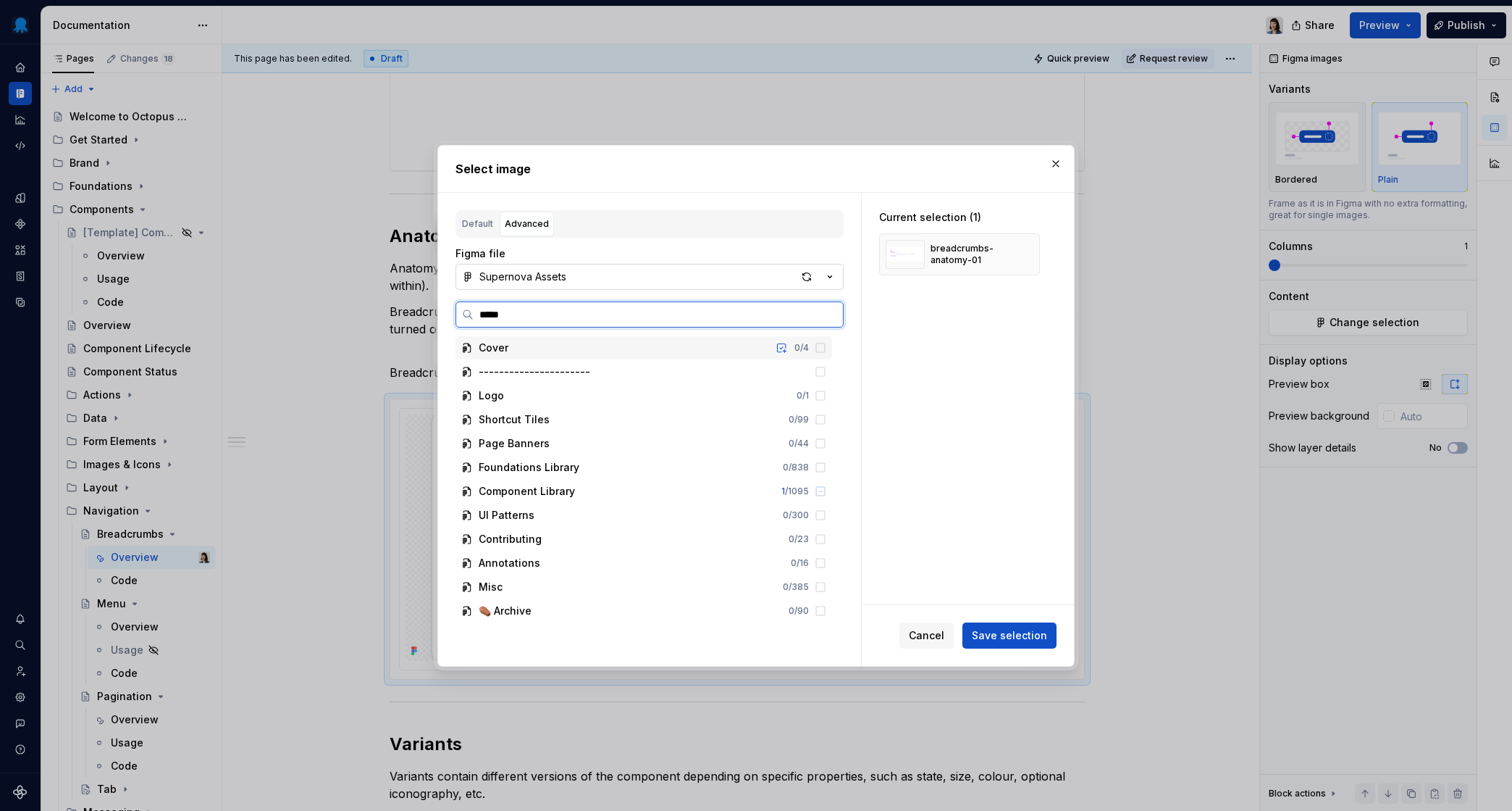
type input "******"
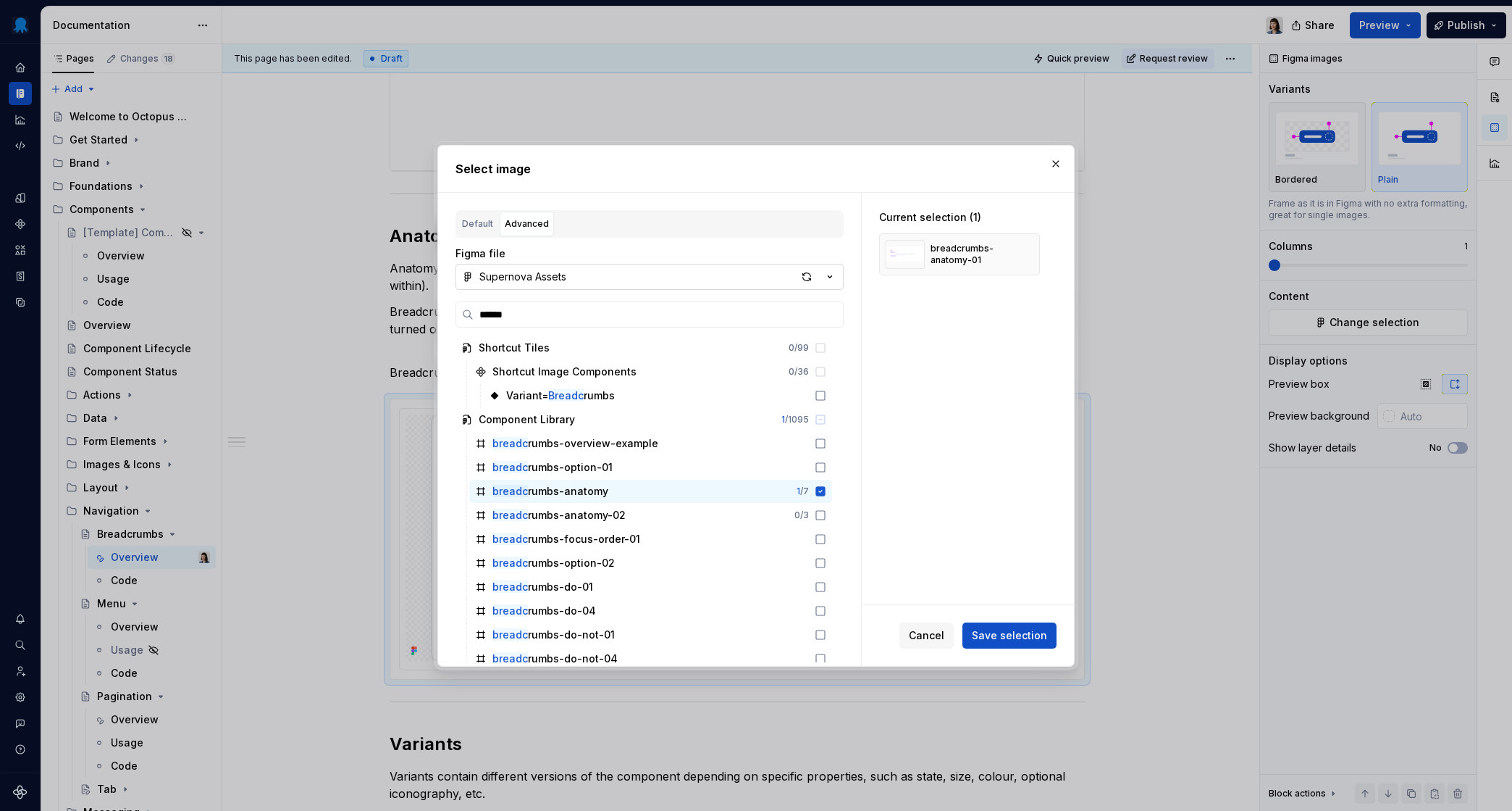
type textarea "*"
click at [996, 641] on span "Save selection" at bounding box center [1009, 635] width 75 height 14
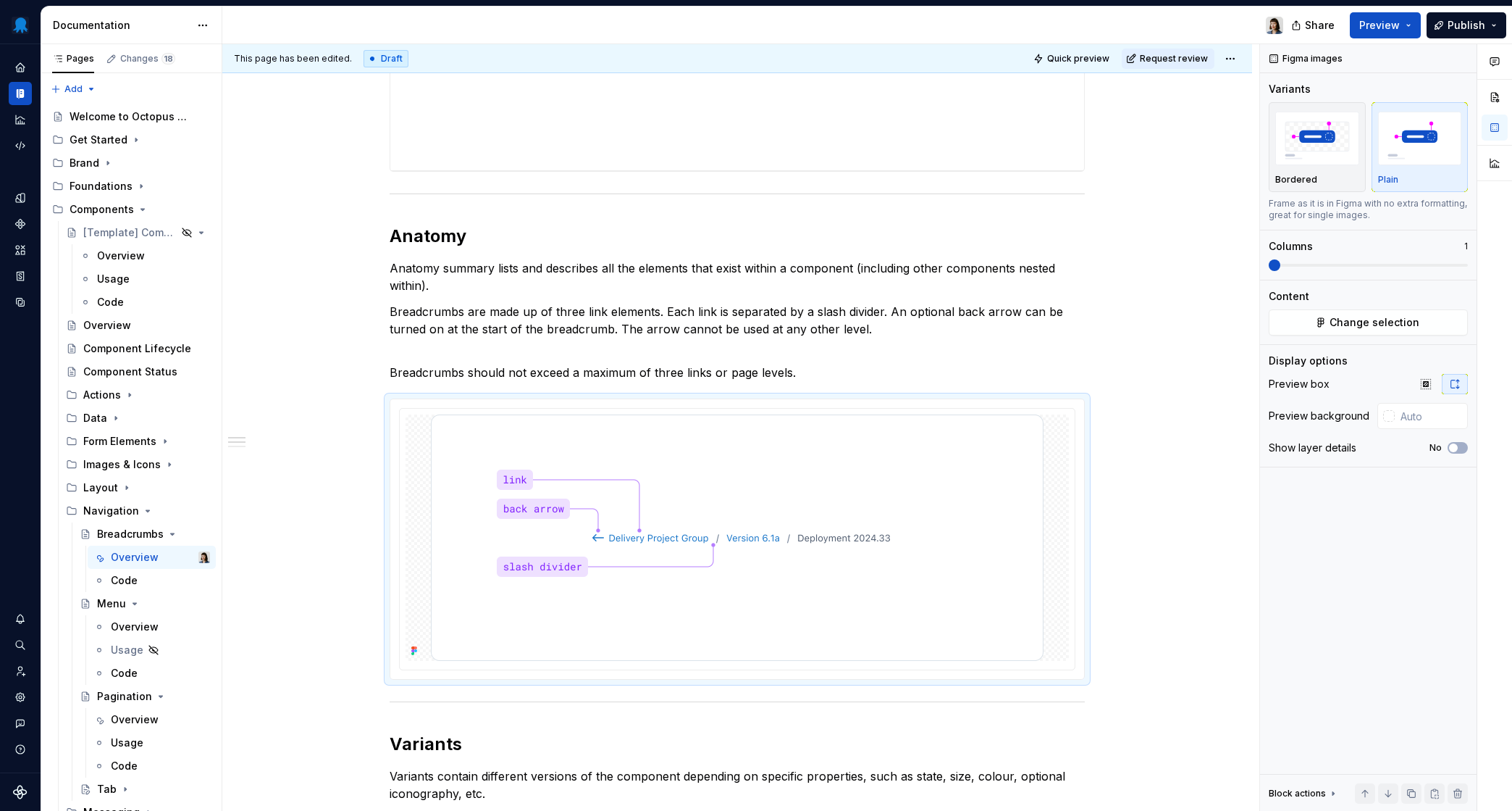
scroll to position [718, 0]
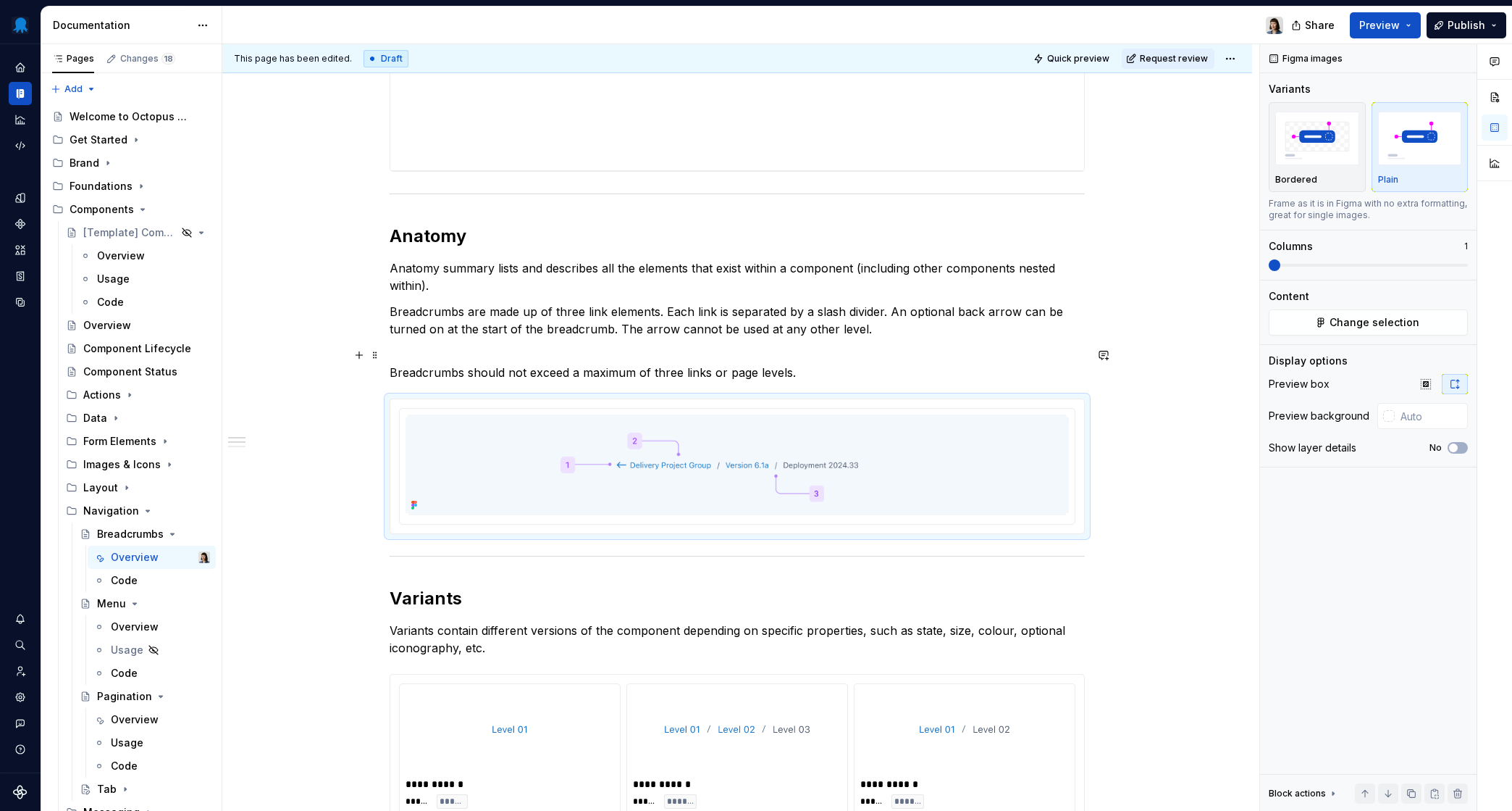
click at [817, 379] on p "Breadcrumbs should not exceed a maximum of three links or page levels." at bounding box center [737, 364] width 696 height 35
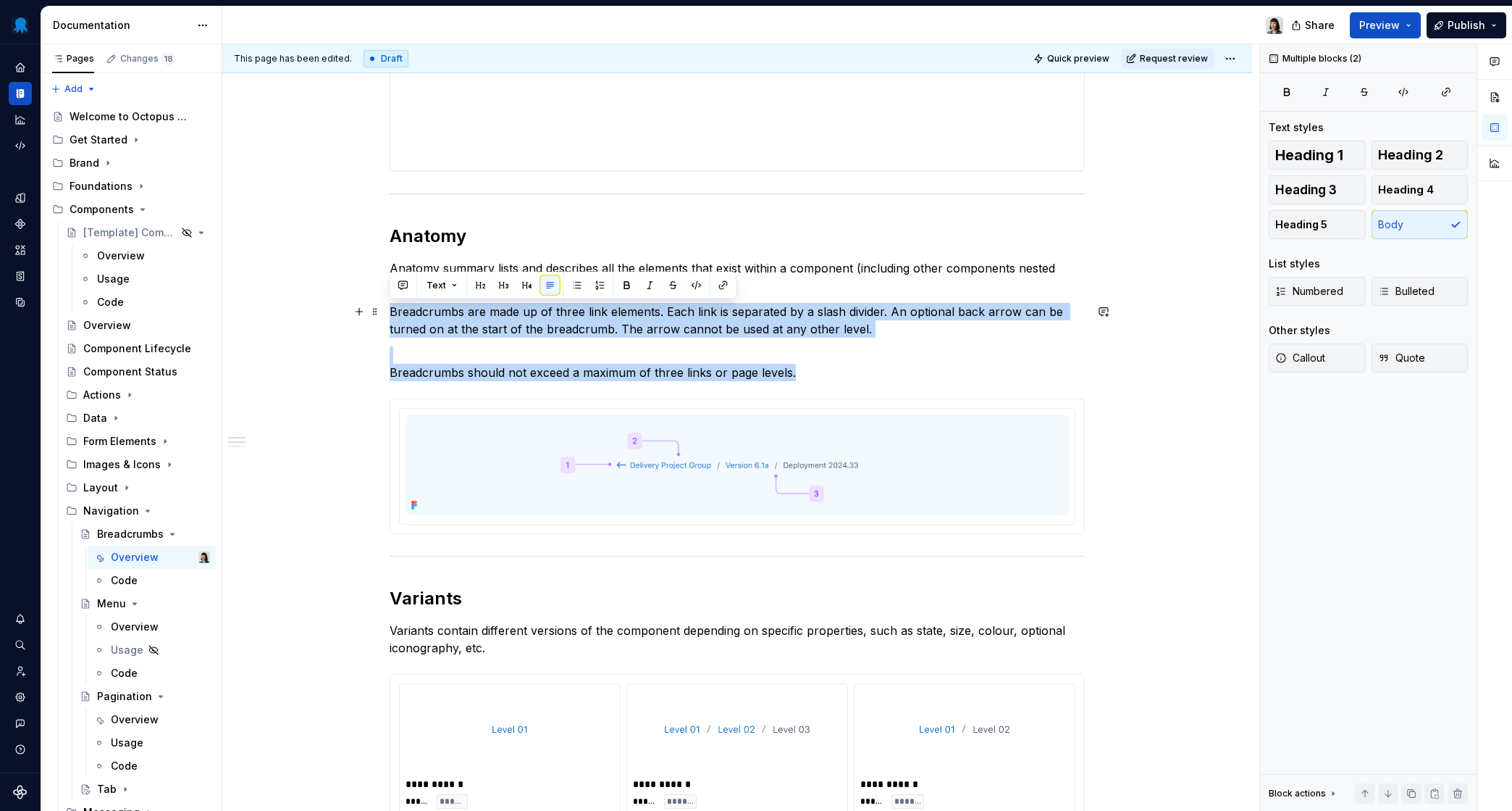
drag, startPoint x: 747, startPoint y: 365, endPoint x: 386, endPoint y: 315, distance: 364.4
click at [386, 315] on div "**********" at bounding box center [736, 419] width 1030 height 1771
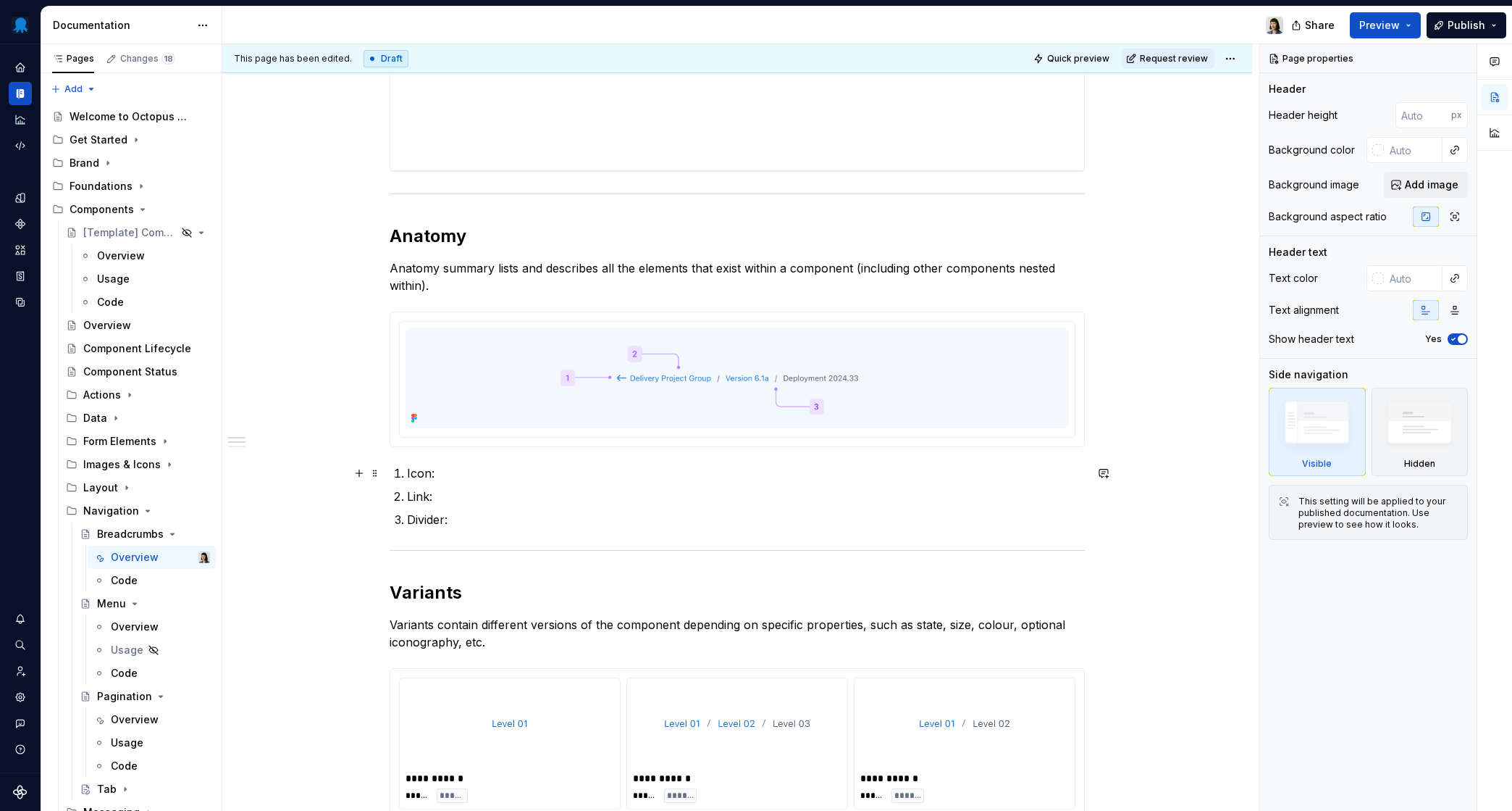
click at [466, 474] on p "Icon:" at bounding box center [746, 473] width 678 height 17
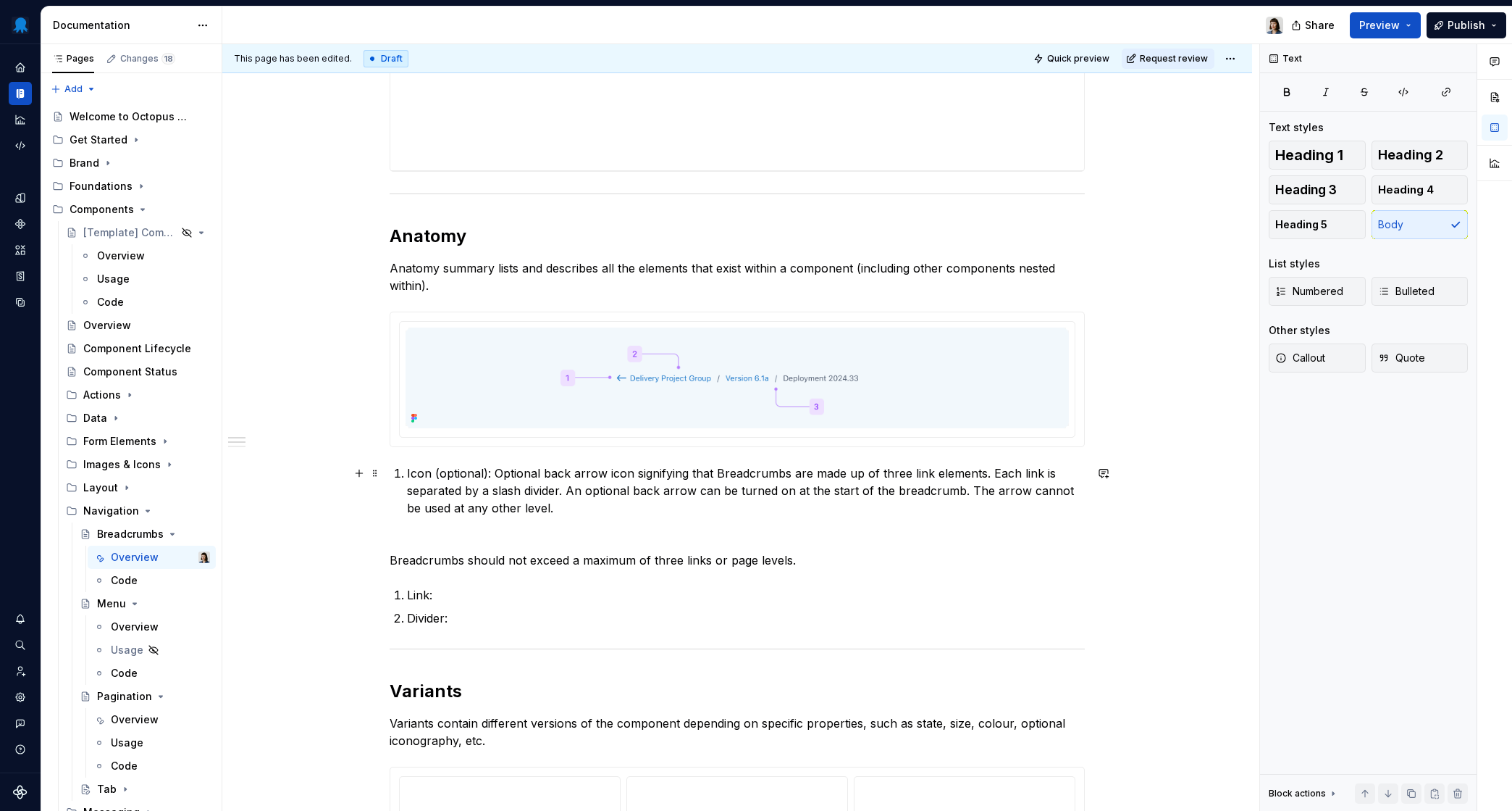
click at [539, 510] on p "Icon (optional): Optional back arrow icon signifying that Breadcrumbs are made …" at bounding box center [746, 490] width 678 height 52
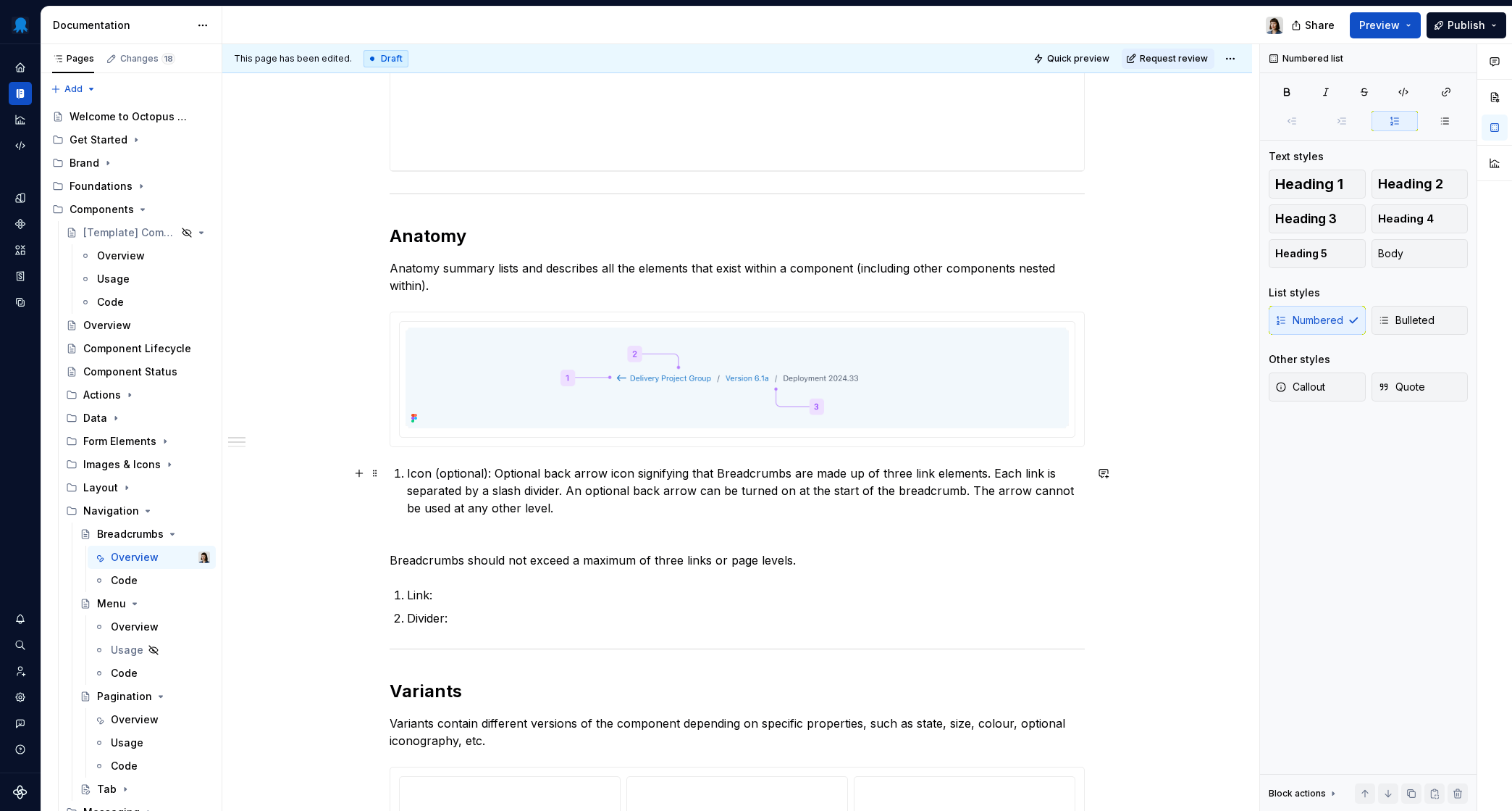
click at [715, 473] on p "Icon (optional): Optional back arrow icon signifying that Breadcrumbs are made …" at bounding box center [746, 490] width 678 height 52
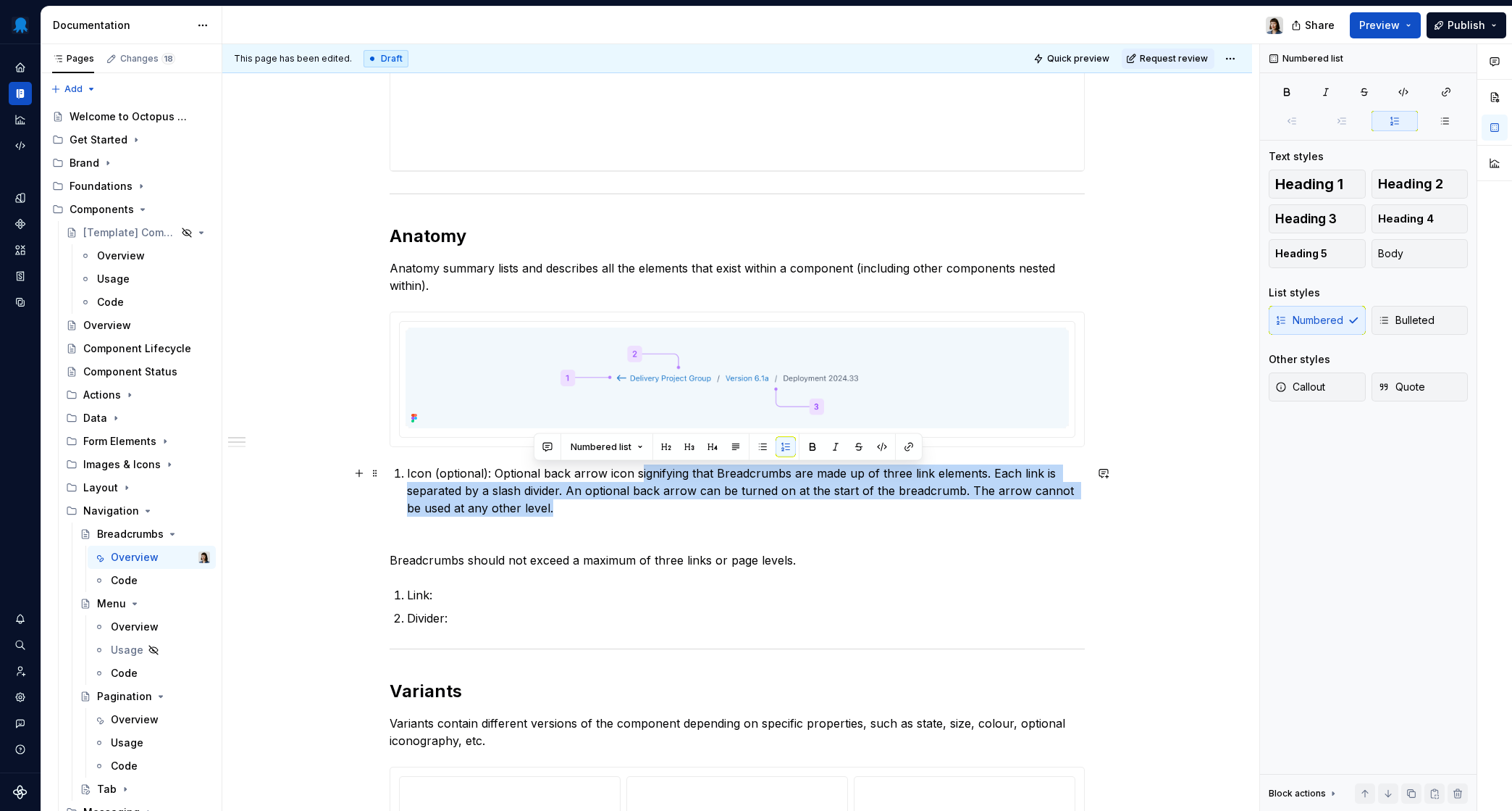
drag, startPoint x: 759, startPoint y: 517, endPoint x: 640, endPoint y: 477, distance: 125.5
click at [640, 477] on div "**********" at bounding box center [737, 352] width 696 height 1568
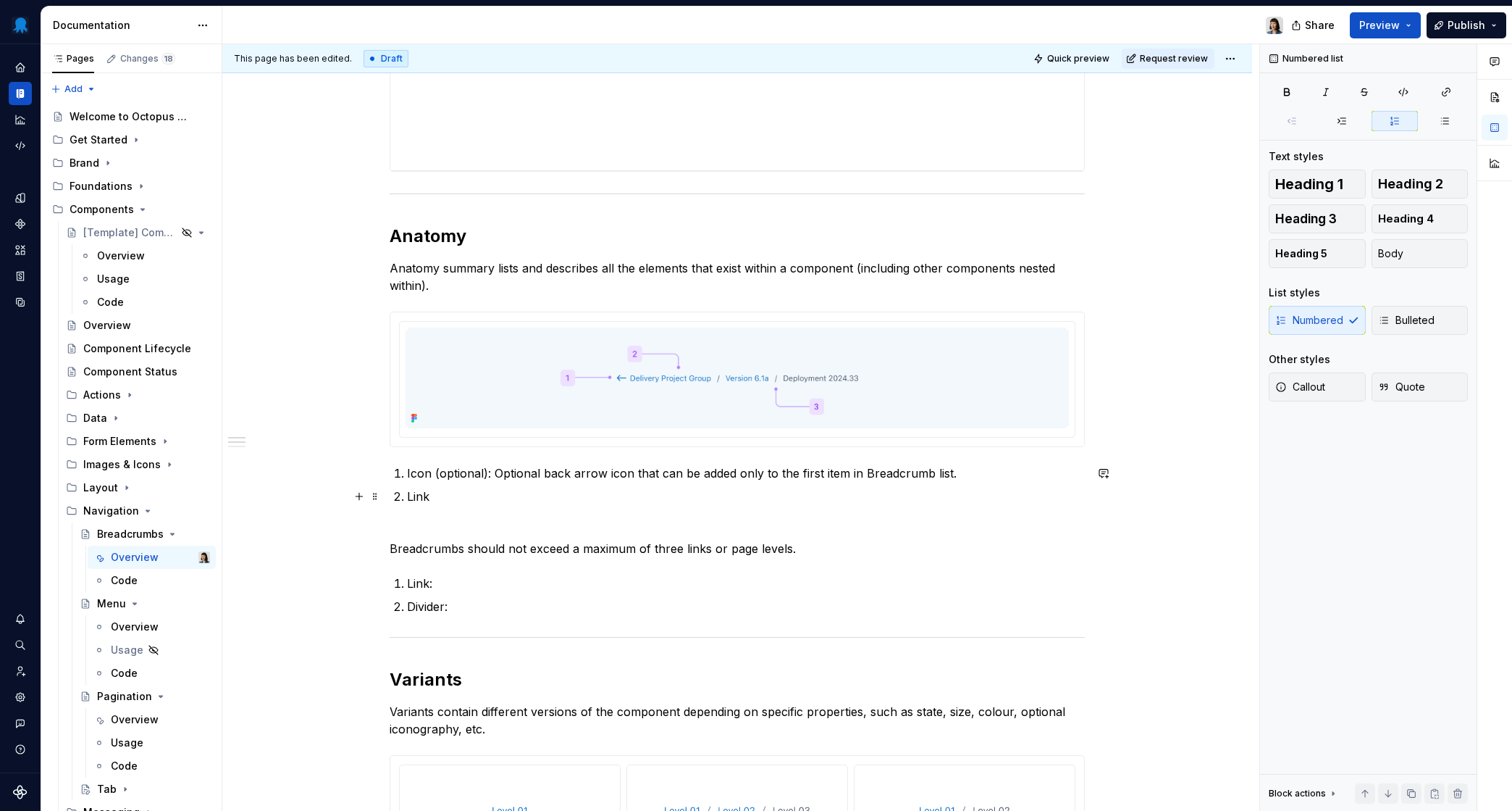
click at [422, 495] on p "Link" at bounding box center [746, 496] width 678 height 17
click at [457, 494] on p "Link" at bounding box center [746, 496] width 678 height 17
click at [936, 495] on p "Link: Standalone link that navigates to another page within the hierarchy. Brea…" at bounding box center [746, 496] width 678 height 17
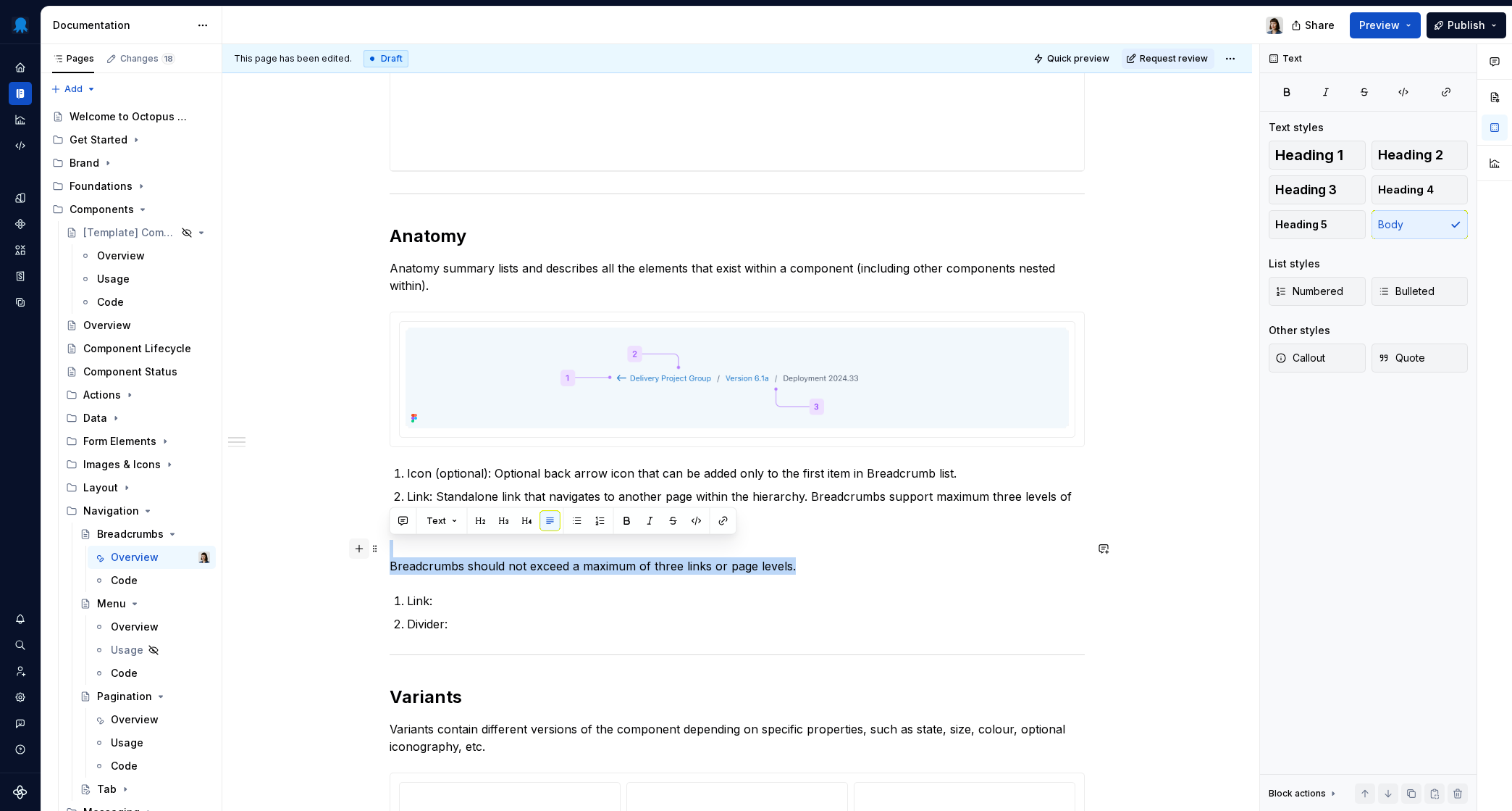
drag, startPoint x: 809, startPoint y: 566, endPoint x: 351, endPoint y: 556, distance: 458.1
click at [390, 556] on div "**********" at bounding box center [737, 364] width 696 height 1591
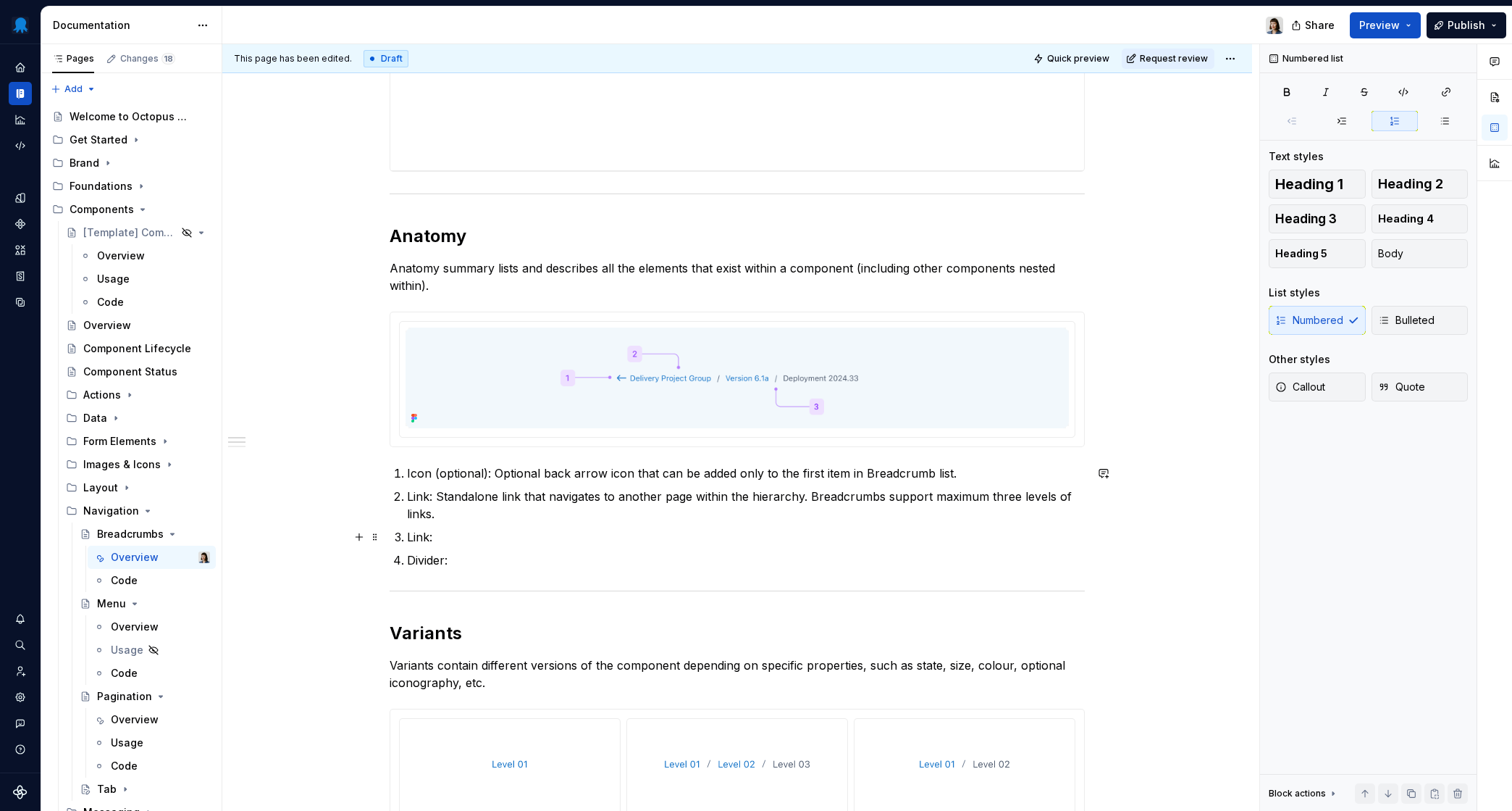
click at [455, 542] on p "Link:" at bounding box center [746, 537] width 678 height 17
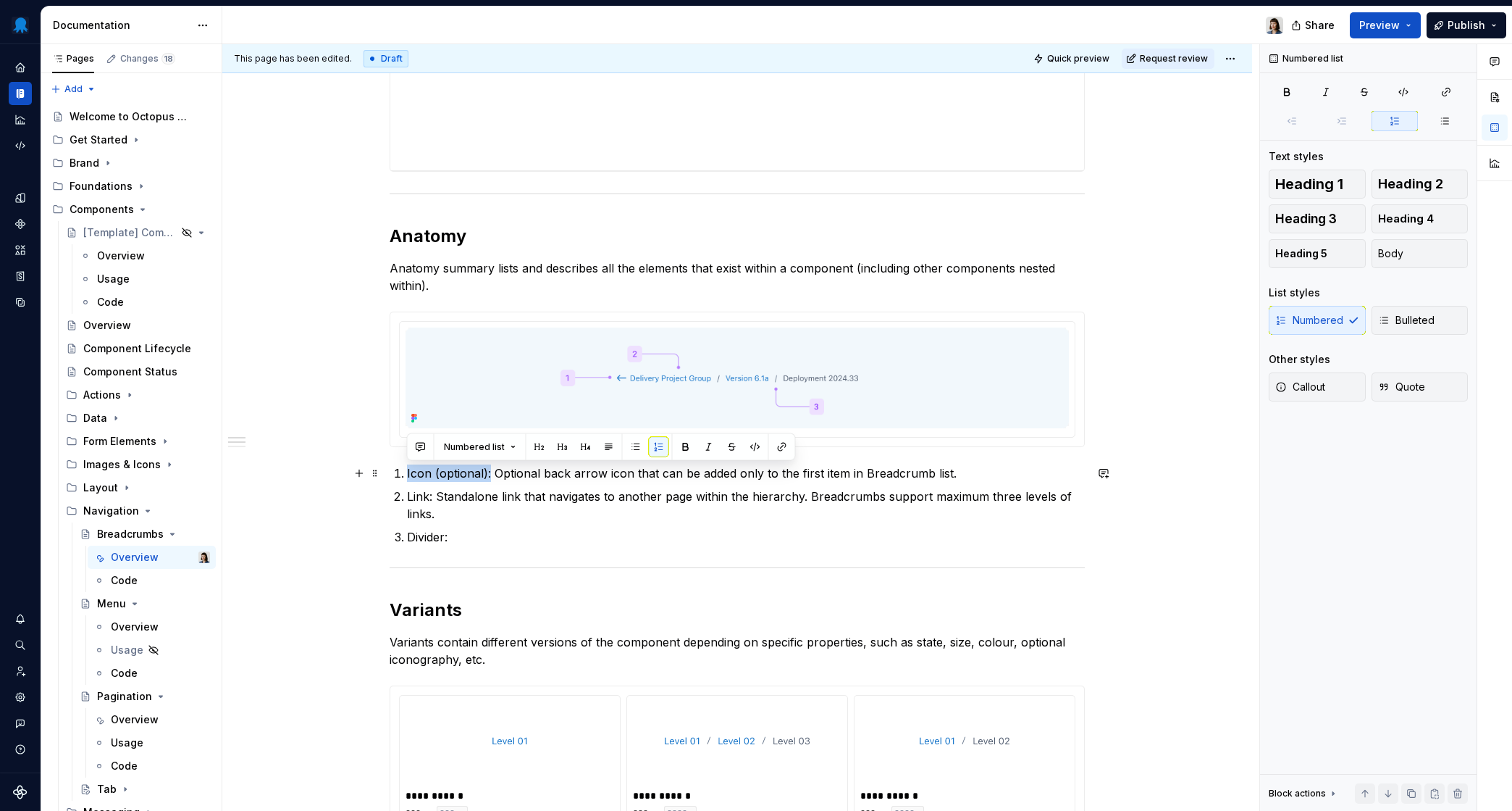
drag, startPoint x: 489, startPoint y: 473, endPoint x: 402, endPoint y: 469, distance: 87.1
click at [407, 469] on li "Icon (optional): Optional back arrow icon that can be added only to the first i…" at bounding box center [746, 473] width 678 height 17
drag, startPoint x: 432, startPoint y: 496, endPoint x: 403, endPoint y: 498, distance: 29.1
click at [407, 498] on li "Link: Standalone link that navigates to another page within the hierarchy. Brea…" at bounding box center [746, 505] width 678 height 35
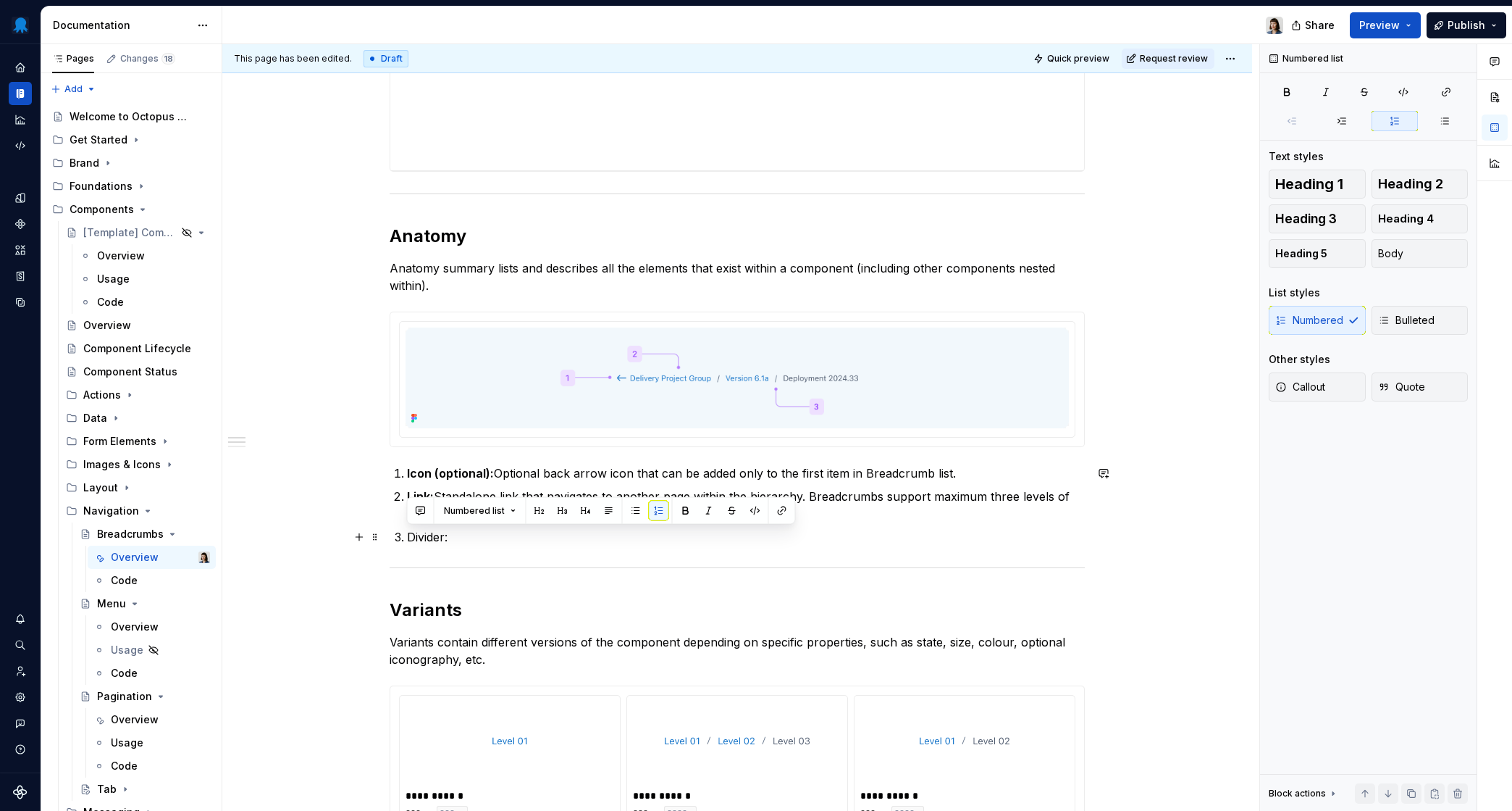
drag, startPoint x: 431, startPoint y: 537, endPoint x: 384, endPoint y: 540, distance: 47.1
click at [384, 540] on div "**********" at bounding box center [736, 425] width 1030 height 1782
click at [483, 543] on p "Divider:" at bounding box center [746, 537] width 678 height 17
drag, startPoint x: 472, startPoint y: 536, endPoint x: 626, endPoint y: 543, distance: 154.2
click at [626, 543] on p "Divider: Visual divider sitting between" at bounding box center [746, 537] width 678 height 17
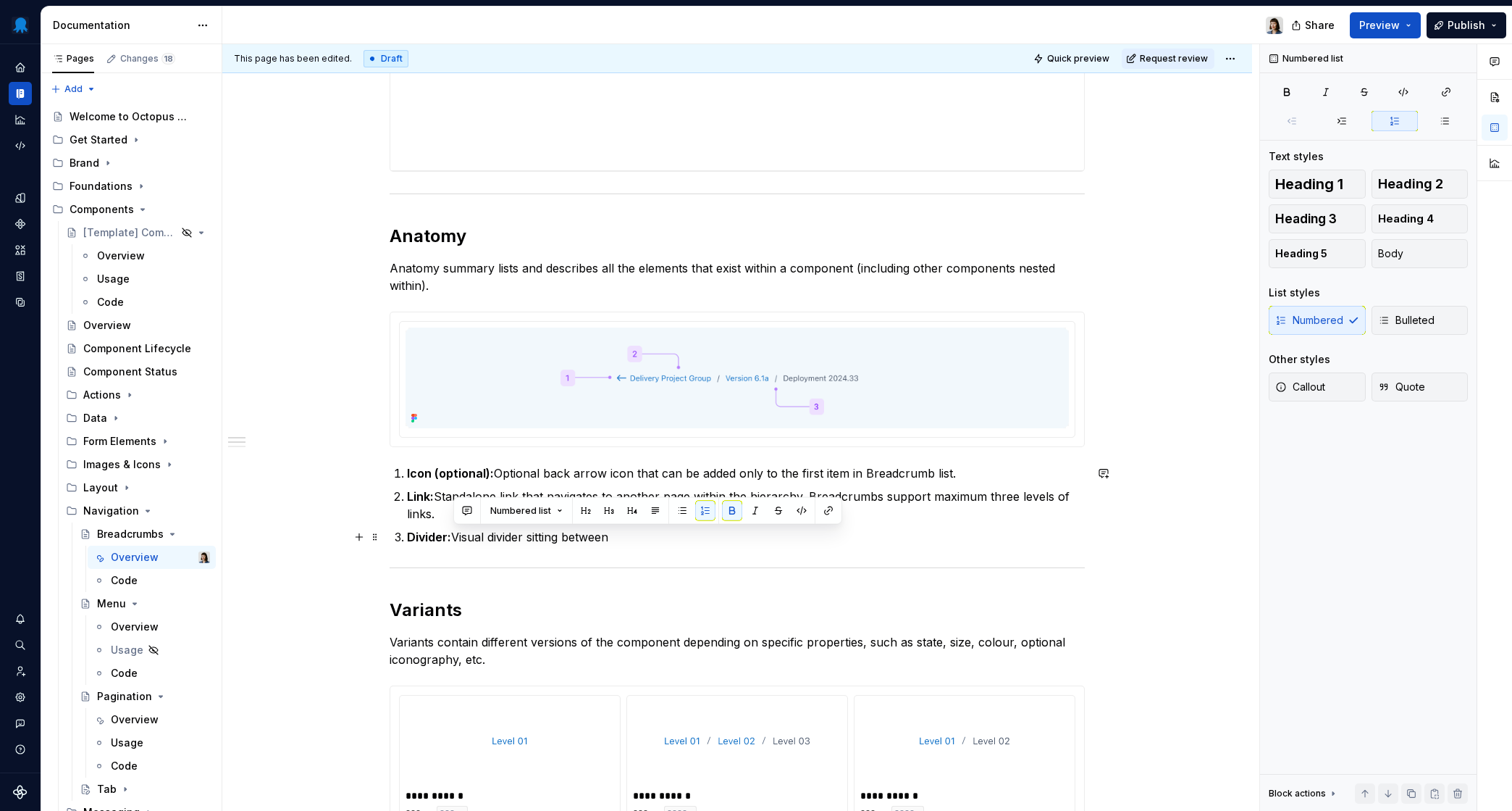
click at [651, 541] on p "Divider: Visual divider sitting between" at bounding box center [746, 537] width 678 height 17
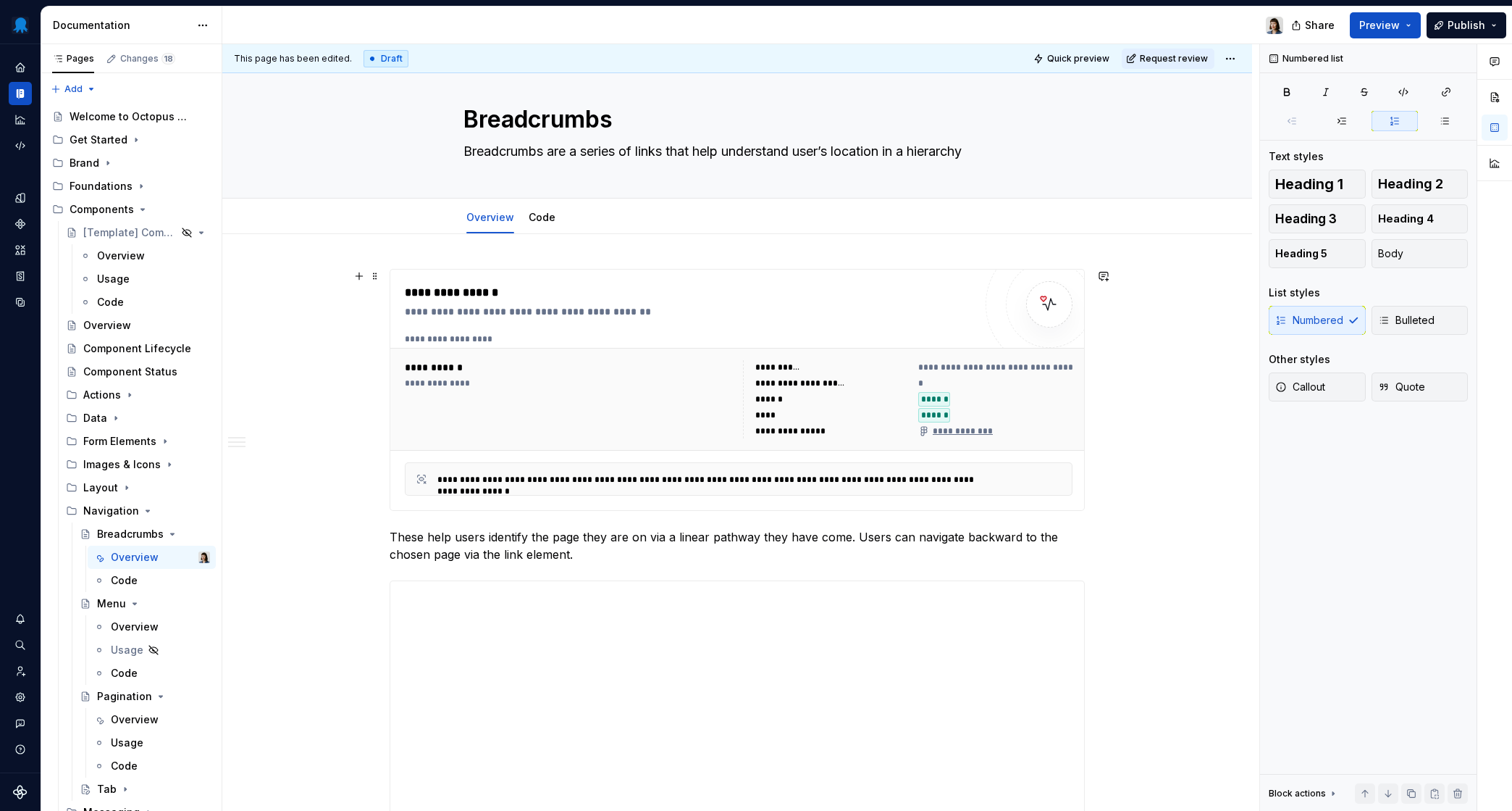
scroll to position [0, 0]
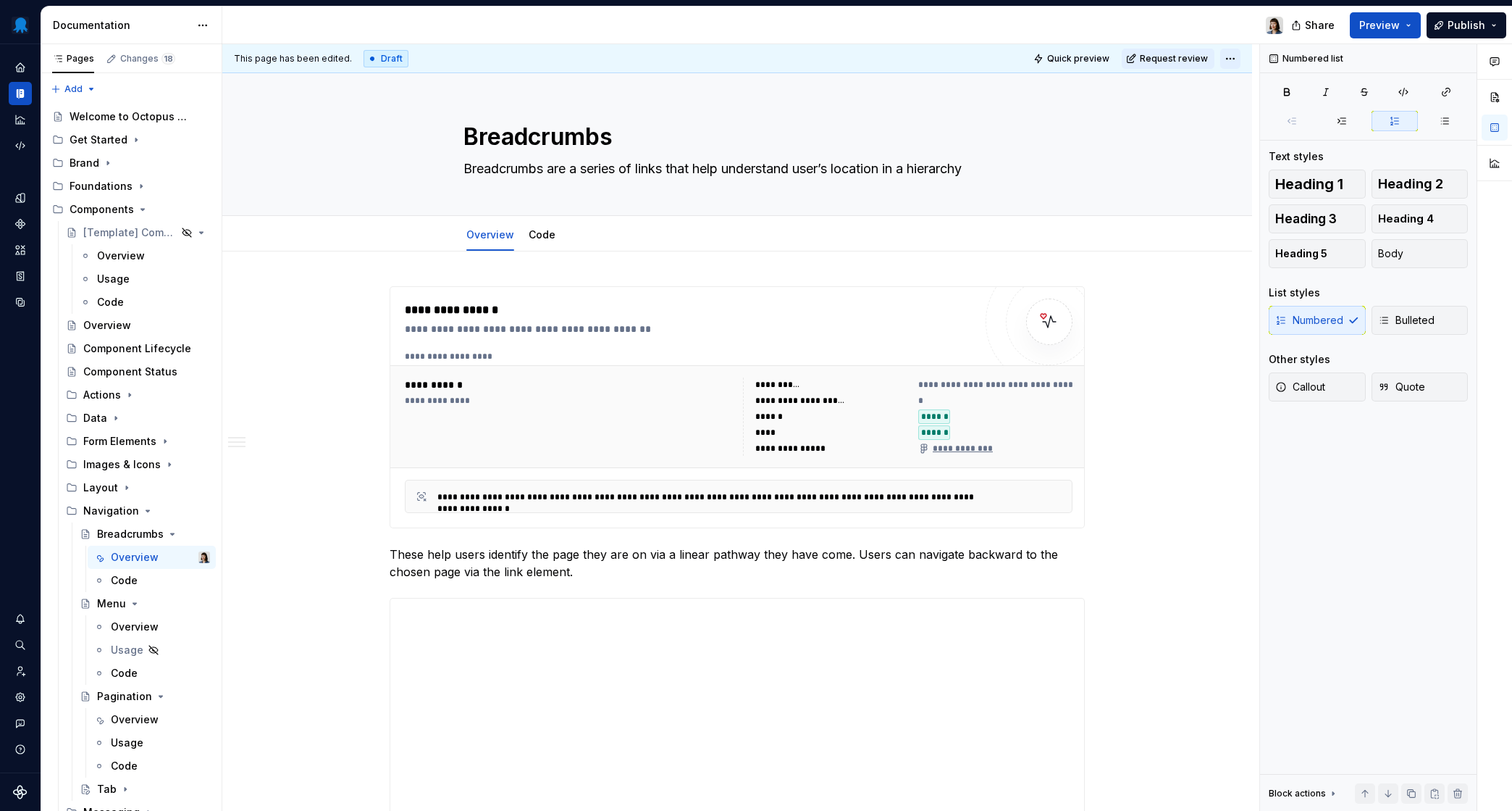
click at [1228, 58] on html "Octopus Design System Design system data Documentation Share Preview Publish Pa…" at bounding box center [756, 406] width 1512 height 811
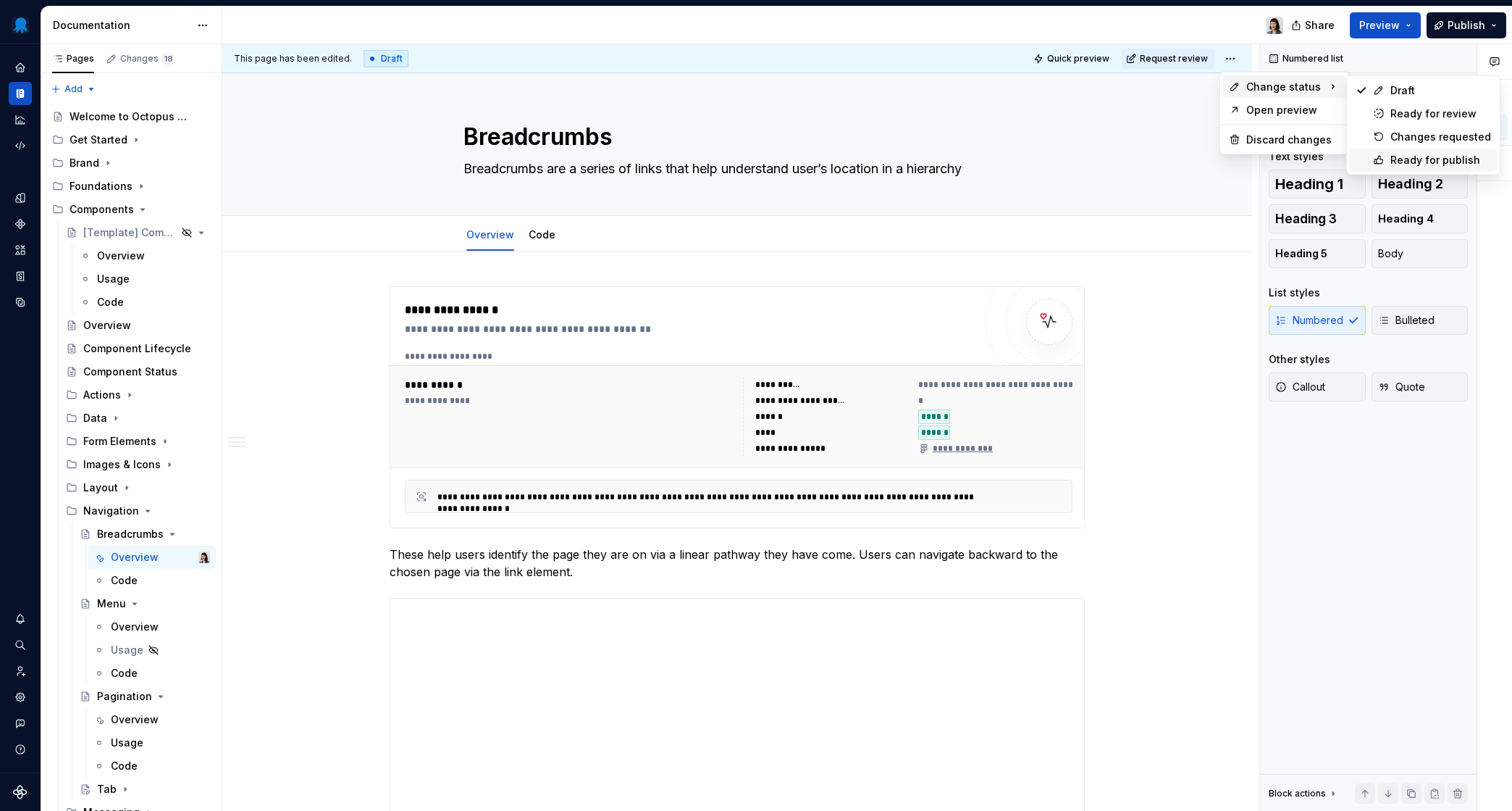
click at [1271, 161] on div "Ready for publish" at bounding box center [1441, 159] width 100 height 14
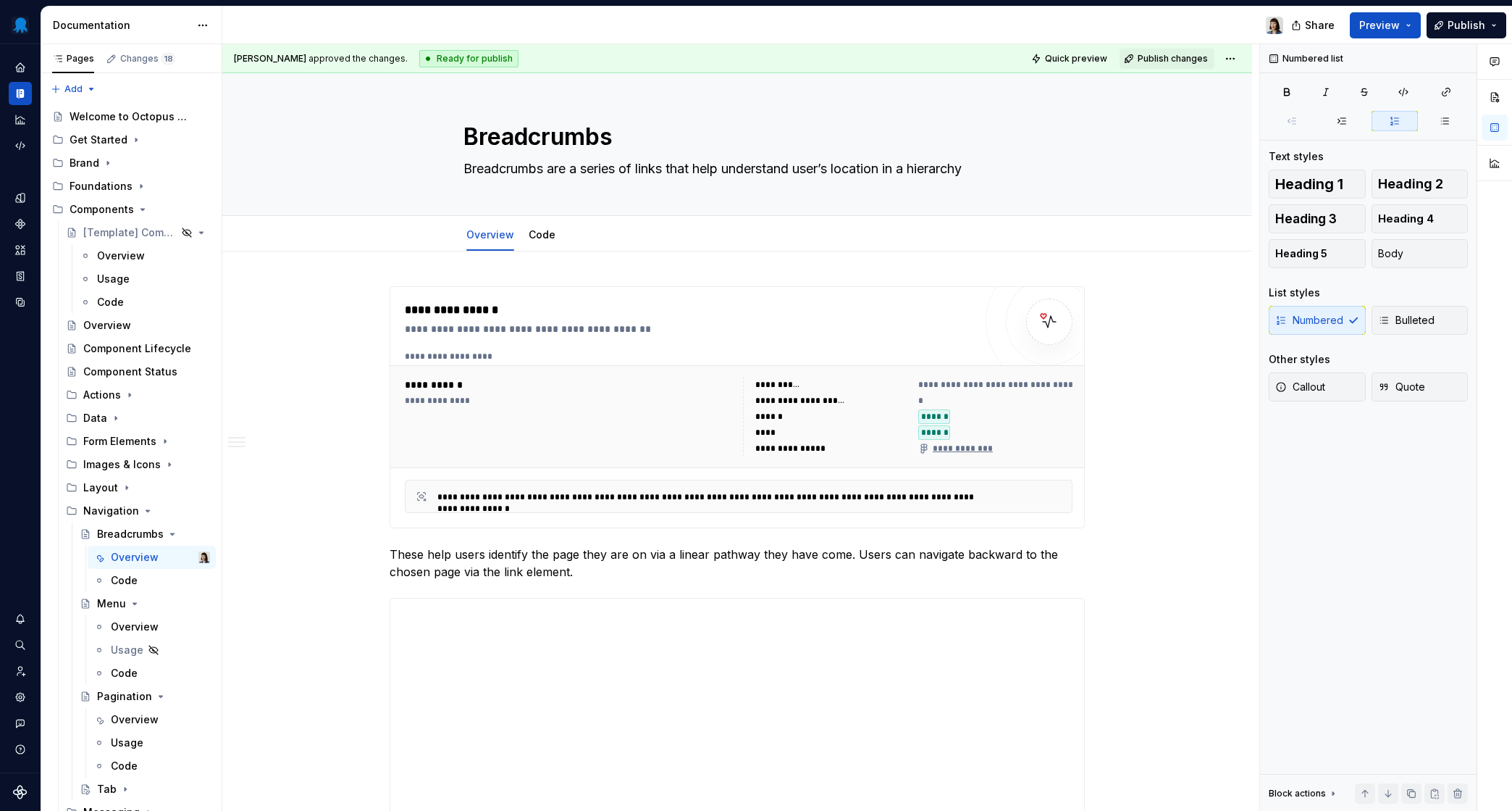
type textarea "*"
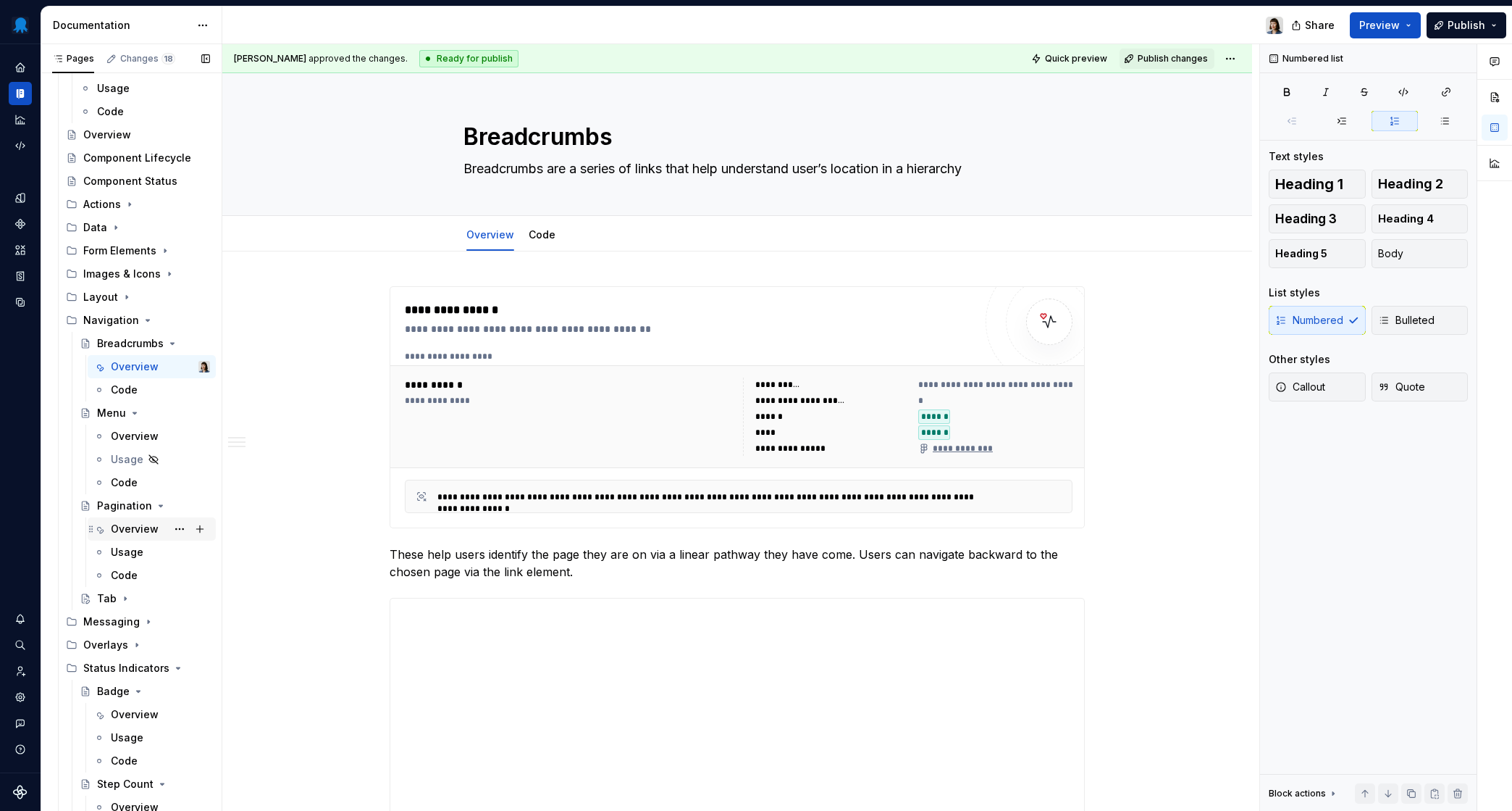
scroll to position [202, 0]
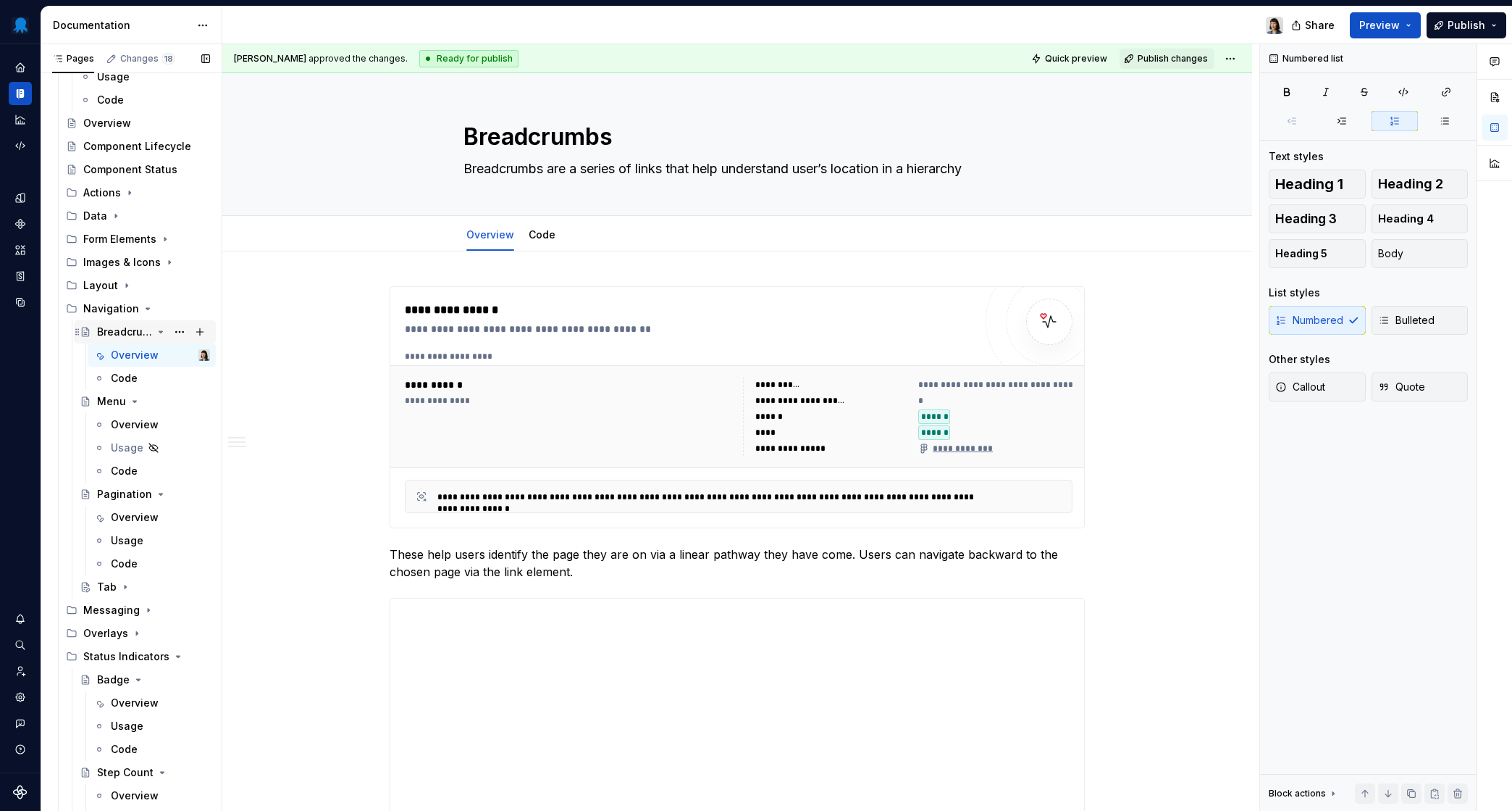
click at [159, 331] on icon "Page tree" at bounding box center [161, 332] width 4 height 2
click at [130, 353] on icon "Page tree" at bounding box center [135, 355] width 12 height 12
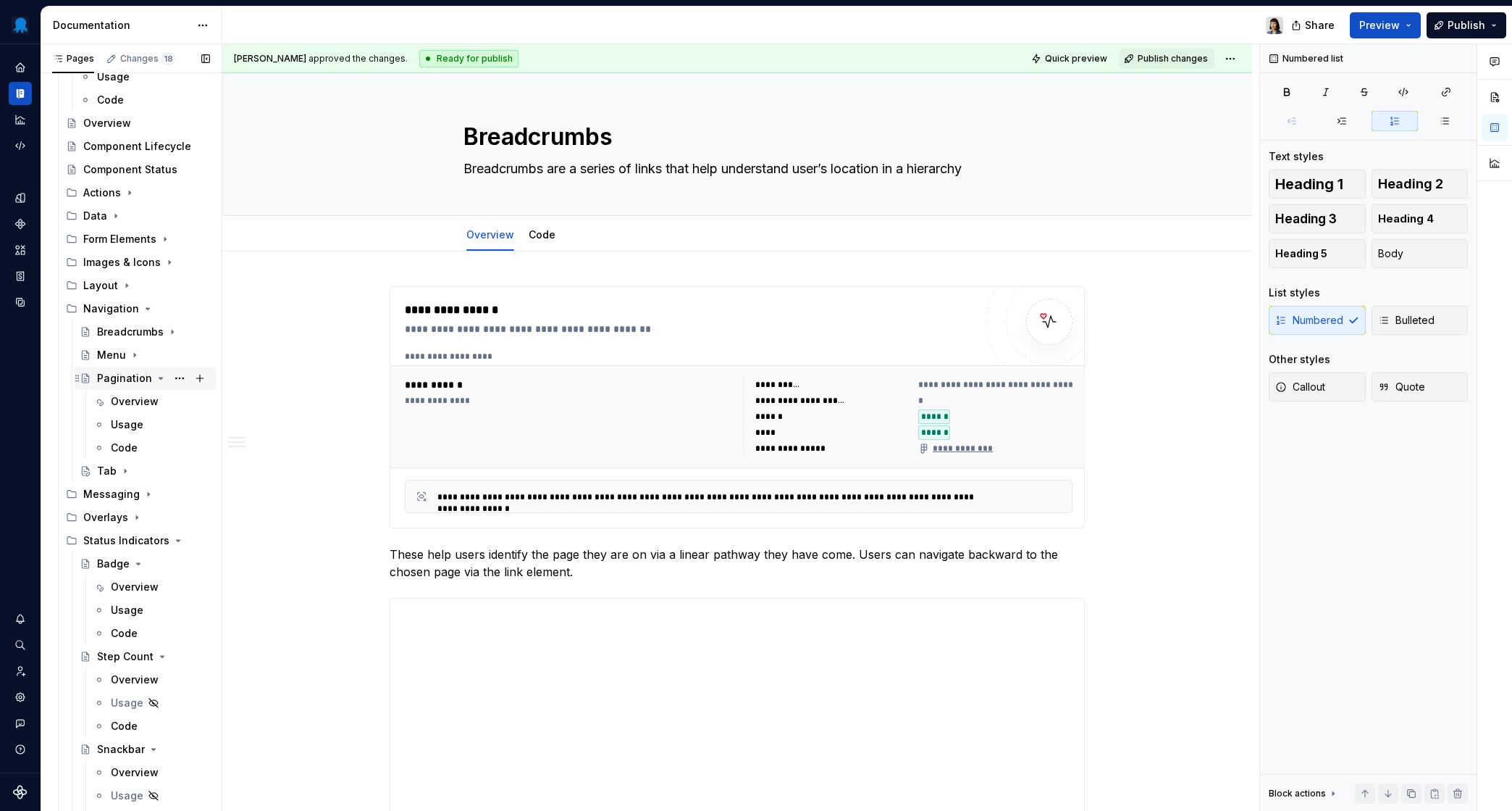
click at [155, 381] on icon "Page tree" at bounding box center [161, 378] width 12 height 12
click at [102, 401] on div "Tab" at bounding box center [107, 401] width 19 height 14
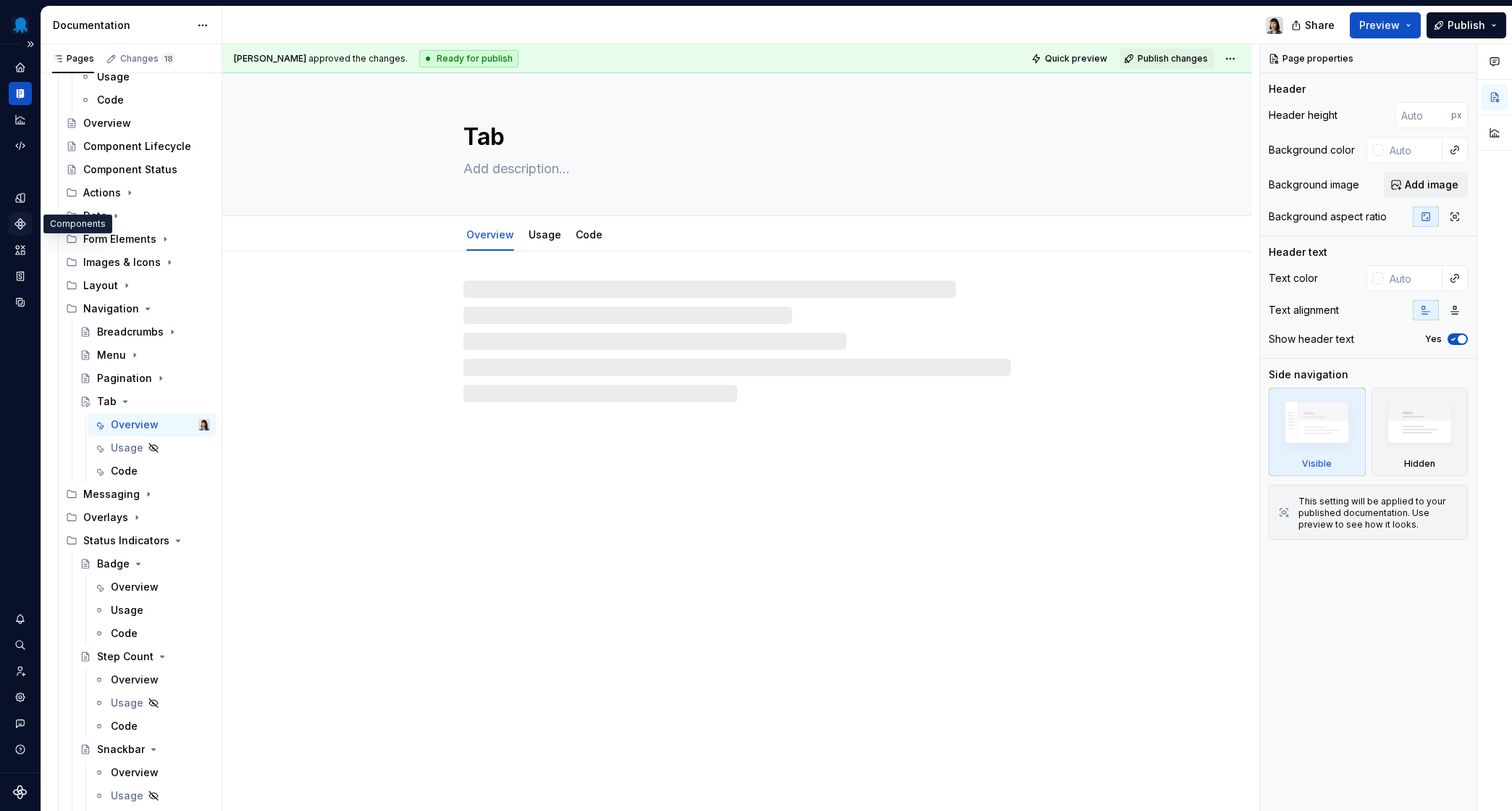
click at [15, 224] on icon "Components" at bounding box center [20, 224] width 11 height 11
type textarea "*"
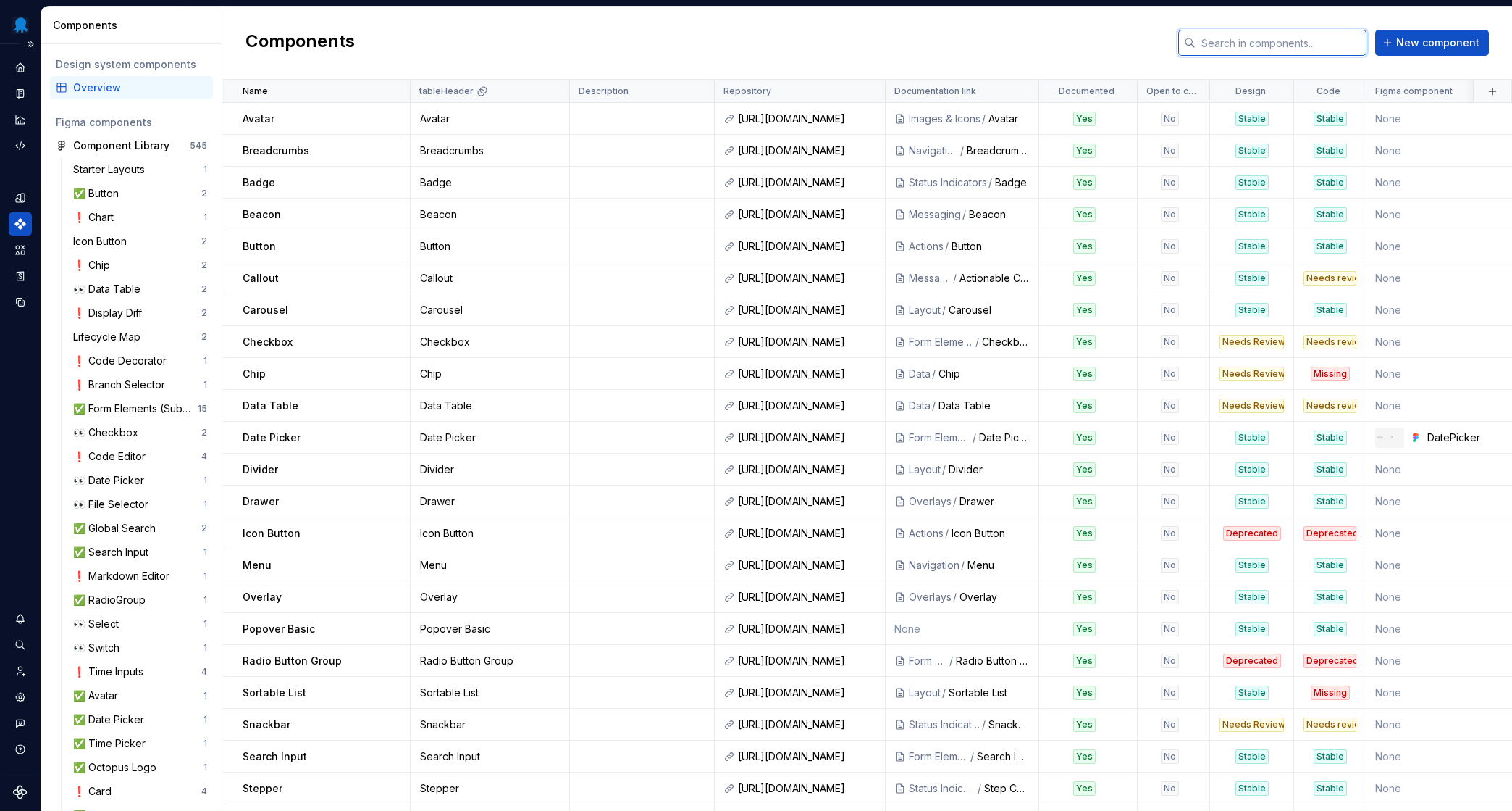
click at [1252, 48] on input "text" at bounding box center [1280, 42] width 171 height 26
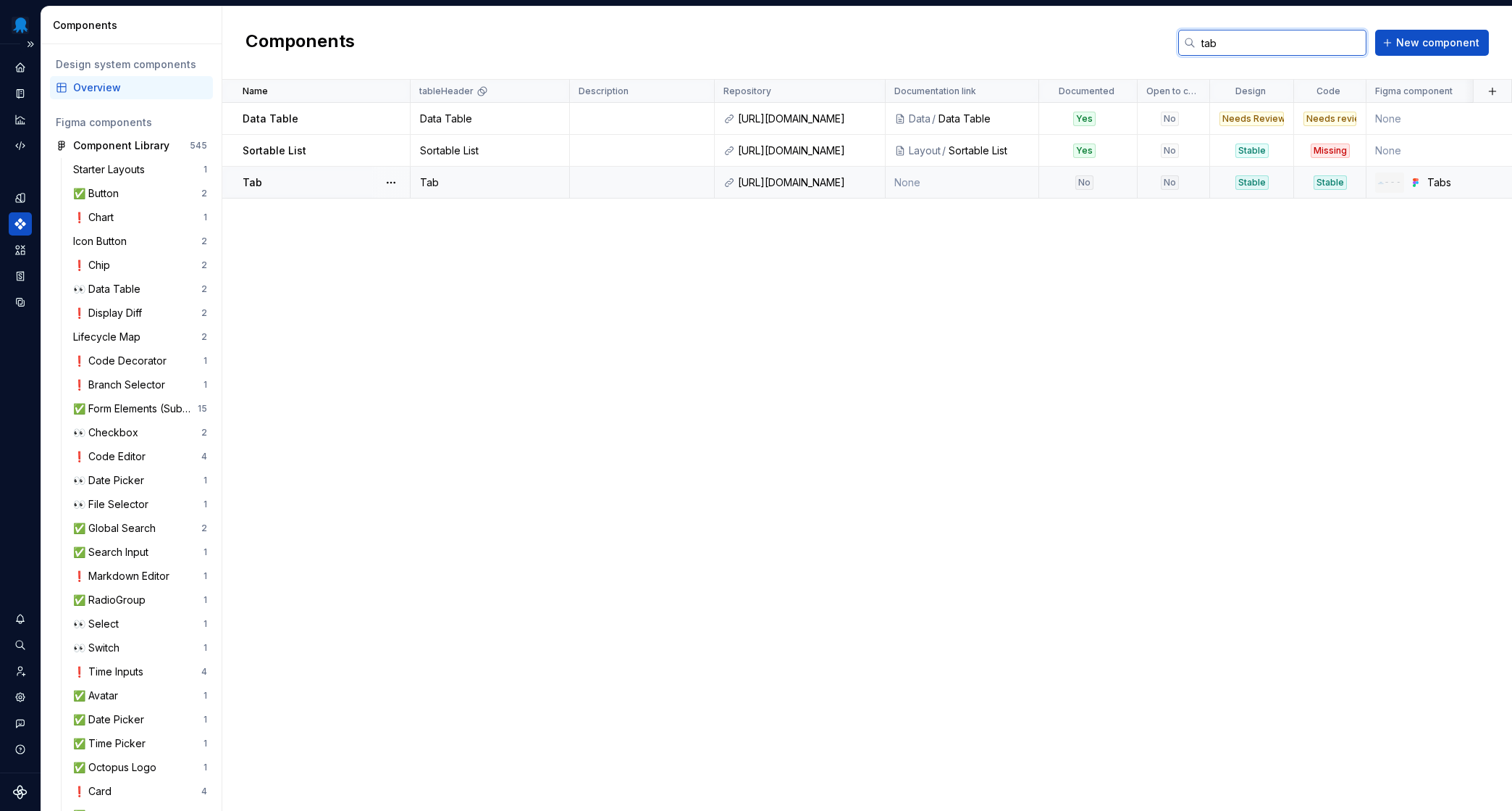
type input "tab"
click at [580, 188] on td at bounding box center [643, 182] width 145 height 32
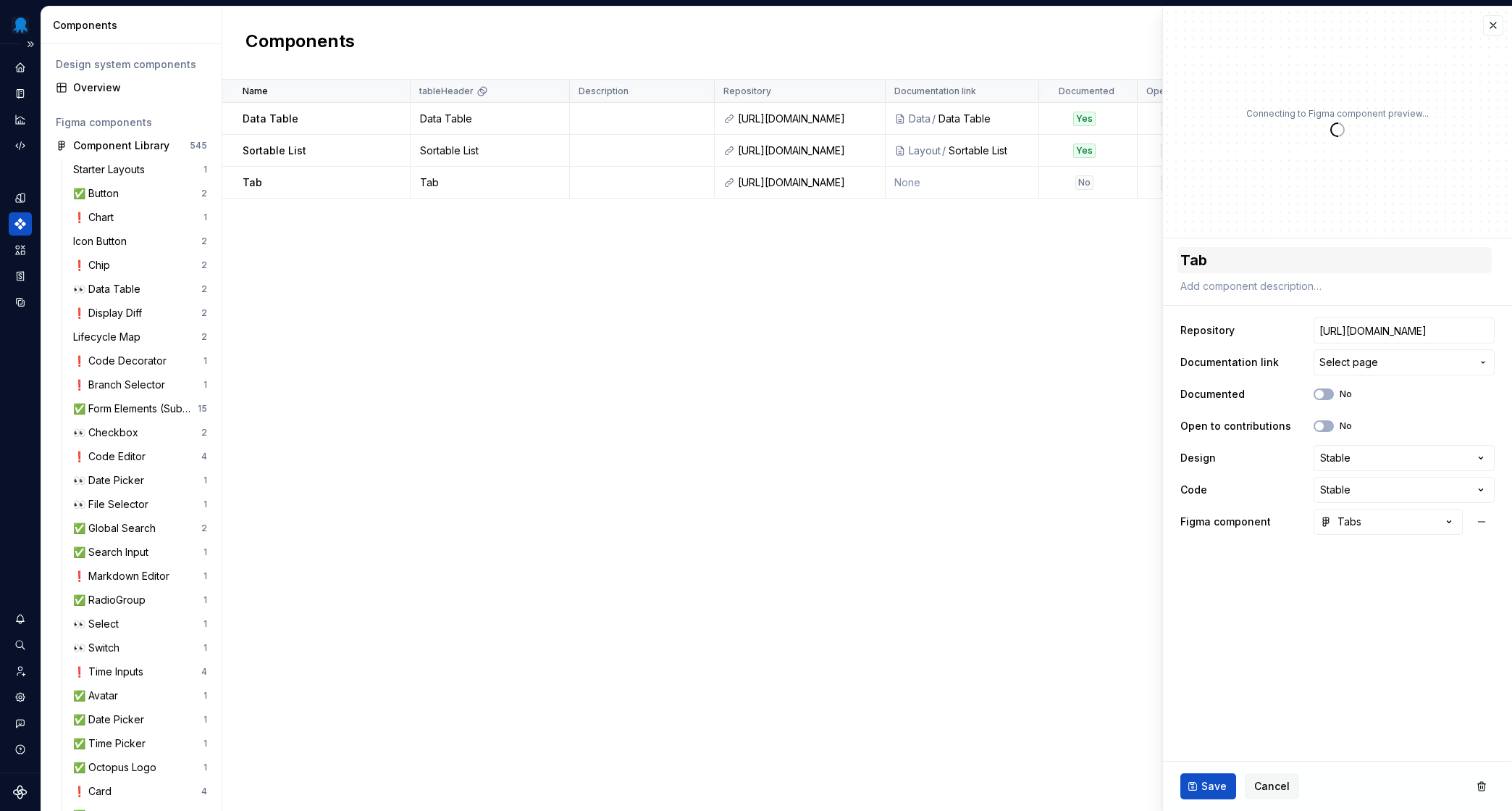
type textarea "*"
click at [1271, 372] on button "Select page" at bounding box center [1405, 362] width 181 height 26
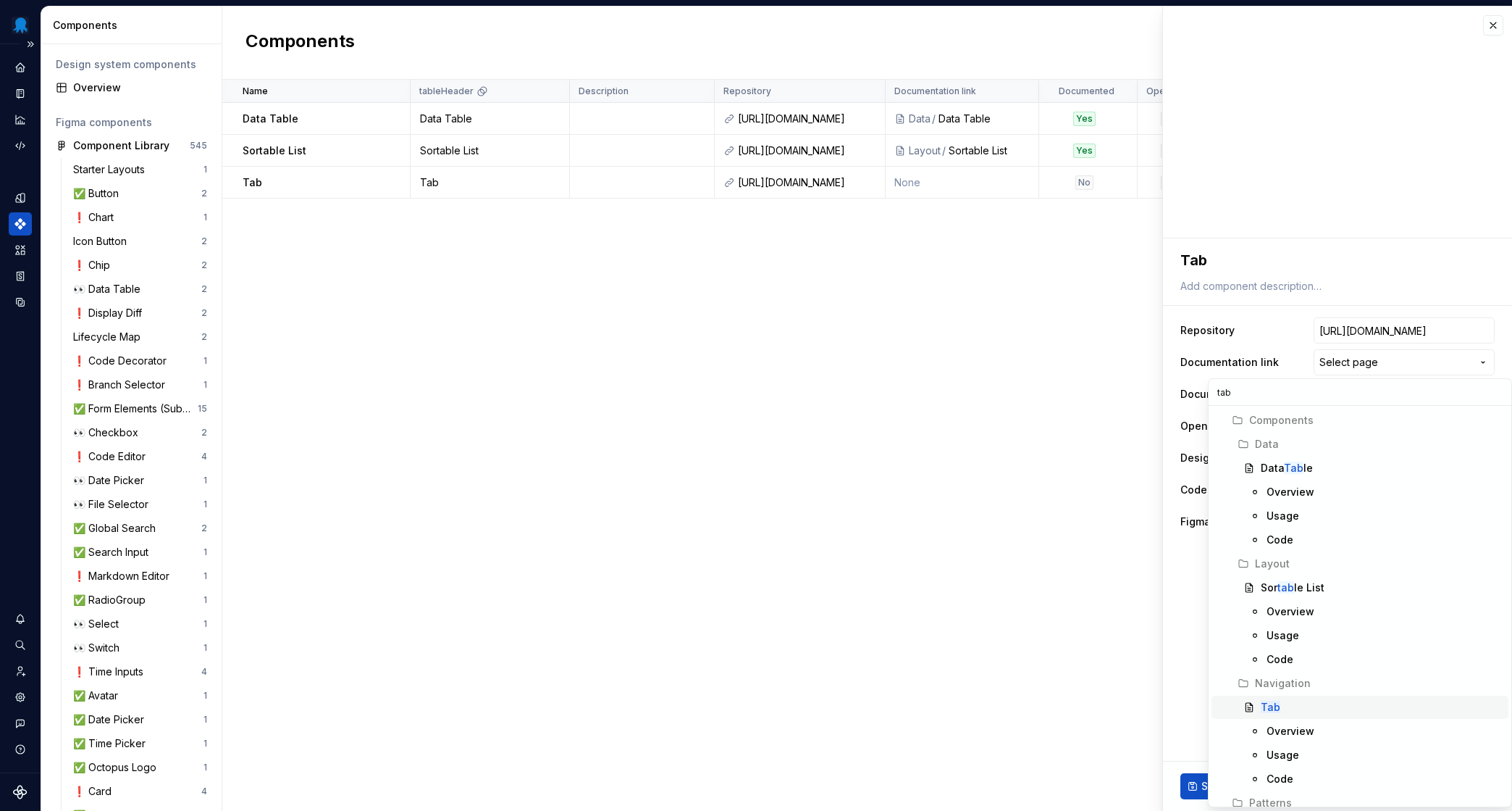
type input "tab"
click at [1271, 708] on div "Tab" at bounding box center [1382, 707] width 242 height 14
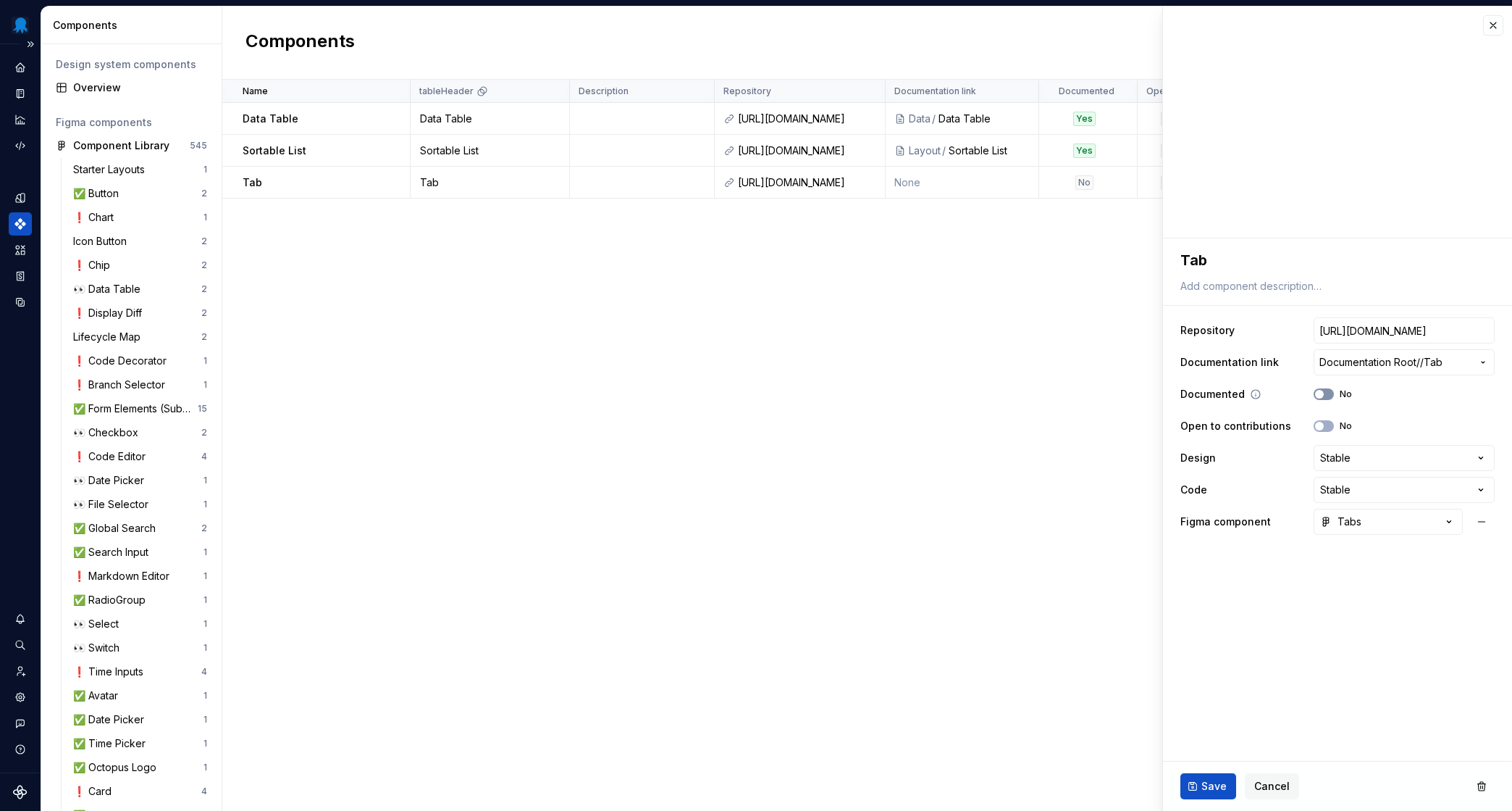
click at [1271, 392] on icon "button" at bounding box center [1320, 394] width 12 height 9
click at [1213, 785] on span "Save" at bounding box center [1214, 786] width 25 height 14
type textarea "*"
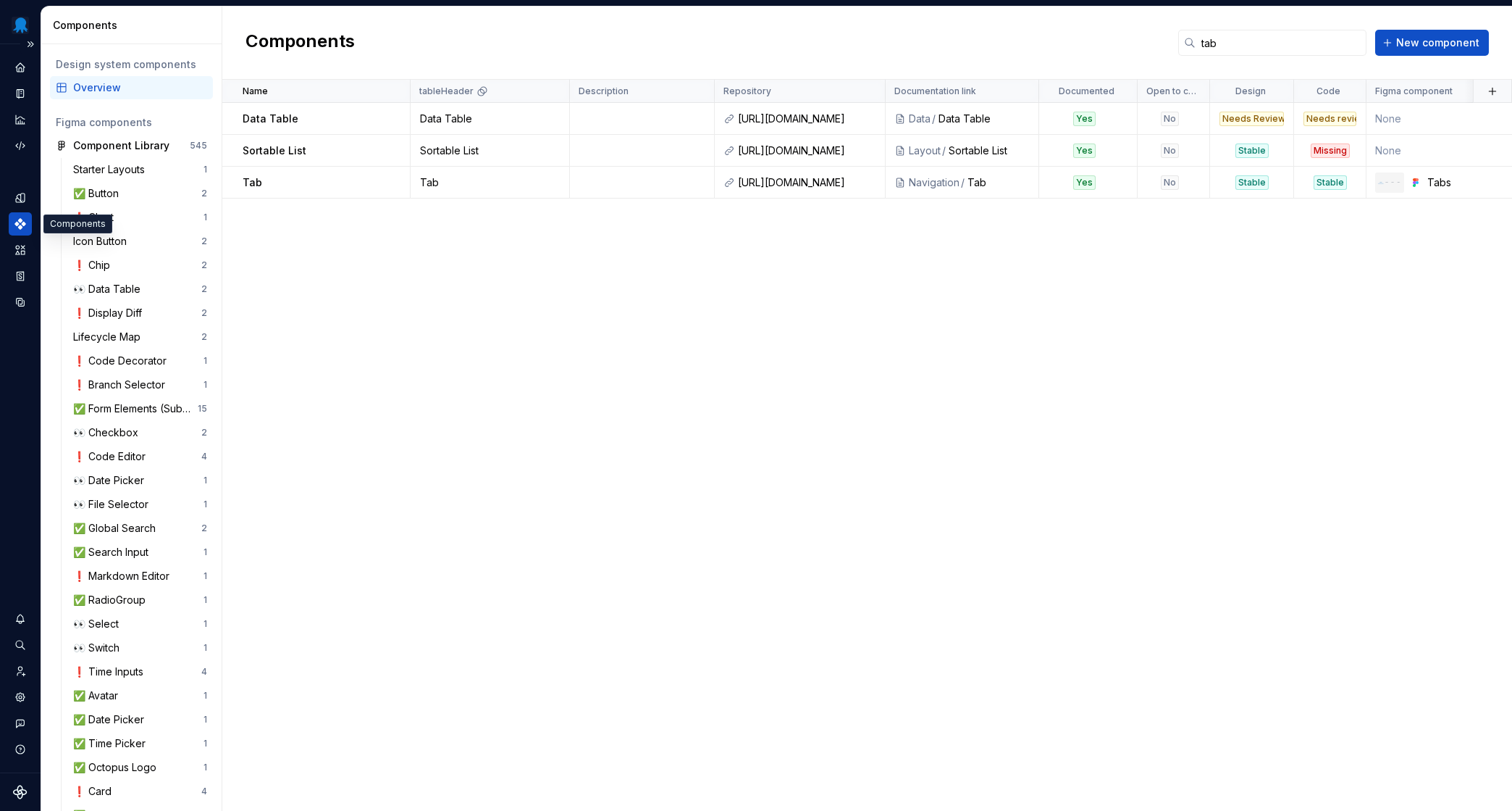
click at [28, 230] on div "Components" at bounding box center [20, 224] width 23 height 23
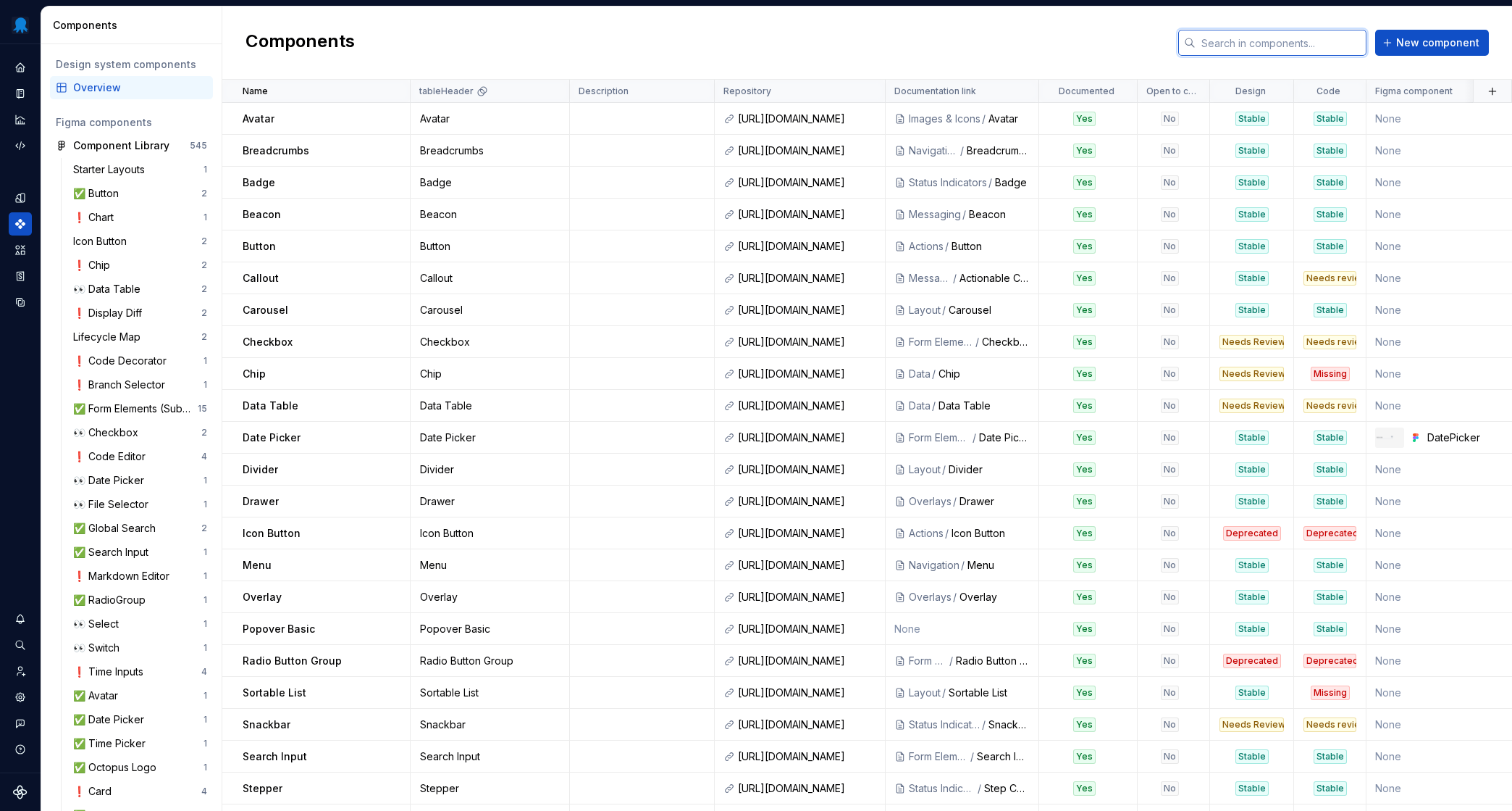
click at [1262, 49] on input "text" at bounding box center [1280, 42] width 171 height 26
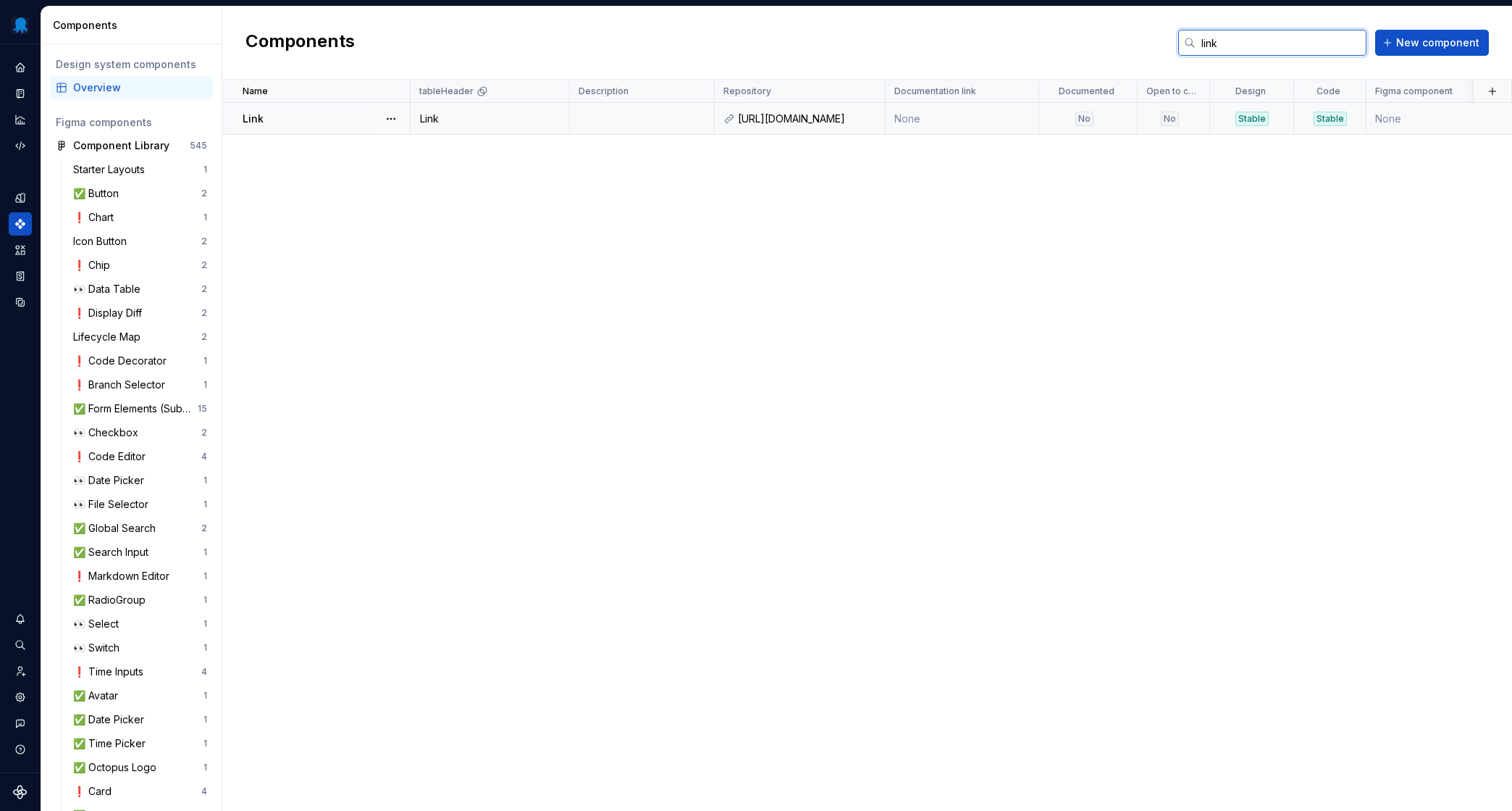
type input "link"
click at [1271, 122] on td "None" at bounding box center [1443, 119] width 153 height 32
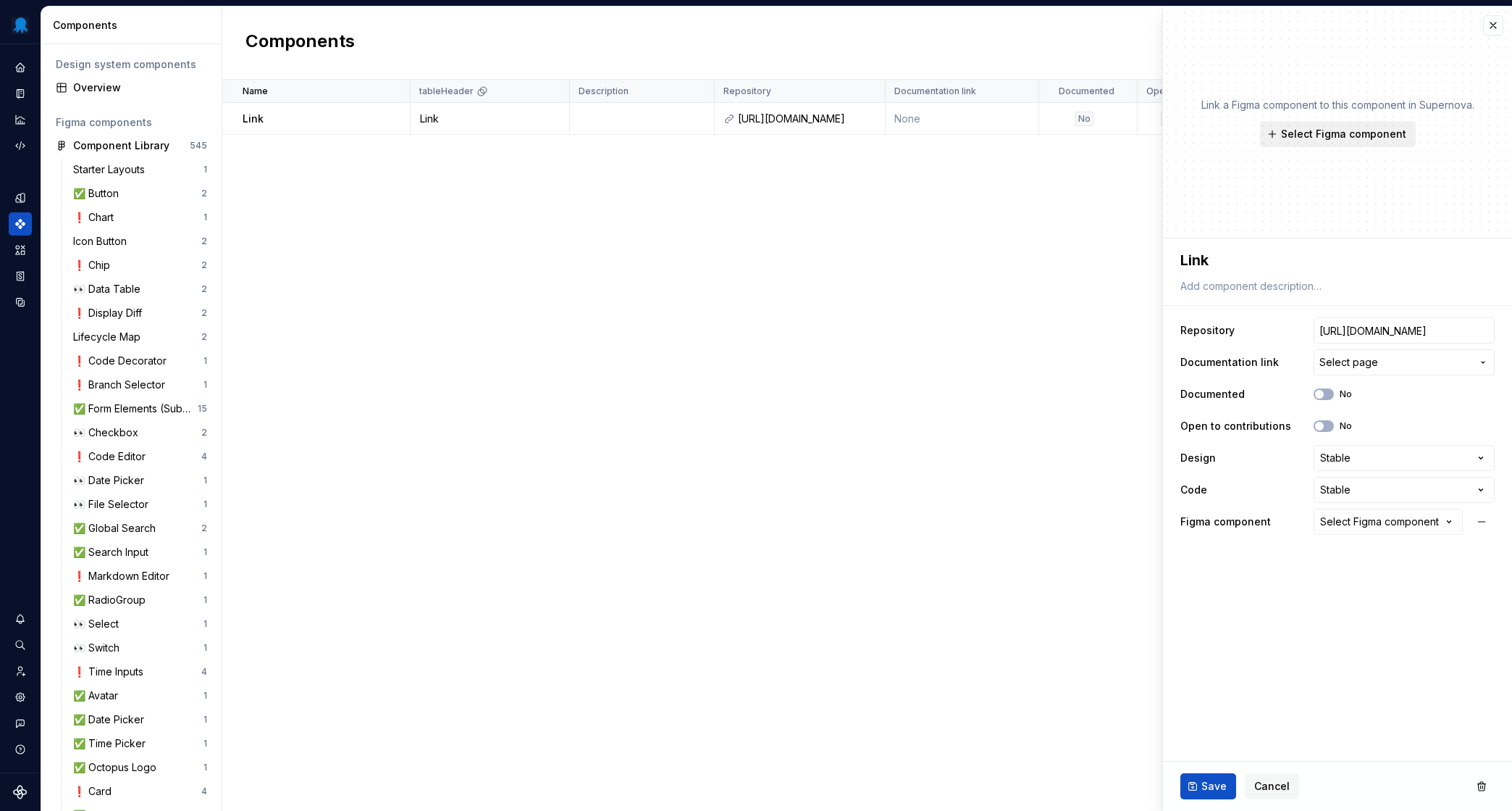
click at [1271, 129] on span "Select Figma component" at bounding box center [1344, 133] width 125 height 14
type textarea "*"
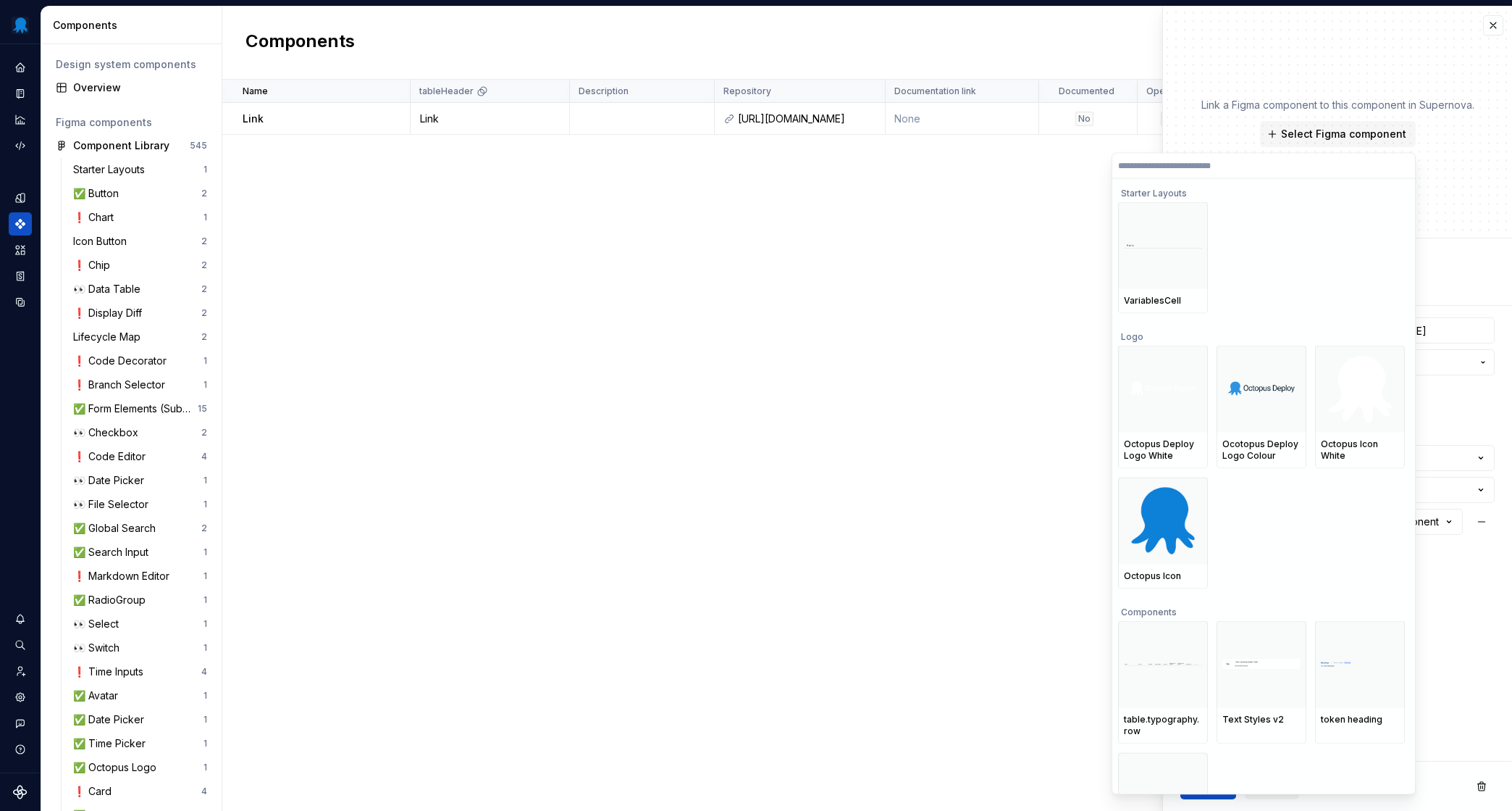
click at [1251, 164] on input "search" at bounding box center [1264, 165] width 303 height 12
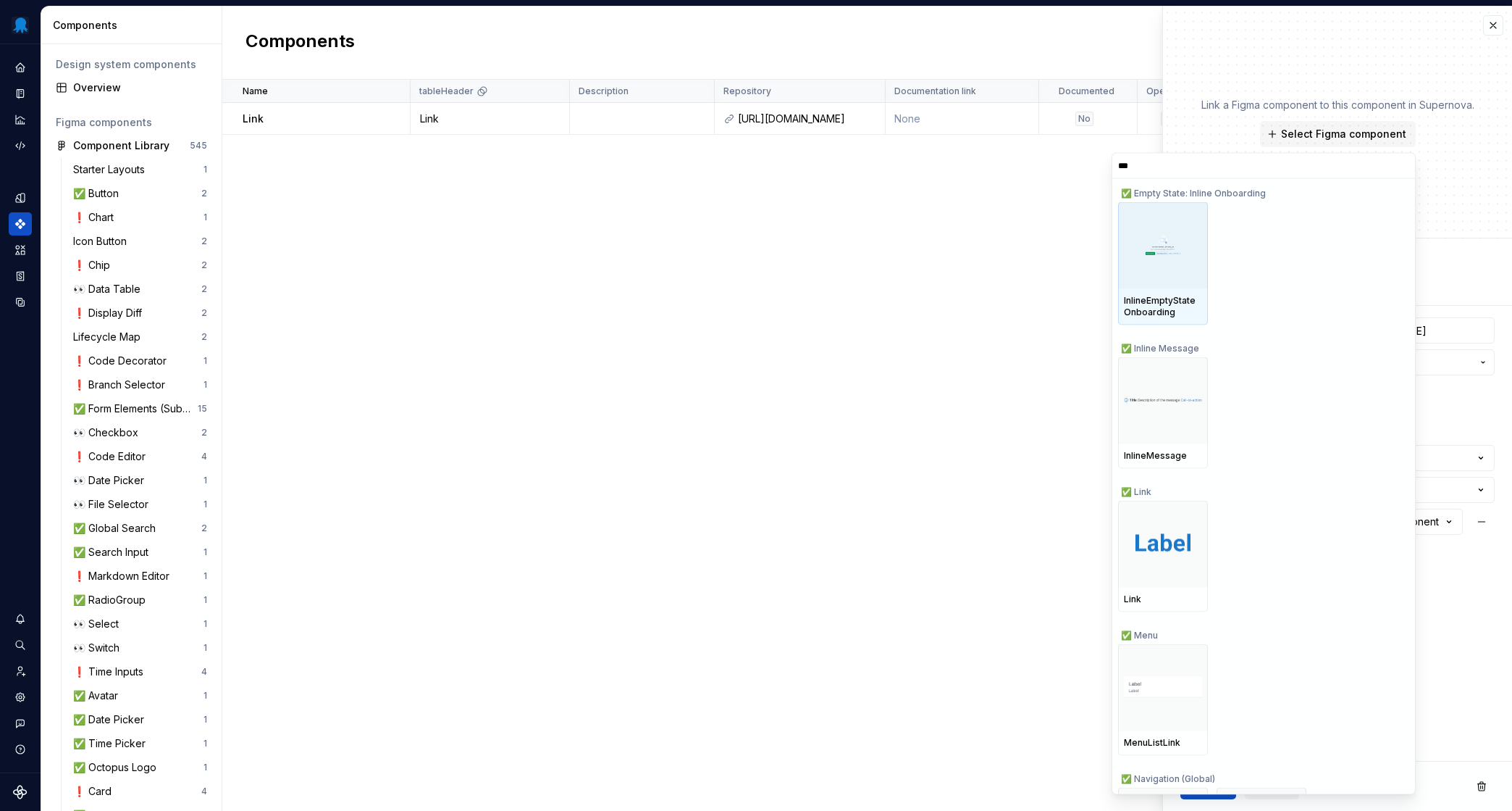
type input "****"
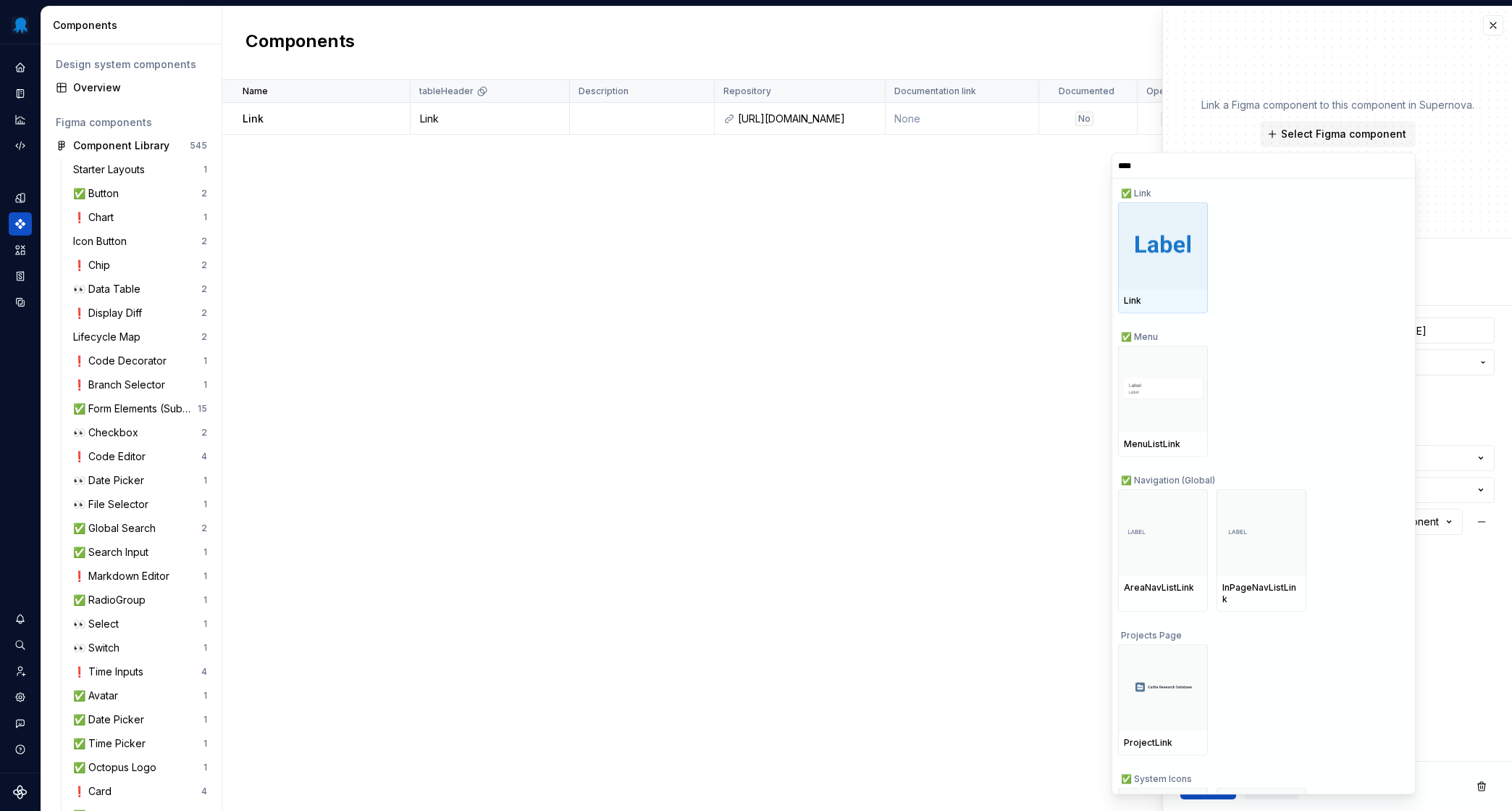
click at [1186, 217] on div at bounding box center [1163, 245] width 90 height 87
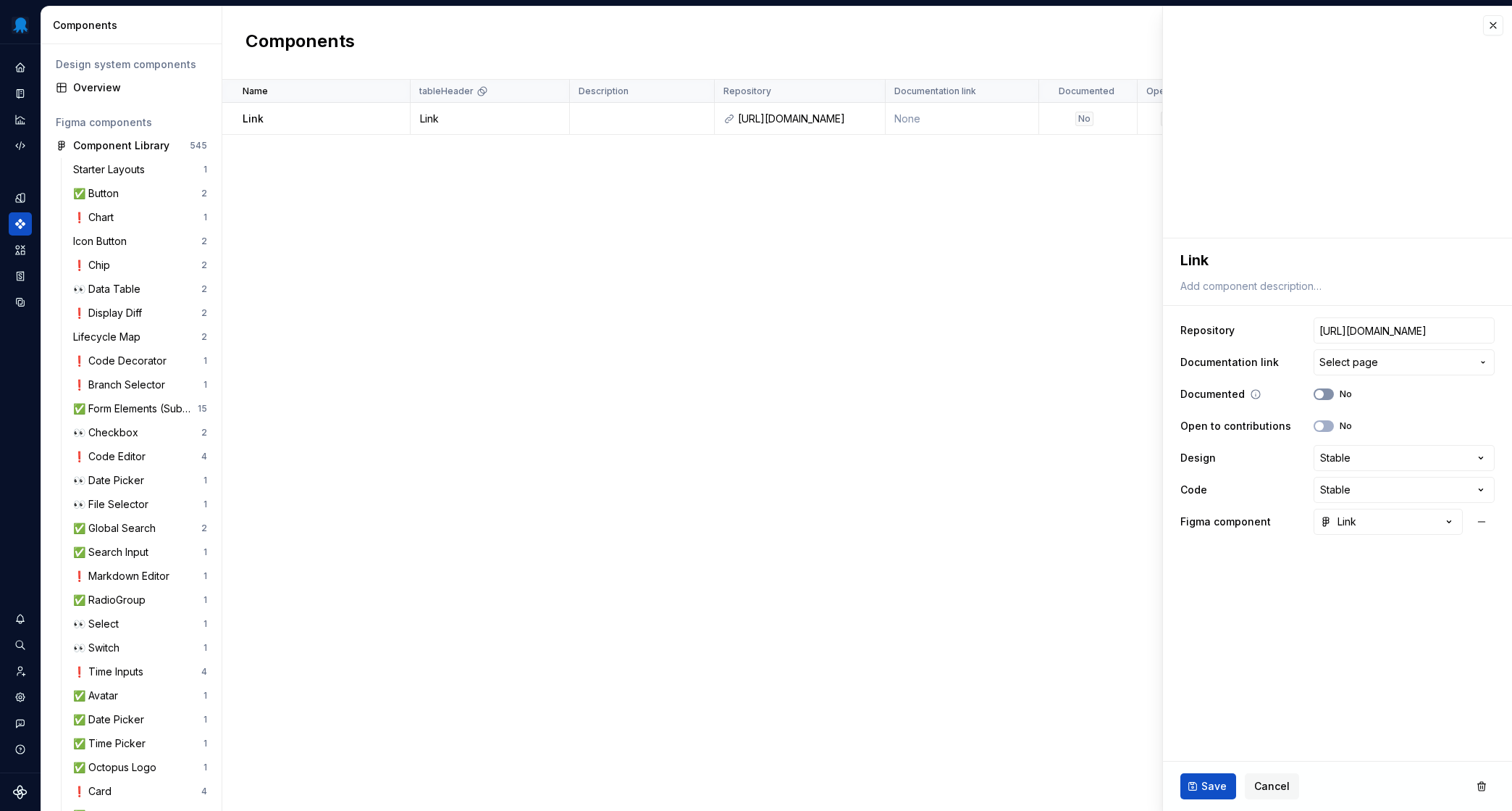
click at [1271, 393] on button "No" at bounding box center [1324, 394] width 20 height 12
click at [1206, 777] on button "Save" at bounding box center [1209, 786] width 56 height 26
type textarea "*"
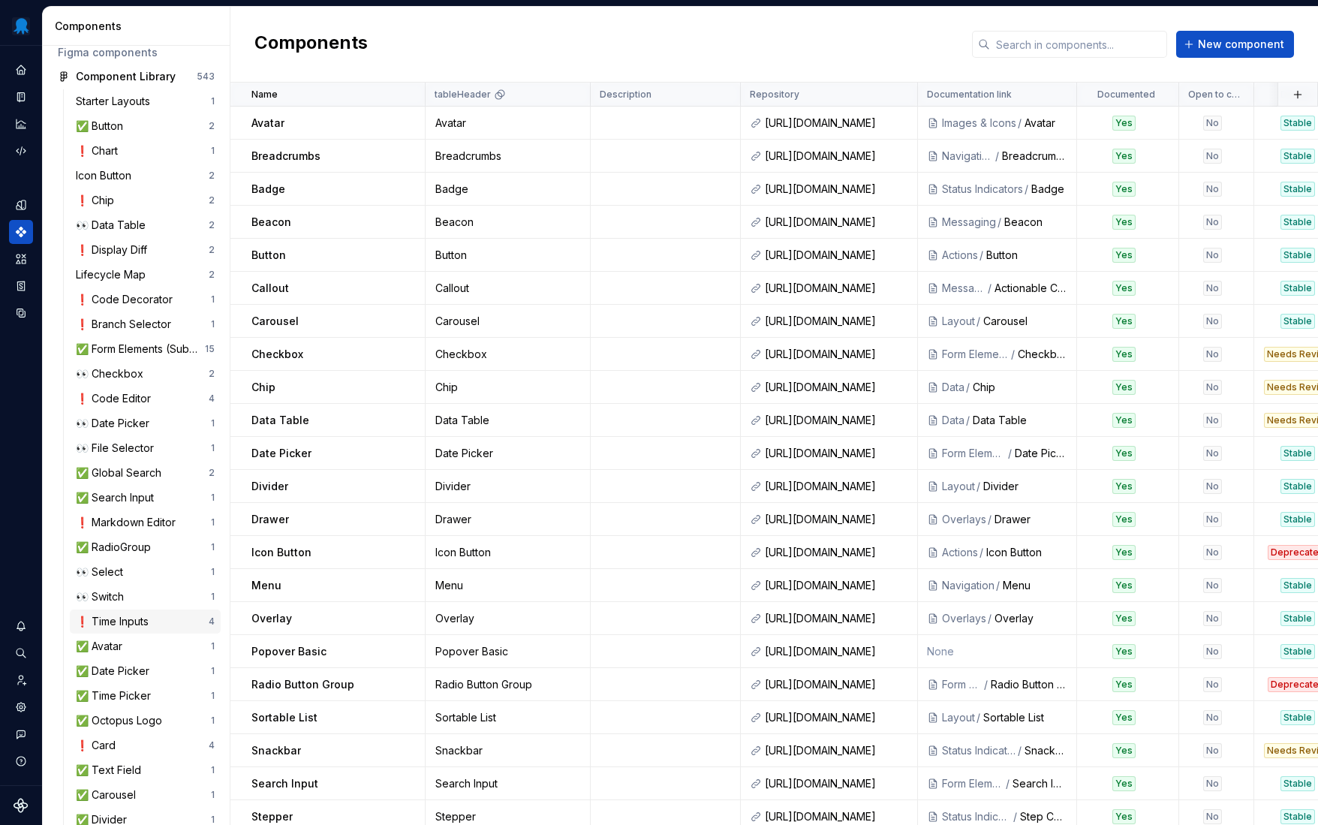
scroll to position [217, 0]
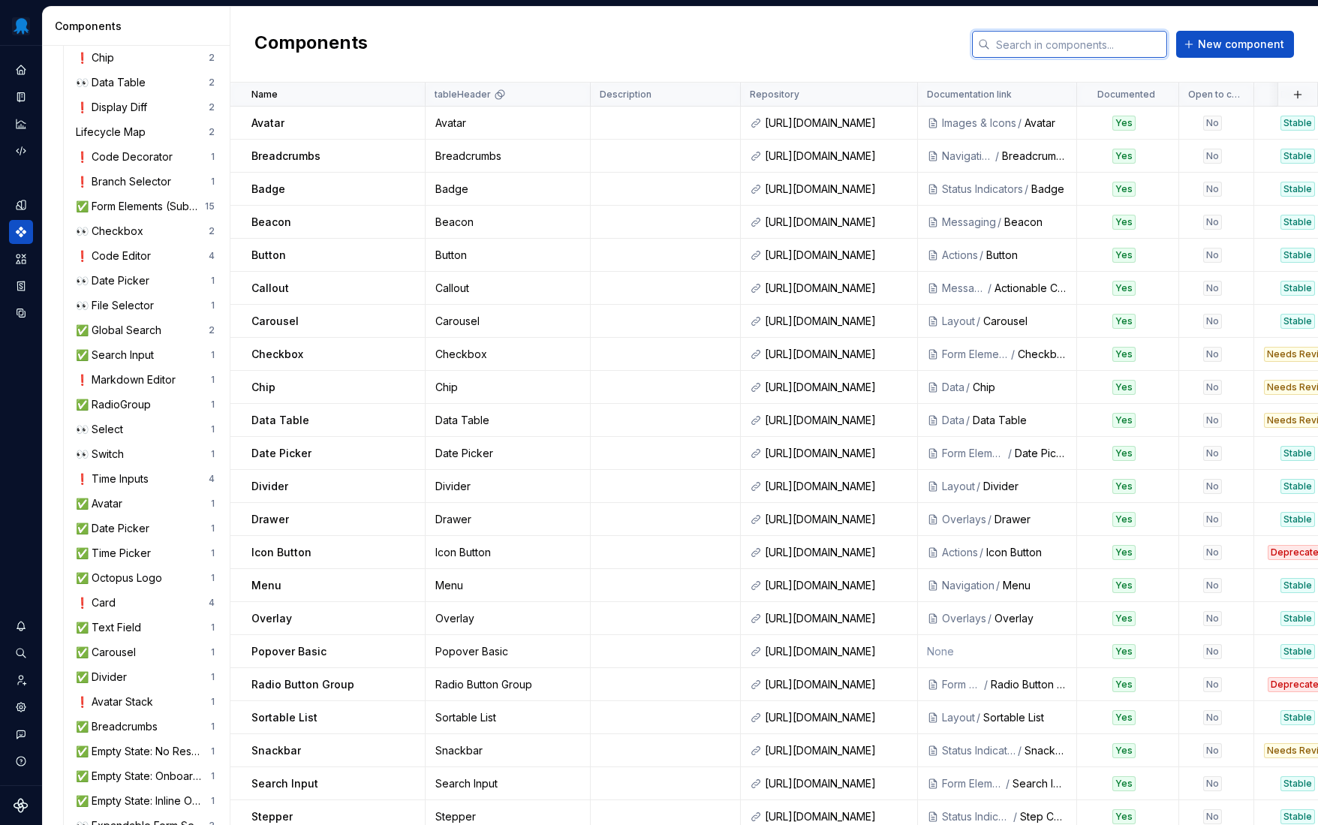
click at [1106, 56] on input "text" at bounding box center [1078, 44] width 177 height 27
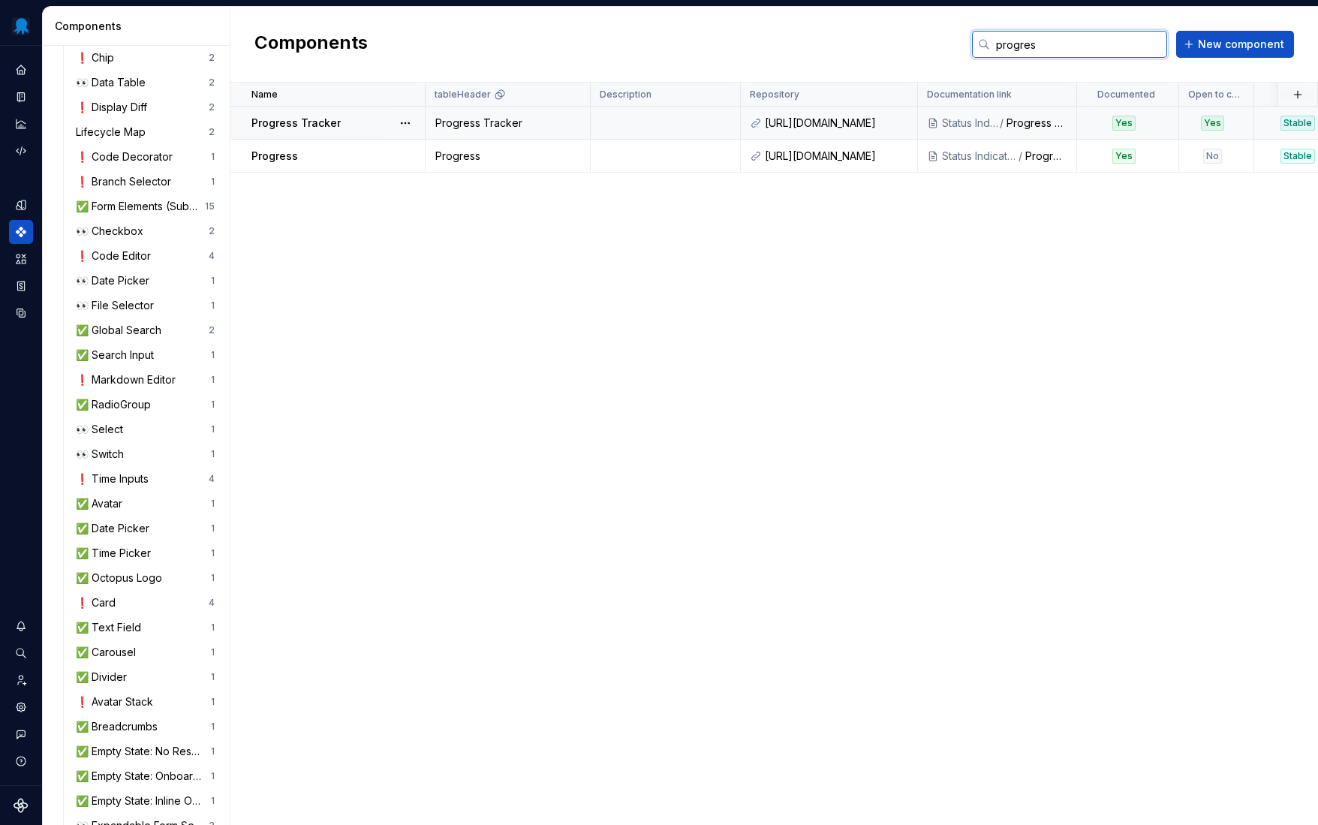
type input "progres"
click at [370, 120] on div "Progress Tracker" at bounding box center [337, 123] width 173 height 15
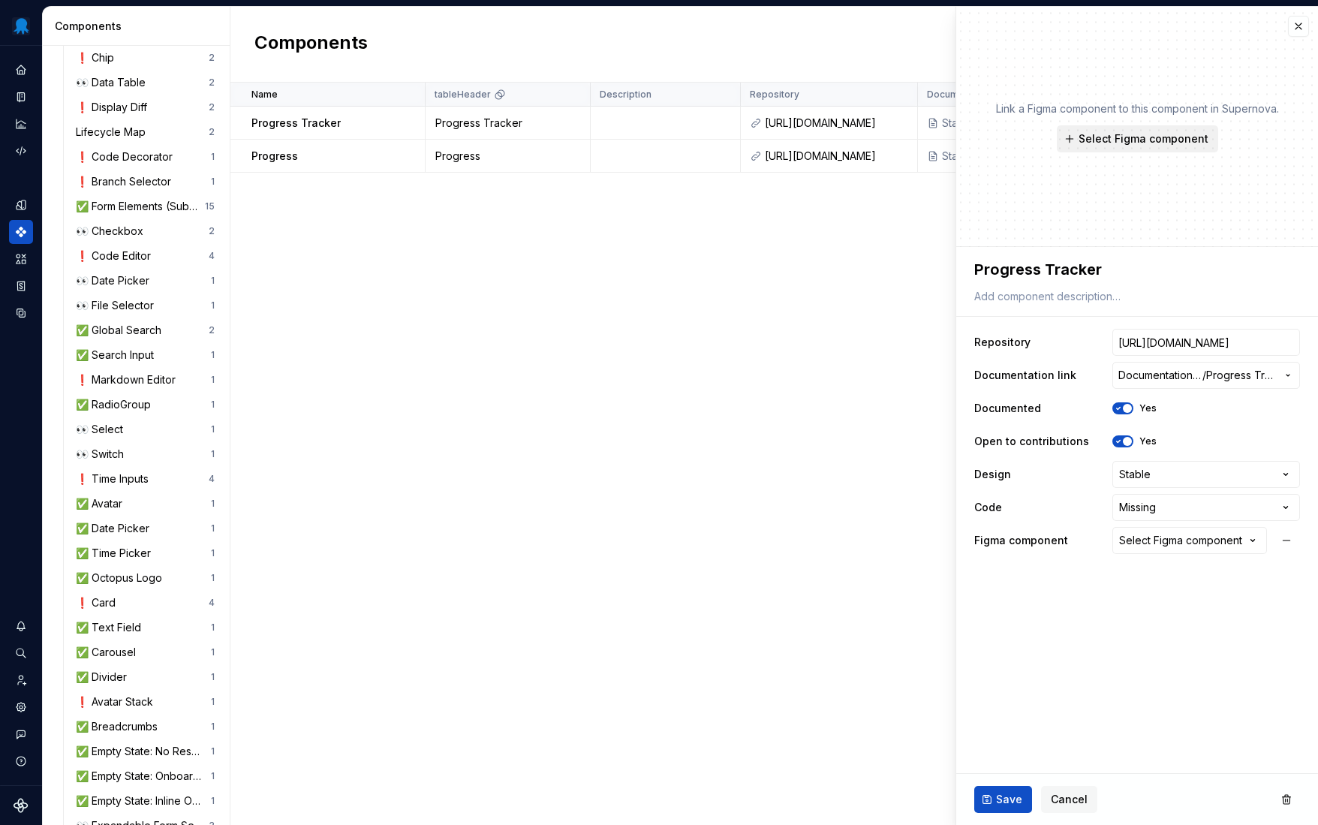
click at [1141, 145] on span "Select Figma component" at bounding box center [1144, 138] width 130 height 15
type textarea "*"
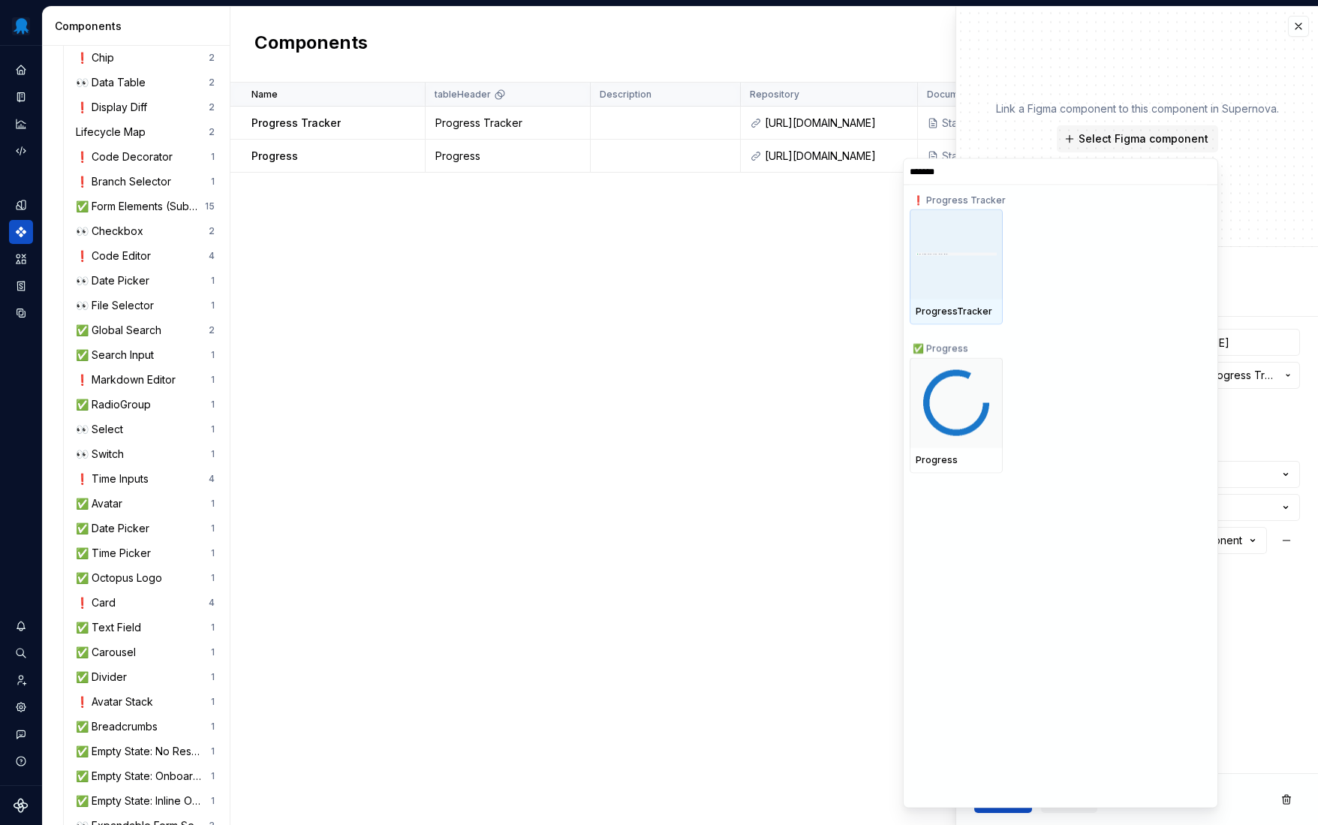
type input "********"
click at [960, 288] on div at bounding box center [956, 254] width 93 height 90
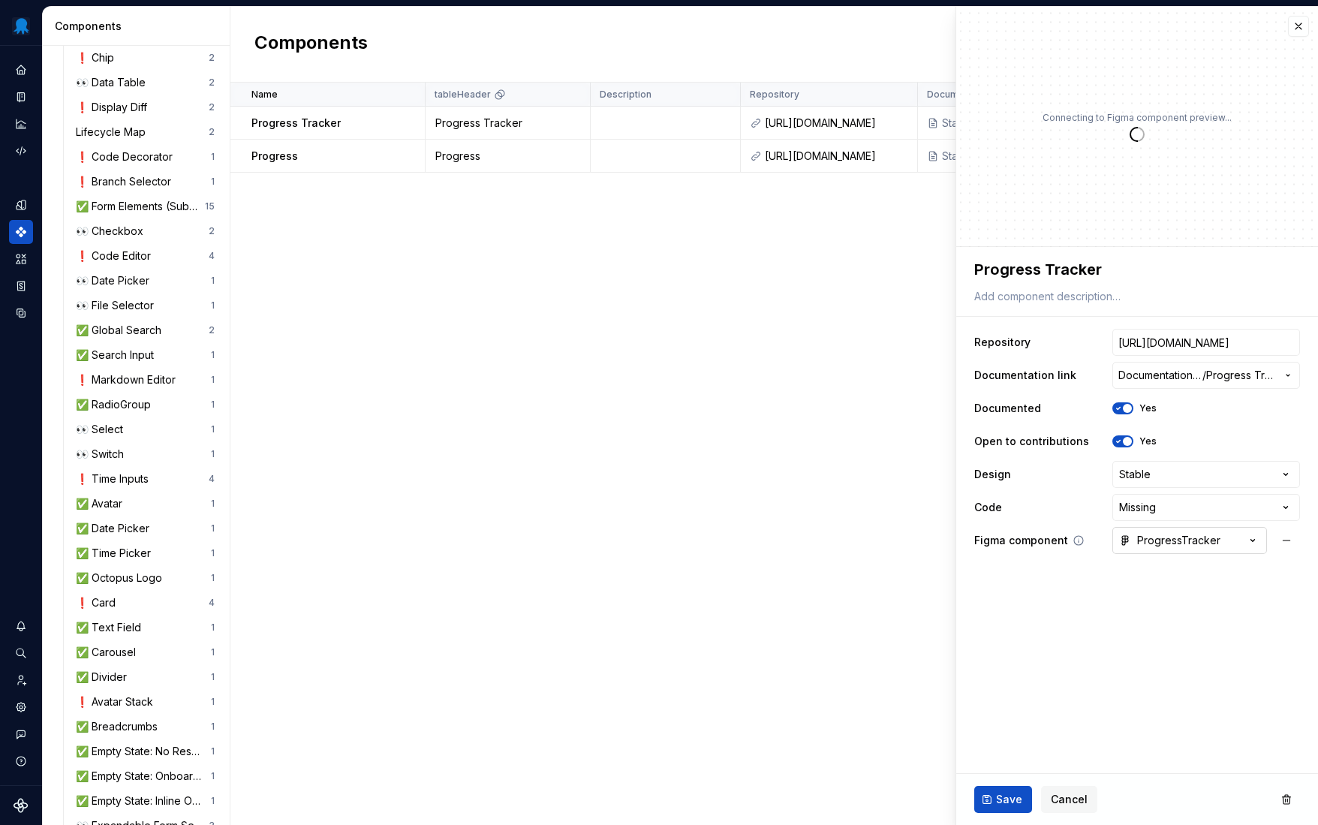
type textarea "*"
click at [1164, 501] on html "Octopus Design System Design system data Components Design system components Ov…" at bounding box center [659, 412] width 1318 height 825
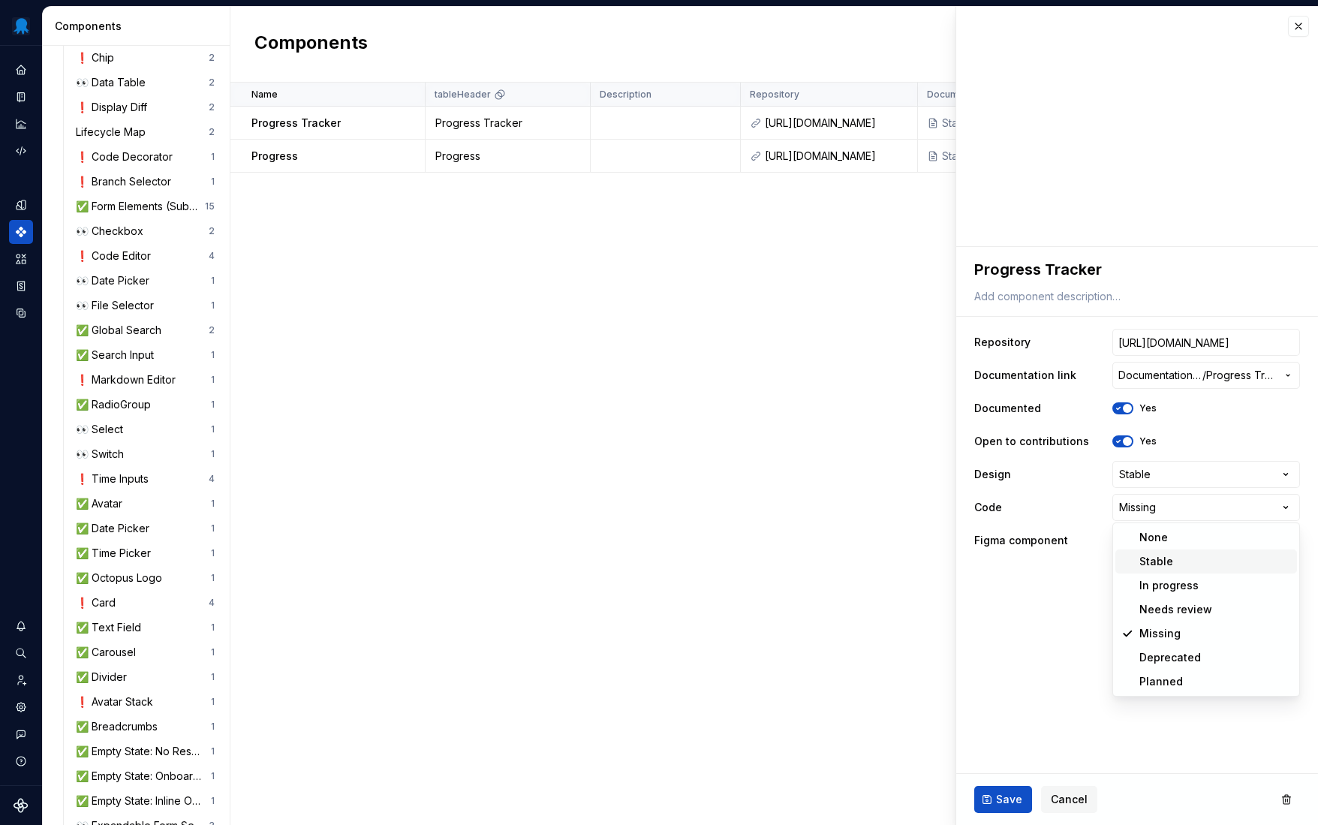
select select "**********"
click at [1014, 796] on span "Save" at bounding box center [1009, 799] width 26 height 15
type textarea "*"
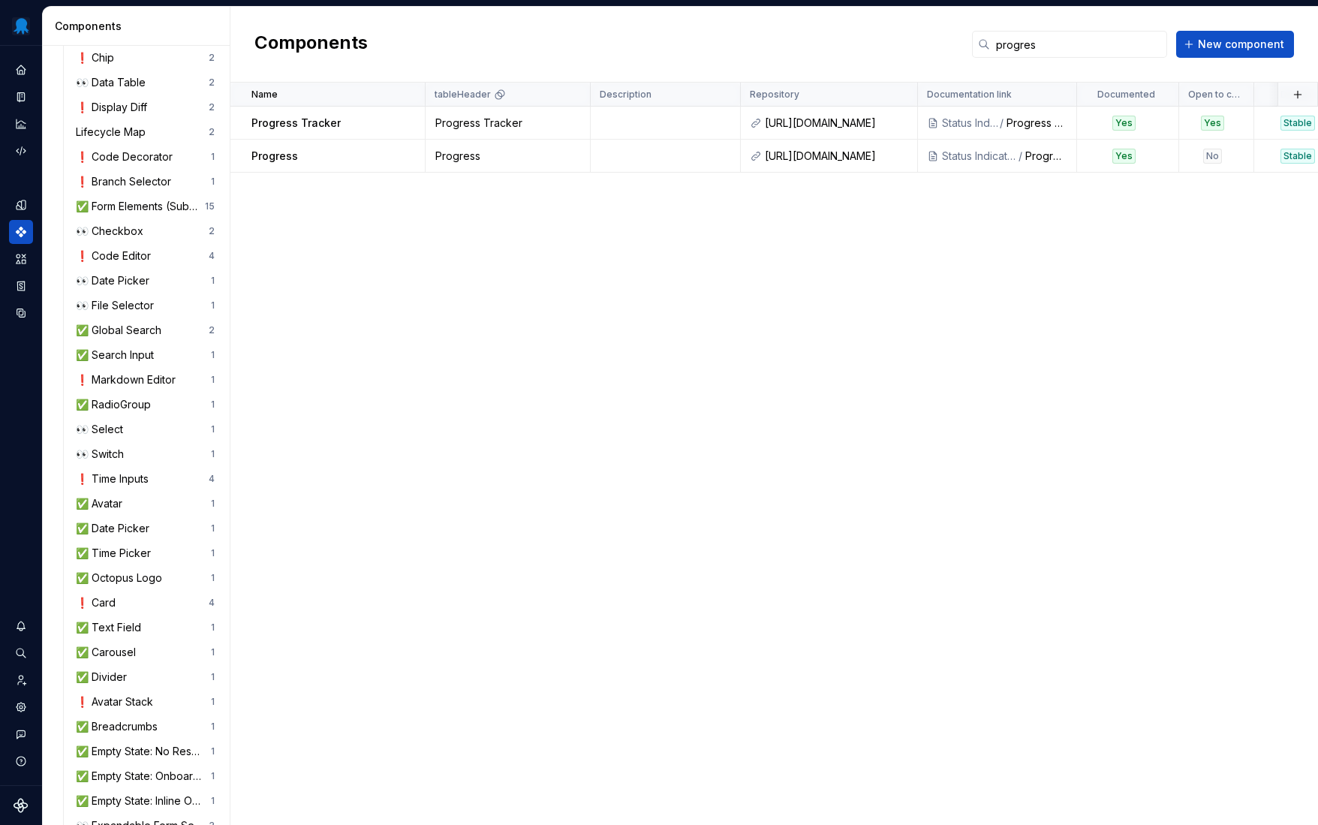
click at [932, 401] on div "Name tableHeader Description Repository Documentation link Documented Open to c…" at bounding box center [774, 454] width 1088 height 742
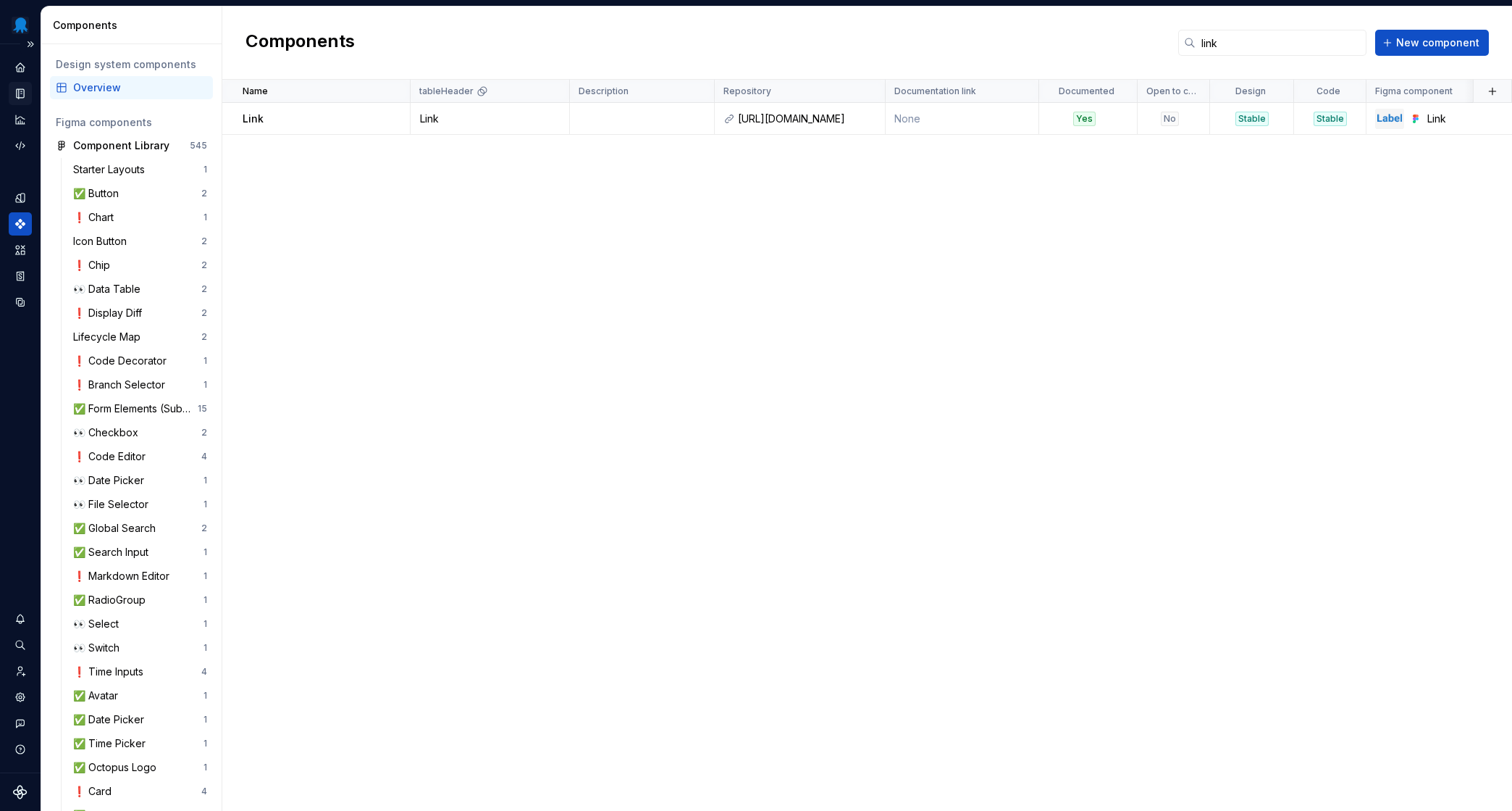
click at [19, 99] on icon "Documentation" at bounding box center [20, 94] width 14 height 14
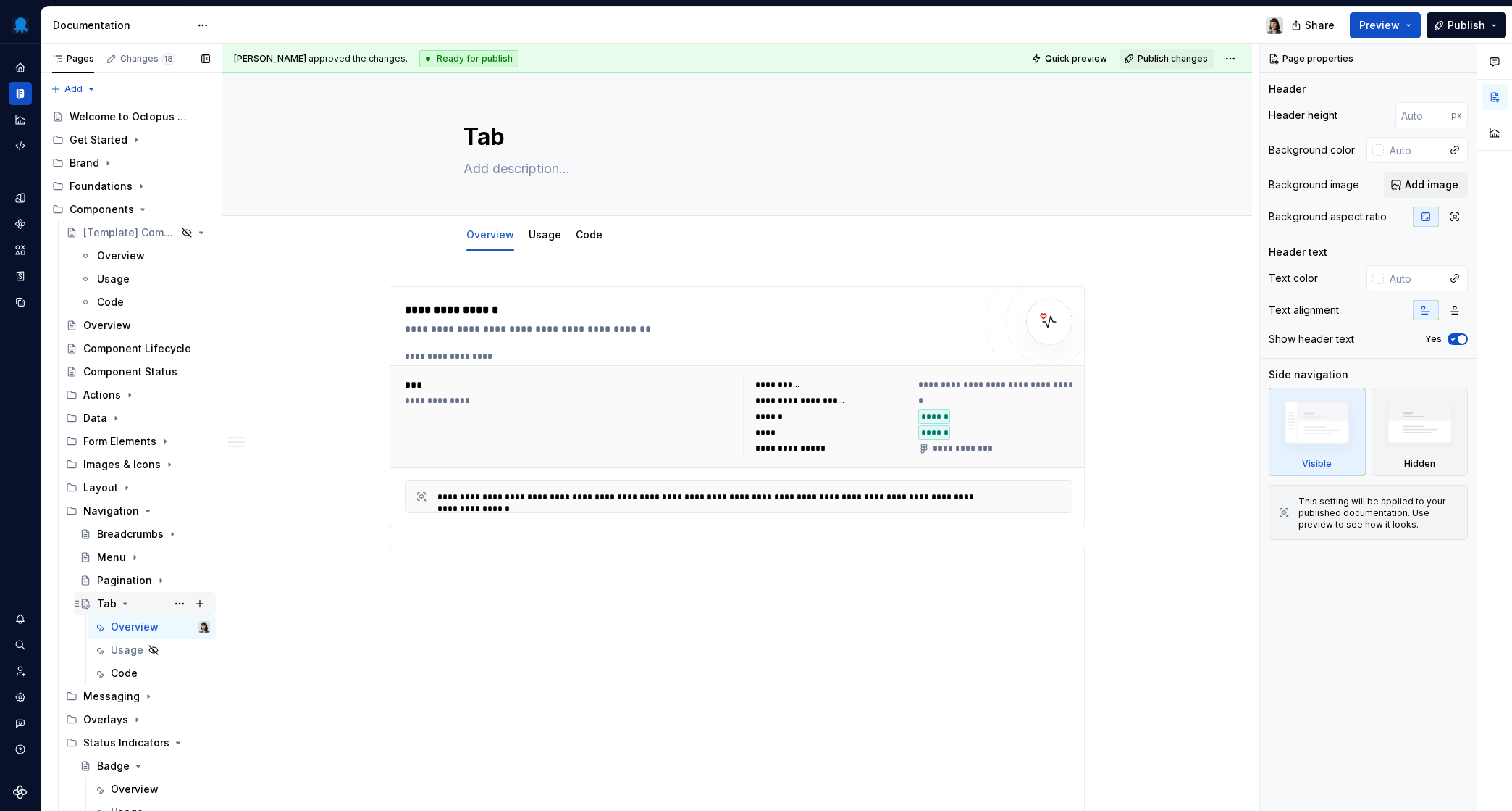
click at [124, 603] on icon "Page tree" at bounding box center [125, 603] width 12 height 12
click at [173, 237] on button "Page tree" at bounding box center [179, 232] width 20 height 20
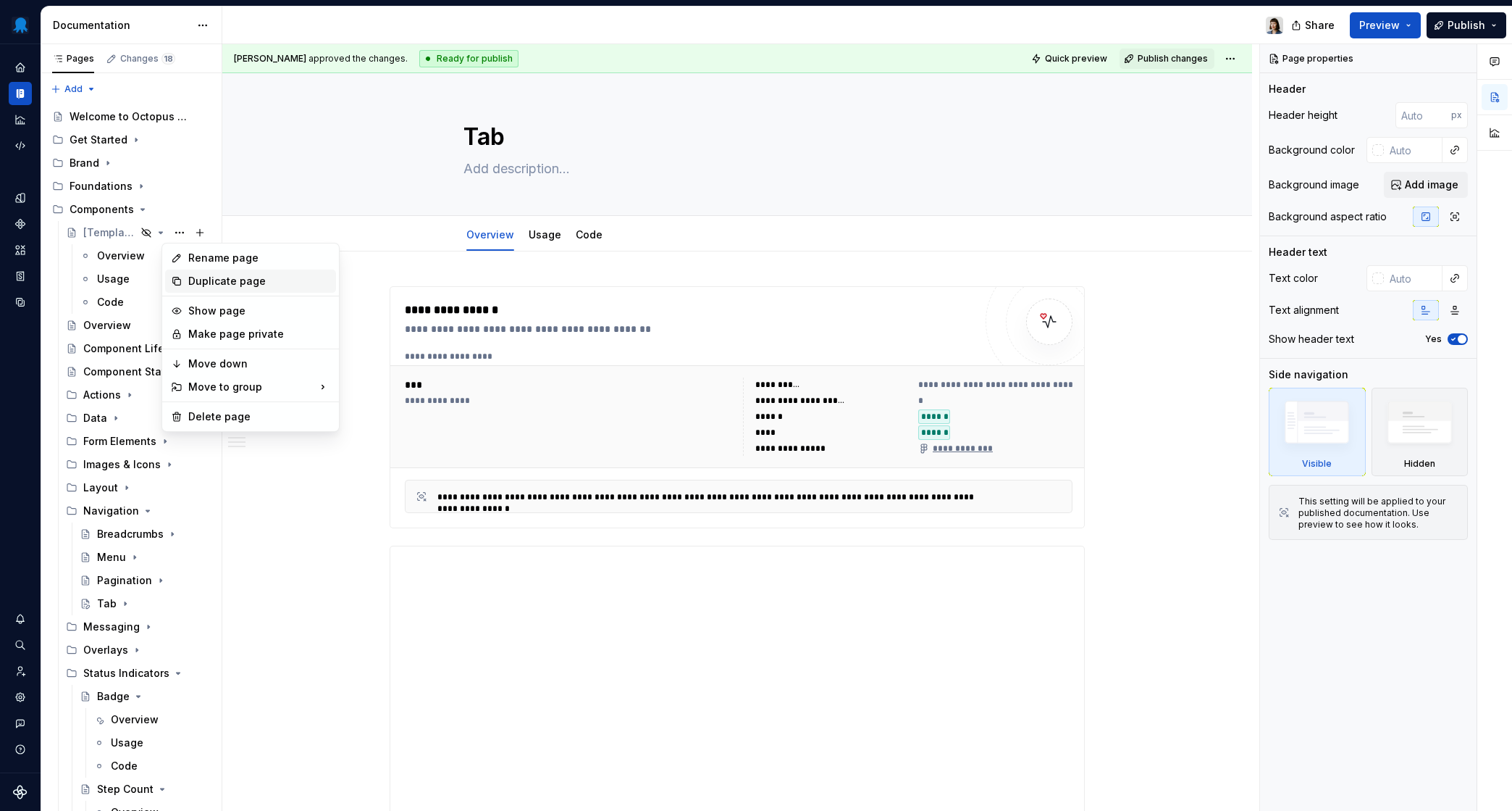
click at [212, 284] on div "Duplicate page" at bounding box center [259, 281] width 142 height 14
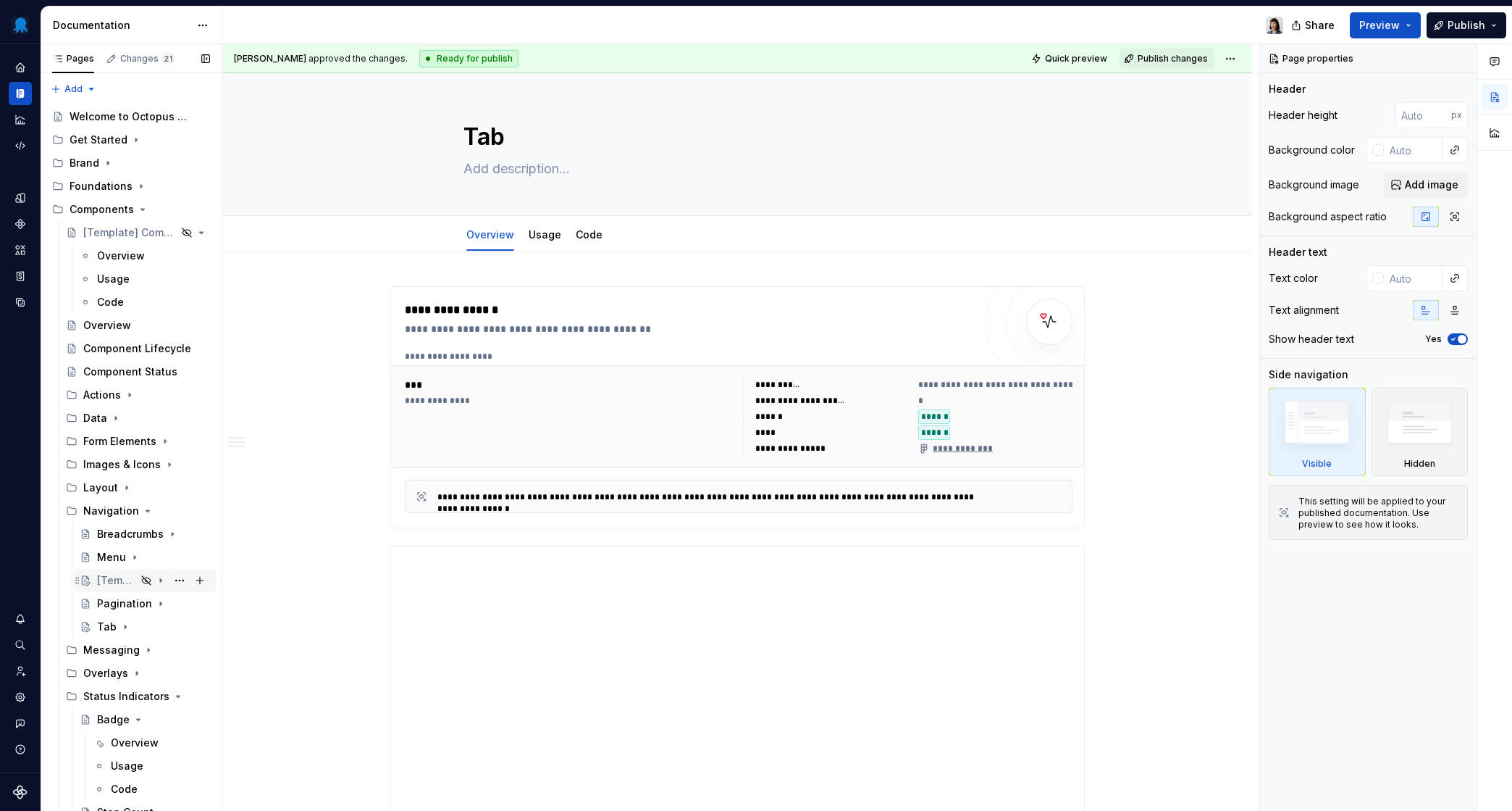
click at [124, 576] on div "[Template] Component" at bounding box center [117, 580] width 40 height 14
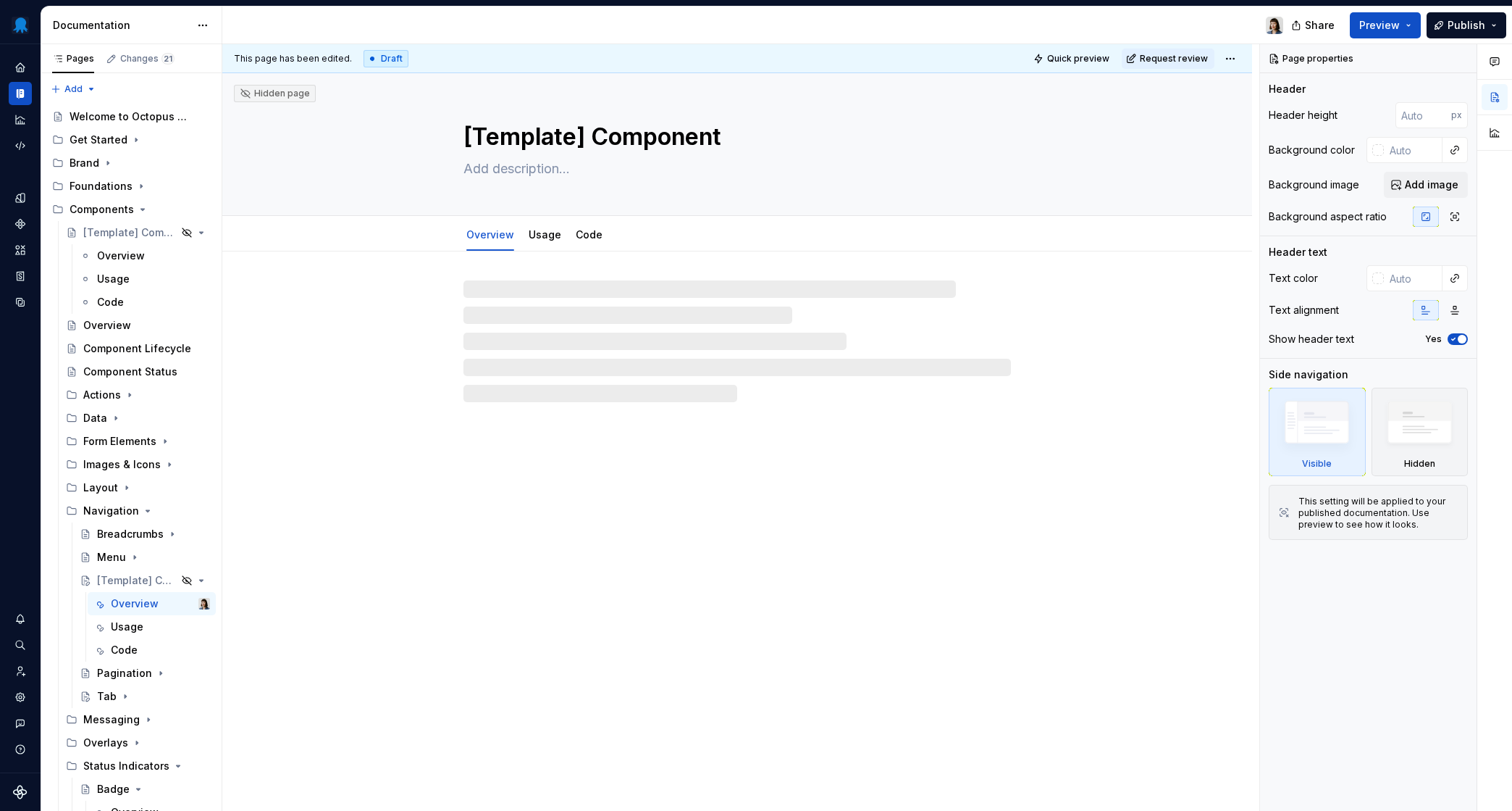
click at [512, 138] on textarea "[Template] Component" at bounding box center [734, 137] width 548 height 35
click at [555, 132] on textarea "[Template] Component" at bounding box center [734, 137] width 548 height 35
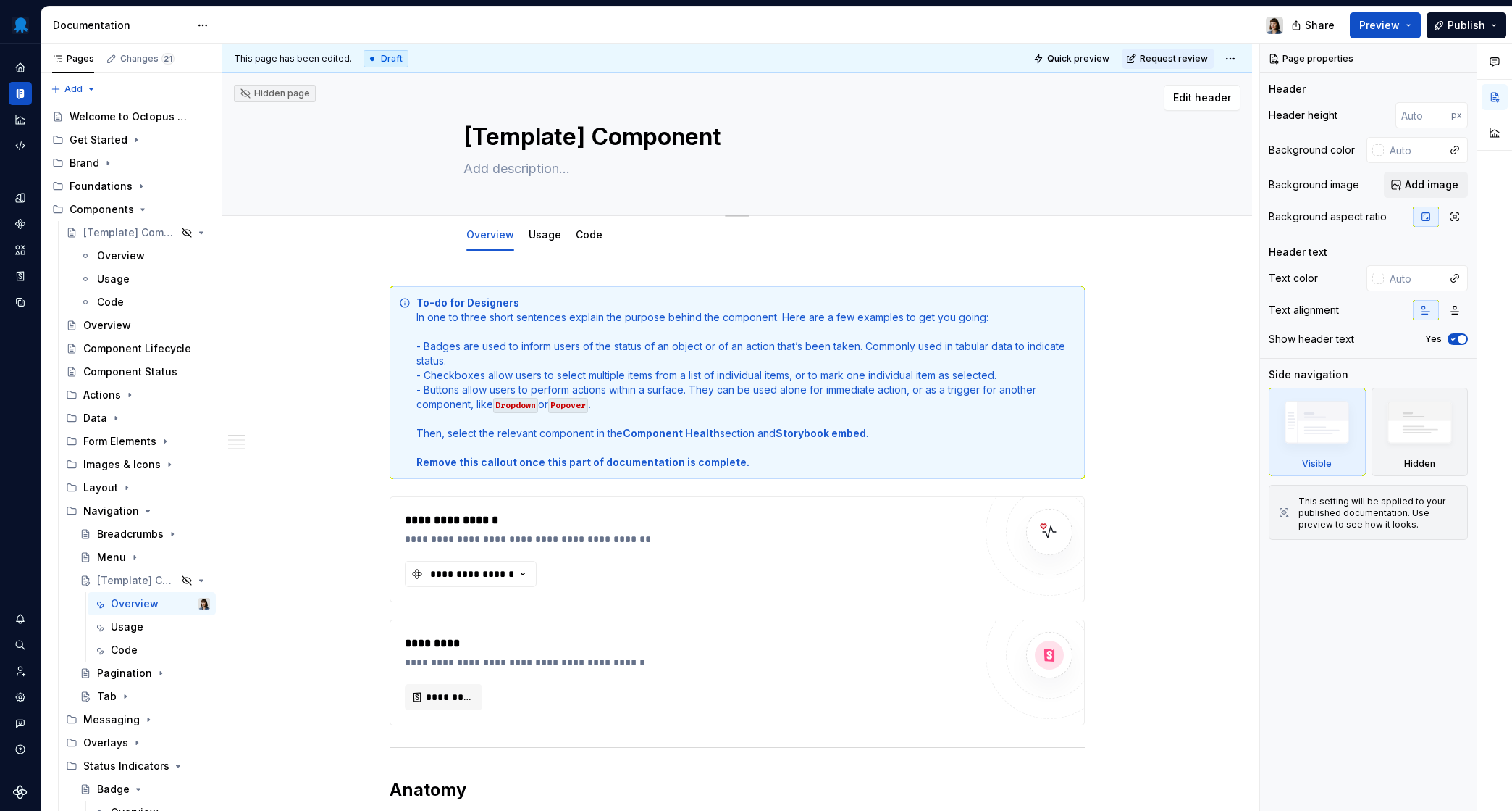
click at [555, 132] on textarea "[Template] Component" at bounding box center [734, 137] width 548 height 35
drag, startPoint x: 771, startPoint y: 135, endPoint x: 413, endPoint y: 132, distance: 358.0
click at [460, 132] on textarea "[Template] Component" at bounding box center [734, 137] width 548 height 35
type textarea "*"
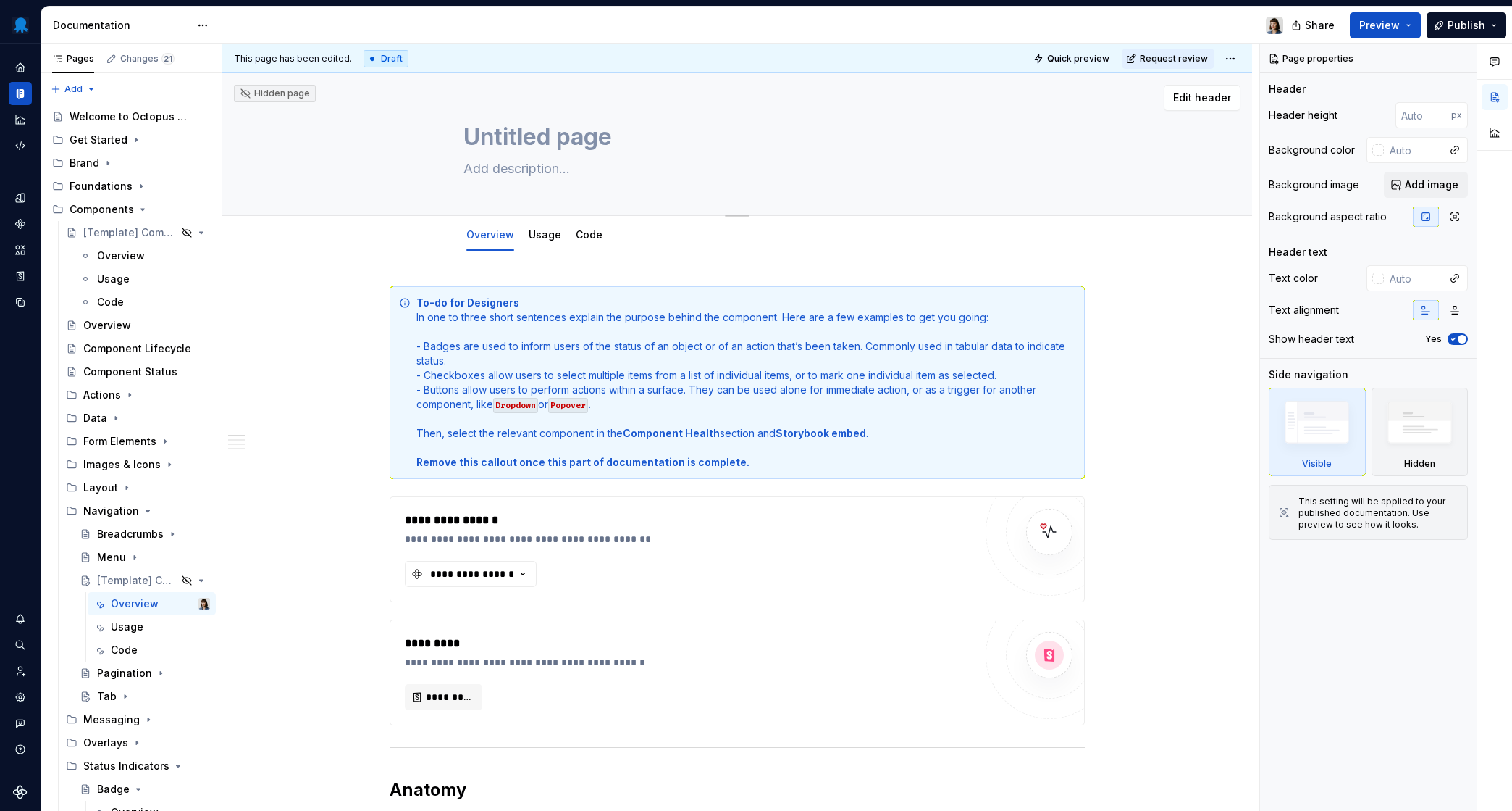
type textarea "Untitled group"
type textarea "*"
type textarea "Untitled groupL"
type textarea "*"
type textarea "Untitled groupLi"
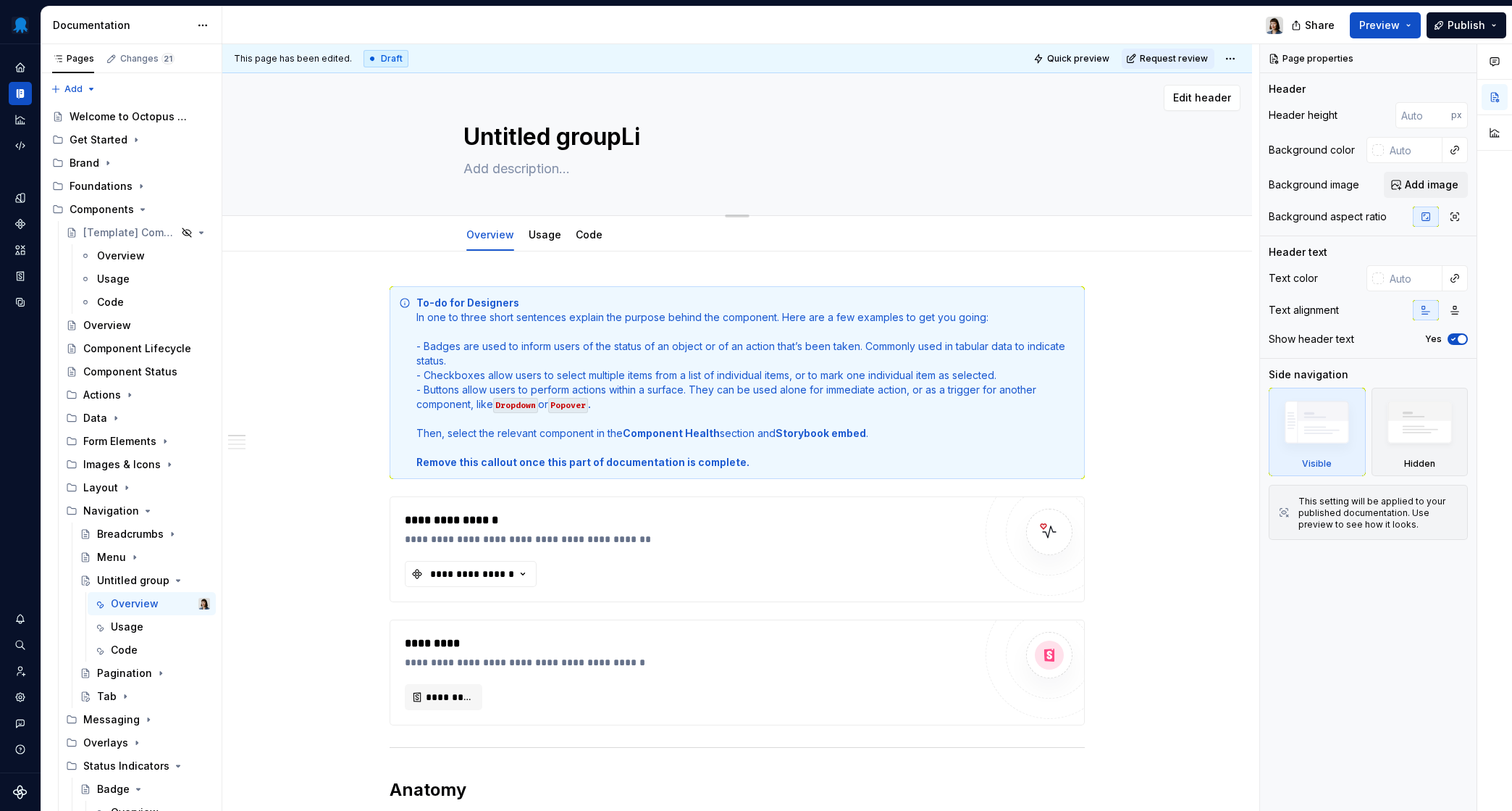
type textarea "*"
type textarea "Untitled groupLin"
type textarea "*"
type textarea "L"
type textarea "*"
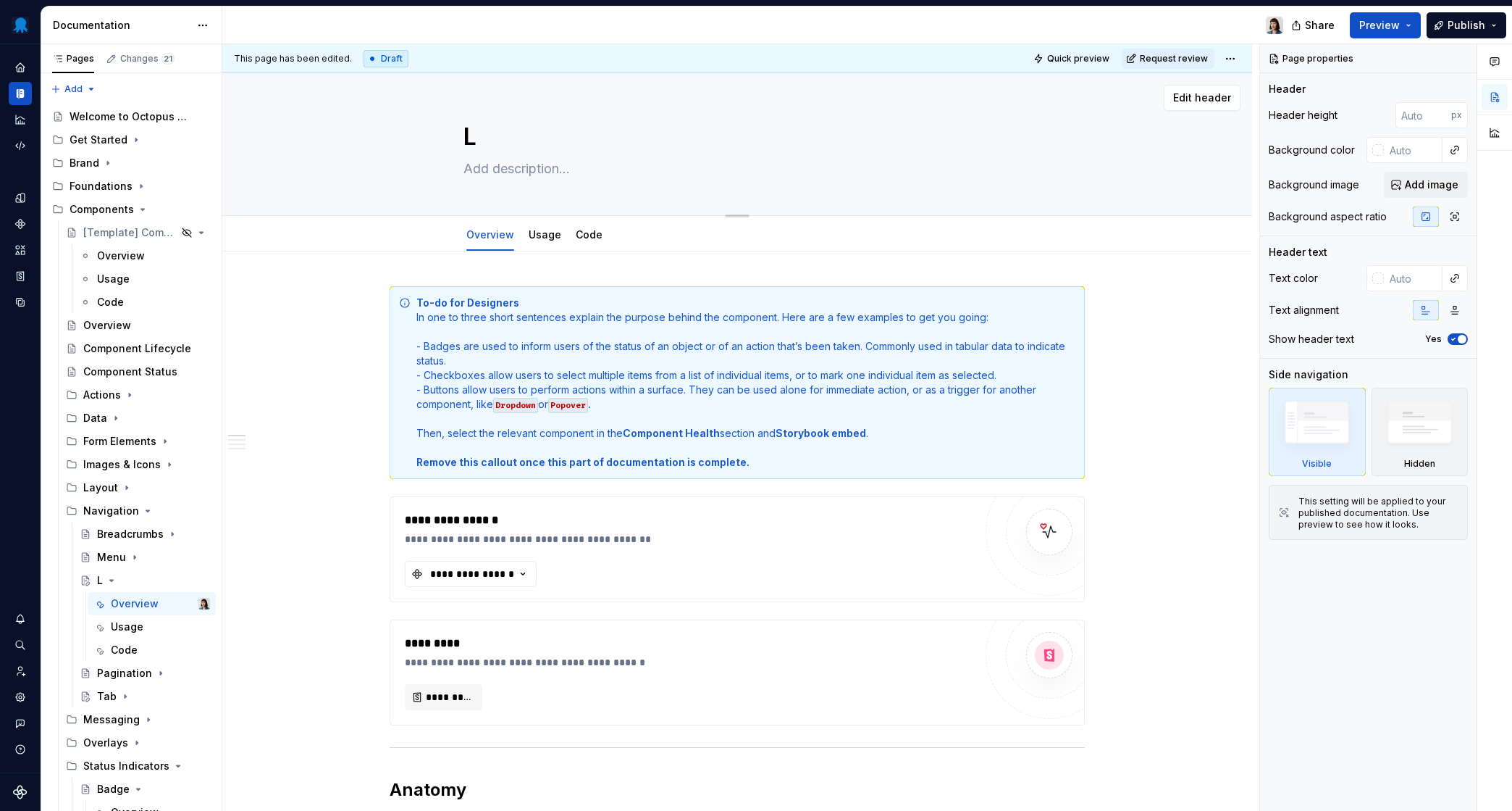
type textarea "Li"
type textarea "*"
type textarea "[PERSON_NAME]"
type textarea "*"
type textarea "Link"
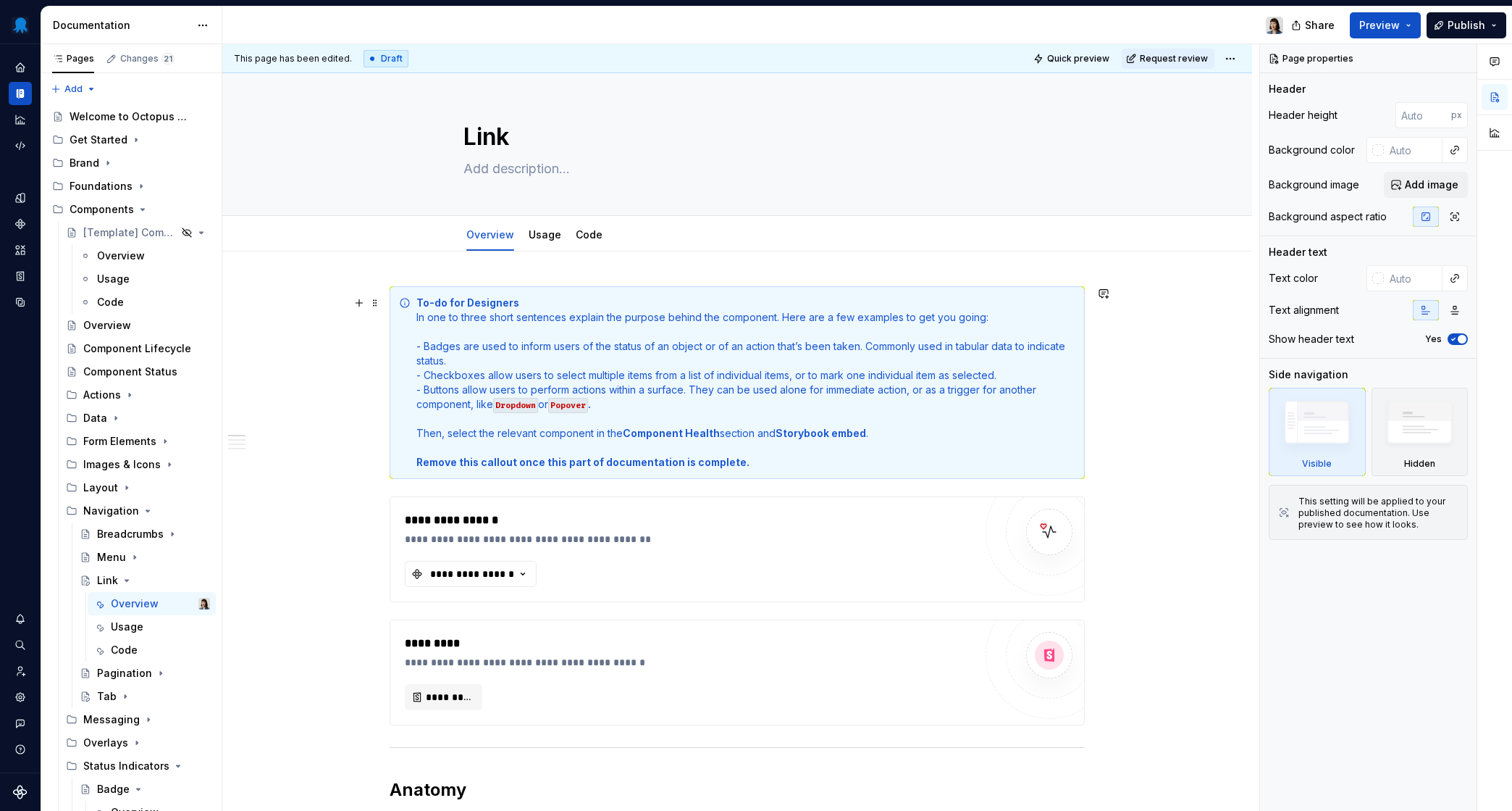
type textarea "*"
type textarea "Link"
click at [375, 302] on span at bounding box center [375, 302] width 12 height 20
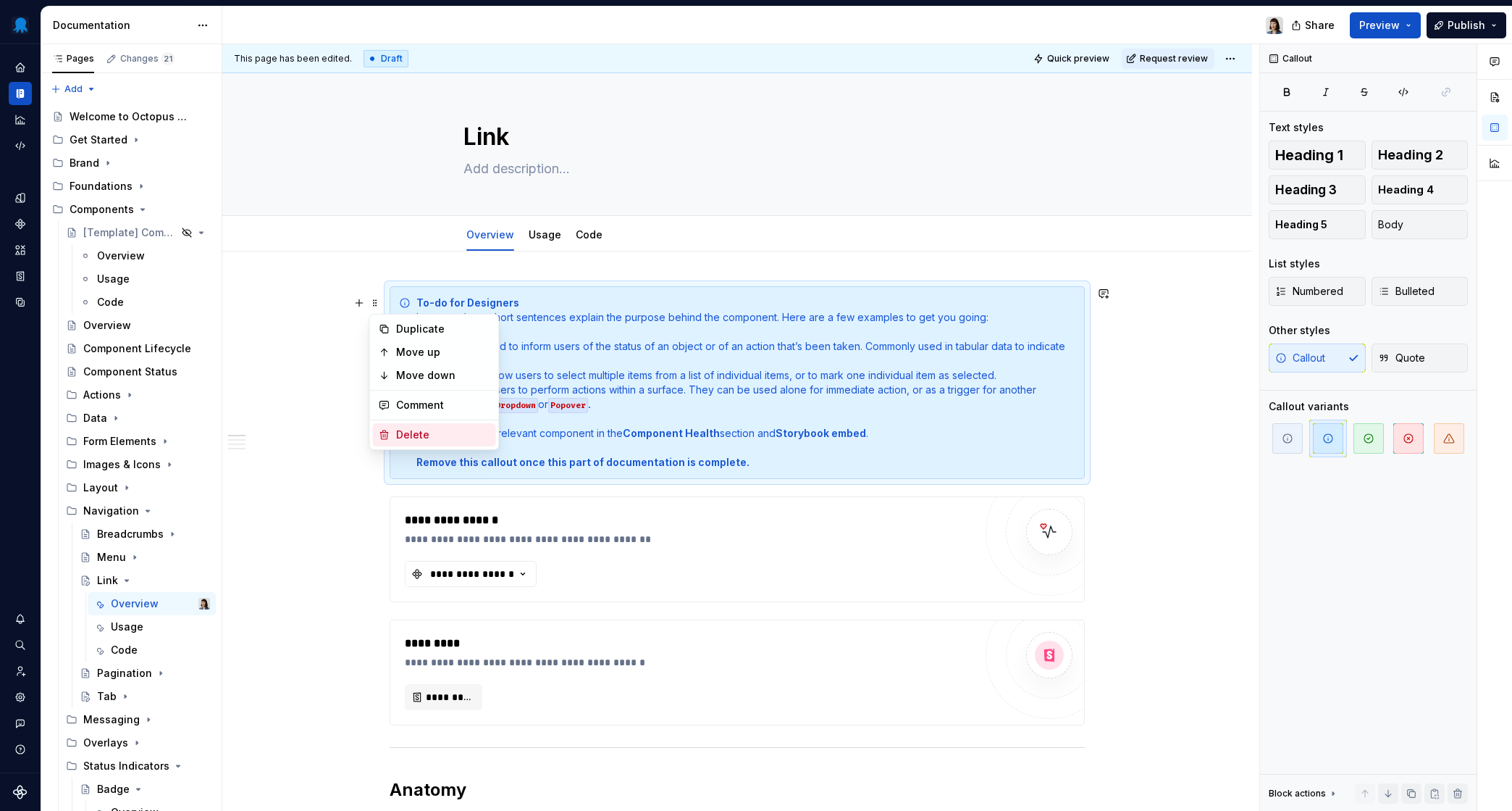
click at [417, 430] on div "Delete" at bounding box center [444, 434] width 95 height 14
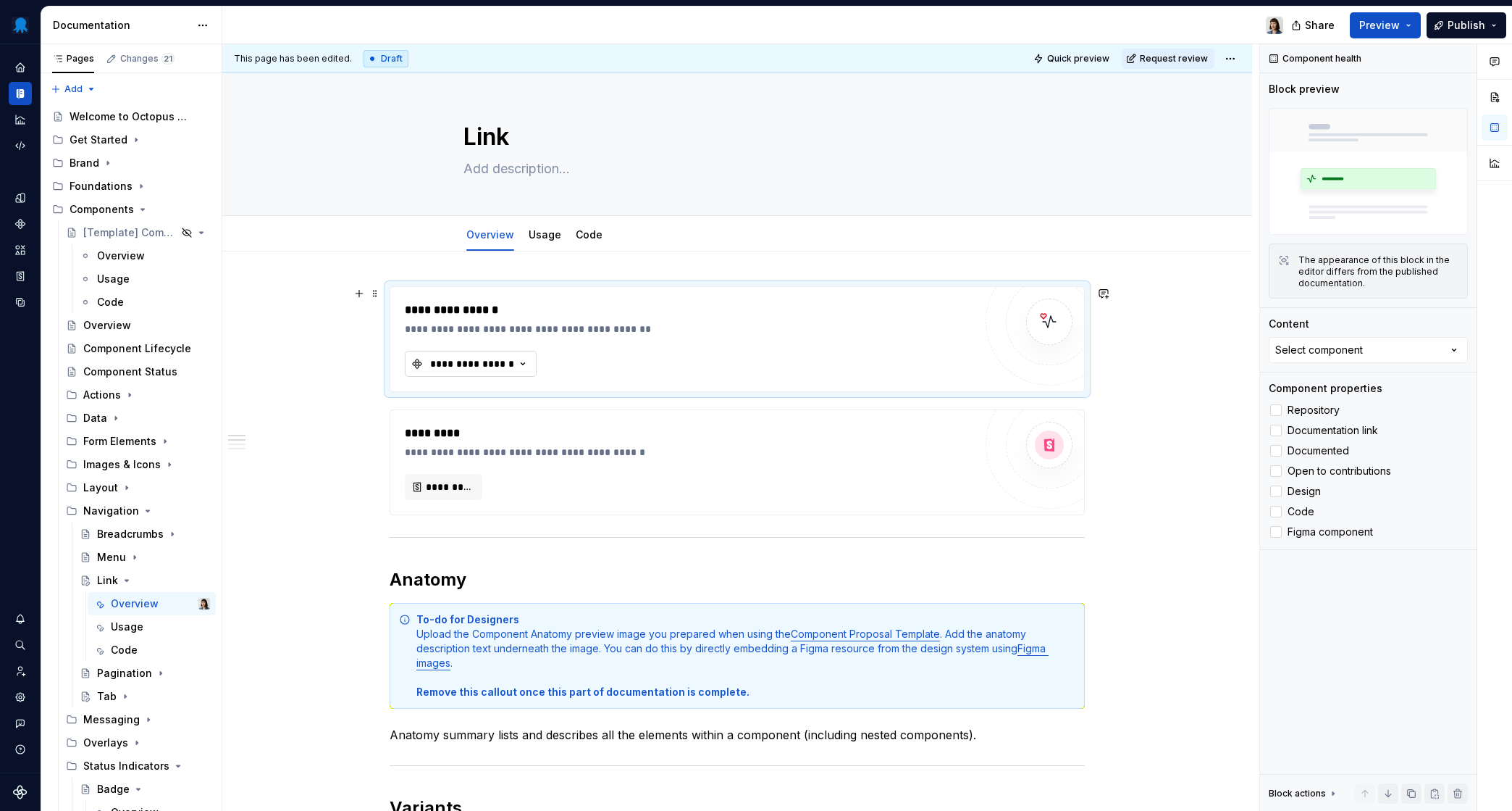
click at [497, 365] on div "**********" at bounding box center [472, 363] width 87 height 14
type textarea "*"
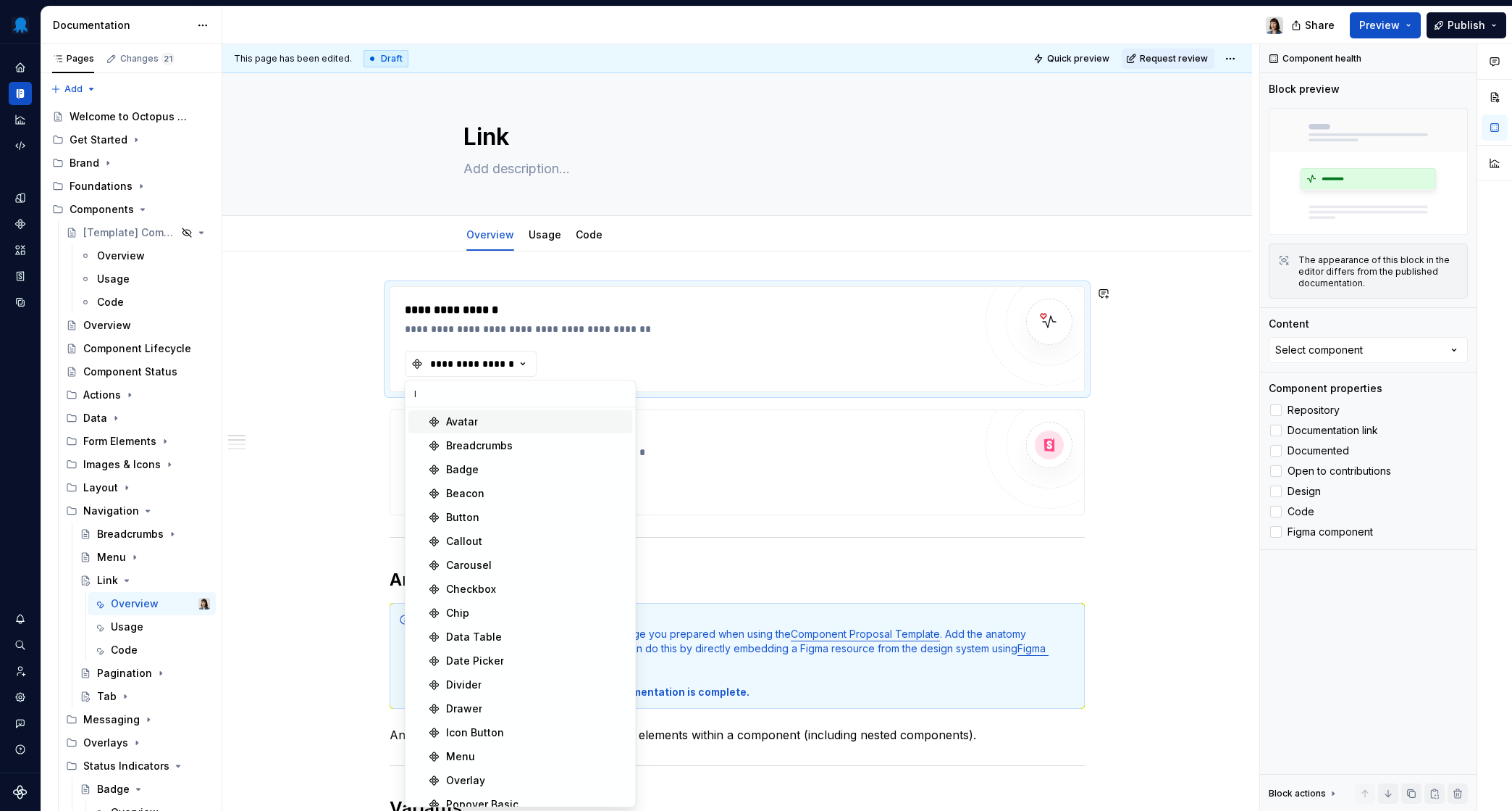
type input "li"
type textarea "*"
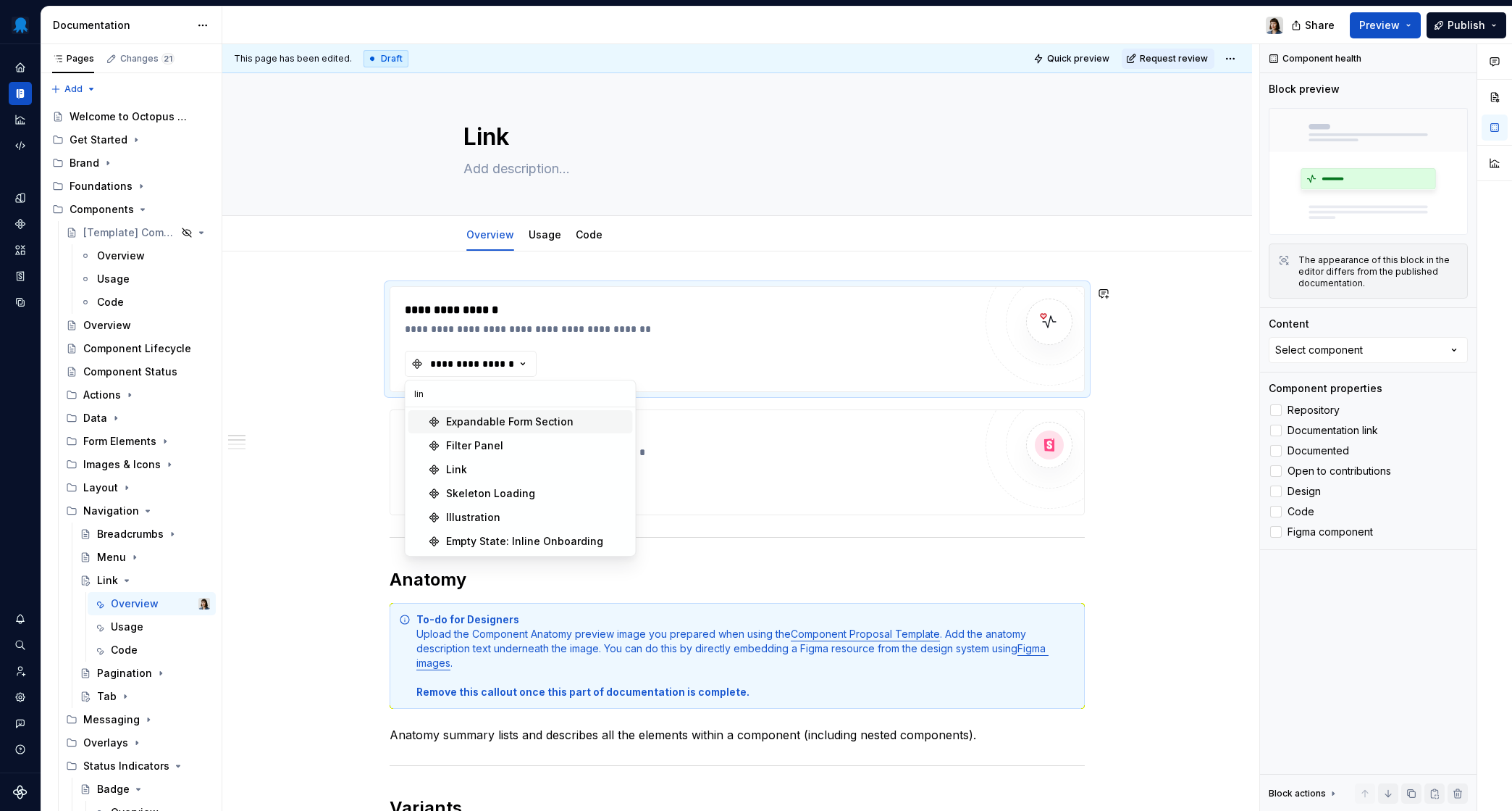
type input "link"
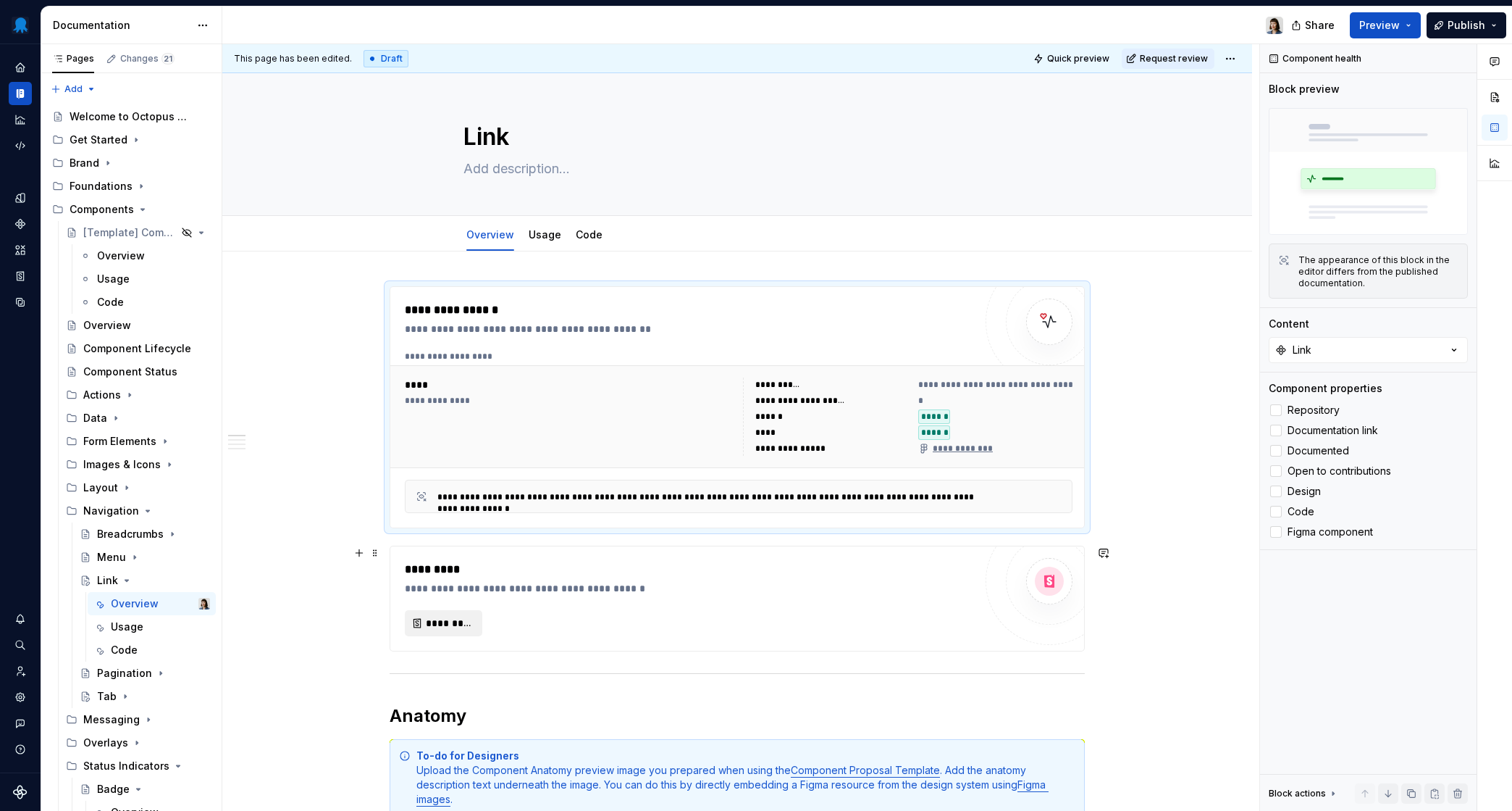
click at [431, 626] on span "*********" at bounding box center [449, 623] width 47 height 14
type textarea "*"
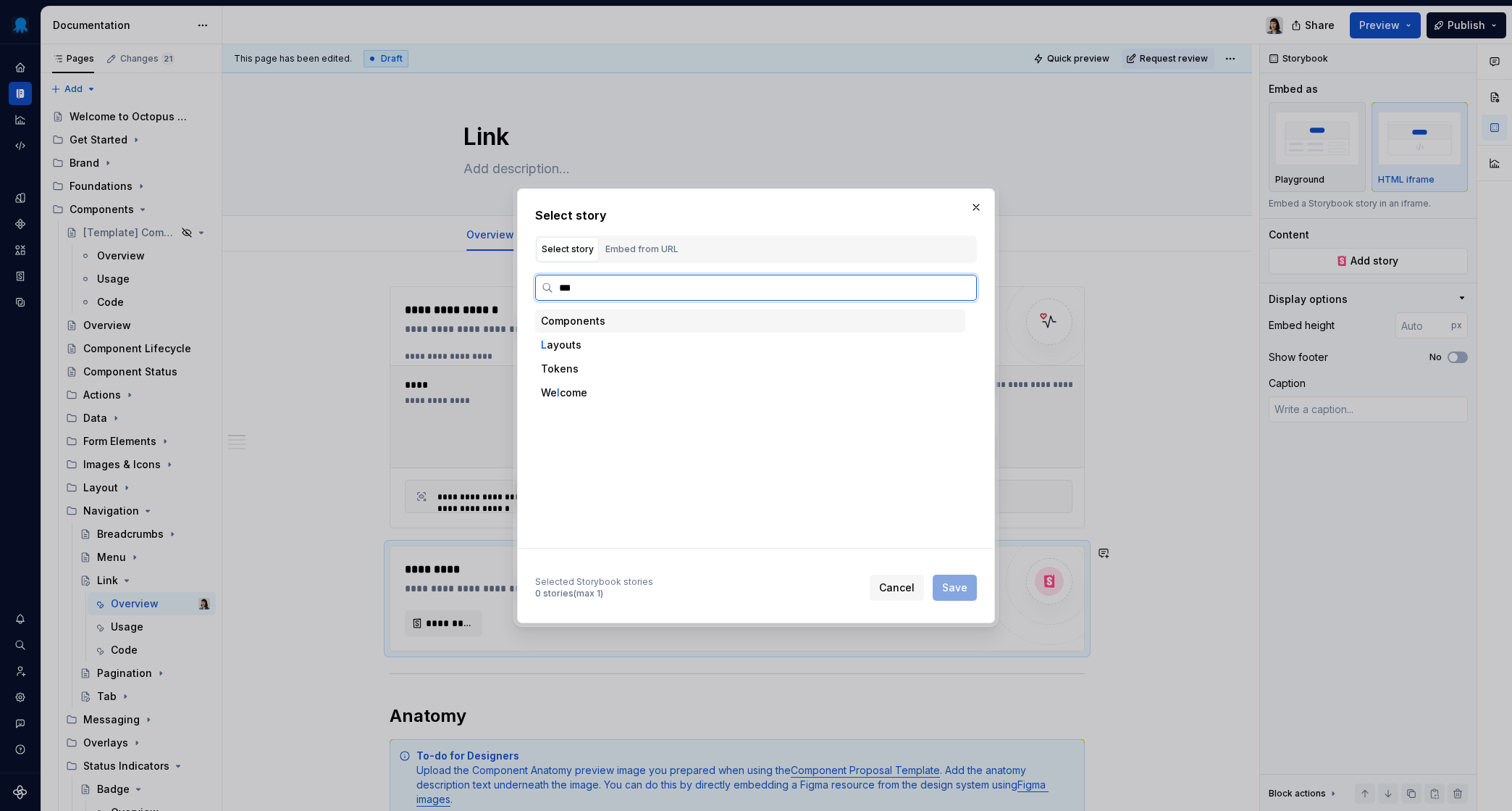
type input "****"
click at [634, 421] on div "Base" at bounding box center [763, 417] width 402 height 23
click at [658, 442] on div "Docs" at bounding box center [771, 440] width 389 height 23
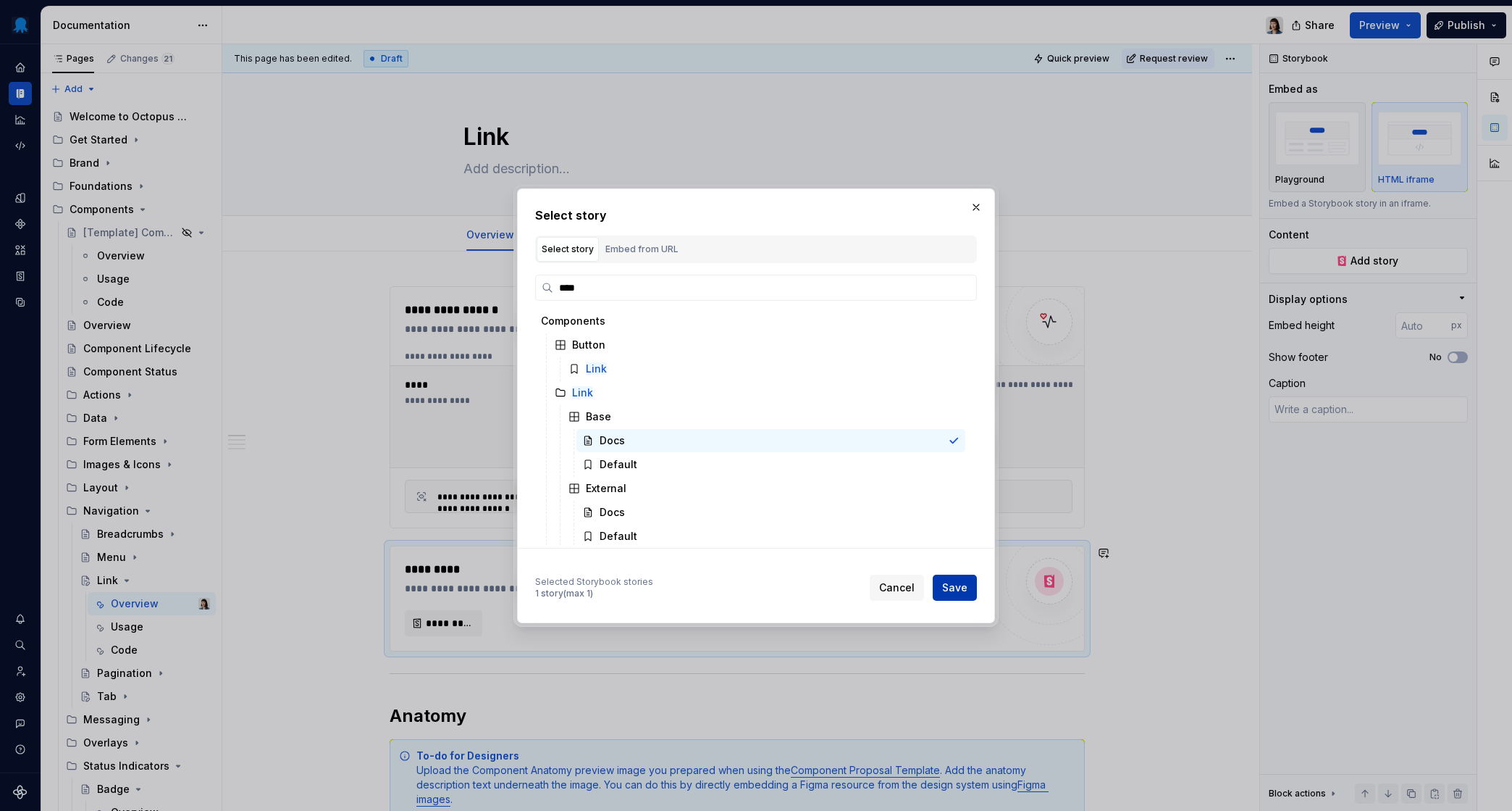
click at [955, 586] on span "Save" at bounding box center [955, 587] width 25 height 14
type textarea "*"
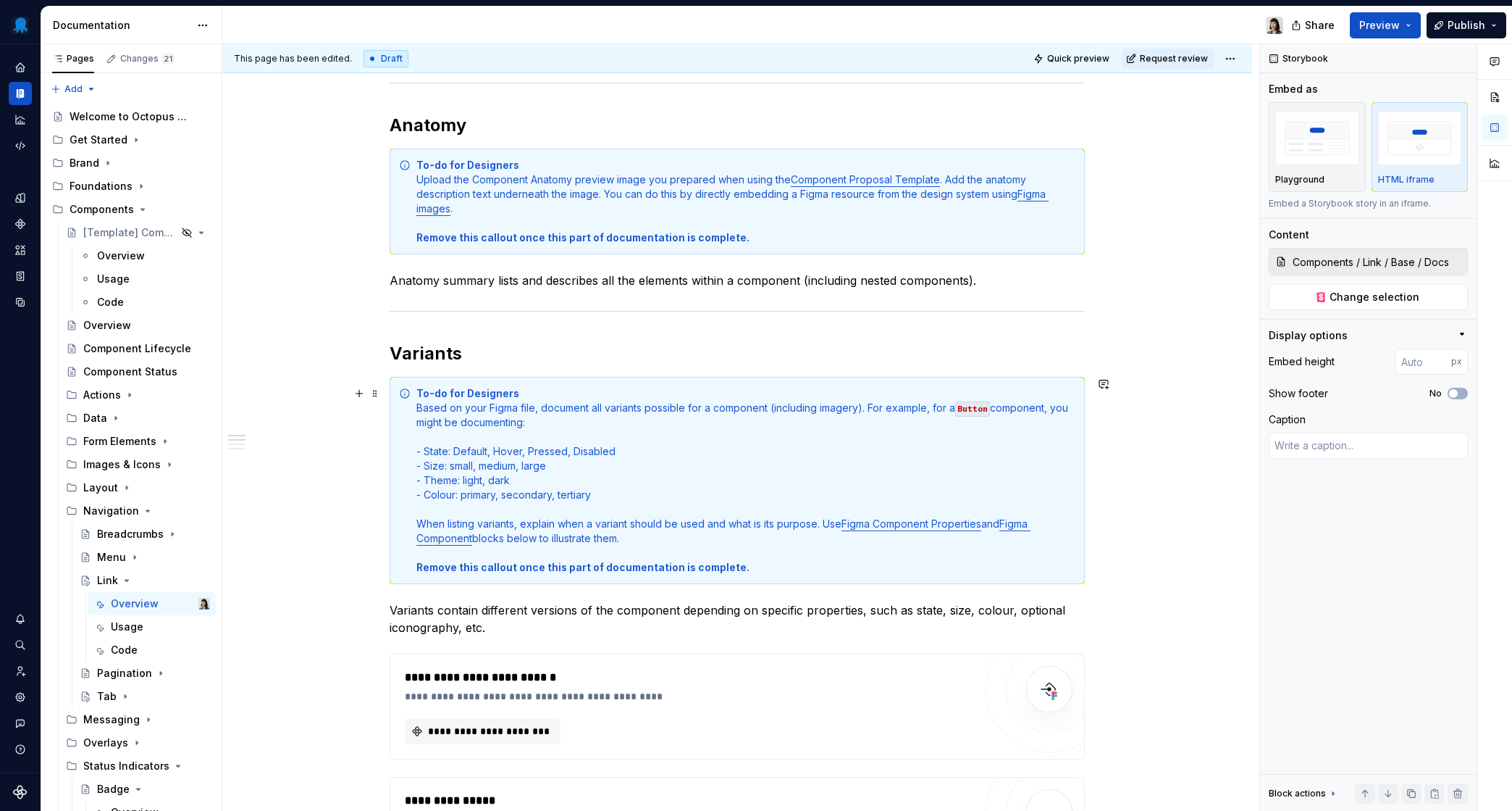
scroll to position [846, 0]
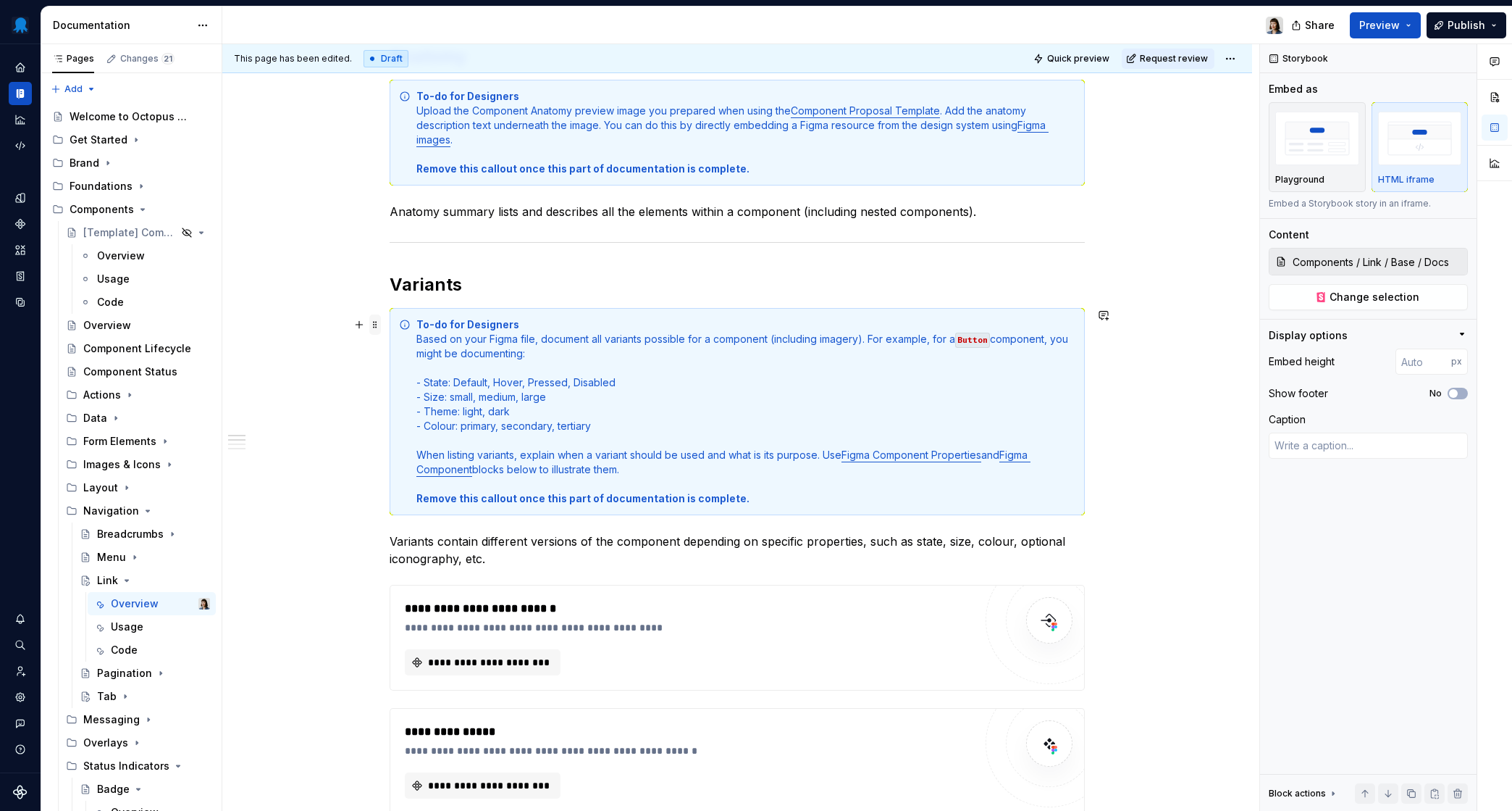
click at [376, 324] on span at bounding box center [375, 324] width 12 height 20
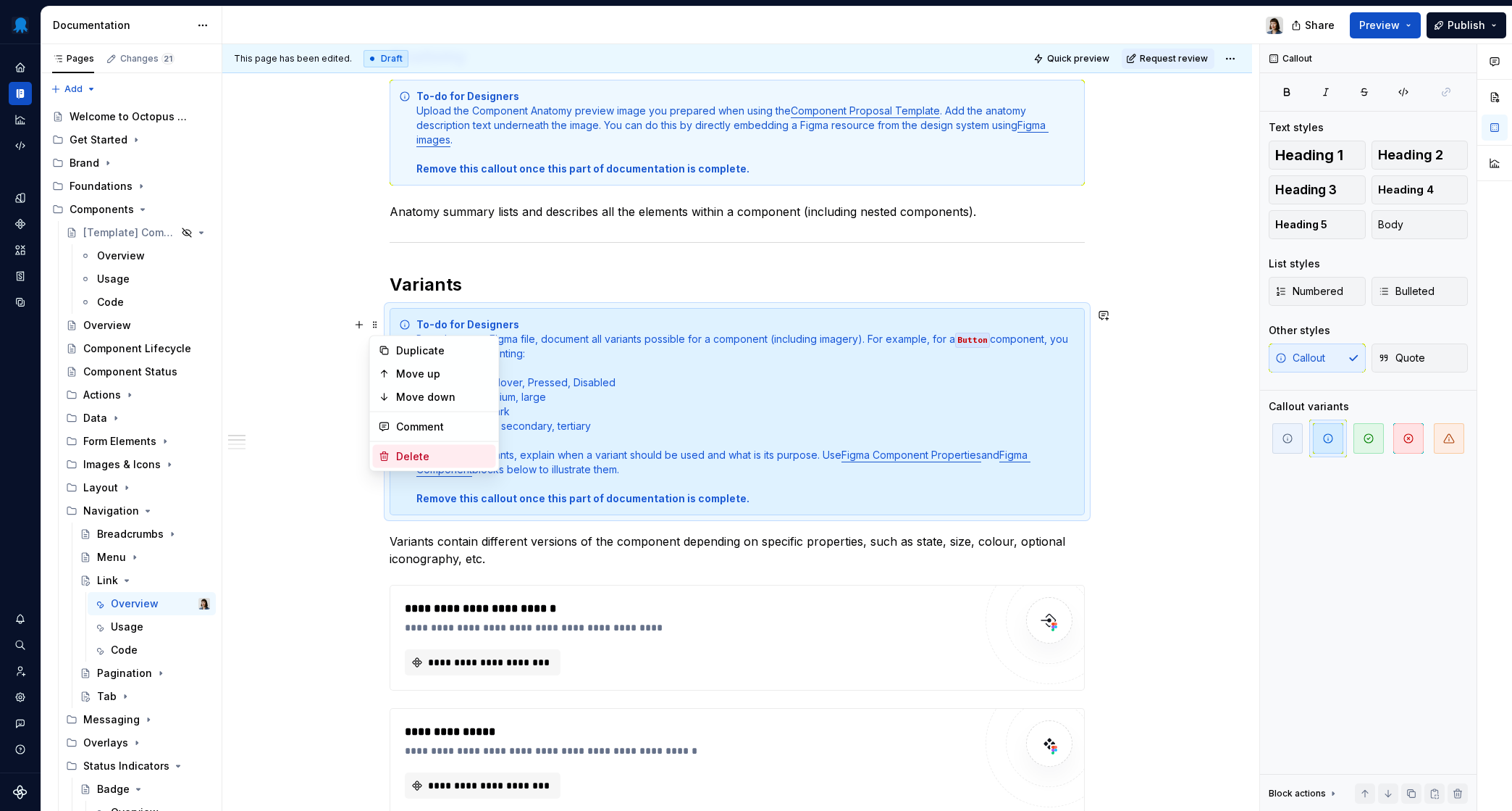
click at [423, 452] on div "Delete" at bounding box center [444, 456] width 95 height 14
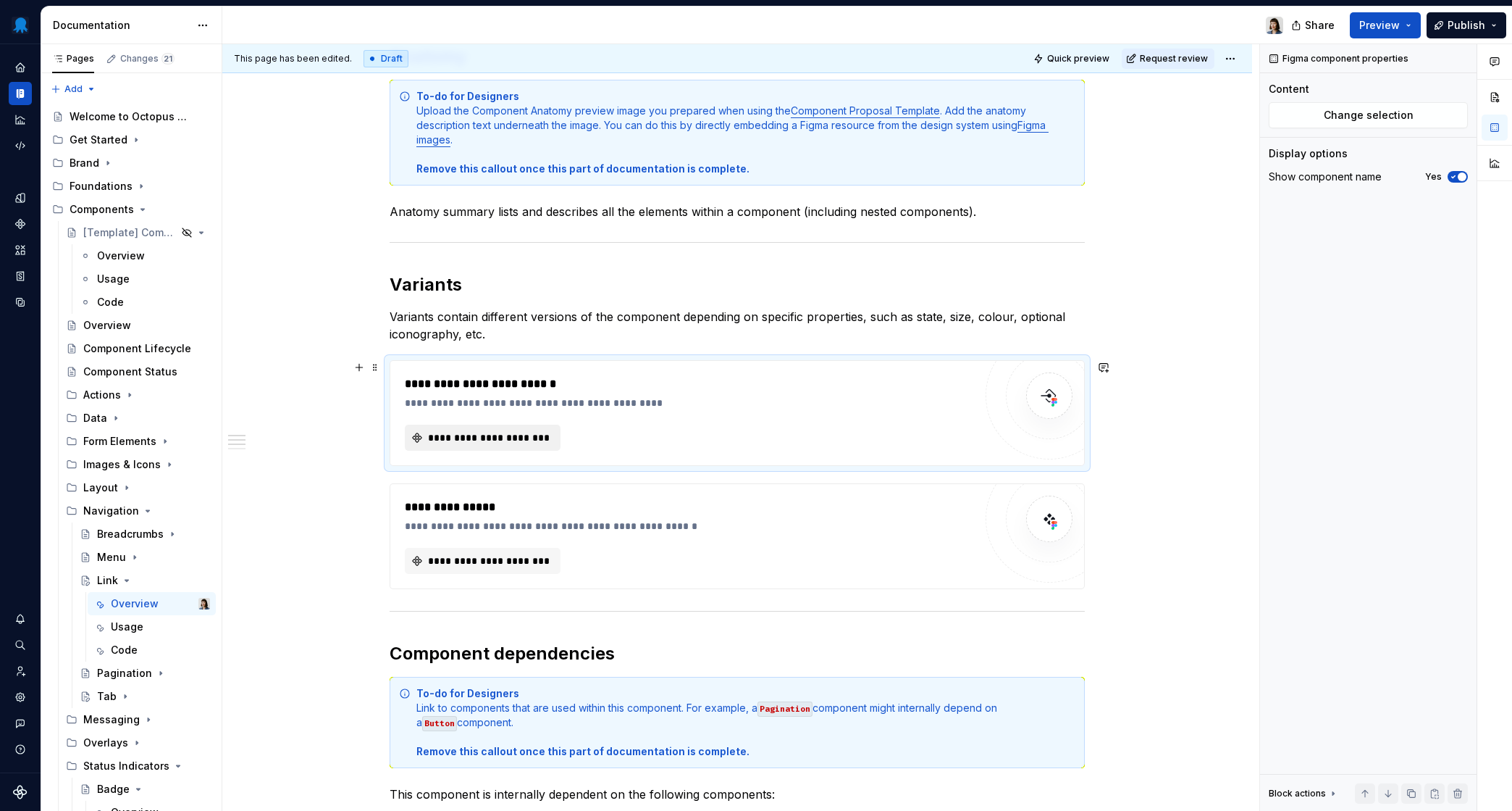
click at [481, 440] on span "**********" at bounding box center [488, 437] width 125 height 14
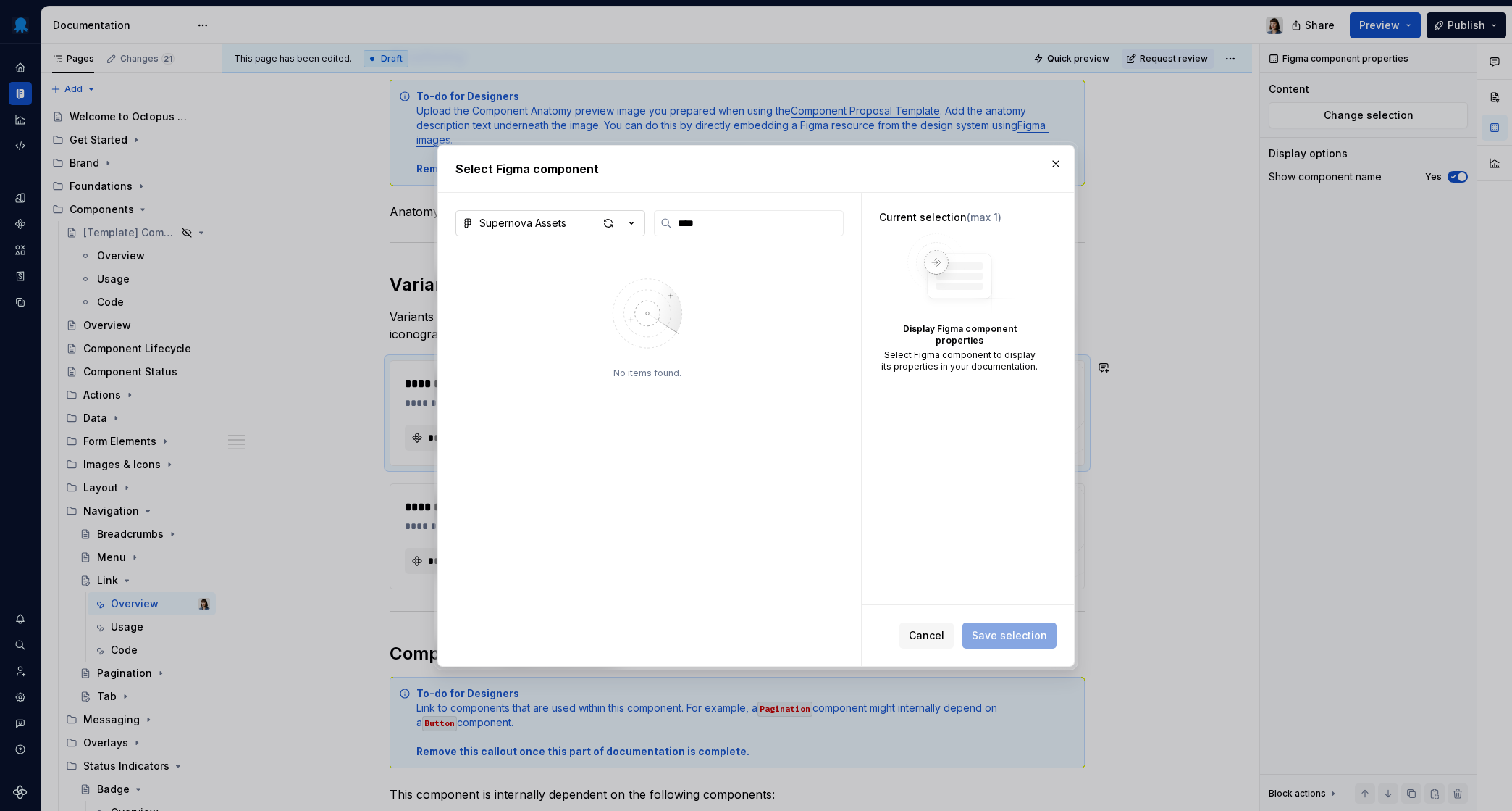
type input "****"
click at [555, 225] on div "Supernova Assets" at bounding box center [523, 223] width 87 height 14
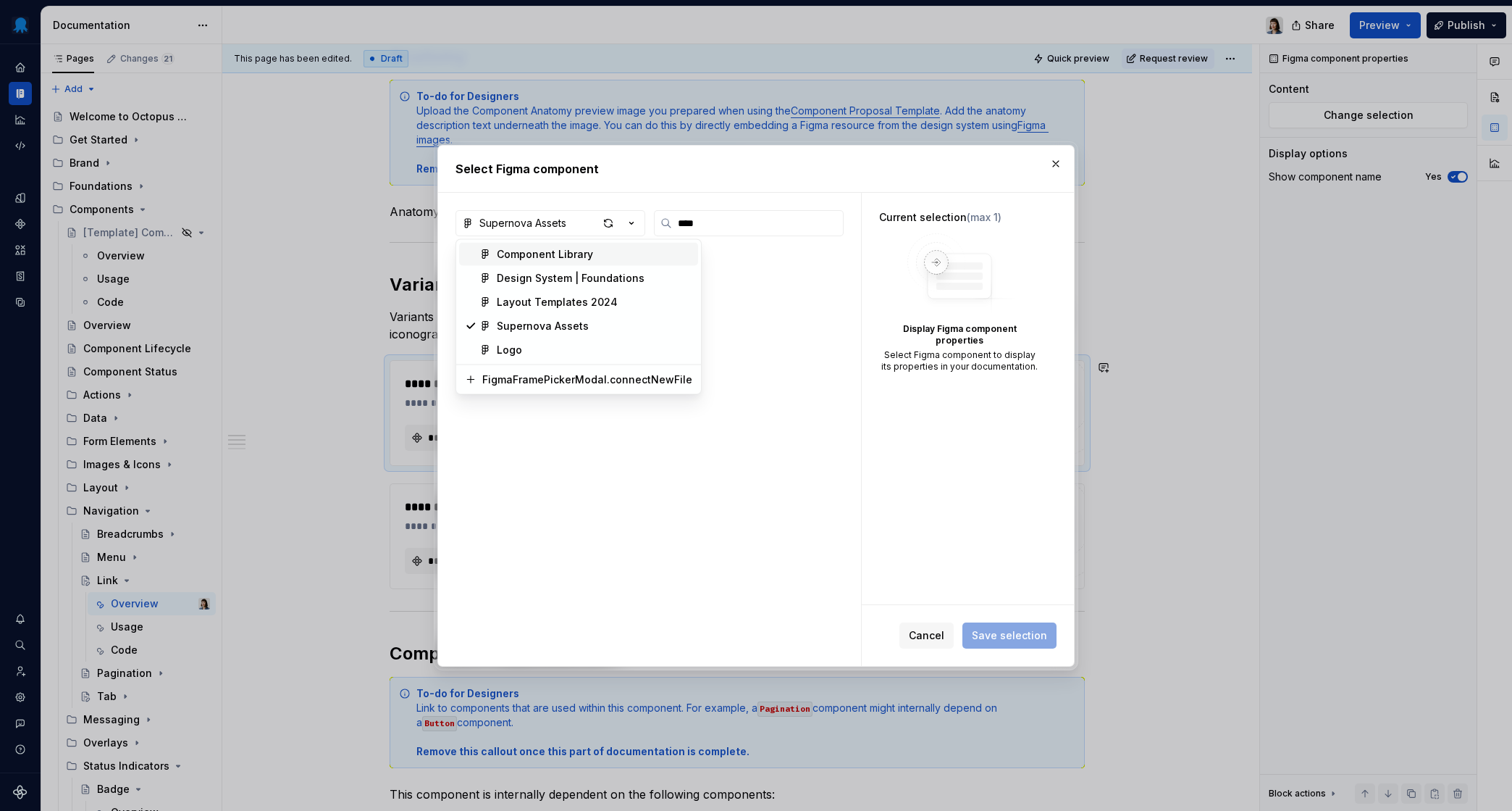
click at [554, 259] on div "Component Library" at bounding box center [545, 254] width 96 height 14
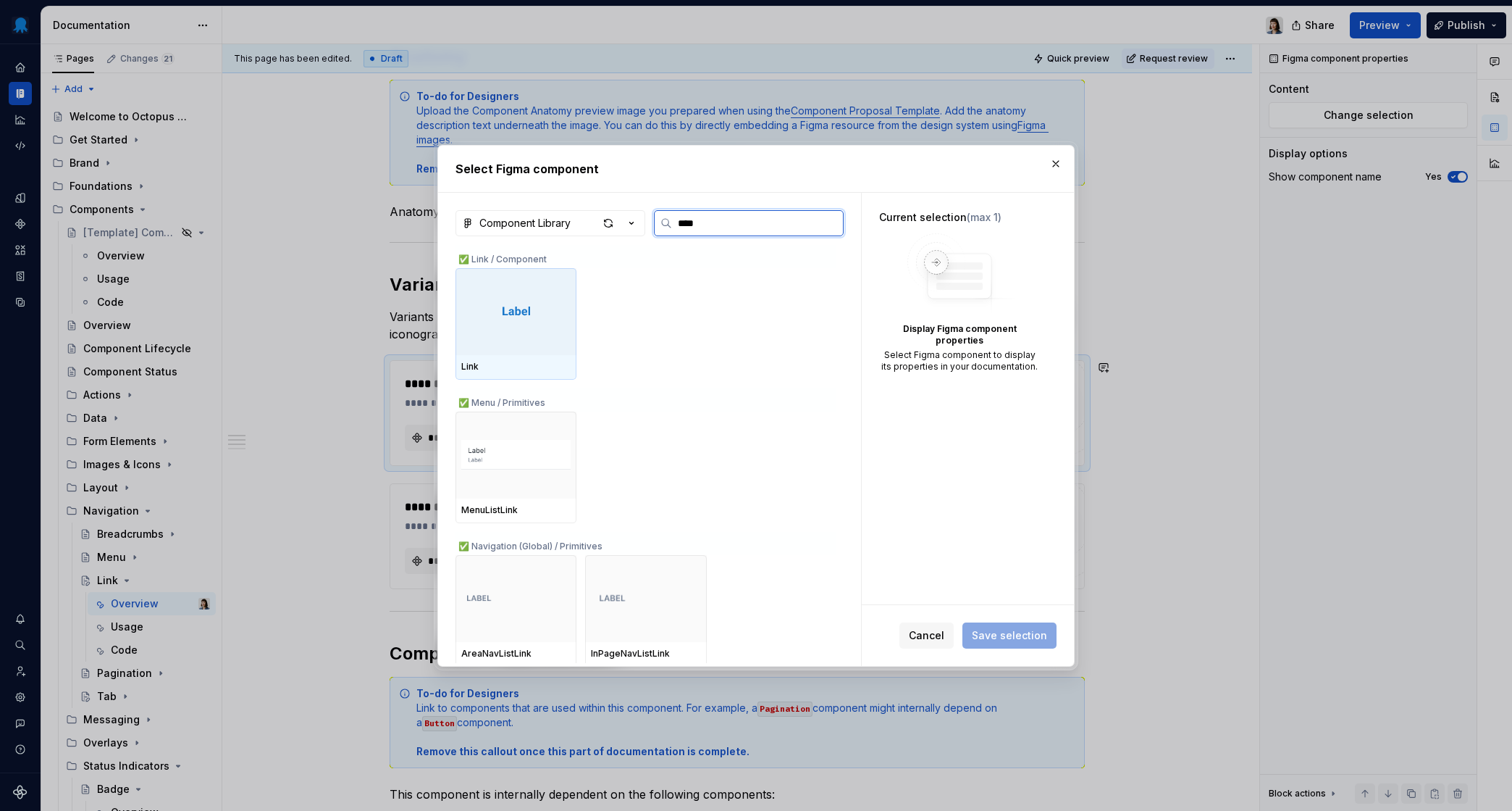
click at [503, 316] on img at bounding box center [516, 312] width 29 height 17
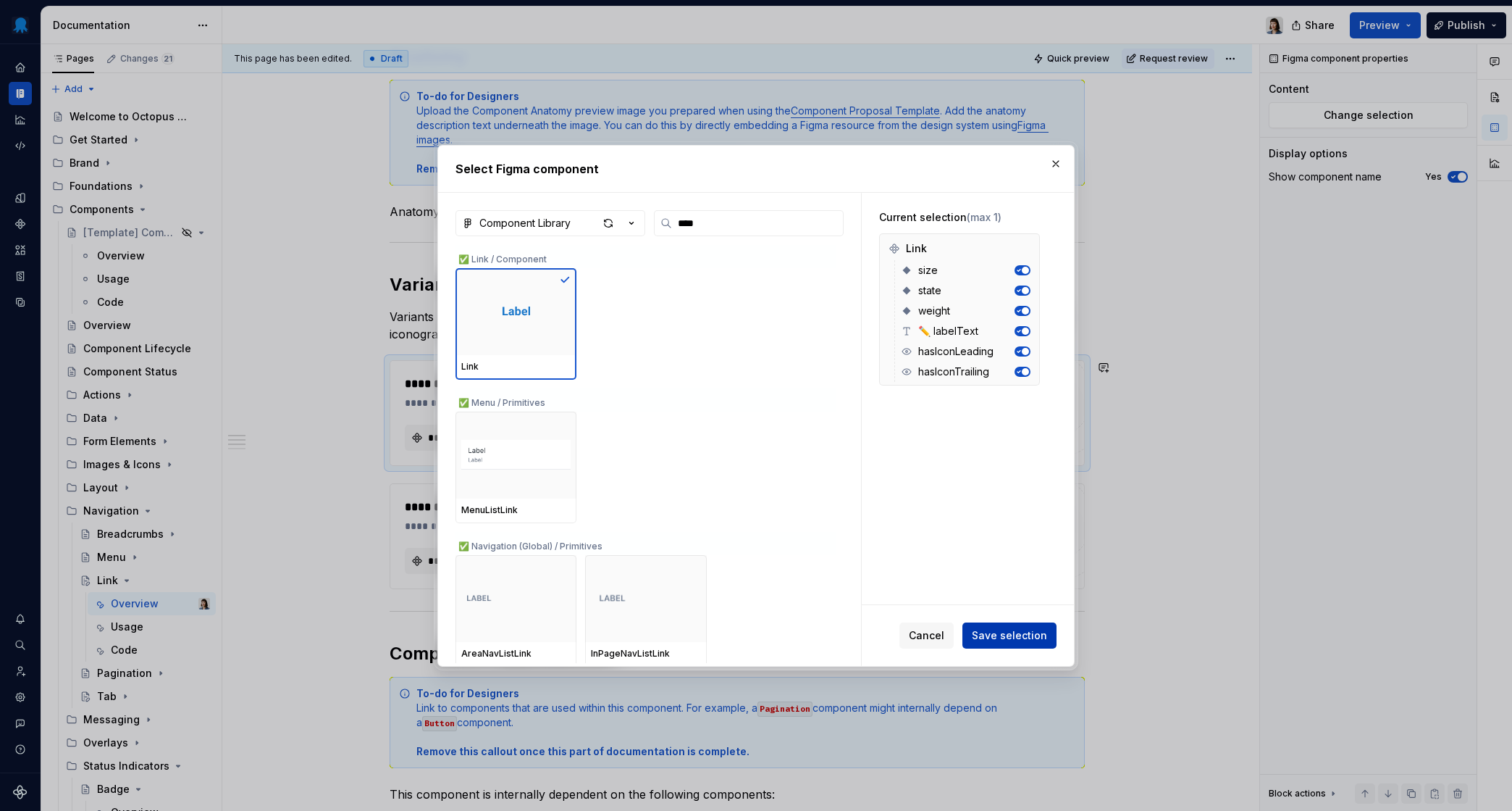
click at [1026, 636] on span "Save selection" at bounding box center [1009, 635] width 75 height 14
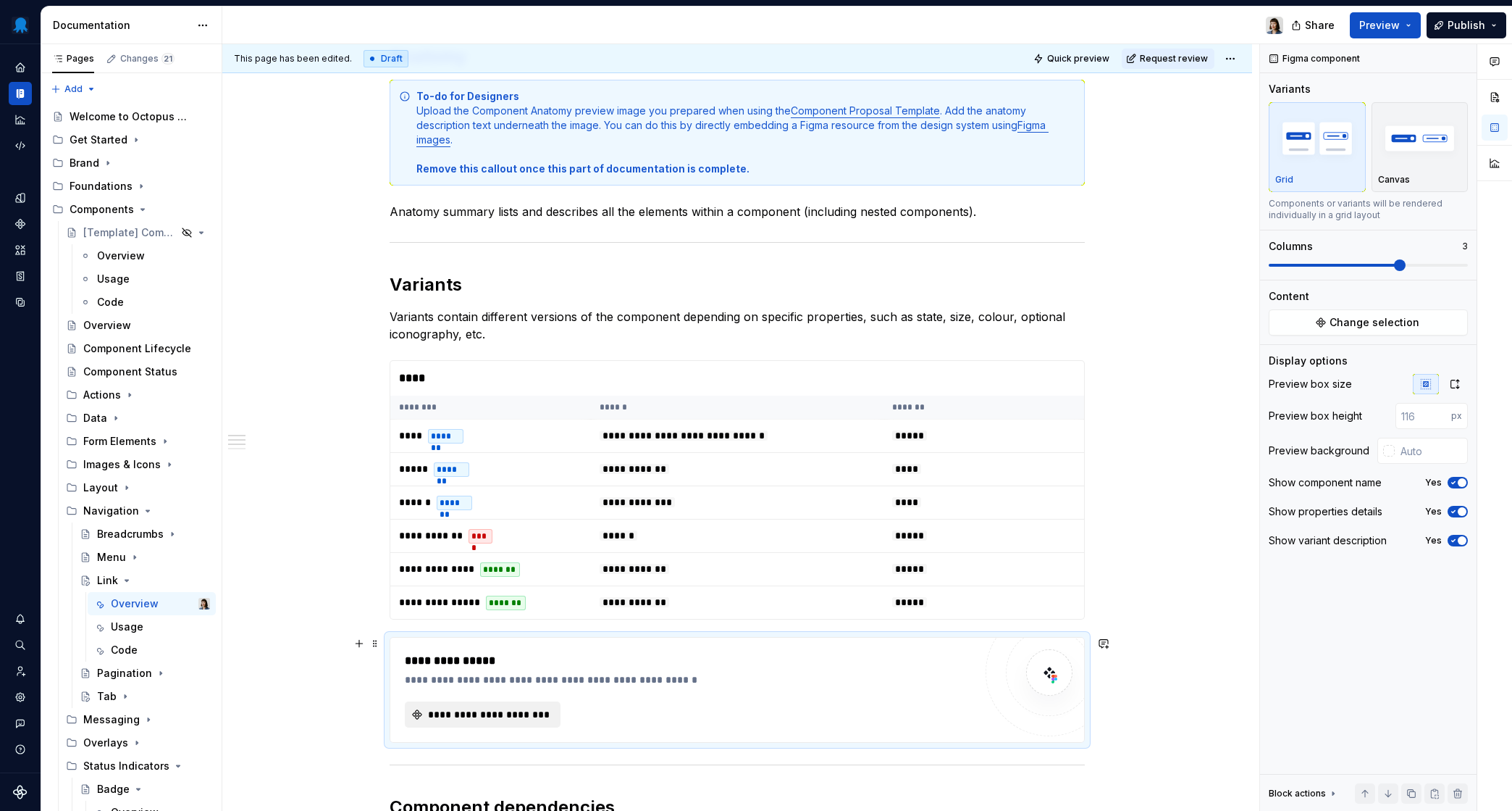
click at [488, 710] on span "**********" at bounding box center [488, 714] width 125 height 14
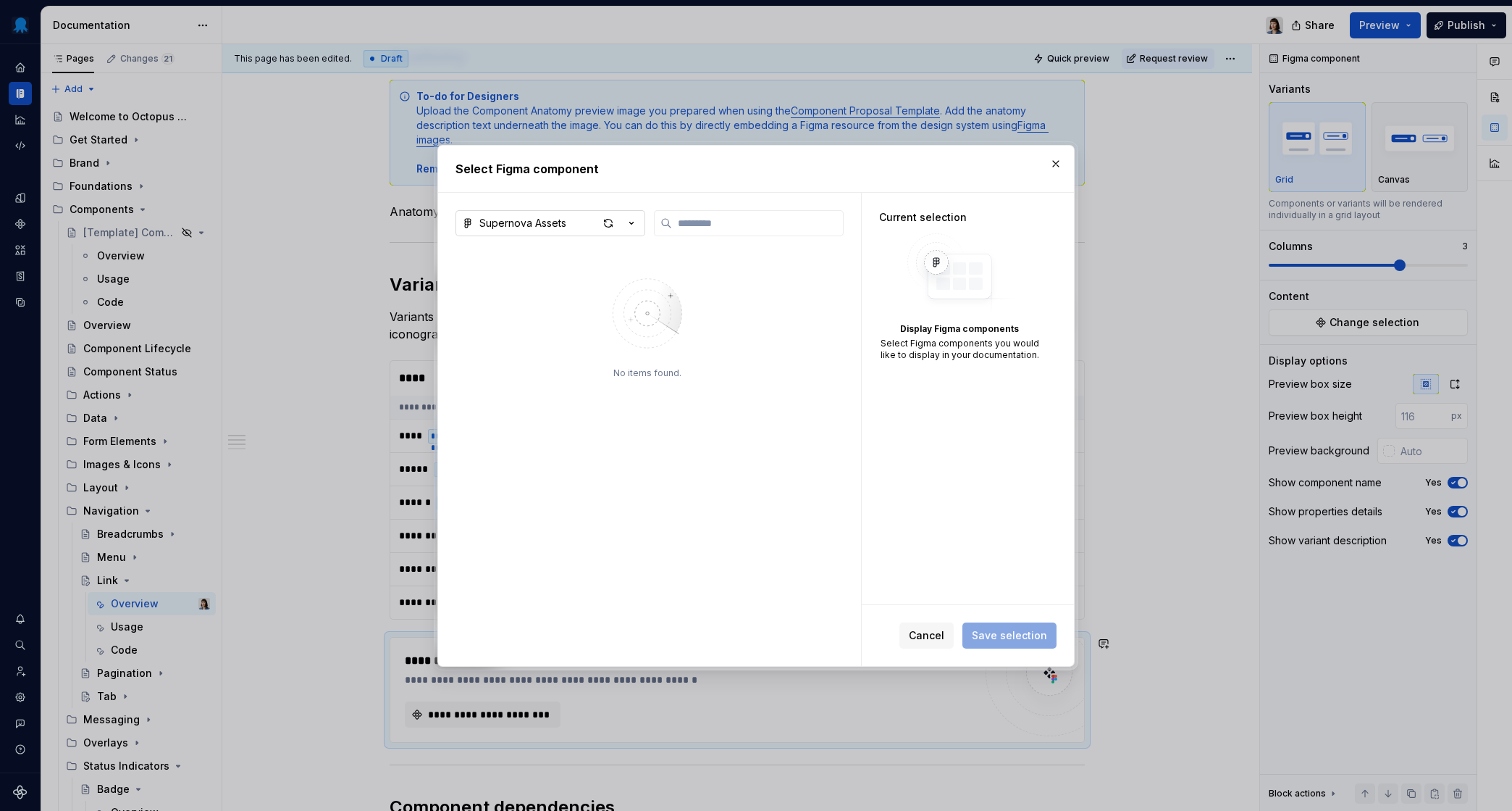
click at [551, 223] on div "Supernova Assets" at bounding box center [523, 223] width 87 height 14
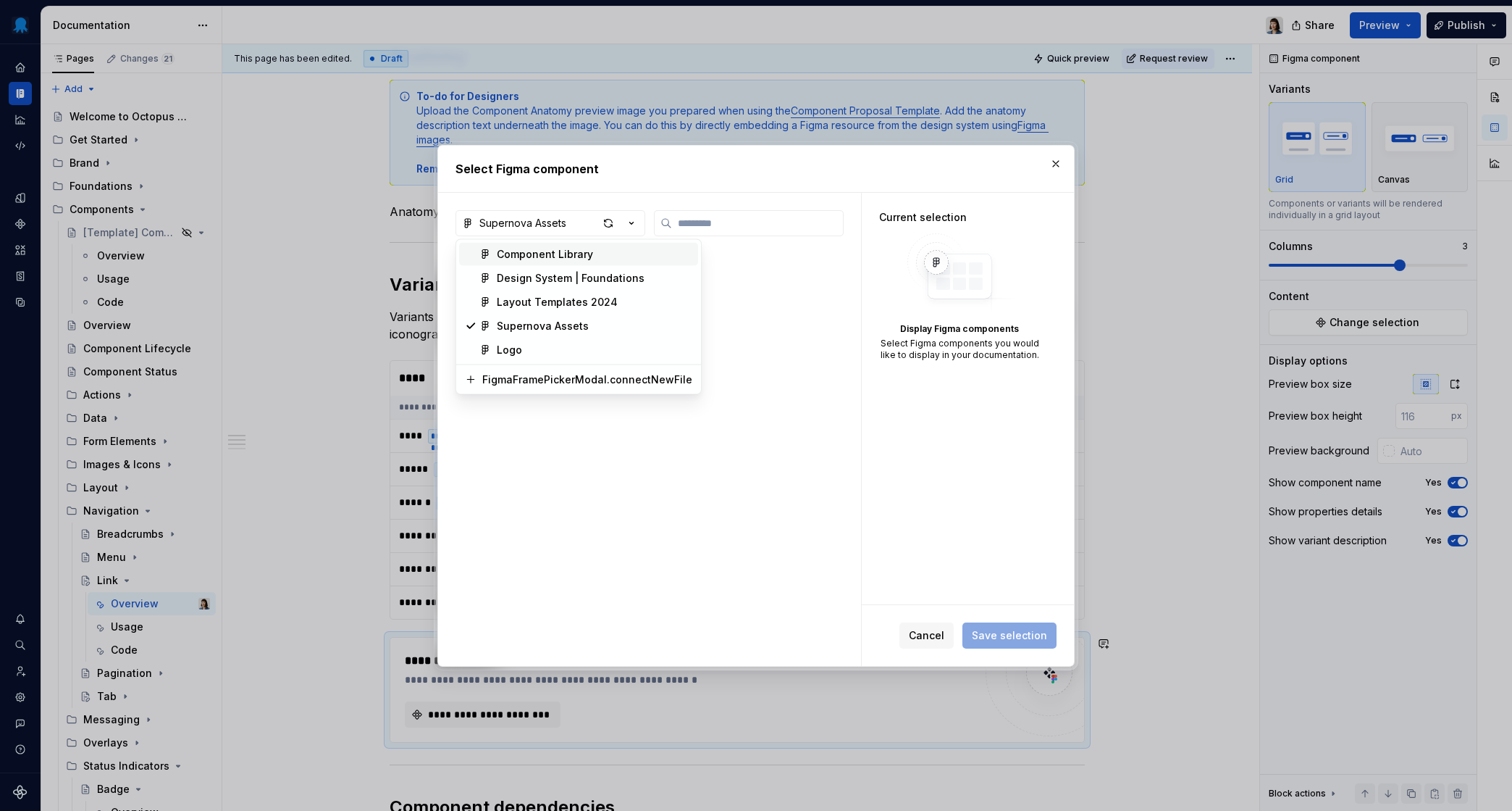
click at [552, 258] on div "Component Library" at bounding box center [545, 254] width 96 height 14
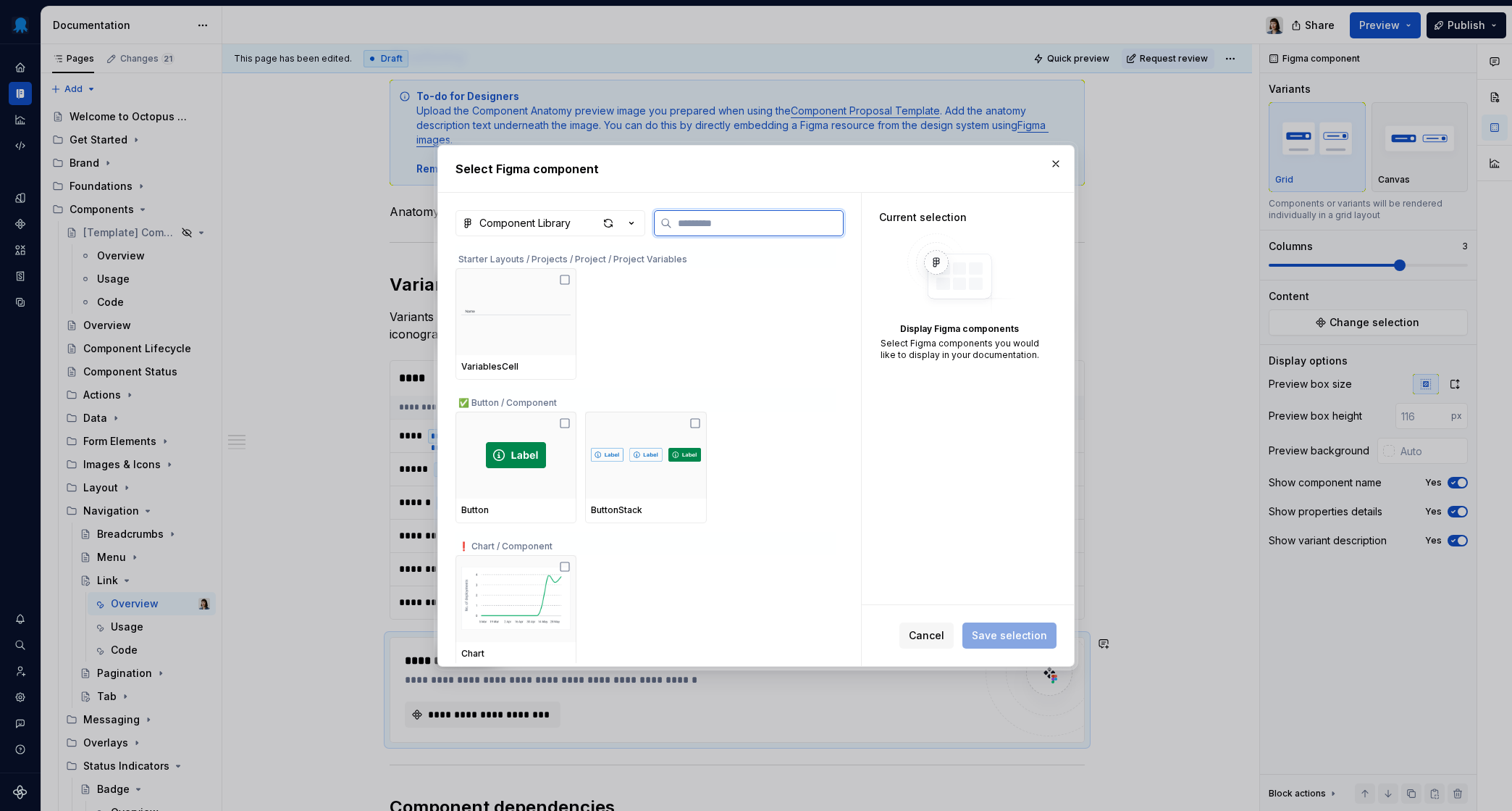
click at [735, 224] on input "search" at bounding box center [757, 223] width 171 height 14
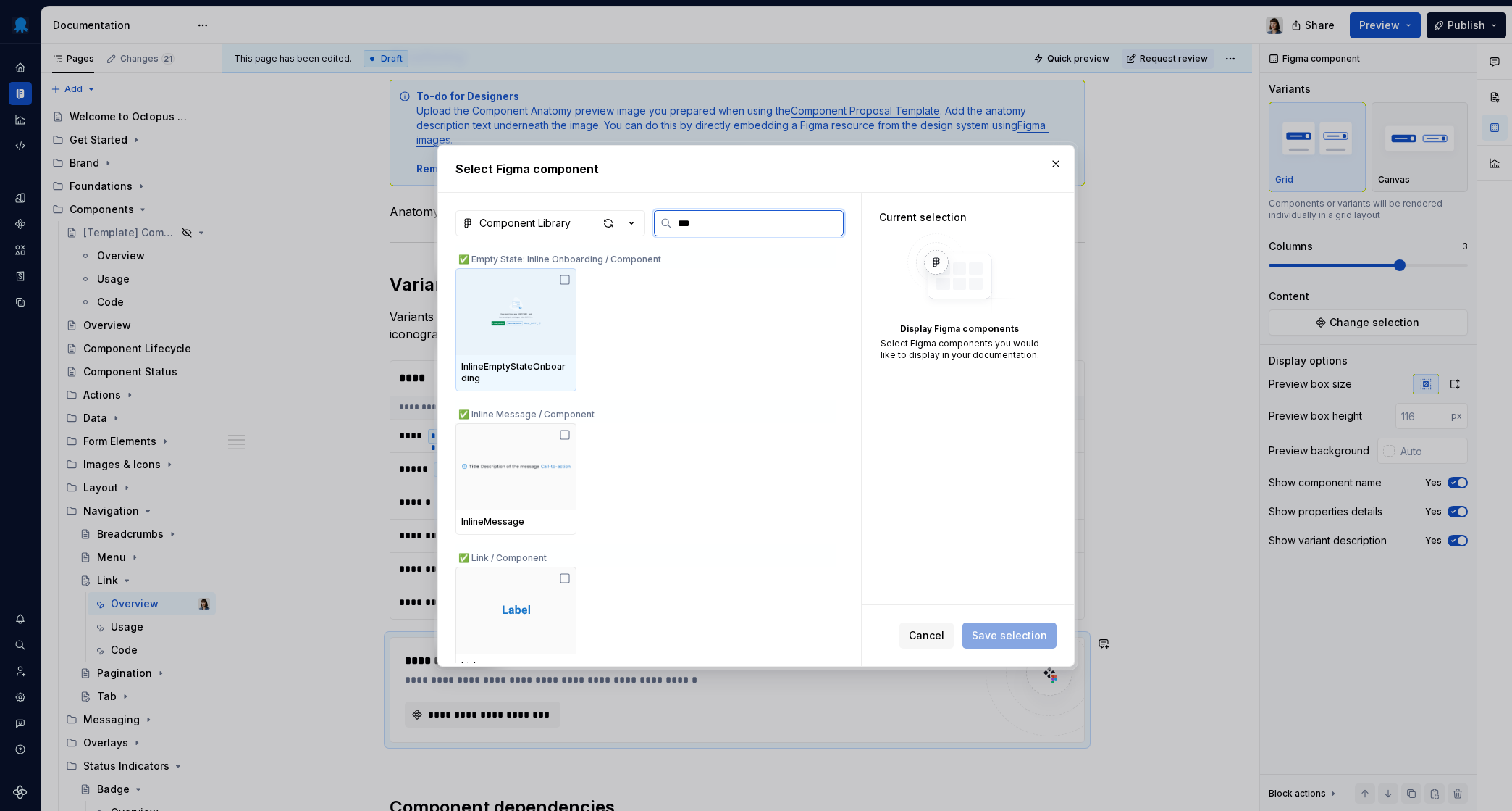
type input "****"
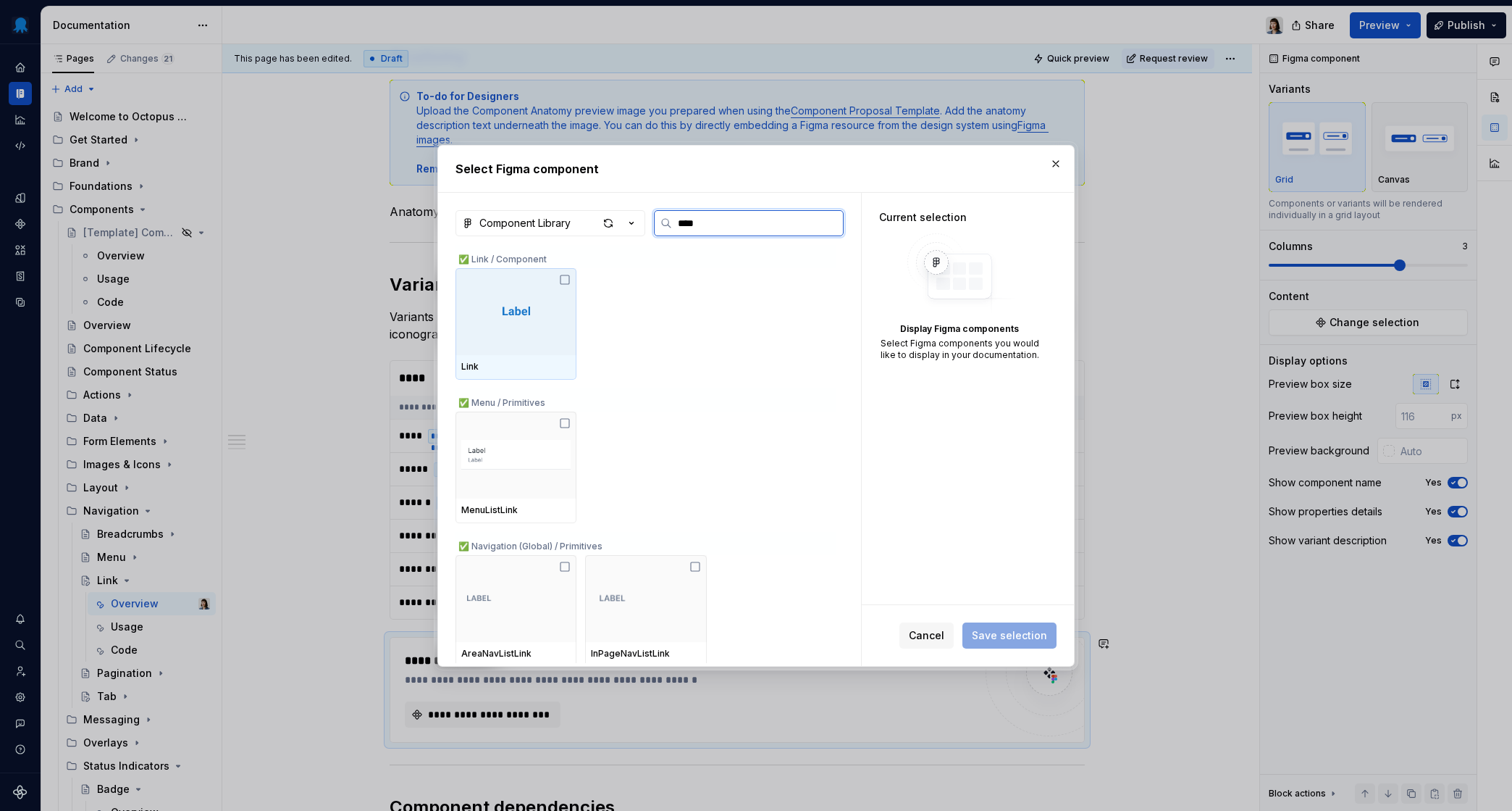
click at [513, 348] on div at bounding box center [515, 312] width 121 height 87
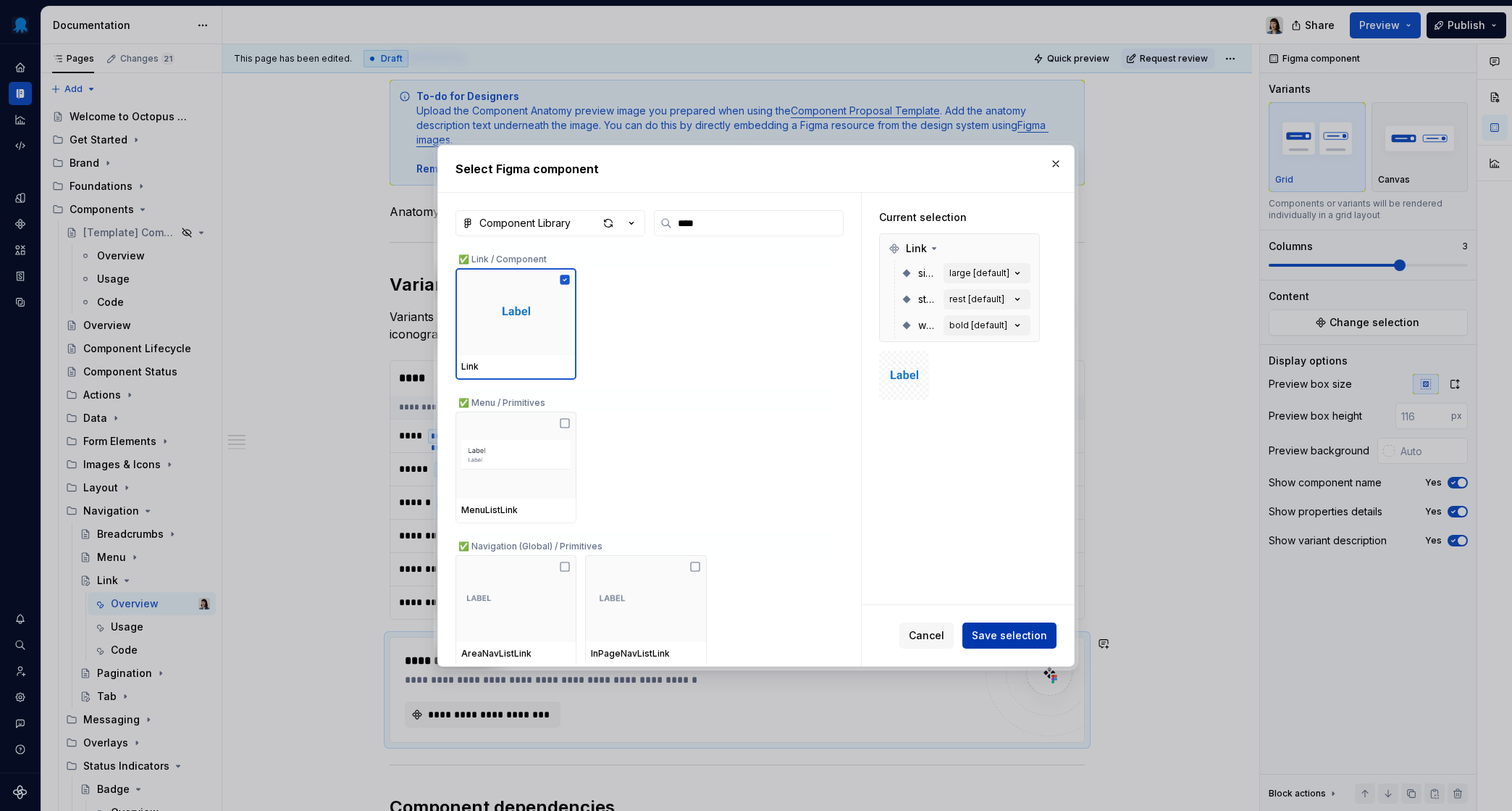
click at [1012, 632] on span "Save selection" at bounding box center [1009, 635] width 75 height 14
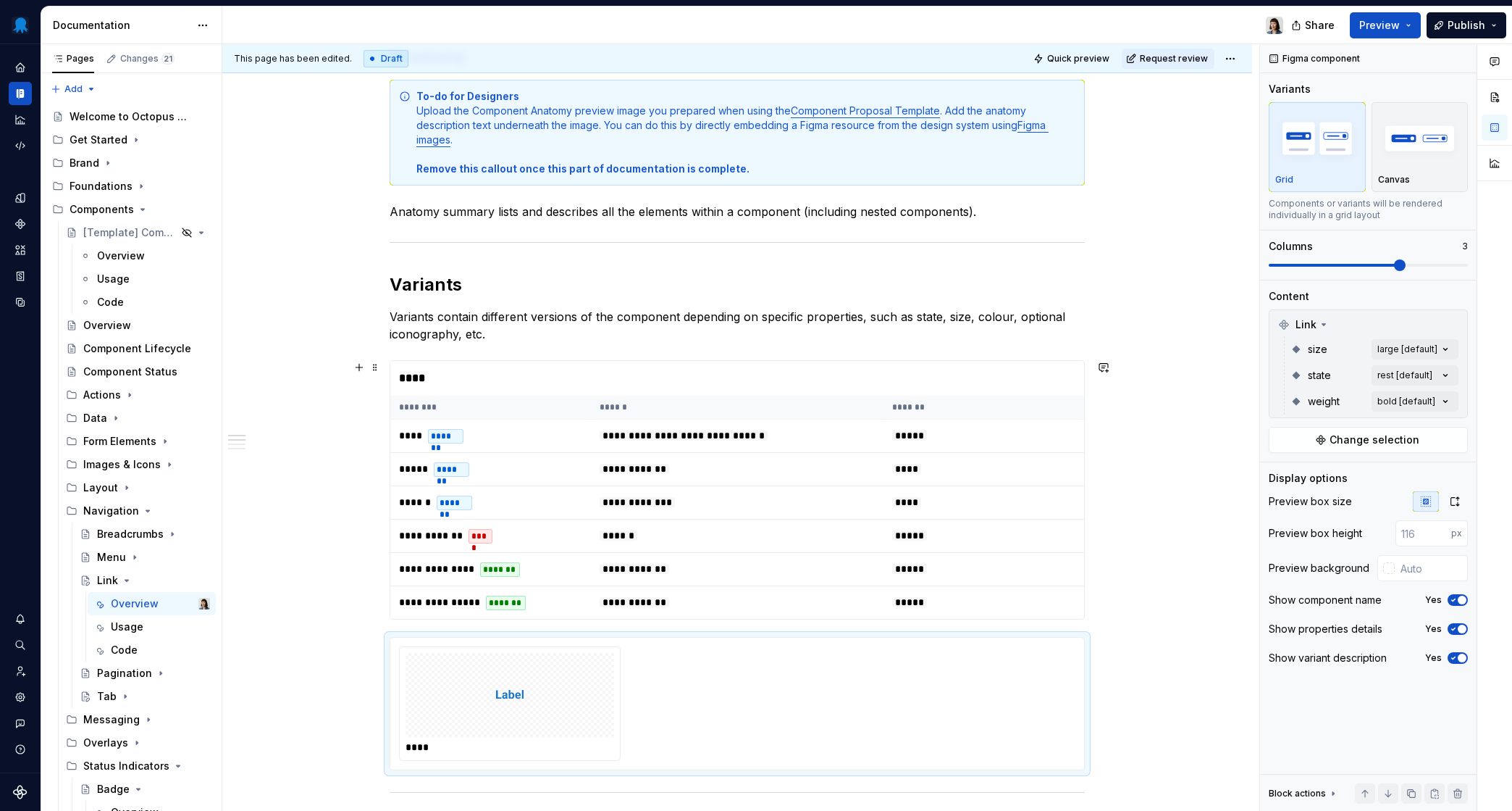
type textarea "*"
click at [1437, 350] on div "Comments Open comments No comments yet Select ‘Comment’ from the block context …" at bounding box center [1386, 428] width 252 height 768
click at [1441, 374] on button "button" at bounding box center [1439, 375] width 20 height 12
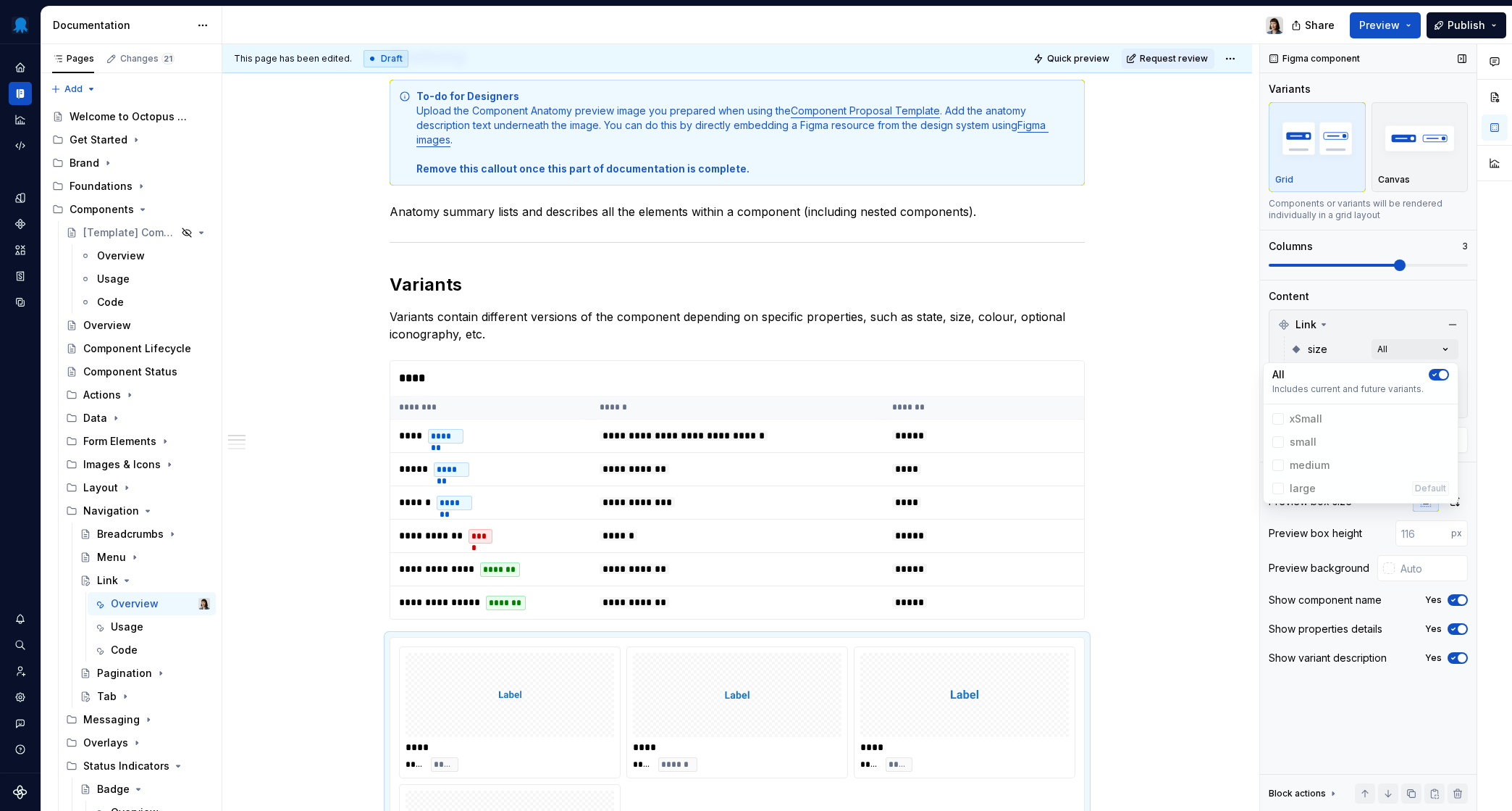
drag, startPoint x: 1367, startPoint y: 332, endPoint x: 1395, endPoint y: 380, distance: 55.6
click at [1367, 332] on div "Comments Open comments No comments yet Select ‘Comment’ from the block context …" at bounding box center [1386, 428] width 252 height 768
click at [1420, 378] on div "Comments Open comments No comments yet Select ‘Comment’ from the block context …" at bounding box center [1386, 428] width 252 height 768
click at [1437, 399] on span "button" at bounding box center [1435, 401] width 9 height 9
click at [1342, 362] on div "Comments Open comments No comments yet Select ‘Comment’ from the block context …" at bounding box center [1386, 428] width 252 height 768
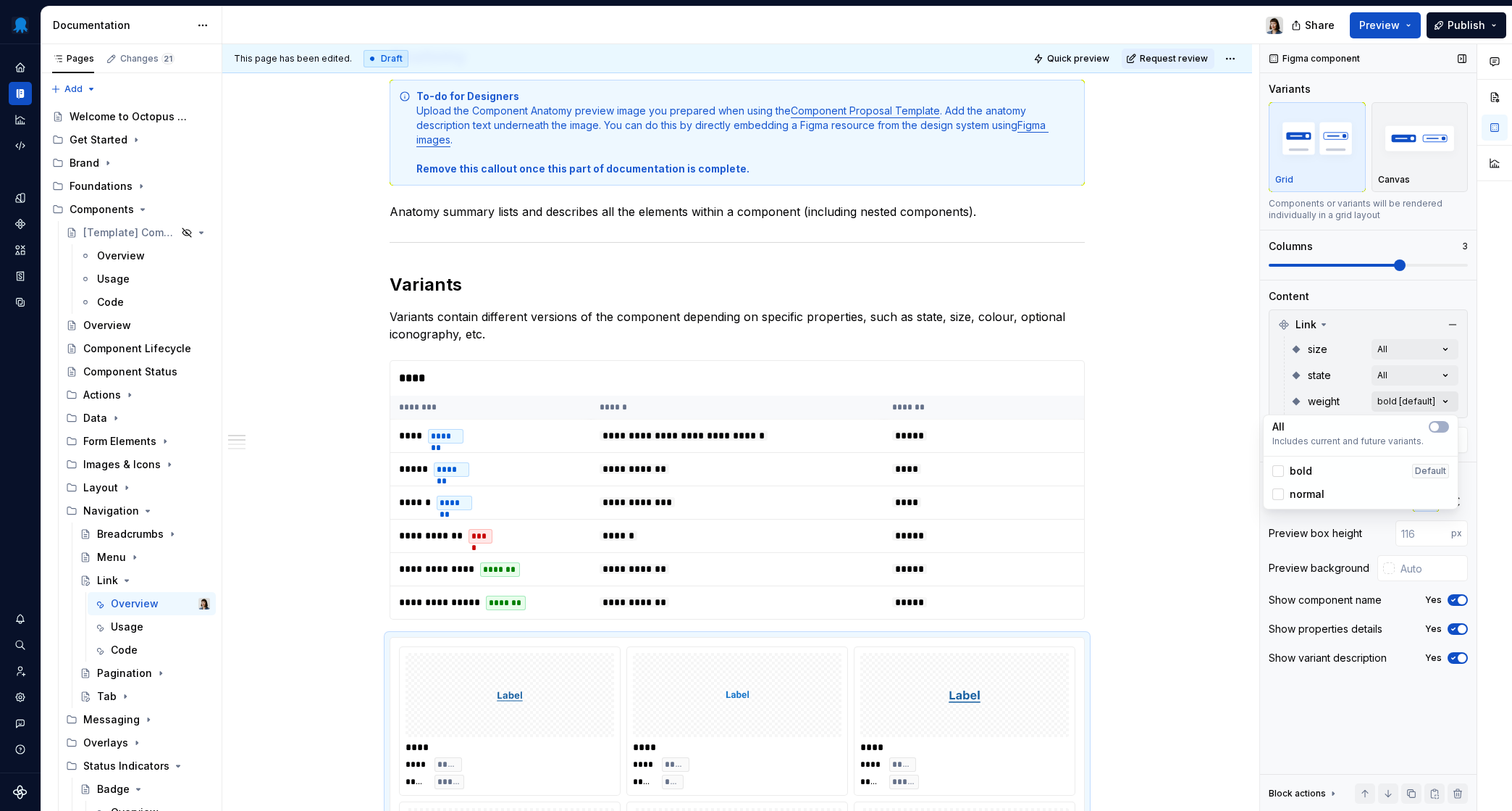
click at [1428, 406] on div "Comments Open comments No comments yet Select ‘Comment’ from the block context …" at bounding box center [1386, 428] width 252 height 768
click at [1443, 426] on button "button" at bounding box center [1439, 427] width 20 height 12
click at [1332, 362] on div "Comments Open comments No comments yet Select ‘Comment’ from the block context …" at bounding box center [1386, 428] width 252 height 768
click at [1408, 571] on input "text" at bounding box center [1432, 568] width 73 height 26
type input "#FFFFFF"
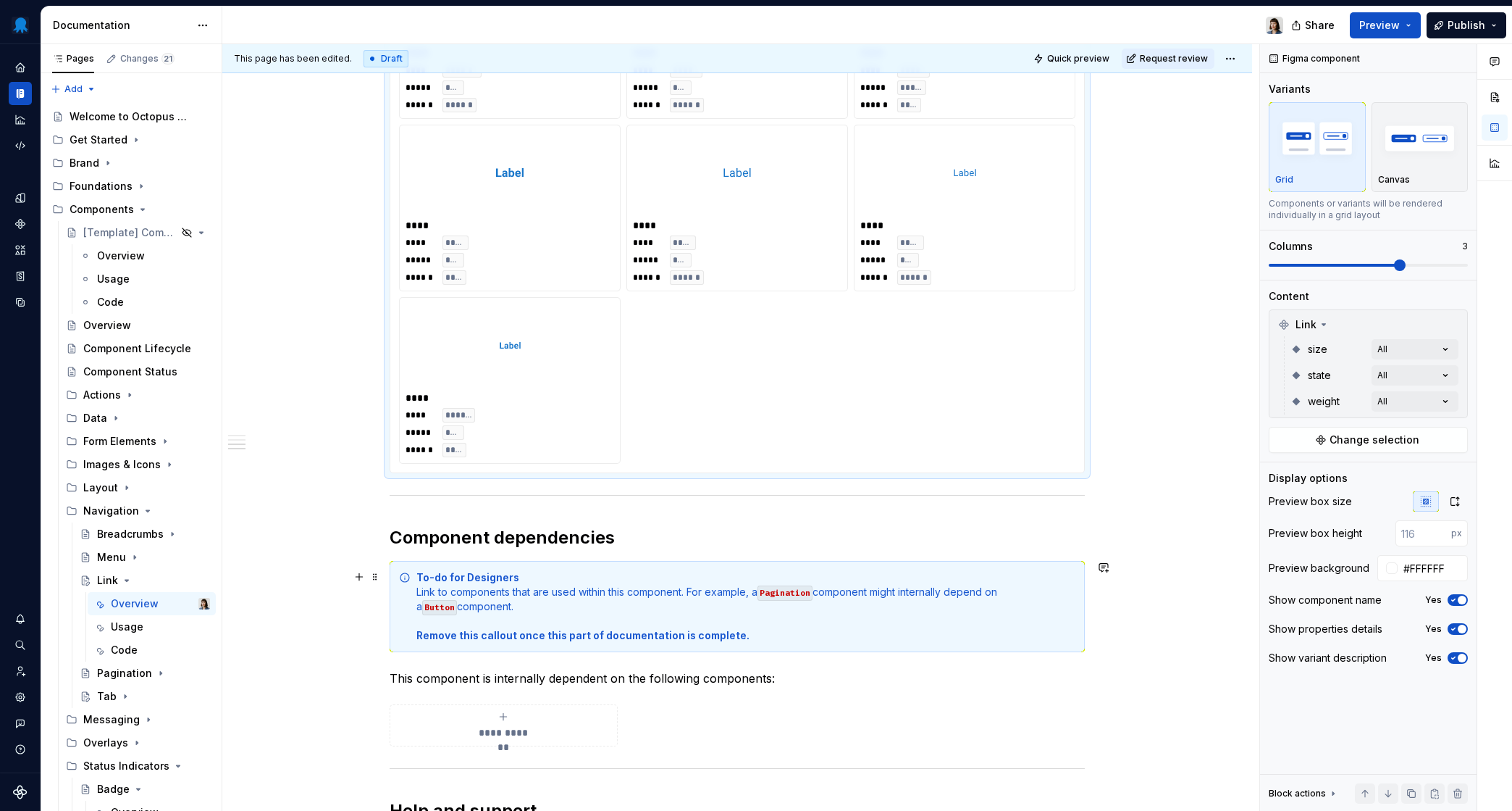
scroll to position [2265, 0]
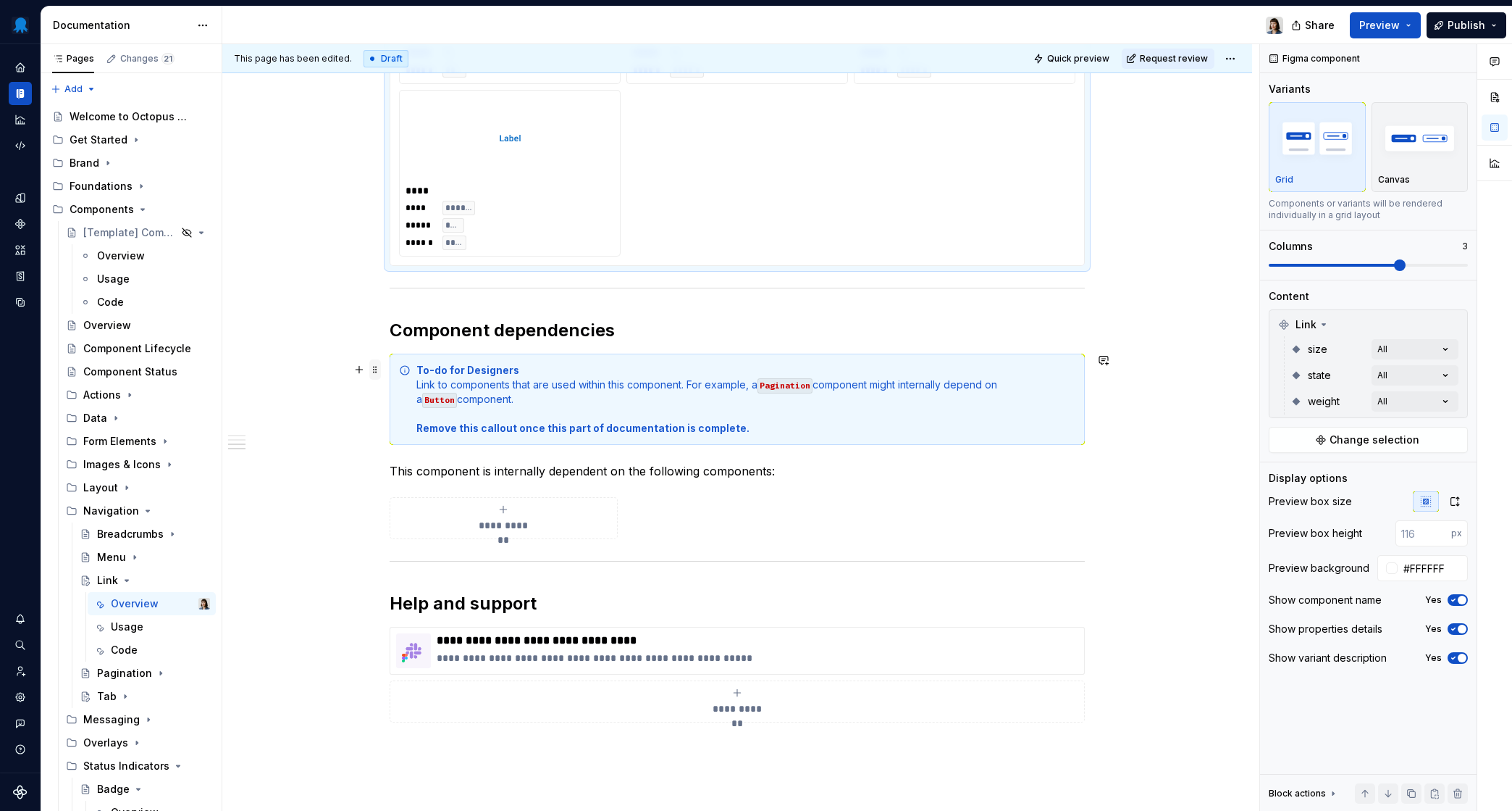
click at [375, 371] on span at bounding box center [375, 369] width 12 height 20
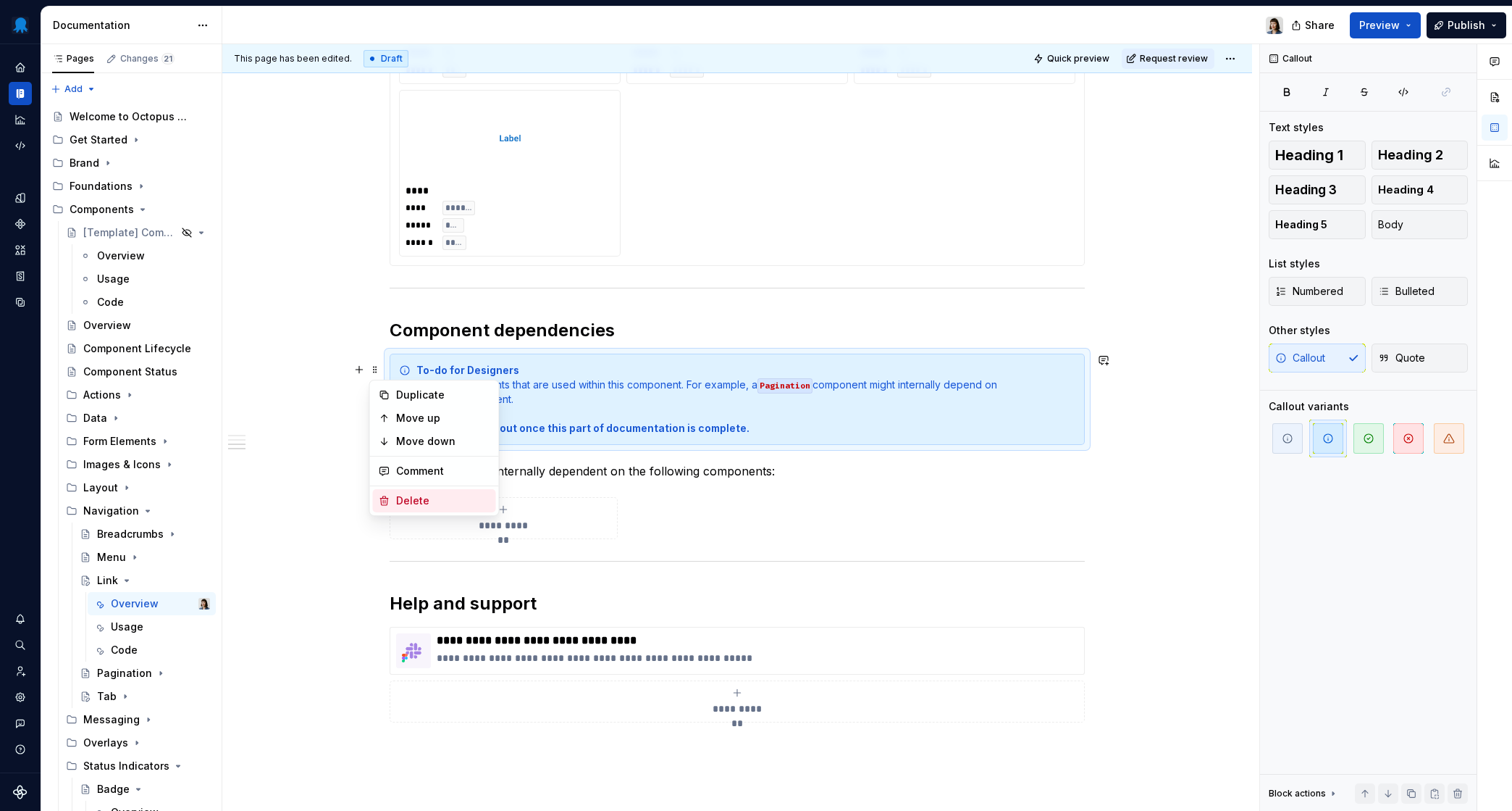
click at [426, 504] on div "Delete" at bounding box center [444, 500] width 95 height 14
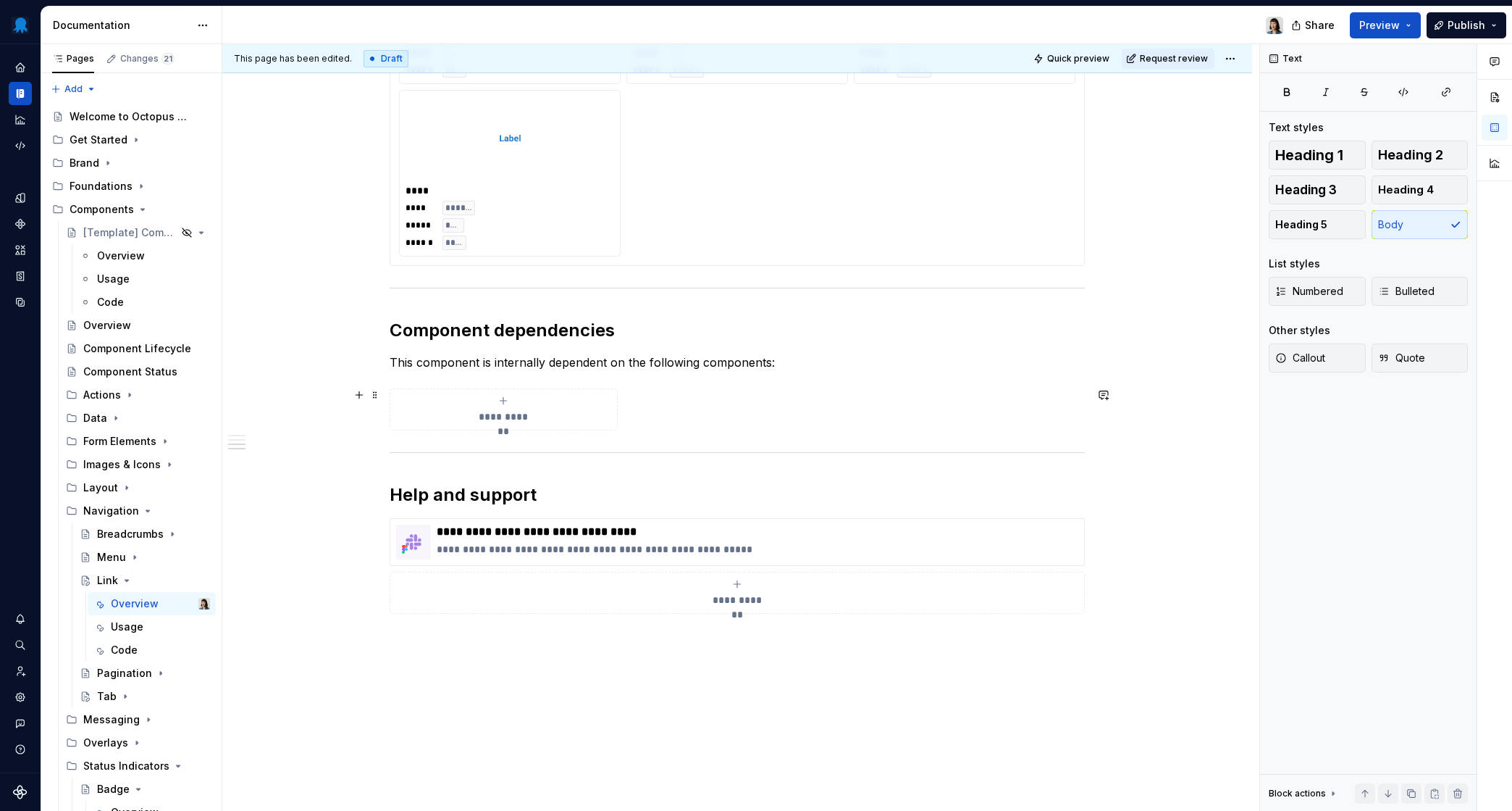
click at [509, 412] on span "**********" at bounding box center [503, 416] width 63 height 14
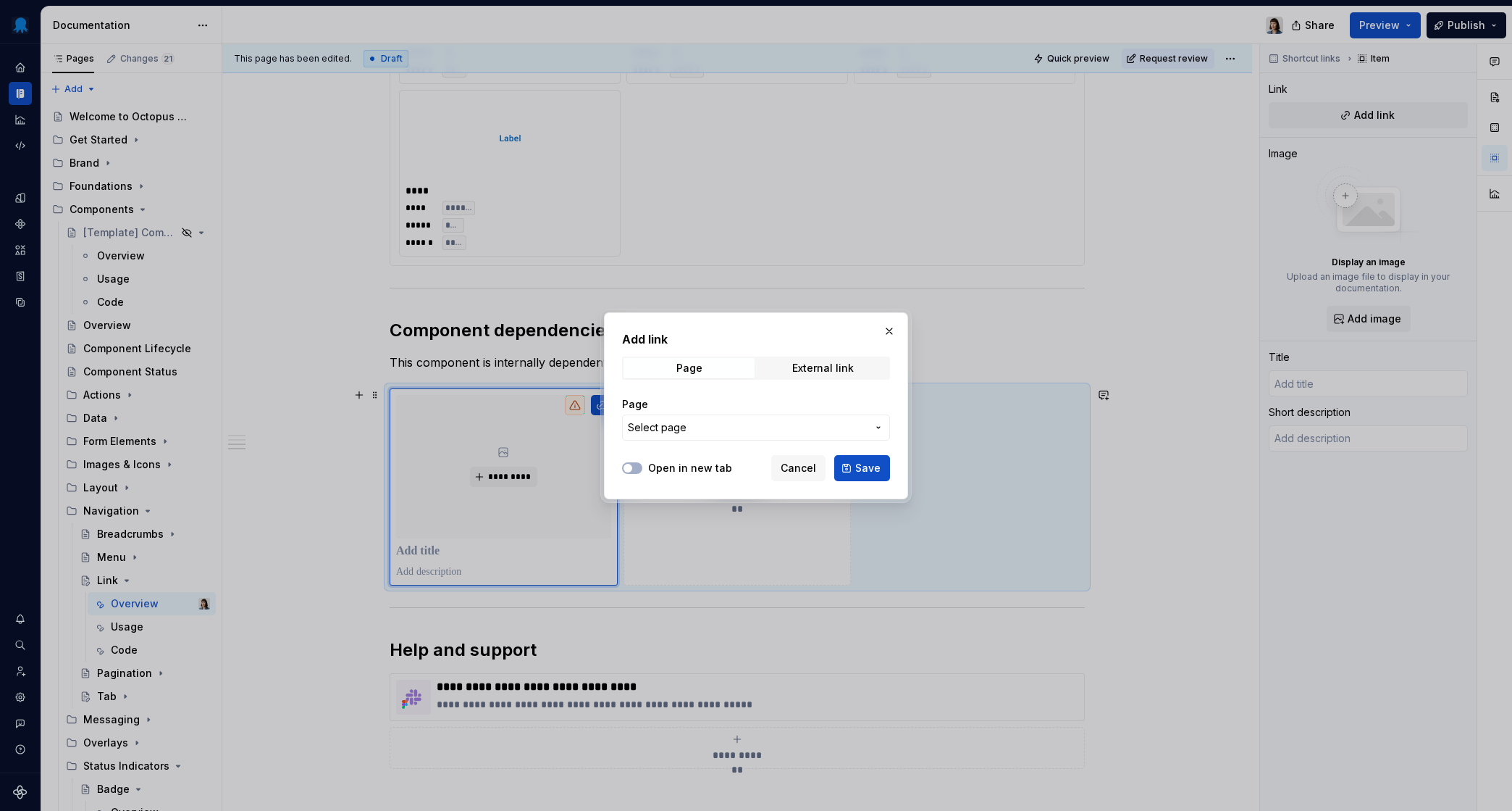
type textarea "*"
click at [824, 368] on div "External link" at bounding box center [823, 368] width 62 height 12
click at [695, 421] on input "URL" at bounding box center [756, 427] width 268 height 26
click at [824, 359] on span "External link" at bounding box center [823, 368] width 131 height 20
click at [704, 370] on span "Page" at bounding box center [689, 368] width 131 height 20
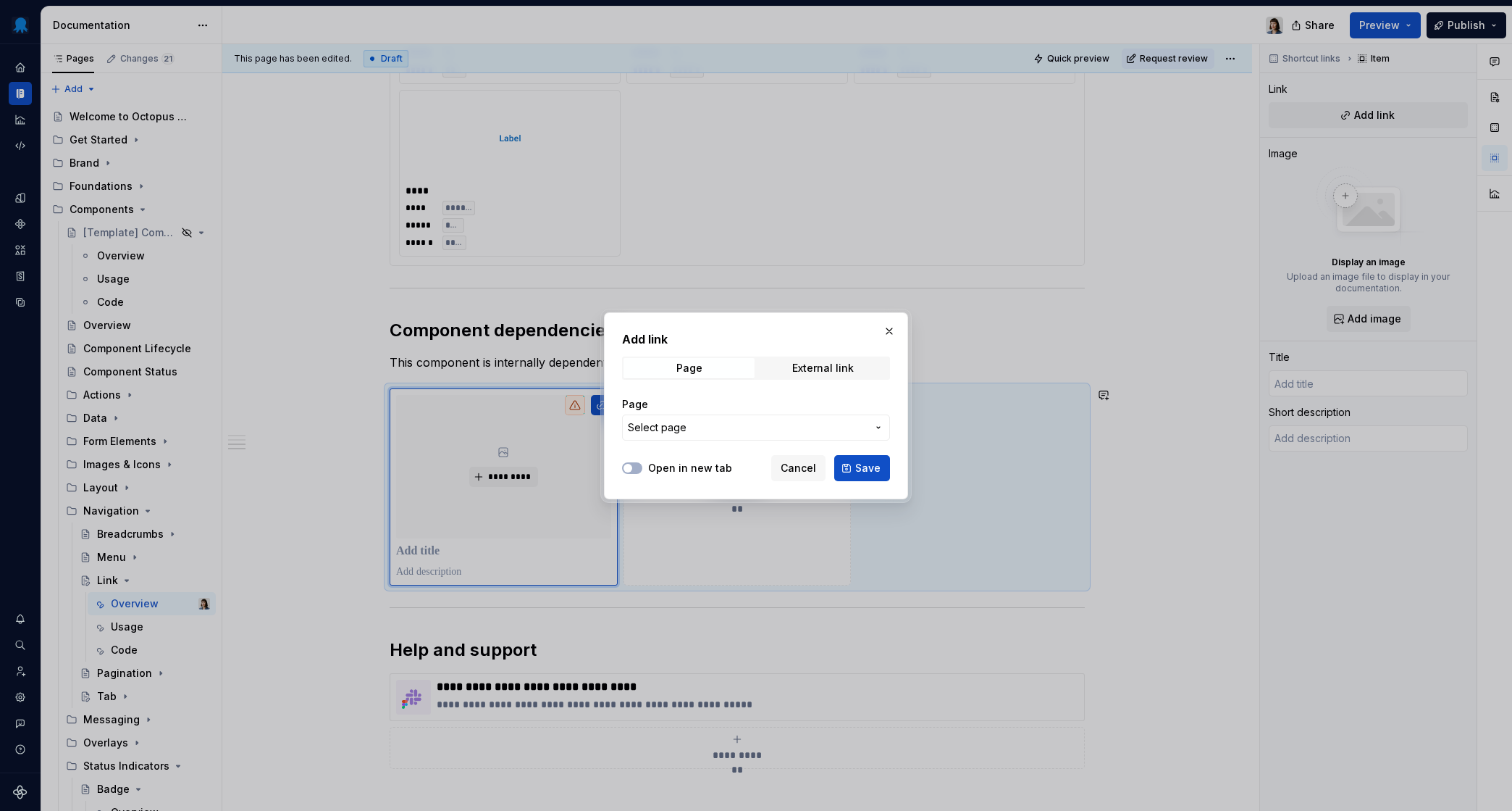
click at [765, 421] on span "Select page" at bounding box center [748, 427] width 239 height 14
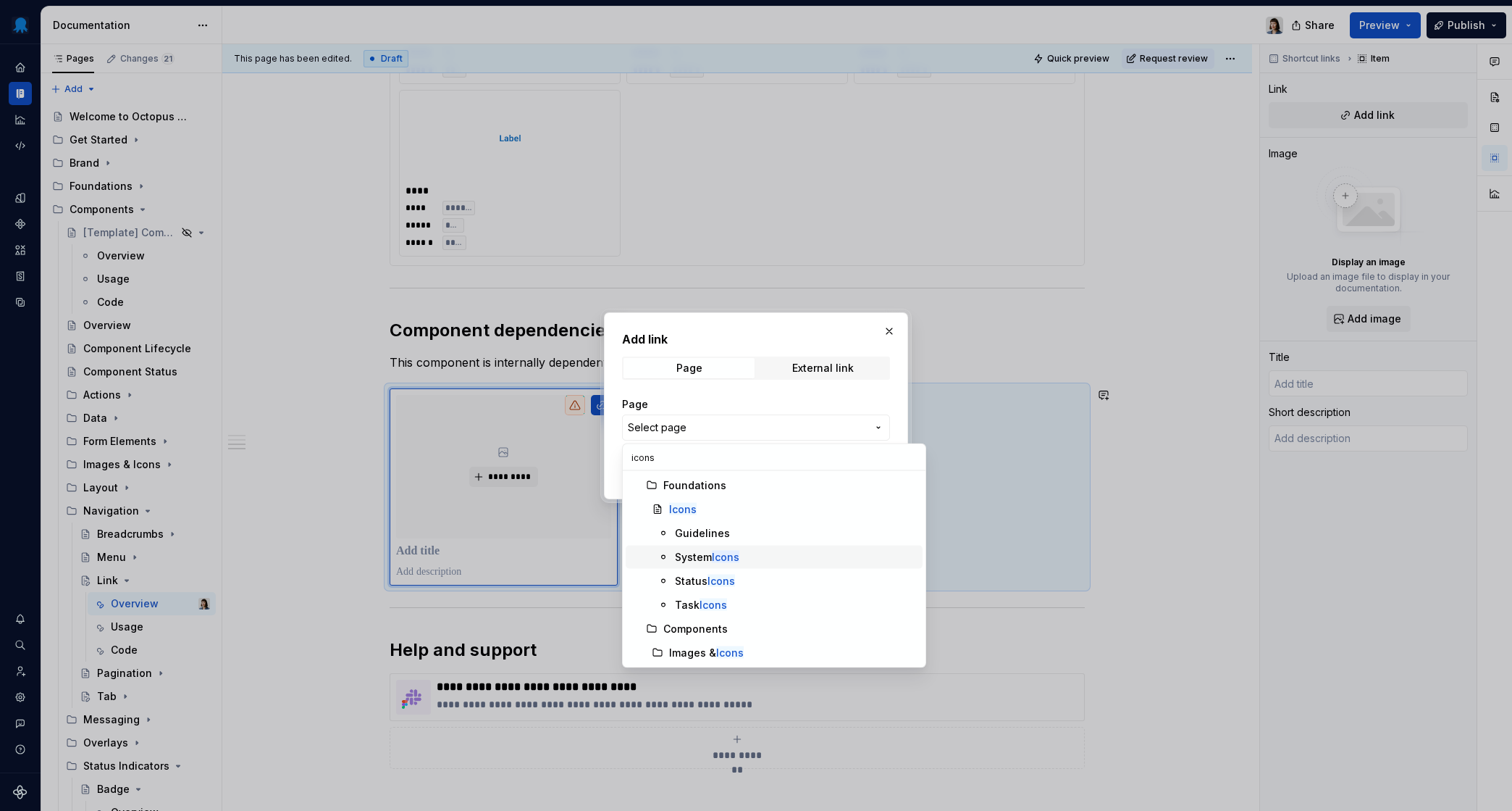
type input "icons"
click at [728, 559] on mark "Icons" at bounding box center [726, 557] width 28 height 13
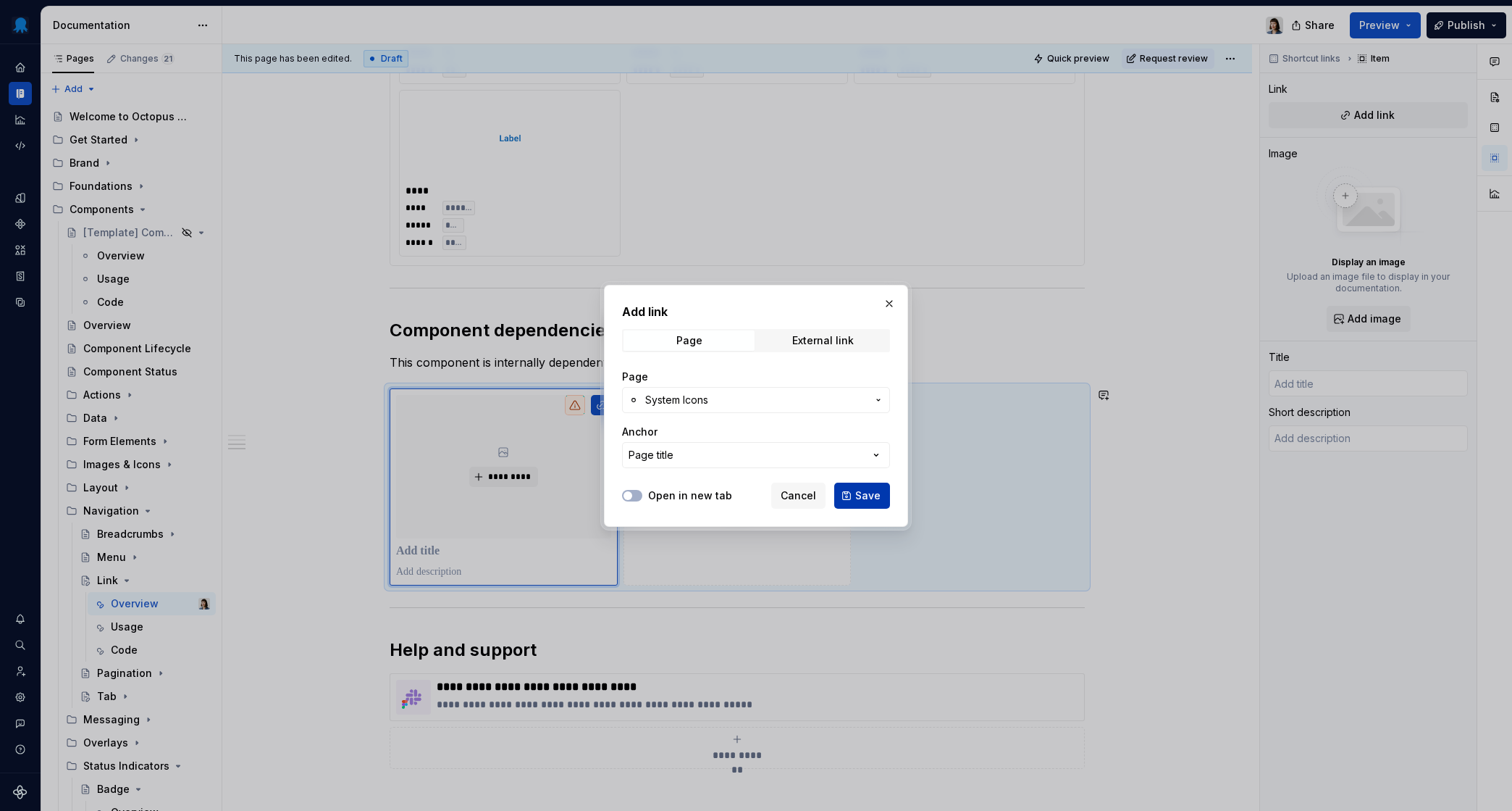
click at [857, 498] on button "Save" at bounding box center [863, 495] width 56 height 26
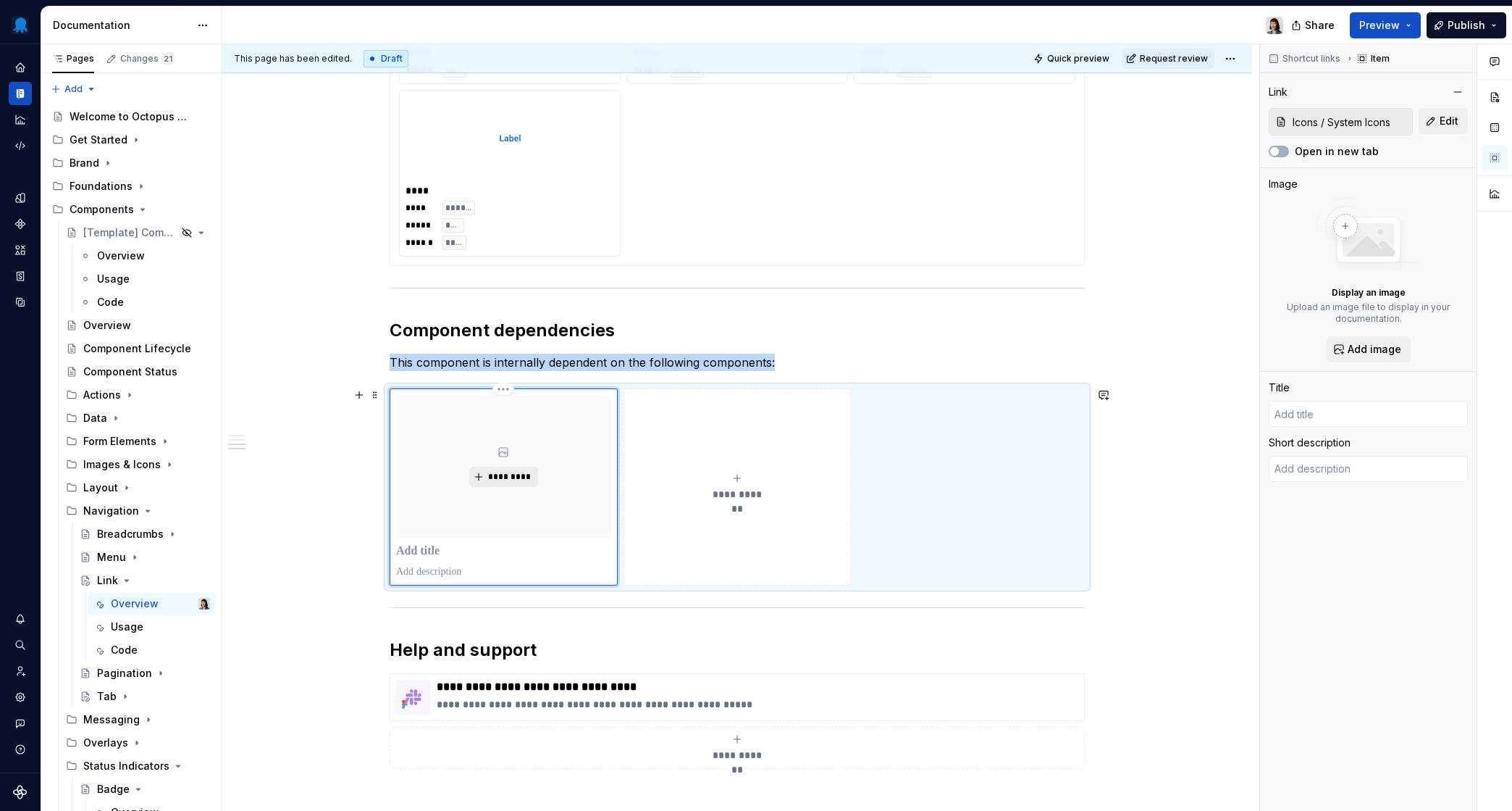
type textarea "*"
type input "System Icons"
click at [507, 475] on span "*********" at bounding box center [509, 477] width 44 height 12
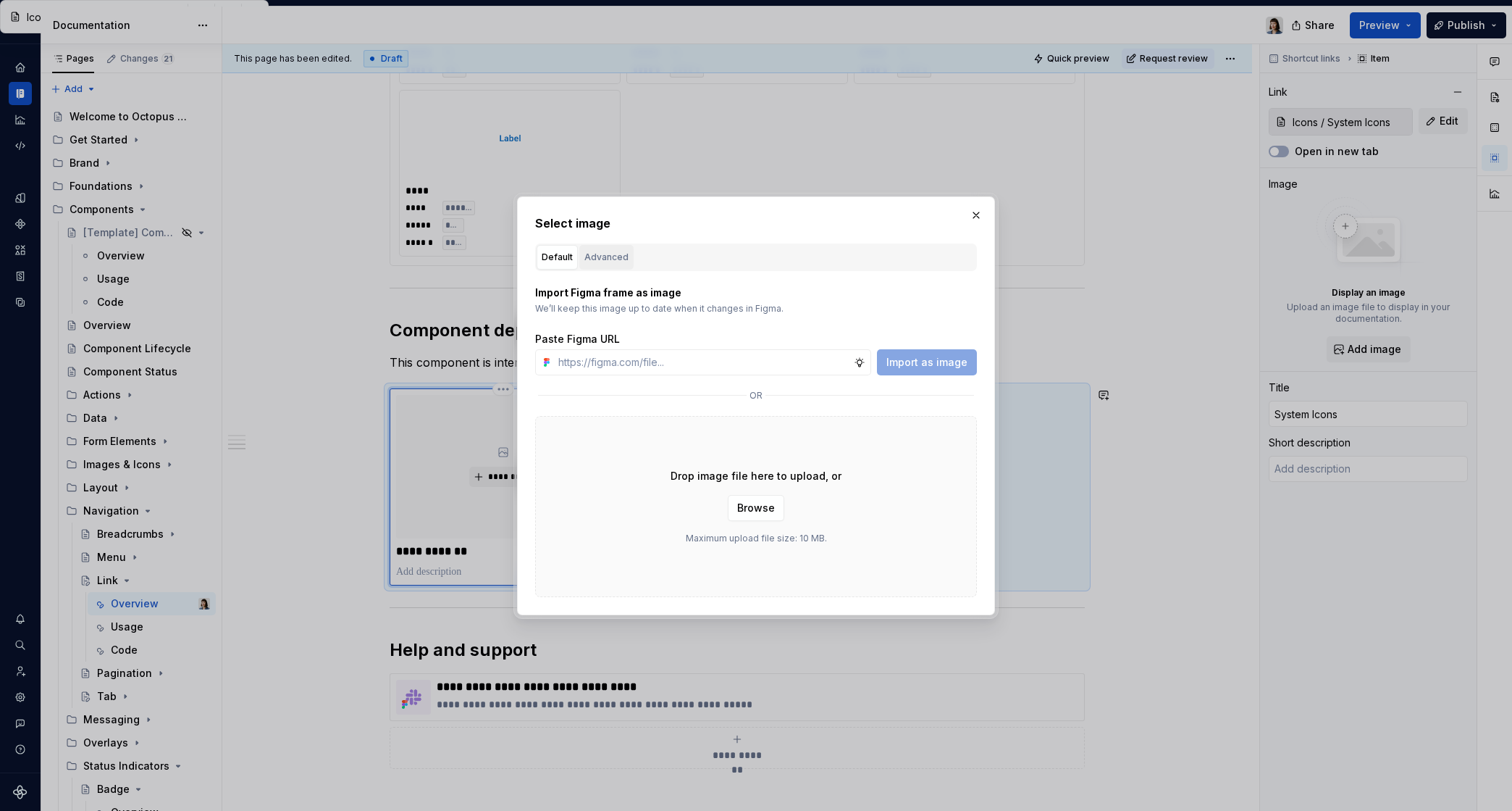
type textarea "*"
click at [582, 249] on button "Advanced" at bounding box center [607, 258] width 54 height 25
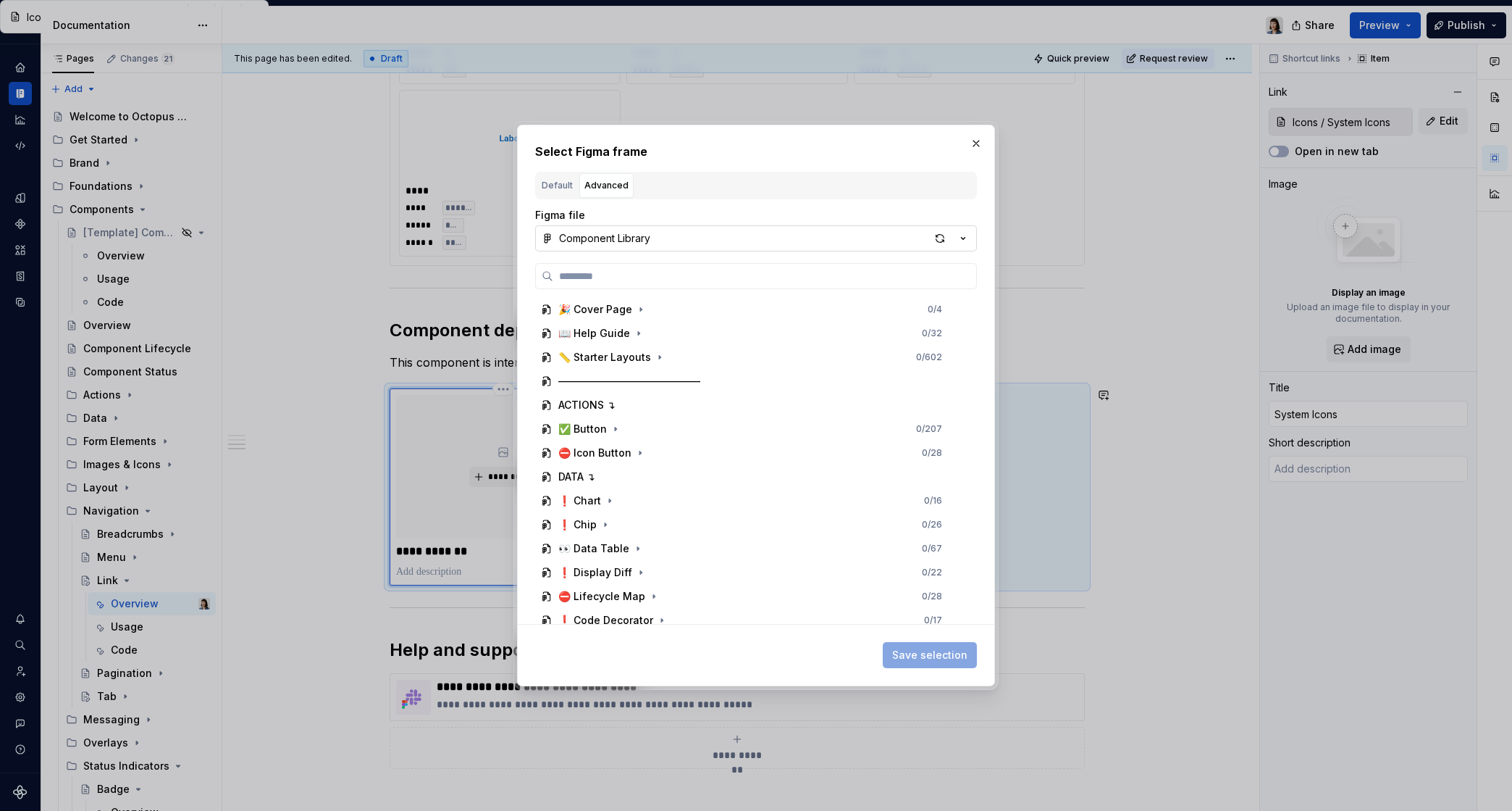
click at [620, 242] on div "Component Library" at bounding box center [605, 238] width 92 height 14
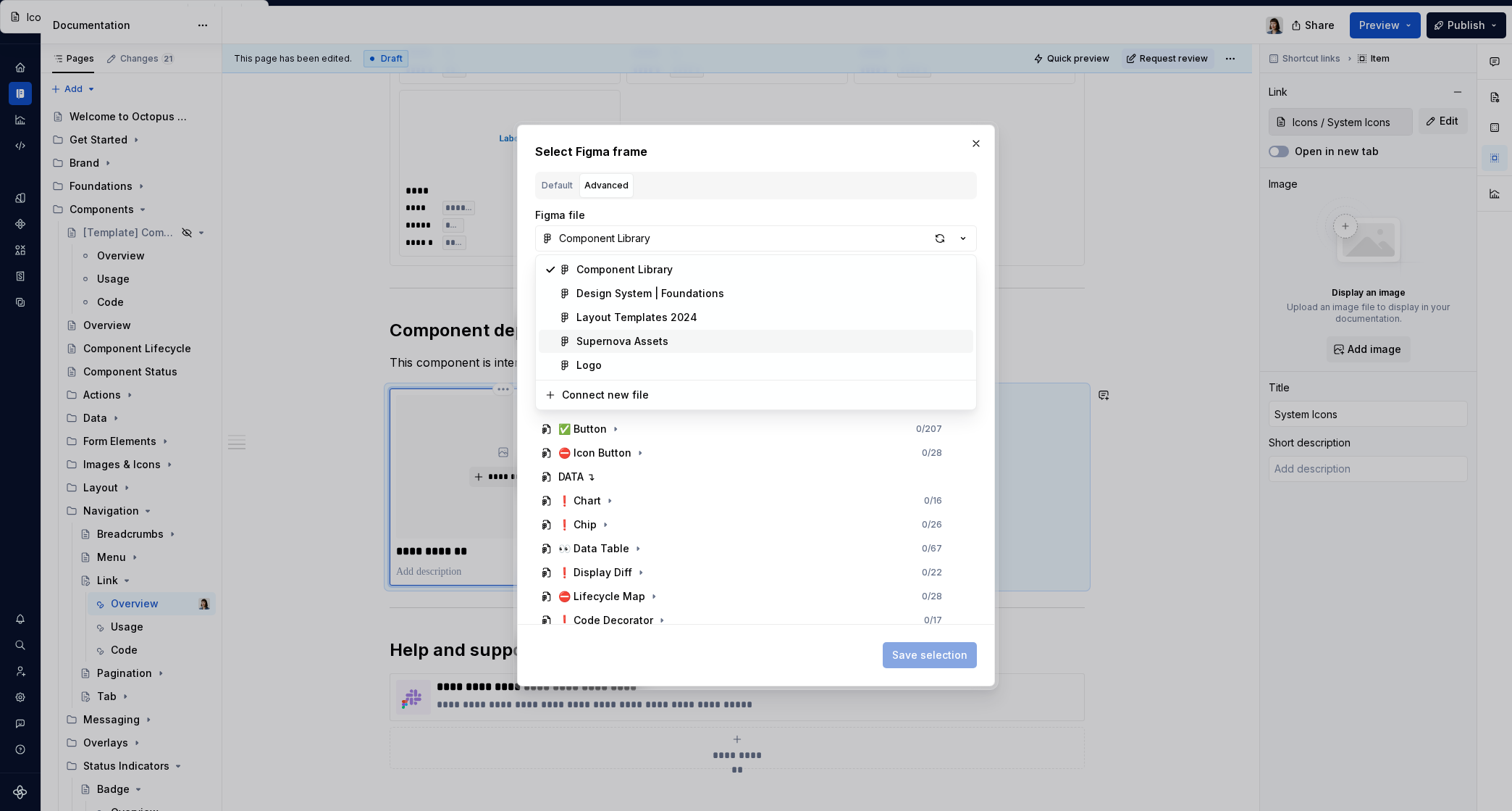
click at [624, 344] on div "Supernova Assets" at bounding box center [622, 341] width 92 height 14
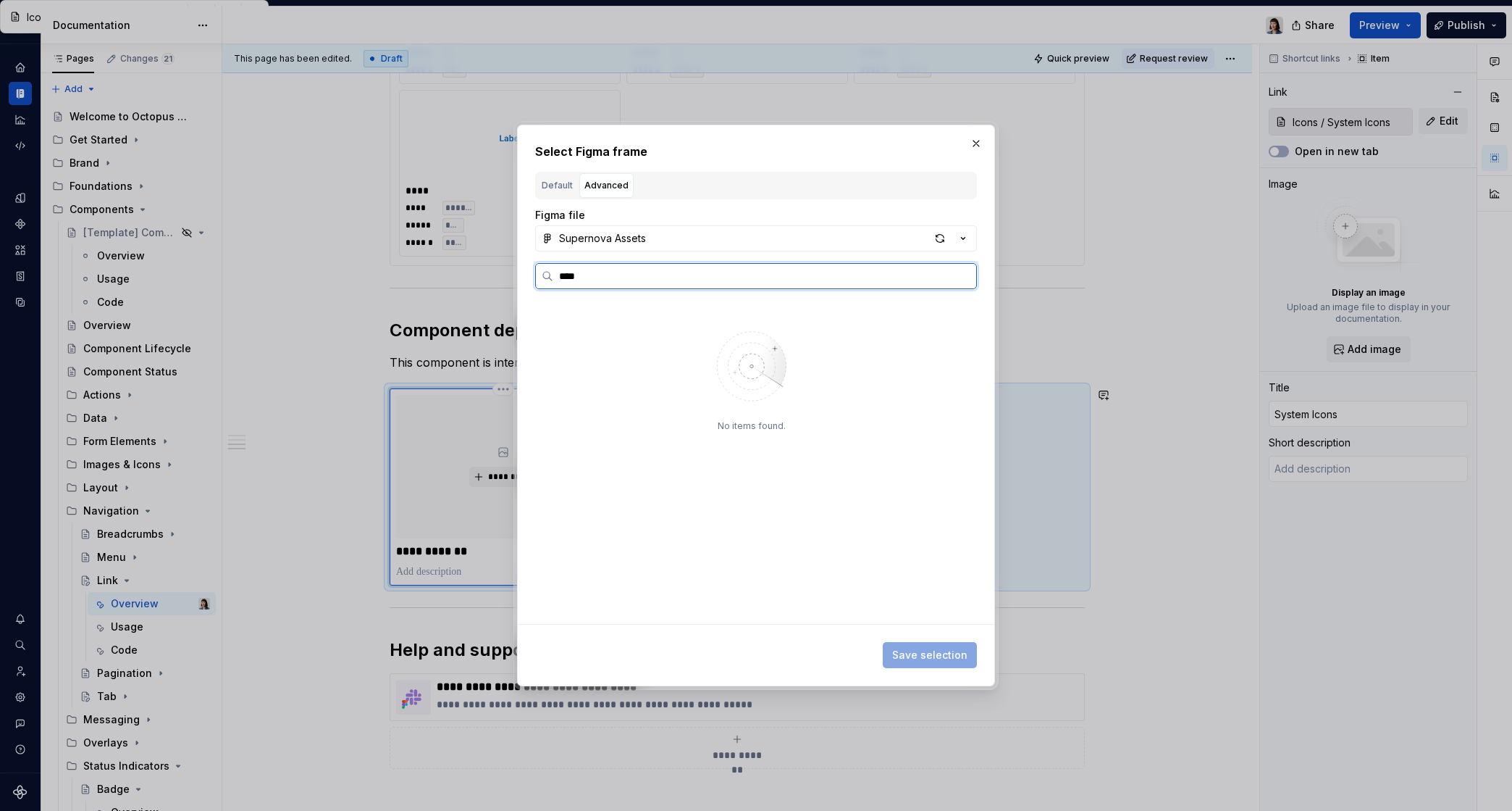
type input "****"
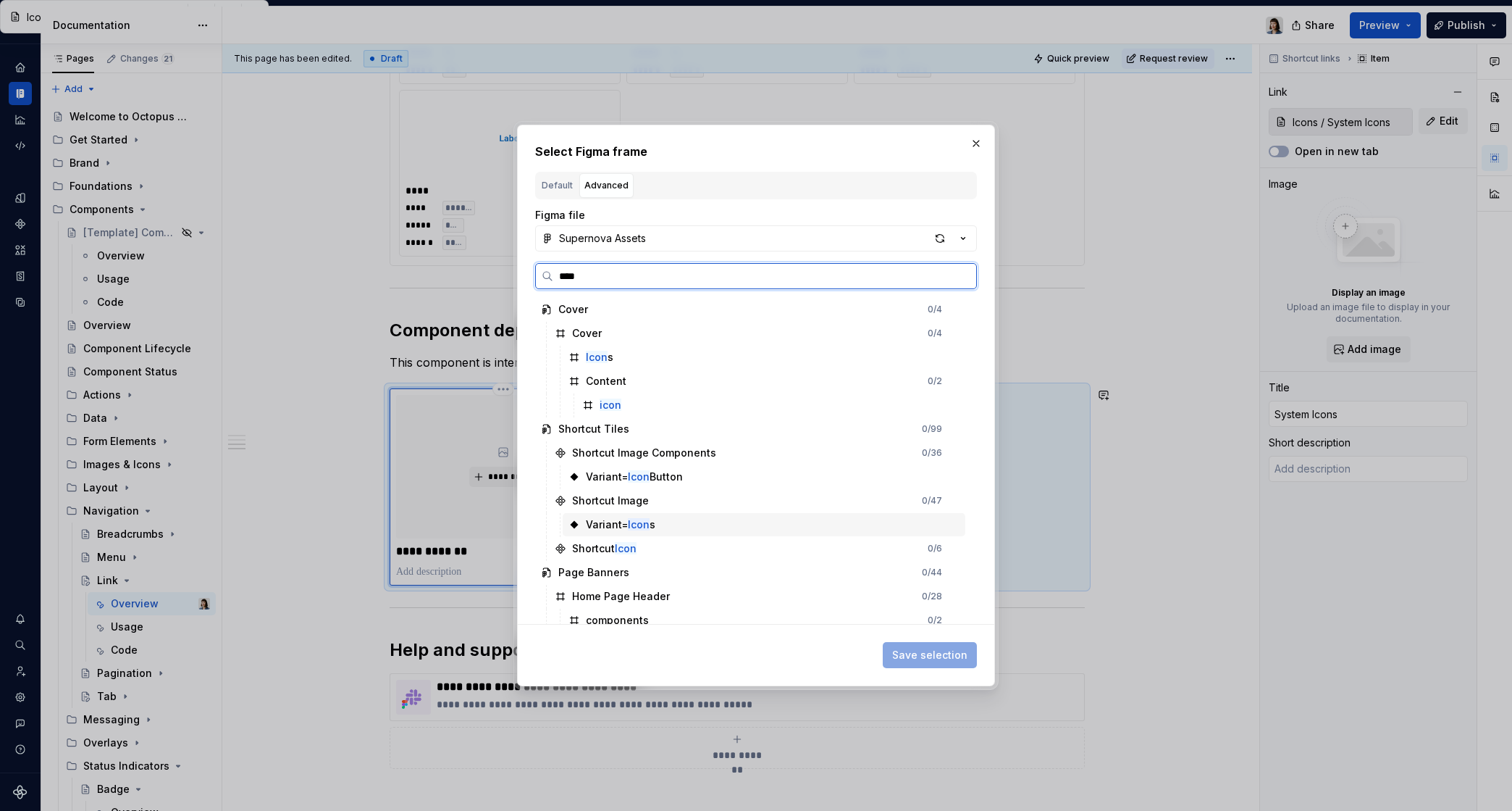
click at [646, 523] on mark "Icon" at bounding box center [639, 524] width 22 height 13
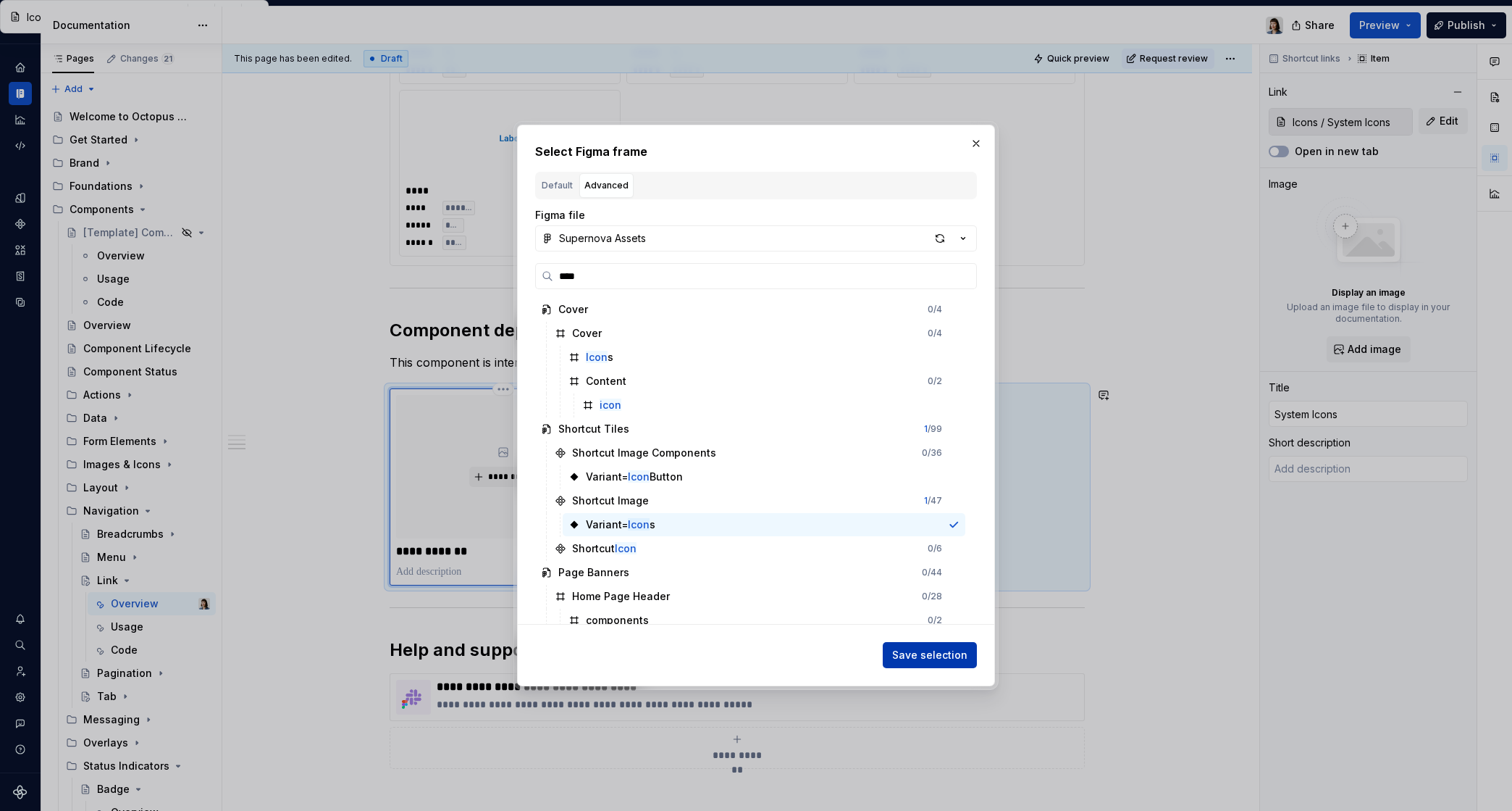
click at [908, 655] on span "Save selection" at bounding box center [930, 655] width 75 height 14
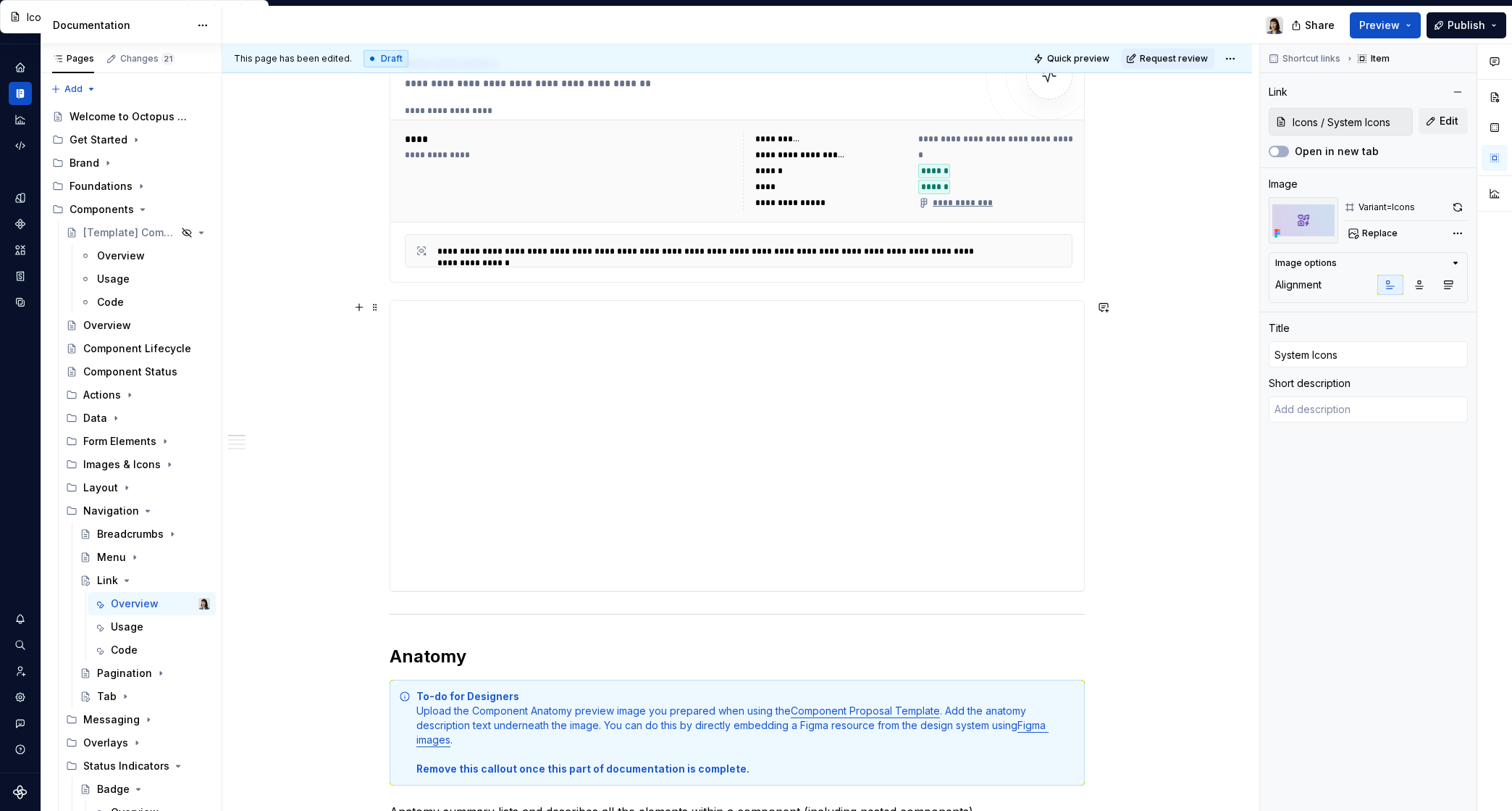
scroll to position [0, 0]
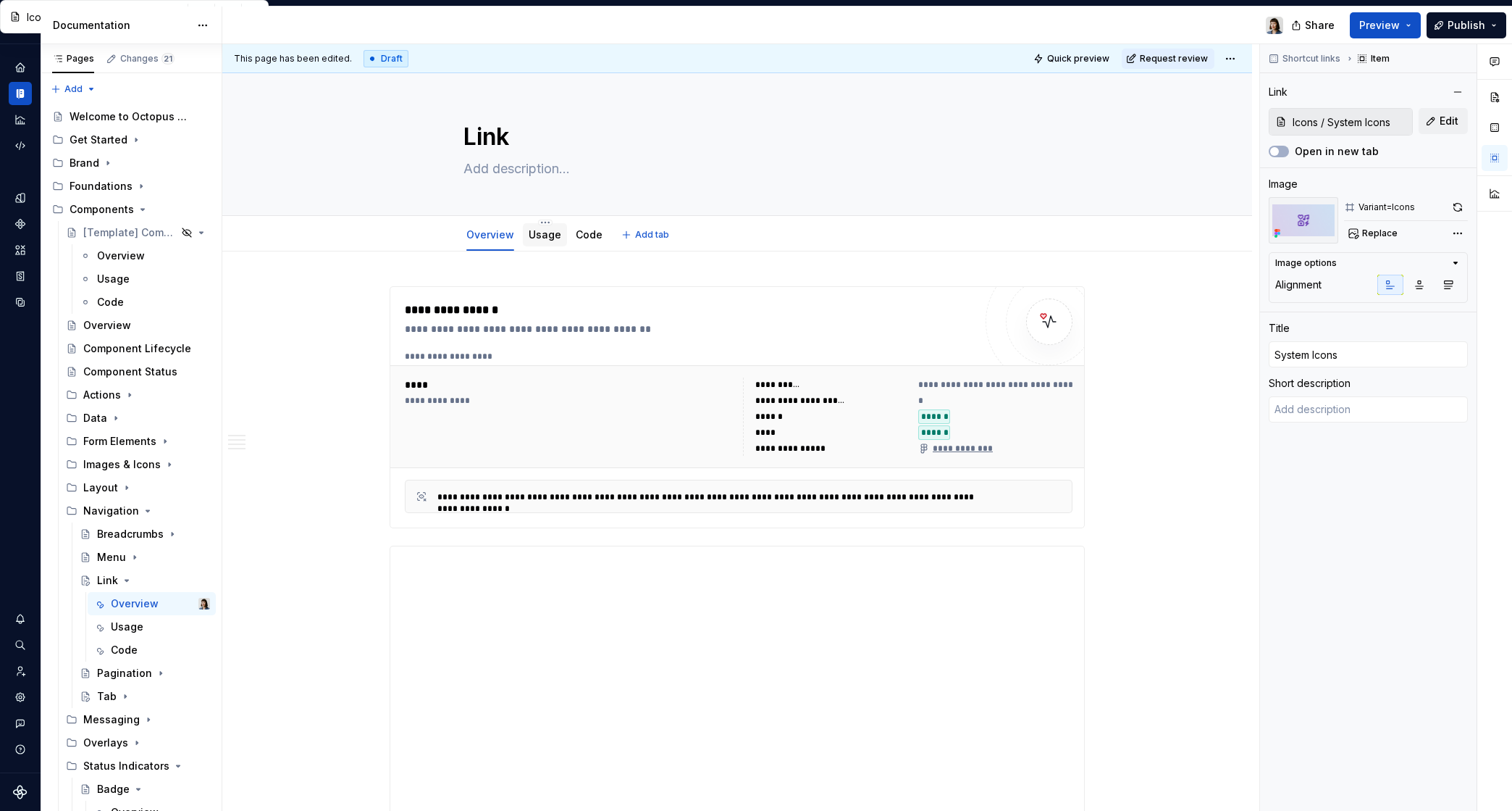
click at [542, 238] on link "Usage" at bounding box center [545, 234] width 33 height 13
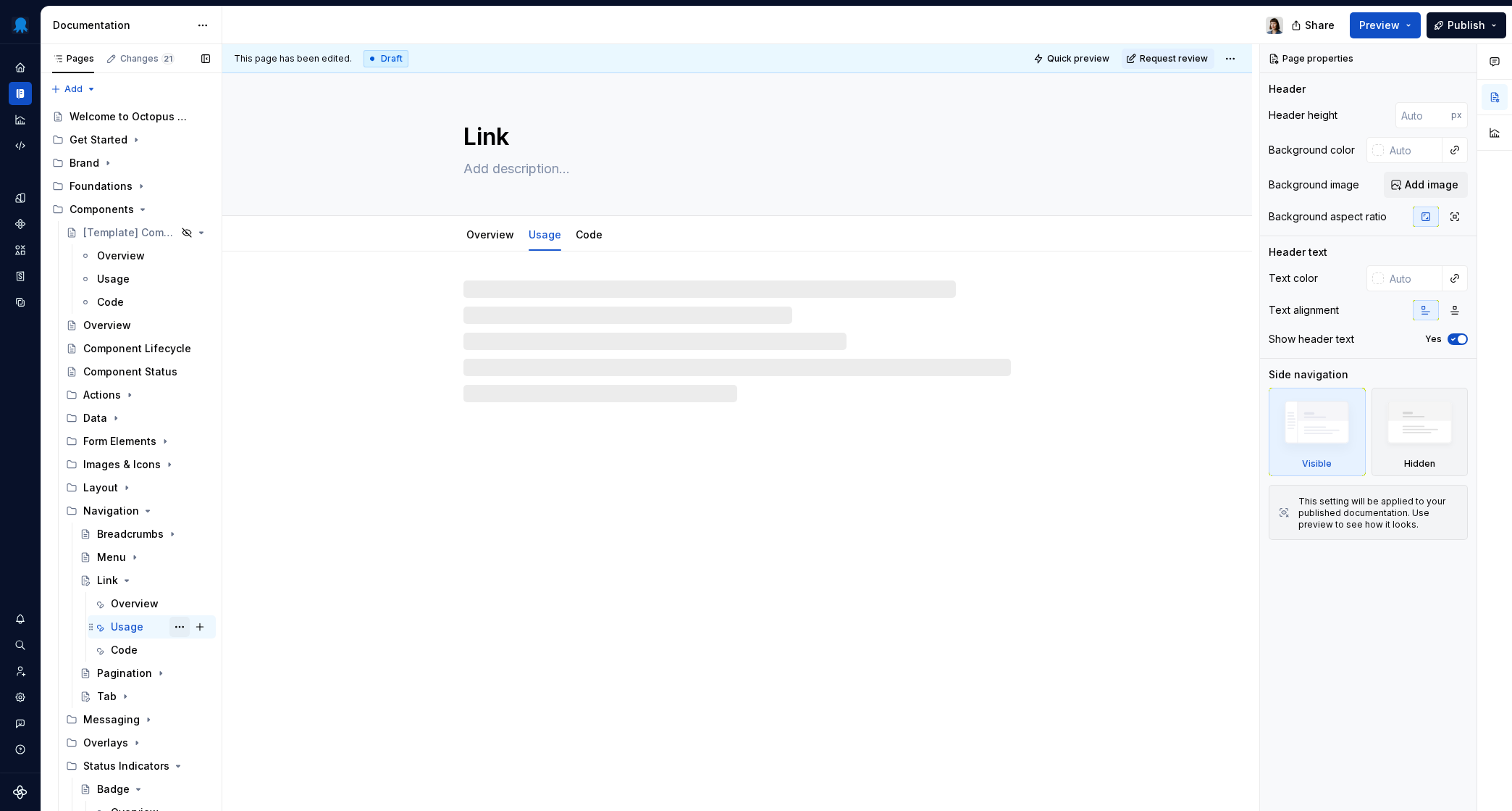
click at [179, 629] on button "Page tree" at bounding box center [179, 627] width 20 height 20
click at [216, 686] on div "Hide tab" at bounding box center [259, 683] width 142 height 14
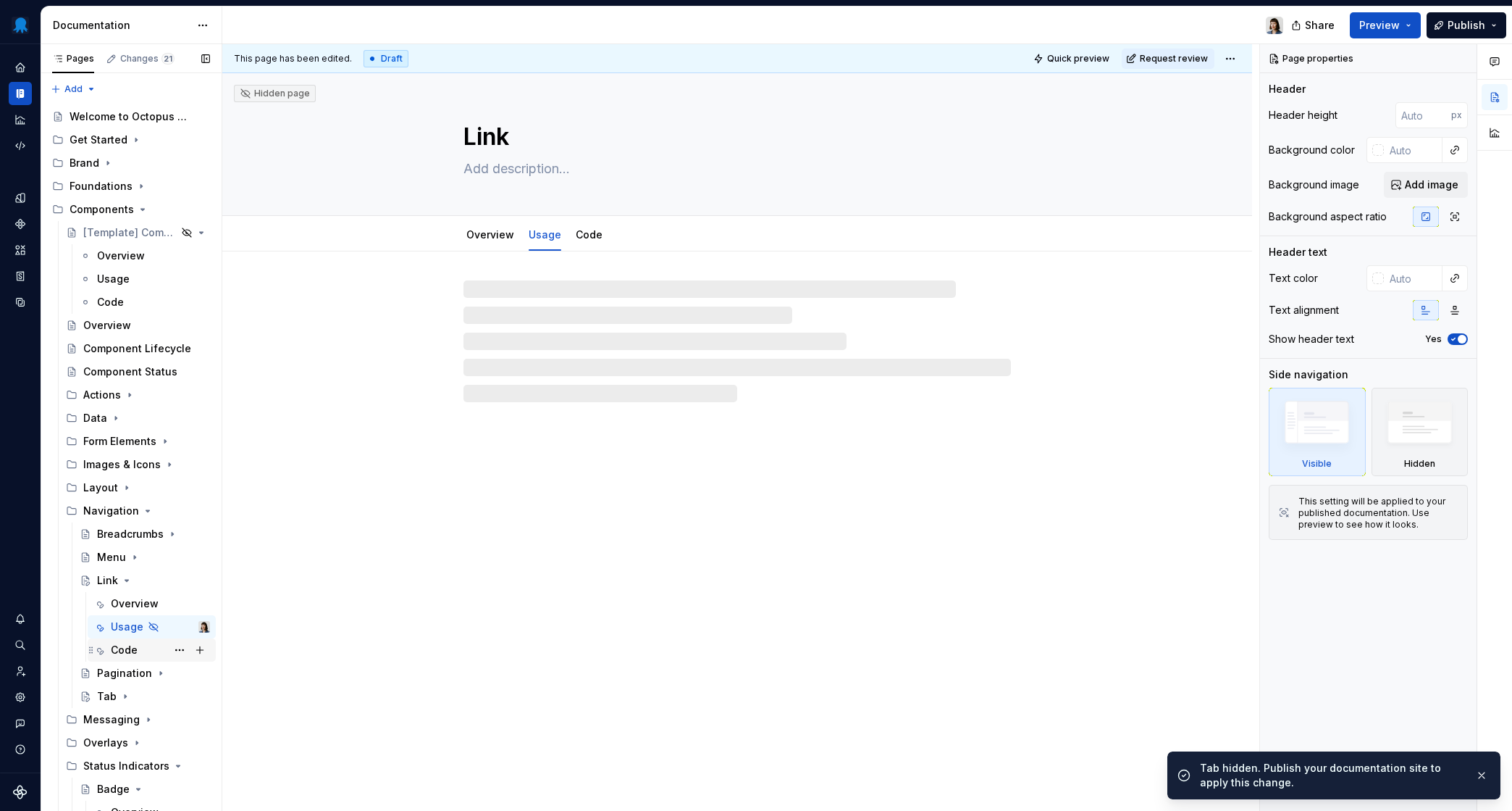
click at [121, 653] on div "Code" at bounding box center [124, 650] width 27 height 14
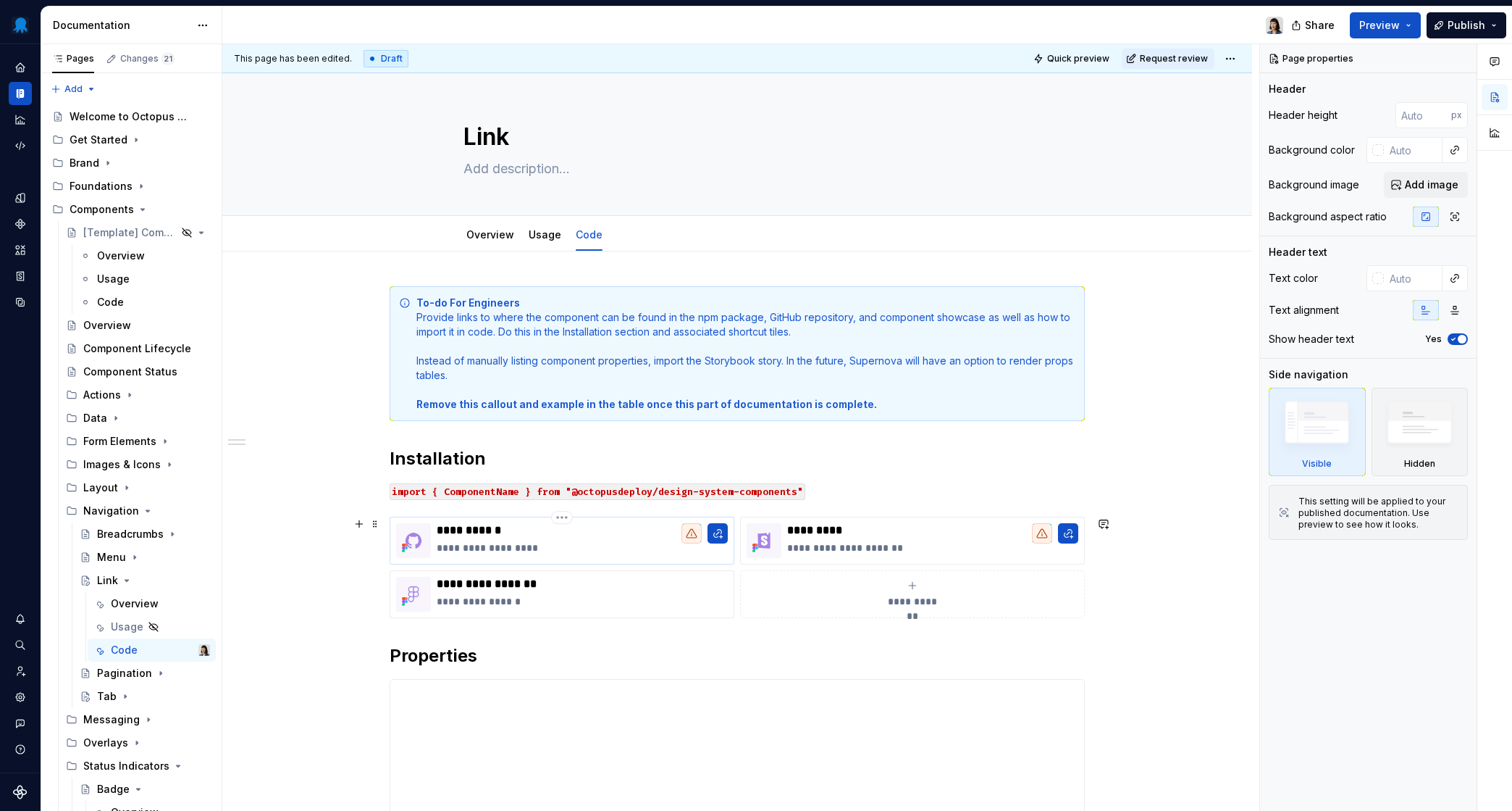
click at [536, 545] on p "**********" at bounding box center [583, 547] width 291 height 14
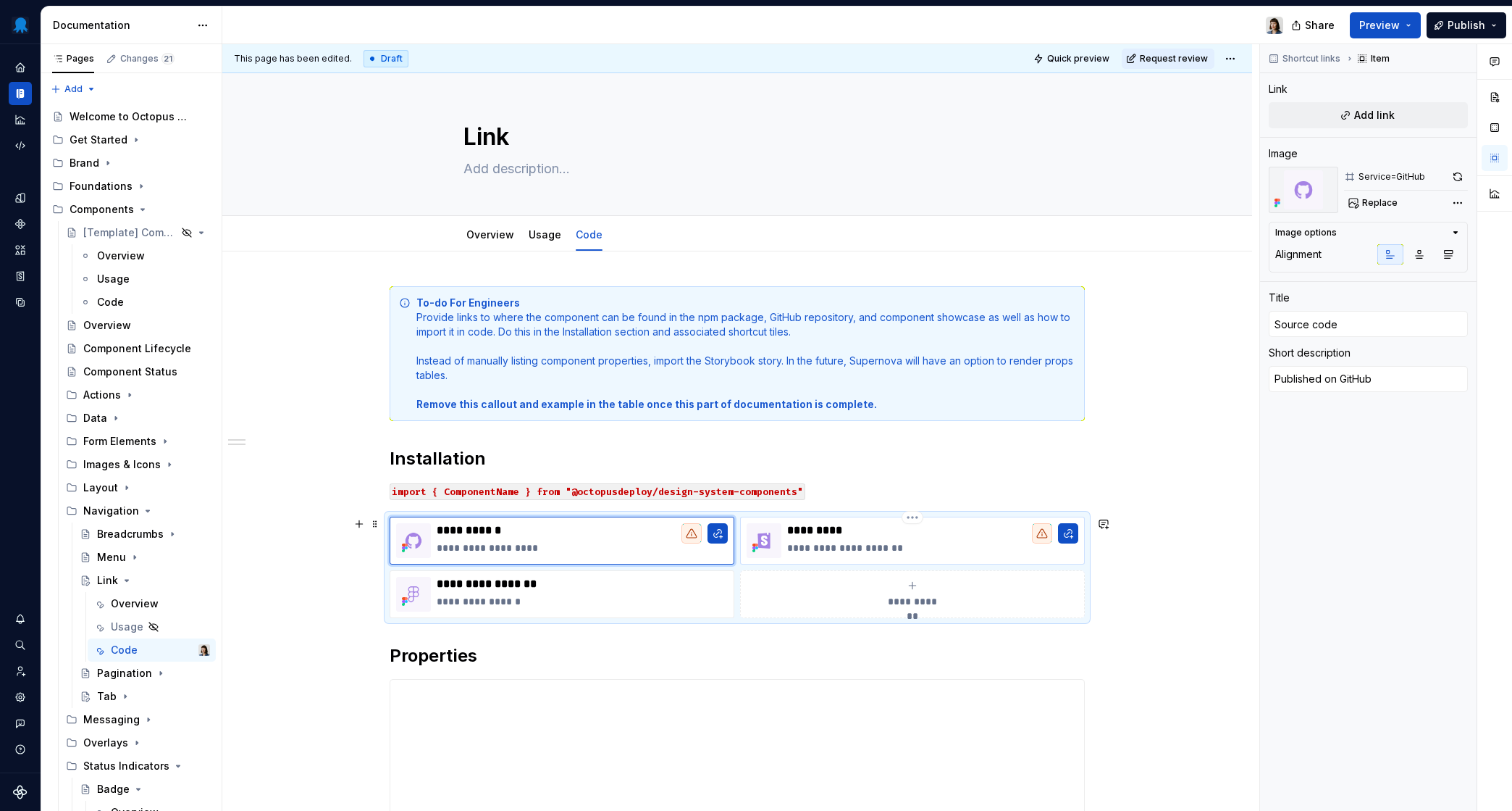
click at [917, 545] on p "**********" at bounding box center [933, 547] width 291 height 14
type textarea "*"
type input "Live demo"
type textarea "Published on Storybook"
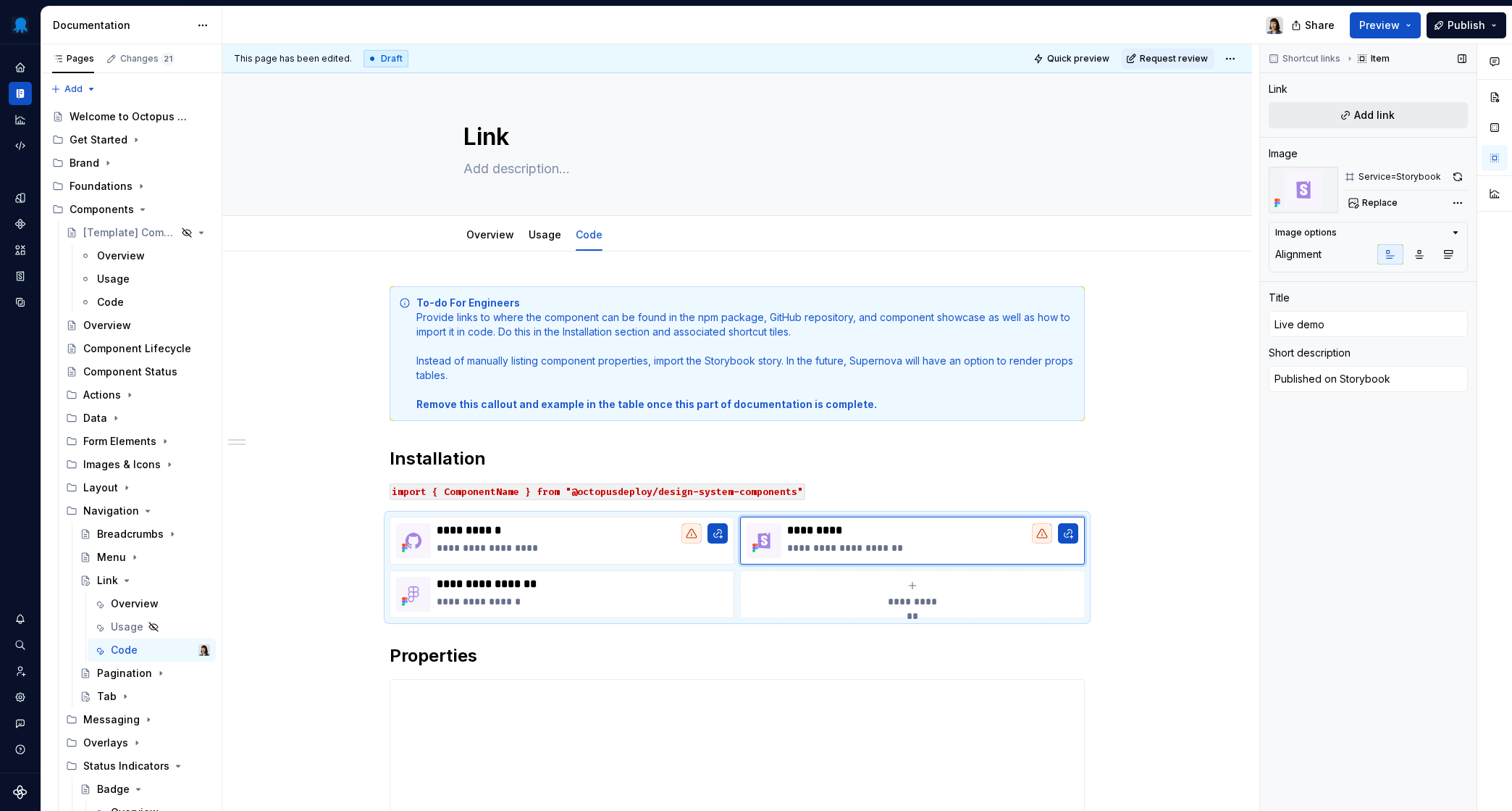
click at [1402, 109] on button "Add link" at bounding box center [1368, 115] width 199 height 26
type textarea "*"
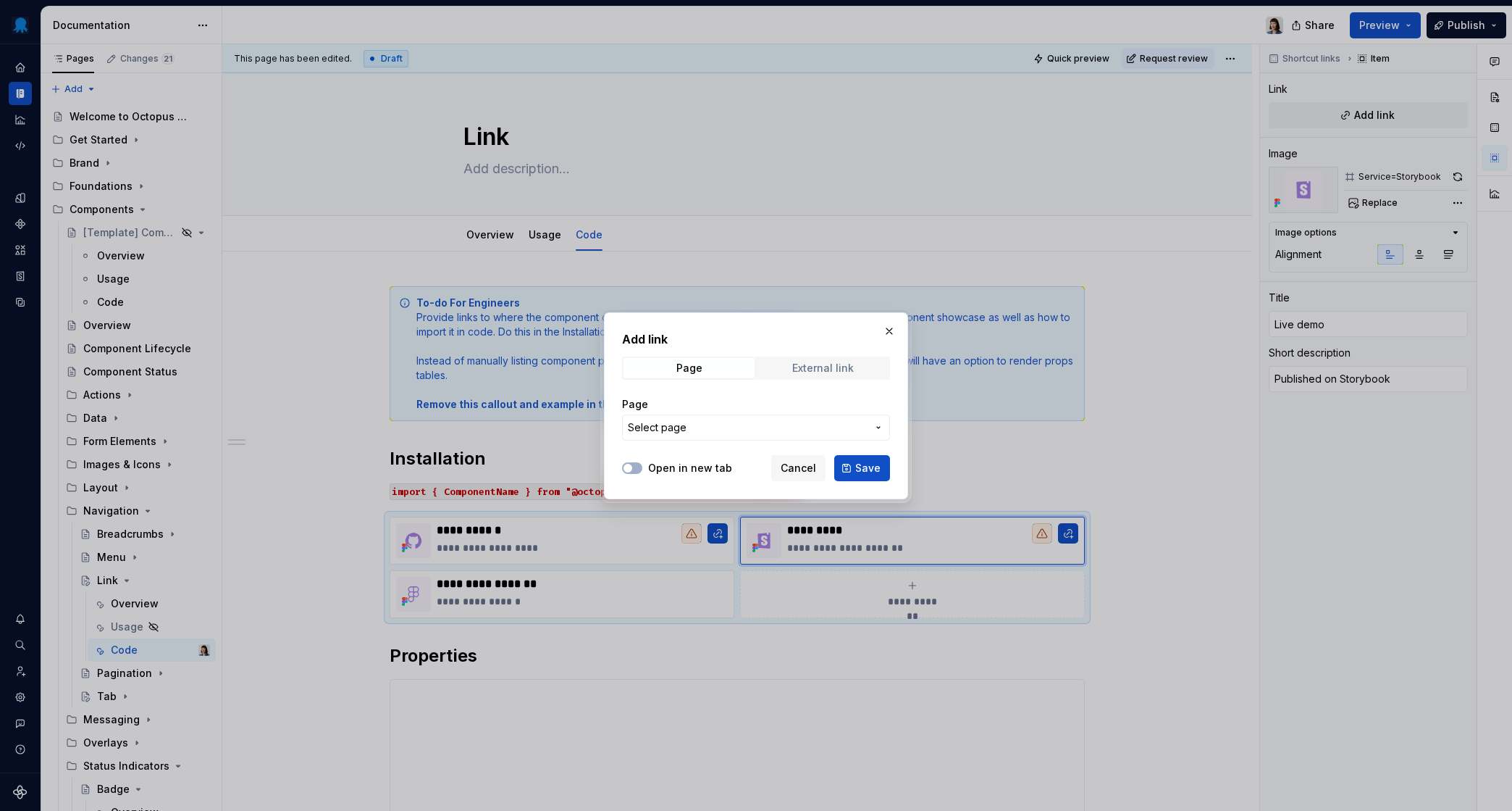
click at [815, 372] on div "External link" at bounding box center [823, 368] width 62 height 12
click at [771, 419] on input "URL" at bounding box center [756, 427] width 268 height 26
paste input "https://components.octopus.design/?path=/docs/components-link-base--docs"
type input "https://components.octopus.design/?path=/docs/components-link-base--docs"
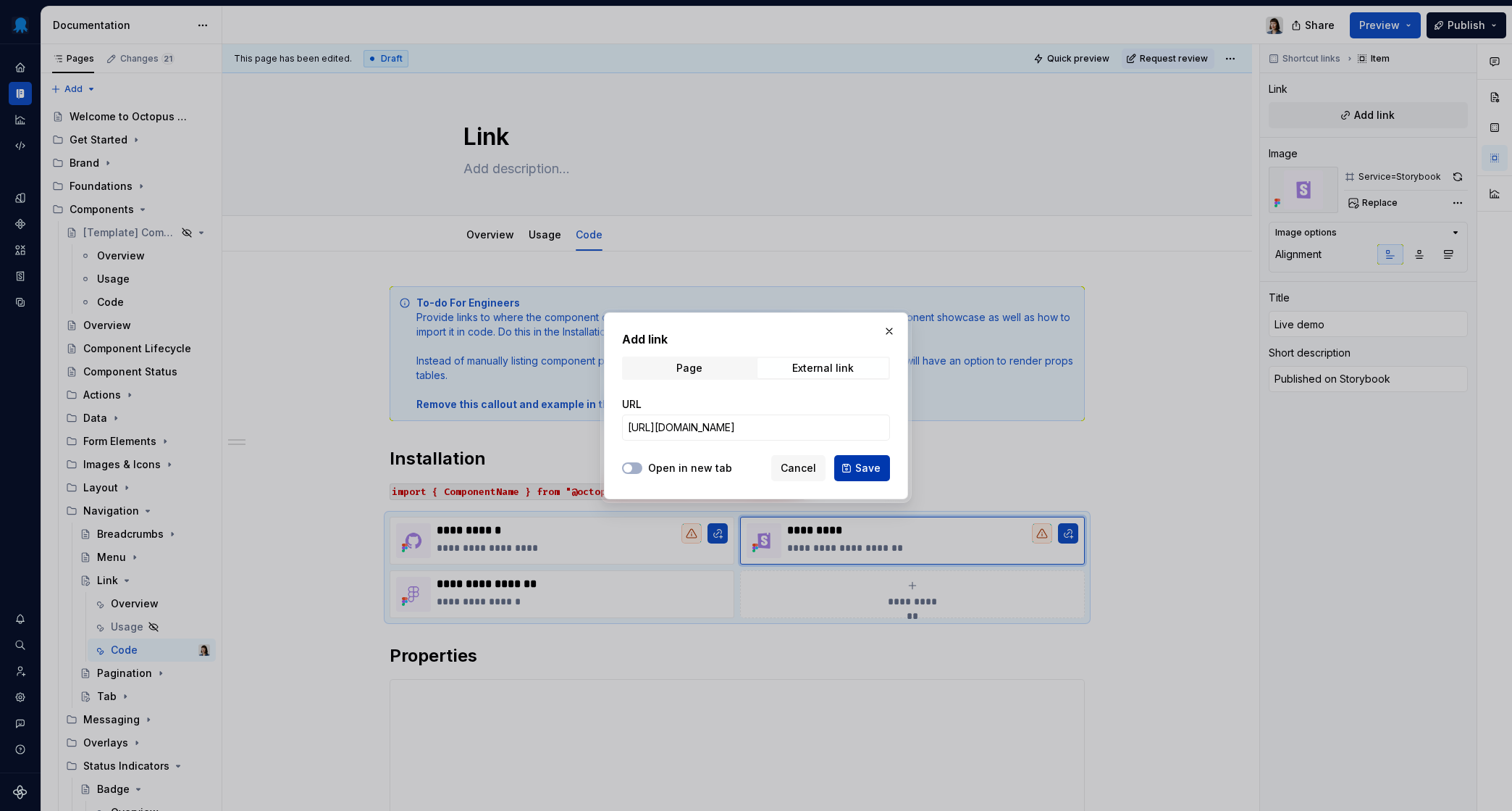
click at [860, 466] on span "Save" at bounding box center [868, 467] width 25 height 14
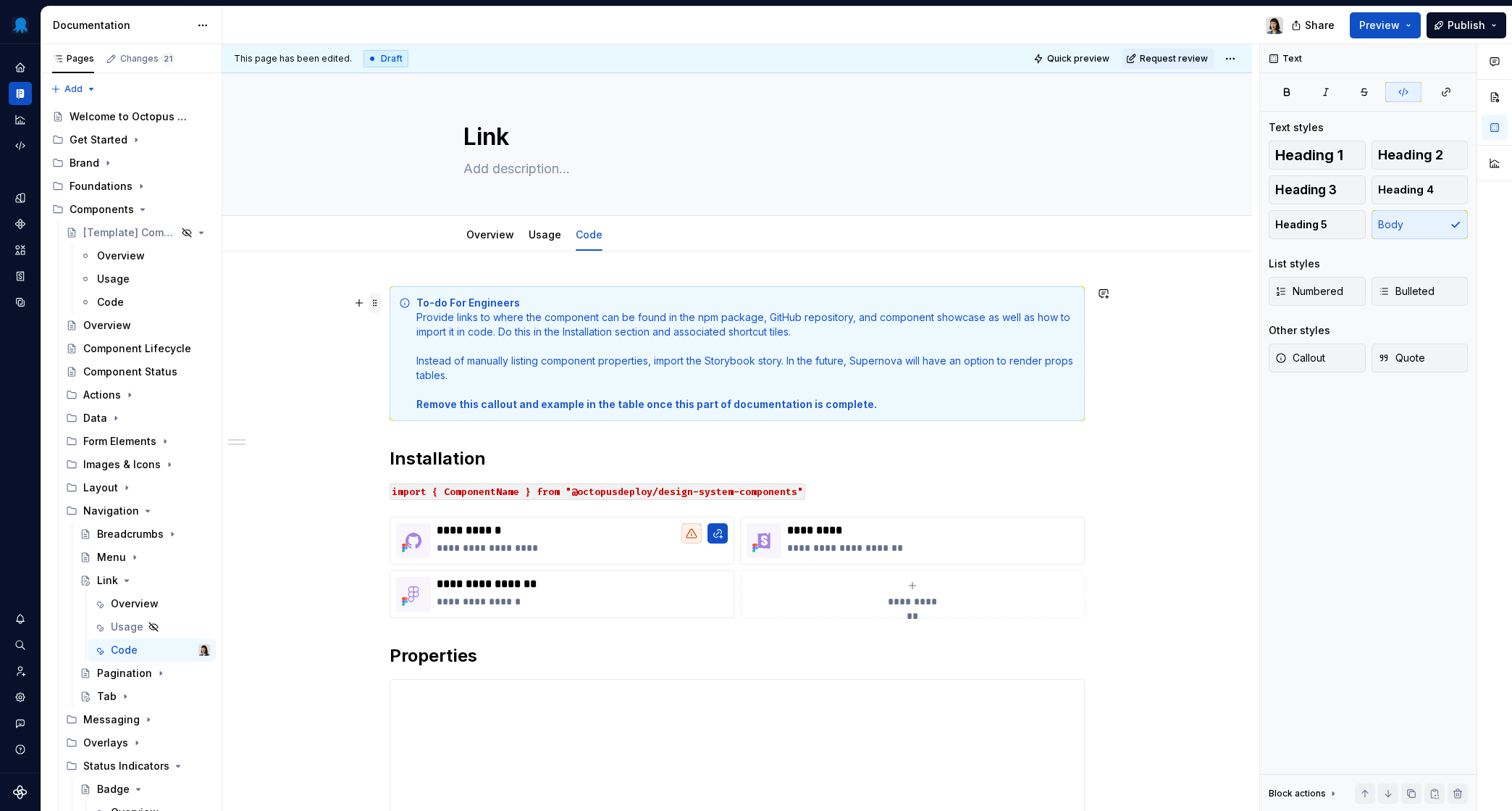
click at [376, 301] on span at bounding box center [375, 302] width 12 height 20
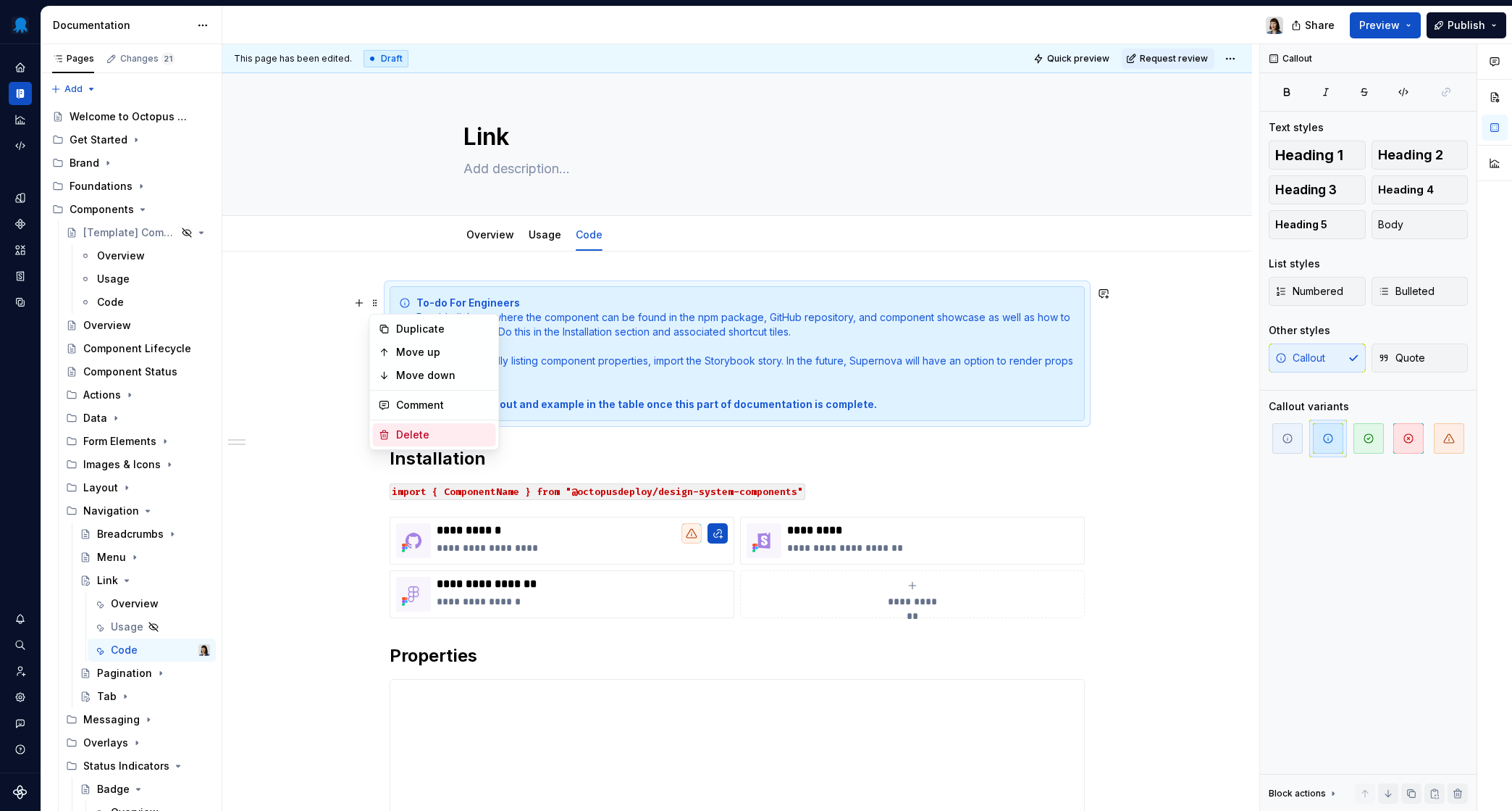
click at [429, 433] on div "Delete" at bounding box center [444, 434] width 95 height 14
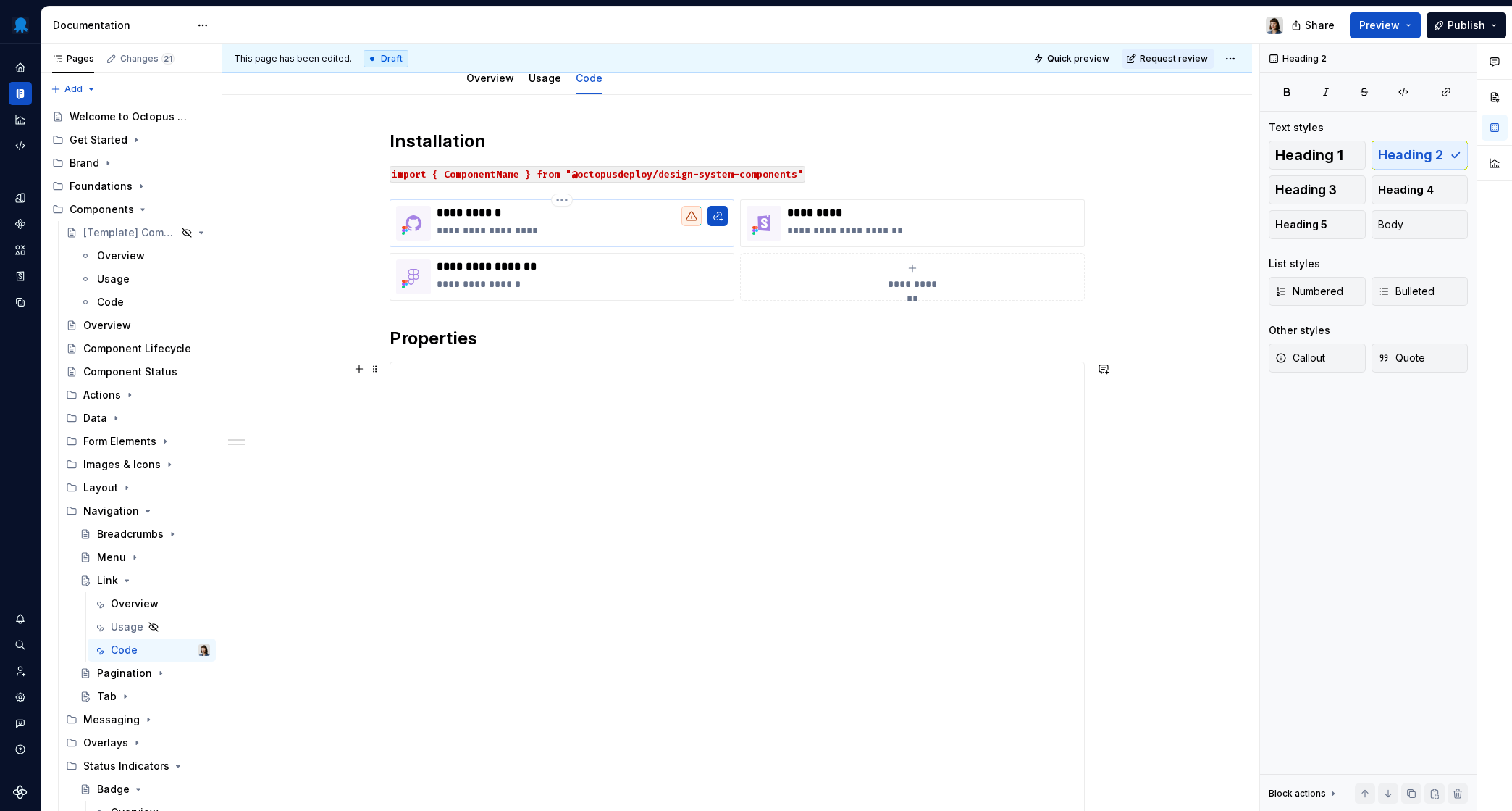
scroll to position [208, 0]
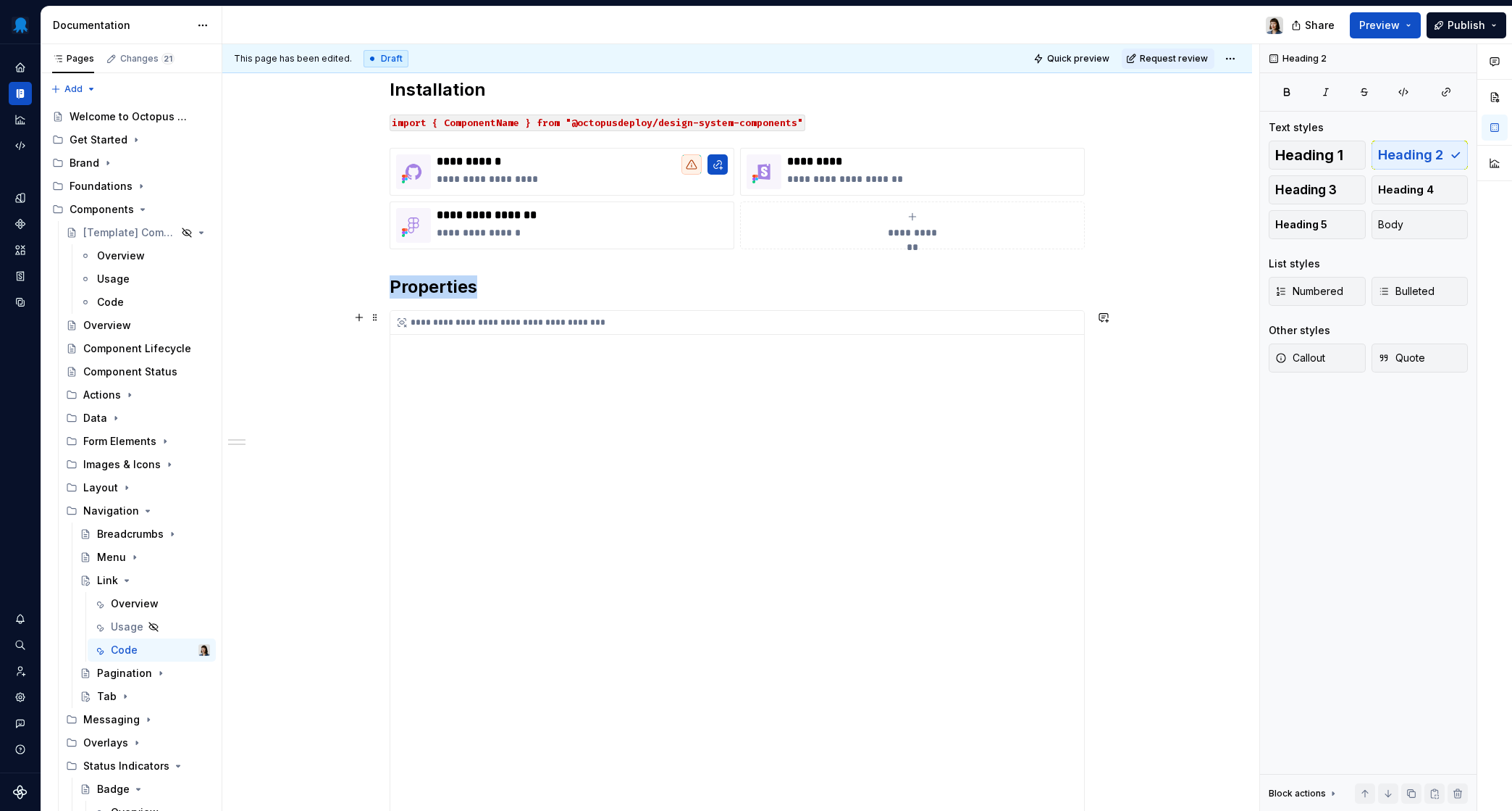
click at [434, 339] on div "**********" at bounding box center [737, 626] width 694 height 630
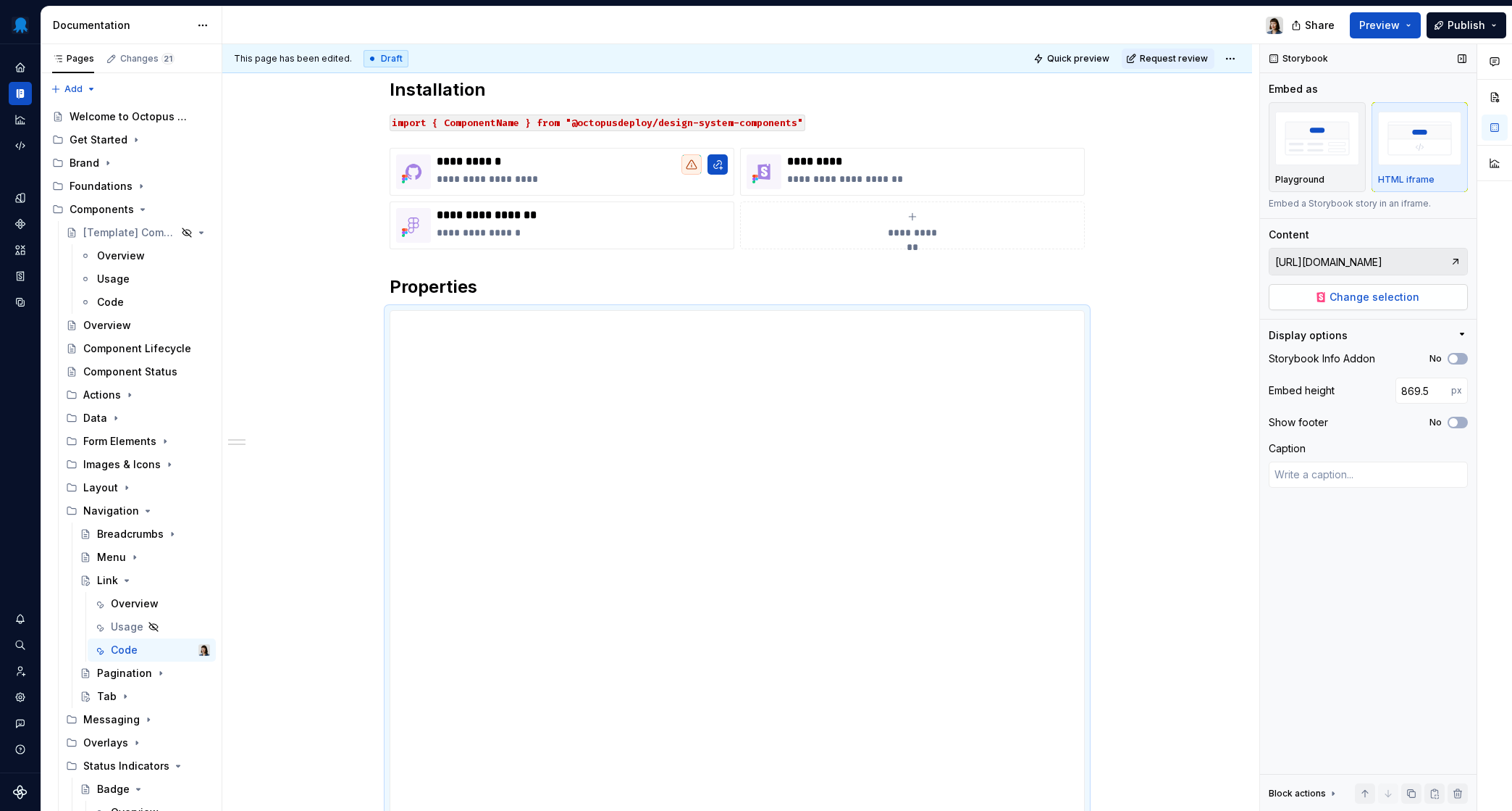
click at [1388, 302] on span "Change selection" at bounding box center [1374, 296] width 90 height 14
type textarea "*"
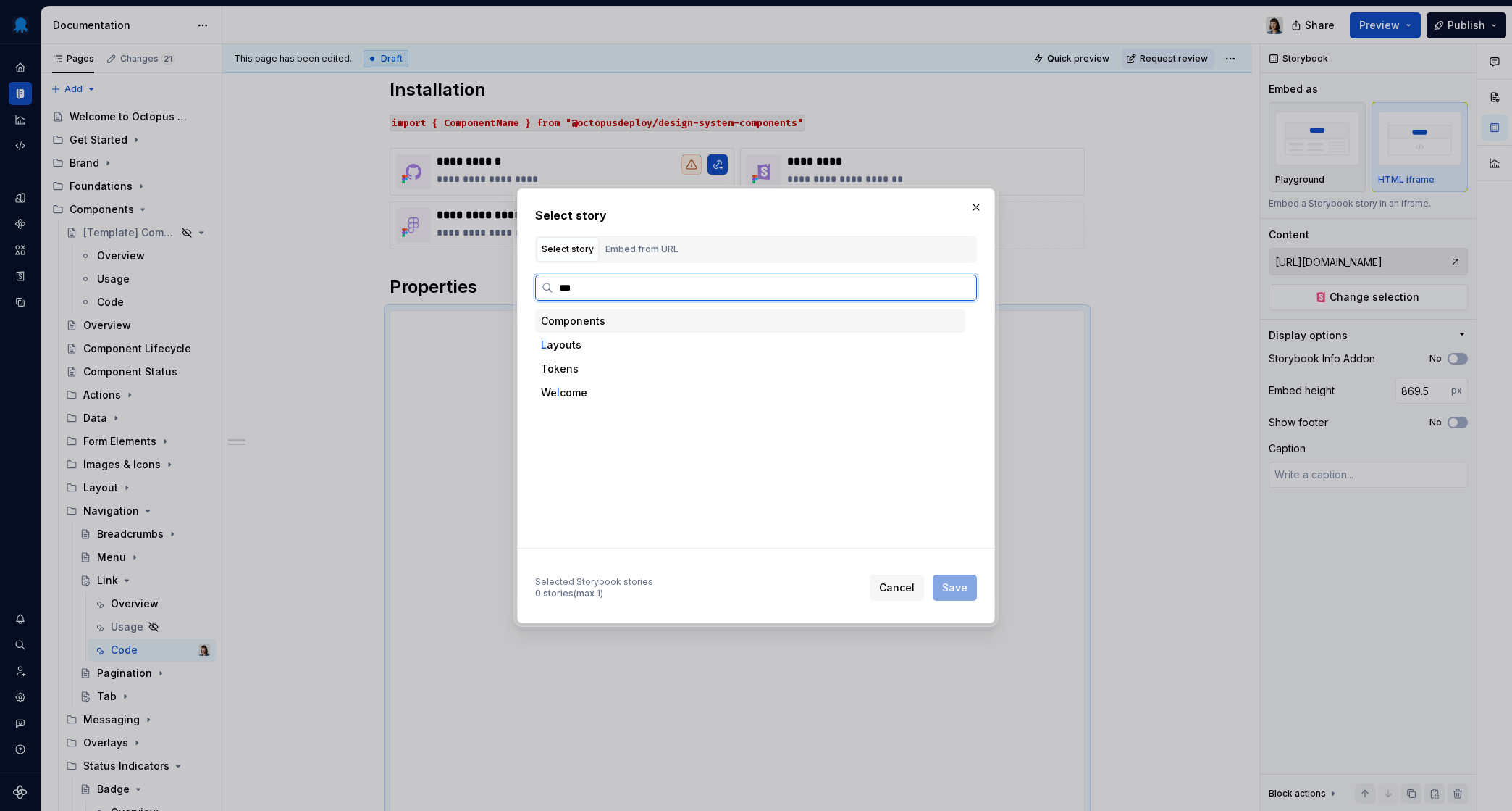
type input "****"
click at [670, 444] on div "Docs" at bounding box center [771, 440] width 389 height 23
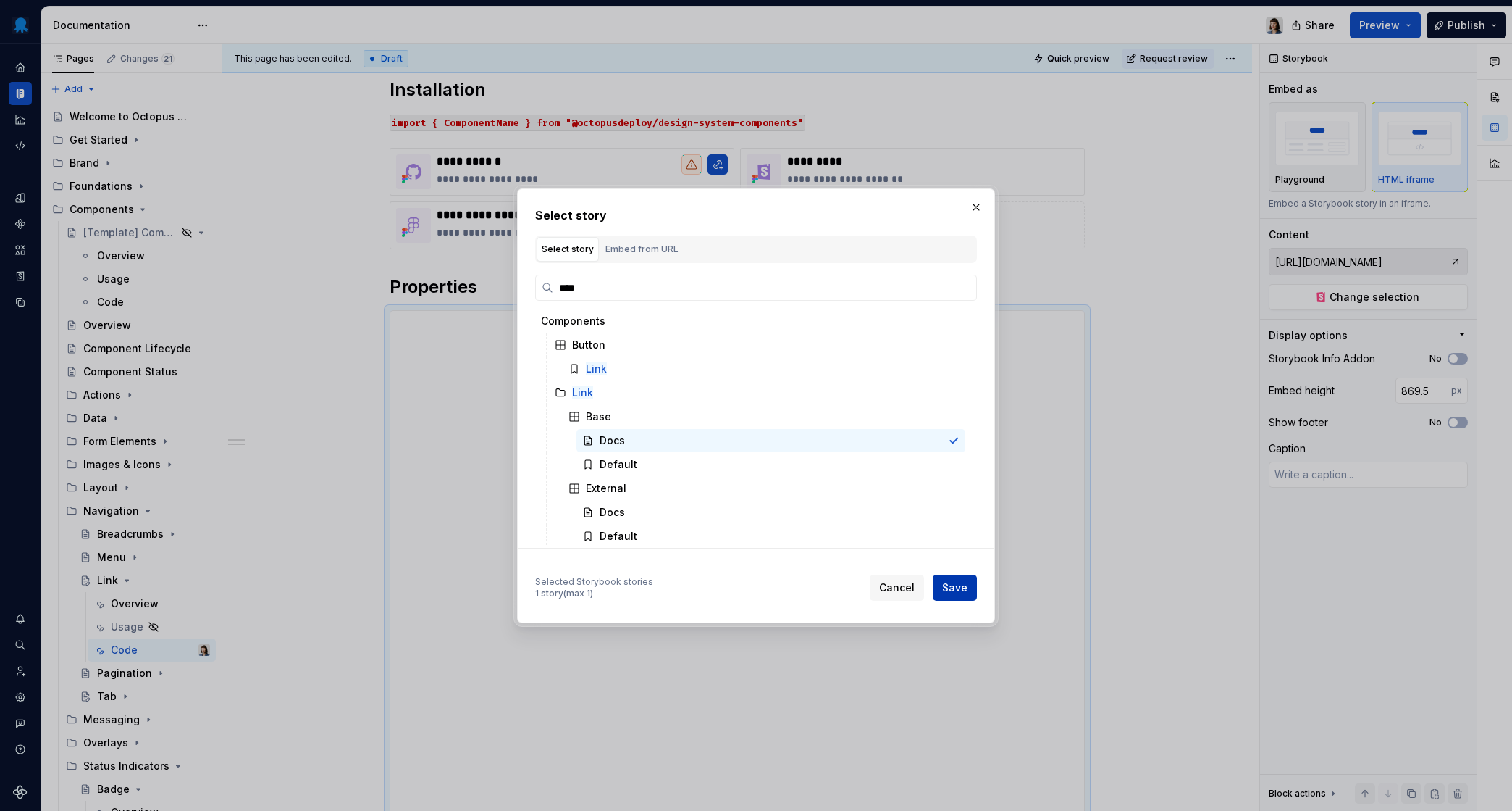
click at [952, 582] on span "Save" at bounding box center [955, 587] width 25 height 14
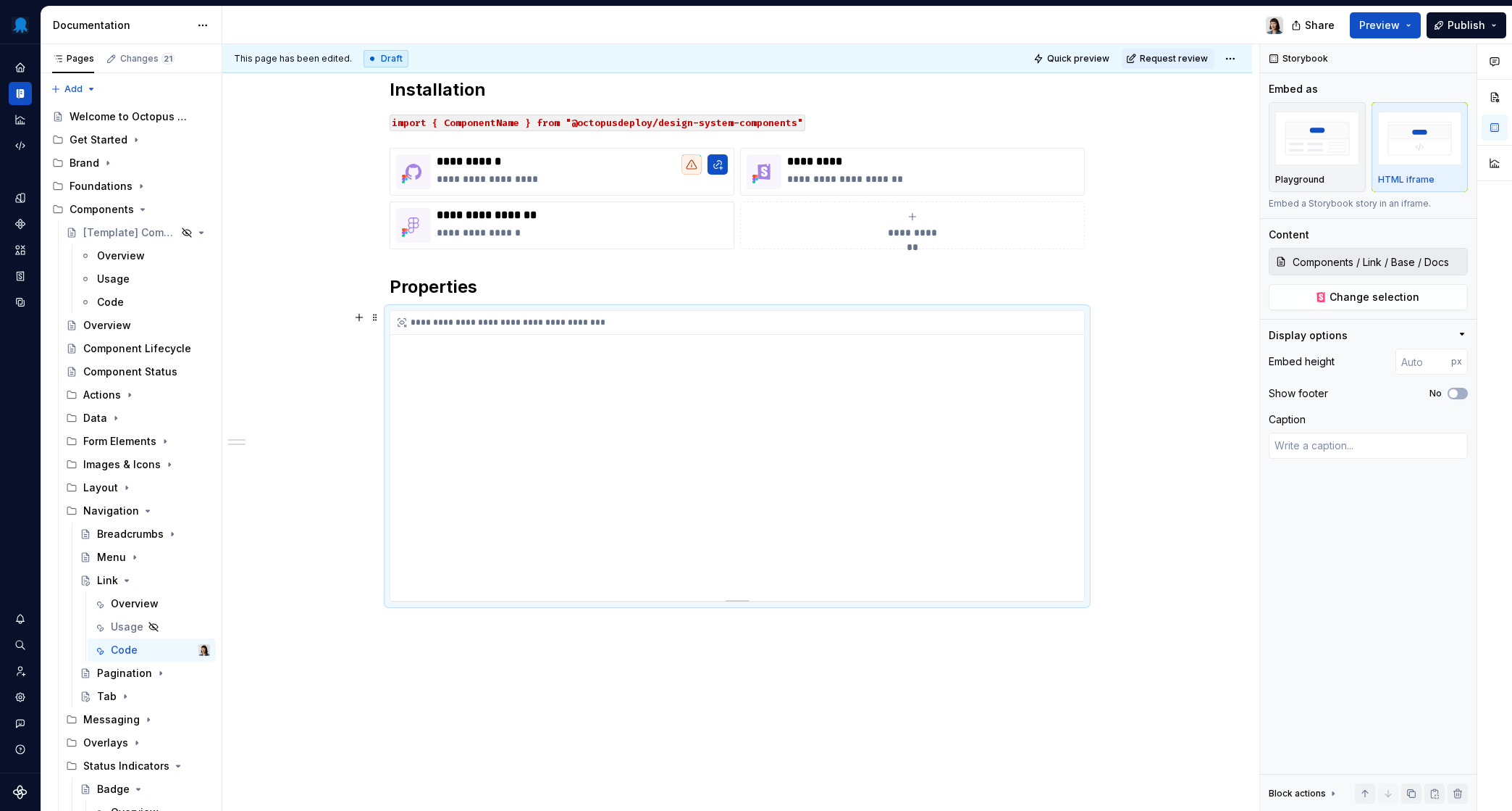
type textarea "*"
type input "Components / Link / Base / Docs"
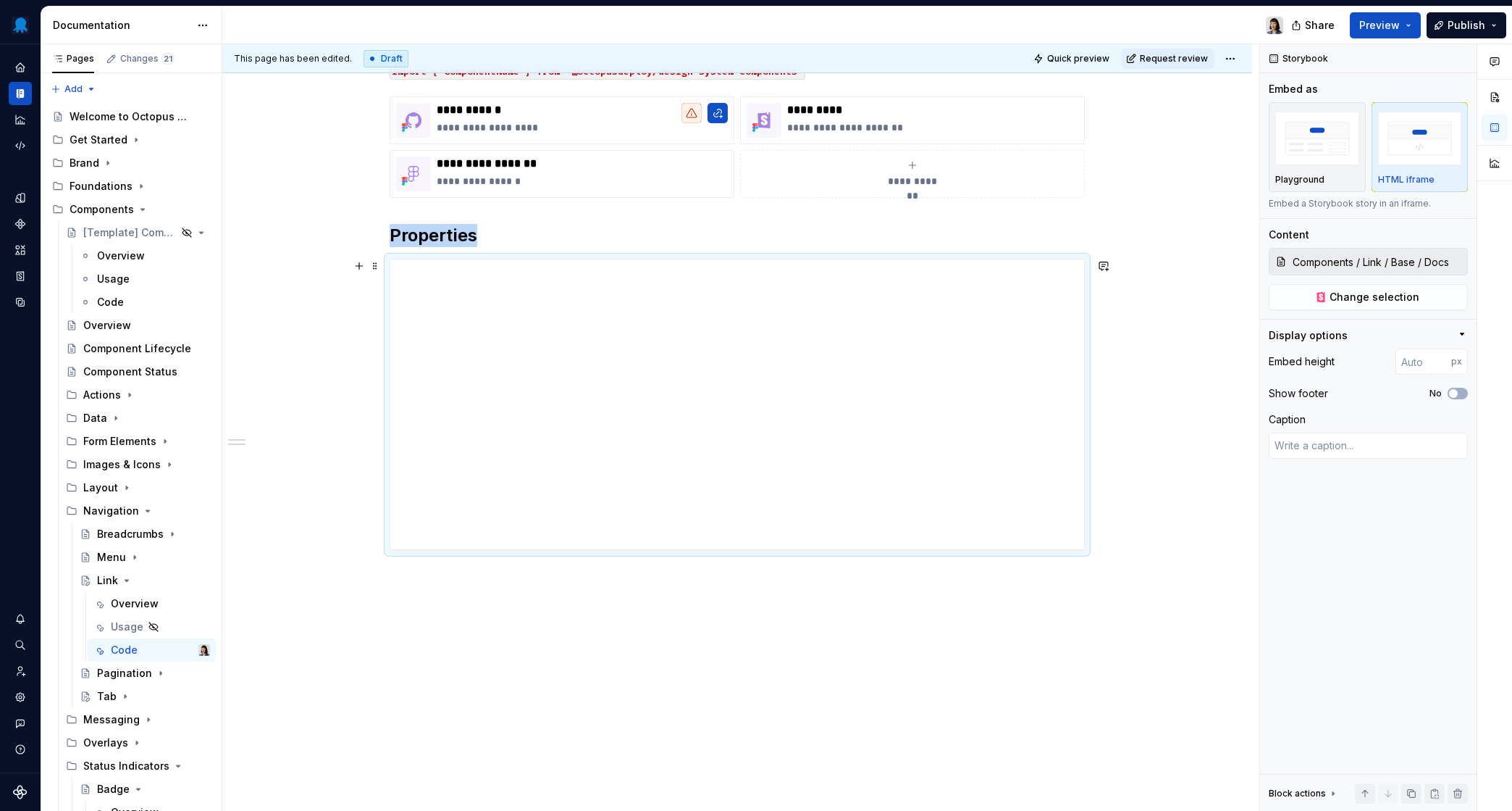
type textarea "*"
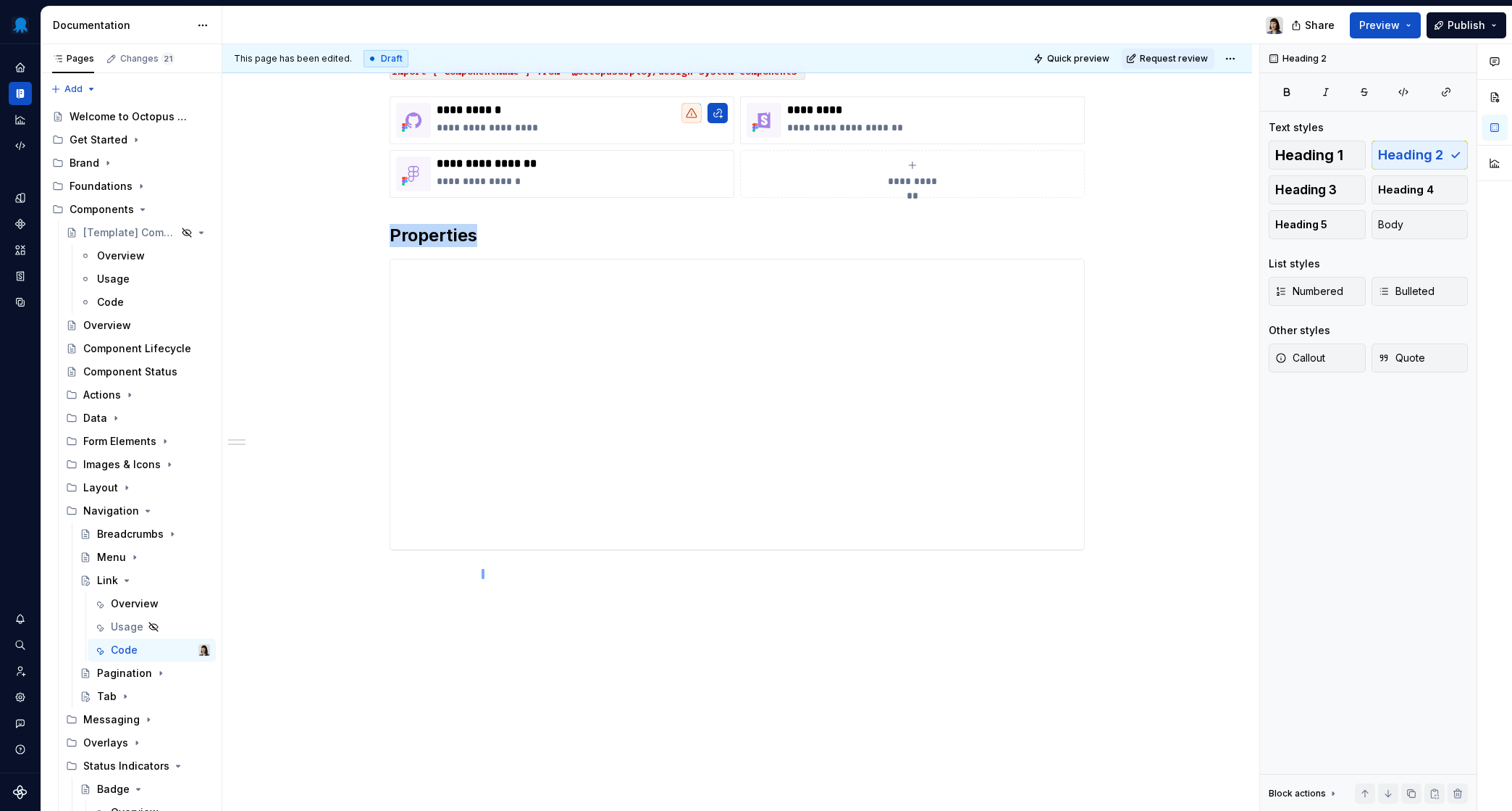
click at [481, 579] on div "**********" at bounding box center [740, 428] width 1037 height 768
click at [485, 577] on div "**********" at bounding box center [736, 402] width 1030 height 820
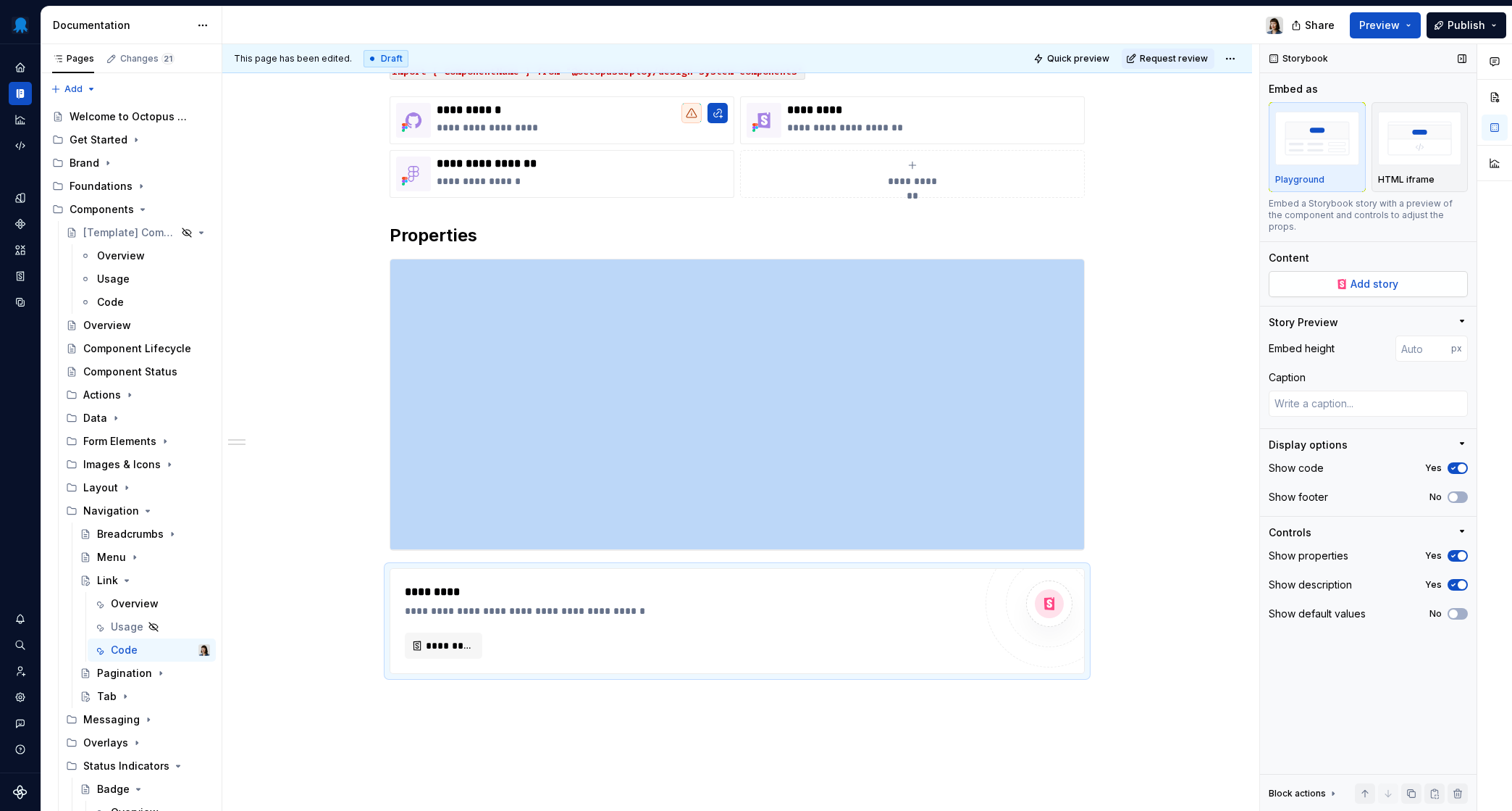
click at [1361, 277] on span "Add story" at bounding box center [1375, 284] width 48 height 14
type textarea "*"
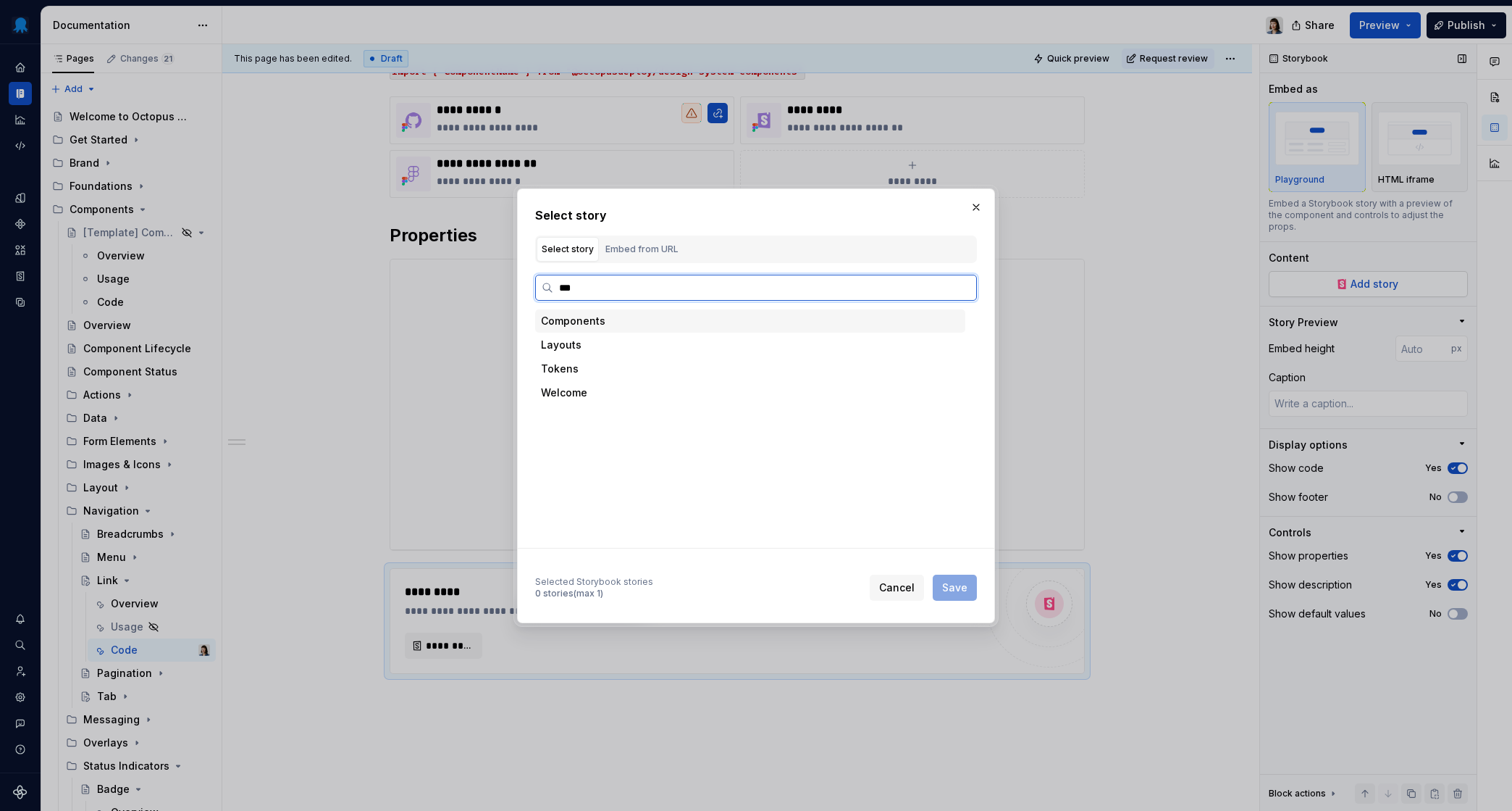
type input "****"
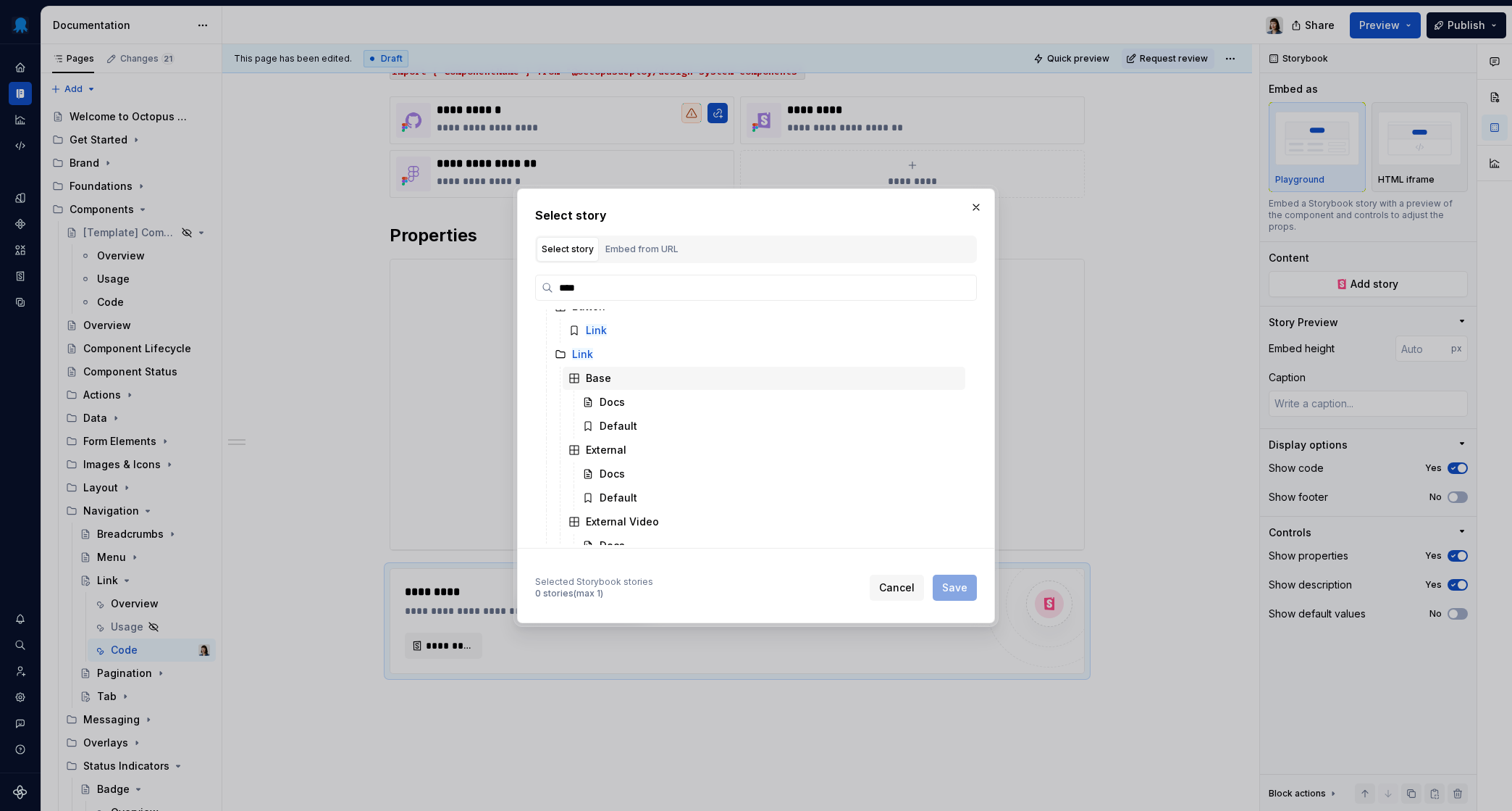
scroll to position [34, 0]
click at [641, 458] on div "External" at bounding box center [763, 455] width 402 height 23
click at [614, 481] on div "Docs" at bounding box center [613, 478] width 25 height 14
click at [952, 589] on span "Save" at bounding box center [955, 587] width 25 height 14
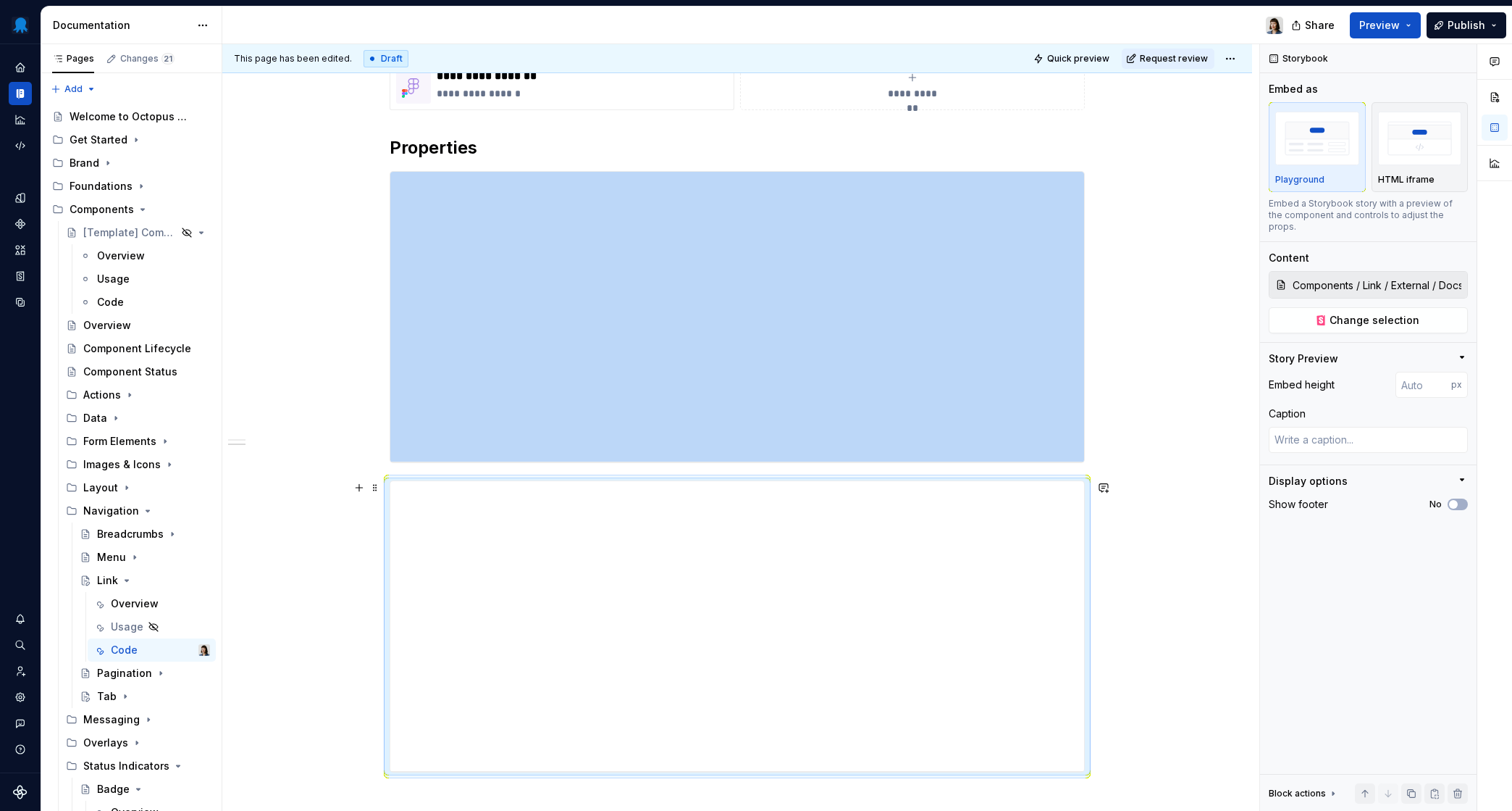
scroll to position [554, 0]
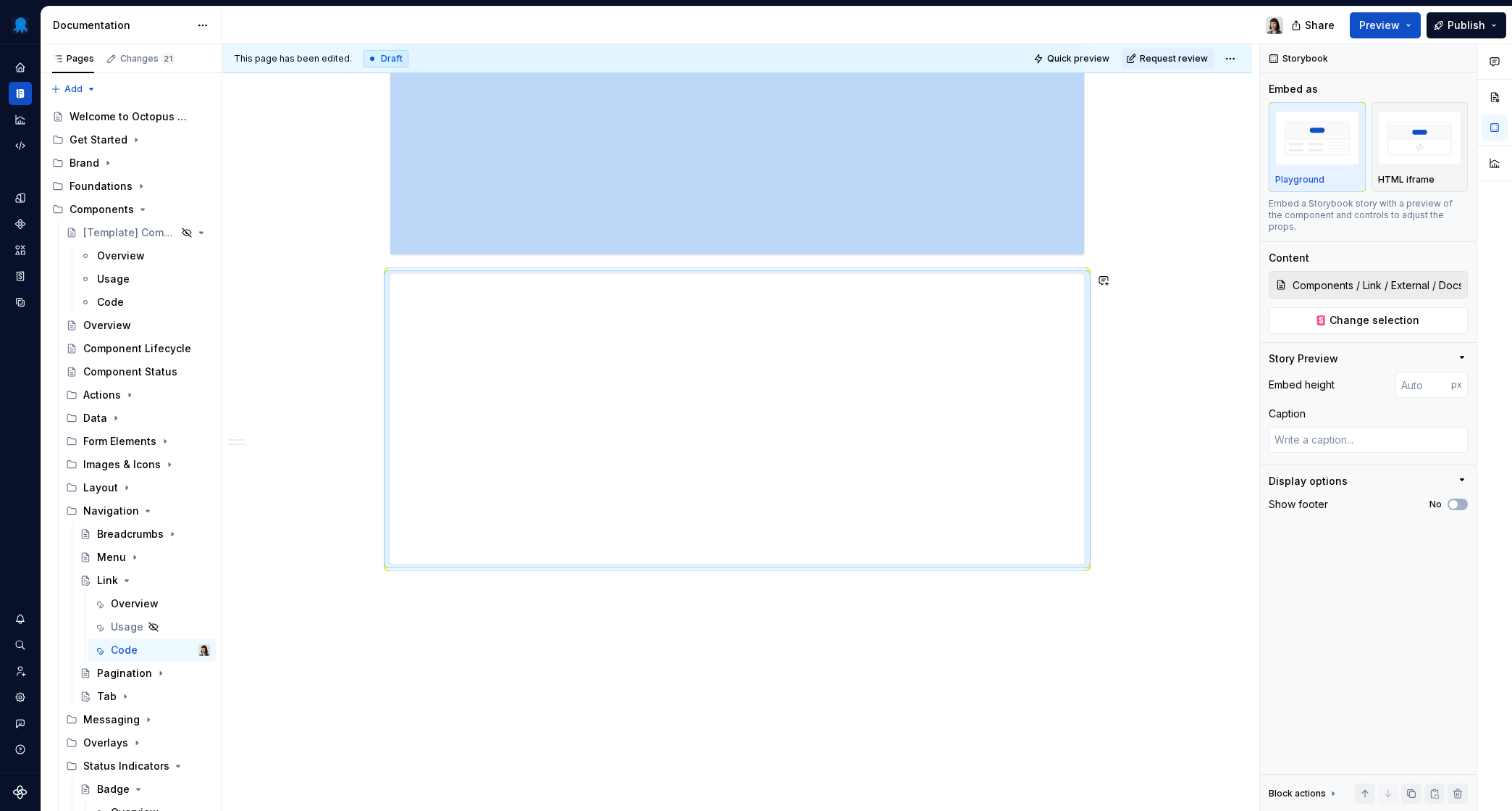
type textarea "*"
click at [456, 599] on div "**********" at bounding box center [736, 262] width 1030 height 1130
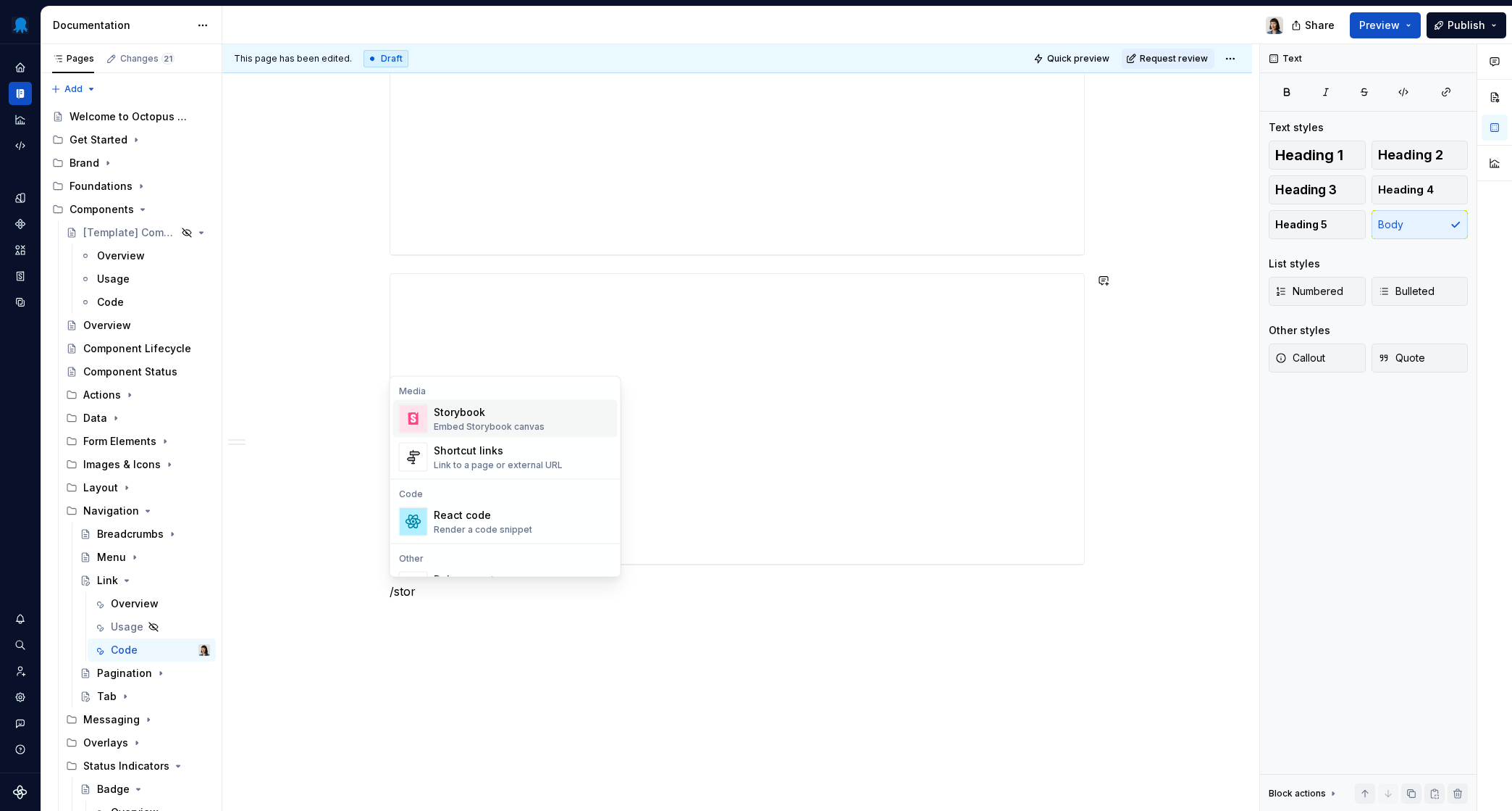
click at [459, 416] on div "Storybook" at bounding box center [489, 412] width 111 height 14
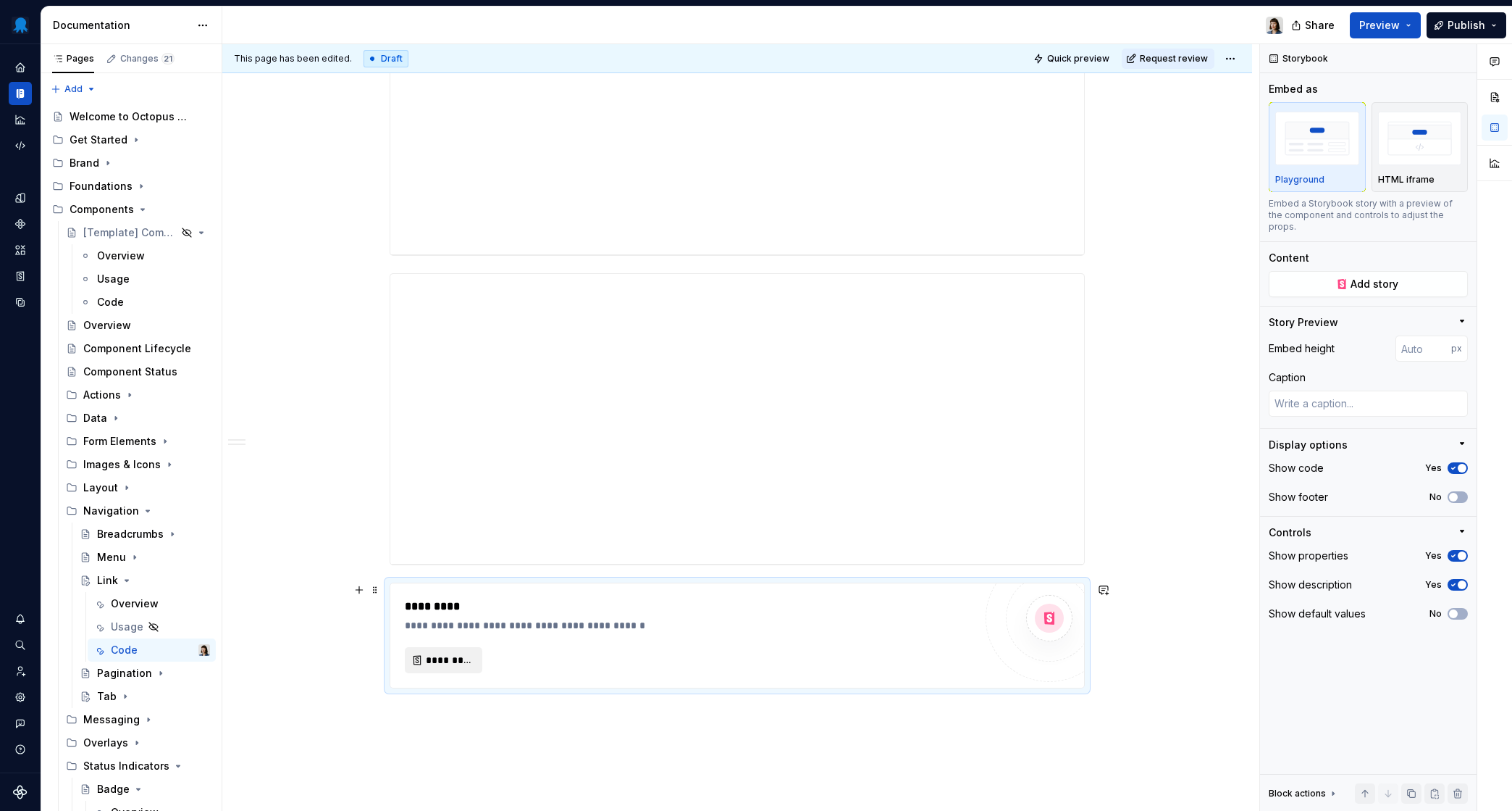
click at [454, 656] on span "*********" at bounding box center [449, 659] width 47 height 14
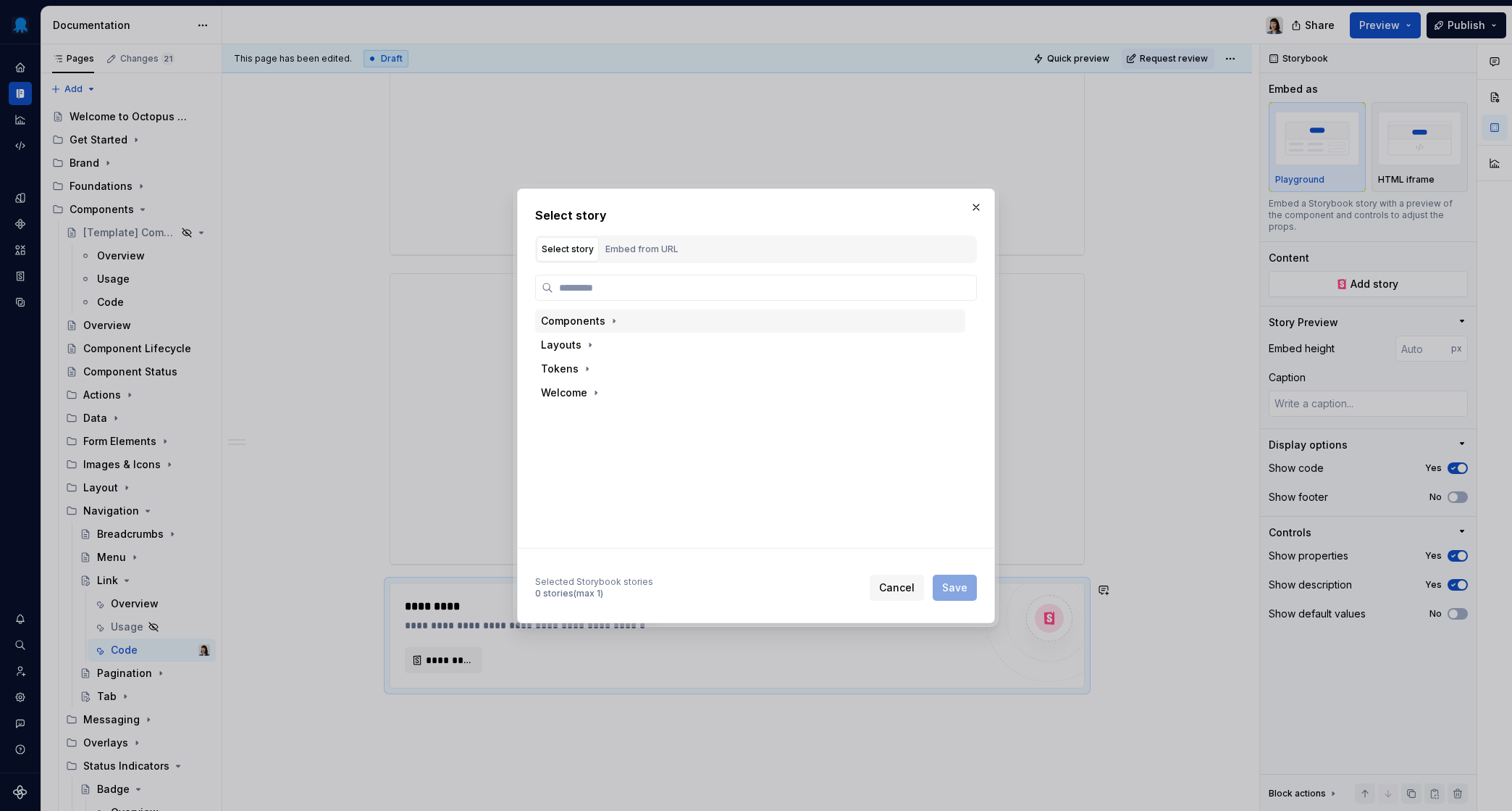
type textarea "*"
click at [641, 322] on div "Components" at bounding box center [751, 322] width 430 height 23
click at [638, 250] on div "Embed from URL" at bounding box center [643, 249] width 73 height 14
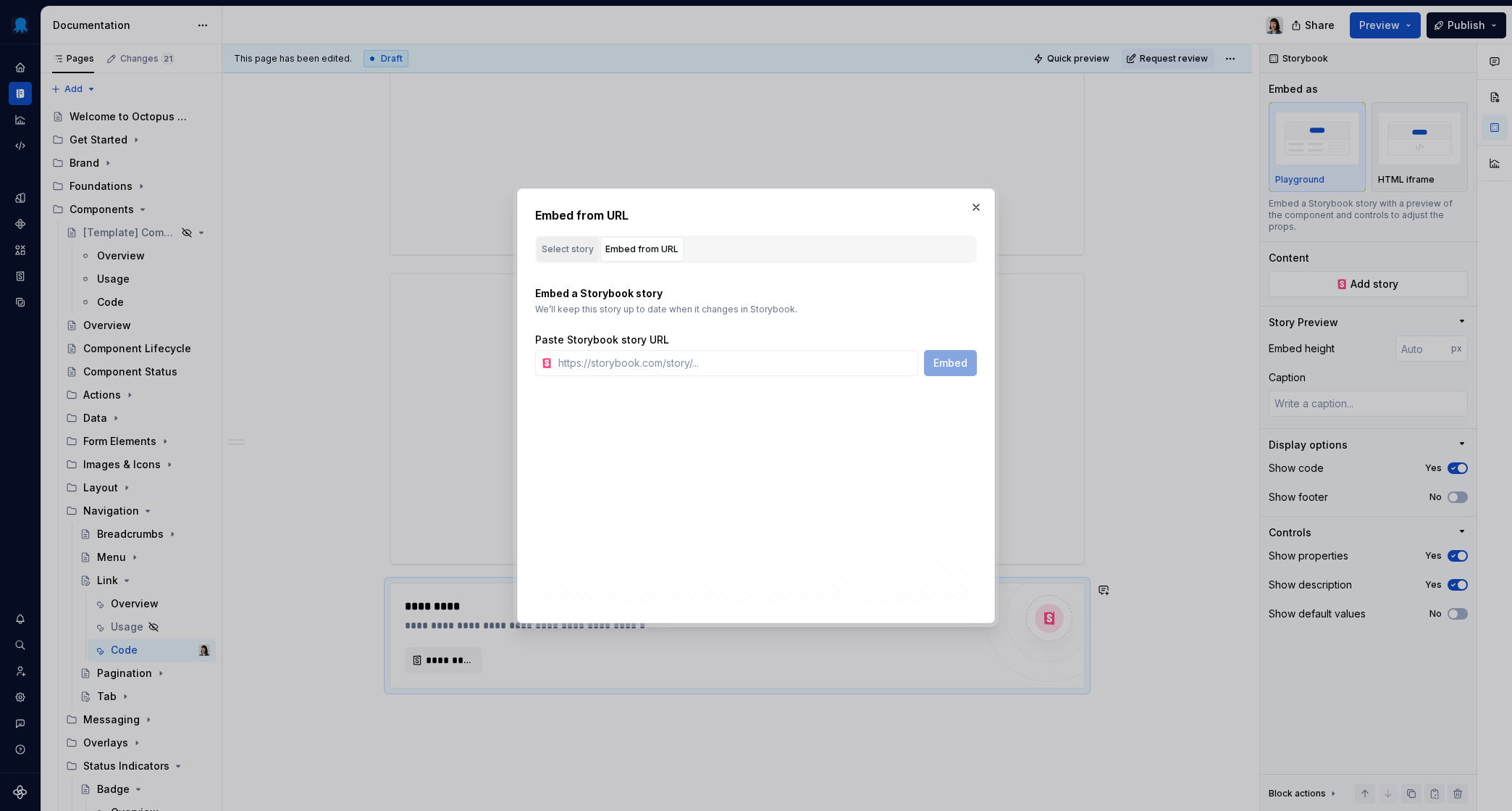
click at [570, 251] on div "Select story" at bounding box center [568, 249] width 52 height 14
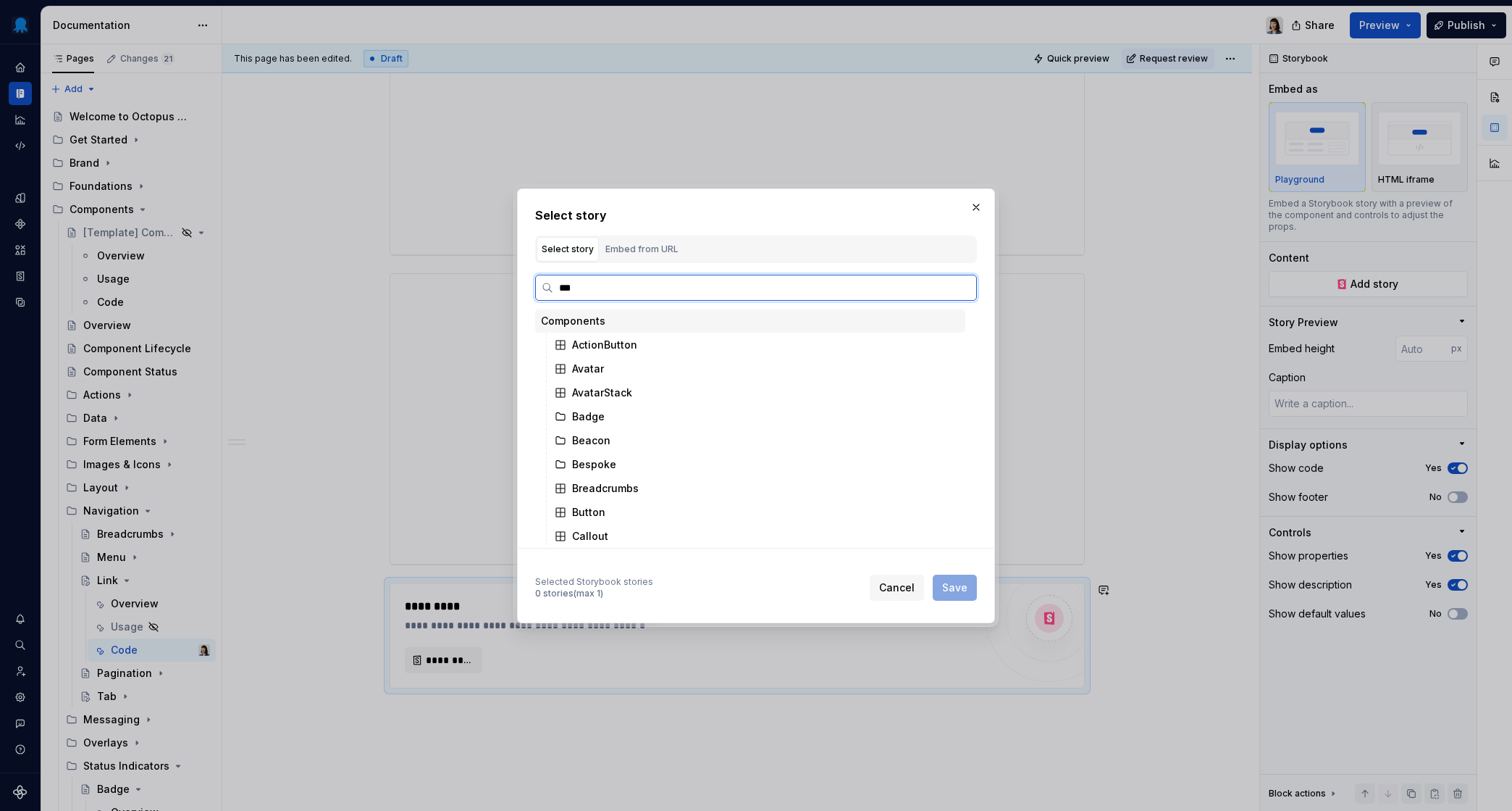
type input "****"
click at [611, 454] on div "Docs" at bounding box center [613, 461] width 25 height 14
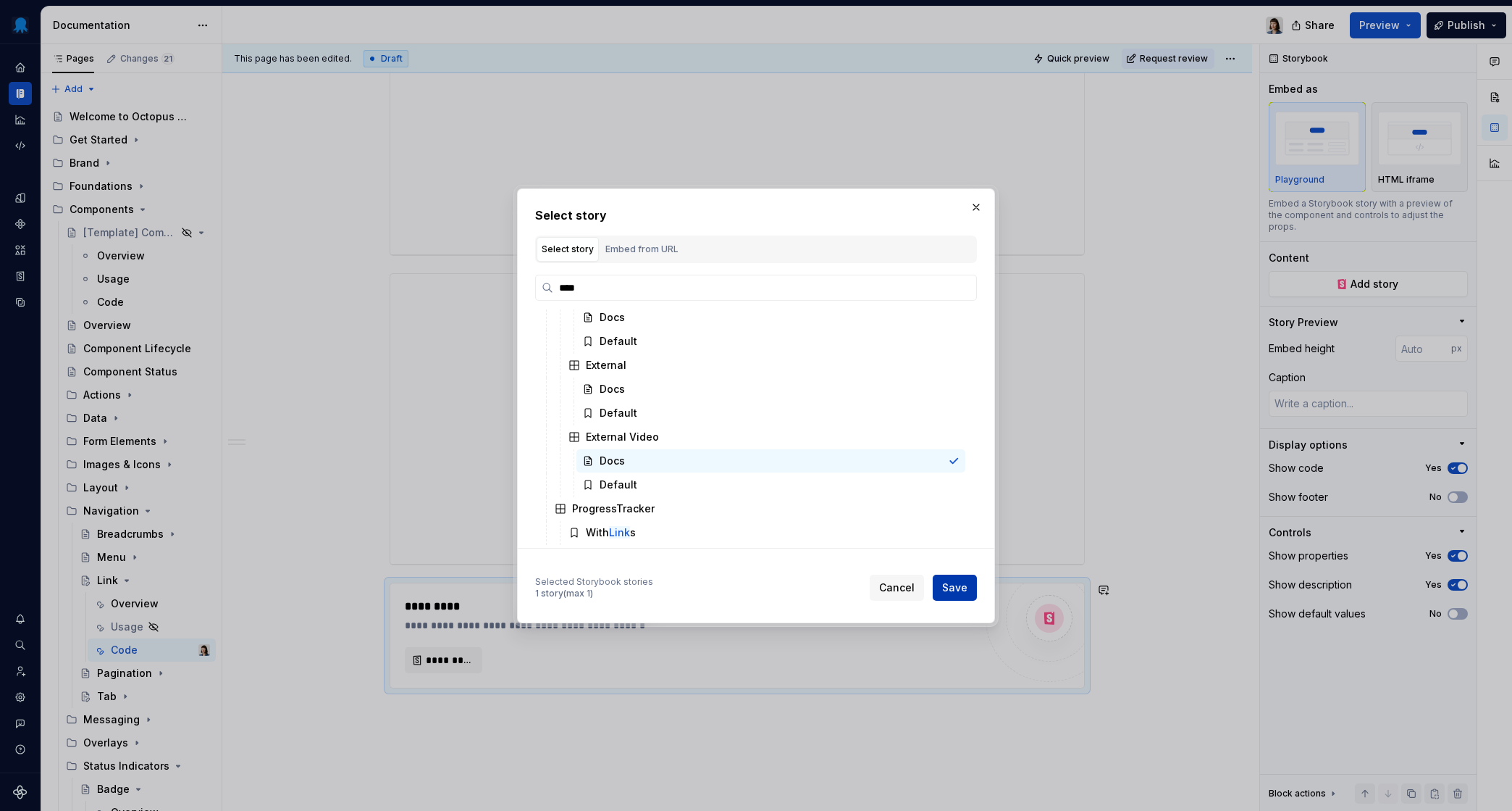
click at [965, 593] on span "Save" at bounding box center [955, 587] width 25 height 14
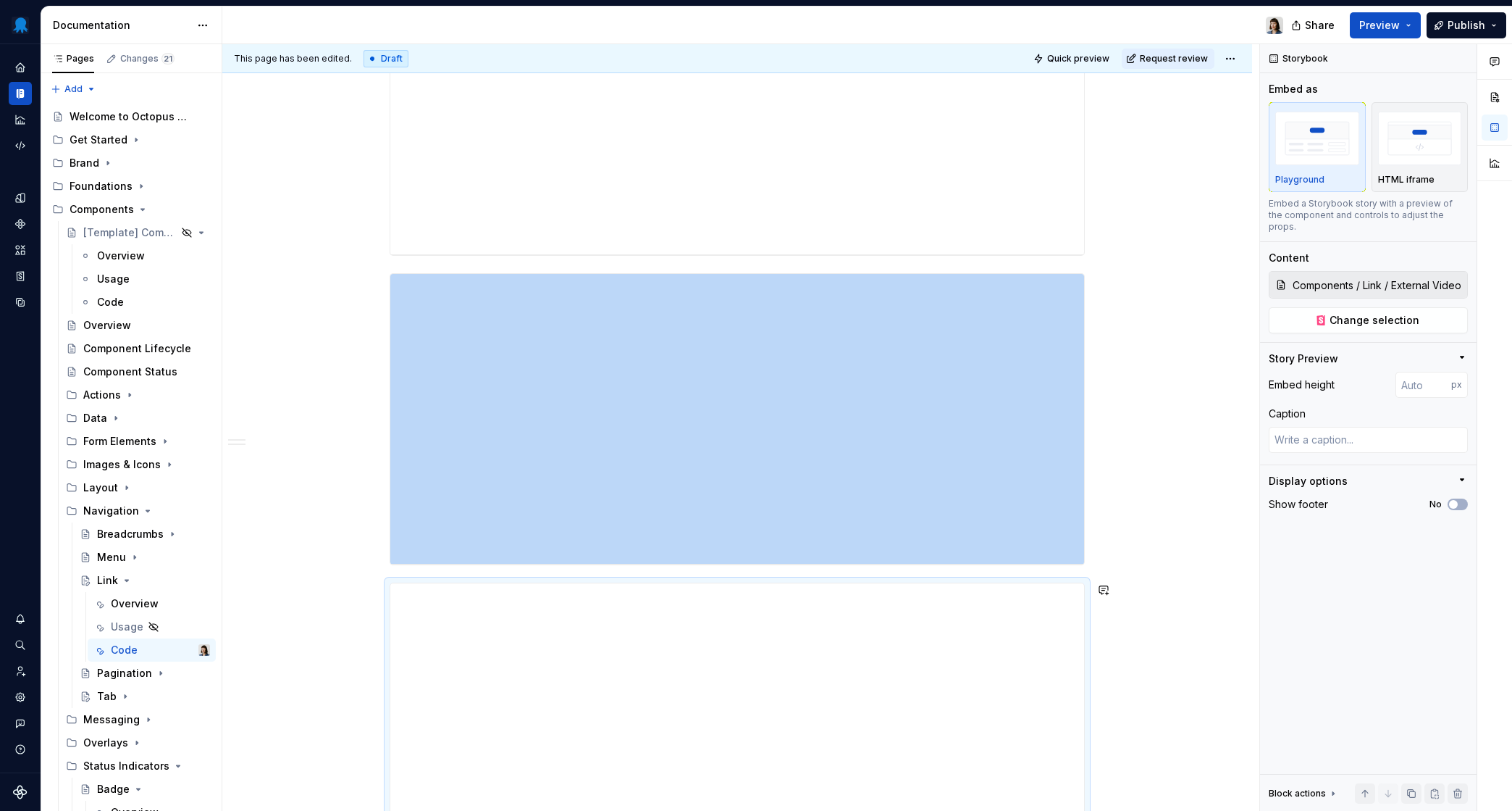
scroll to position [618, 0]
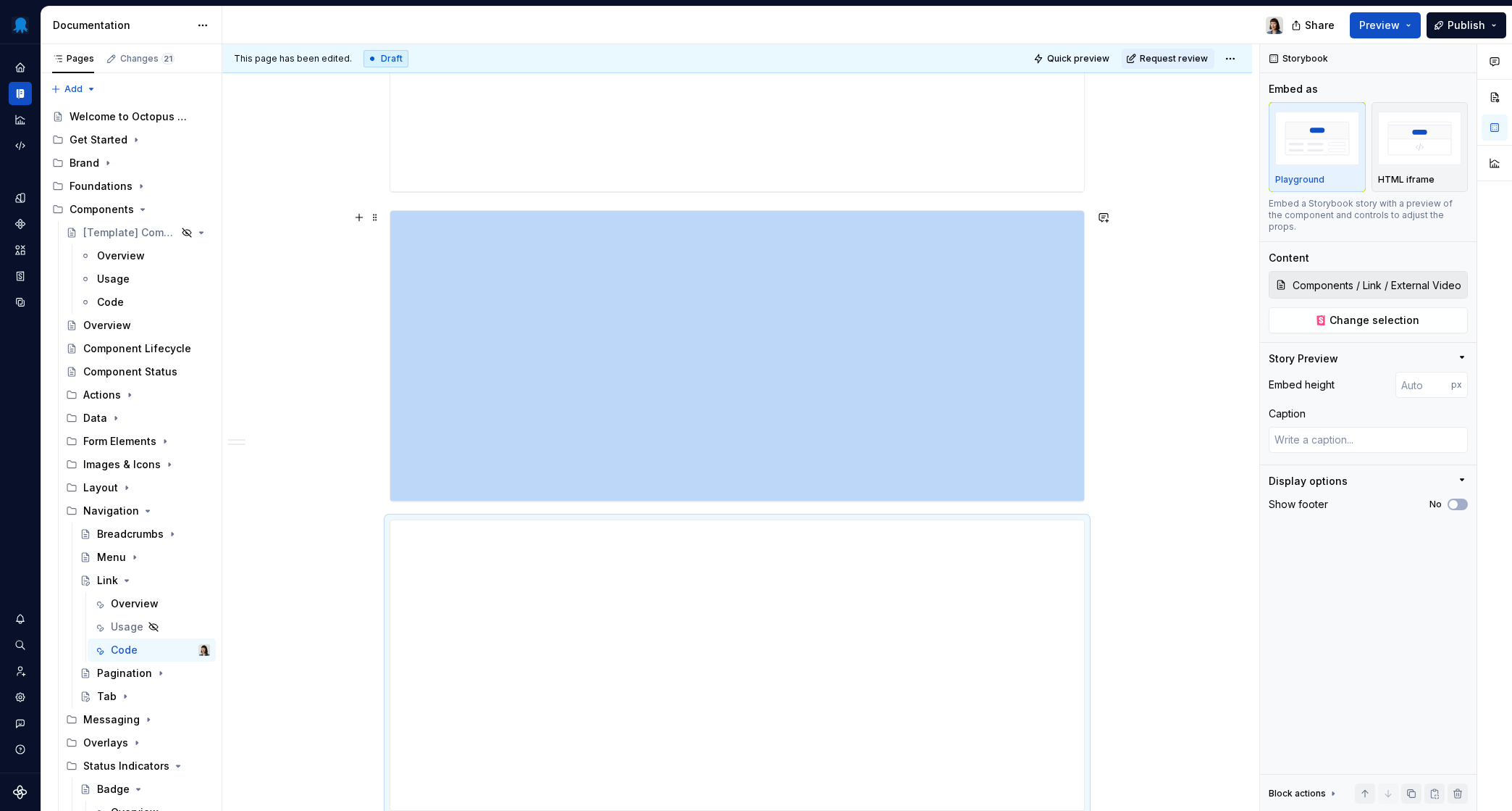
click at [1141, 494] on div "**********" at bounding box center [736, 353] width 1030 height 1439
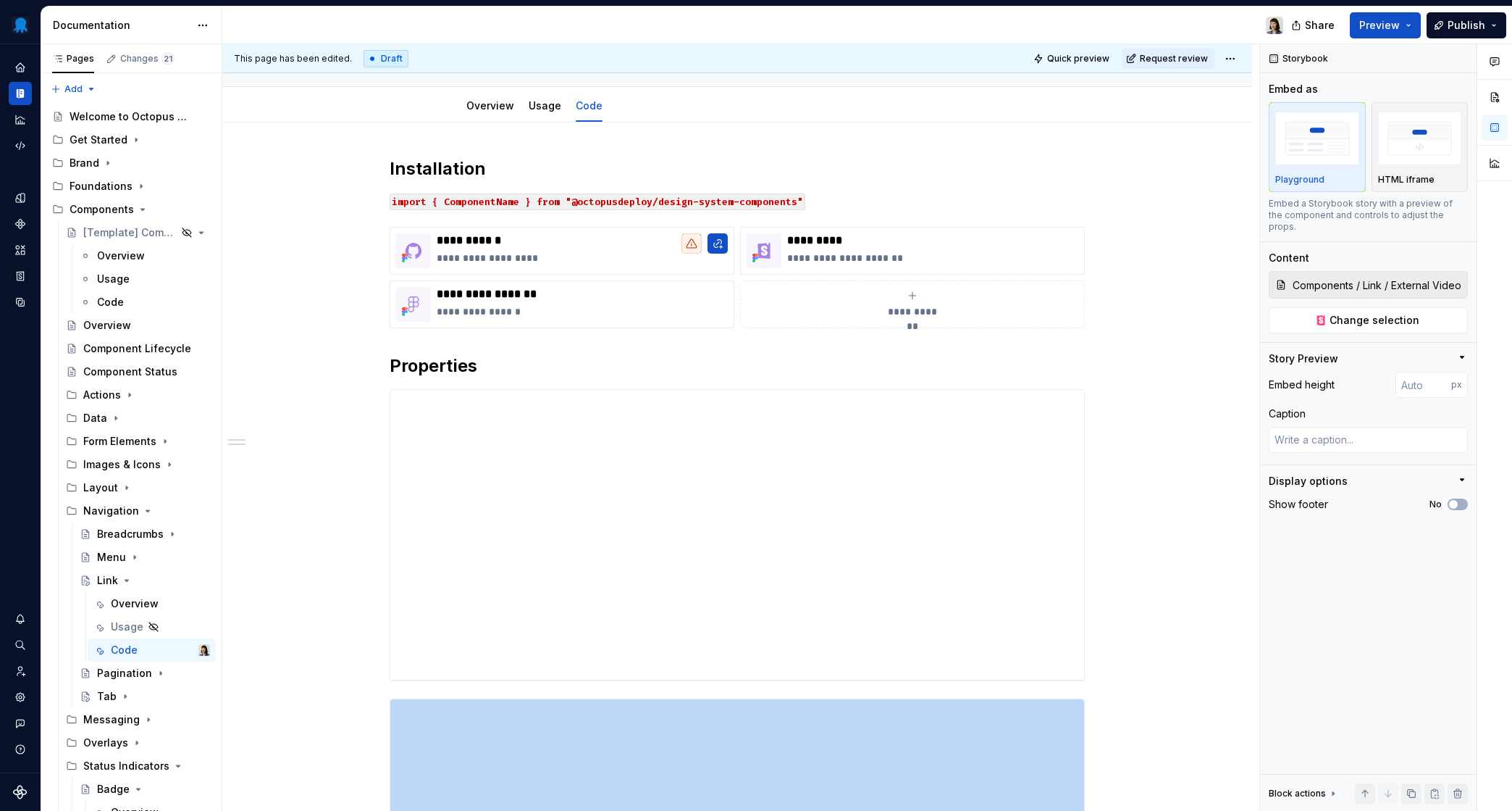
scroll to position [0, 0]
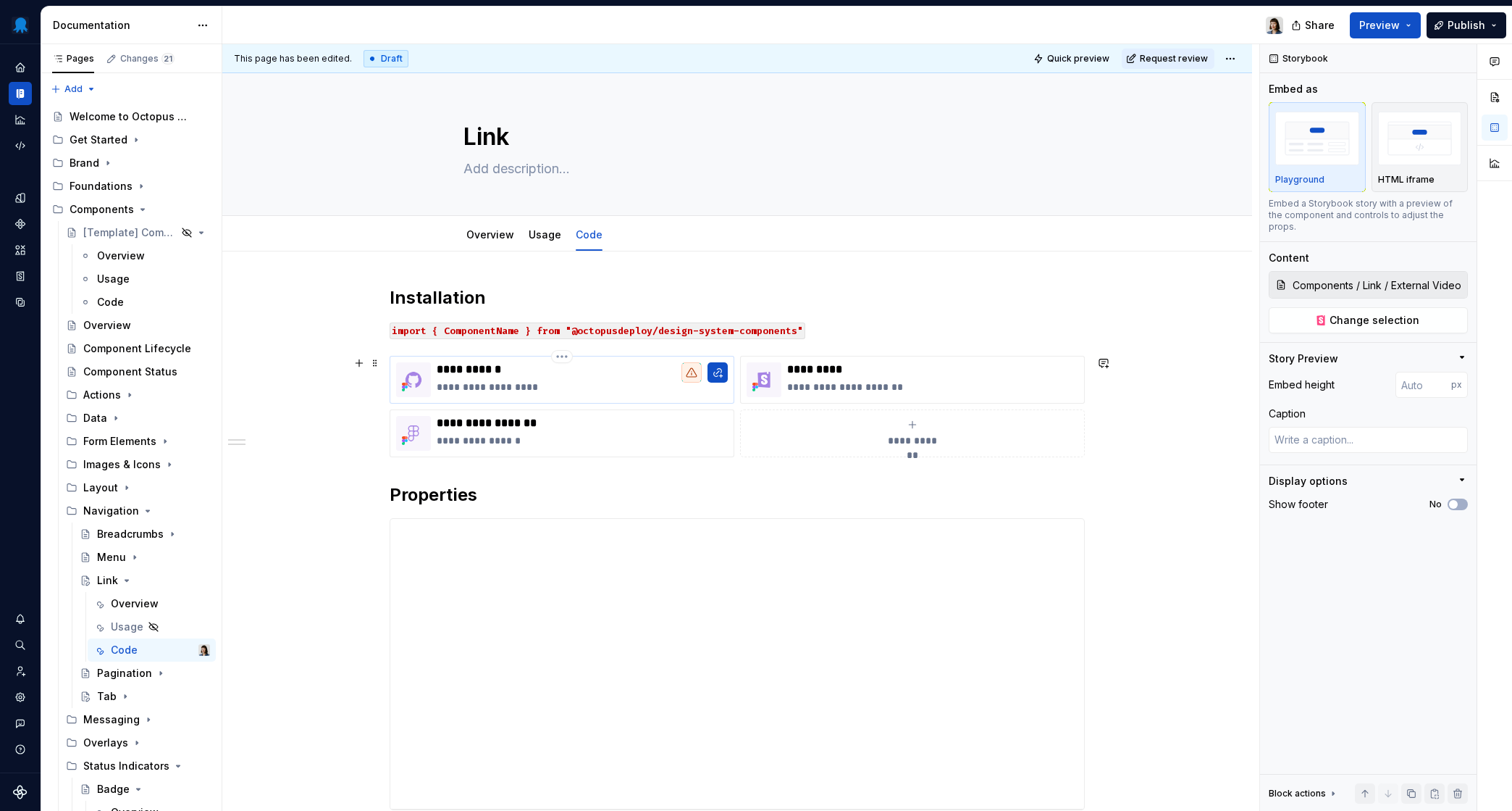
click at [571, 391] on p "**********" at bounding box center [583, 386] width 291 height 14
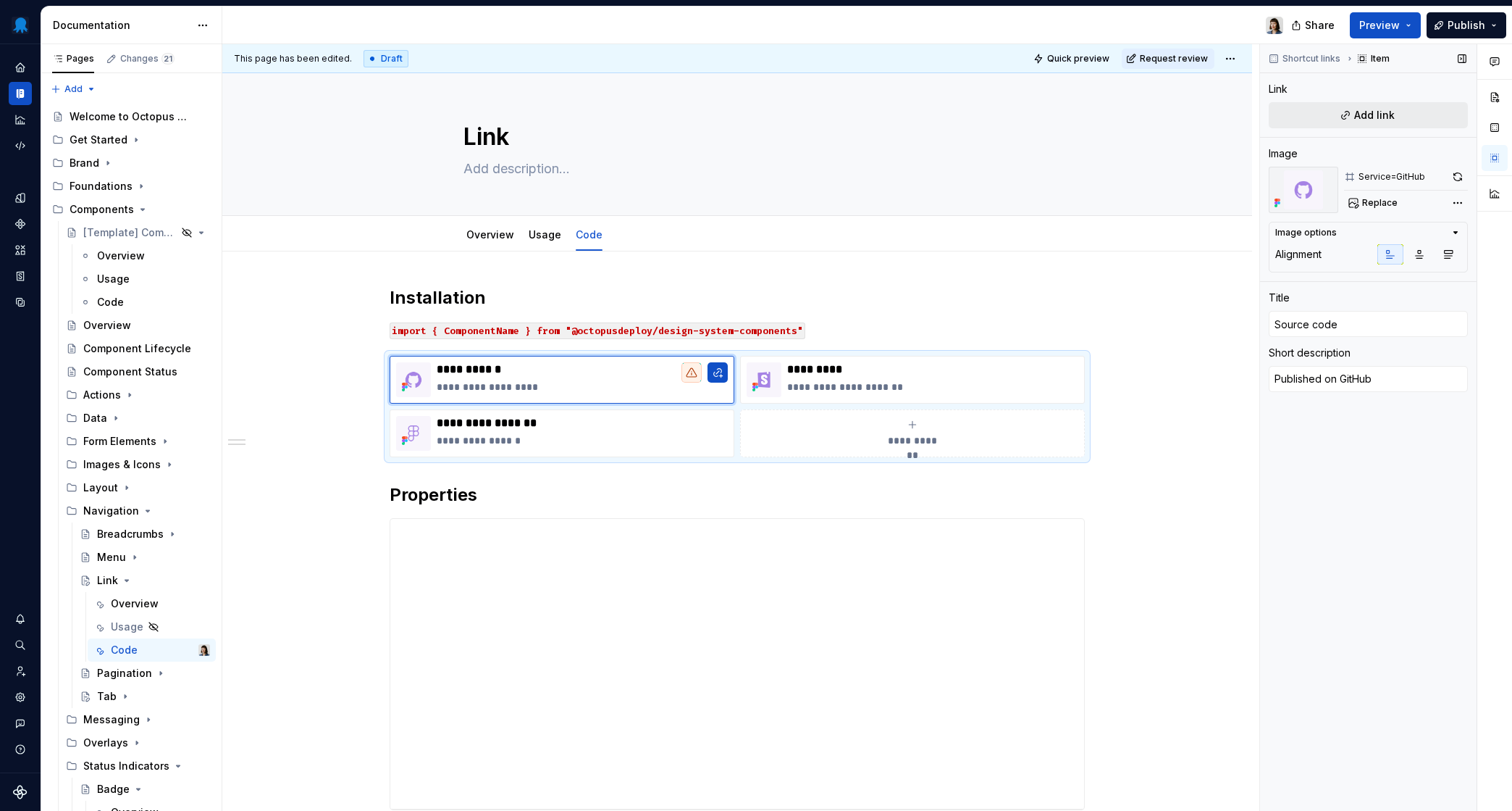
click at [1385, 117] on span "Add link" at bounding box center [1375, 115] width 41 height 14
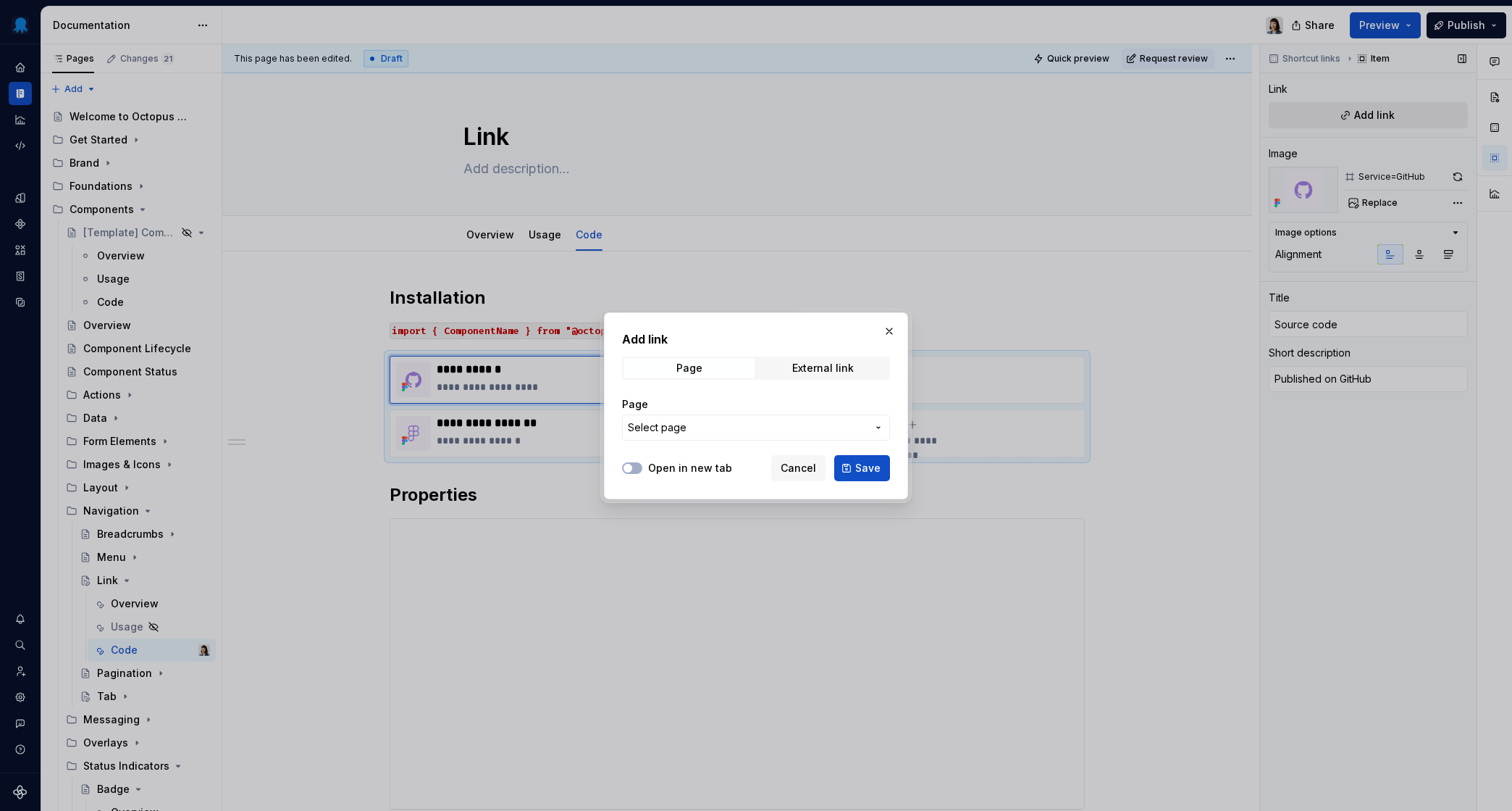
type textarea "*"
click at [848, 362] on div "External link" at bounding box center [823, 368] width 62 height 12
click at [813, 418] on input "URL" at bounding box center [756, 427] width 268 height 26
paste input "/"
type input "/"
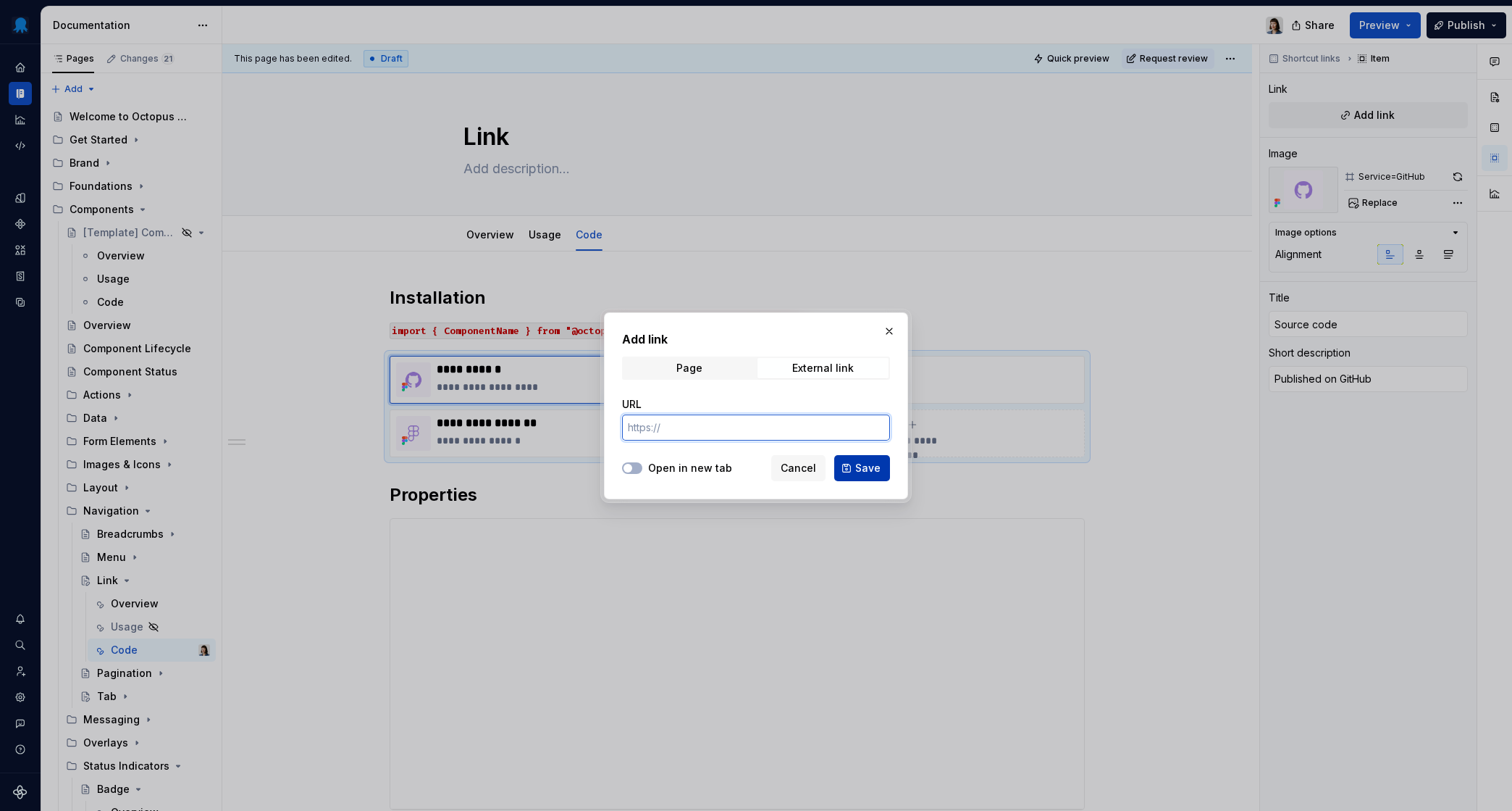
paste input "/"
paste input "[URL][DOMAIN_NAME]"
type input "[URL][DOMAIN_NAME]"
click at [850, 472] on button "Save" at bounding box center [863, 467] width 56 height 26
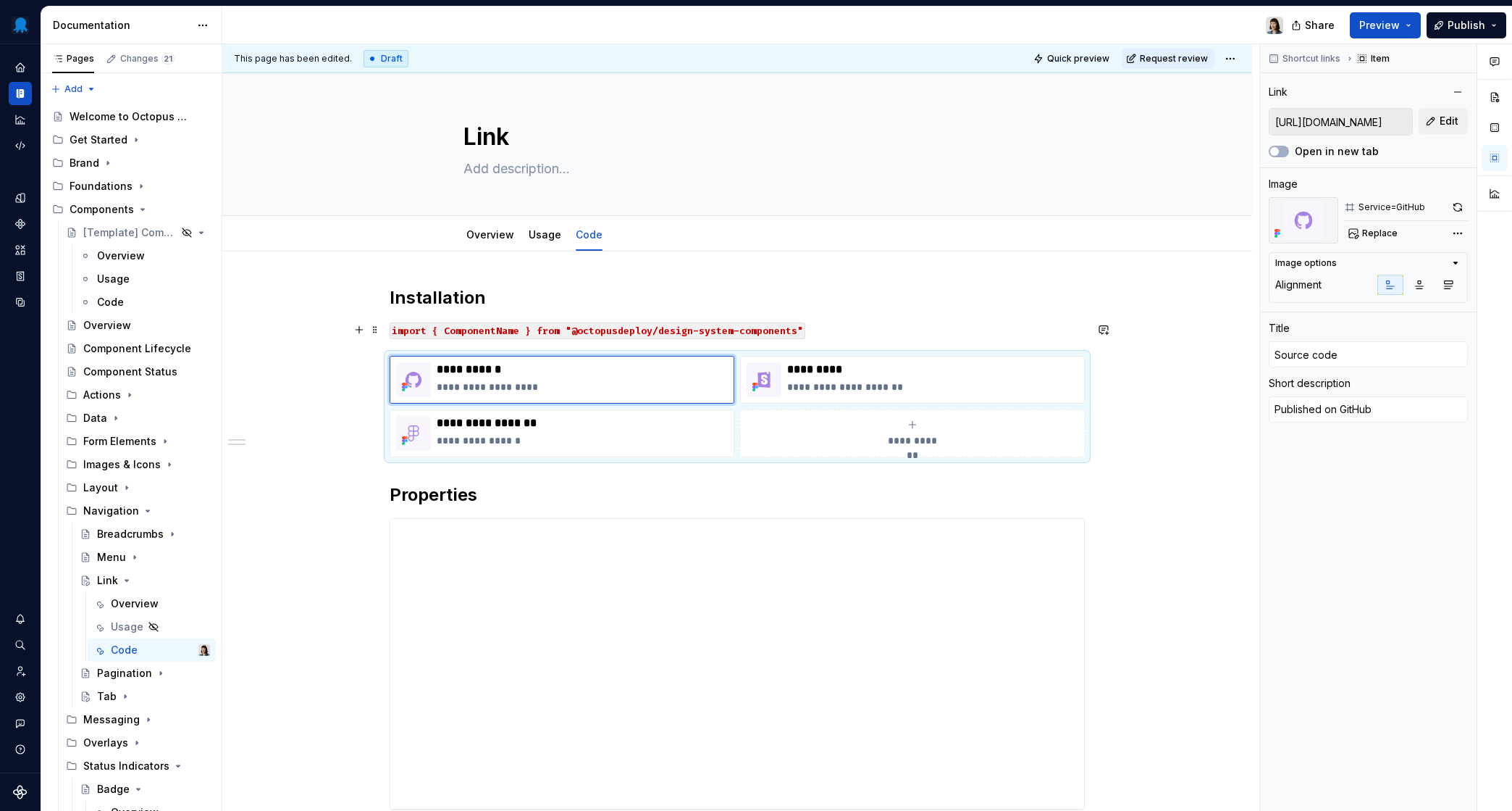
click at [504, 332] on code "import { ComponentName } from "@octopusdeploy/design-system-components"" at bounding box center [597, 330] width 416 height 16
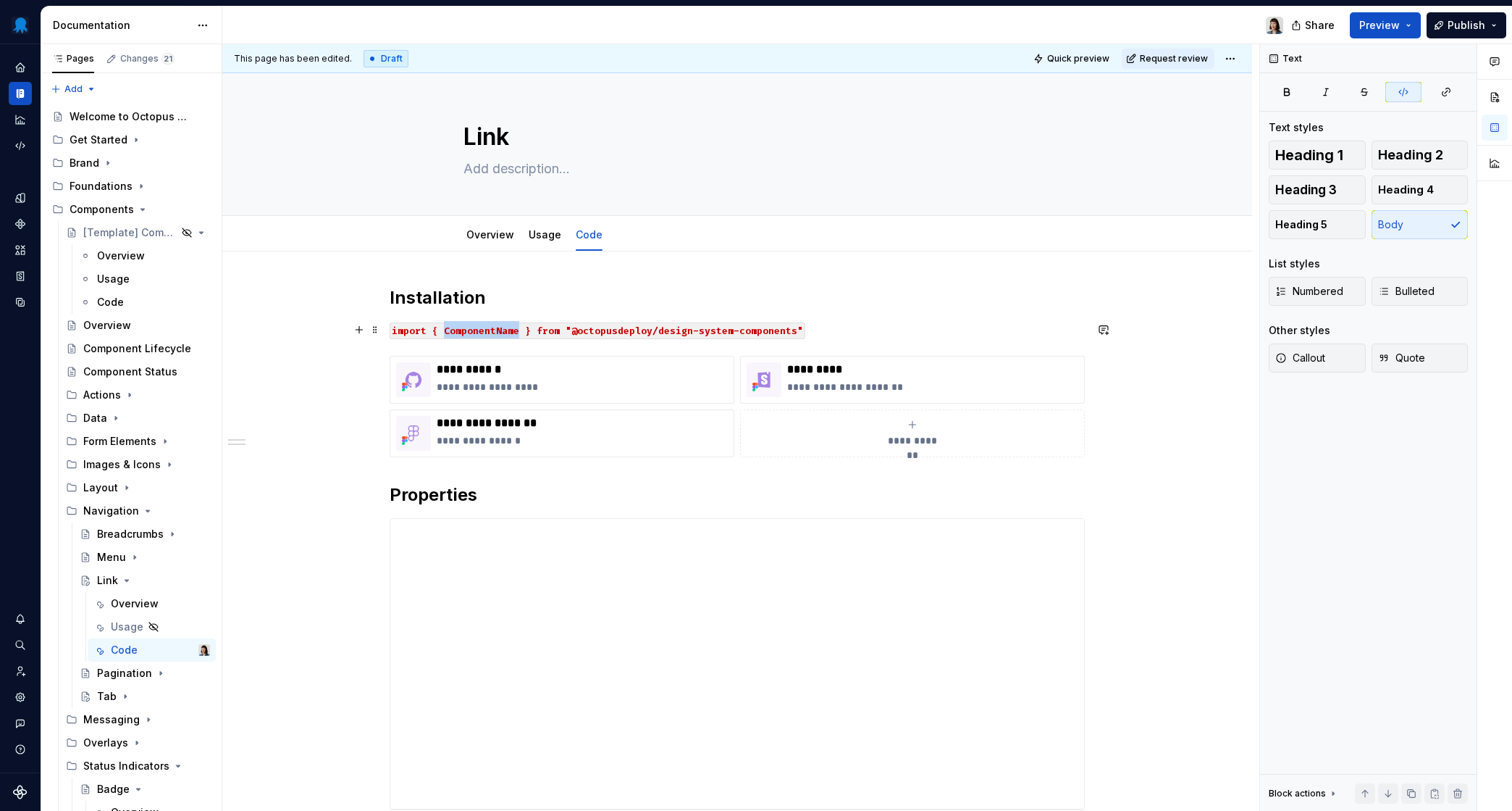
click at [504, 332] on code "import { ComponentName } from "@octopusdeploy/design-system-components"" at bounding box center [597, 330] width 416 height 16
click at [1237, 57] on html "Octopus Design System Design system data Documentation Share Preview Publish Pa…" at bounding box center [756, 406] width 1512 height 811
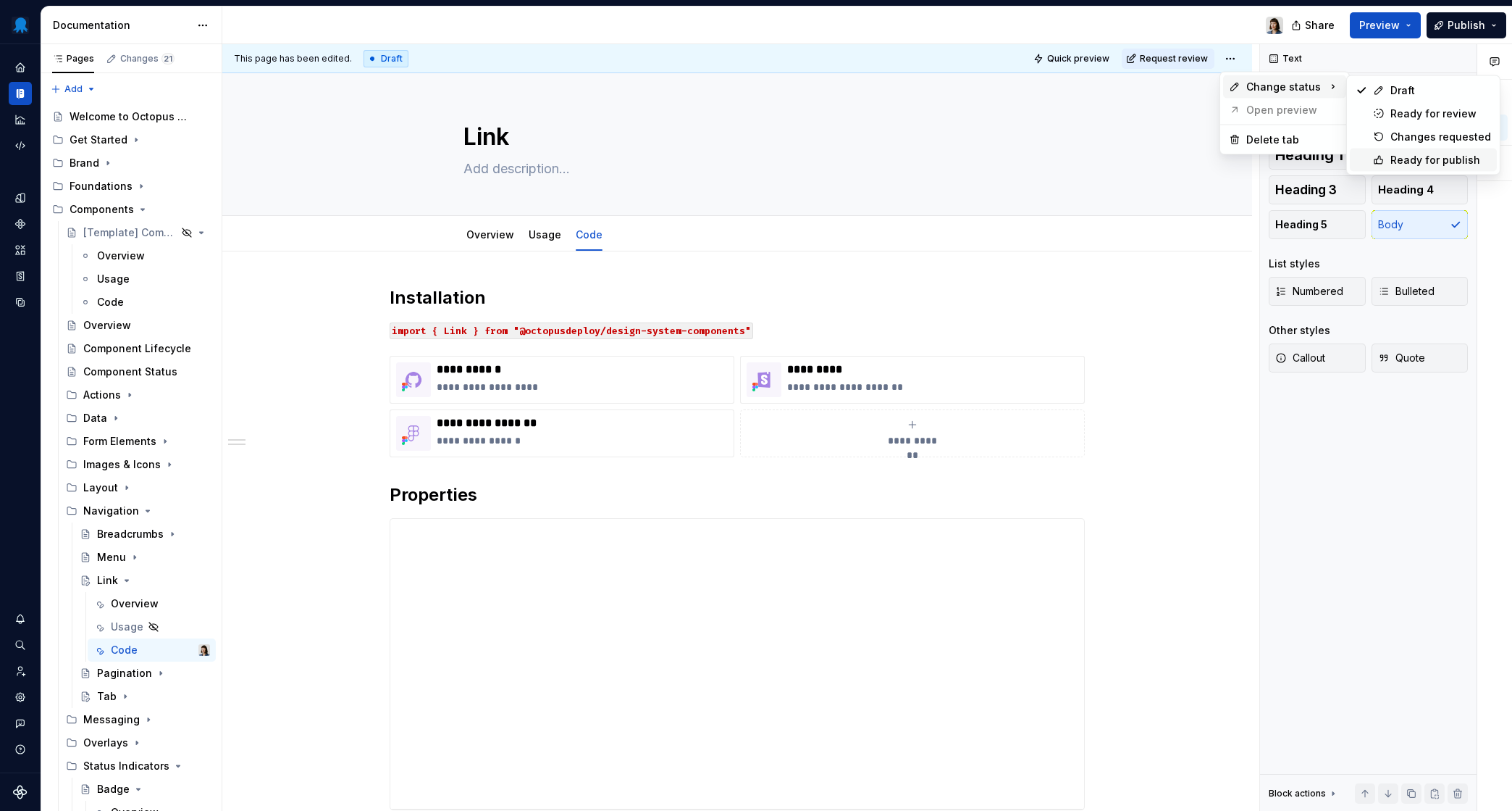
click at [1399, 159] on div "Ready for publish" at bounding box center [1441, 159] width 100 height 14
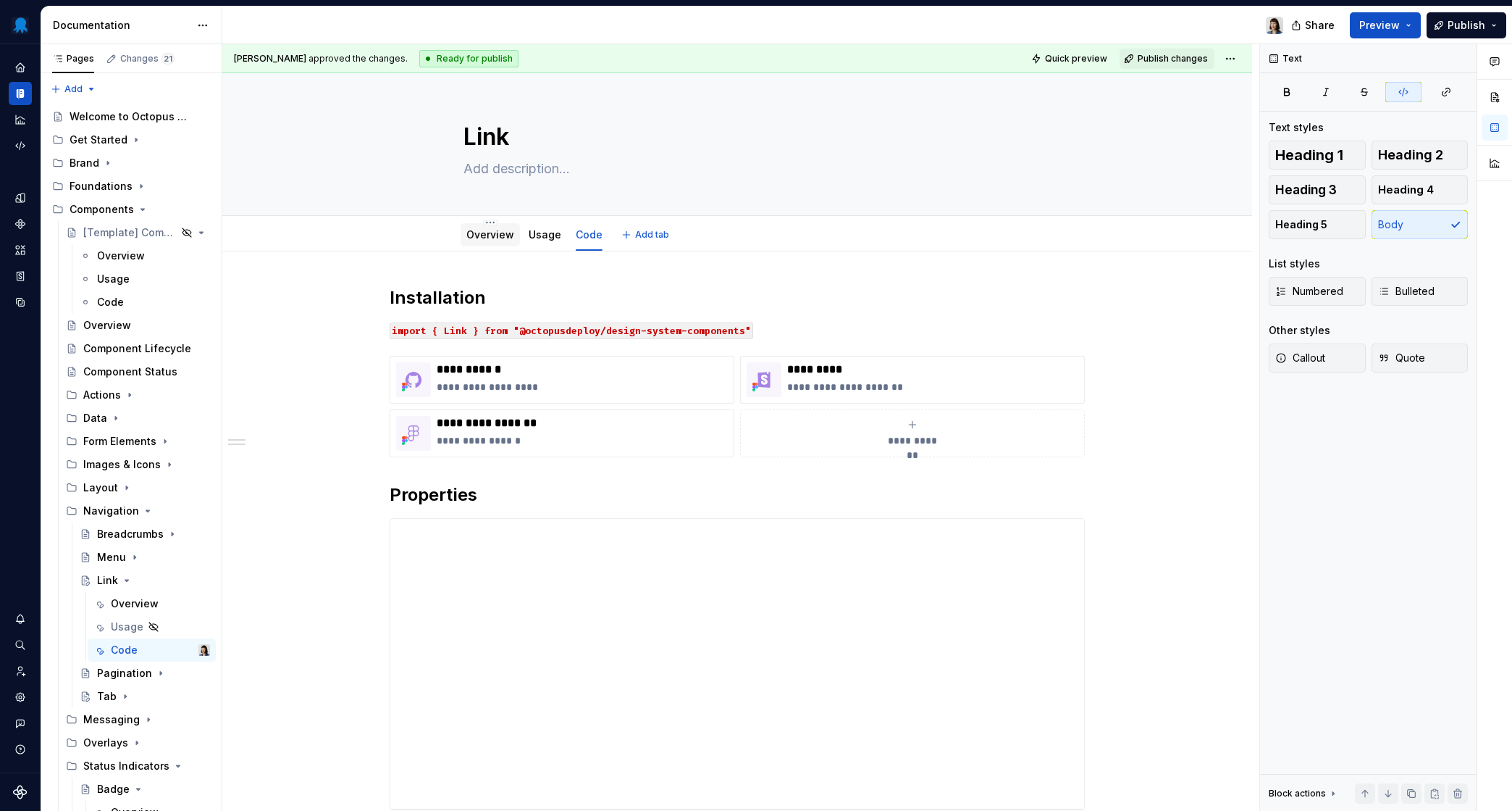
click at [475, 236] on link "Overview" at bounding box center [490, 234] width 48 height 13
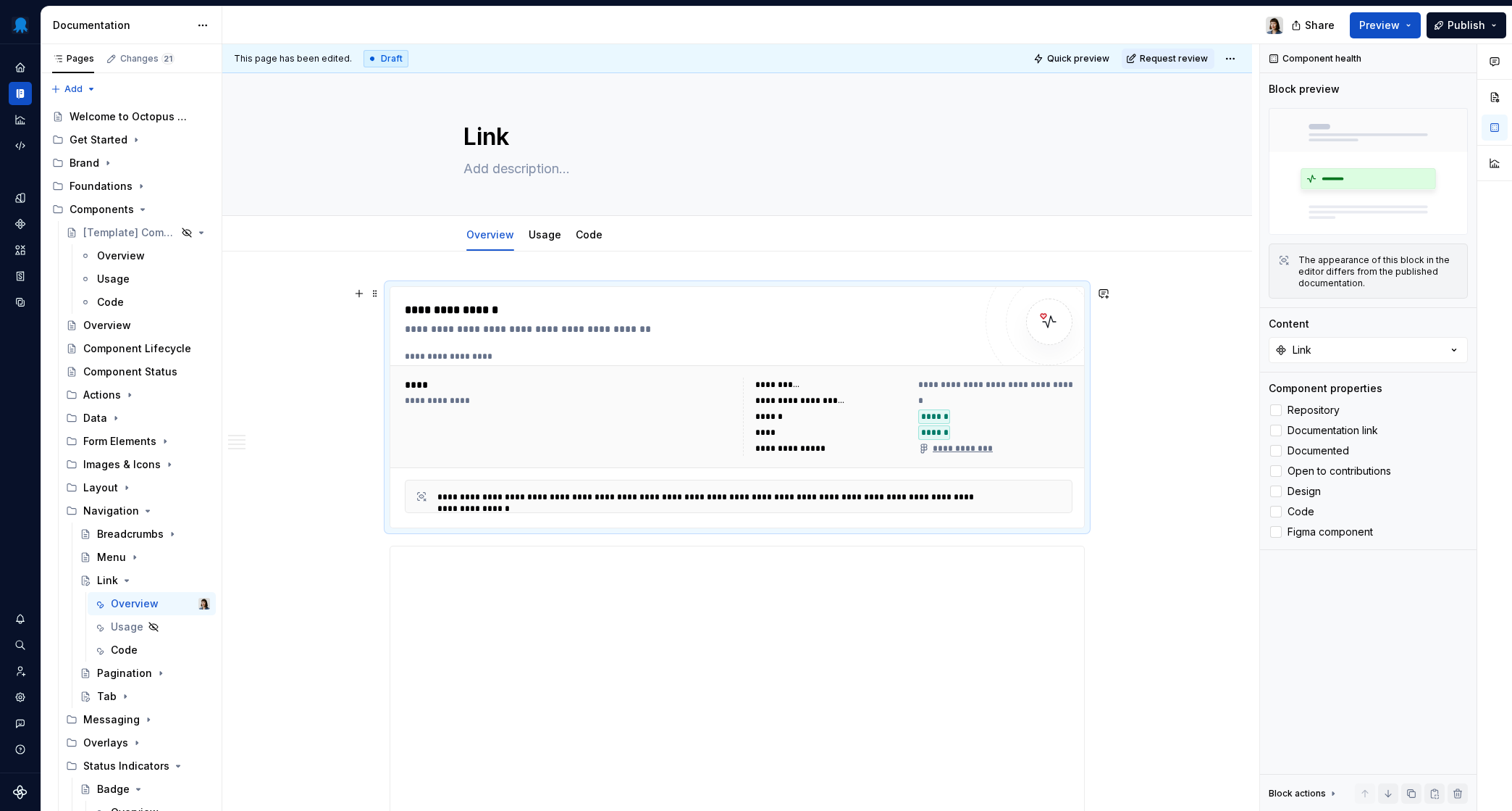
click at [717, 350] on div "**********" at bounding box center [690, 406] width 569 height 211
click at [537, 170] on textarea at bounding box center [734, 169] width 548 height 23
paste textarea "Links are a text based navigational element used to guide users to other intern…"
type textarea "*"
type textarea "Links are a text based navigational element used to guide users to other intern…"
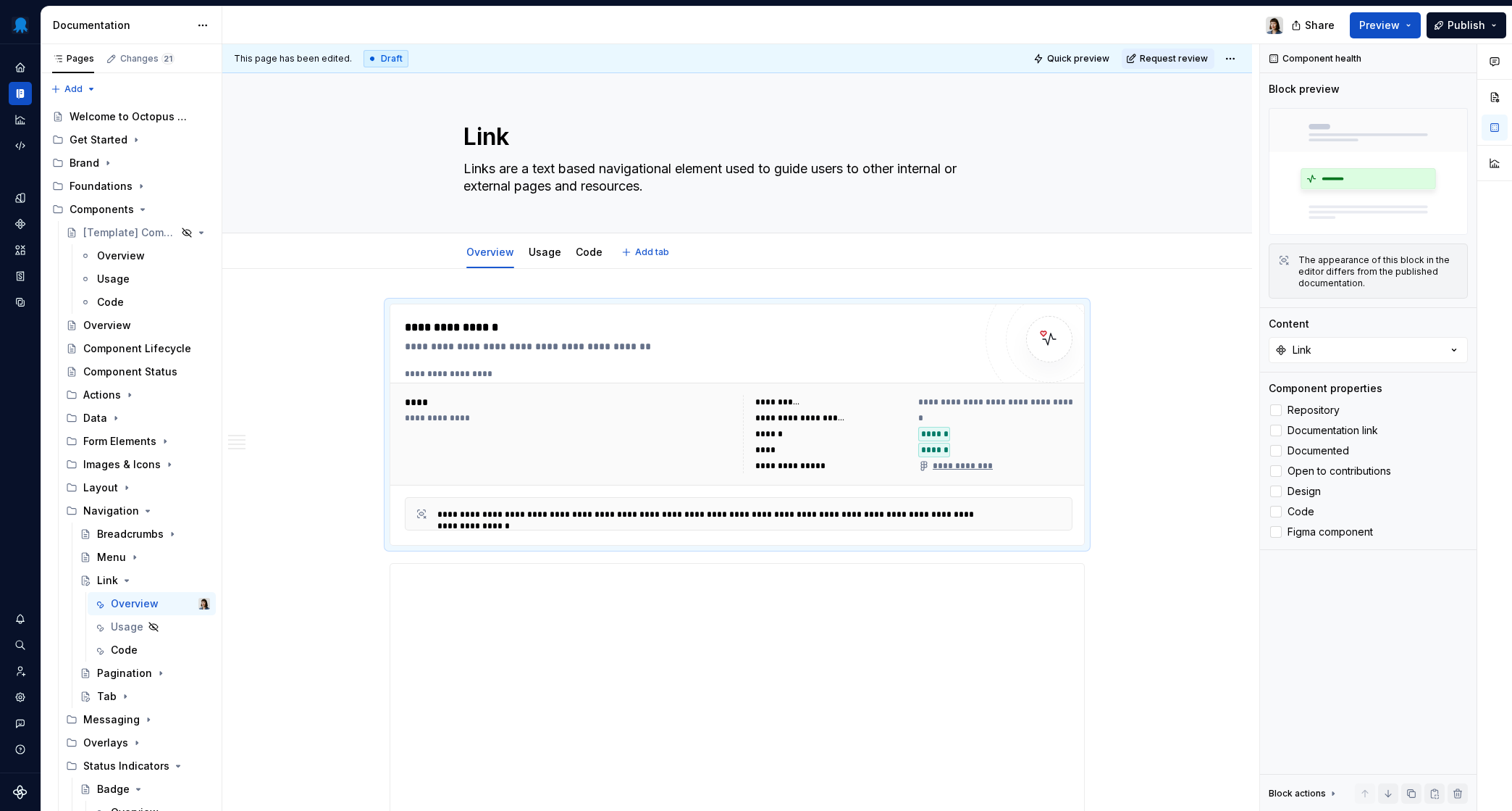
type textarea "*"
type textarea "Links are a text based navigational element used to guide users to other intern…"
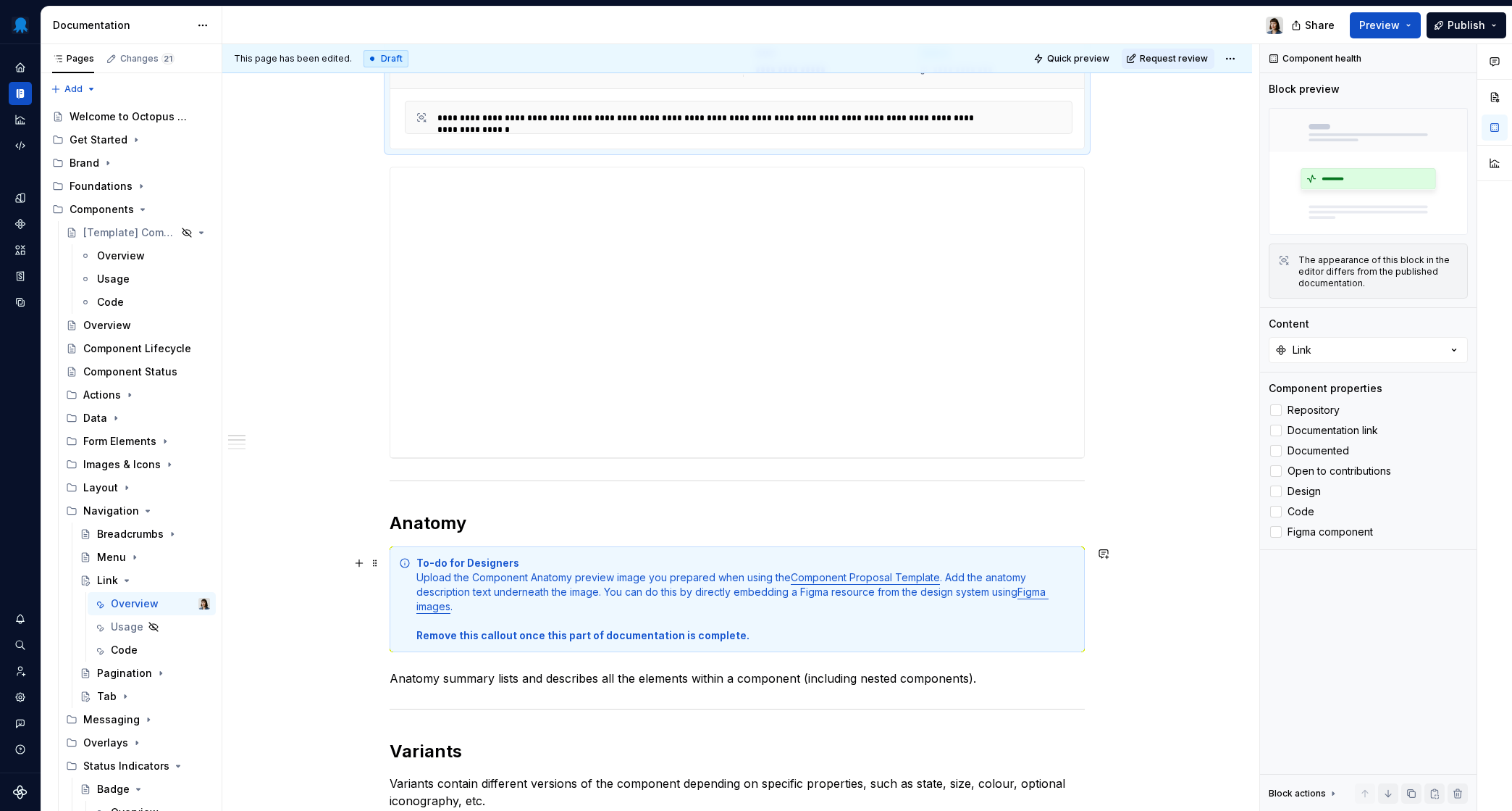
scroll to position [620, 0]
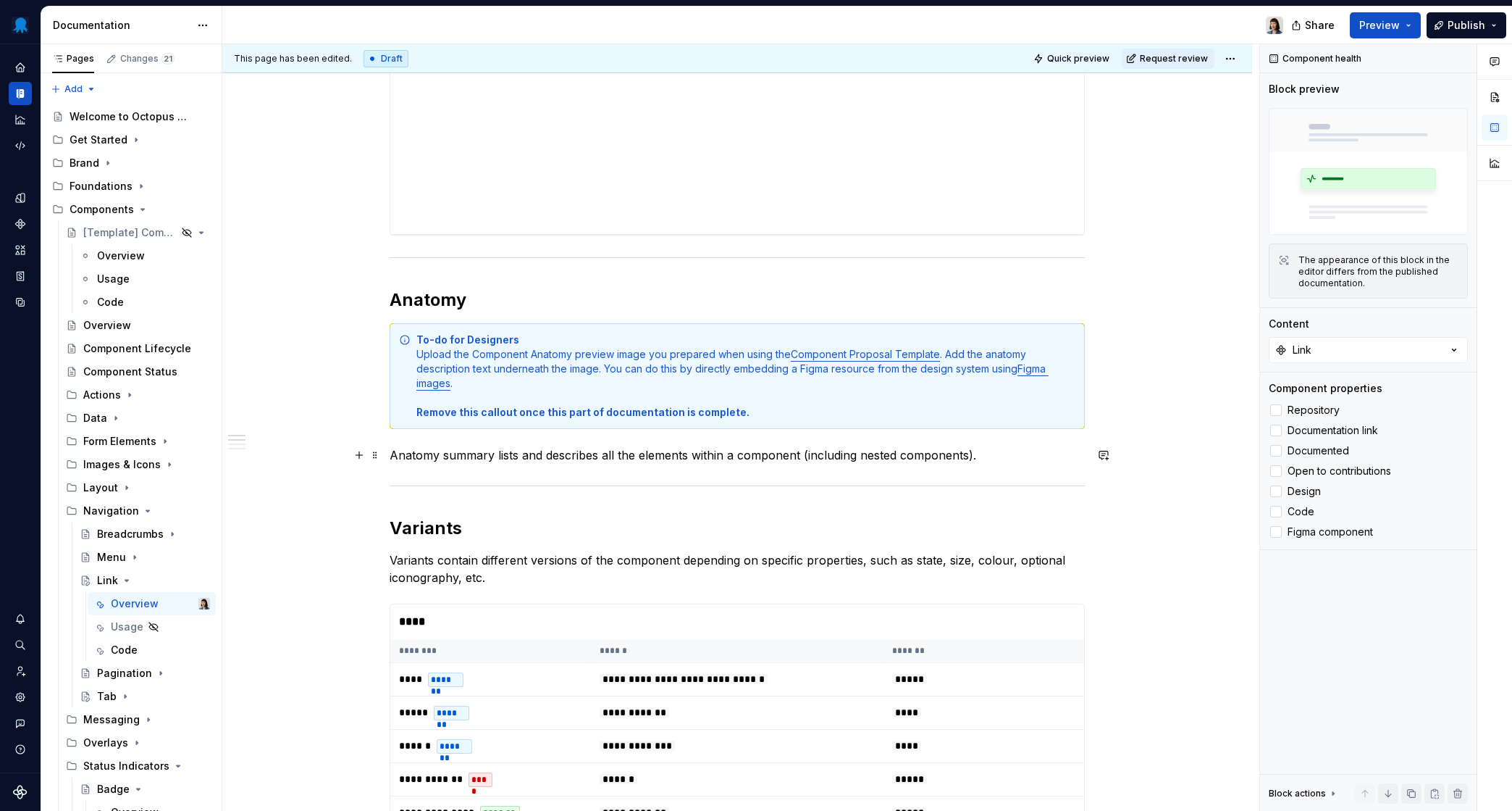
click at [586, 455] on p "Anatomy summary lists and describes all the elements within a component (includ…" at bounding box center [737, 455] width 696 height 17
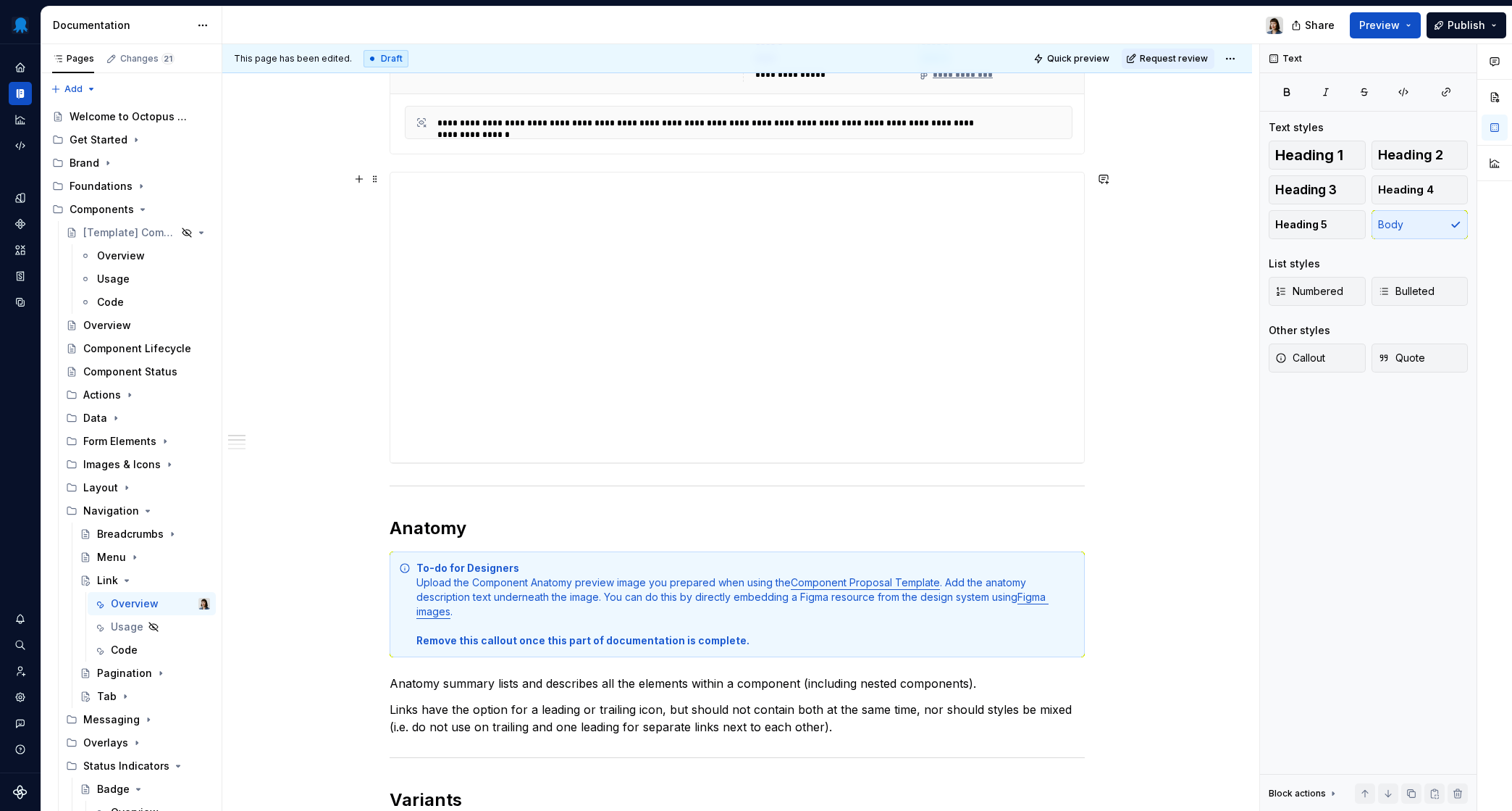
scroll to position [187, 0]
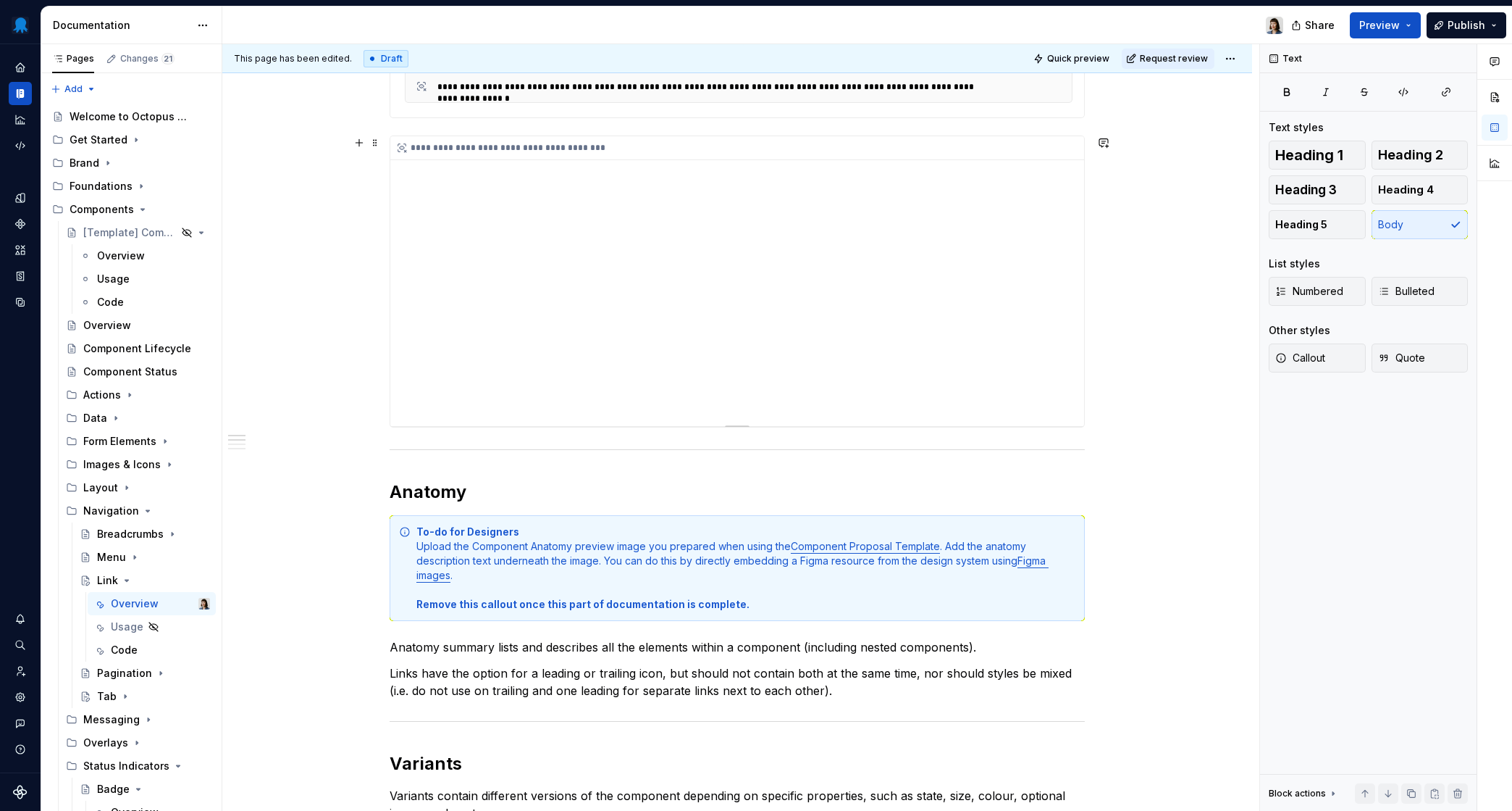
scroll to position [364, 0]
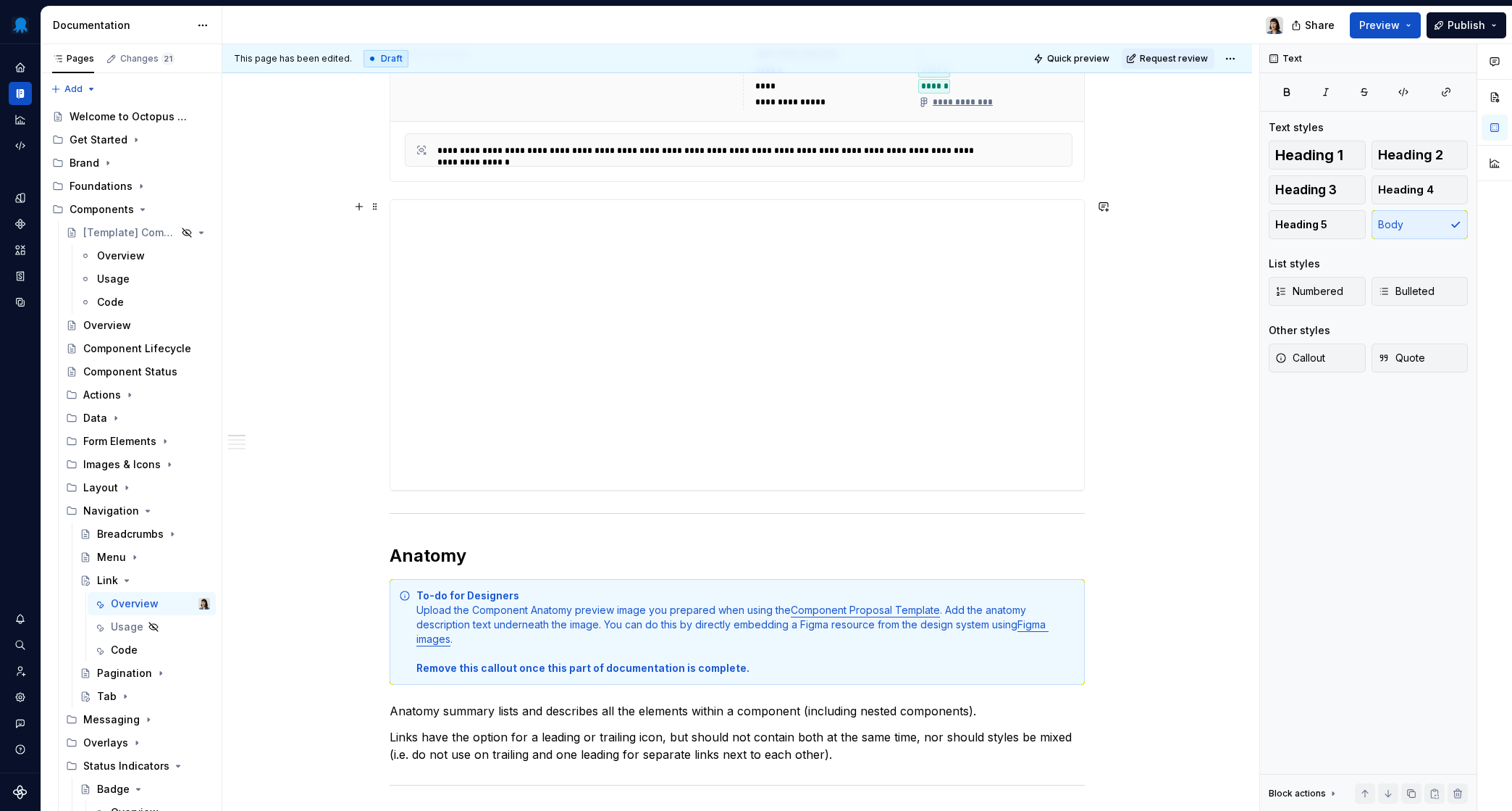
click at [565, 199] on div "**********" at bounding box center [737, 345] width 696 height 293
type textarea "*"
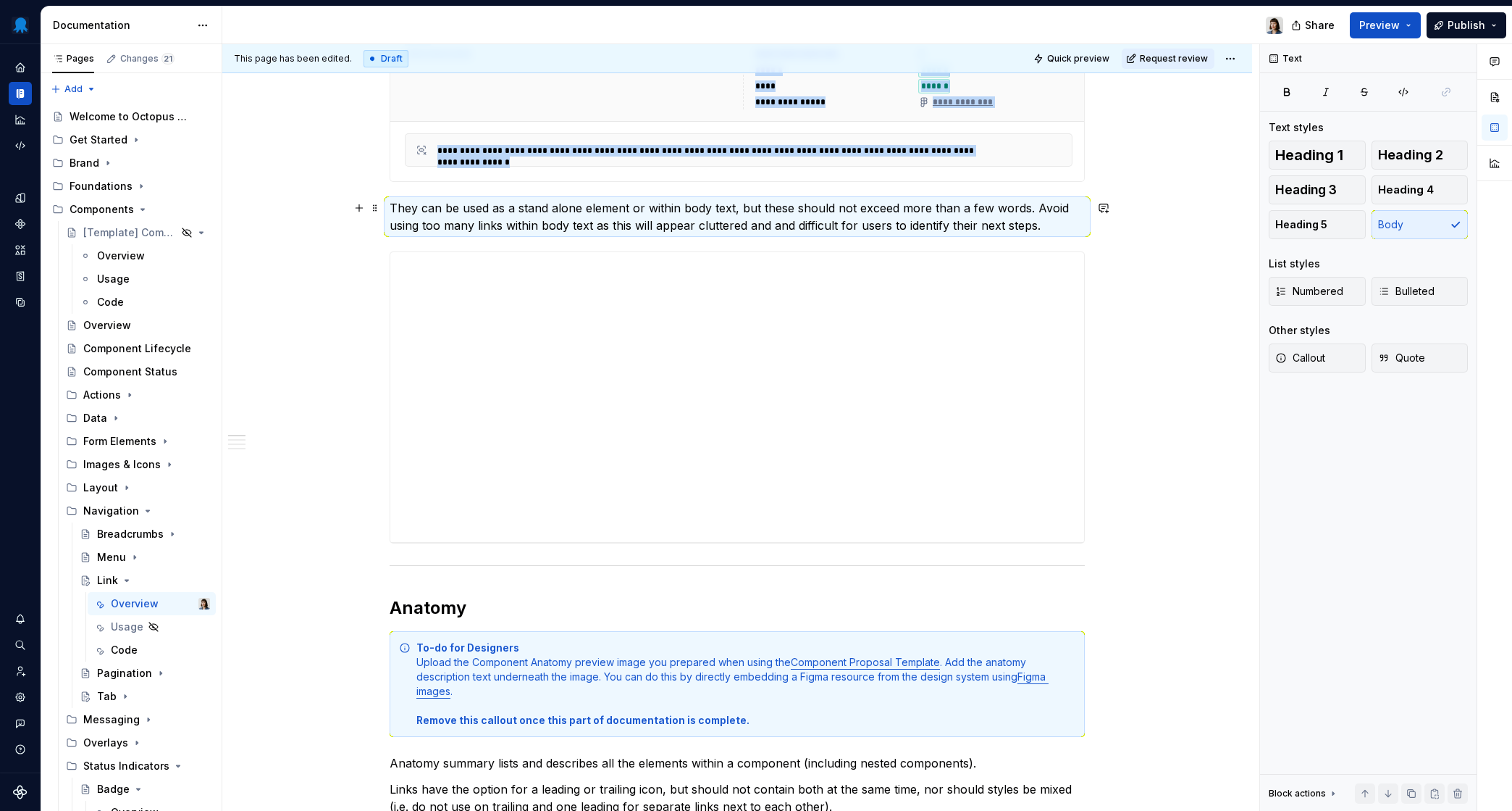
click at [403, 210] on p "They can be used as a stand alone element or within body text, but these should…" at bounding box center [737, 216] width 696 height 35
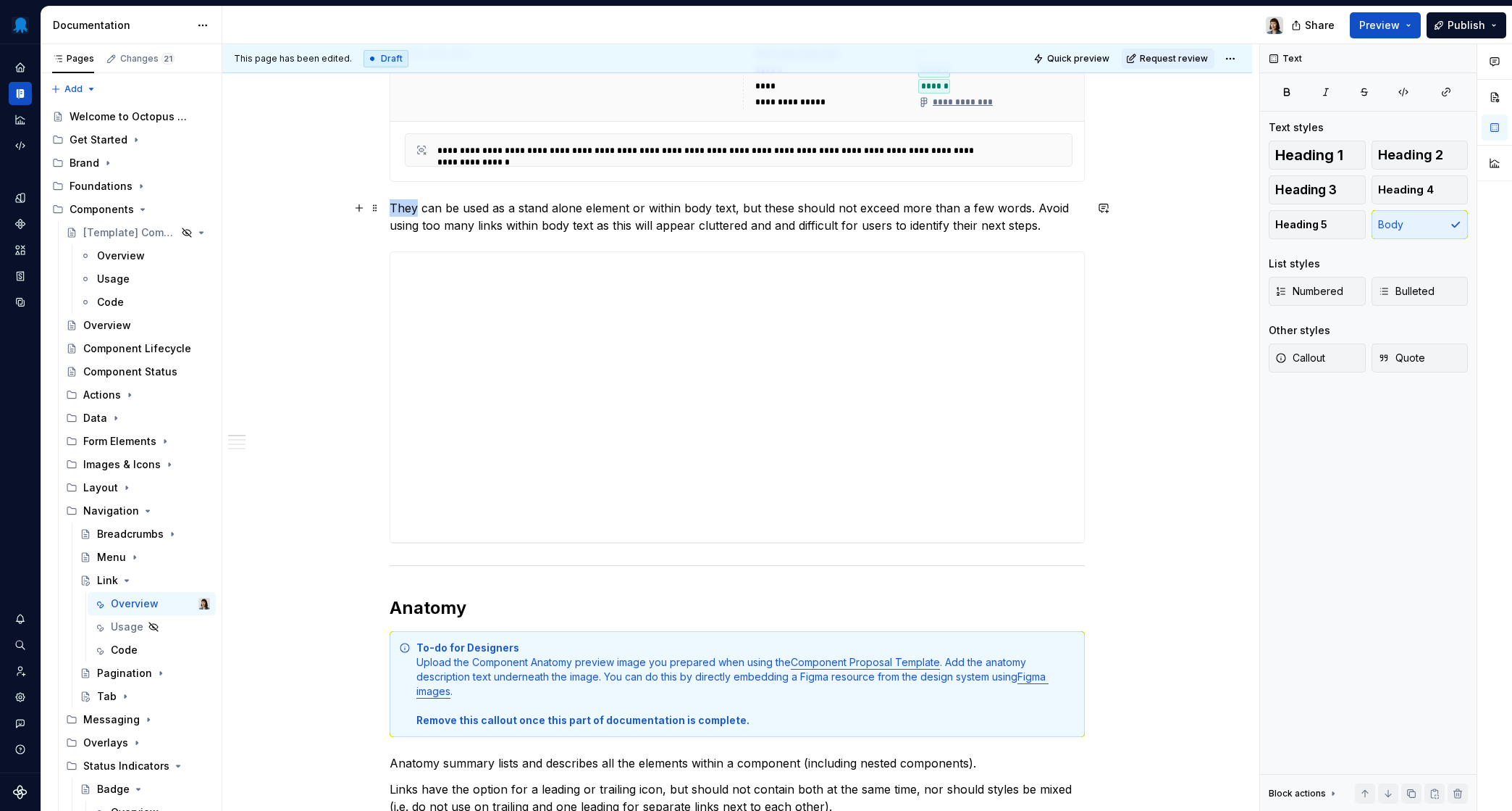
click at [403, 210] on p "They can be used as a stand alone element or within body text, but these should…" at bounding box center [737, 216] width 696 height 35
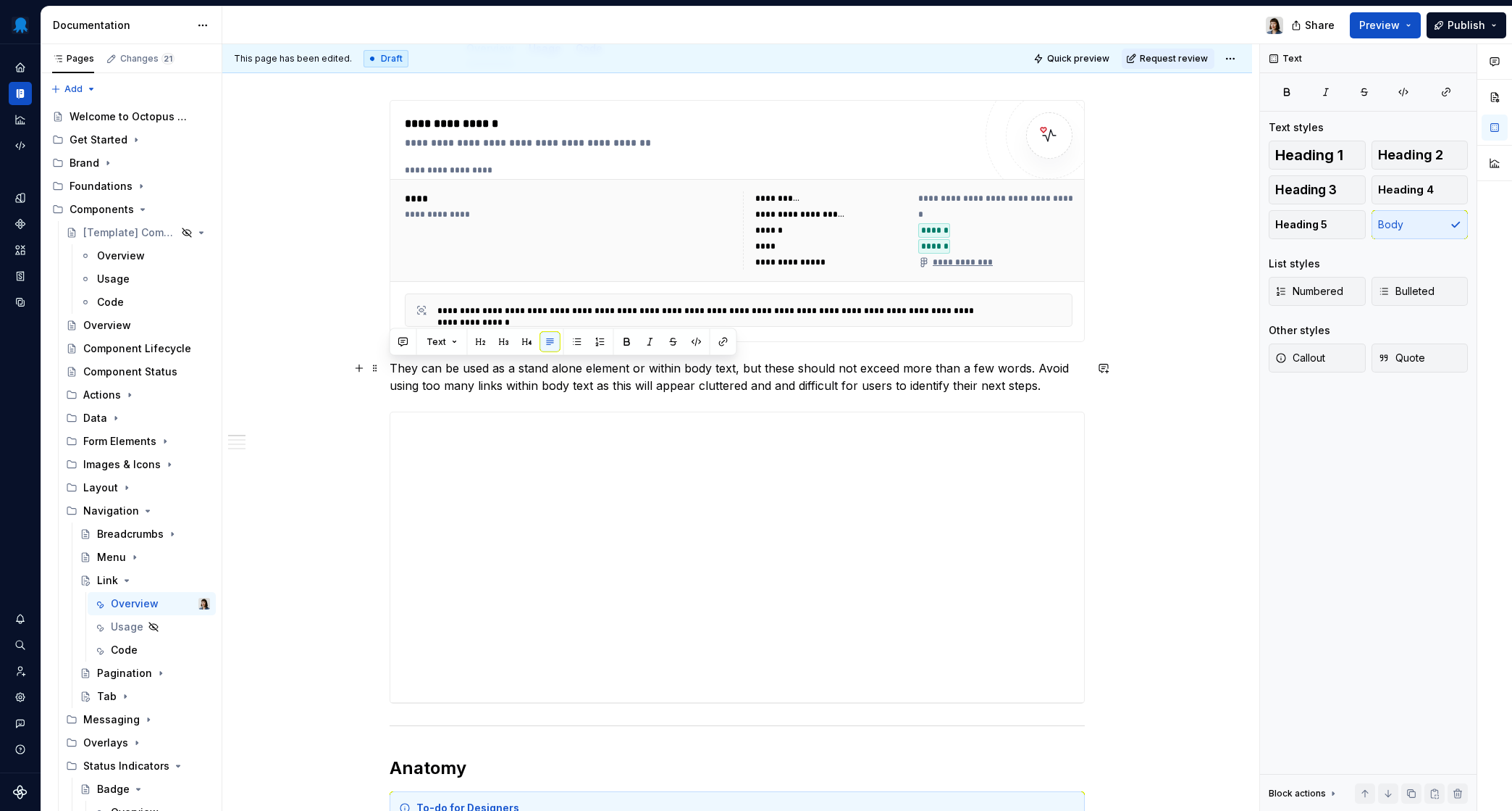
click at [402, 364] on p "They can be used as a stand alone element or within body text, but these should…" at bounding box center [737, 377] width 696 height 35
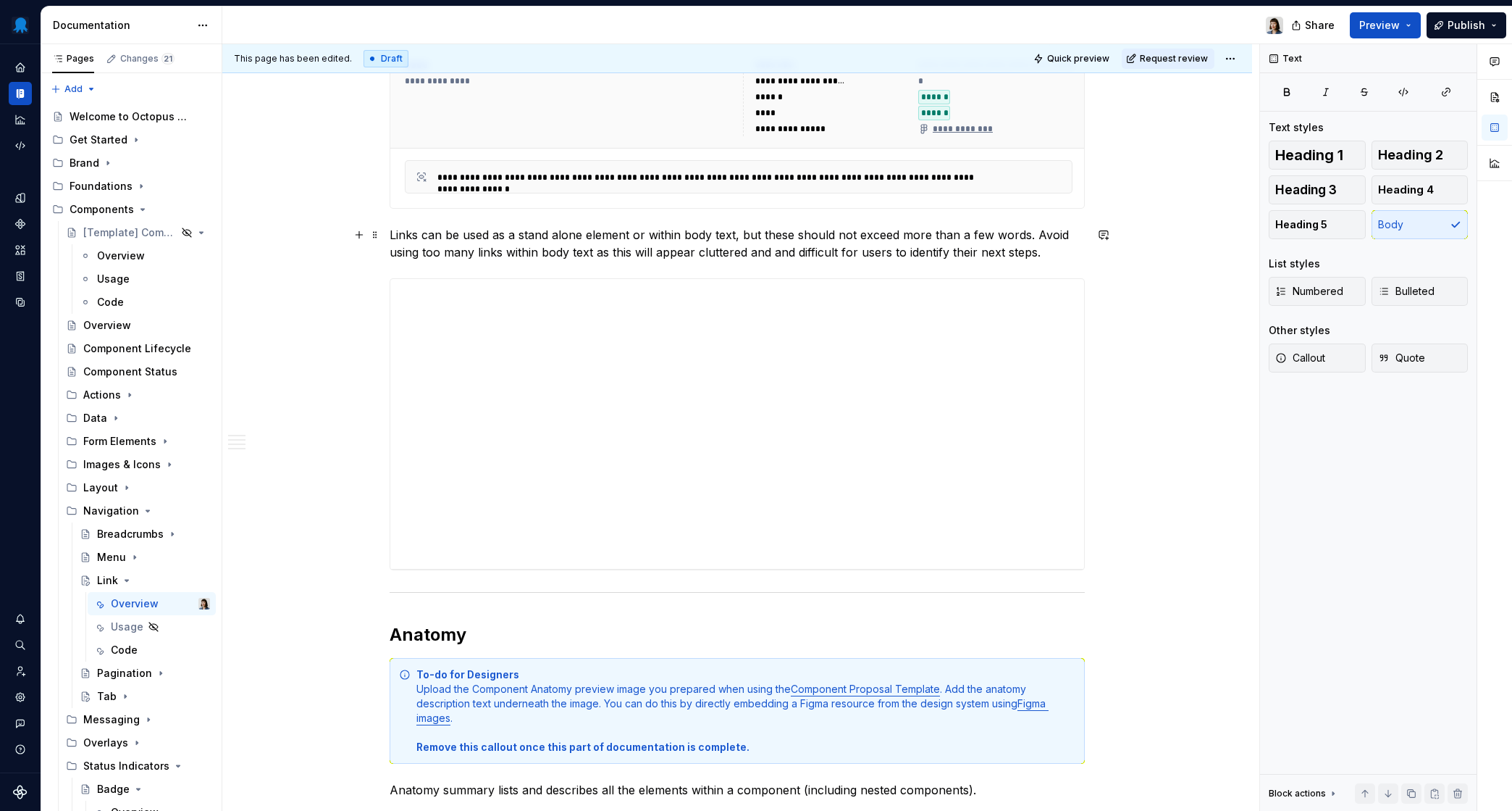
scroll to position [0, 0]
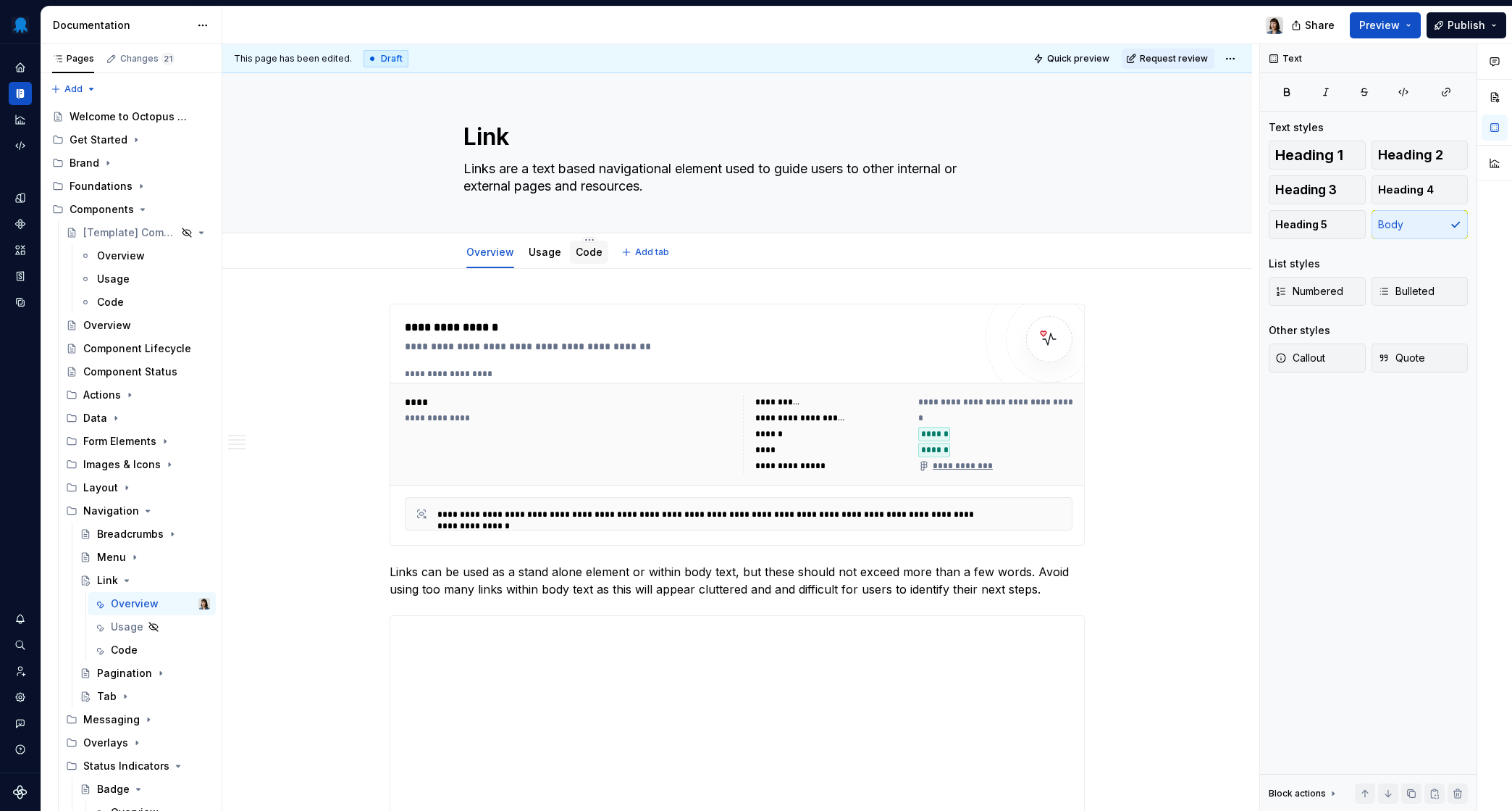
click at [588, 249] on link "Code" at bounding box center [590, 251] width 27 height 13
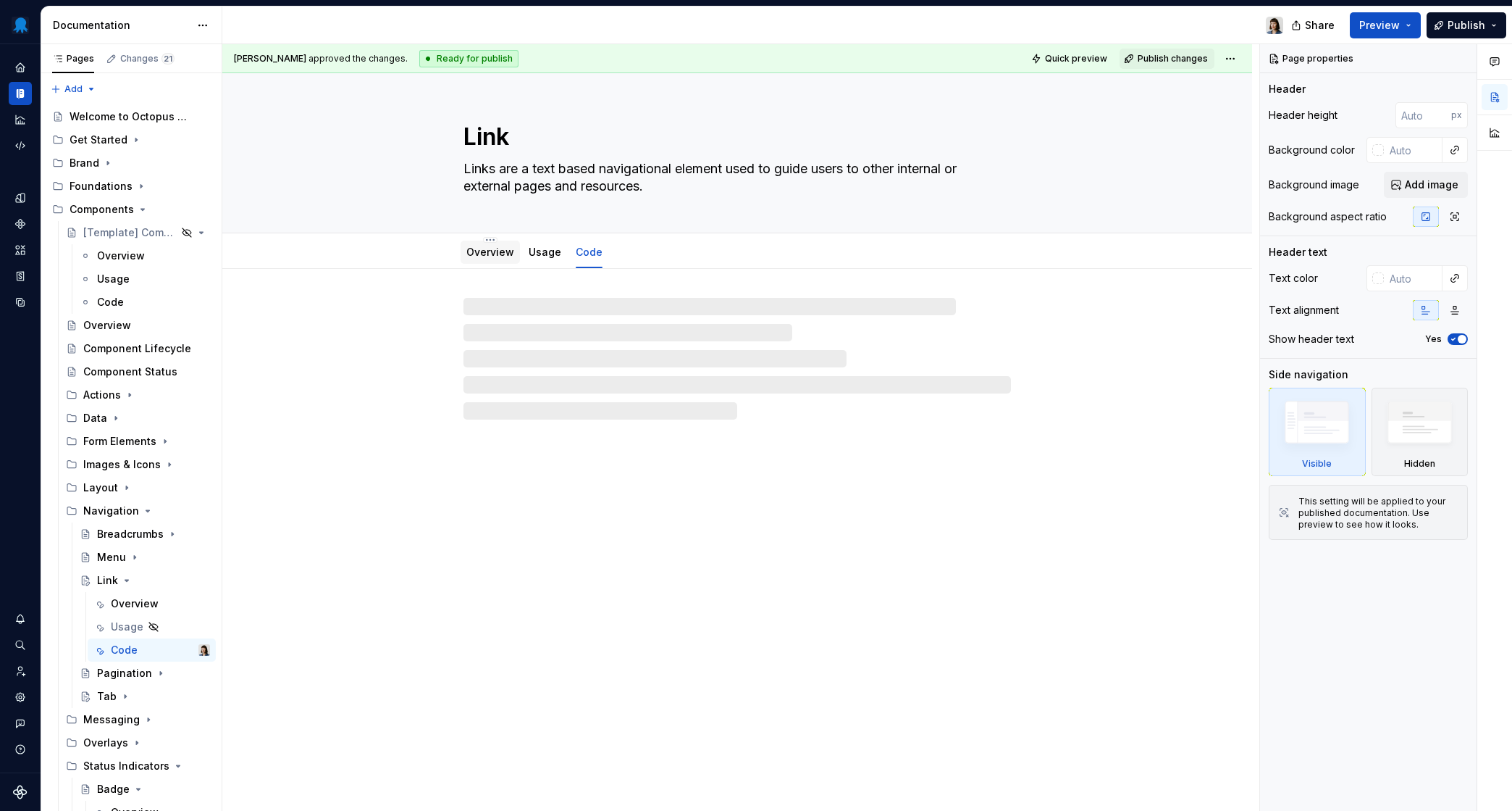
click at [471, 248] on link "Overview" at bounding box center [490, 251] width 48 height 13
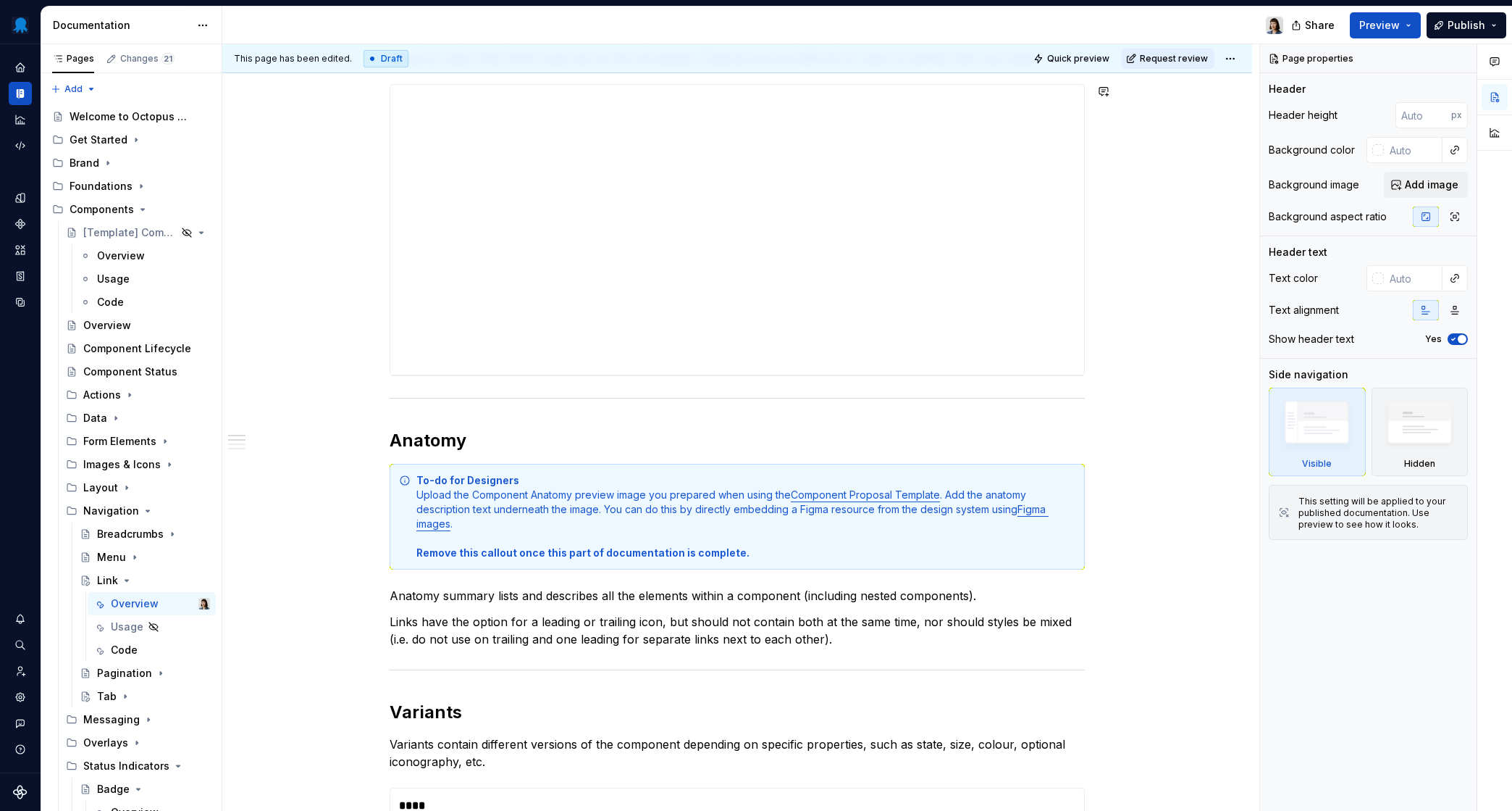
scroll to position [543, 0]
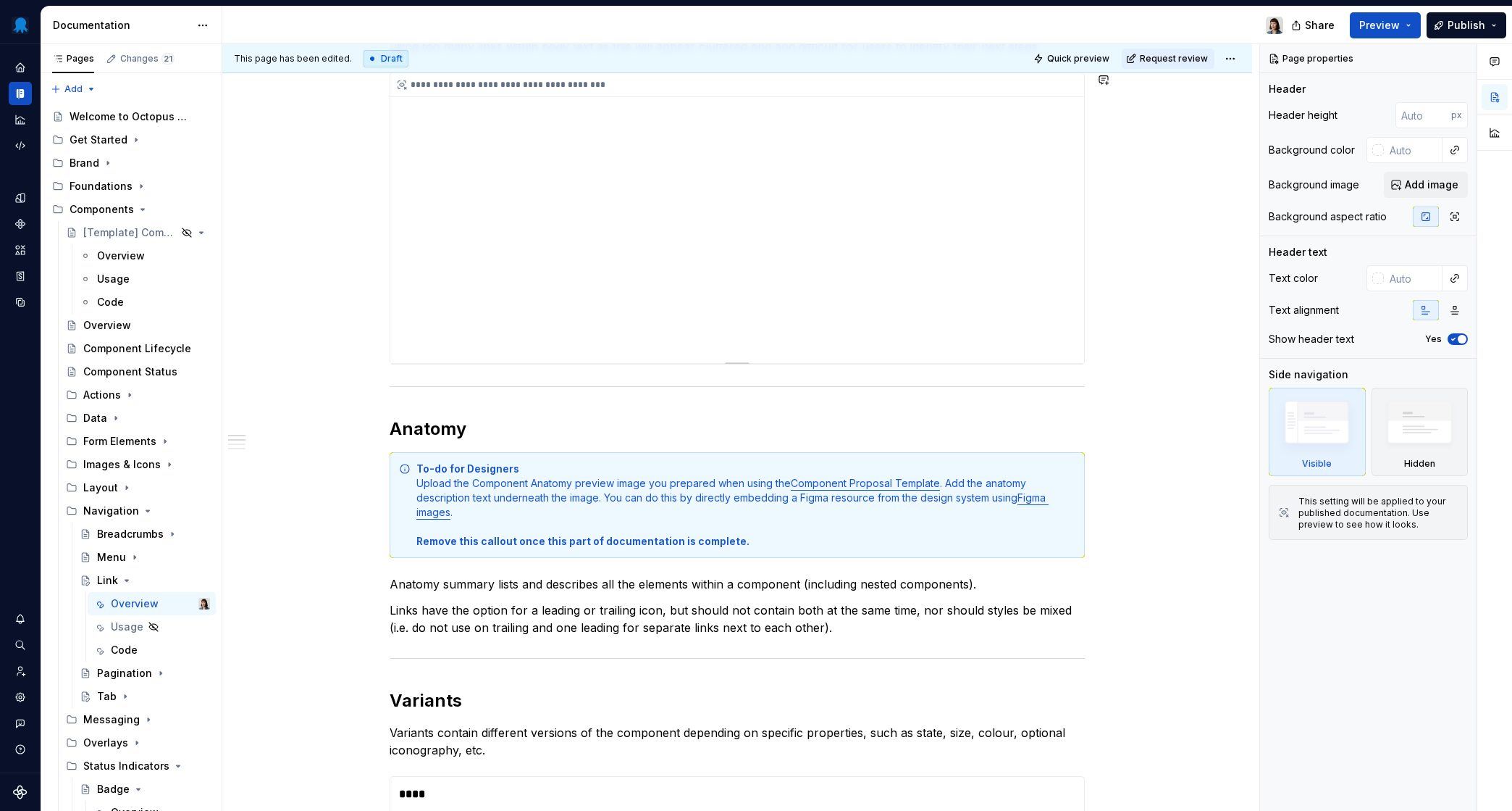
type textarea "*"
click at [376, 465] on span at bounding box center [375, 468] width 12 height 20
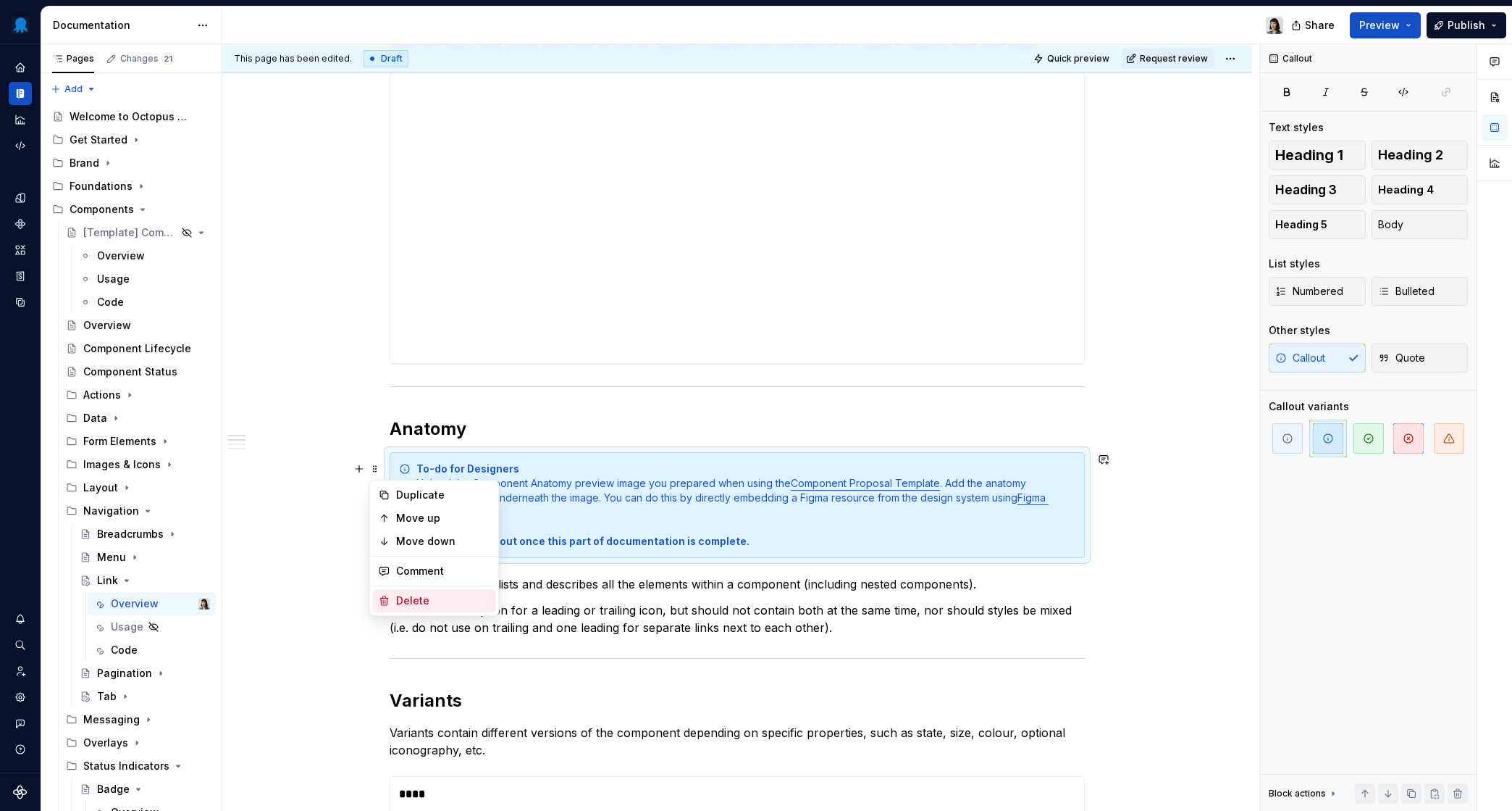
click at [401, 600] on div "Delete" at bounding box center [444, 601] width 95 height 14
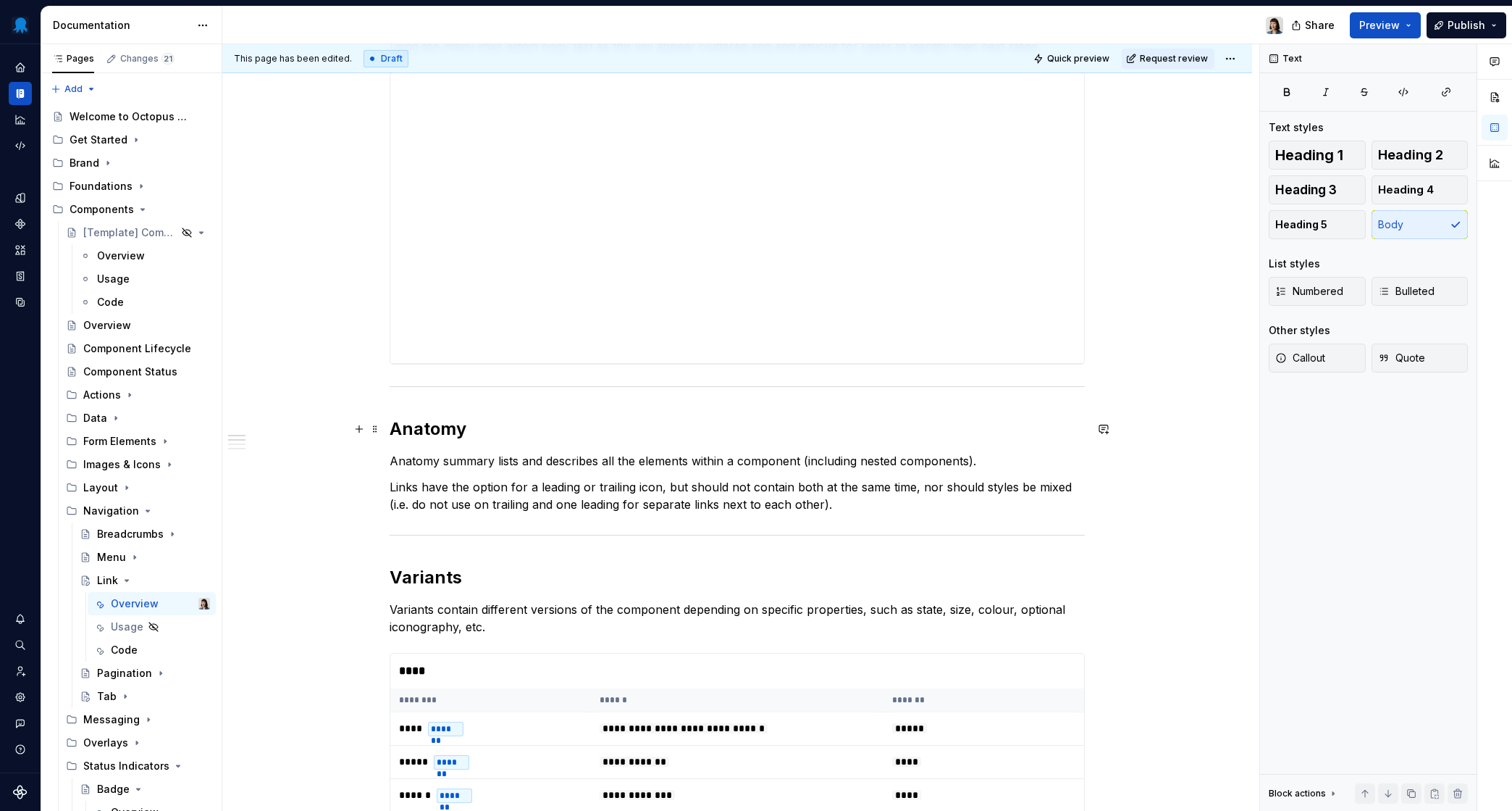
click at [499, 432] on h2 "Anatomy" at bounding box center [737, 429] width 696 height 23
click at [1012, 456] on p "Anatomy summary lists and describes all the elements within a component (includ…" at bounding box center [737, 461] width 696 height 17
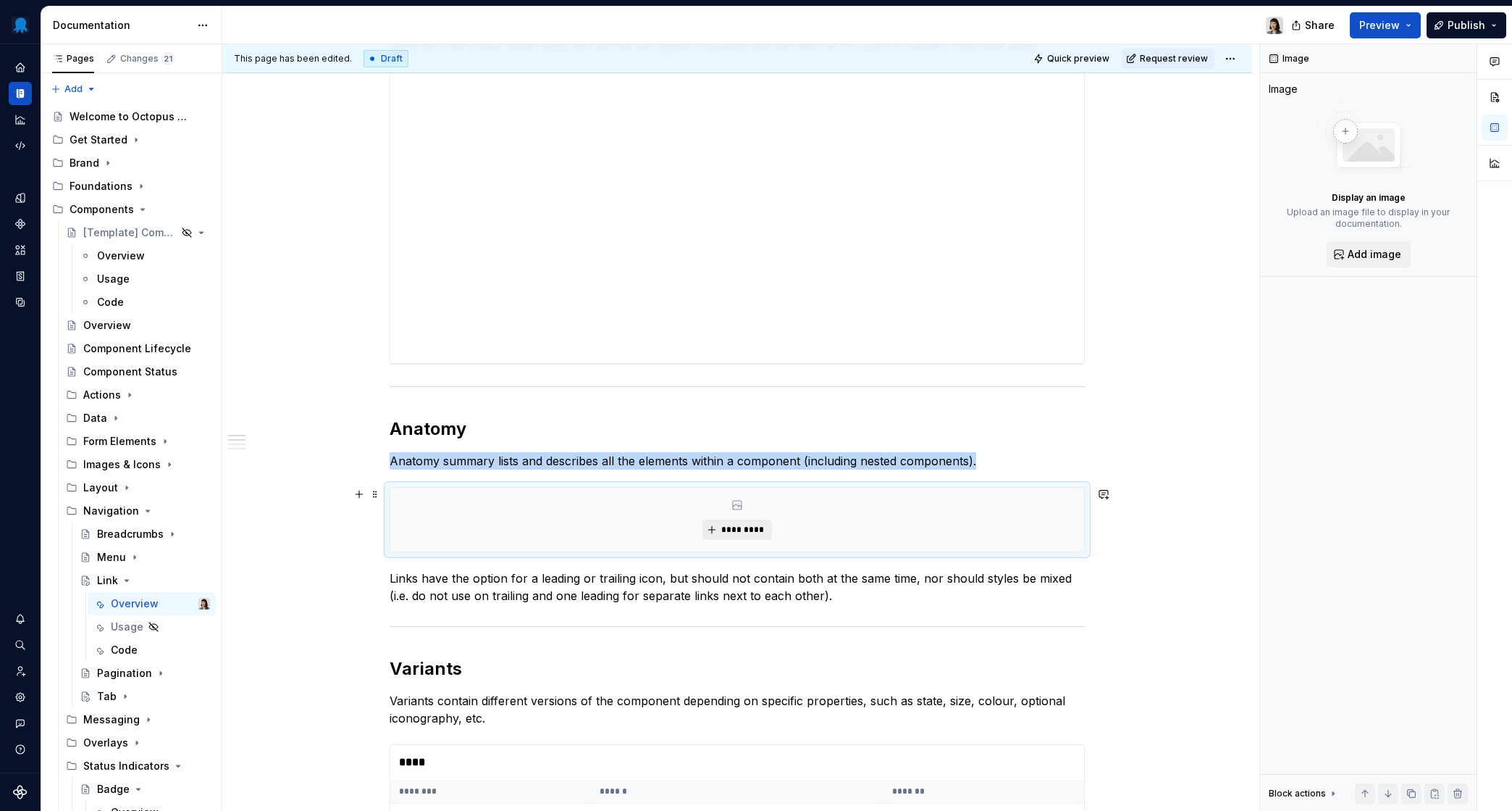
click at [735, 527] on span "*********" at bounding box center [743, 530] width 44 height 12
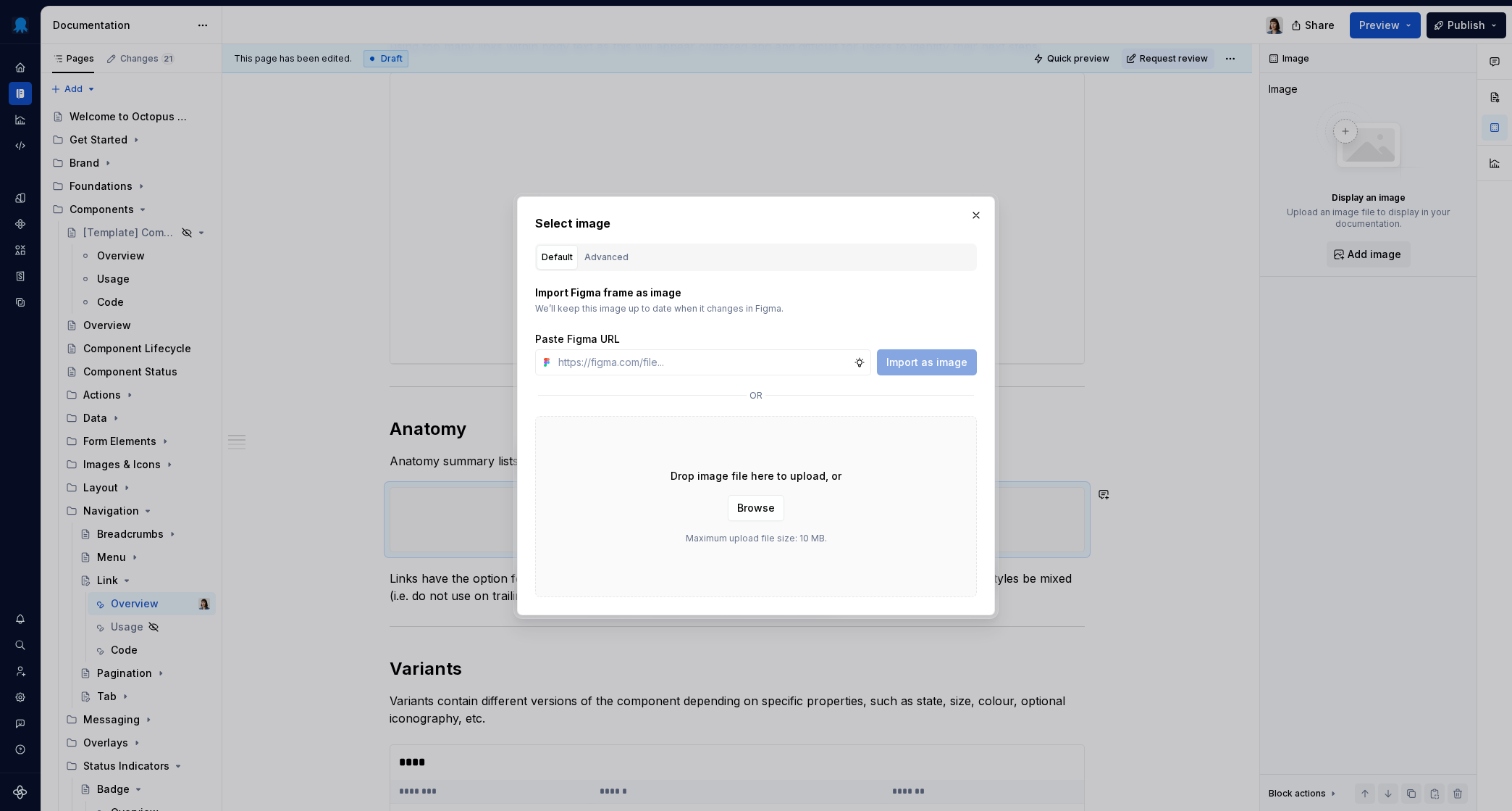
click at [605, 251] on div "Advanced" at bounding box center [607, 257] width 44 height 14
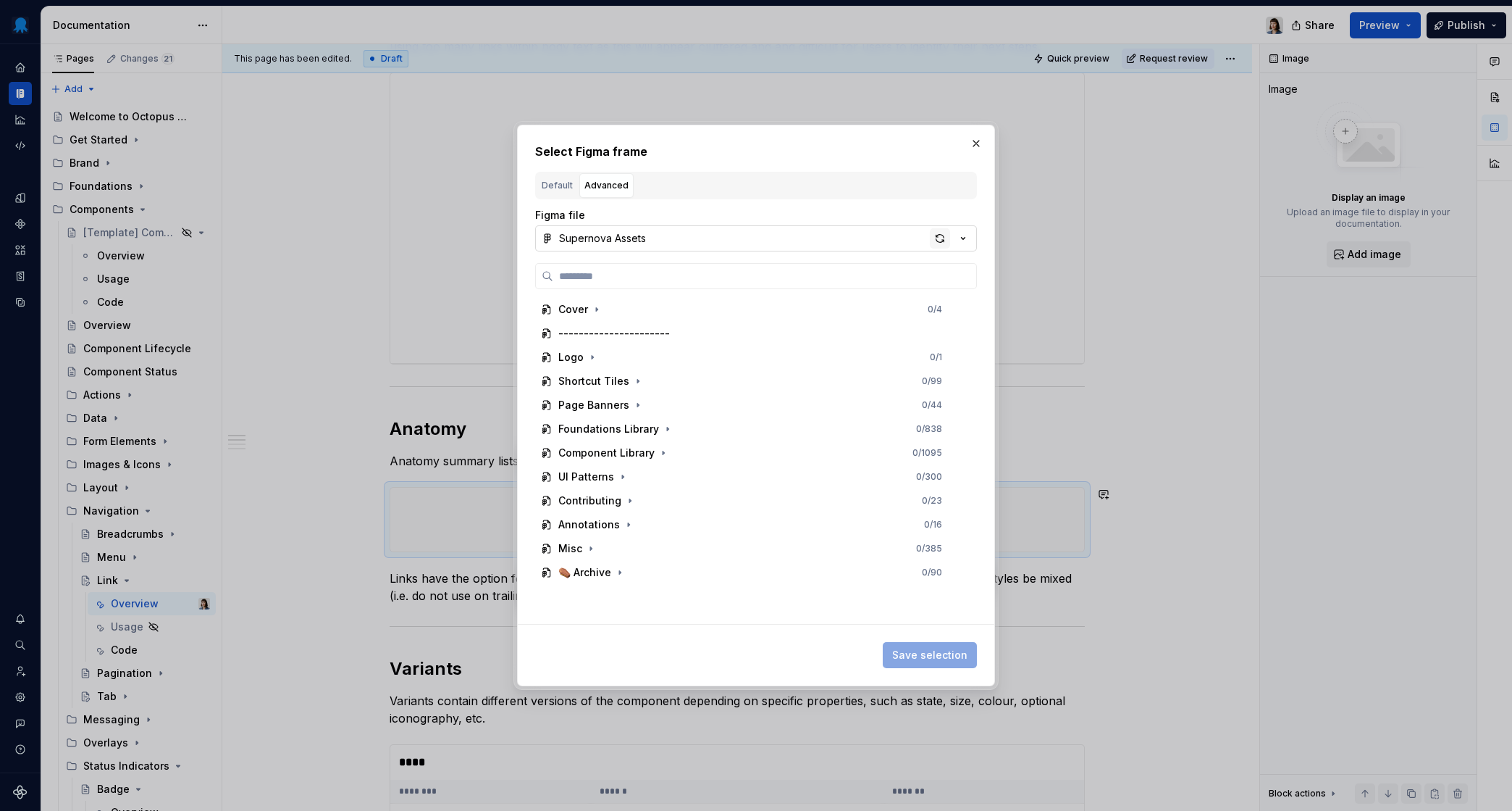
click at [940, 240] on div "button" at bounding box center [940, 238] width 20 height 20
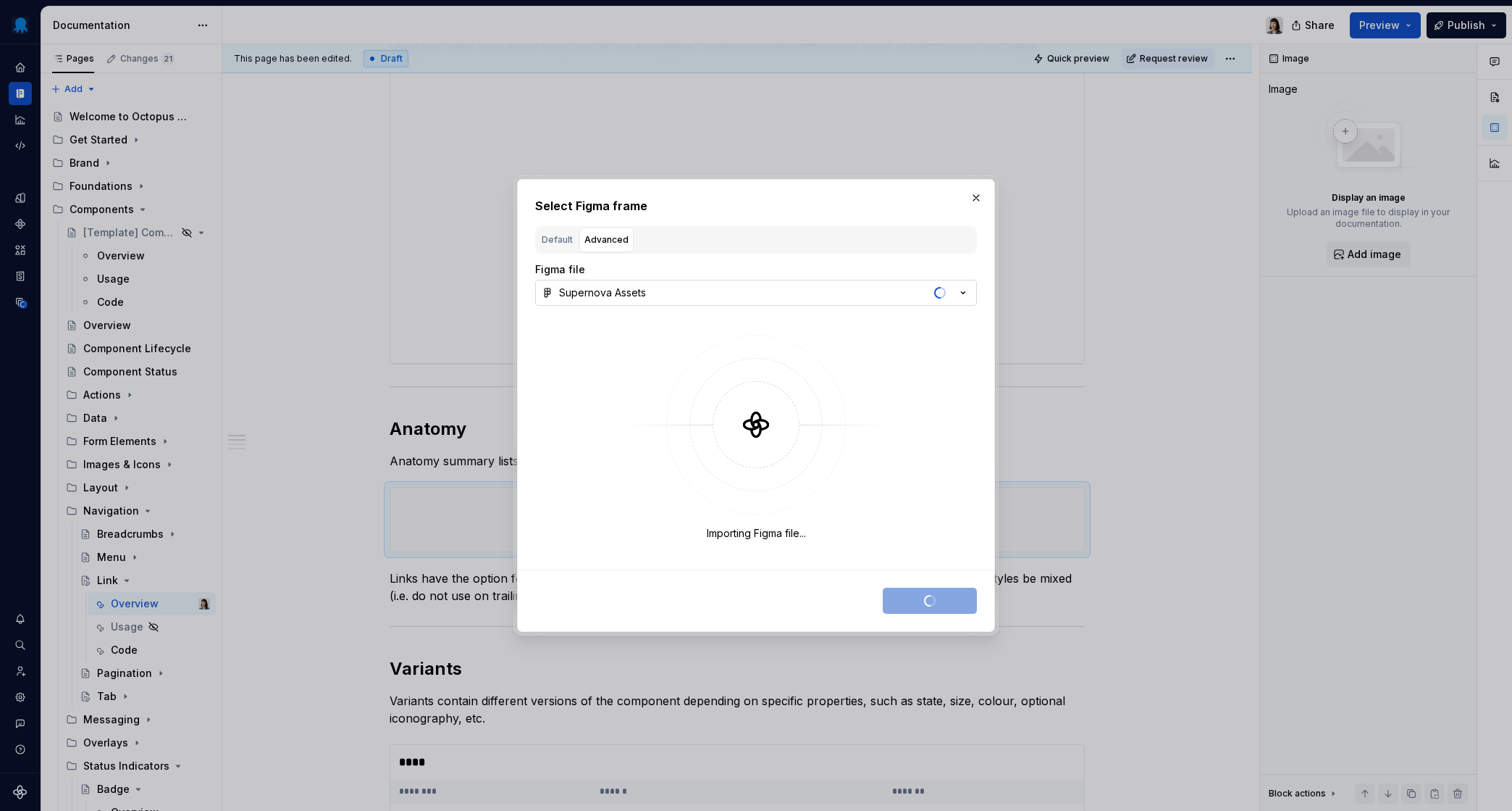
type textarea "*"
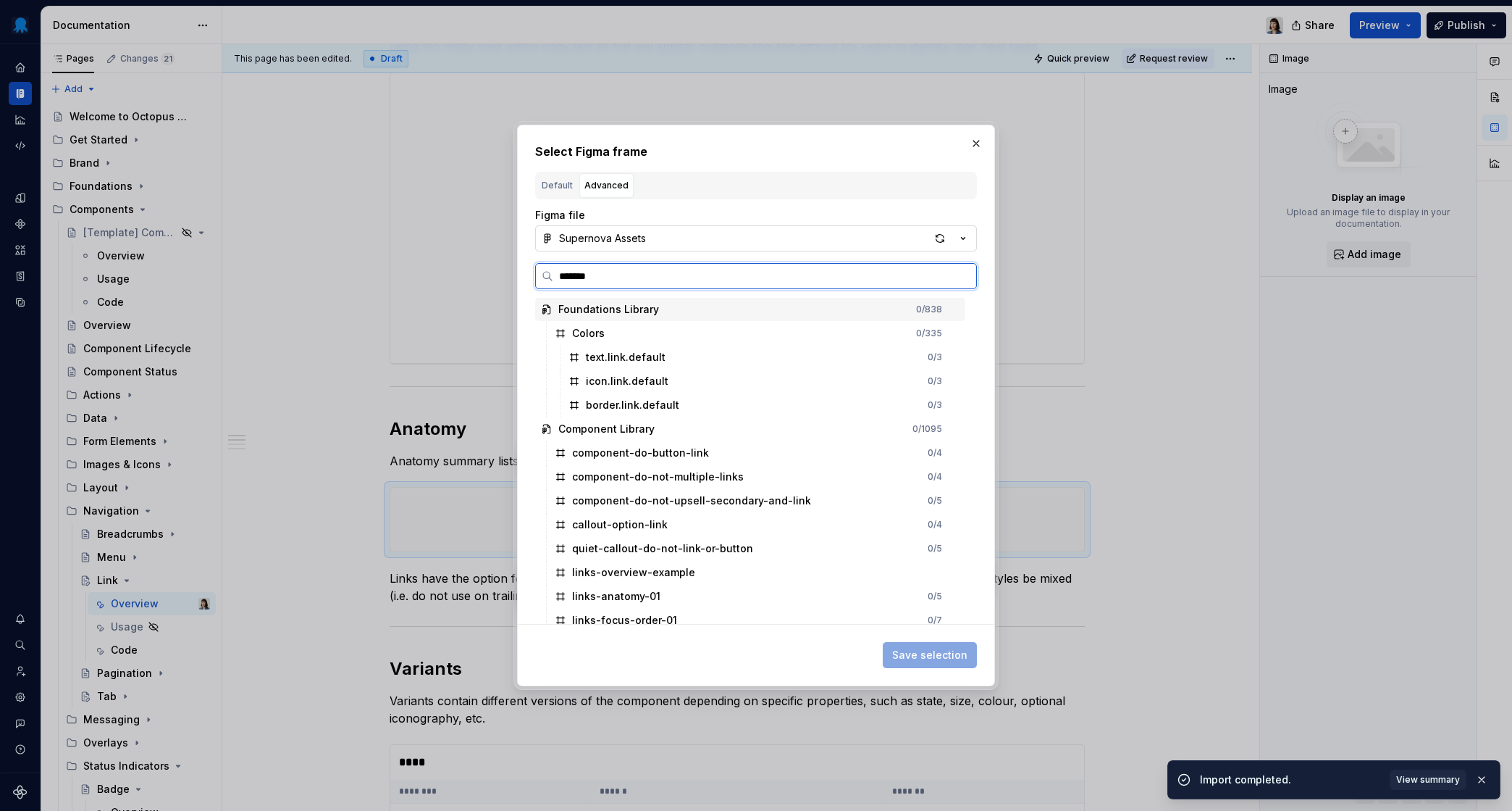
type input "********"
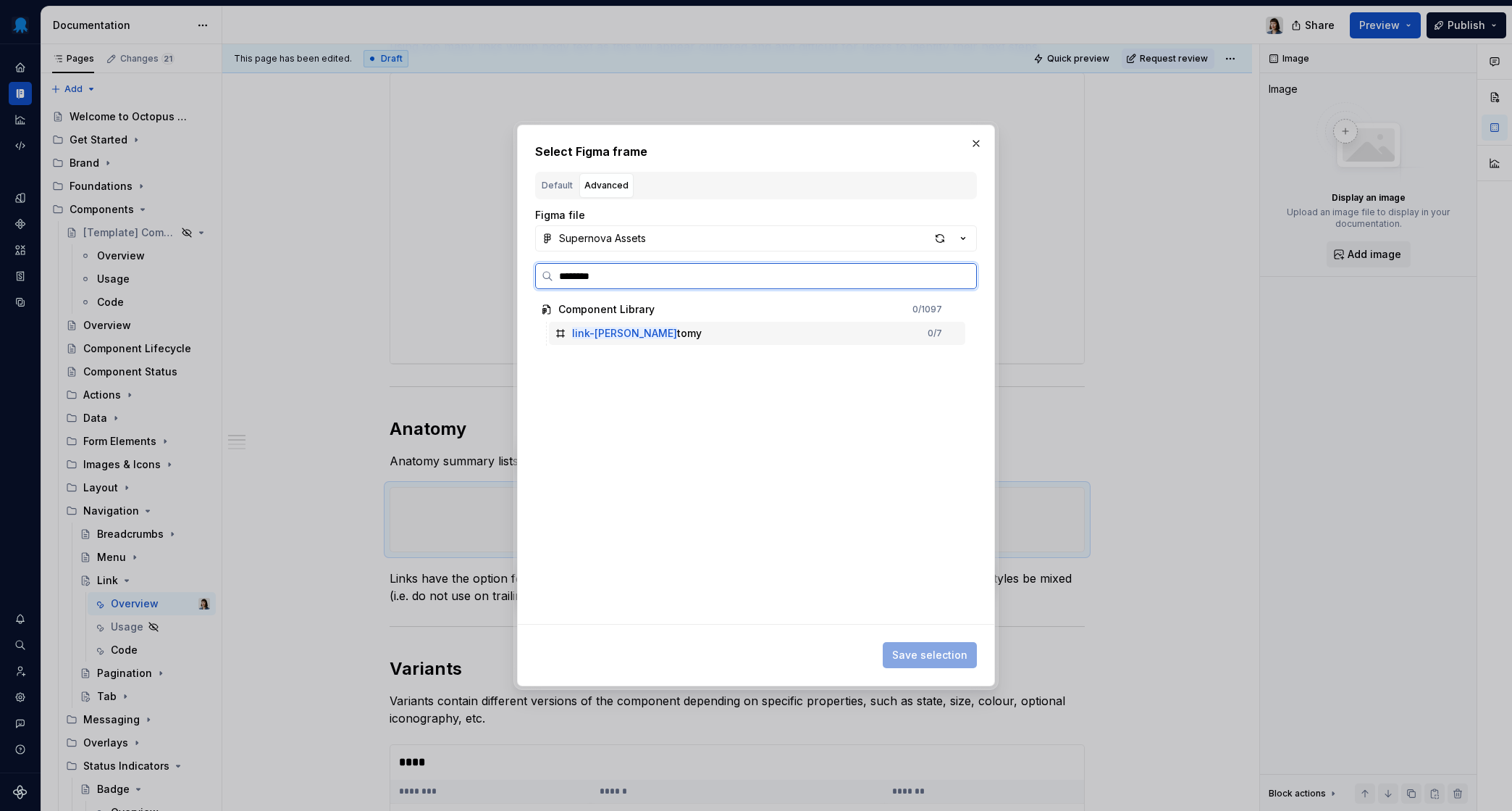
click at [680, 339] on div "link-ana tomy 0 / 7" at bounding box center [757, 333] width 417 height 23
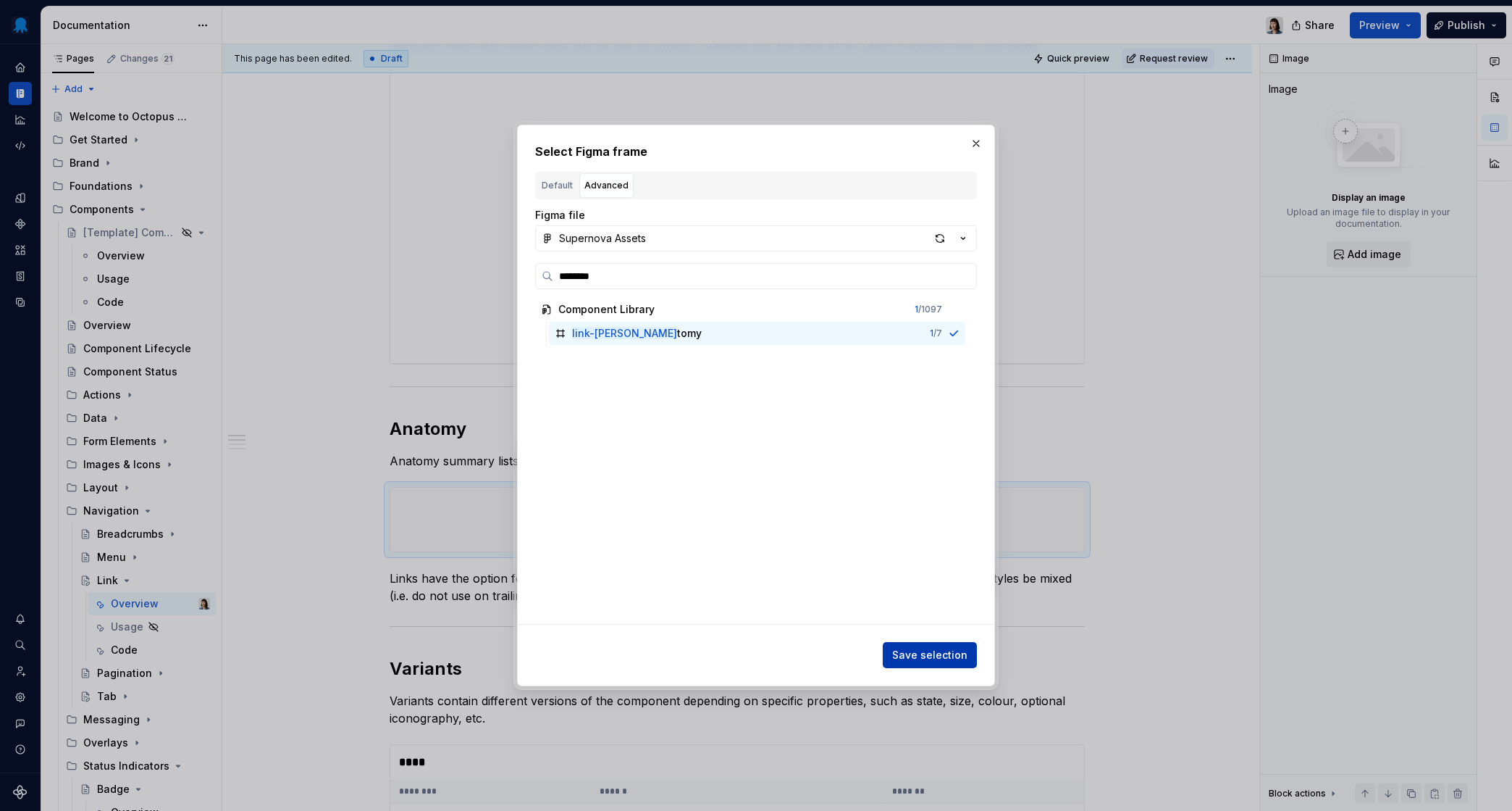
click at [951, 650] on span "Save selection" at bounding box center [930, 655] width 75 height 14
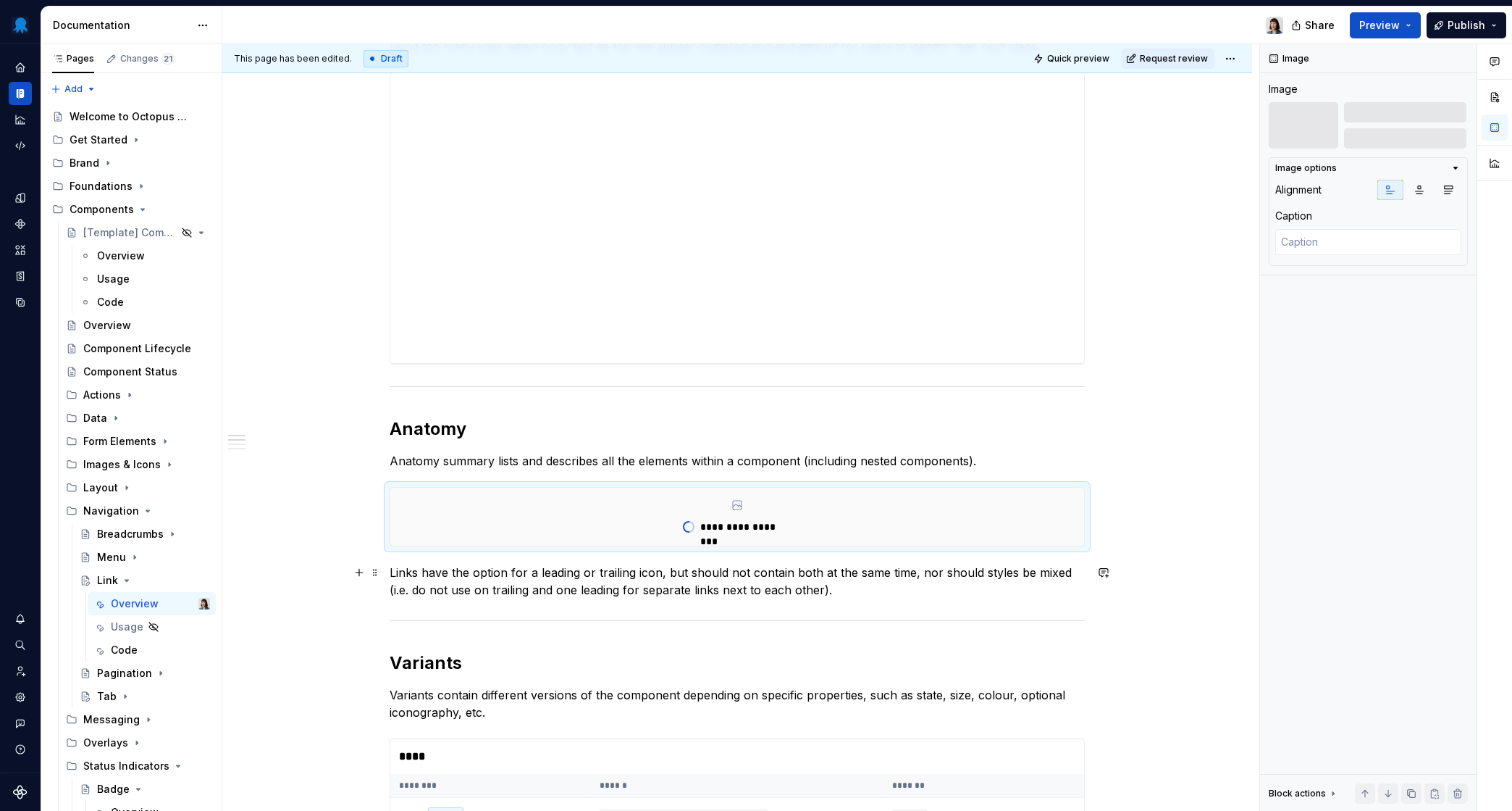
click at [840, 589] on p "Links have the option for a leading or trailing icon, but should not contain bo…" at bounding box center [737, 581] width 696 height 35
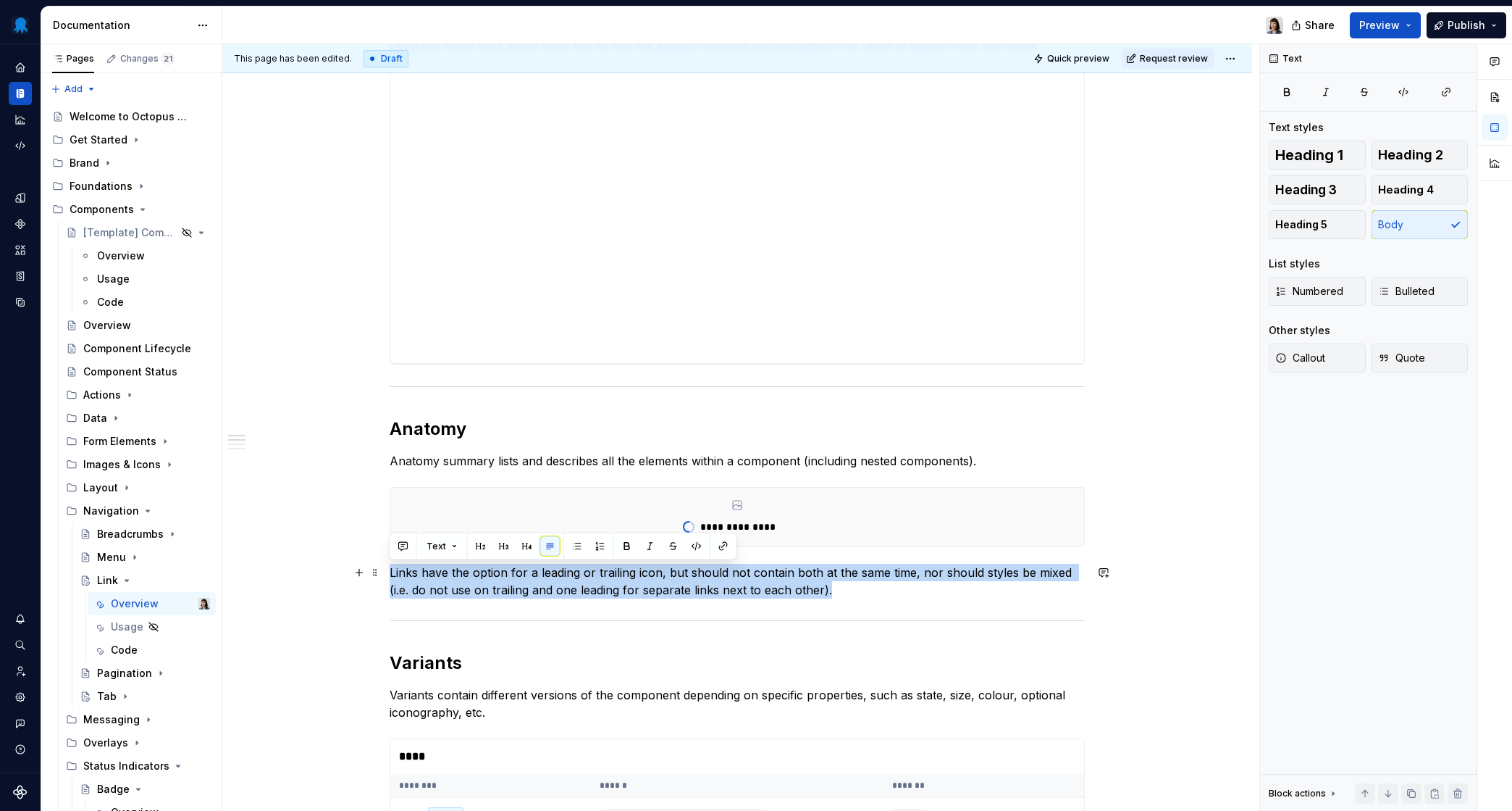
drag, startPoint x: 850, startPoint y: 589, endPoint x: 336, endPoint y: 580, distance: 514.1
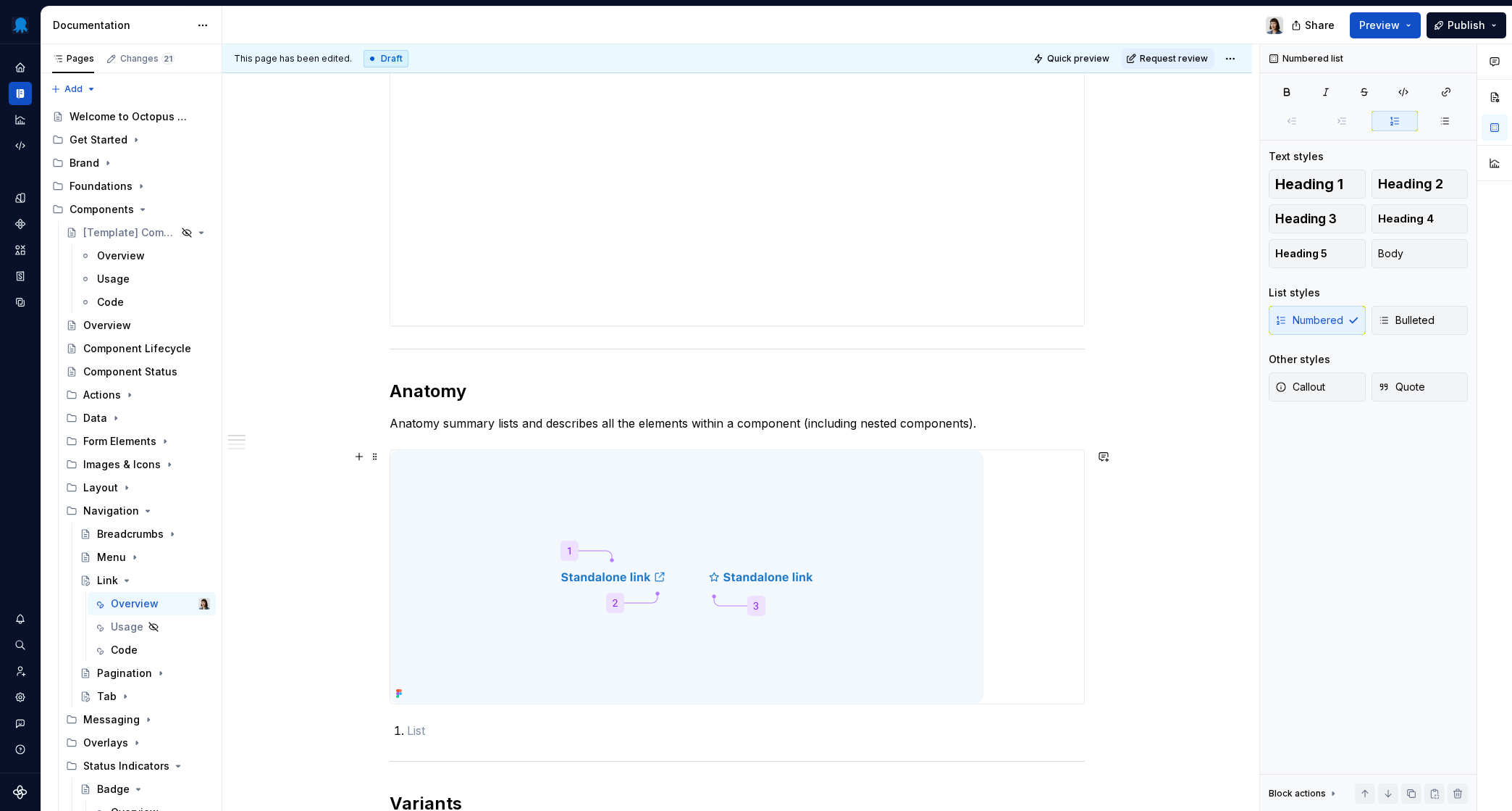
scroll to position [699, 0]
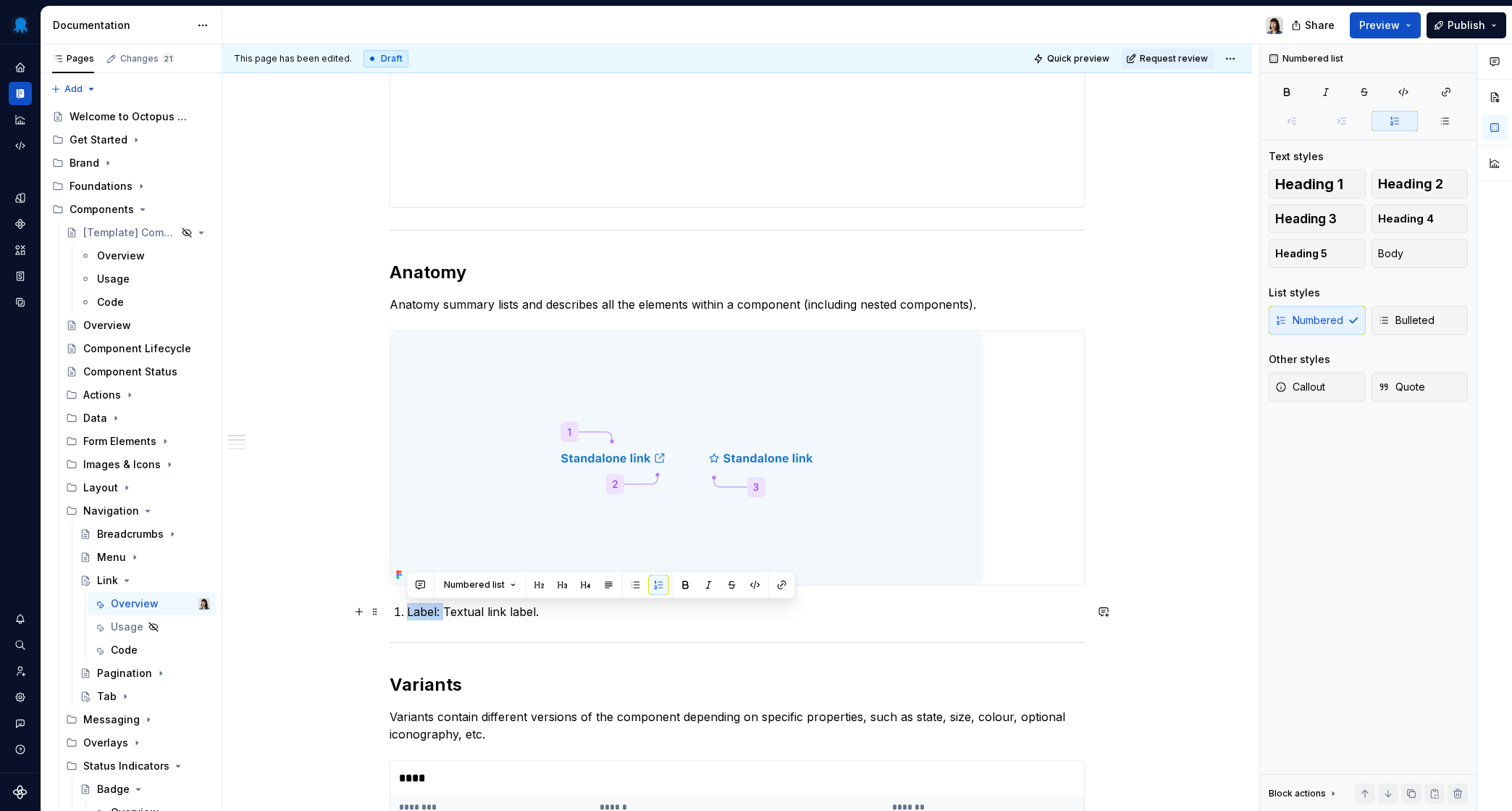
drag, startPoint x: 442, startPoint y: 611, endPoint x: 408, endPoint y: 612, distance: 34.0
click at [408, 612] on p "Label: Textual link label." at bounding box center [746, 612] width 678 height 17
click at [640, 609] on p "Label: Textual link label." at bounding box center [746, 612] width 678 height 17
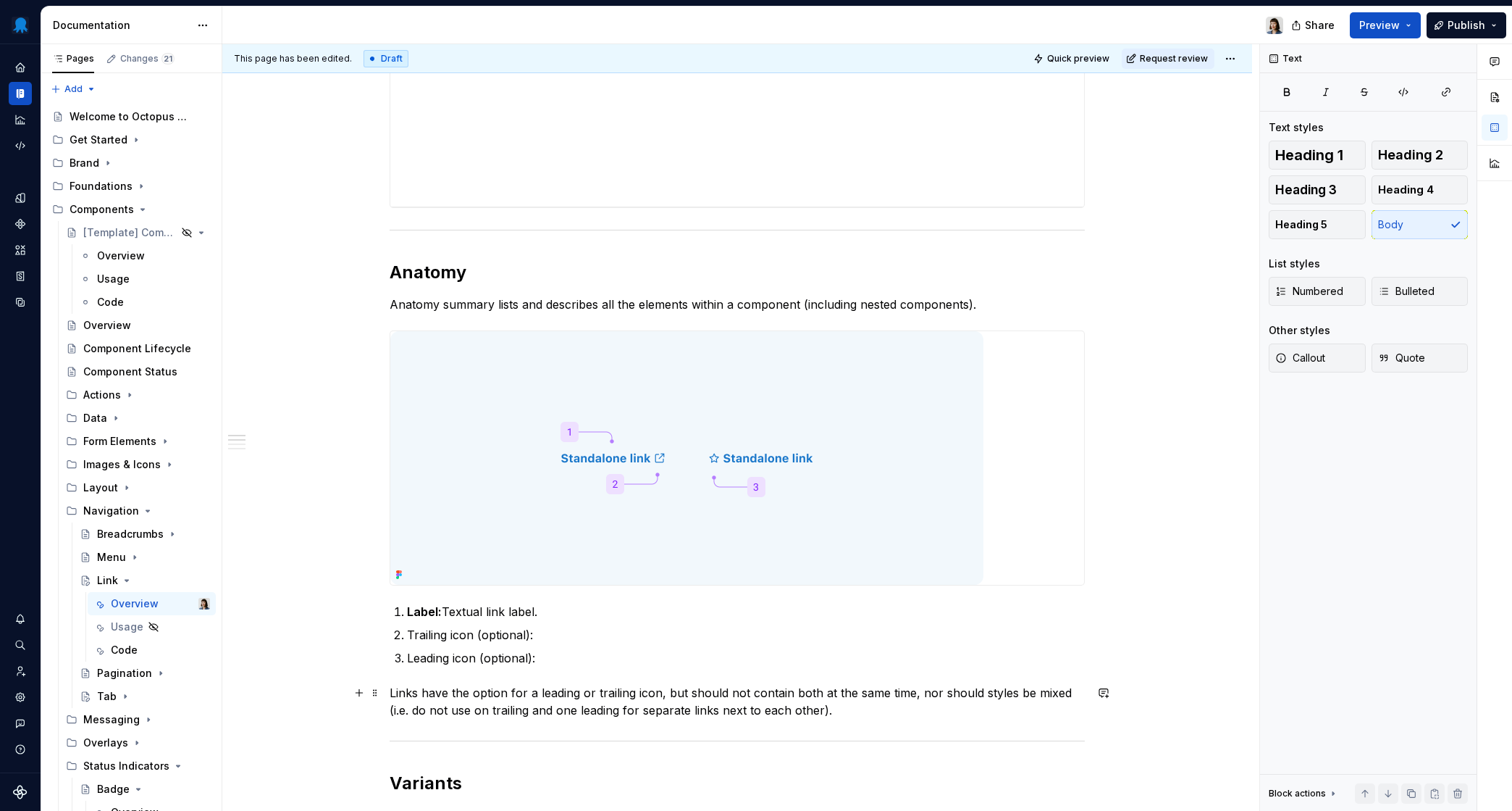
click at [664, 711] on p "Links have the option for a leading or trailing icon, but should not contain bo…" at bounding box center [737, 702] width 696 height 35
drag, startPoint x: 686, startPoint y: 693, endPoint x: 421, endPoint y: 692, distance: 265.0
click at [421, 692] on p "Links have the option for a leading or trailing icon, but should not contain bo…" at bounding box center [737, 702] width 696 height 35
click at [646, 712] on p "Links should not contain both at the same time, nor should styles be mixed (i.e…" at bounding box center [737, 702] width 696 height 35
click at [551, 687] on p "Links should not contain both at the same time, nor should styles be mixed (i.e…" at bounding box center [737, 702] width 696 height 35
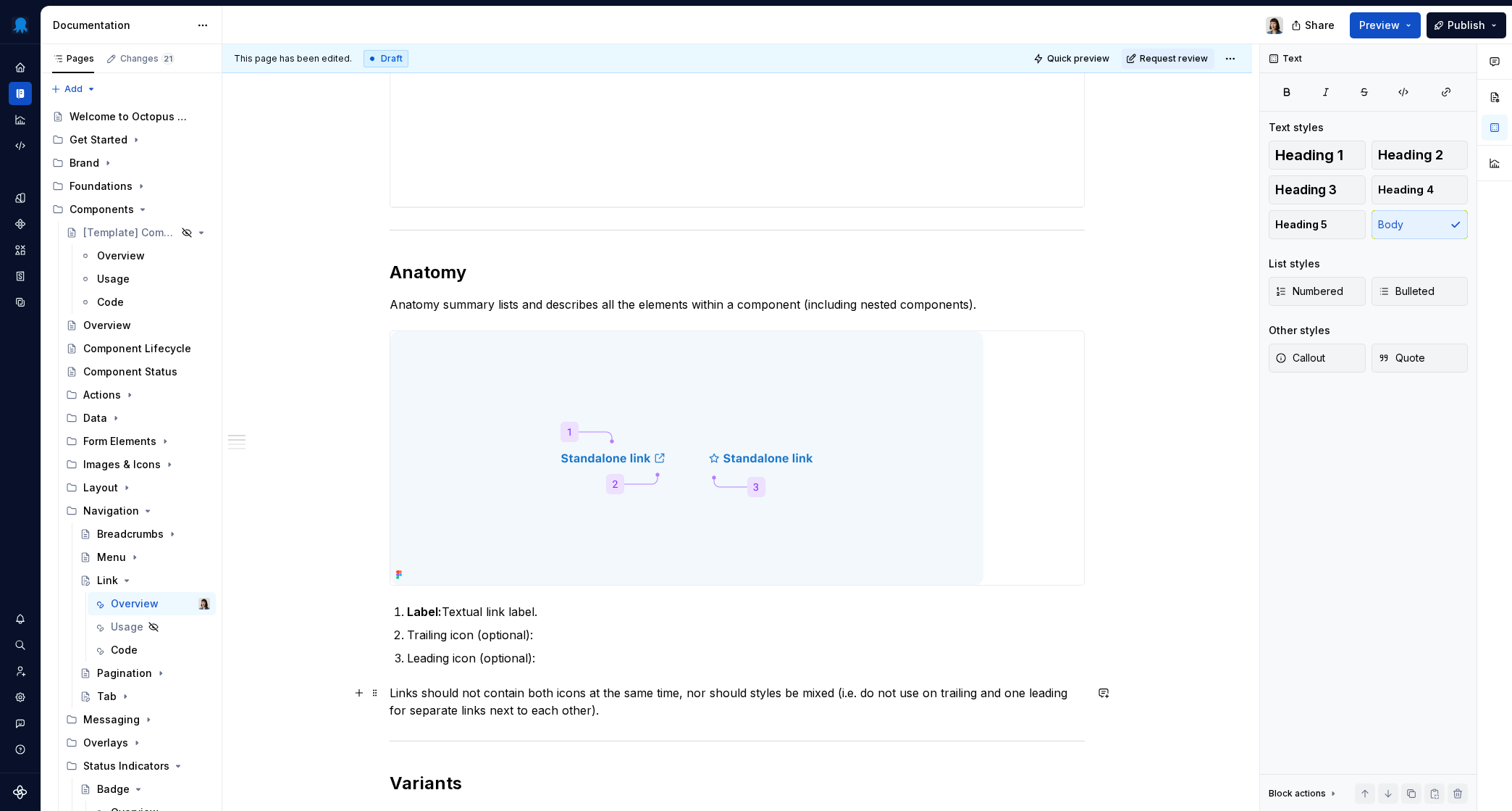
click at [617, 709] on p "Links should not contain both icons at the same time, nor should styles be mixe…" at bounding box center [737, 702] width 696 height 35
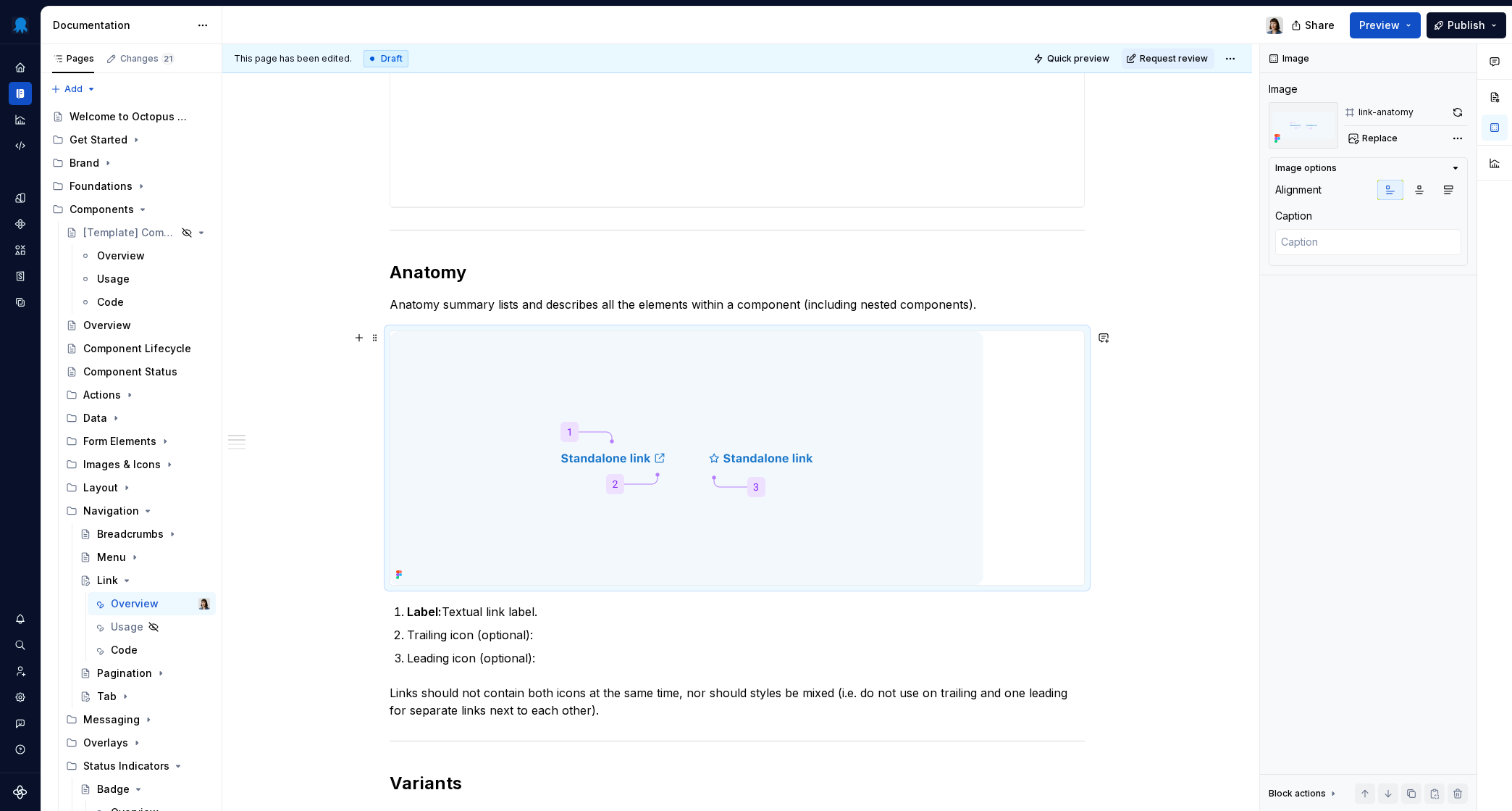
click at [959, 421] on img at bounding box center [687, 458] width 593 height 254
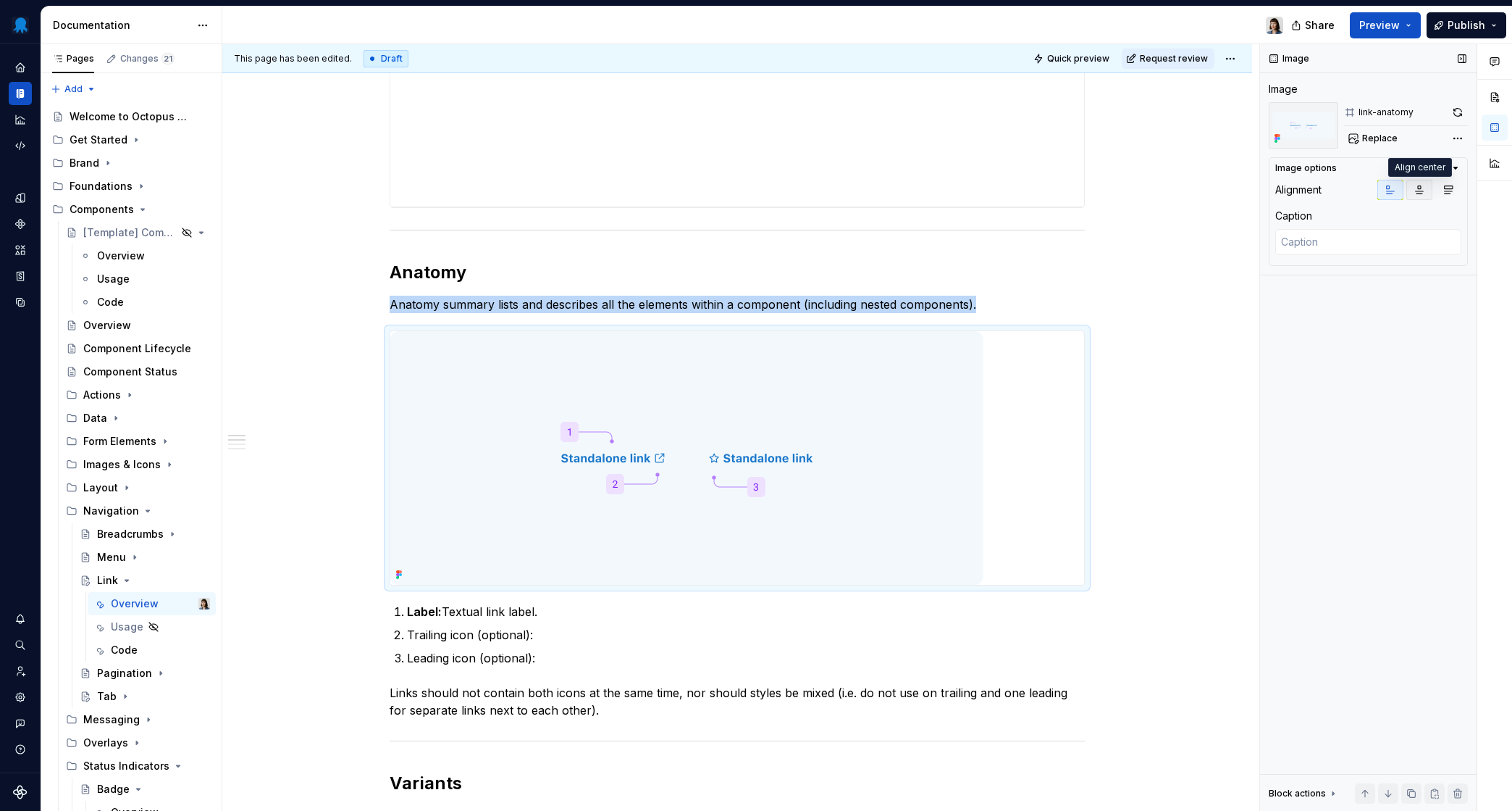
click at [1415, 190] on icon "button" at bounding box center [1419, 190] width 12 height 12
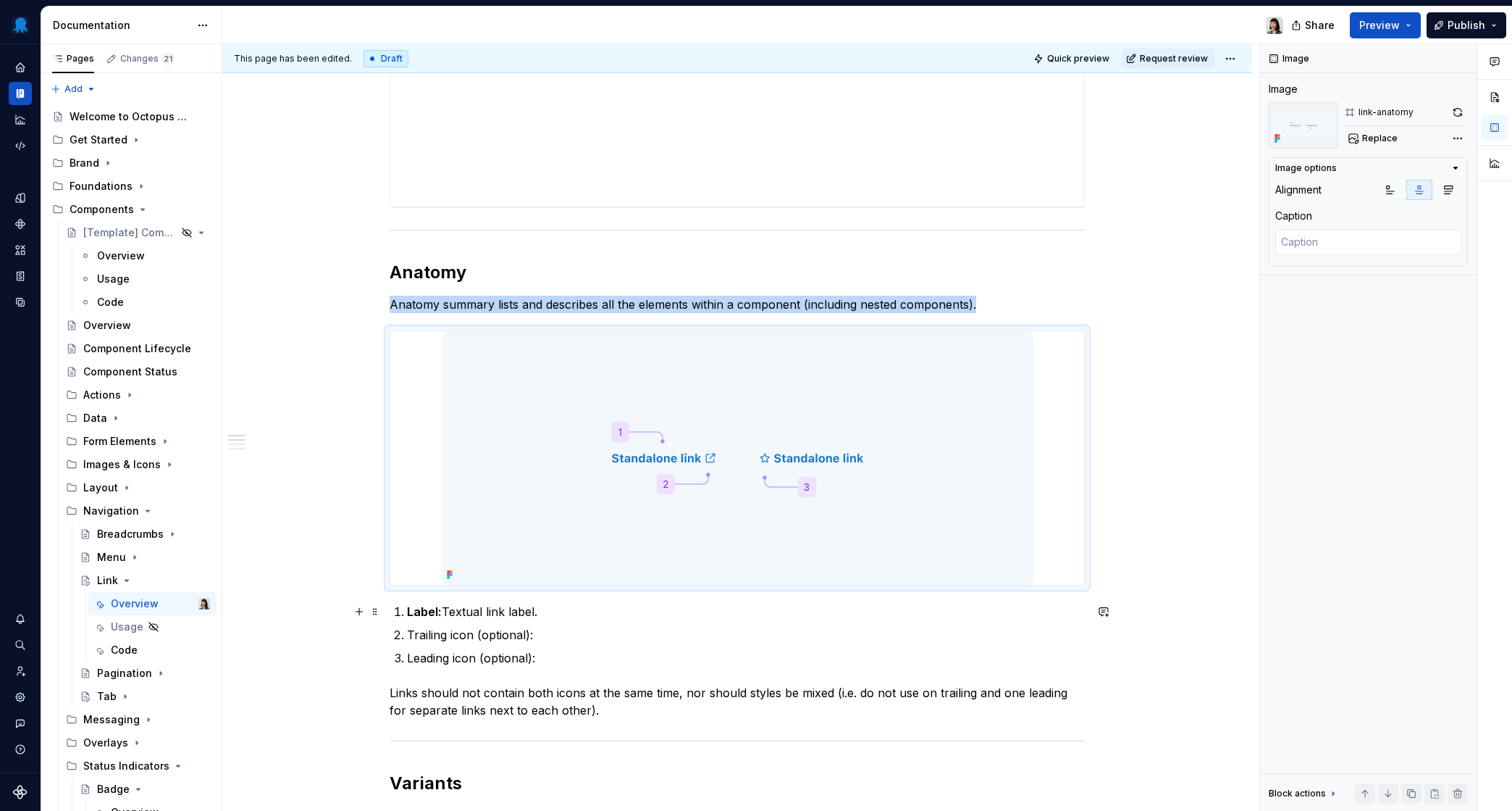
click at [547, 612] on p "Label: Textual link label." at bounding box center [746, 612] width 678 height 17
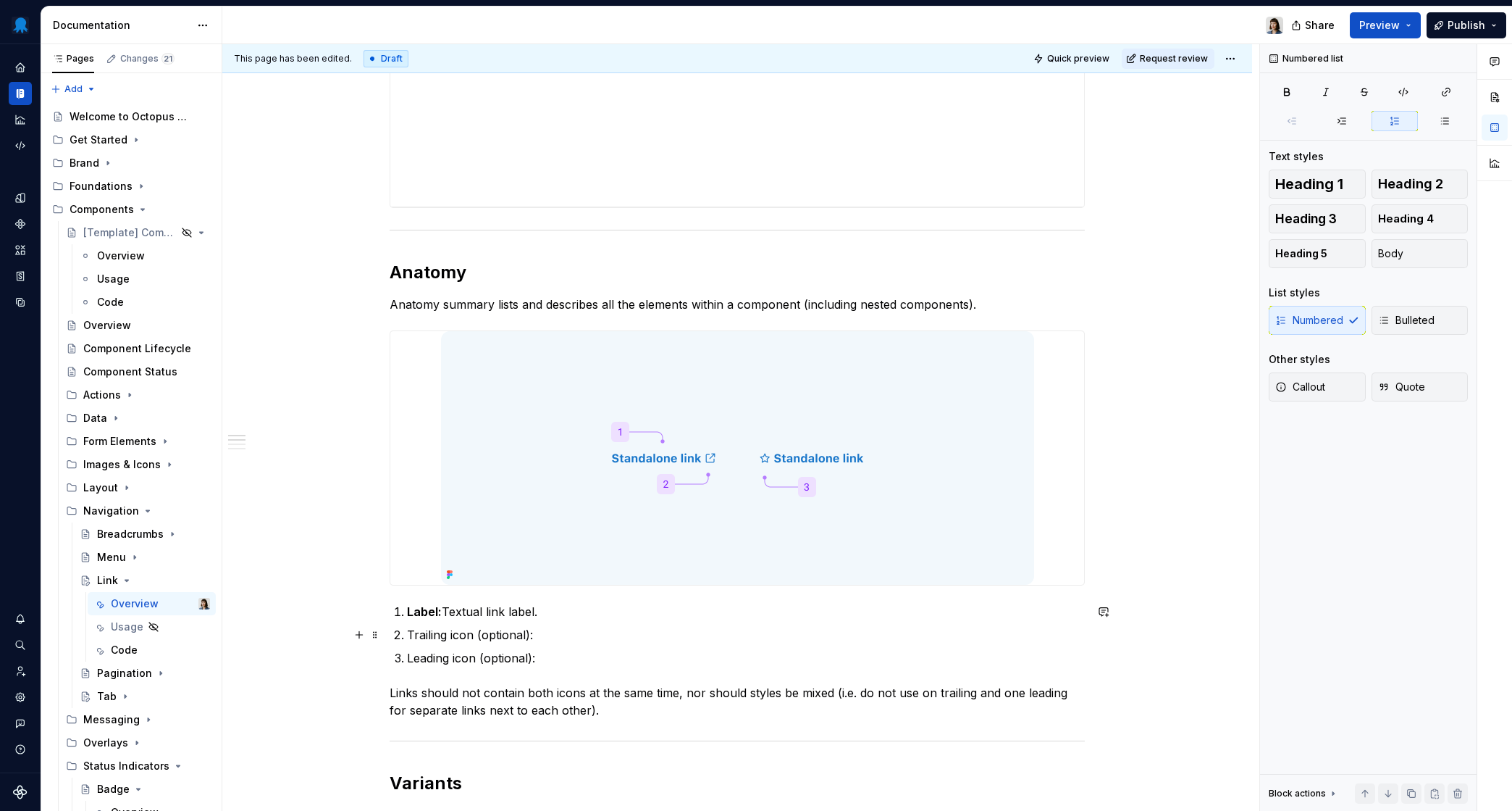
click at [547, 634] on p "Trailing icon (optional):" at bounding box center [746, 635] width 678 height 17
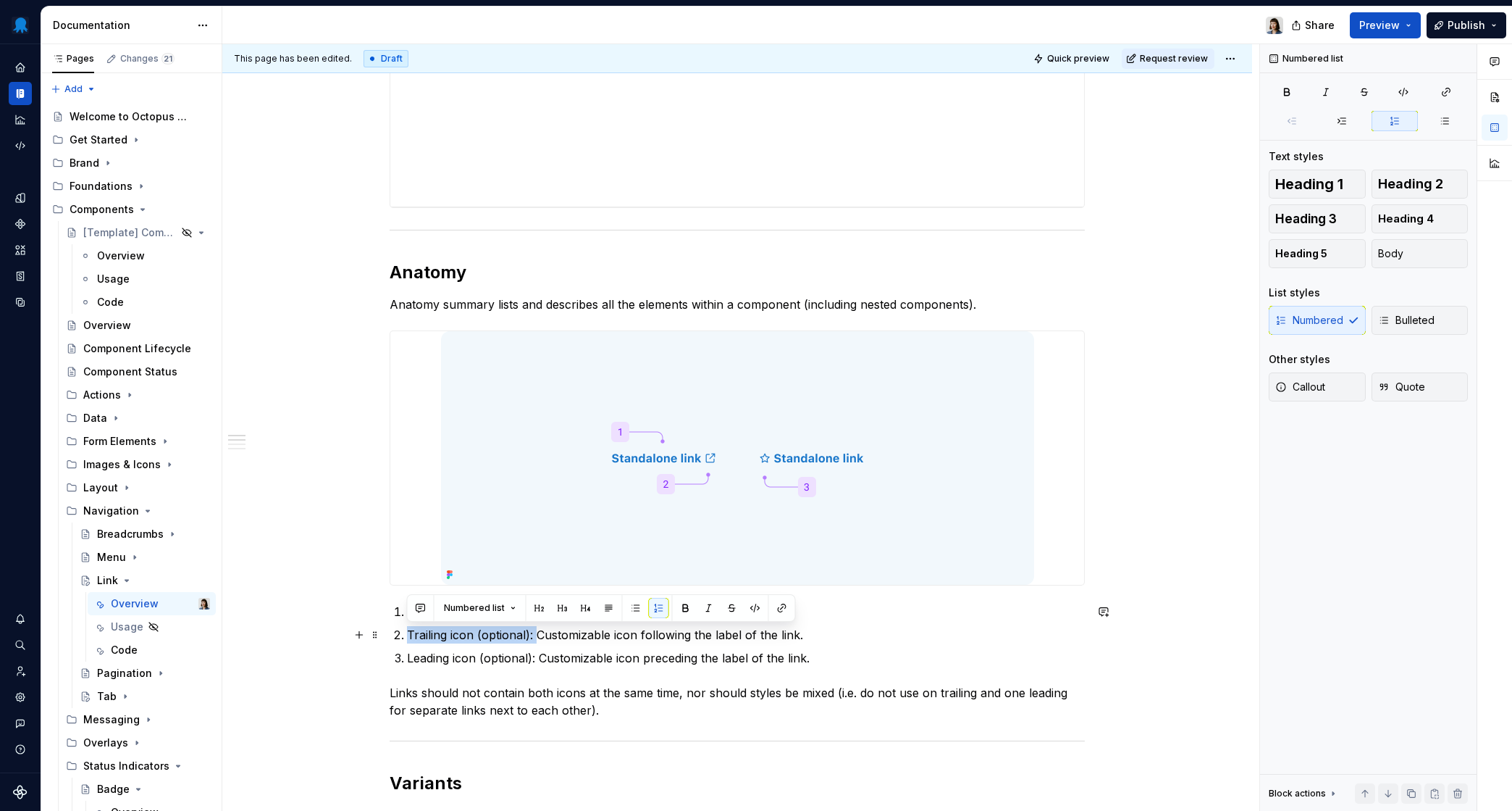
drag, startPoint x: 535, startPoint y: 633, endPoint x: 405, endPoint y: 641, distance: 130.2
click at [407, 641] on li "Trailing icon (optional): Customizable icon following the label of the link." at bounding box center [746, 635] width 678 height 17
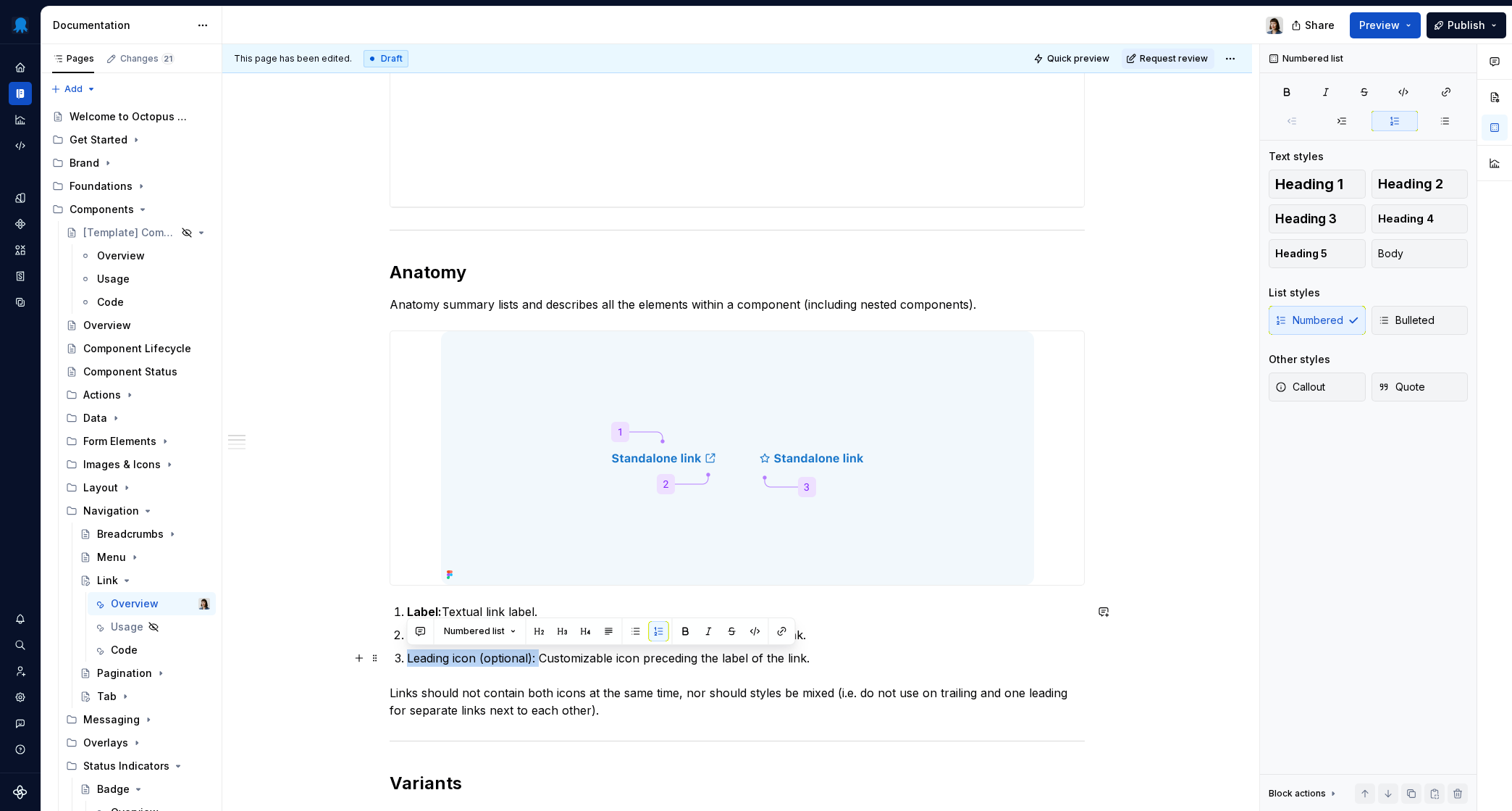
drag, startPoint x: 537, startPoint y: 656, endPoint x: 405, endPoint y: 659, distance: 132.0
click at [407, 659] on li "Leading icon (optional): Customizable icon preceding the label of the link." at bounding box center [746, 658] width 678 height 17
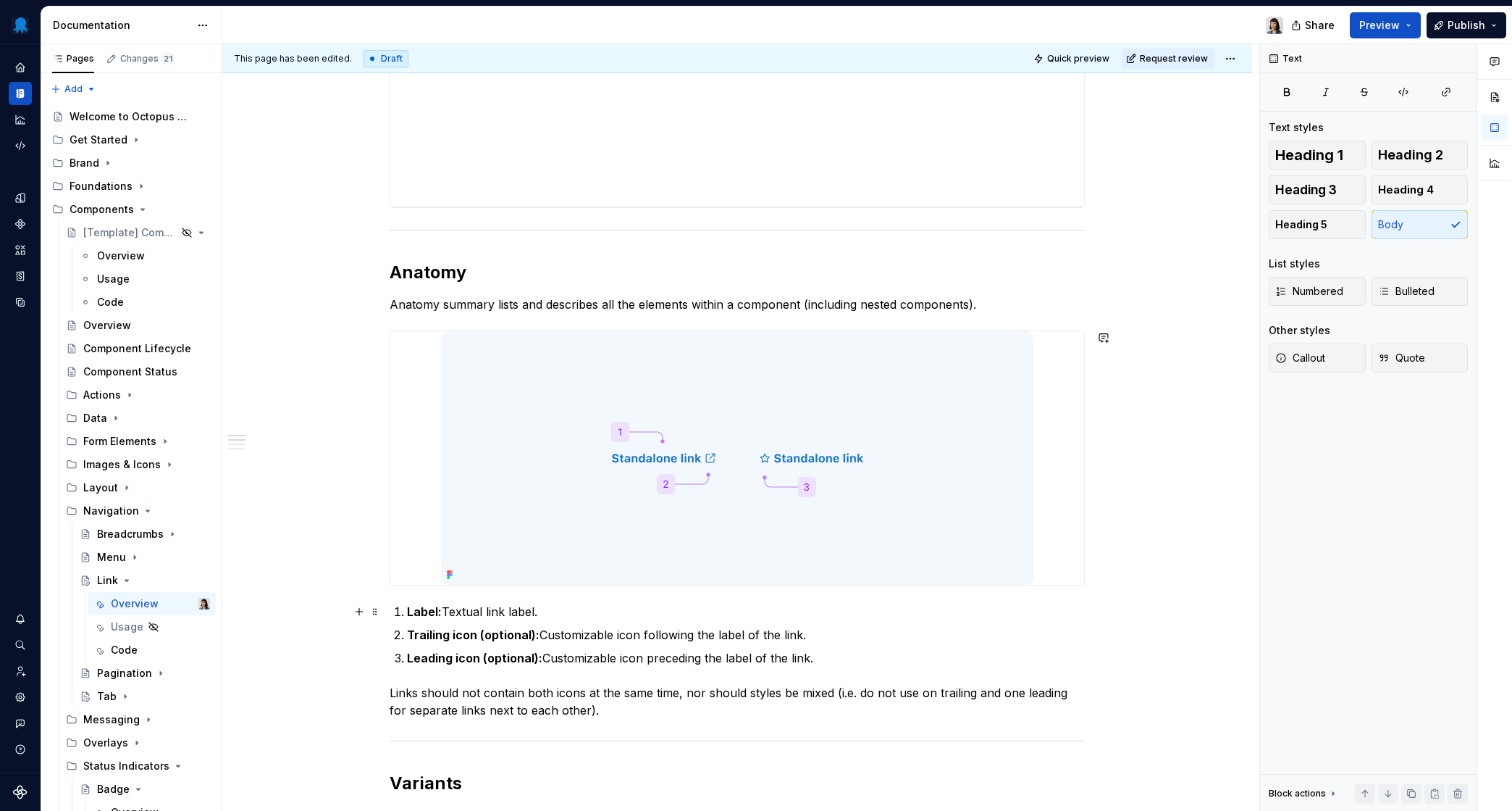
scroll to position [1090, 0]
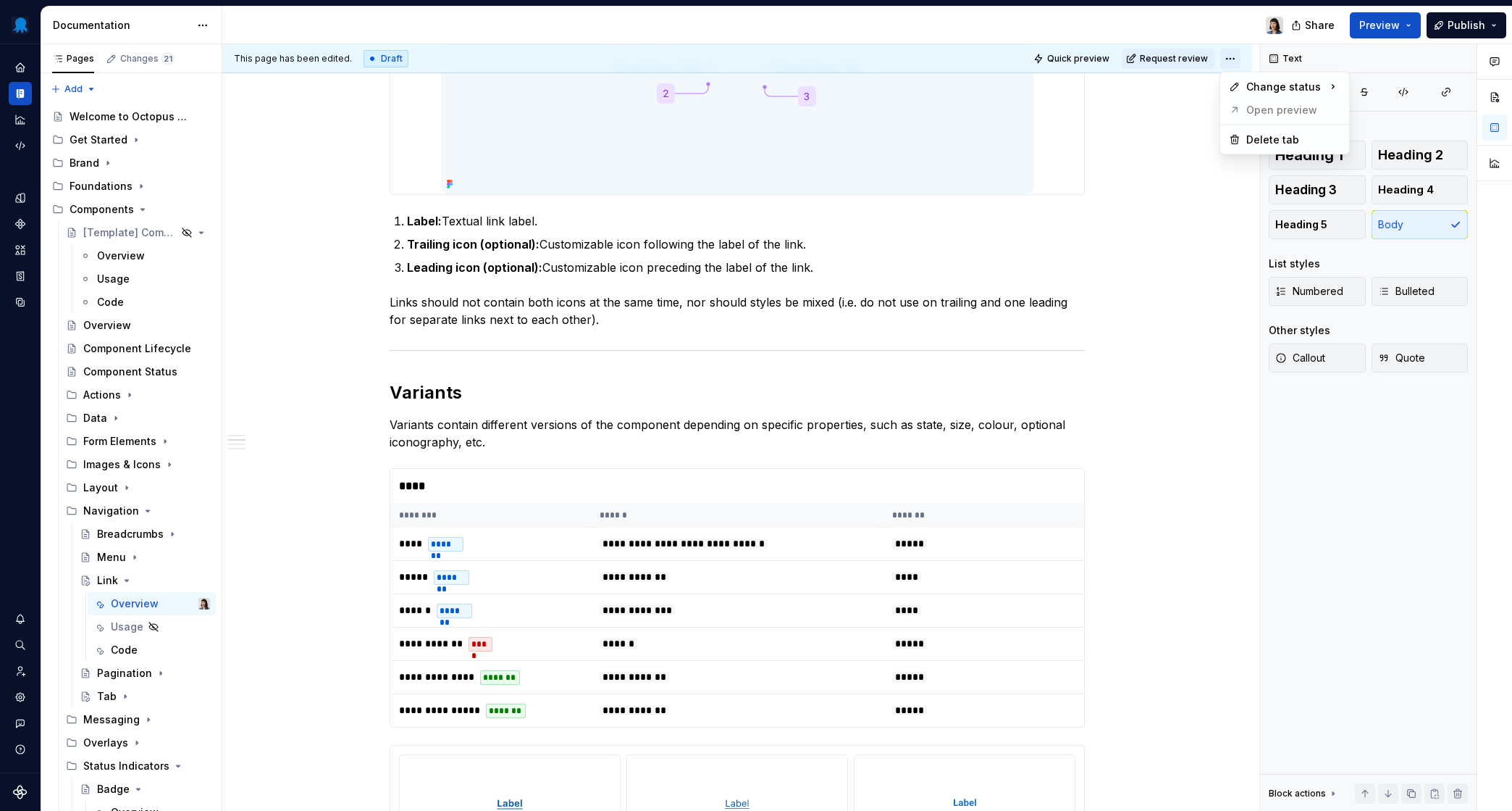
click at [1228, 65] on html "Octopus Design System Design system data Documentation Share Preview Publish Pa…" at bounding box center [756, 406] width 1512 height 811
click at [1396, 158] on div "Ready for publish" at bounding box center [1441, 159] width 100 height 14
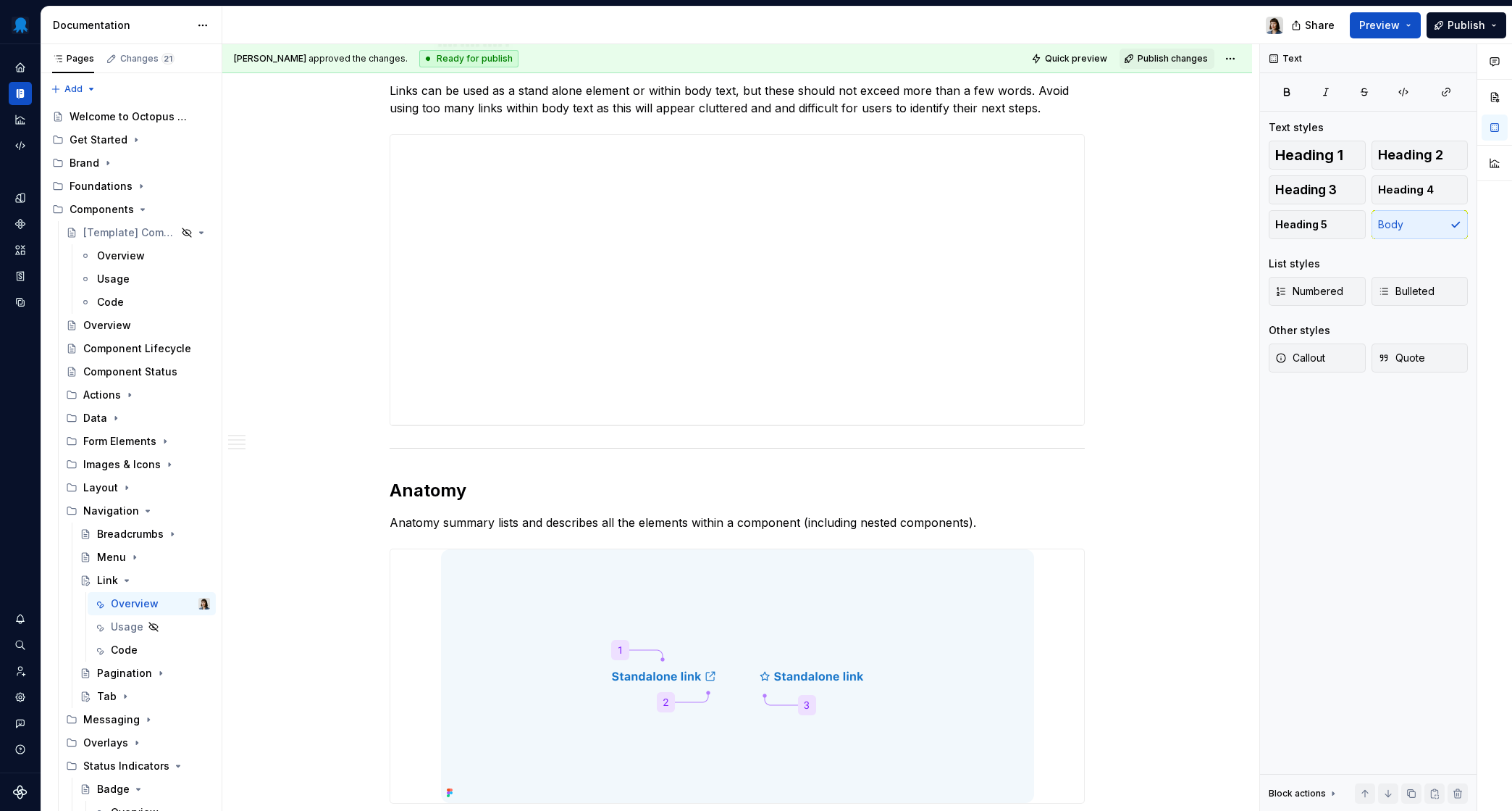
scroll to position [0, 0]
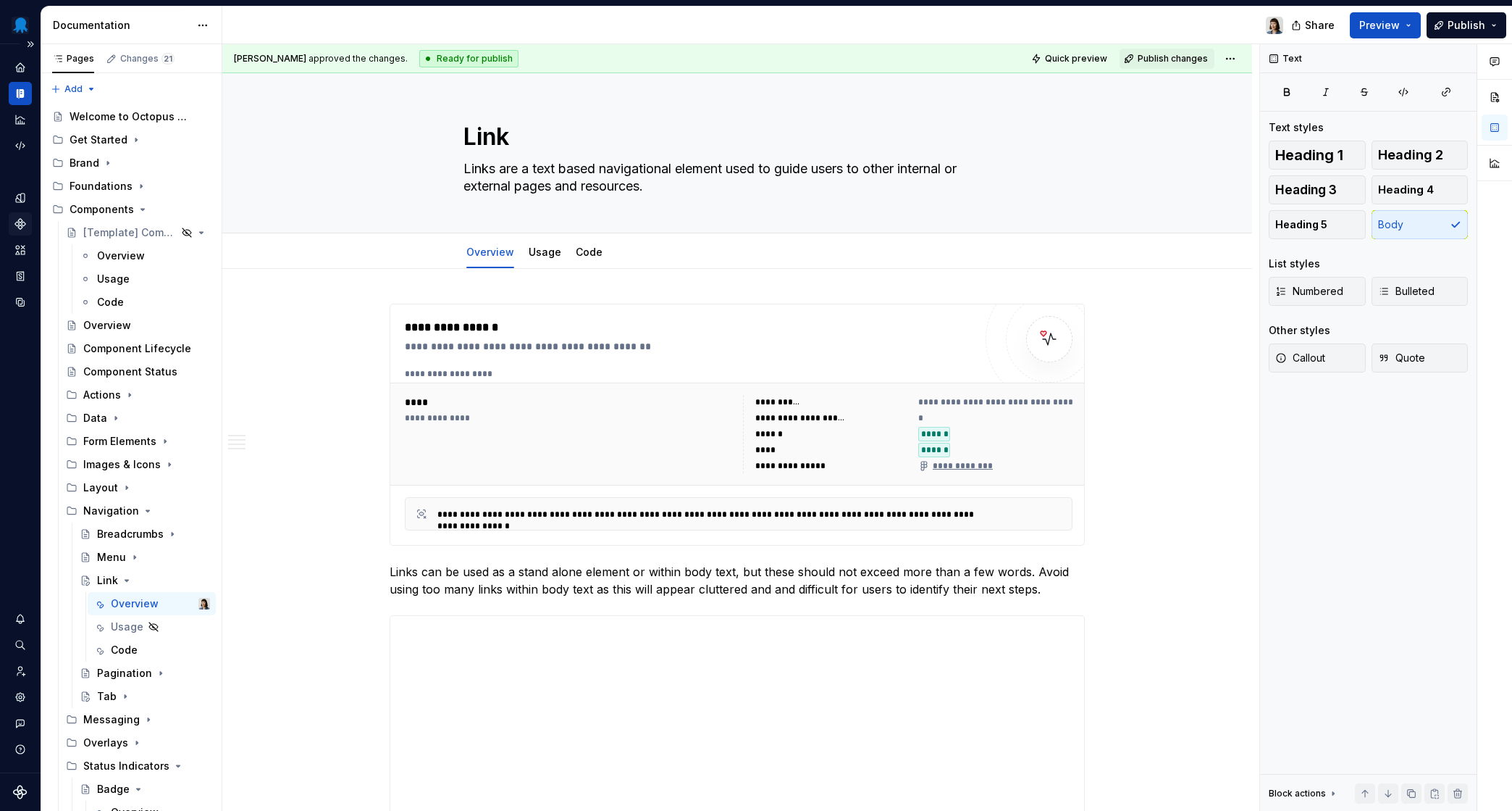
click at [15, 228] on icon "Components" at bounding box center [20, 224] width 14 height 14
type textarea "*"
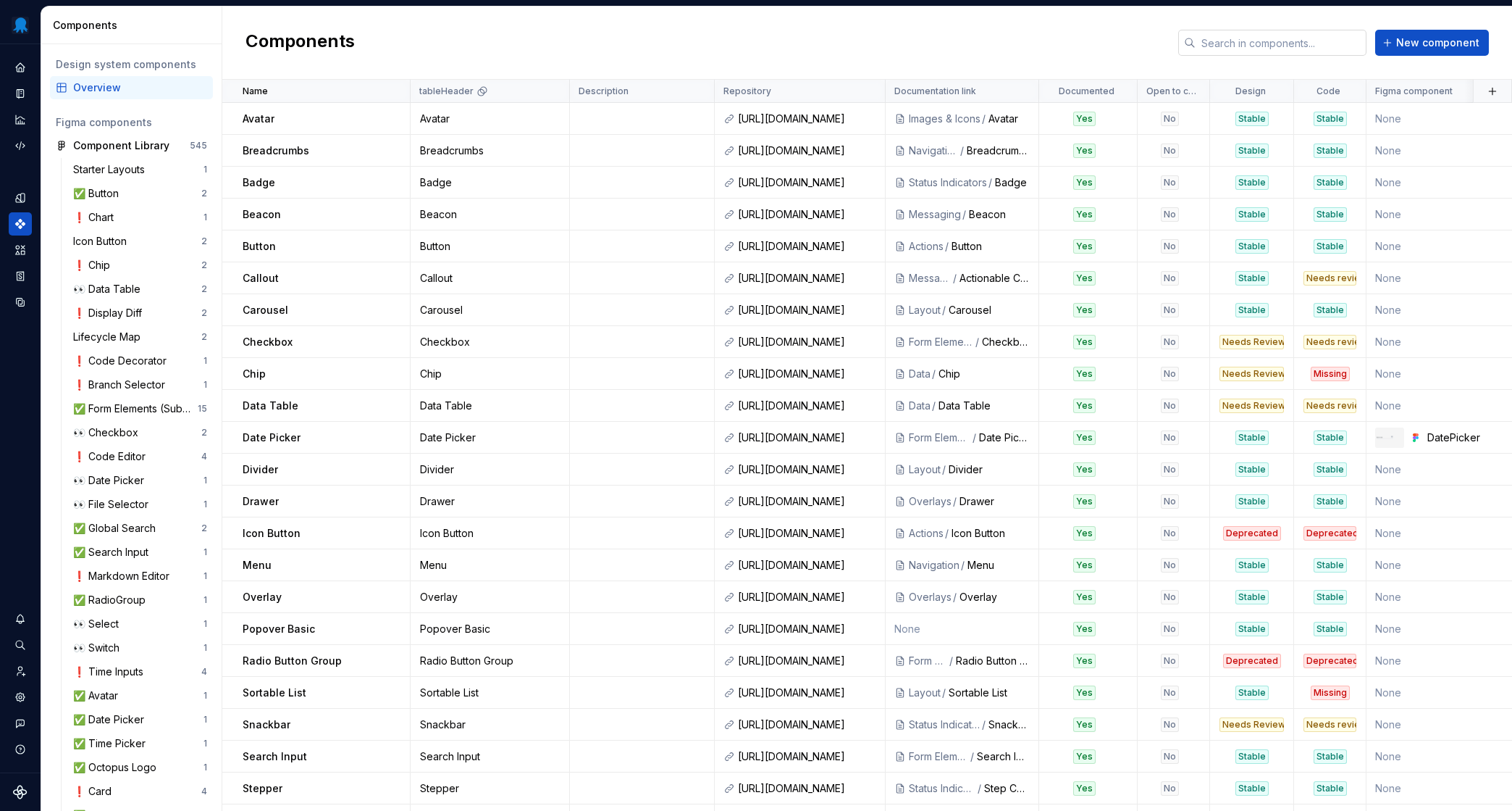
click at [1350, 42] on input "text" at bounding box center [1280, 42] width 171 height 26
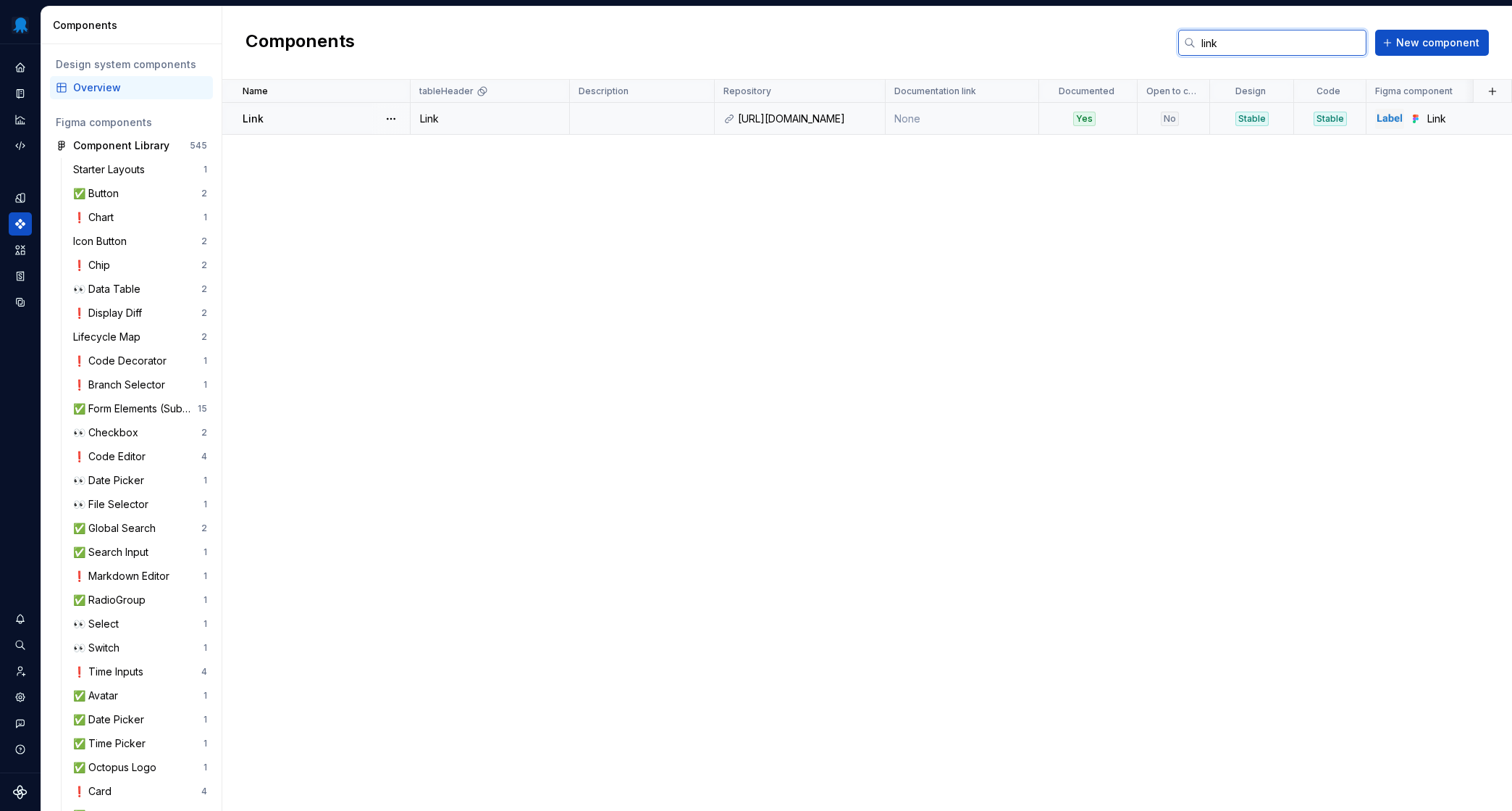
type input "link"
click at [1158, 115] on div "No" at bounding box center [1169, 119] width 63 height 14
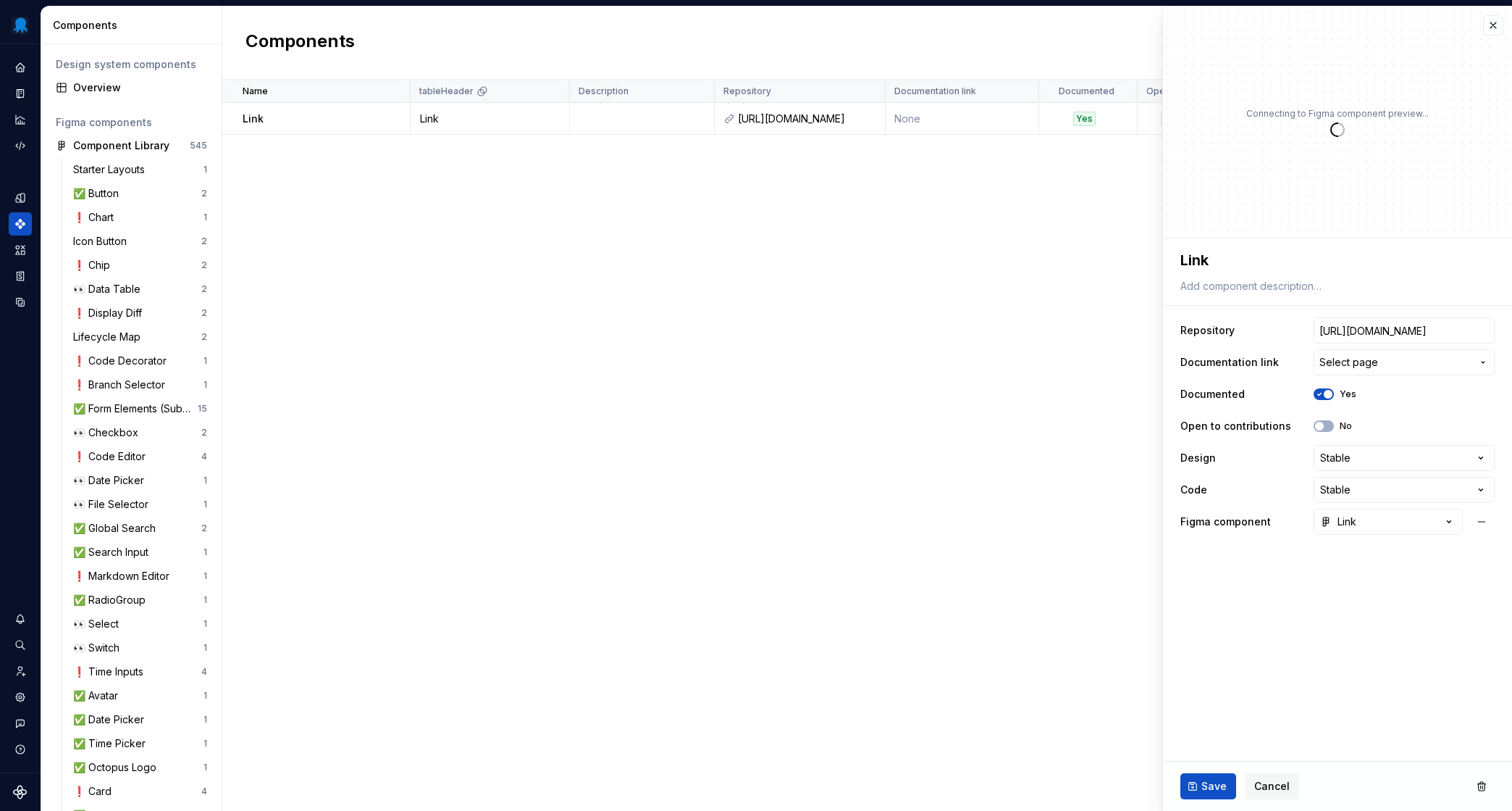
type textarea "*"
click at [1343, 364] on span "Select page" at bounding box center [1349, 362] width 59 height 14
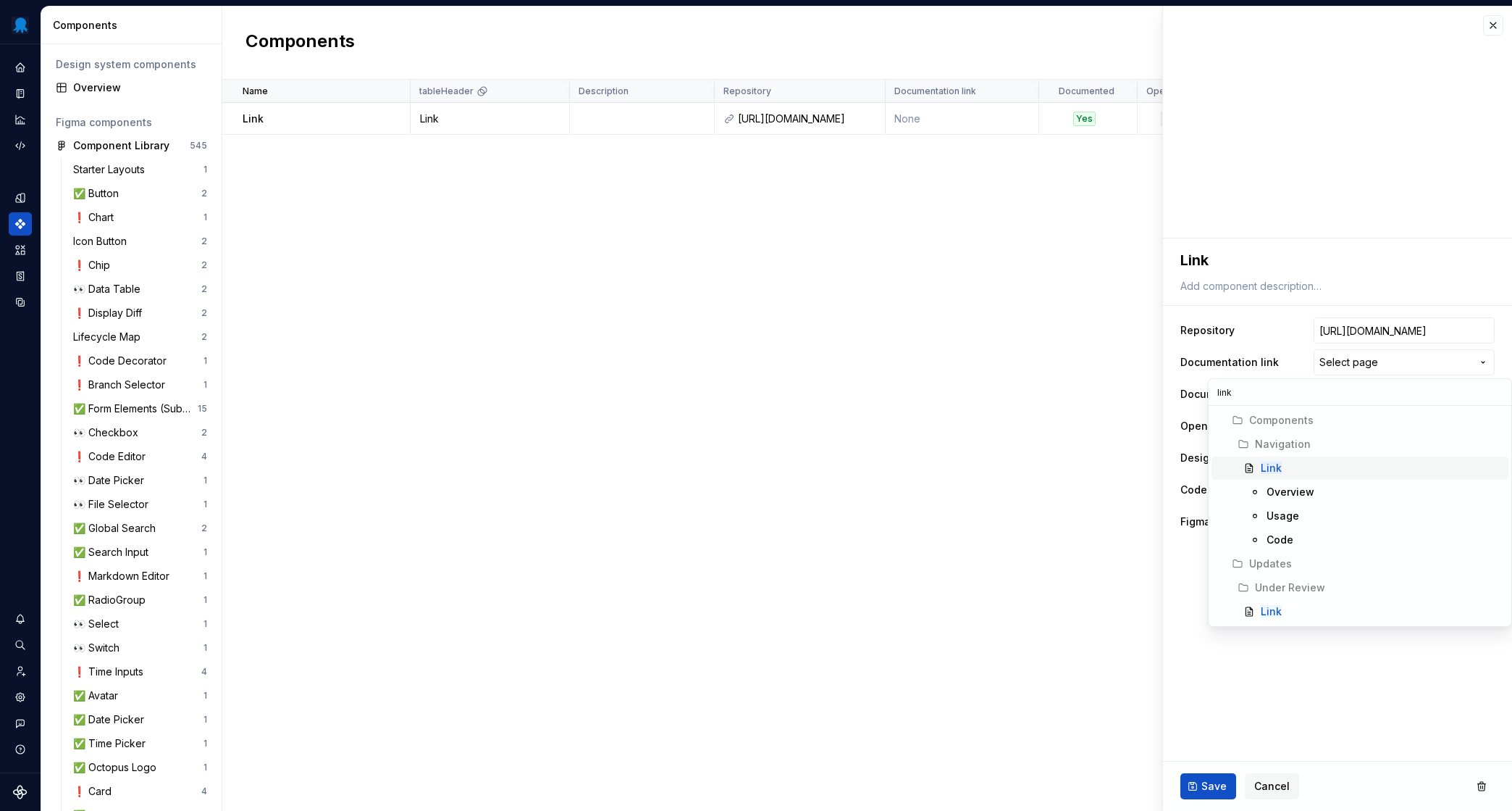
type input "link"
drag, startPoint x: 1317, startPoint y: 465, endPoint x: 1335, endPoint y: 457, distance: 19.7
click at [1317, 465] on div "Link" at bounding box center [1382, 467] width 242 height 14
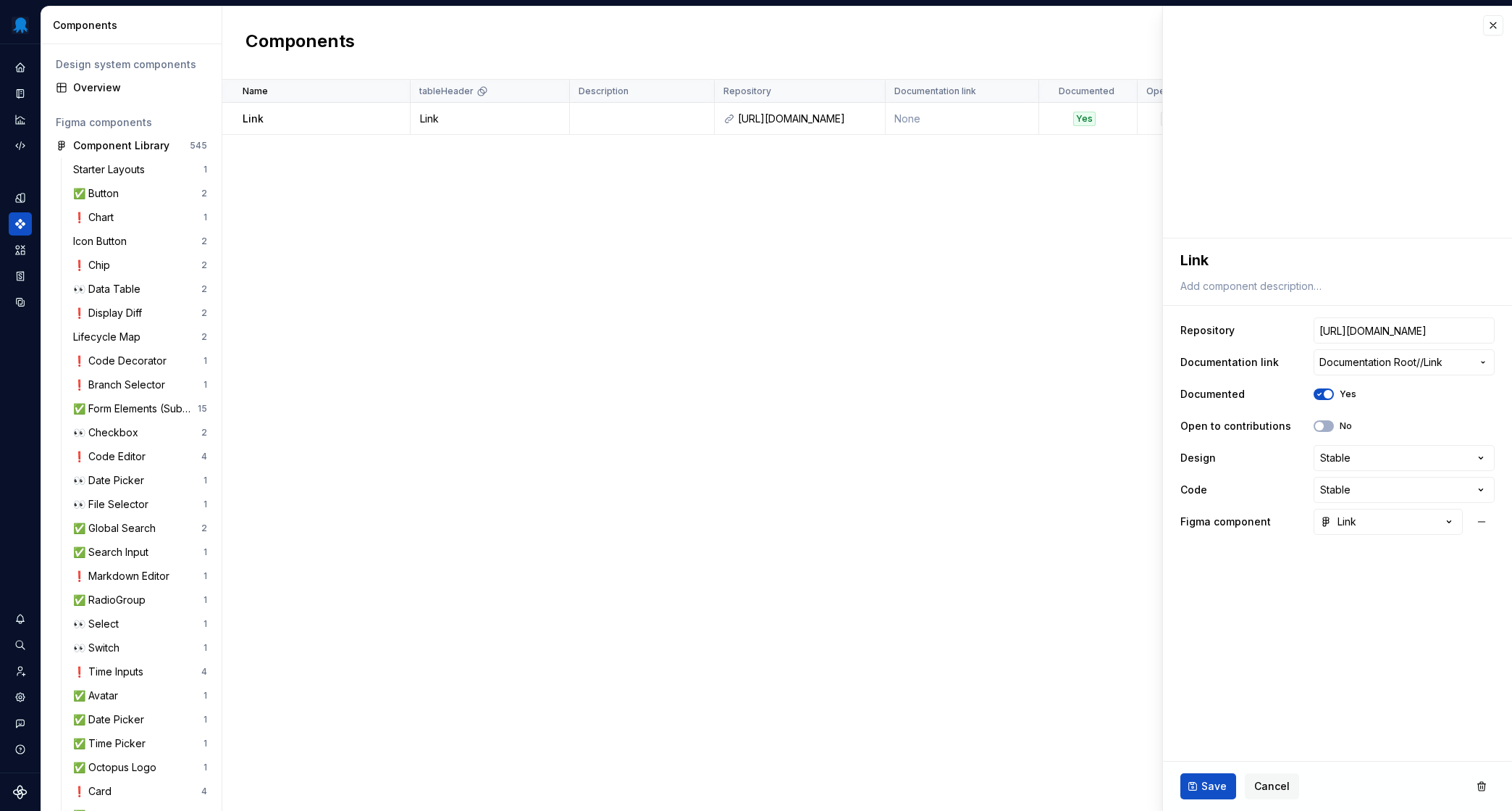
click at [1207, 783] on span "Save" at bounding box center [1214, 786] width 25 height 14
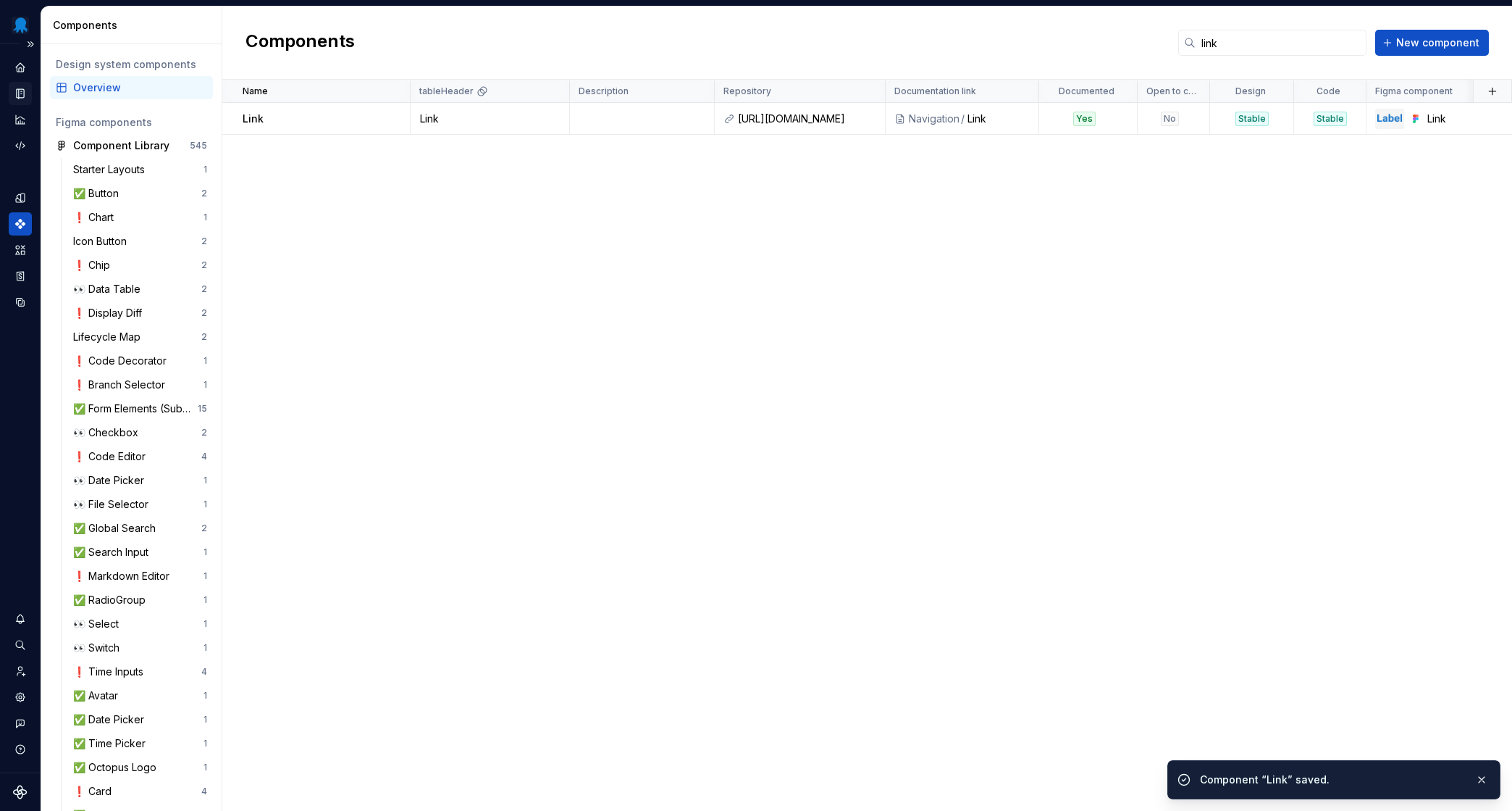
click at [20, 89] on icon "Documentation" at bounding box center [20, 94] width 14 height 14
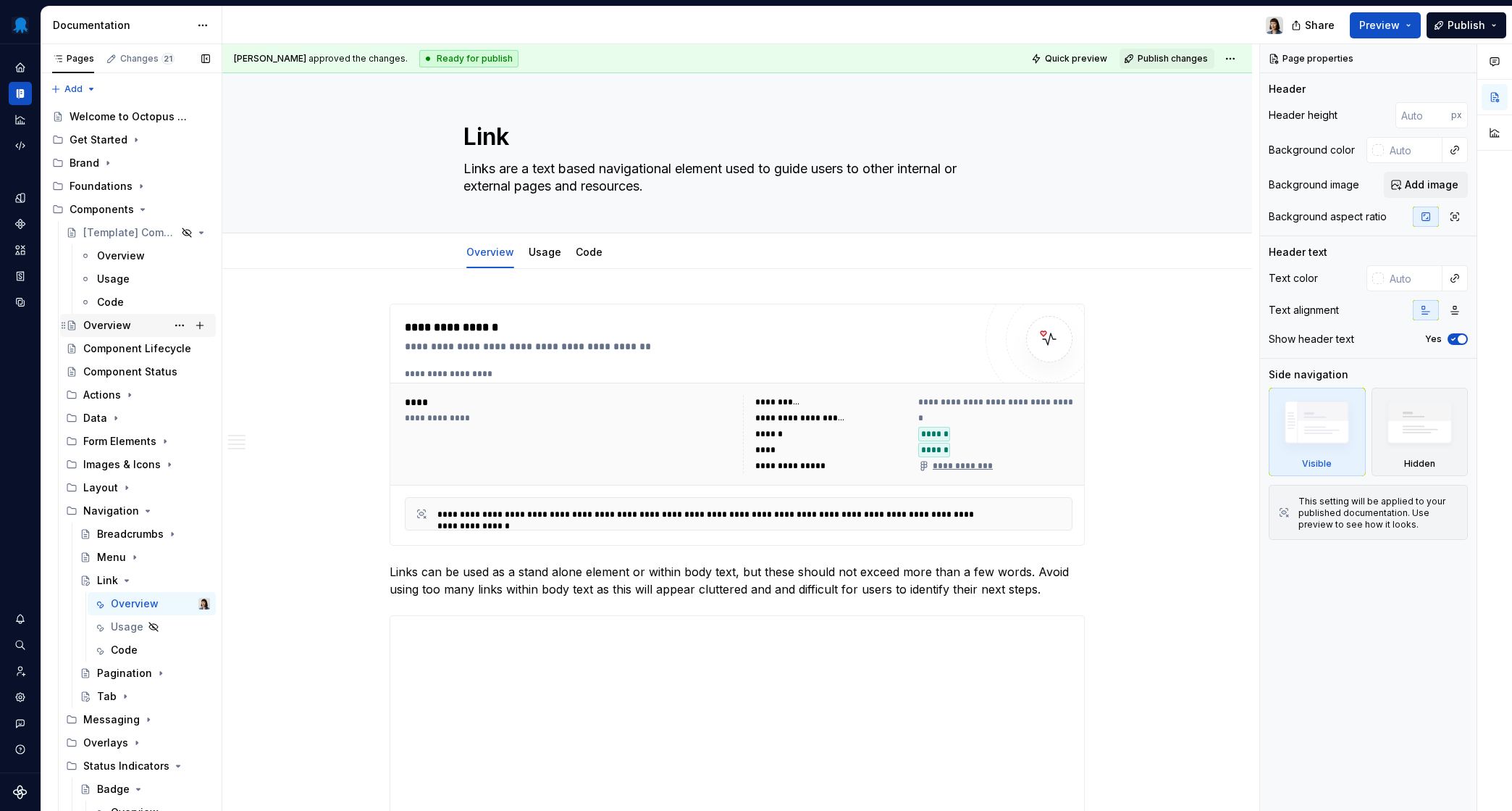
click at [109, 324] on div "Overview" at bounding box center [107, 325] width 48 height 14
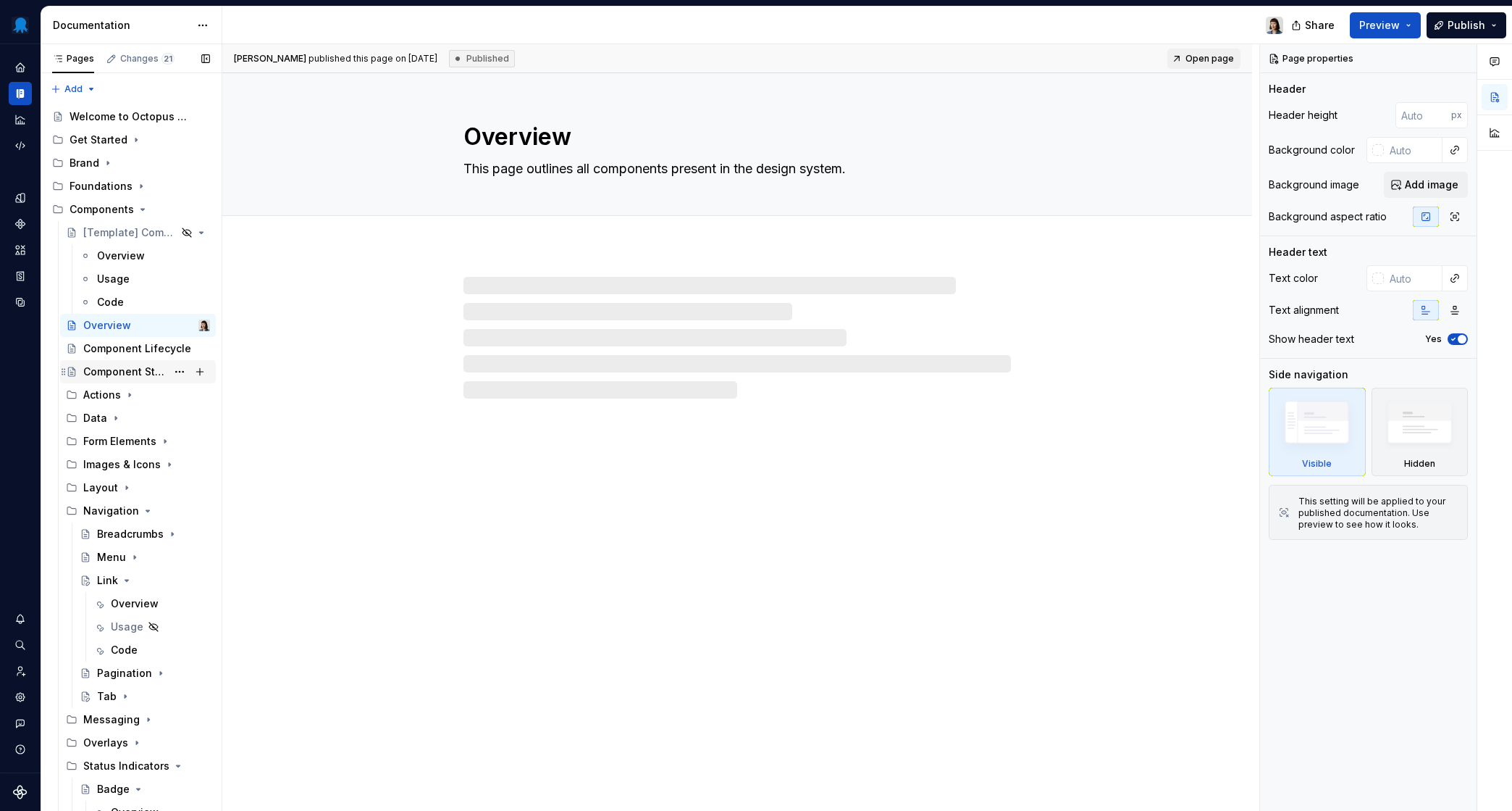
click at [108, 377] on div "Component Status" at bounding box center [124, 372] width 83 height 14
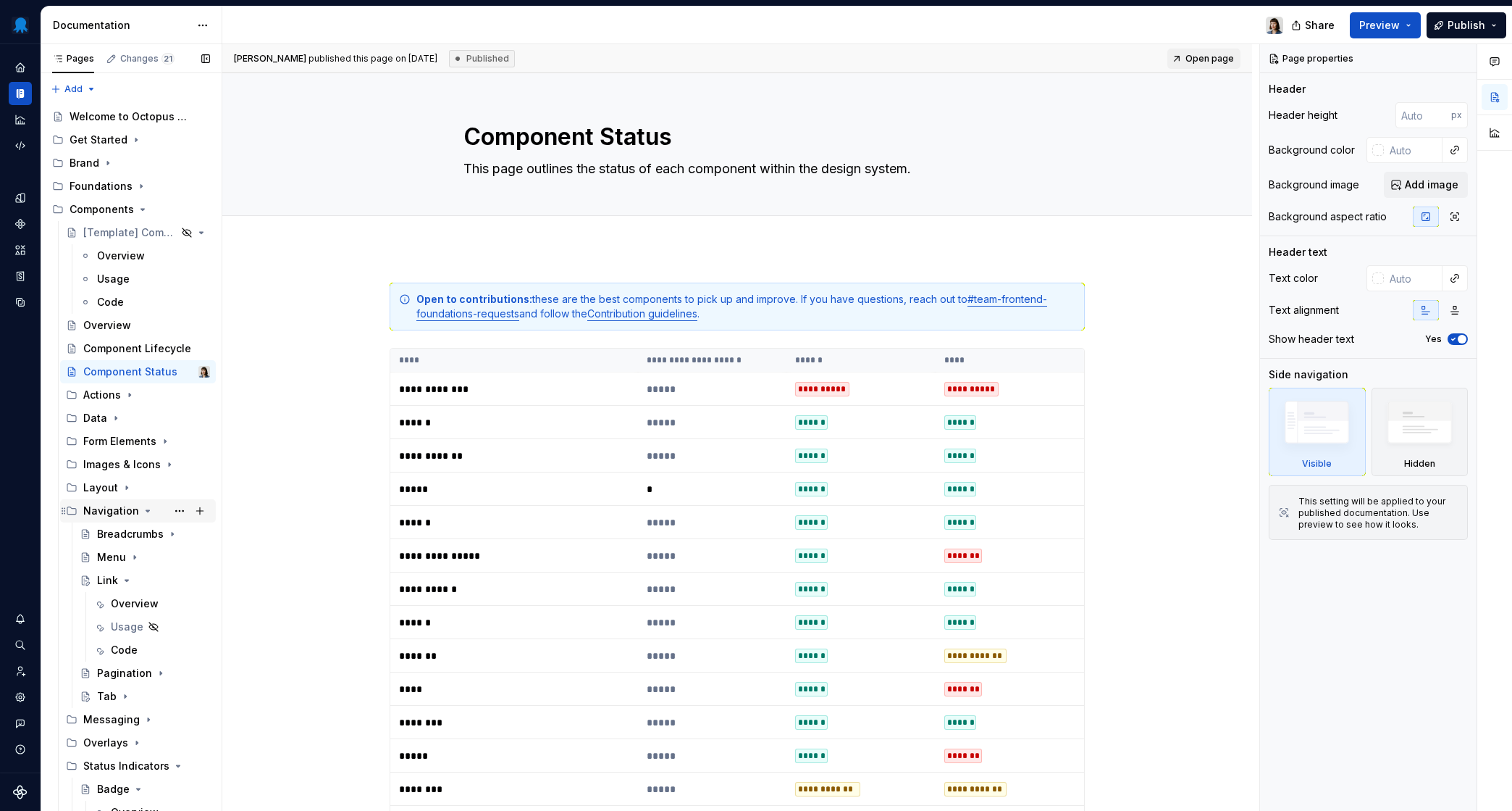
click at [142, 509] on icon "Page tree" at bounding box center [148, 511] width 12 height 12
click at [129, 539] on div "Messaging" at bounding box center [111, 534] width 57 height 14
click at [144, 724] on div "Inline Message" at bounding box center [124, 719] width 55 height 14
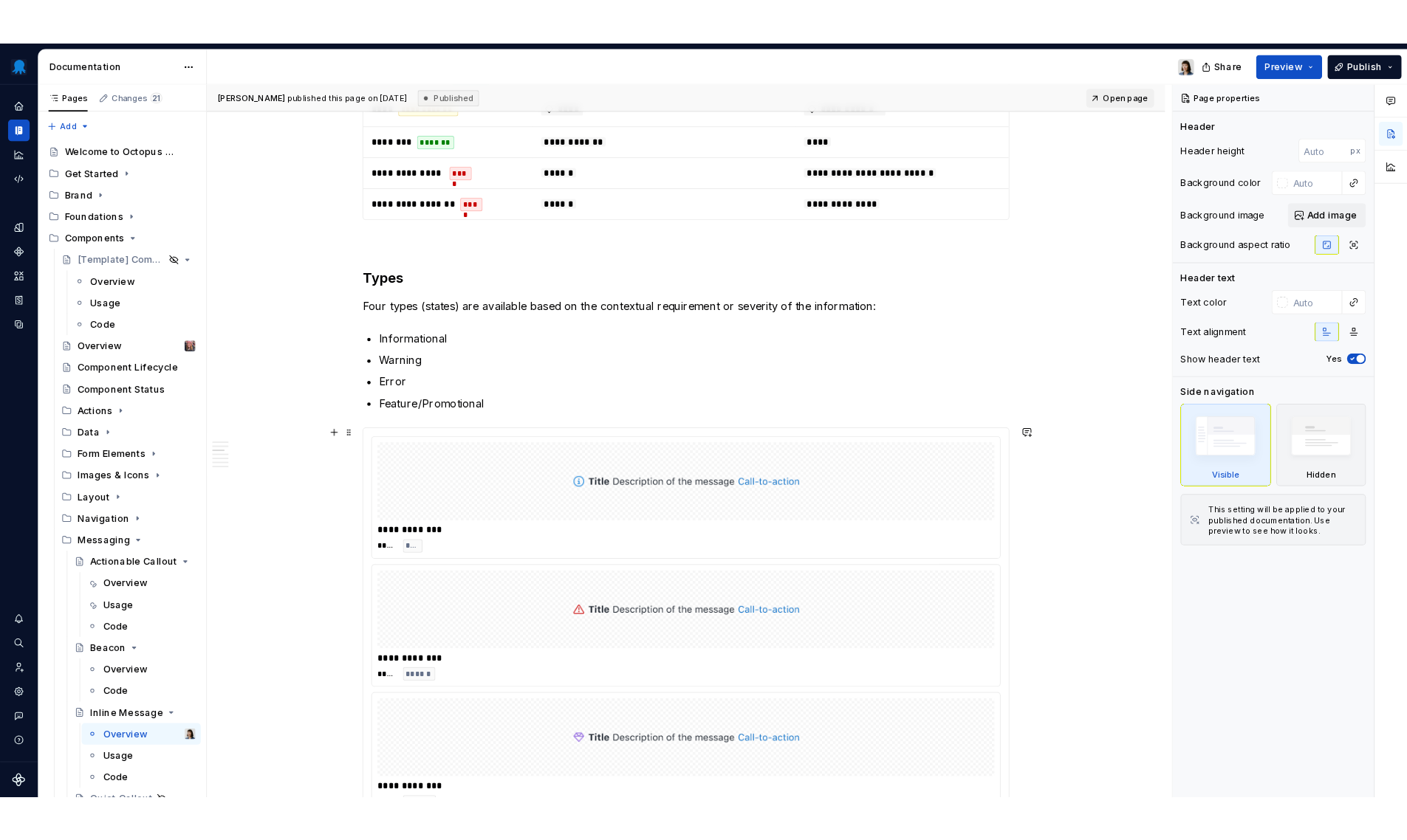
scroll to position [1713, 0]
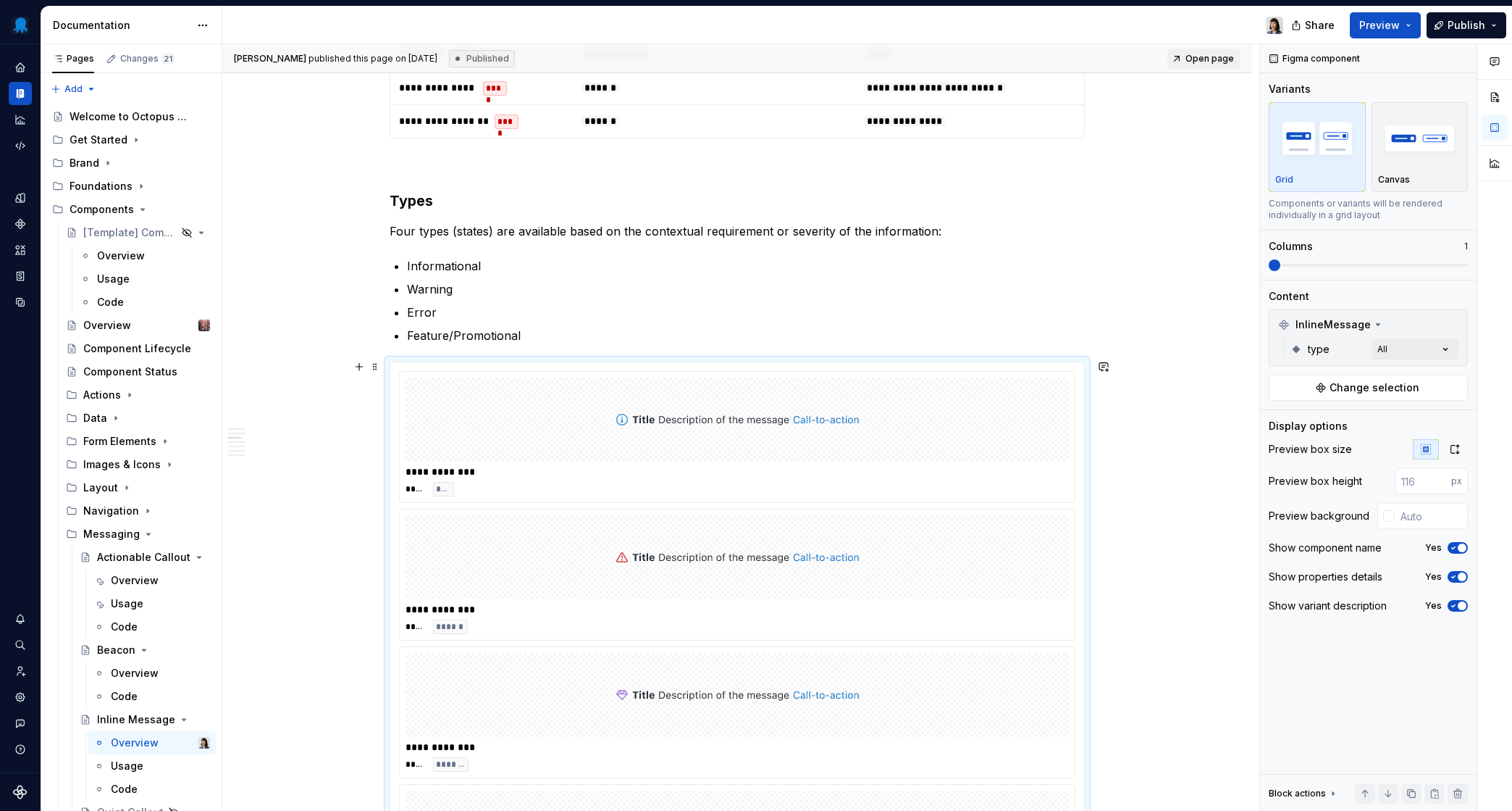
click at [553, 366] on div "**********" at bounding box center [737, 643] width 694 height 563
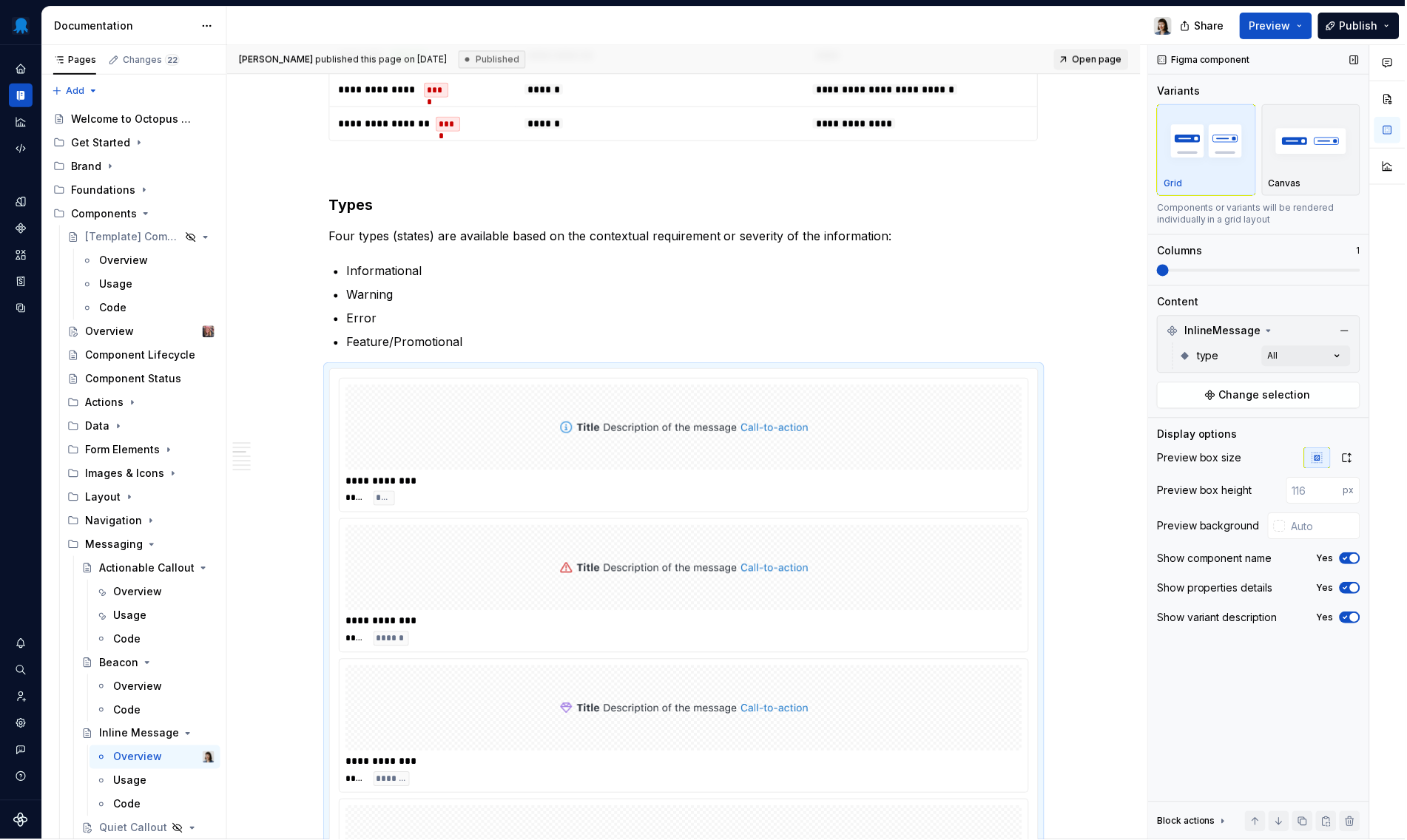
type textarea "*"
click at [1299, 532] on input "text" at bounding box center [1326, 526] width 75 height 27
type input "#FFFFFF"
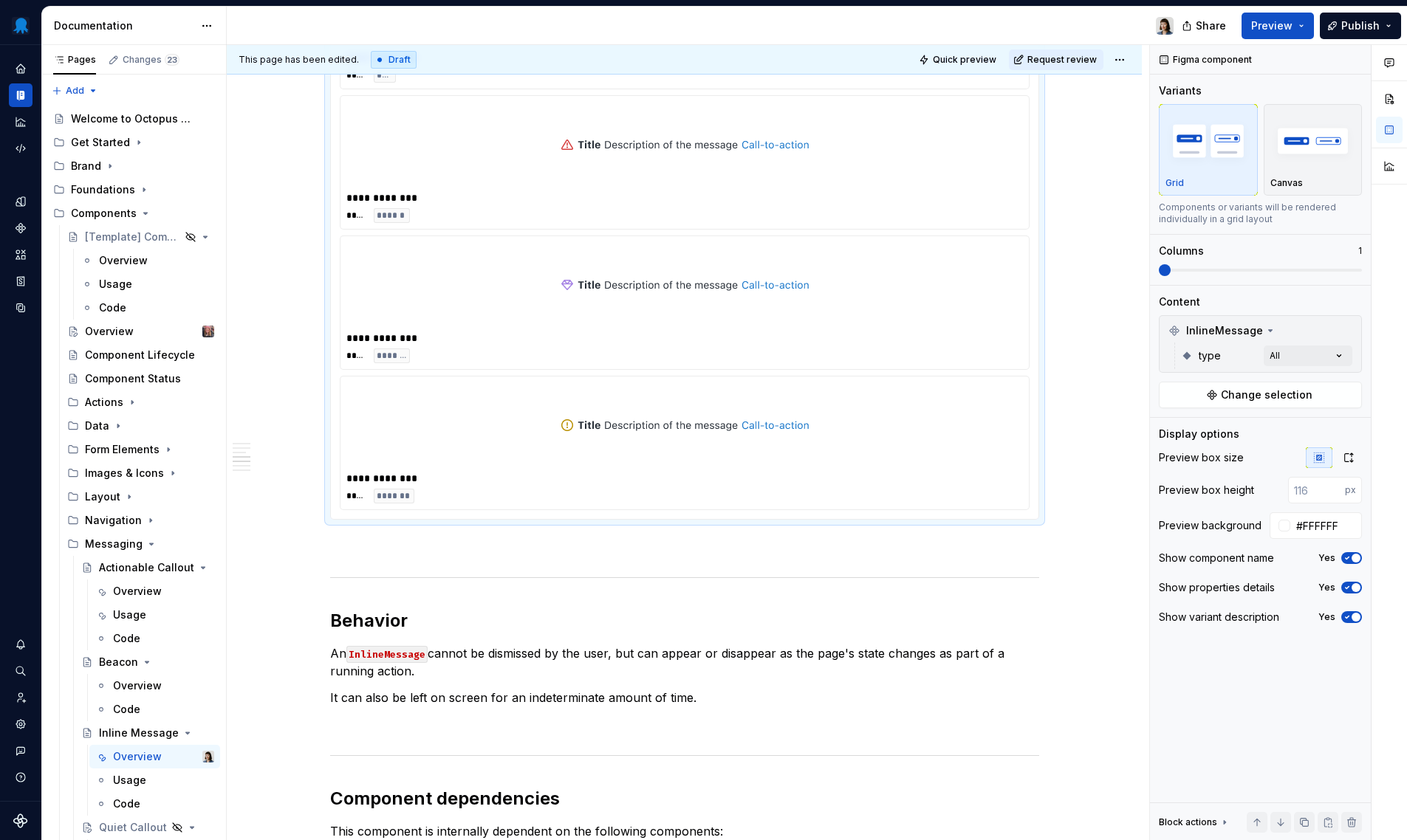
scroll to position [1839, 0]
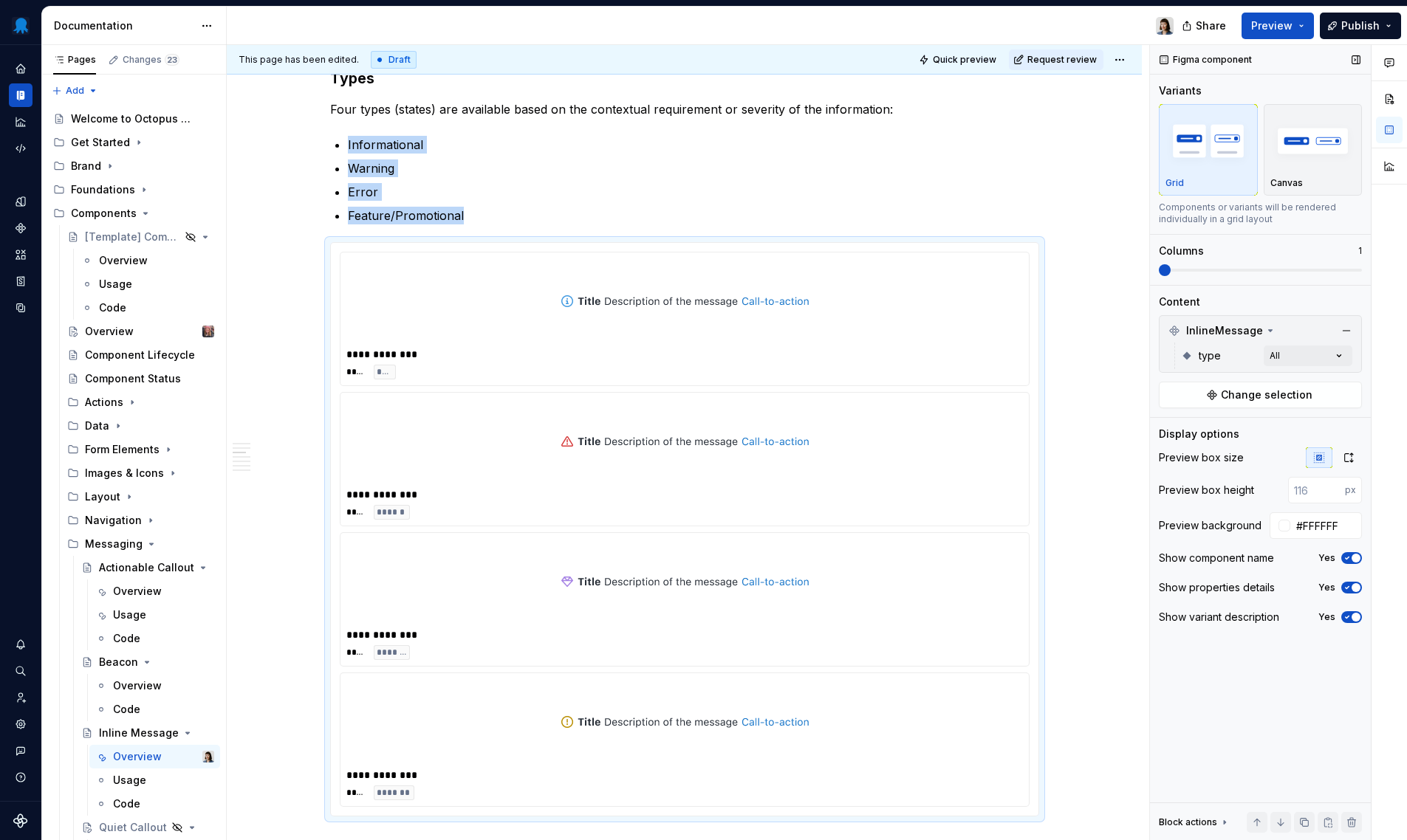
click at [1198, 269] on span at bounding box center [1260, 270] width 203 height 3
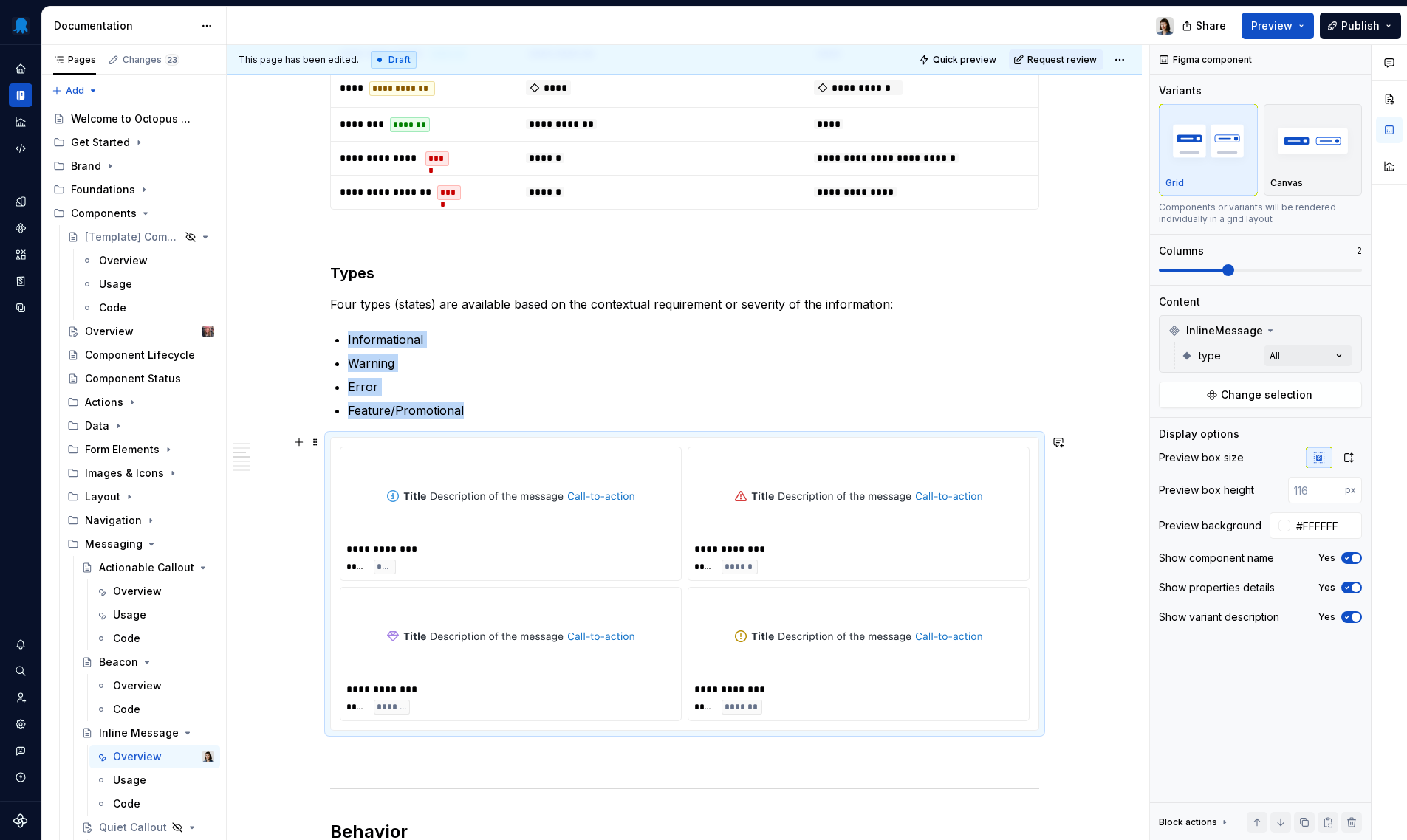
scroll to position [2063, 0]
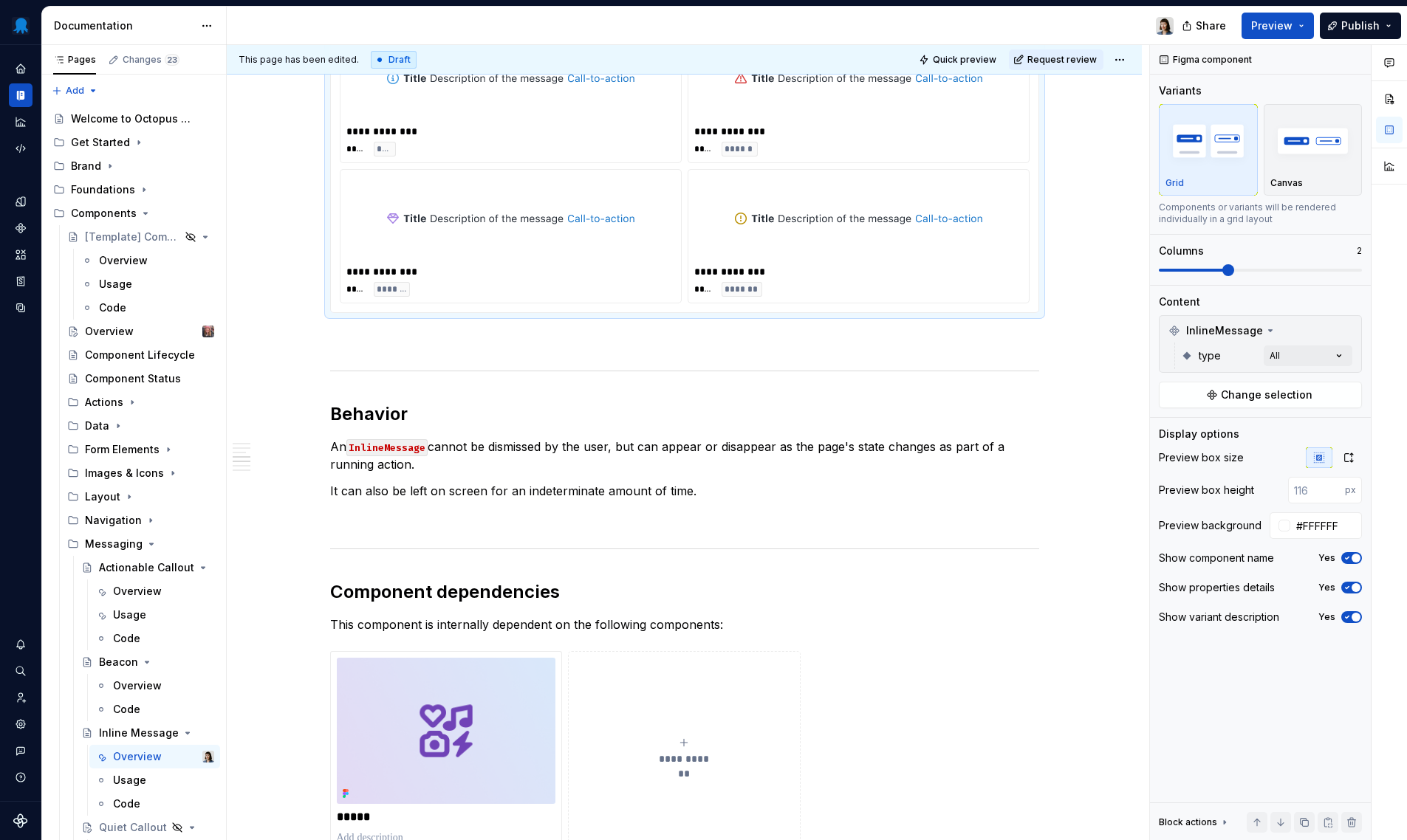
type textarea "*"
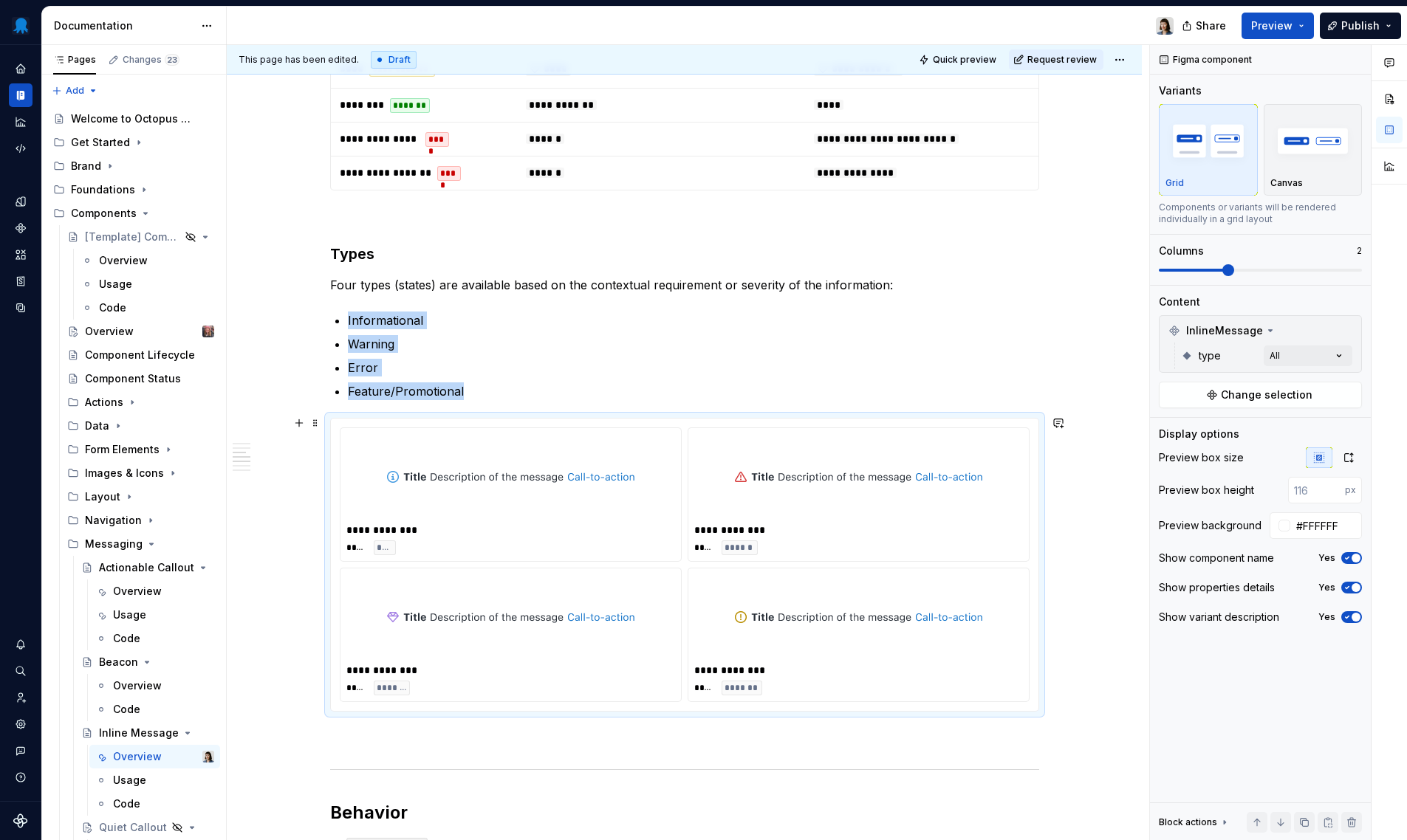
scroll to position [1874, 0]
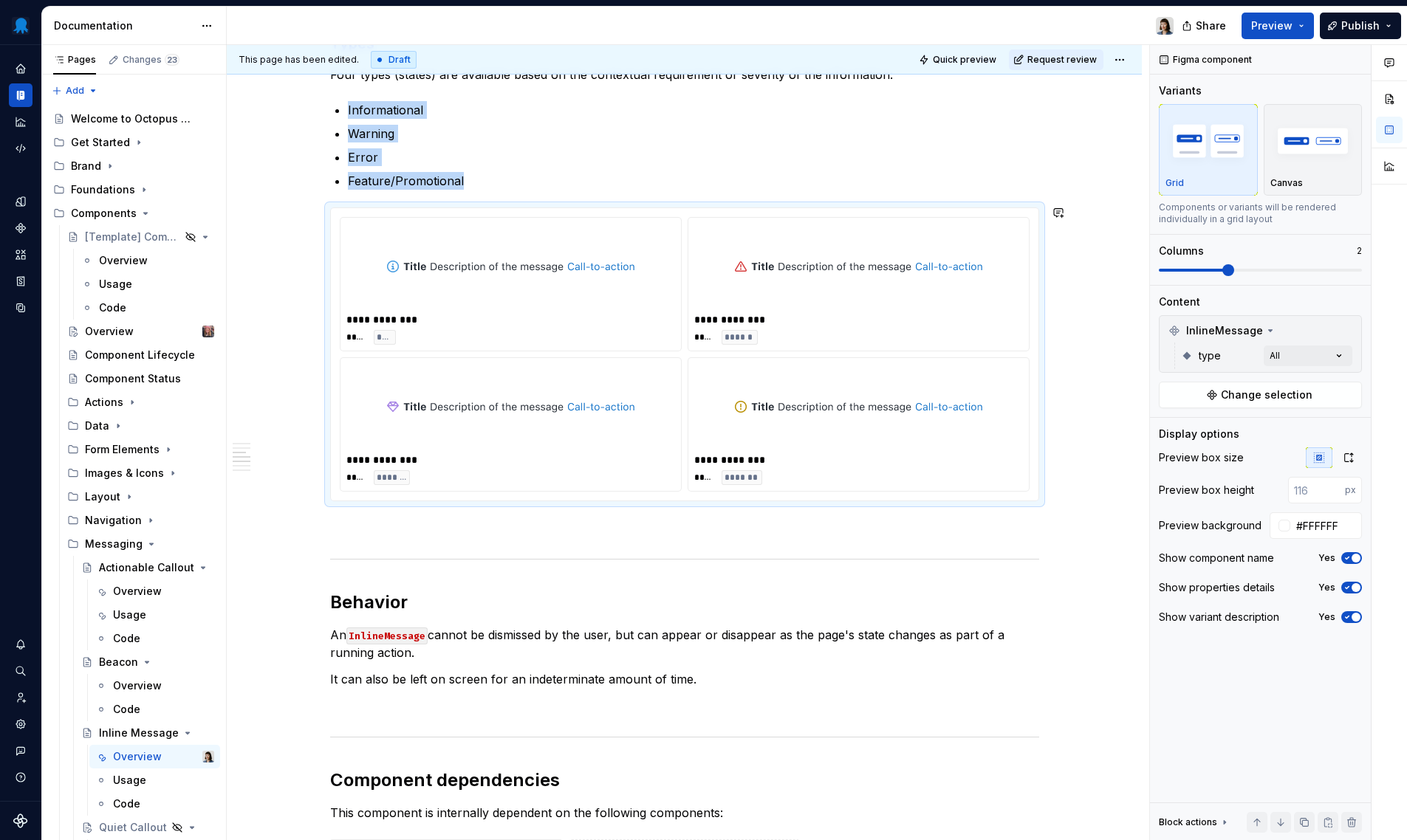
click at [467, 513] on div "**********" at bounding box center [685, 54] width 709 height 3238
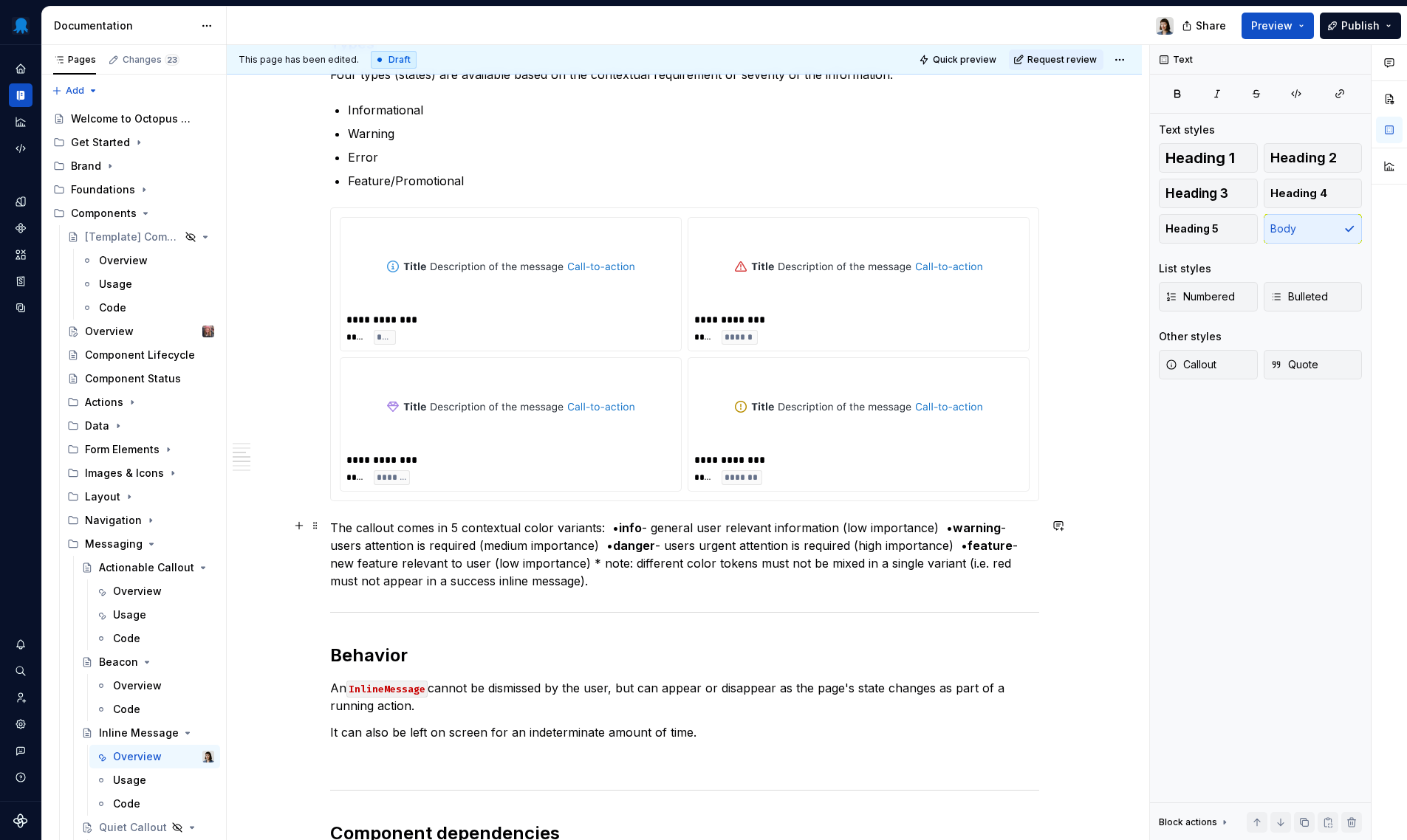
scroll to position [1679, 0]
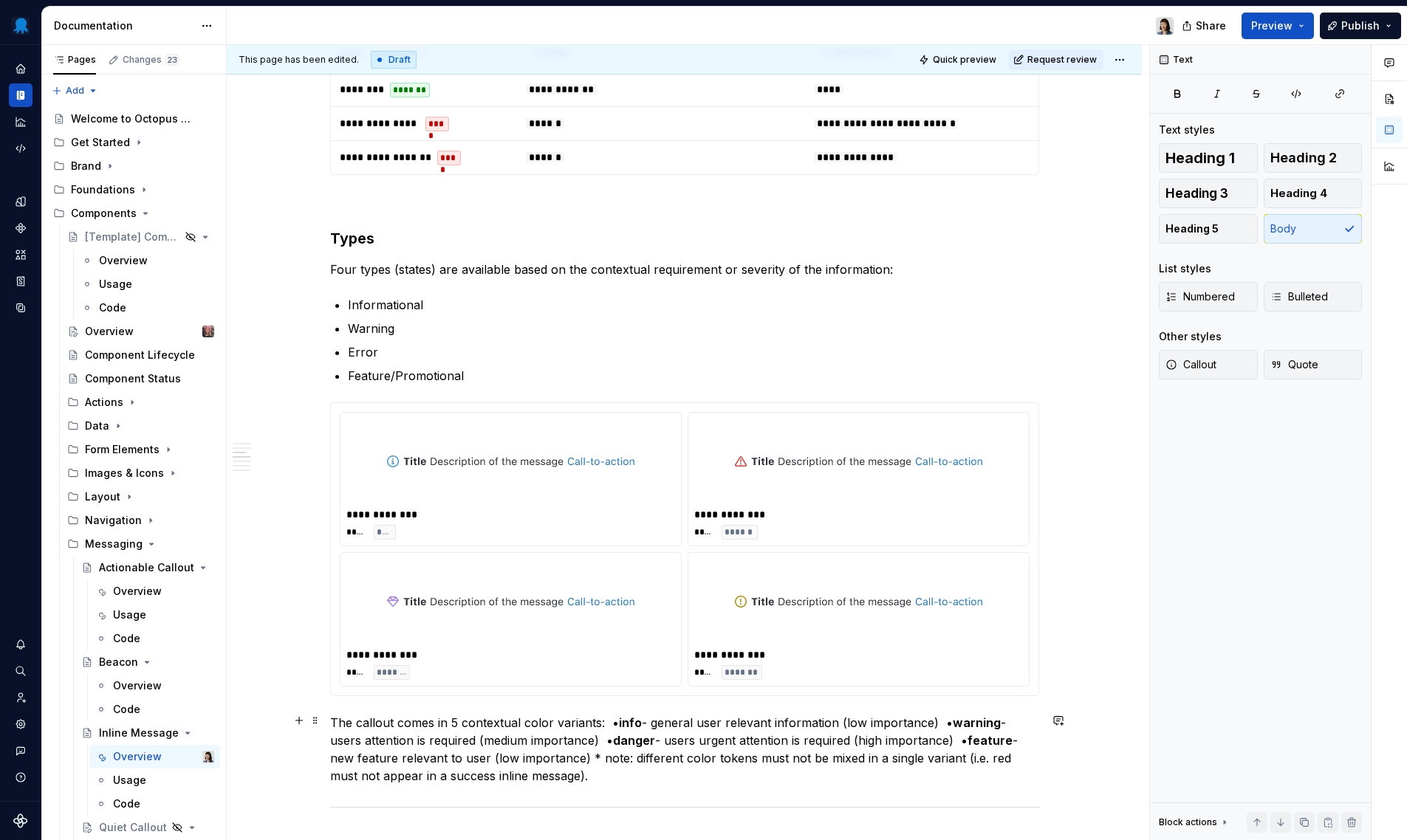
click at [372, 721] on p "The callout comes in 5 contextual color variants:  • info - general user releva…" at bounding box center [685, 750] width 709 height 71
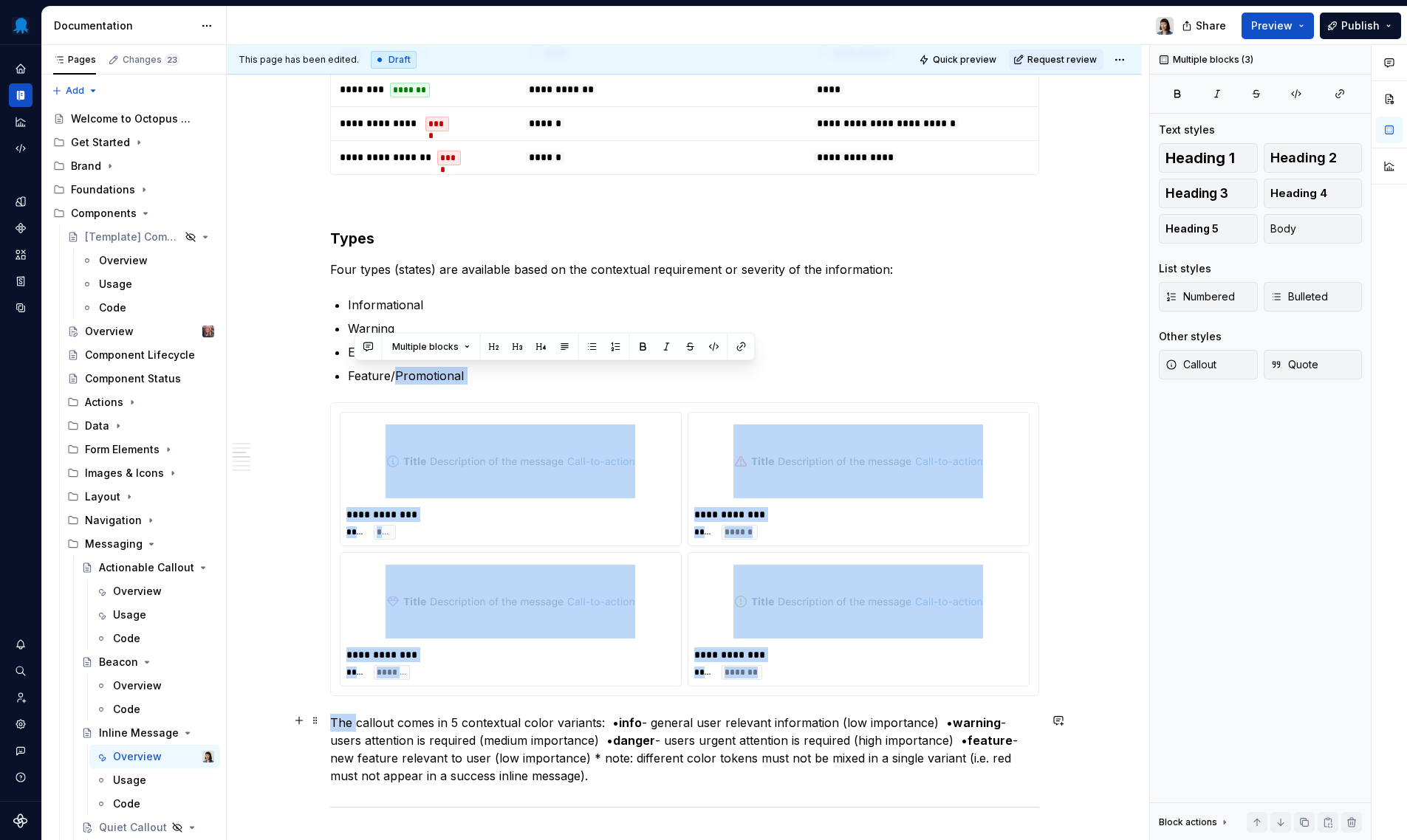
click at [365, 721] on p "The callout comes in 5 contextual color variants:  • info - general user releva…" at bounding box center [685, 750] width 709 height 71
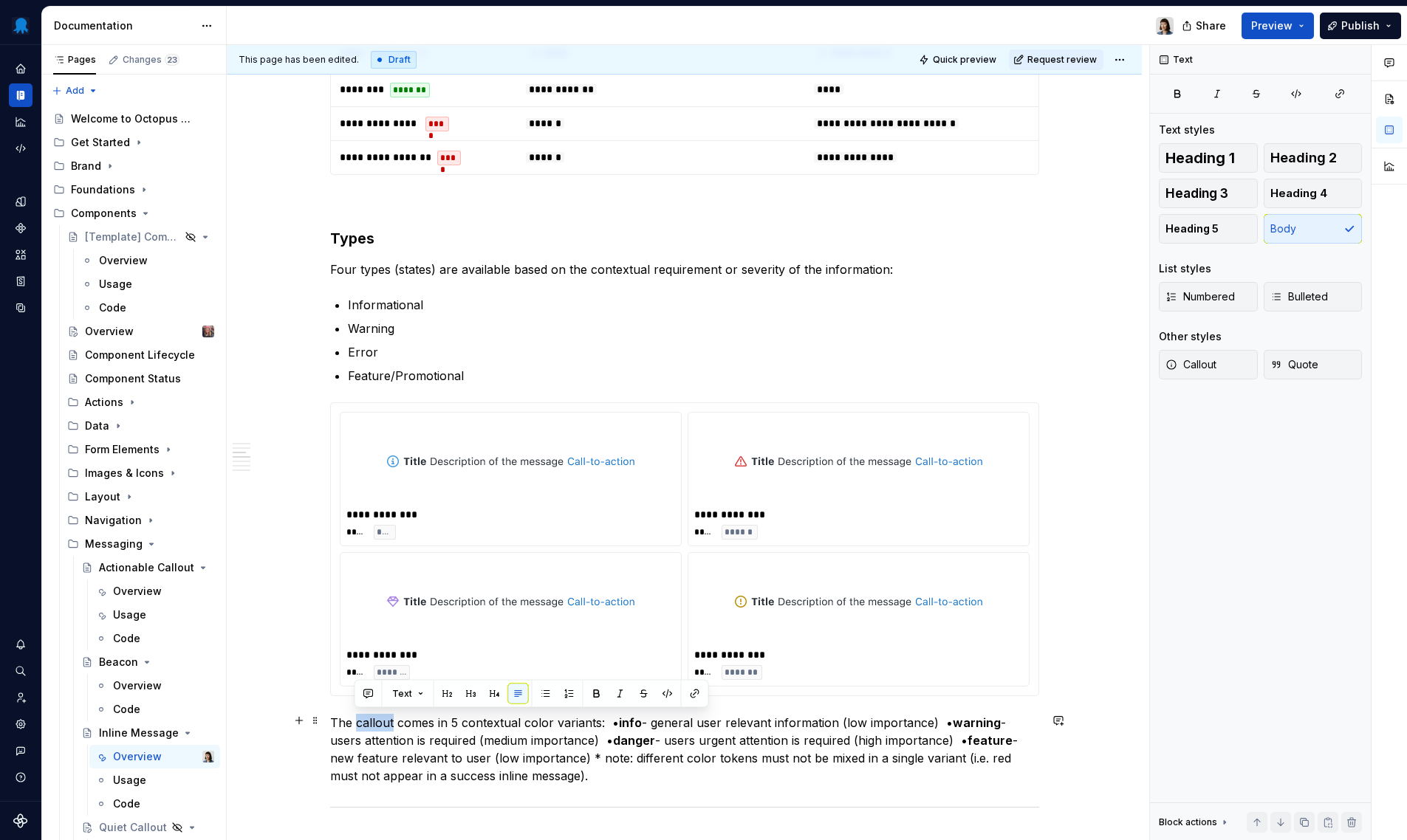
click at [365, 721] on p "The callout comes in 5 contextual color variants:  • info - general user releva…" at bounding box center [685, 750] width 709 height 71
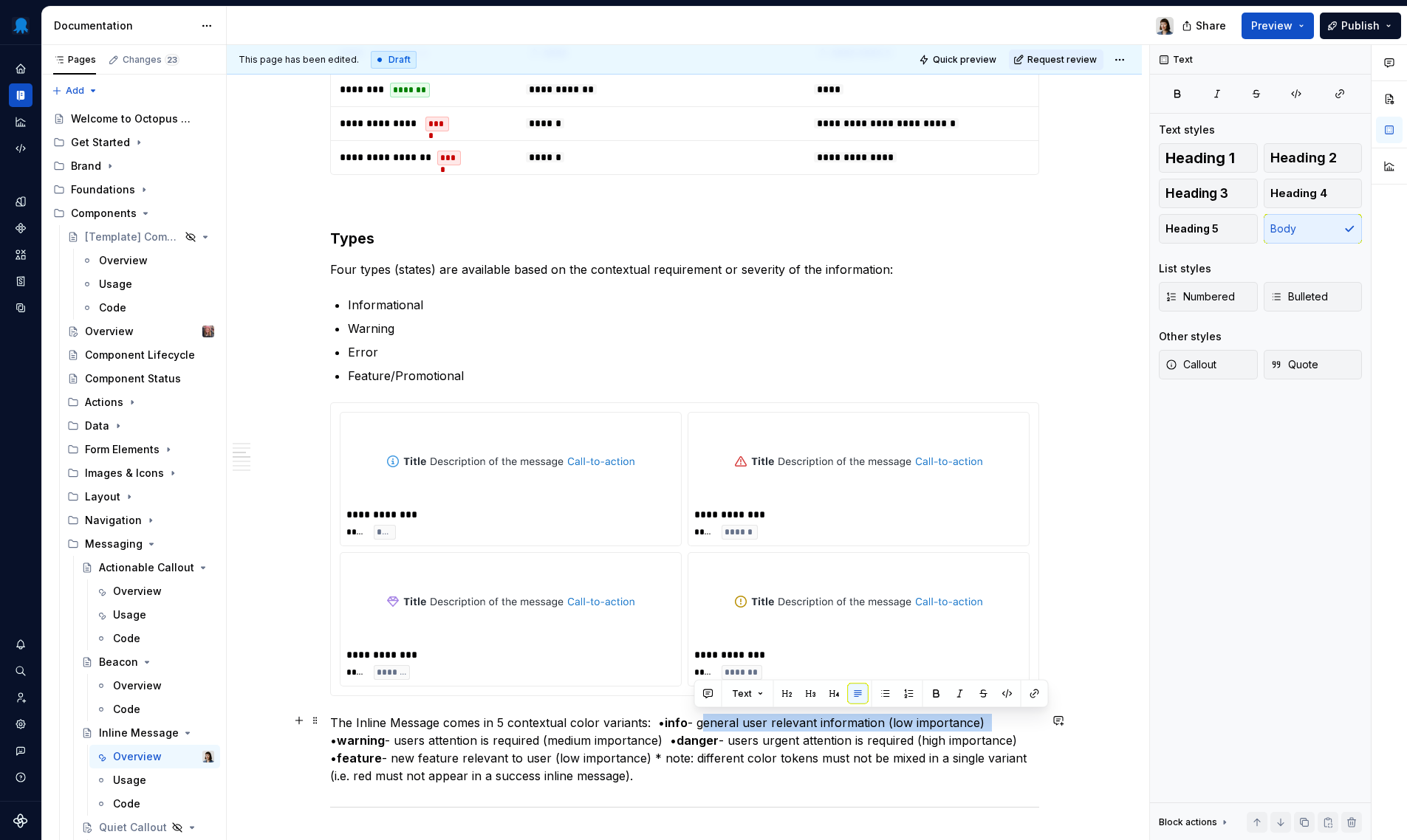
drag, startPoint x: 697, startPoint y: 720, endPoint x: 977, endPoint y: 718, distance: 280.0
click at [977, 718] on p "The Inline Message comes in 5 contextual color variants:  • info - general user…" at bounding box center [685, 750] width 709 height 71
copy p "general user relevant information (low importance)"
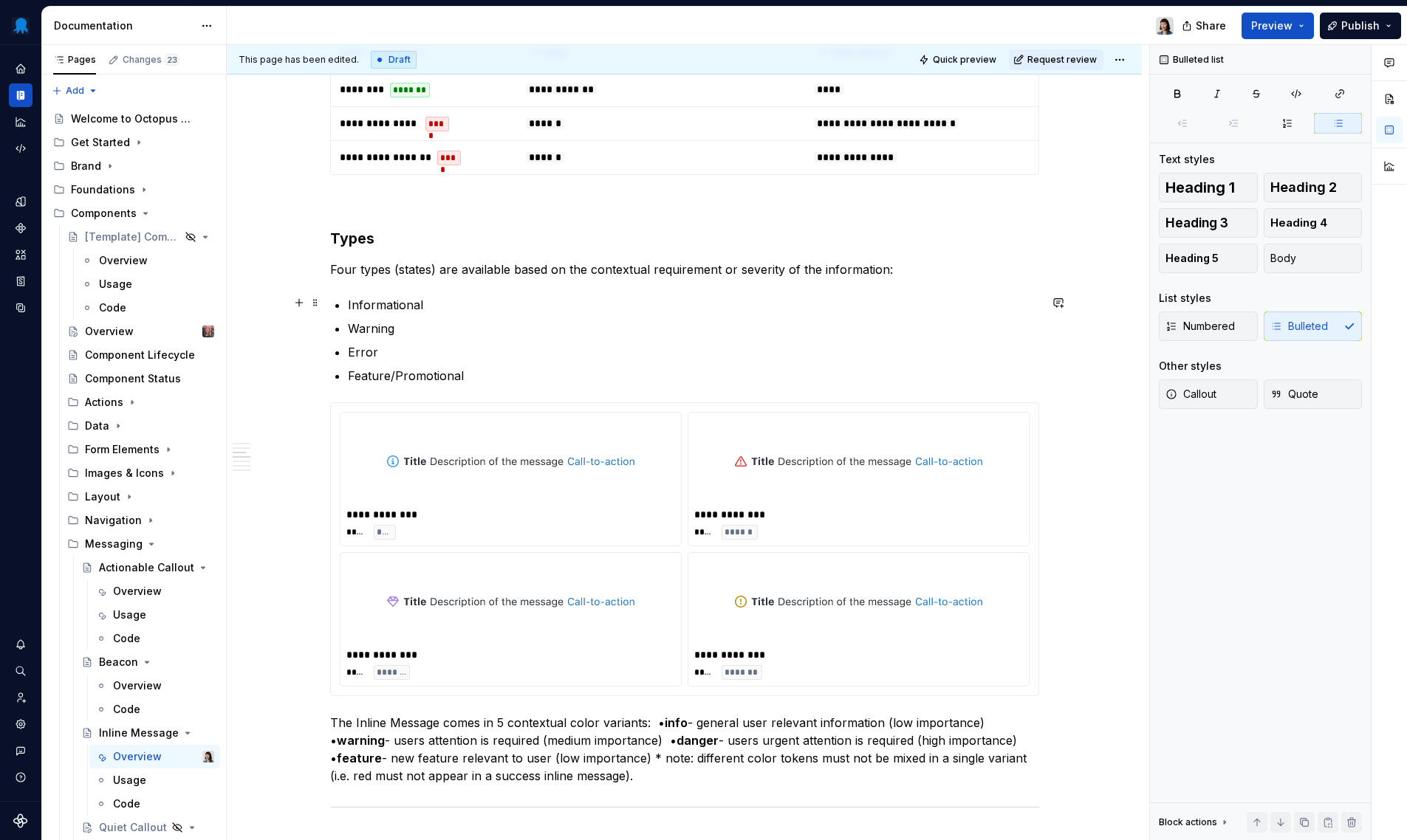
click at [469, 301] on p "Informational" at bounding box center [694, 305] width 692 height 18
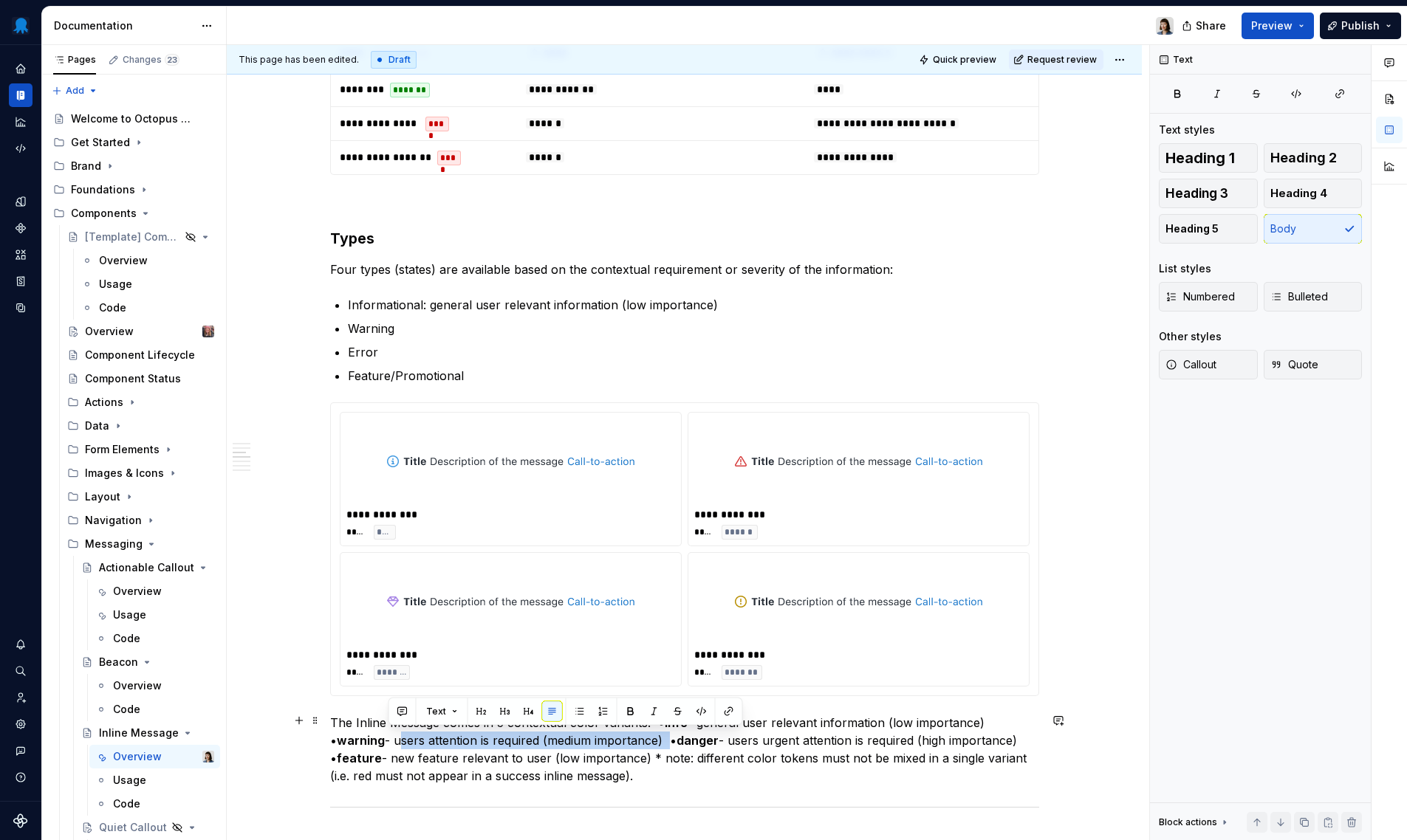
drag, startPoint x: 390, startPoint y: 739, endPoint x: 657, endPoint y: 737, distance: 267.0
click at [657, 737] on p "The Inline Message comes in 5 contextual color variants:  • info - general user…" at bounding box center [685, 750] width 709 height 71
copy p "users attention is required (medium importance)"
click at [431, 328] on p "Warning" at bounding box center [694, 329] width 692 height 18
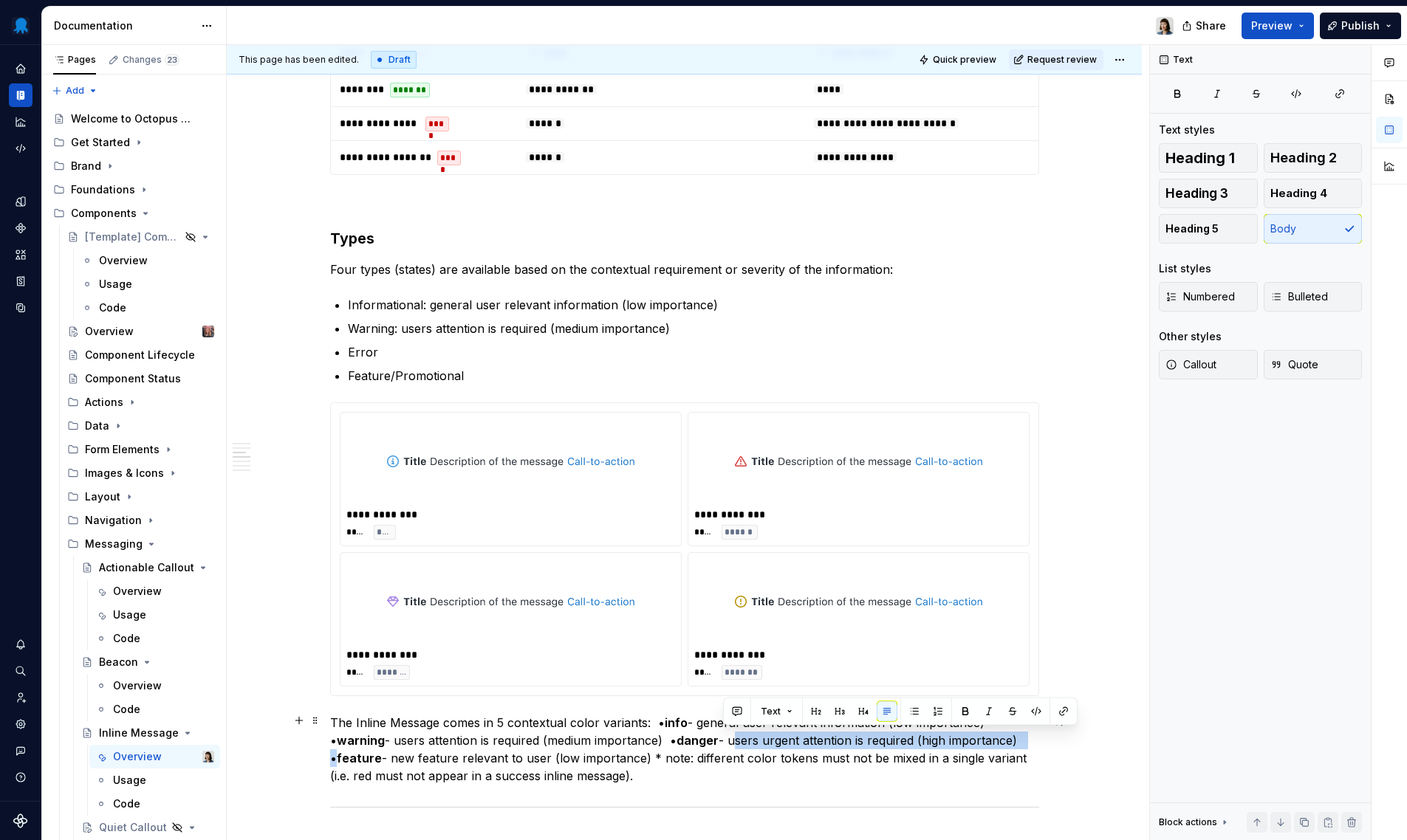
drag, startPoint x: 723, startPoint y: 737, endPoint x: 1012, endPoint y: 739, distance: 289.0
click at [1012, 739] on p "The Inline Message comes in 5 contextual color variants:  • info - general user…" at bounding box center [685, 750] width 709 height 71
copy p "users urgent attention is required (high importance)"
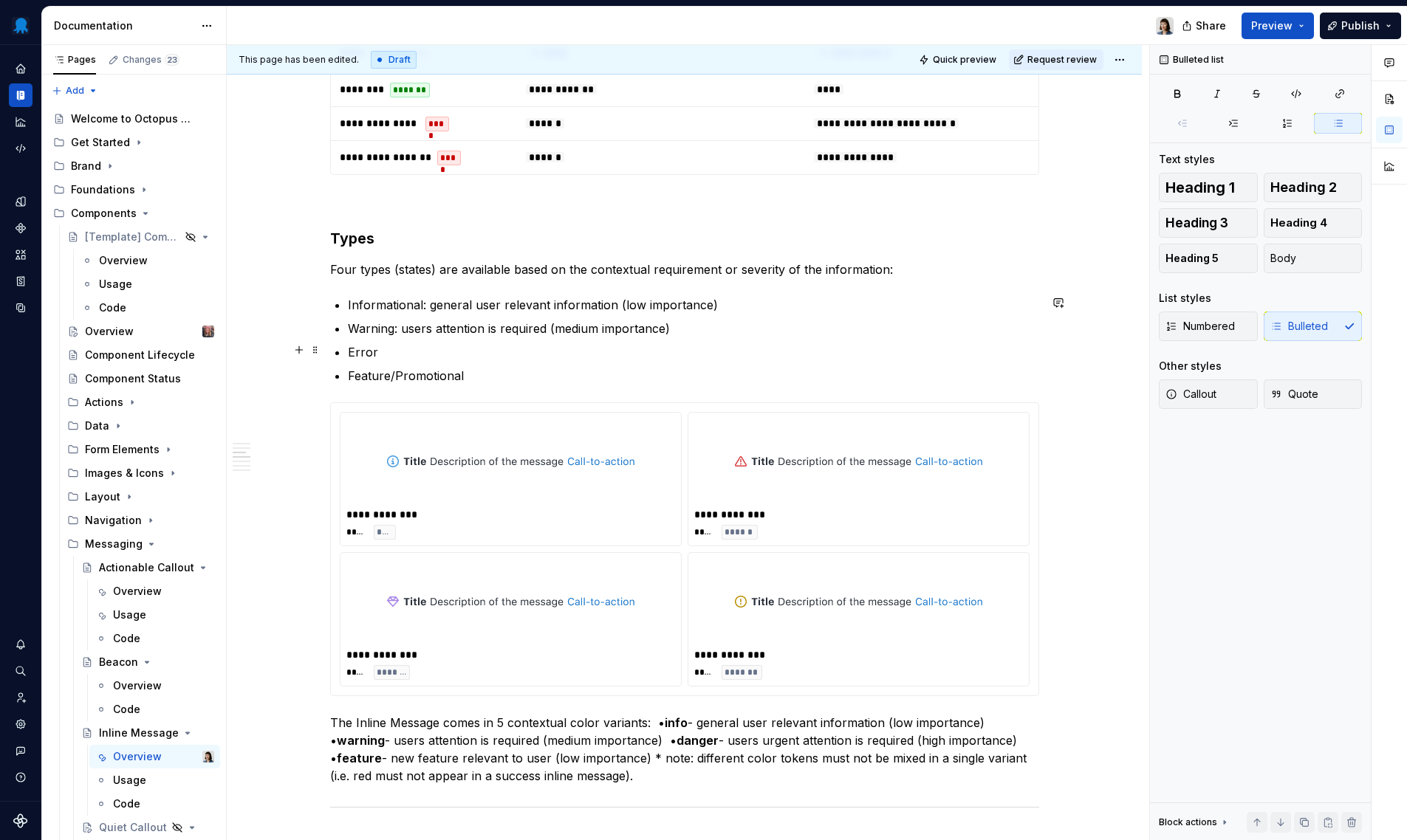
click at [403, 357] on p "Error" at bounding box center [694, 352] width 692 height 18
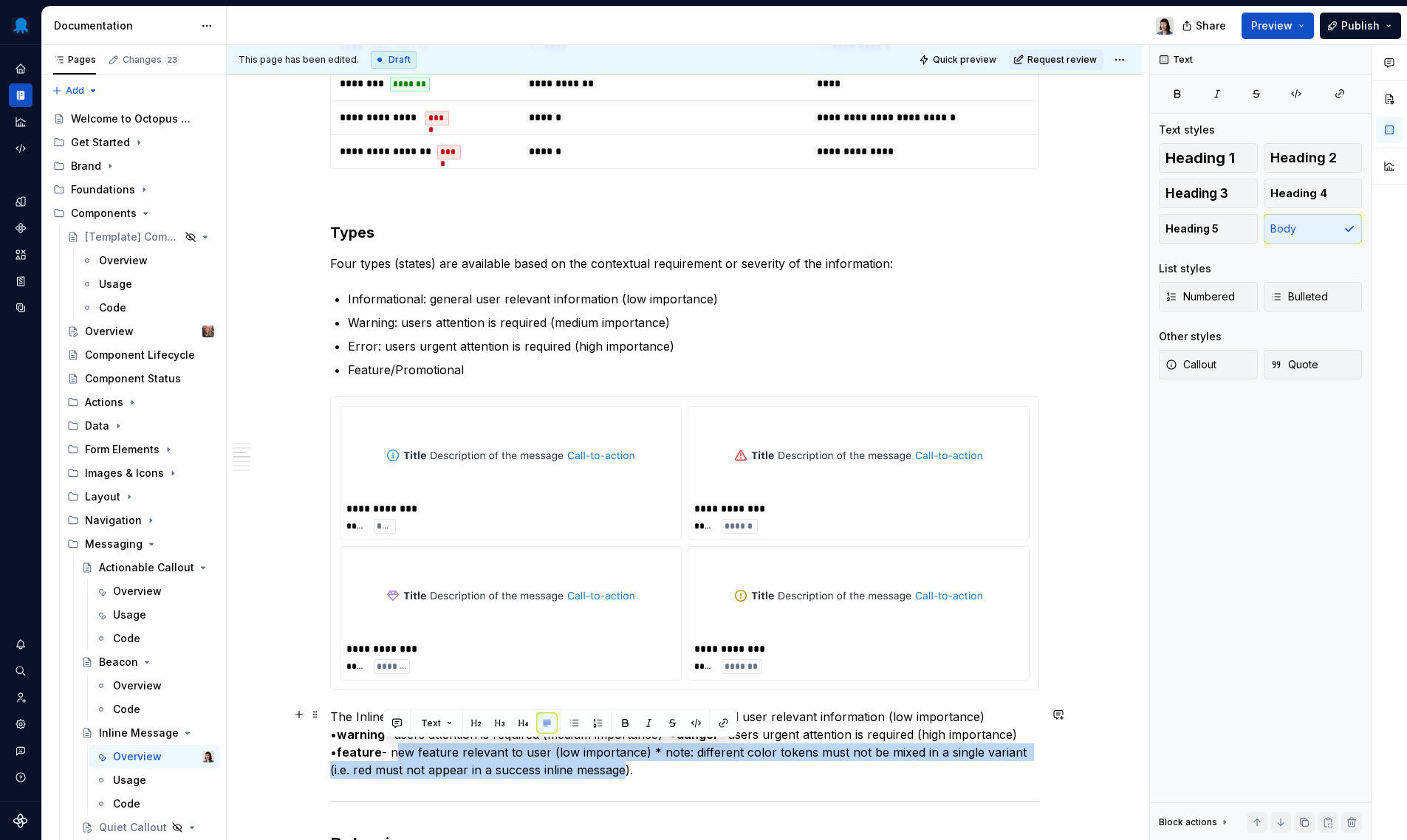
scroll to position [1686, 0]
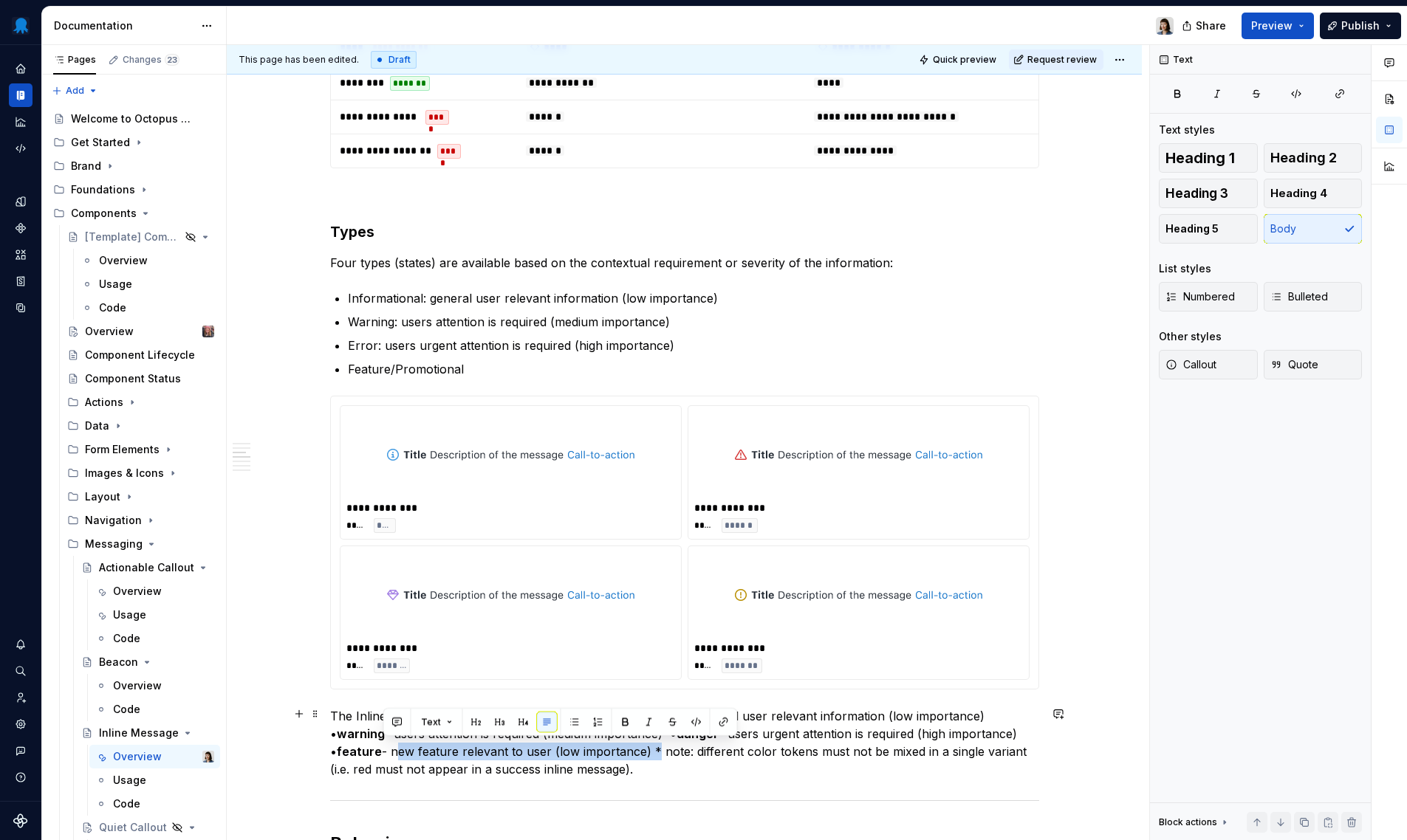
drag, startPoint x: 385, startPoint y: 756, endPoint x: 640, endPoint y: 750, distance: 255.1
click at [640, 750] on p "The Inline Message comes in 5 contextual color variants:  • info - general user…" at bounding box center [685, 743] width 709 height 71
copy p "new feature relevant to user (low importance)"
click at [480, 377] on div "**********" at bounding box center [685, 270] width 709 height 3291
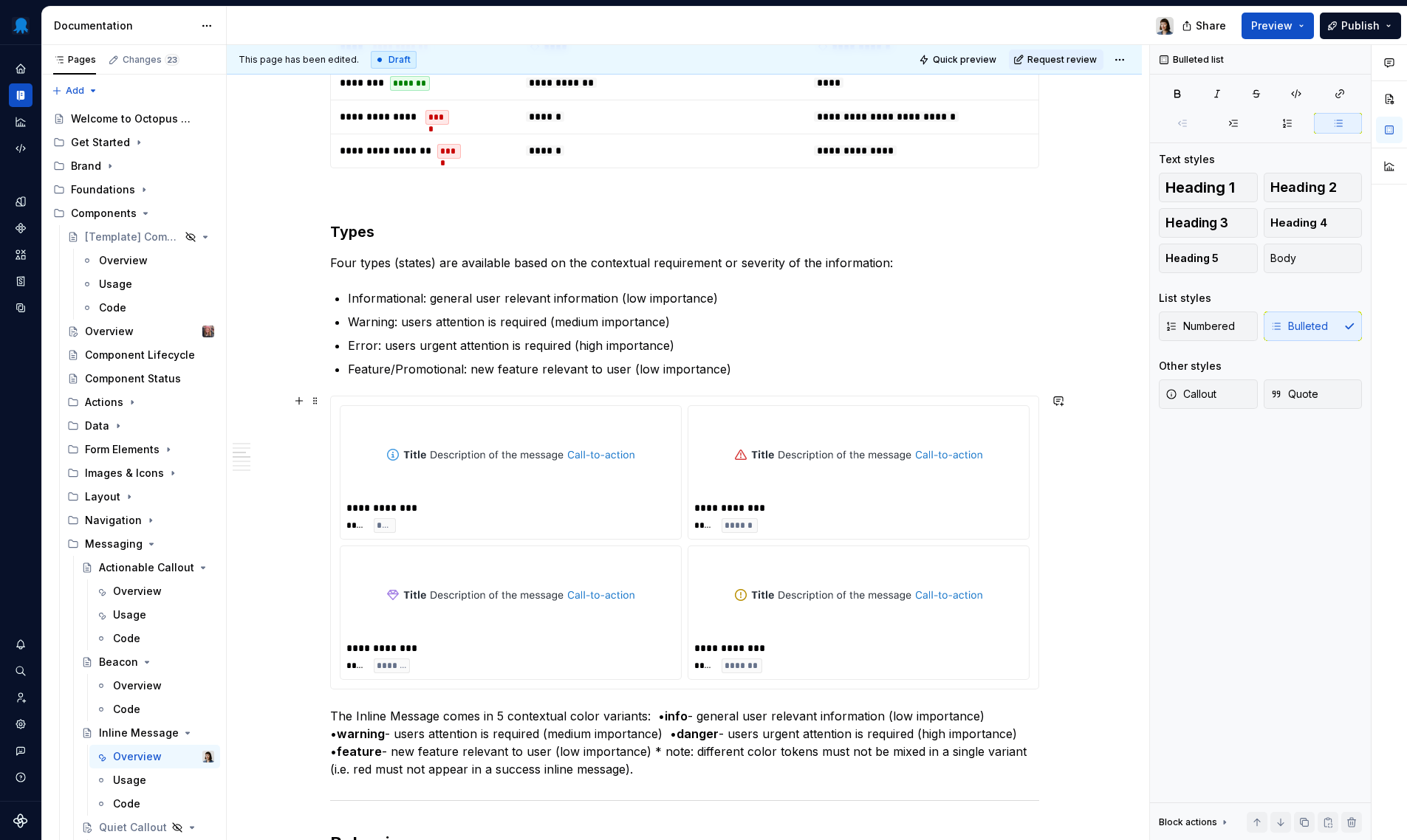
scroll to position [1802, 0]
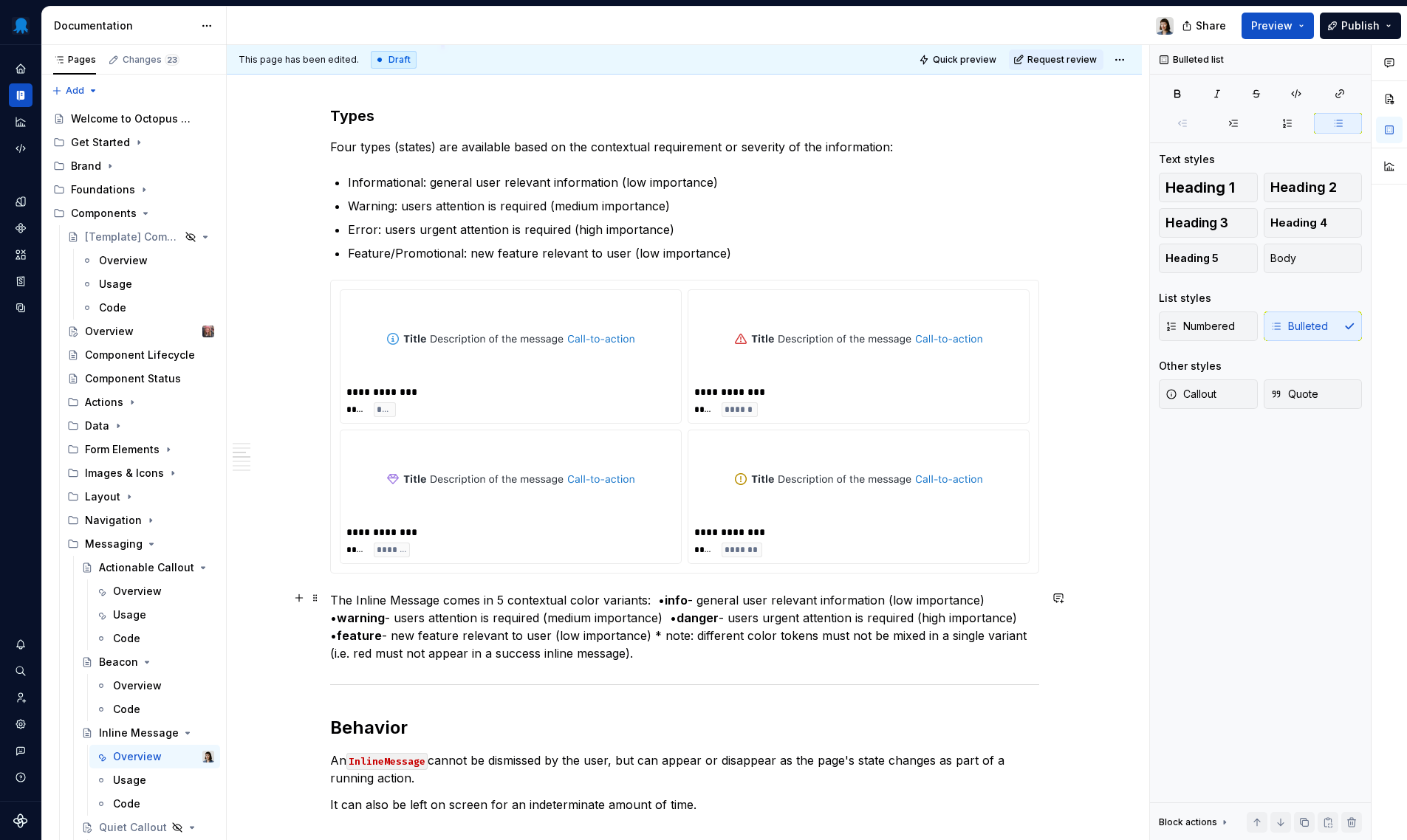
click at [642, 656] on p "The Inline Message comes in 5 contextual color variants:  • info - general user…" at bounding box center [685, 627] width 709 height 71
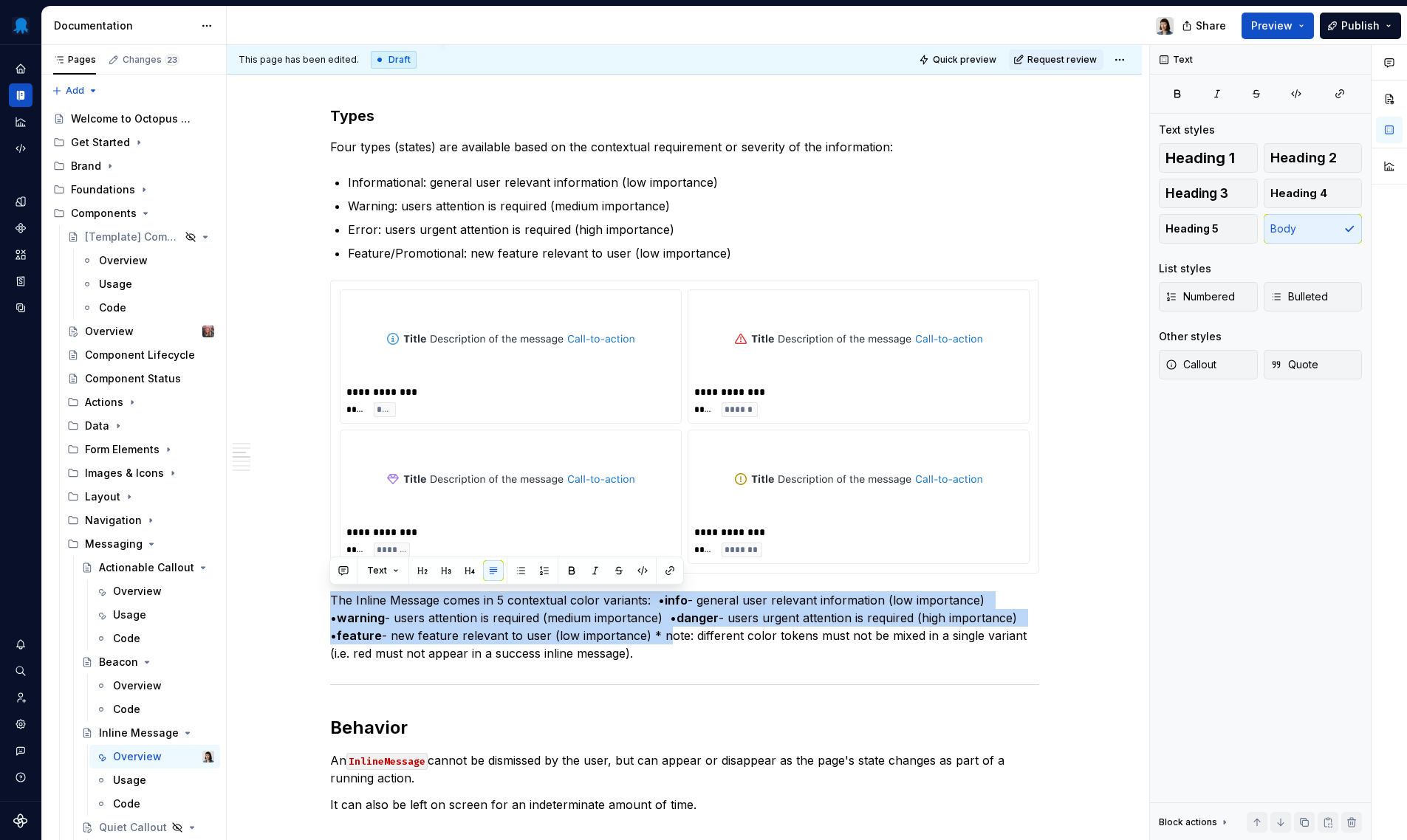
drag, startPoint x: 647, startPoint y: 633, endPoint x: 205, endPoint y: 572, distance: 446.2
click at [226, 572] on div "**********" at bounding box center [684, 270] width 915 height 3597
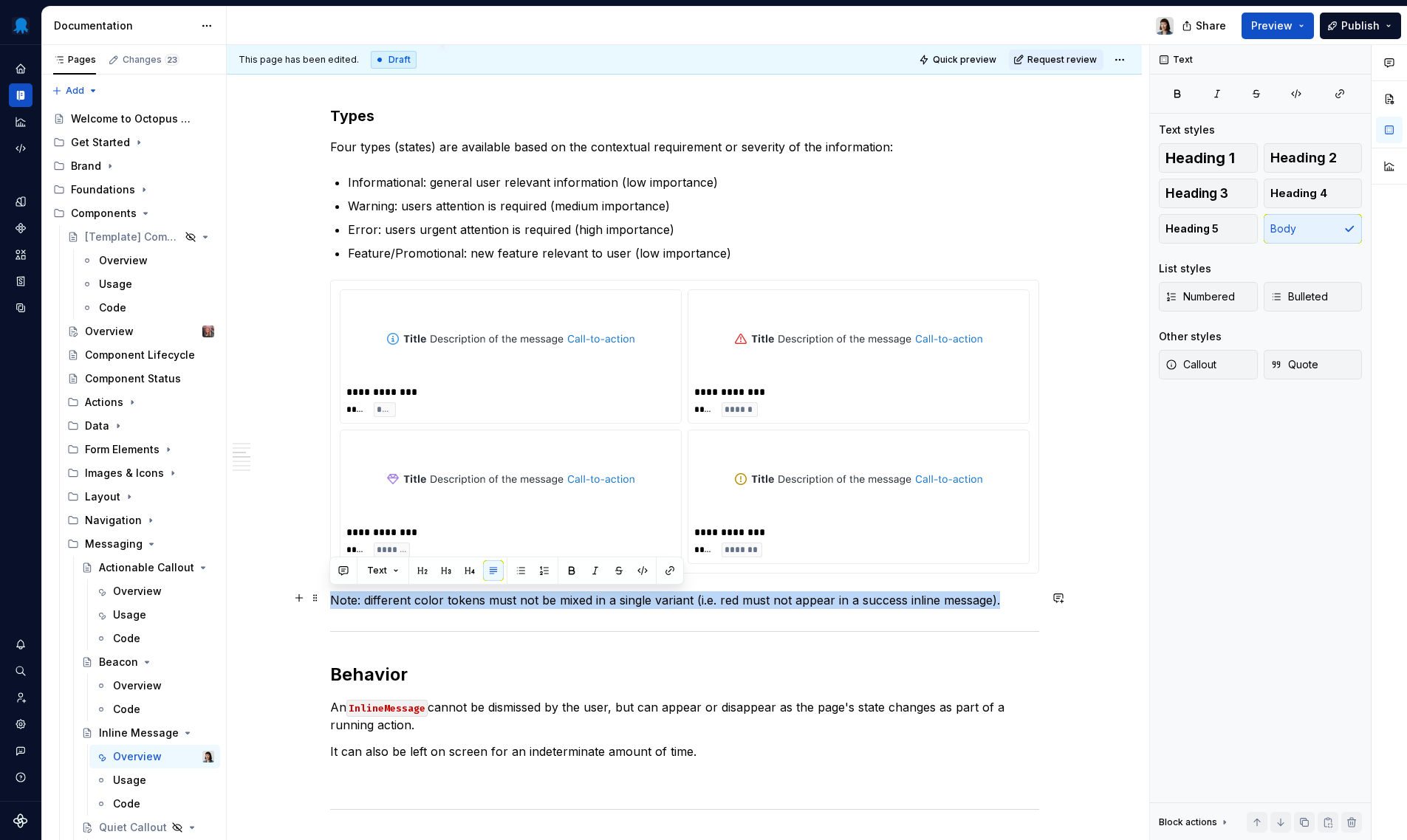
drag, startPoint x: 978, startPoint y: 596, endPoint x: 275, endPoint y: 597, distance: 703.0
click at [275, 597] on div "**********" at bounding box center [684, 244] width 915 height 3543
click at [377, 570] on span "Text" at bounding box center [377, 570] width 20 height 12
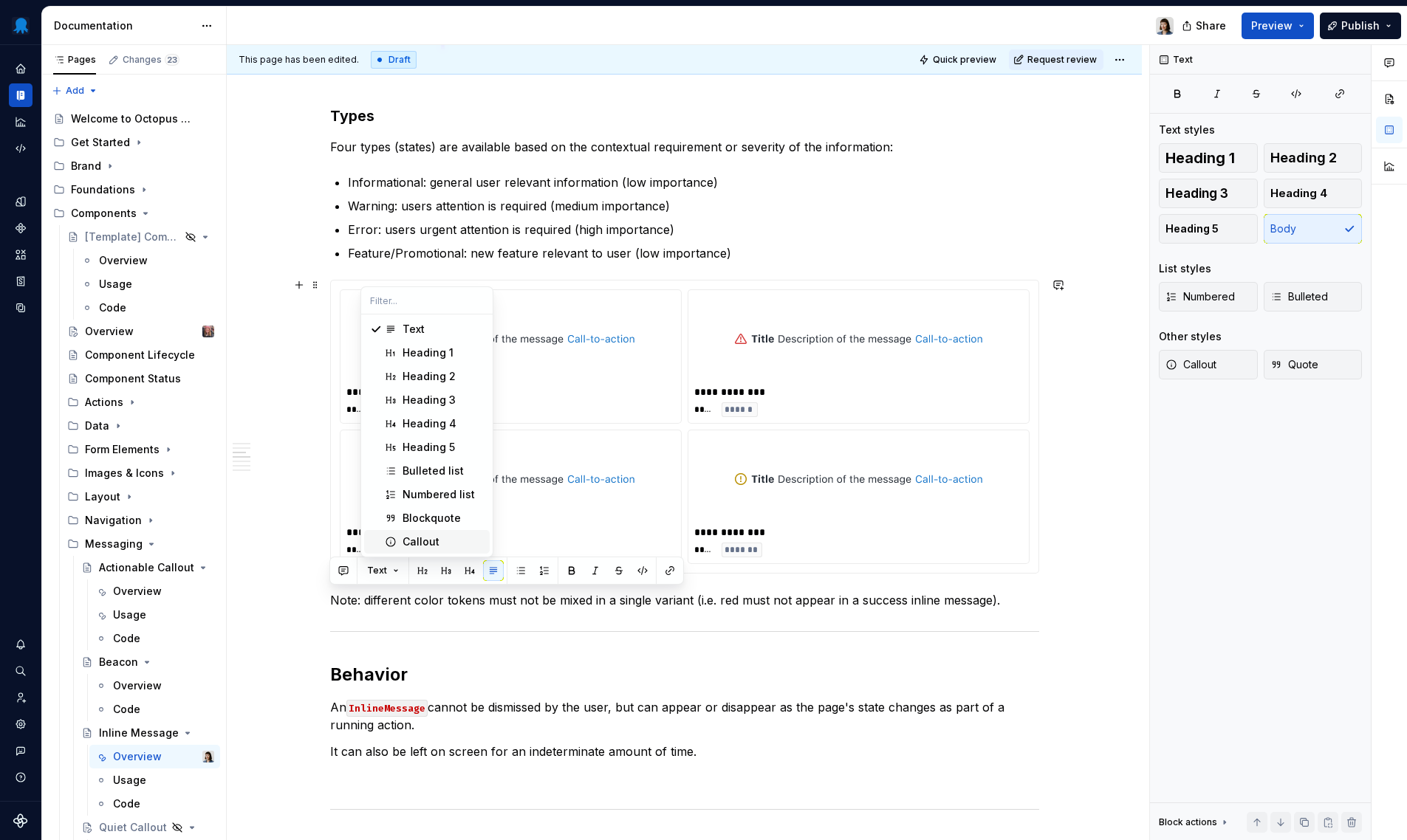
click at [396, 544] on div "Suggestions" at bounding box center [391, 542] width 12 height 12
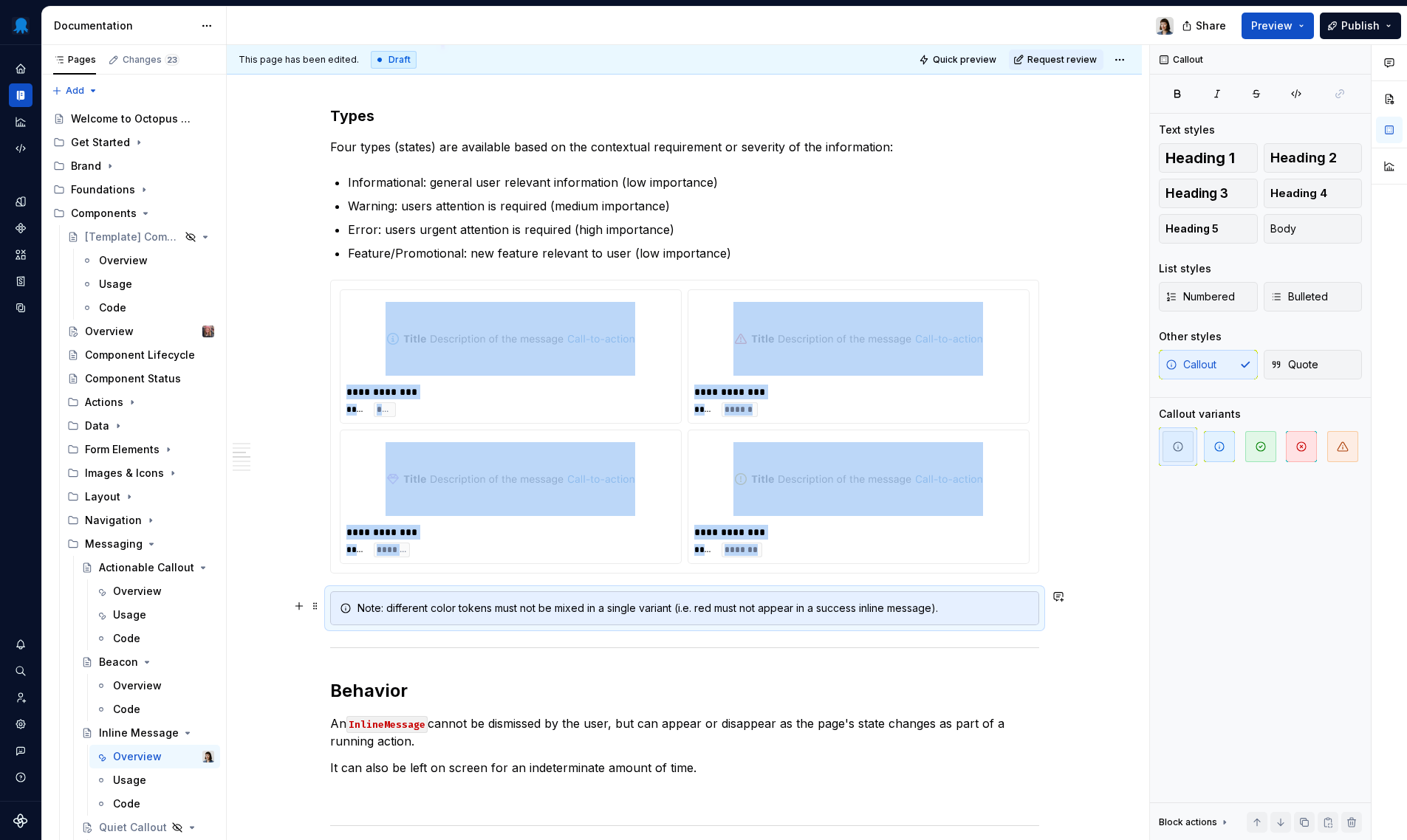
click at [491, 597] on div "Note: different color tokens must not be mixed in a single variant (i.e. red mu…" at bounding box center [685, 608] width 709 height 34
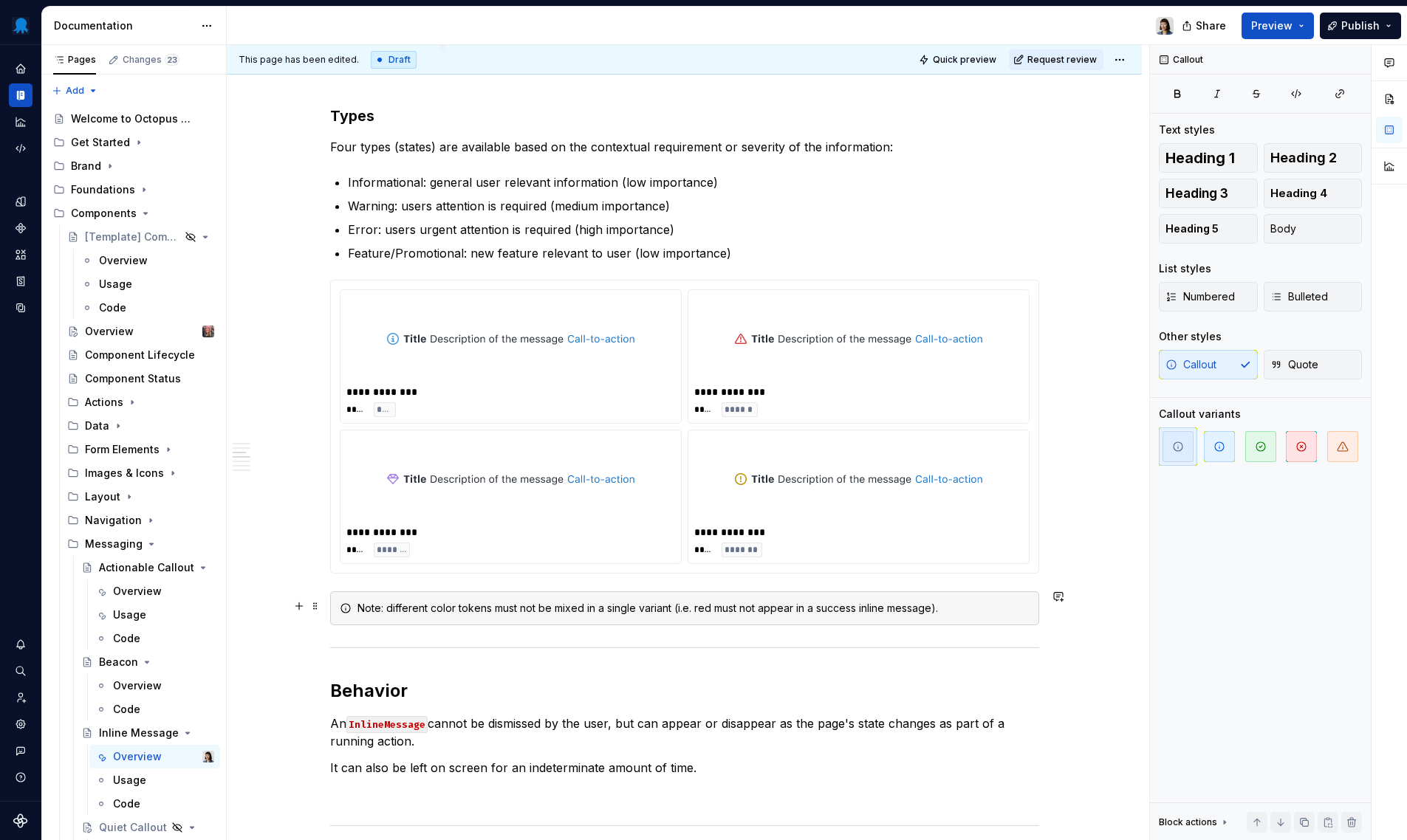
scroll to position [1494, 0]
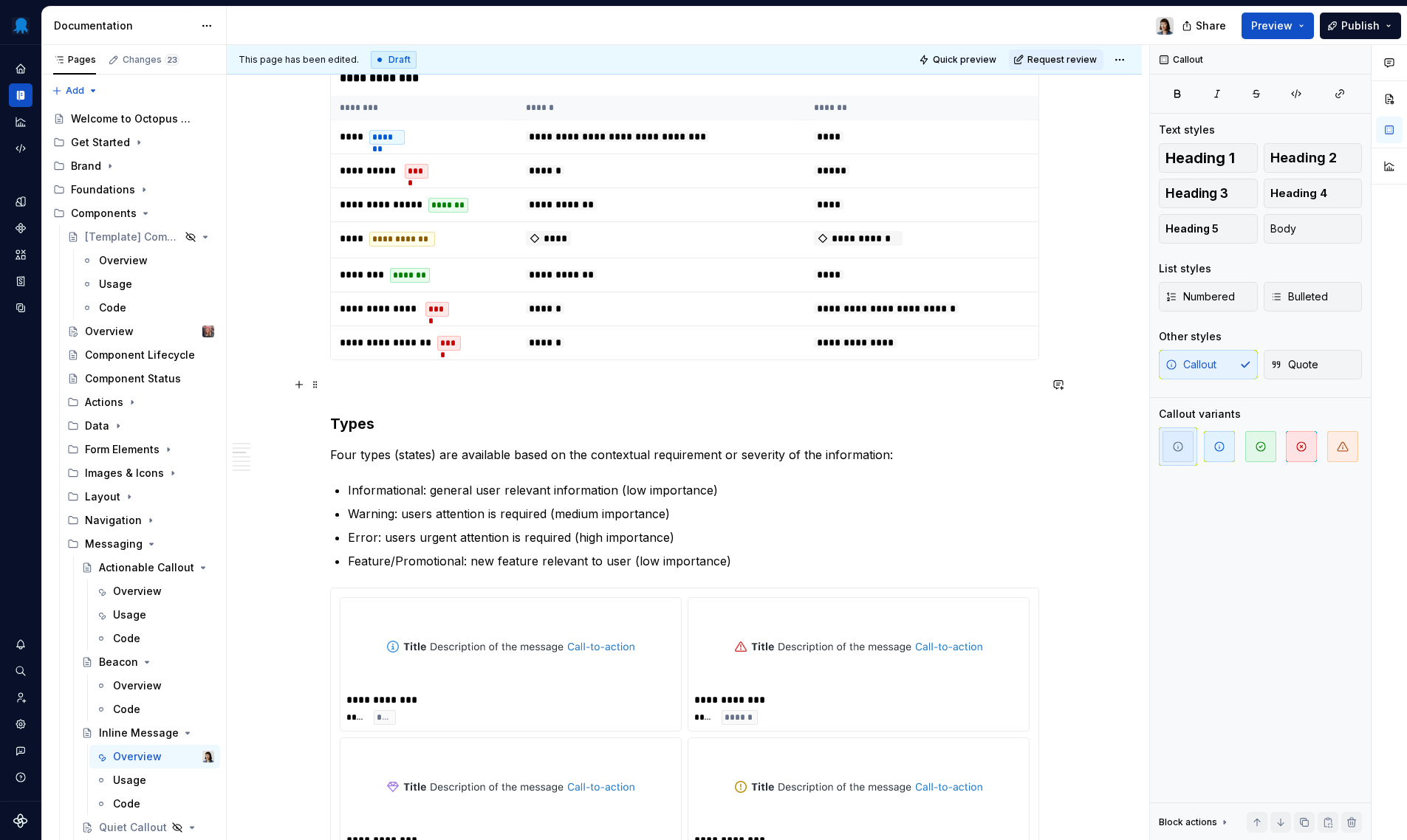
click at [381, 392] on p at bounding box center [685, 387] width 709 height 18
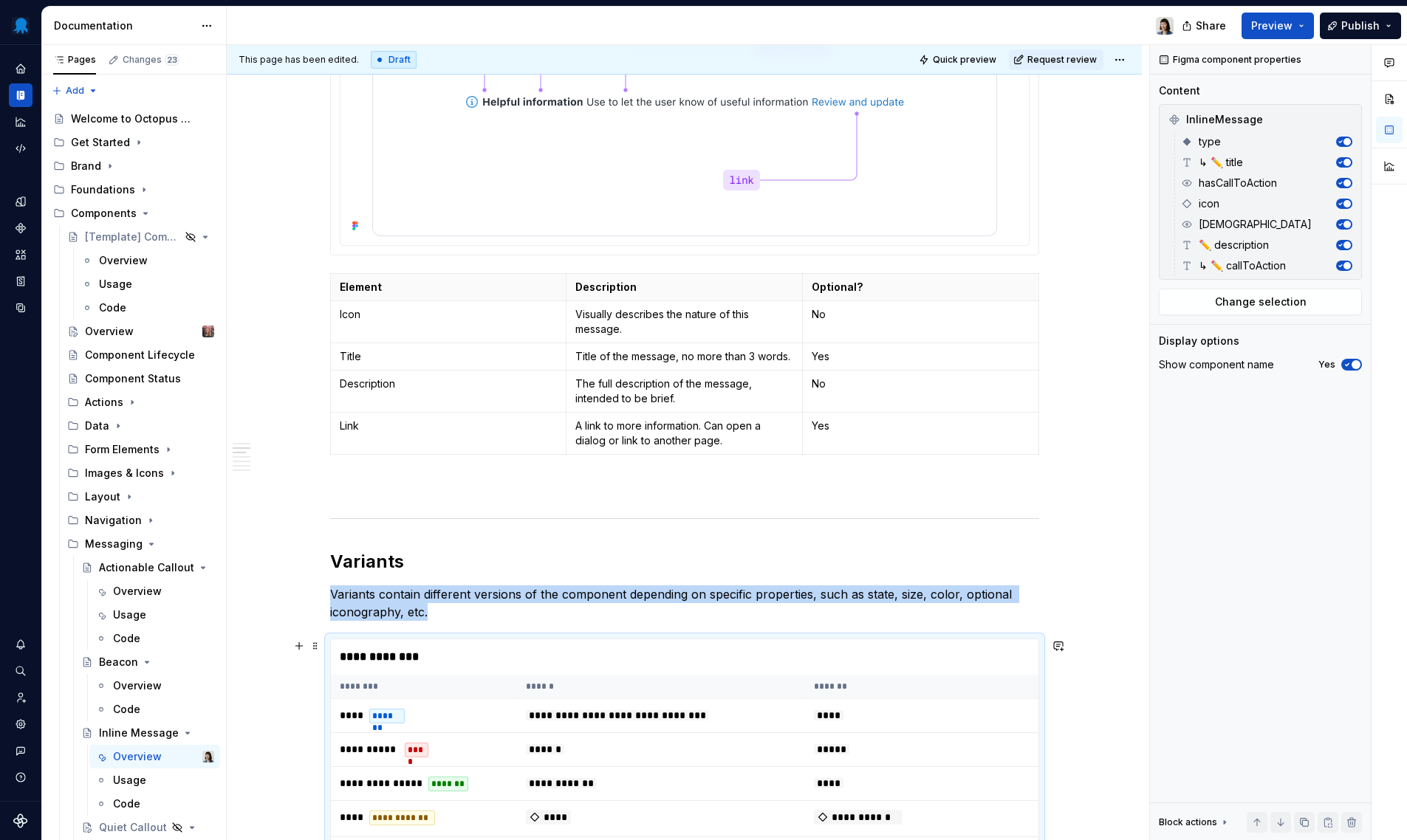
scroll to position [926, 0]
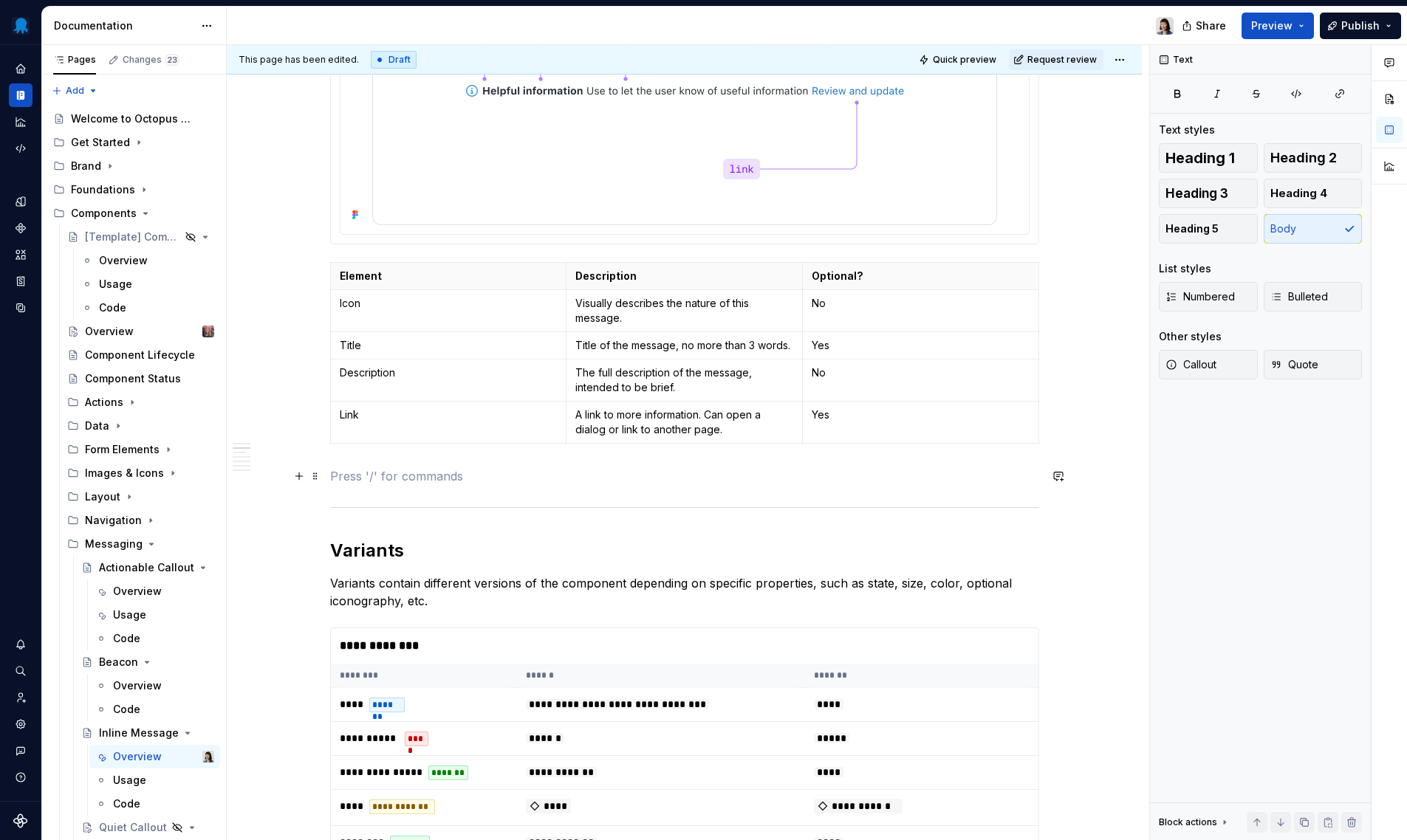
click at [425, 475] on p at bounding box center [685, 476] width 709 height 18
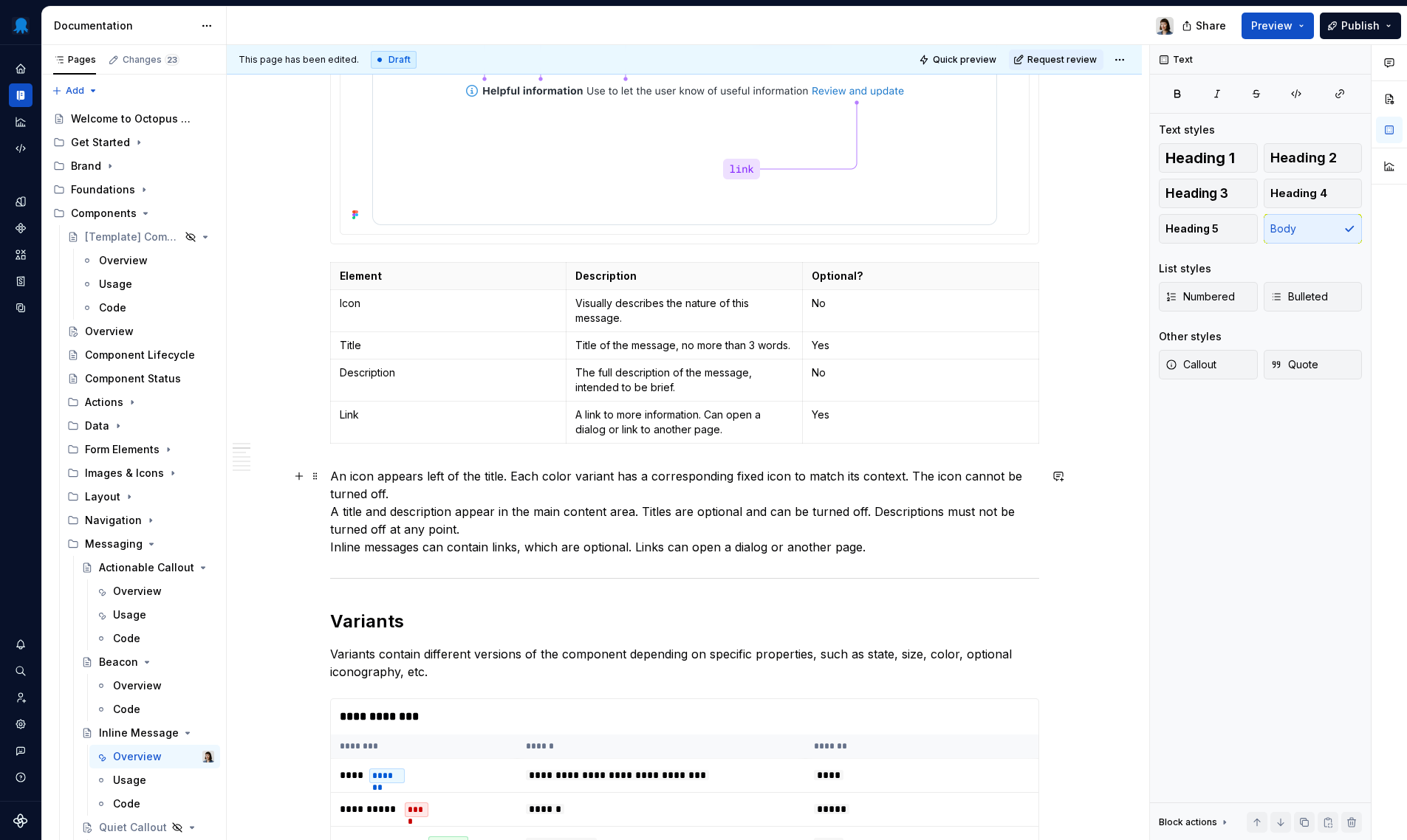
click at [500, 490] on p "An icon appears left of the title. Each color variant has a corresponding fixed…" at bounding box center [685, 511] width 709 height 89
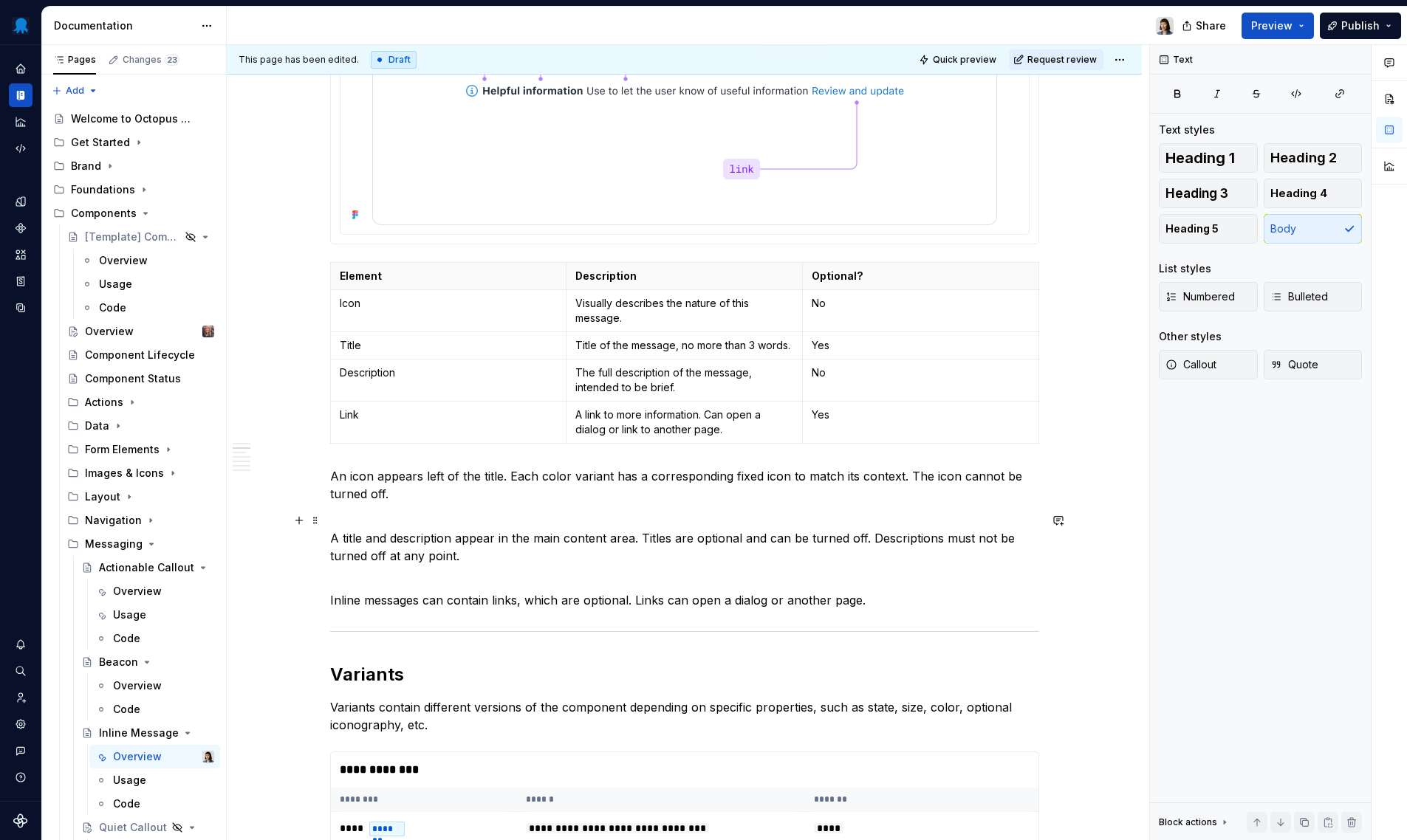
click at [490, 537] on p "A title and description appear in the main content area. Titles are optional an…" at bounding box center [685, 538] width 709 height 53
click at [434, 543] on p "A title and description appear in the main content area. Titles are optional an…" at bounding box center [685, 538] width 709 height 53
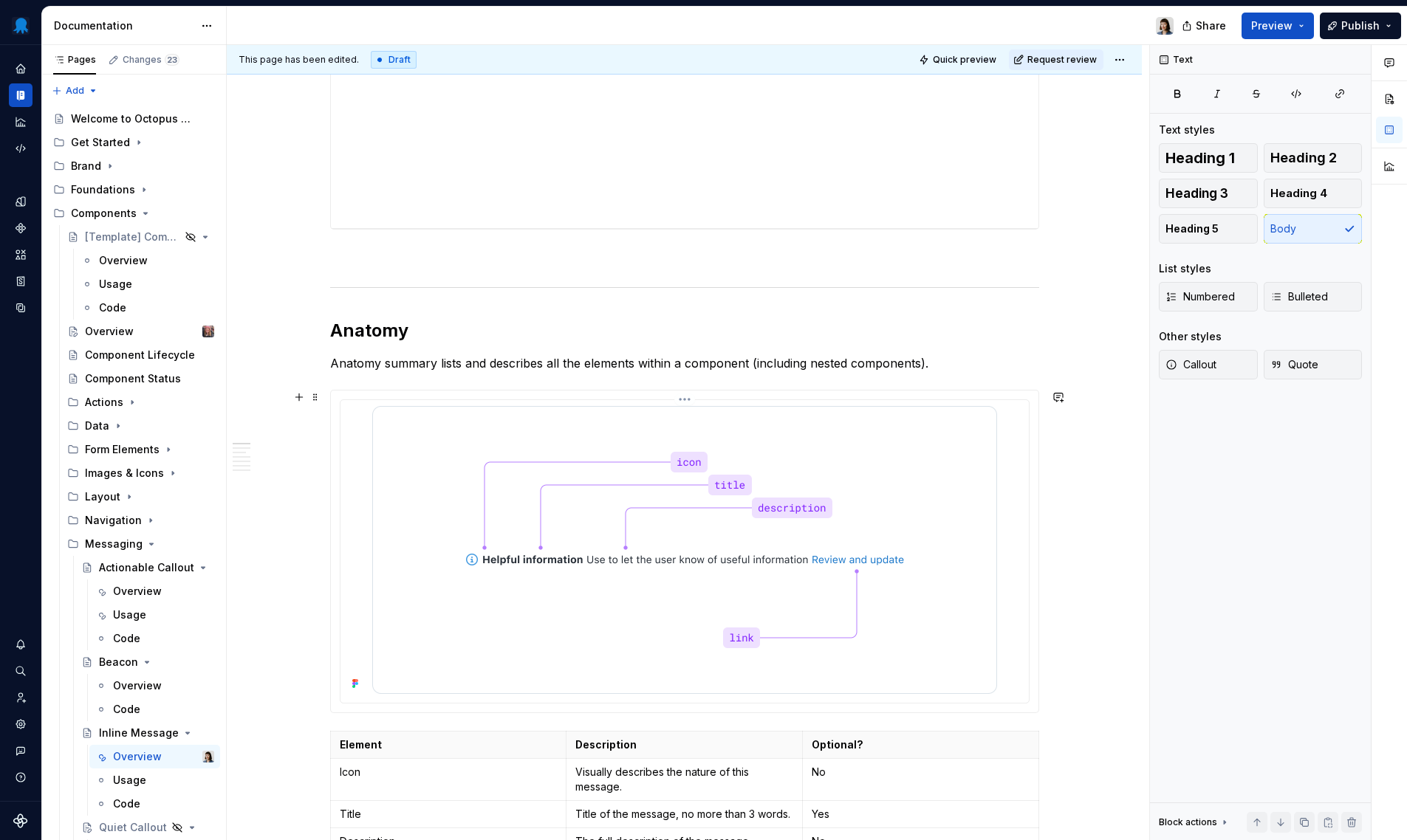
scroll to position [0, 0]
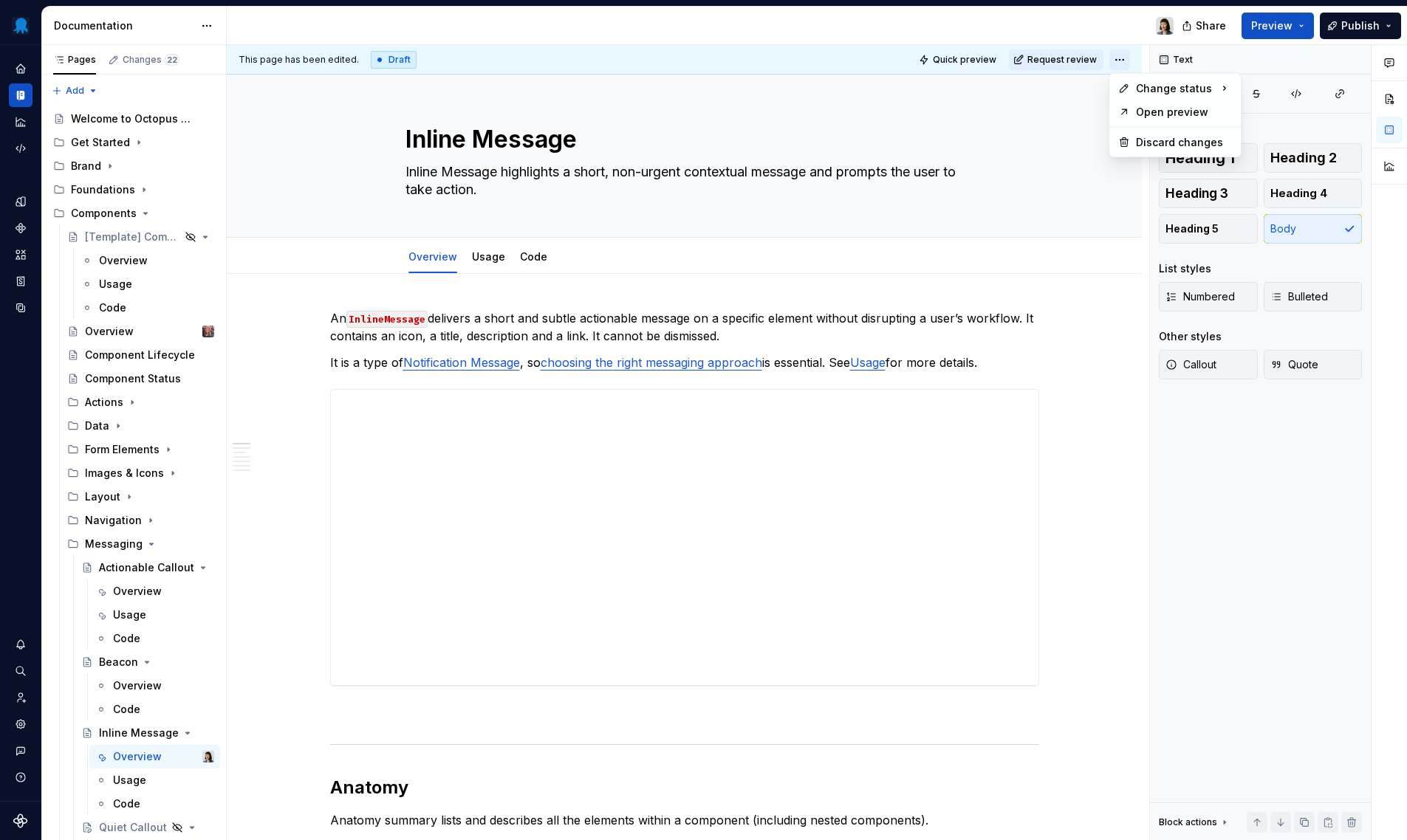
click at [1116, 60] on html "Octopus Design System Design system data Documentation Share Preview Publish Pa…" at bounding box center [704, 420] width 1407 height 840
click at [1293, 168] on div "Ready for publish" at bounding box center [1334, 162] width 102 height 15
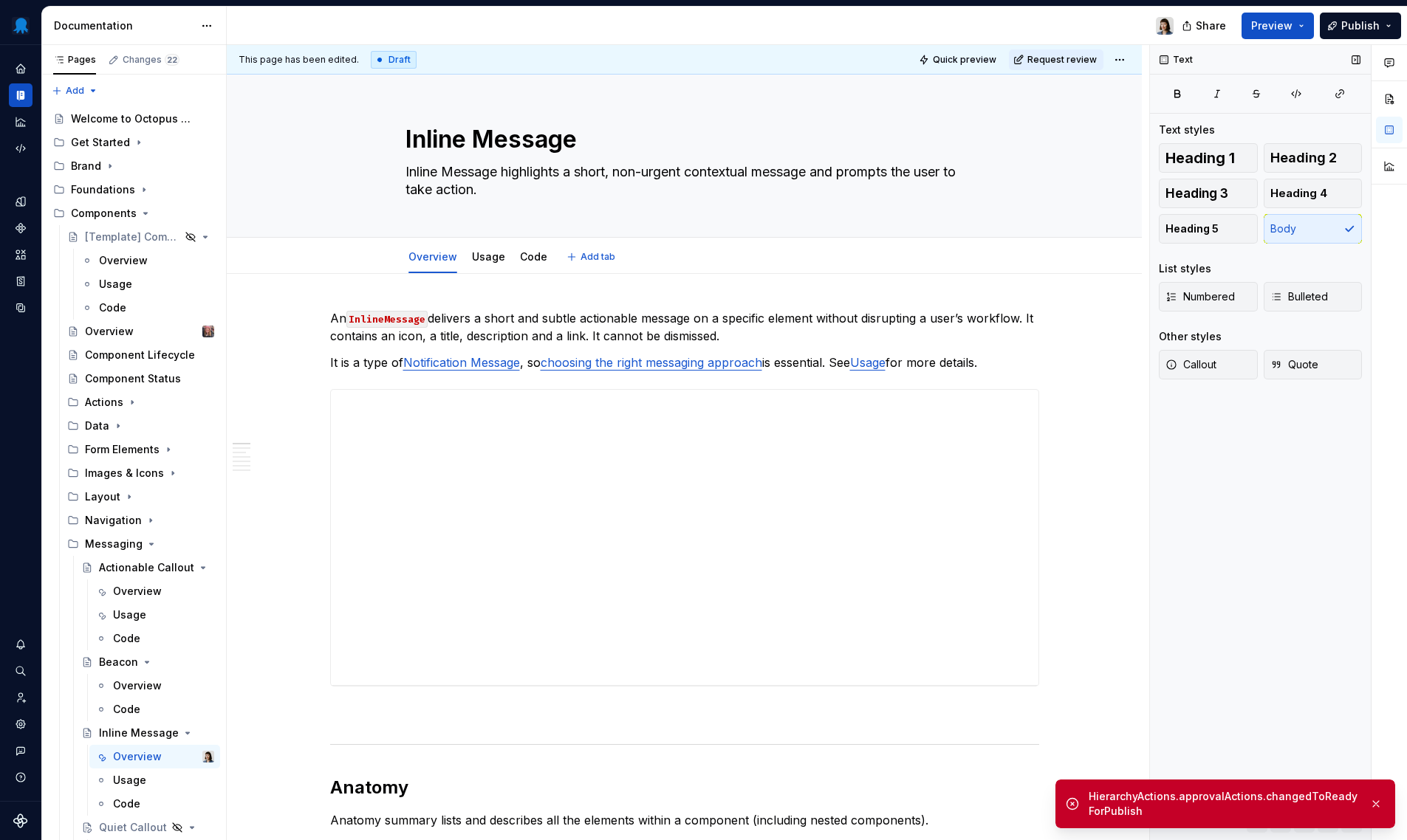
type textarea "*"
click at [1122, 61] on html "Octopus Design System Design system data Documentation Share Preview Publish Pa…" at bounding box center [704, 420] width 1407 height 840
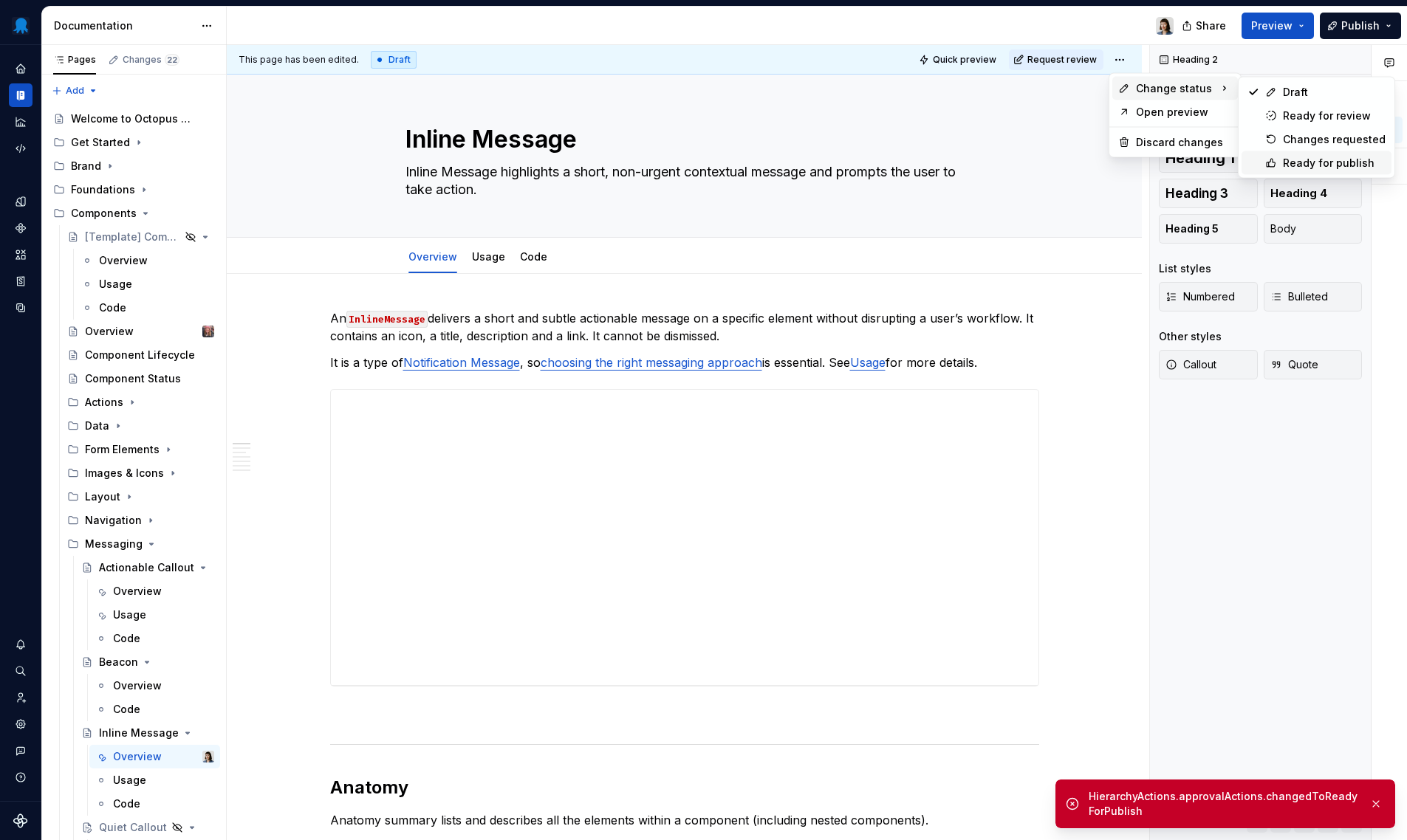
click at [1298, 158] on div "Ready for publish" at bounding box center [1334, 162] width 102 height 15
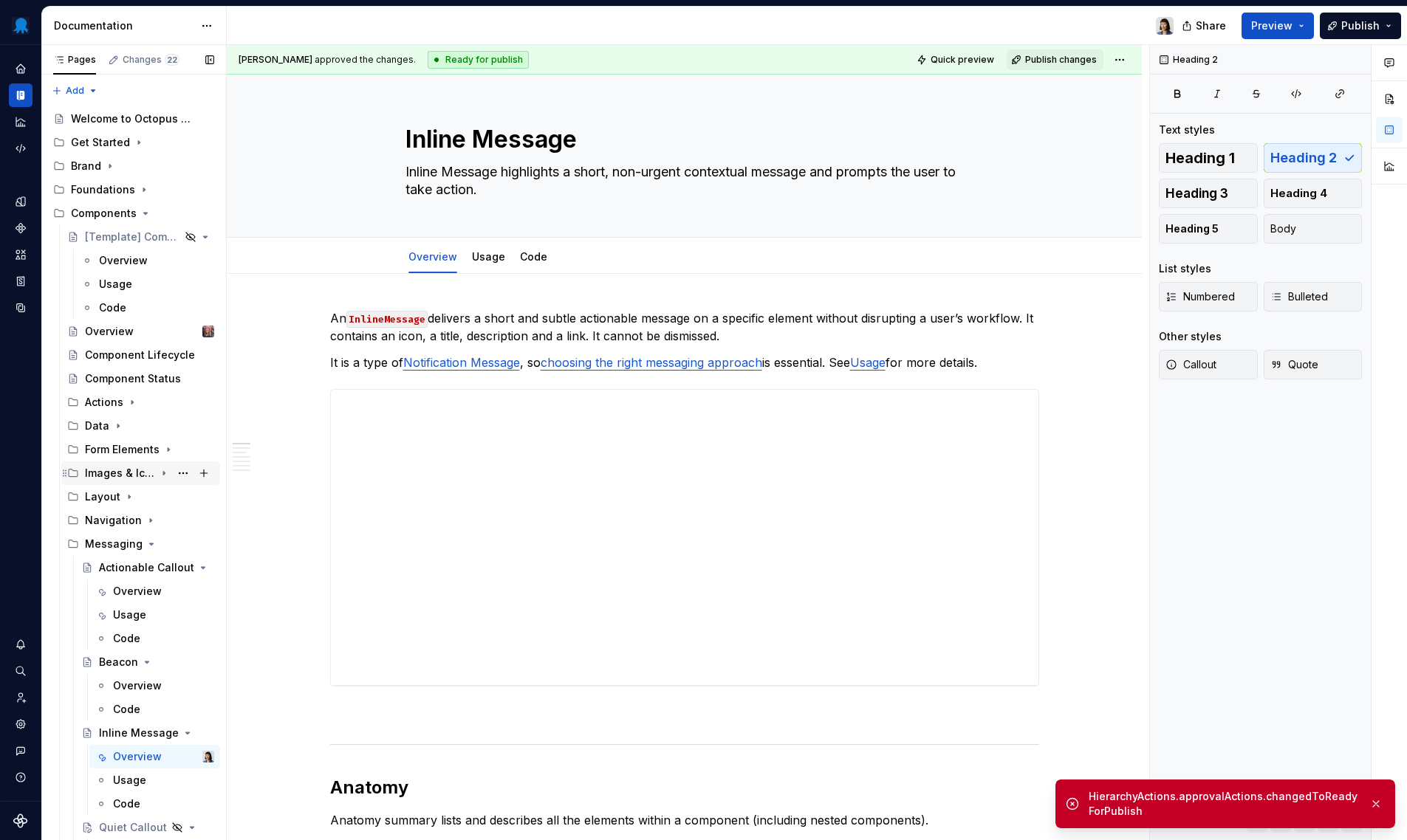
click at [139, 476] on div "Images & Icons" at bounding box center [119, 473] width 70 height 15
click at [123, 498] on div "Avatar" at bounding box center [115, 497] width 32 height 15
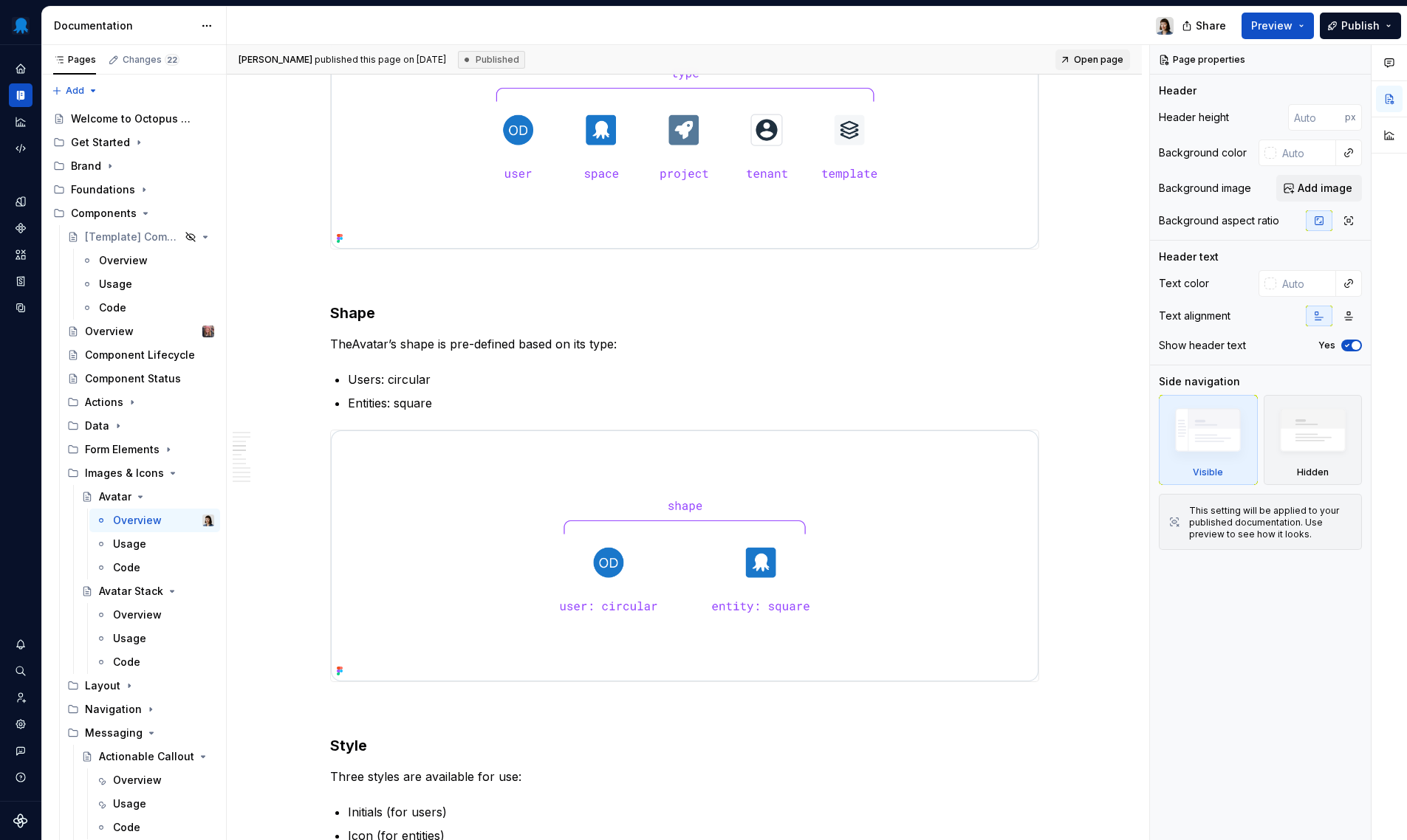
scroll to position [2726, 0]
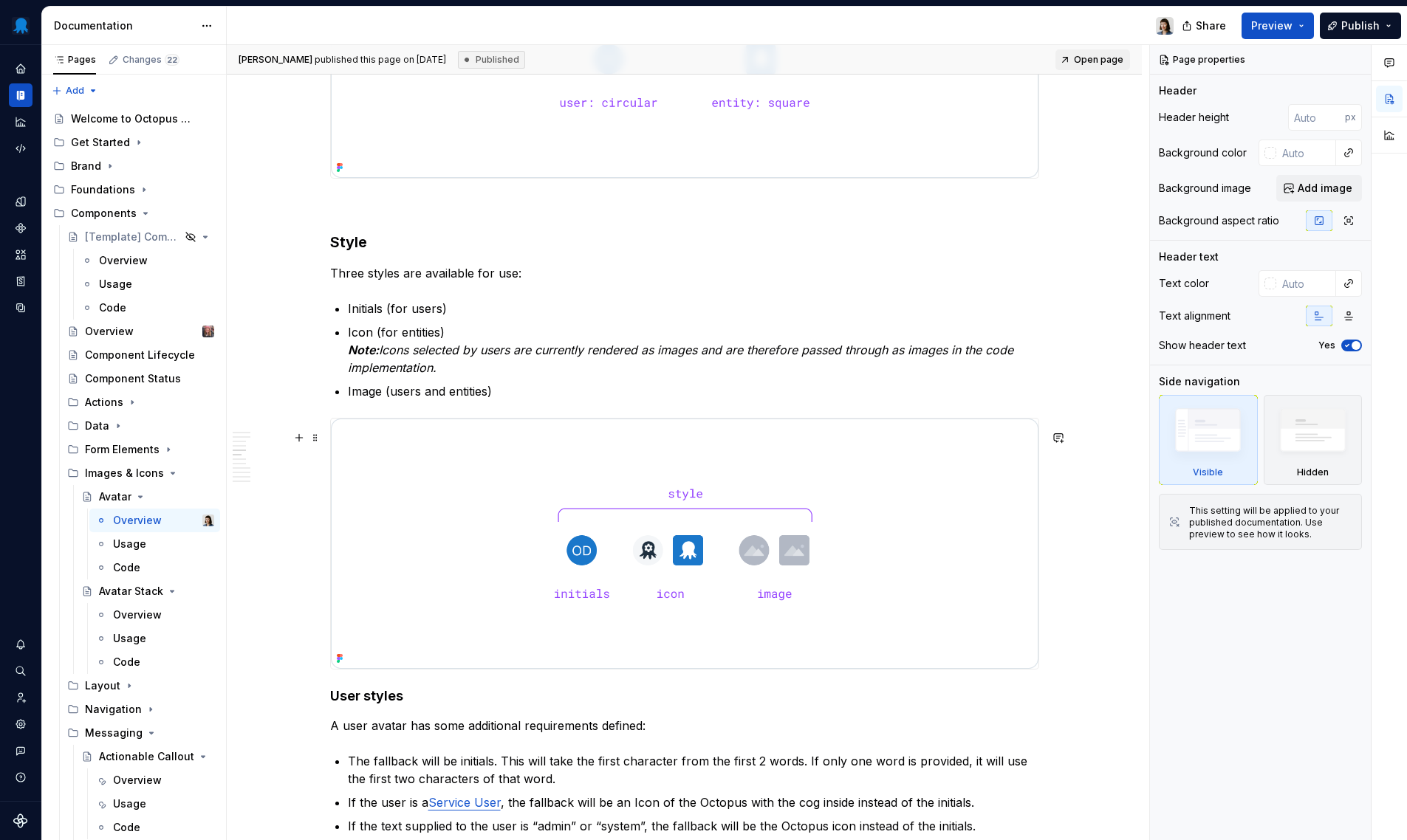
click at [522, 522] on img at bounding box center [684, 544] width 707 height 251
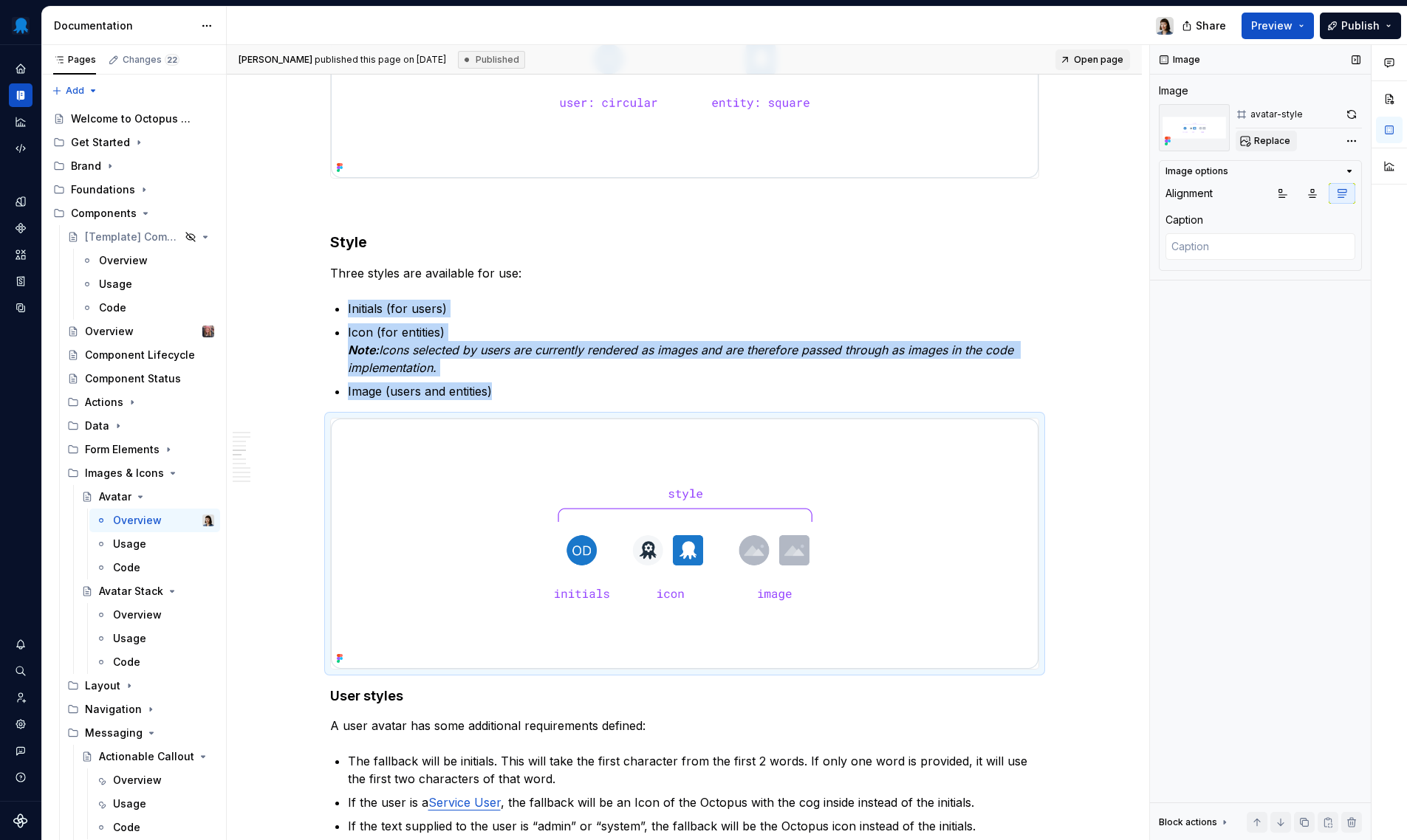
click at [1266, 148] on button "Replace" at bounding box center [1266, 141] width 61 height 21
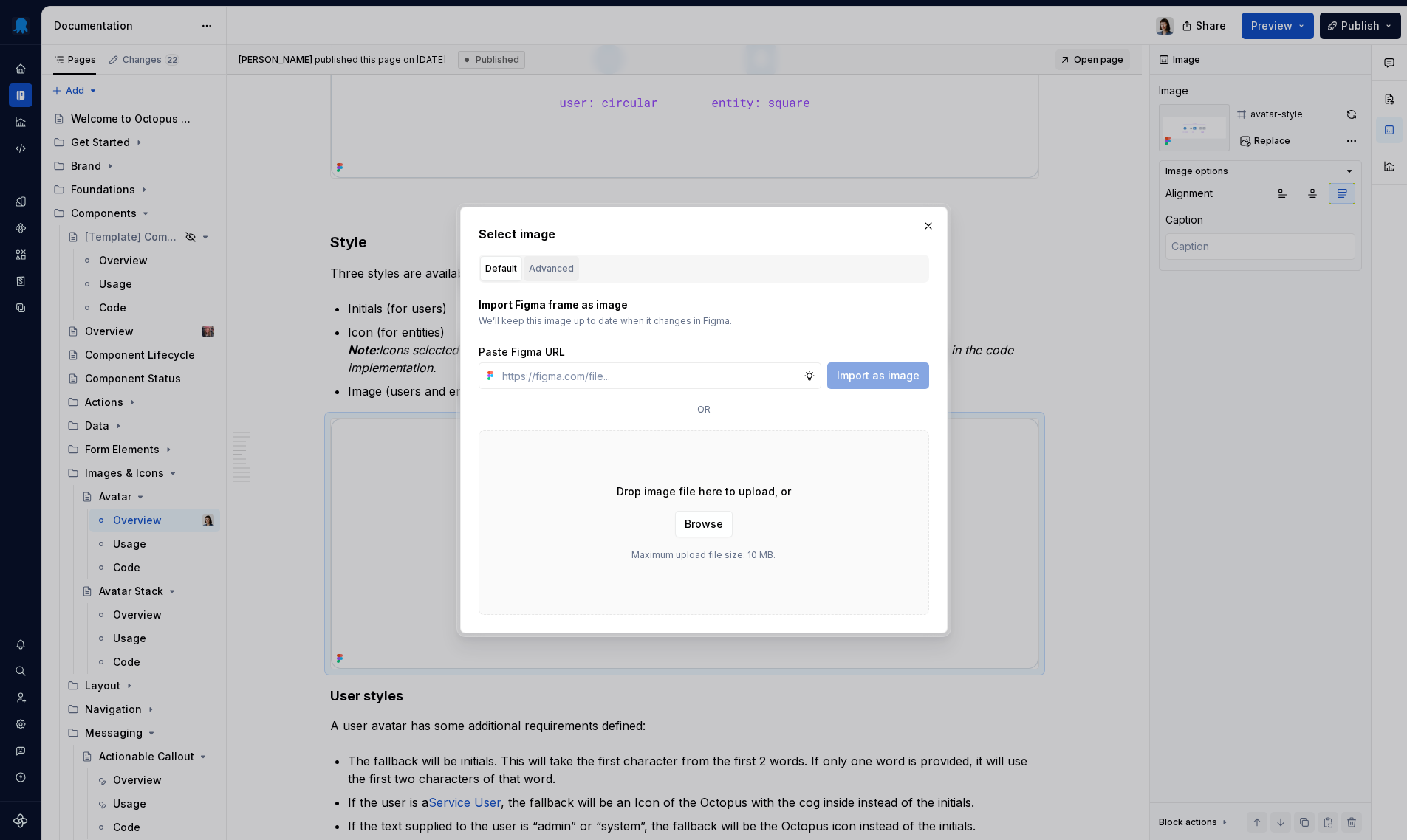
click at [525, 268] on button "Advanced" at bounding box center [551, 269] width 55 height 26
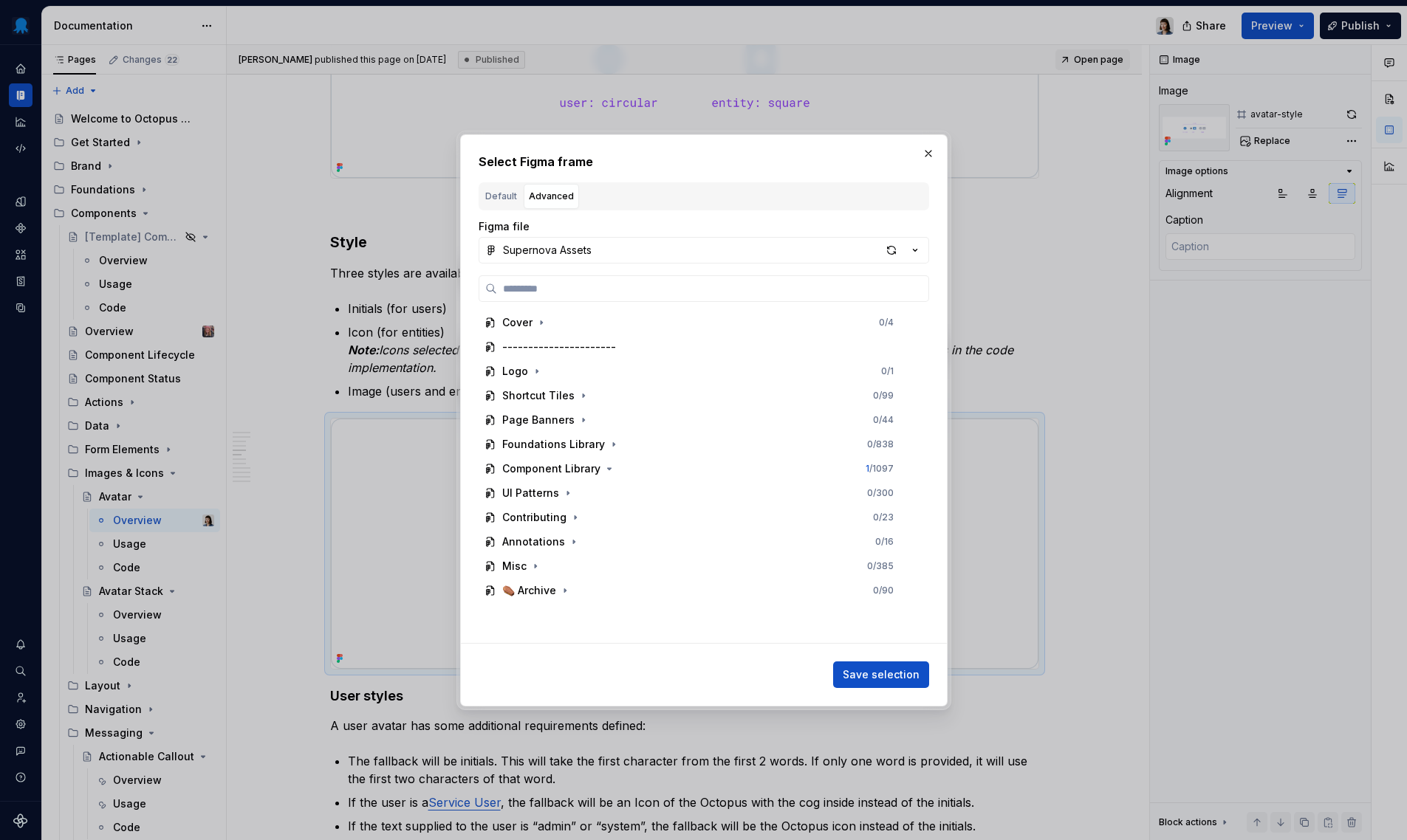
drag, startPoint x: 922, startPoint y: 149, endPoint x: 942, endPoint y: 150, distance: 20.0
click at [922, 149] on button "button" at bounding box center [928, 153] width 21 height 21
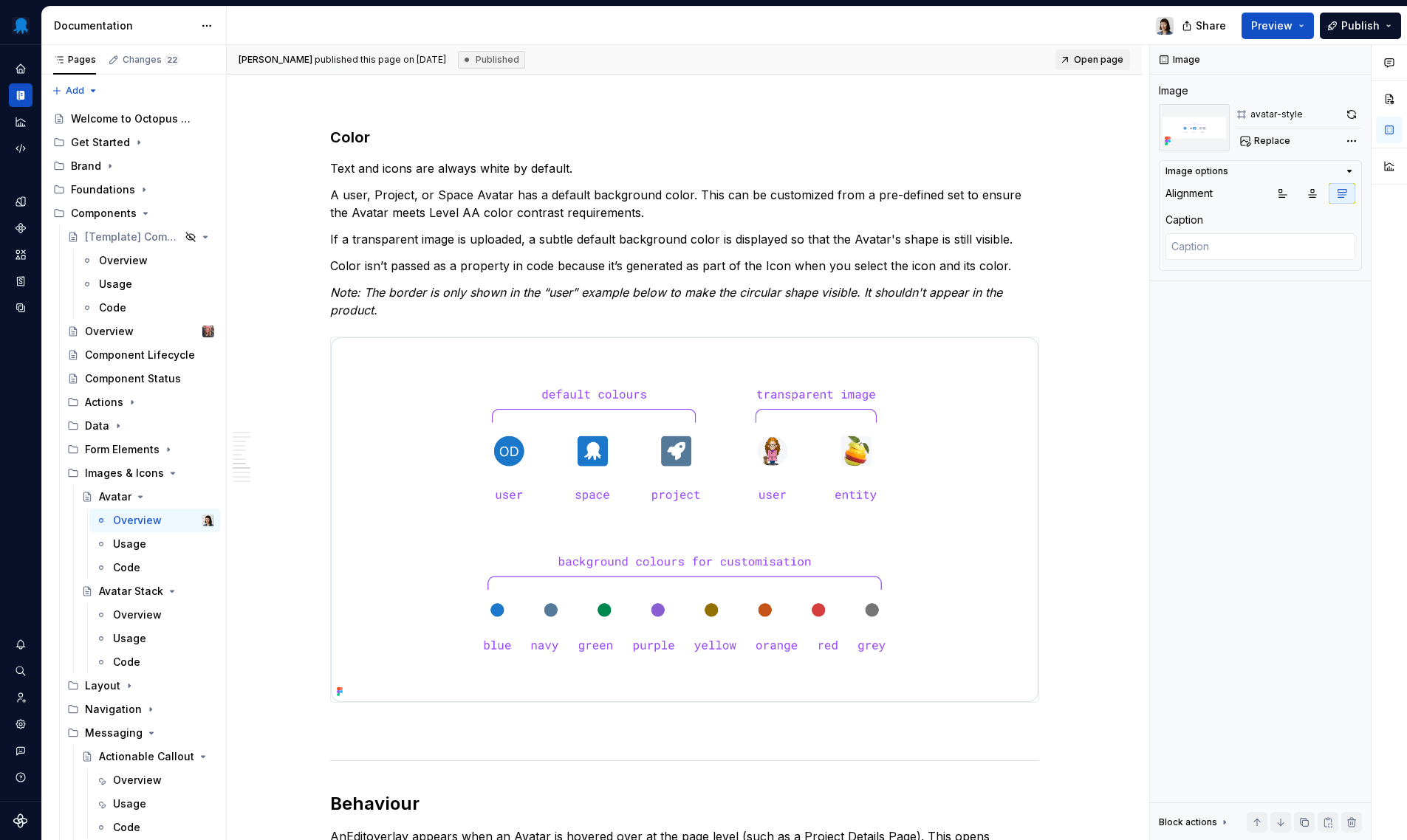
scroll to position [4677, 0]
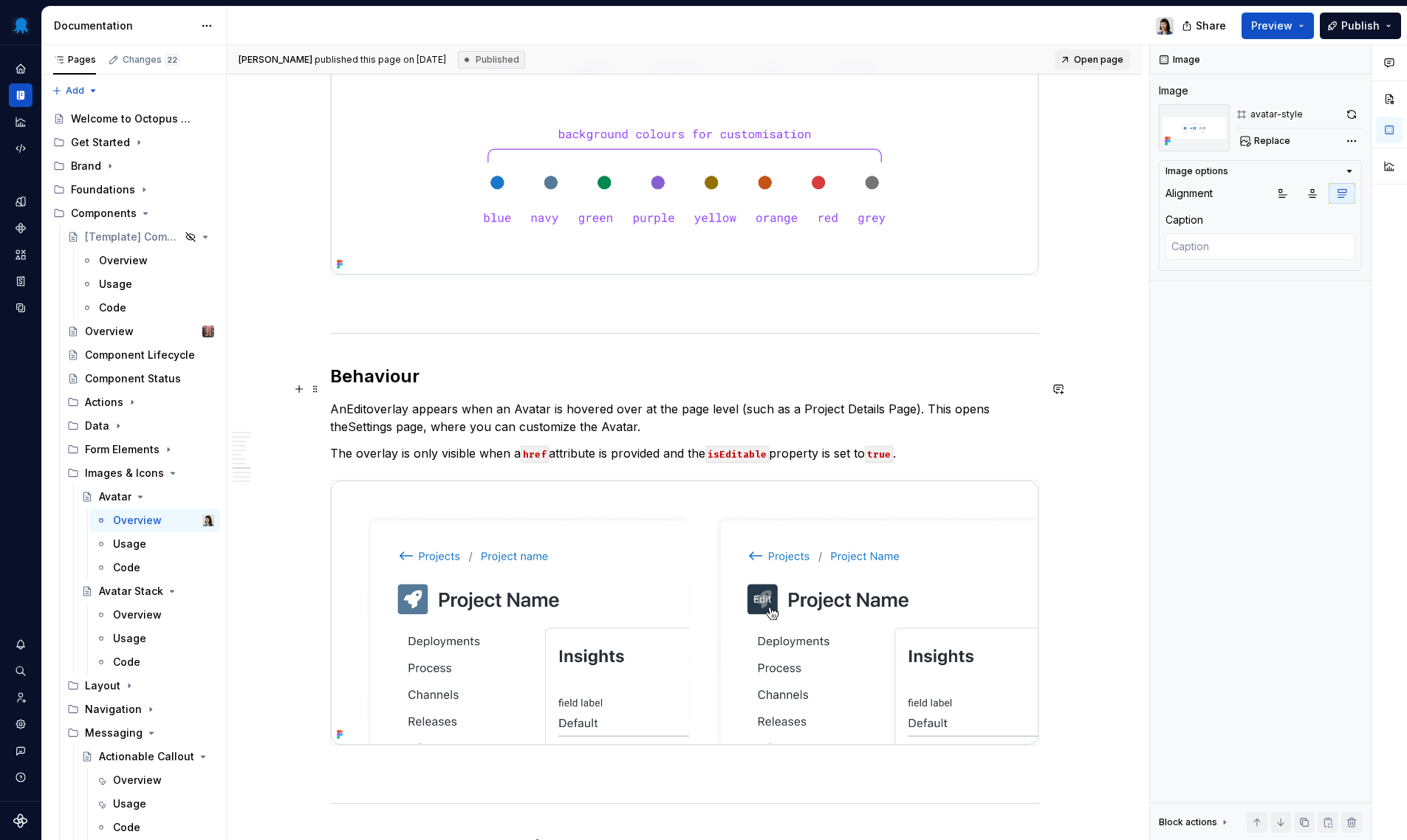
type textarea "*"
click at [388, 381] on h2 "Behaviour" at bounding box center [685, 377] width 709 height 24
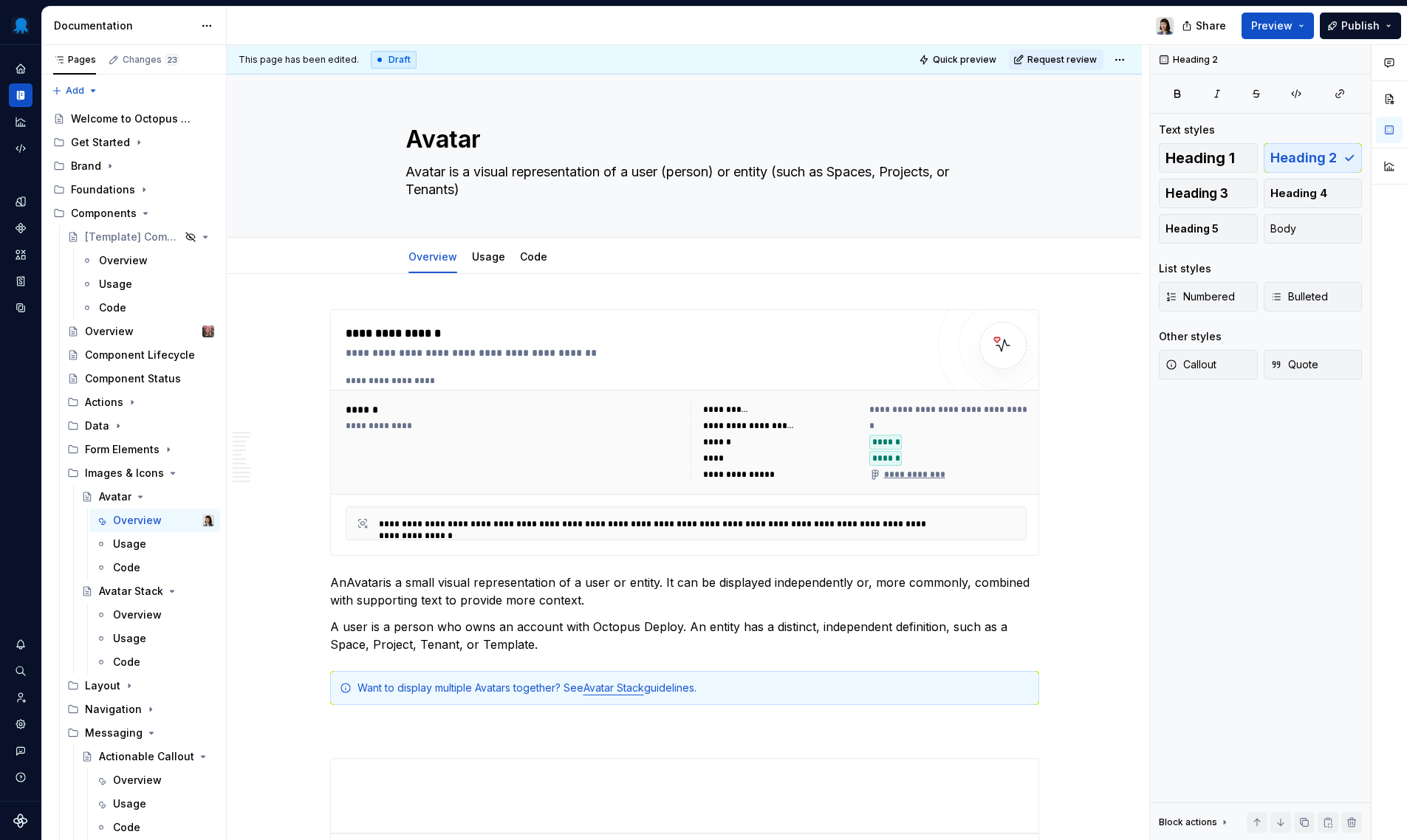
scroll to position [5, 0]
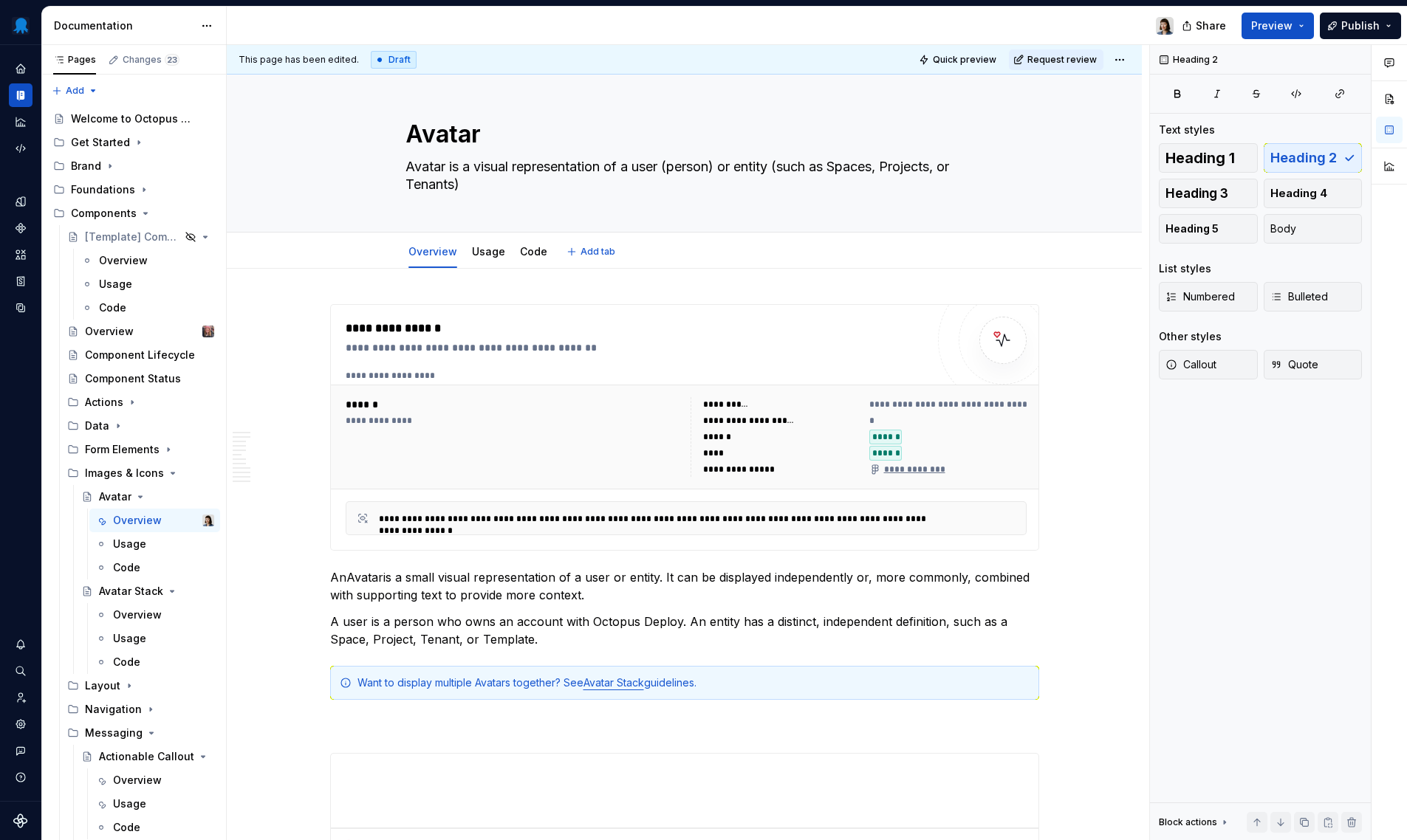
type textarea "*"
click at [1118, 60] on html "Octopus Design System Design system data Documentation Share Preview Publish Pa…" at bounding box center [704, 420] width 1407 height 840
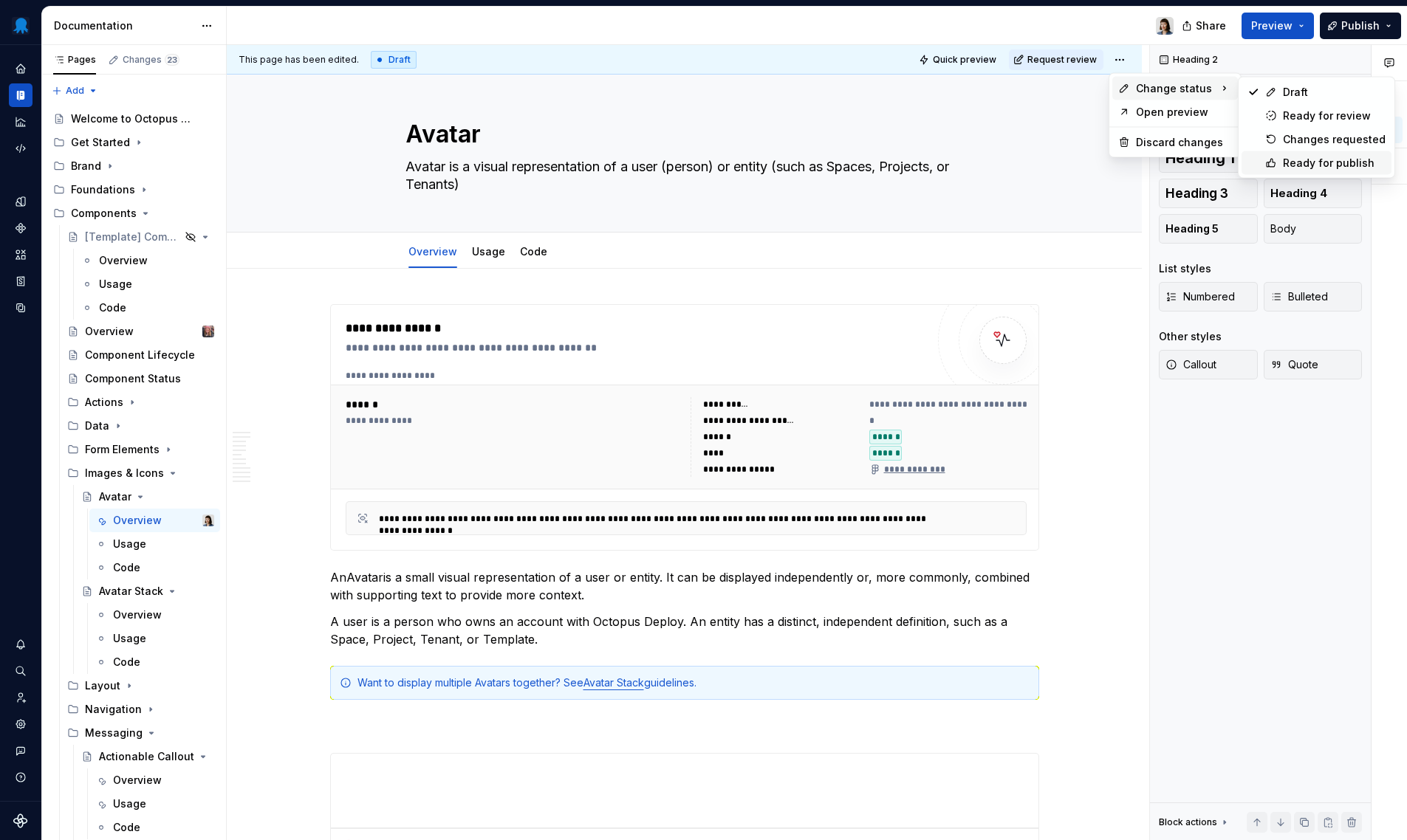
click at [1301, 164] on div "Ready for publish" at bounding box center [1334, 162] width 102 height 15
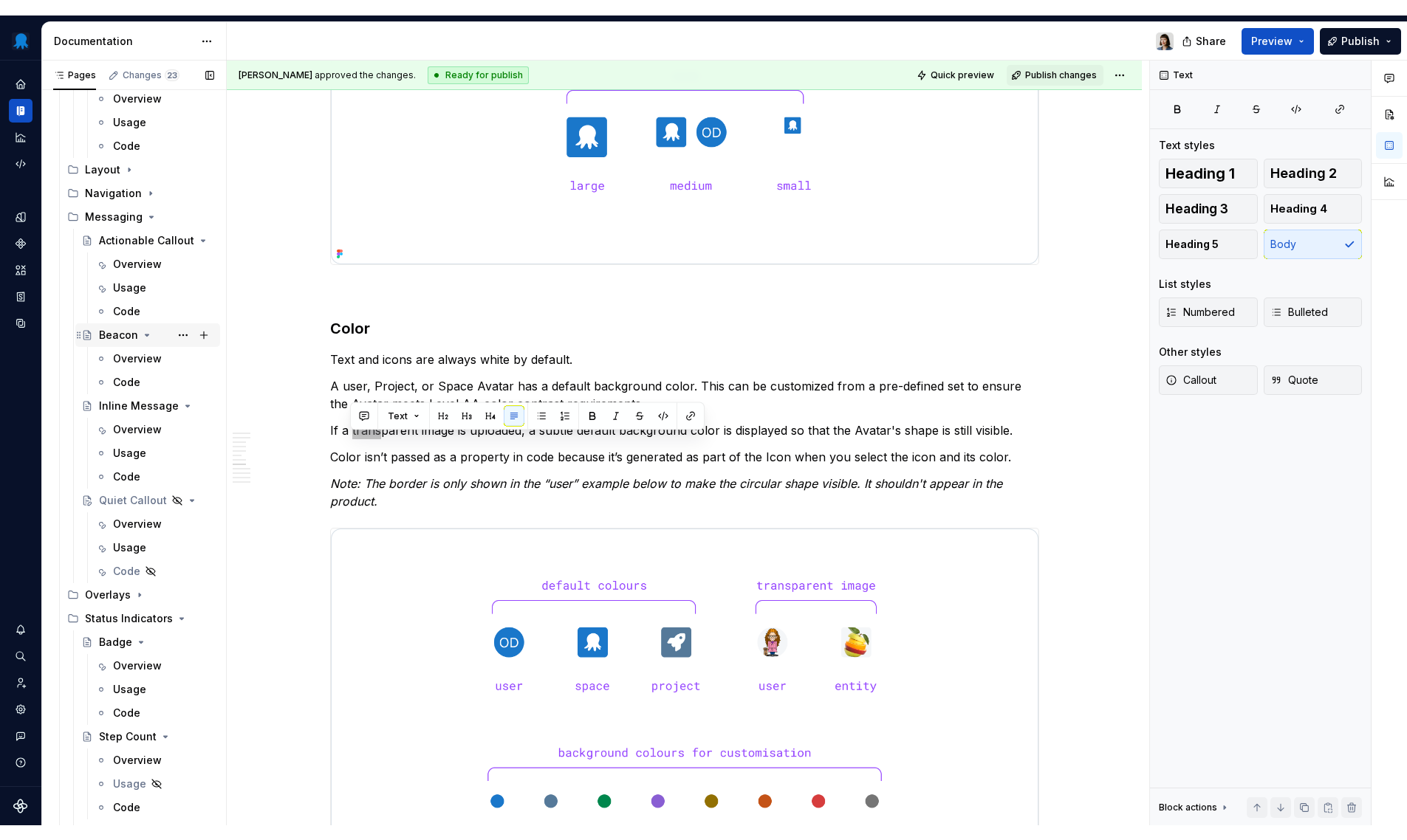
scroll to position [168, 0]
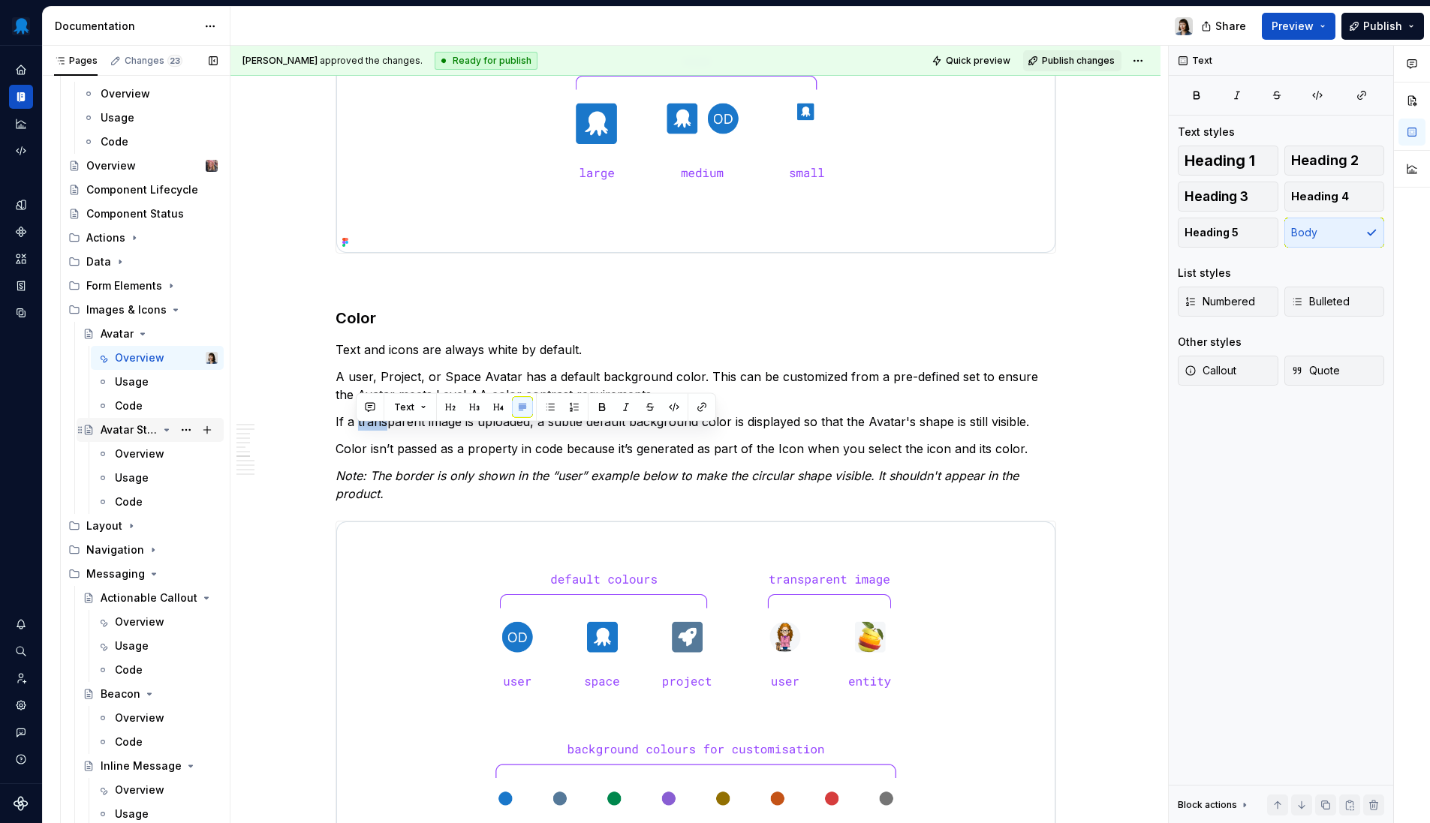
click at [144, 434] on div "Avatar Stack" at bounding box center [129, 430] width 57 height 15
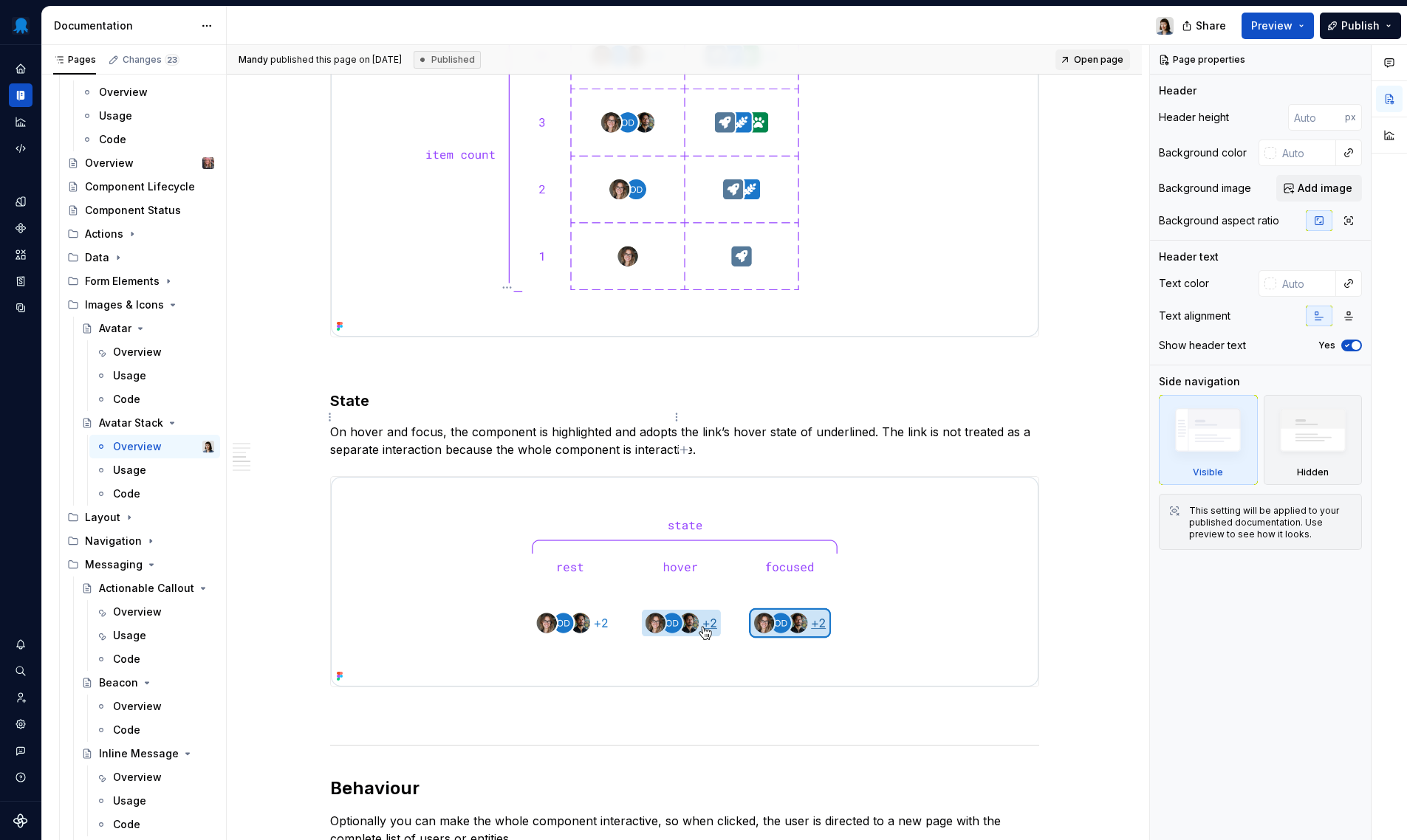
scroll to position [2493, 0]
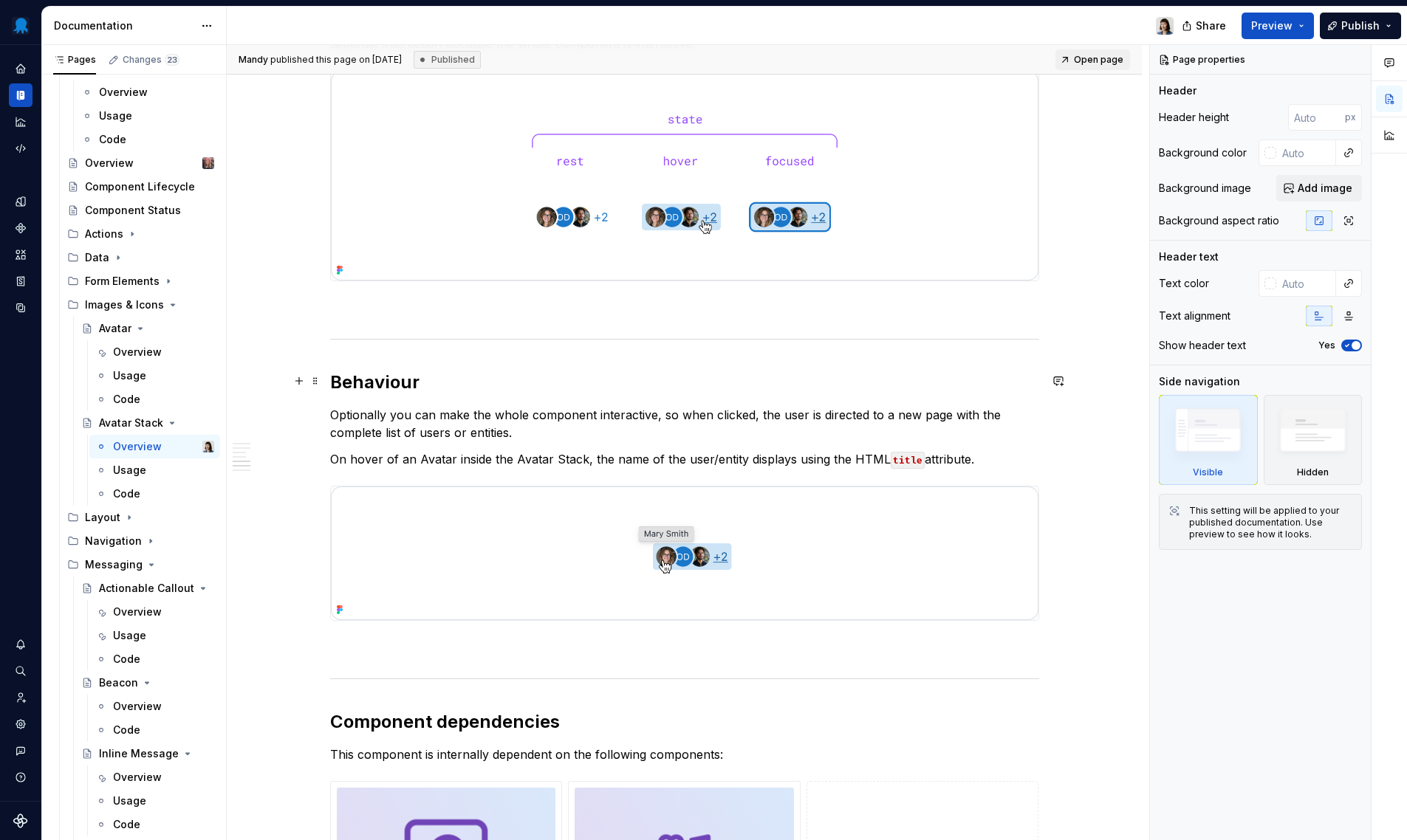
type textarea "*"
click at [393, 384] on h2 "Behaviour" at bounding box center [685, 383] width 709 height 24
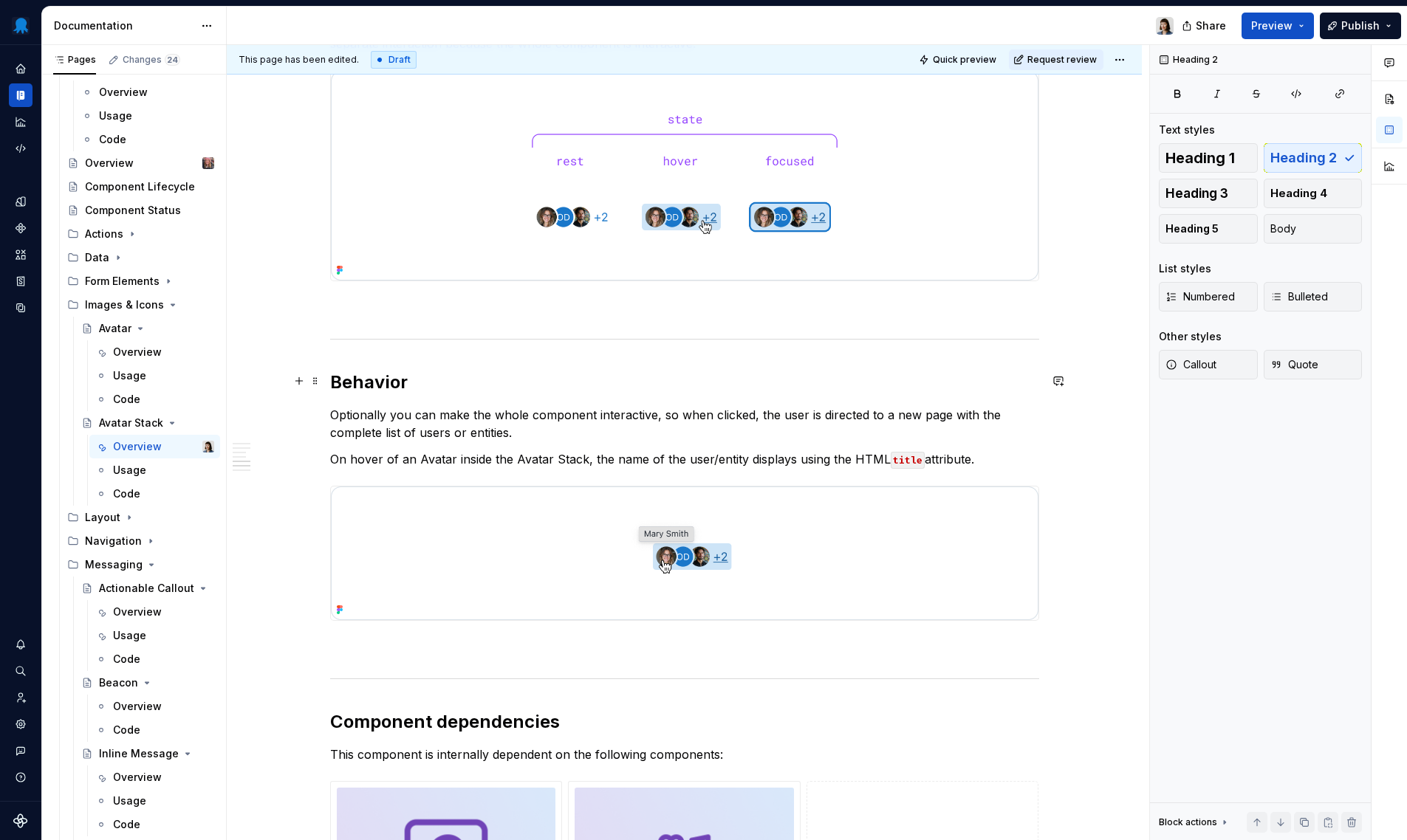
click at [600, 384] on h2 "Behavior" at bounding box center [685, 383] width 709 height 24
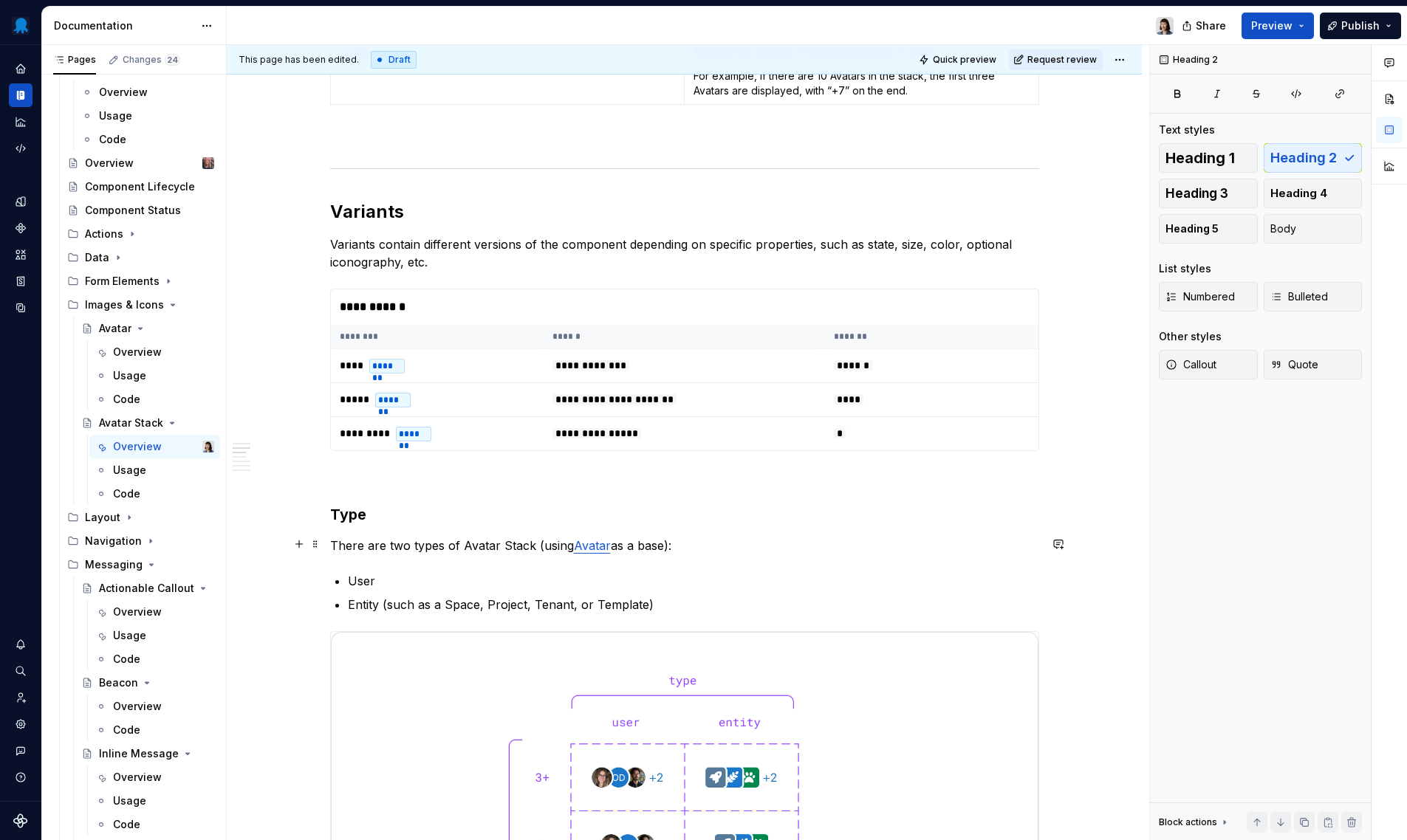
scroll to position [1084, 0]
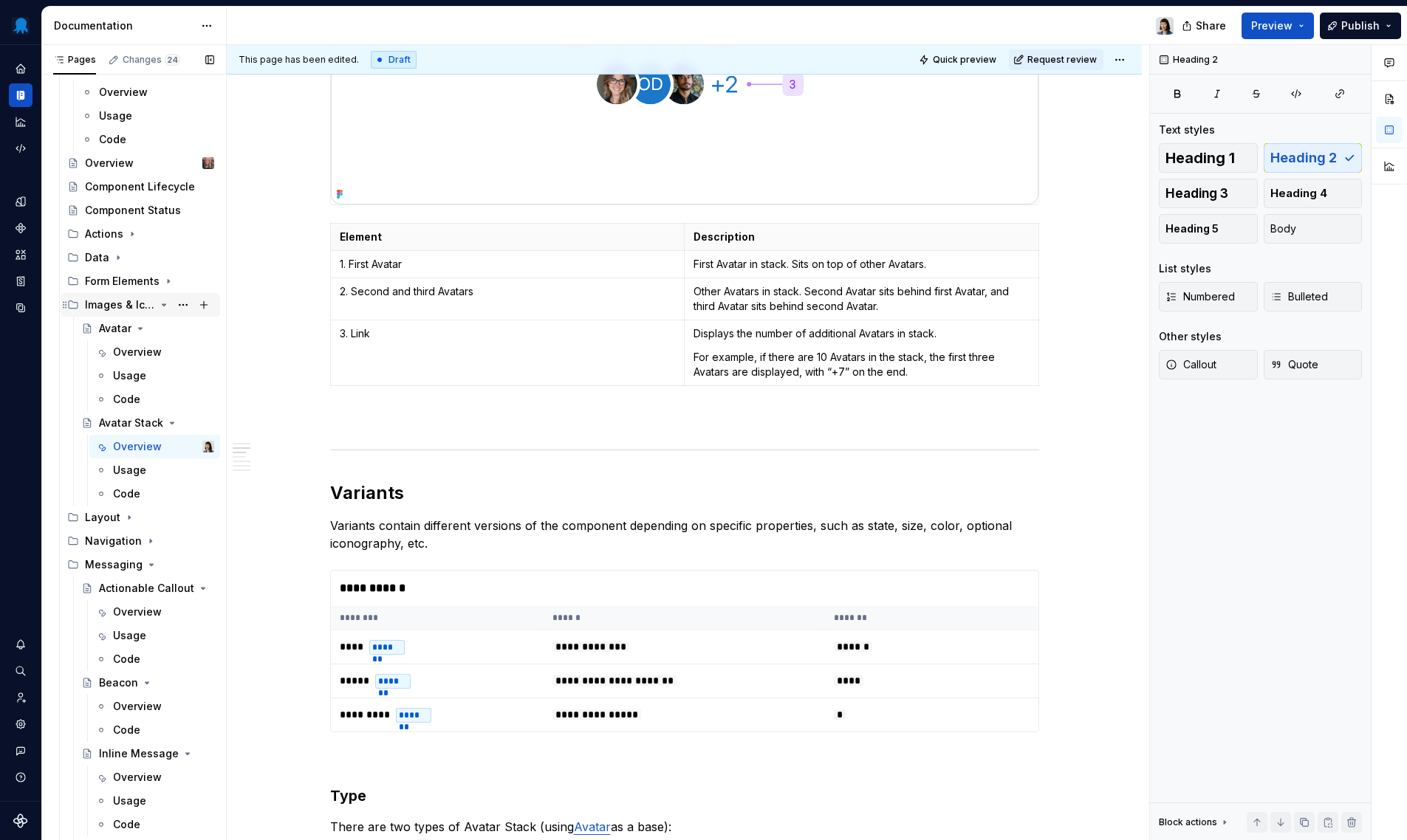
click at [159, 308] on icon "Page tree" at bounding box center [164, 305] width 12 height 12
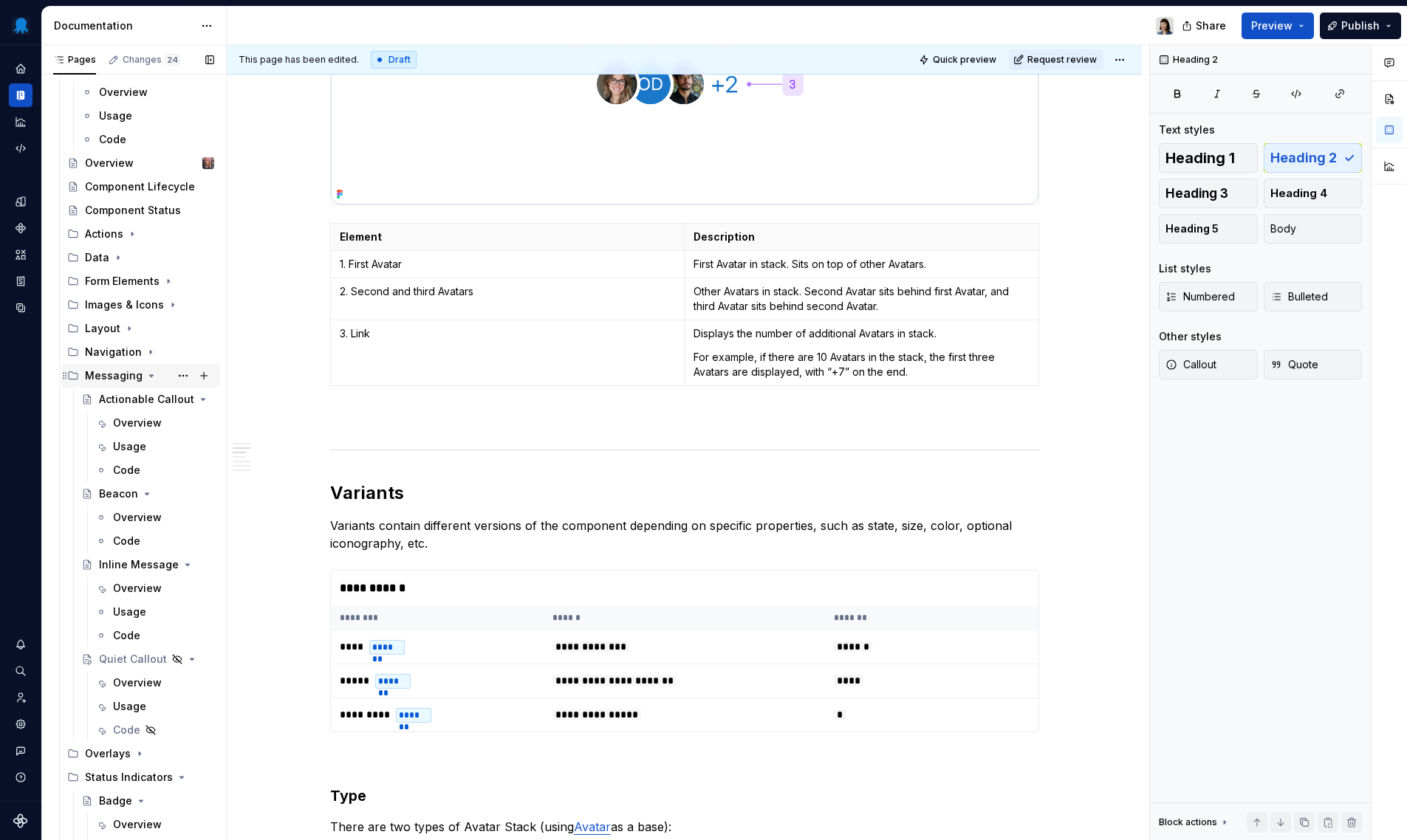
click at [150, 379] on icon "Page tree" at bounding box center [152, 376] width 12 height 12
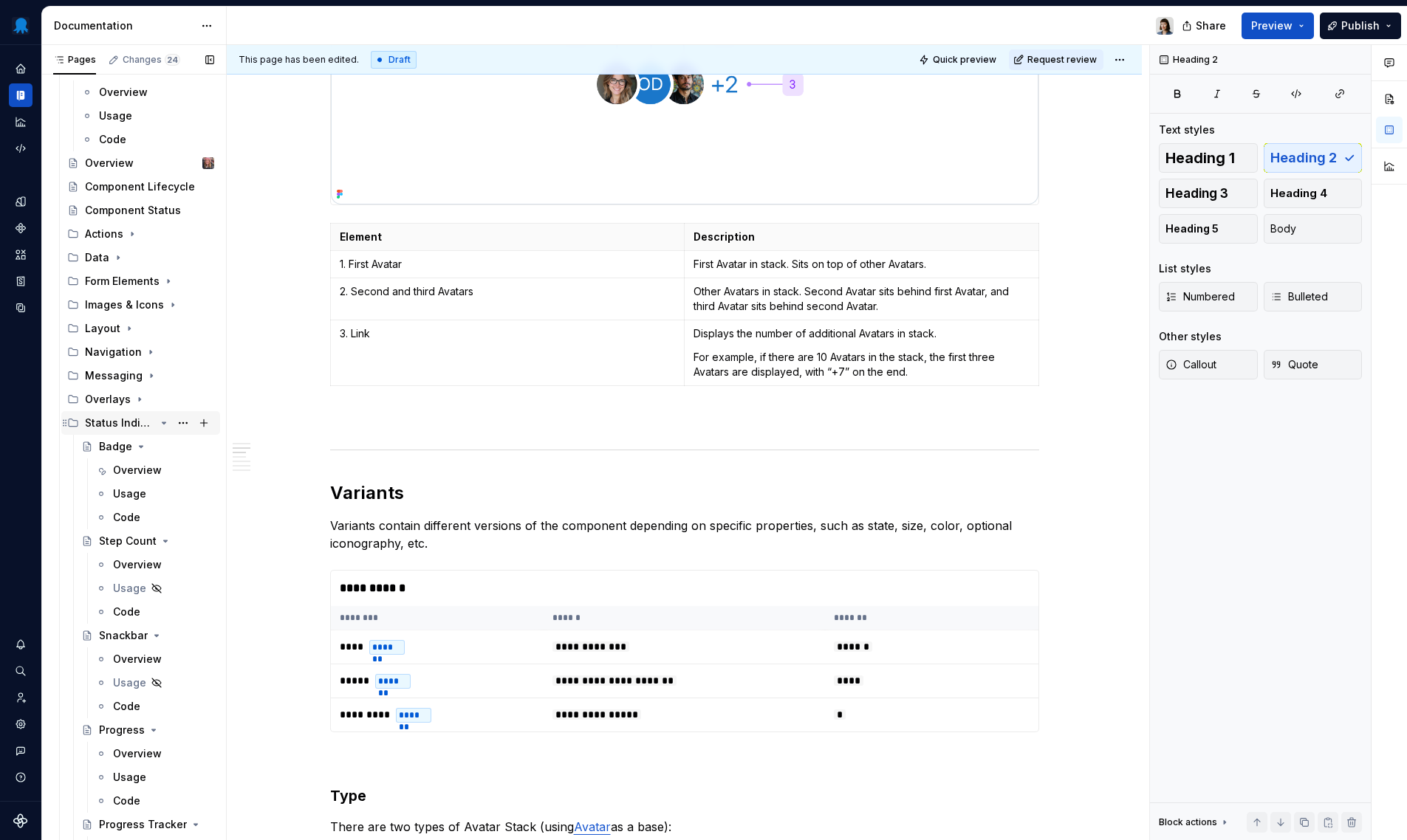
click at [158, 425] on icon "Page tree" at bounding box center [164, 423] width 12 height 12
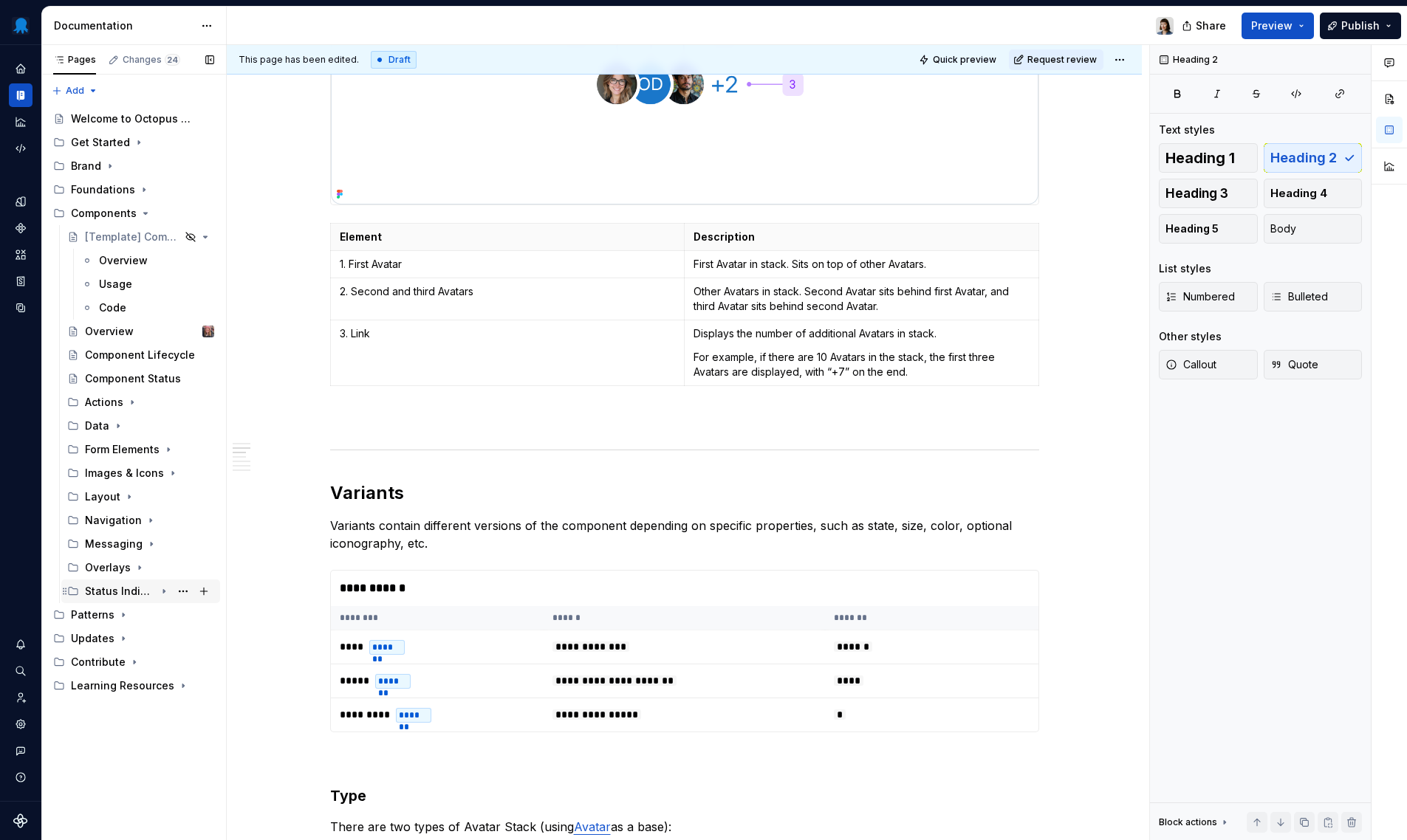
scroll to position [0, 0]
click at [116, 540] on div "Messaging" at bounding box center [113, 544] width 58 height 15
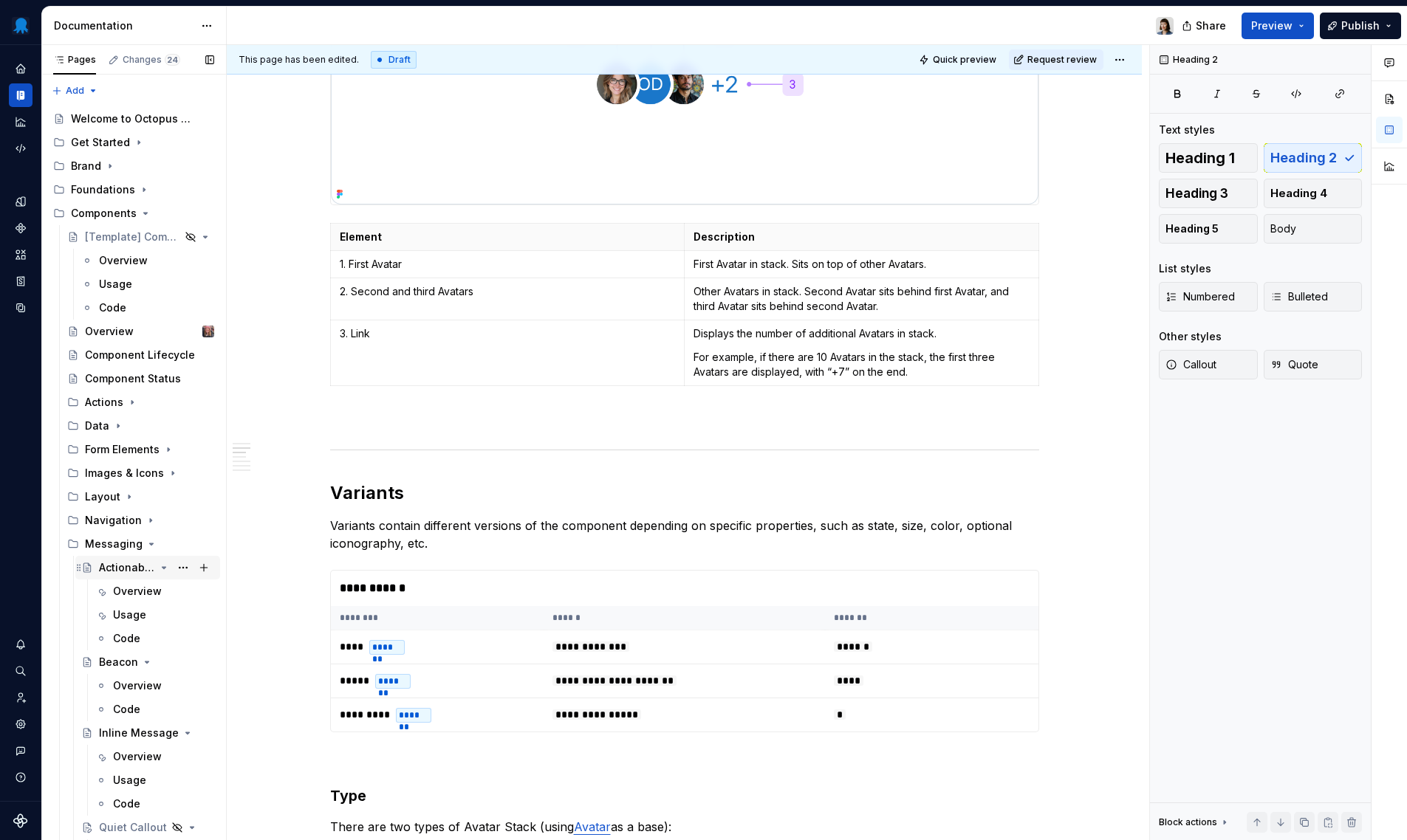
click at [126, 570] on div "Actionable Callout" at bounding box center [127, 568] width 56 height 15
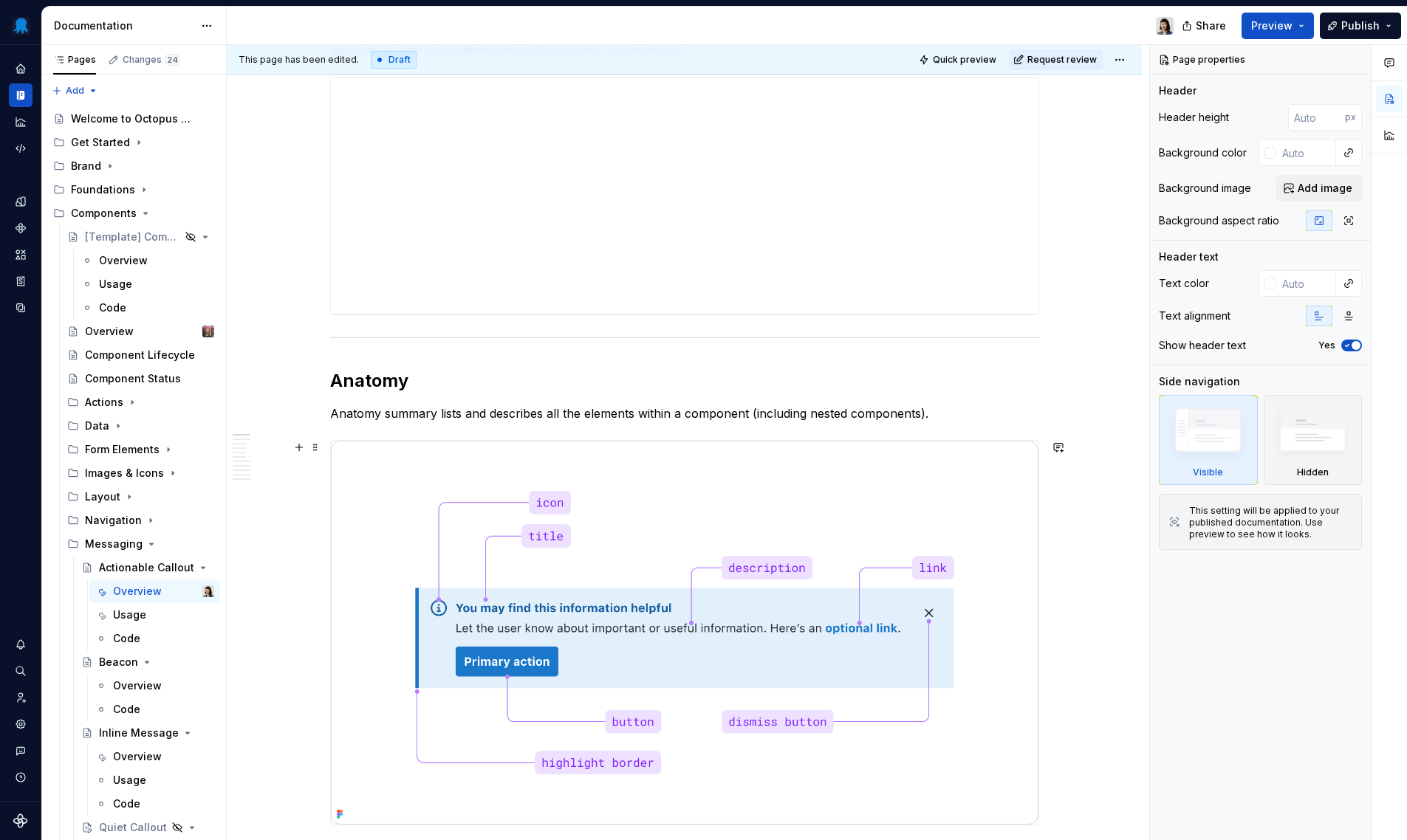
scroll to position [774, 0]
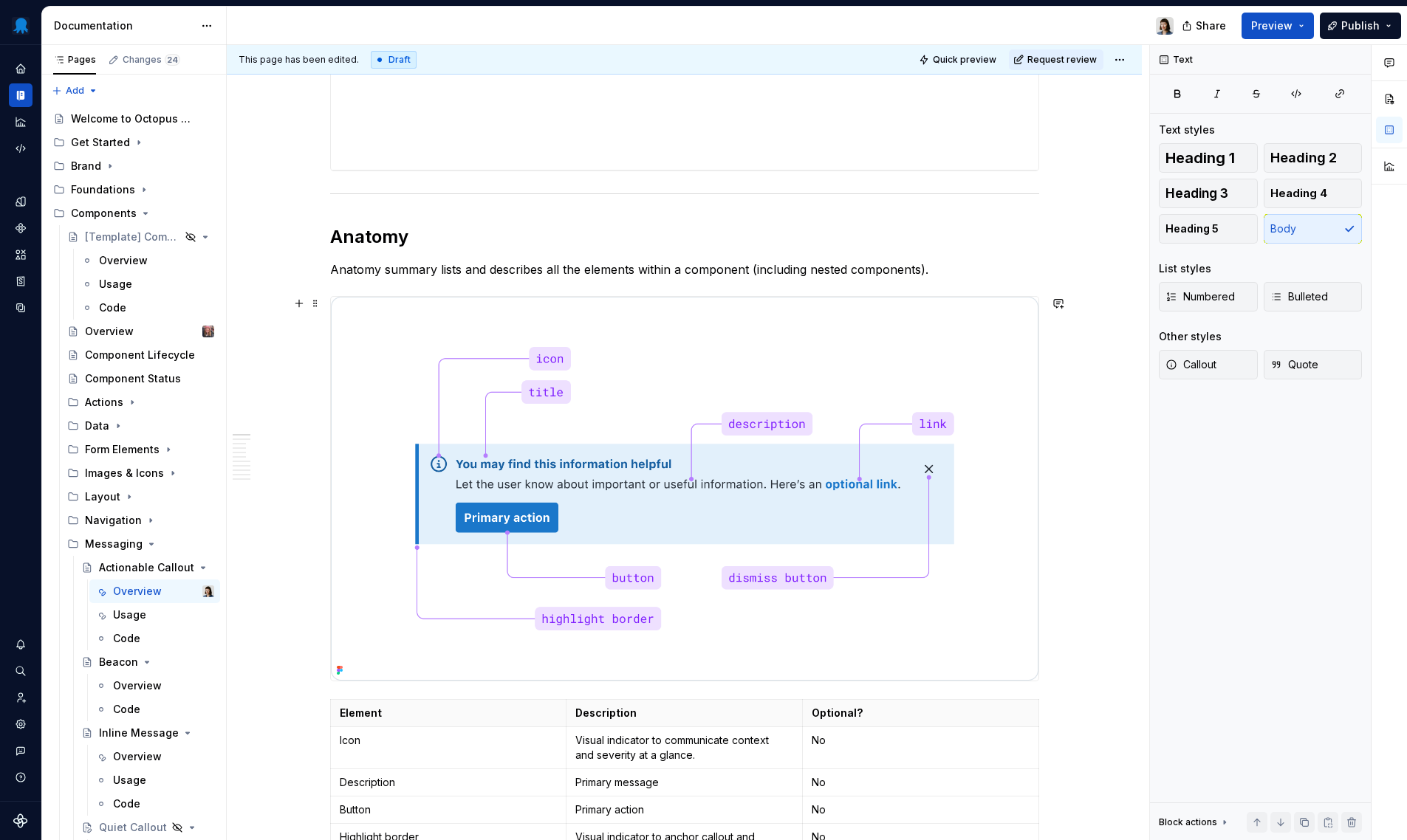
click at [733, 562] on img at bounding box center [684, 489] width 707 height 384
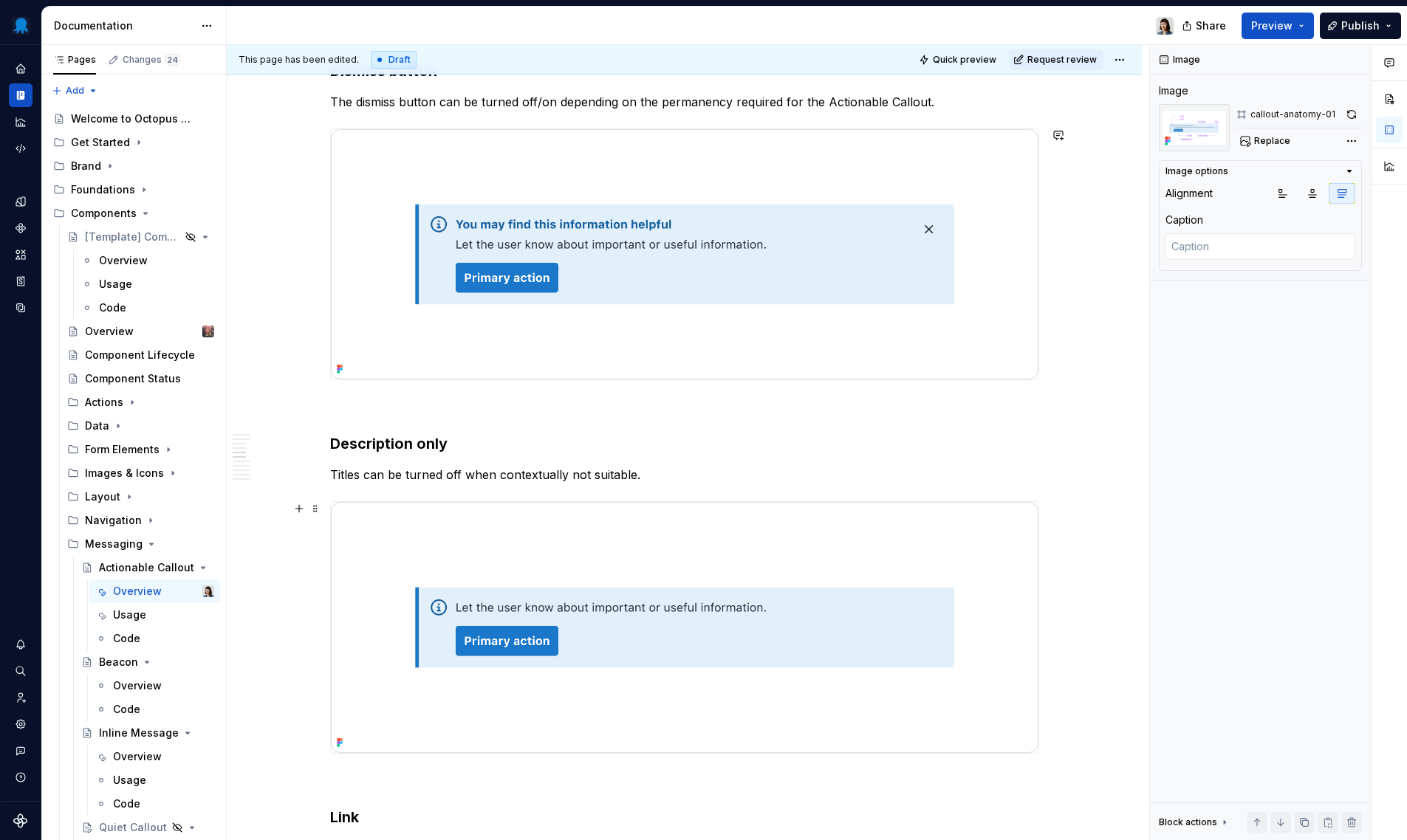
scroll to position [2862, 0]
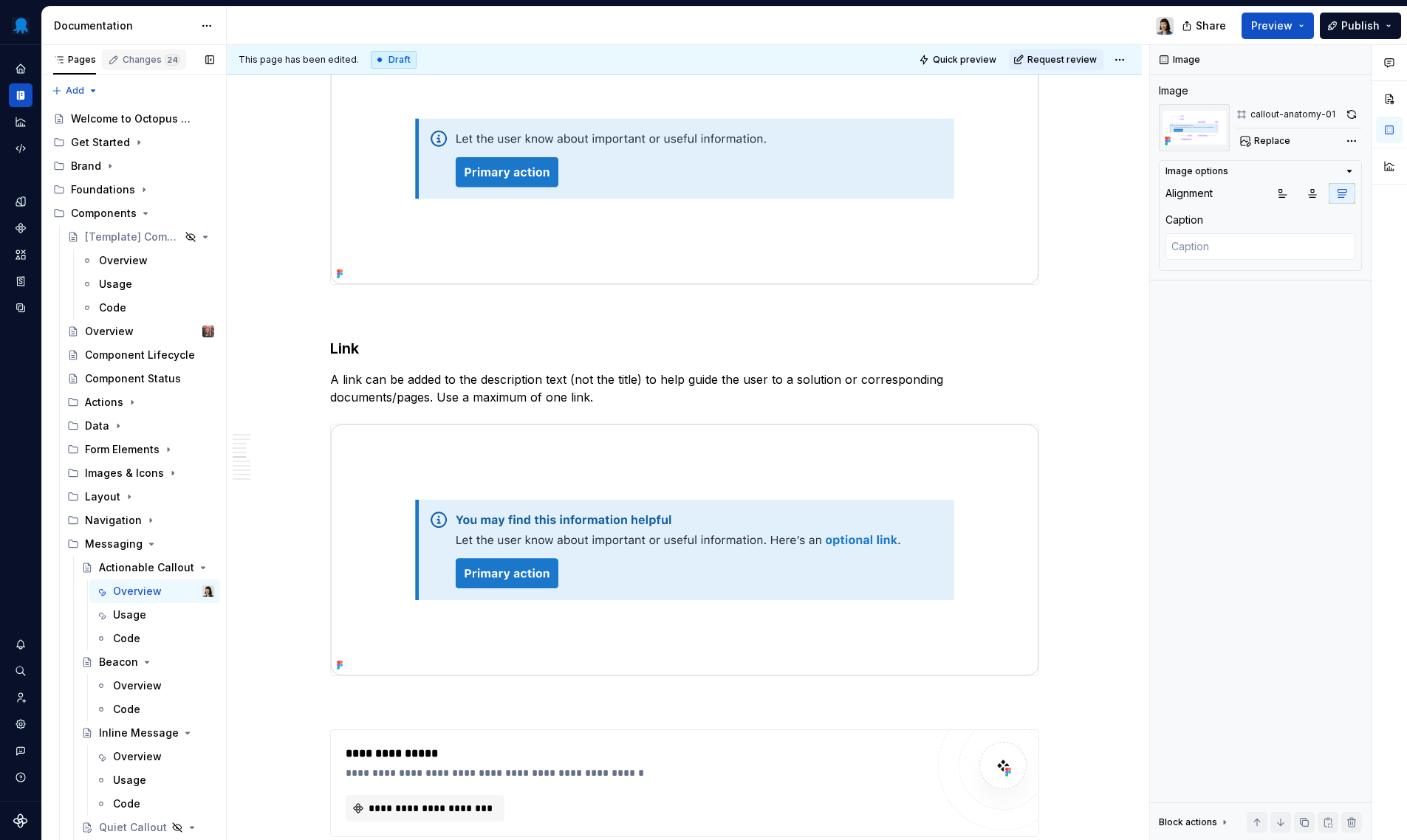
click at [129, 65] on div "Changes 24" at bounding box center [152, 60] width 58 height 12
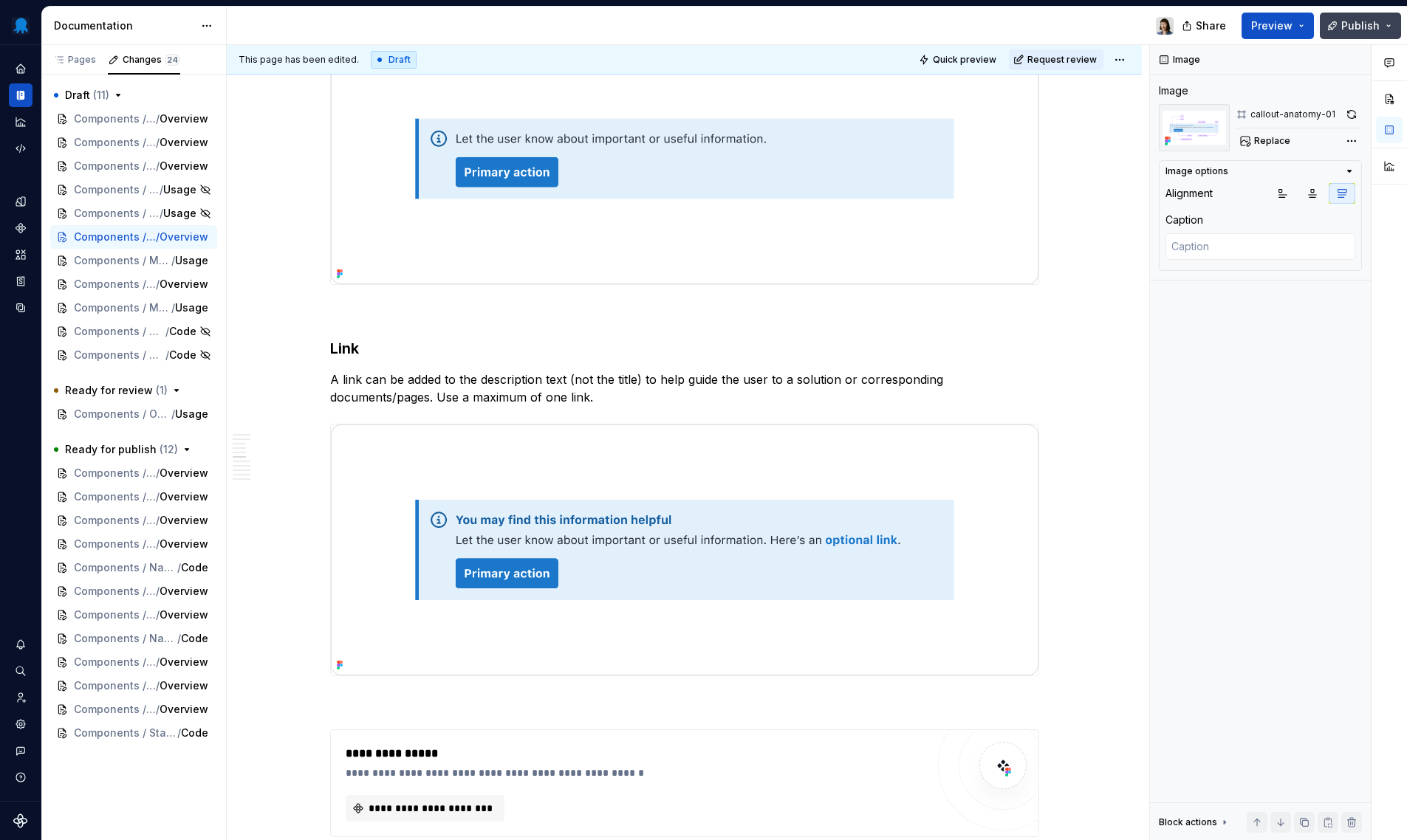
click at [1355, 26] on span "Publish" at bounding box center [1360, 26] width 38 height 15
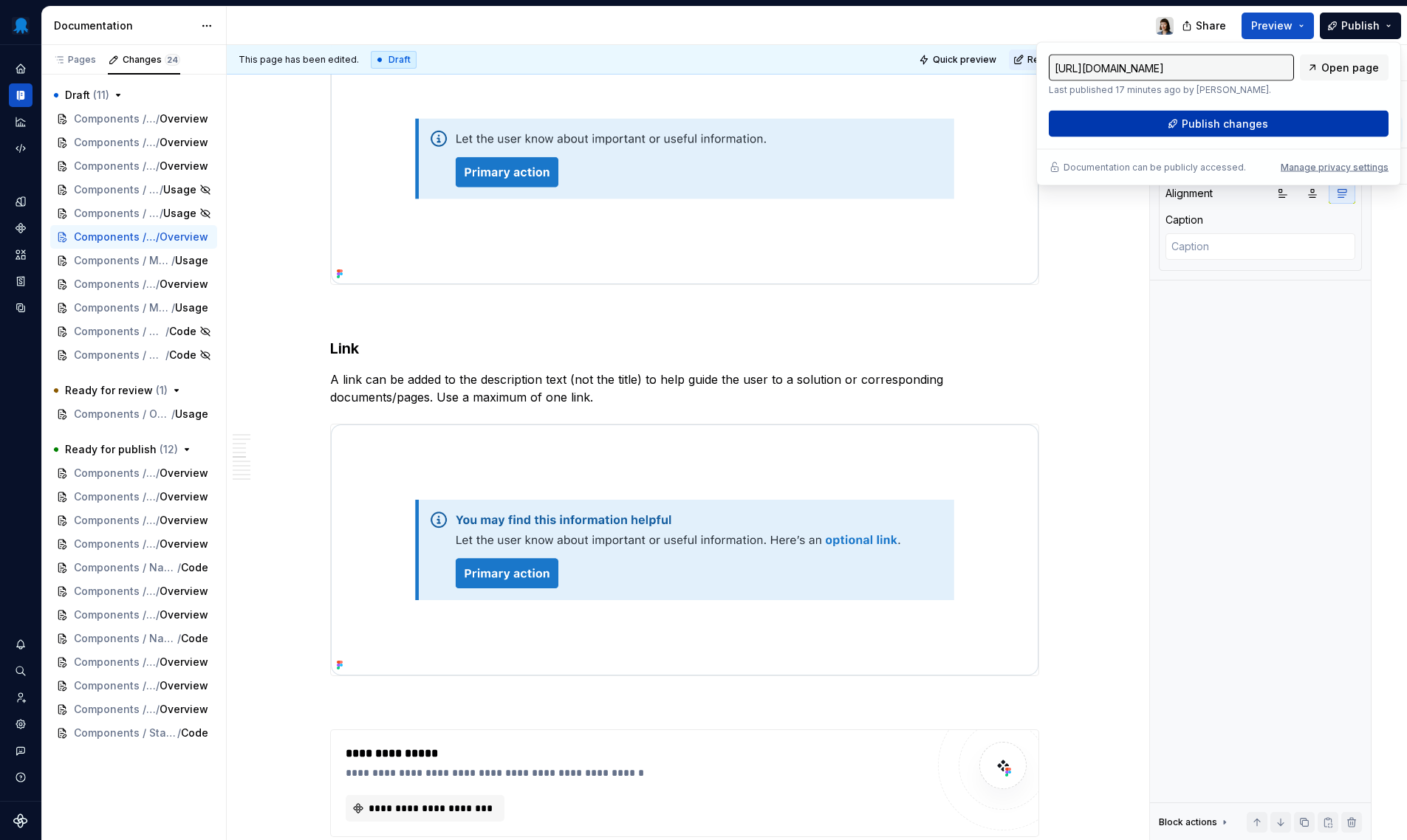
click at [1132, 127] on button "Publish changes" at bounding box center [1218, 124] width 339 height 27
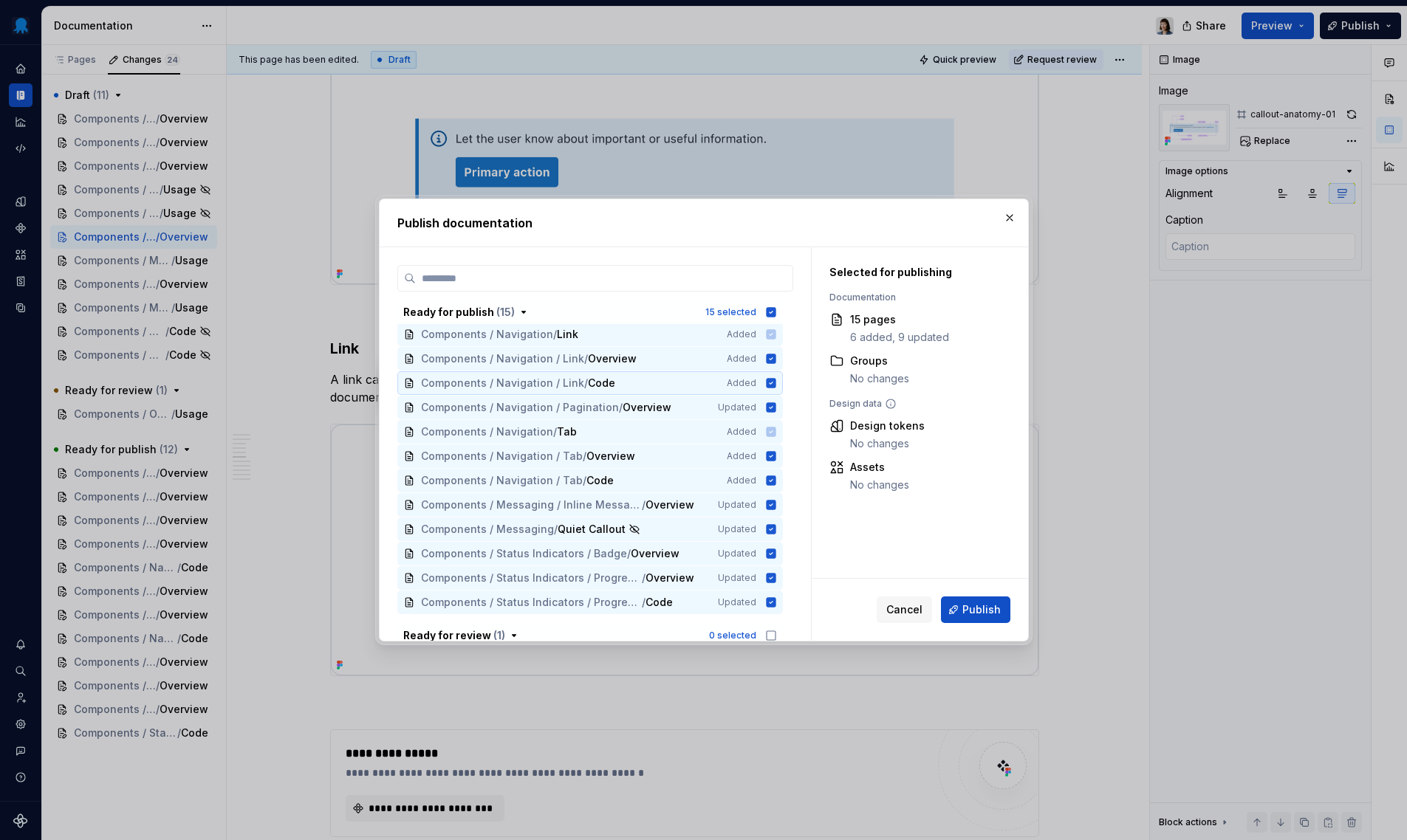
scroll to position [85, 0]
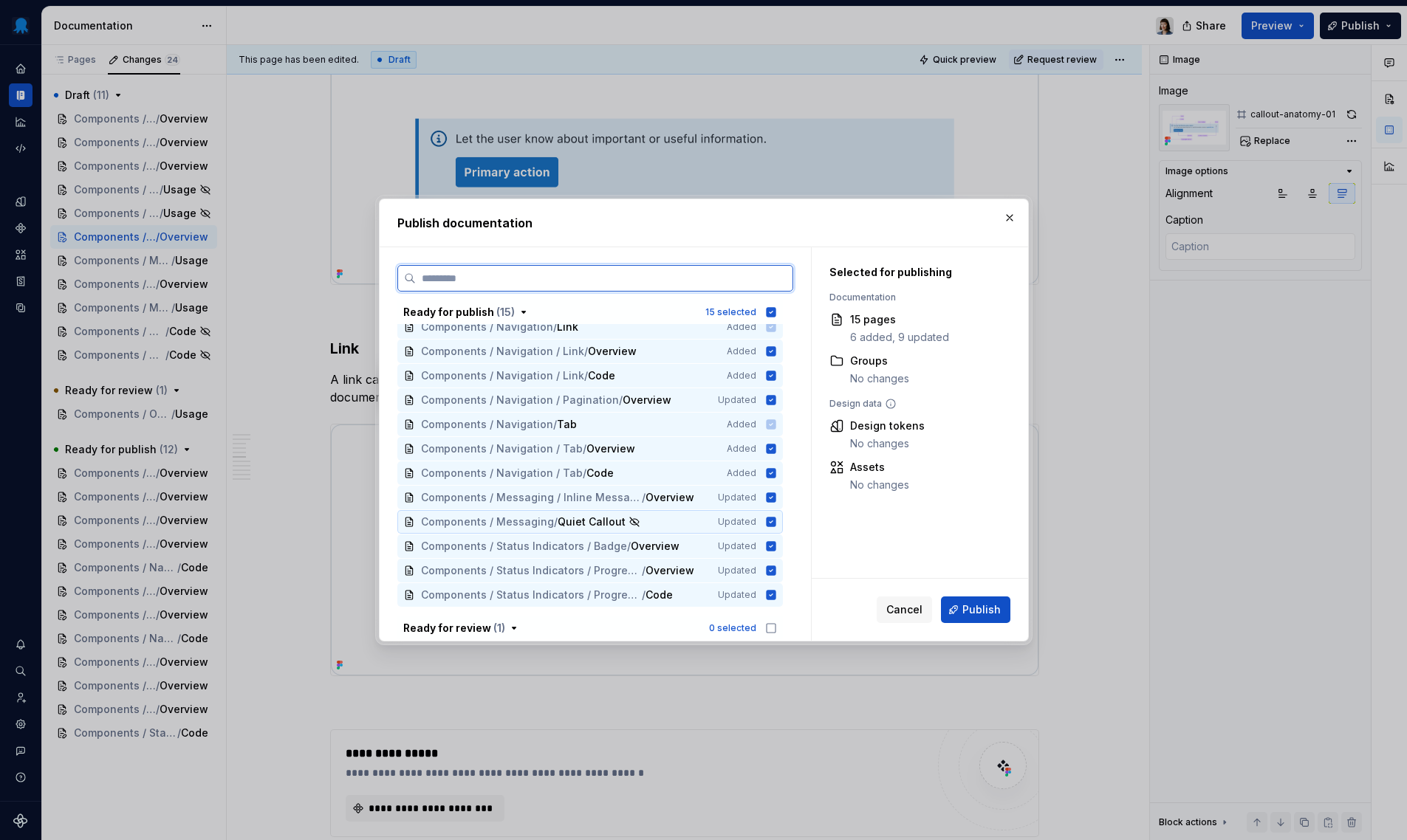
click at [768, 521] on icon at bounding box center [770, 521] width 10 height 10
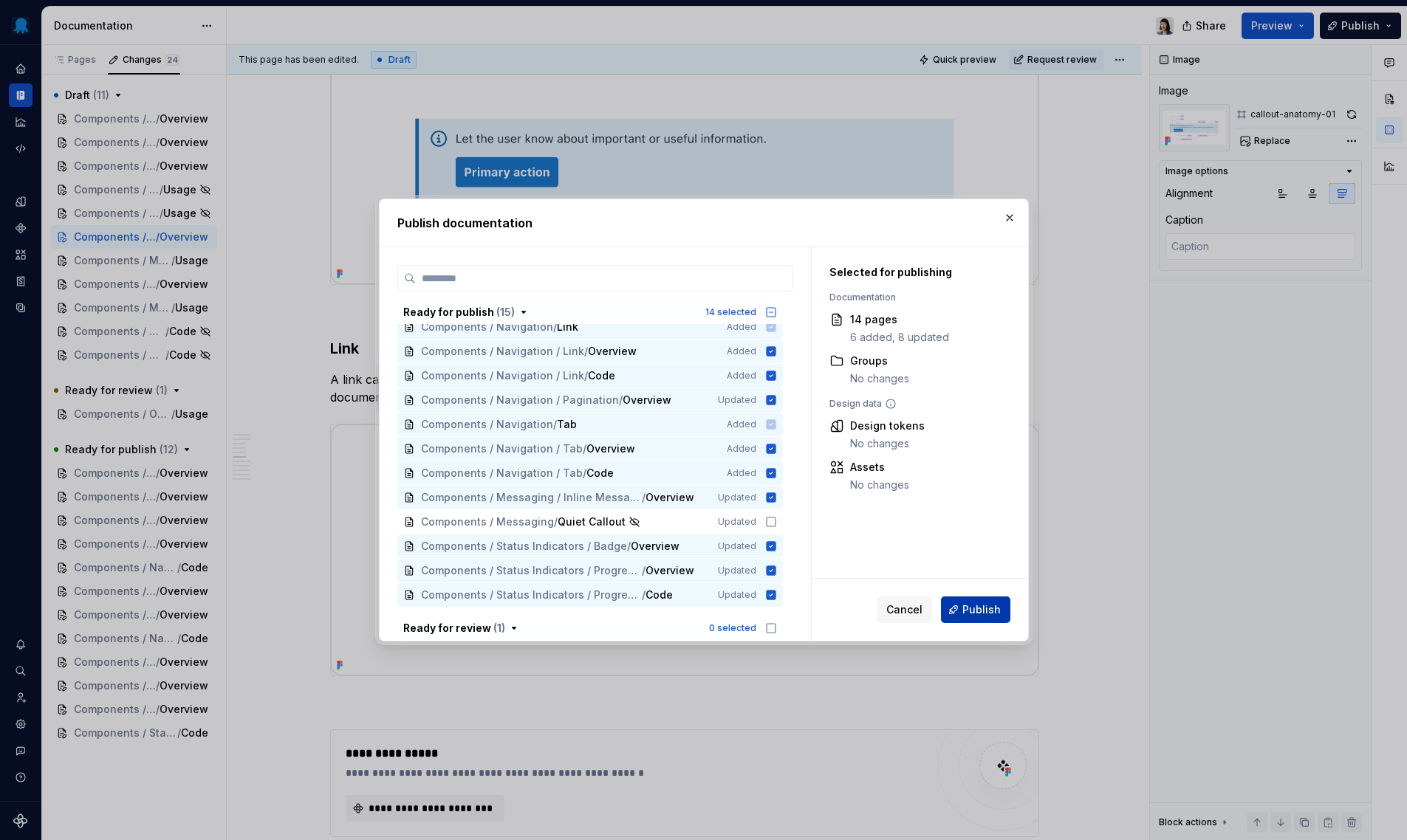
click at [984, 609] on span "Publish" at bounding box center [981, 610] width 38 height 15
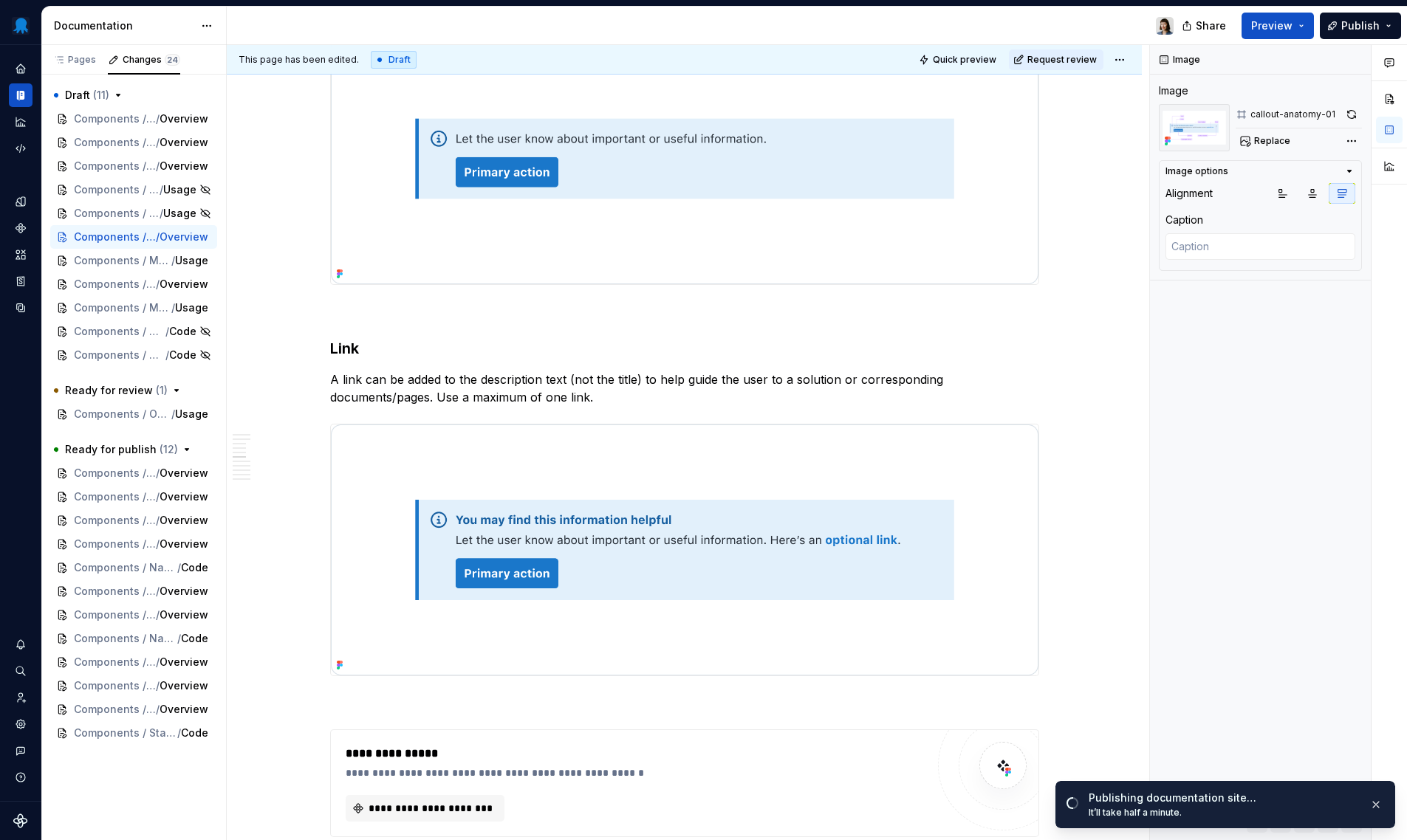
scroll to position [2862, 0]
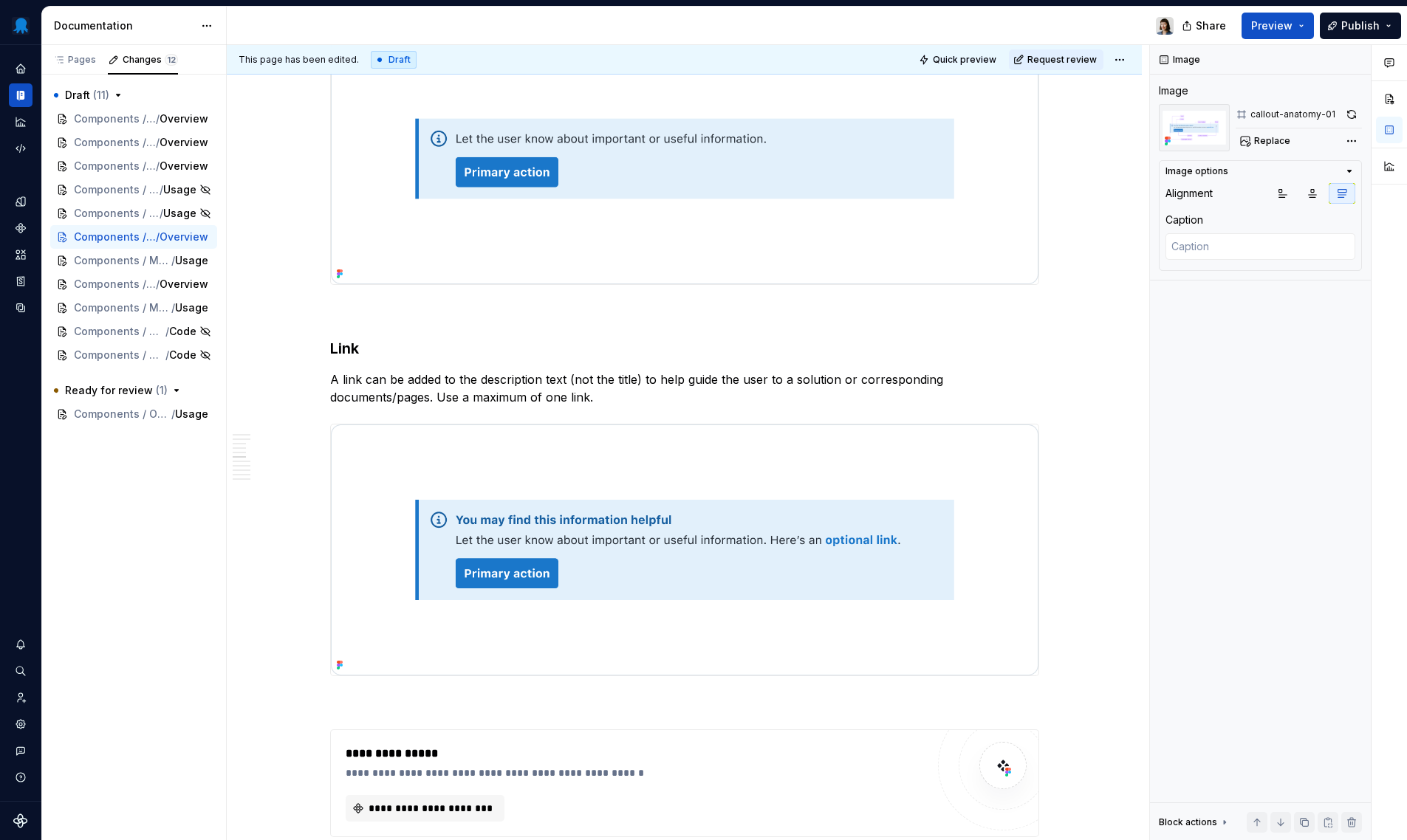
type textarea "*"
